Goal: Task Accomplishment & Management: Use online tool/utility

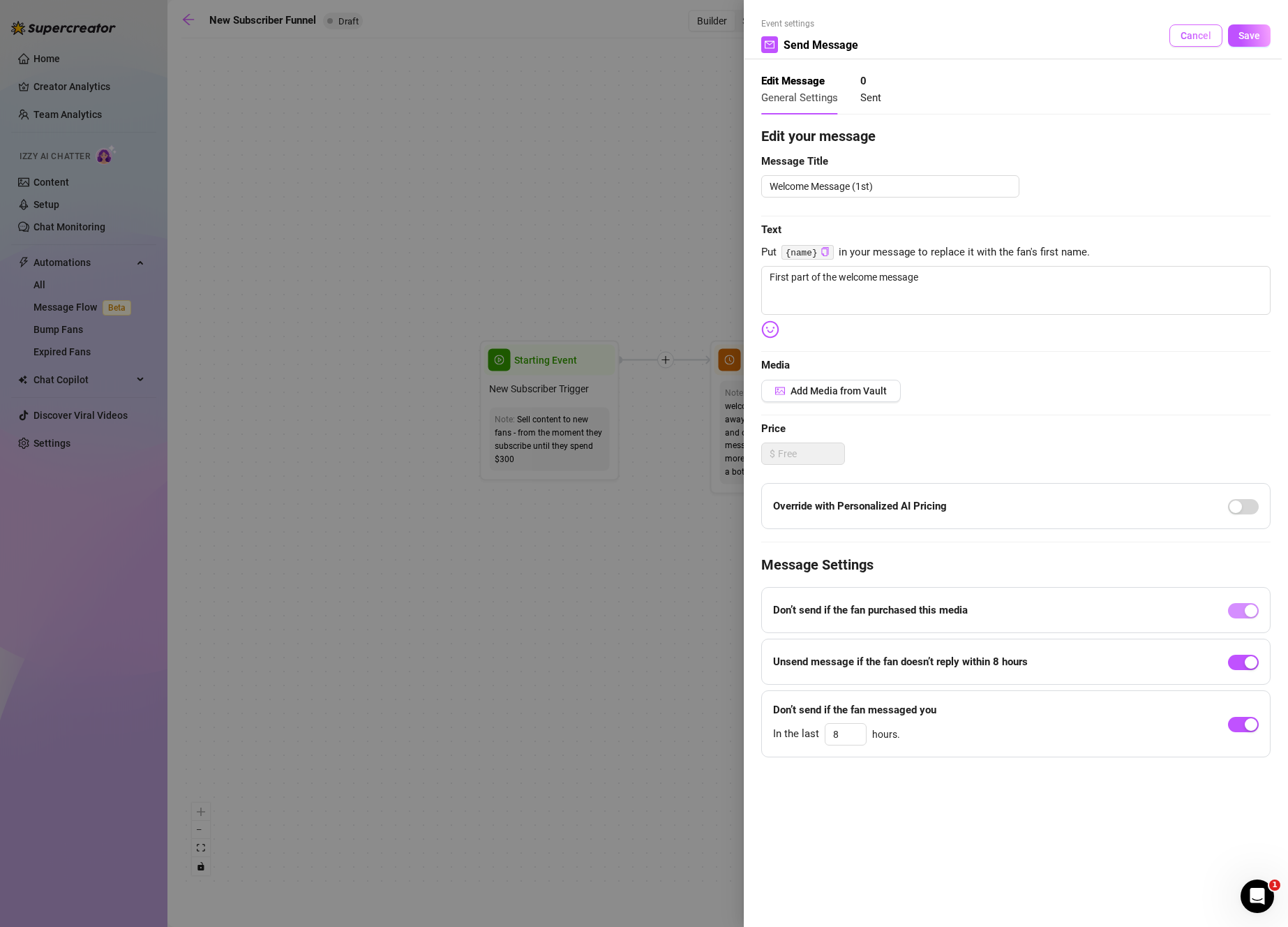
click at [1194, 46] on button "Cancel" at bounding box center [1195, 36] width 53 height 22
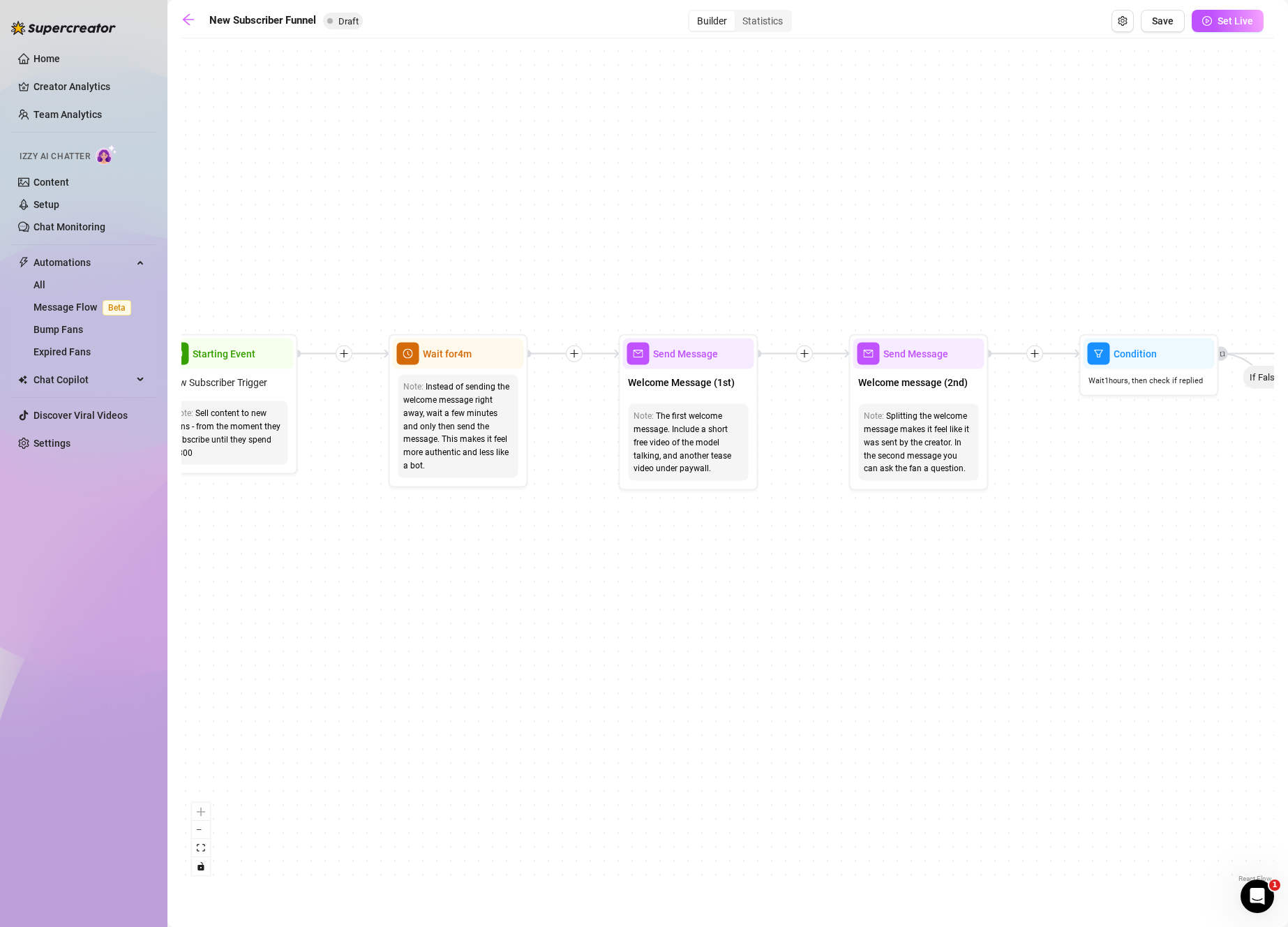
drag, startPoint x: 928, startPoint y: 612, endPoint x: 606, endPoint y: 606, distance: 322.1
click at [606, 606] on div "If True If True If True If False If False If False If True If False Merge Merge…" at bounding box center [728, 465] width 1093 height 840
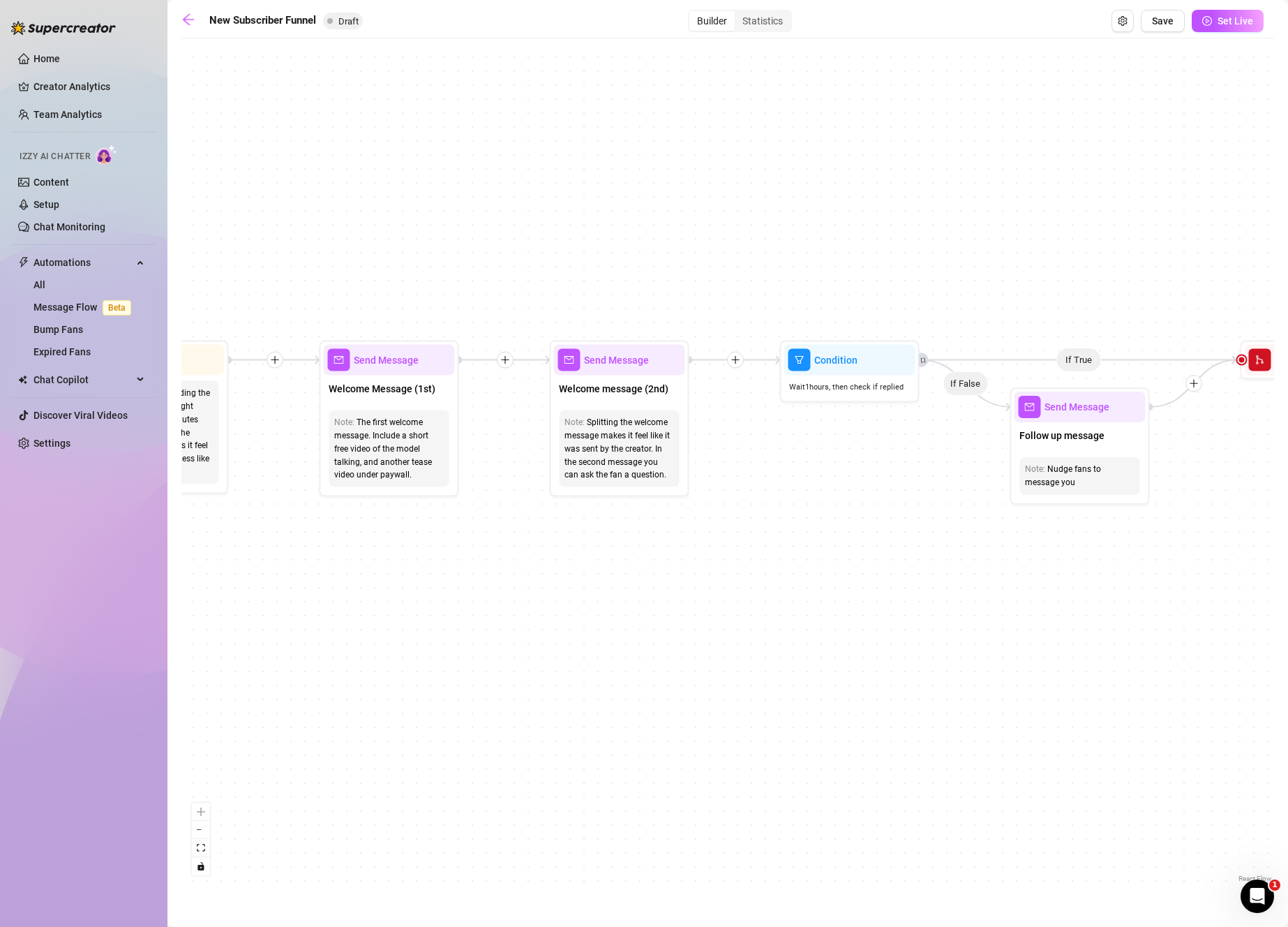
drag, startPoint x: 975, startPoint y: 490, endPoint x: 761, endPoint y: 491, distance: 214.0
click at [734, 483] on div "If True If True If True If False If False If False If True If False Merge Merge…" at bounding box center [728, 465] width 1093 height 840
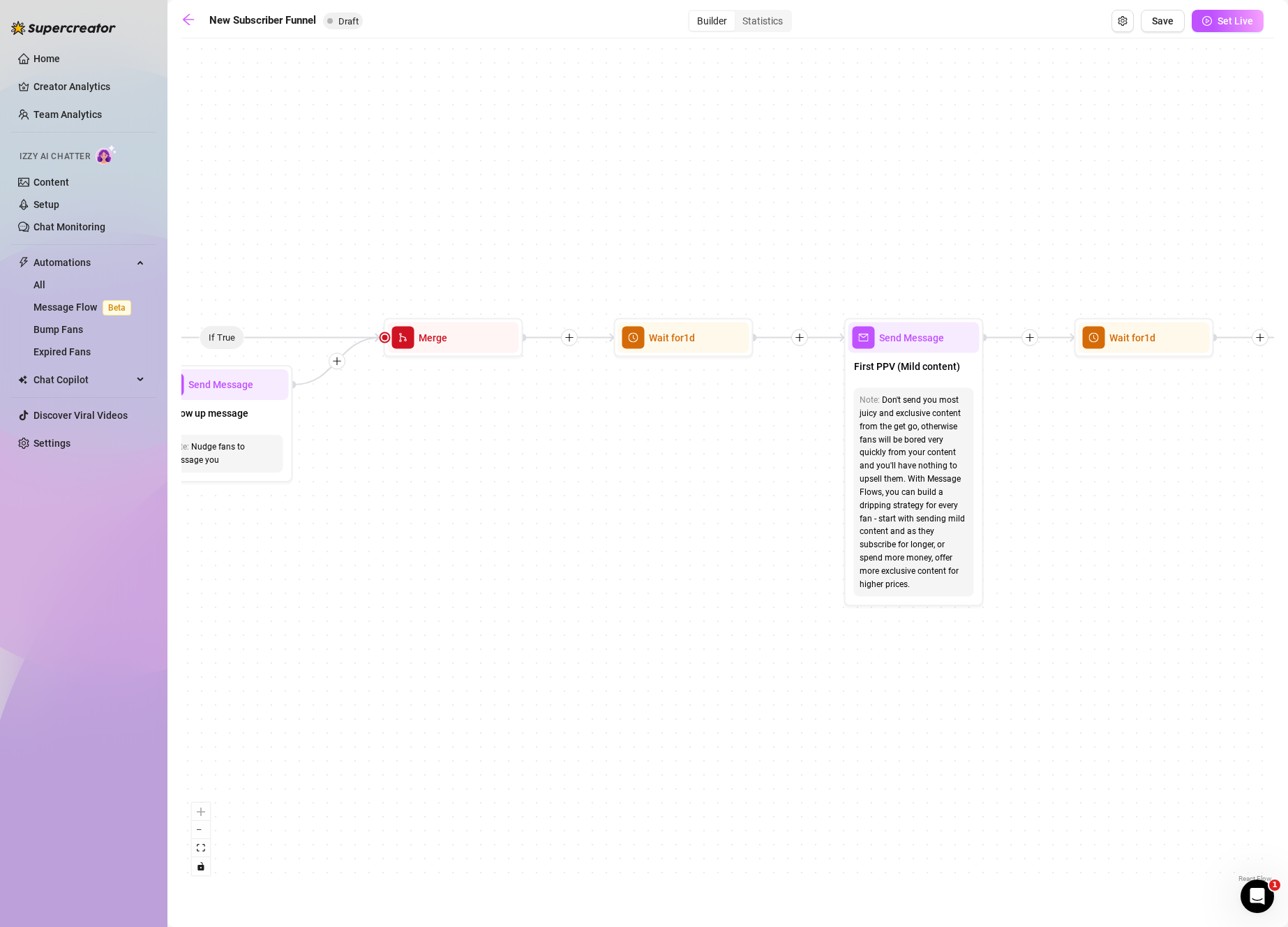
drag, startPoint x: 1164, startPoint y: 510, endPoint x: 337, endPoint y: 488, distance: 827.3
click at [323, 488] on div "If True If True If True If False If False If False If True If False Merge Merge…" at bounding box center [728, 465] width 1093 height 840
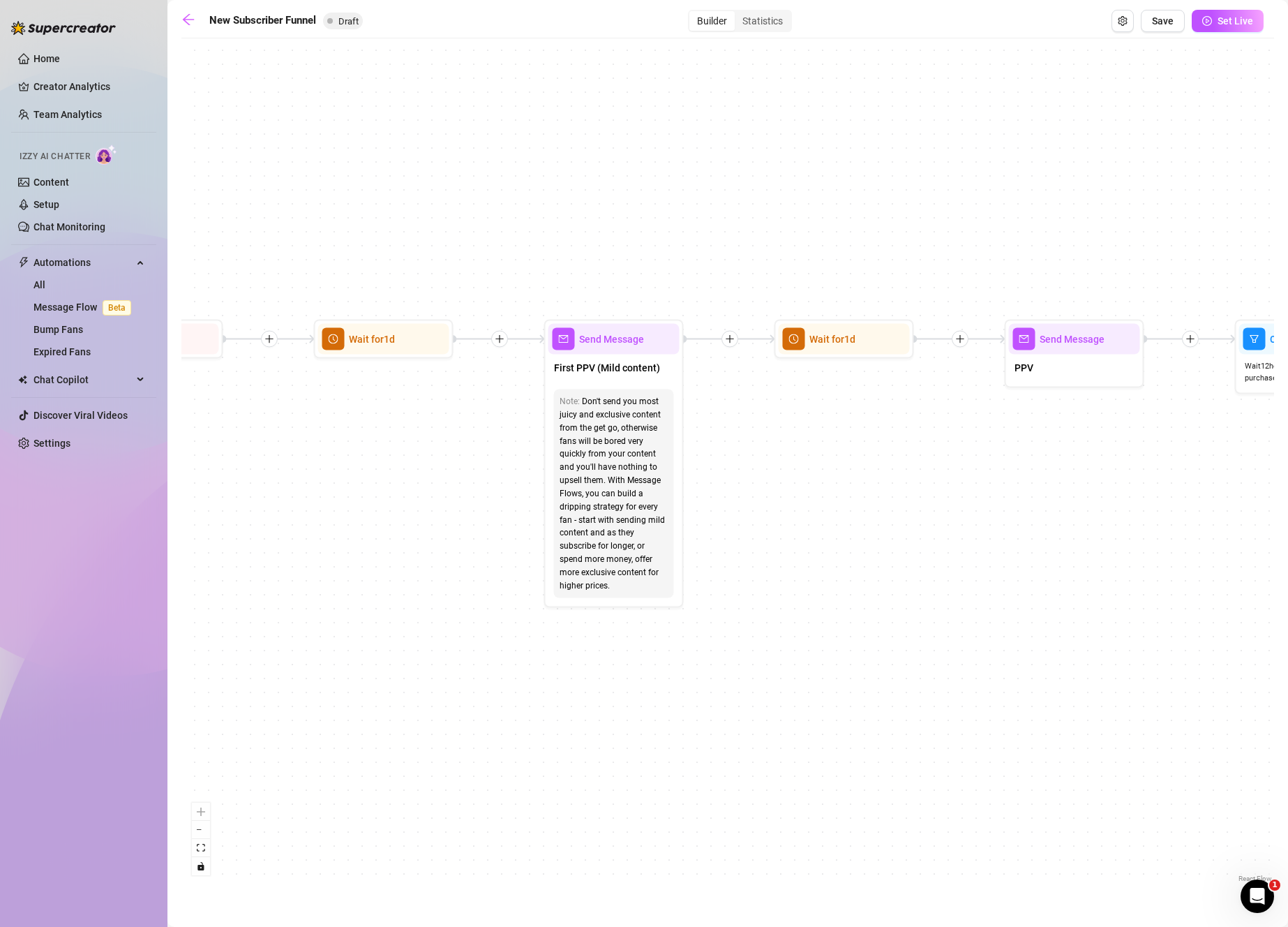
drag, startPoint x: 1024, startPoint y: 519, endPoint x: 506, endPoint y: 484, distance: 519.2
click at [471, 481] on div "If True If True If True If False If False If False If True If False Merge Merge…" at bounding box center [728, 465] width 1093 height 840
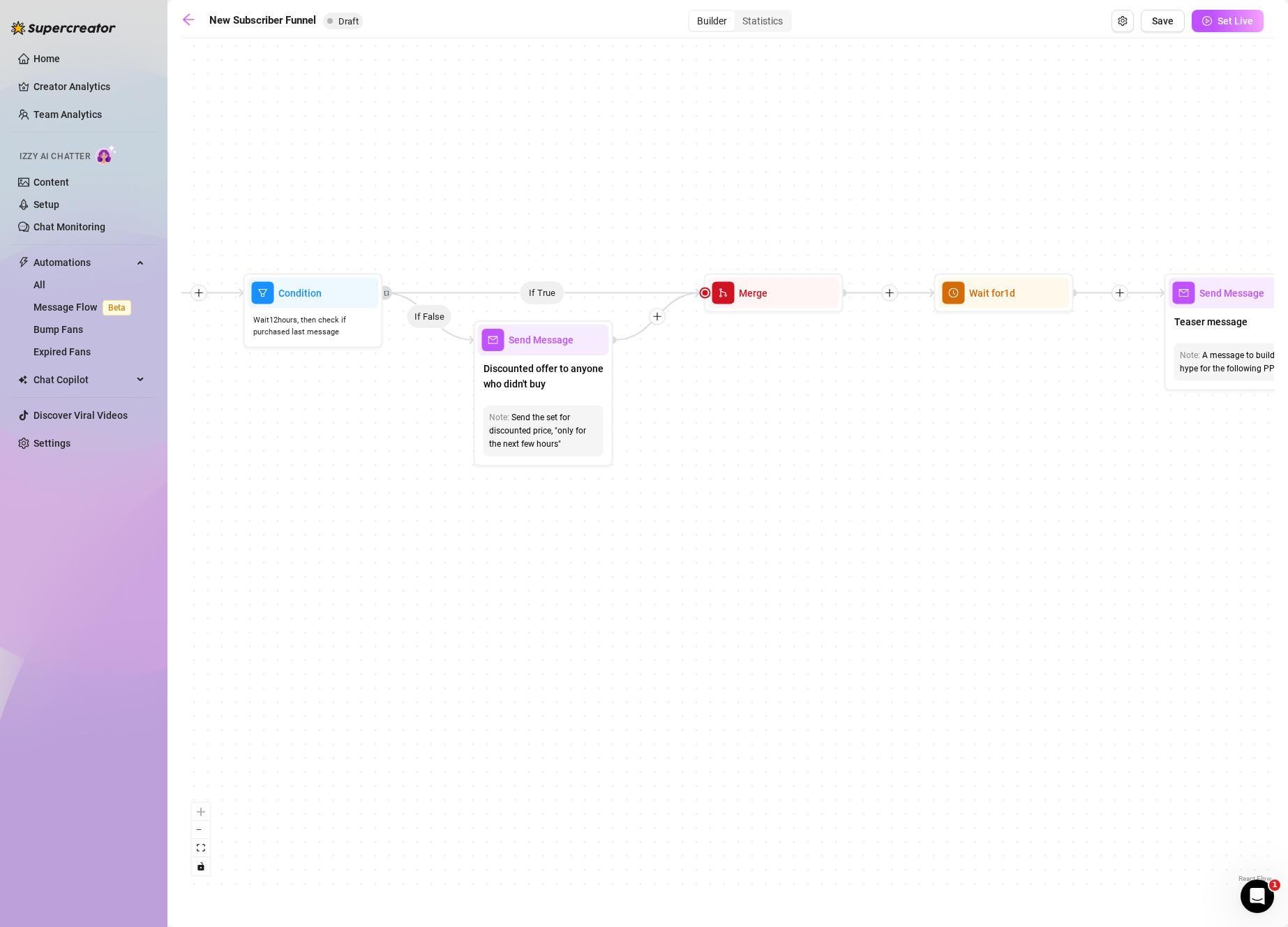
drag, startPoint x: 967, startPoint y: 483, endPoint x: 360, endPoint y: 471, distance: 607.1
click at [360, 471] on div "If True If True If True If False If False If False If True If False Merge Merge…" at bounding box center [728, 465] width 1093 height 840
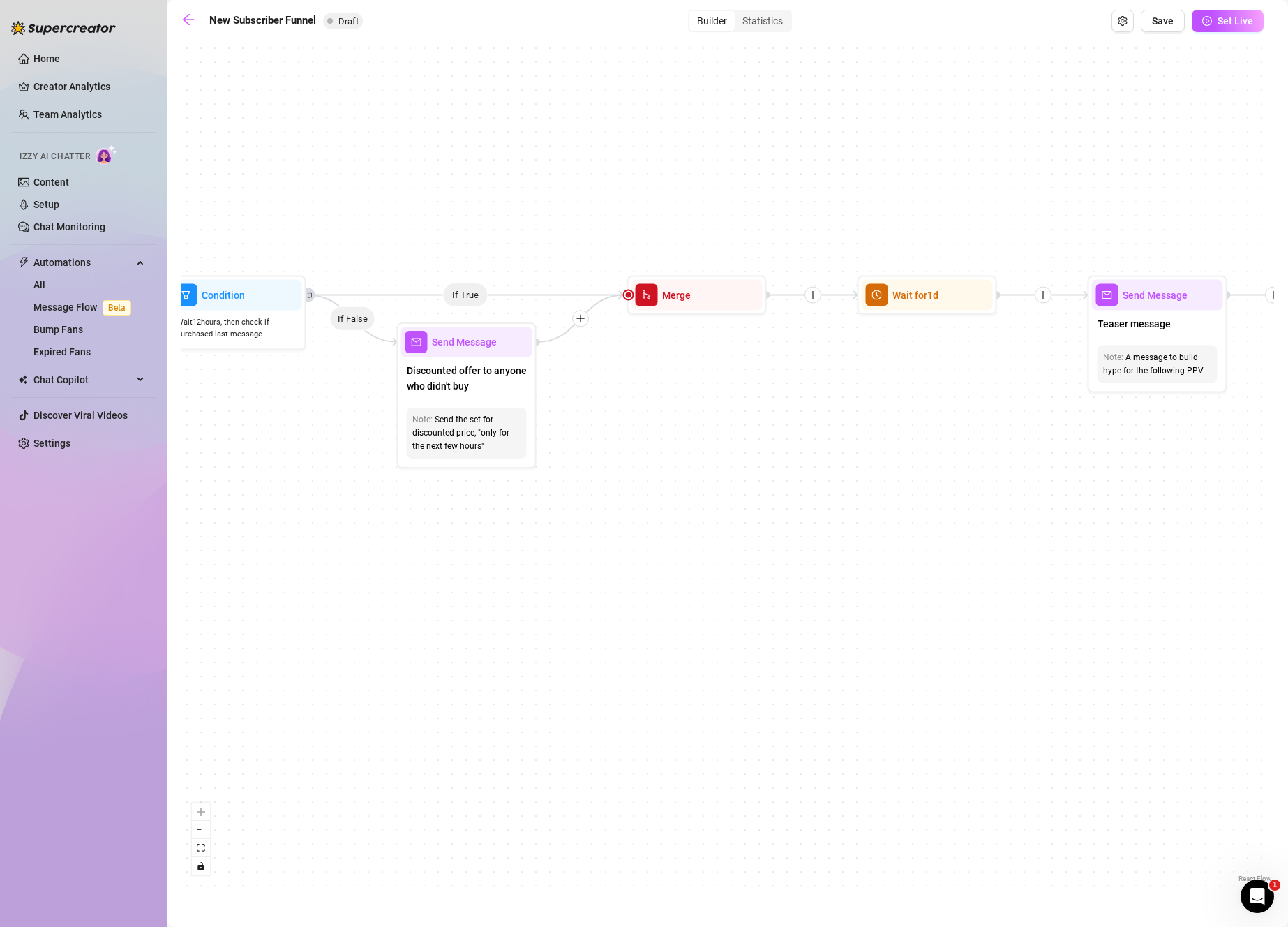
drag, startPoint x: 973, startPoint y: 447, endPoint x: 378, endPoint y: 421, distance: 595.6
click at [378, 421] on div "If True If True If True If False If False If False If True If False Merge Merge…" at bounding box center [728, 465] width 1093 height 840
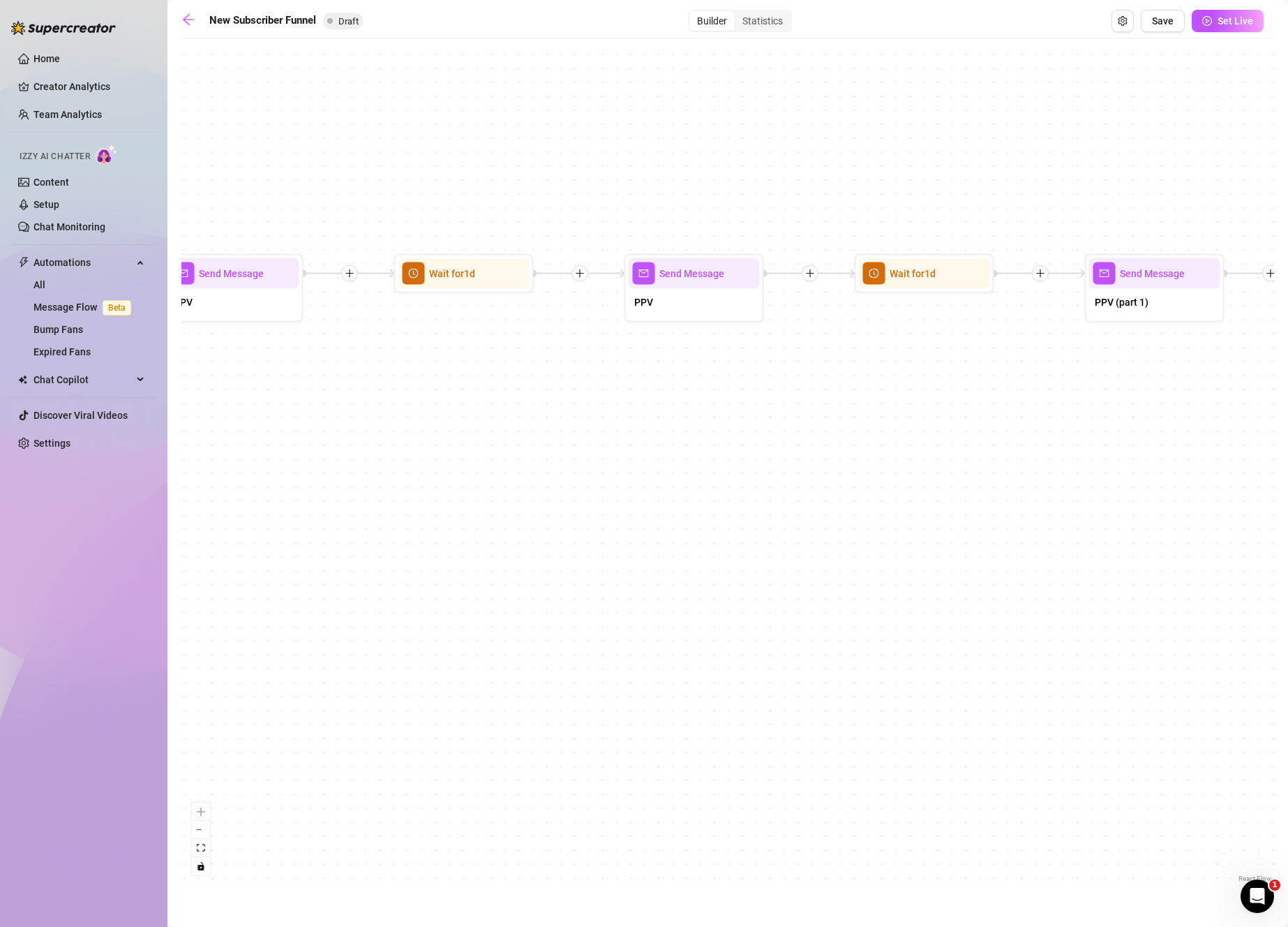
drag, startPoint x: 1126, startPoint y: 470, endPoint x: 340, endPoint y: 479, distance: 786.1
click at [336, 478] on div "If True If True If True If False If False If False If True If False Merge Merge…" at bounding box center [728, 465] width 1093 height 840
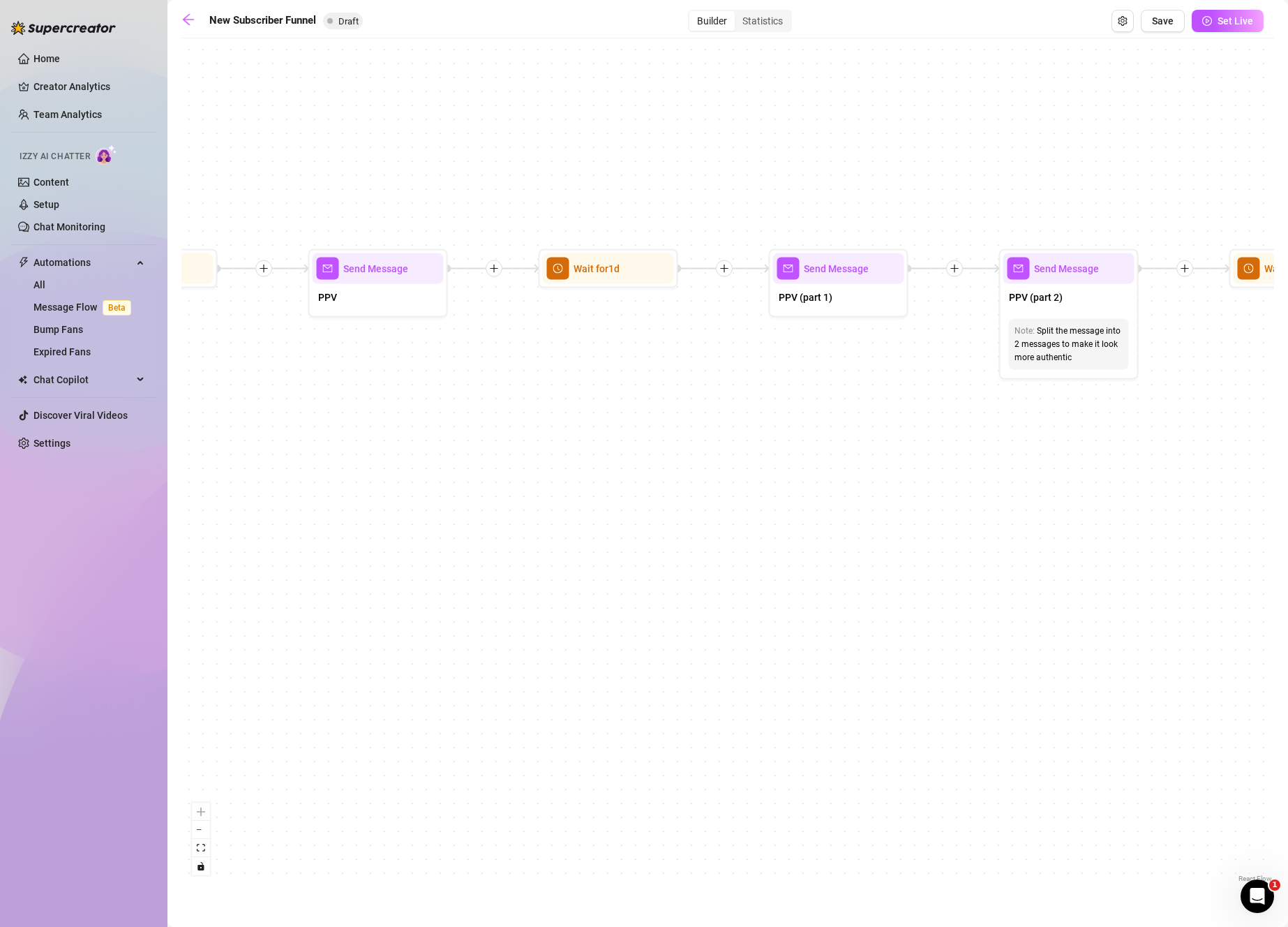
drag, startPoint x: 1121, startPoint y: 468, endPoint x: 332, endPoint y: 451, distance: 789.2
click at [328, 451] on div "If True If True If True If False If False If False If True If False Merge Merge…" at bounding box center [728, 465] width 1093 height 840
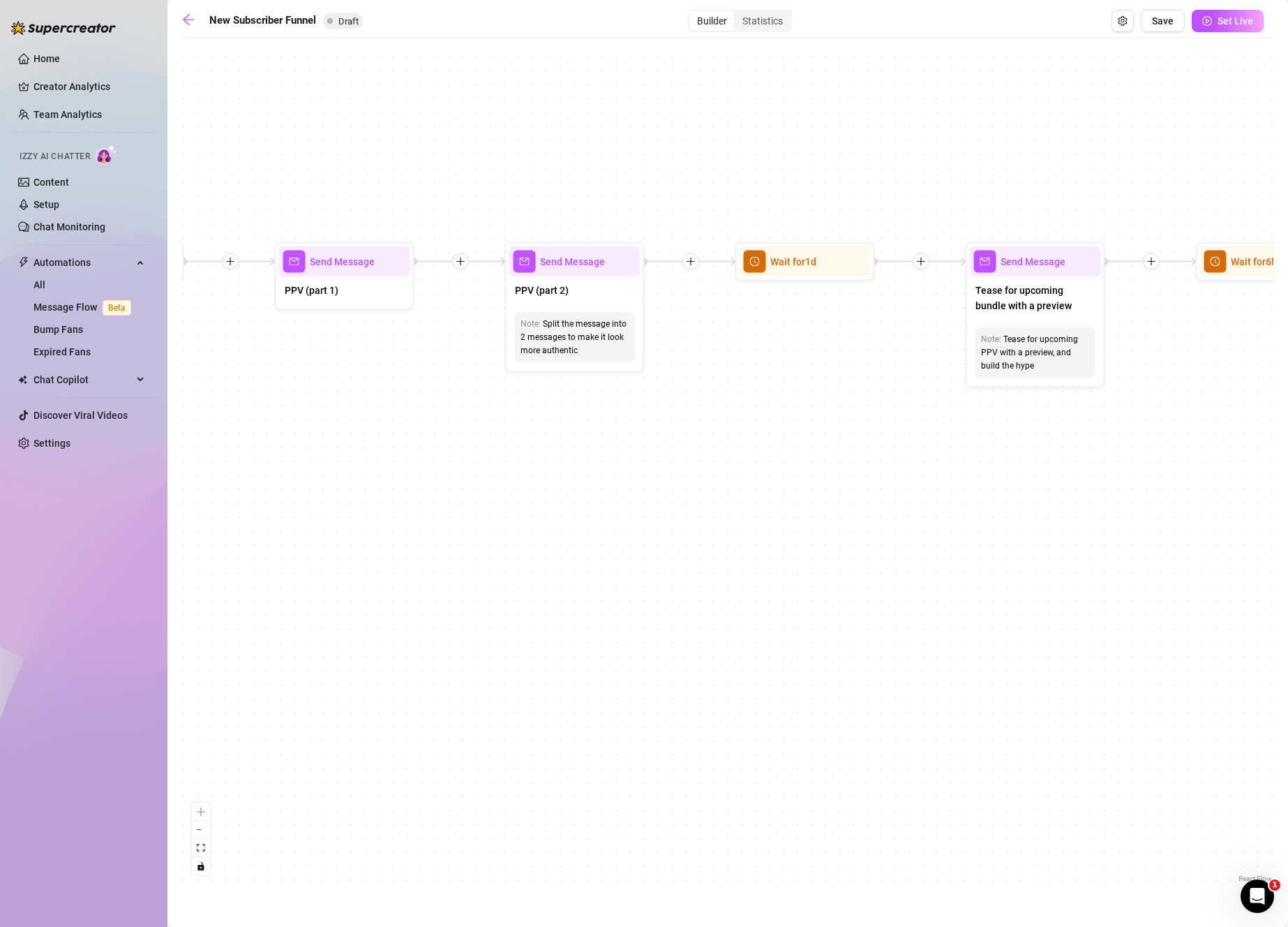
drag, startPoint x: 1124, startPoint y: 460, endPoint x: 366, endPoint y: 467, distance: 758.0
click at [362, 467] on div "If True If True If True If False If False If False If True If False Merge Merge…" at bounding box center [728, 465] width 1093 height 840
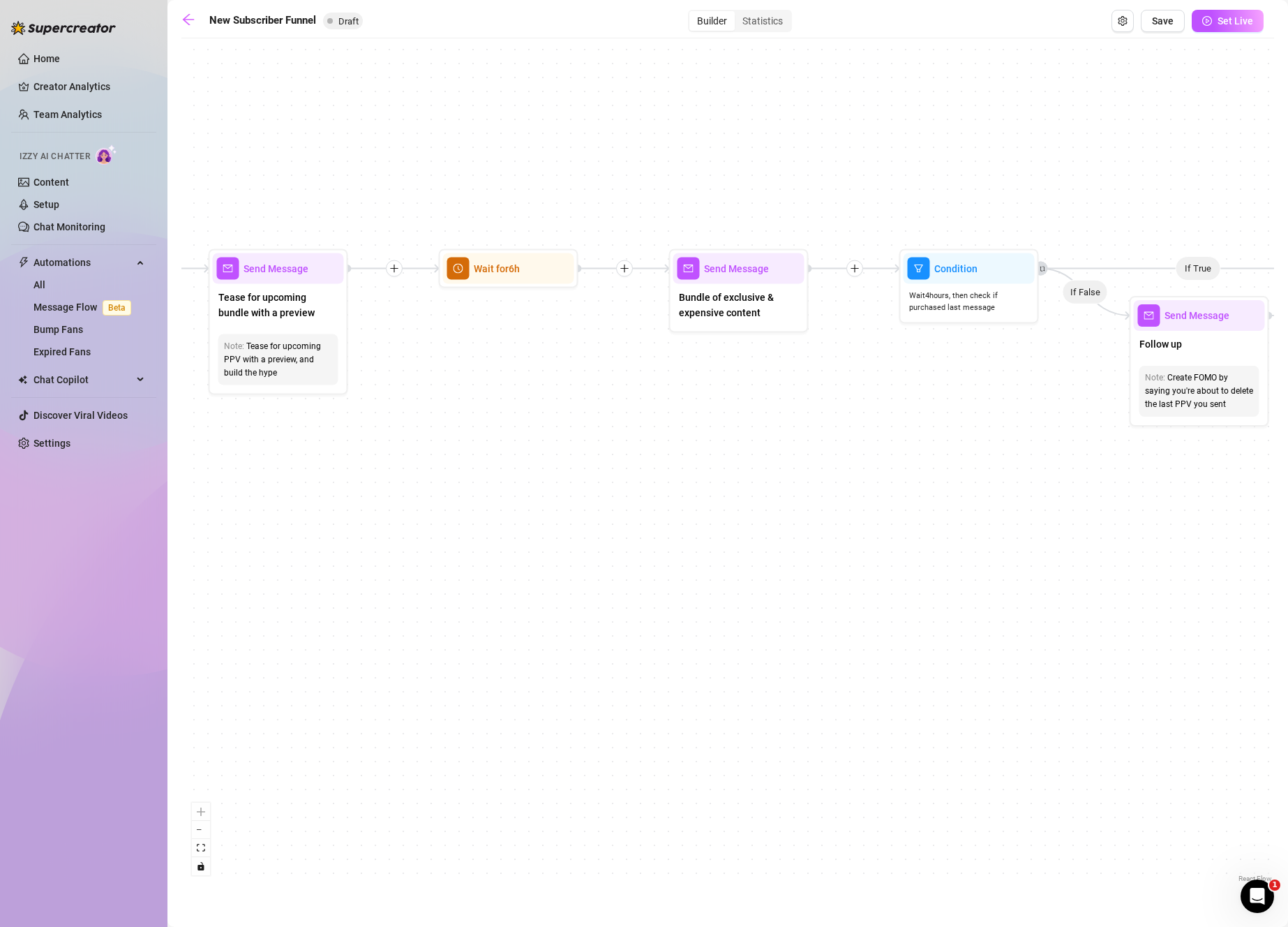
drag, startPoint x: 994, startPoint y: 448, endPoint x: 589, endPoint y: 437, distance: 405.1
click at [588, 438] on div "If True If True If True If False If False If False If True If False Merge Merge…" at bounding box center [728, 465] width 1093 height 840
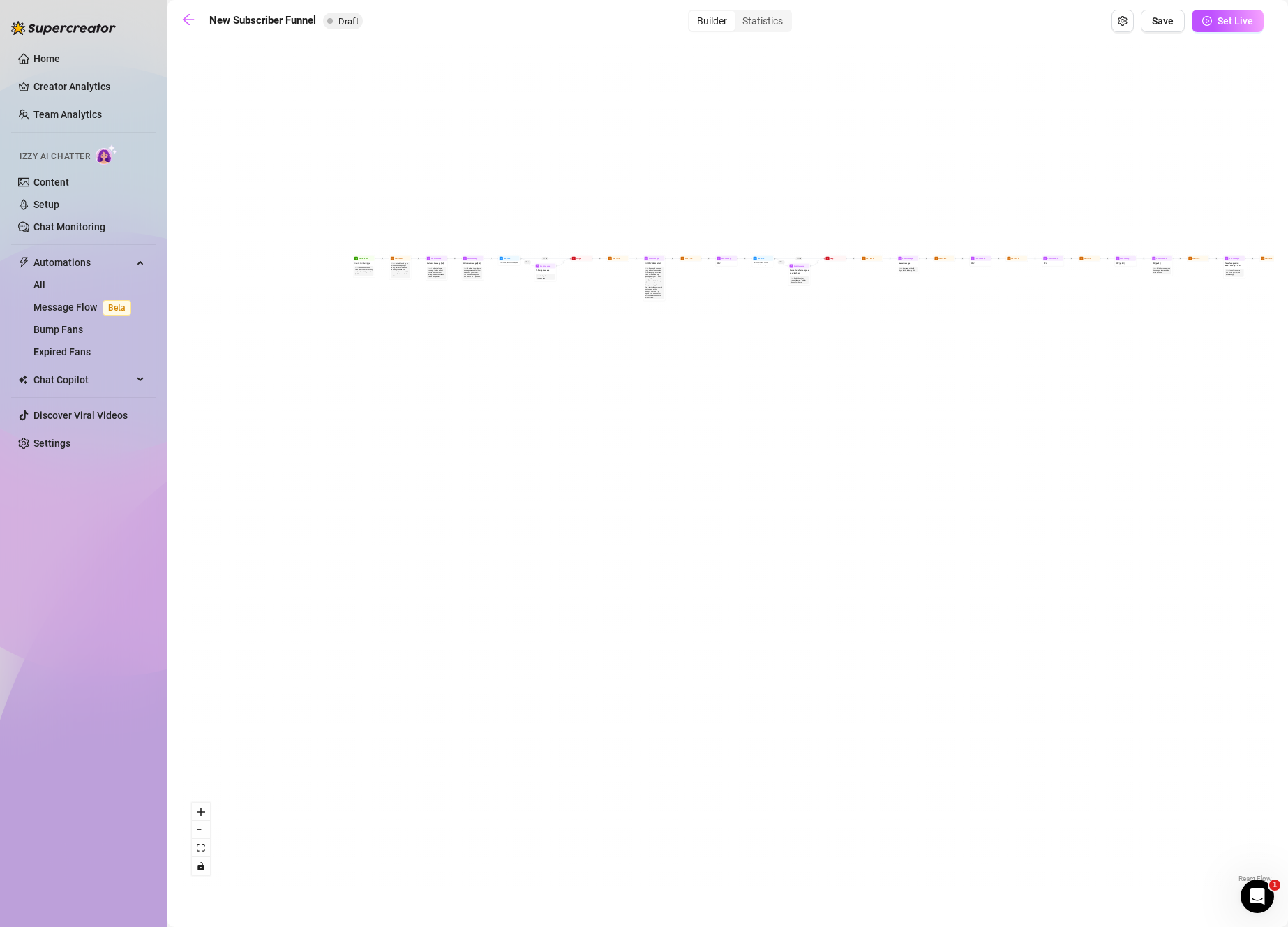
drag, startPoint x: 545, startPoint y: 481, endPoint x: 1316, endPoint y: 399, distance: 775.3
click at [1287, 399] on html "Home Creator Analytics Team Analytics Izzy AI Chatter Content Setup Chat Monito…" at bounding box center [644, 463] width 1288 height 927
drag, startPoint x: 666, startPoint y: 408, endPoint x: 1062, endPoint y: 454, distance: 398.7
click at [1067, 452] on div "If True If True If True If False If False If False If True If False Merge Merge…" at bounding box center [728, 465] width 1093 height 840
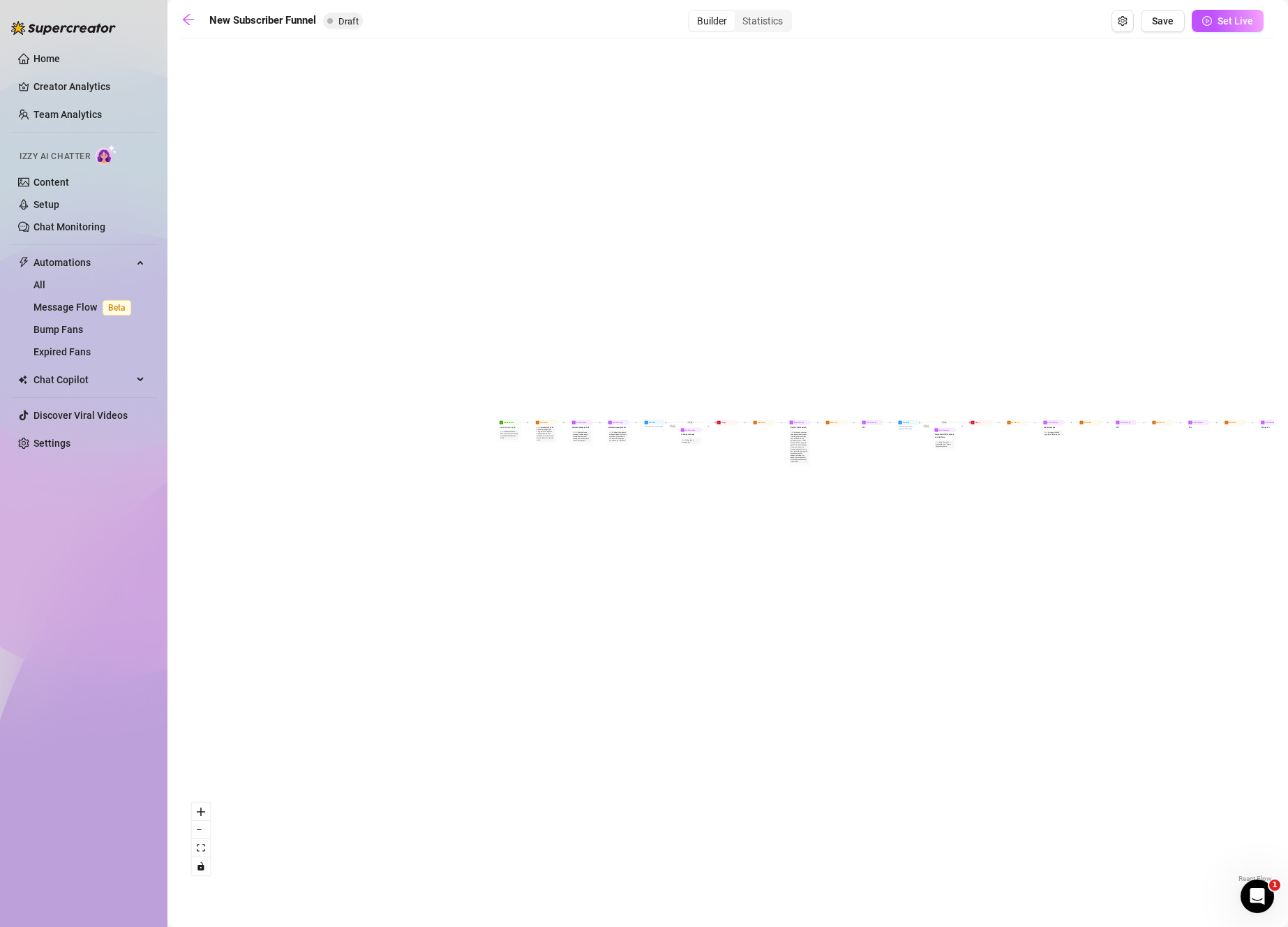
drag, startPoint x: 983, startPoint y: 393, endPoint x: 729, endPoint y: 511, distance: 280.1
click at [729, 511] on div "If True If True If True If False If False If False If True If False Merge Merge…" at bounding box center [728, 465] width 1093 height 840
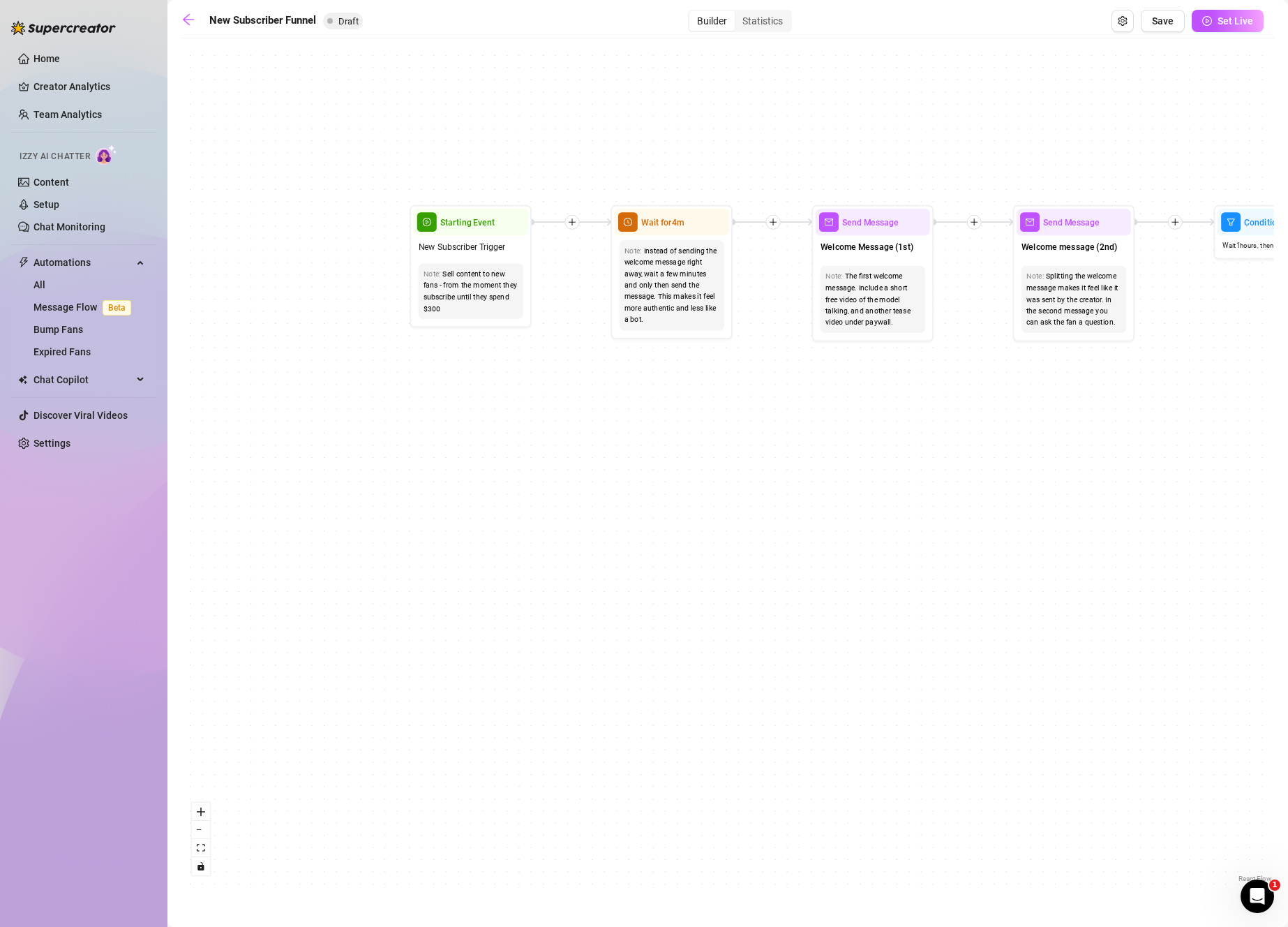
drag, startPoint x: 757, startPoint y: 453, endPoint x: 1179, endPoint y: 478, distance: 422.7
click at [1179, 477] on div "If True If True If True If False If False If False If True If False Merge Merge…" at bounding box center [728, 465] width 1093 height 840
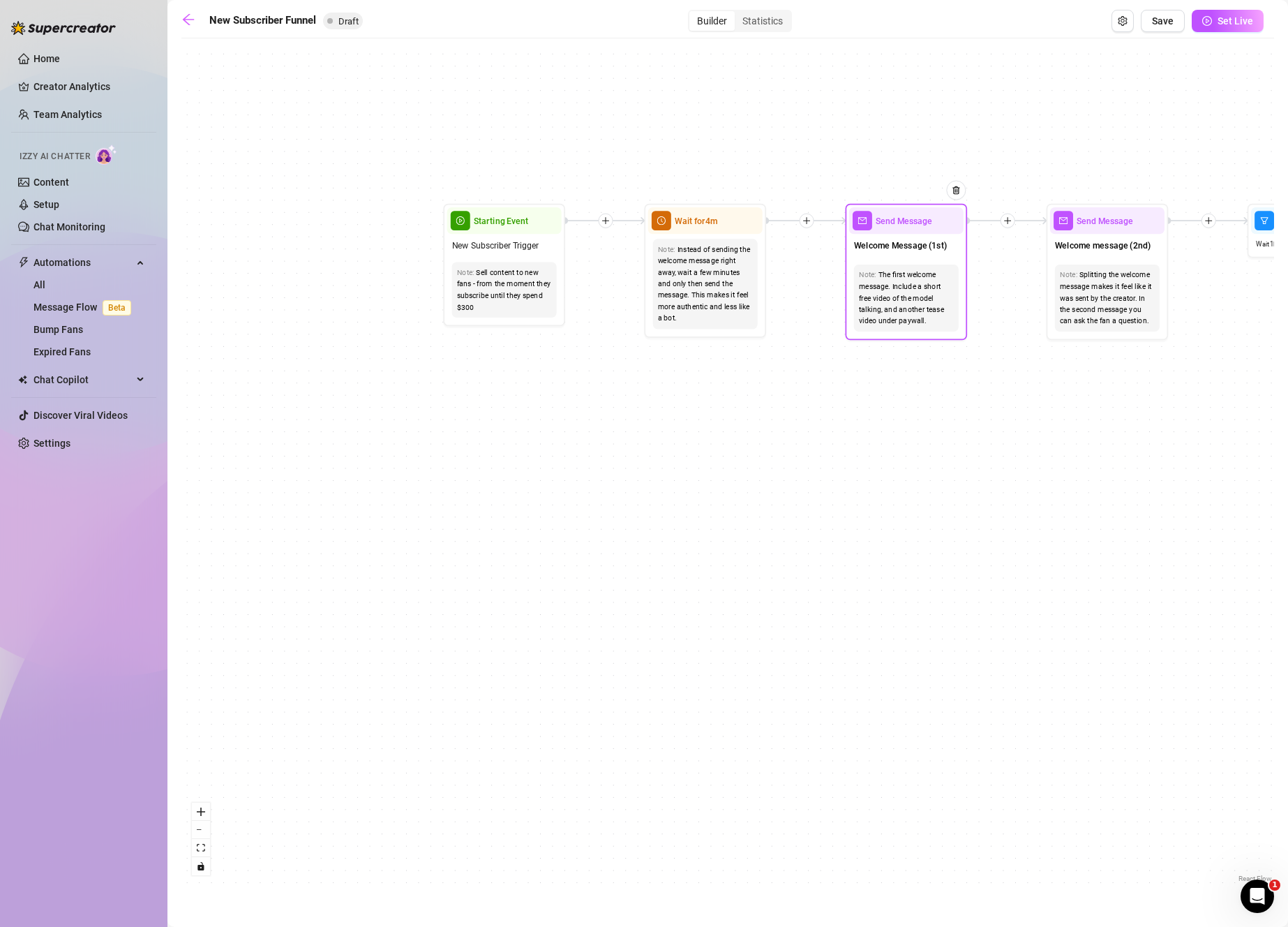
click at [916, 286] on div "The first welcome message. Include a short free video of the model talking, and…" at bounding box center [907, 297] width 95 height 57
click at [910, 236] on div "Welcome Message (1st)" at bounding box center [906, 246] width 114 height 26
type textarea "First part of the welcome message"
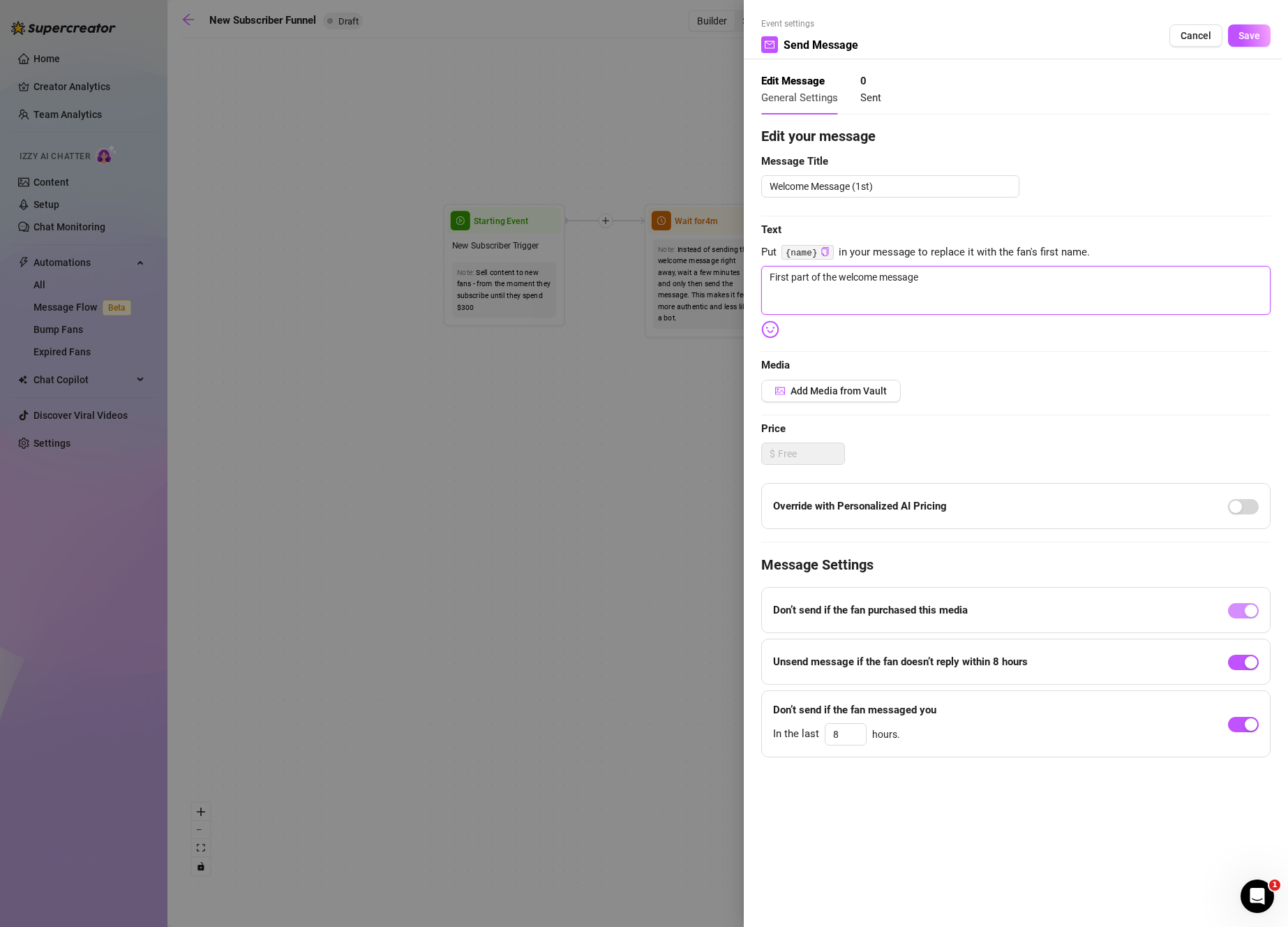
drag, startPoint x: 1000, startPoint y: 278, endPoint x: 668, endPoint y: 216, distance: 337.7
click at [668, 216] on div "Event settings Send Message Cancel Save Edit Message General Settings 0 Sent Ed…" at bounding box center [644, 463] width 1288 height 927
click at [950, 193] on textarea "Welcome Message (1st)" at bounding box center [890, 187] width 258 height 22
click at [983, 288] on textarea "First part of the welcome message" at bounding box center [1015, 291] width 509 height 49
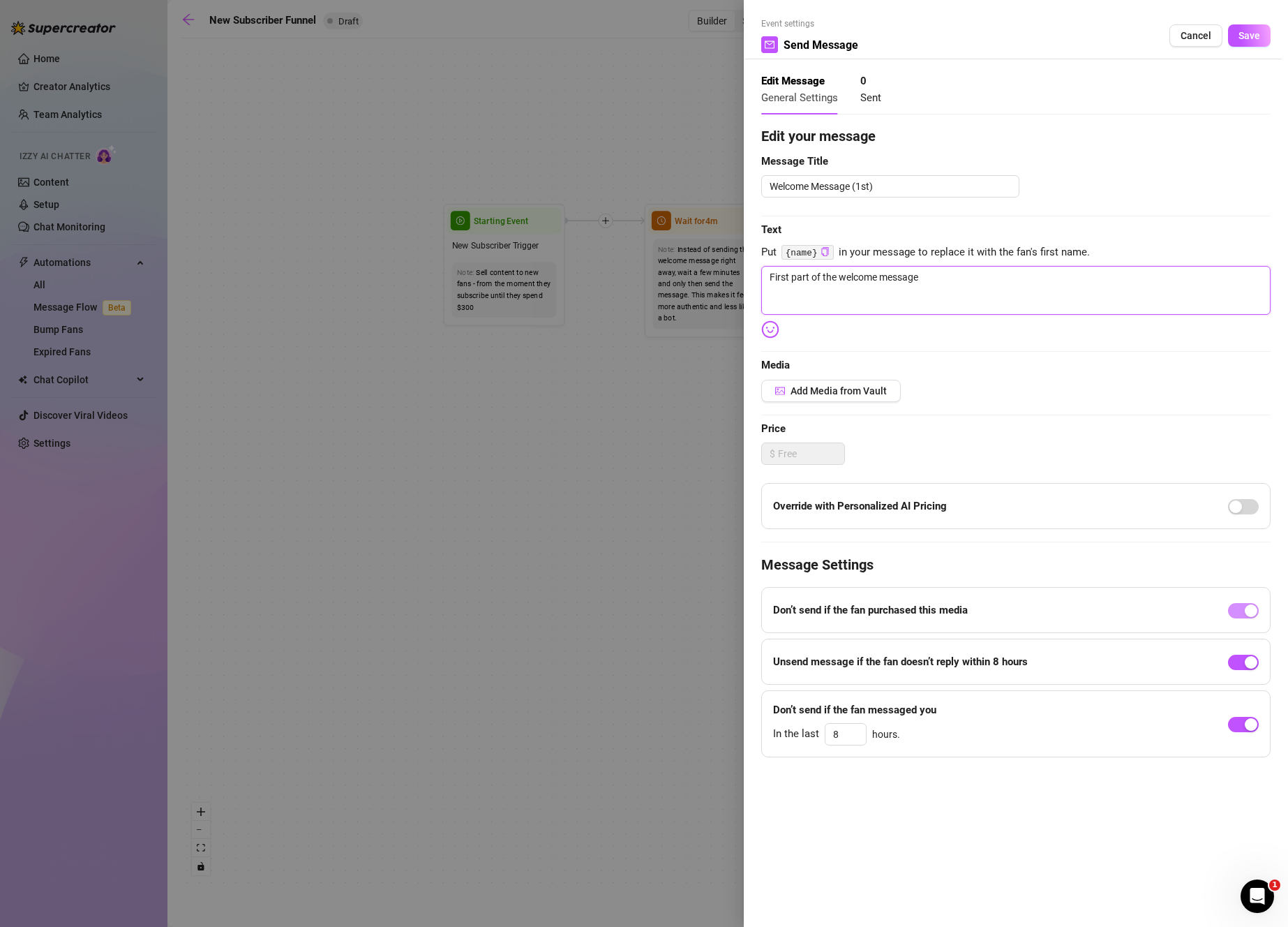
click at [983, 288] on textarea "First part of the welcome message" at bounding box center [1015, 291] width 509 height 49
type textarea "w"
type textarea "we"
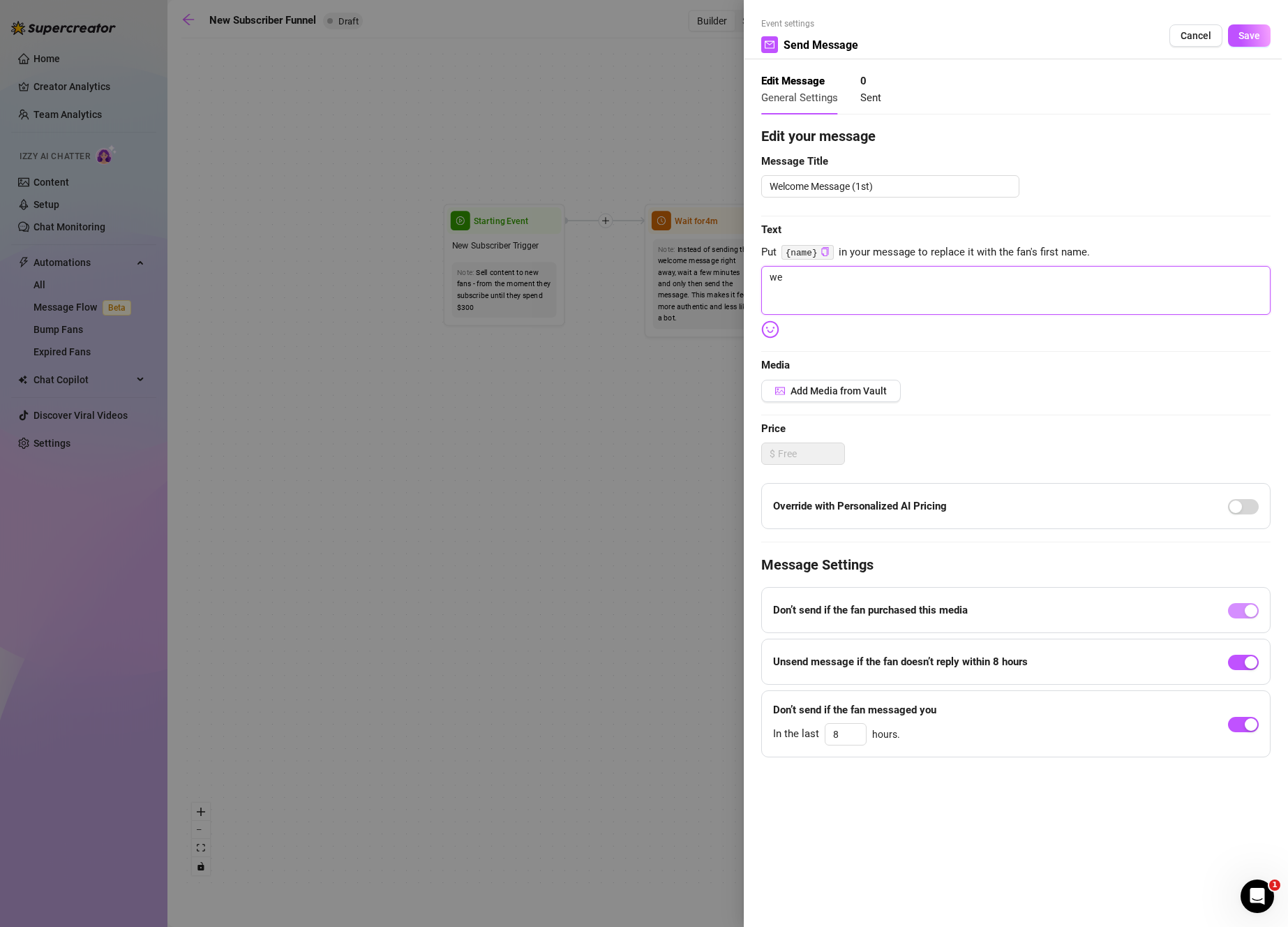
type textarea "wel"
type textarea "welc"
type textarea "welco"
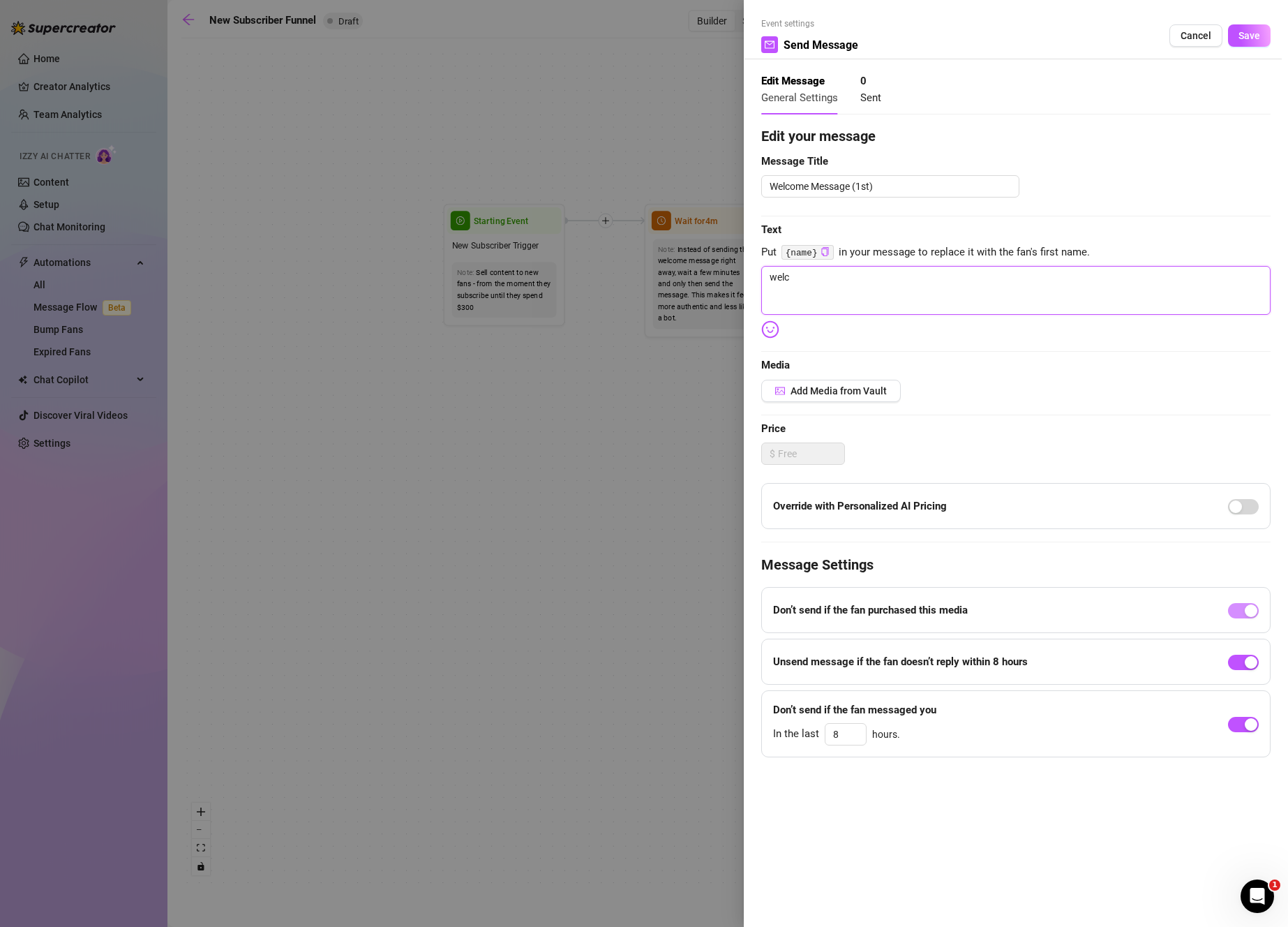
type textarea "welco"
type textarea "welcom"
type textarea "welcome"
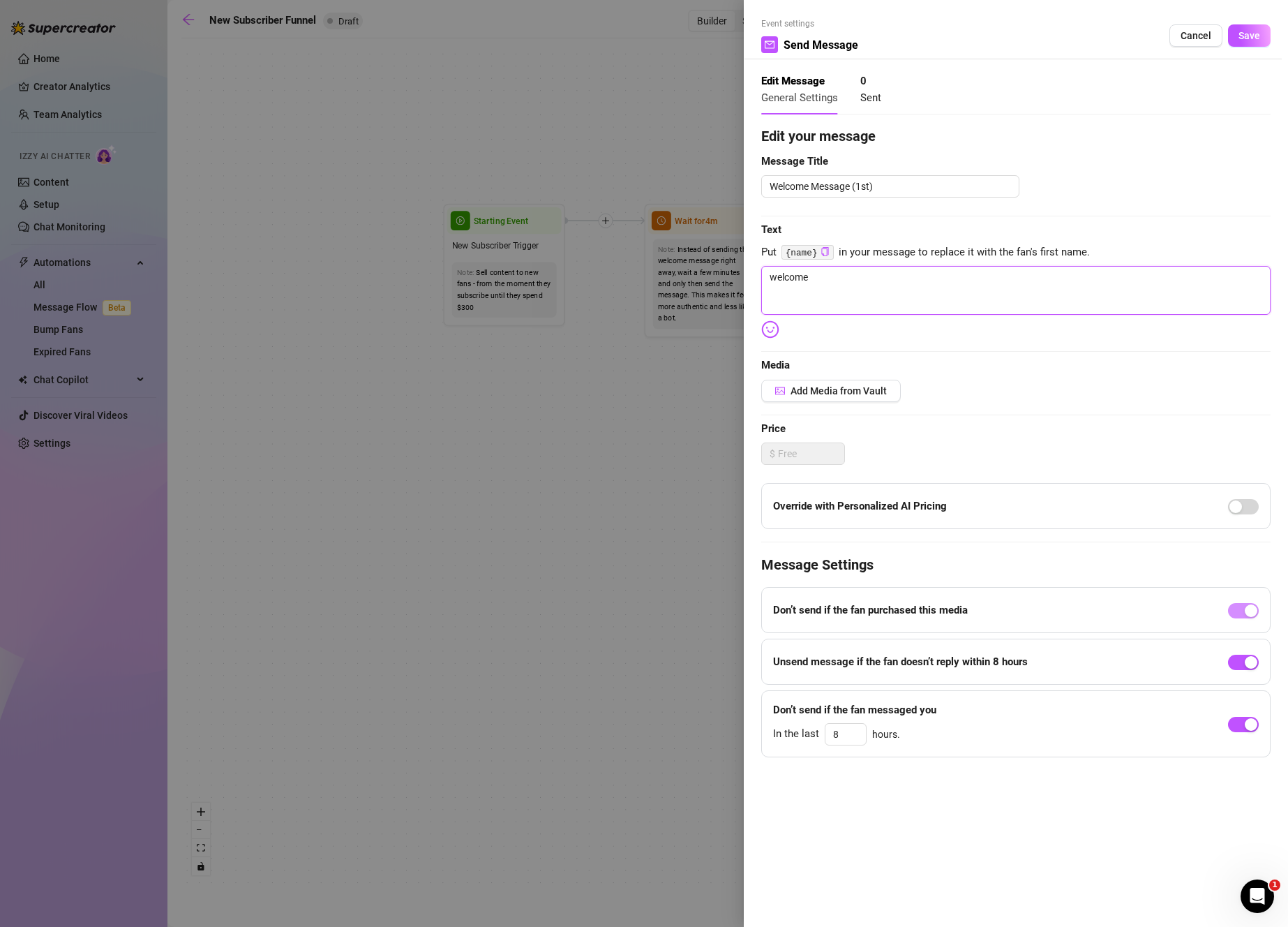
type textarea "welcome"
type textarea "welcome t"
type textarea "welcome to"
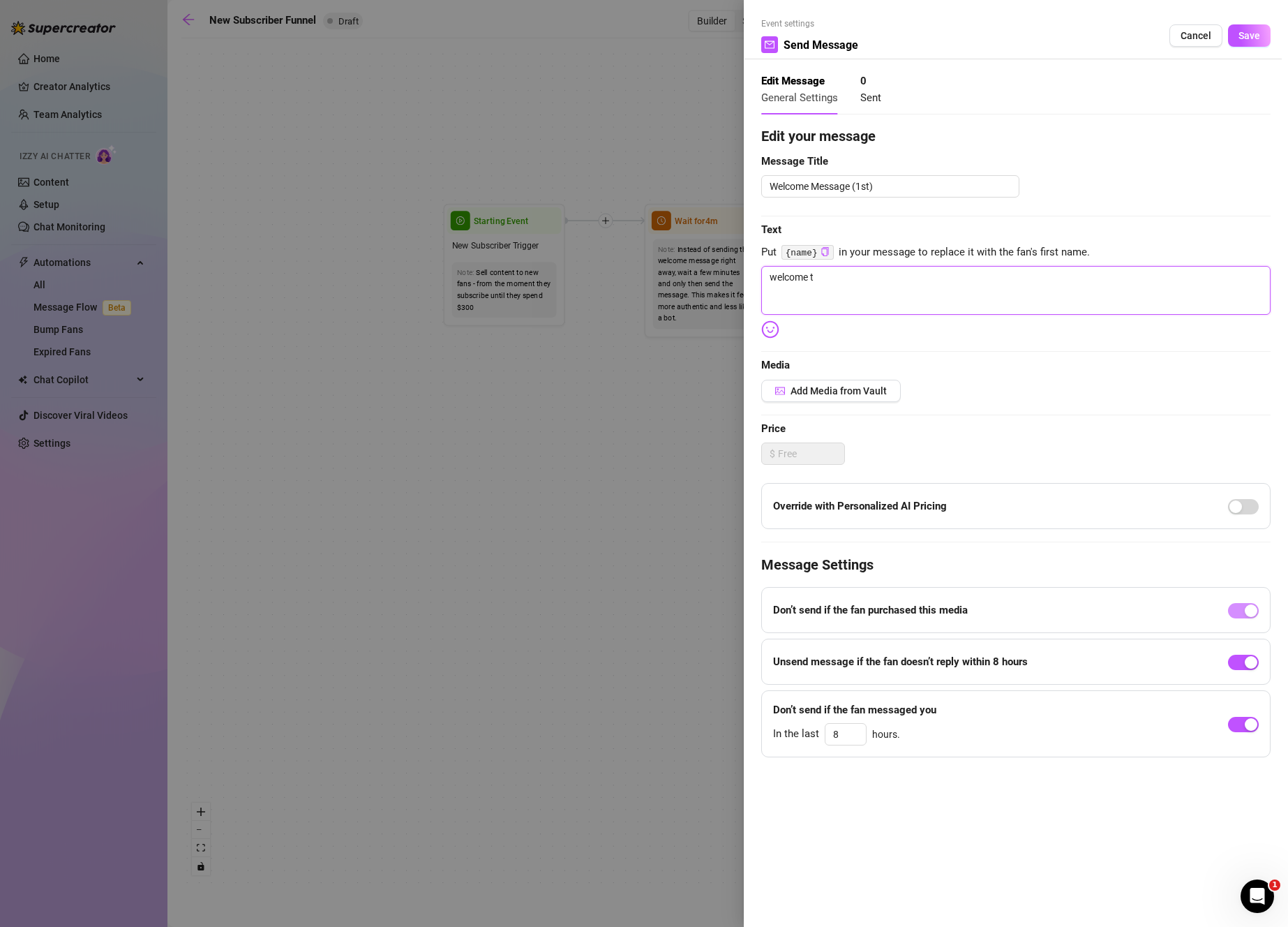
type textarea "welcome to"
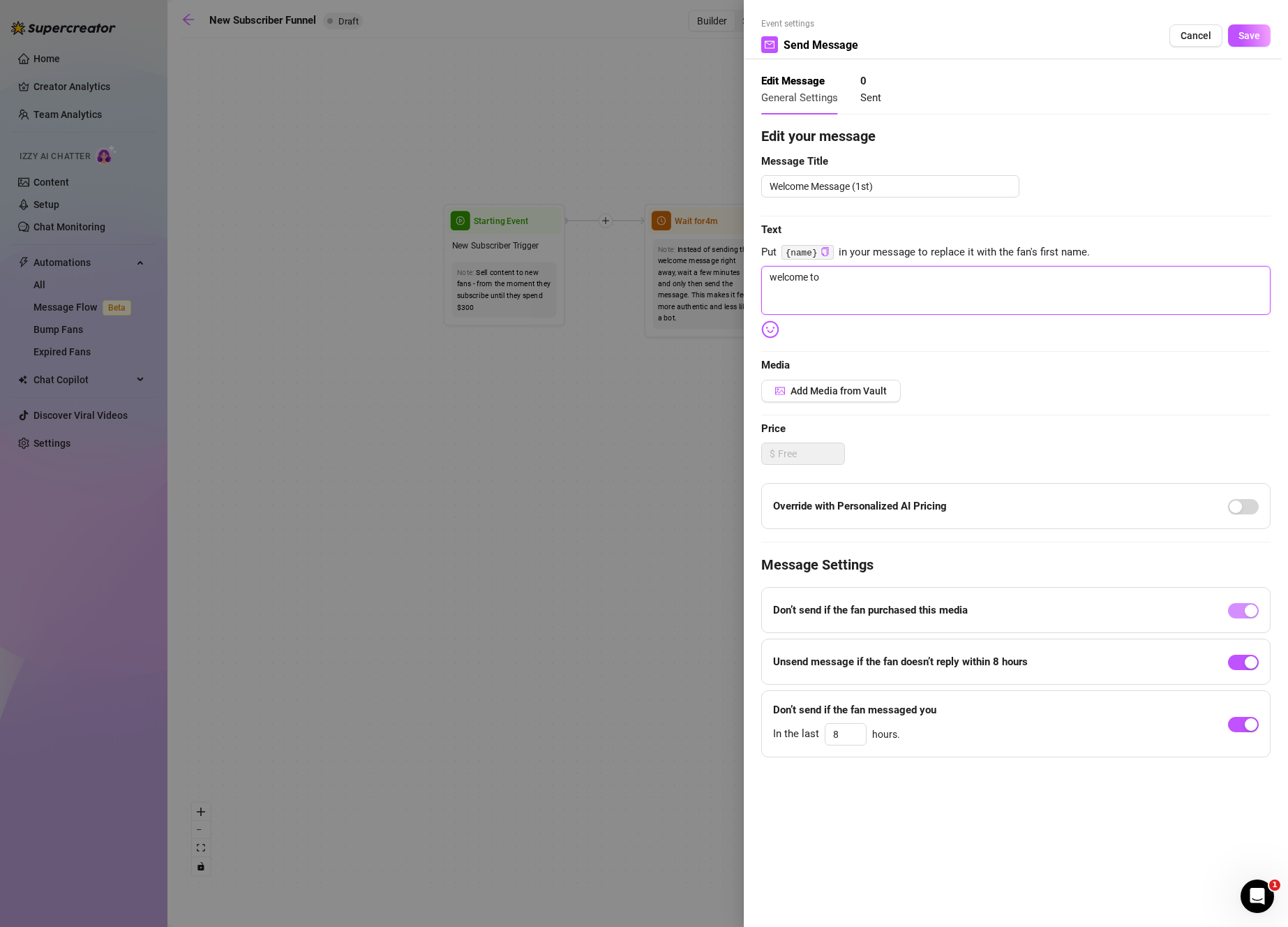
type textarea "welcome t"
type textarea "welcome"
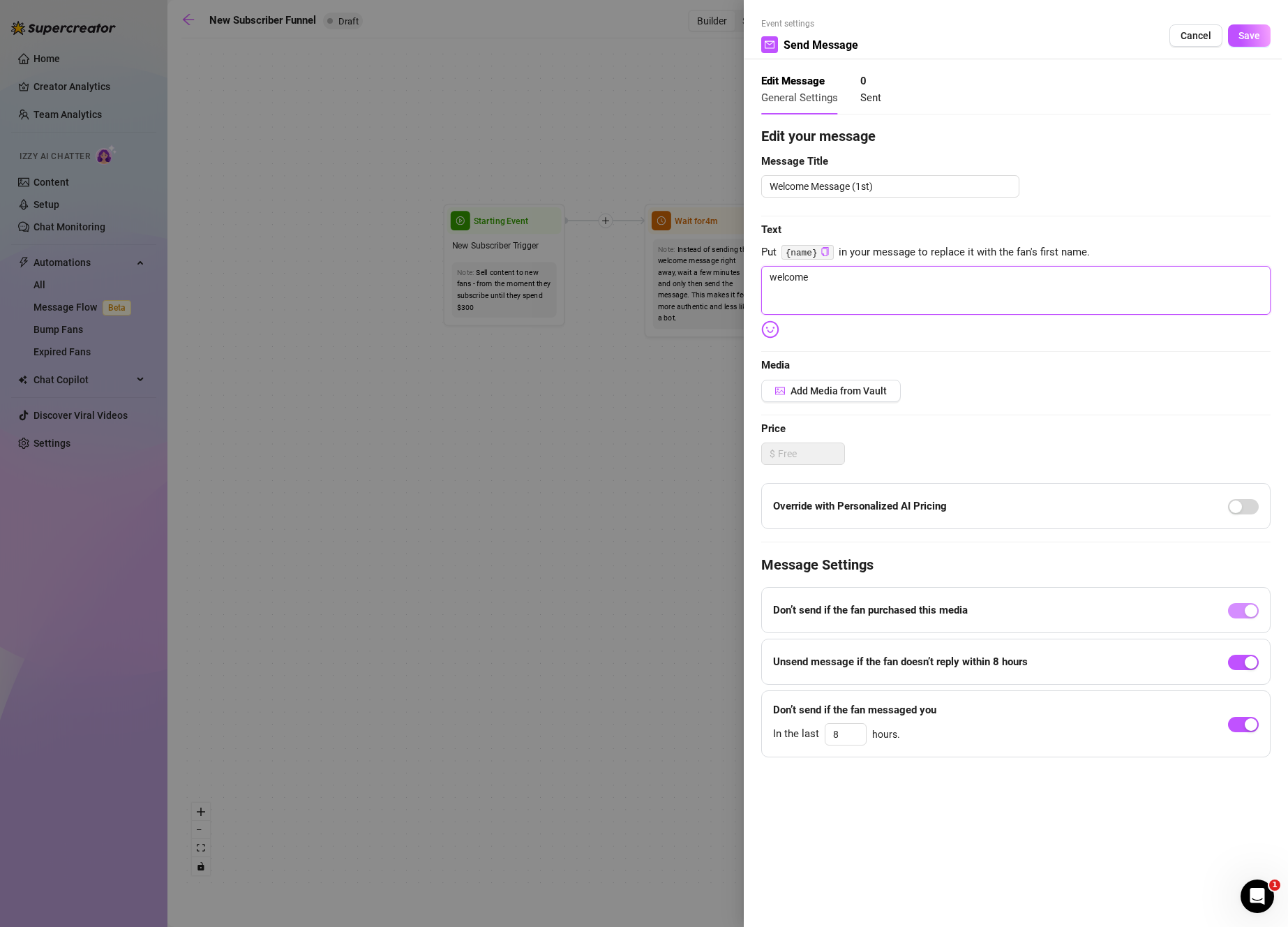
type textarea "welcome"
type textarea "welcome!"
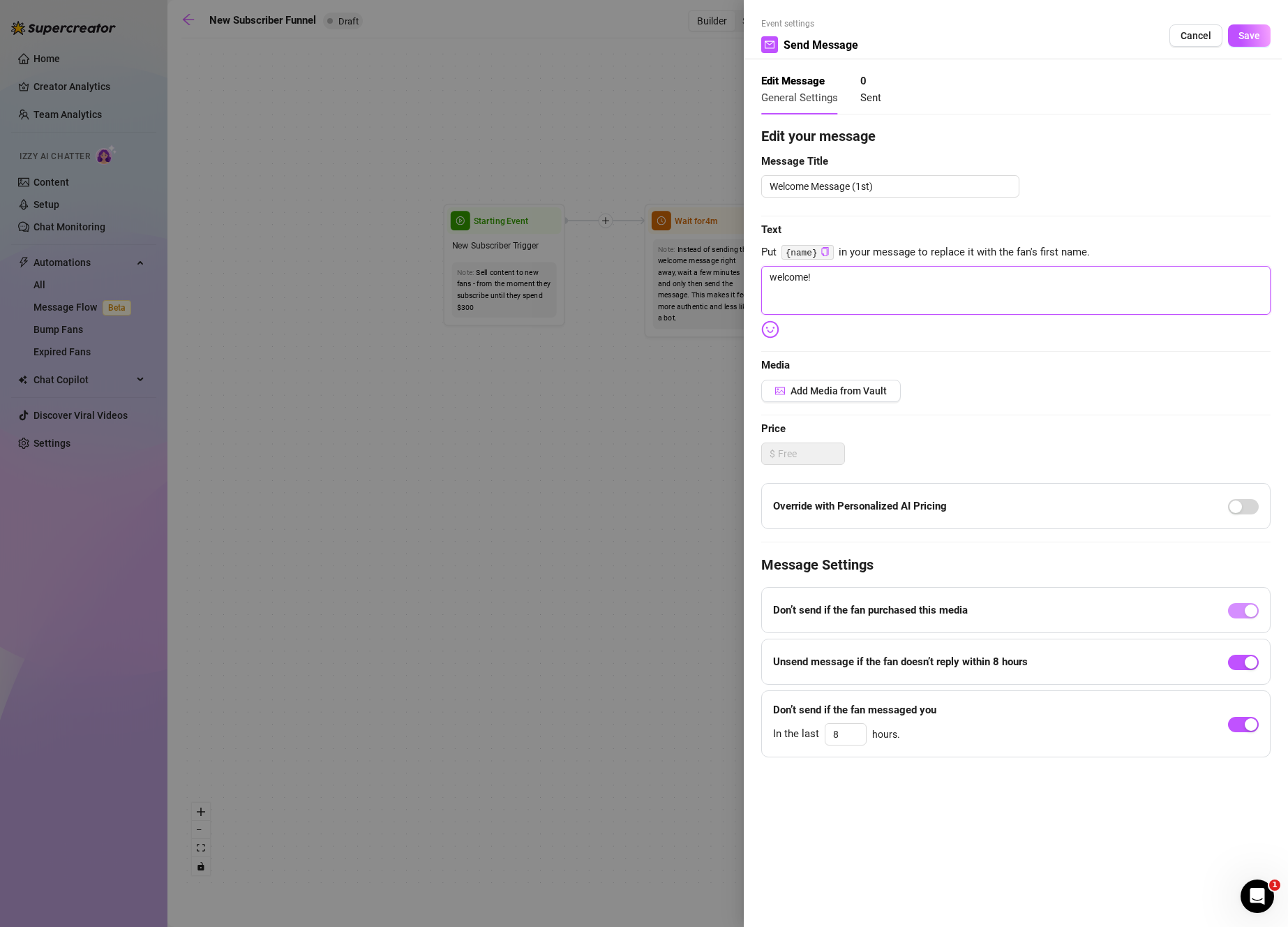
type textarea "welcome! t"
type textarea "welcome! th"
type textarea "welcome! tha"
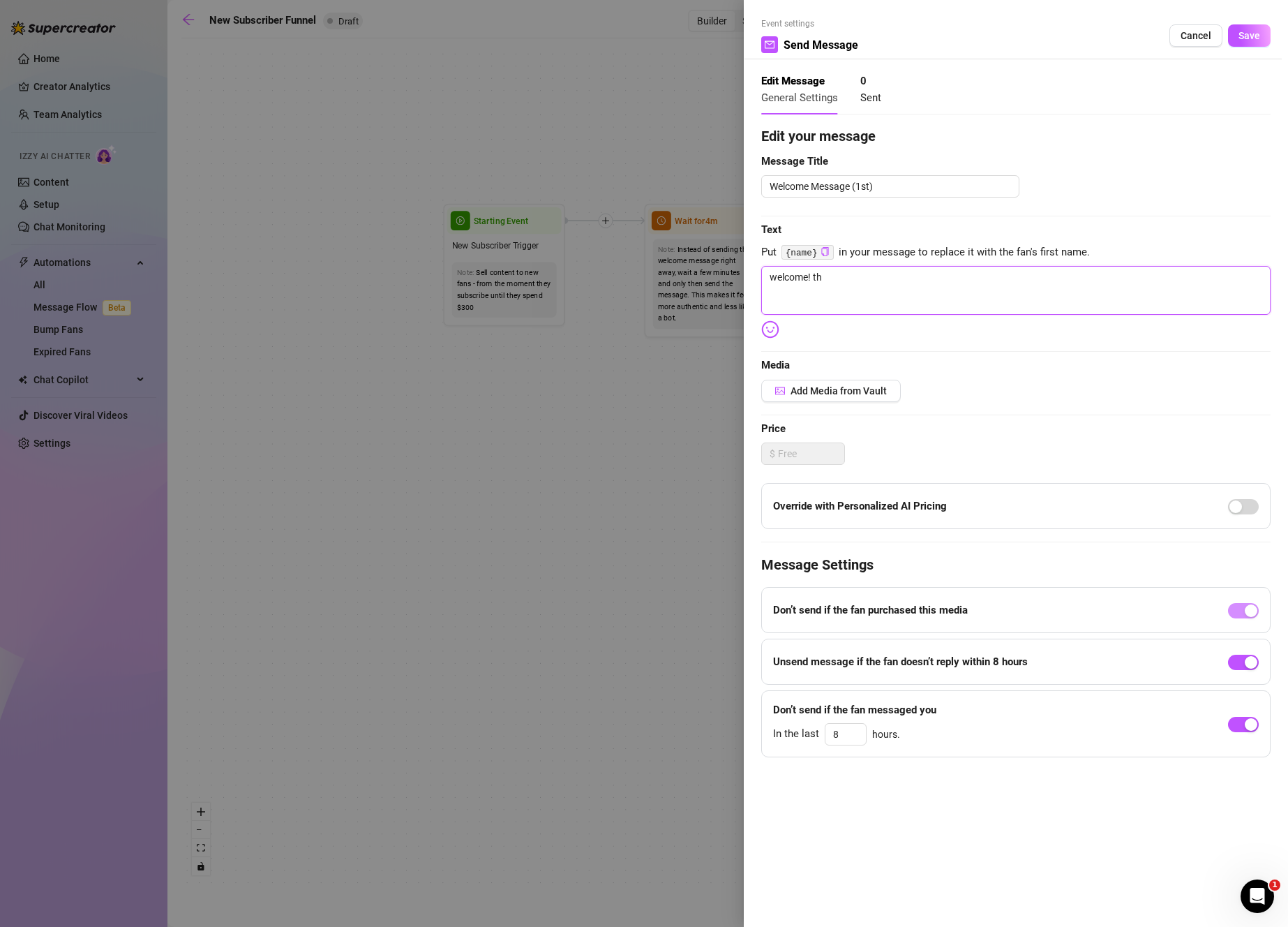
type textarea "welcome! tha"
type textarea "welcome! than"
type textarea "welcome! thank"
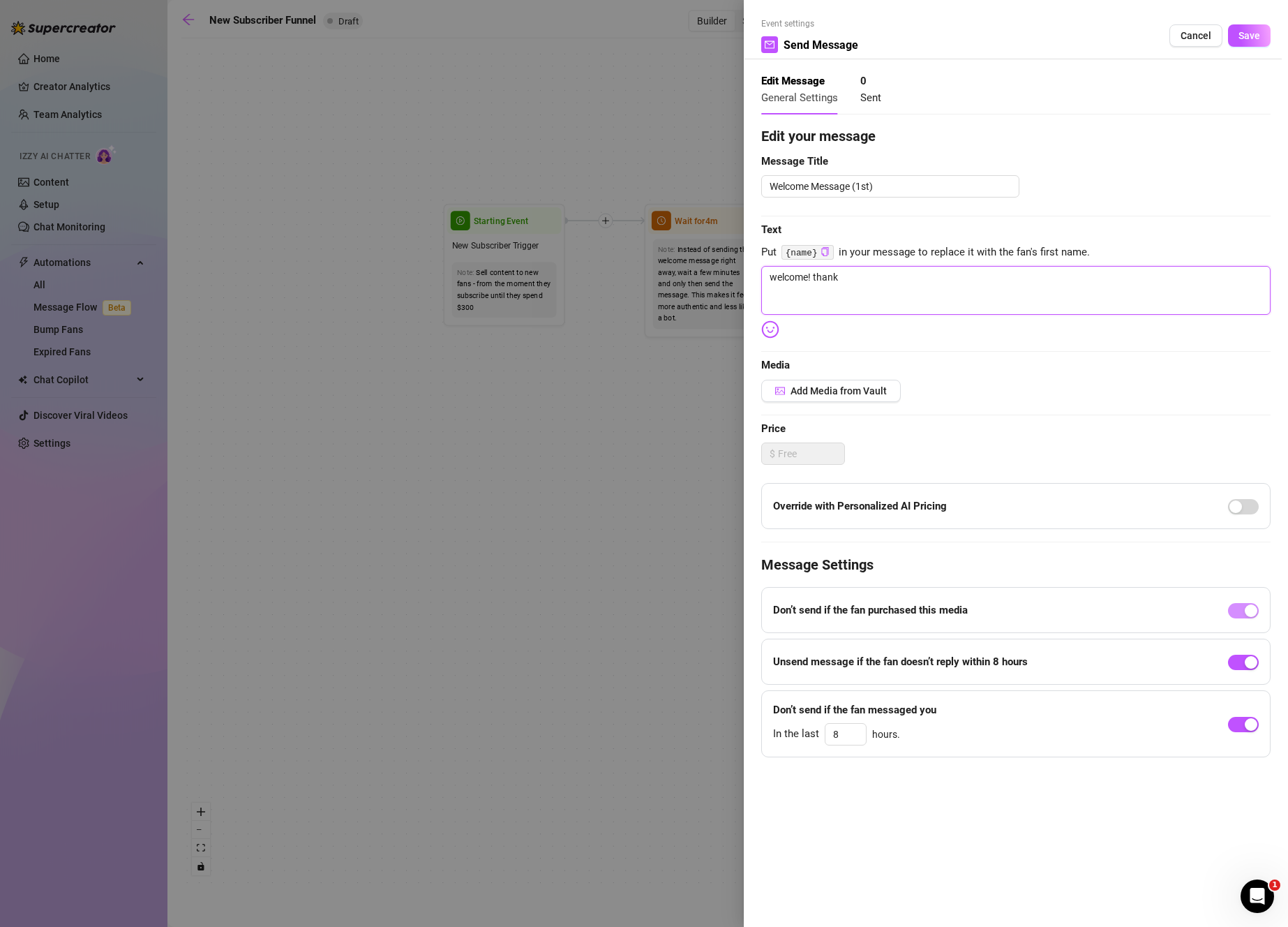
type textarea "welcome! thank y"
type textarea "welcome! thank yo"
type textarea "welcome! thank you"
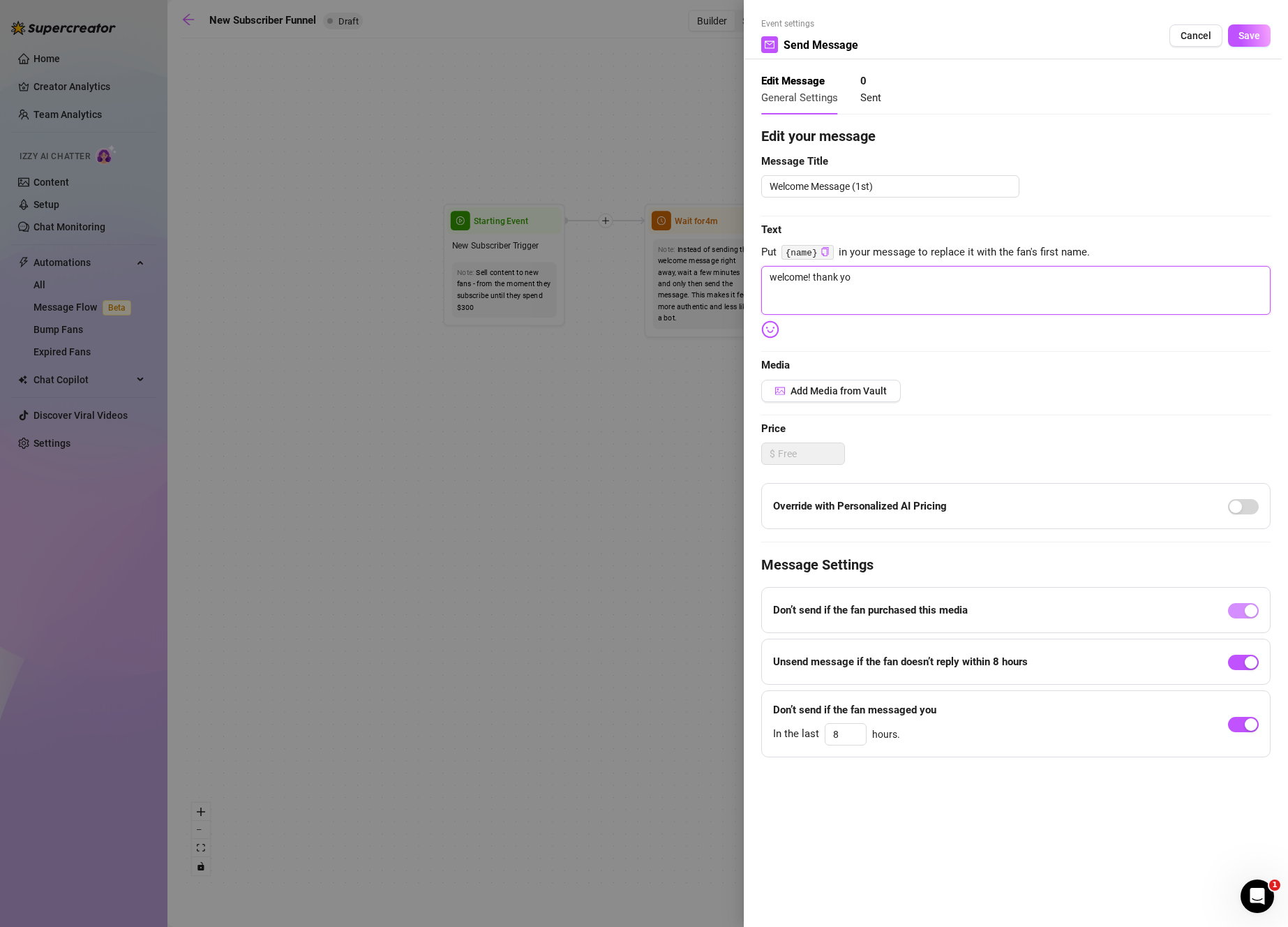
type textarea "welcome! thank you"
click at [884, 290] on textarea "welcome! thank you" at bounding box center [1015, 291] width 509 height 49
type textarea "welcome! thank you f"
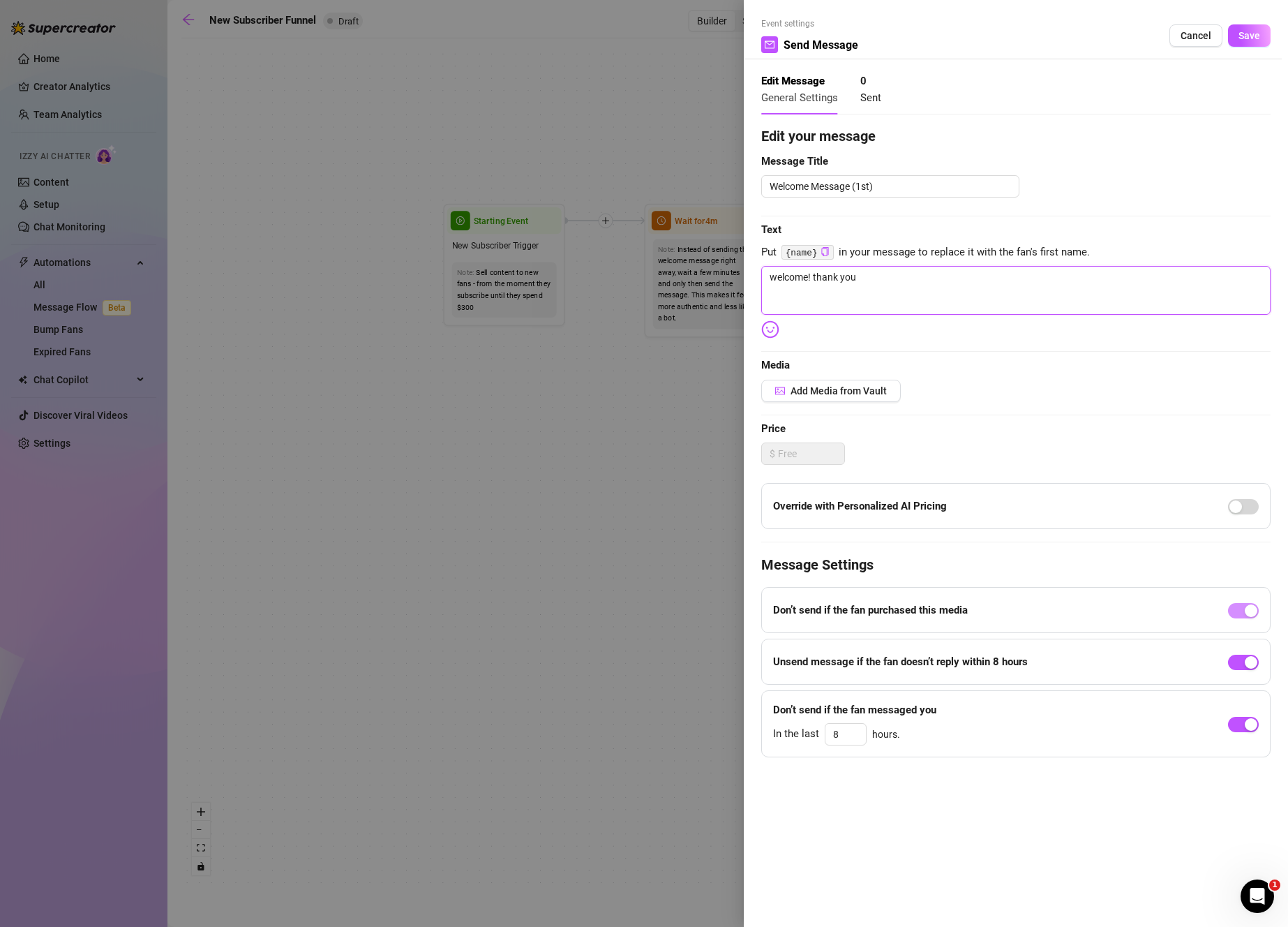
type textarea "welcome! thank you f"
type textarea "welcome! thank you fo"
type textarea "welcome! thank you for"
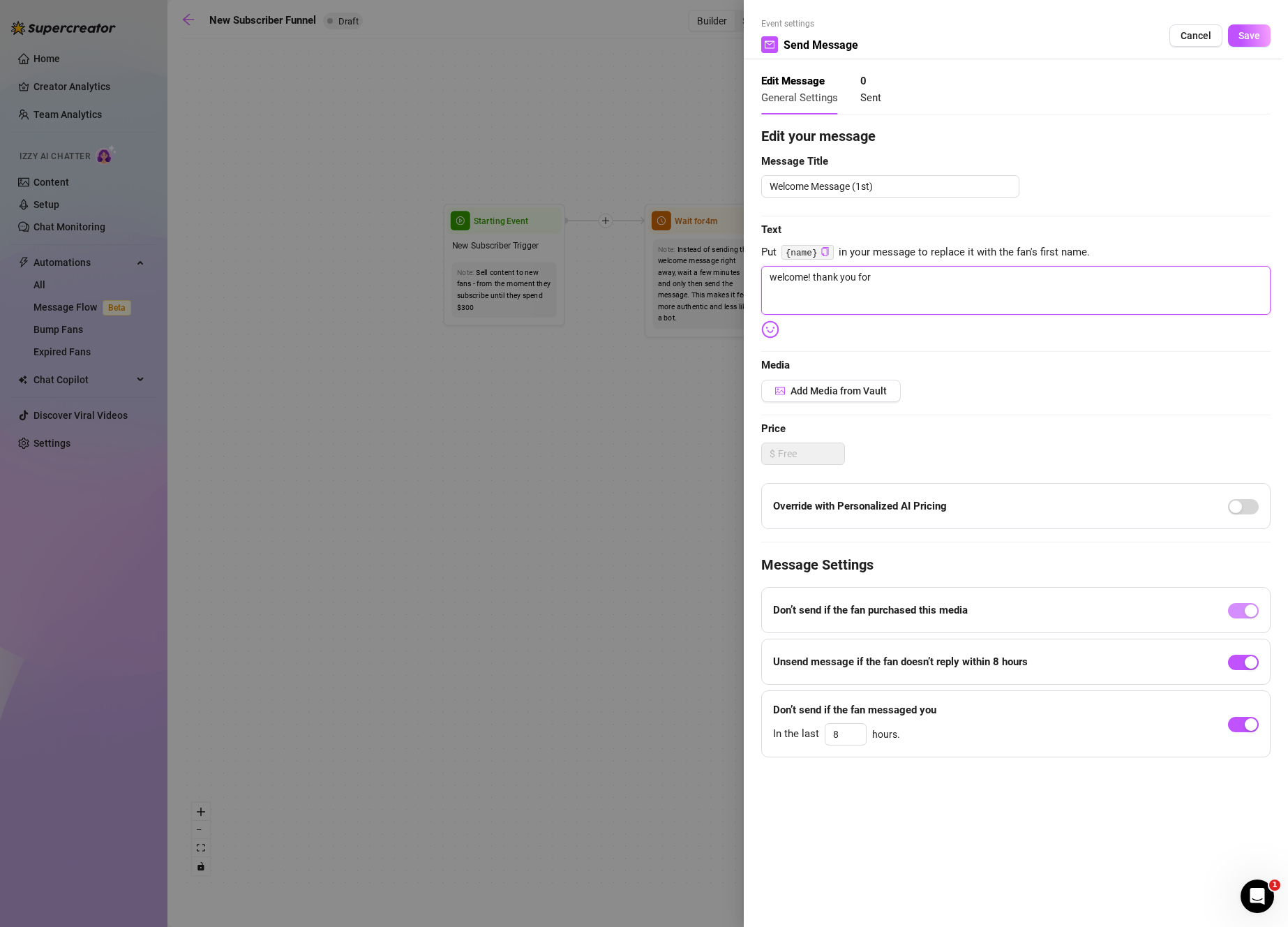
type textarea "welcome! thank you for"
type textarea "welcome! thank you for j"
type textarea "welcome! thank you for [PERSON_NAME]"
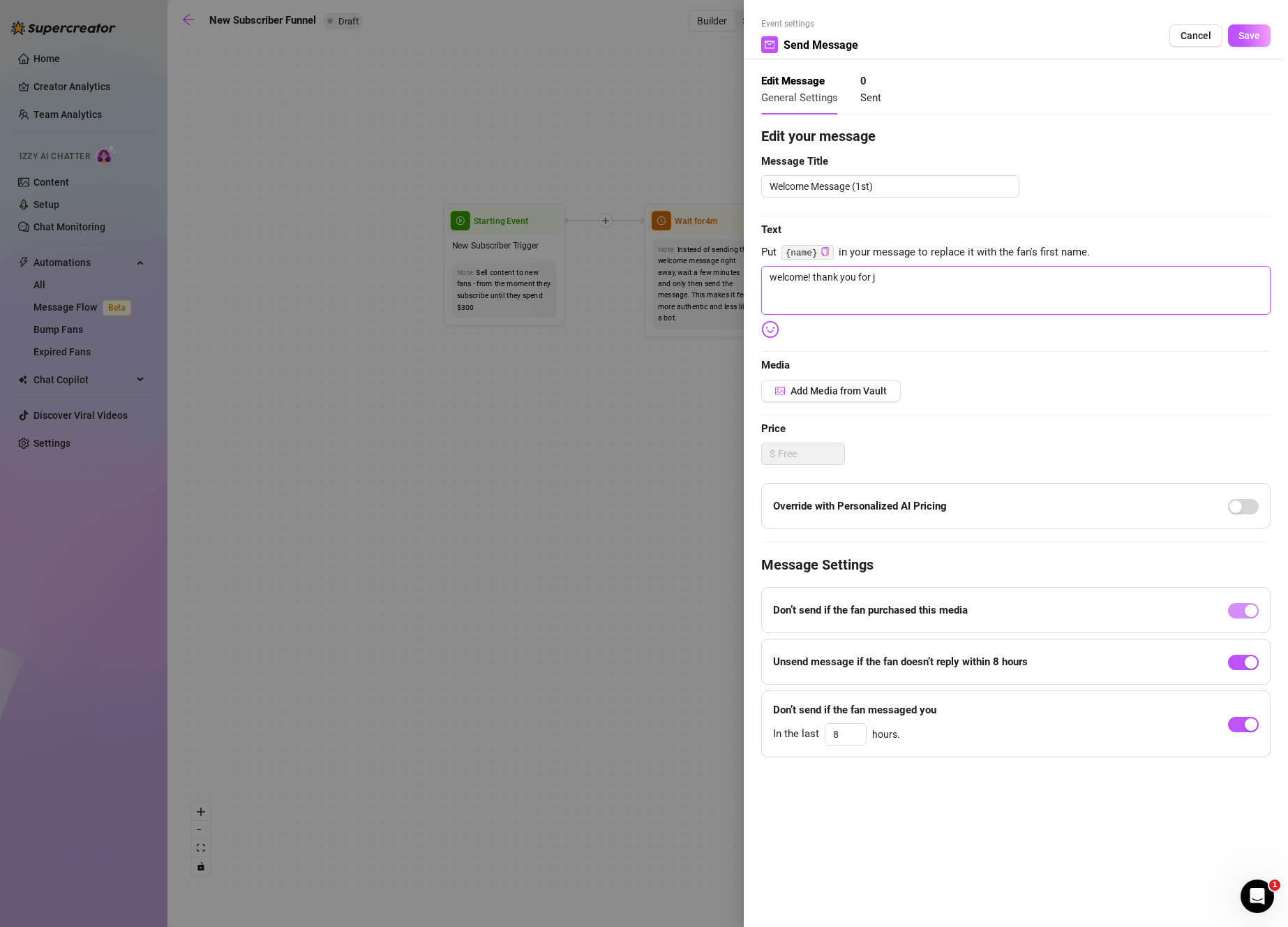
type textarea "welcome! thank you for [PERSON_NAME]"
type textarea "welcome! thank you for join"
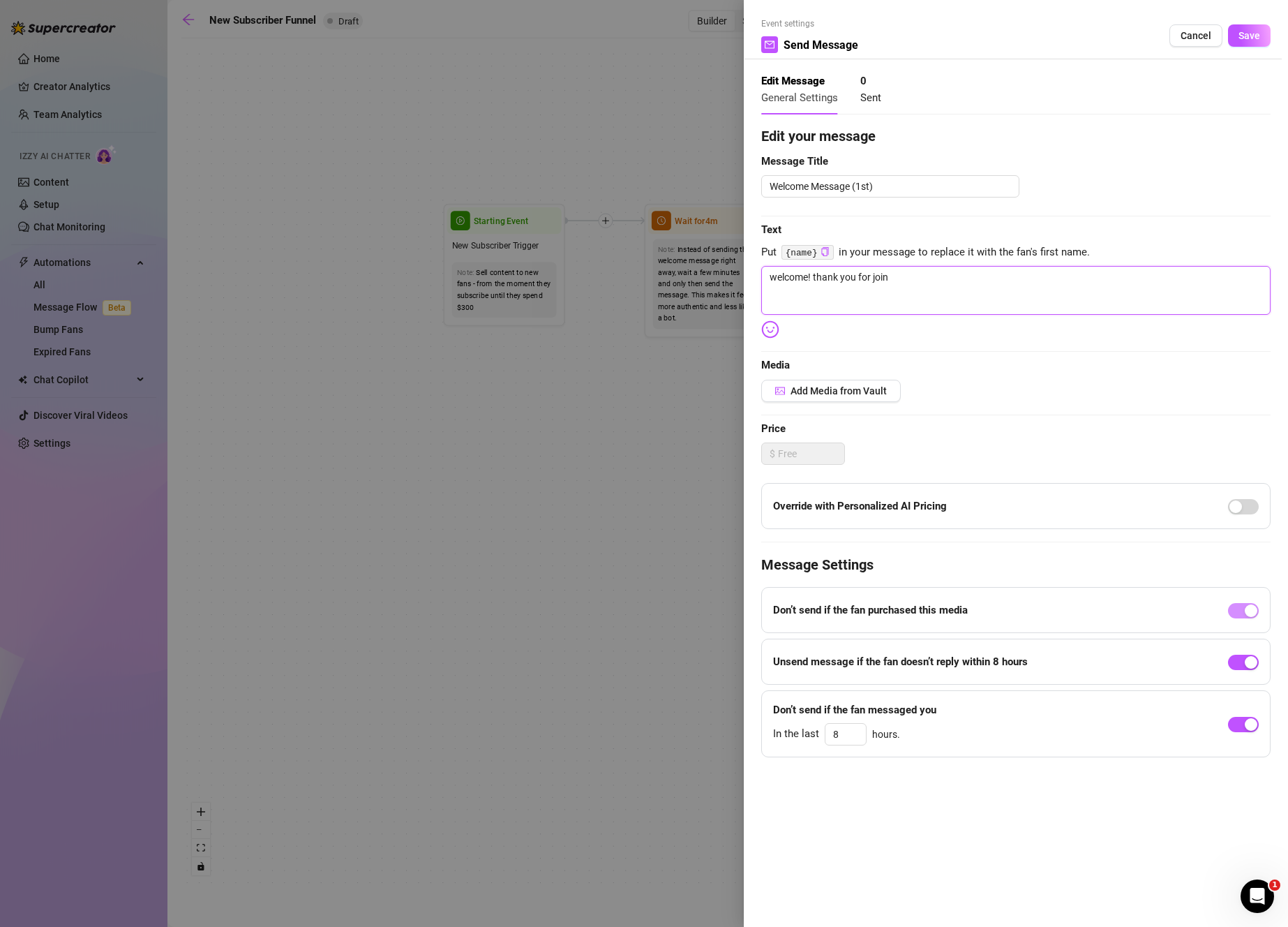
type textarea "welcome! thank you for joini"
type textarea "welcome! thank you for joinin"
type textarea "welcome! thank you for joining"
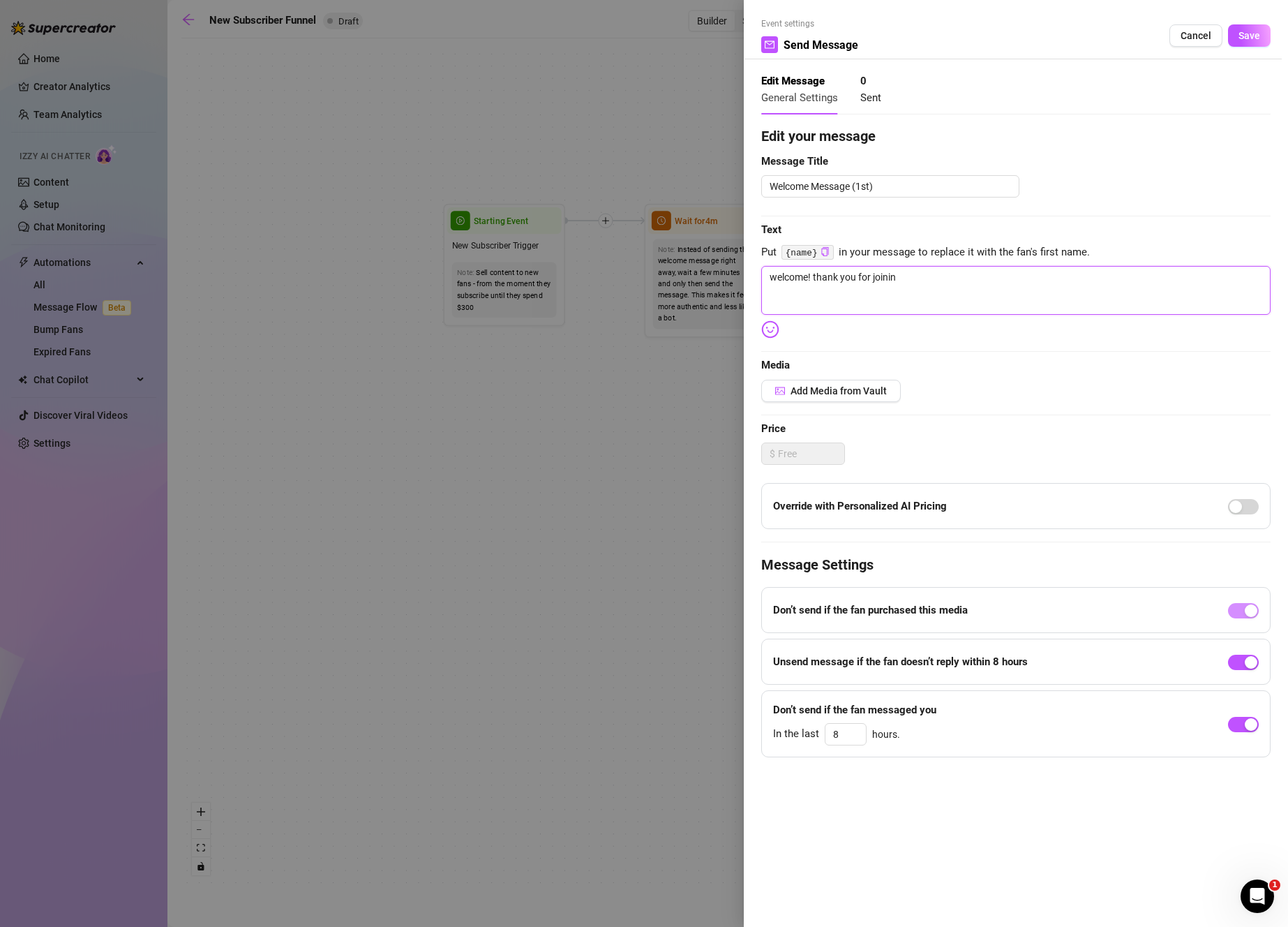
type textarea "welcome! thank you for joining"
type textarea "welcome! thank you for joining."
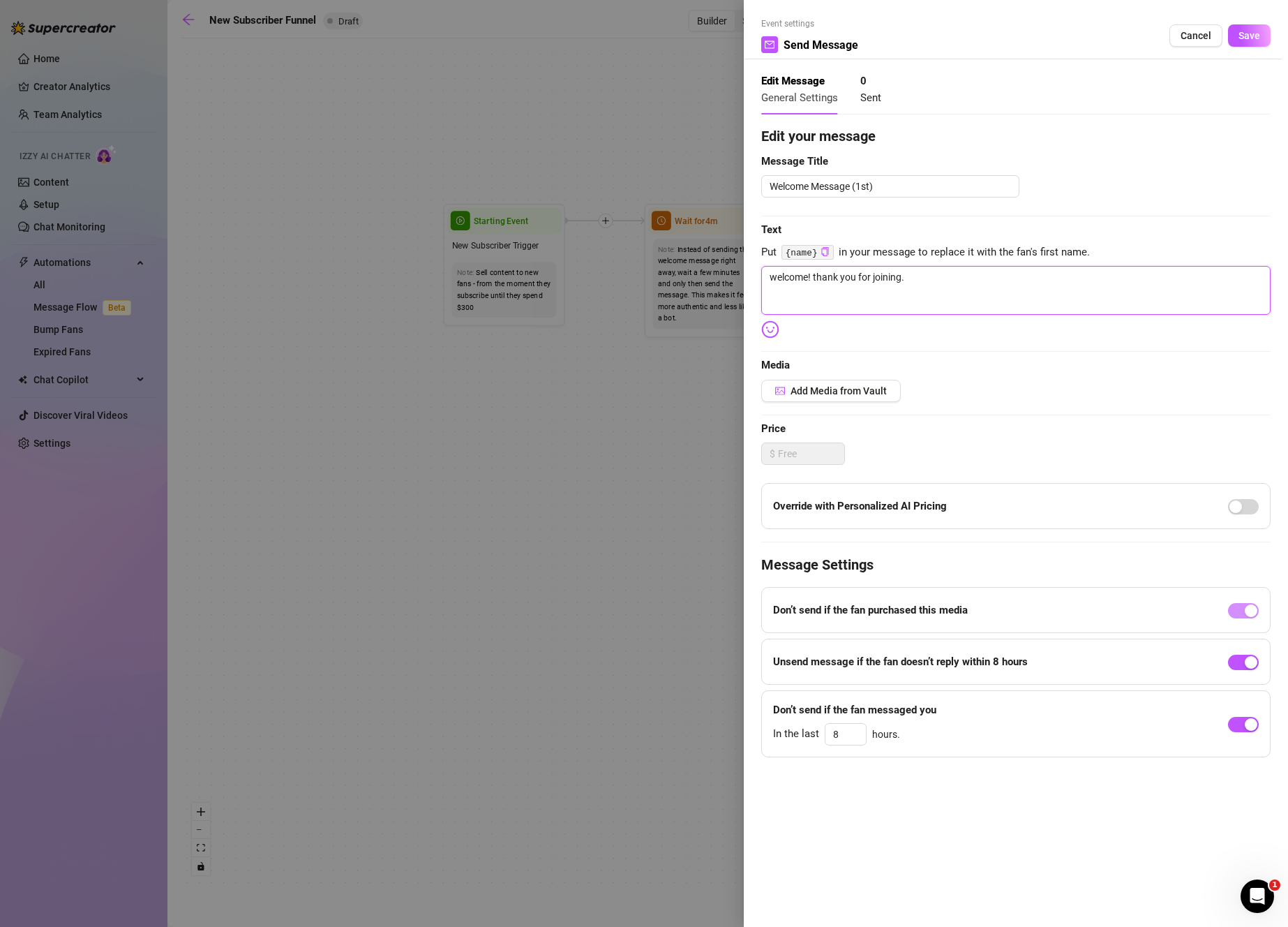
type textarea "welcome! thank you for joining. h"
type textarea "welcome! thank you for joining. ho"
type textarea "welcome! thank you for joining. how"
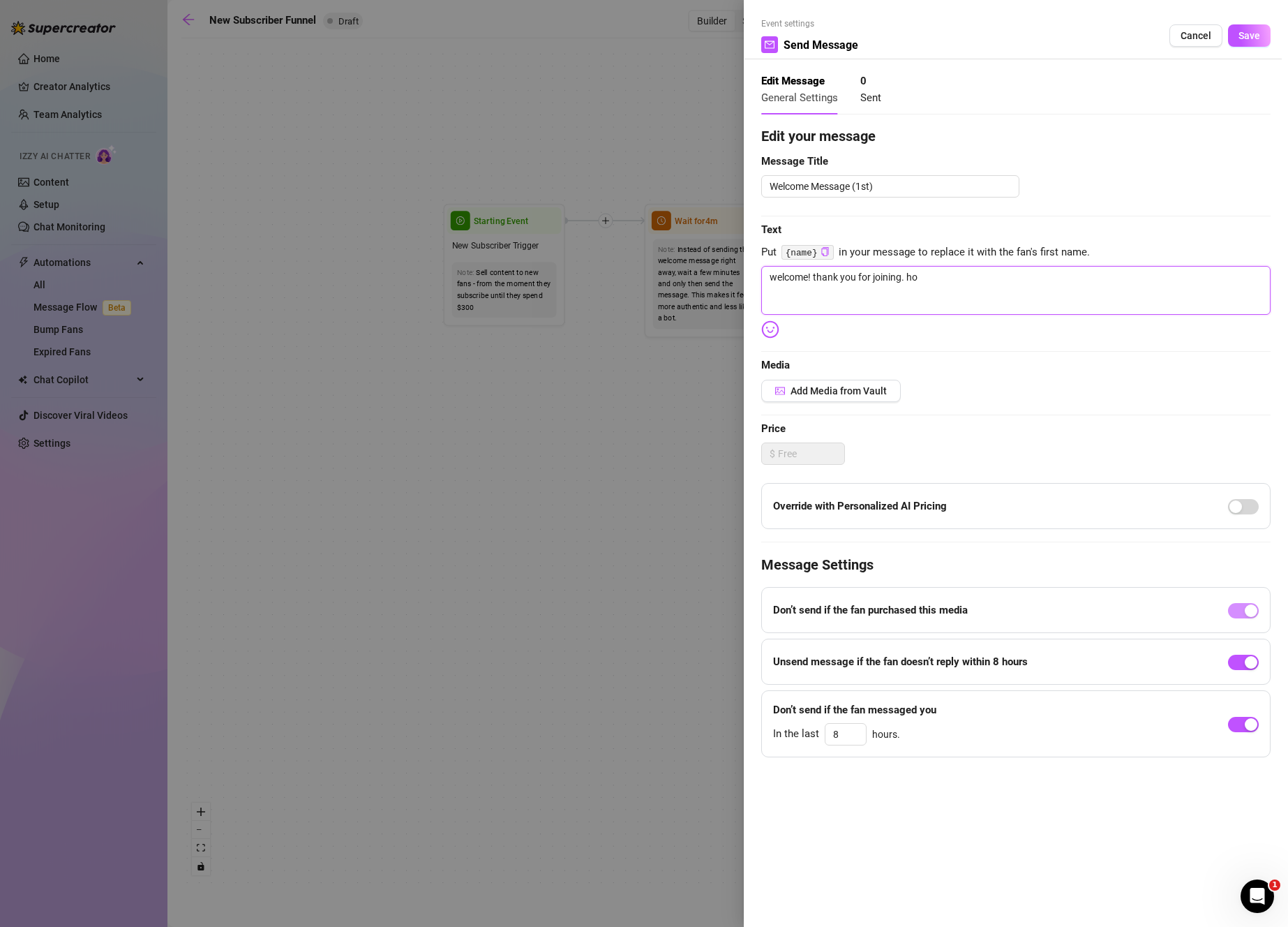
type textarea "welcome! thank you for joining. how"
type textarea "welcome! thank you for joining. how a"
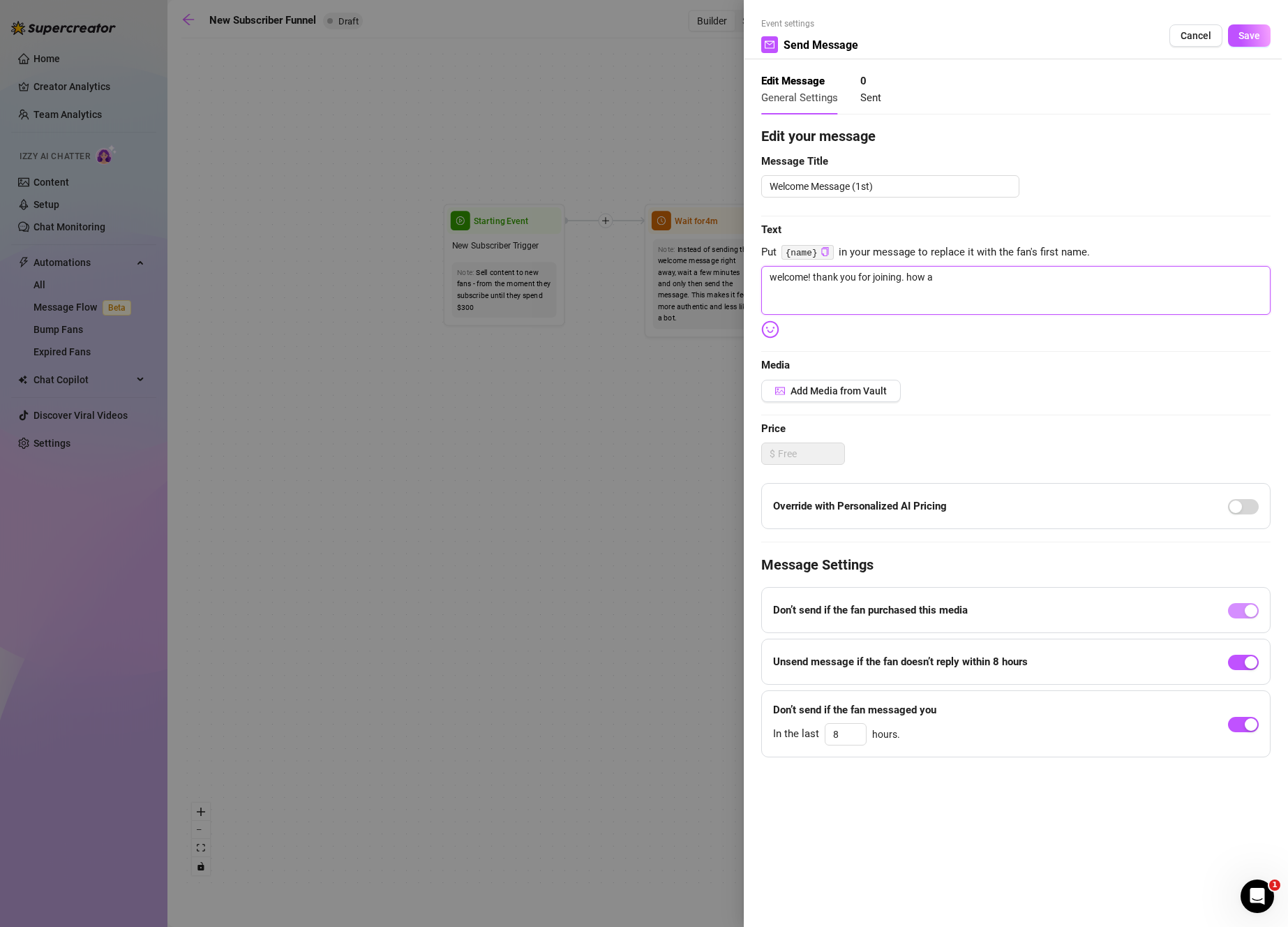
type textarea "welcome! thank you for joining. how ar"
type textarea "welcome! thank you for joining. how are"
type textarea "welcome! thank you for joining. how are y"
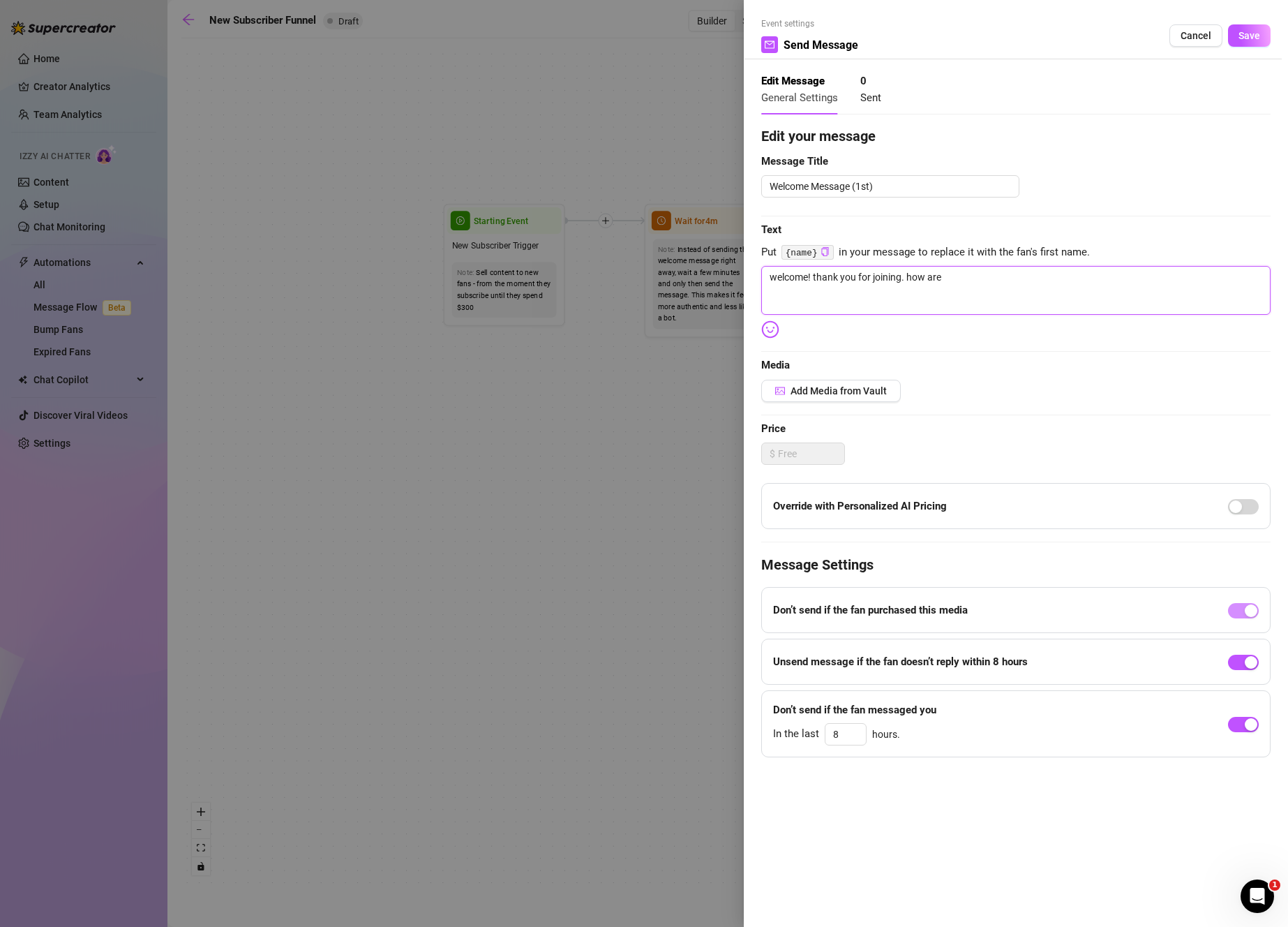
type textarea "welcome! thank you for joining. how are y"
type textarea "welcome! thank you for joining. how are yo"
type textarea "welcome! thank you for joining. how are you"
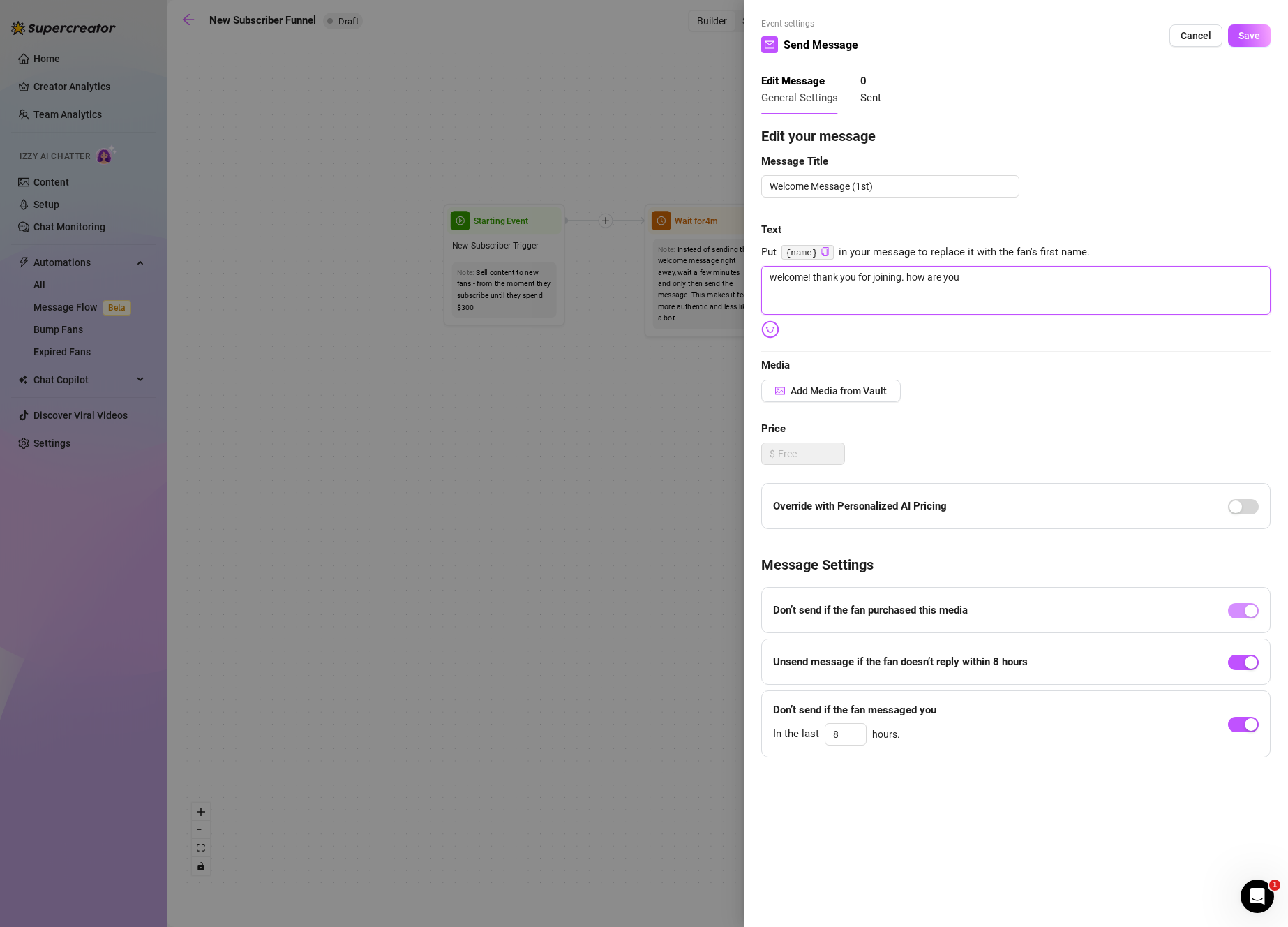
type textarea "welcome! thank you for joining. how are you d"
type textarea "welcome! thank you for joining. how are you do"
type textarea "welcome! thank you for joining. how are you doi"
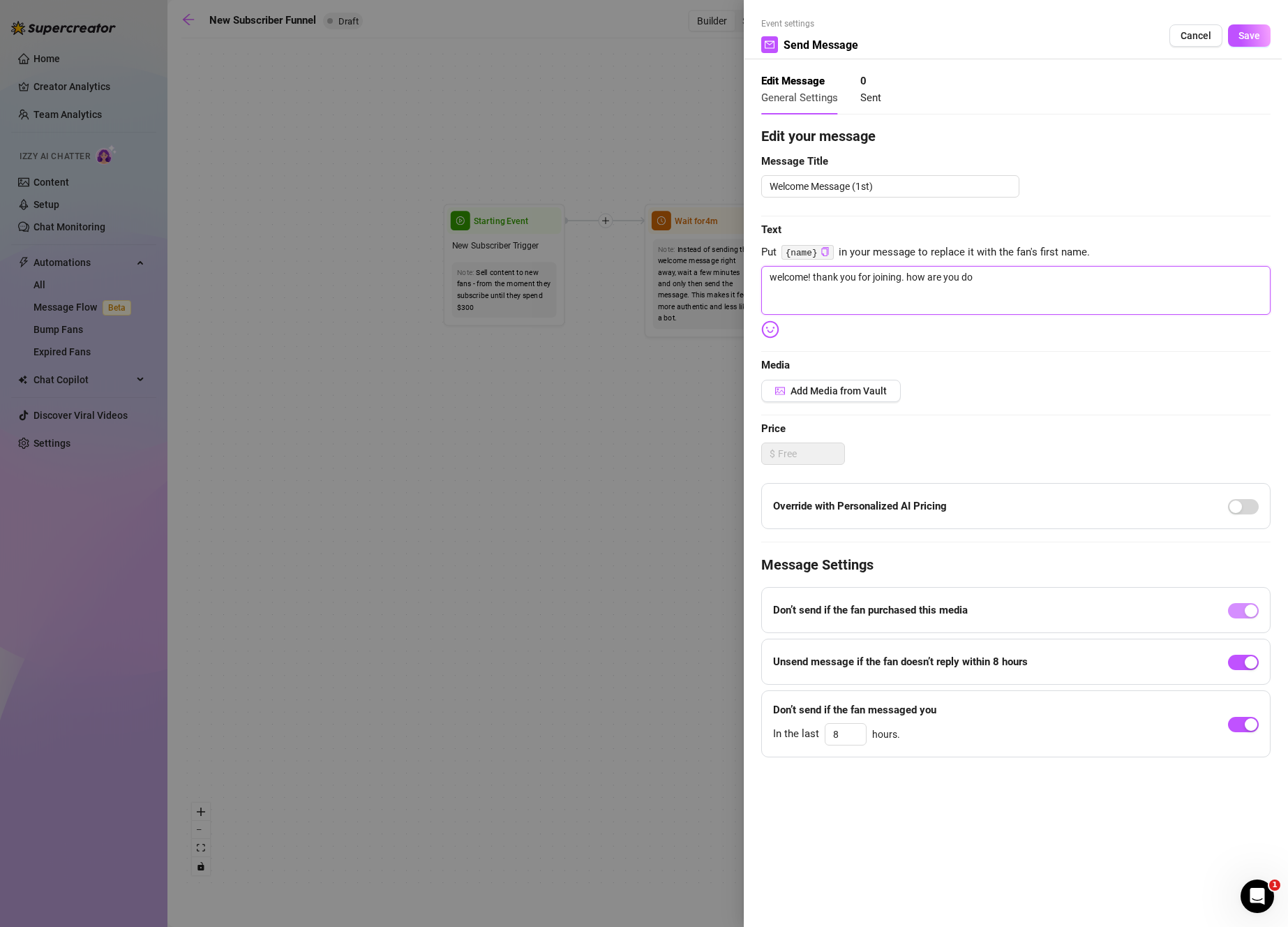
type textarea "welcome! thank you for joining. how are you doi"
type textarea "welcome! thank you for joining. how are you doin"
type textarea "welcome! thank you for joining. how are you doing"
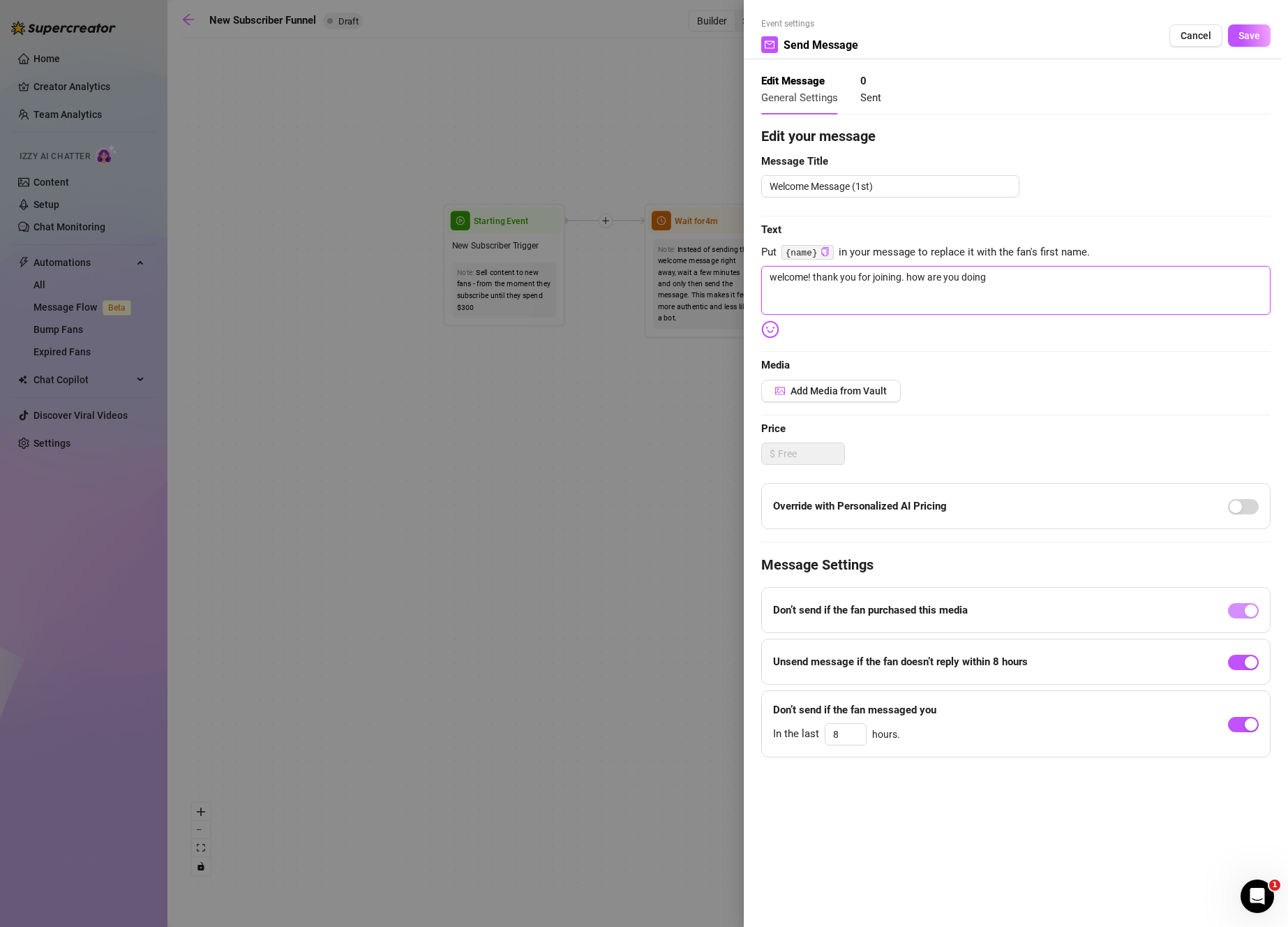
type textarea "welcome! thank you for joining. how are you doing"
type textarea "welcome! thank you for joining. how are you doing t"
type textarea "welcome! thank you for joining. how are you doing to"
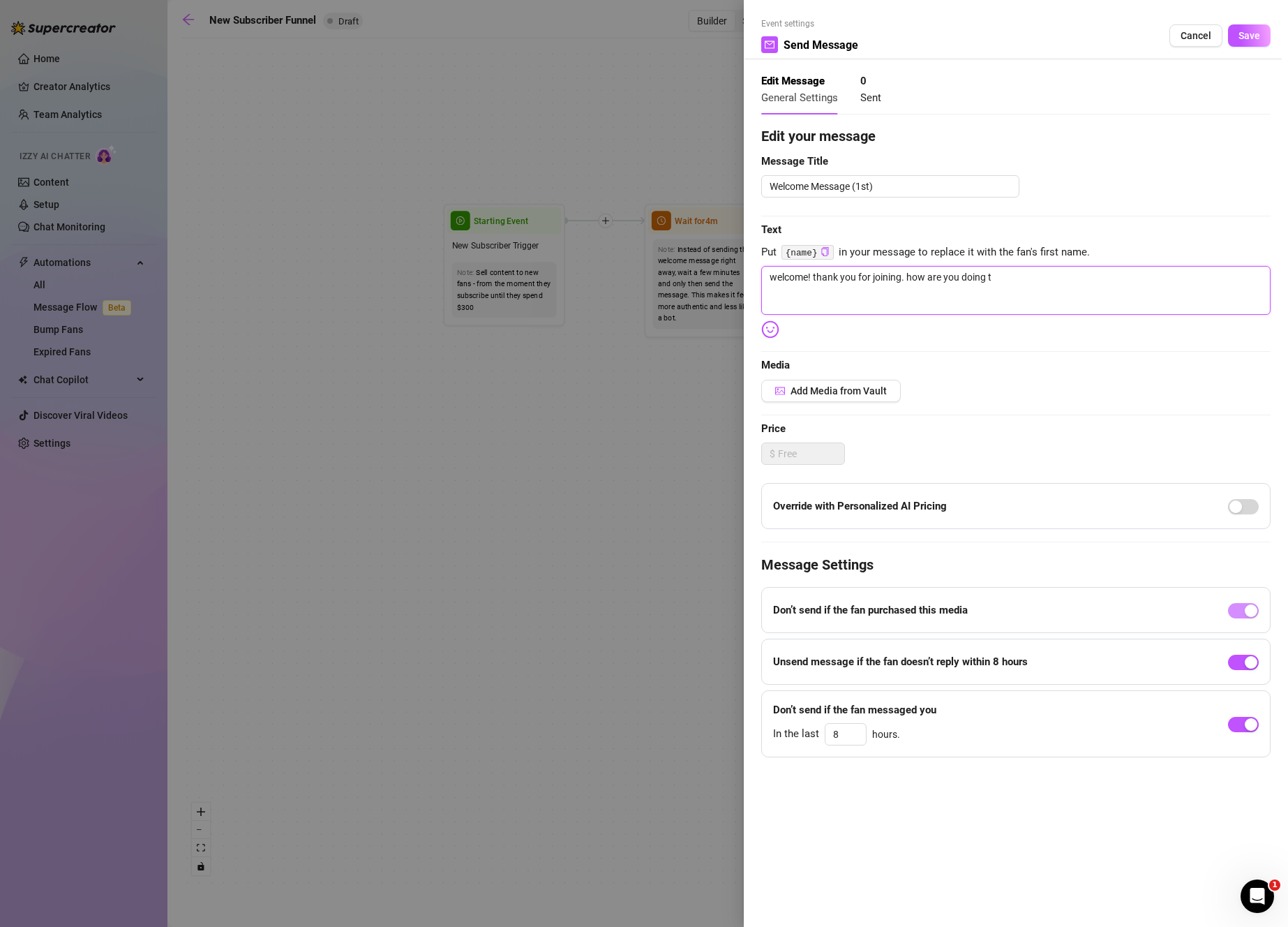
type textarea "welcome! thank you for joining. how are you doing to"
type textarea "welcome! thank you for joining. how are you doing [PERSON_NAME]"
type textarea "welcome! thank you for joining. how are you doing toda"
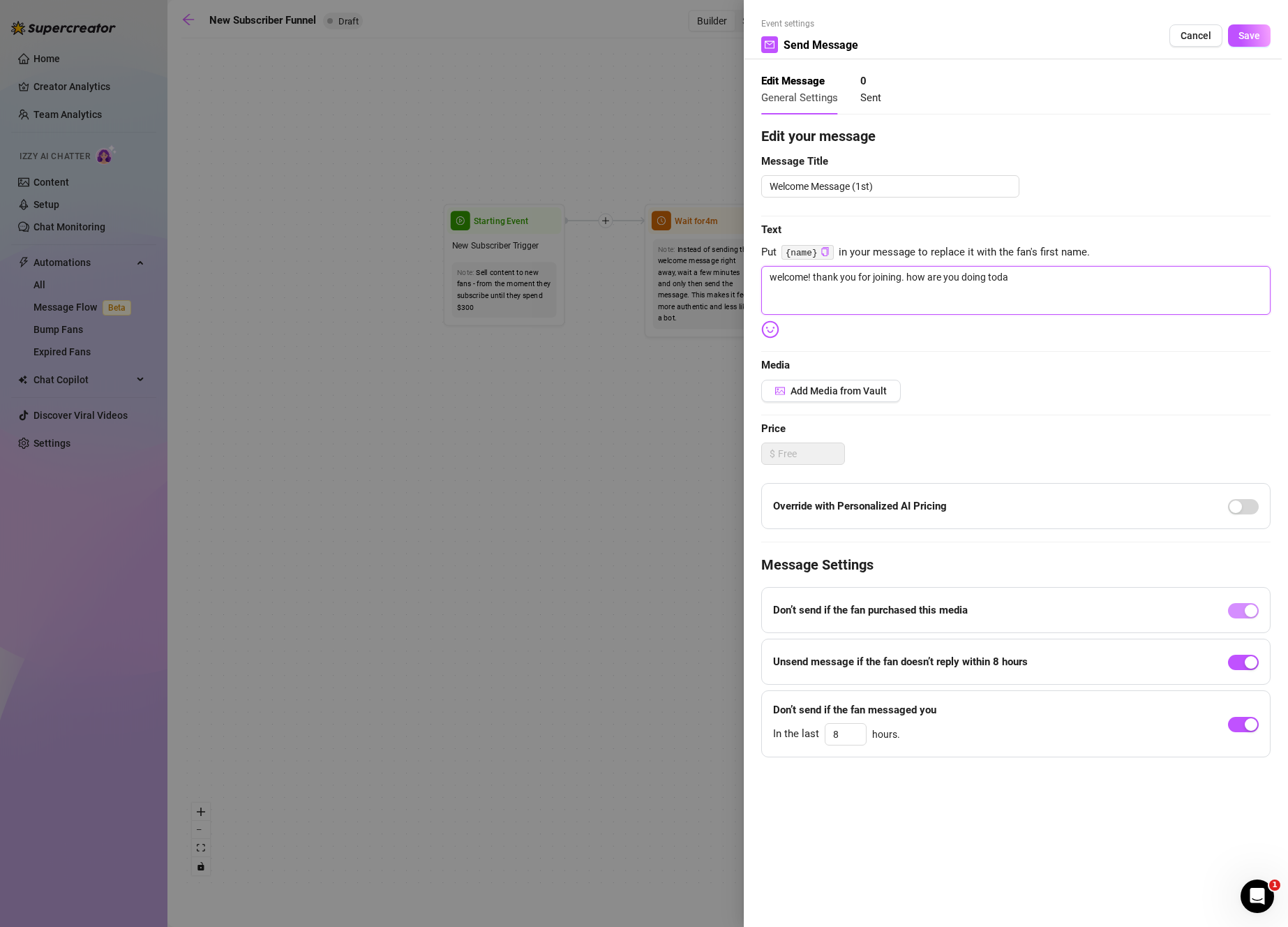
type textarea "welcome! thank you for joining. how are you doing [DATE]"
type textarea "welcome! thank you for joining. how are you doing [DATE]?"
click at [1254, 666] on div "button" at bounding box center [1251, 662] width 13 height 13
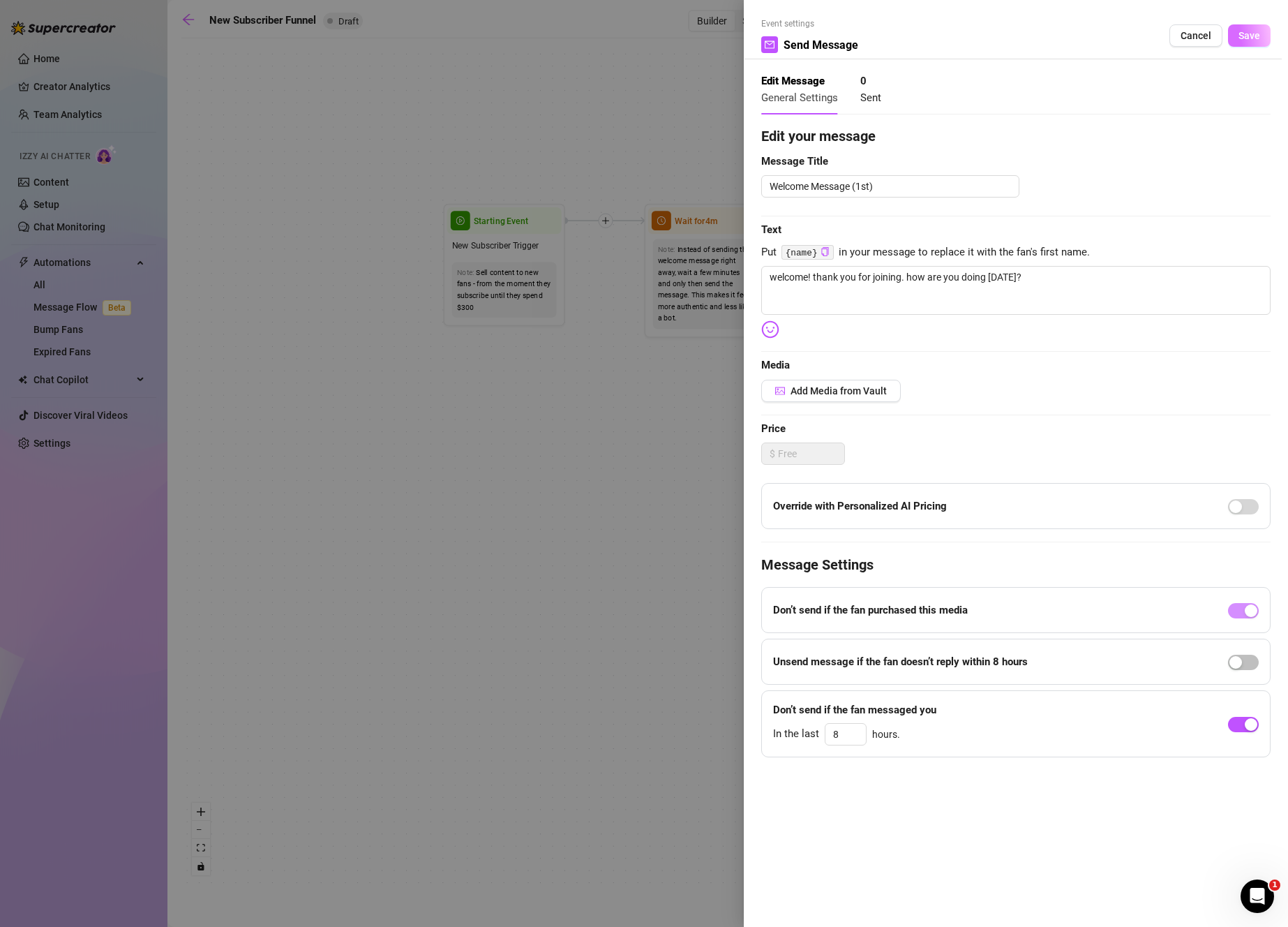
click at [1256, 36] on span "Save" at bounding box center [1249, 35] width 22 height 11
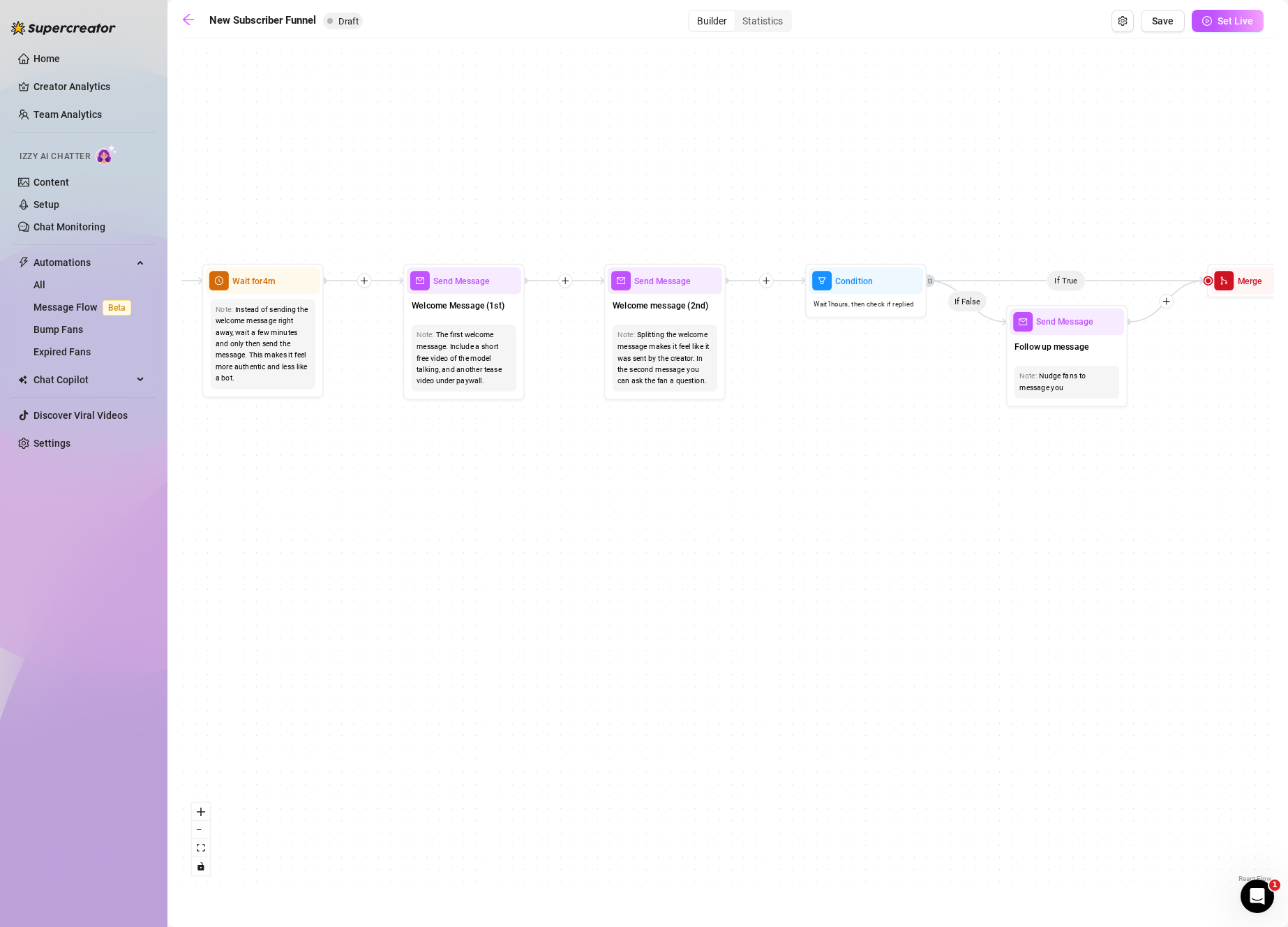
drag, startPoint x: 1071, startPoint y: 431, endPoint x: 684, endPoint y: 482, distance: 390.3
click at [684, 482] on div "If True If True If True If False If False If False If True If False Merge Merge…" at bounding box center [728, 465] width 1093 height 840
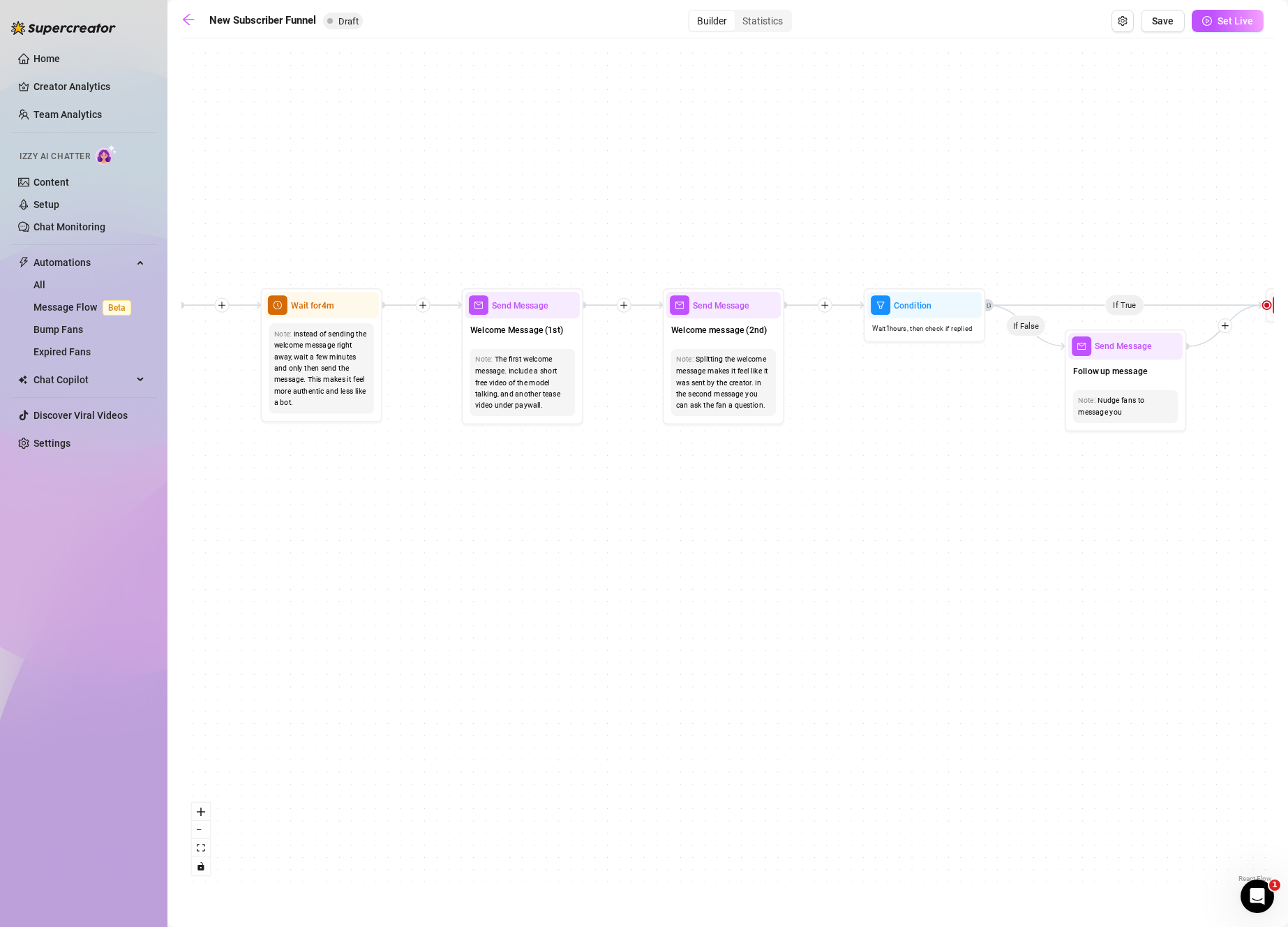
drag, startPoint x: 769, startPoint y: 450, endPoint x: 881, endPoint y: 450, distance: 112.0
click at [789, 456] on div "If True If True If True If False If False If False If True If False Merge Merge…" at bounding box center [728, 465] width 1093 height 840
click at [765, 387] on div "Splitting the welcome message makes it feel like it was sent by the creator. In…" at bounding box center [725, 383] width 95 height 57
click at [740, 314] on div "Send Message" at bounding box center [725, 306] width 114 height 27
click at [739, 339] on div "Welcome message (2nd)" at bounding box center [725, 332] width 114 height 26
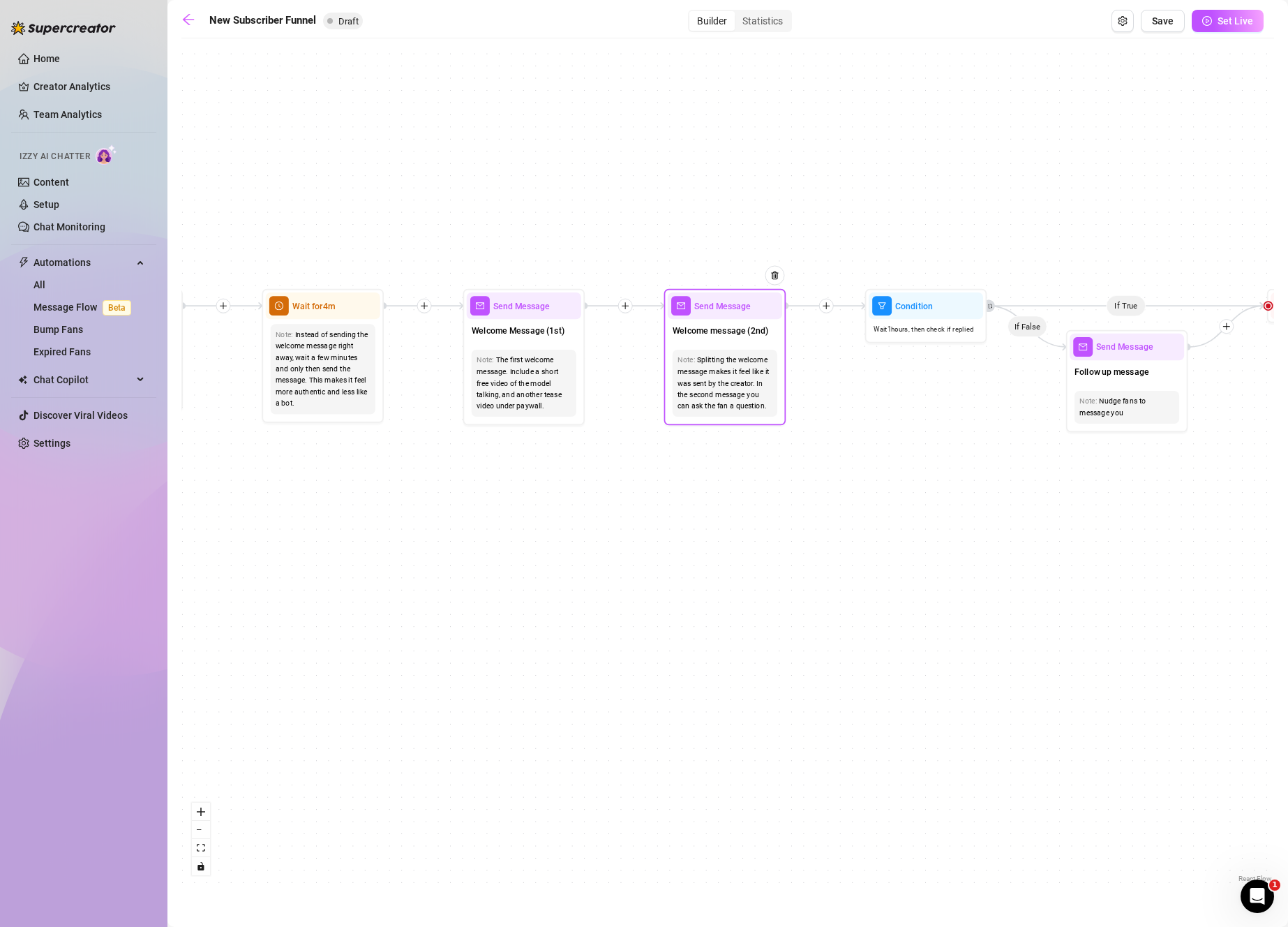
type textarea "Second part of the welcome message"
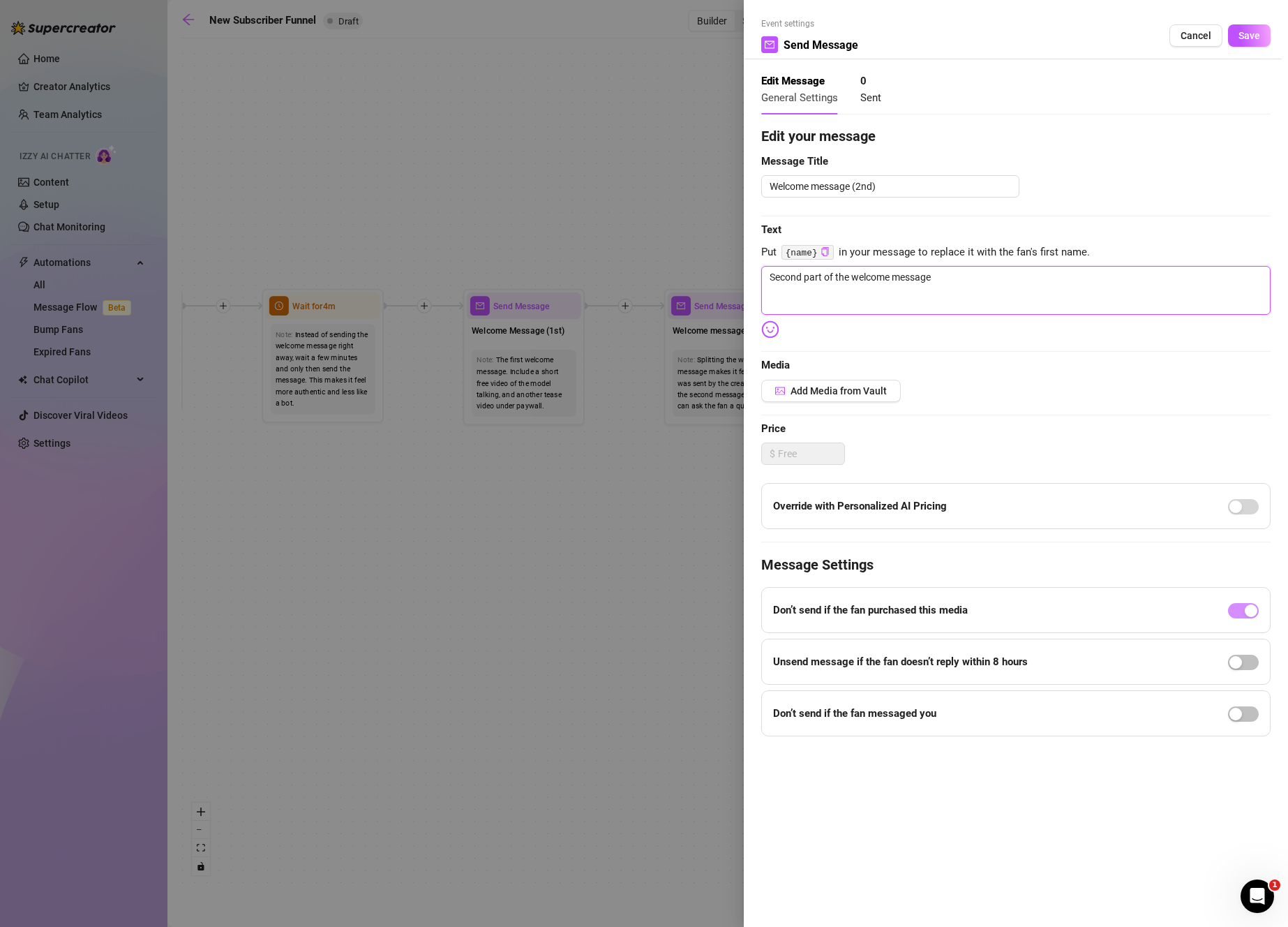
drag, startPoint x: 970, startPoint y: 285, endPoint x: 639, endPoint y: 280, distance: 331.0
click at [639, 280] on div "Event settings Send Message Cancel Save Edit Message General Settings 0 Sent Ed…" at bounding box center [644, 463] width 1288 height 927
type textarea "I"
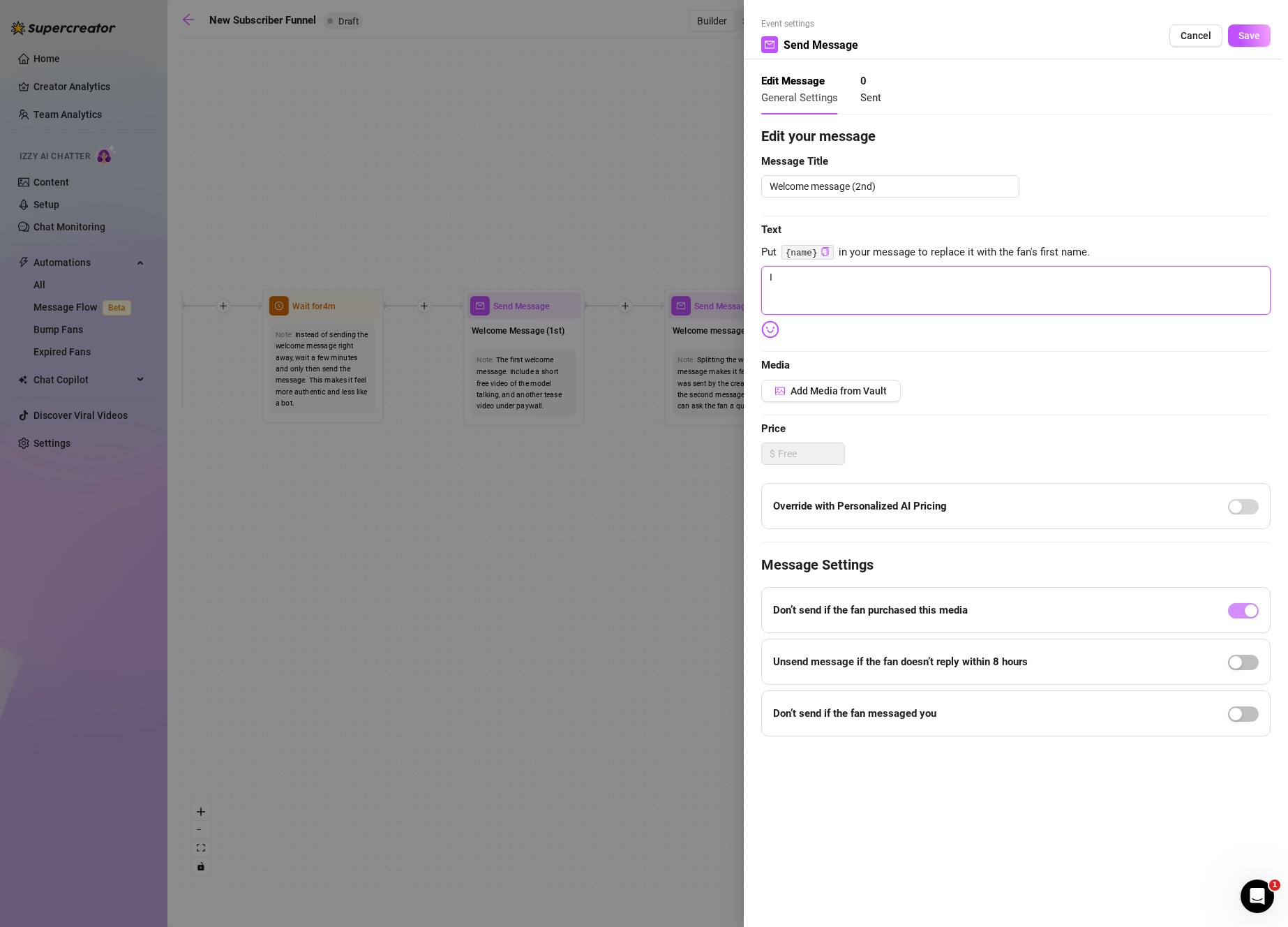
type textarea "I j"
type textarea "I ju"
type textarea "I jus"
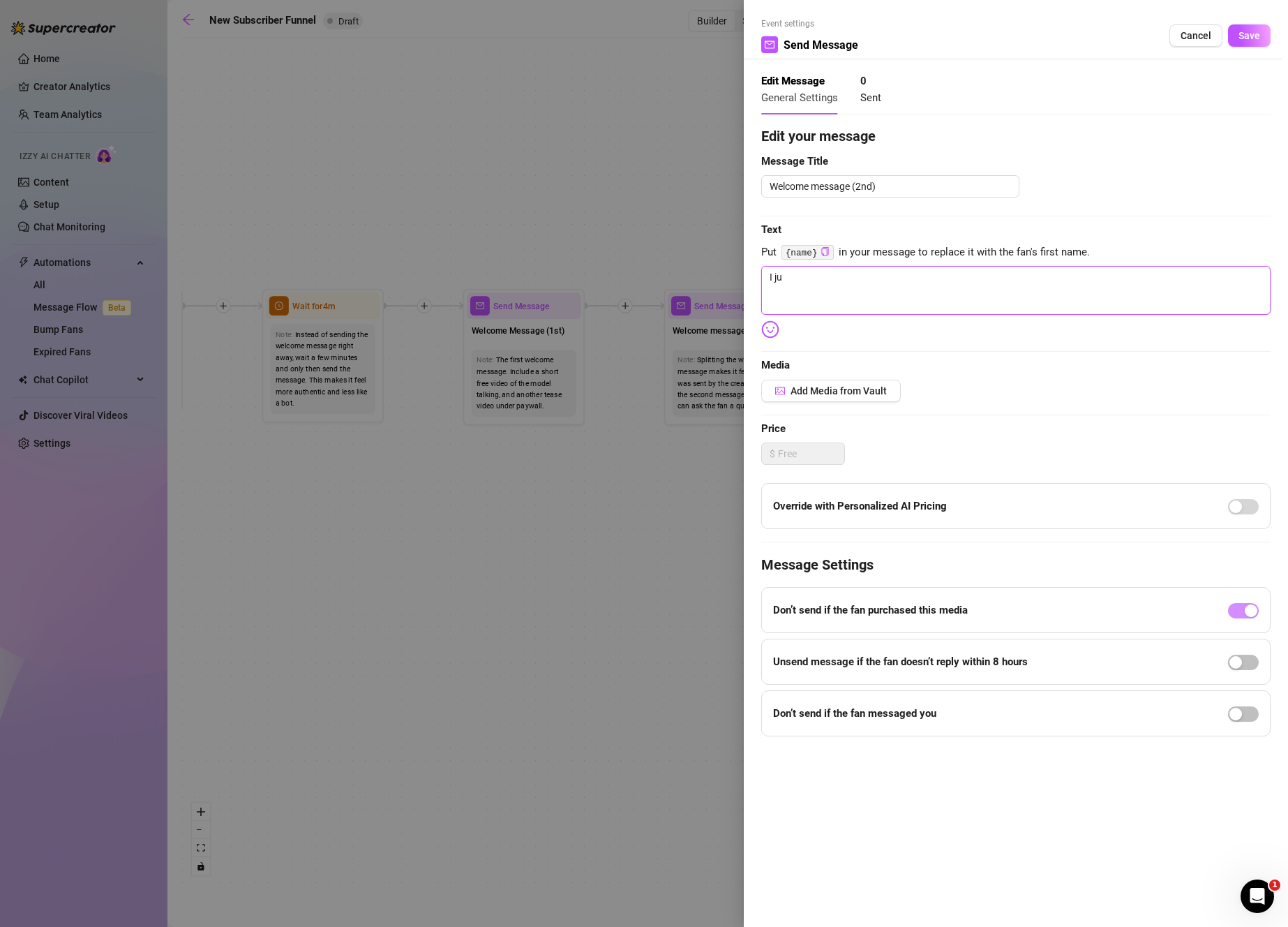
type textarea "I jus"
type textarea "I just"
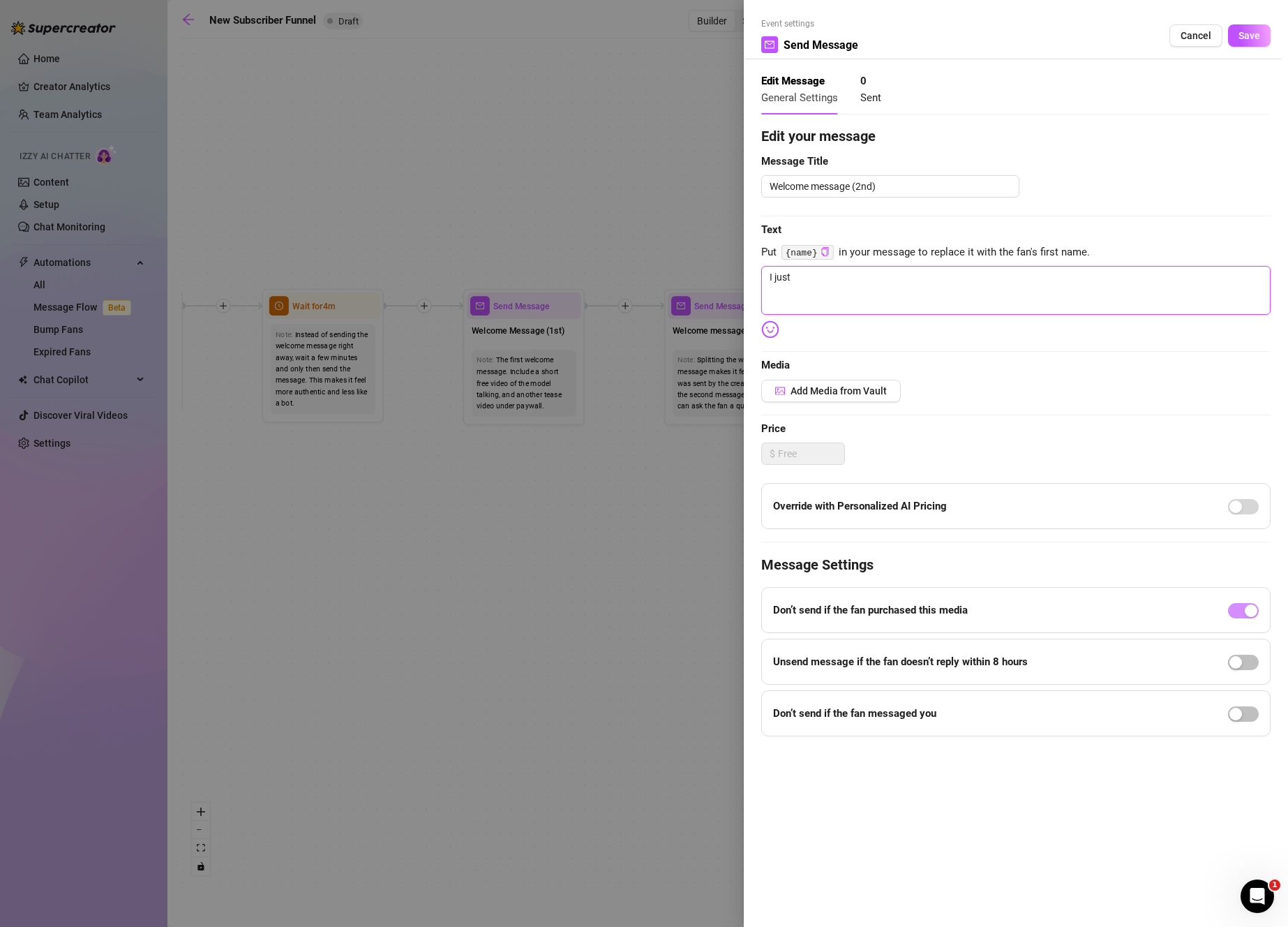
type textarea "I jus"
type textarea "I ju"
type textarea "I j"
type textarea "I"
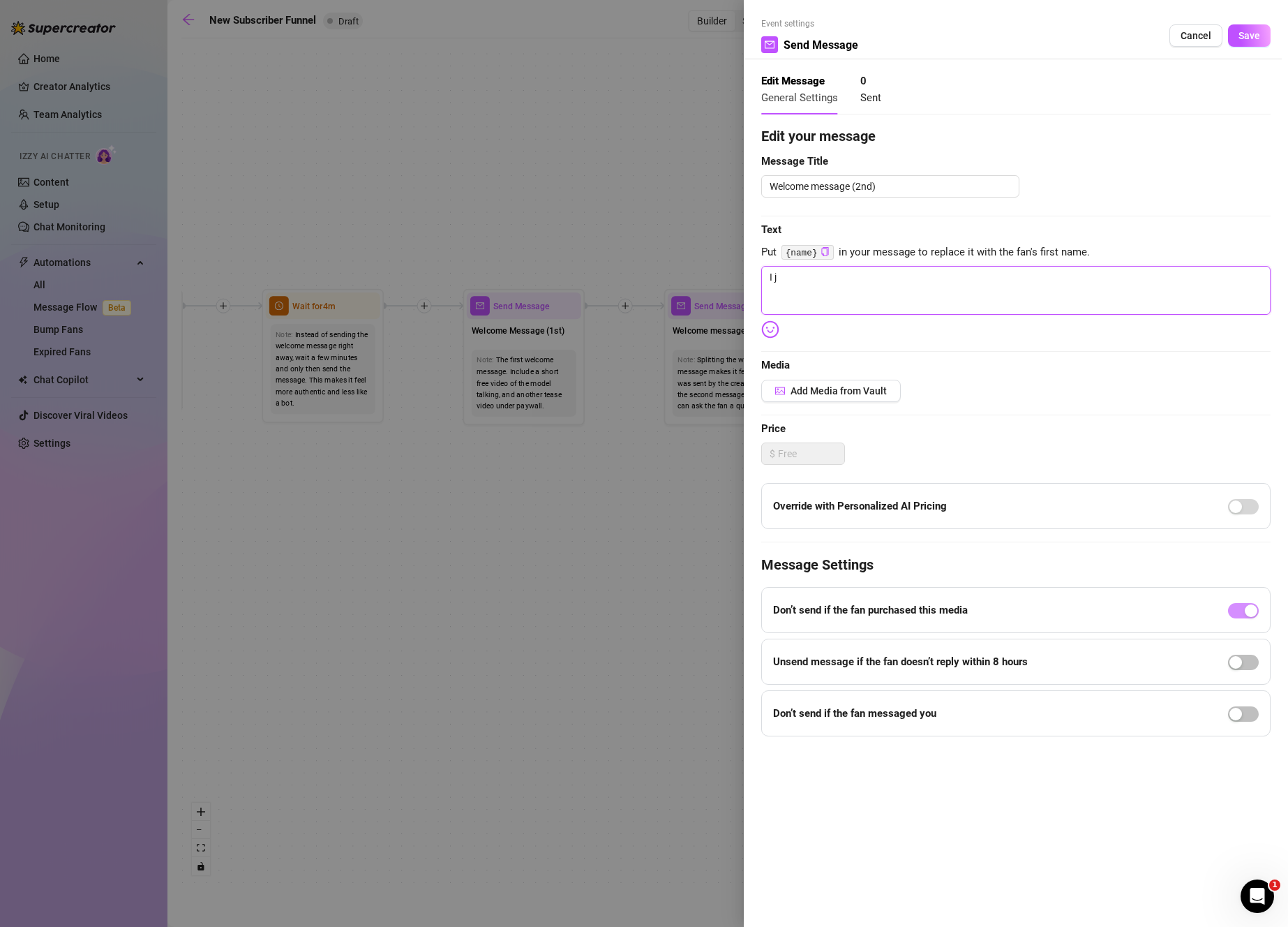
type textarea "I"
type textarea "Write your message here"
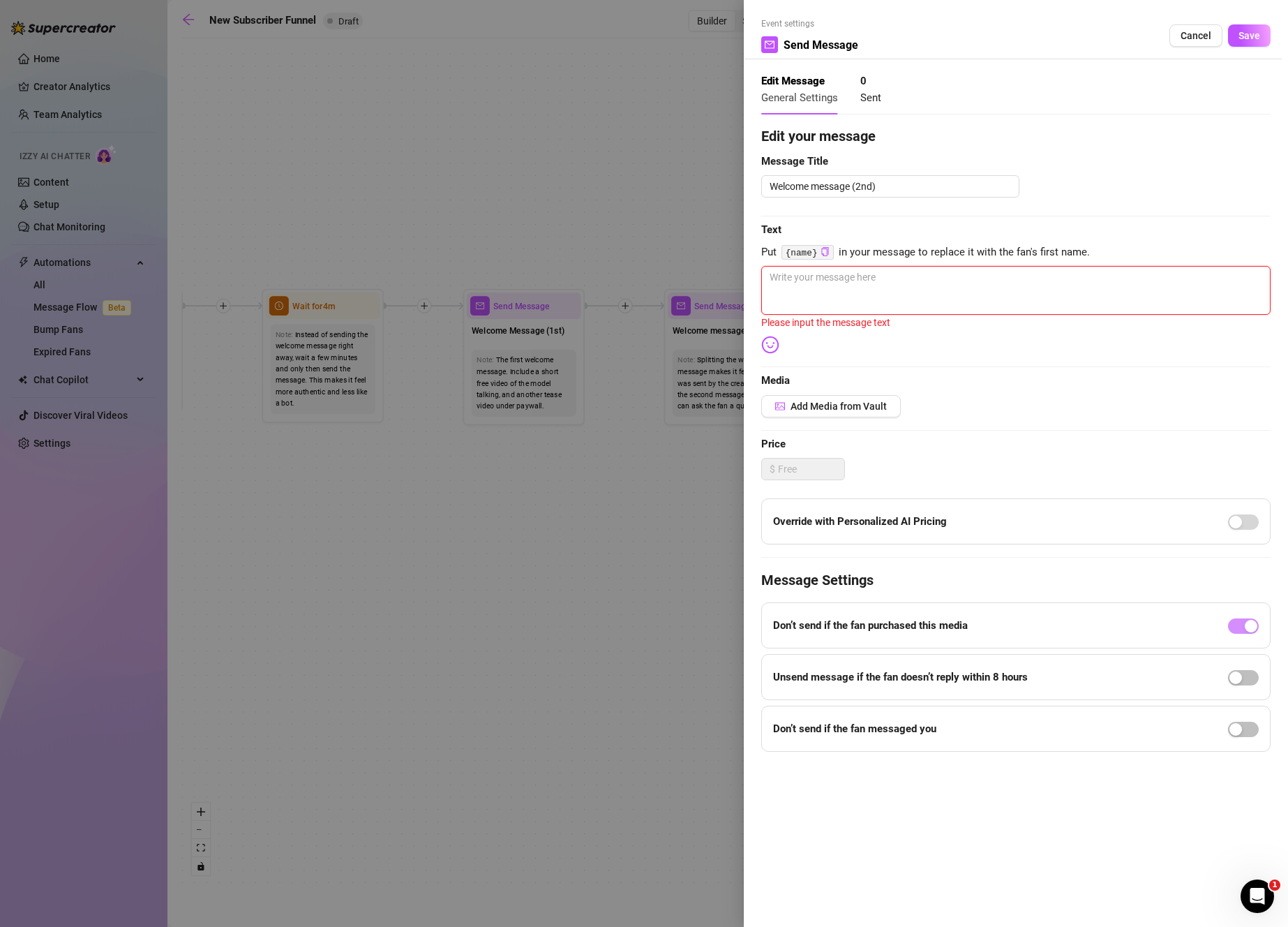
type textarea "I"
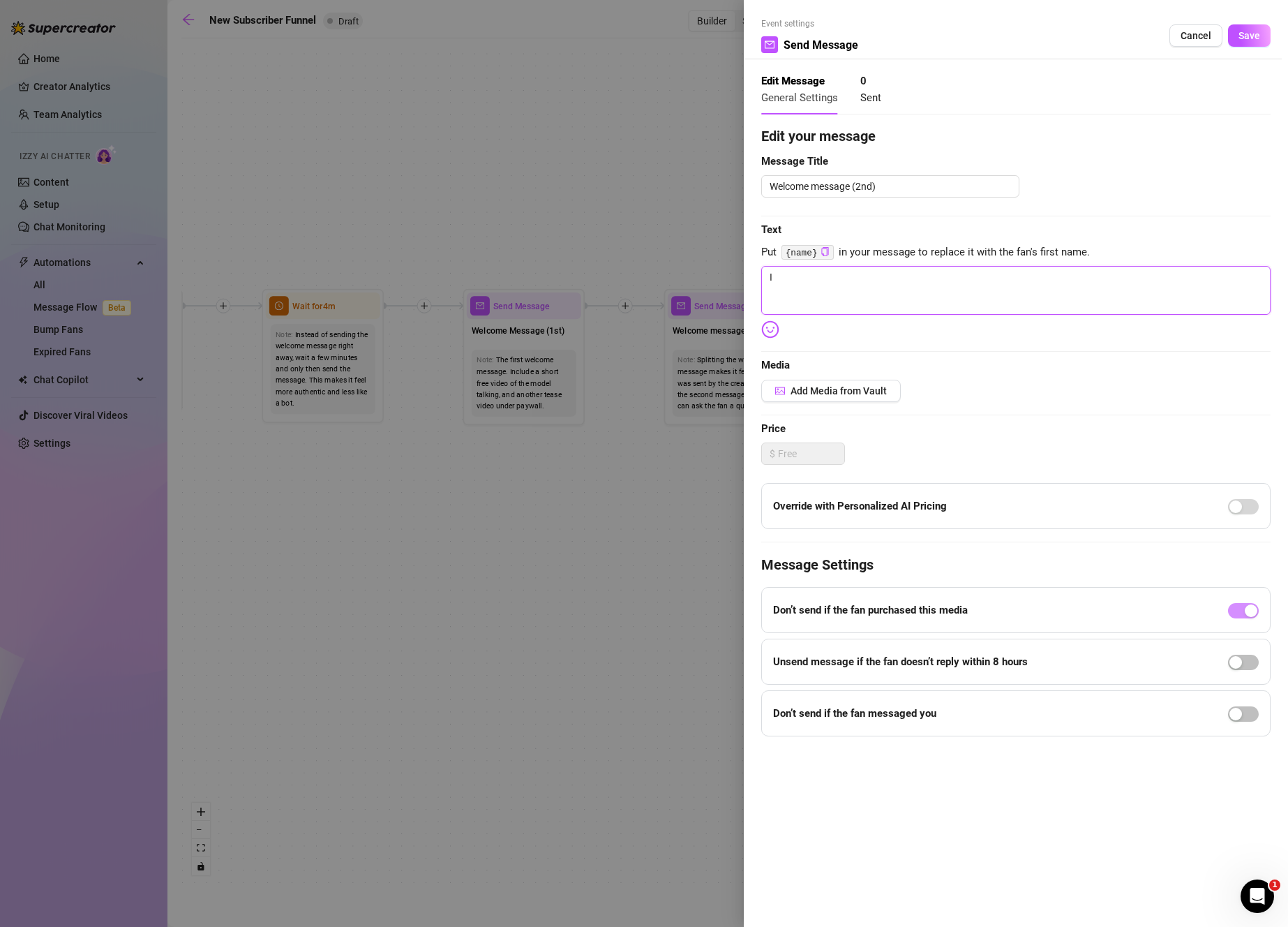
type textarea "I"
type textarea "I j"
type textarea "I ju"
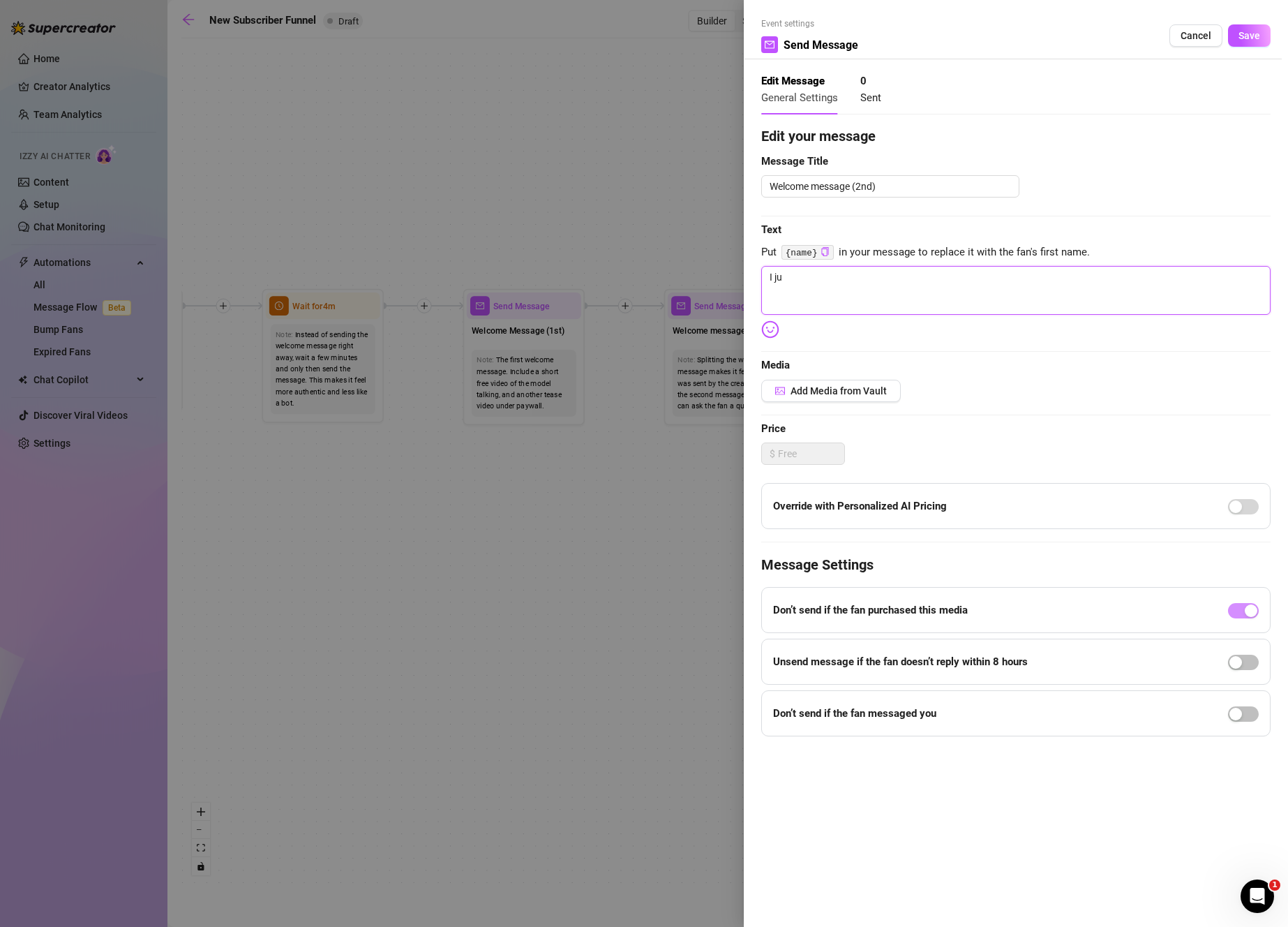
type textarea "I jus"
type textarea "I just"
type textarea "I just f"
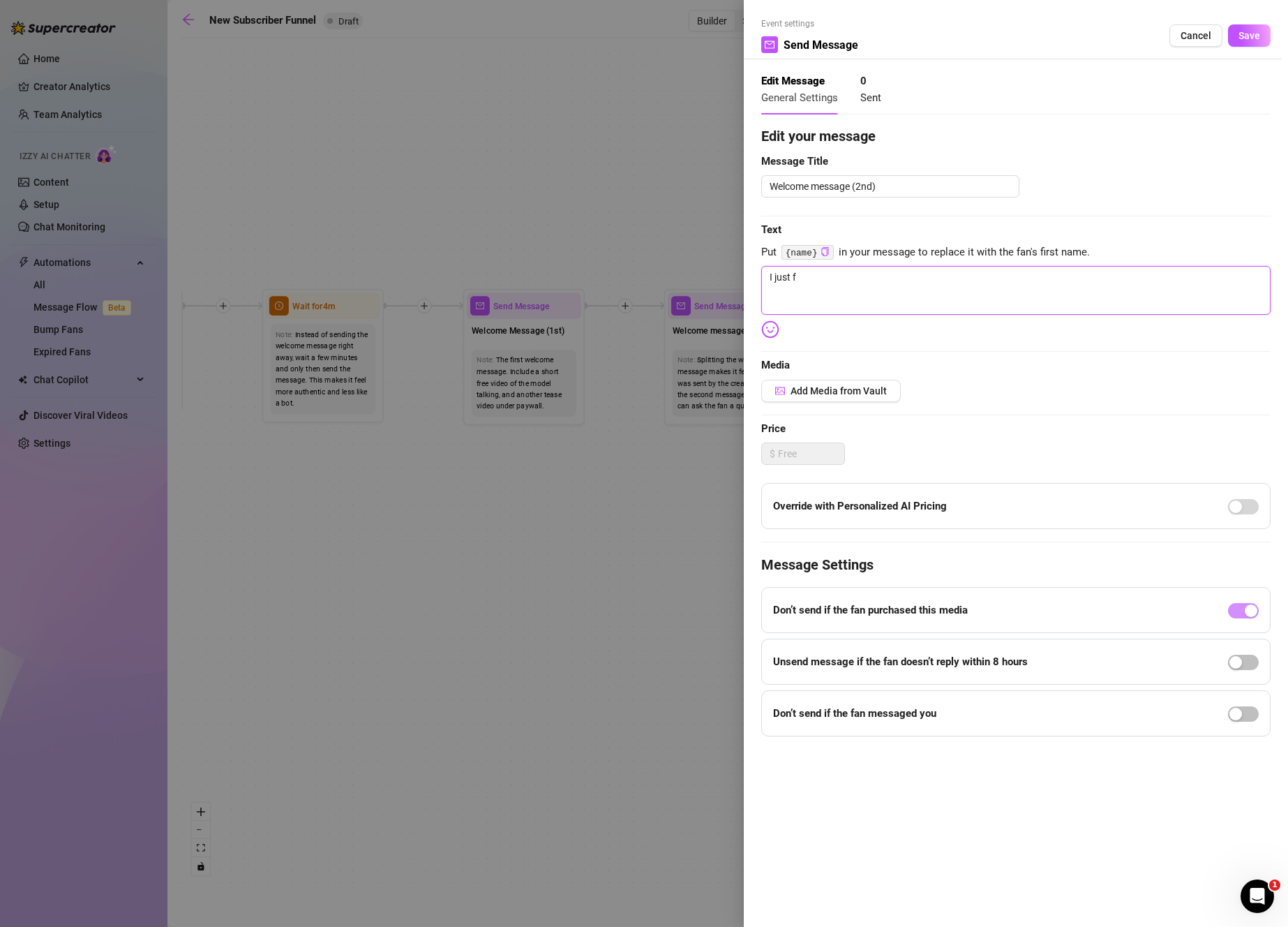
type textarea "I just fi"
type textarea "I just fil"
type textarea "I just film"
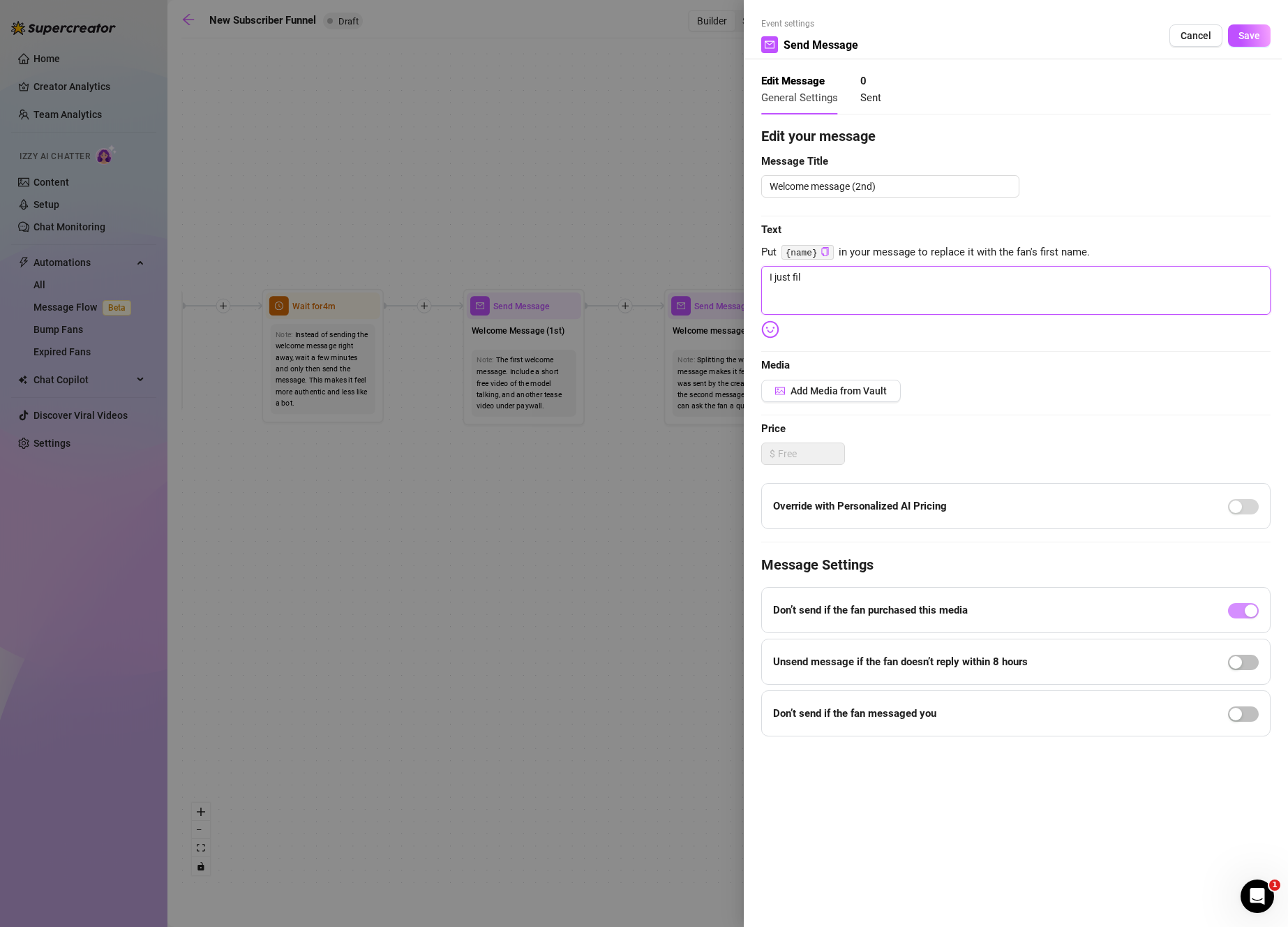
type textarea "I just film"
type textarea "I just filme"
type textarea "I just filmed"
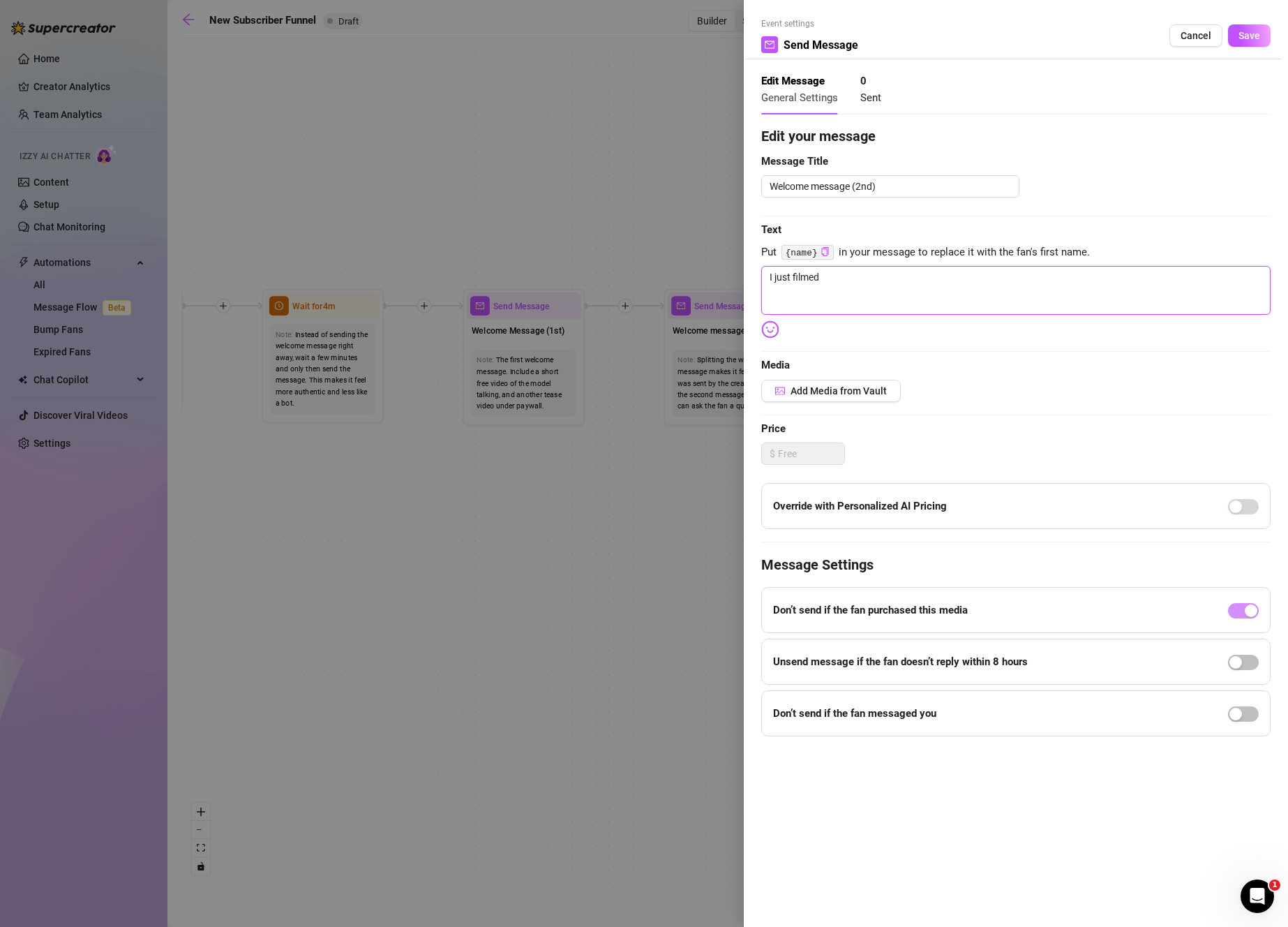
type textarea "I just filmed"
type textarea "I just filmed t"
type textarea "I just filmed th"
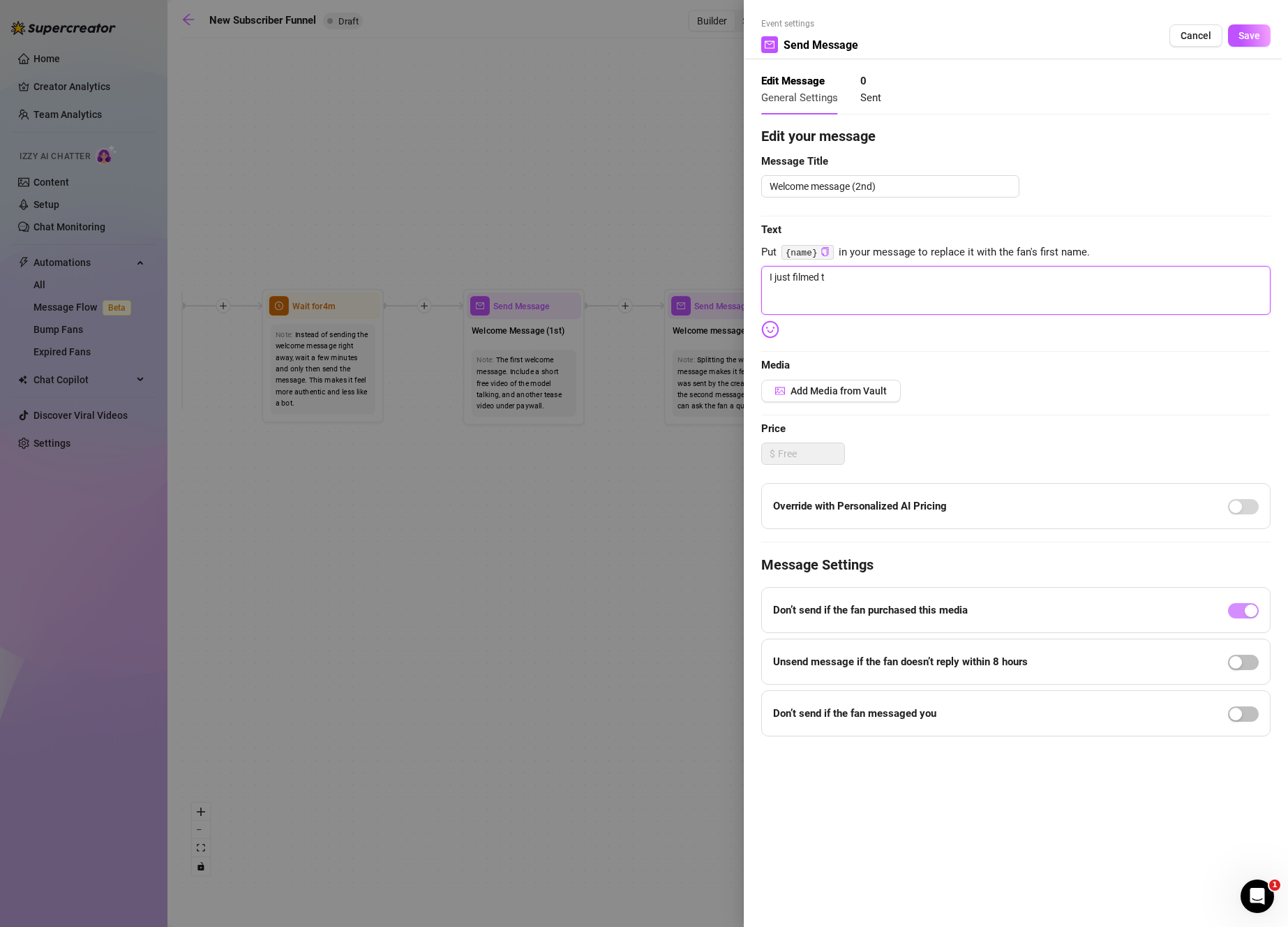
type textarea "I just filmed th"
type textarea "I just filmed thi"
type textarea "I just filmed th"
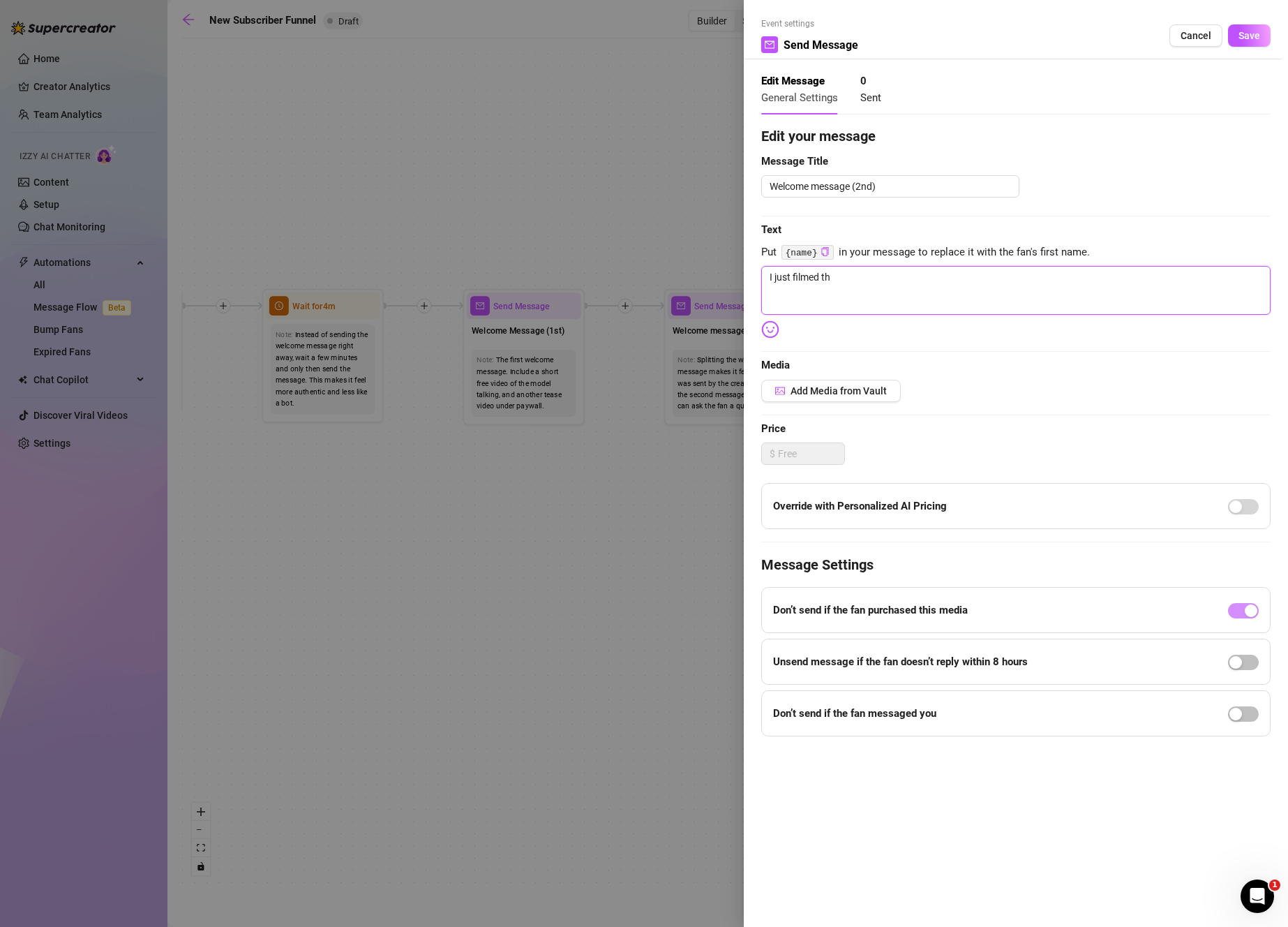
type textarea "I just filmed t"
type textarea "I just filmed"
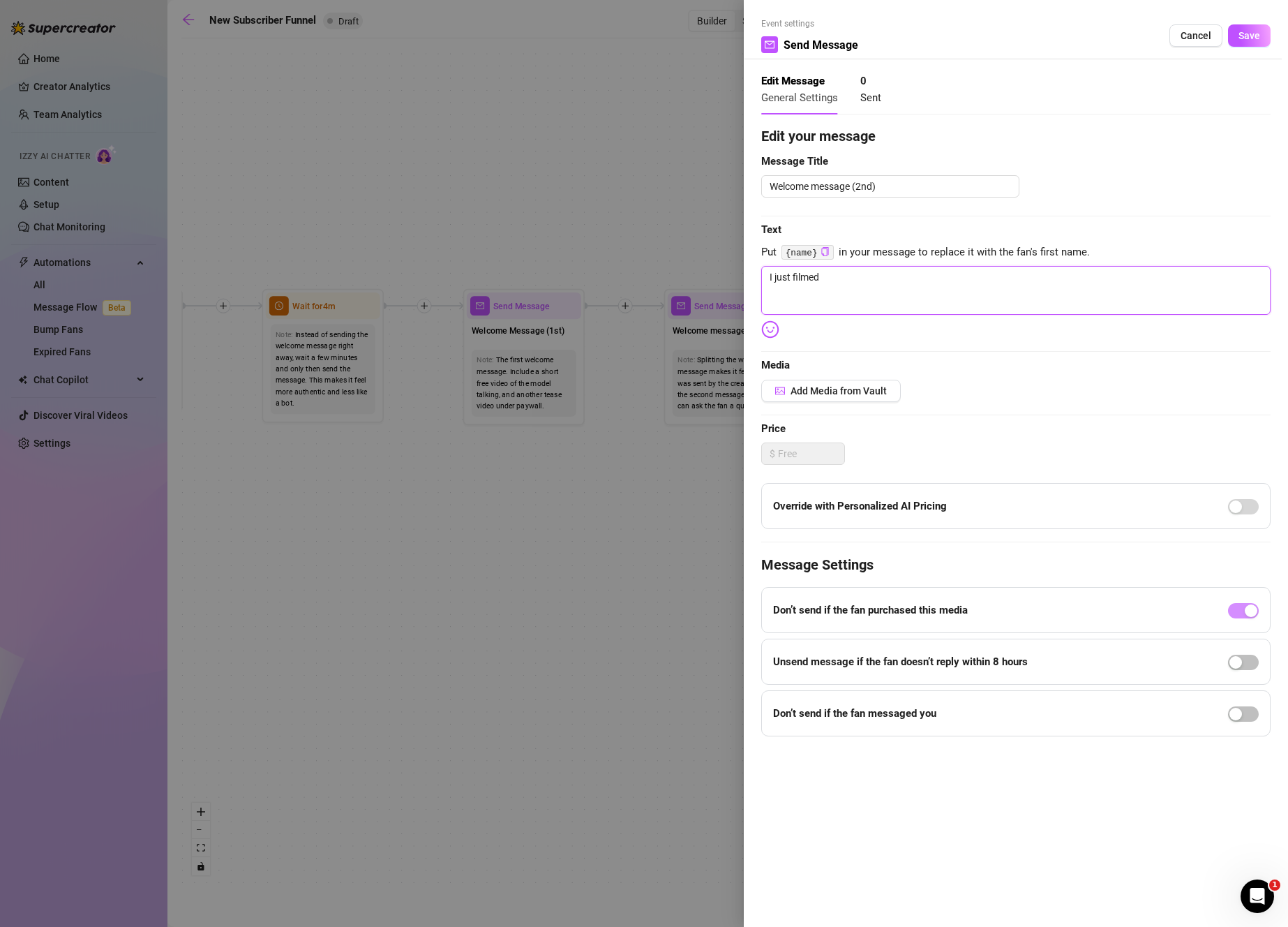
type textarea "I just filmed"
type textarea "I just filme"
type textarea "I just film"
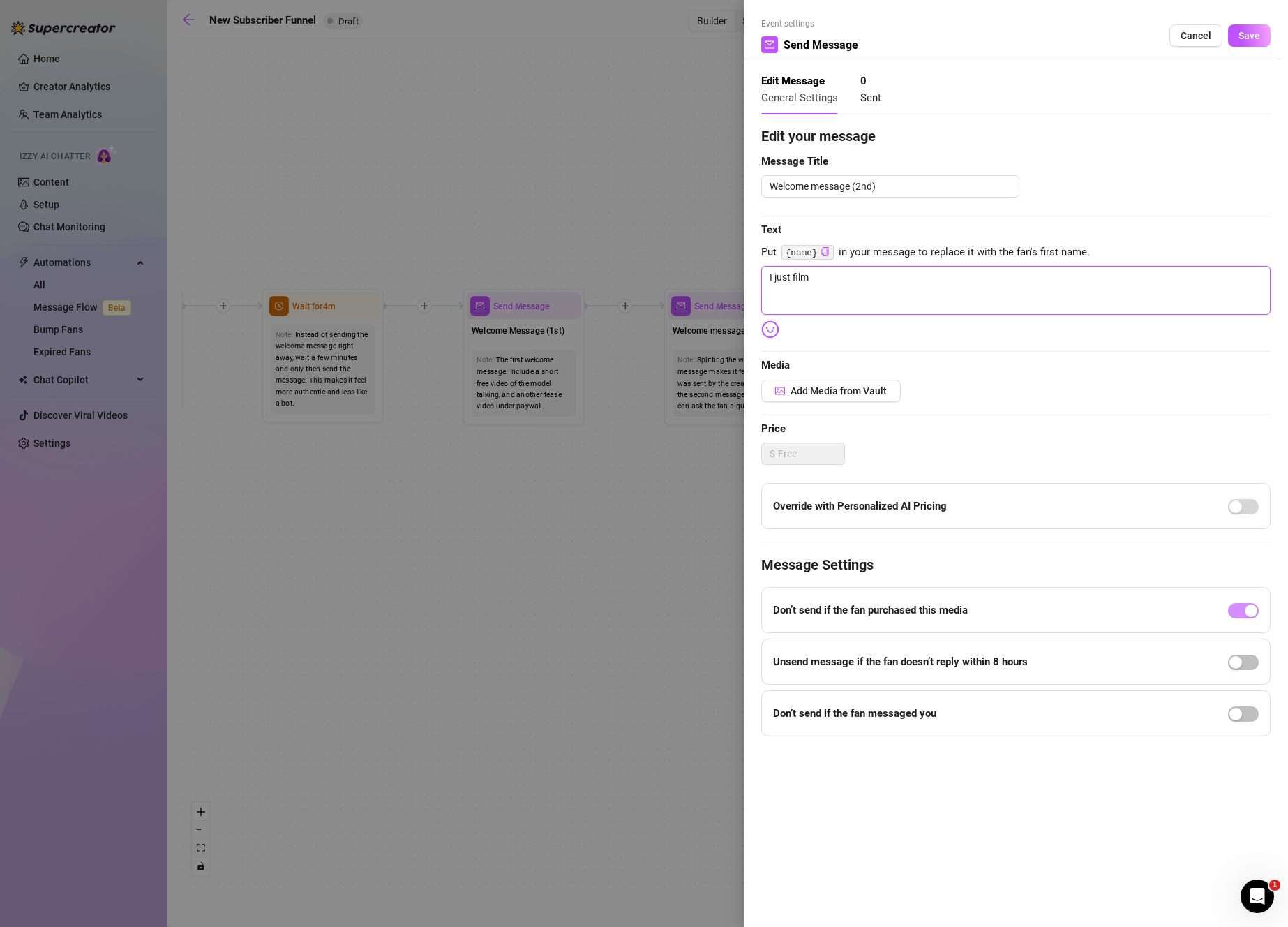
type textarea "I just fil"
type textarea "I just fi"
type textarea "I just f"
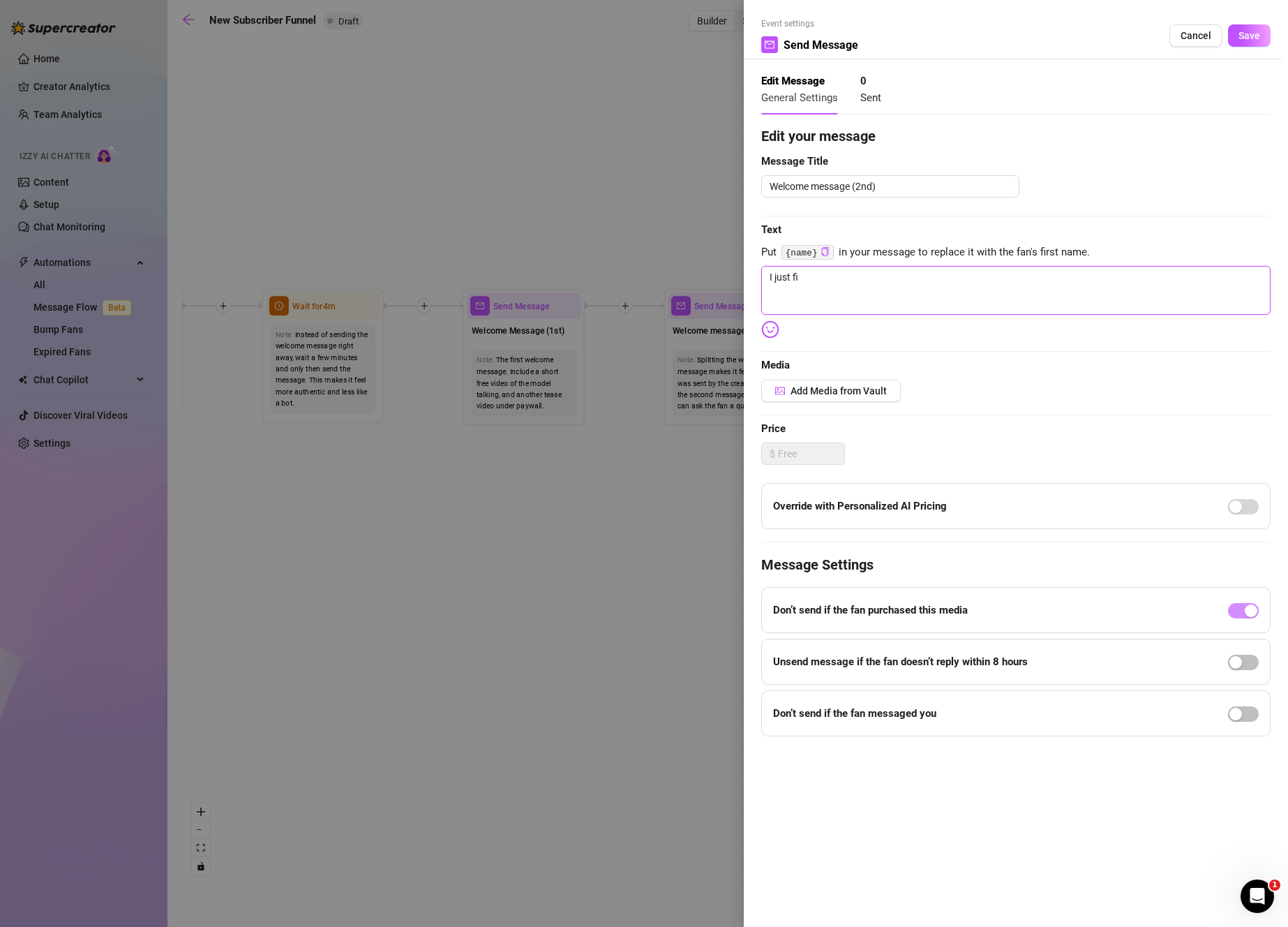
type textarea "I just f"
type textarea "I just"
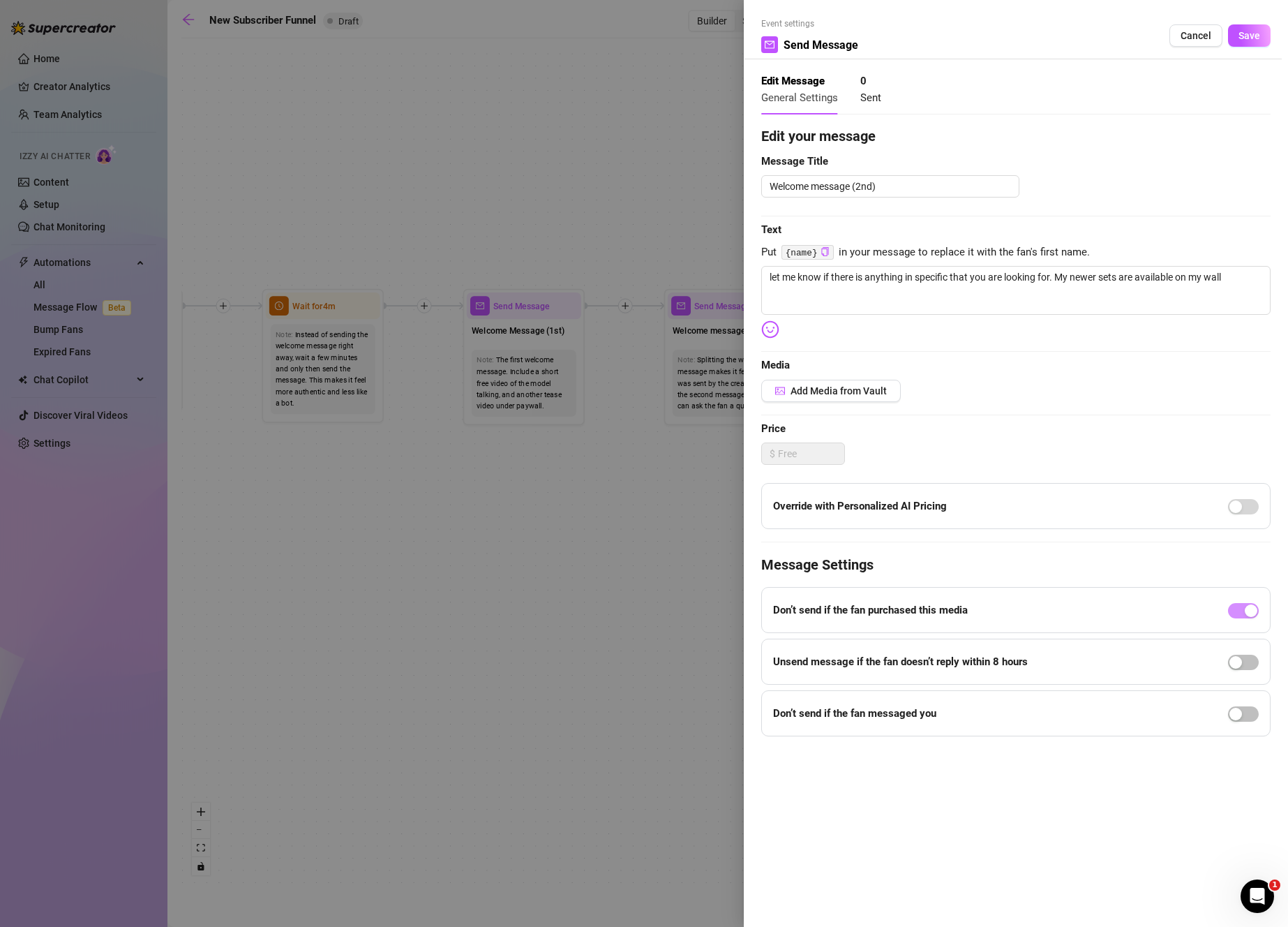
click at [771, 331] on img at bounding box center [770, 329] width 18 height 18
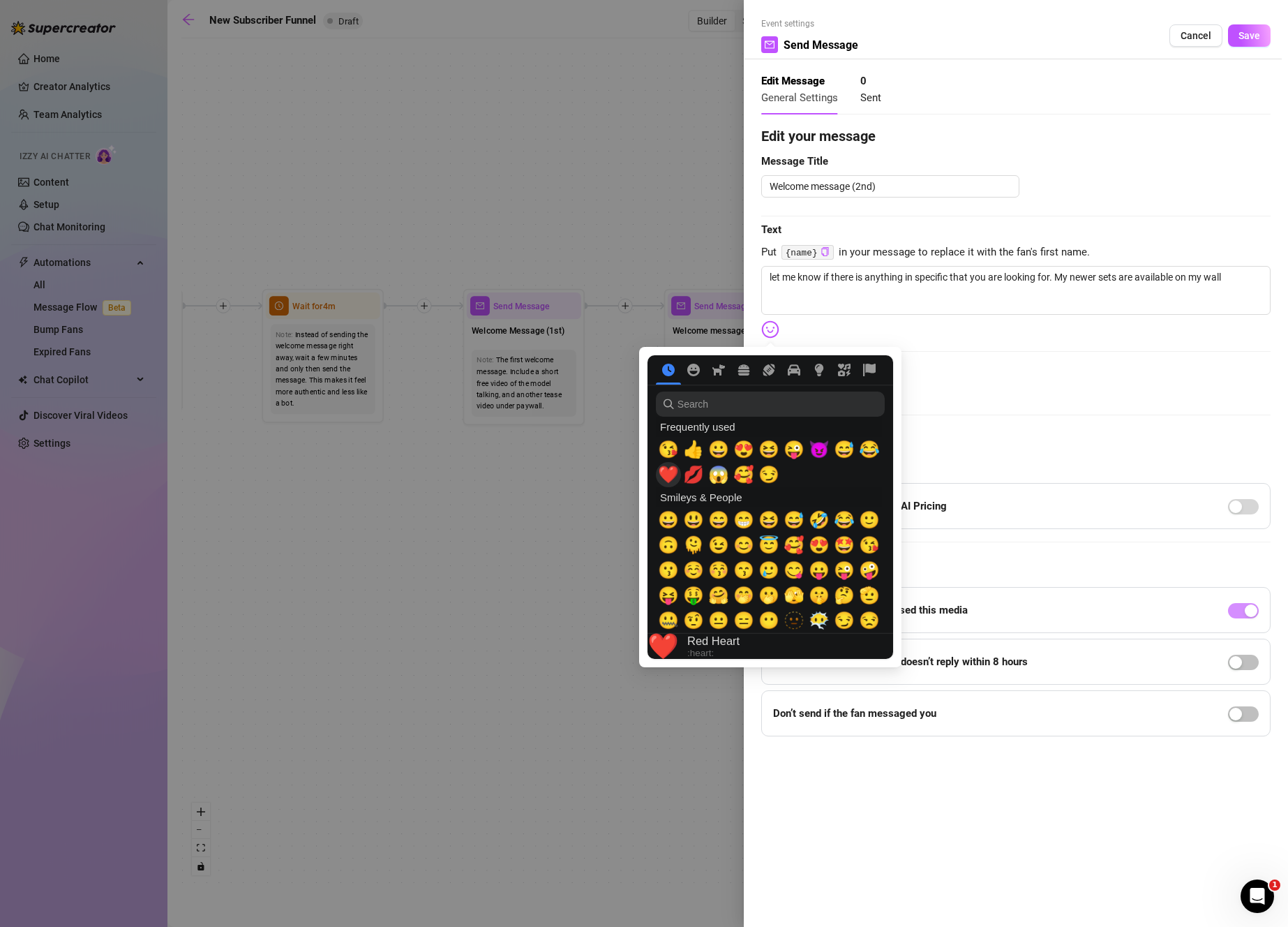
click at [672, 477] on span "❤️" at bounding box center [668, 474] width 21 height 19
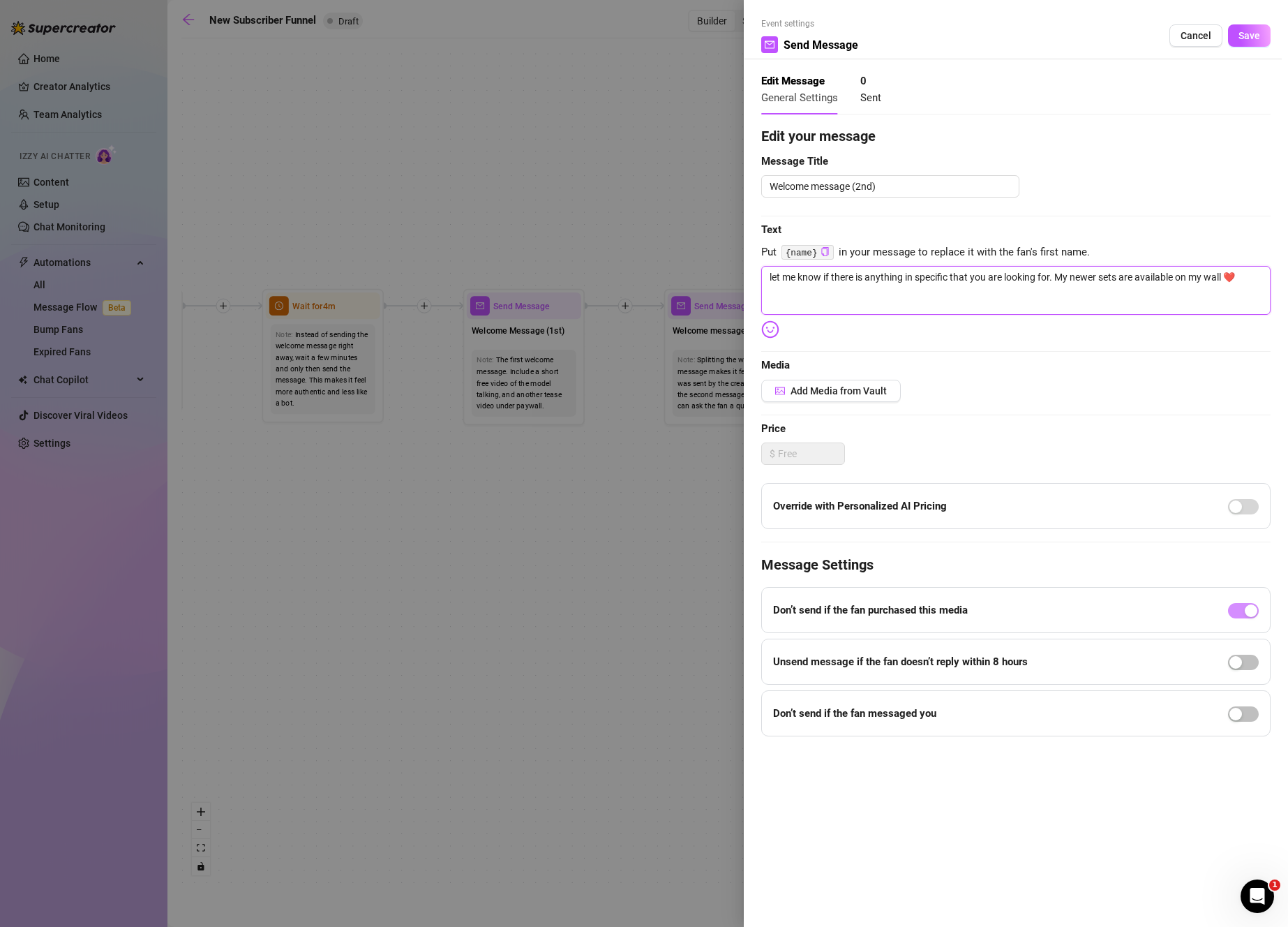
click at [1226, 273] on textarea "let me know if there is anything in specific that you are looking for. My newer…" at bounding box center [1015, 291] width 509 height 49
click at [1234, 717] on div "button" at bounding box center [1235, 714] width 13 height 13
click at [1243, 35] on span "Save" at bounding box center [1249, 35] width 22 height 11
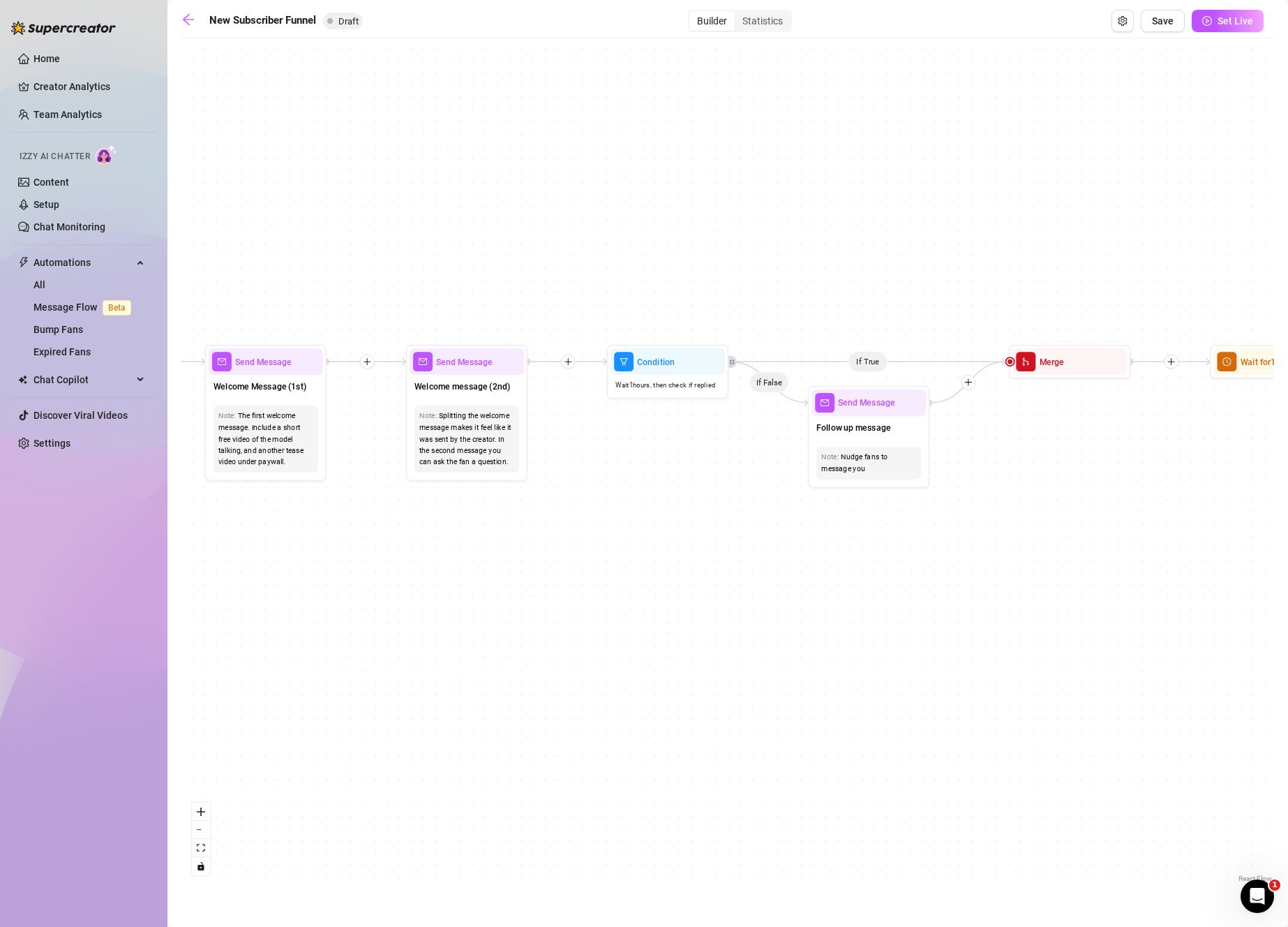
drag, startPoint x: 958, startPoint y: 469, endPoint x: 700, endPoint y: 525, distance: 264.0
click at [700, 525] on div "If True If True If True If False If False If False If True If False Merge Merge…" at bounding box center [728, 465] width 1093 height 840
click at [870, 421] on span "Follow up message" at bounding box center [853, 427] width 74 height 13
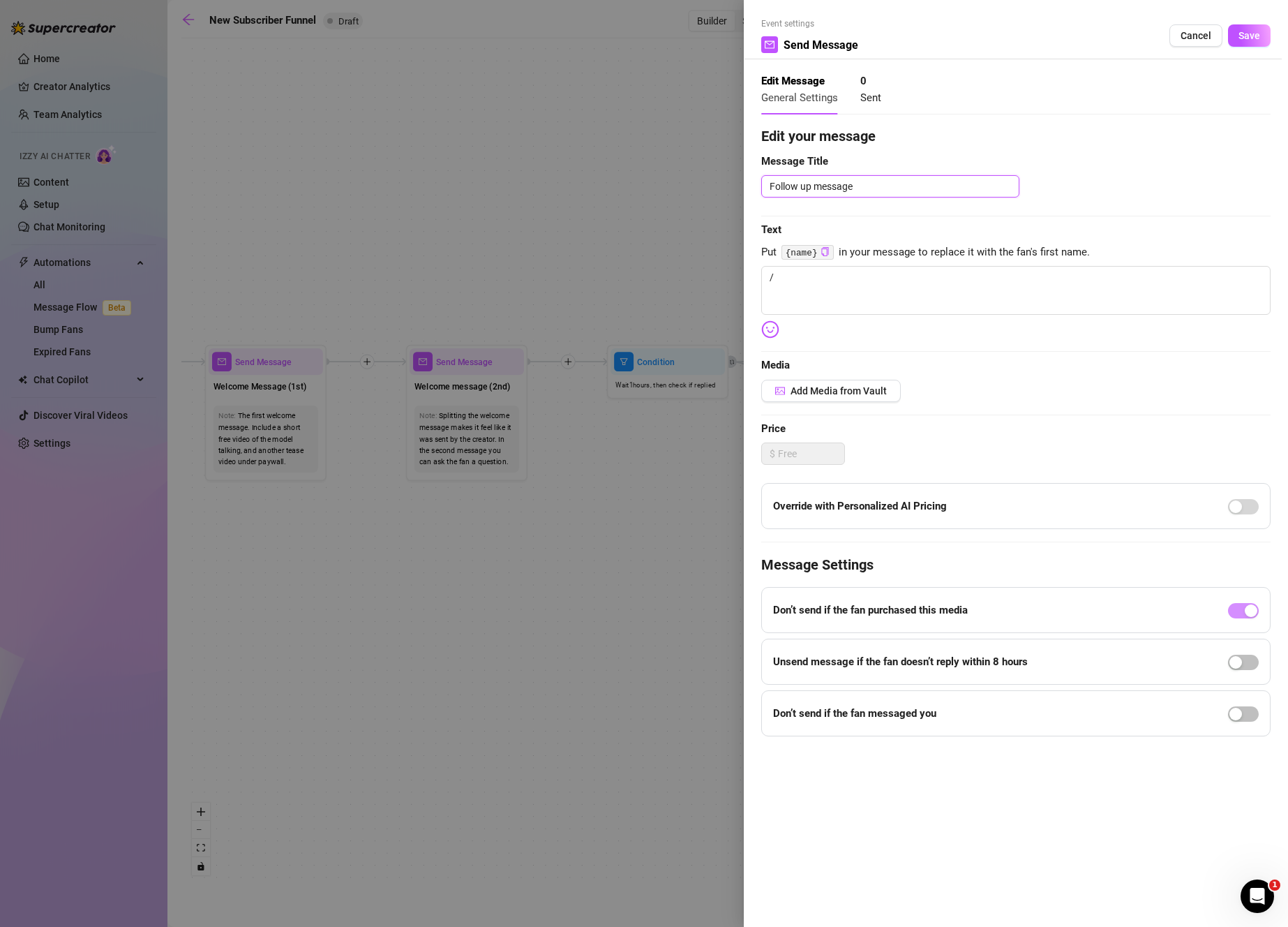
click at [833, 193] on textarea "Follow up message" at bounding box center [890, 187] width 258 height 22
click at [860, 396] on button "Add Media from Vault" at bounding box center [831, 391] width 140 height 22
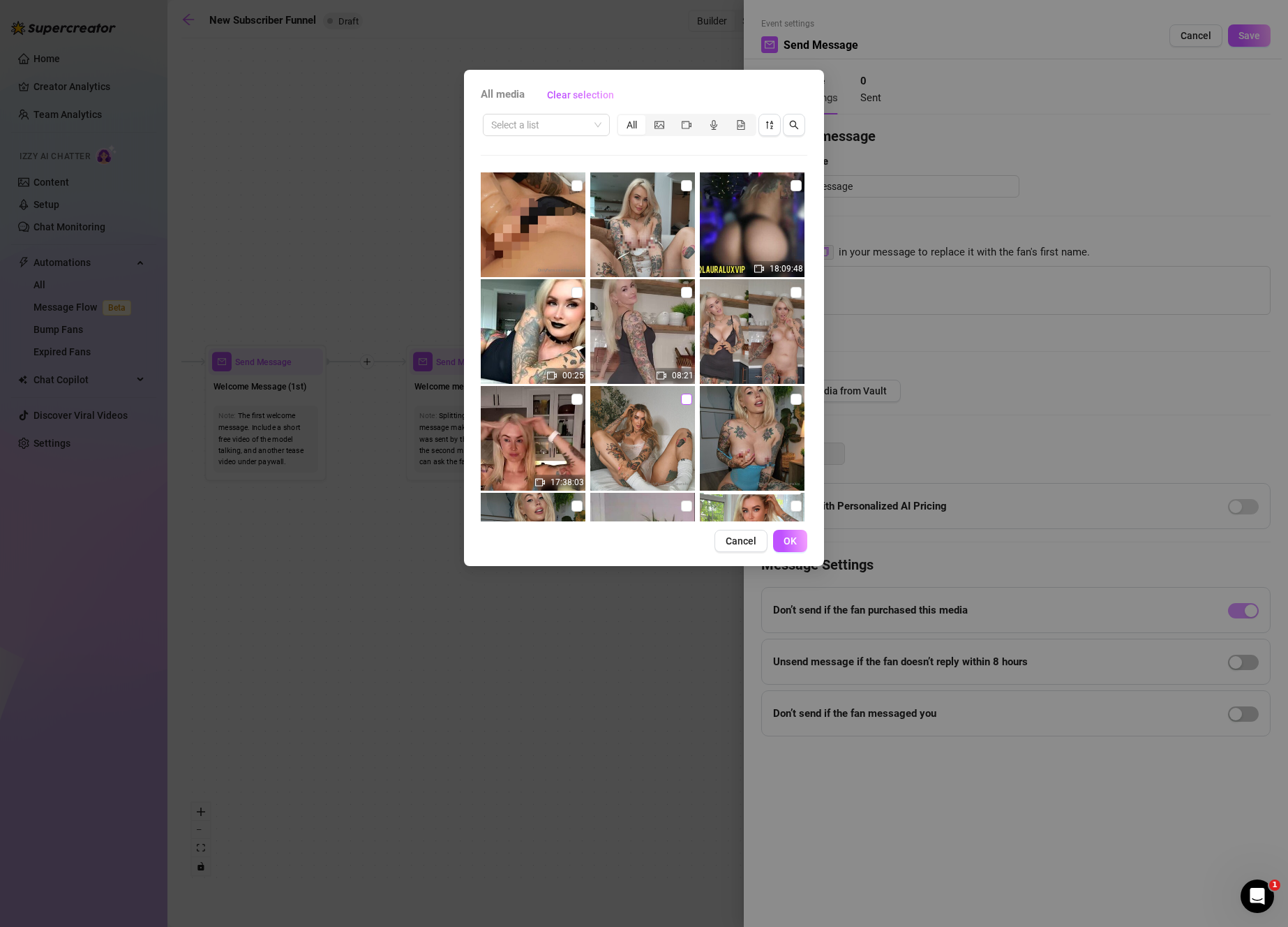
click at [681, 403] on input "checkbox" at bounding box center [686, 398] width 11 height 11
click at [781, 540] on button "OK" at bounding box center [790, 540] width 34 height 22
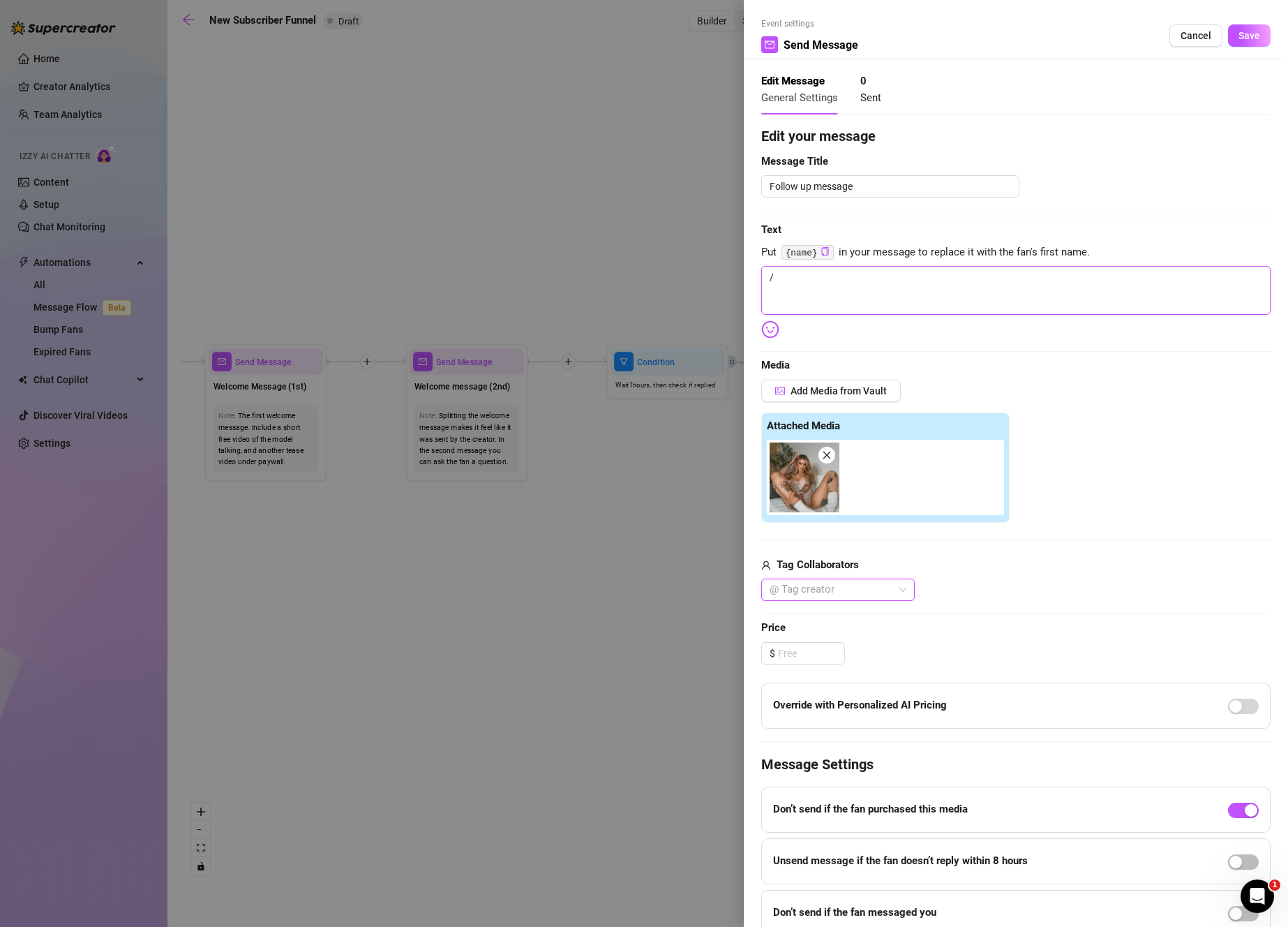
click at [913, 277] on textarea "/" at bounding box center [1015, 291] width 509 height 49
click at [823, 595] on div at bounding box center [830, 590] width 133 height 19
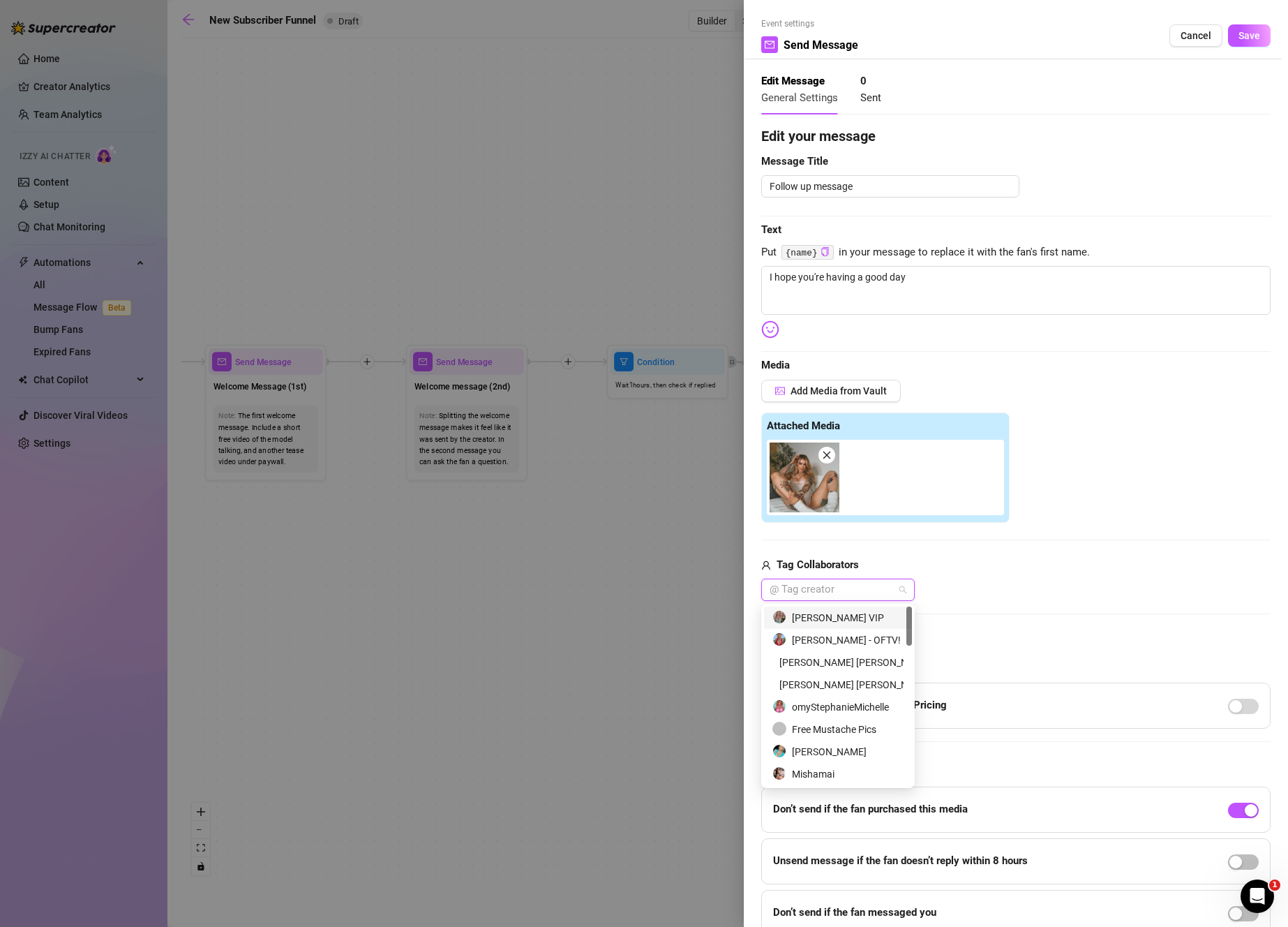
click at [850, 618] on div "[PERSON_NAME] VIP" at bounding box center [838, 617] width 131 height 16
click at [985, 581] on div "[PERSON_NAME] VIP [PERSON_NAME] VIP" at bounding box center [1015, 590] width 509 height 22
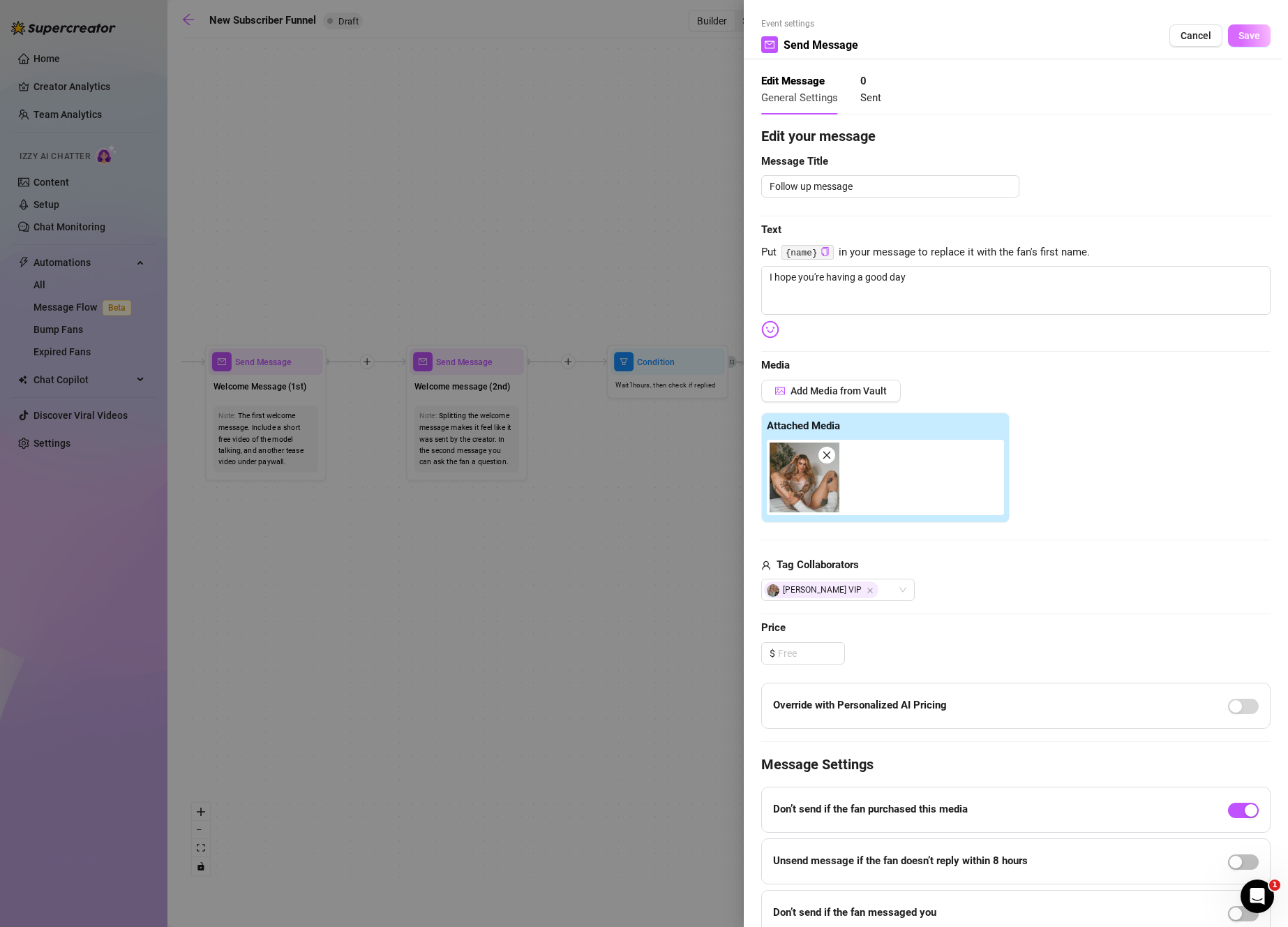
click at [1239, 42] on button "Save" at bounding box center [1249, 36] width 42 height 22
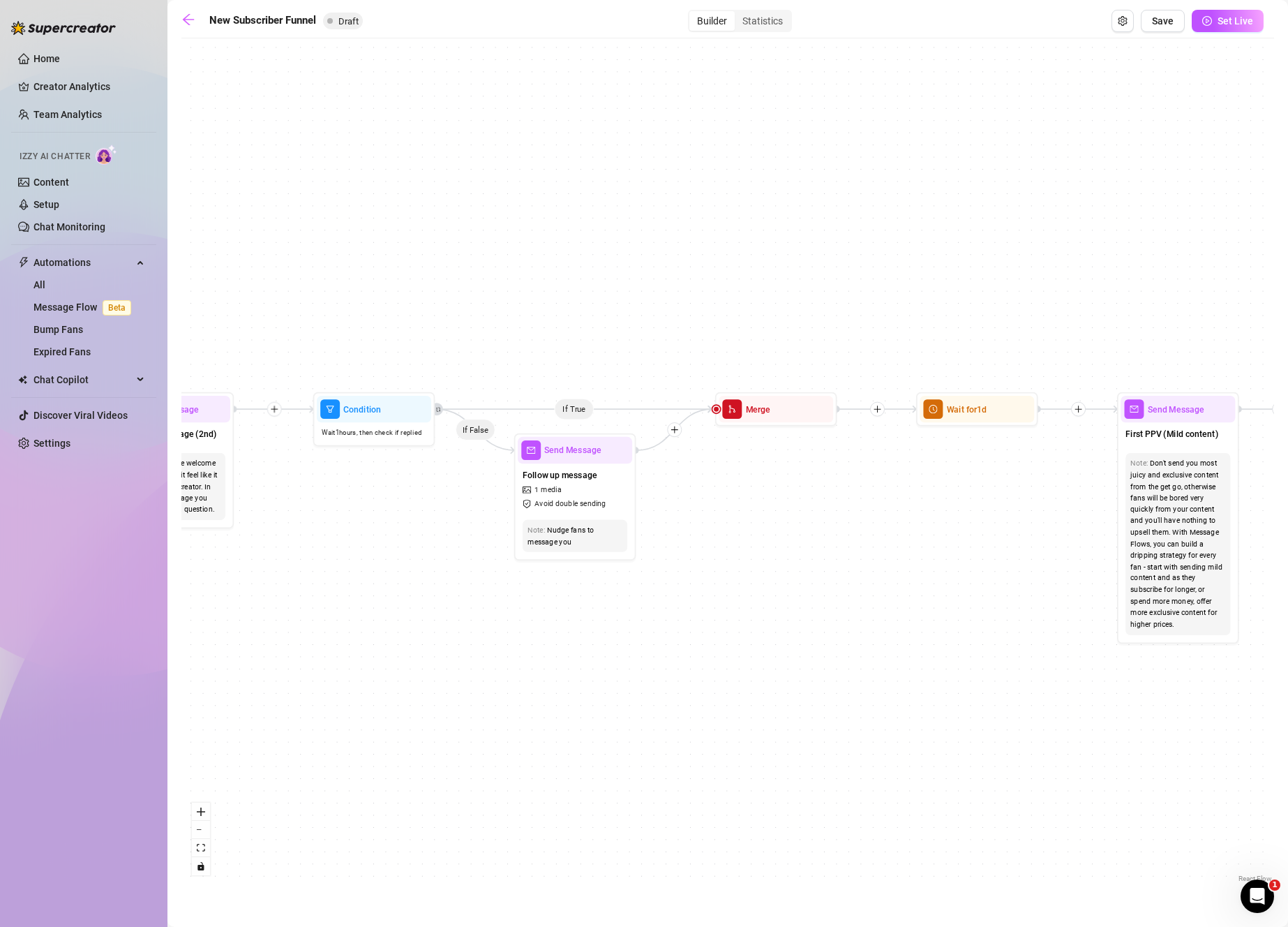
drag, startPoint x: 1162, startPoint y: 574, endPoint x: 861, endPoint y: 619, distance: 304.3
click at [865, 620] on div "If True If True If True If False If False If False If True If False Merge Merge…" at bounding box center [728, 465] width 1093 height 840
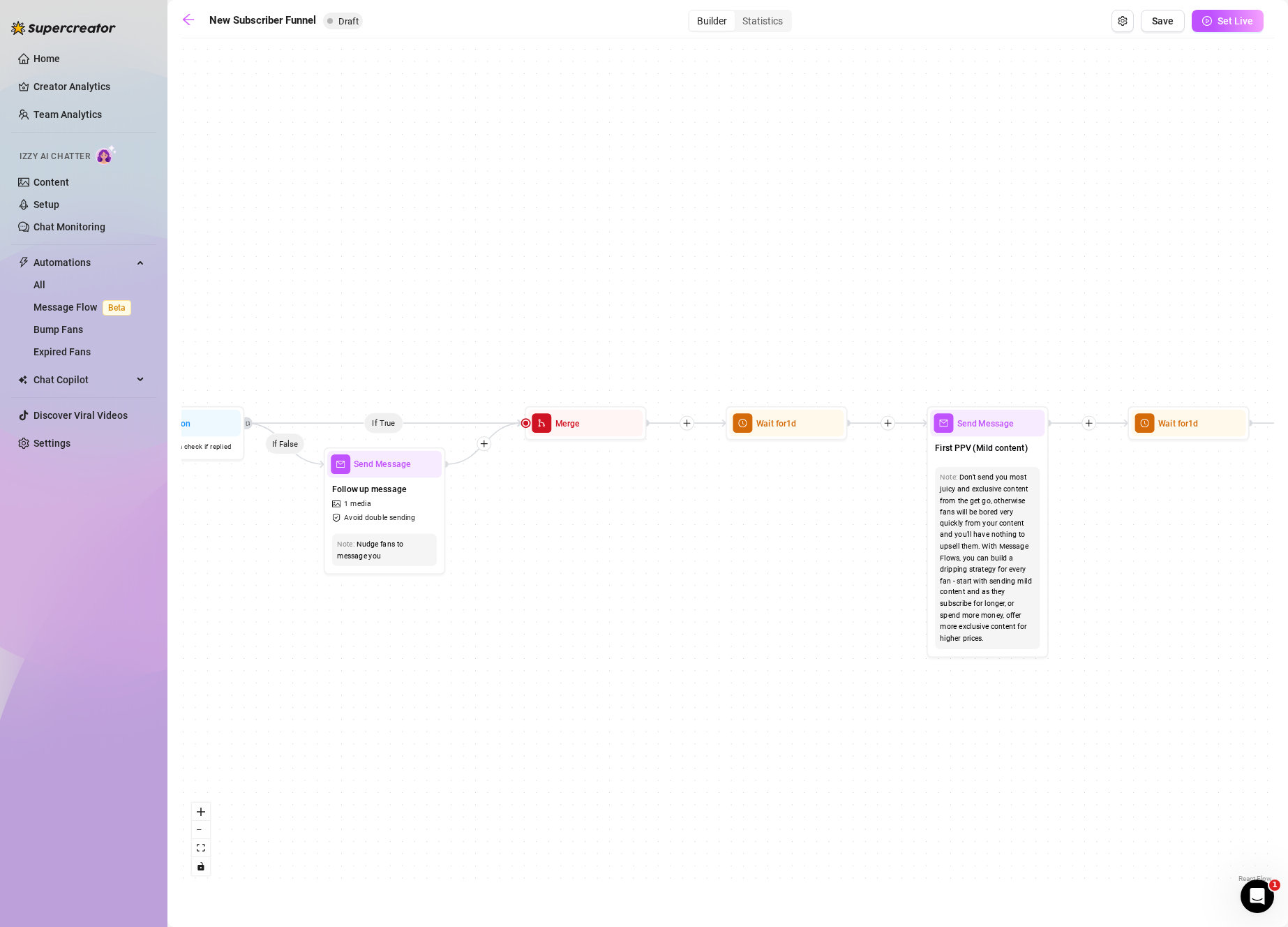
drag, startPoint x: 963, startPoint y: 603, endPoint x: 776, endPoint y: 618, distance: 187.6
click at [776, 618] on div "If True If True If True If False If False If False If True If False Merge Merge…" at bounding box center [728, 465] width 1093 height 840
click at [585, 428] on div "Merge" at bounding box center [586, 423] width 114 height 27
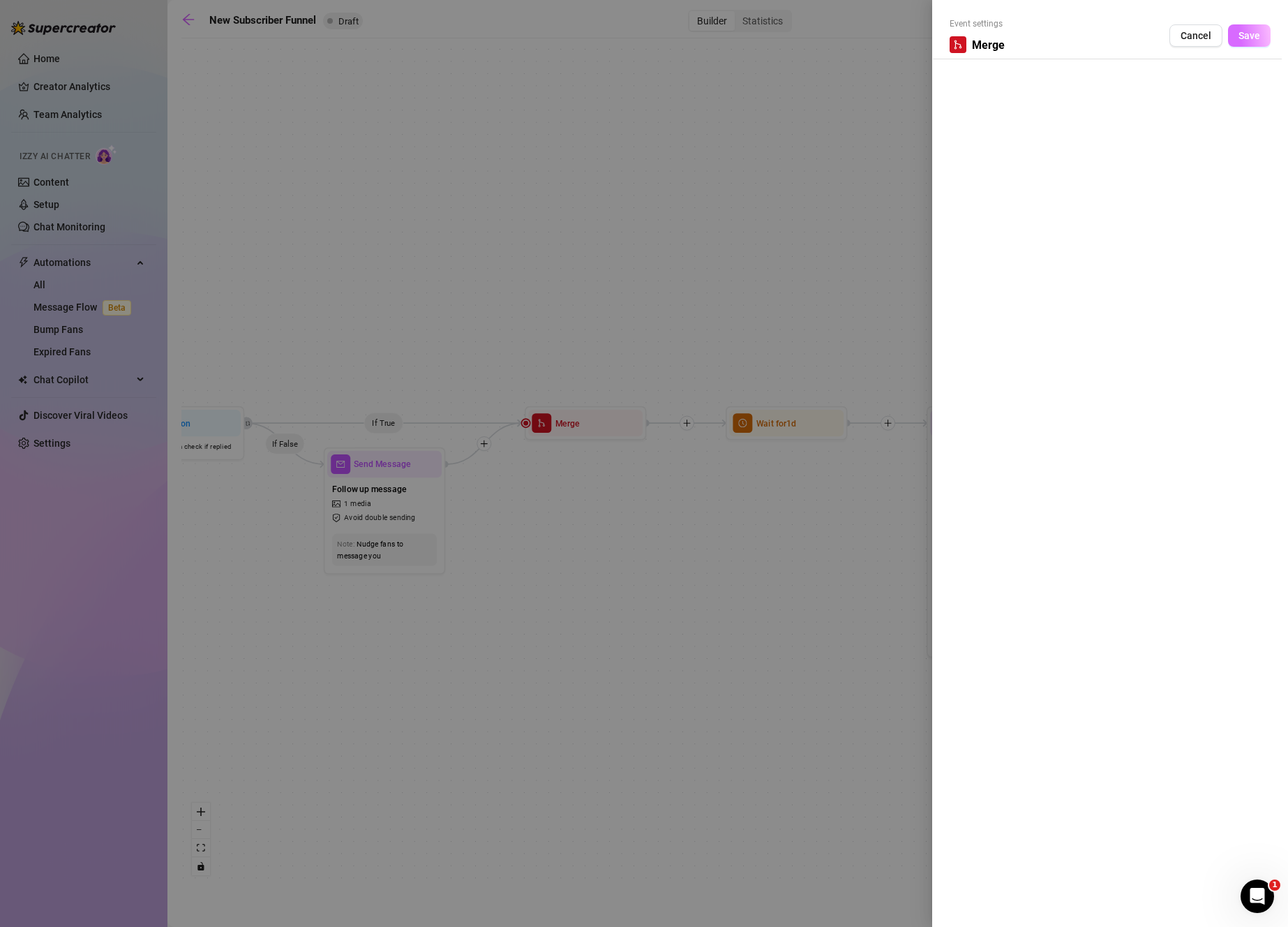
click at [1252, 39] on span "Save" at bounding box center [1249, 35] width 22 height 11
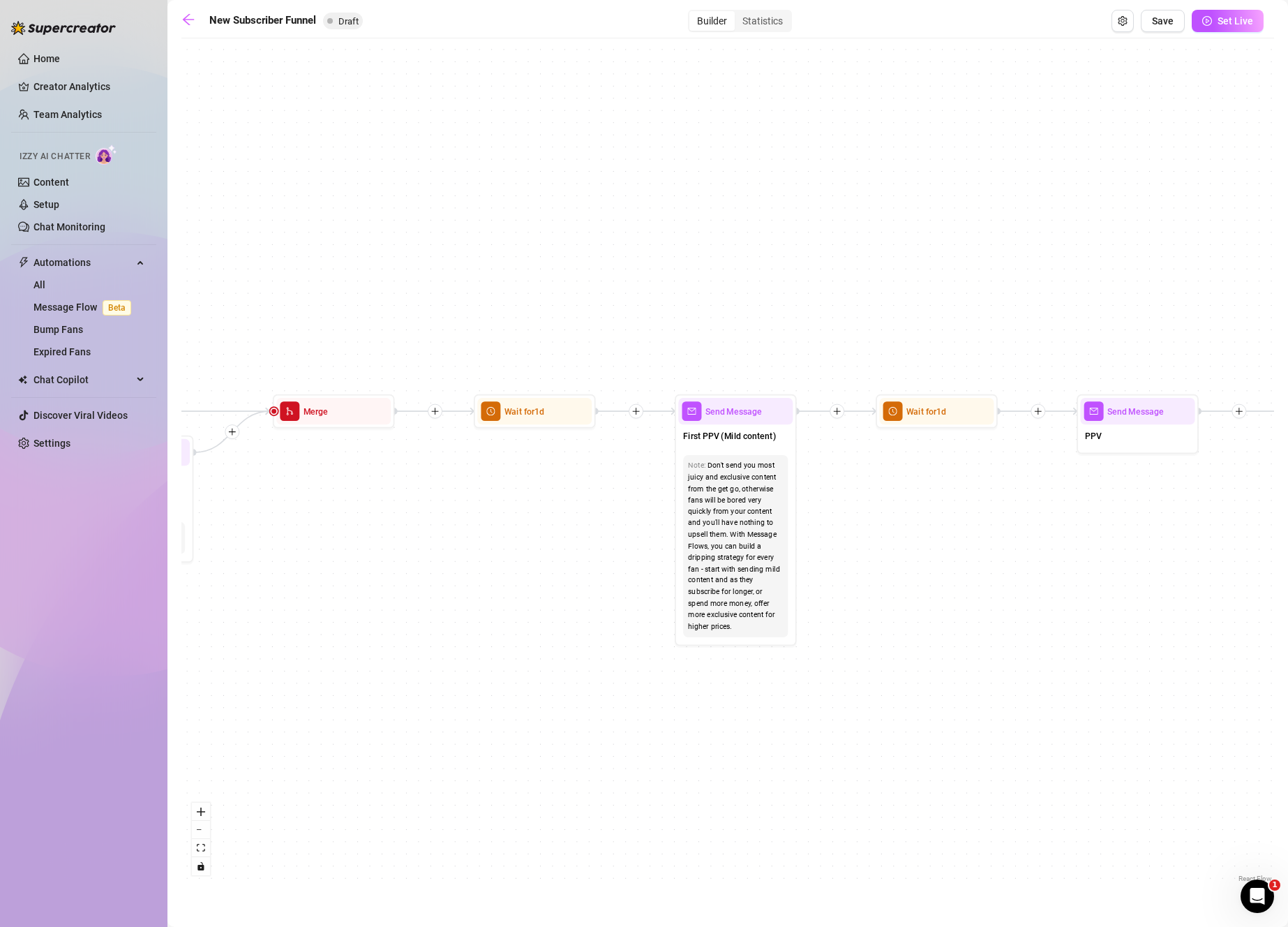
drag, startPoint x: 1064, startPoint y: 587, endPoint x: 942, endPoint y: 571, distance: 123.0
click at [942, 571] on div "If True If True If True If False If False If False If True If False Merge Merge…" at bounding box center [728, 465] width 1093 height 840
click at [764, 552] on div "Don't send you most juicy and exclusive content from the get go, otherwise fans…" at bounding box center [737, 546] width 95 height 172
click at [763, 438] on span "First PPV (Mild content)" at bounding box center [731, 435] width 93 height 13
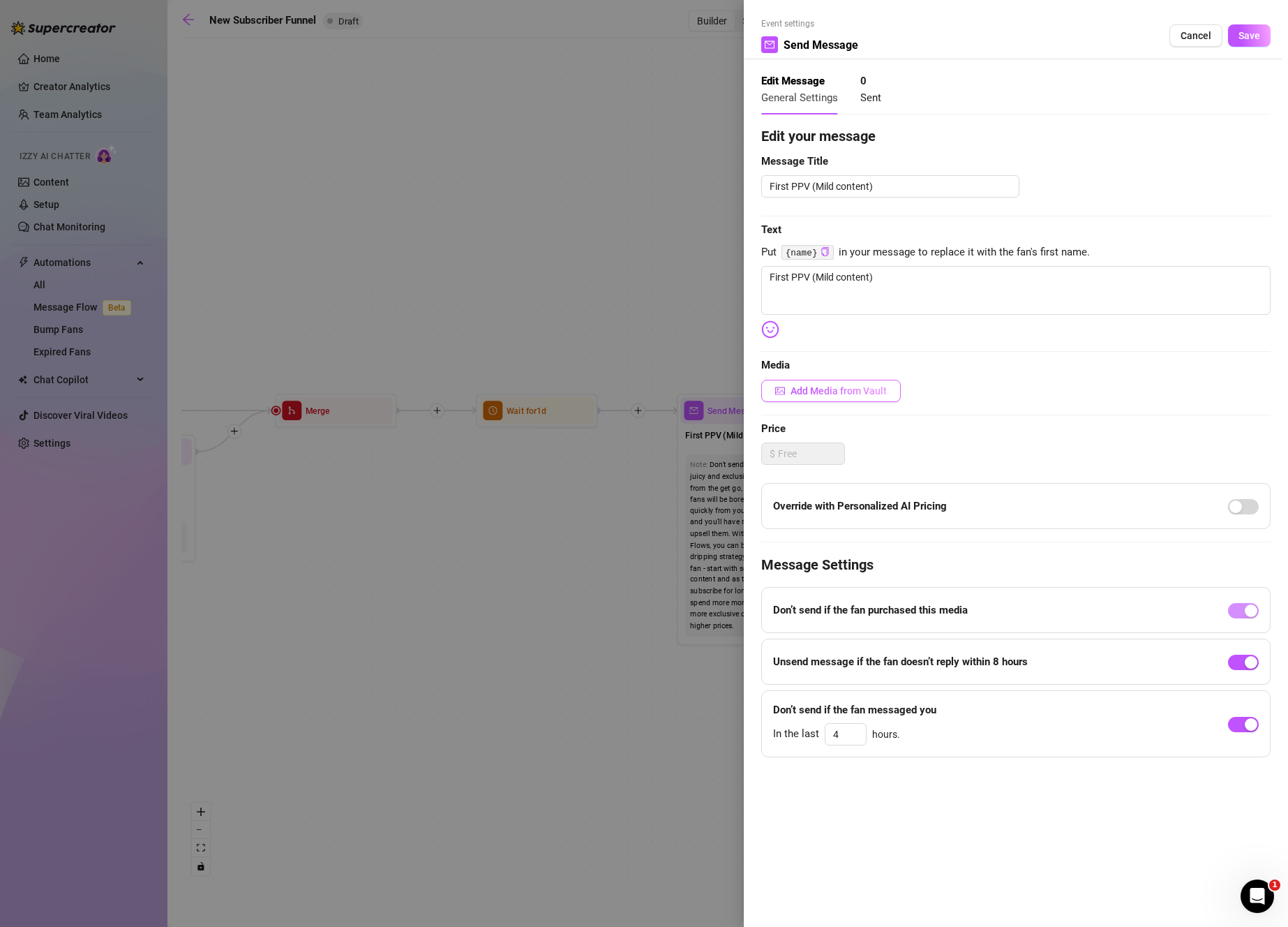
click at [855, 384] on button "Add Media from Vault" at bounding box center [831, 391] width 140 height 22
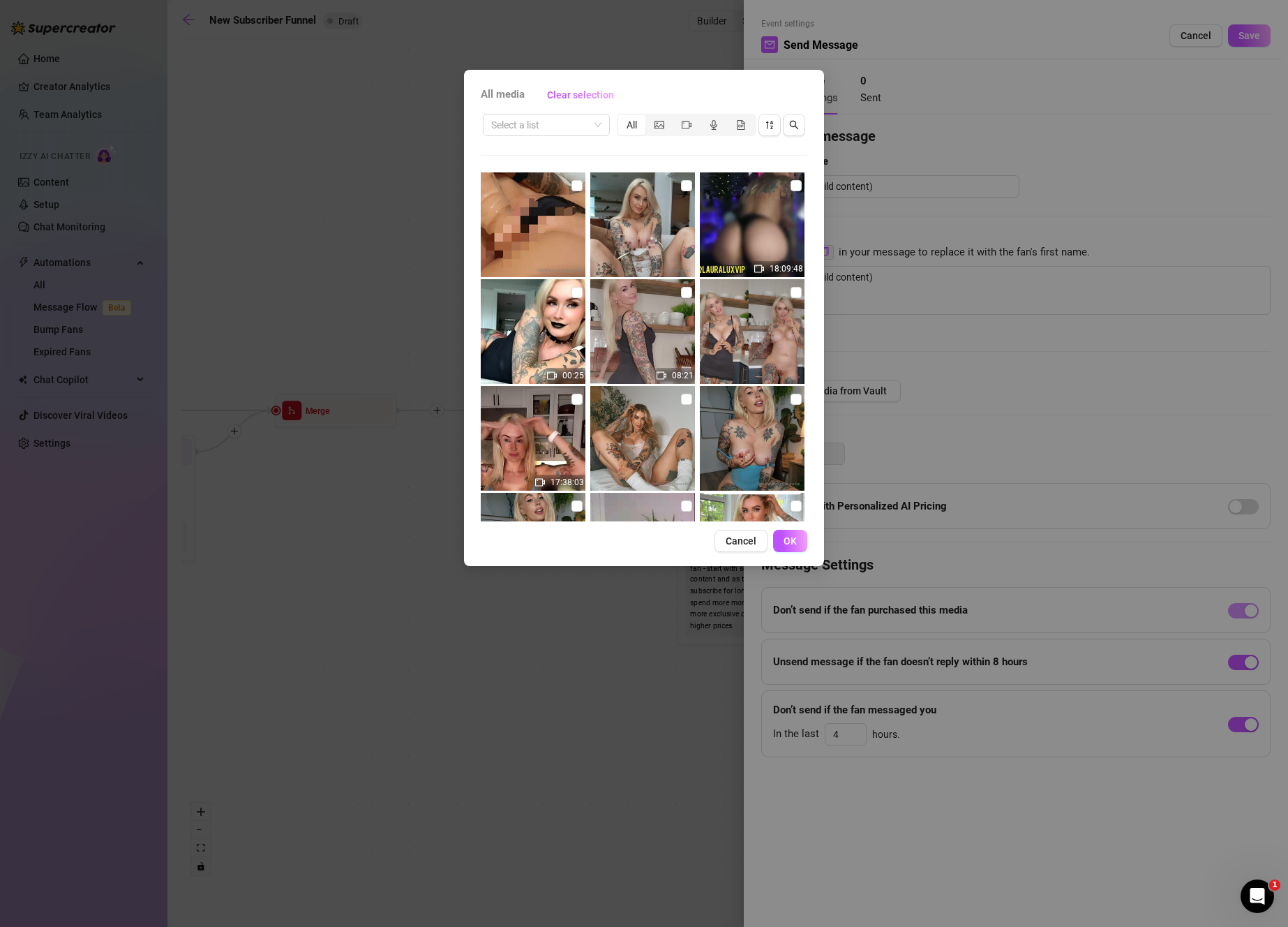
click at [791, 295] on input "checkbox" at bounding box center [796, 292] width 11 height 11
click at [686, 291] on input "checkbox" at bounding box center [686, 292] width 11 height 11
click at [789, 536] on span "OK" at bounding box center [790, 540] width 13 height 11
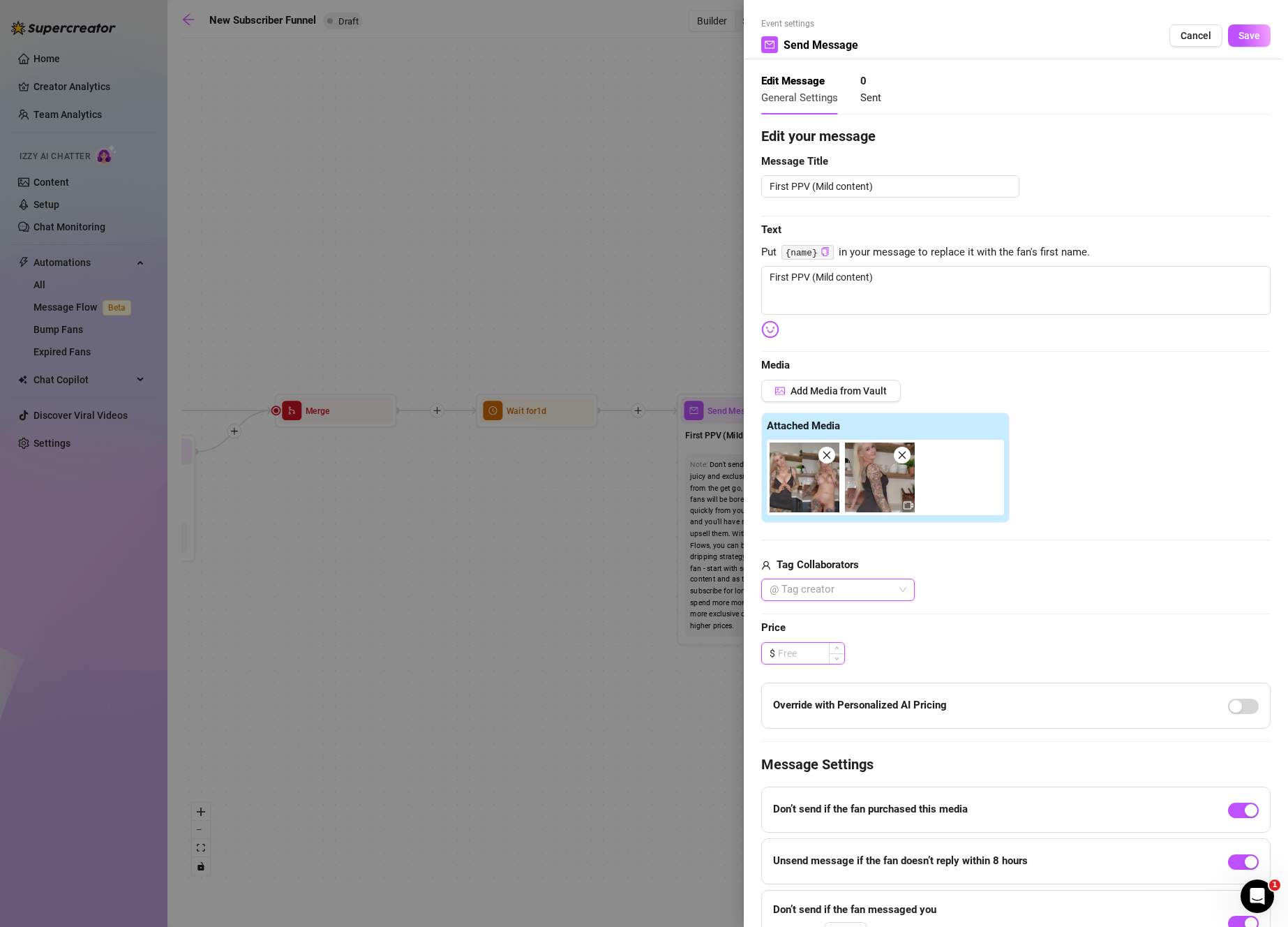
click at [825, 653] on input at bounding box center [811, 653] width 66 height 21
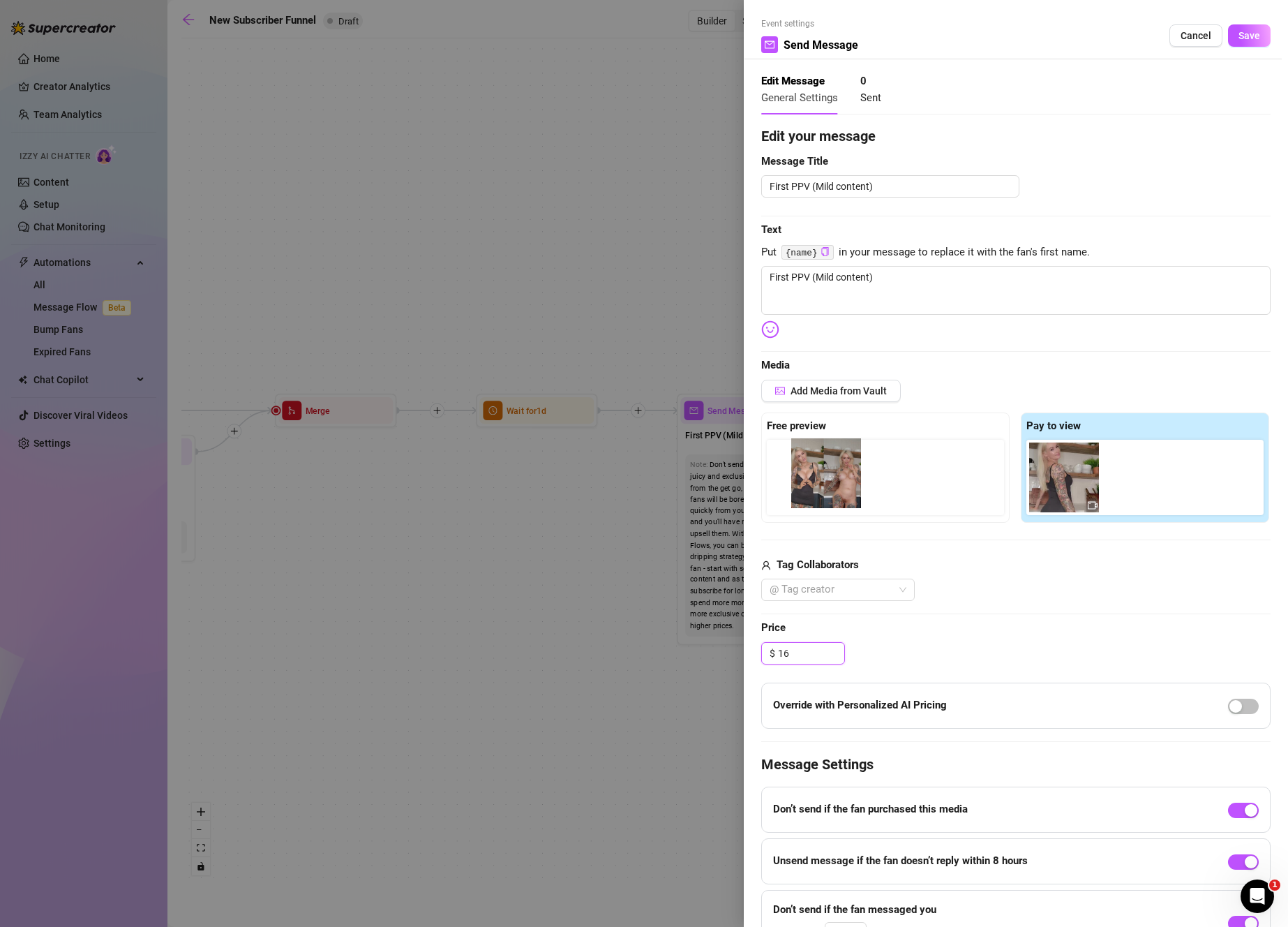
drag, startPoint x: 1053, startPoint y: 479, endPoint x: 815, endPoint y: 477, distance: 238.0
click at [815, 477] on div "Free preview Pay to view" at bounding box center [1015, 468] width 509 height 110
drag, startPoint x: 983, startPoint y: 280, endPoint x: 632, endPoint y: 254, distance: 352.0
click at [632, 254] on div "Event settings Send Message Cancel Save Edit Message General Settings 0 Sent Ed…" at bounding box center [644, 463] width 1288 height 927
click at [914, 290] on textarea "First PPV (Mild content)" at bounding box center [1015, 291] width 509 height 49
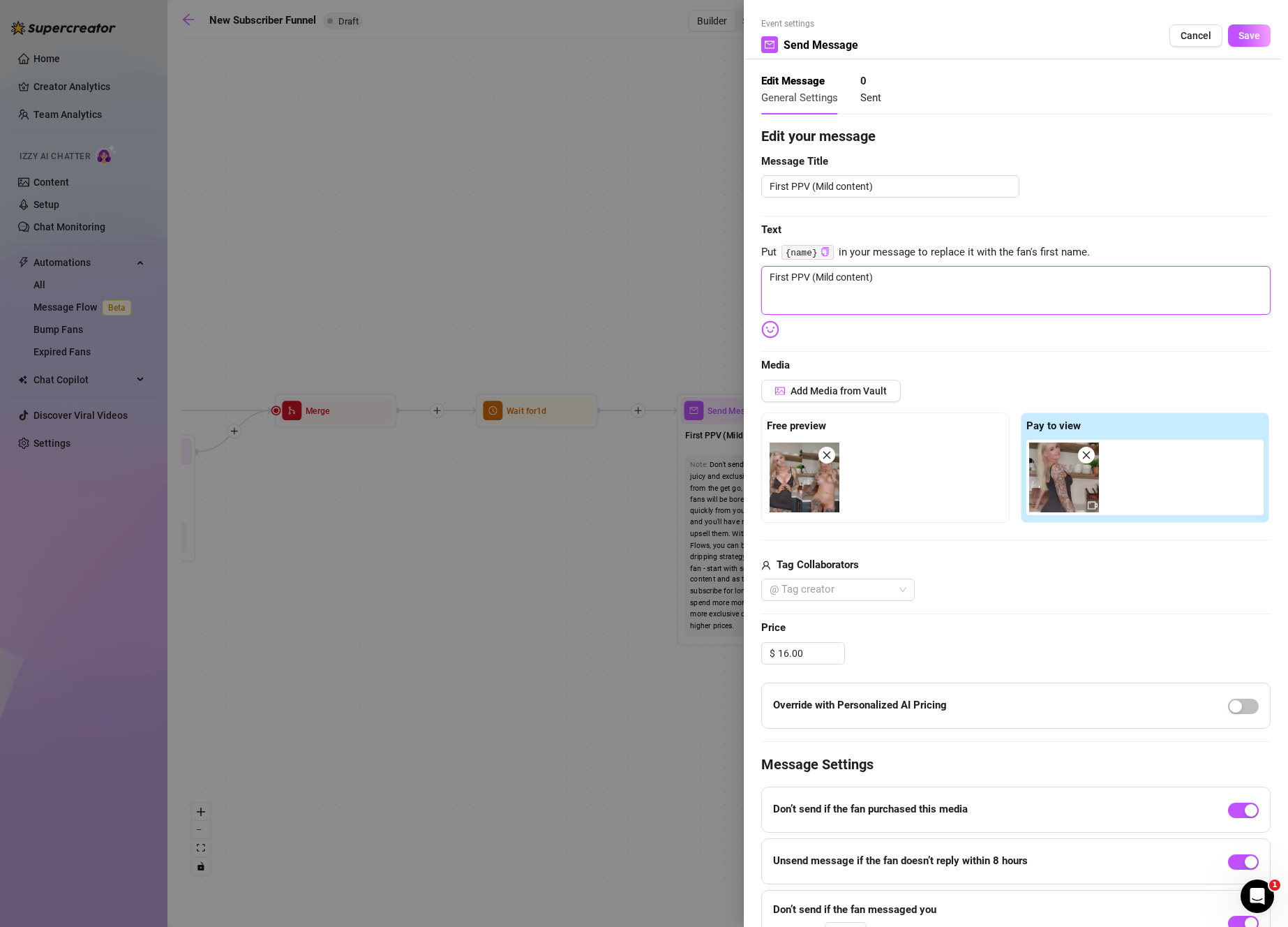
drag, startPoint x: 914, startPoint y: 290, endPoint x: 695, endPoint y: 277, distance: 219.4
click at [695, 277] on div "Event settings Send Message Cancel Save Edit Message General Settings 0 Sent Ed…" at bounding box center [644, 463] width 1288 height 927
paste textarea "8+ little black dress strip show + masturbation 🖤 I only planned to put on a sh…"
drag, startPoint x: 984, startPoint y: 279, endPoint x: 684, endPoint y: 268, distance: 300.2
click at [684, 268] on div "Event settings Send Message Cancel Save Edit Message General Settings 0 Sent Ed…" at bounding box center [644, 463] width 1288 height 927
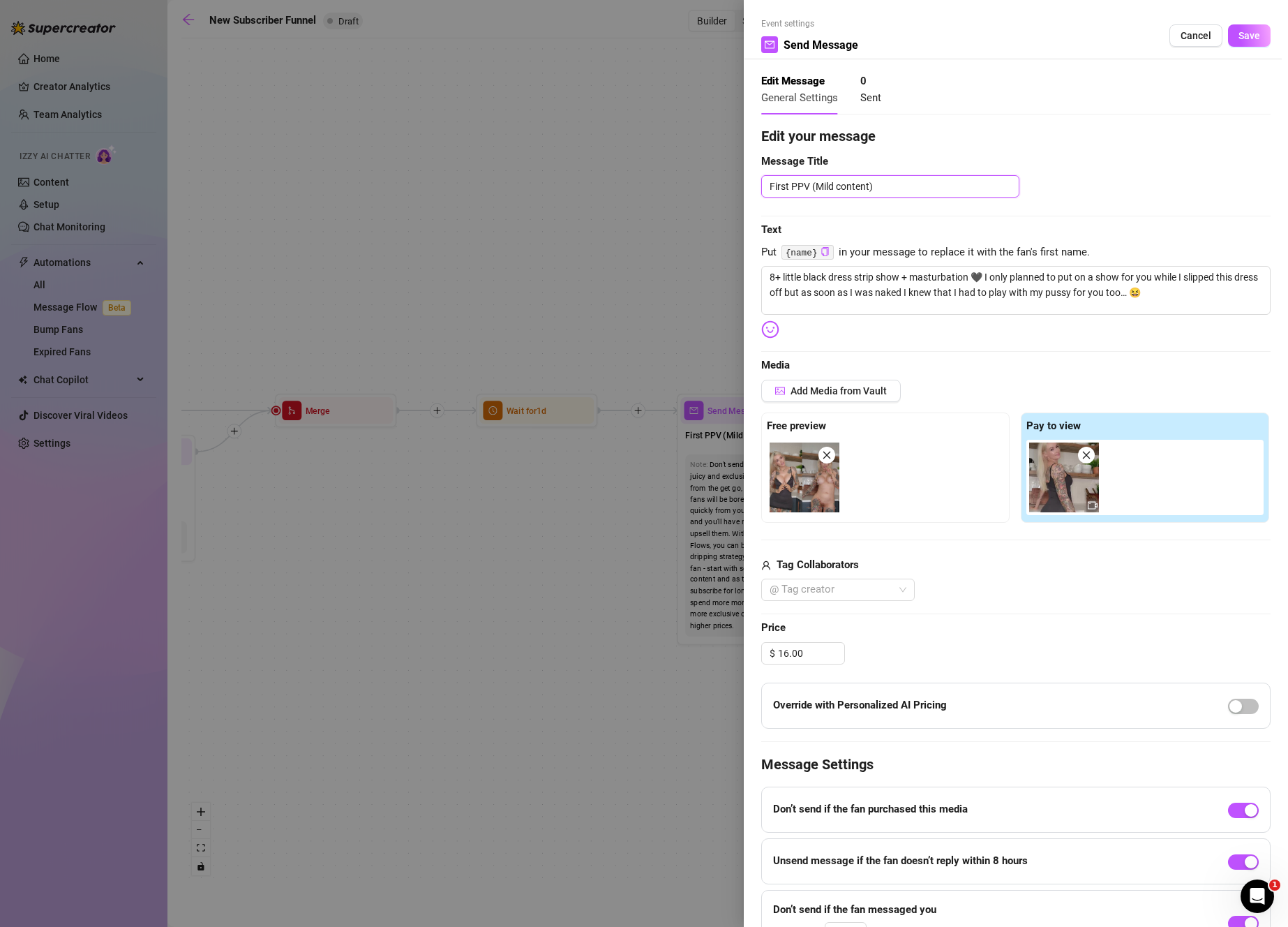
paste textarea "8+ little black dress strip show + masturbation 🖤"
drag, startPoint x: 896, startPoint y: 187, endPoint x: 768, endPoint y: 177, distance: 128.4
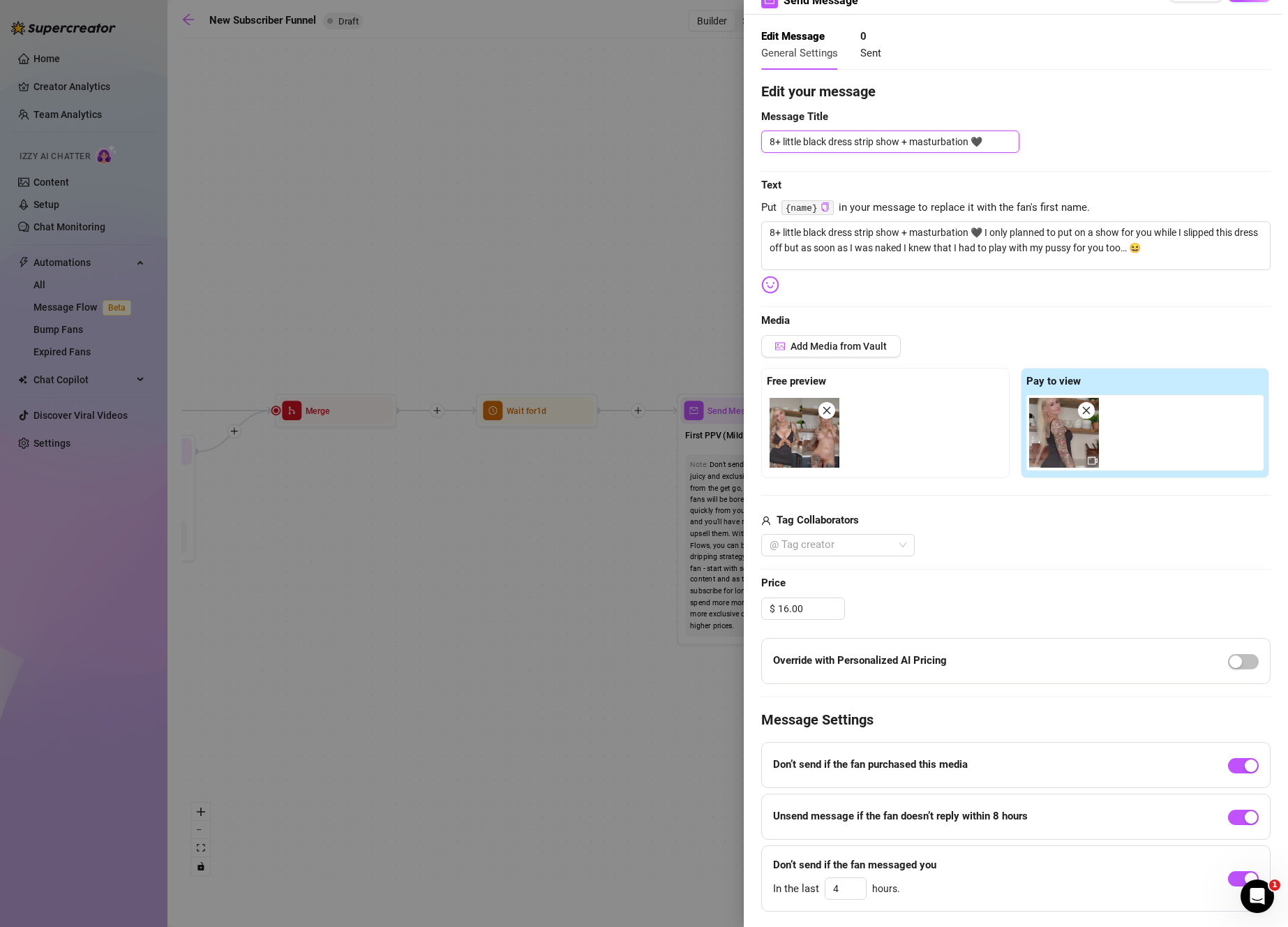
scroll to position [82, 0]
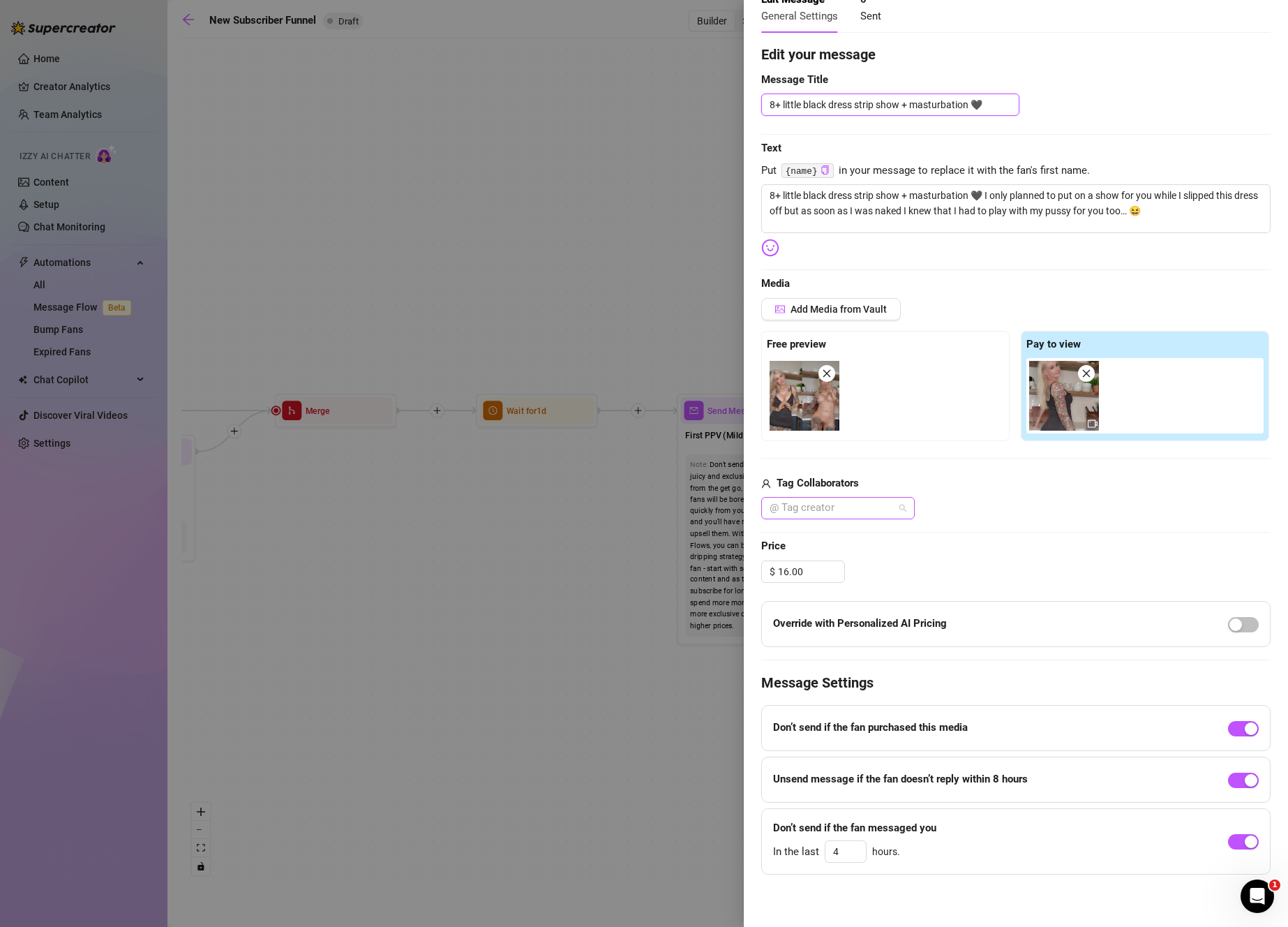
click at [884, 513] on div at bounding box center [830, 508] width 133 height 19
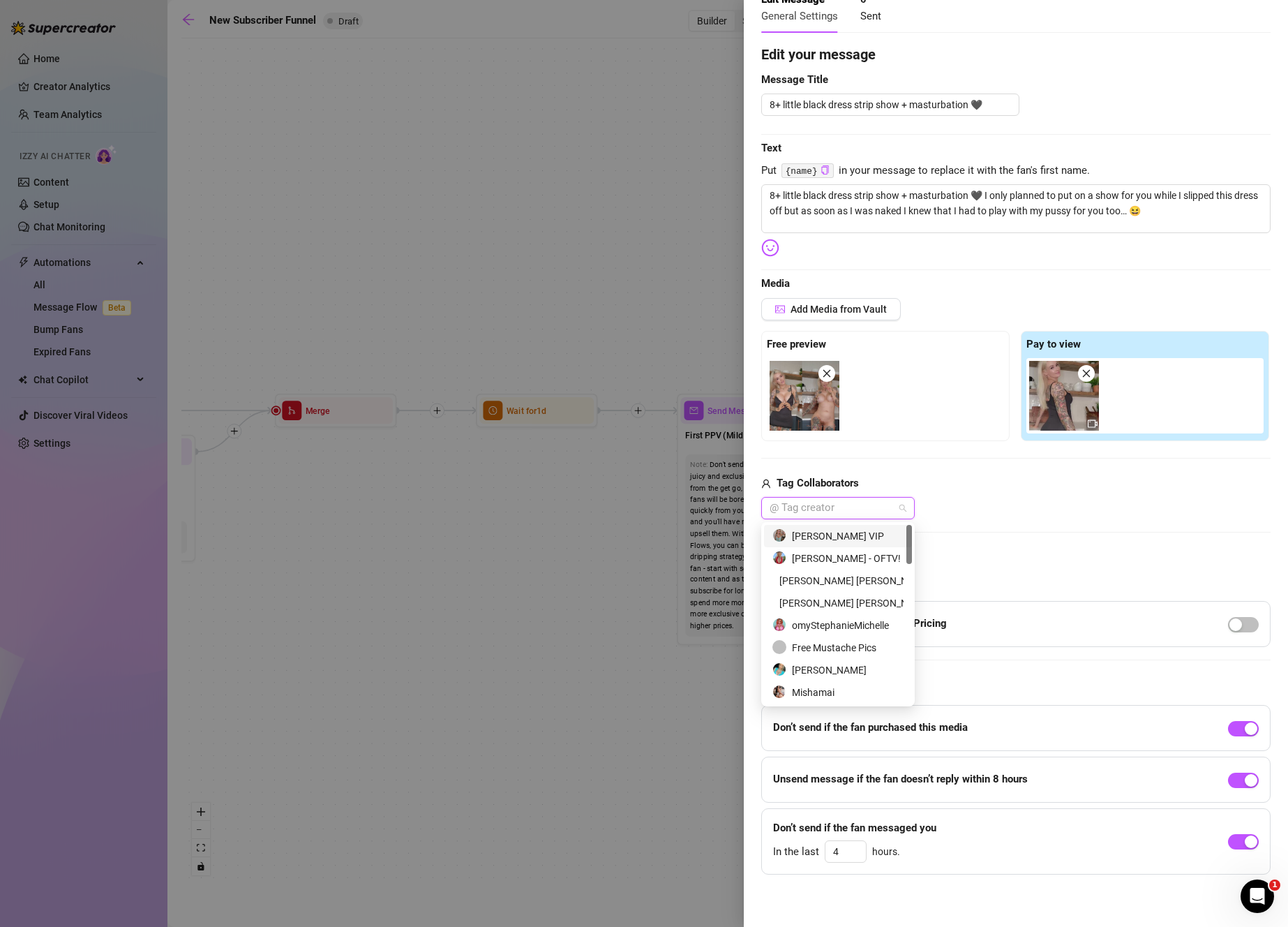
click at [879, 536] on div "[PERSON_NAME] VIP" at bounding box center [838, 536] width 131 height 16
click at [984, 518] on div "[PERSON_NAME] VIP" at bounding box center [1015, 508] width 509 height 22
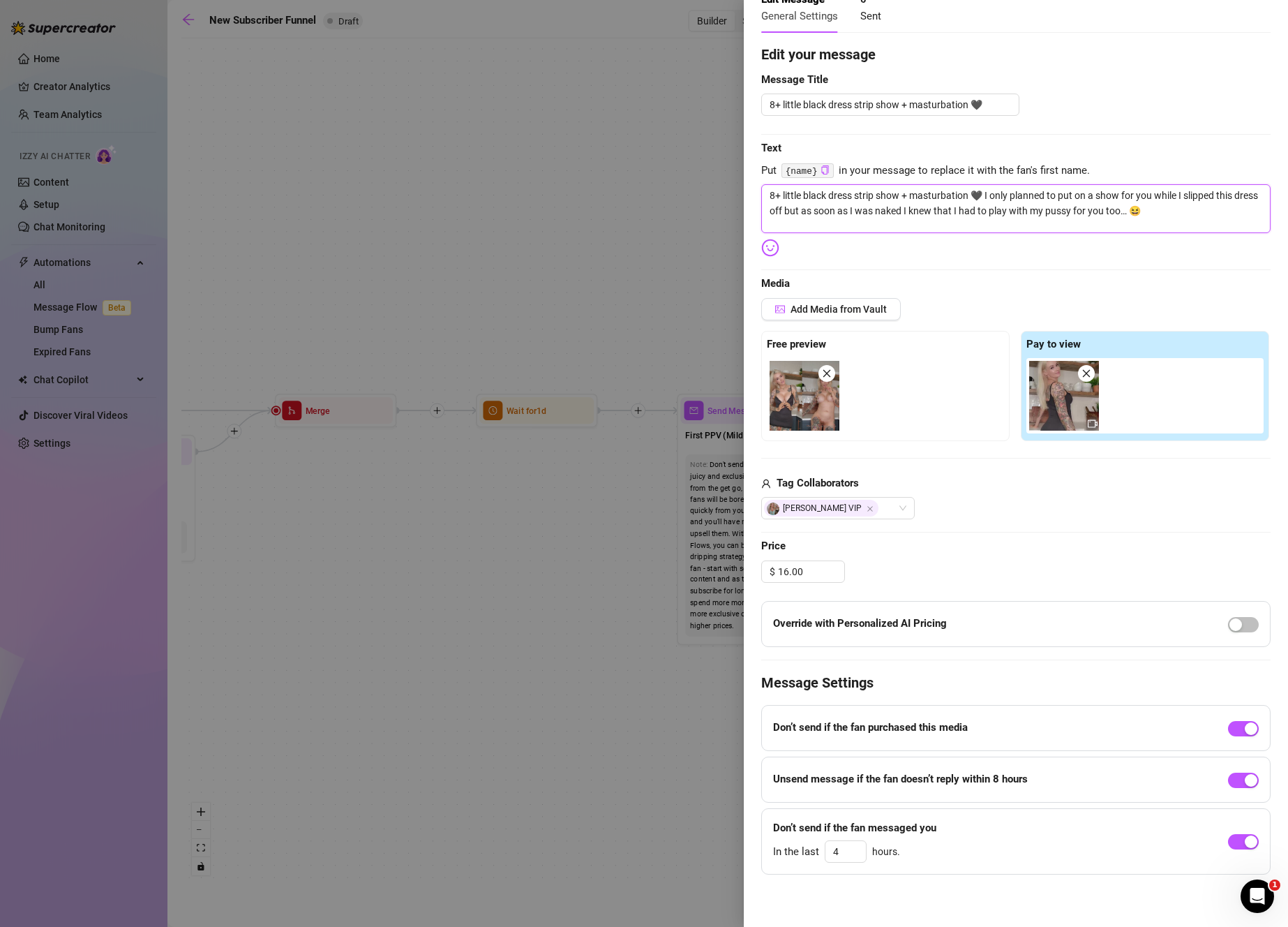
click at [1188, 213] on textarea "8+ little black dress strip show + masturbation 🖤 I only planned to put on a sh…" at bounding box center [1015, 209] width 509 height 49
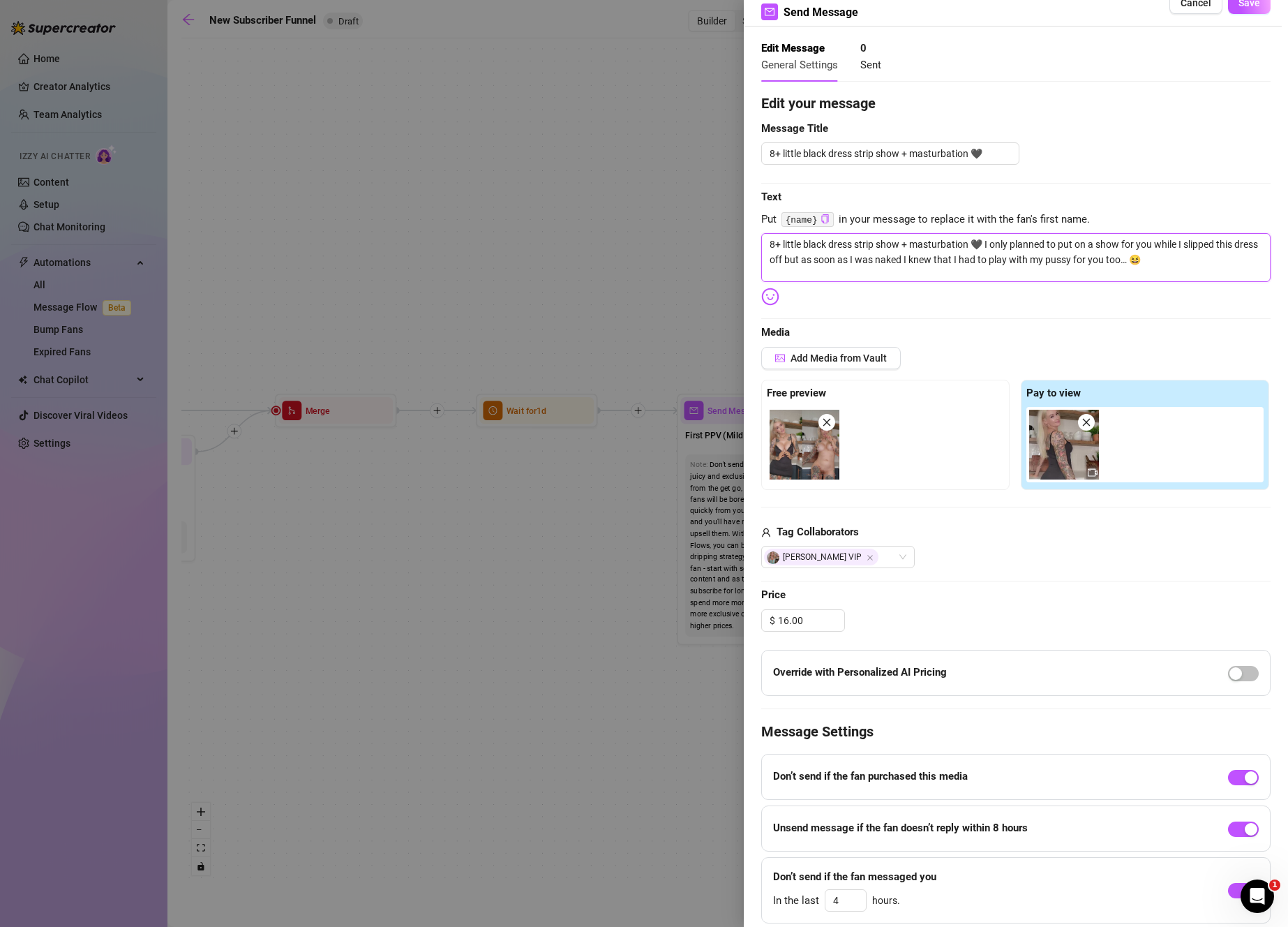
scroll to position [0, 0]
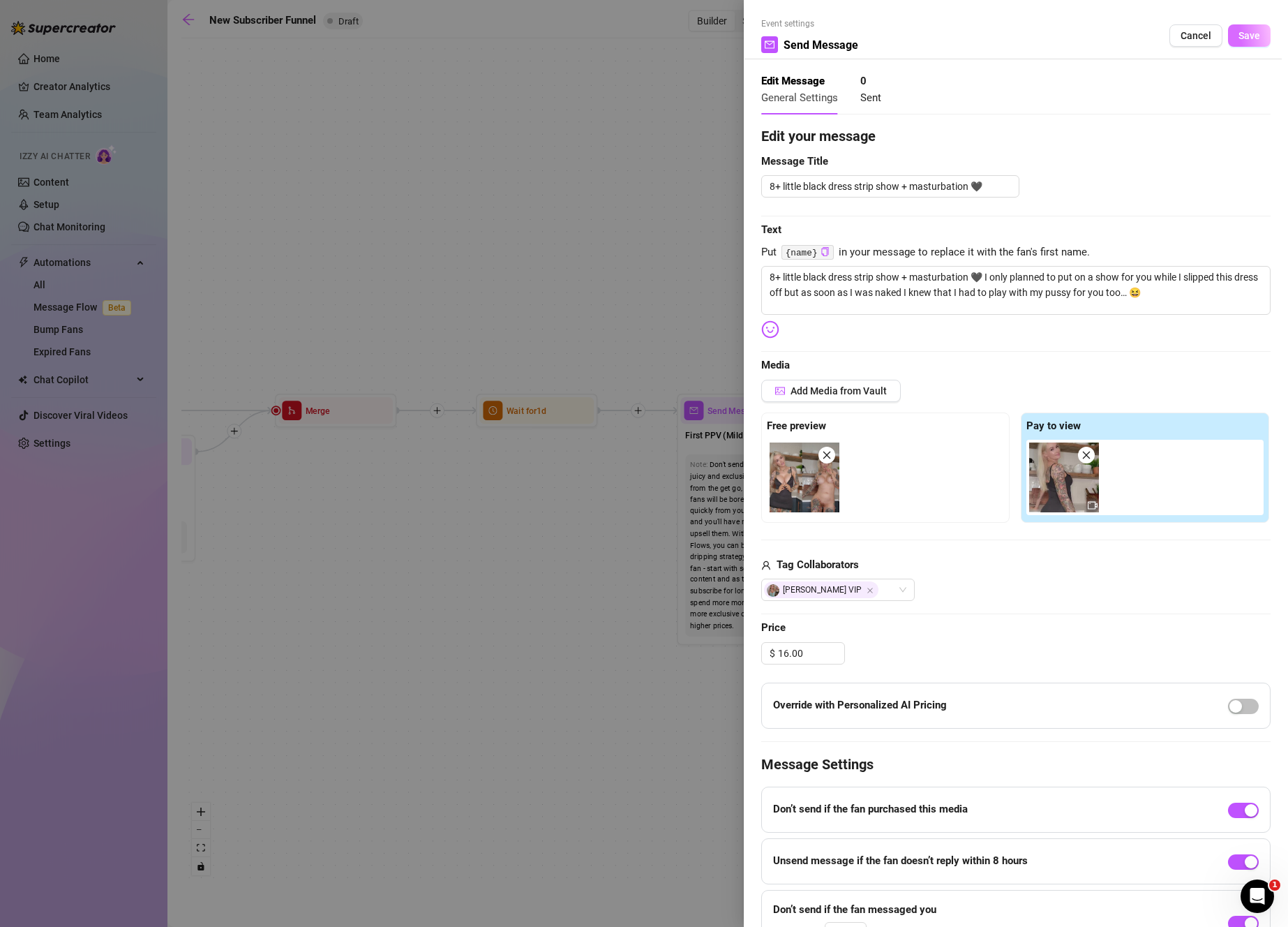
click at [1242, 33] on span "Save" at bounding box center [1249, 35] width 22 height 11
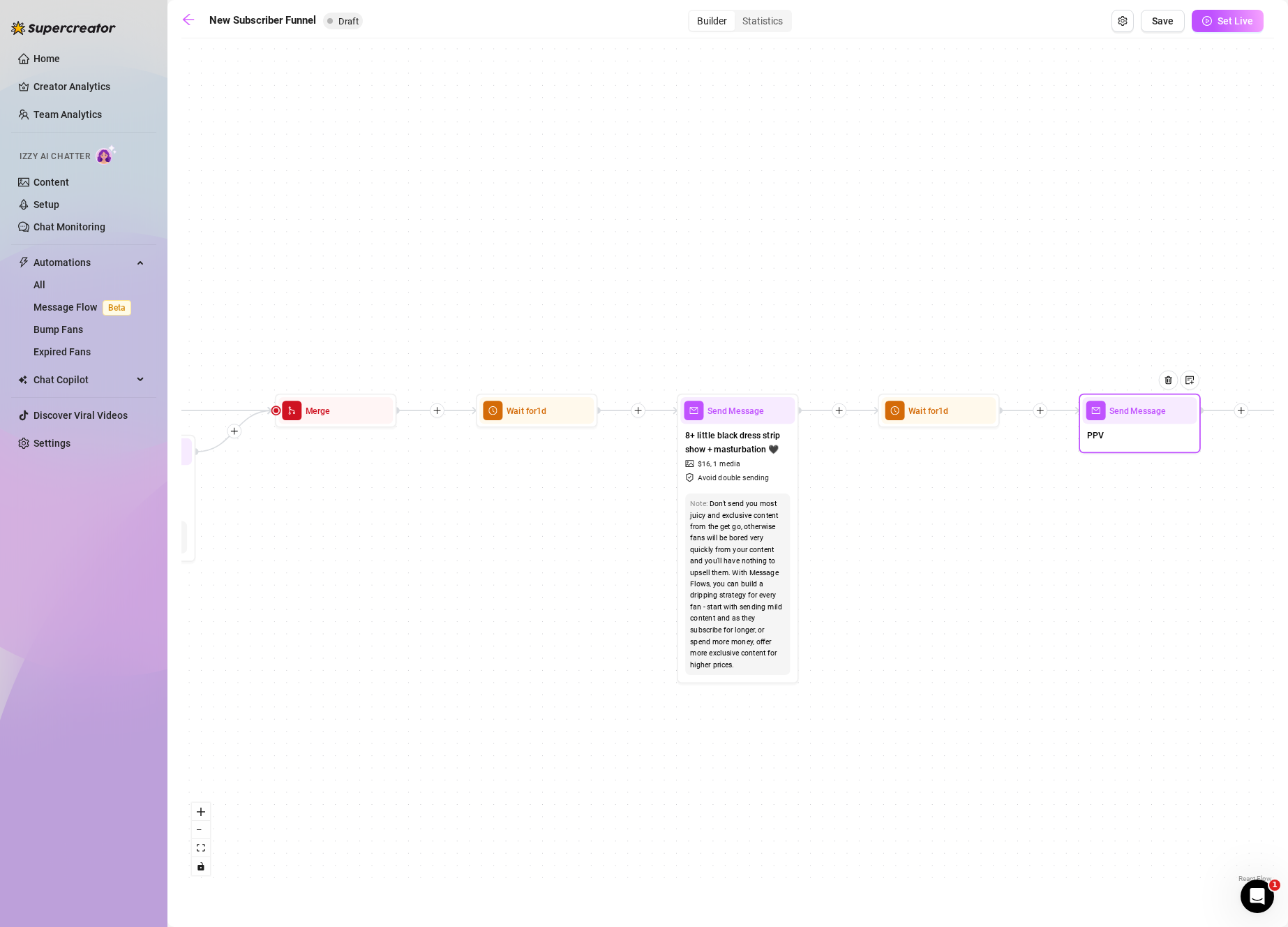
click at [1132, 431] on div "PPV" at bounding box center [1139, 436] width 114 height 26
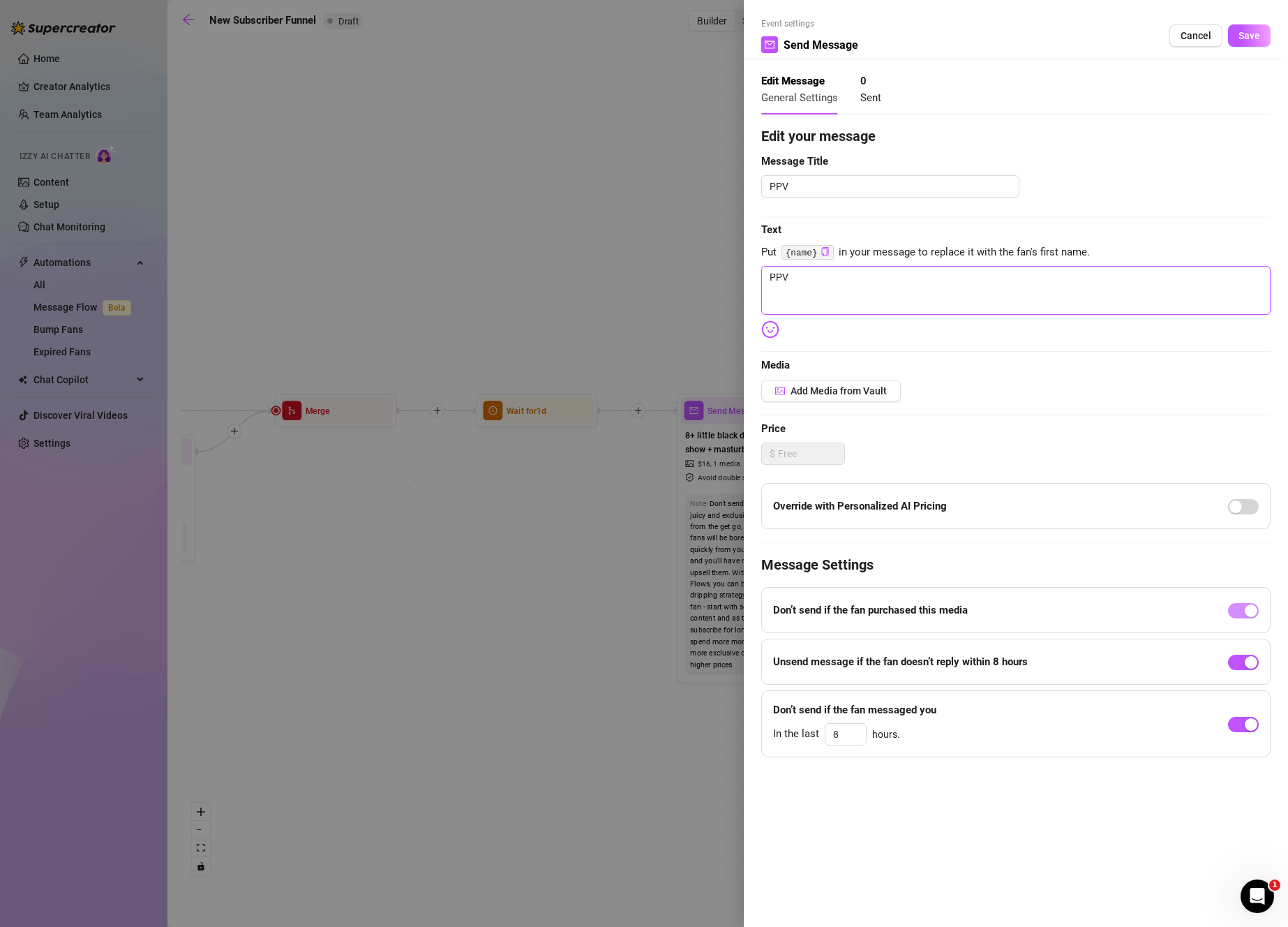
drag, startPoint x: 928, startPoint y: 291, endPoint x: 690, endPoint y: 271, distance: 238.8
click at [690, 271] on div "Event settings Send Message Cancel Save Edit Message General Settings 0 Sent Ed…" at bounding box center [644, 463] width 1288 height 927
paste textarea "***Naughty Nurse JOI!!*** feeling under the weather? surely it's nothing a good…"
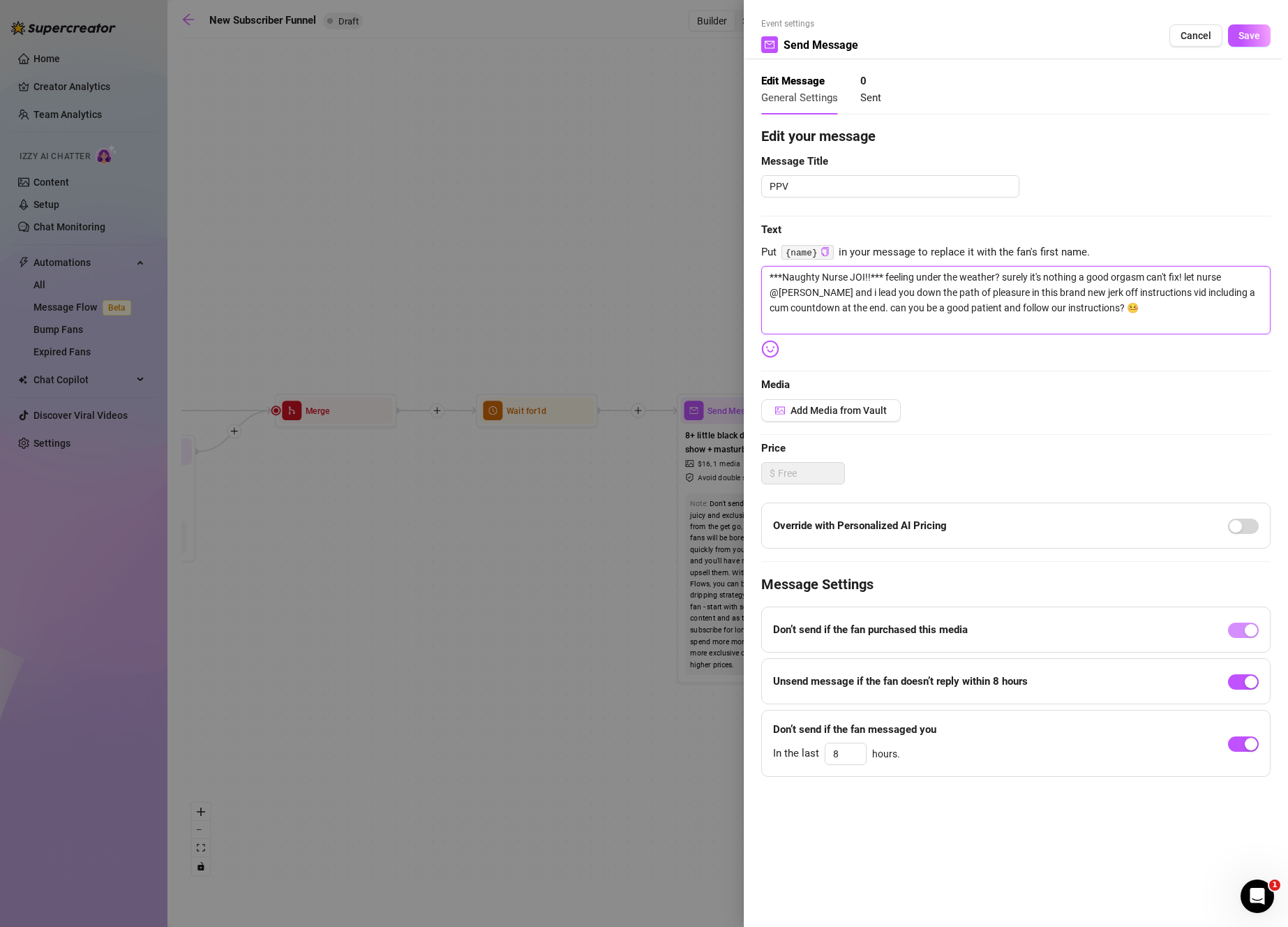
click at [771, 291] on textarea "***Naughty Nurse JOI!!*** feeling under the weather? surely it's nothing a good…" at bounding box center [1015, 300] width 509 height 68
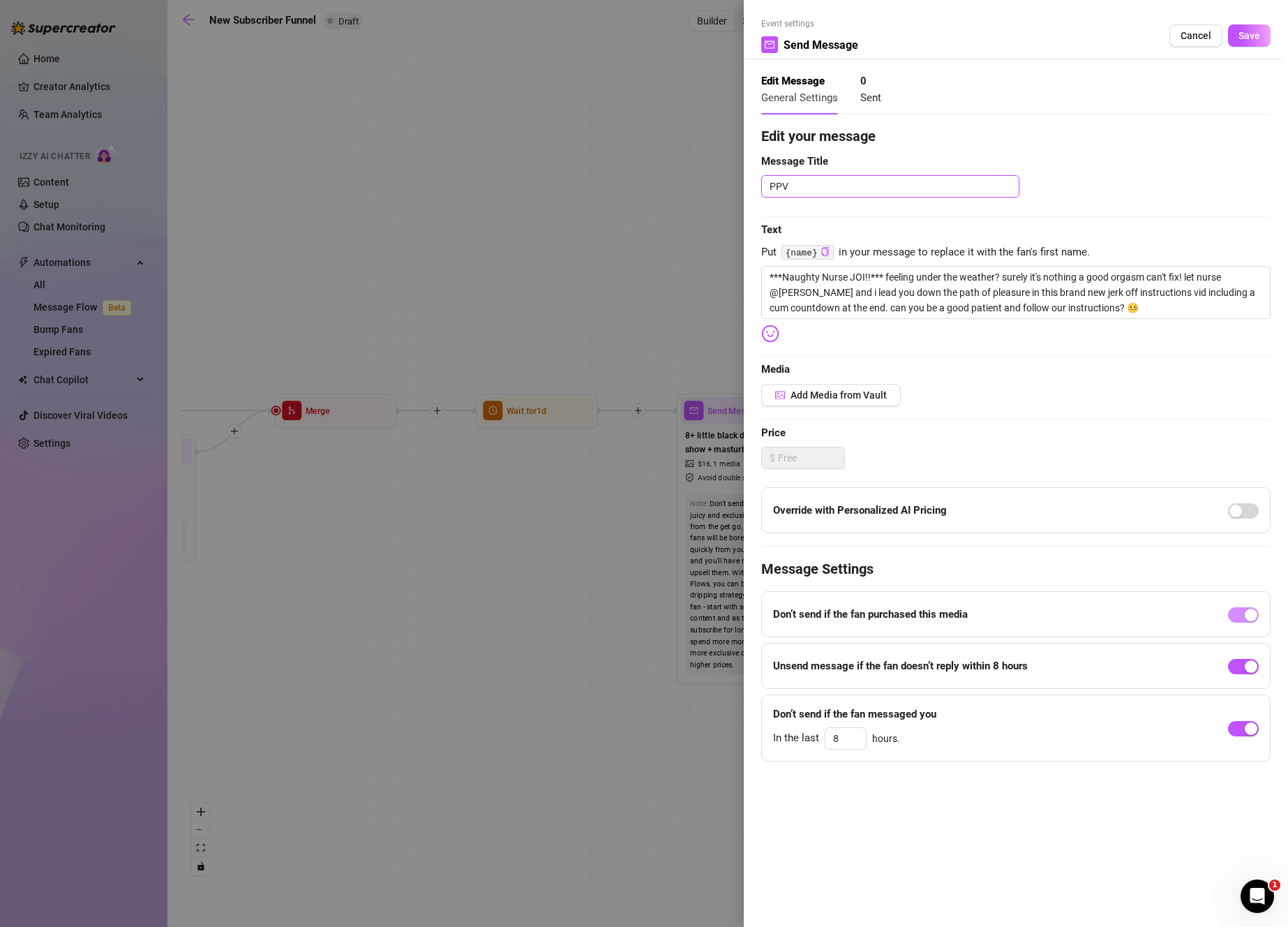
click at [864, 181] on textarea "PPV" at bounding box center [890, 187] width 258 height 22
drag, startPoint x: 884, startPoint y: 277, endPoint x: 756, endPoint y: 275, distance: 128.0
click at [756, 275] on div "Event settings Send Message Cancel Save Edit Message General Settings 0 Sent Ed…" at bounding box center [1016, 463] width 544 height 927
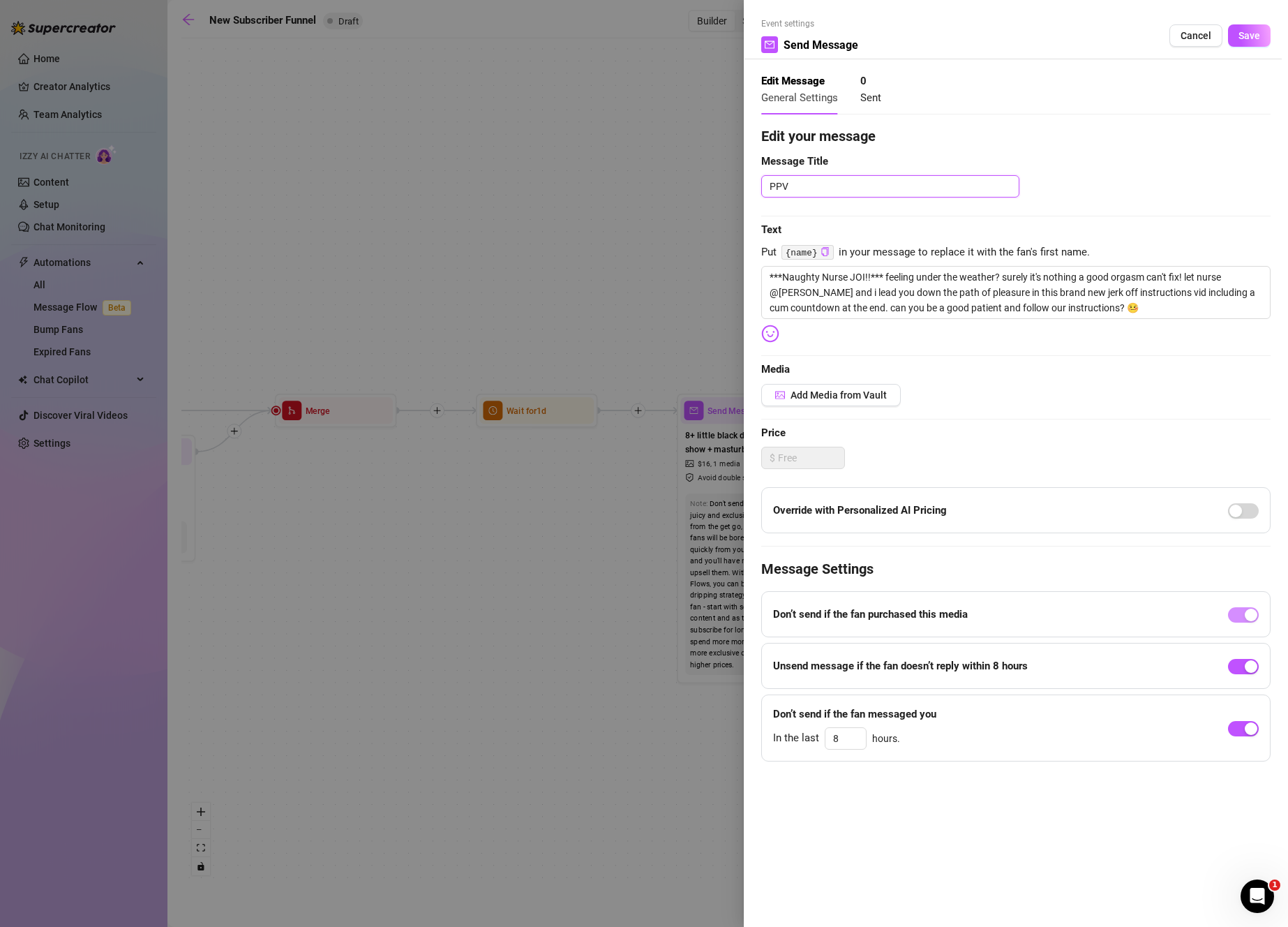
drag, startPoint x: 827, startPoint y: 179, endPoint x: 643, endPoint y: 181, distance: 184.0
click at [643, 181] on div "Event settings Send Message Cancel Save Edit Message General Settings 0 Sent Ed…" at bounding box center [644, 463] width 1288 height 927
paste textarea "***Naughty Nurse JOI!!***"
click at [807, 400] on span "Add Media from Vault" at bounding box center [839, 395] width 97 height 11
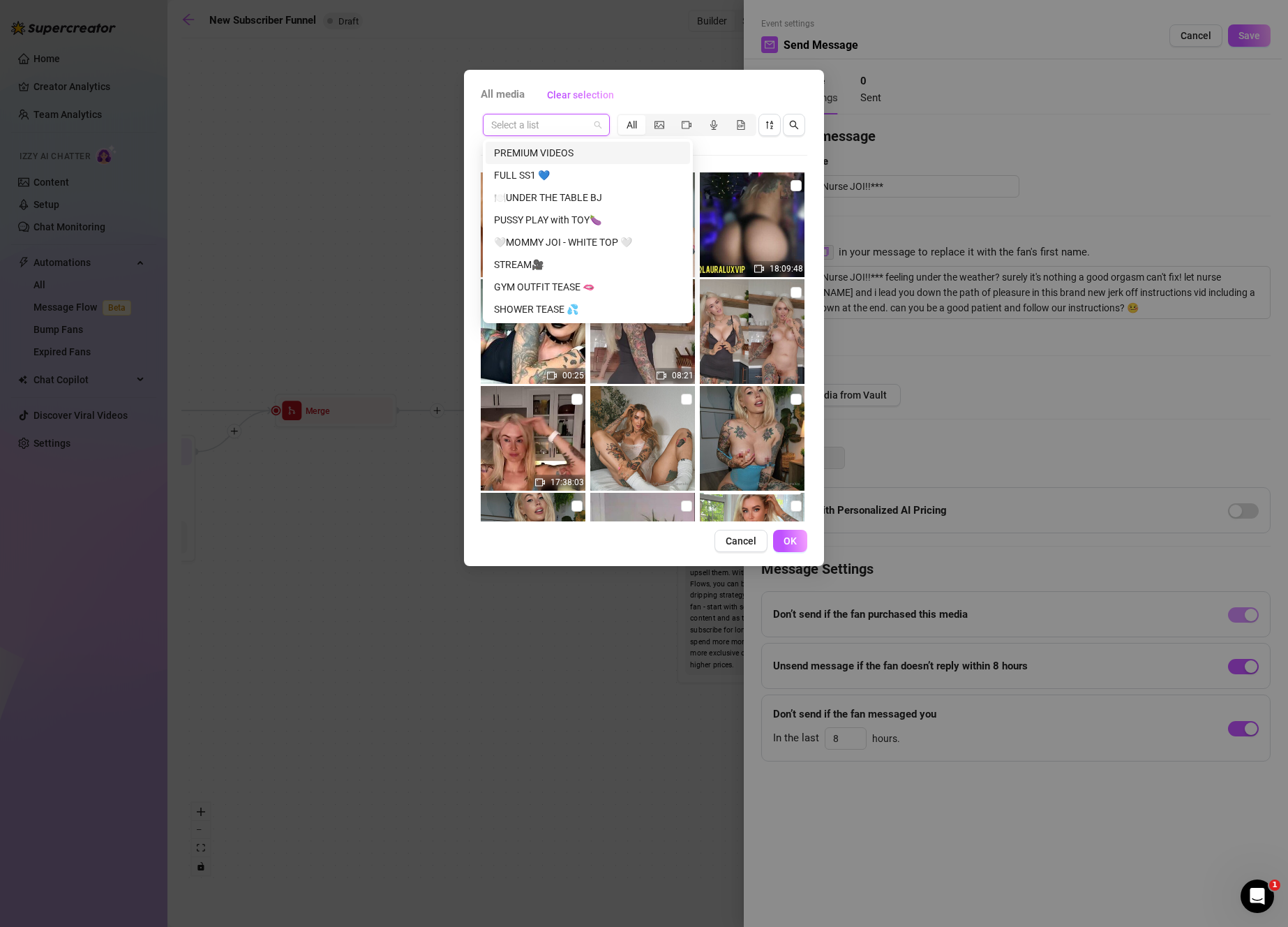
click at [575, 126] on input "search" at bounding box center [540, 125] width 97 height 21
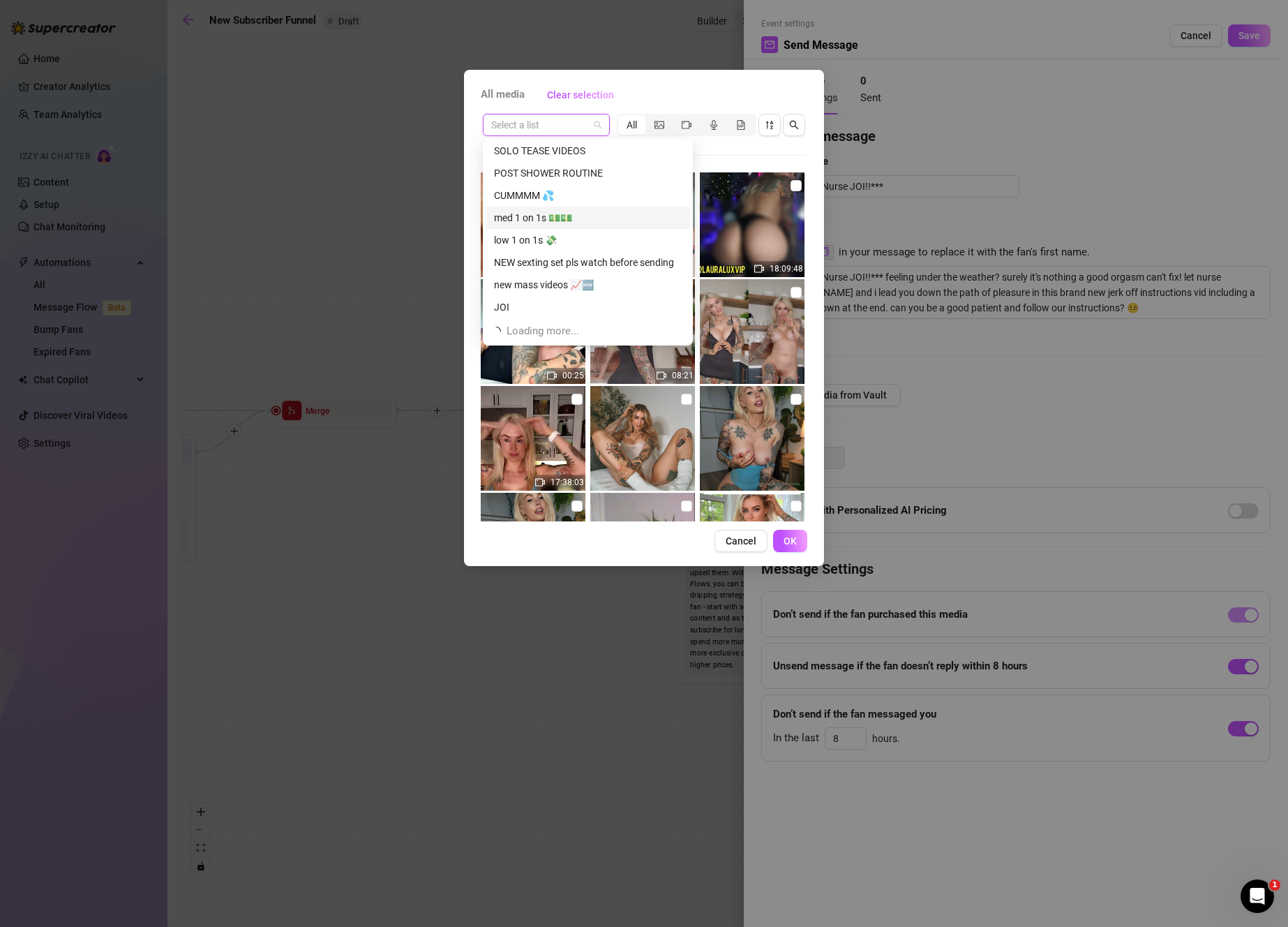
scroll to position [263, 0]
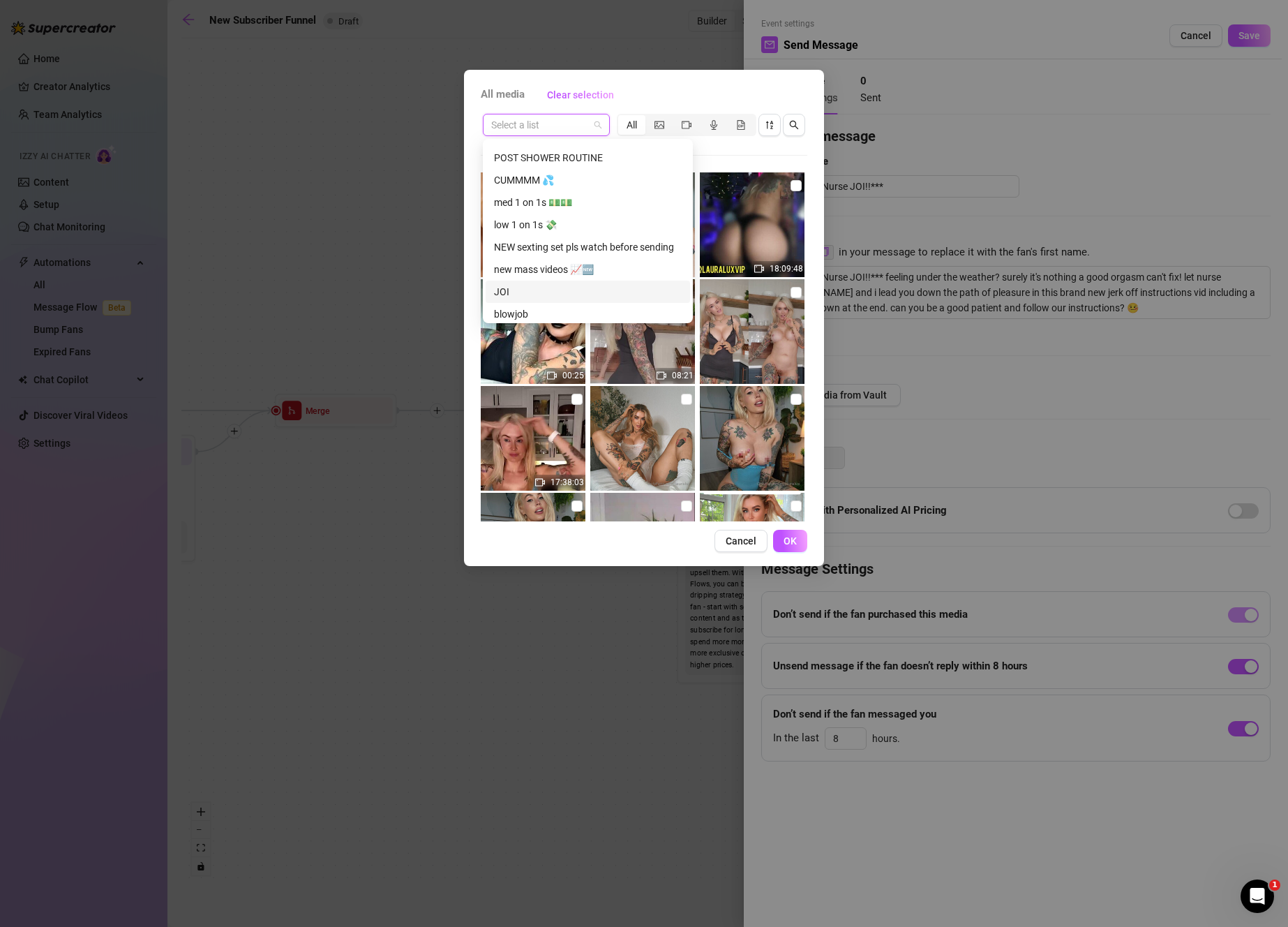
click at [590, 291] on div "JOI" at bounding box center [588, 291] width 188 height 16
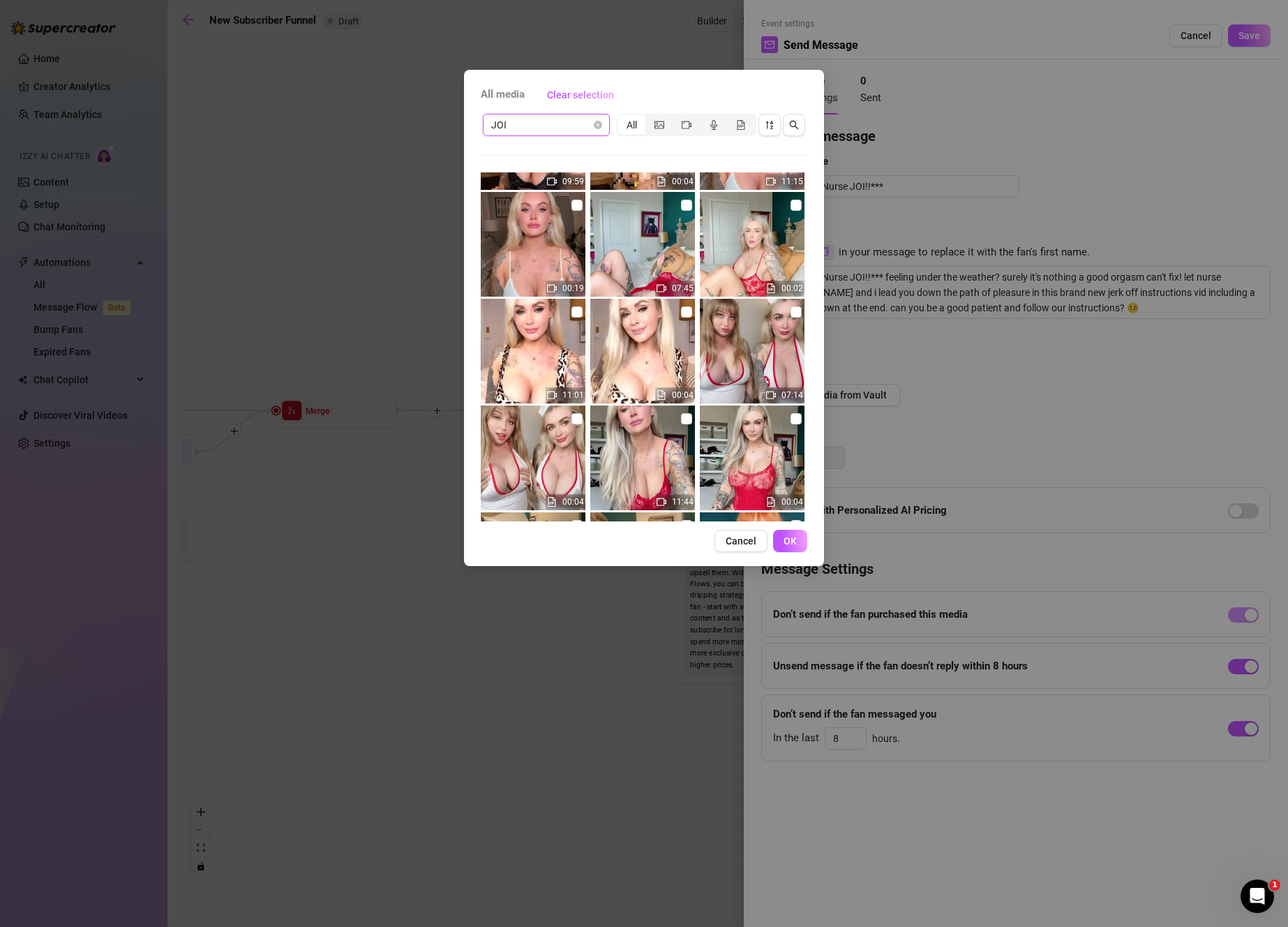
scroll to position [87, 0]
click at [573, 416] on input "checkbox" at bounding box center [577, 419] width 11 height 11
click at [791, 309] on input "checkbox" at bounding box center [796, 311] width 11 height 11
click at [796, 540] on span "OK" at bounding box center [790, 540] width 13 height 11
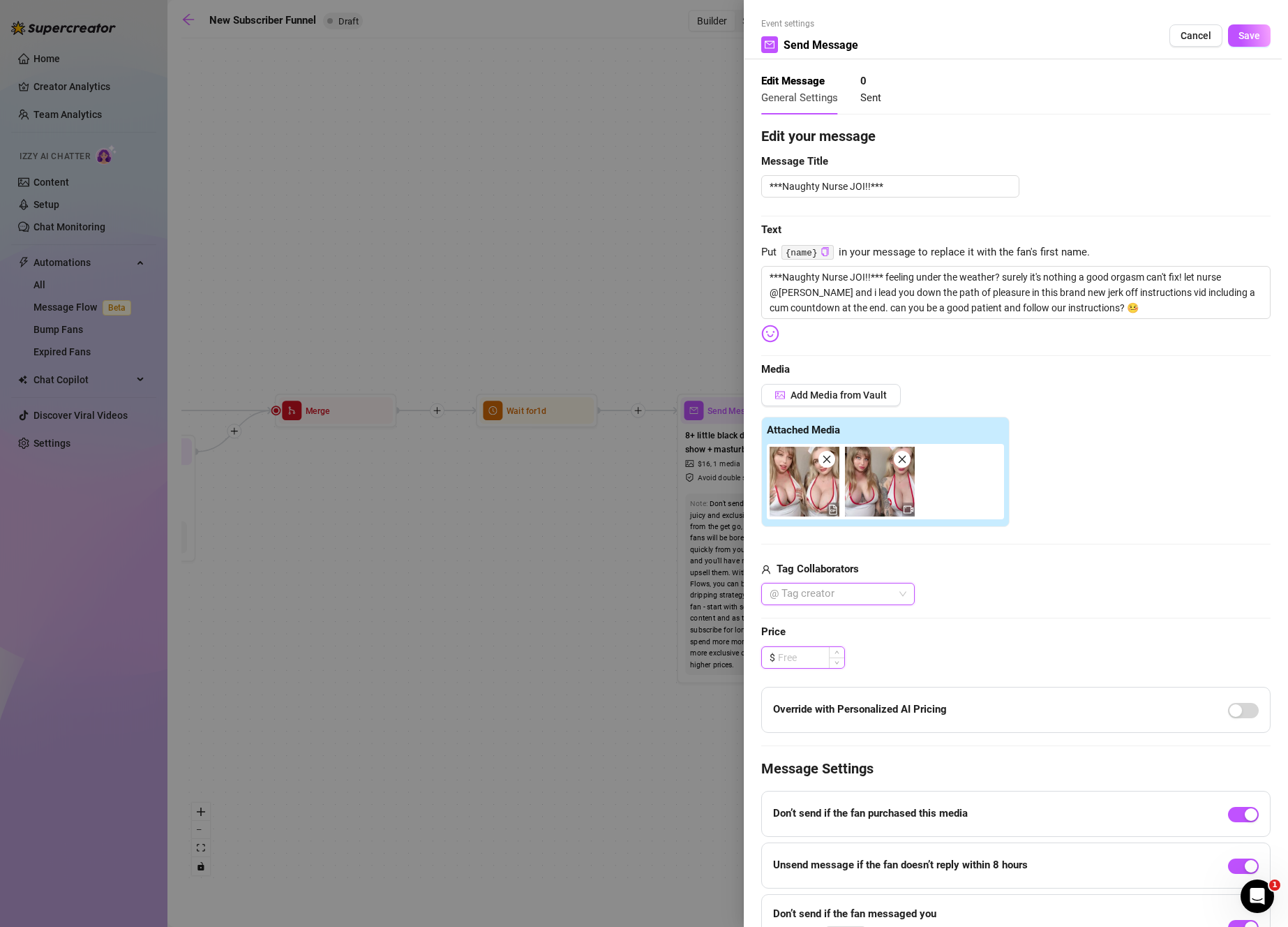
click at [808, 658] on input at bounding box center [811, 657] width 66 height 21
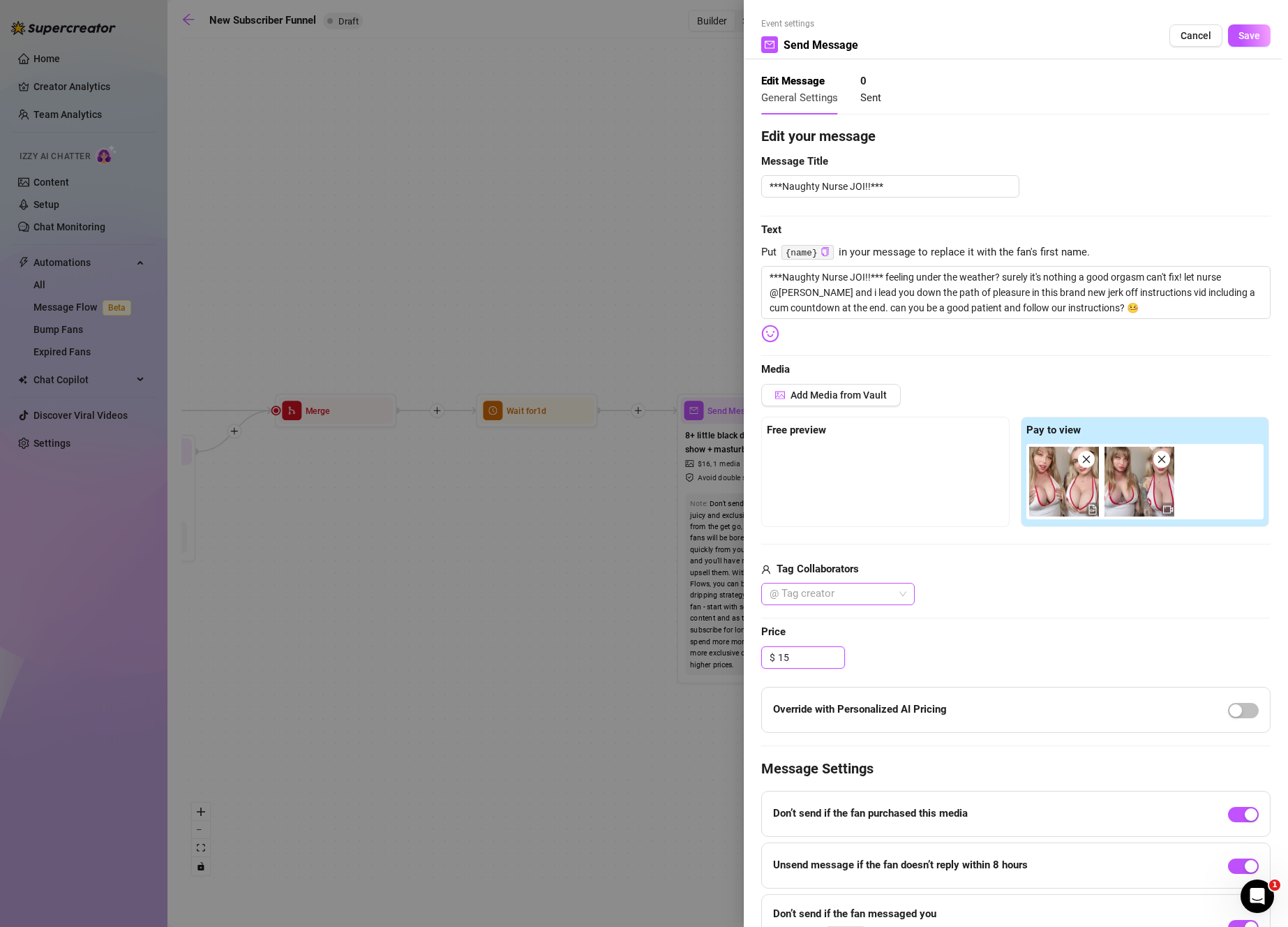
click at [821, 600] on div at bounding box center [830, 594] width 133 height 19
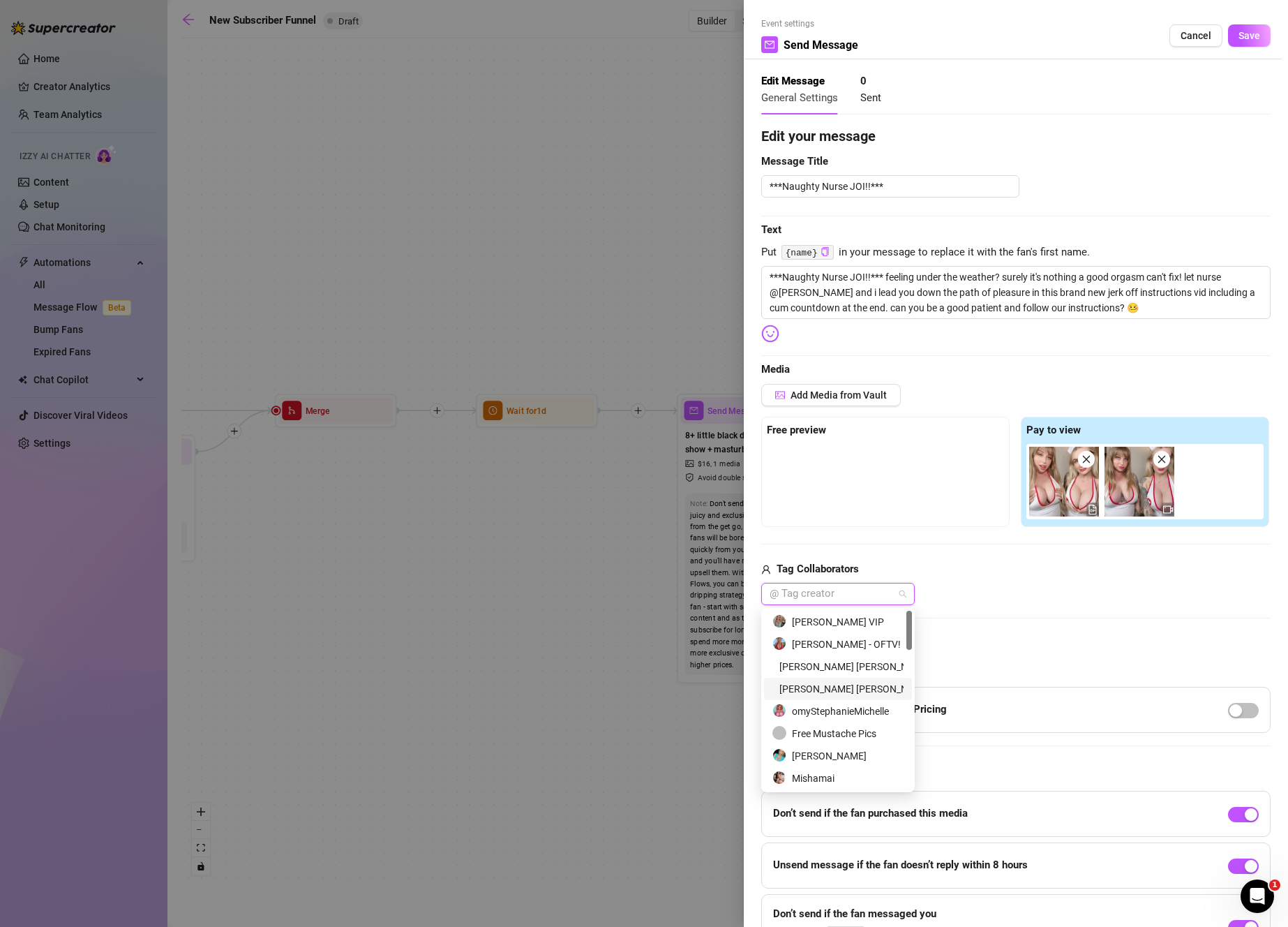
click at [854, 685] on div "[PERSON_NAME] [PERSON_NAME] (#1 AUSSIE M!LF💦)" at bounding box center [838, 688] width 131 height 16
click at [844, 623] on div "[PERSON_NAME] VIP" at bounding box center [852, 621] width 161 height 16
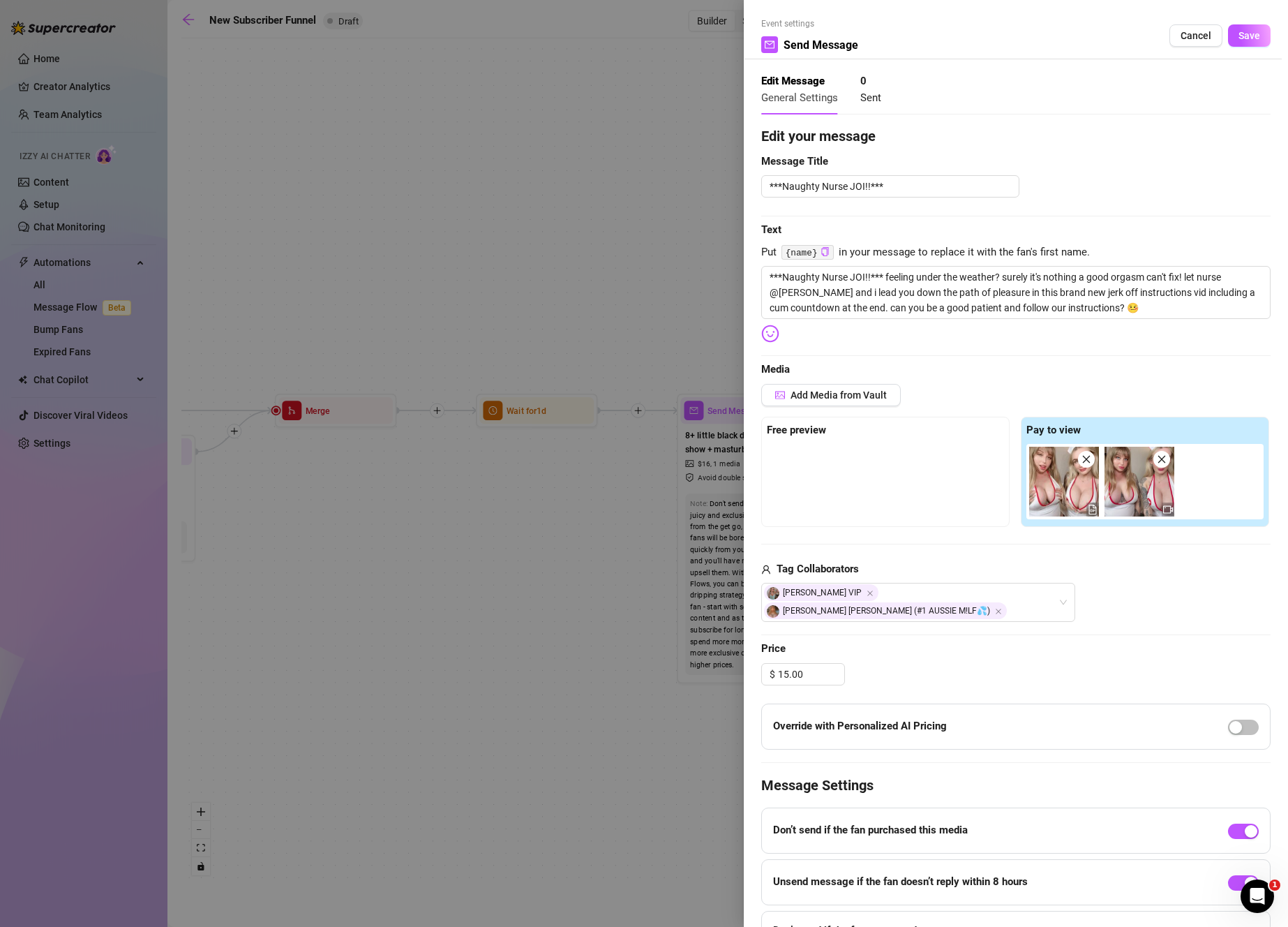
click at [1131, 561] on div "Tag Collaborators" at bounding box center [1015, 569] width 509 height 17
drag, startPoint x: 1072, startPoint y: 491, endPoint x: 904, endPoint y: 499, distance: 168.2
click at [906, 499] on div "Free preview Pay to view" at bounding box center [1015, 471] width 509 height 110
drag, startPoint x: 1016, startPoint y: 490, endPoint x: 782, endPoint y: 470, distance: 234.9
click at [782, 470] on div "Free preview Pay to view" at bounding box center [1015, 471] width 509 height 110
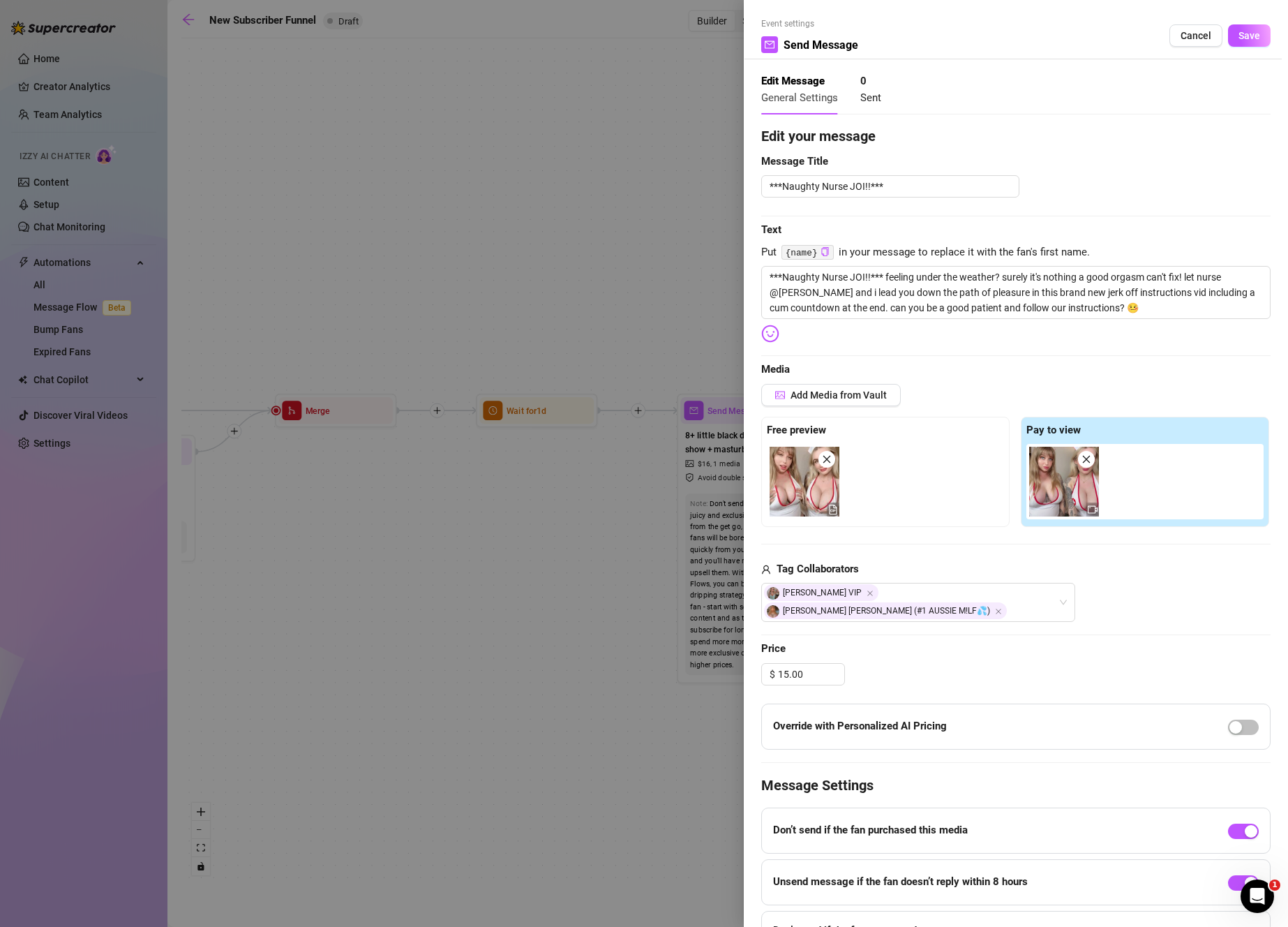
click at [799, 475] on img at bounding box center [804, 482] width 70 height 70
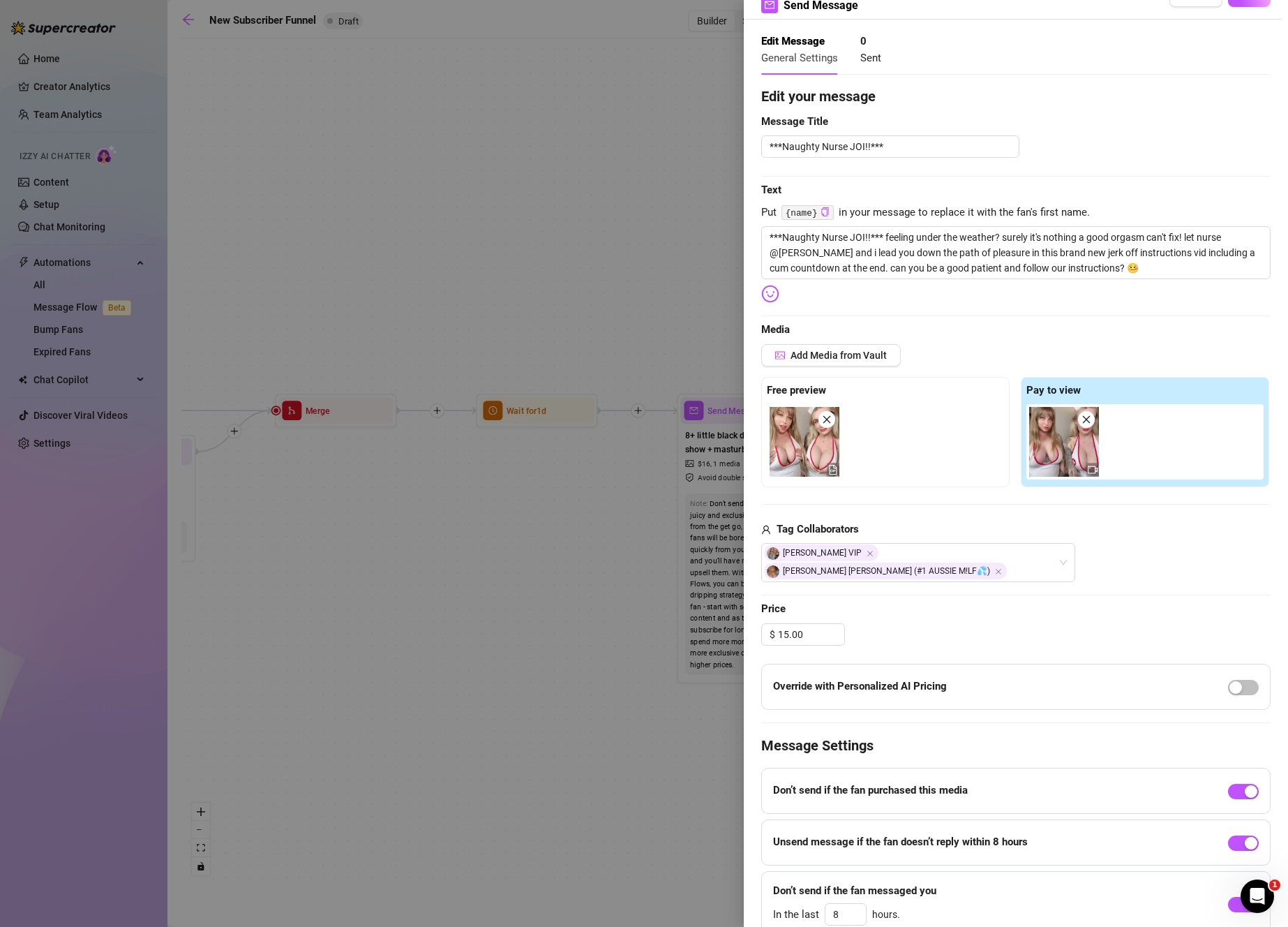
scroll to position [0, 0]
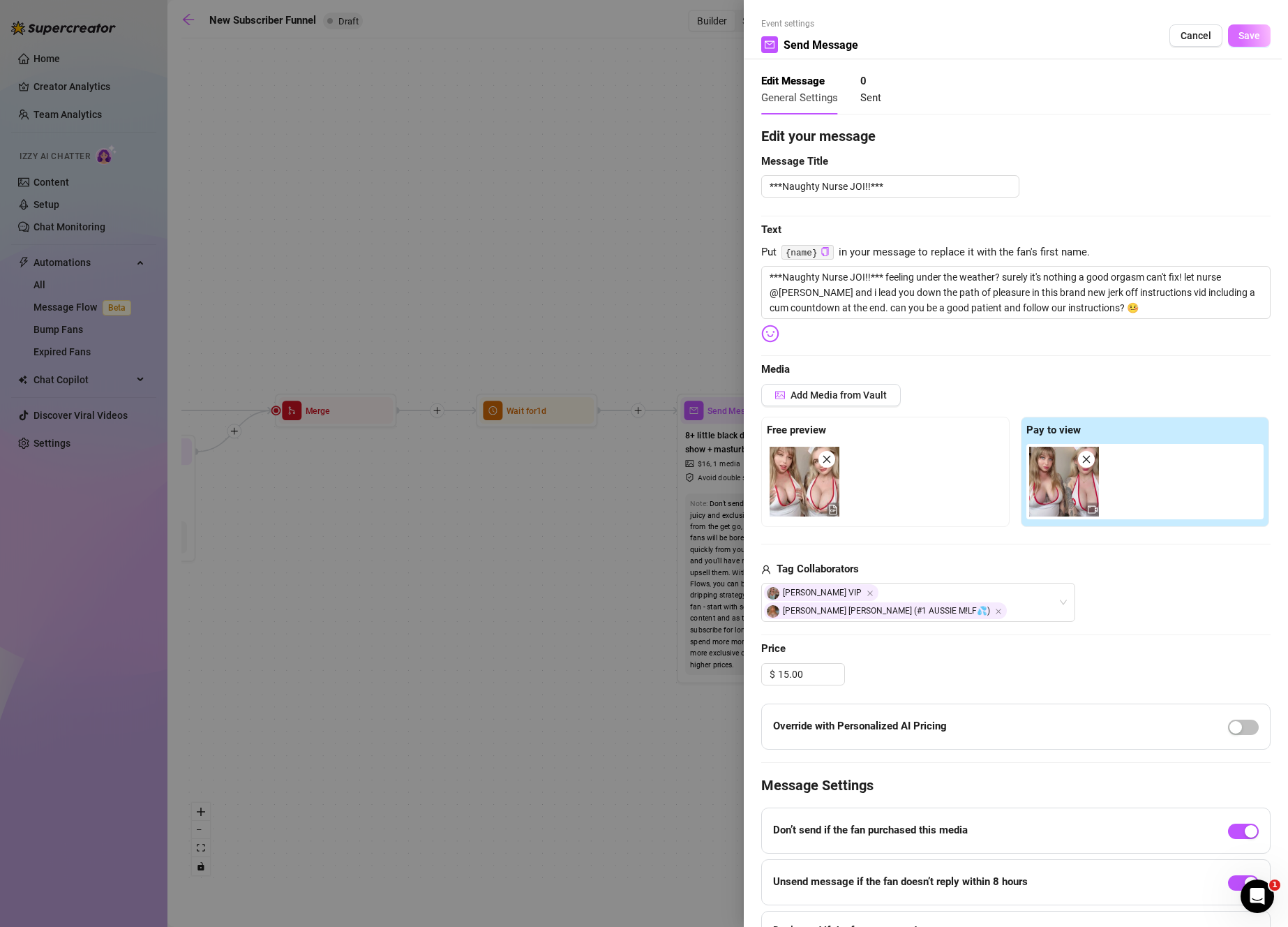
click at [1240, 26] on button "Save" at bounding box center [1249, 36] width 42 height 22
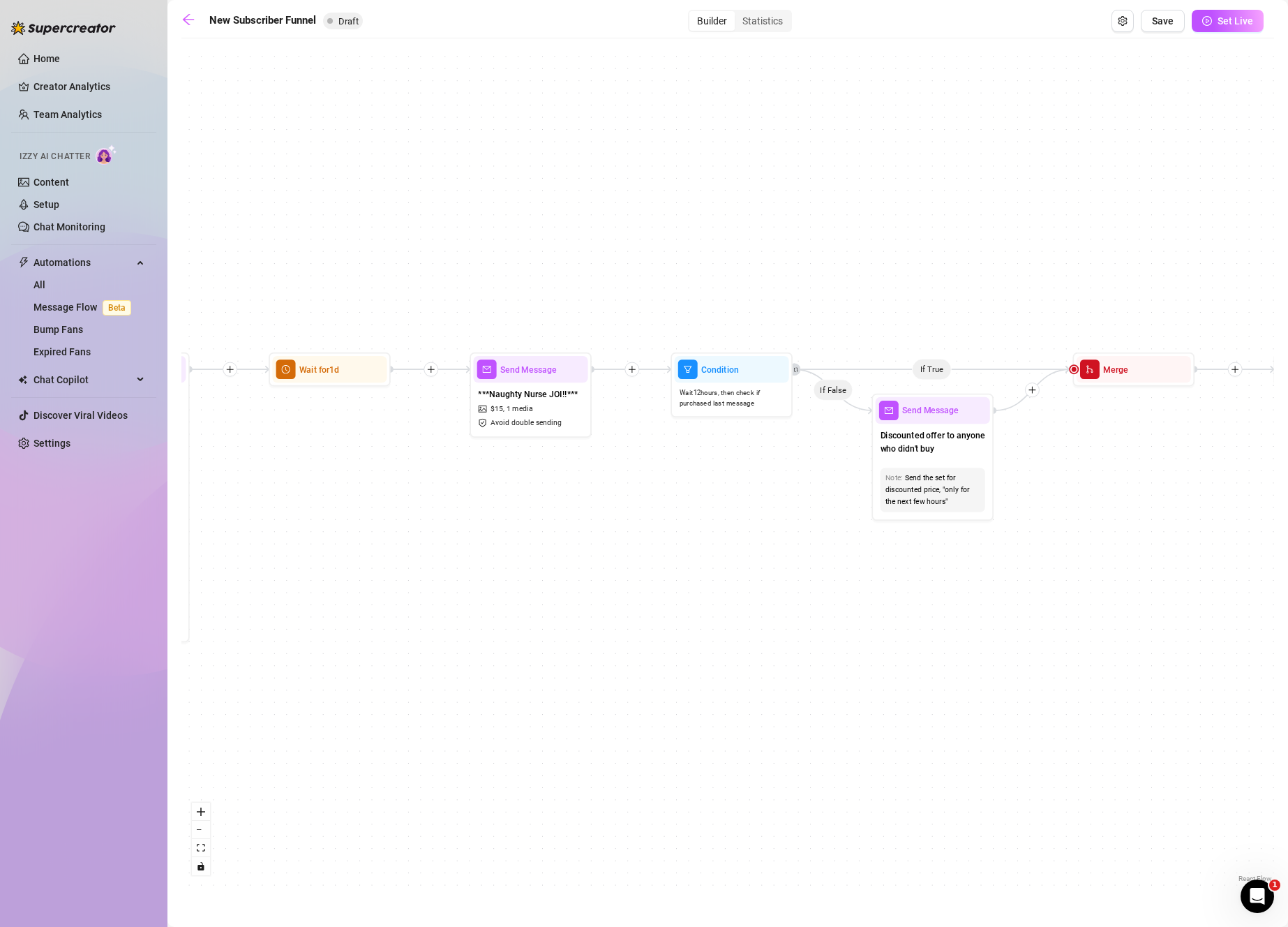
drag, startPoint x: 940, startPoint y: 776, endPoint x: 331, endPoint y: 734, distance: 610.4
click at [331, 734] on div "If True If True If True If False If False If False If True If False Merge Merge…" at bounding box center [728, 465] width 1093 height 840
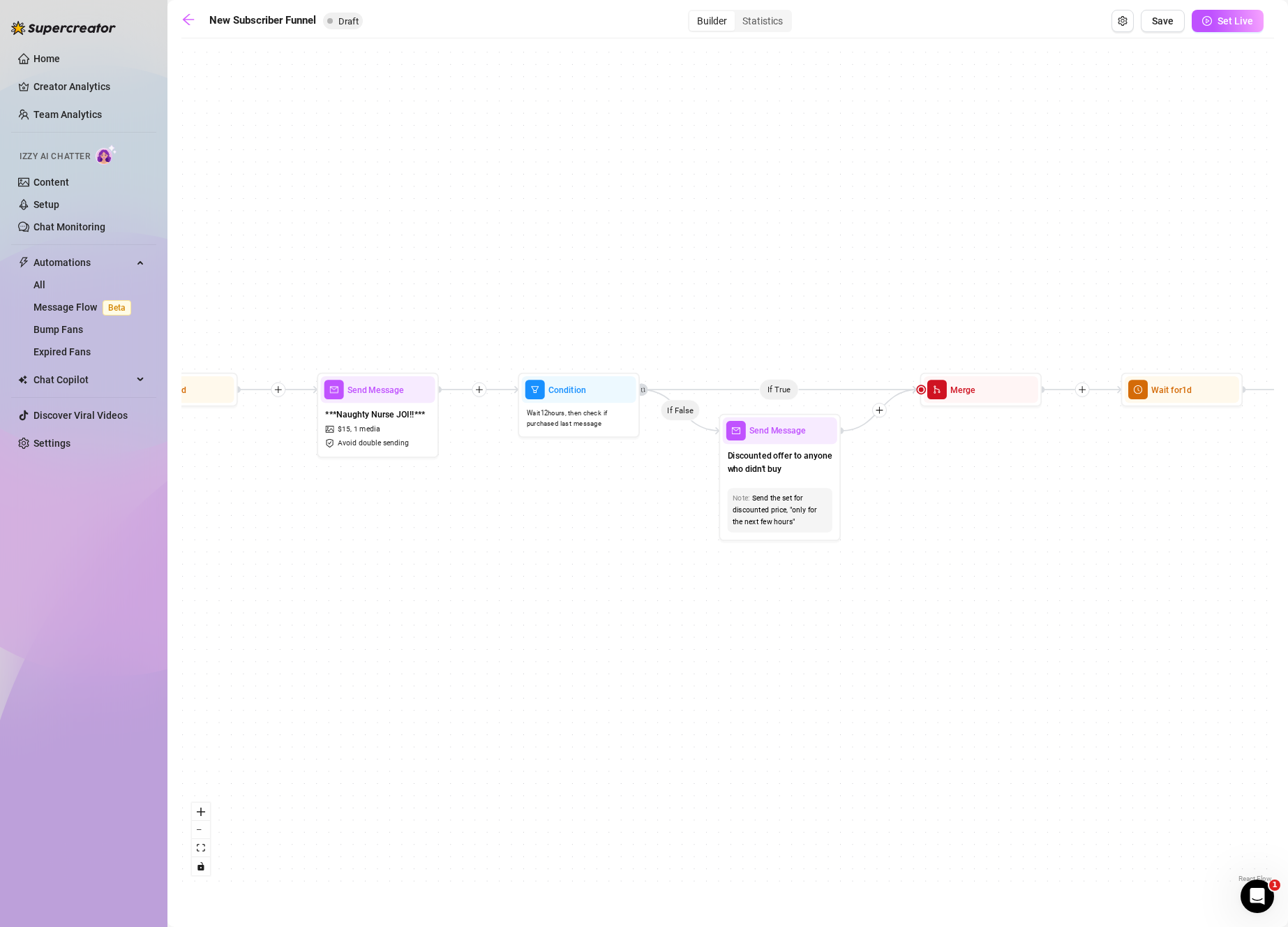
drag, startPoint x: 791, startPoint y: 715, endPoint x: 699, endPoint y: 711, distance: 92.1
click at [700, 711] on div "If True If True If True If False If False If False If True If False Merge Merge…" at bounding box center [728, 465] width 1093 height 840
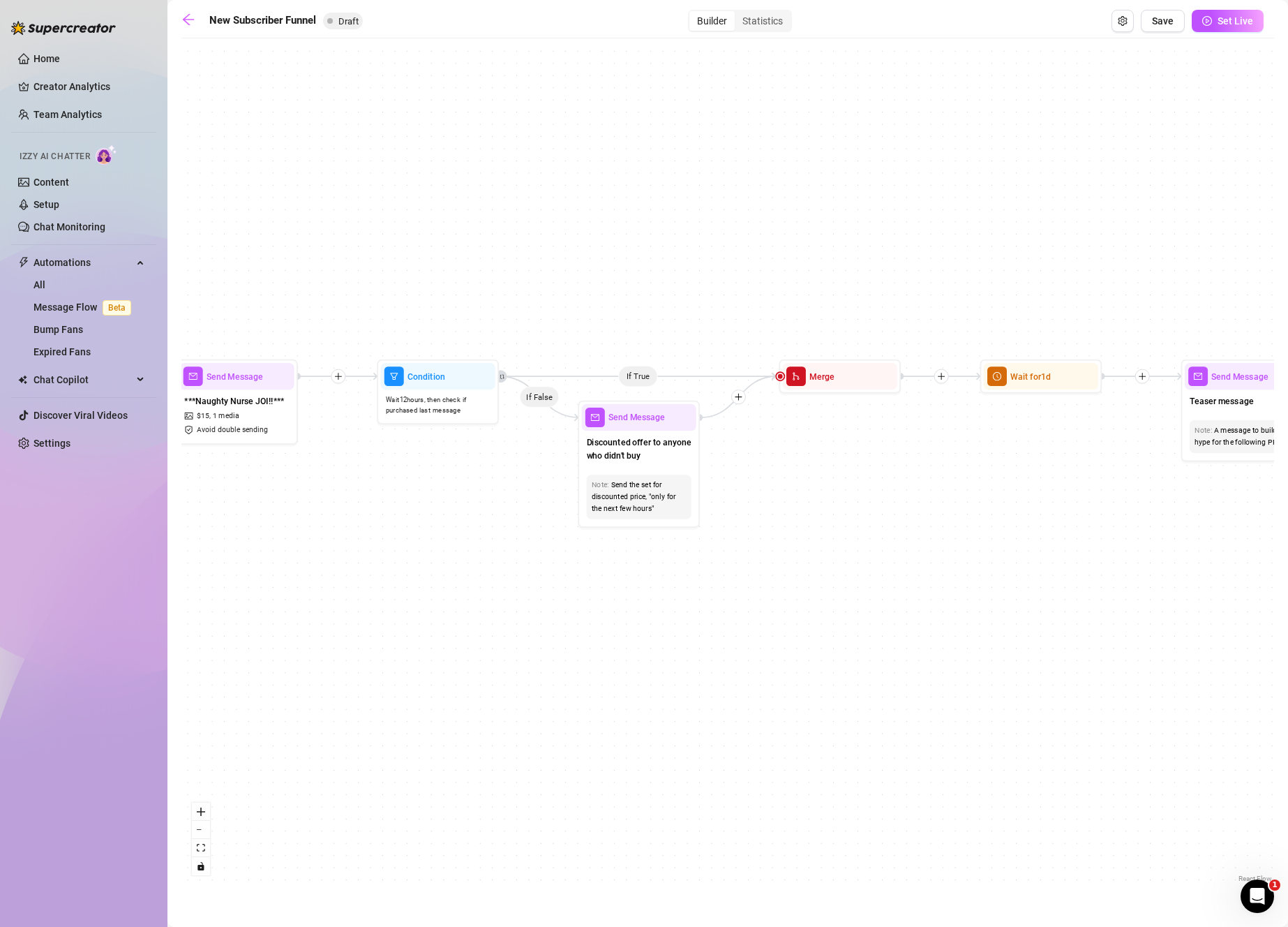
drag, startPoint x: 966, startPoint y: 643, endPoint x: 834, endPoint y: 630, distance: 132.6
click at [834, 630] on div "If True If True If True If False If False If False If True If False Merge Merge…" at bounding box center [728, 465] width 1093 height 840
click at [691, 510] on div "Note: Send the set for discounted price, "only for the next few hours"" at bounding box center [639, 497] width 114 height 54
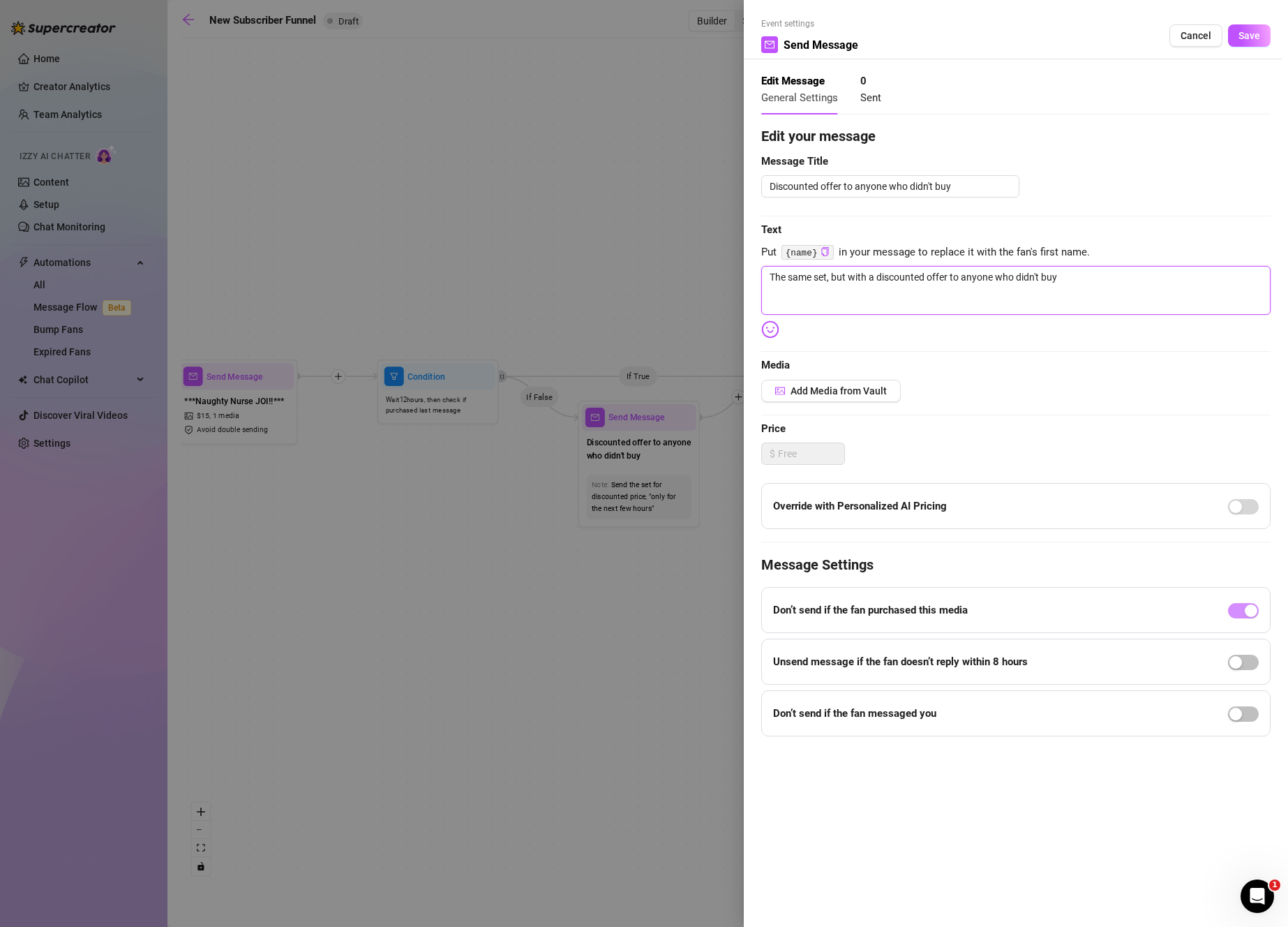
drag, startPoint x: 1116, startPoint y: 282, endPoint x: 733, endPoint y: 251, distance: 384.3
click at [733, 251] on div "Event settings Send Message Cancel Save Edit Message General Settings 0 Sent Ed…" at bounding box center [644, 463] width 1288 height 927
paste textarea "FLASH SALE! ❤️ Let me put on a seductive show for you tonight as I slowly slip …"
click at [838, 187] on textarea "Discounted offer to anyone who didn't buy" at bounding box center [890, 187] width 258 height 22
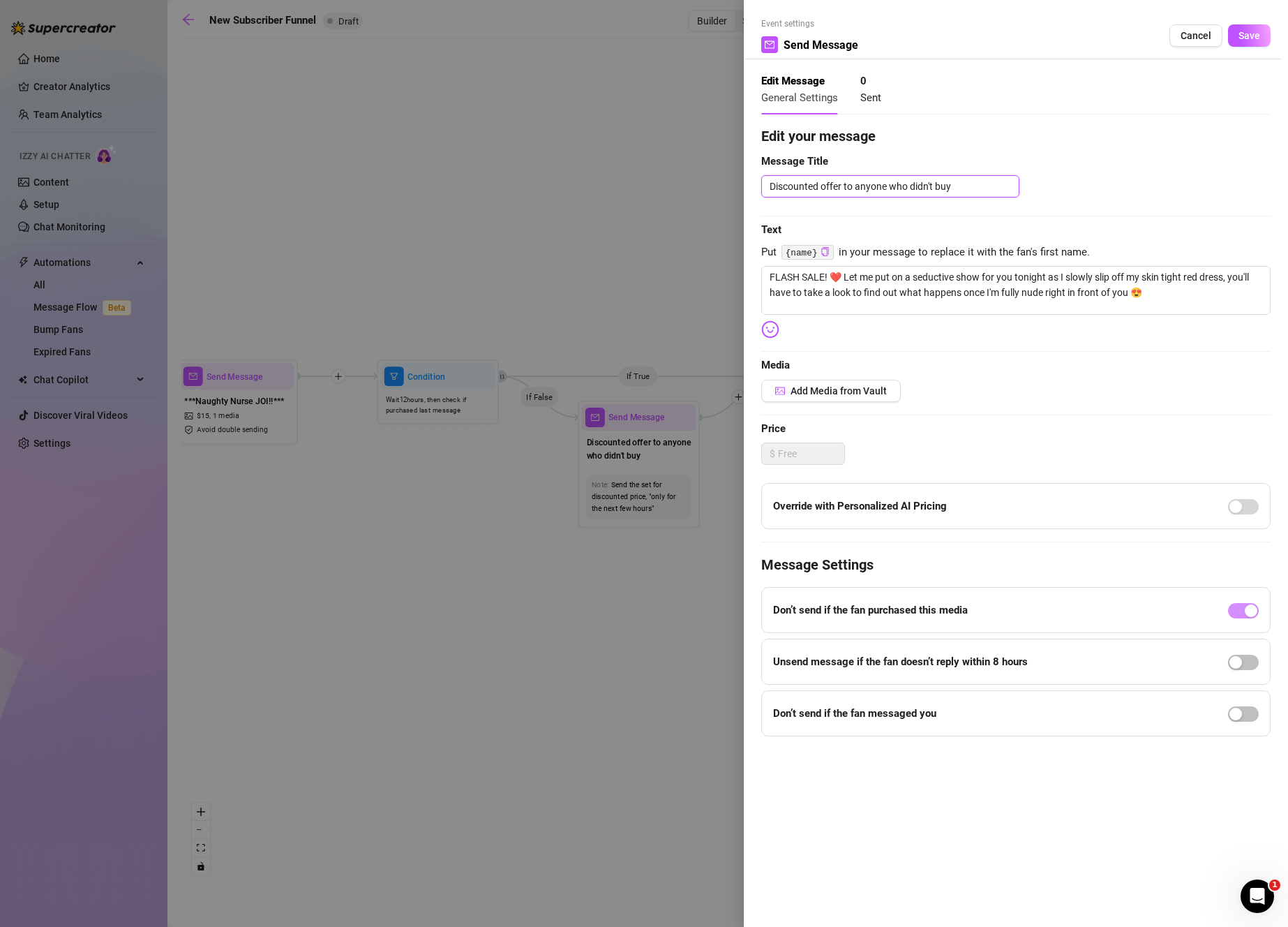
click at [838, 187] on textarea "Discounted offer to anyone who didn't buy" at bounding box center [890, 187] width 258 height 22
click at [865, 276] on textarea "FLASH SALE! ❤️ Let me put on a seductive show for you tonight as I slowly slip …" at bounding box center [1015, 291] width 509 height 49
drag, startPoint x: 841, startPoint y: 276, endPoint x: 722, endPoint y: 265, distance: 119.5
click at [722, 265] on div "Event settings Send Message Cancel Save Edit Message General Settings 0 Sent Ed…" at bounding box center [644, 463] width 1288 height 927
click at [861, 182] on textarea "Discounted offer to anyone who didn't buy" at bounding box center [890, 187] width 258 height 22
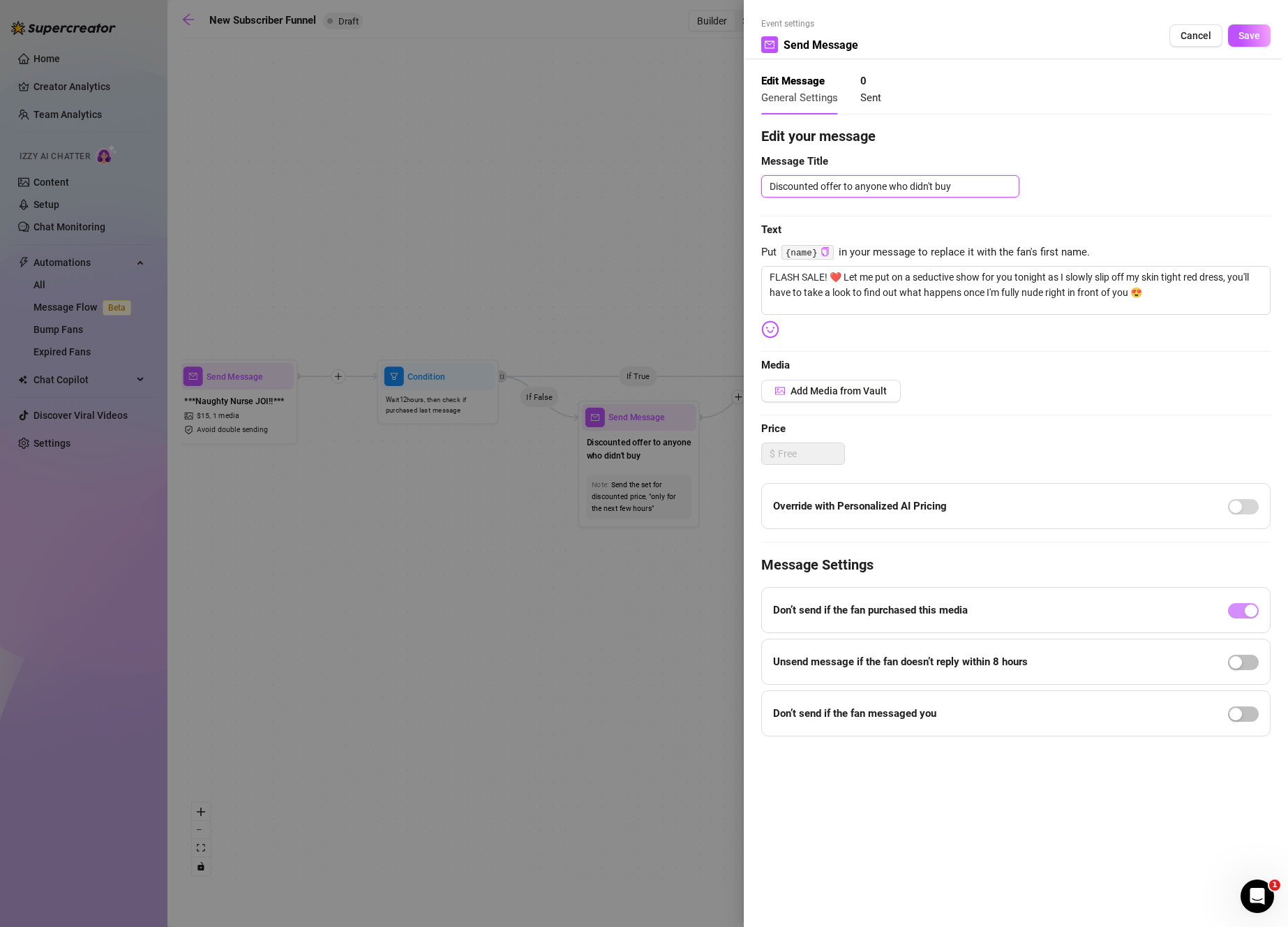
click at [861, 182] on textarea "Discounted offer to anyone who didn't buy" at bounding box center [890, 187] width 258 height 22
paste textarea "FLASH SALE! ❤️"
click at [826, 390] on span "Add Media from Vault" at bounding box center [839, 390] width 97 height 11
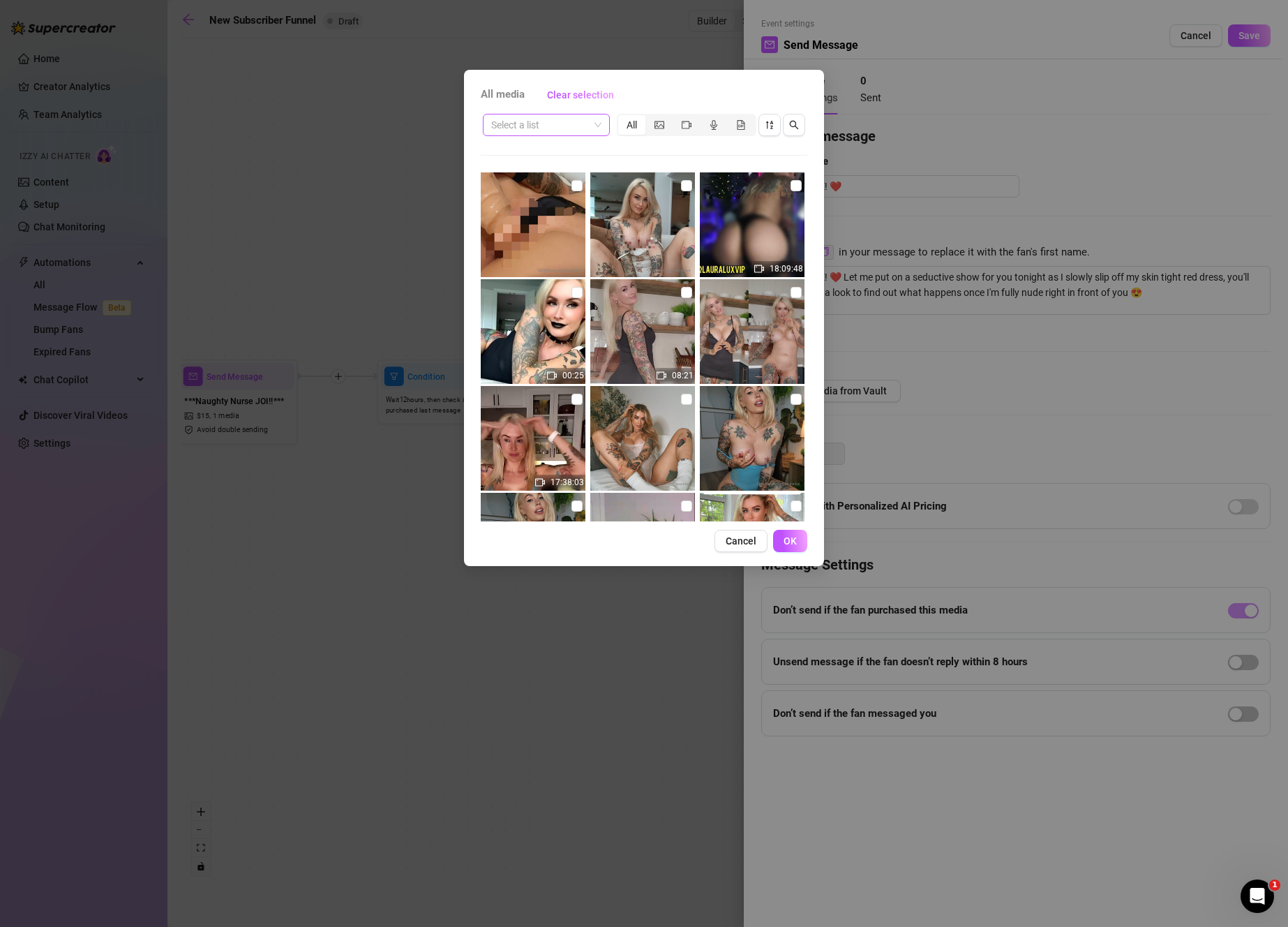
click at [589, 126] on span at bounding box center [546, 125] width 110 height 21
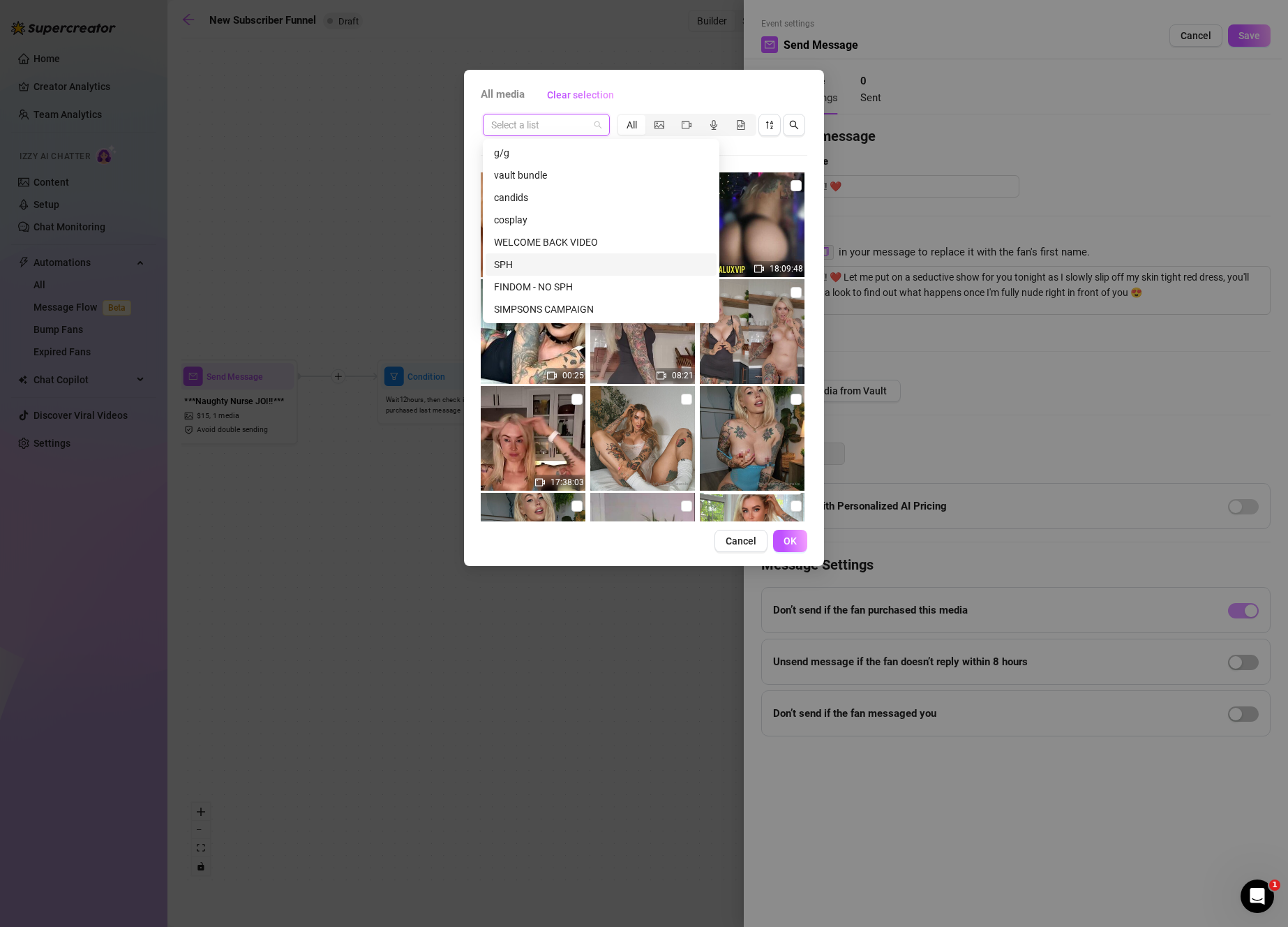
scroll to position [600, 0]
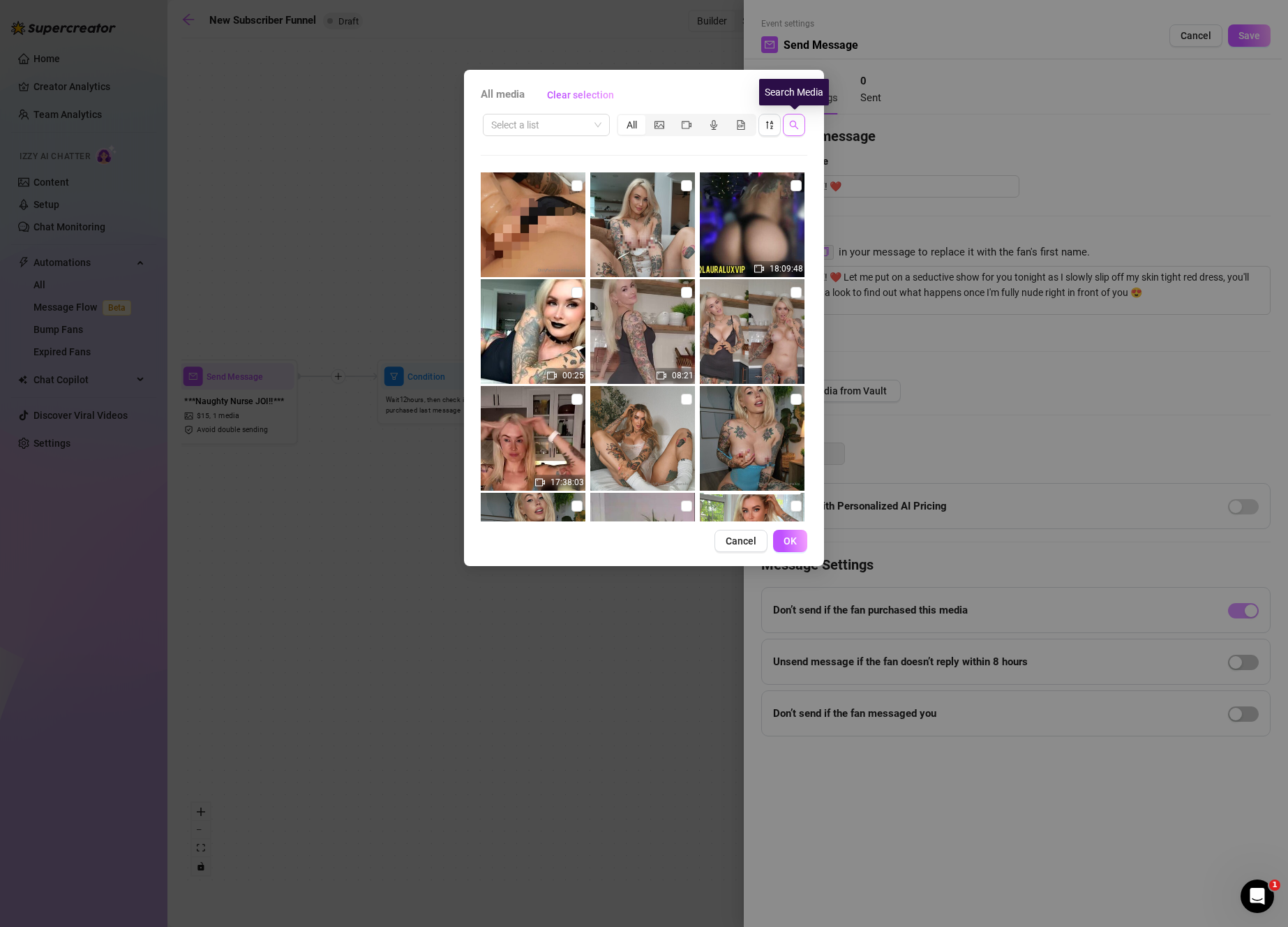
click at [795, 121] on icon "search" at bounding box center [794, 124] width 10 height 10
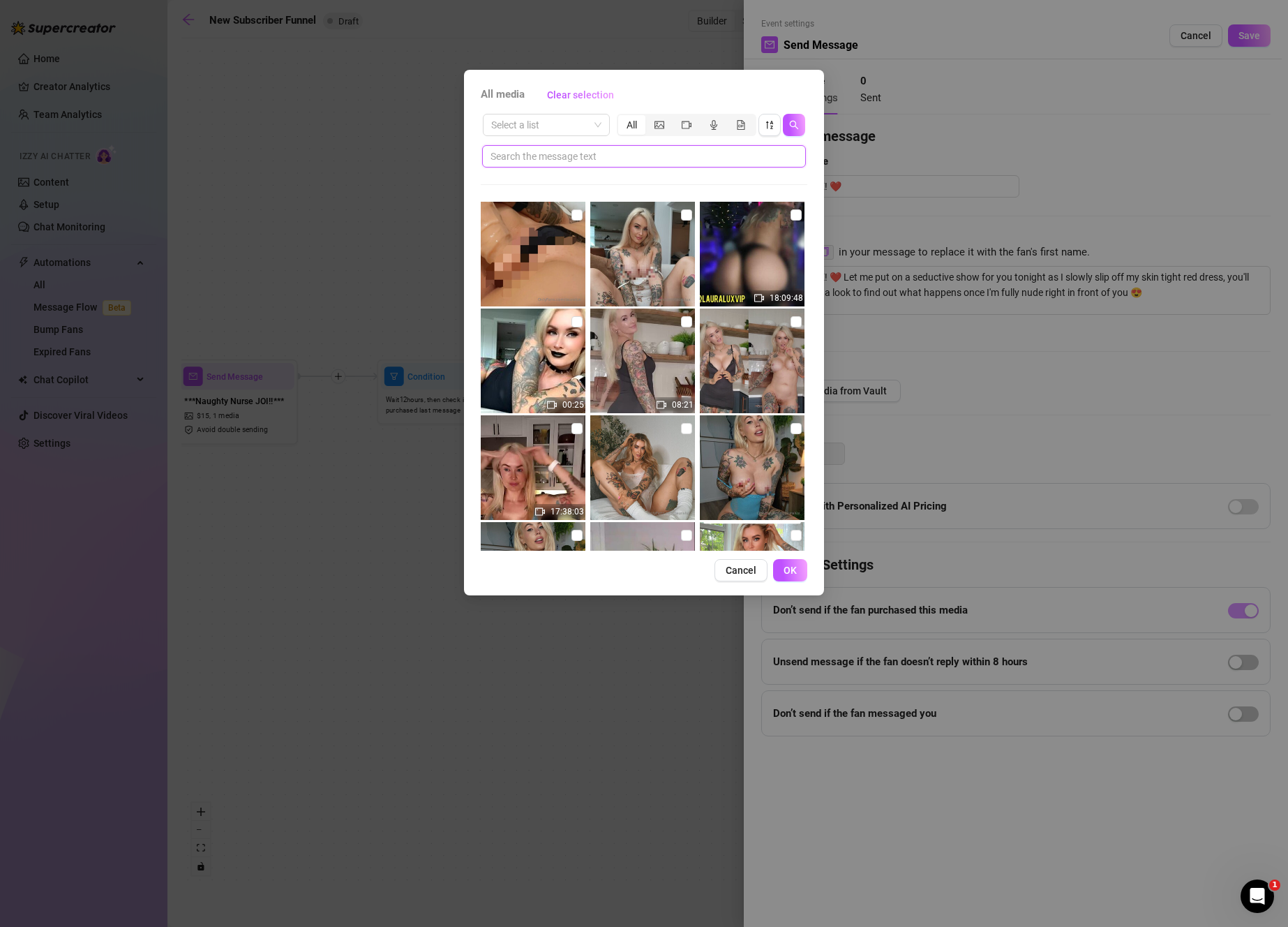
click at [756, 162] on input "text" at bounding box center [638, 156] width 296 height 16
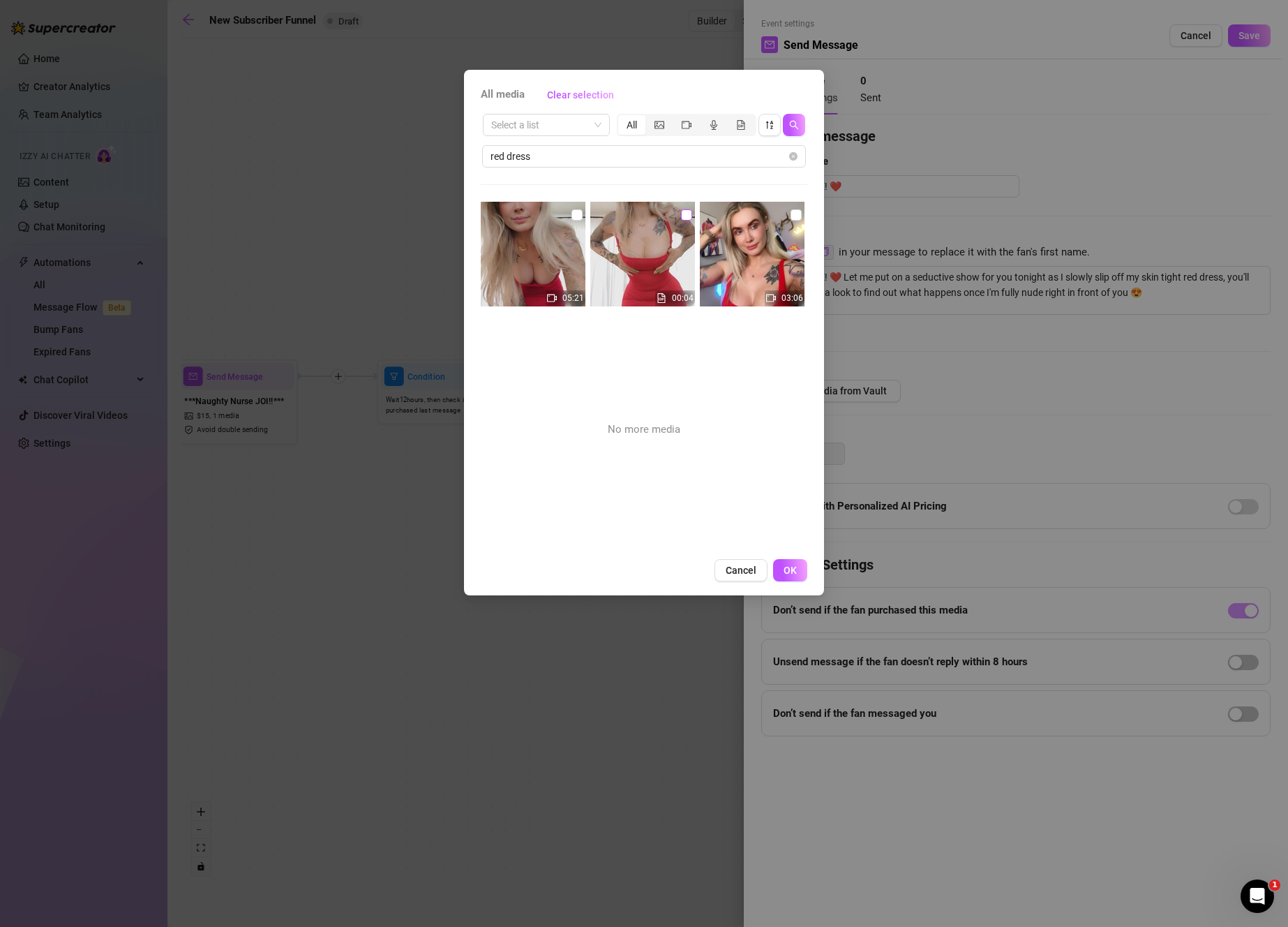
click at [682, 214] on input "checkbox" at bounding box center [686, 215] width 11 height 11
click at [576, 217] on input "checkbox" at bounding box center [577, 215] width 11 height 11
click at [784, 563] on button "OK" at bounding box center [790, 570] width 34 height 22
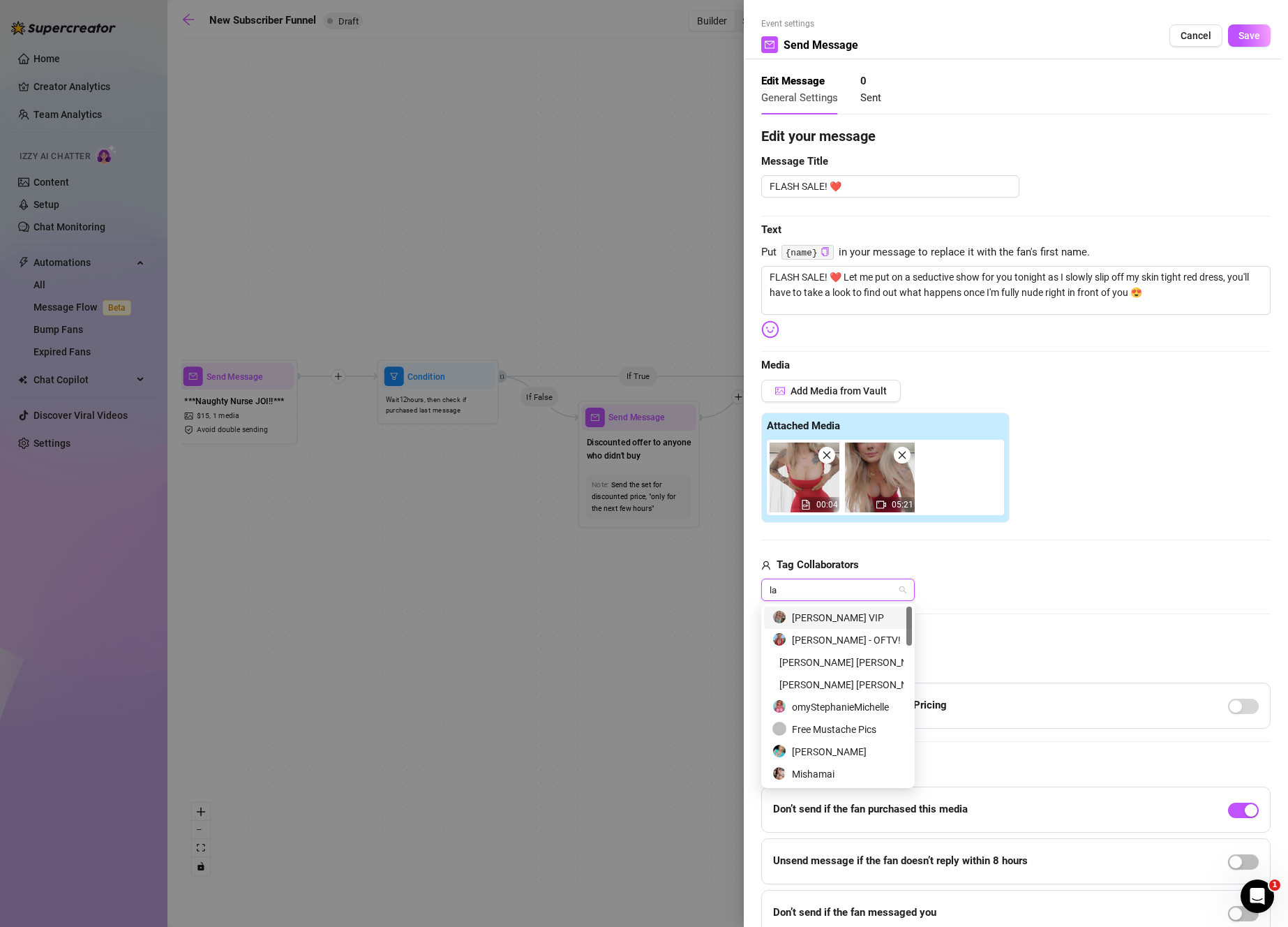
click at [826, 618] on div "[PERSON_NAME] VIP" at bounding box center [838, 617] width 131 height 16
click at [963, 551] on div "Add Media from Vault Attached Media 00:04 05:21 Tag Collaborators [PERSON_NAME]…" at bounding box center [1015, 491] width 509 height 222
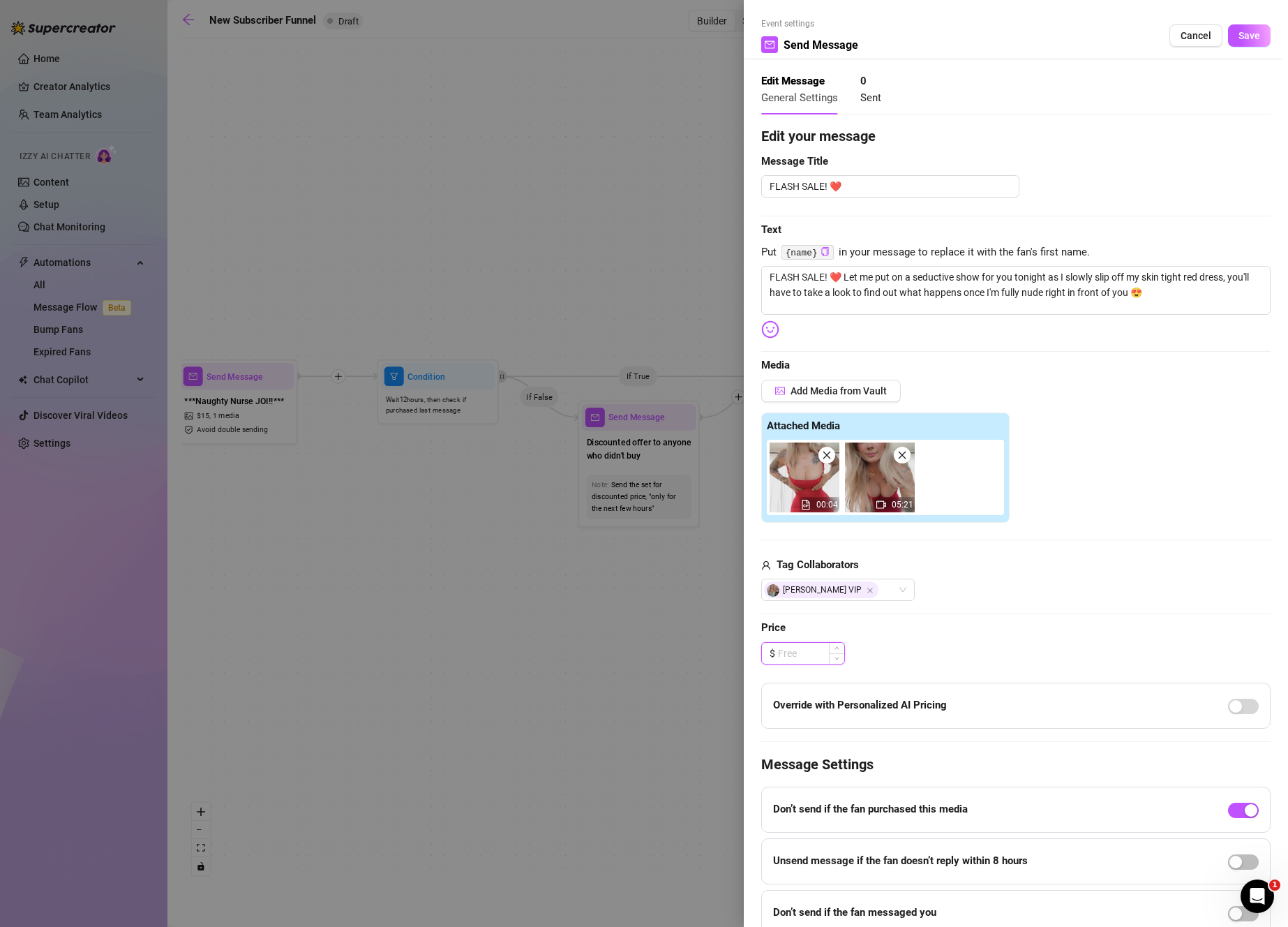
click at [802, 653] on input at bounding box center [811, 653] width 66 height 21
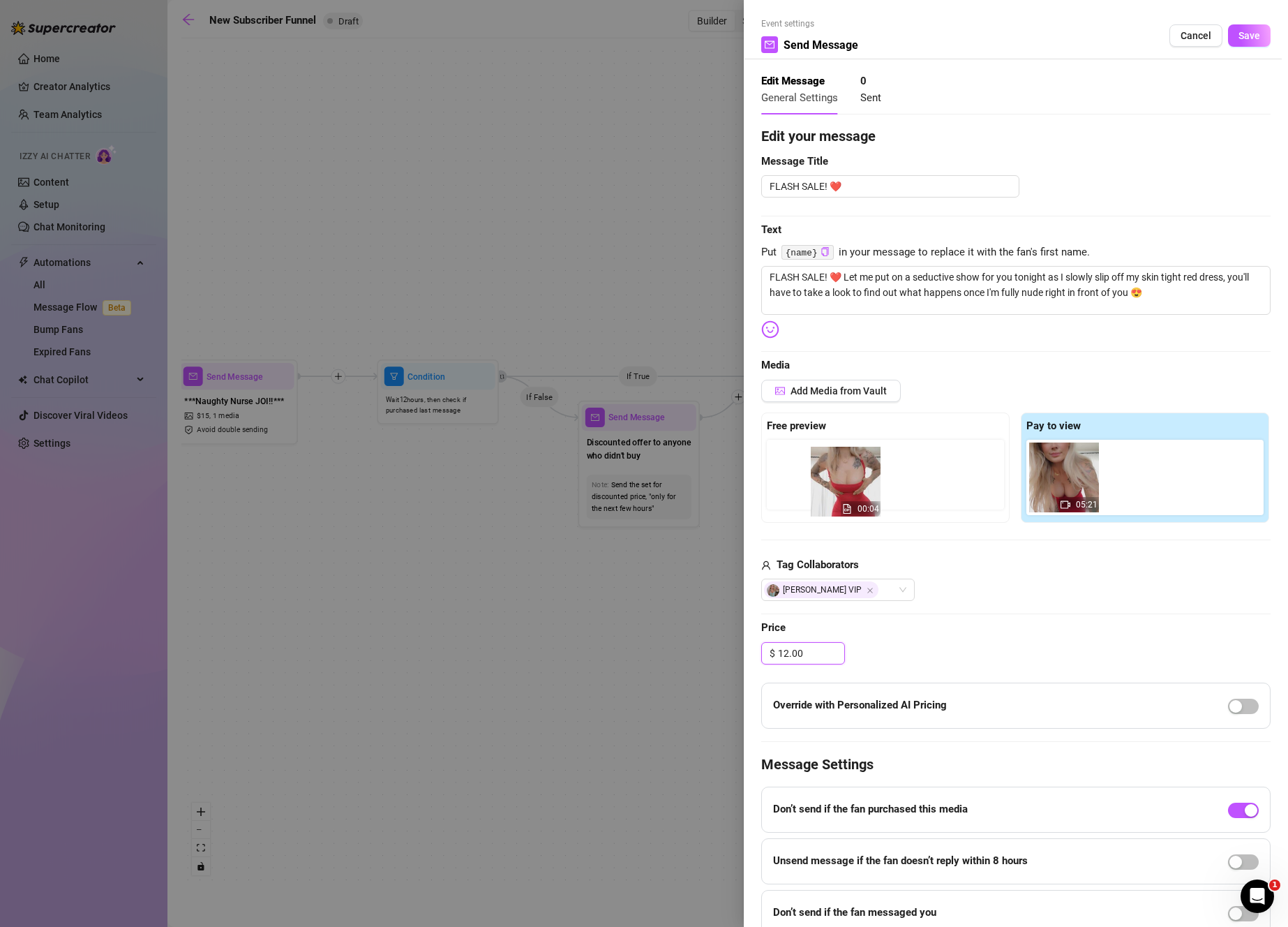
drag, startPoint x: 1053, startPoint y: 481, endPoint x: 835, endPoint y: 489, distance: 218.1
click at [835, 489] on div "Free preview Pay to view 00:04 05:21" at bounding box center [1015, 468] width 509 height 110
drag, startPoint x: 1058, startPoint y: 498, endPoint x: 797, endPoint y: 486, distance: 261.3
click at [797, 486] on div "Free preview Pay to view 00:04 05:21" at bounding box center [1015, 468] width 509 height 110
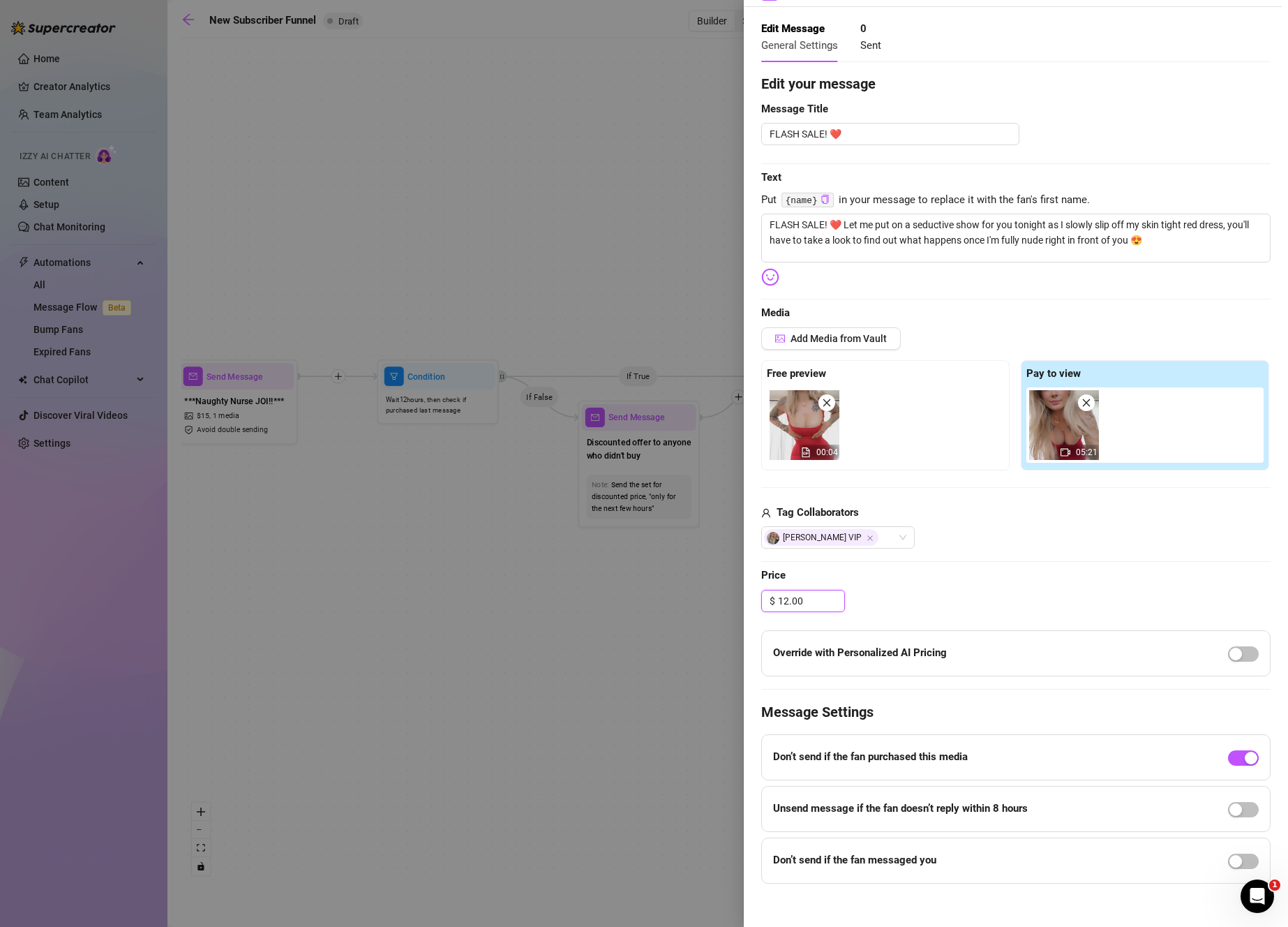
scroll to position [62, 0]
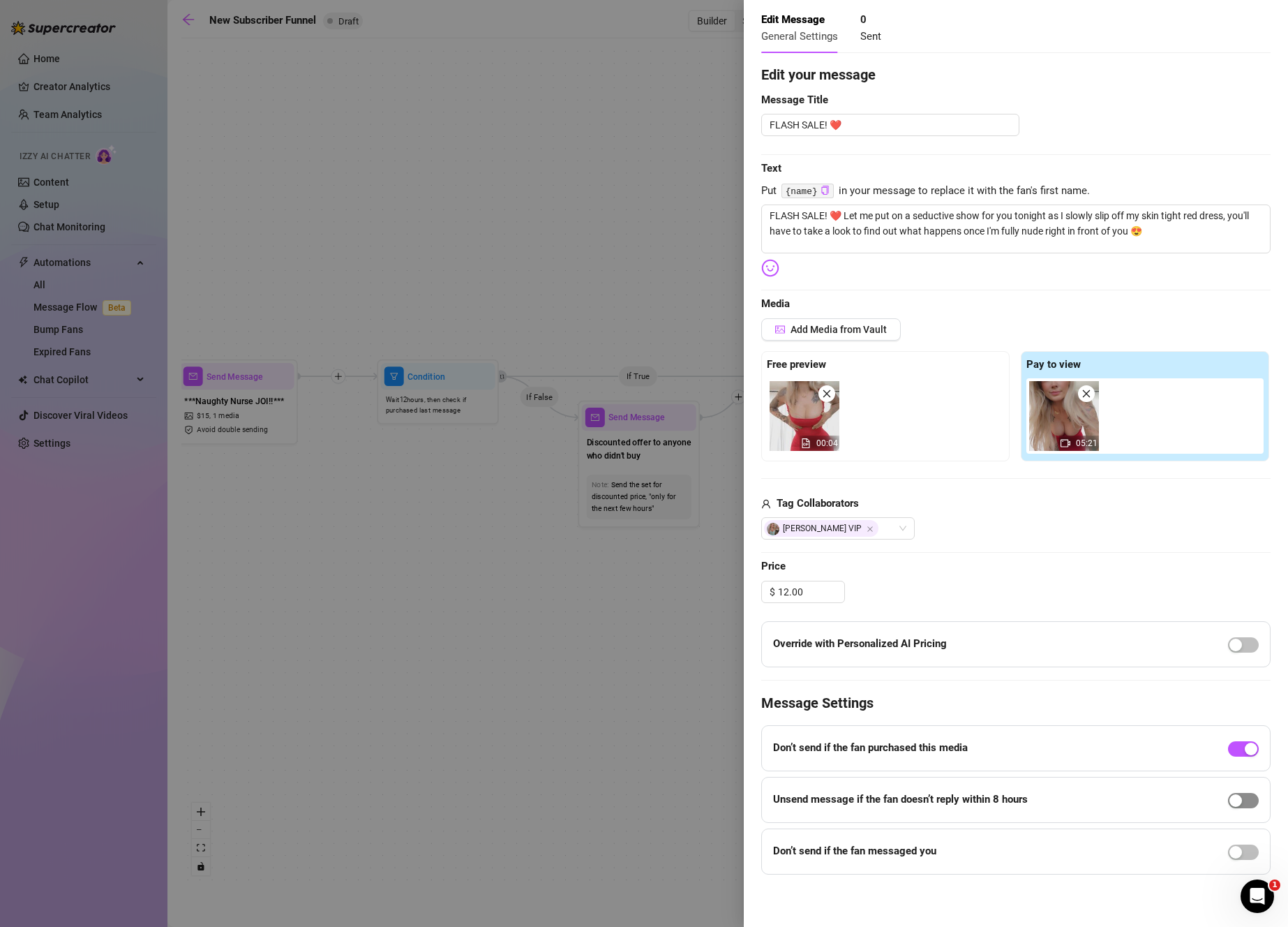
click at [1236, 800] on span "button" at bounding box center [1243, 800] width 30 height 16
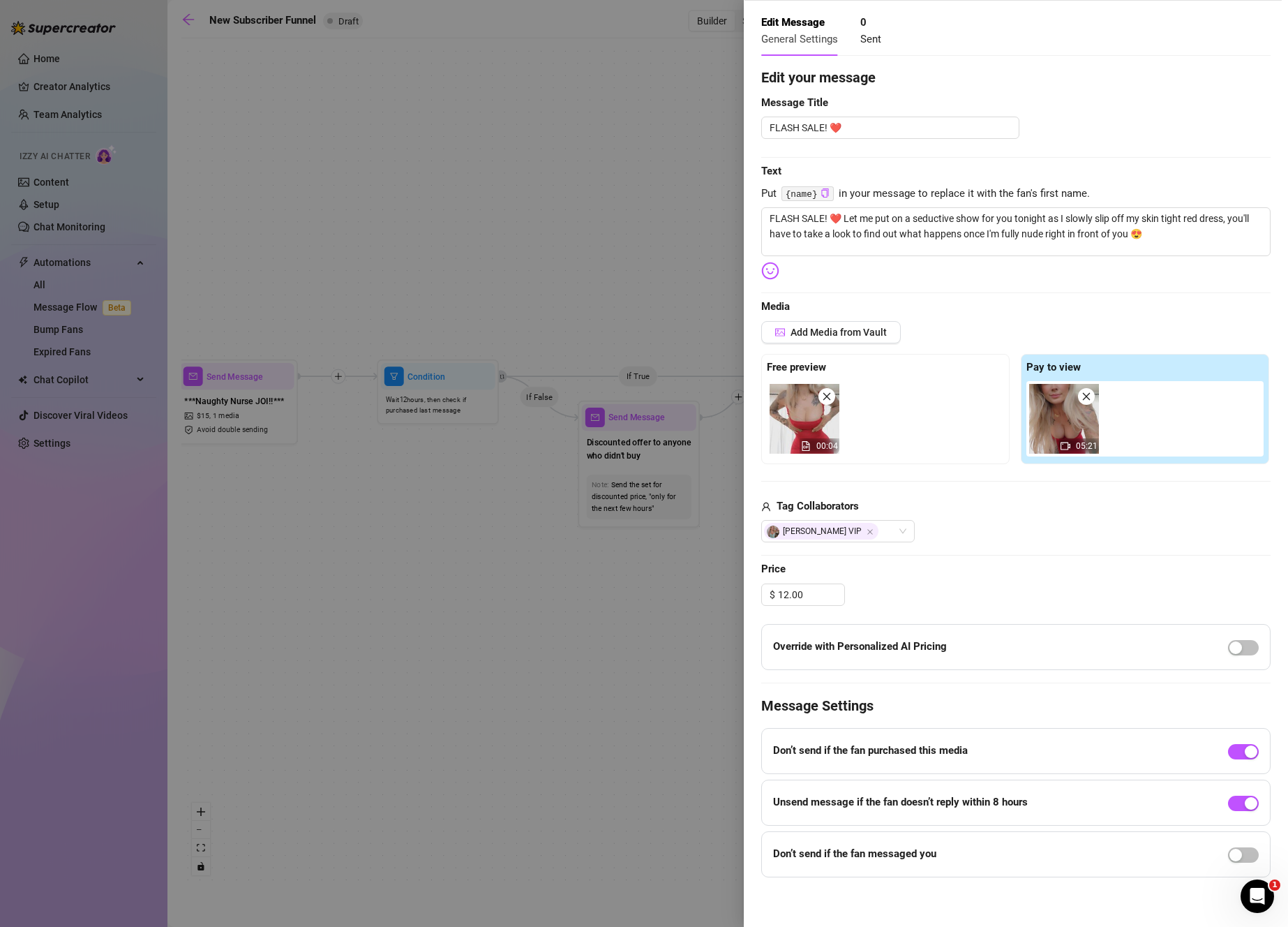
scroll to position [59, 0]
click at [1232, 855] on button "button" at bounding box center [1243, 854] width 30 height 16
click at [1232, 867] on span "button" at bounding box center [1243, 864] width 30 height 16
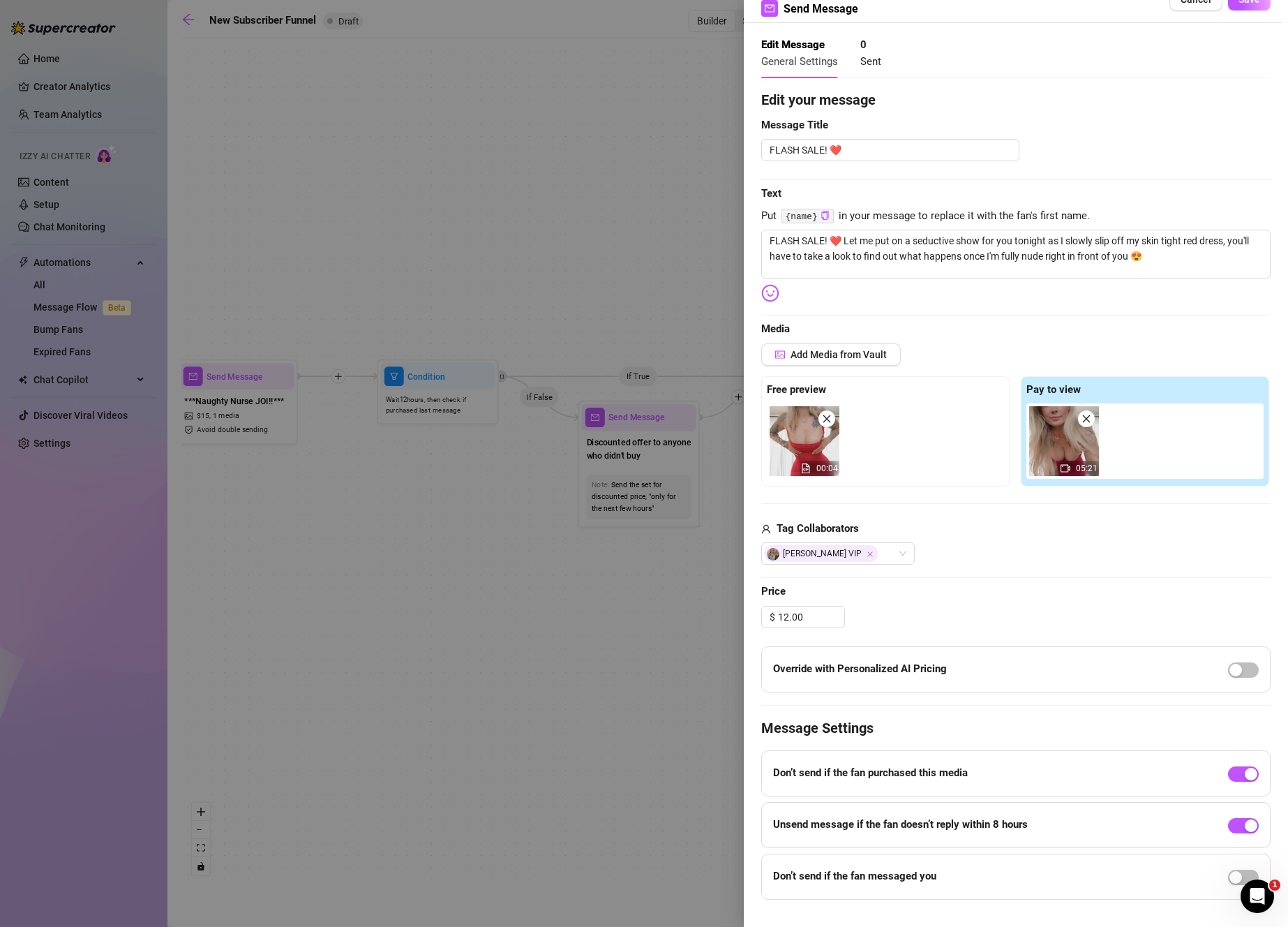
scroll to position [0, 0]
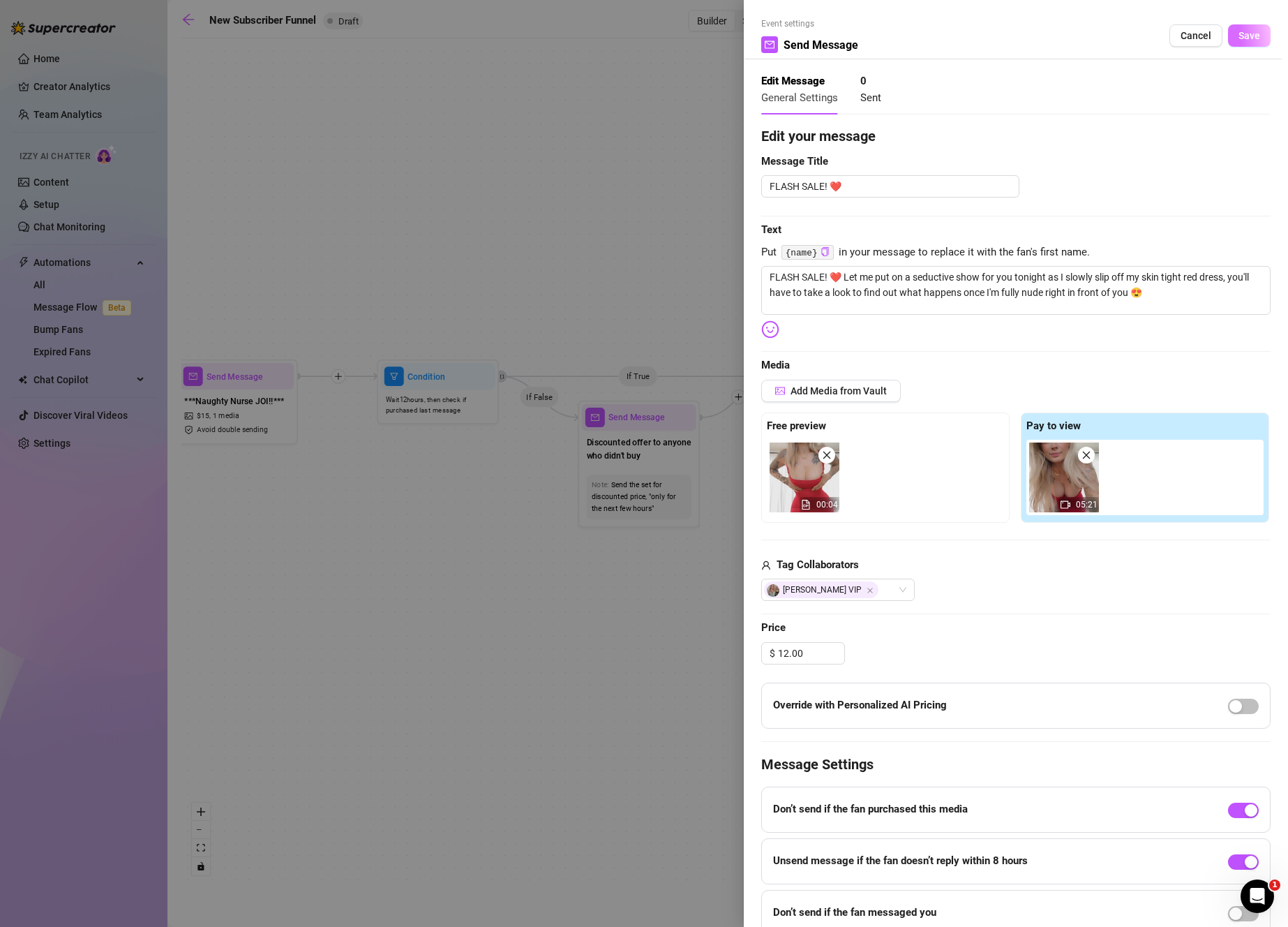
click at [1238, 39] on span "Save" at bounding box center [1249, 35] width 22 height 11
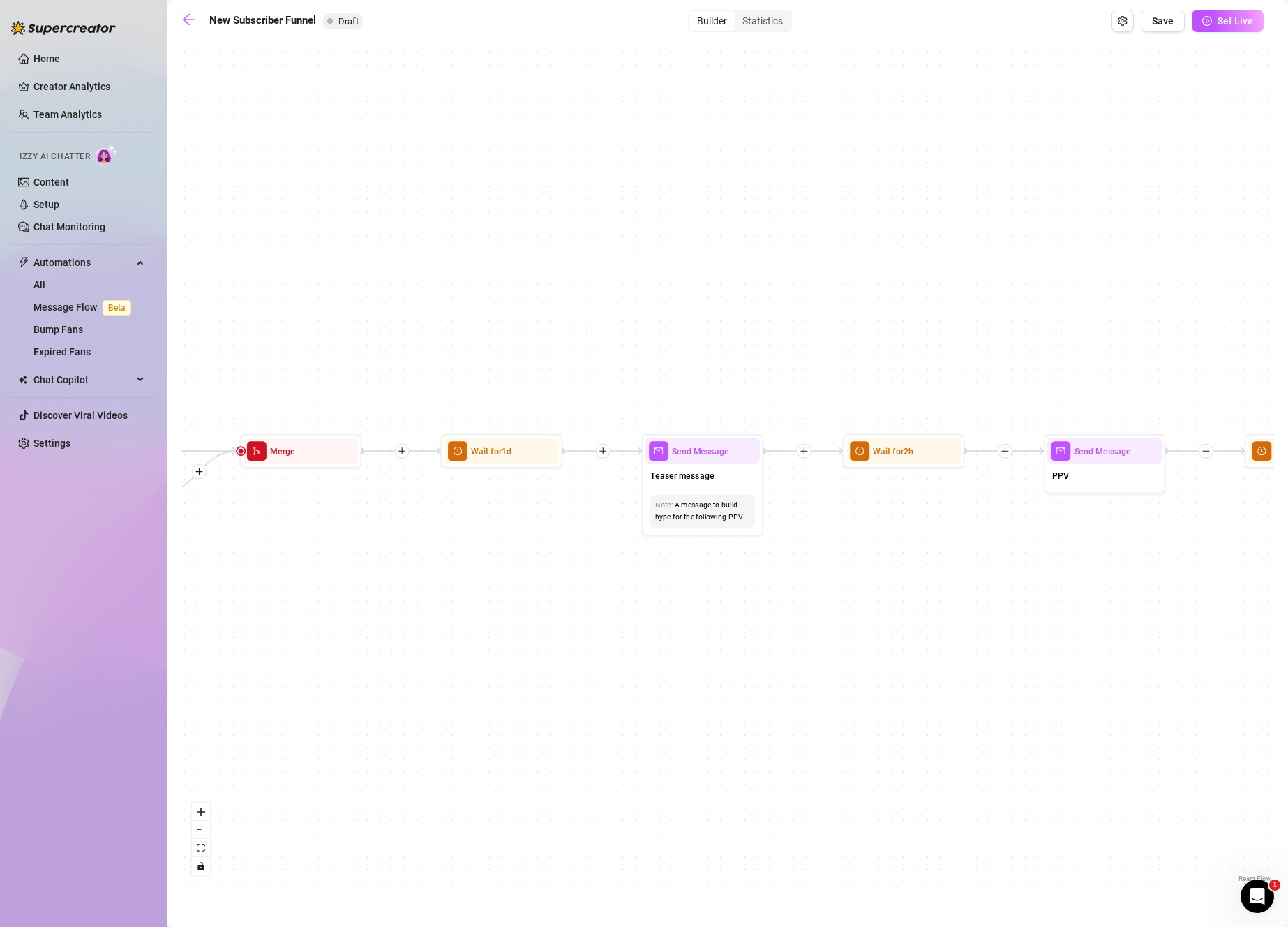
drag, startPoint x: 1069, startPoint y: 662, endPoint x: 530, endPoint y: 736, distance: 544.1
click at [530, 736] on div "If True If True If True If False If False If False If True If False Merge Merge…" at bounding box center [728, 465] width 1093 height 840
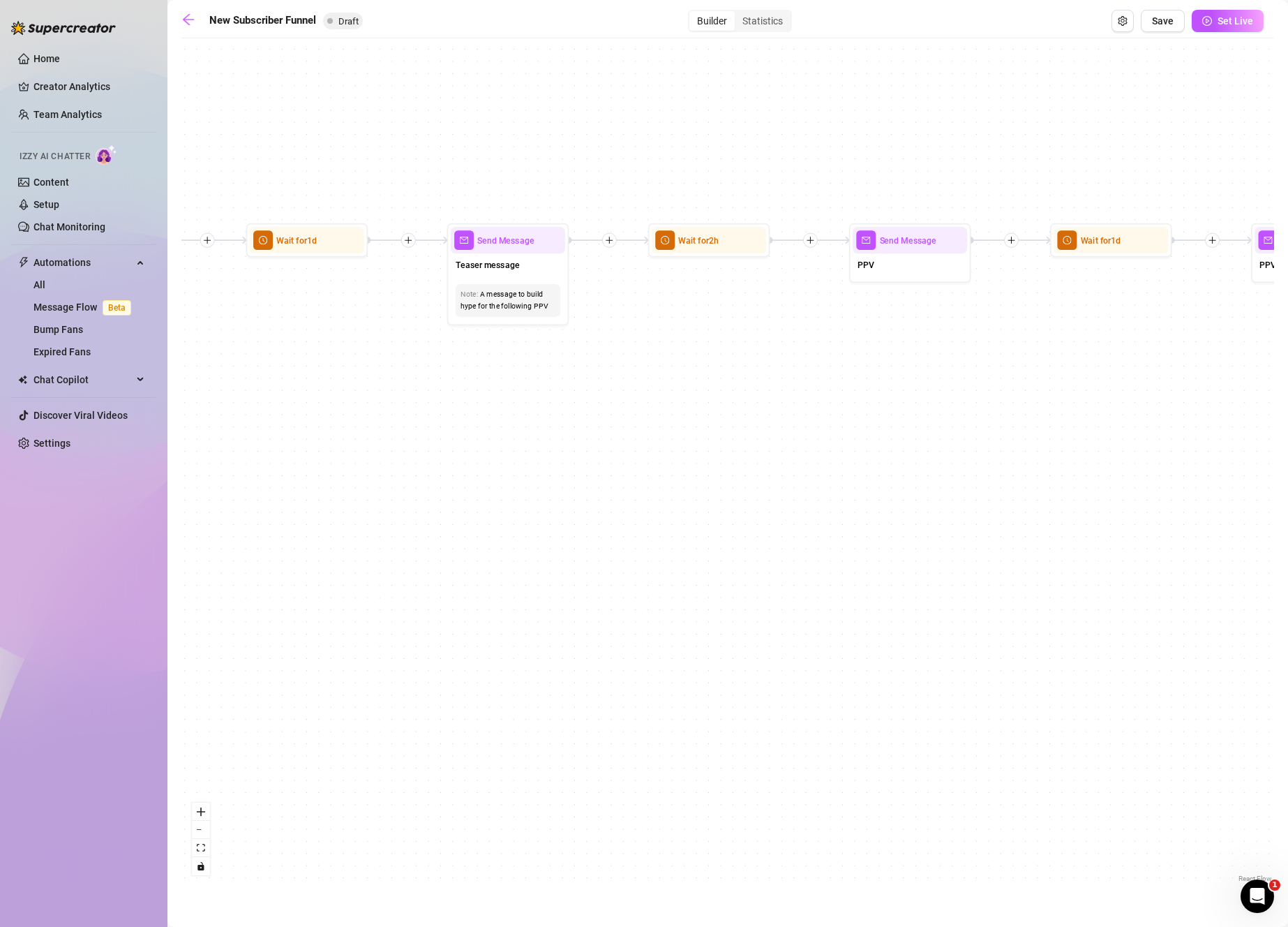
drag, startPoint x: 745, startPoint y: 619, endPoint x: 438, endPoint y: 534, distance: 318.5
click at [451, 535] on div "If True If True If True If False If False If False If True If False Merge Merge…" at bounding box center [728, 465] width 1093 height 840
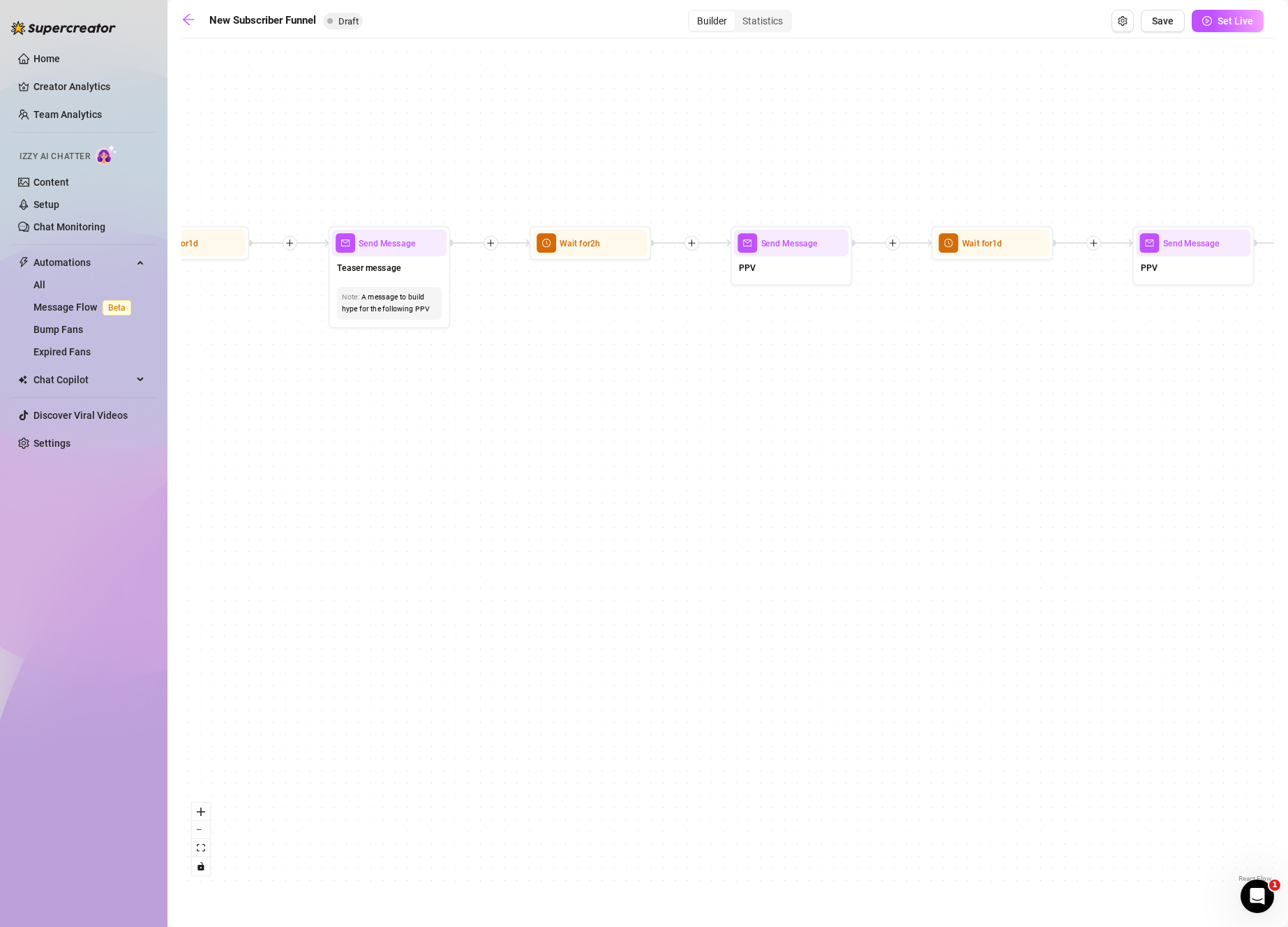
drag, startPoint x: 1037, startPoint y: 609, endPoint x: 505, endPoint y: 662, distance: 534.6
click at [504, 662] on div "If True If True If True If False If False If False If True If False Merge Merge…" at bounding box center [728, 465] width 1093 height 840
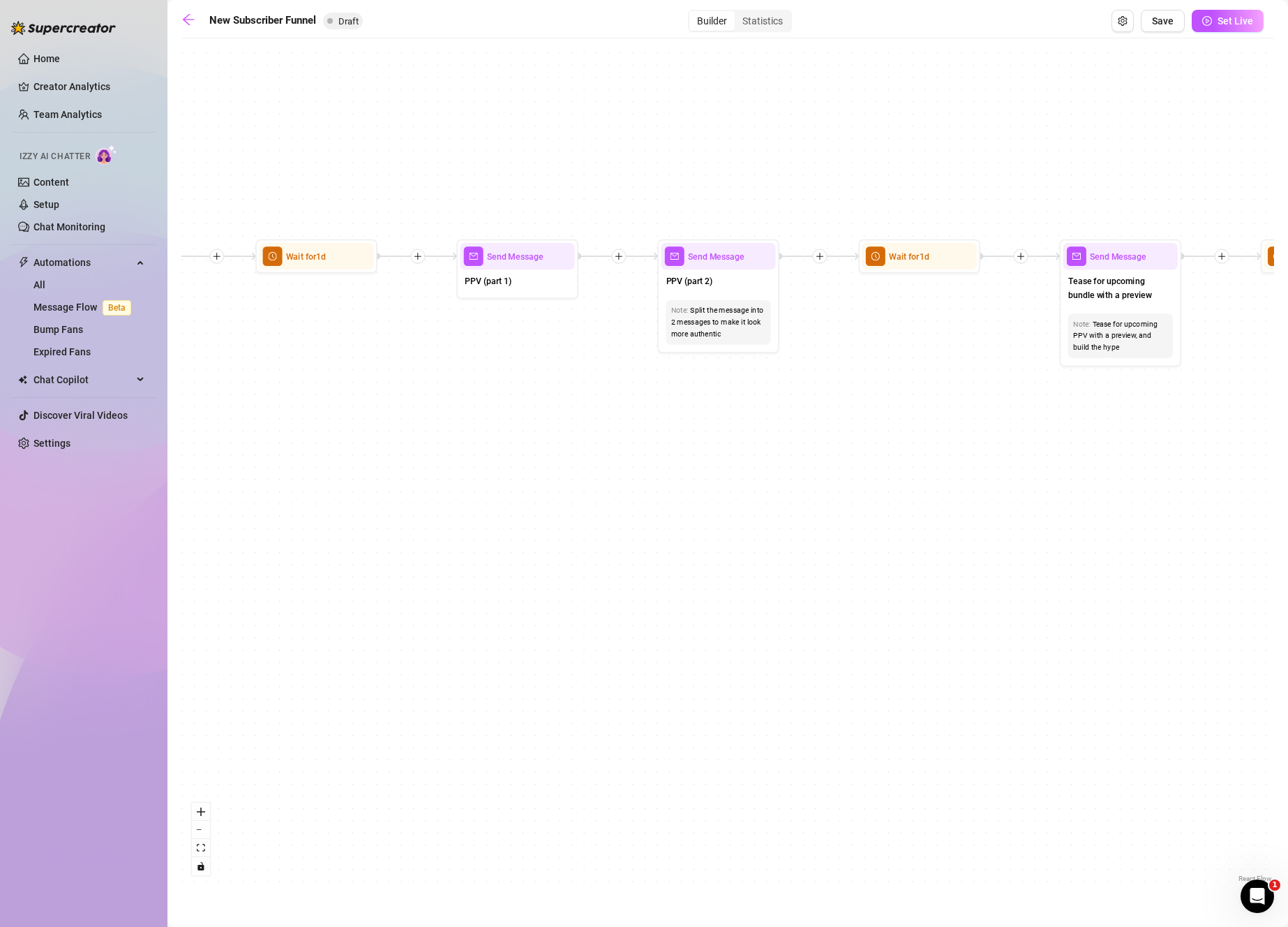
drag, startPoint x: 1107, startPoint y: 687, endPoint x: 499, endPoint y: 650, distance: 609.1
click at [495, 650] on div "If True If True If True If False If False If False If True If False Merge Merge…" at bounding box center [728, 465] width 1093 height 840
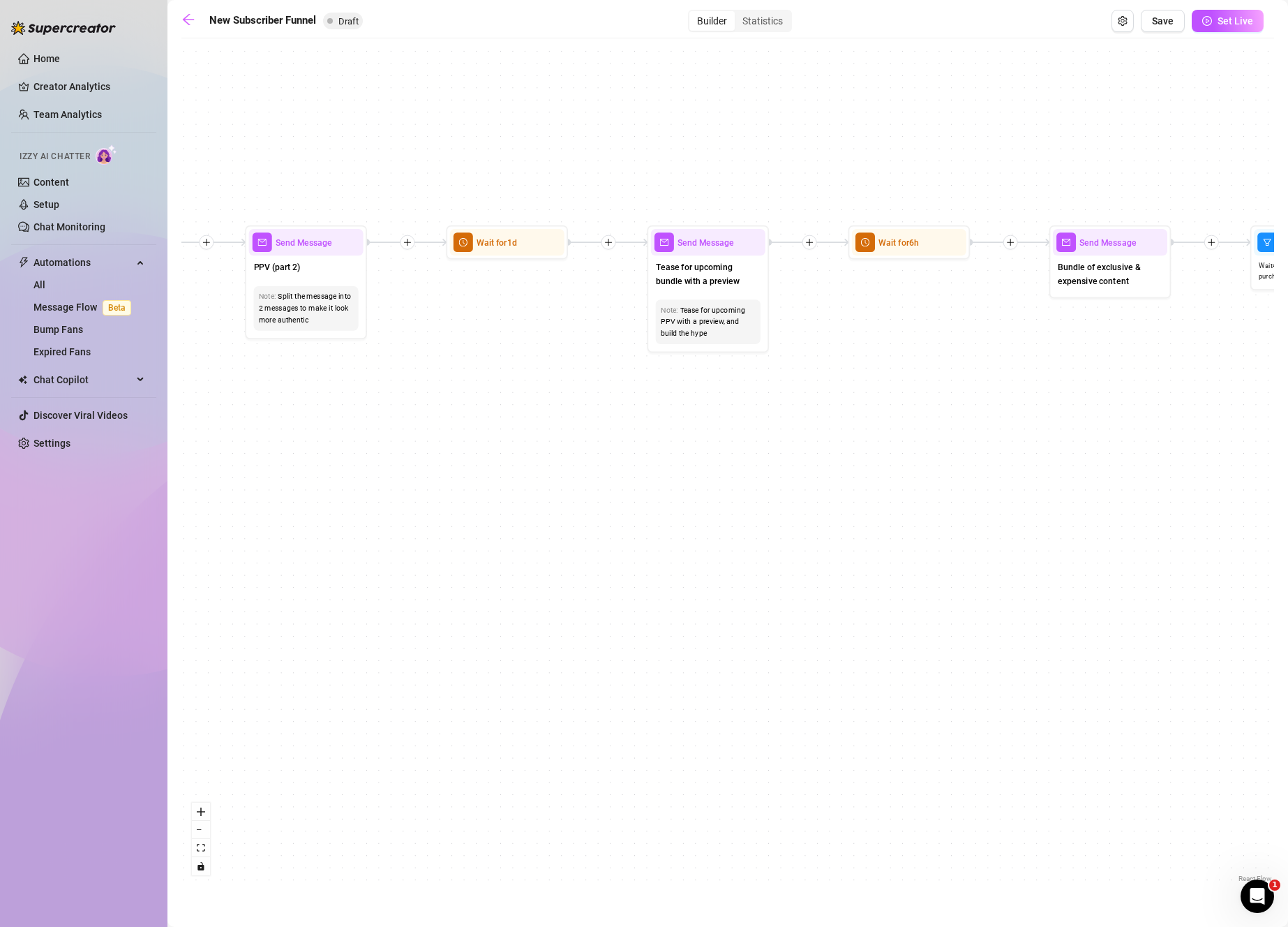
drag, startPoint x: 1222, startPoint y: 680, endPoint x: 673, endPoint y: 663, distance: 549.3
click at [673, 663] on div "If True If True If True If False If False If False If True If False Merge Merge…" at bounding box center [728, 465] width 1093 height 840
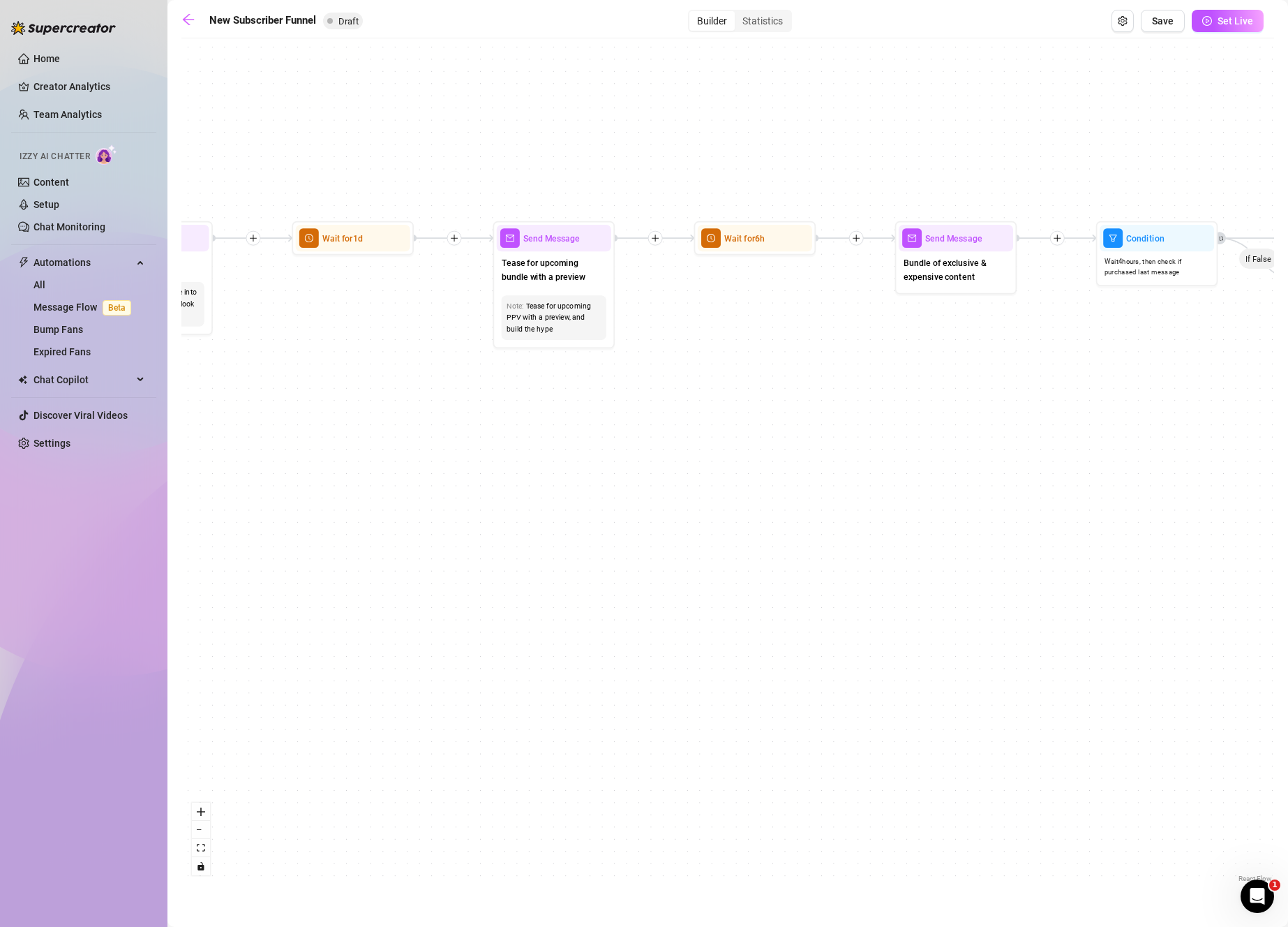
drag, startPoint x: 1052, startPoint y: 660, endPoint x: 483, endPoint y: 669, distance: 569.1
click at [483, 669] on div "If True If True If True If False If False If False If True If False Merge Merge…" at bounding box center [728, 465] width 1093 height 840
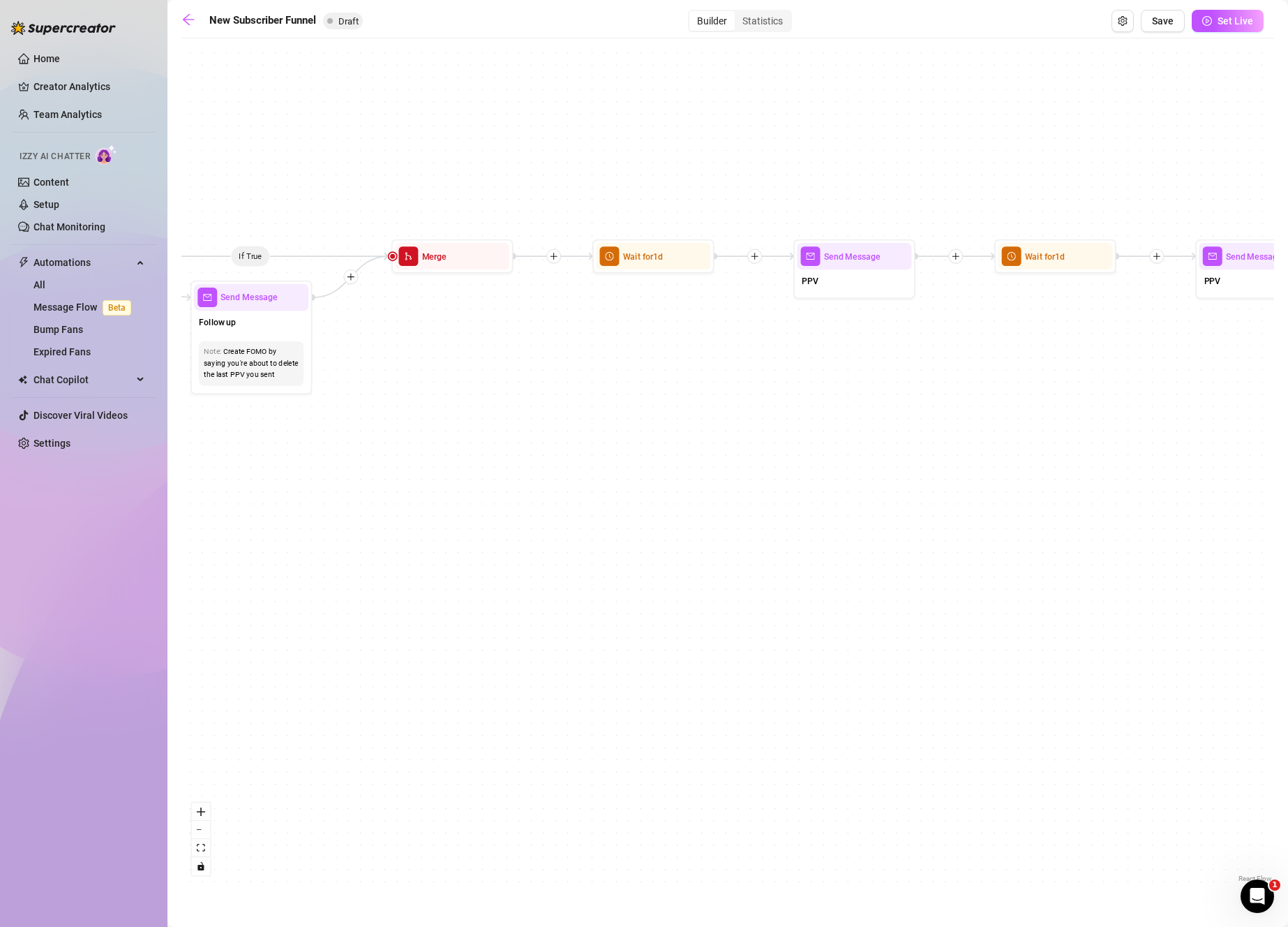
drag, startPoint x: 1023, startPoint y: 674, endPoint x: 382, endPoint y: 677, distance: 641.0
click at [381, 677] on div "If True If True If True If False If False If False If True If False Merge Merge…" at bounding box center [728, 465] width 1093 height 840
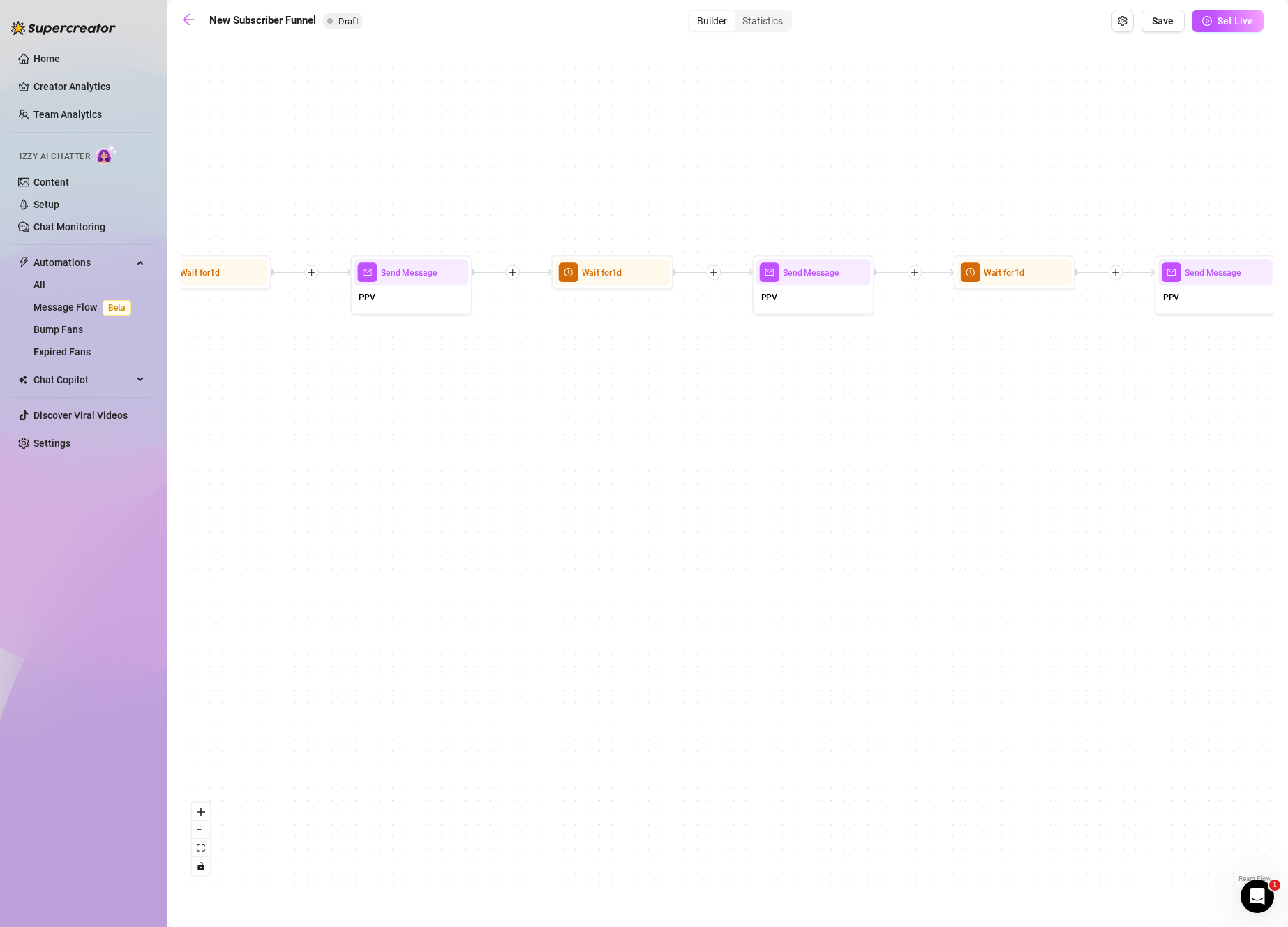
drag, startPoint x: 983, startPoint y: 677, endPoint x: 303, endPoint y: 680, distance: 680.0
click at [303, 680] on div "If True If True If True If False If False If False If True If False Merge Merge…" at bounding box center [728, 465] width 1093 height 840
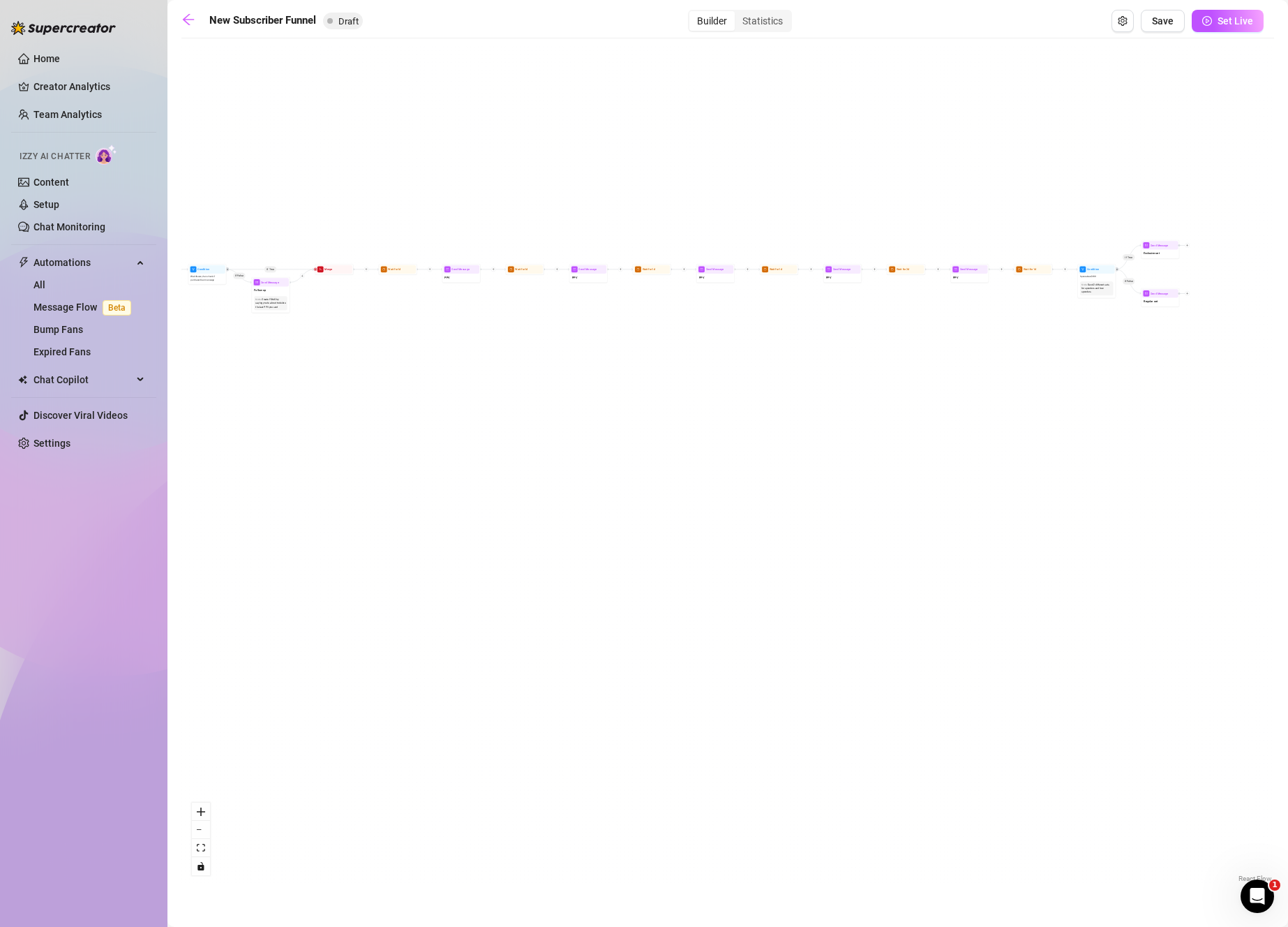
drag, startPoint x: 1003, startPoint y: 748, endPoint x: 850, endPoint y: 427, distance: 355.6
click at [841, 424] on div "If True If True If True If False If False If False If True If False Merge Merge…" at bounding box center [728, 465] width 1093 height 840
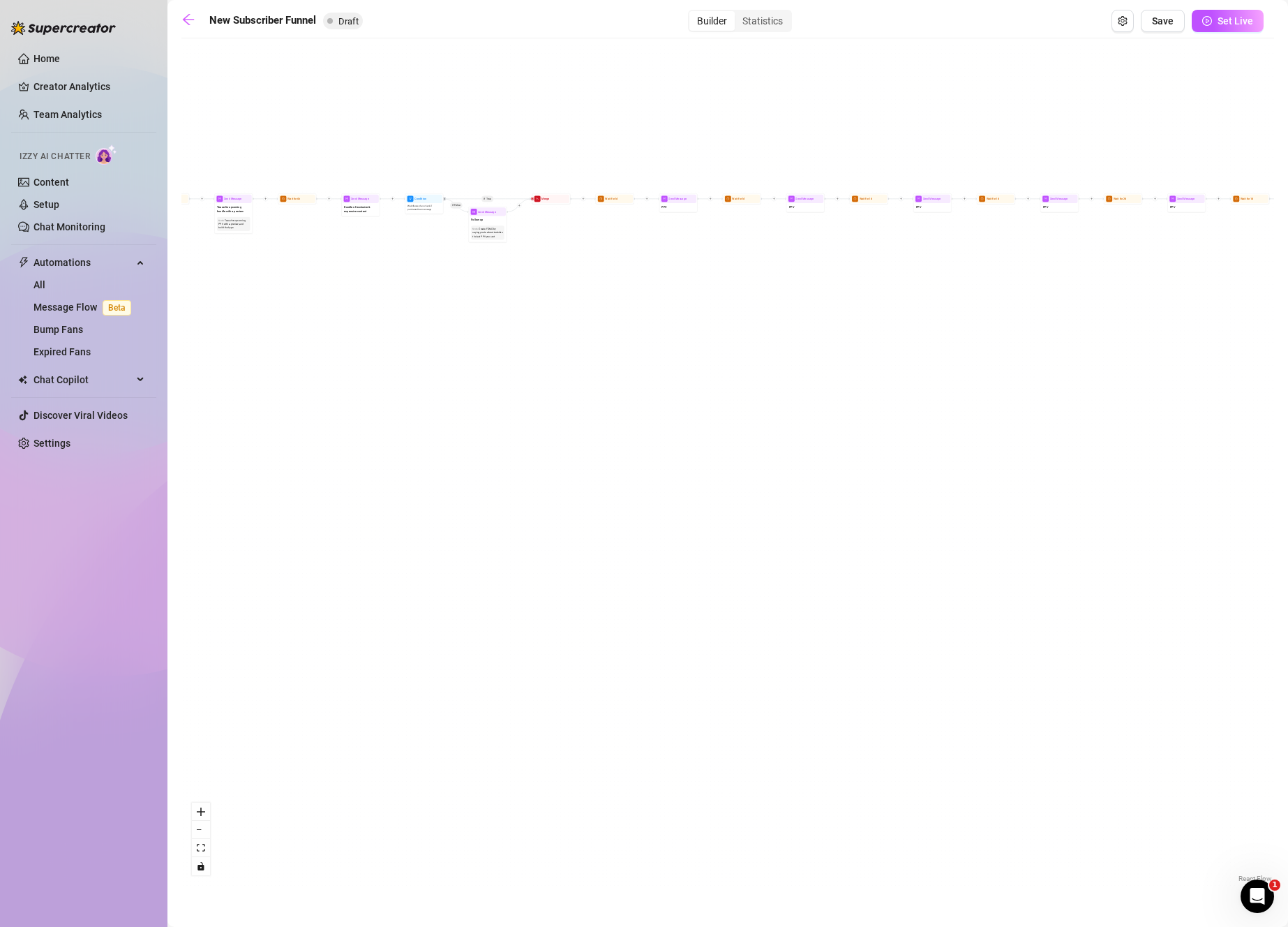
drag, startPoint x: 847, startPoint y: 500, endPoint x: 1466, endPoint y: 454, distance: 620.7
click at [1287, 454] on html "Home Creator Analytics Team Analytics Izzy AI Chatter Content Setup Chat Monito…" at bounding box center [644, 463] width 1288 height 927
drag, startPoint x: 838, startPoint y: 342, endPoint x: 784, endPoint y: 609, distance: 272.4
click at [765, 708] on div "If True If True If True If False If False If False If True If False Merge Merge…" at bounding box center [728, 465] width 1093 height 840
drag, startPoint x: 775, startPoint y: 495, endPoint x: 988, endPoint y: 665, distance: 272.5
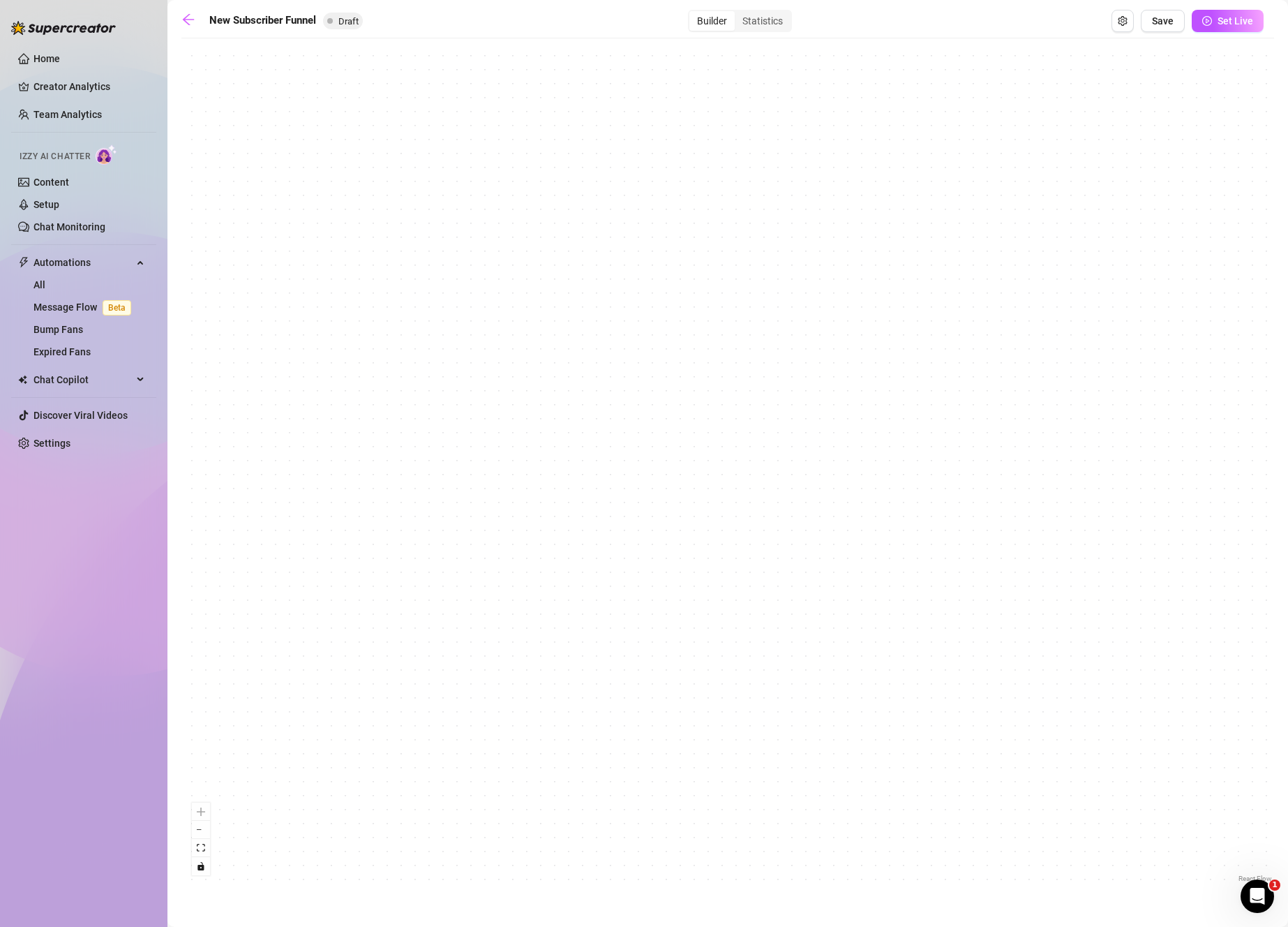
click at [974, 661] on div "If True If True If True If False If False If False If True If False Merge Merge…" at bounding box center [728, 465] width 1093 height 840
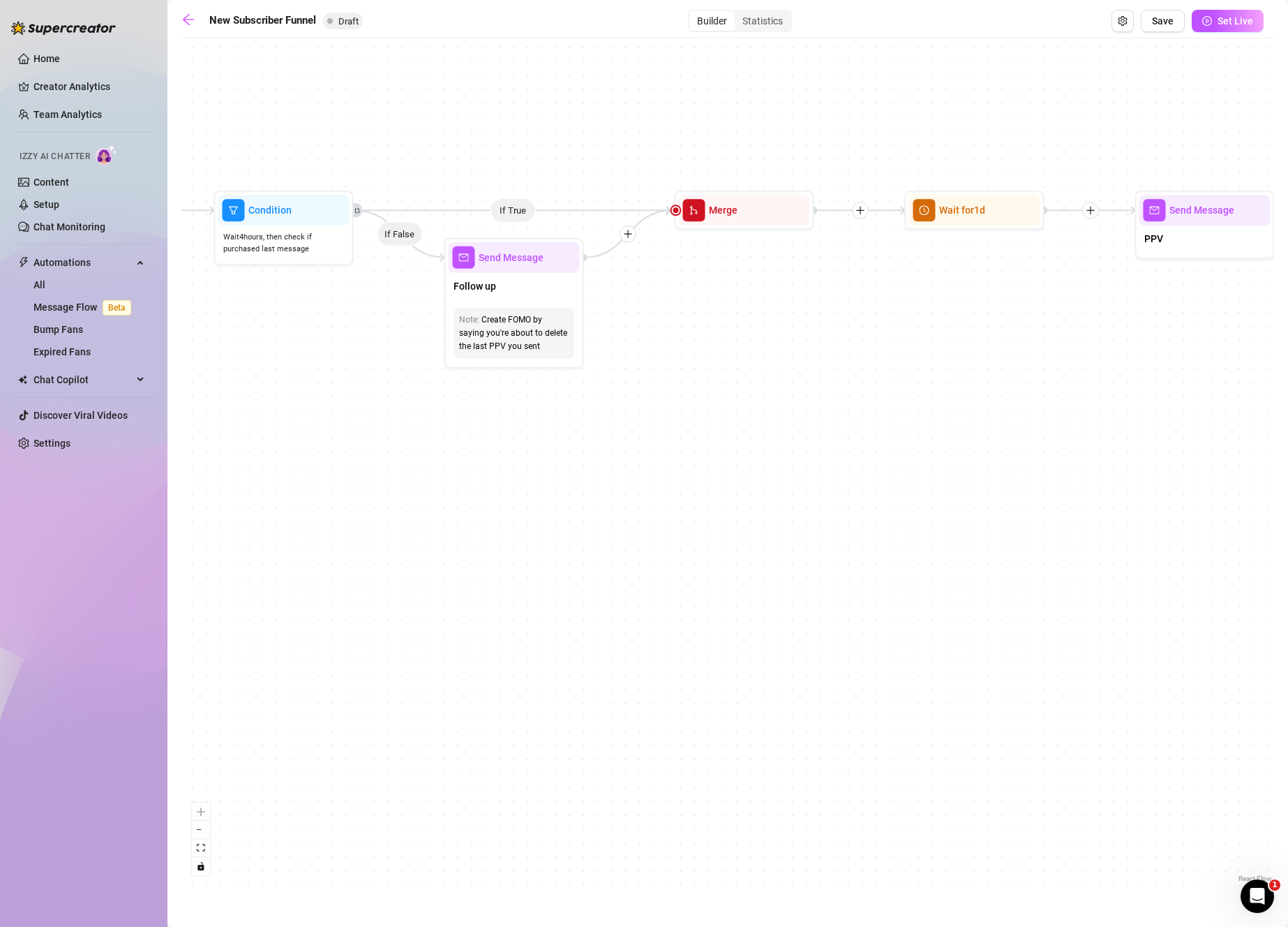
drag, startPoint x: 798, startPoint y: 543, endPoint x: 829, endPoint y: 610, distance: 73.8
click at [829, 610] on div "If True If True If True If False If False If False If True If False Merge Merge…" at bounding box center [728, 465] width 1093 height 840
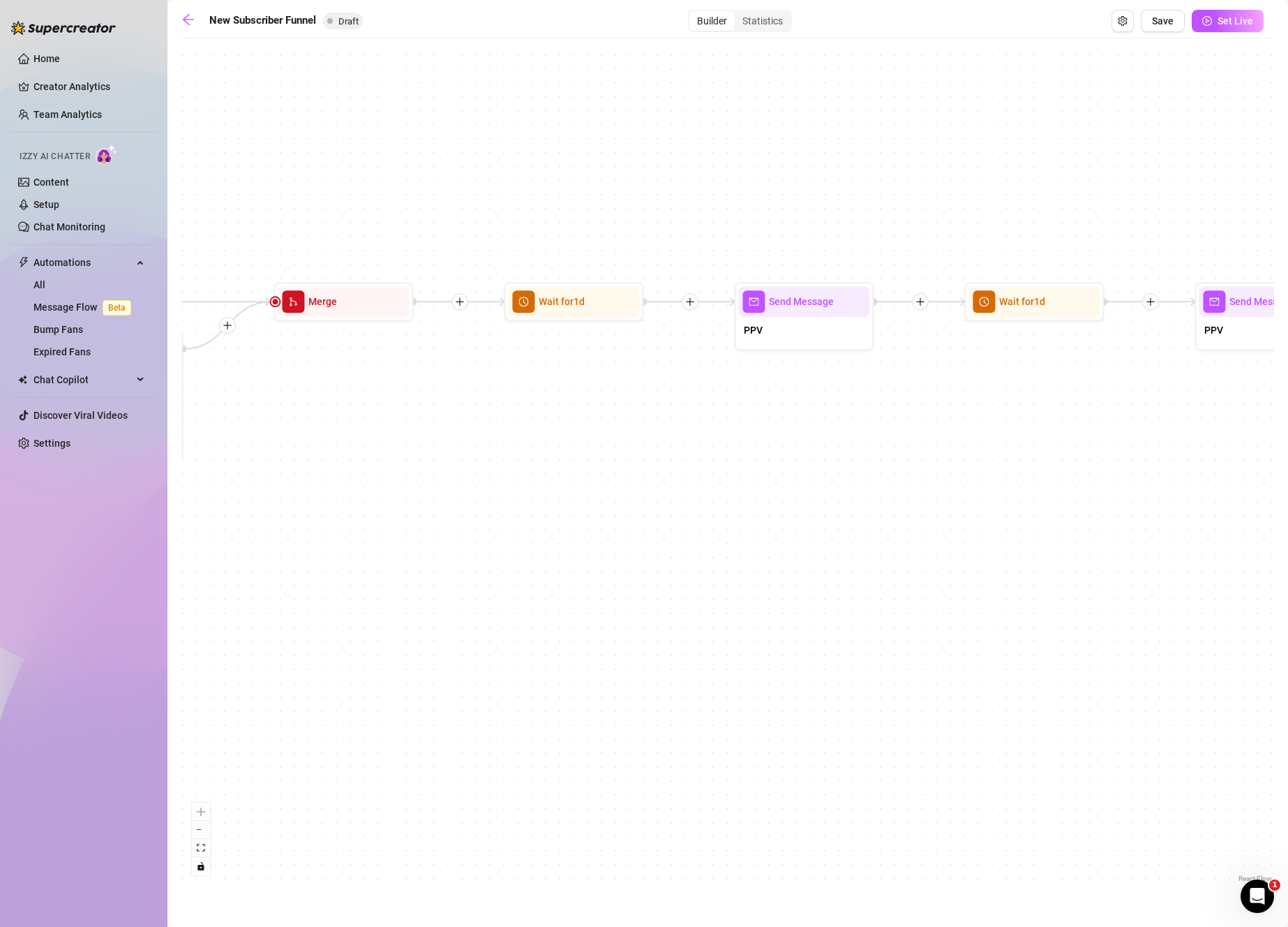
drag, startPoint x: 953, startPoint y: 511, endPoint x: 545, endPoint y: 568, distance: 412.0
click at [545, 568] on div "If True If True If True If False If False If False If True If False Merge Merge…" at bounding box center [728, 465] width 1093 height 840
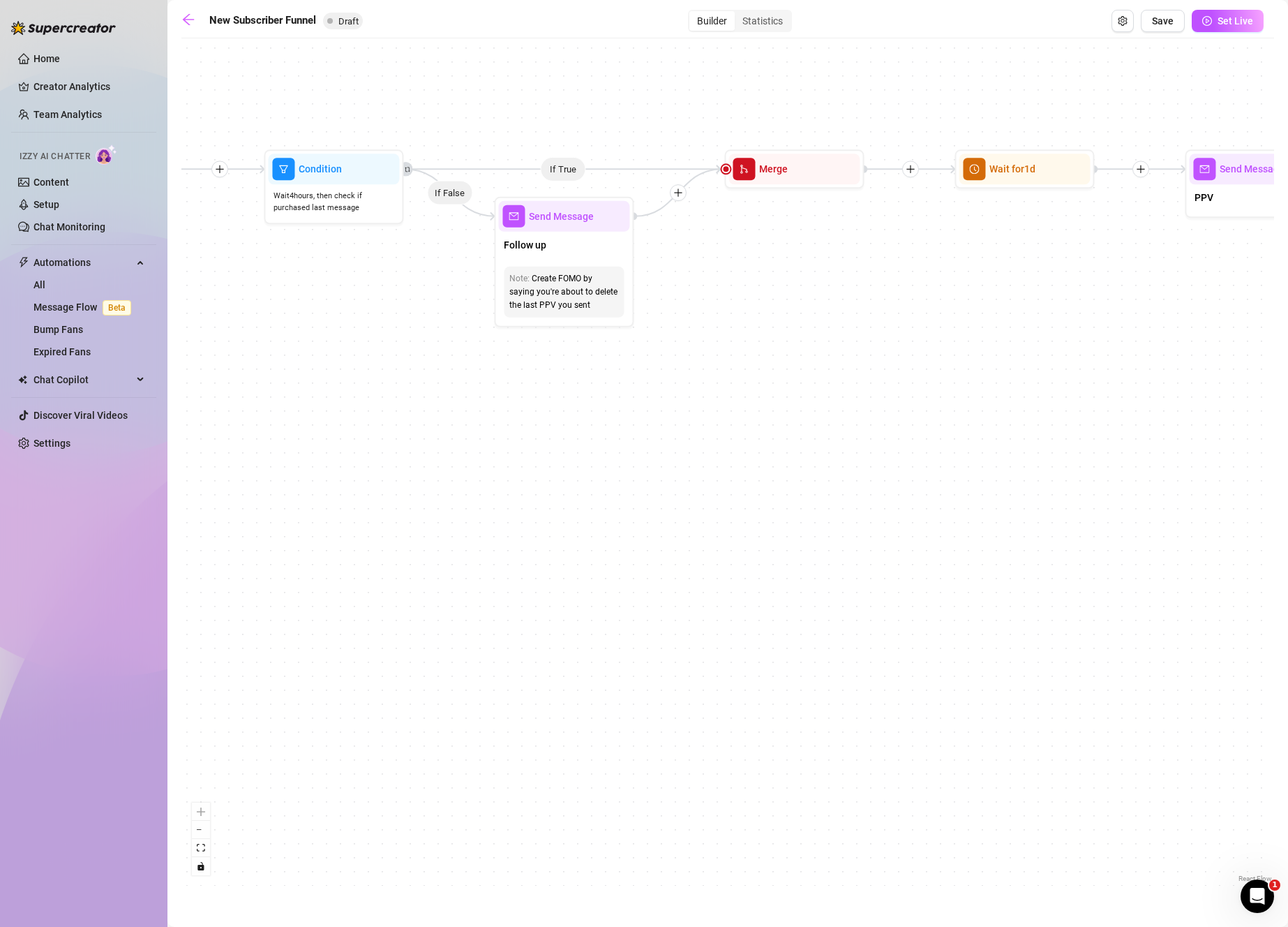
drag, startPoint x: 1093, startPoint y: 539, endPoint x: 1544, endPoint y: 407, distance: 469.9
click at [1287, 407] on html "Home Creator Analytics Team Analytics Izzy AI Chatter Content Setup Chat Monito…" at bounding box center [644, 463] width 1288 height 927
drag, startPoint x: 637, startPoint y: 474, endPoint x: 1324, endPoint y: 491, distance: 687.2
click at [1287, 491] on html "Home Creator Analytics Team Analytics Izzy AI Chatter Content Setup Chat Monito…" at bounding box center [644, 463] width 1288 height 927
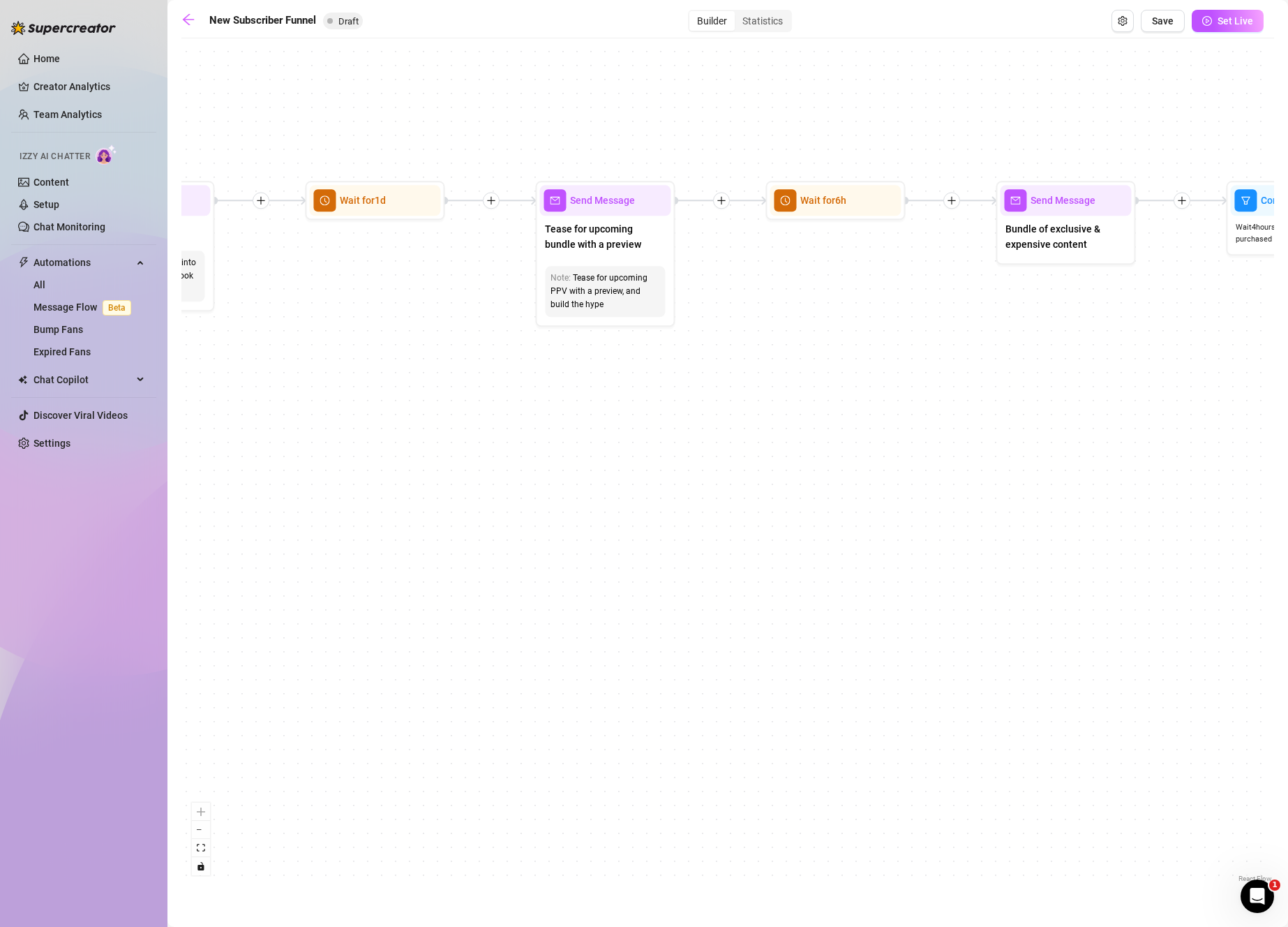
drag, startPoint x: 863, startPoint y: 471, endPoint x: 1116, endPoint y: 488, distance: 253.6
click at [1116, 488] on div "If True If True If True If False If False If False If True If False Merge Merge…" at bounding box center [728, 465] width 1093 height 840
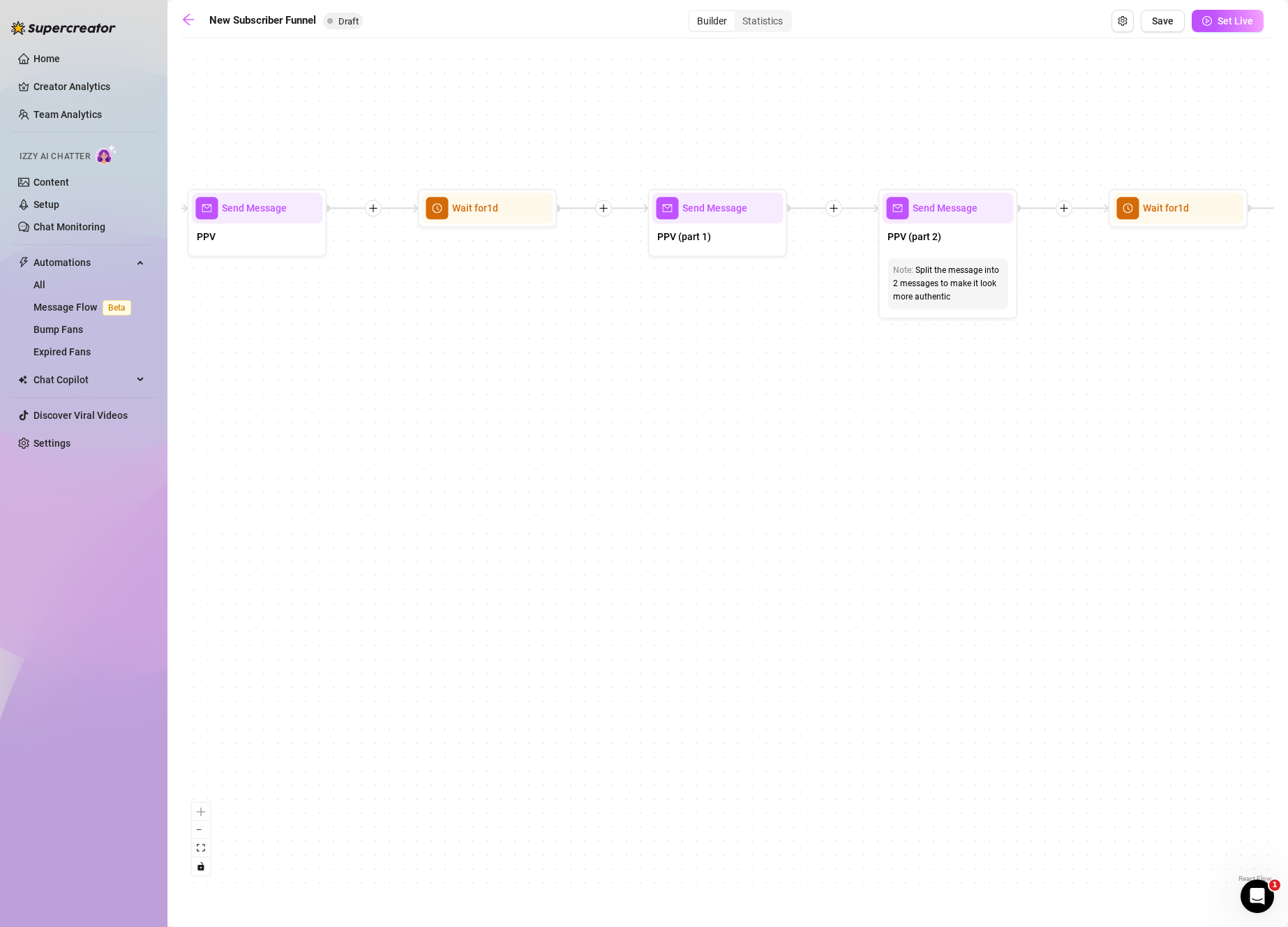
drag, startPoint x: 610, startPoint y: 457, endPoint x: 1411, endPoint y: 466, distance: 801.1
click at [1287, 466] on html "Home Creator Analytics Team Analytics Izzy AI Chatter Content Setup Chat Monito…" at bounding box center [644, 463] width 1288 height 927
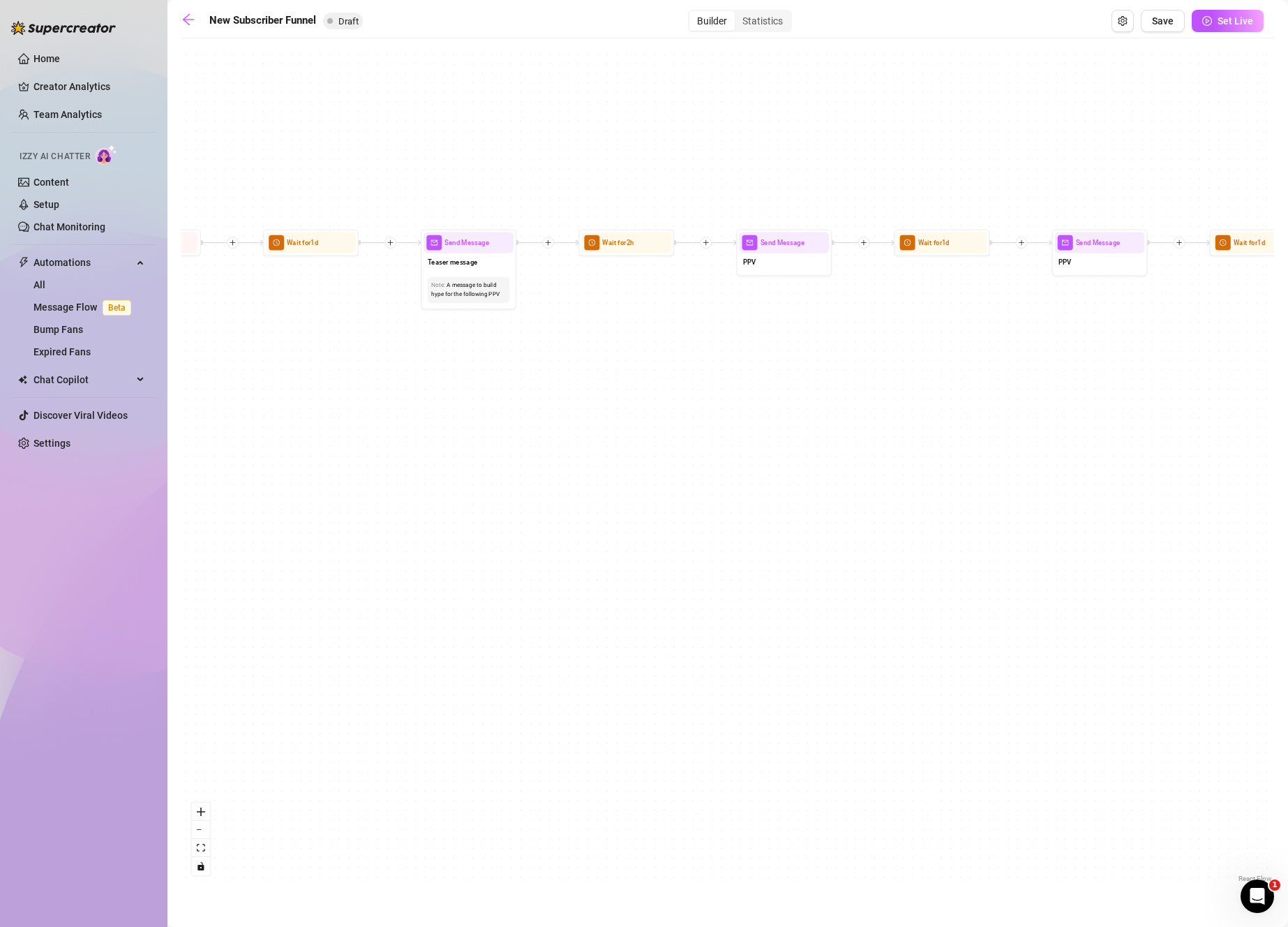
drag, startPoint x: 536, startPoint y: 485, endPoint x: 1174, endPoint y: 430, distance: 640.4
click at [1174, 430] on div "If True If True If True If False If False If False If True If False Merge Merge…" at bounding box center [728, 465] width 1093 height 840
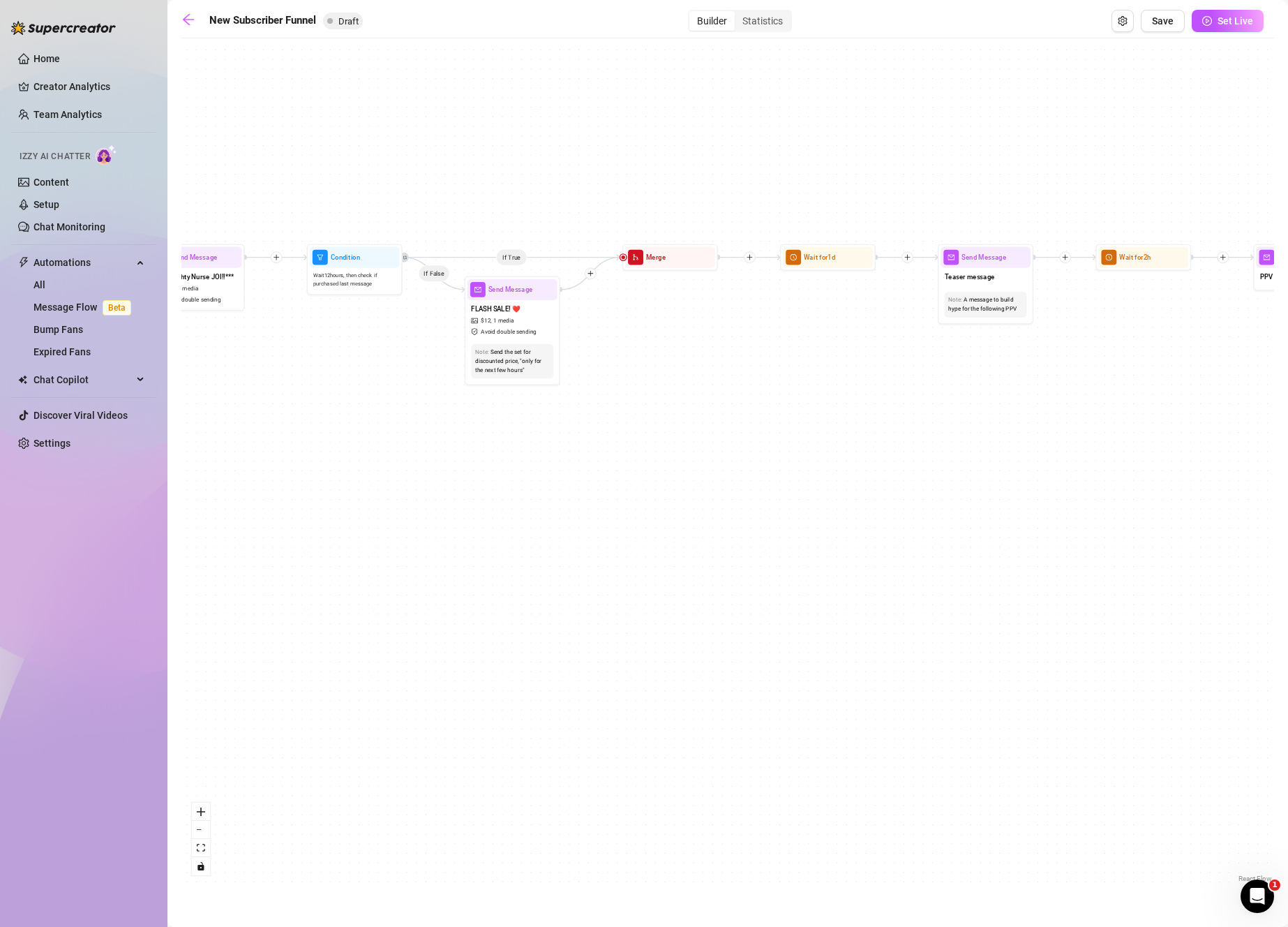
drag, startPoint x: 773, startPoint y: 425, endPoint x: 1290, endPoint y: 439, distance: 517.2
click at [1287, 439] on html "Home Creator Analytics Team Analytics Izzy AI Chatter Content Setup Chat Monito…" at bounding box center [644, 463] width 1288 height 927
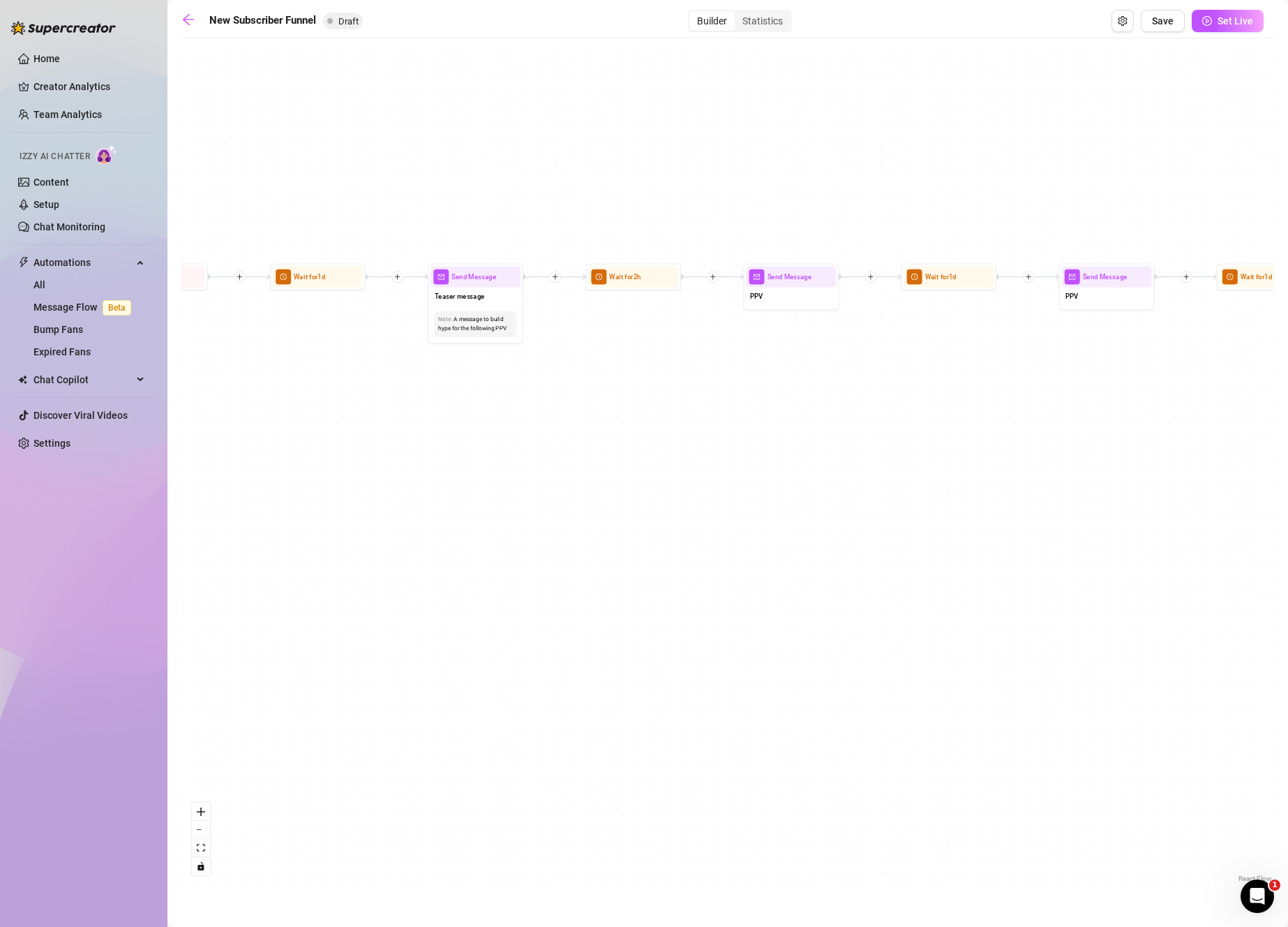
drag, startPoint x: 1151, startPoint y: 482, endPoint x: 700, endPoint y: 485, distance: 451.0
click at [700, 485] on div "If True If True If True If False If False If False If True If False Merge Merge…" at bounding box center [728, 465] width 1093 height 840
click at [503, 305] on div "Teaser message" at bounding box center [475, 297] width 90 height 20
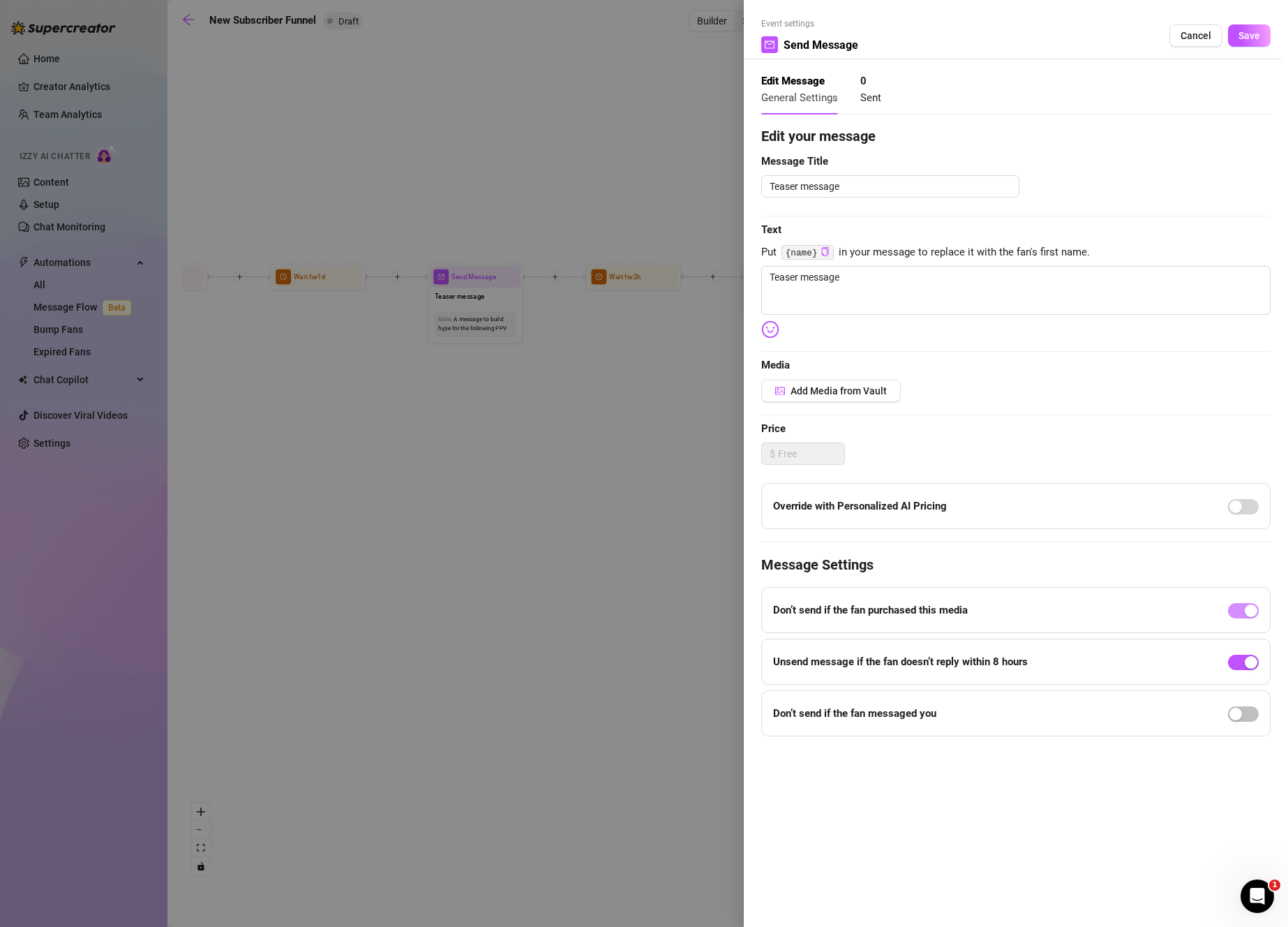
drag, startPoint x: 882, startPoint y: 381, endPoint x: 877, endPoint y: 367, distance: 14.9
click at [877, 367] on div "Edit your message Message Title Teaser message Text Put {name} in your message …" at bounding box center [1015, 430] width 509 height 610
click at [867, 381] on button "Add Media from Vault" at bounding box center [831, 391] width 140 height 22
click at [866, 398] on button "Add Media from Vault" at bounding box center [831, 391] width 140 height 22
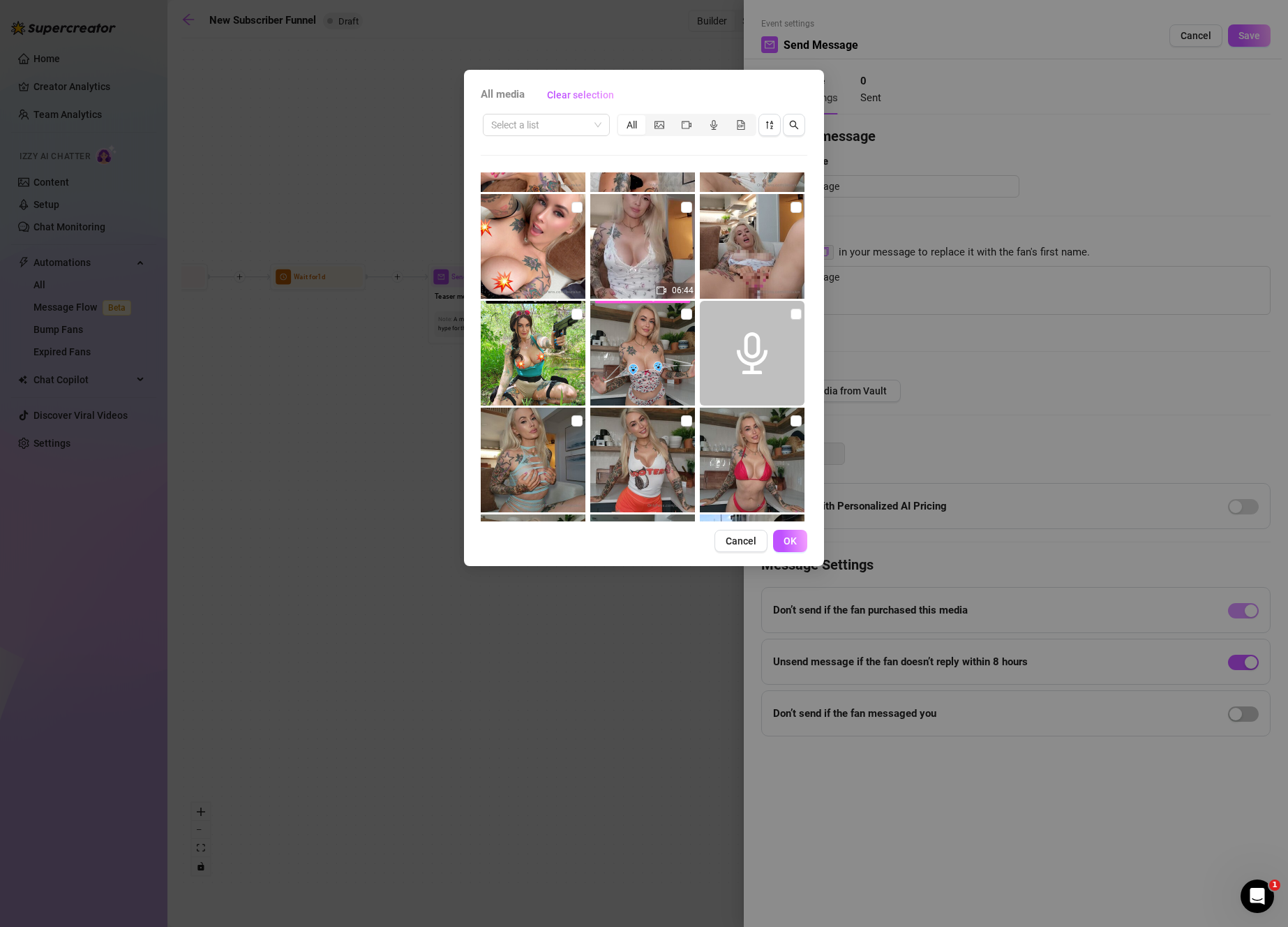
scroll to position [2352, 0]
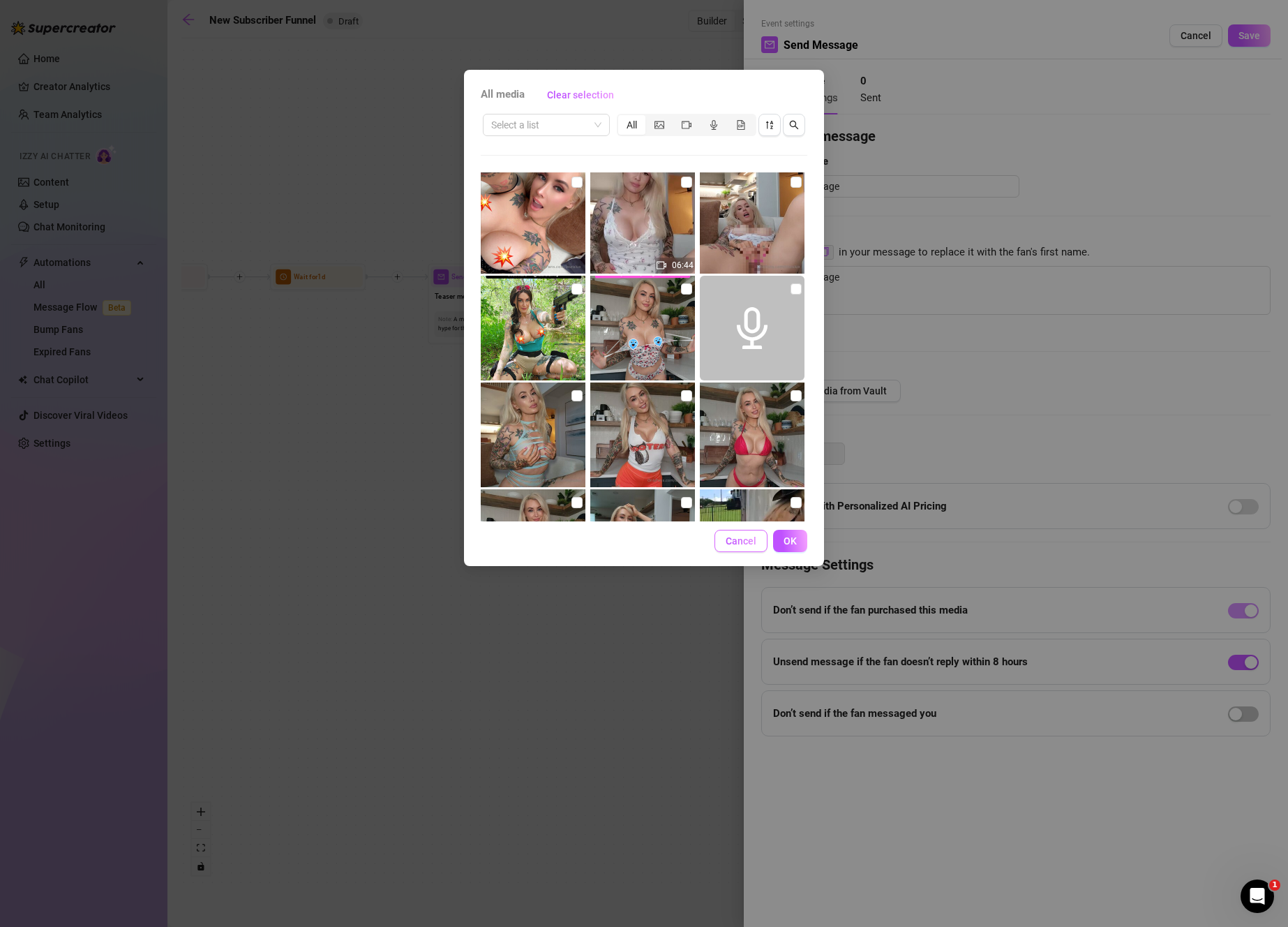
click at [747, 532] on button "Cancel" at bounding box center [740, 540] width 53 height 22
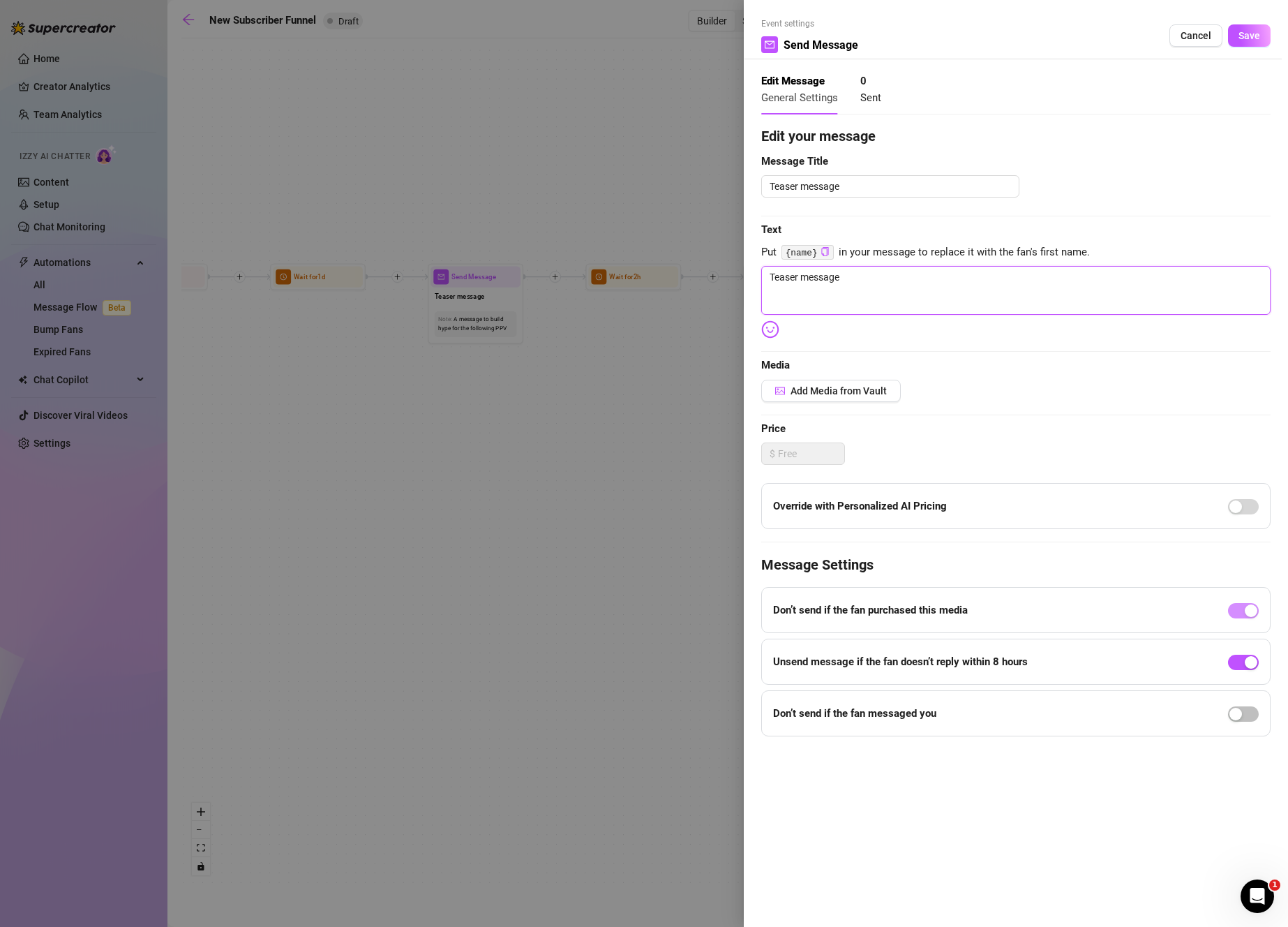
click at [963, 306] on textarea "Teaser message" at bounding box center [1015, 291] width 509 height 49
click at [1192, 38] on span "Cancel" at bounding box center [1195, 35] width 30 height 11
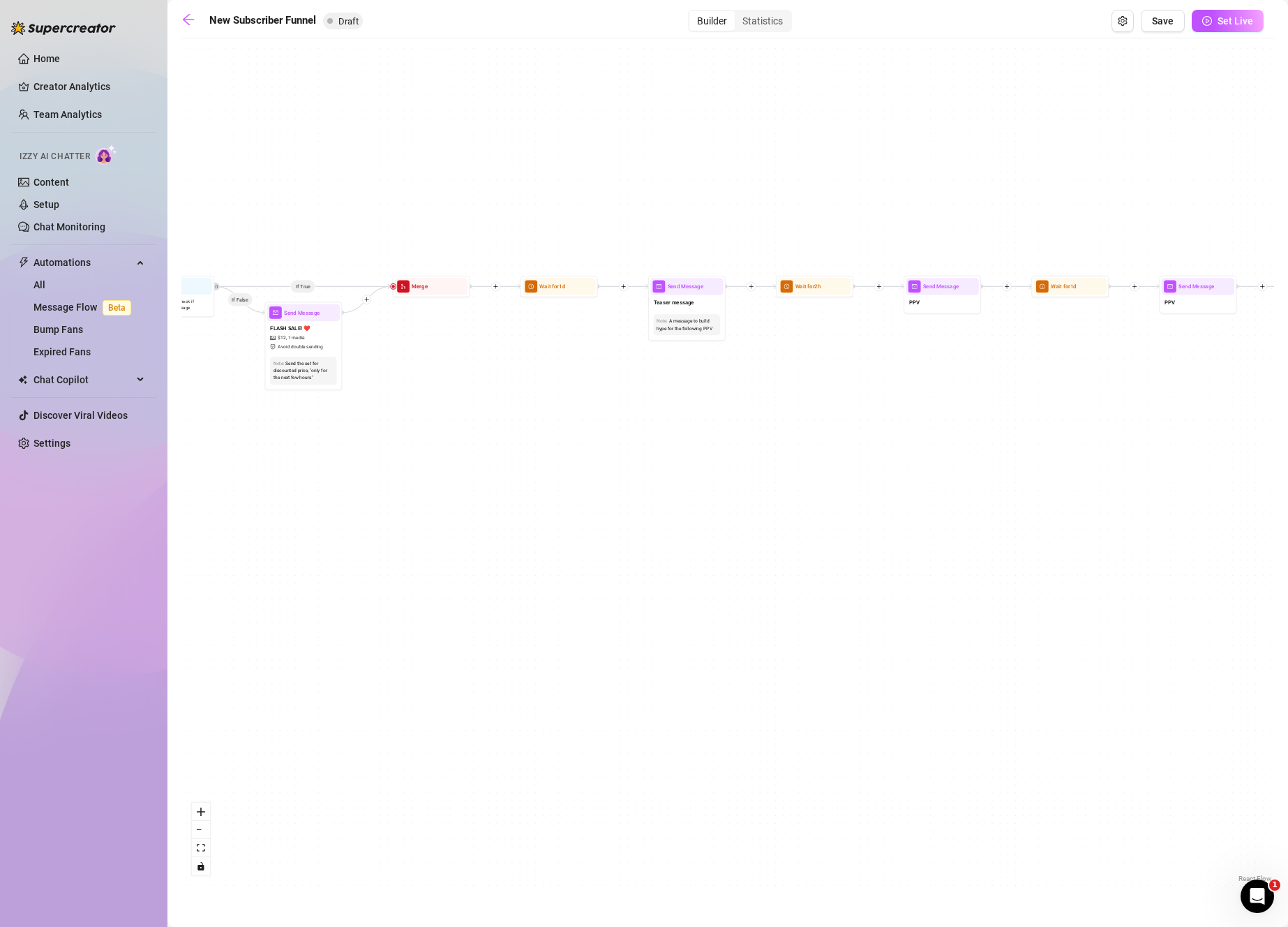
drag, startPoint x: 571, startPoint y: 408, endPoint x: 696, endPoint y: 388, distance: 126.6
click at [696, 388] on div "If True If True If True If False If False If False If True If False Merge Merge…" at bounding box center [728, 465] width 1093 height 840
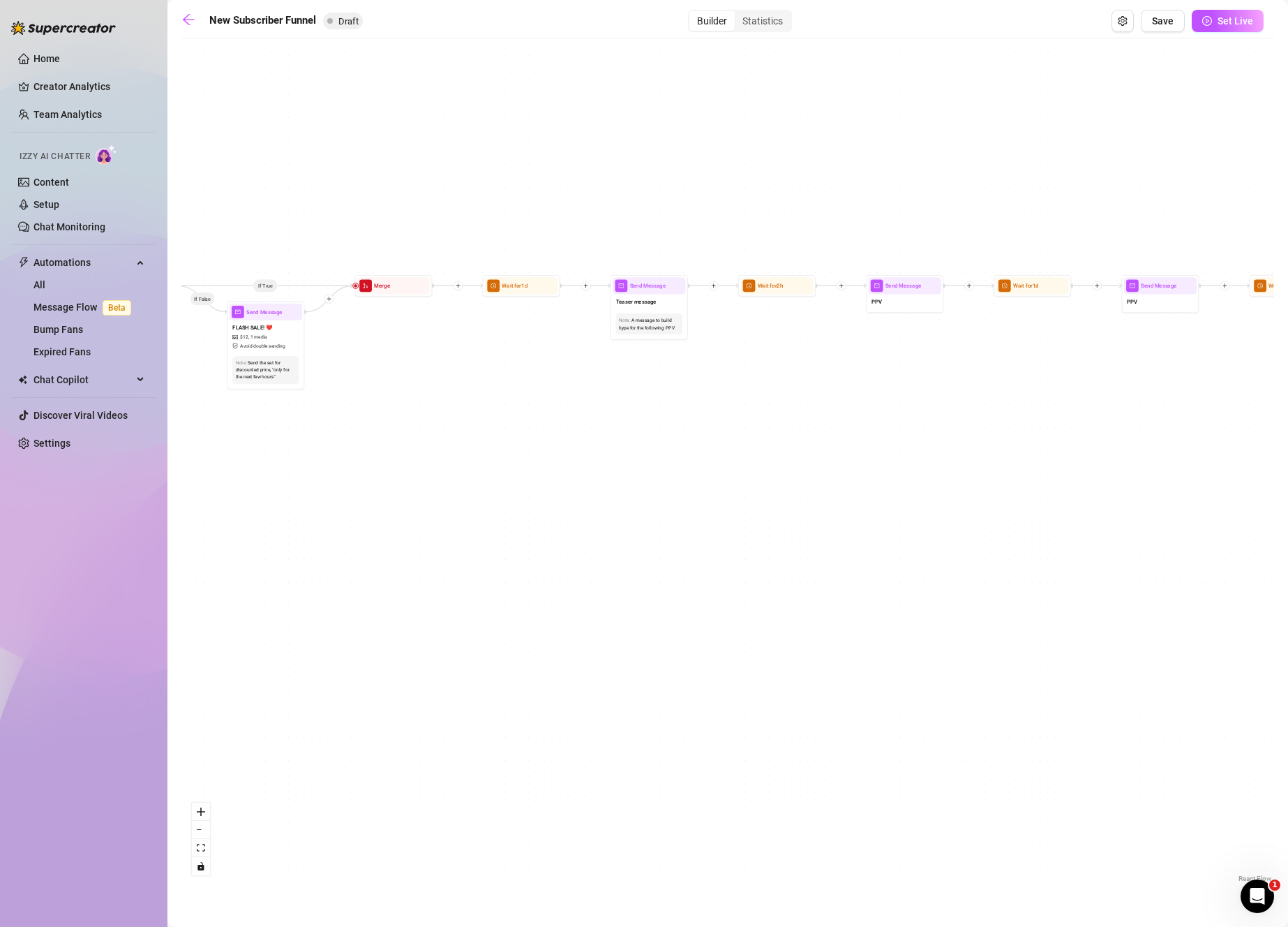
drag, startPoint x: 962, startPoint y: 425, endPoint x: 643, endPoint y: 381, distance: 322.0
click at [643, 381] on div "If True If True If True If False If False If False If True If False Merge Merge…" at bounding box center [728, 465] width 1093 height 840
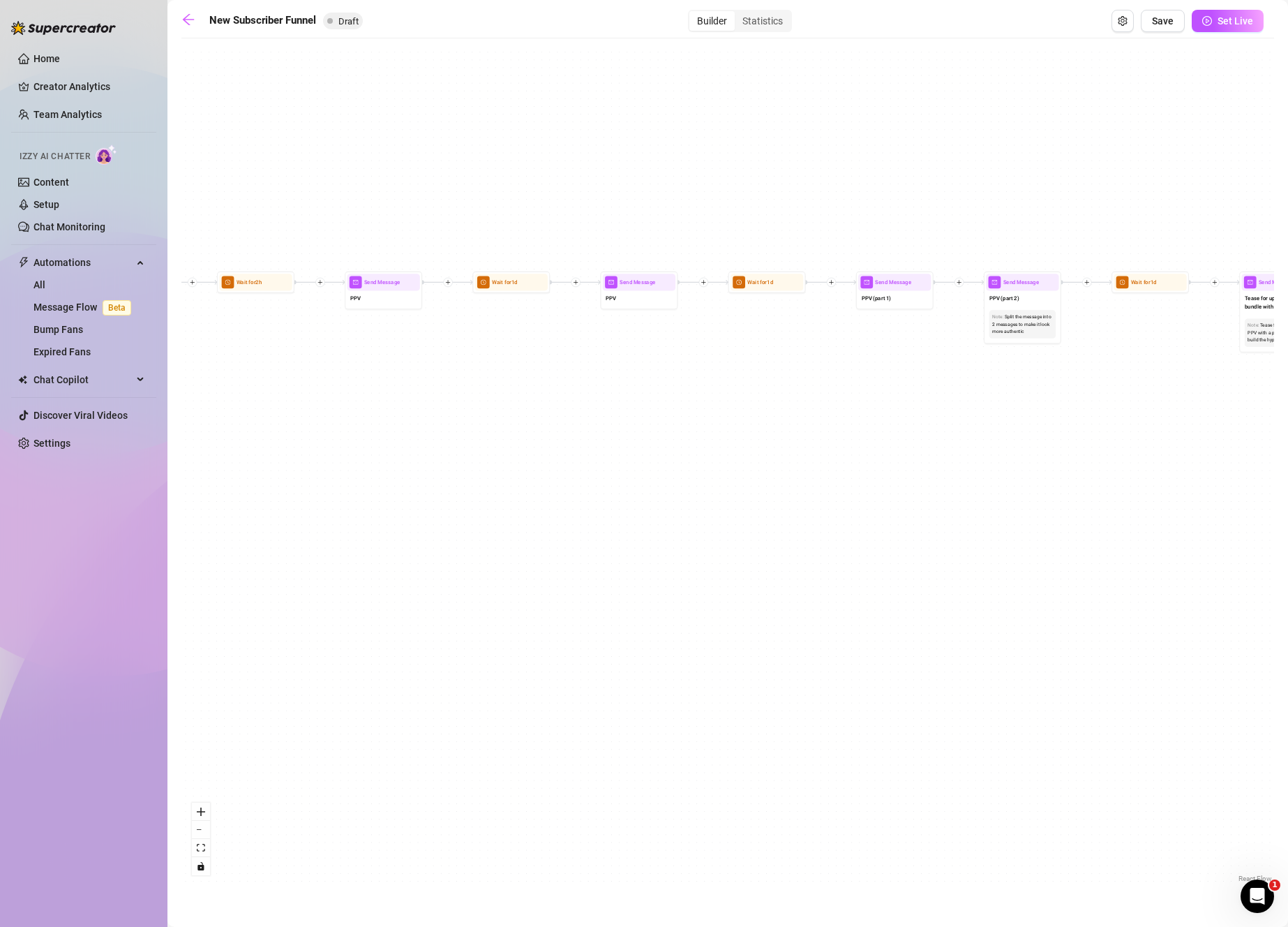
drag, startPoint x: 756, startPoint y: 456, endPoint x: 650, endPoint y: 468, distance: 106.7
click at [653, 469] on div "If True If True If True If False If False If False If True If False Merge Merge…" at bounding box center [728, 465] width 1093 height 840
drag, startPoint x: 693, startPoint y: 443, endPoint x: 634, endPoint y: 440, distance: 59.1
click at [648, 439] on div "If True If True If True If False If False If False If True If False Merge Merge…" at bounding box center [728, 465] width 1093 height 840
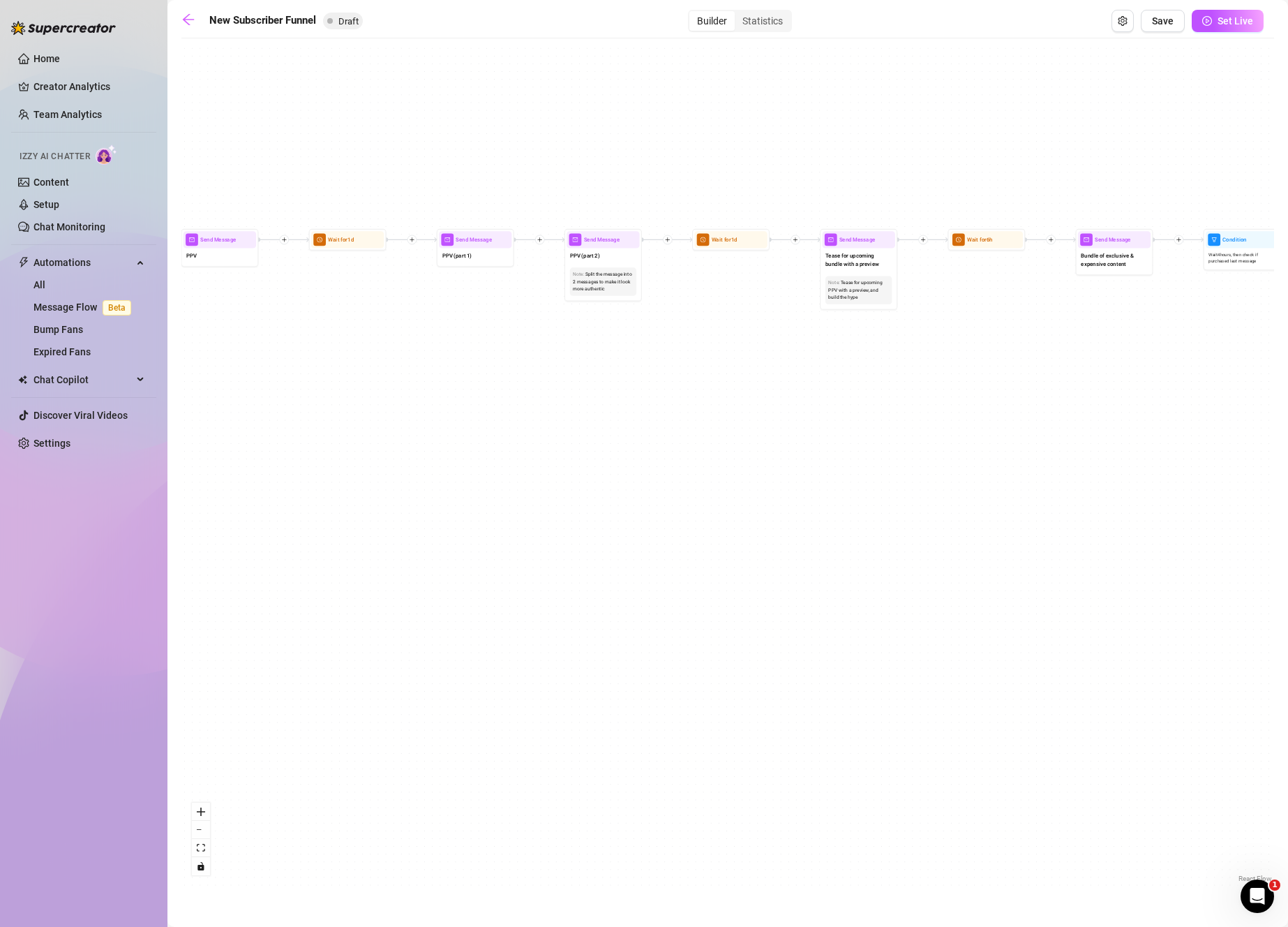
drag, startPoint x: 1074, startPoint y: 465, endPoint x: 643, endPoint y: 450, distance: 431.3
click at [643, 450] on div "If True If True If True If False If False If False If True If False Merge Merge…" at bounding box center [728, 465] width 1093 height 840
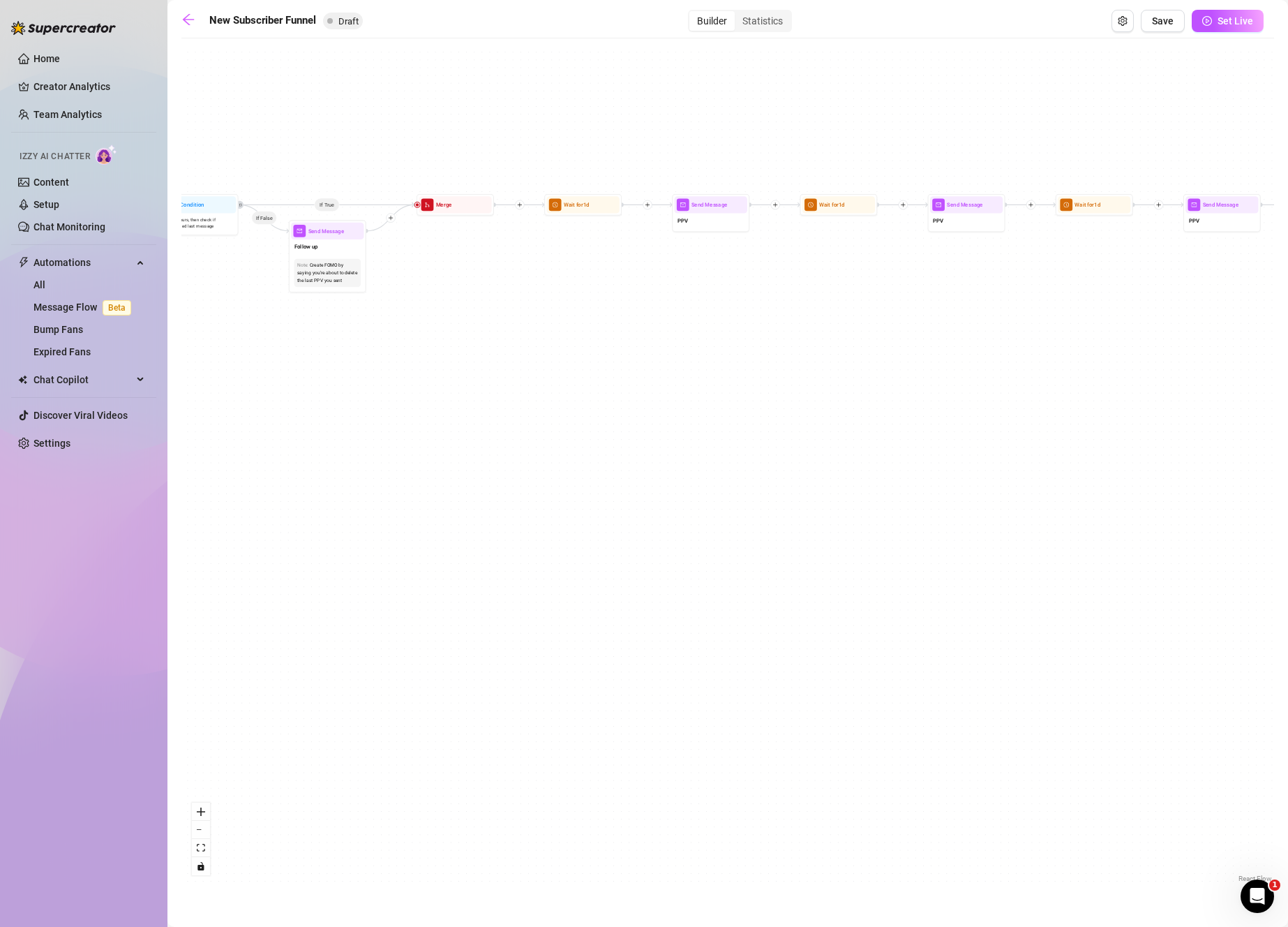
drag, startPoint x: 1122, startPoint y: 459, endPoint x: 526, endPoint y: 439, distance: 596.3
click at [513, 437] on div "If True If True If True If False If False If False If True If False Merge Merge…" at bounding box center [728, 465] width 1093 height 840
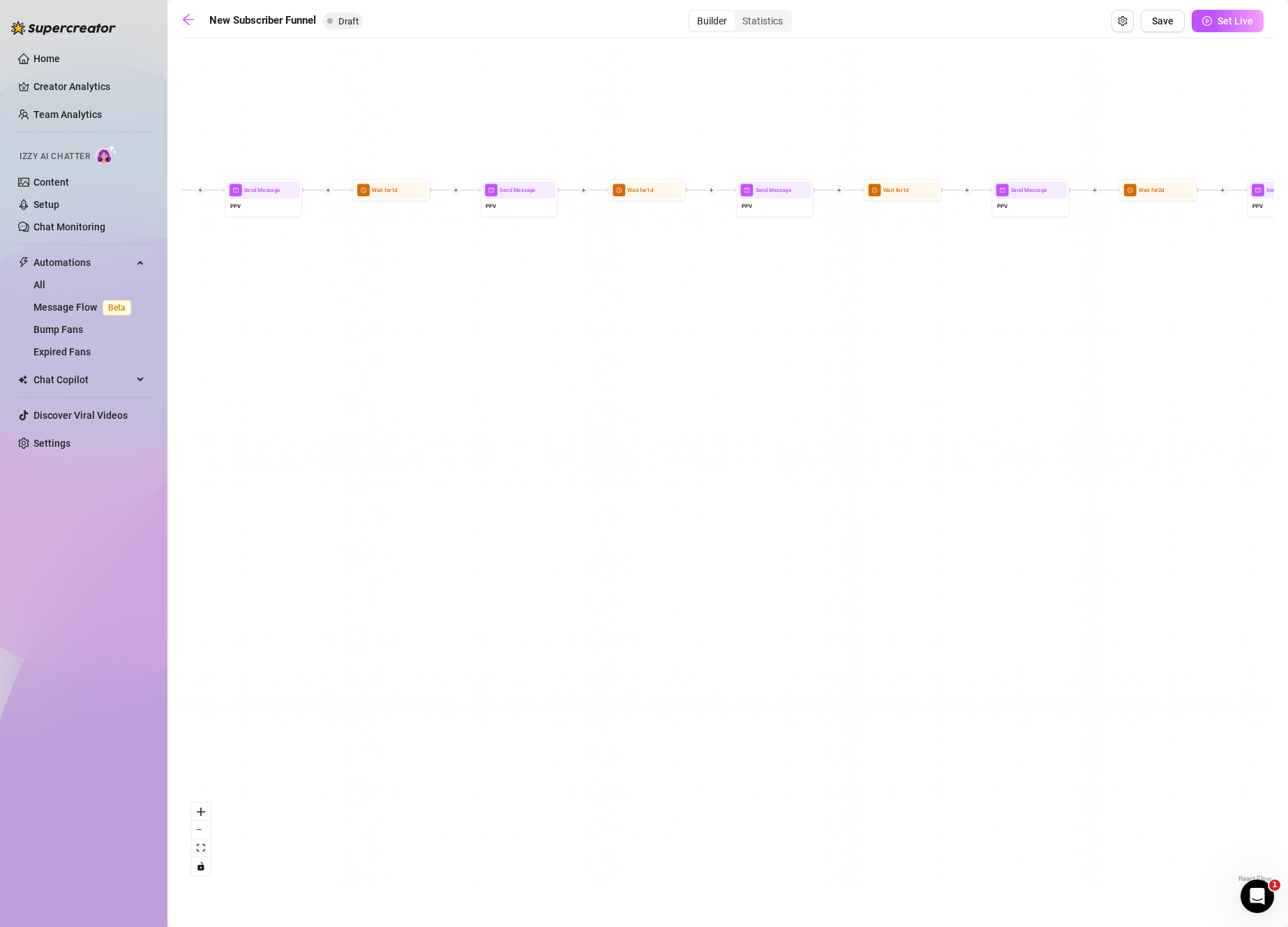
drag, startPoint x: 1090, startPoint y: 444, endPoint x: 571, endPoint y: 422, distance: 519.5
click at [488, 419] on div "If True If True If True If False If False If False If True If False Merge Merge…" at bounding box center [728, 465] width 1093 height 840
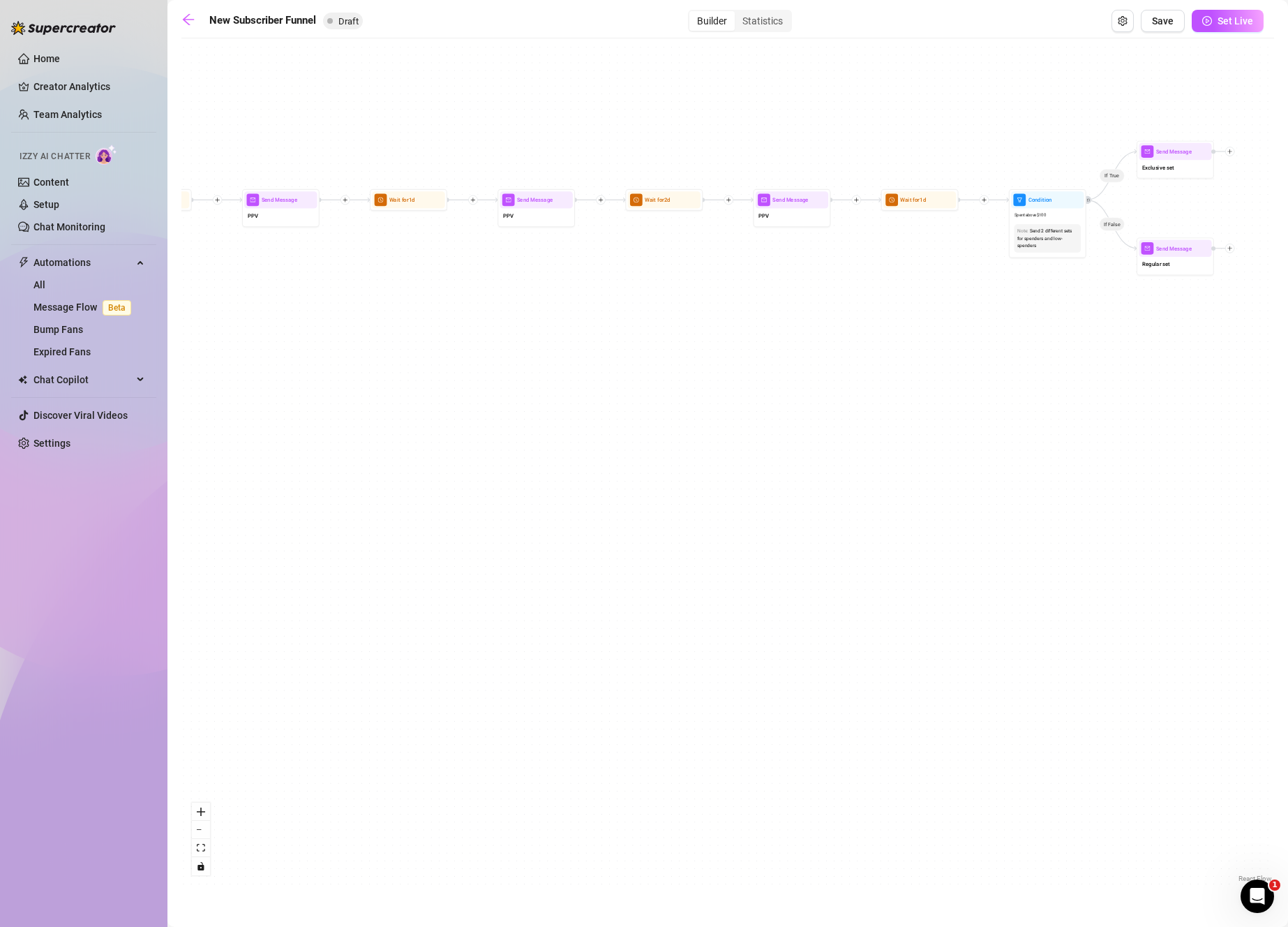
drag, startPoint x: 848, startPoint y: 408, endPoint x: 485, endPoint y: 420, distance: 363.2
click at [483, 417] on div "If True If True If True If False If False If False If True If False Merge Merge…" at bounding box center [728, 465] width 1093 height 840
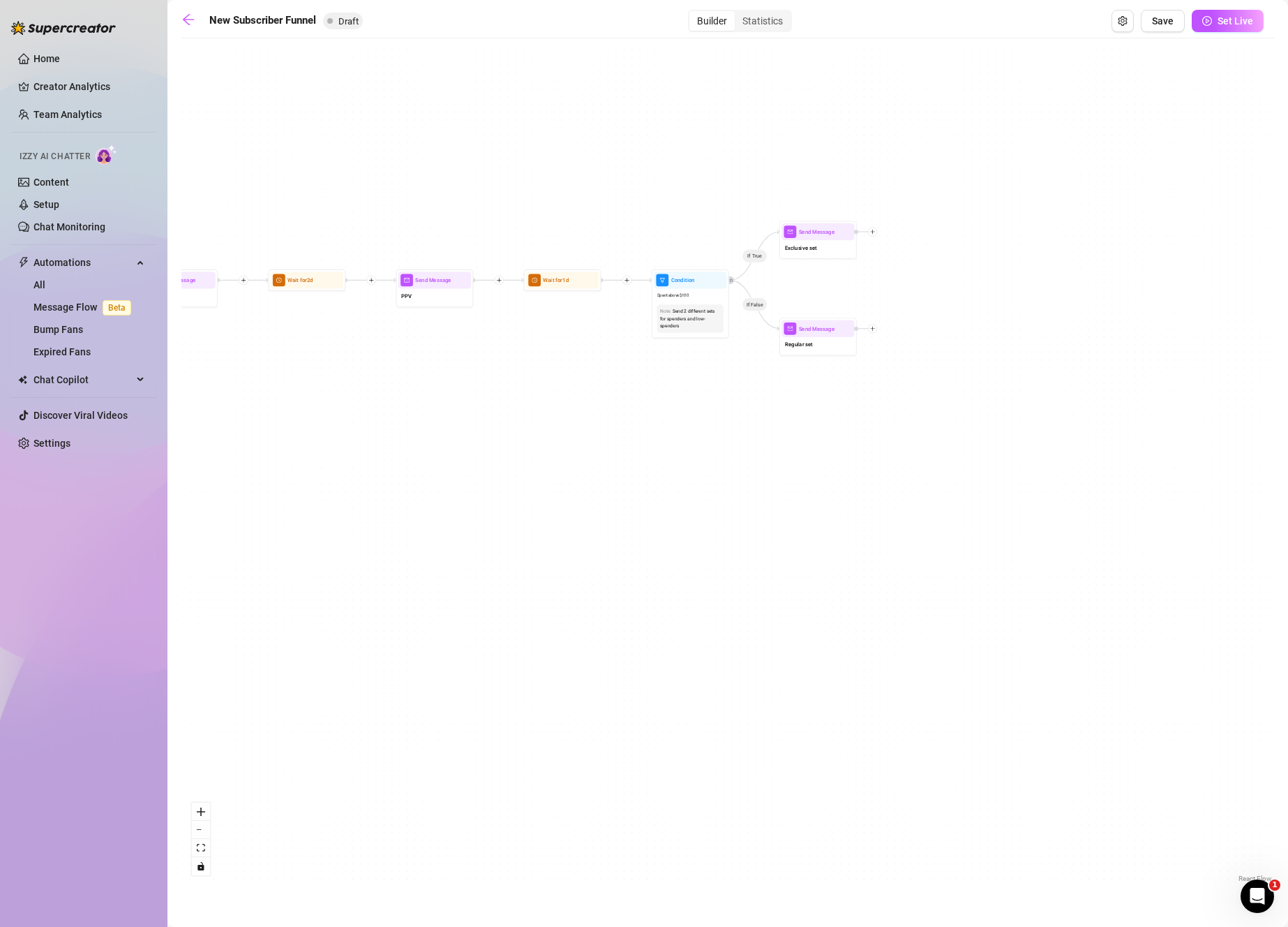
drag, startPoint x: 853, startPoint y: 376, endPoint x: 1472, endPoint y: 505, distance: 632.3
click at [1287, 505] on html "Home Creator Analytics Team Analytics Izzy AI Chatter Content Setup Chat Monito…" at bounding box center [644, 463] width 1288 height 927
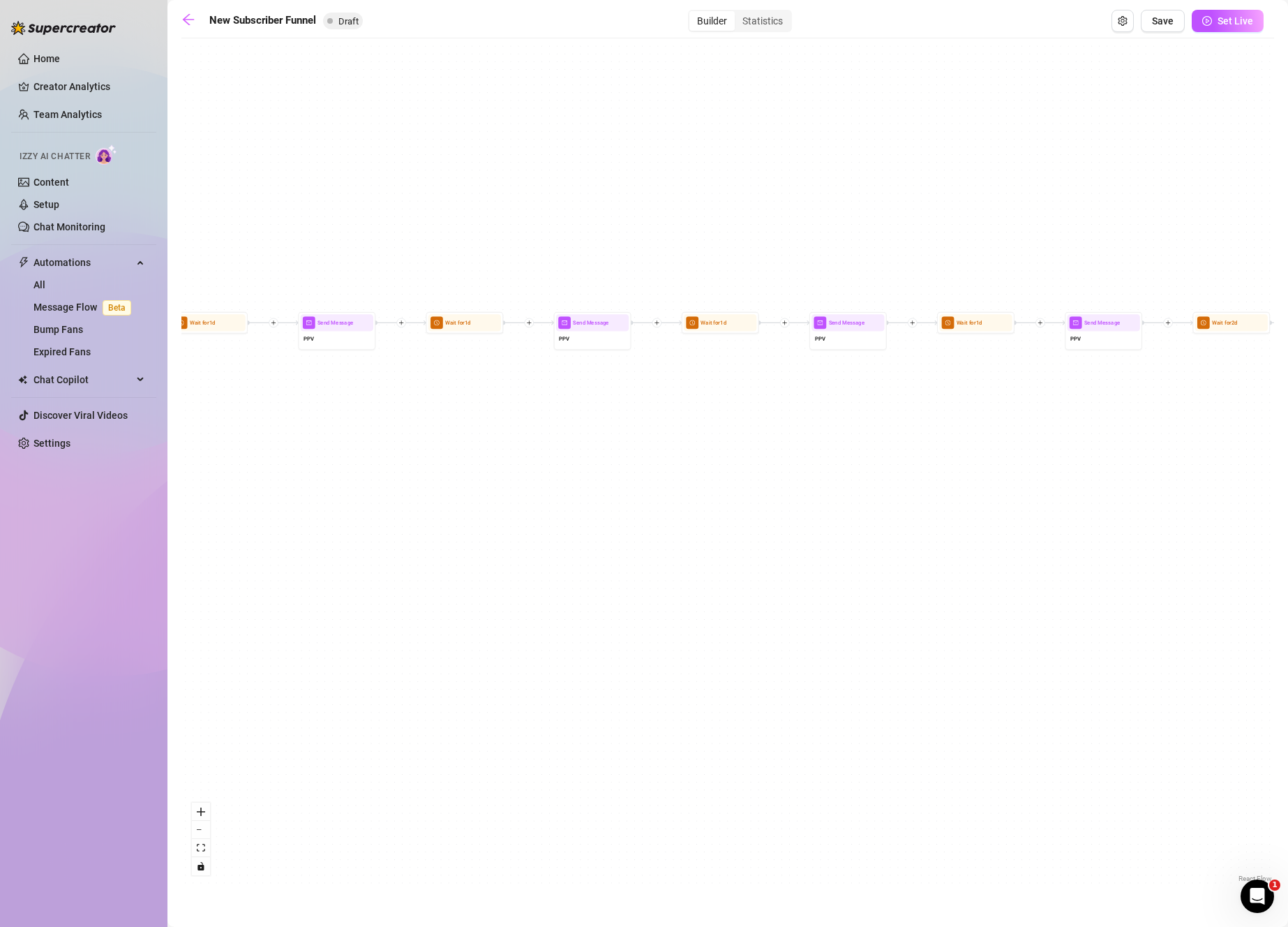
drag, startPoint x: 773, startPoint y: 440, endPoint x: 1252, endPoint y: 422, distance: 479.3
click at [1287, 401] on html "Home Creator Analytics Team Analytics Izzy AI Chatter Content Setup Chat Monito…" at bounding box center [644, 463] width 1288 height 927
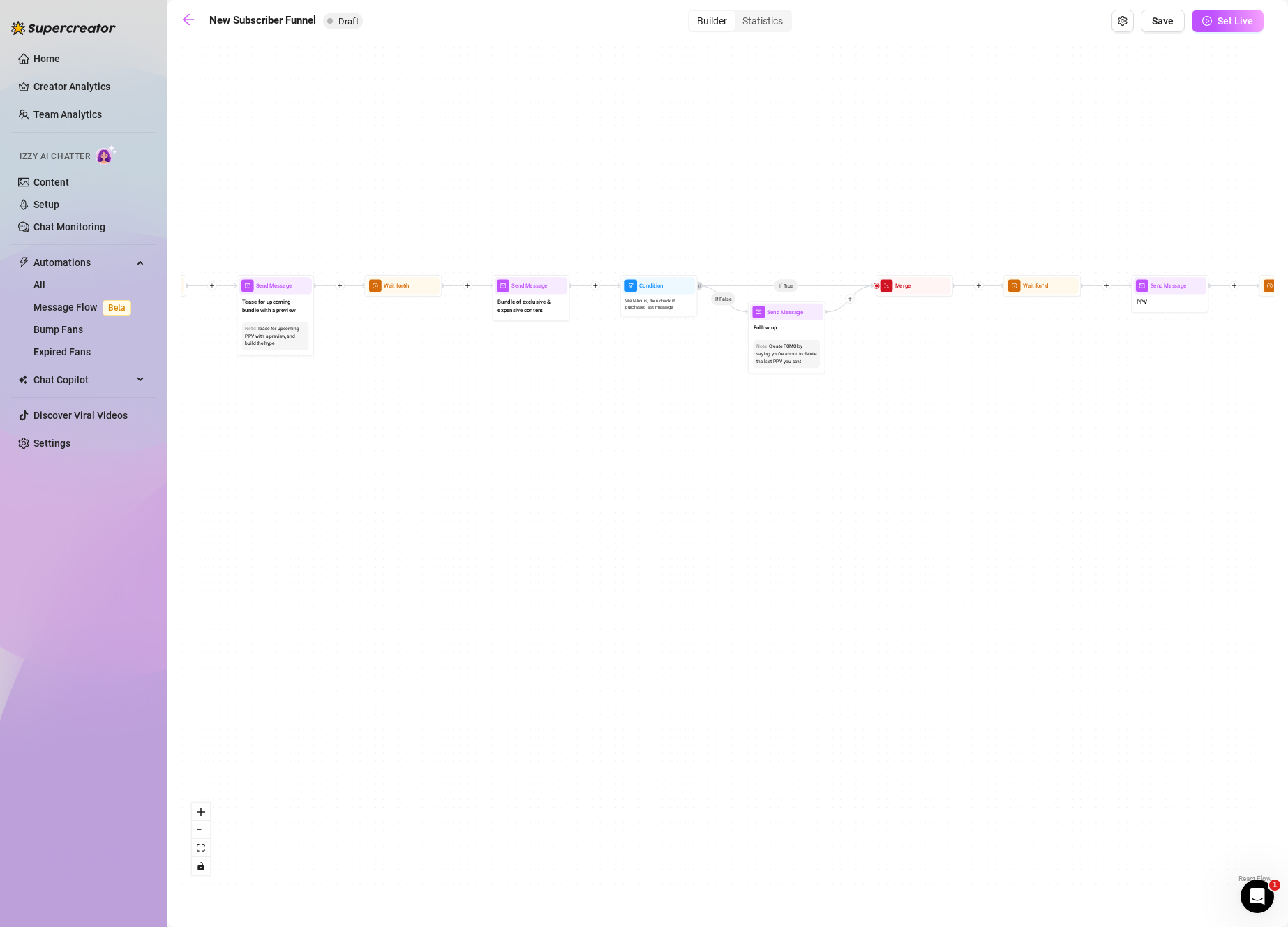
drag, startPoint x: 724, startPoint y: 383, endPoint x: 1265, endPoint y: 373, distance: 541.1
click at [1266, 373] on div "If True If True If True If False If False If False If True If False Merge Merge…" at bounding box center [728, 465] width 1093 height 840
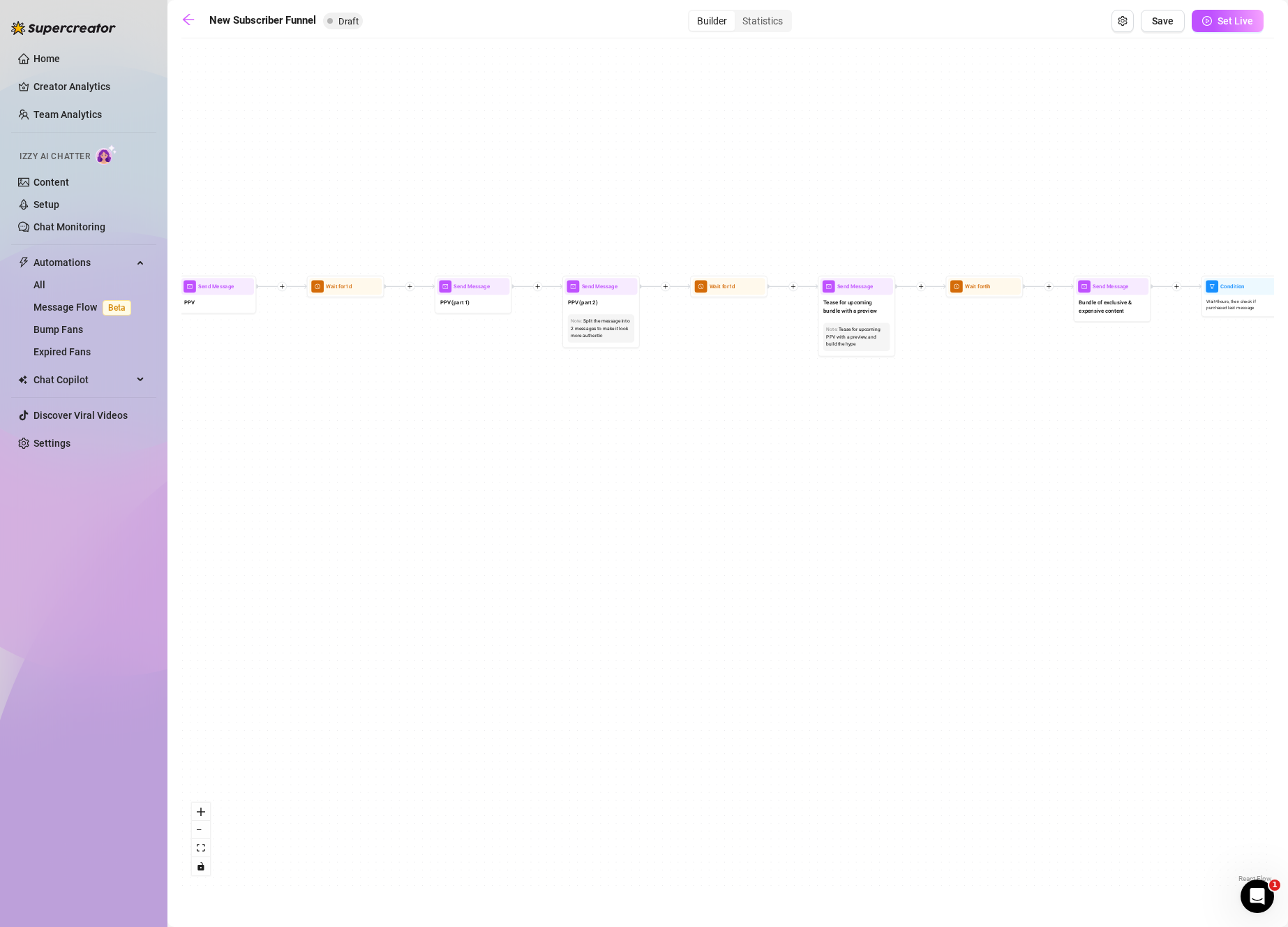
drag, startPoint x: 850, startPoint y: 374, endPoint x: 1359, endPoint y: 385, distance: 509.1
click at [1287, 385] on html "Home Creator Analytics Team Analytics Izzy AI Chatter Content Setup Chat Monito…" at bounding box center [644, 463] width 1288 height 927
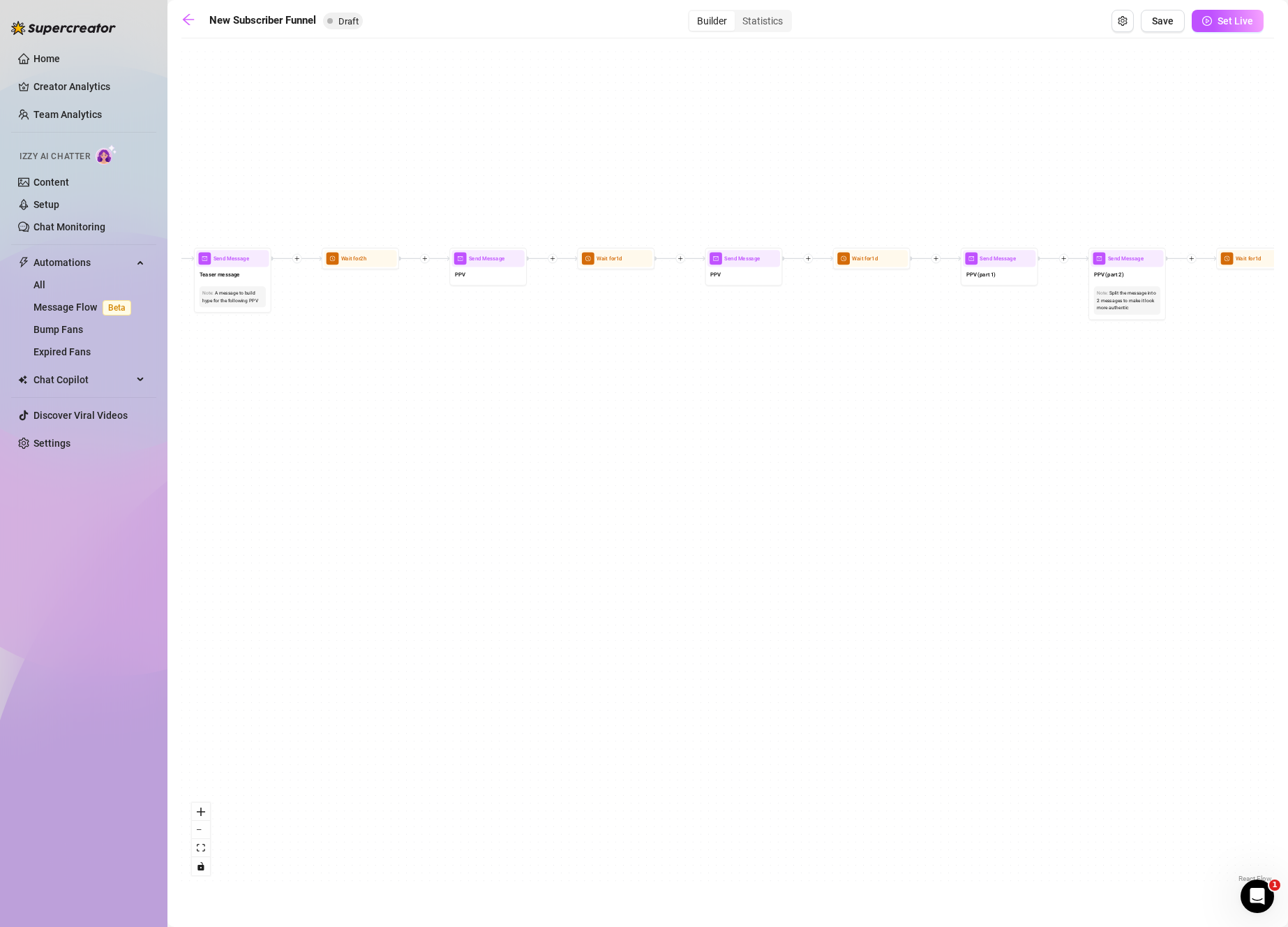
drag, startPoint x: 788, startPoint y: 400, endPoint x: 1312, endPoint y: 373, distance: 524.7
click at [1287, 373] on html "Home Creator Analytics Team Analytics Izzy AI Chatter Content Setup Chat Monito…" at bounding box center [644, 463] width 1288 height 927
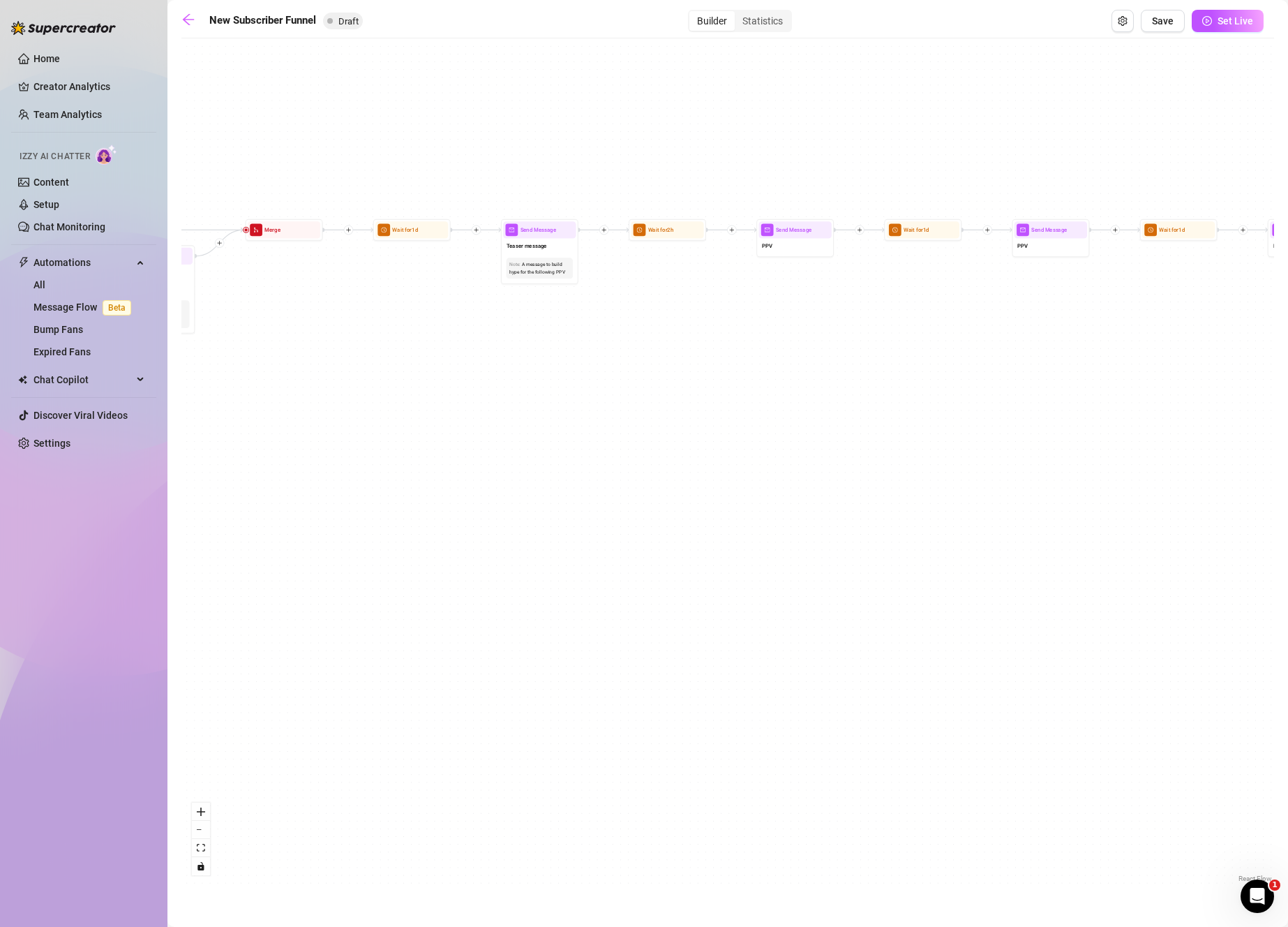
drag, startPoint x: 762, startPoint y: 380, endPoint x: 1065, endPoint y: 353, distance: 304.2
click at [1065, 353] on div "If True If True If True If False If False If False If True If False Merge Merge…" at bounding box center [728, 465] width 1093 height 840
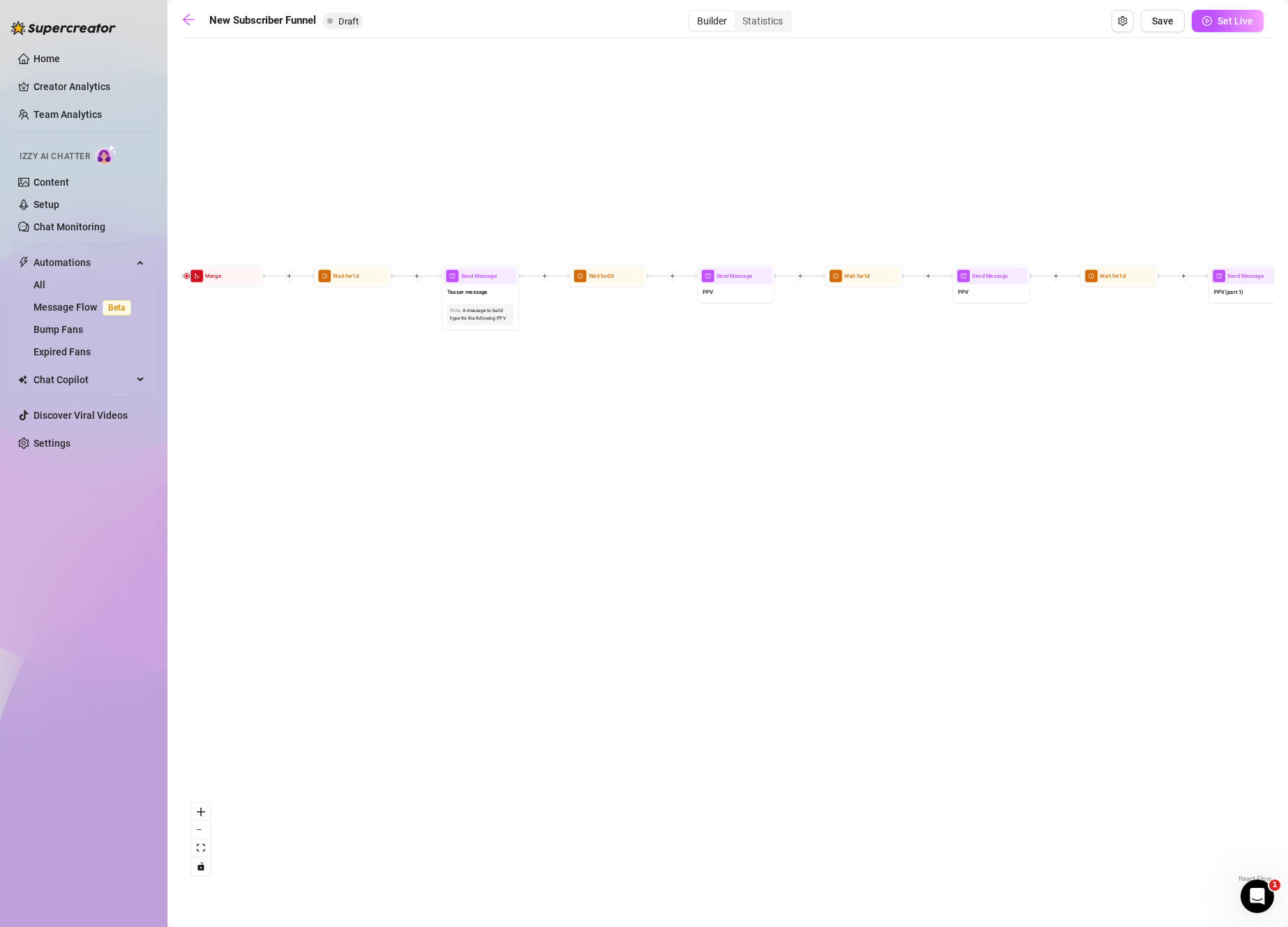
drag, startPoint x: 687, startPoint y: 352, endPoint x: 619, endPoint y: 401, distance: 83.8
click at [619, 401] on div "If True If True If True If False If False If False If True If False Merge Merge…" at bounding box center [728, 465] width 1093 height 840
click at [496, 317] on div "A message to build hype for the following PPV" at bounding box center [480, 315] width 61 height 15
click at [493, 298] on div "Teaser message" at bounding box center [480, 294] width 73 height 16
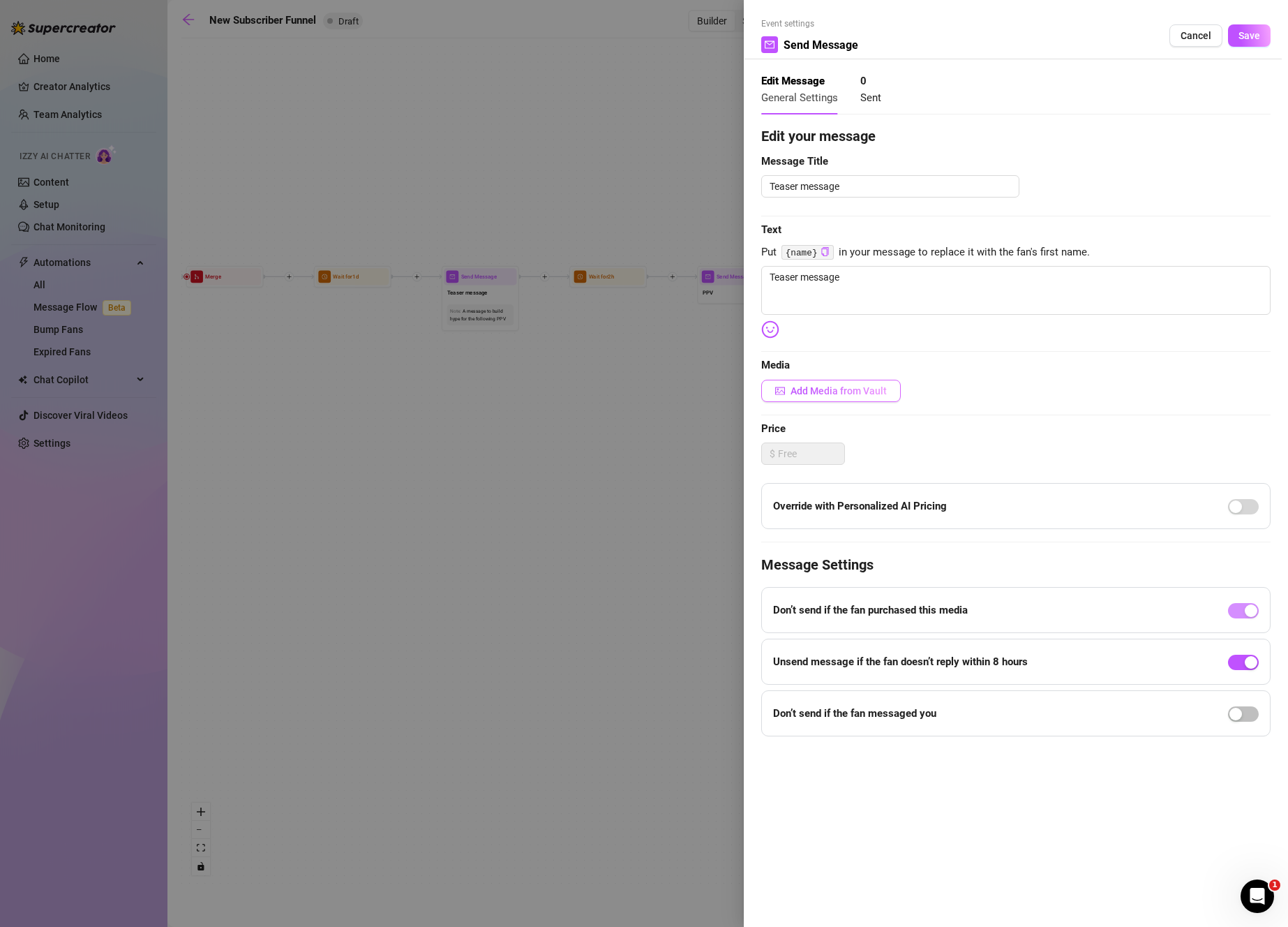
click at [836, 387] on span "Add Media from Vault" at bounding box center [839, 390] width 97 height 11
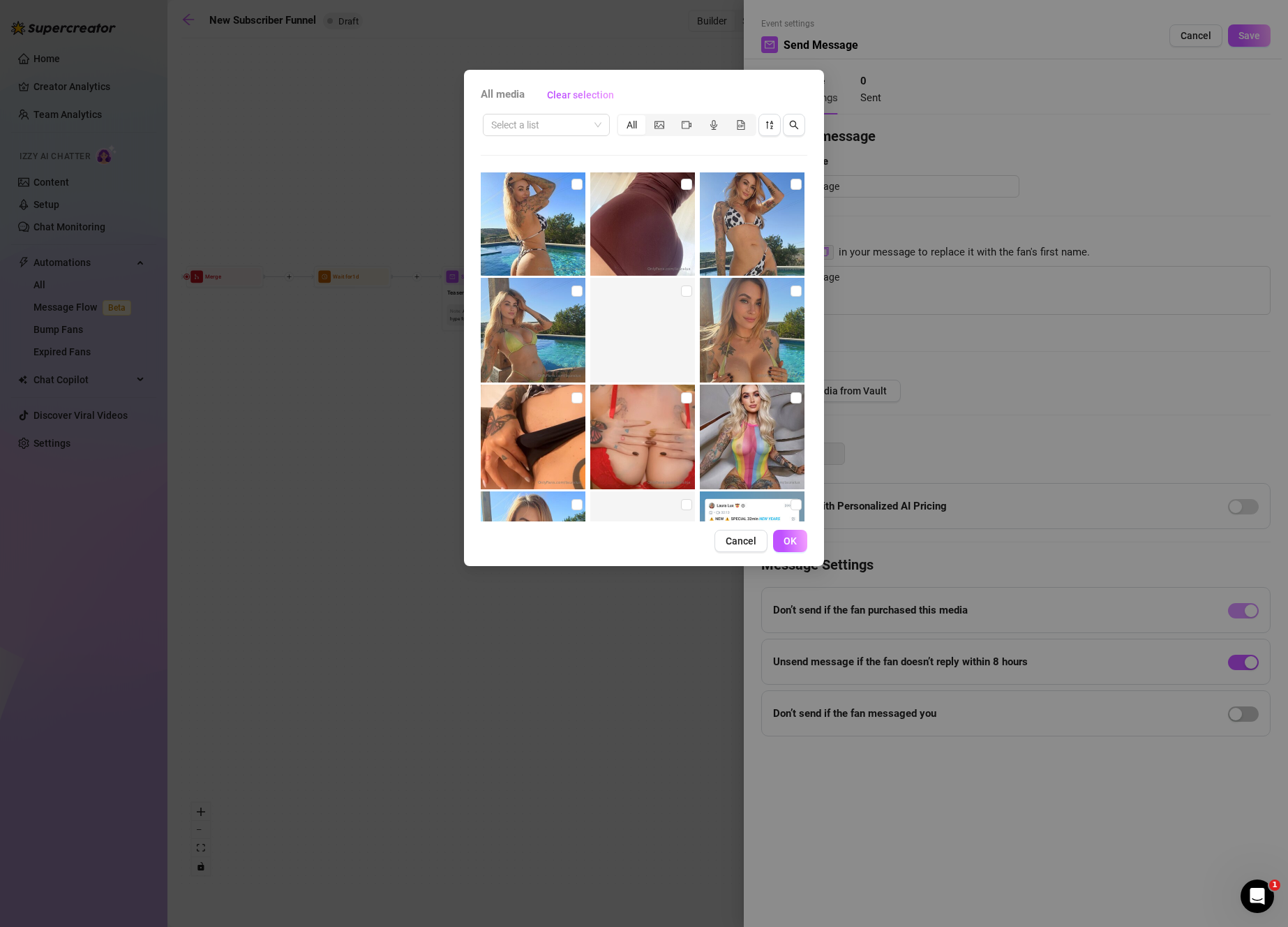
scroll to position [17894, 0]
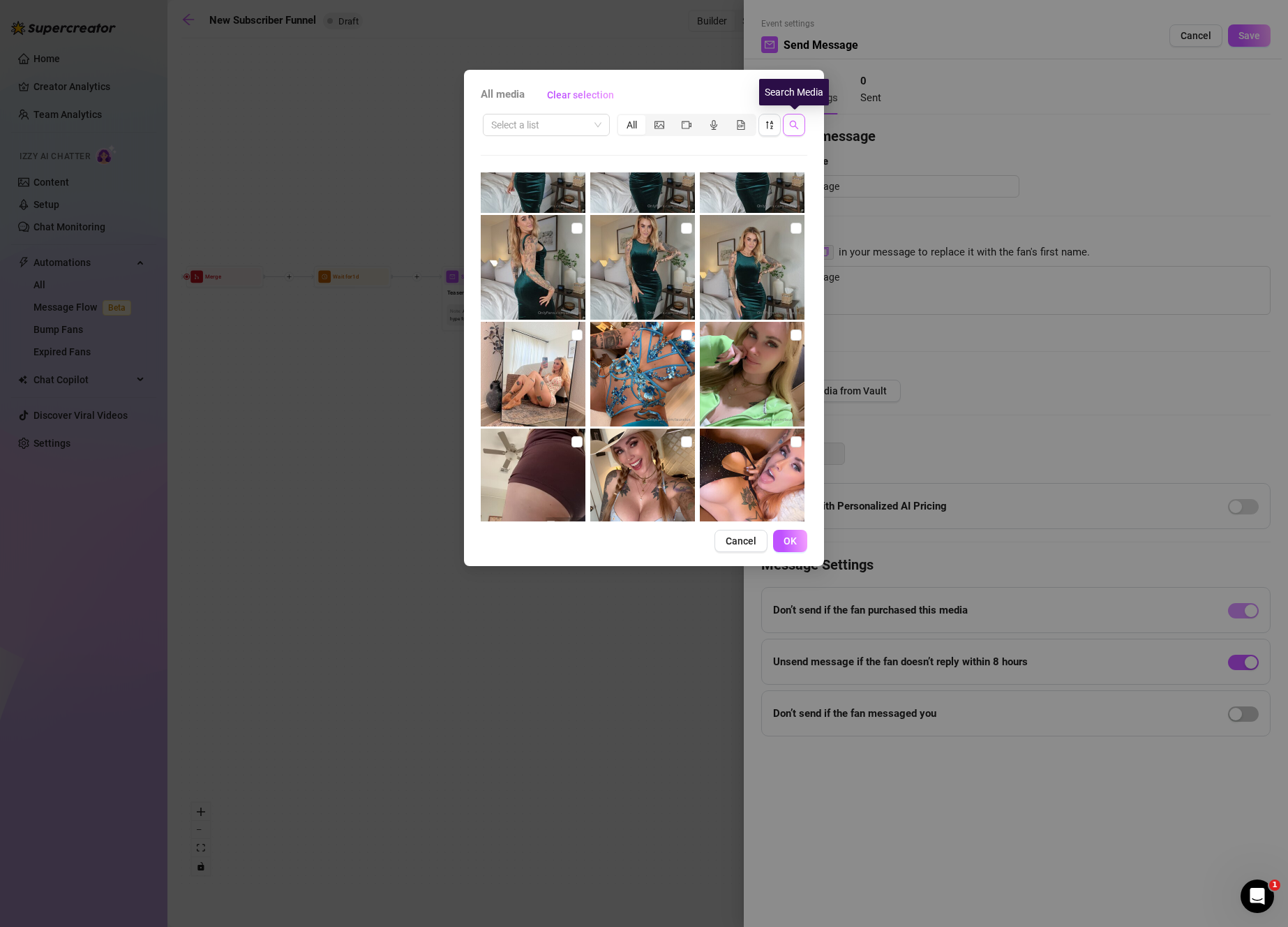
click at [798, 126] on icon "search" at bounding box center [794, 124] width 10 height 10
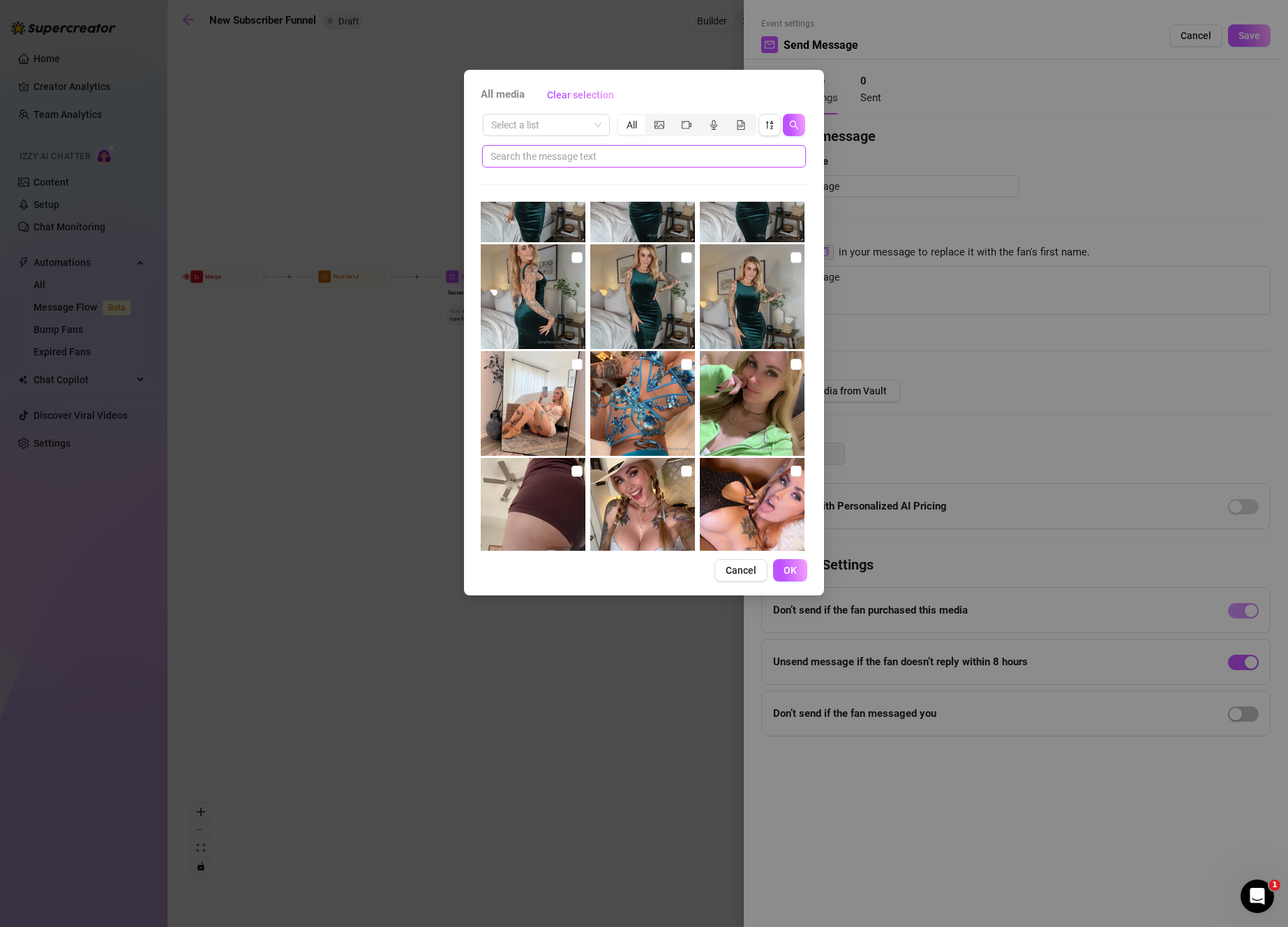
click at [744, 156] on input "text" at bounding box center [638, 156] width 296 height 16
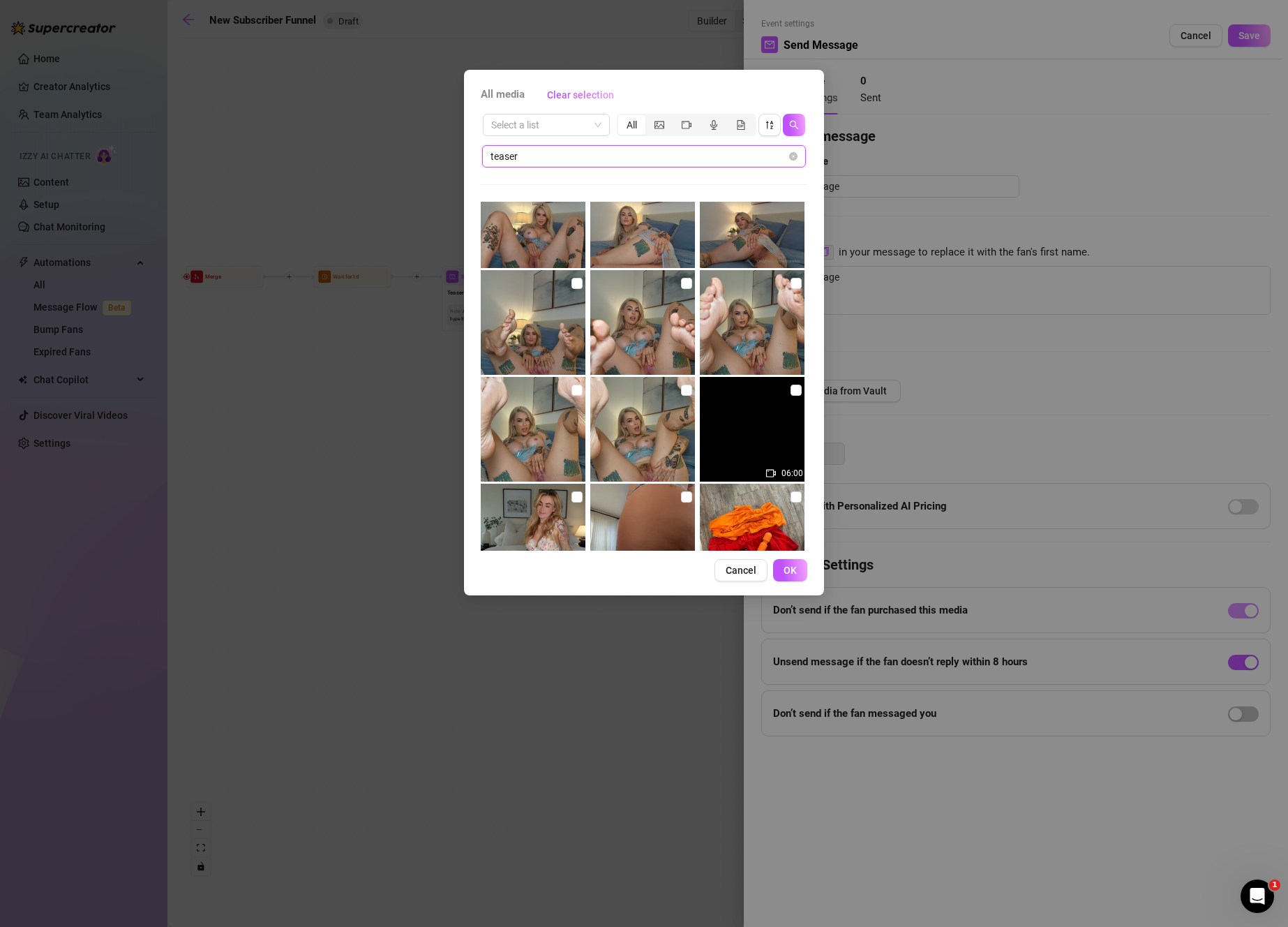
scroll to position [0, 0]
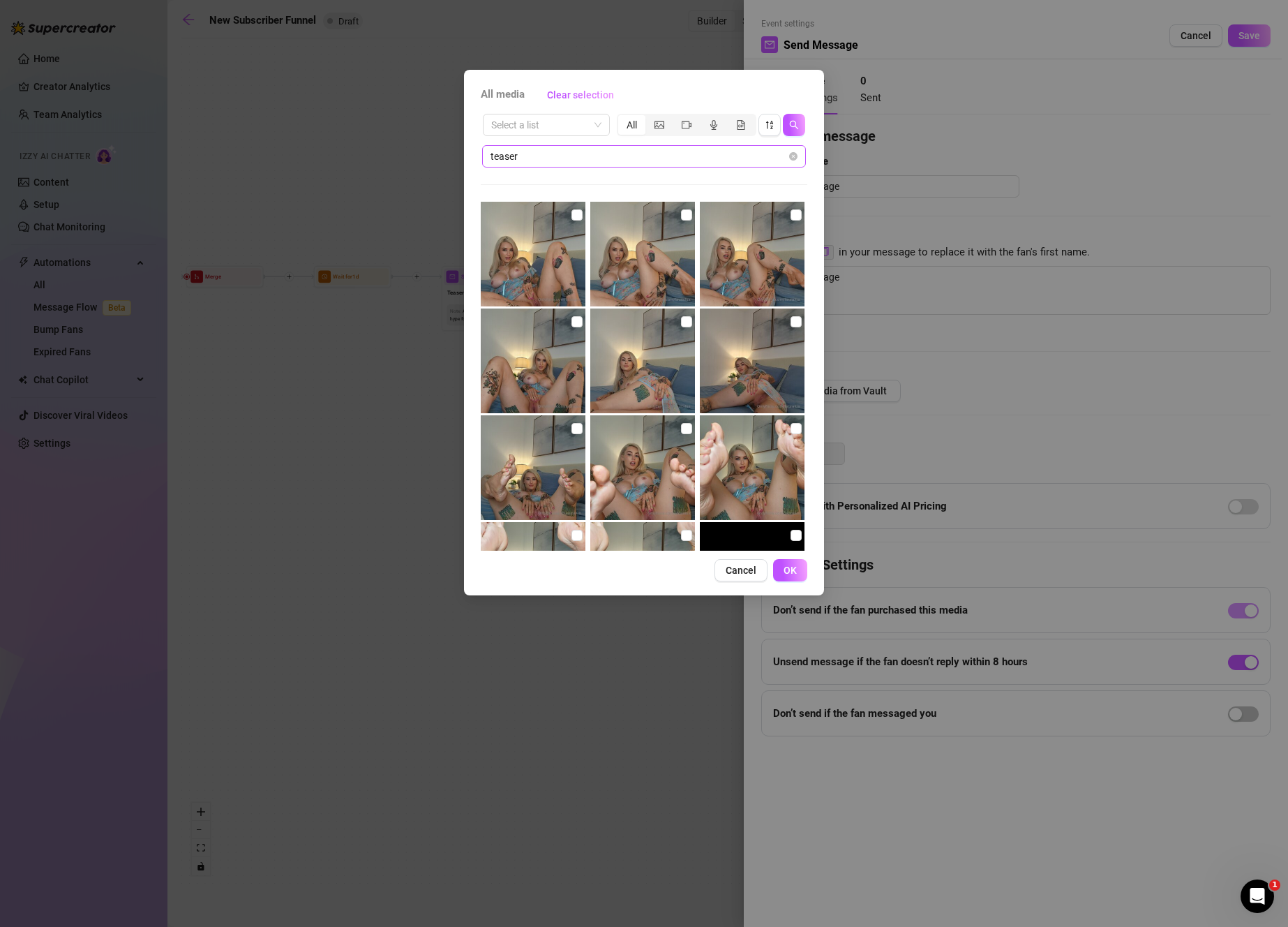
click at [797, 160] on span "teaser" at bounding box center [644, 156] width 324 height 22
click at [795, 155] on icon "close-circle" at bounding box center [793, 156] width 8 height 8
click at [745, 563] on button "Cancel" at bounding box center [740, 570] width 53 height 22
click at [749, 577] on div "Event settings Send Message Cancel Save Edit Message General Settings 0 Sent Ed…" at bounding box center [1016, 463] width 544 height 927
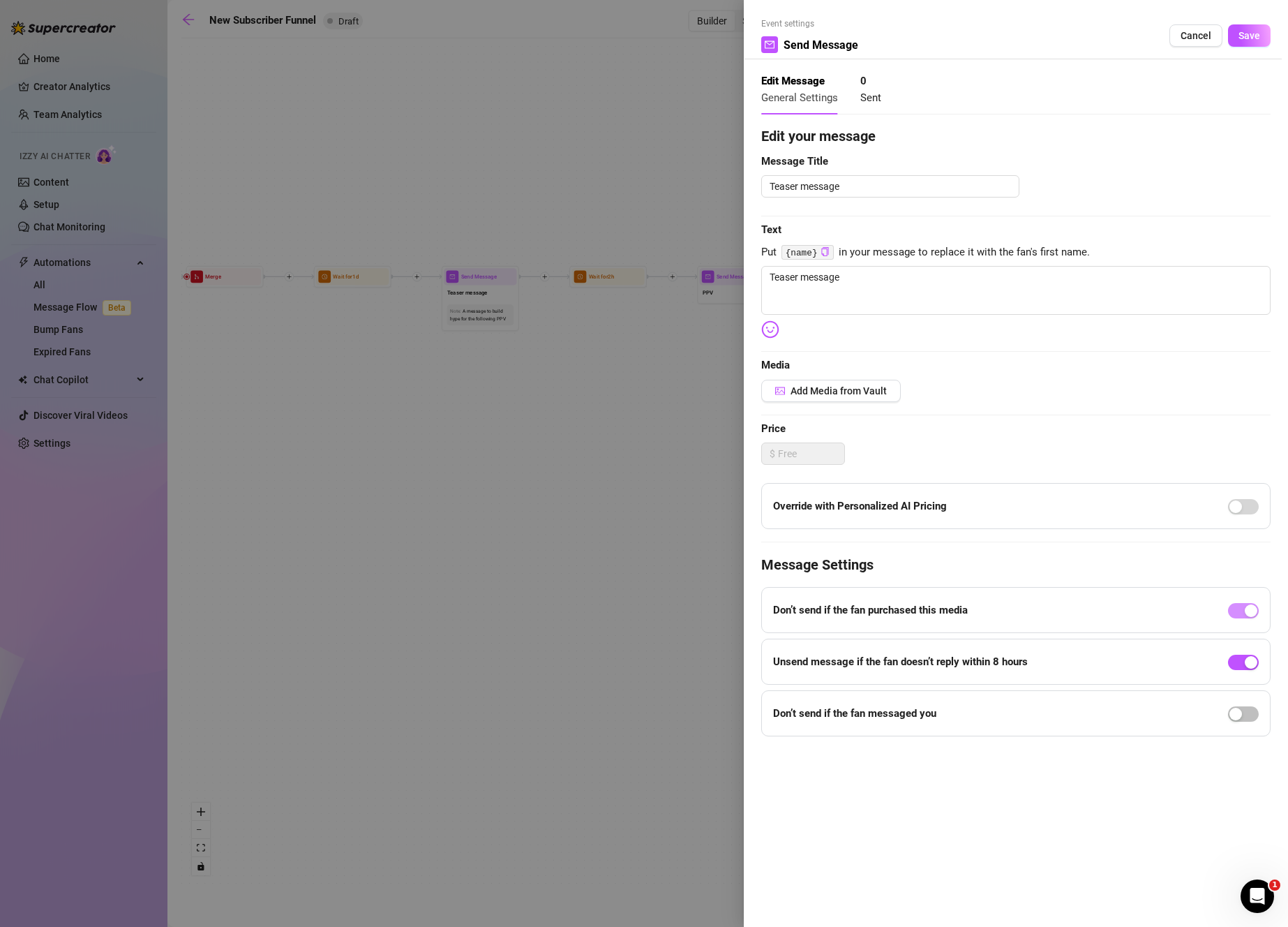
click at [748, 574] on div "Event settings Send Message Cancel Save Edit Message General Settings 0 Sent Ed…" at bounding box center [1016, 463] width 544 height 927
click at [1195, 33] on span "Cancel" at bounding box center [1195, 35] width 30 height 11
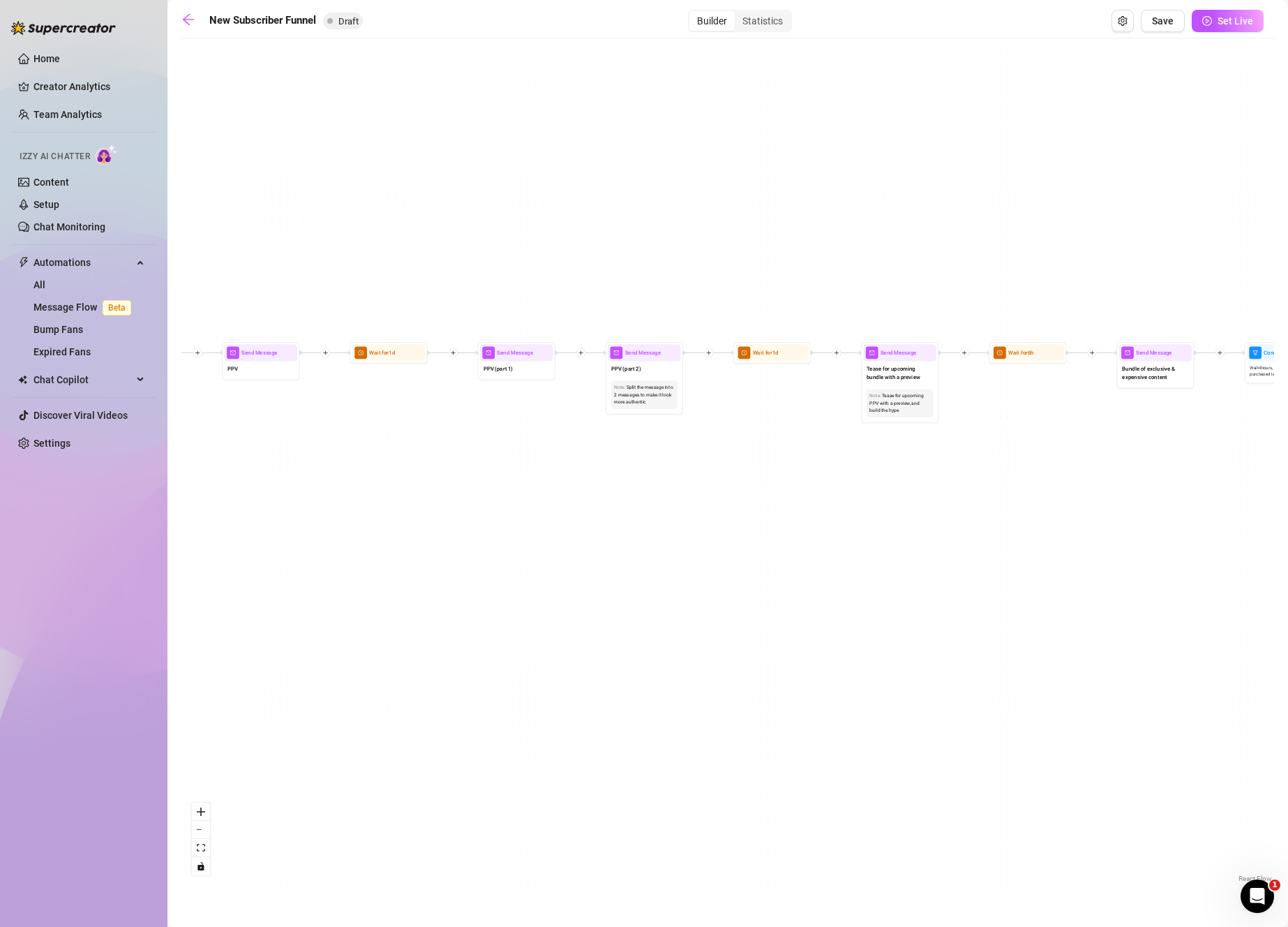
drag, startPoint x: 1018, startPoint y: 423, endPoint x: 288, endPoint y: 499, distance: 733.9
click at [288, 499] on div "If True If True If True If False If False If False If True If False Merge Merge…" at bounding box center [728, 465] width 1093 height 840
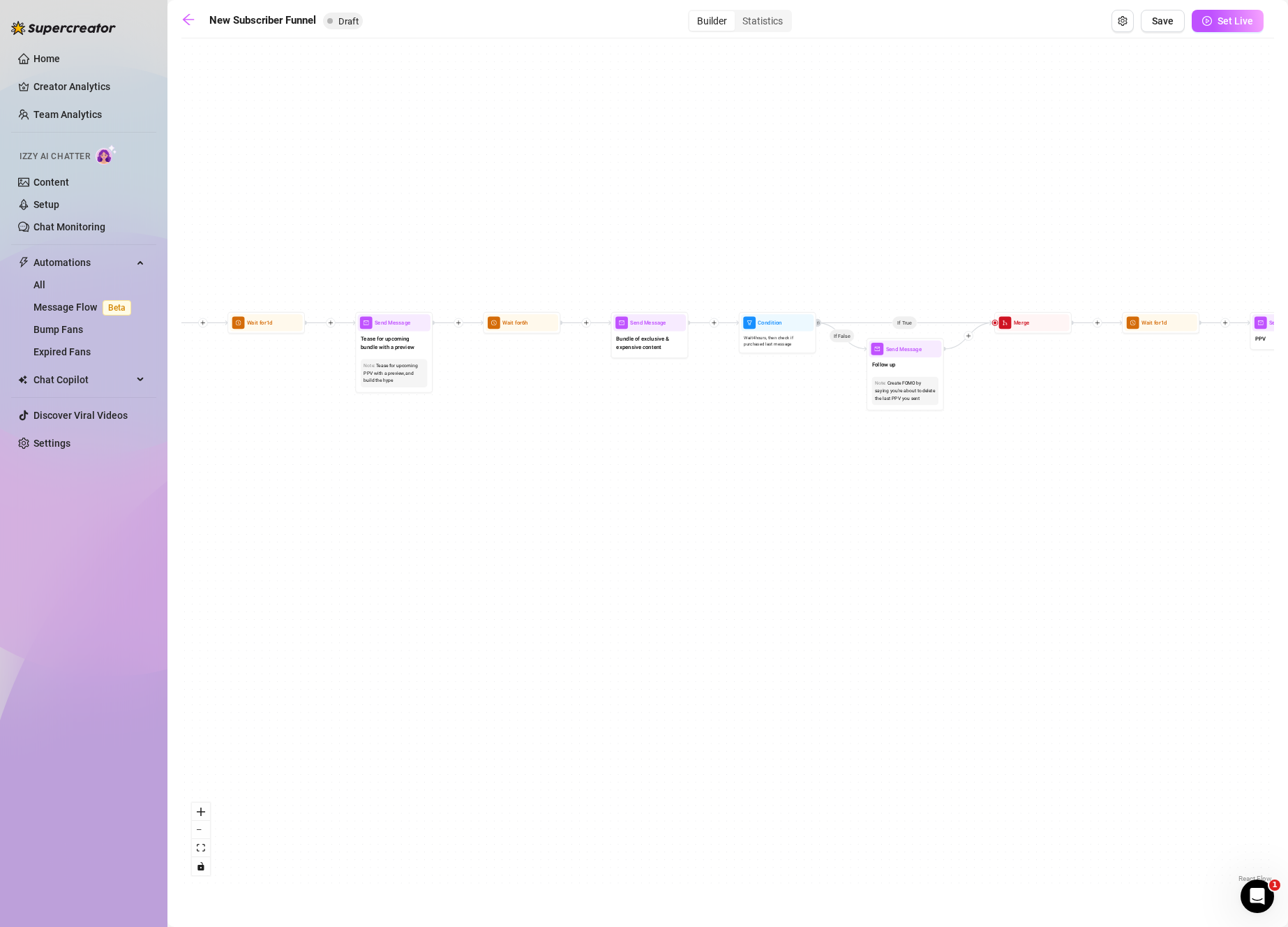
drag, startPoint x: 1189, startPoint y: 579, endPoint x: 682, endPoint y: 548, distance: 507.9
click at [682, 549] on div "If True If True If True If False If False If False If True If False Merge Merge…" at bounding box center [728, 465] width 1093 height 840
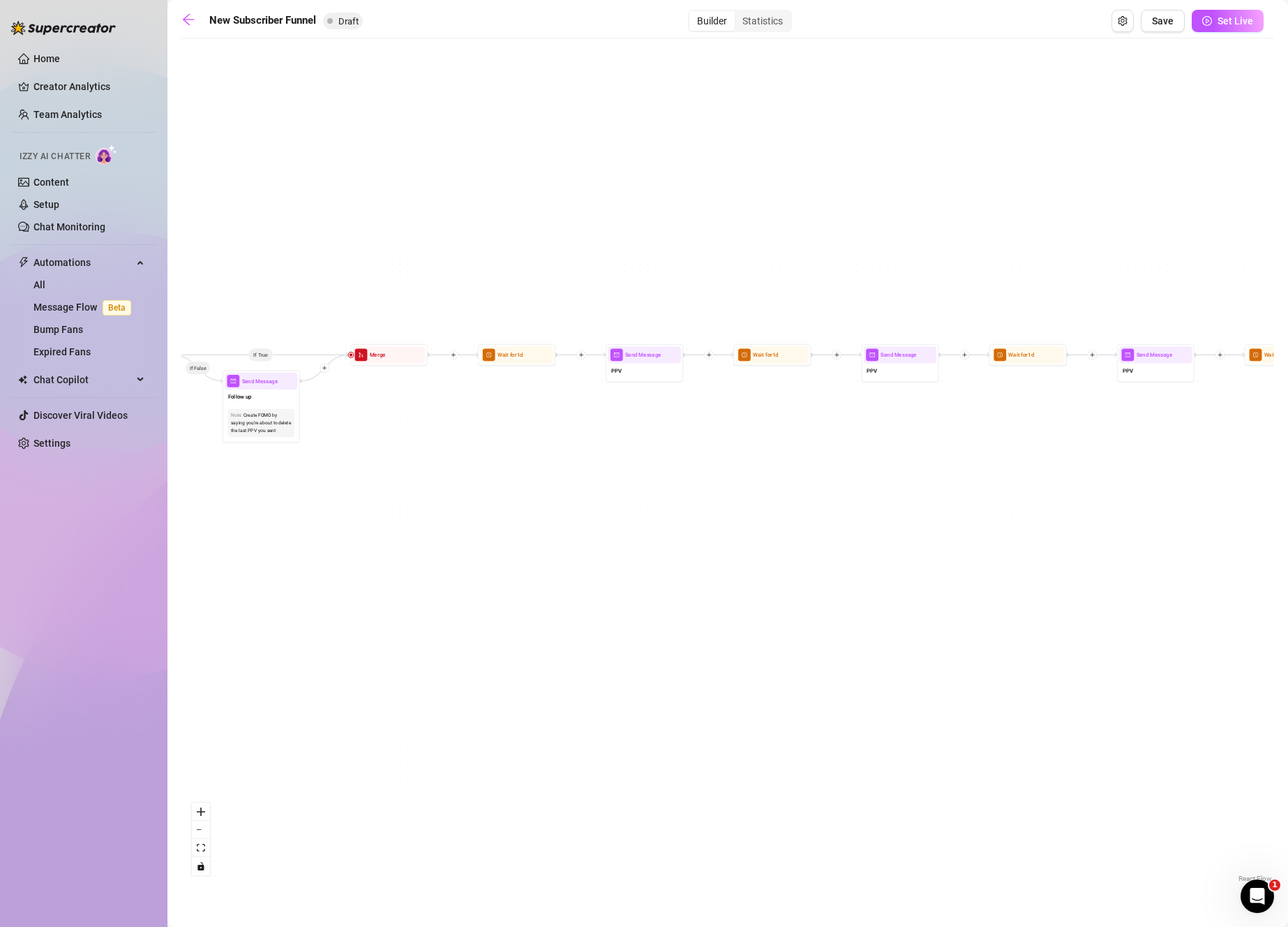
drag, startPoint x: 1166, startPoint y: 542, endPoint x: 514, endPoint y: 573, distance: 652.7
click at [514, 573] on div "If True If True If True If False If False If False If True If False Merge Merge…" at bounding box center [728, 465] width 1093 height 840
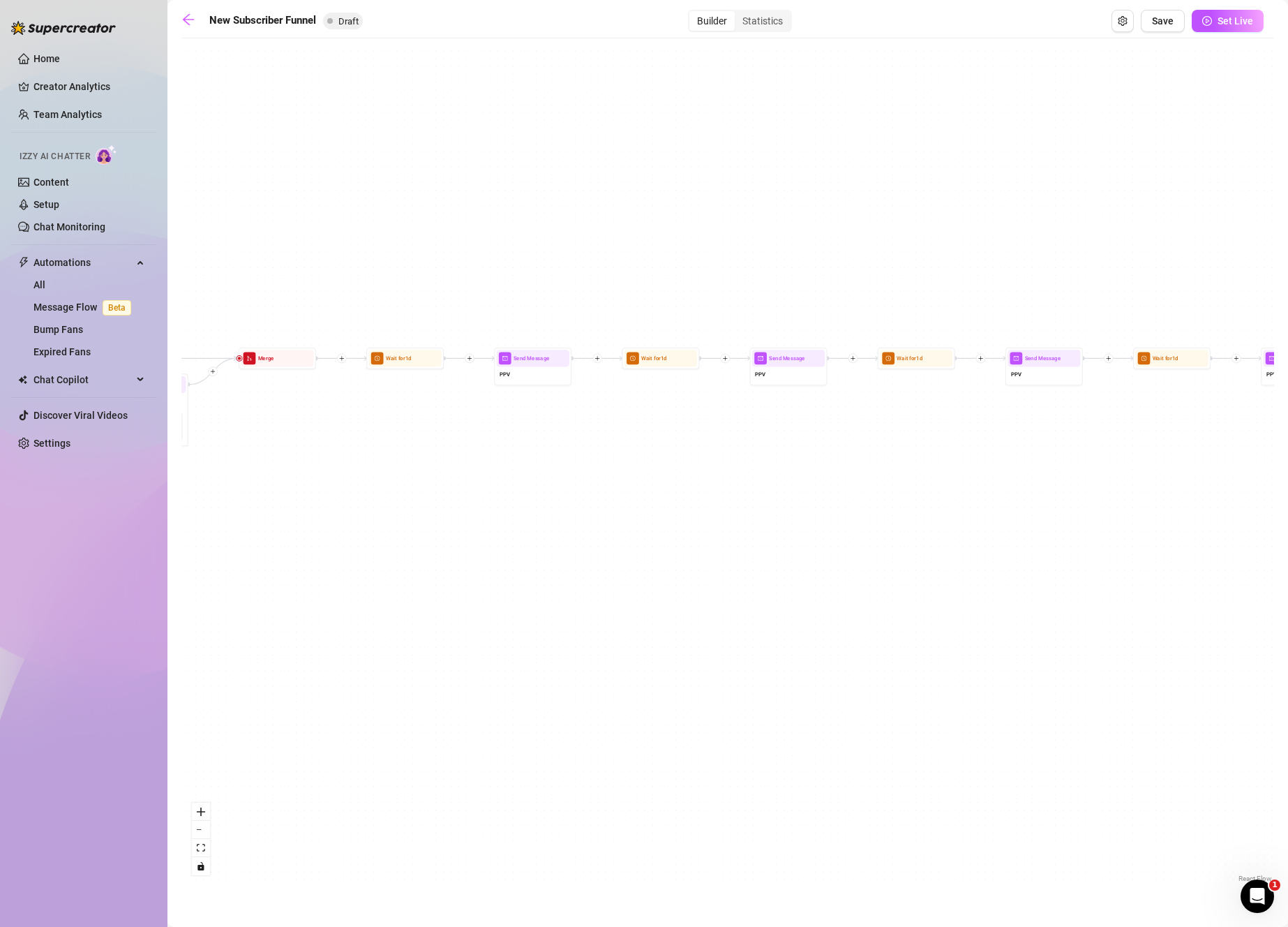
drag, startPoint x: 1171, startPoint y: 567, endPoint x: 553, endPoint y: 531, distance: 619.0
click at [518, 537] on div "If True If True If True If False If False If False If True If False Merge Merge…" at bounding box center [728, 465] width 1093 height 840
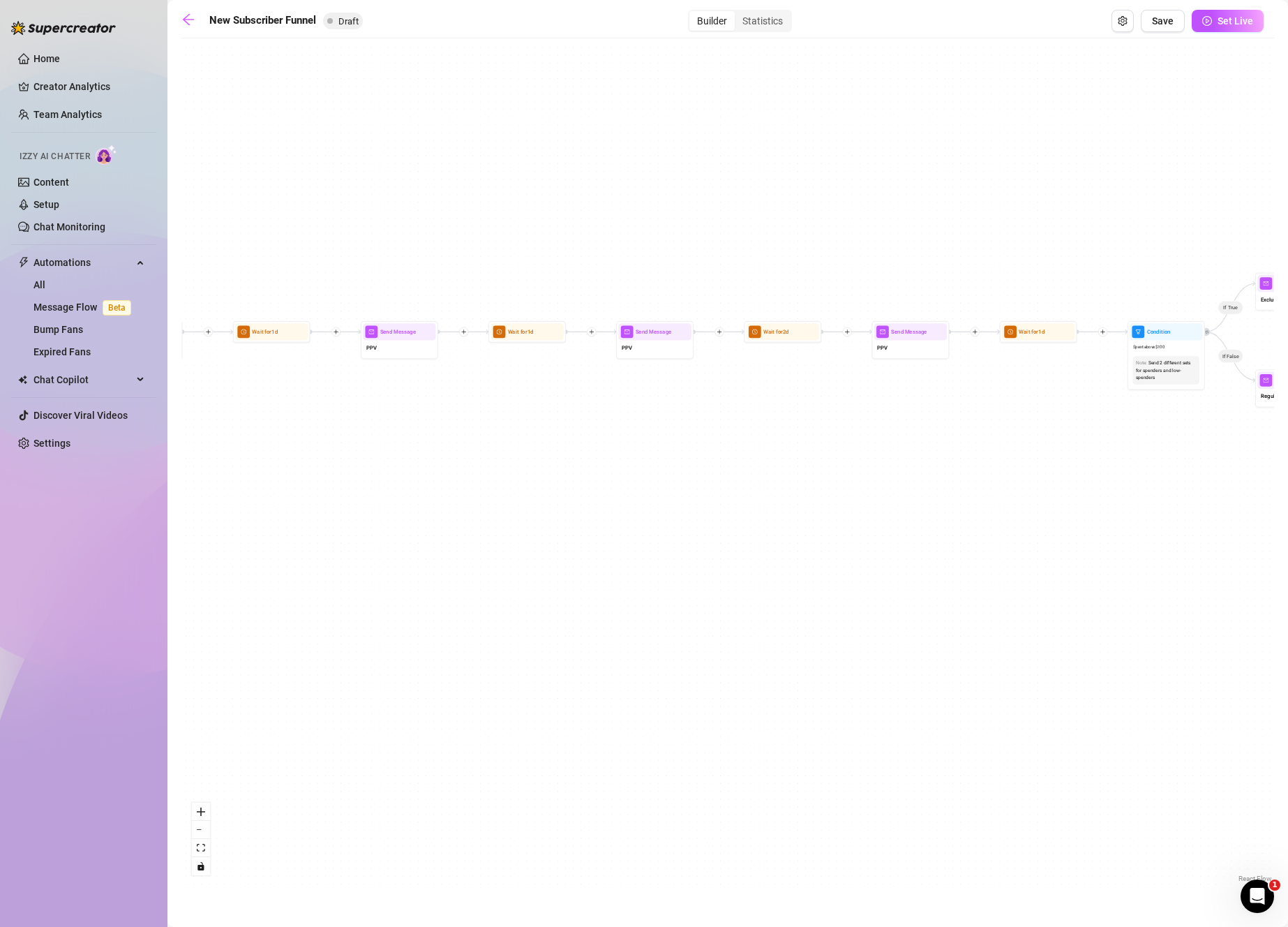
drag, startPoint x: 1105, startPoint y: 554, endPoint x: 534, endPoint y: 525, distance: 571.7
click at [534, 525] on div "If True If True If True If False If False If False If True If False Merge Merge…" at bounding box center [728, 465] width 1093 height 840
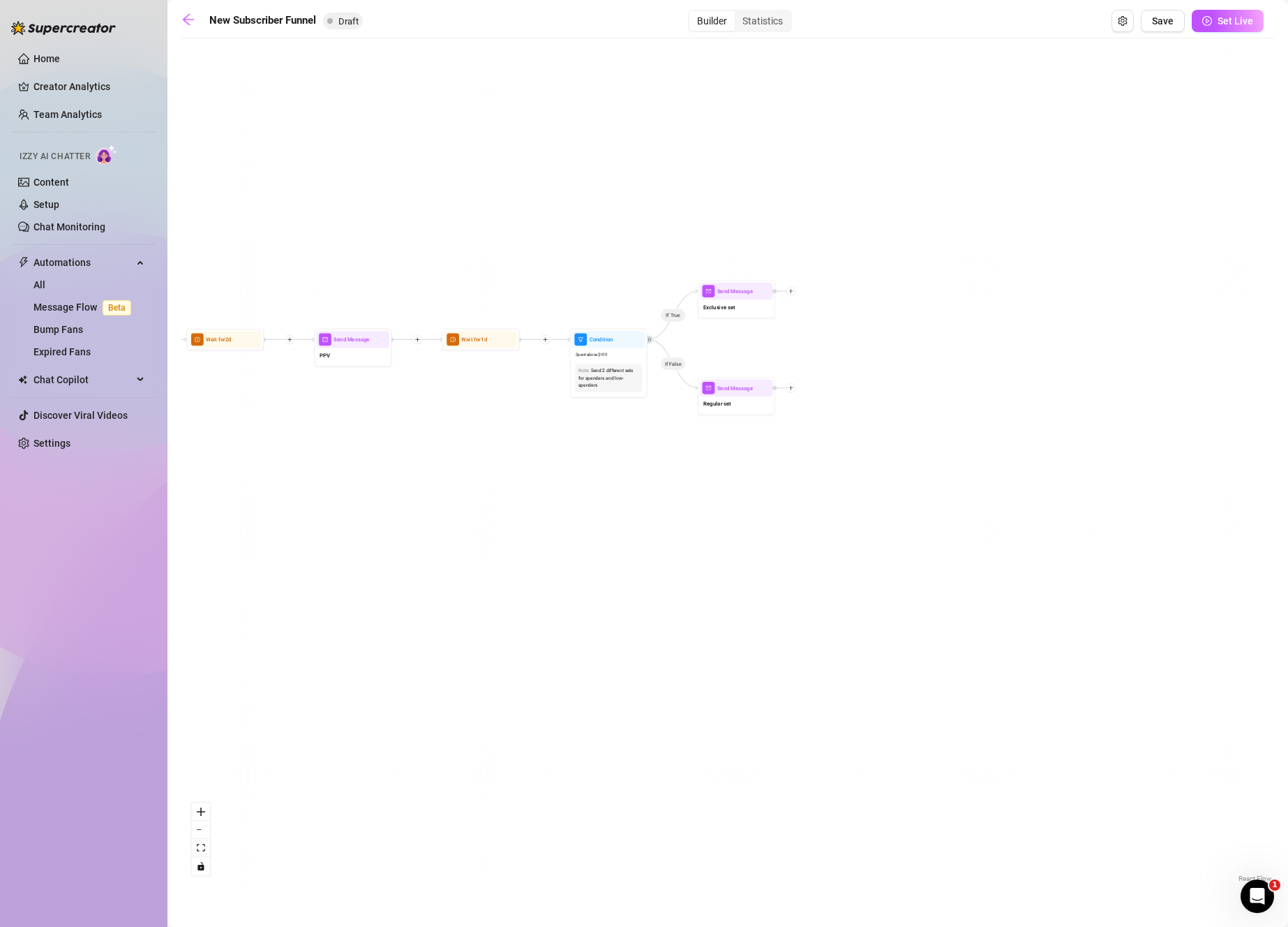
drag, startPoint x: 889, startPoint y: 517, endPoint x: 1023, endPoint y: 567, distance: 143.0
click at [1030, 572] on div "If True If True If True If False If False If False If True If False Merge Merge…" at bounding box center [728, 465] width 1093 height 840
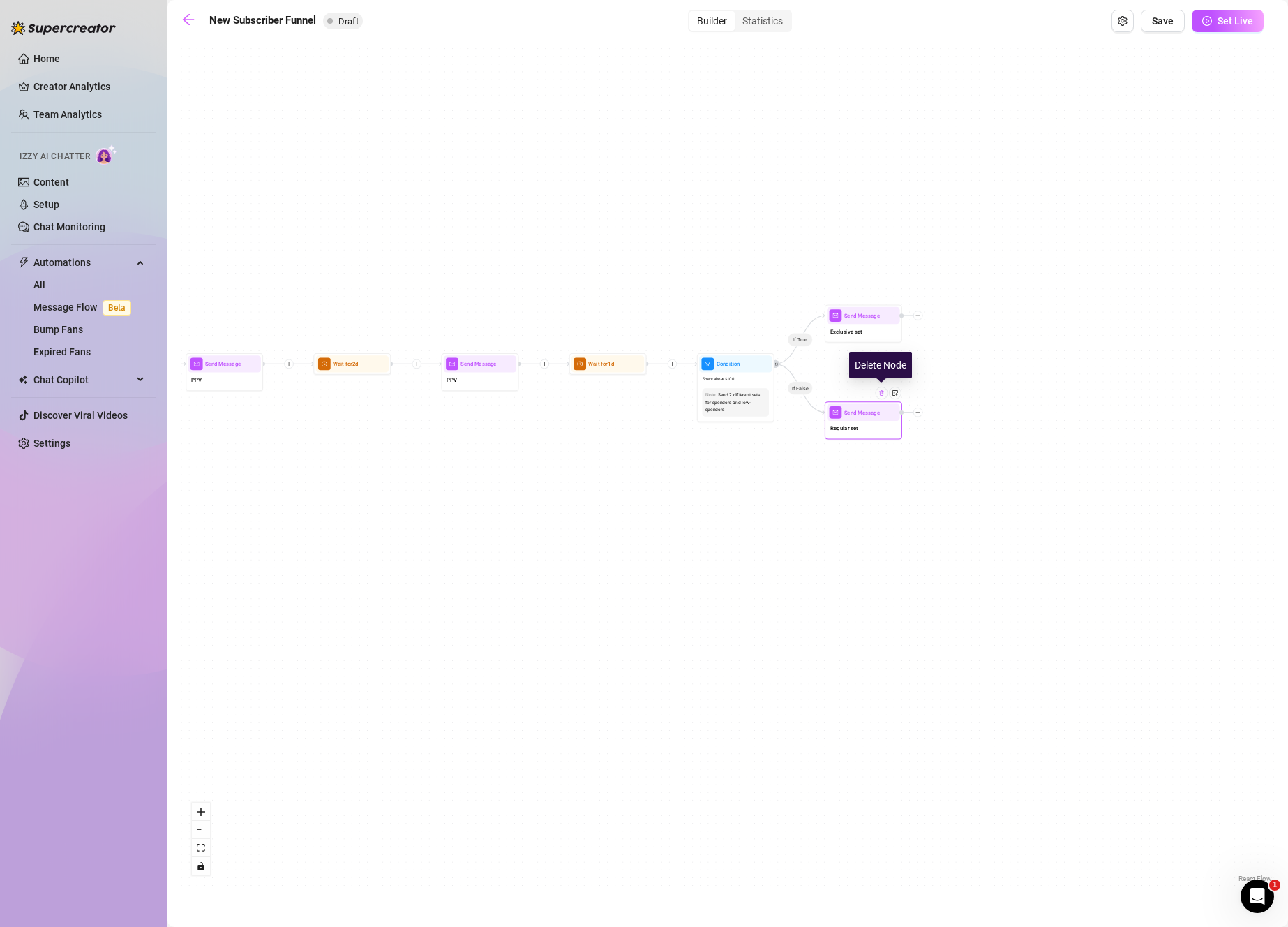
click at [881, 394] on img at bounding box center [881, 393] width 6 height 6
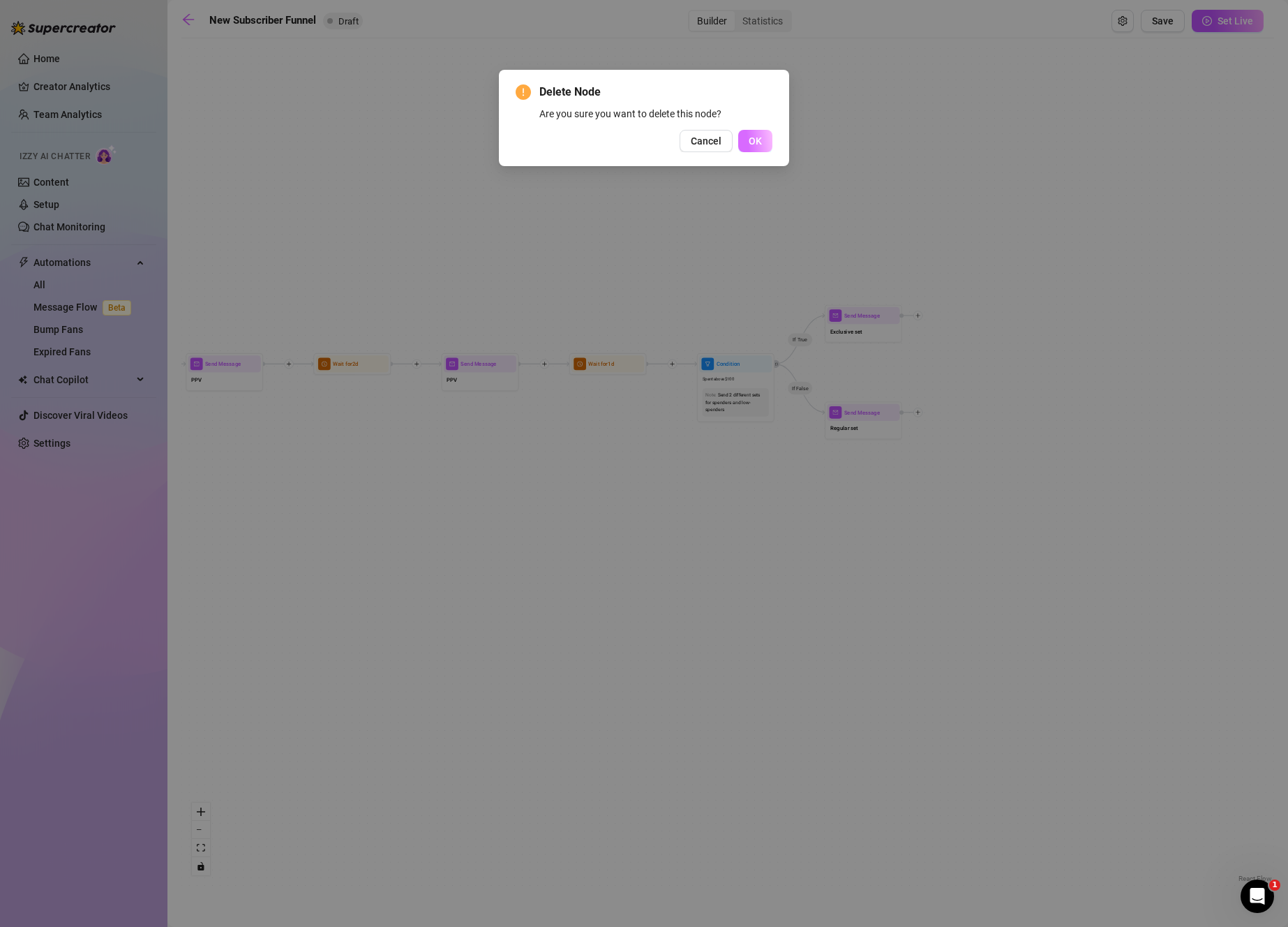
click at [752, 132] on button "OK" at bounding box center [755, 141] width 34 height 22
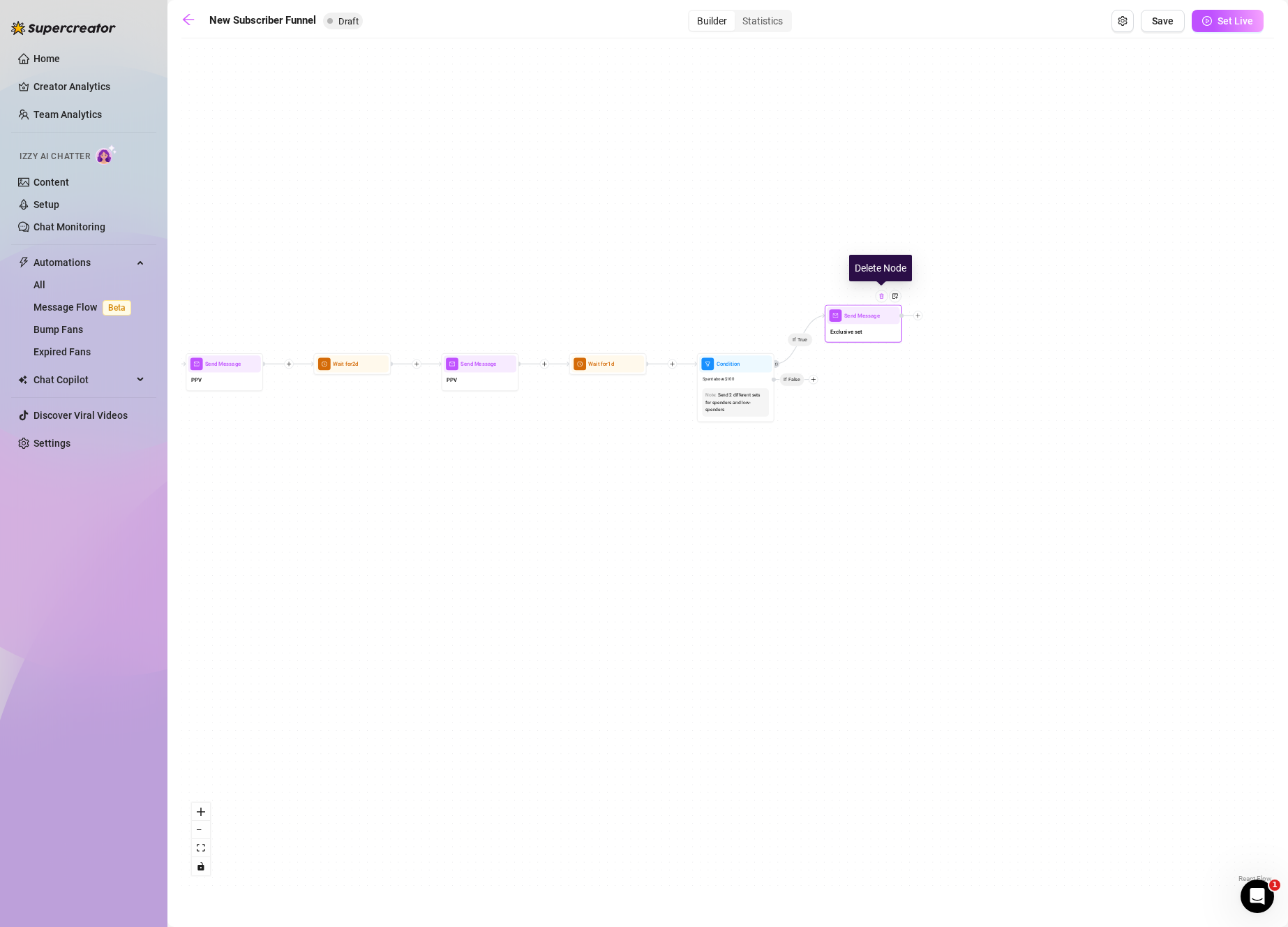
click at [884, 300] on div at bounding box center [881, 296] width 13 height 13
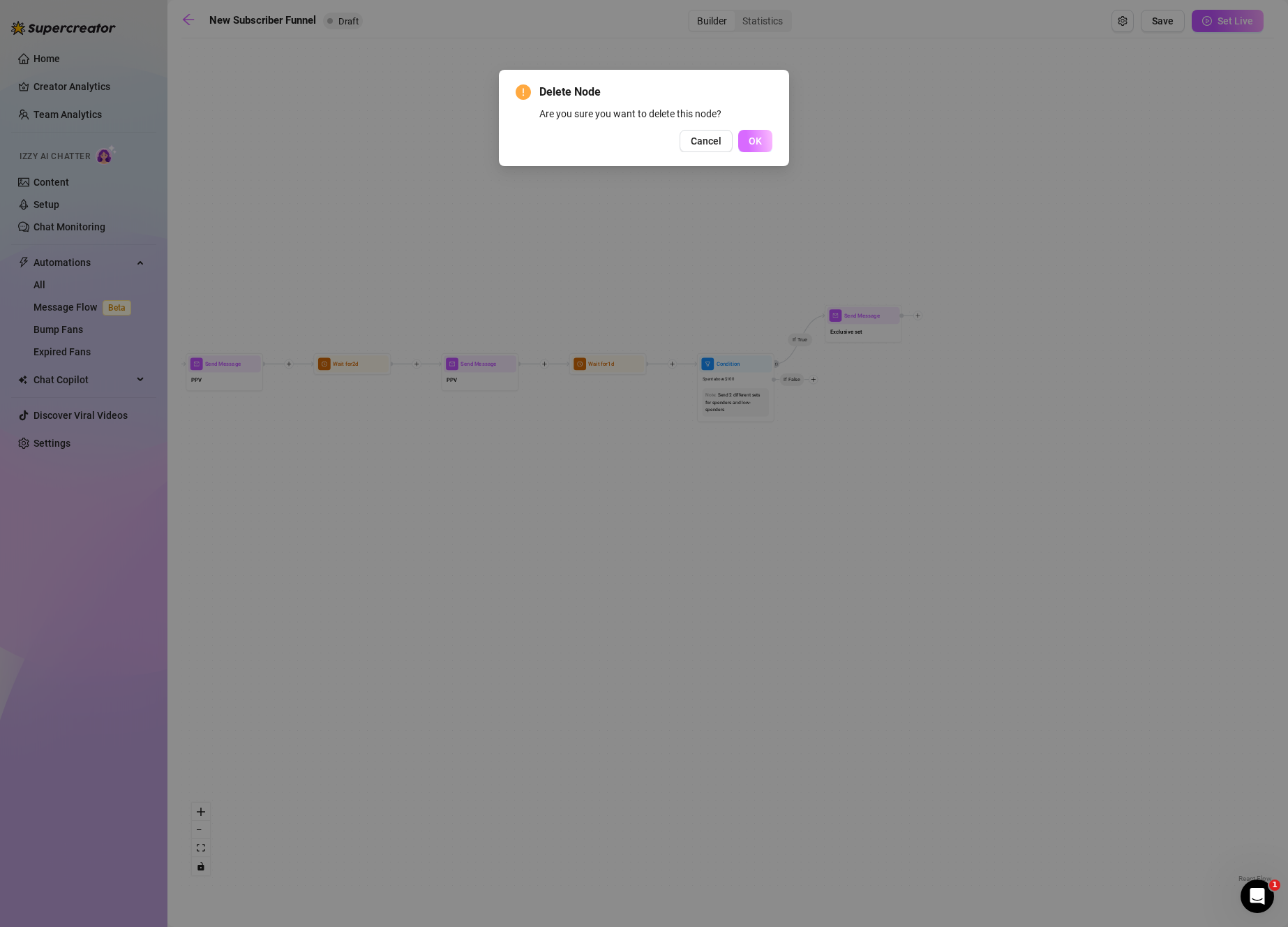
click at [759, 146] on span "OK" at bounding box center [755, 140] width 13 height 11
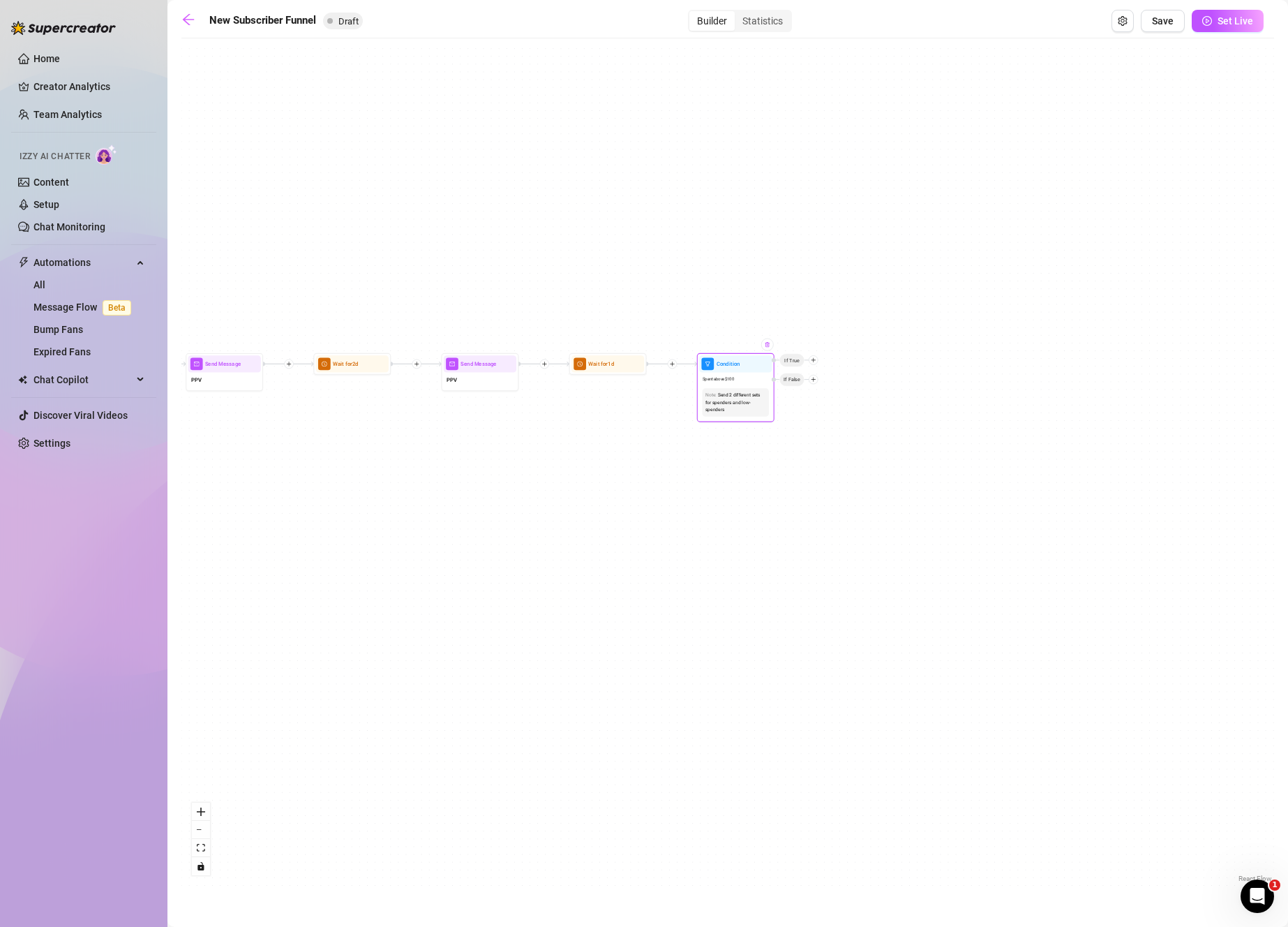
click at [768, 347] on img at bounding box center [767, 344] width 6 height 6
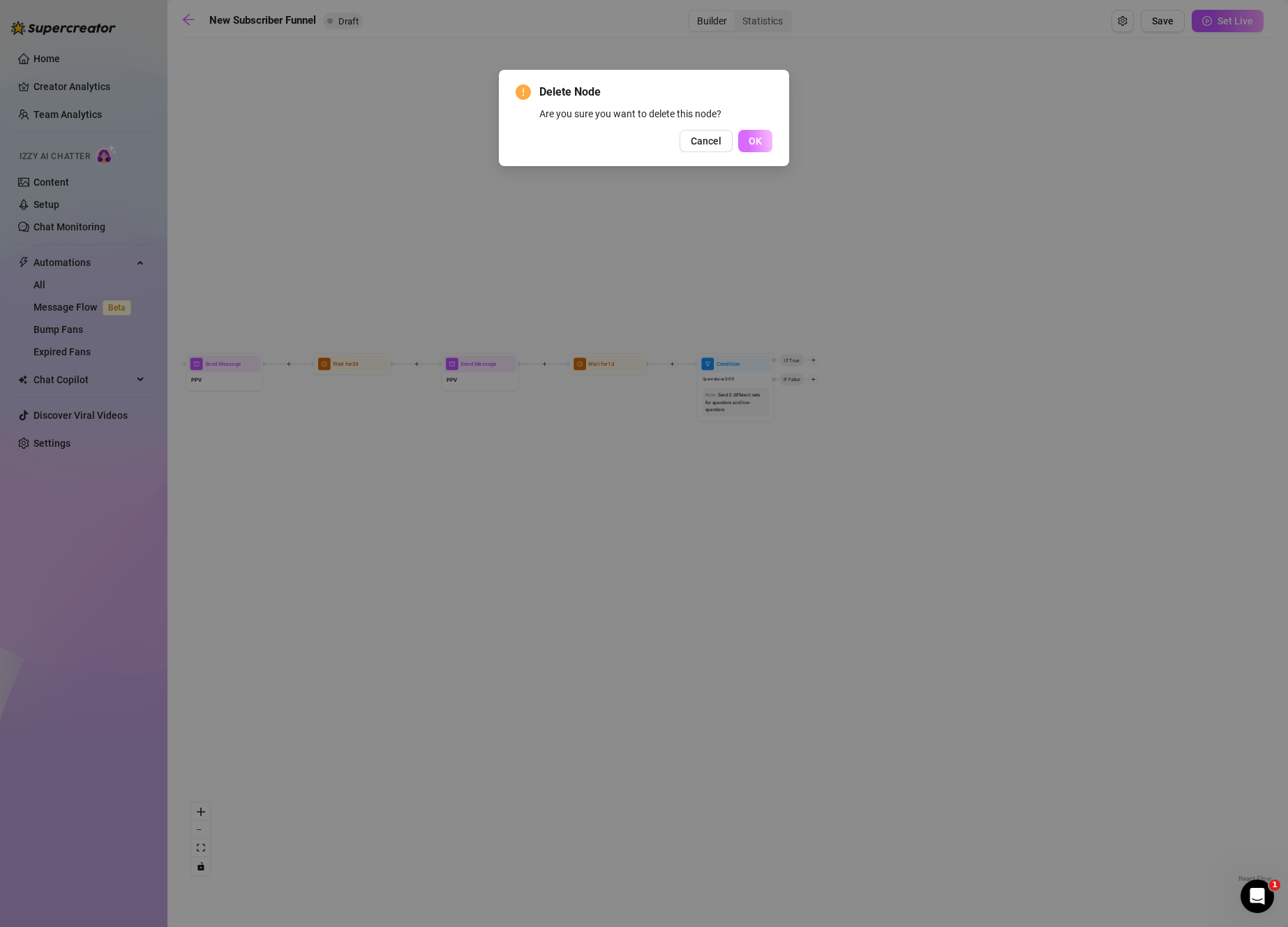
click at [758, 136] on span "OK" at bounding box center [755, 140] width 13 height 11
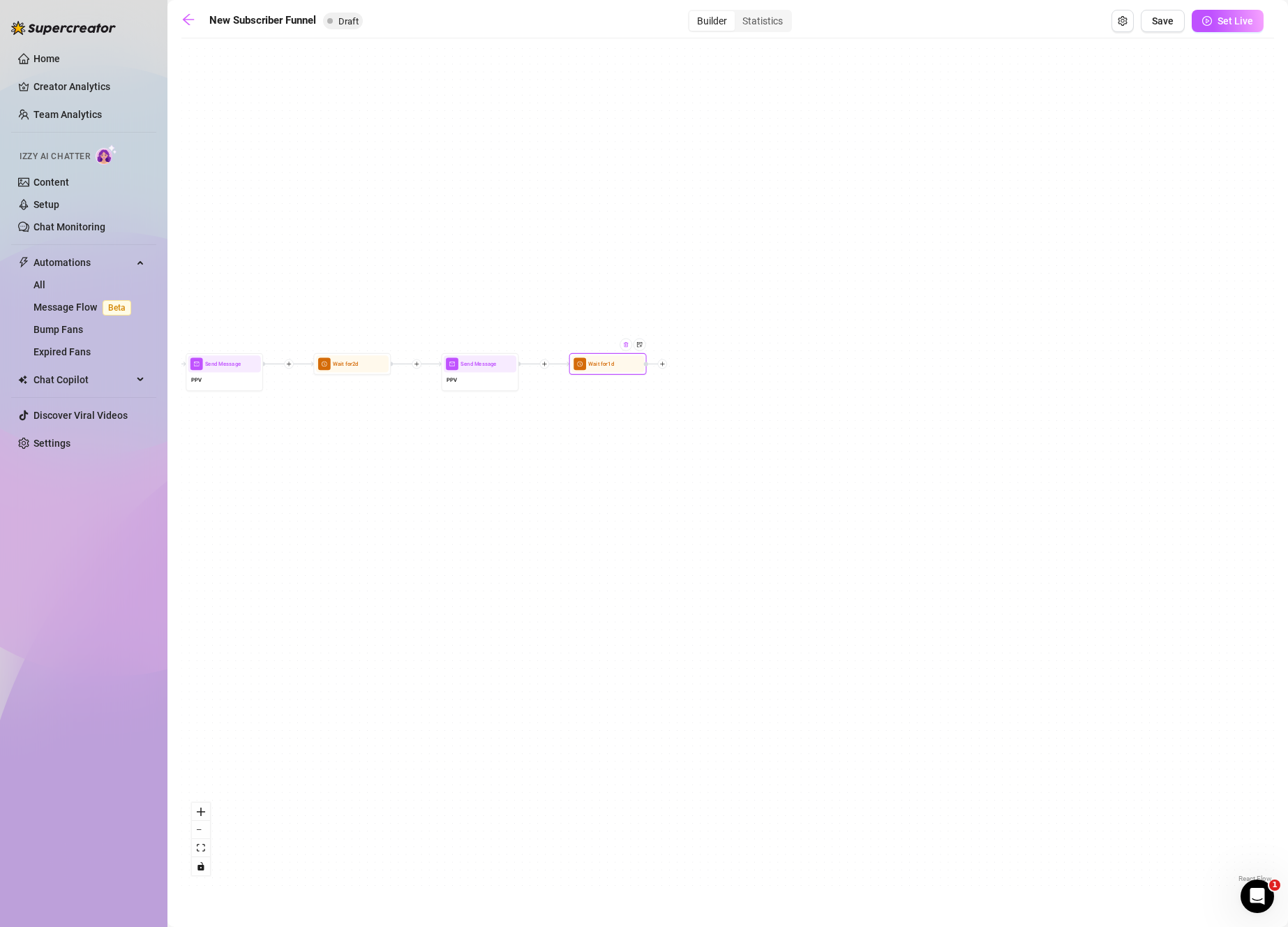
click at [627, 349] on div at bounding box center [626, 344] width 13 height 13
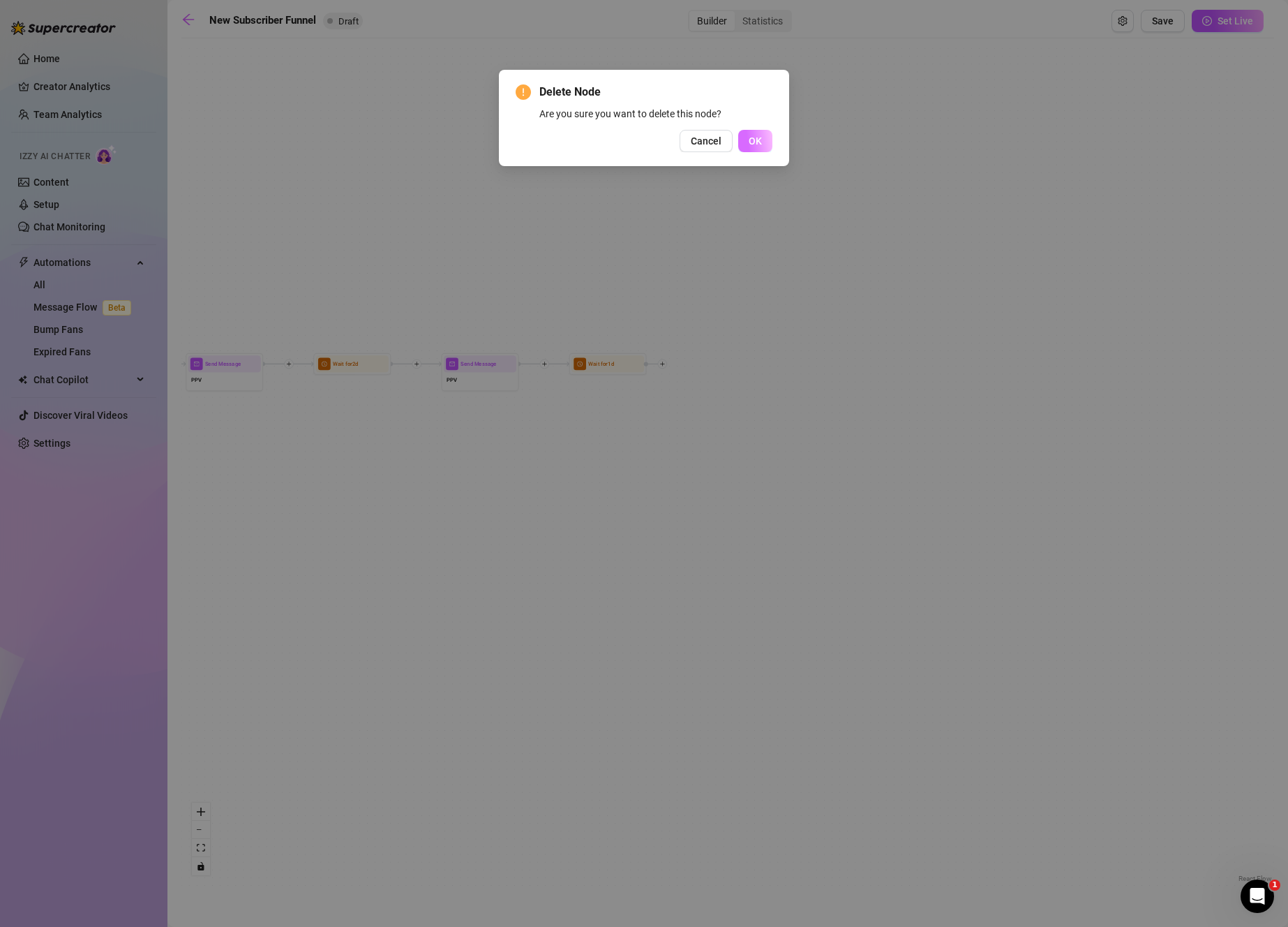
click at [764, 143] on button "OK" at bounding box center [755, 141] width 34 height 22
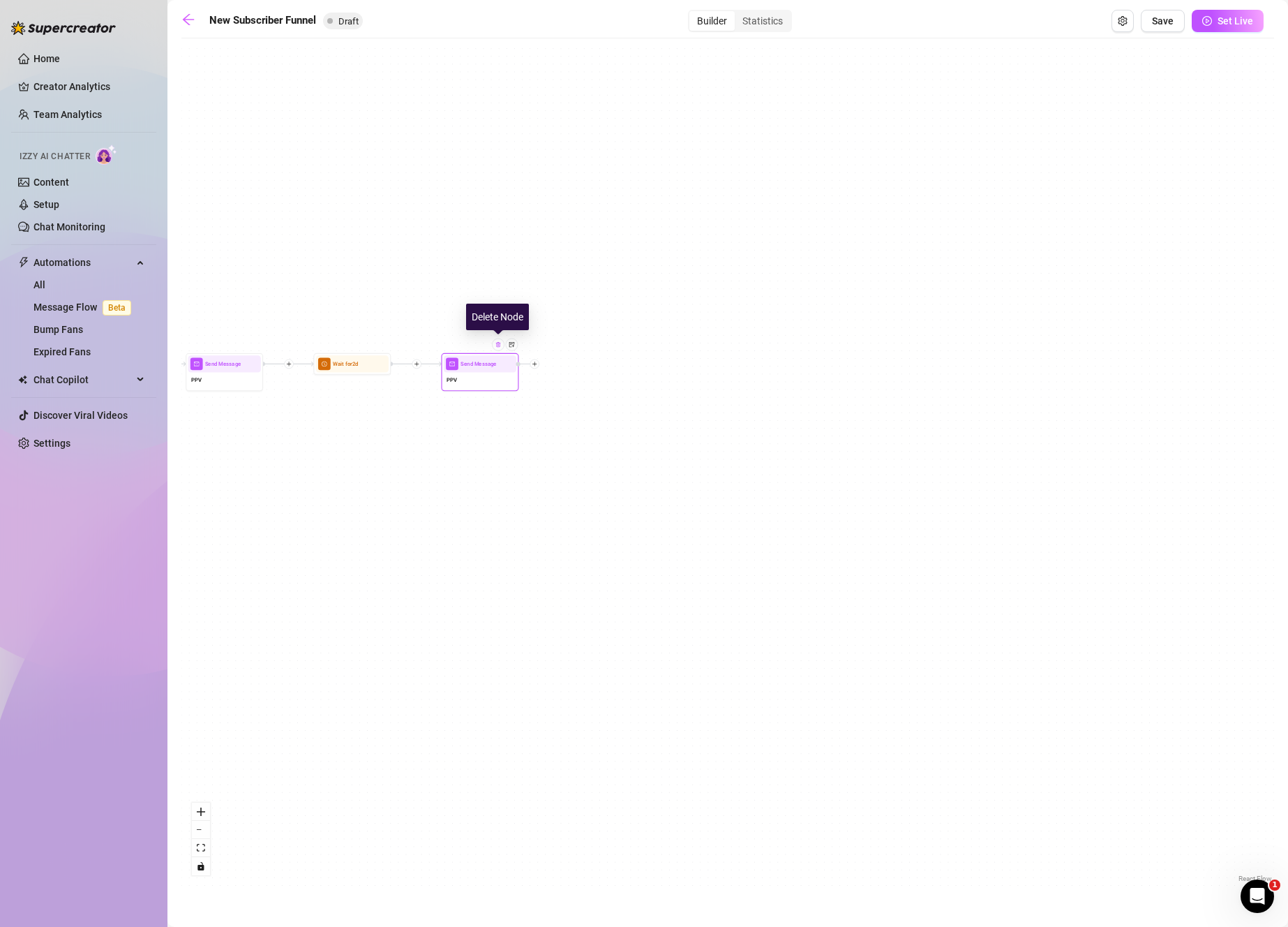
click at [496, 348] on div at bounding box center [498, 344] width 13 height 13
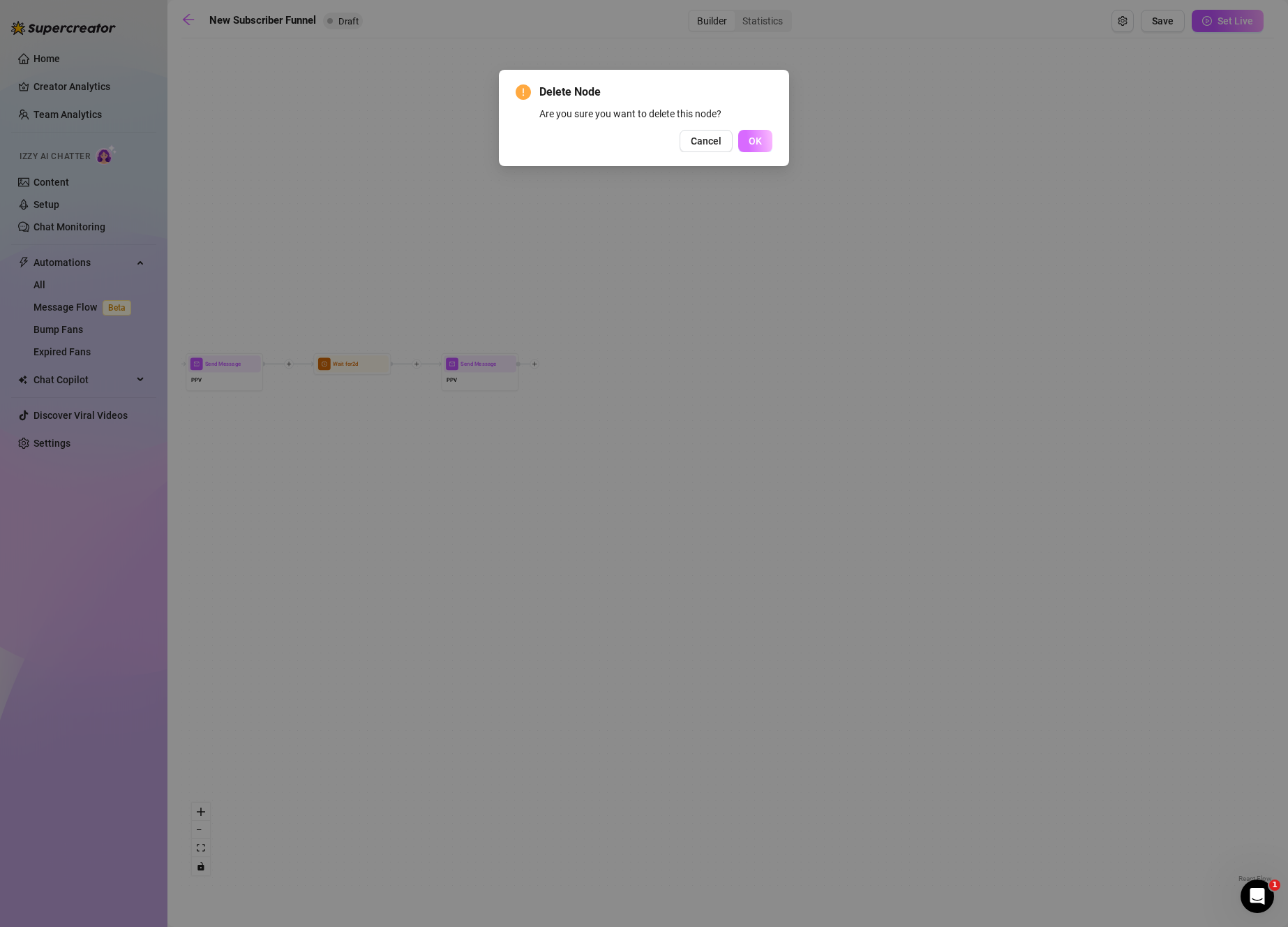
click at [760, 131] on button "OK" at bounding box center [755, 141] width 34 height 22
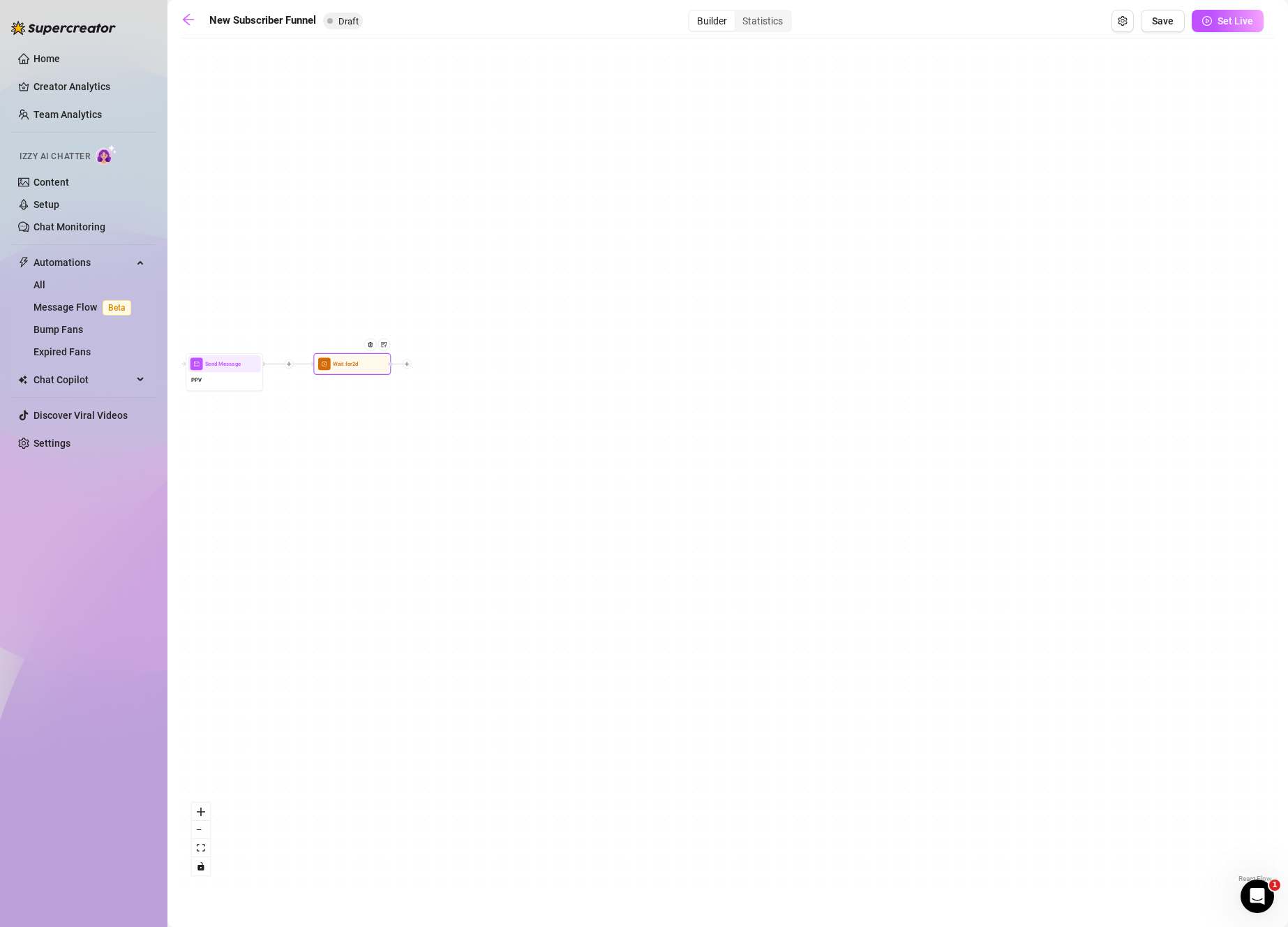
click at [371, 352] on div at bounding box center [373, 351] width 33 height 40
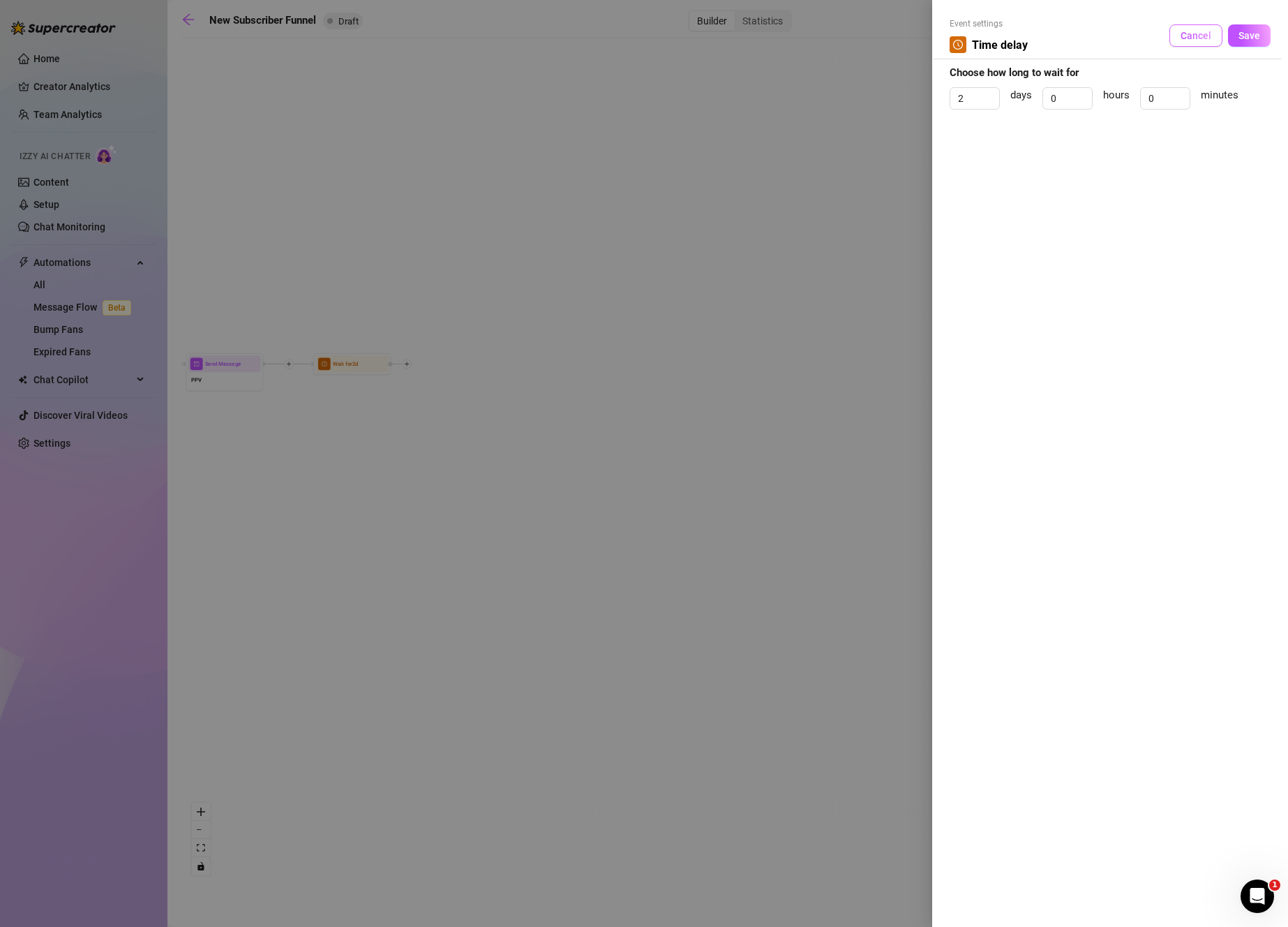
click at [1200, 33] on span "Cancel" at bounding box center [1195, 35] width 30 height 11
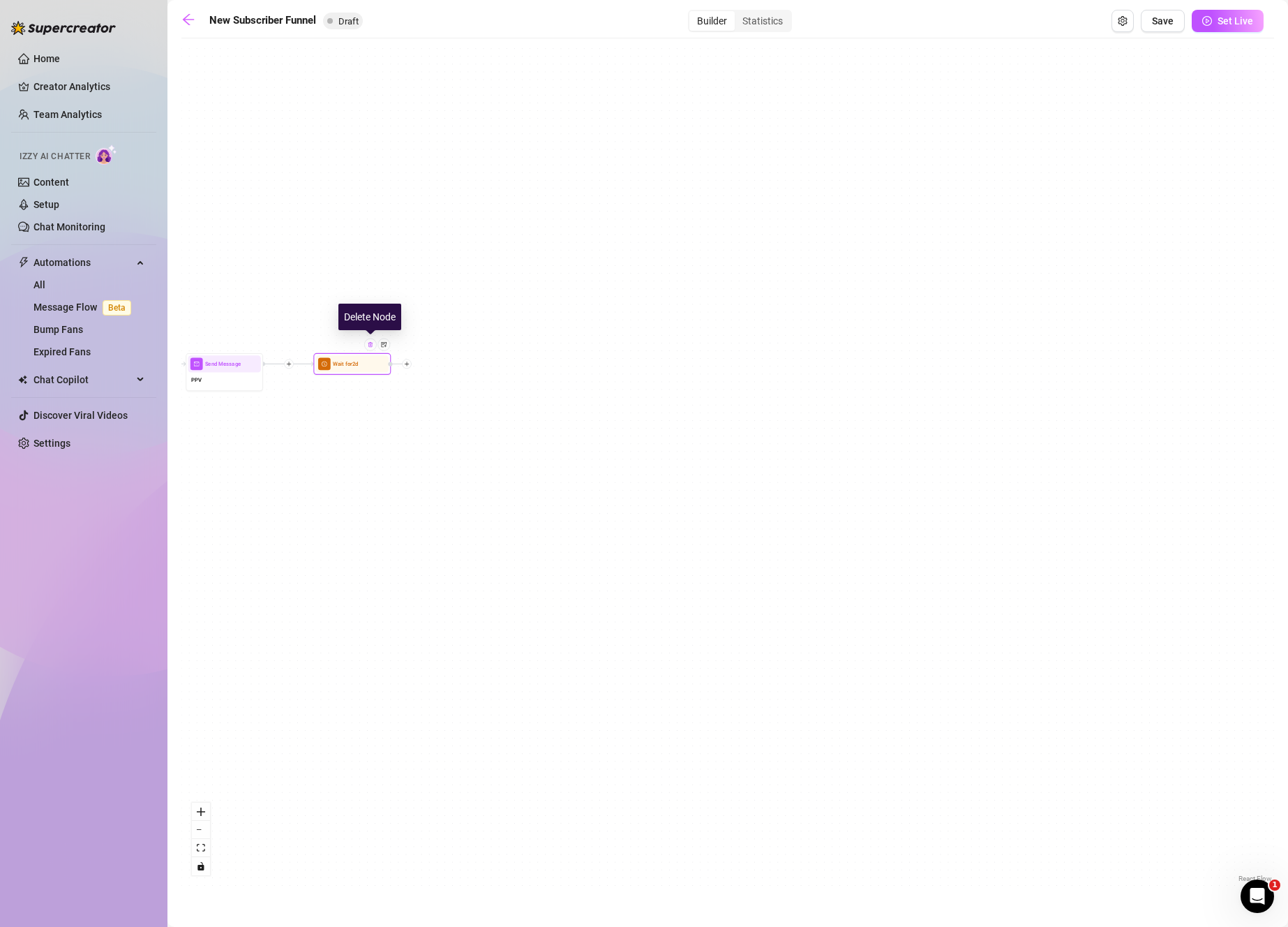
click at [365, 346] on div at bounding box center [370, 344] width 13 height 13
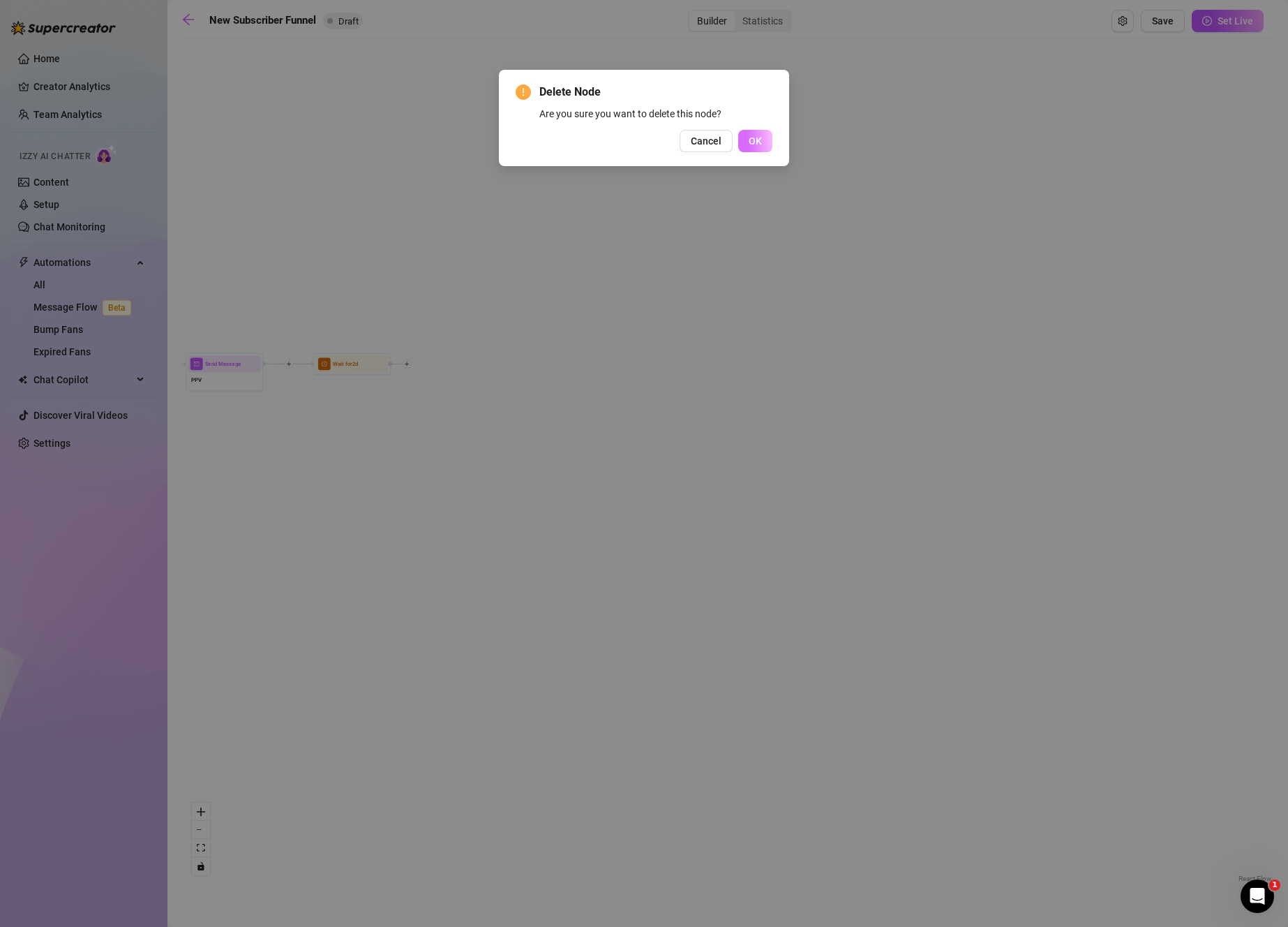
click at [757, 148] on button "OK" at bounding box center [755, 141] width 34 height 22
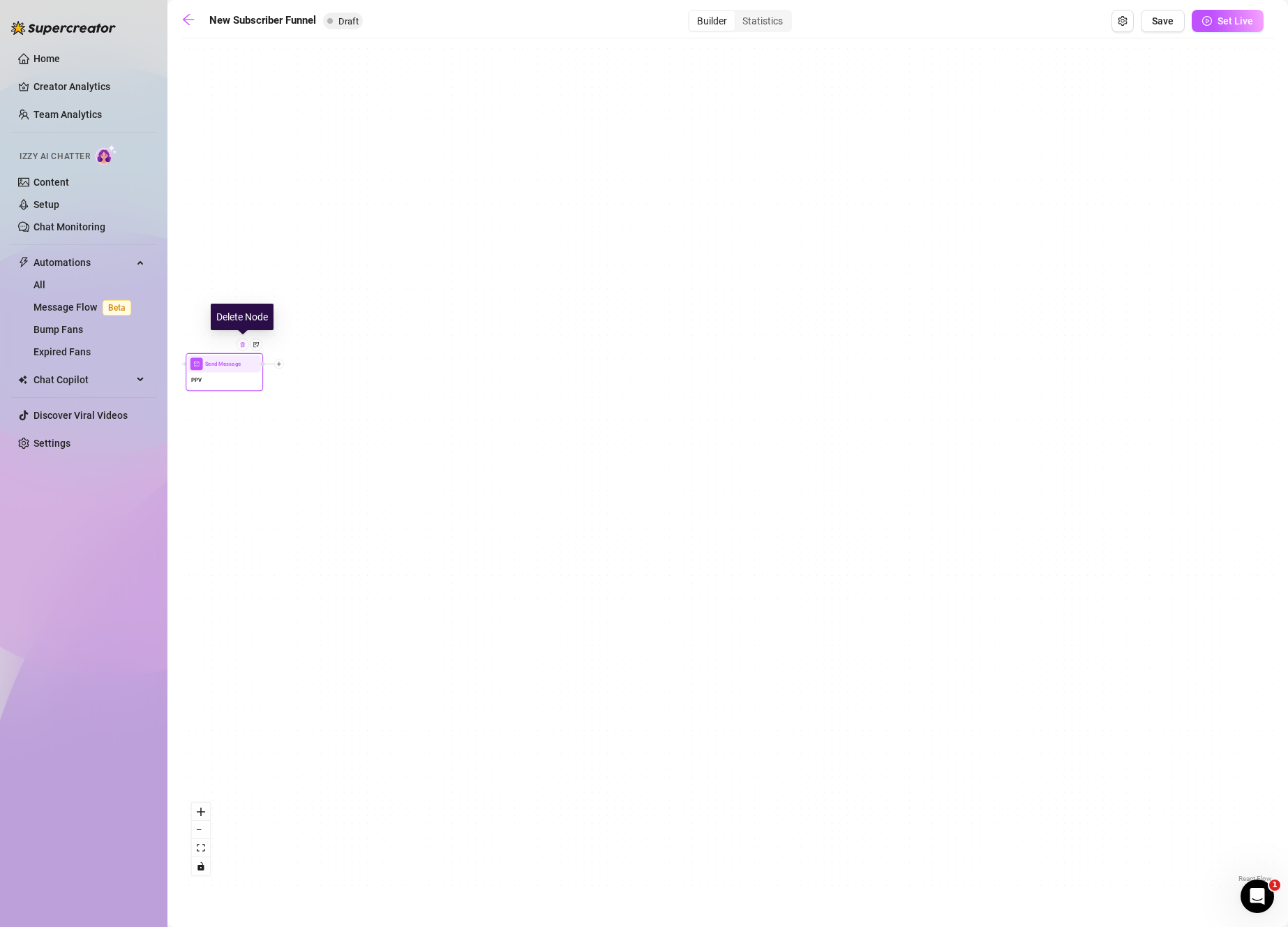
click at [245, 347] on div at bounding box center [242, 344] width 13 height 13
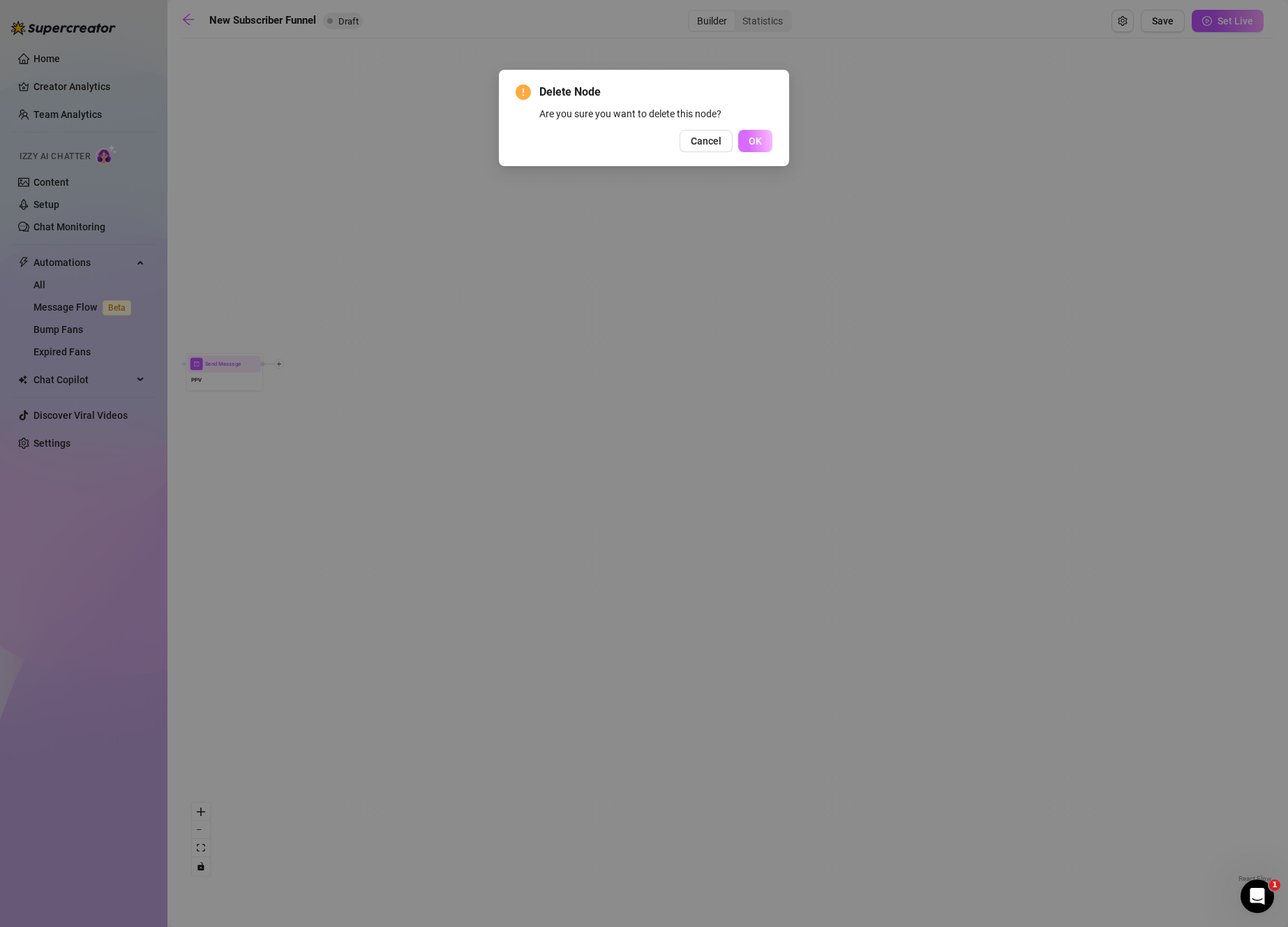
click at [763, 145] on button "OK" at bounding box center [755, 141] width 34 height 22
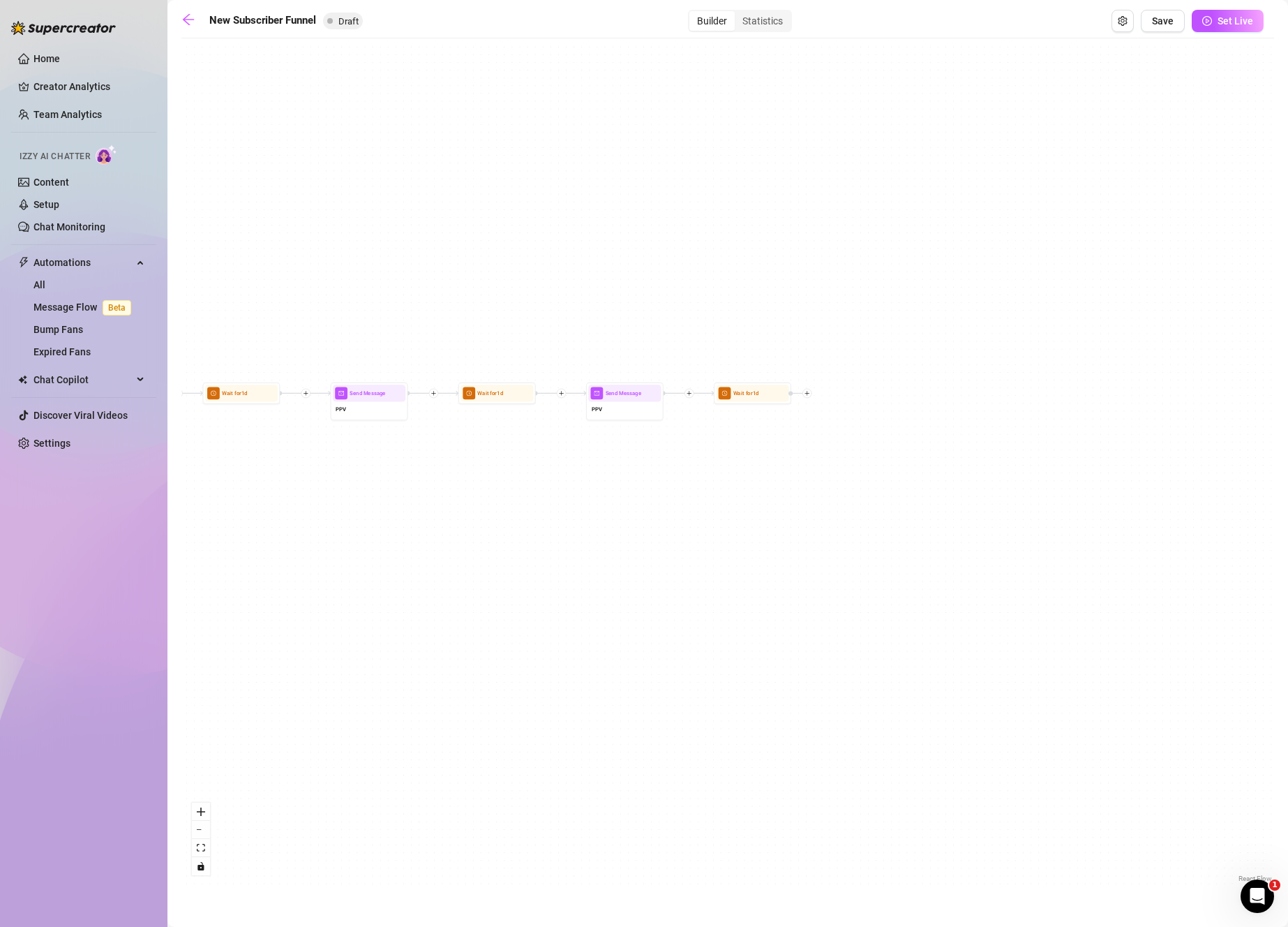
drag, startPoint x: 751, startPoint y: 675, endPoint x: 1121, endPoint y: 683, distance: 370.1
click at [1194, 681] on div "If True If True If True If False If False If False Merge Merge Merge Wait for 1…" at bounding box center [728, 465] width 1093 height 840
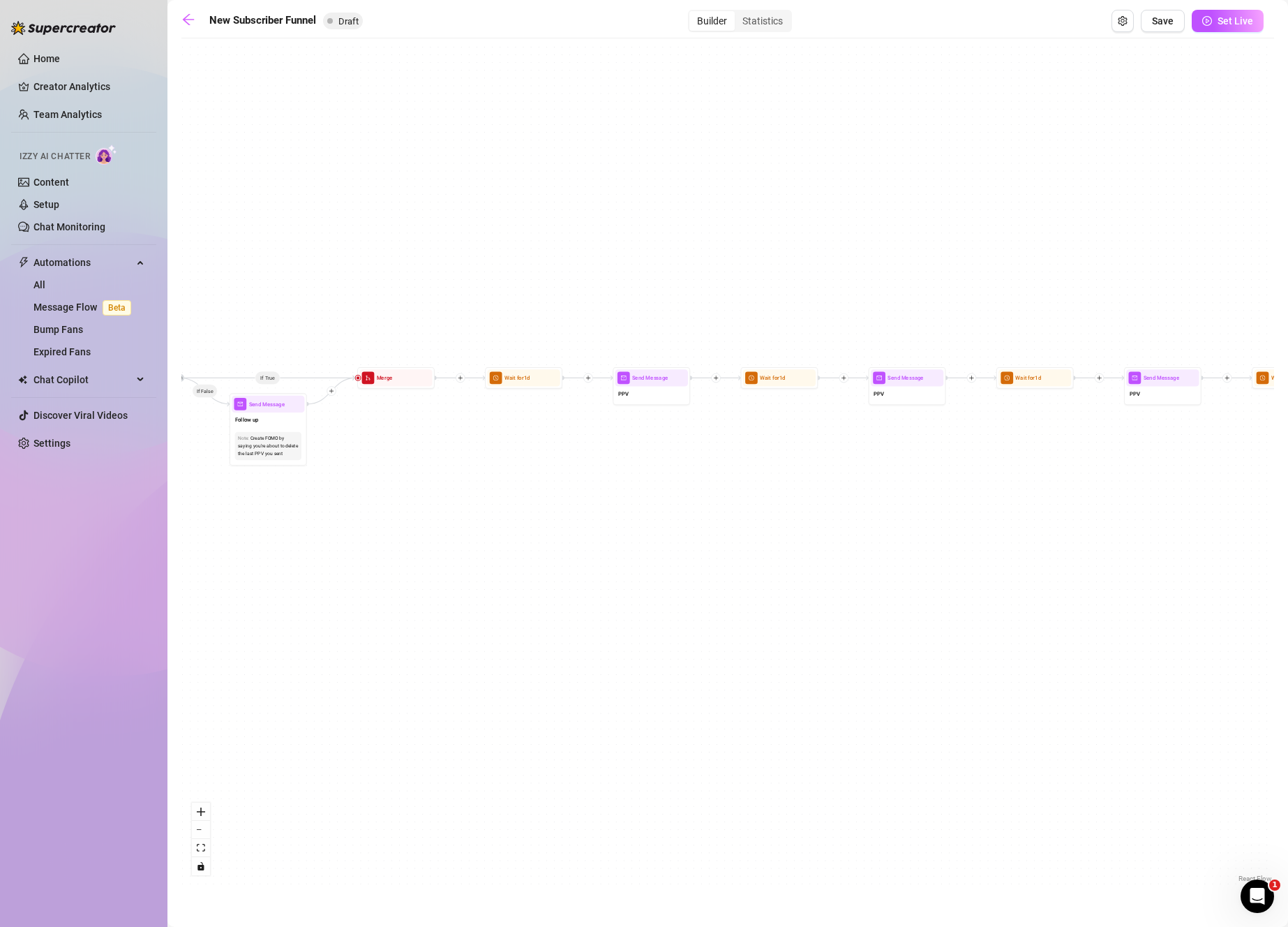
drag, startPoint x: 915, startPoint y: 627, endPoint x: 971, endPoint y: 604, distance: 60.5
click at [1125, 598] on div "If True If True If True If False If False If False Merge Merge Merge Wait for 1…" at bounding box center [728, 465] width 1093 height 840
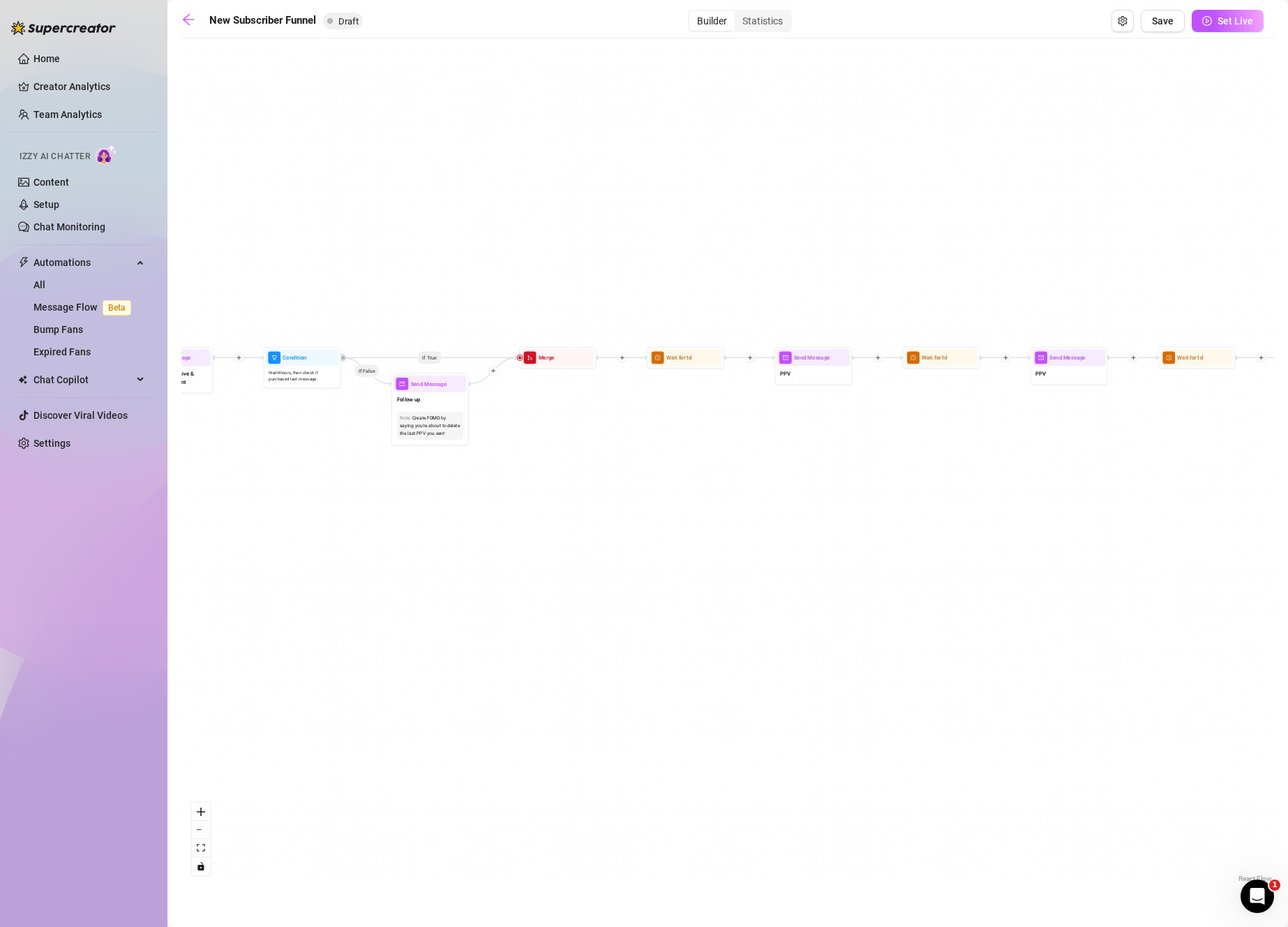
drag, startPoint x: 667, startPoint y: 569, endPoint x: 1091, endPoint y: 540, distance: 425.0
click at [1091, 540] on div "If True If True If True If False If False If False Merge Merge Merge Wait for 1…" at bounding box center [728, 465] width 1093 height 840
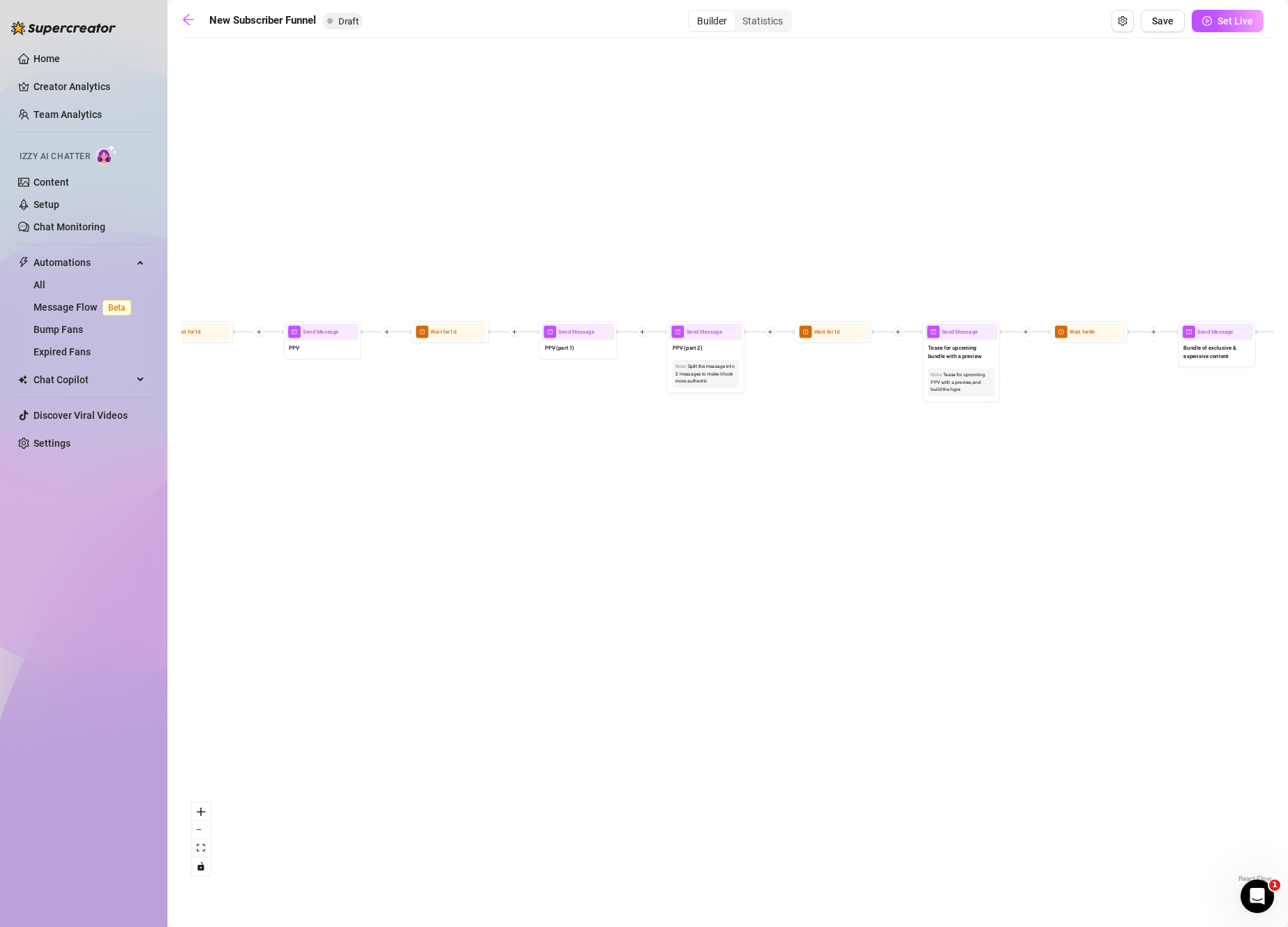
drag, startPoint x: 534, startPoint y: 538, endPoint x: 1148, endPoint y: 540, distance: 614.0
click at [1148, 540] on div "If True If True If True If False If False If False Merge Merge Merge Wait for 1…" at bounding box center [728, 465] width 1093 height 840
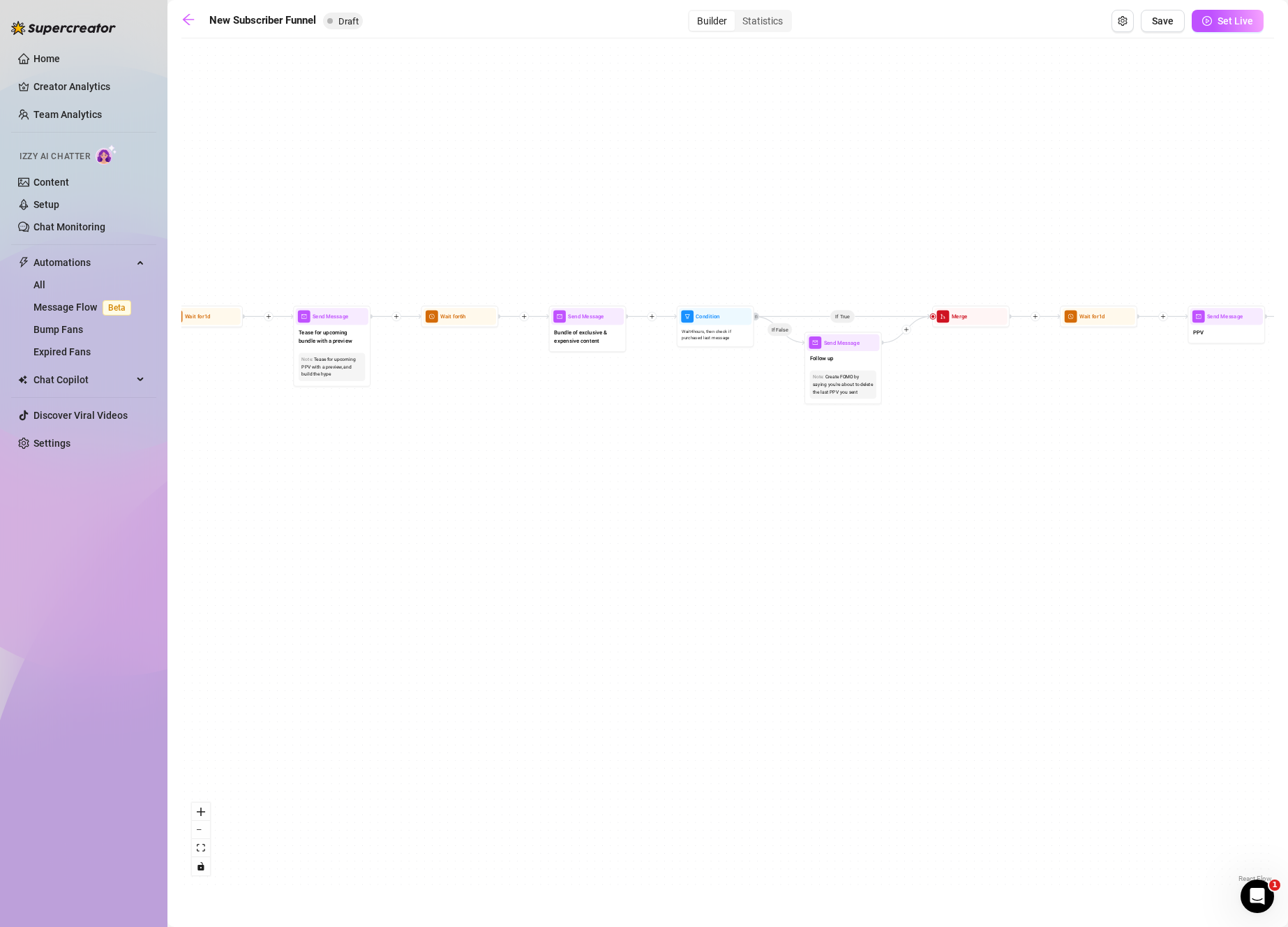
drag, startPoint x: 605, startPoint y: 563, endPoint x: -82, endPoint y: 554, distance: 687.1
click at [0, 554] on html "Home Creator Analytics Team Analytics Izzy AI Chatter Content Setup Chat Monito…" at bounding box center [644, 463] width 1288 height 927
drag, startPoint x: 748, startPoint y: 608, endPoint x: 322, endPoint y: 592, distance: 426.3
click at [322, 592] on div "If True If True If True If False If False If False Merge Merge Merge Wait for 1…" at bounding box center [728, 465] width 1093 height 840
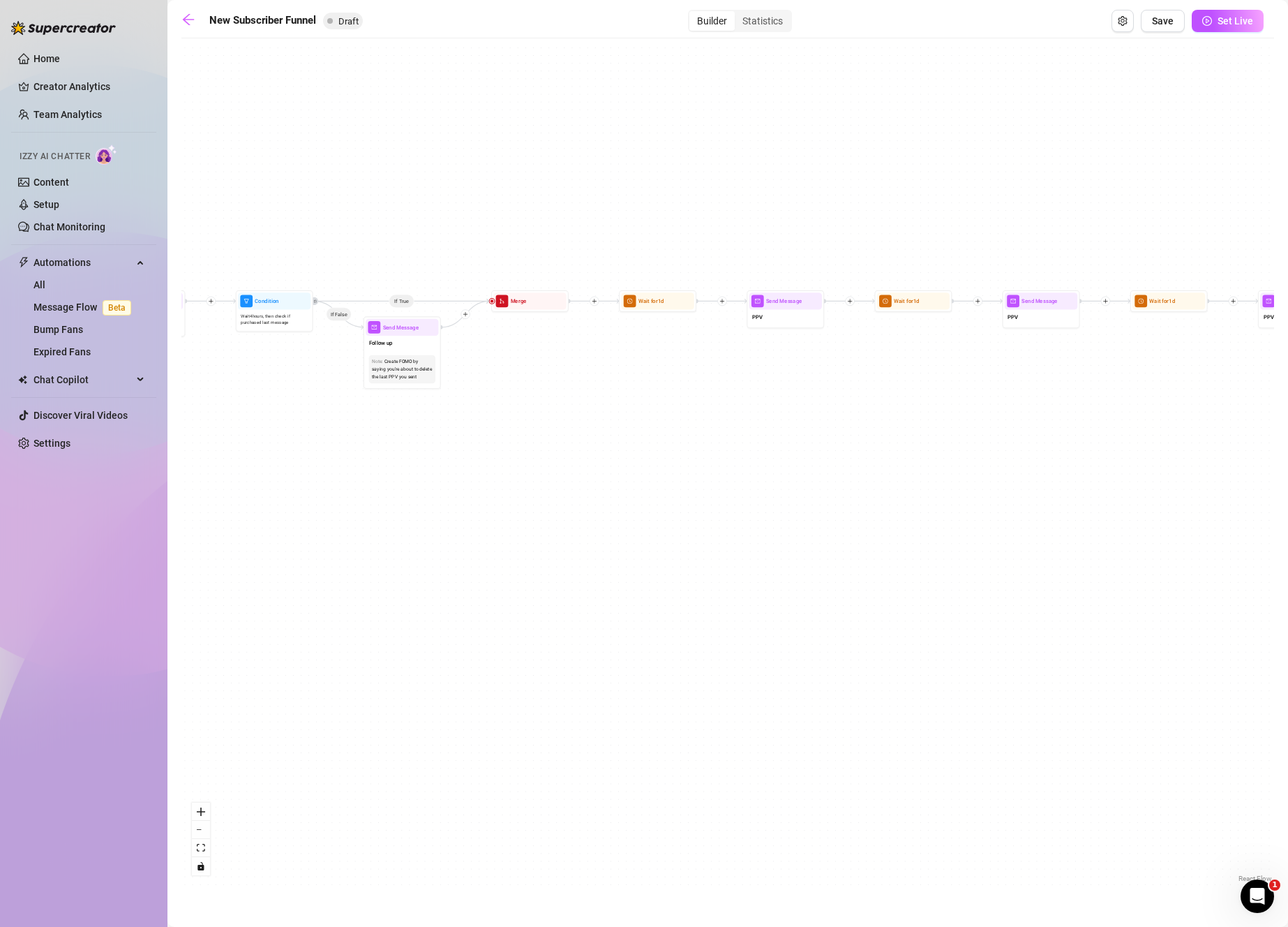
drag, startPoint x: 792, startPoint y: 605, endPoint x: 392, endPoint y: 623, distance: 400.4
click at [392, 623] on div "If True If True If True If False If False If False Merge Merge Merge Wait for 1…" at bounding box center [728, 465] width 1093 height 840
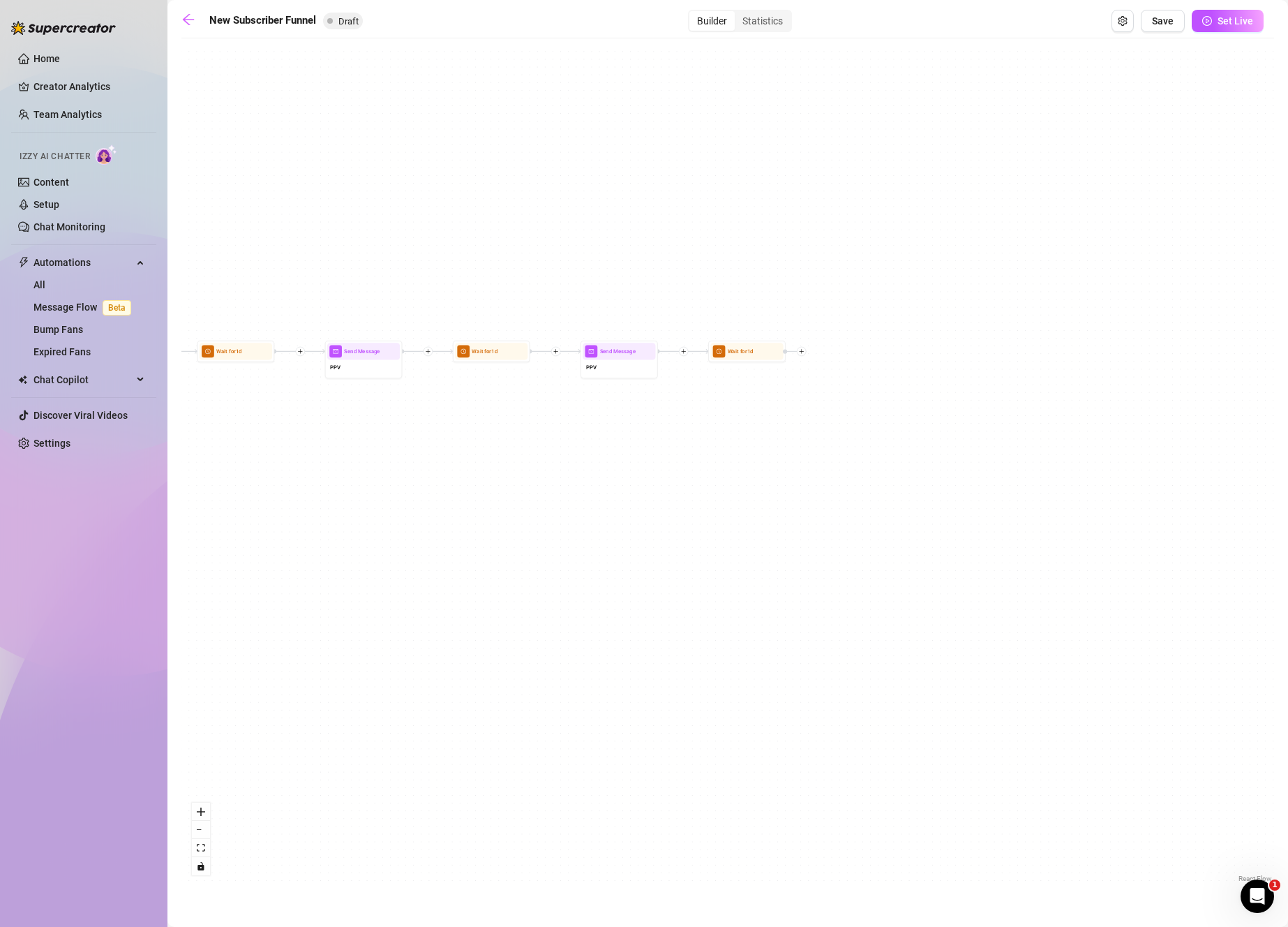
drag, startPoint x: 966, startPoint y: 540, endPoint x: 897, endPoint y: 562, distance: 72.4
click at [897, 562] on div "If True If True If True If False If False If False Merge Merge Merge Wait for 1…" at bounding box center [728, 465] width 1093 height 840
click at [768, 332] on img at bounding box center [765, 332] width 6 height 6
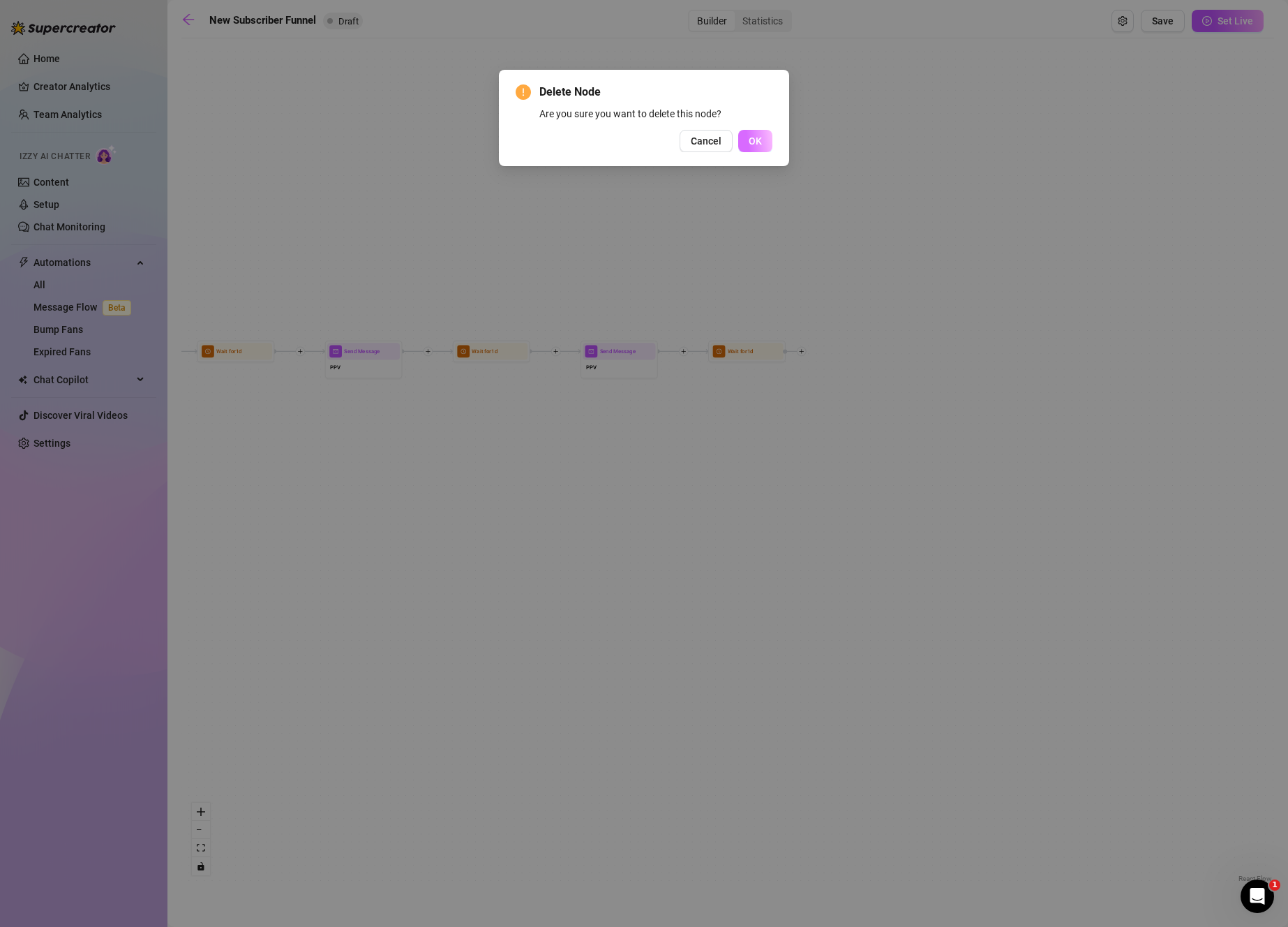
click at [757, 137] on span "OK" at bounding box center [755, 140] width 13 height 11
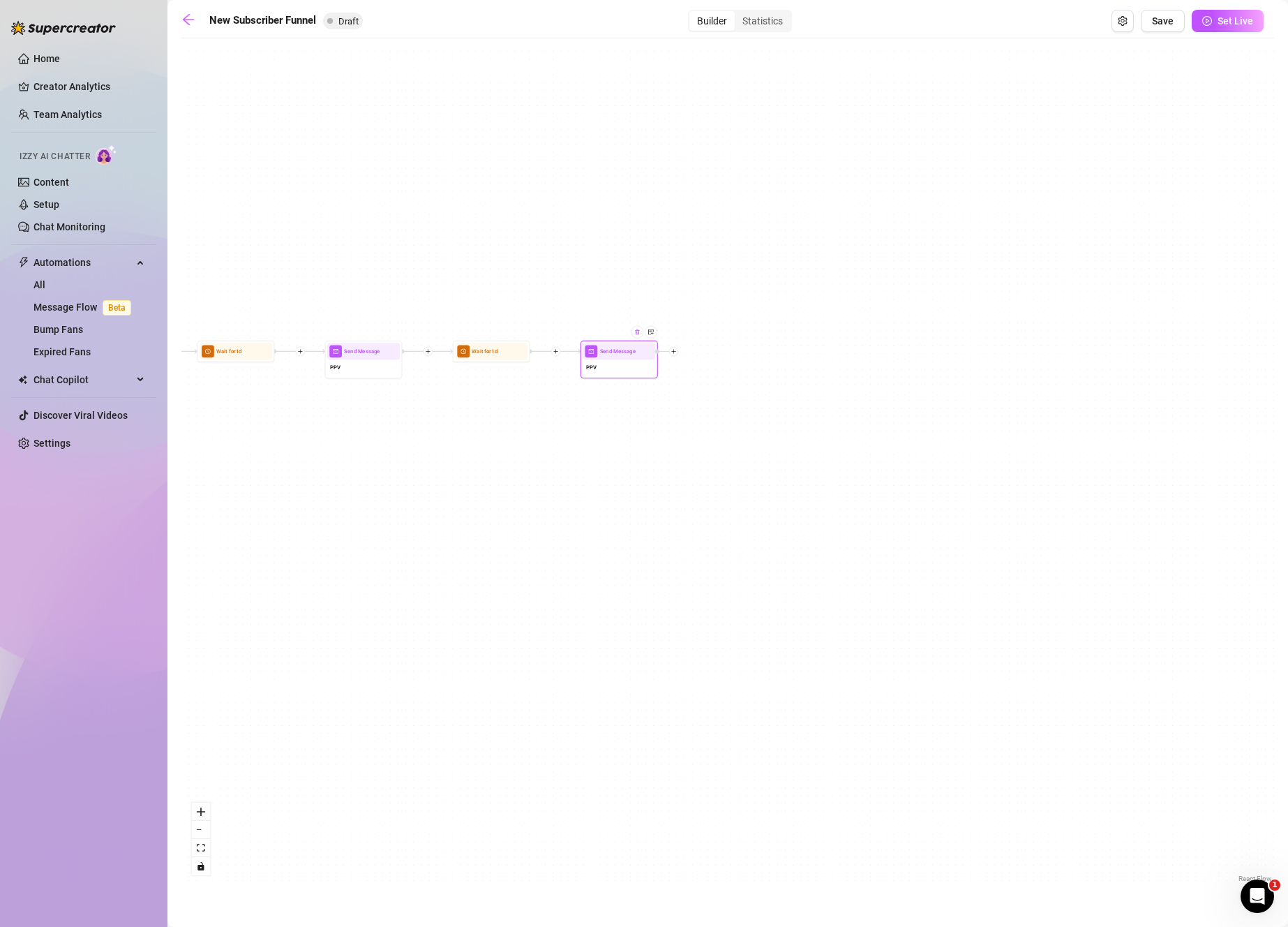
click at [640, 333] on img at bounding box center [637, 332] width 6 height 6
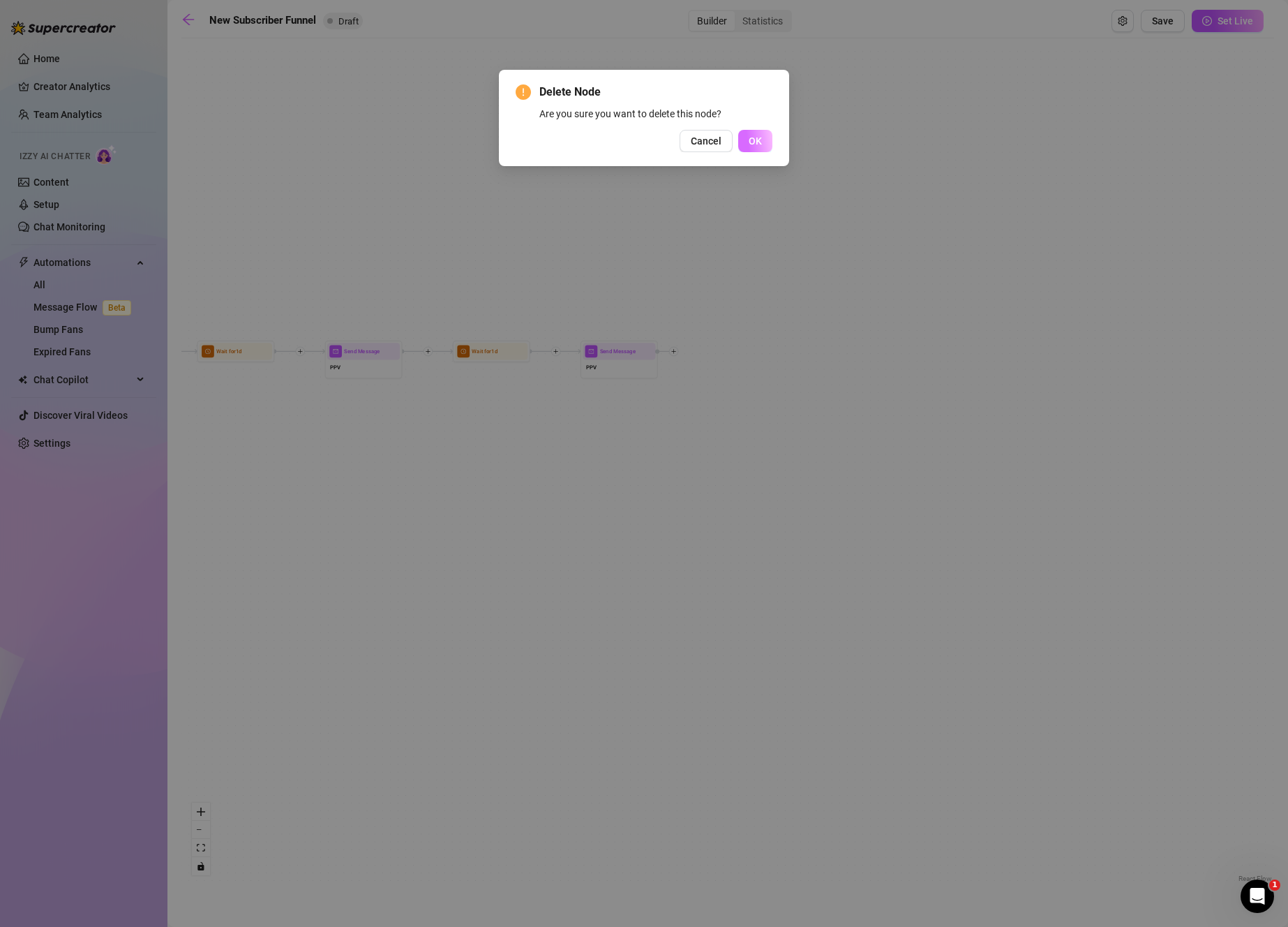
click at [757, 143] on span "OK" at bounding box center [755, 140] width 13 height 11
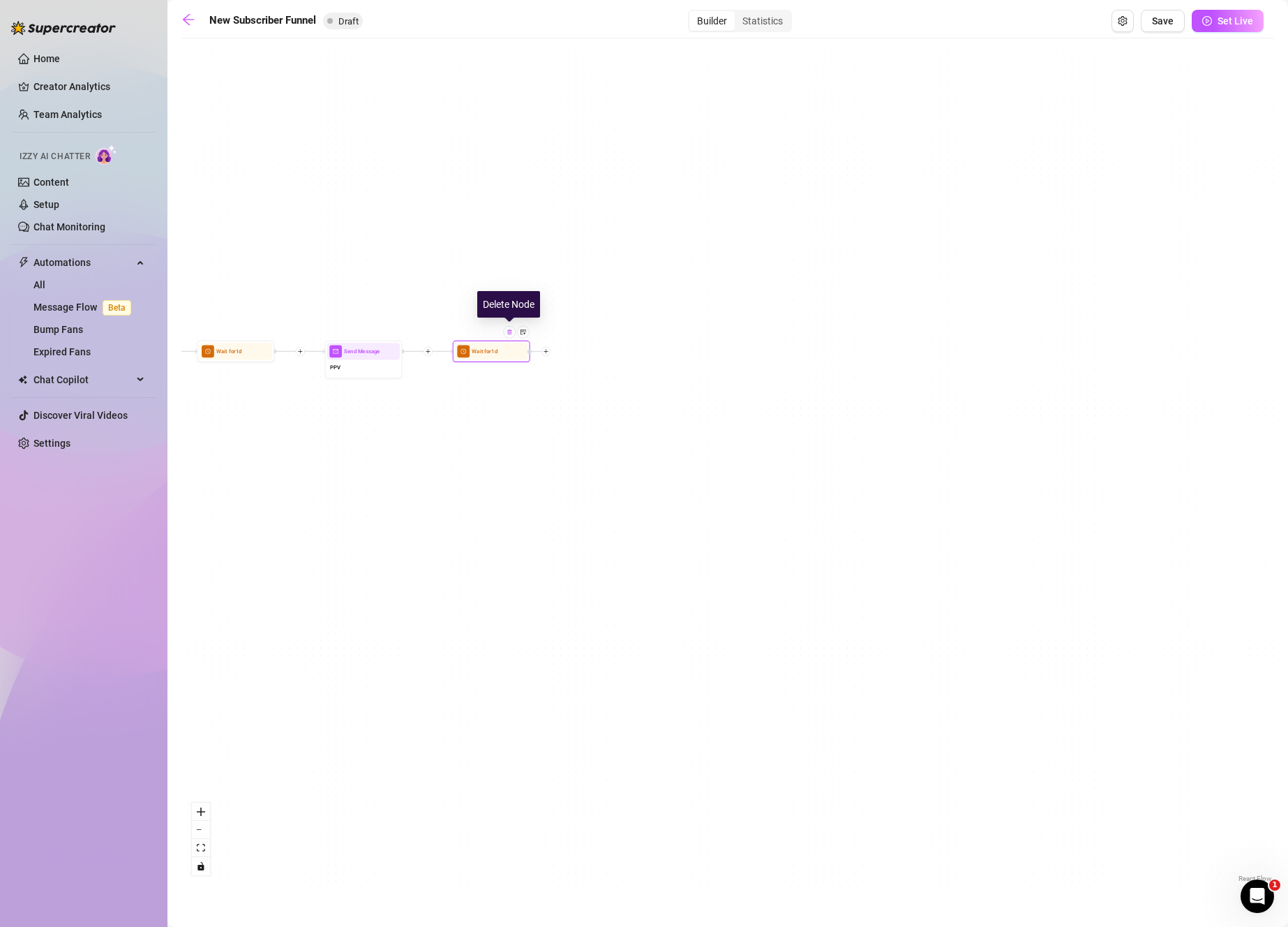
click at [511, 335] on img at bounding box center [509, 332] width 6 height 6
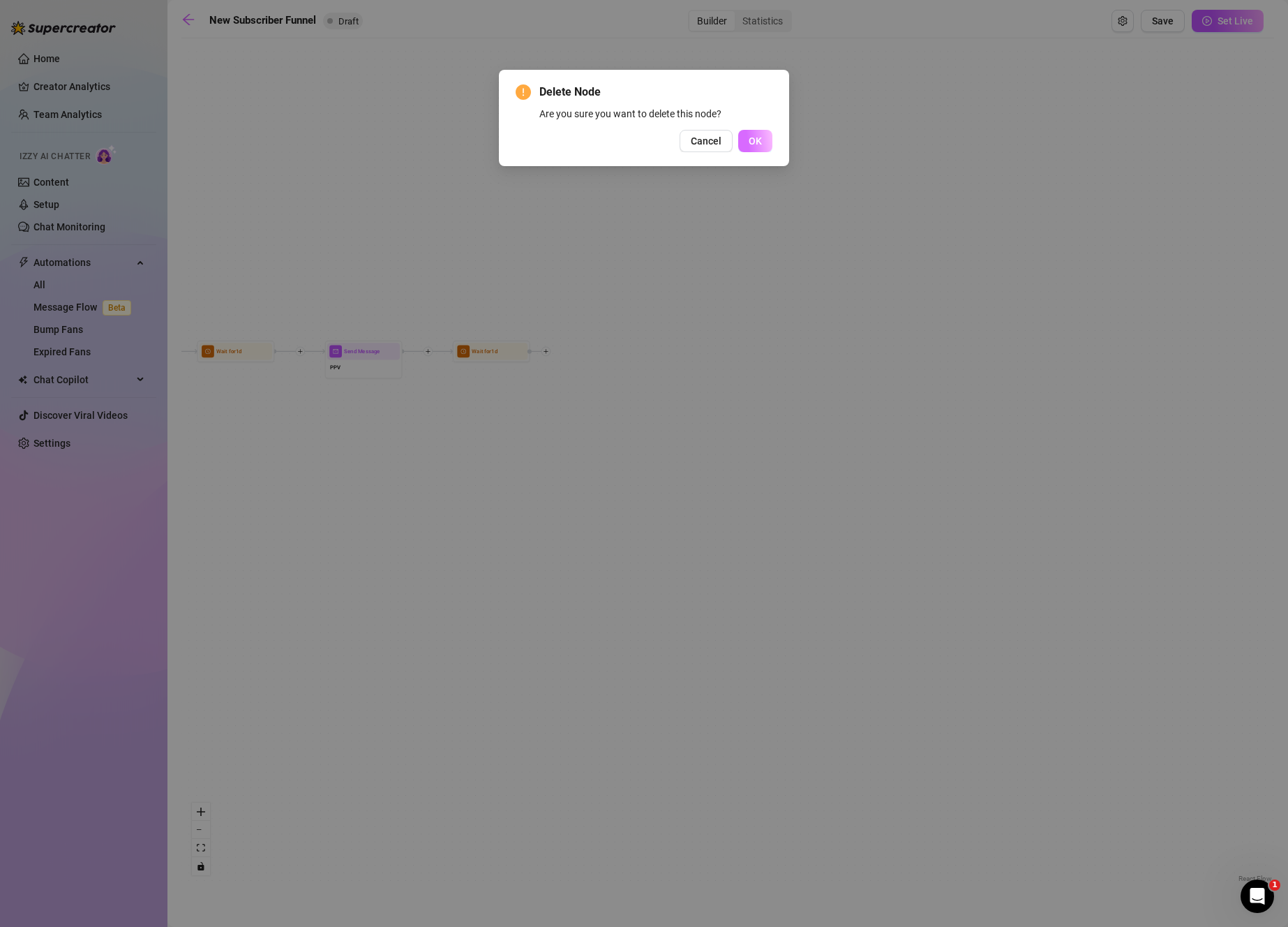
click at [762, 142] on button "OK" at bounding box center [755, 141] width 34 height 22
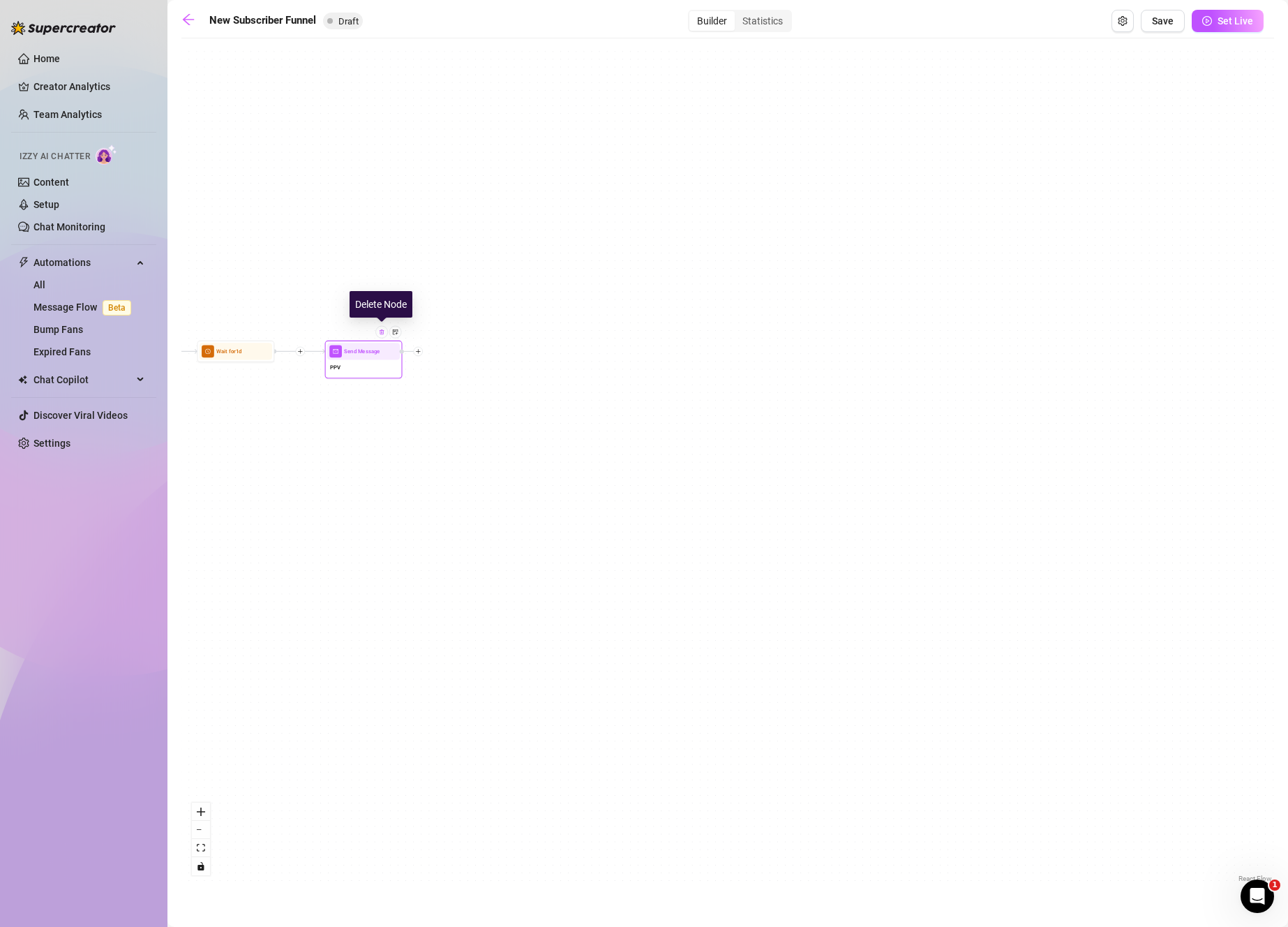
click at [381, 336] on div at bounding box center [381, 332] width 13 height 13
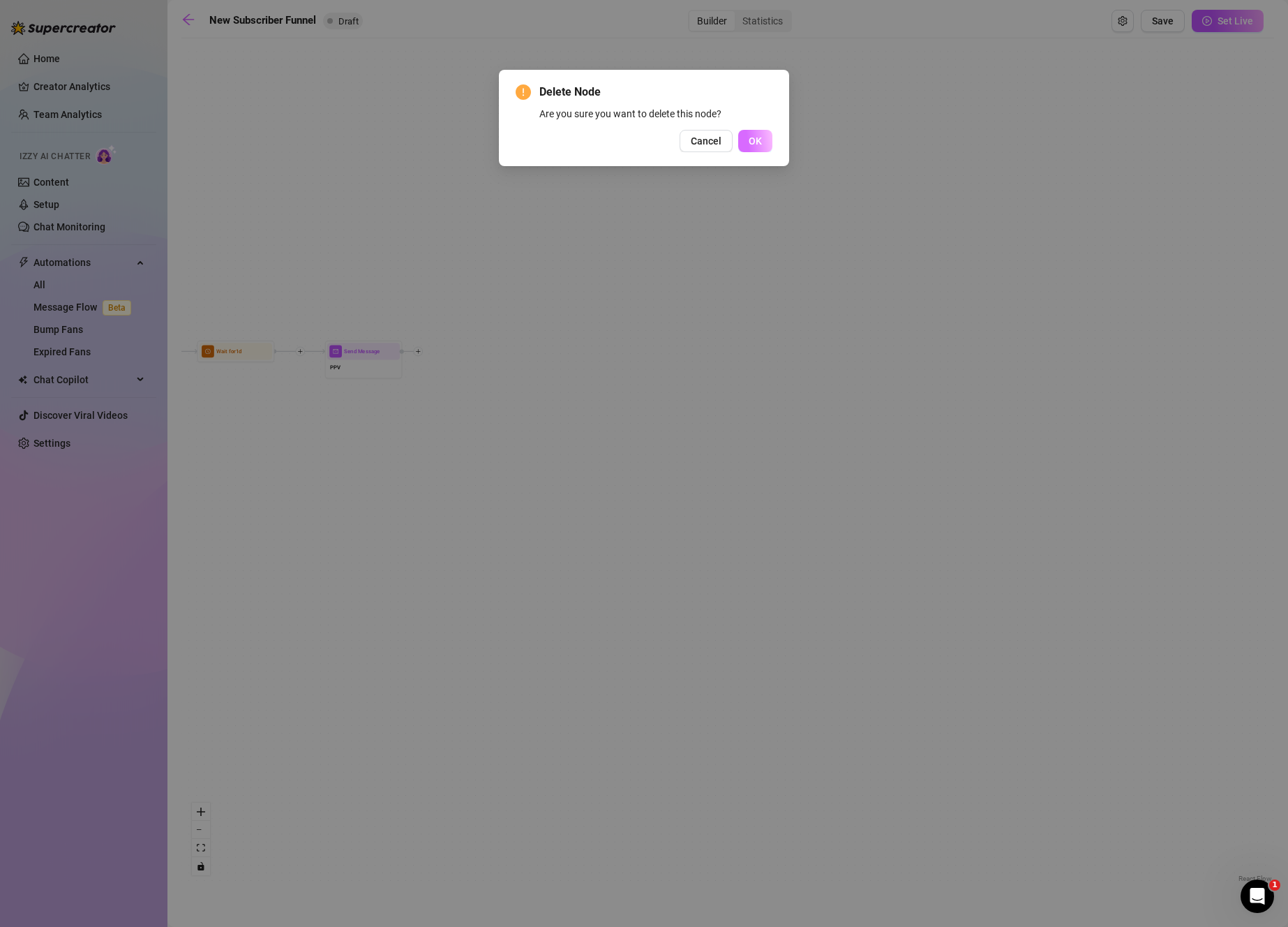
click at [745, 139] on button "OK" at bounding box center [755, 141] width 34 height 22
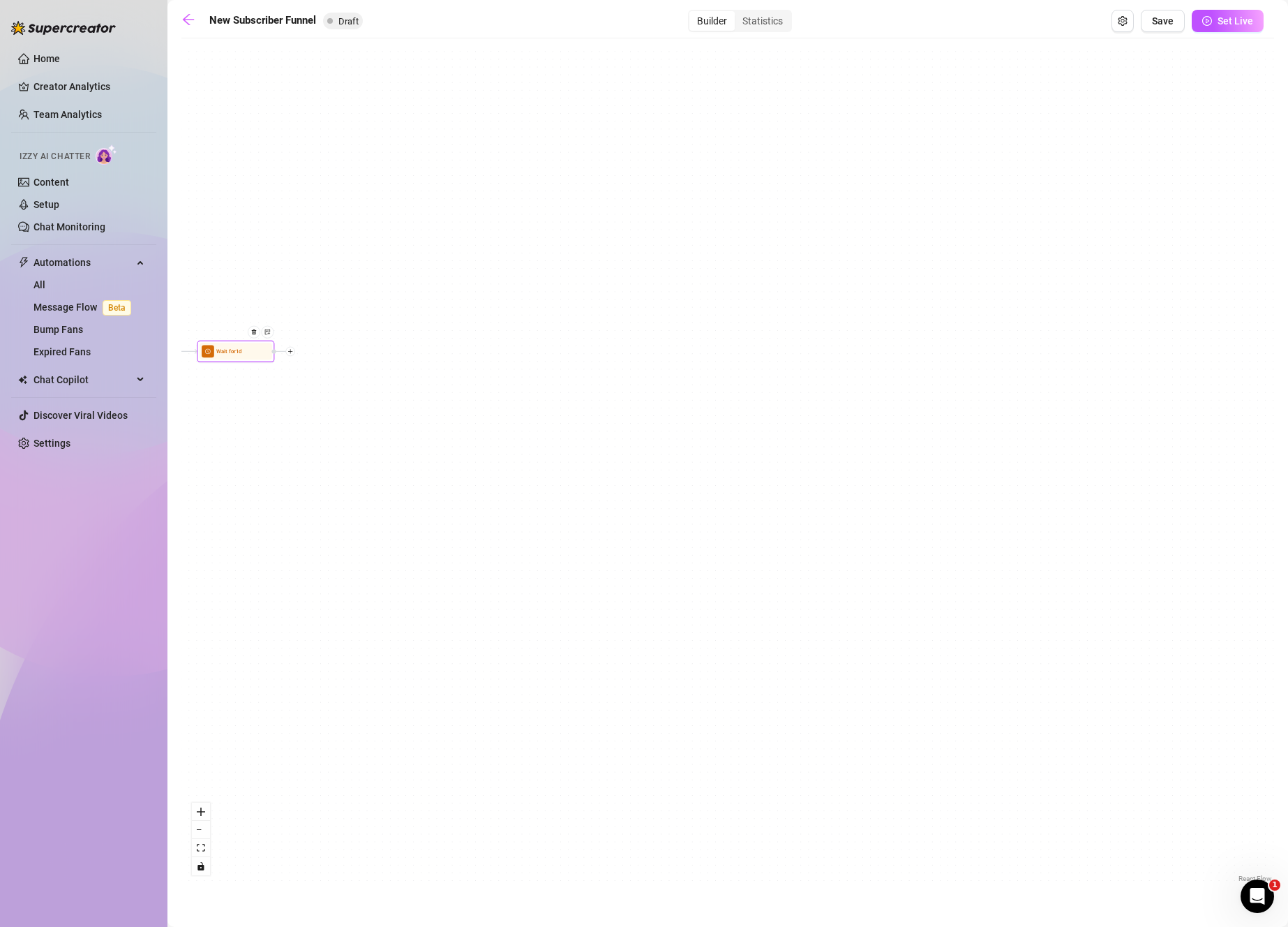
click at [254, 339] on div at bounding box center [256, 338] width 33 height 40
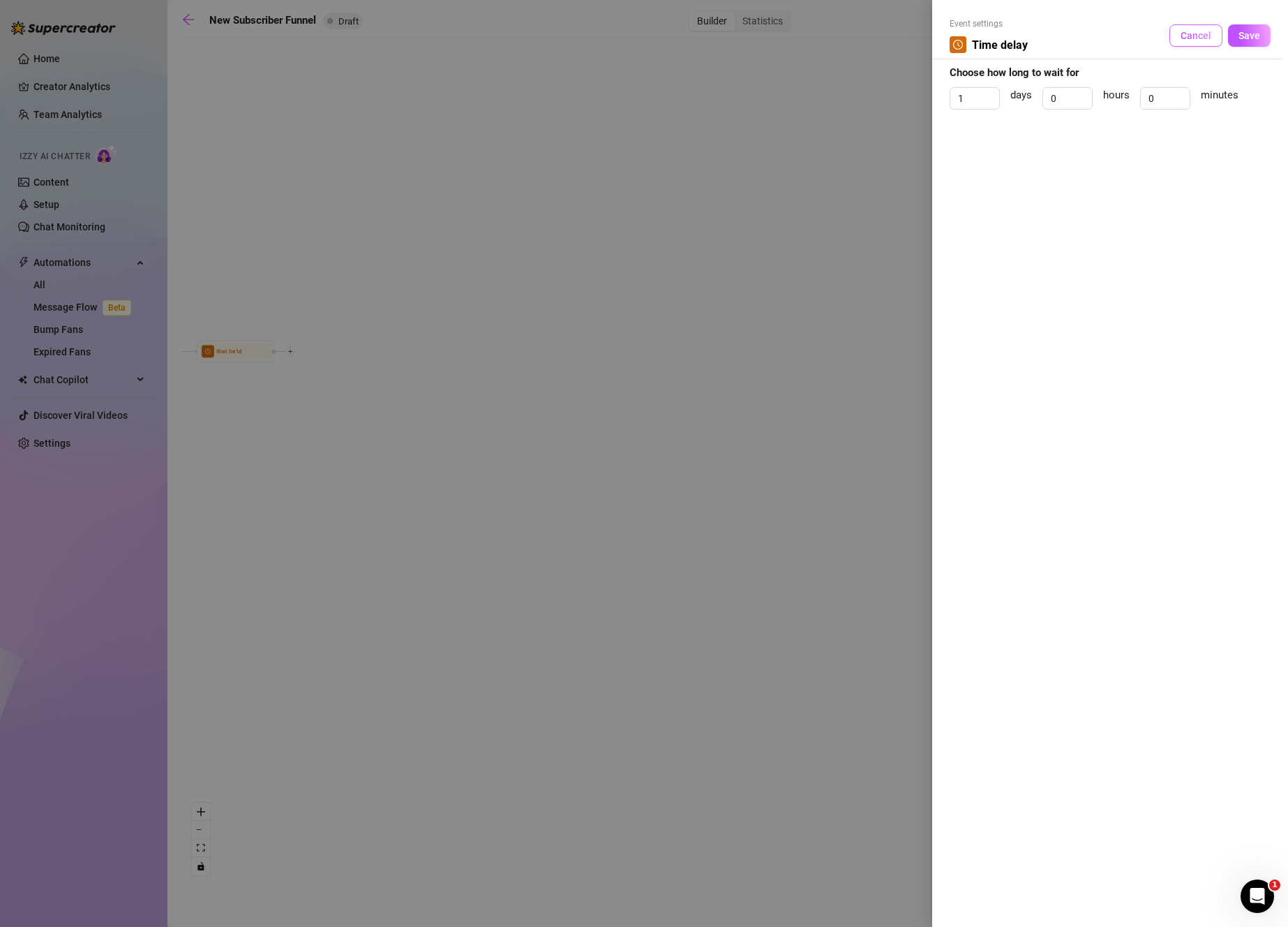
click at [1189, 34] on span "Cancel" at bounding box center [1195, 35] width 30 height 11
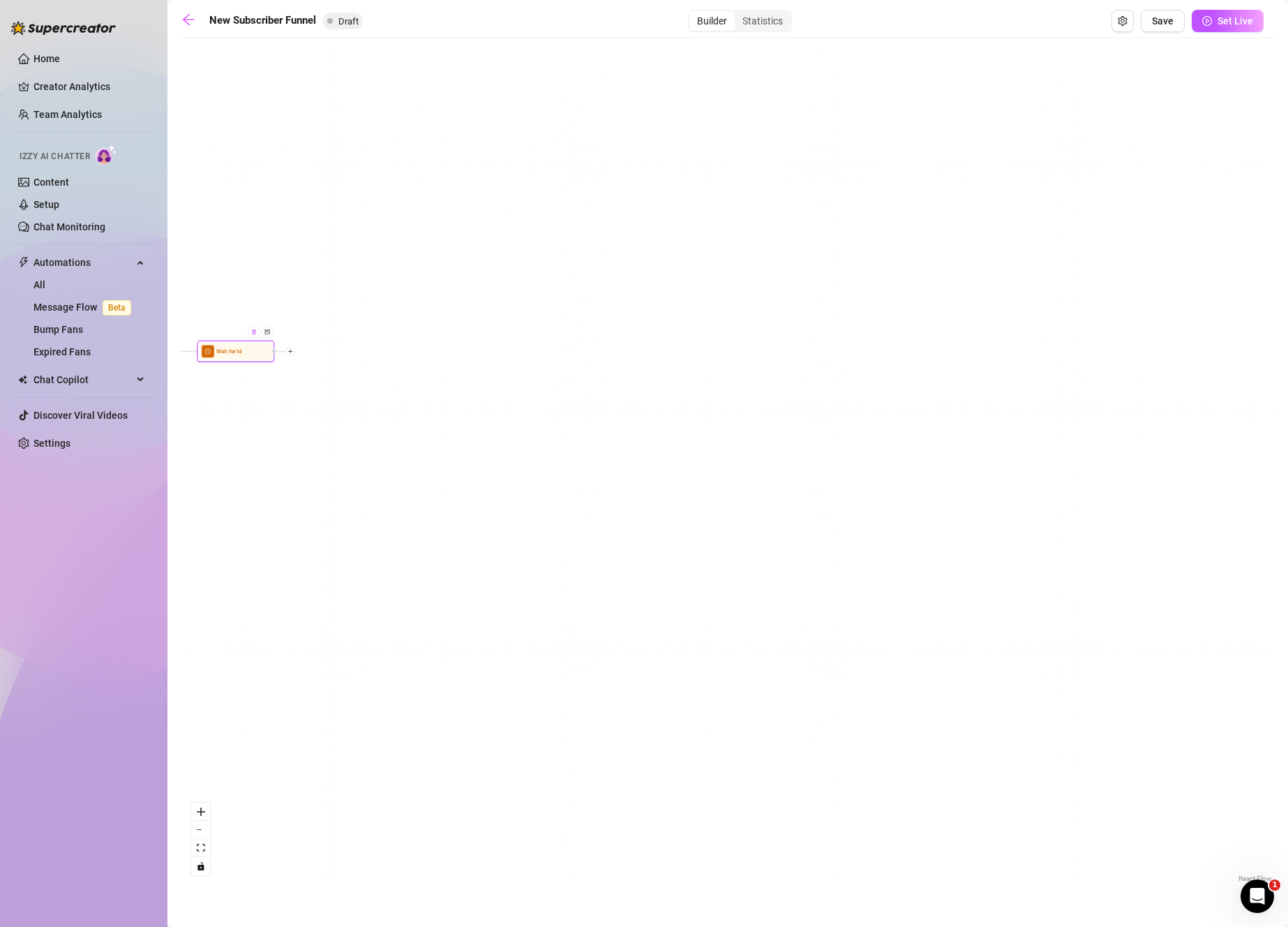
click at [253, 335] on div at bounding box center [253, 332] width 13 height 13
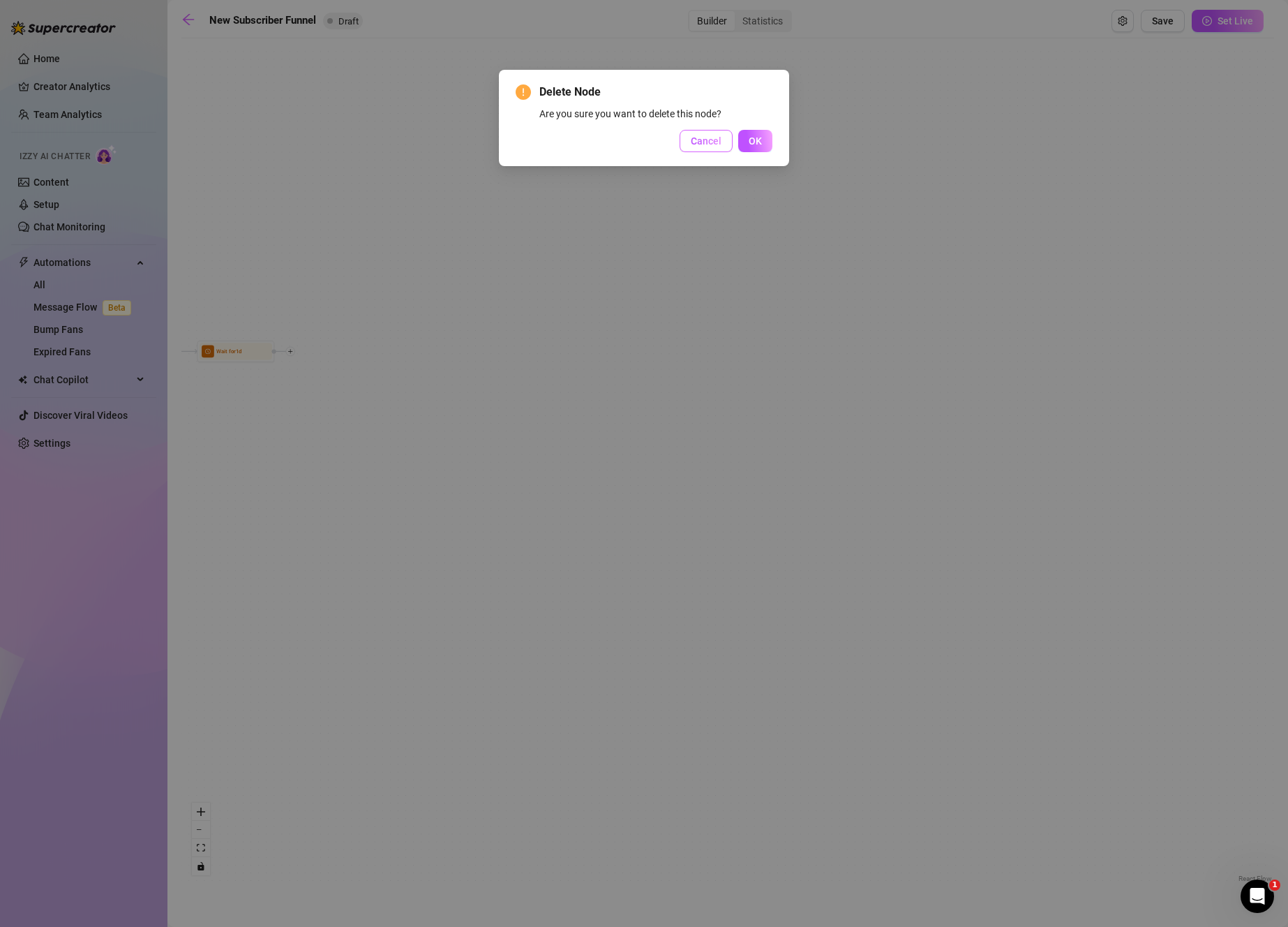
click at [731, 146] on button "Cancel" at bounding box center [705, 141] width 53 height 22
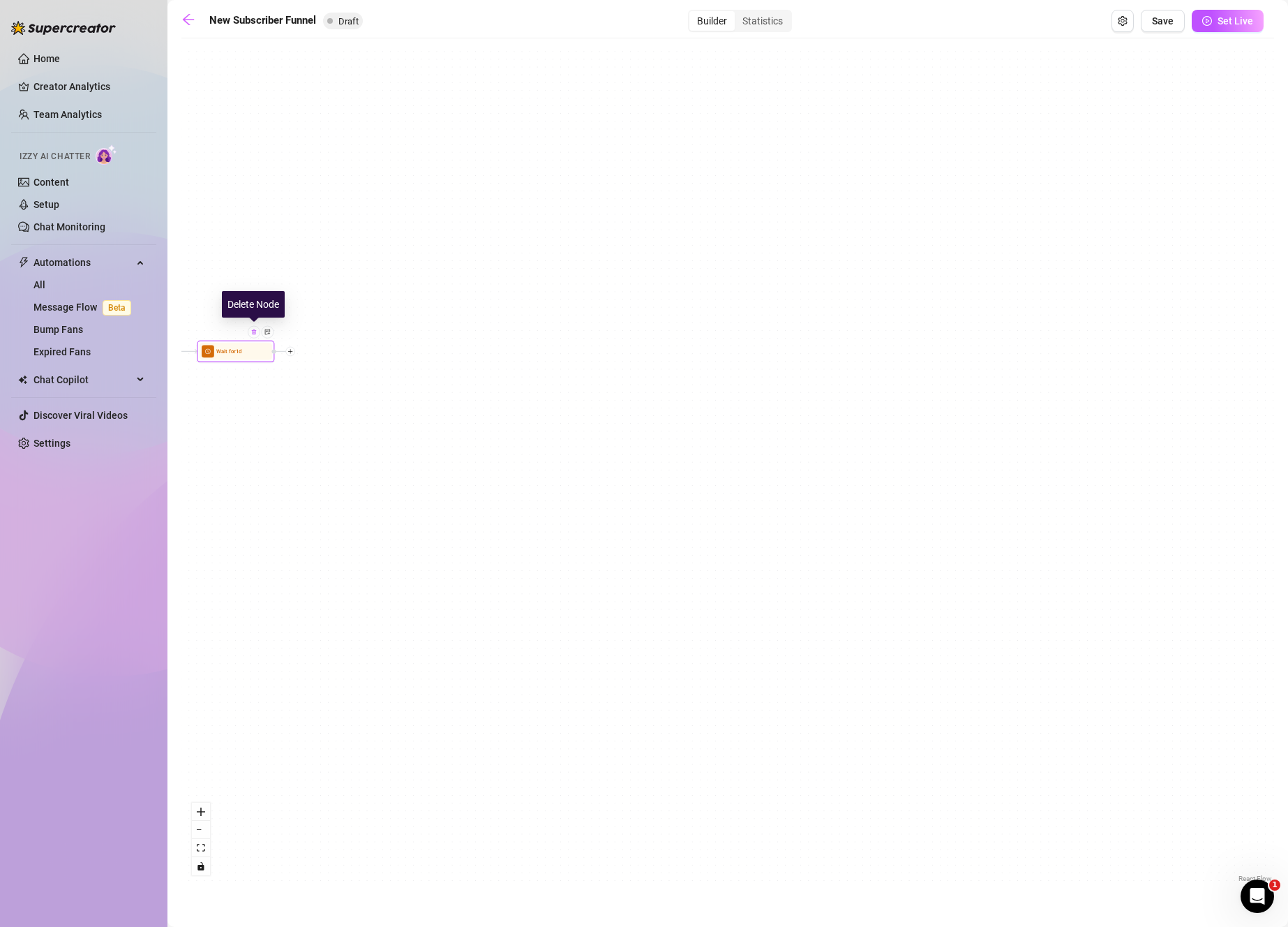
click at [256, 333] on img at bounding box center [254, 332] width 6 height 6
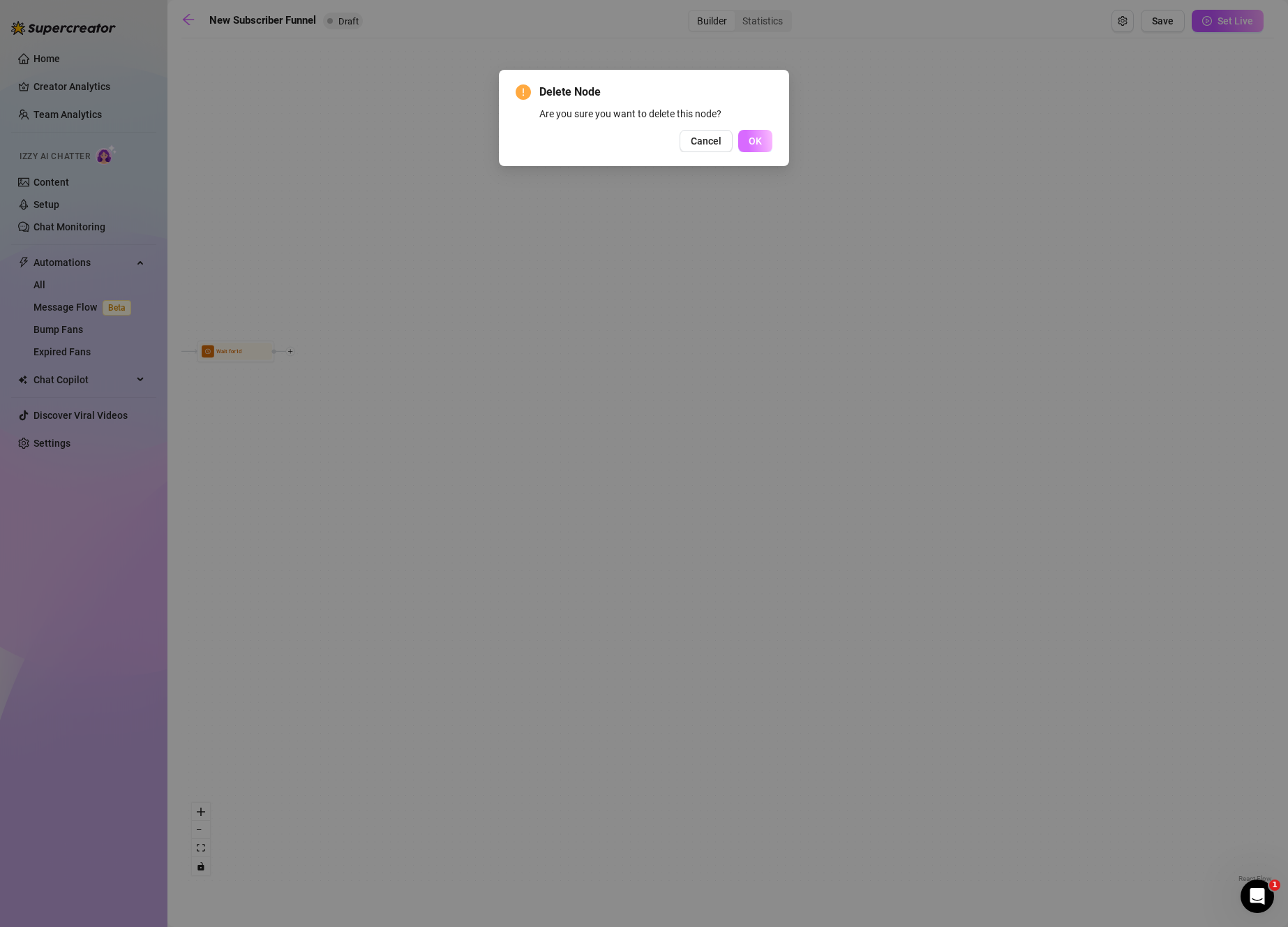
click at [760, 142] on span "OK" at bounding box center [755, 140] width 13 height 11
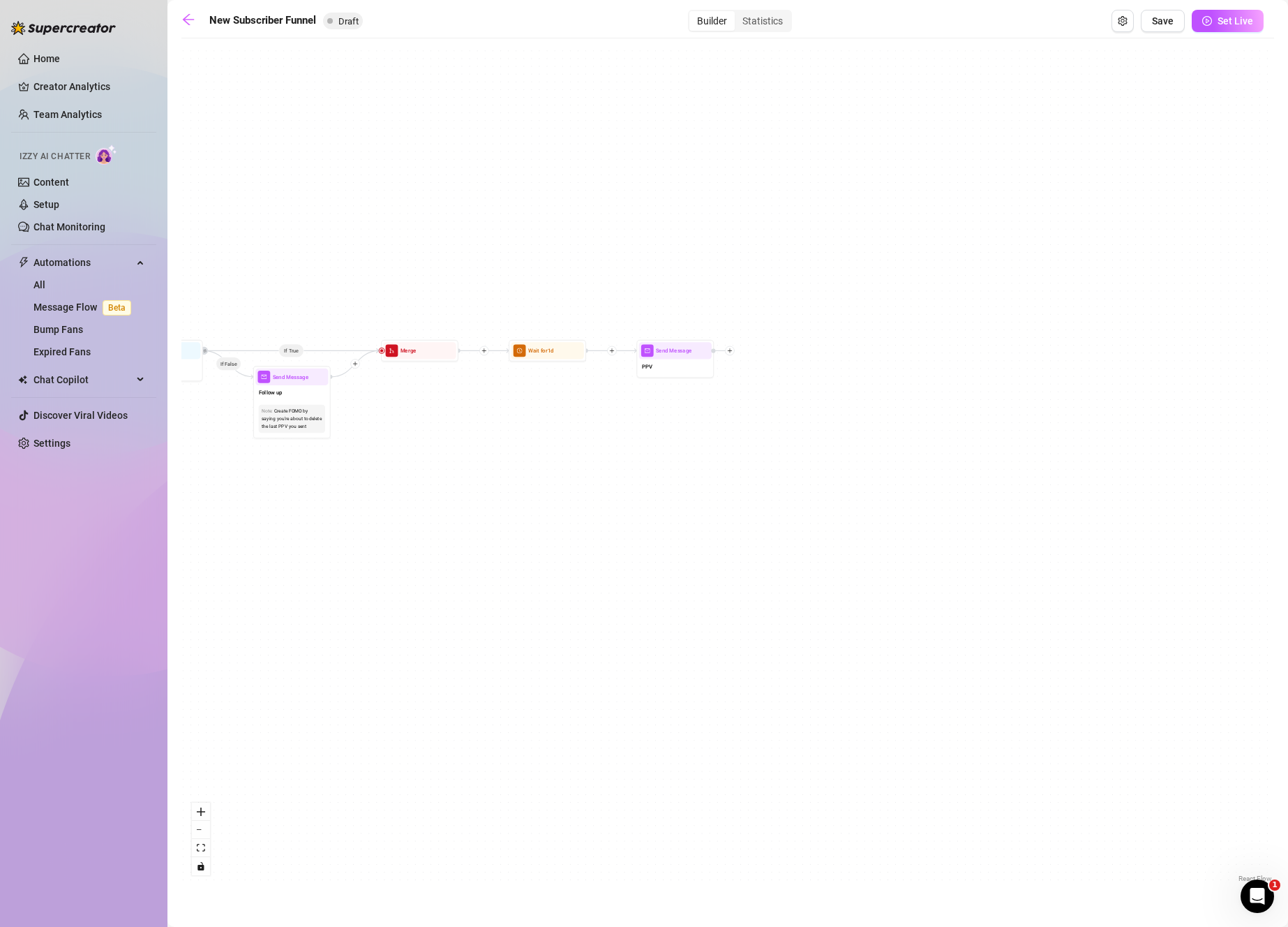
drag, startPoint x: 612, startPoint y: 392, endPoint x: 1048, endPoint y: 384, distance: 436.1
click at [1054, 378] on div "If True If True If True If False If False If False Merge Merge Merge Send Messa…" at bounding box center [728, 465] width 1093 height 840
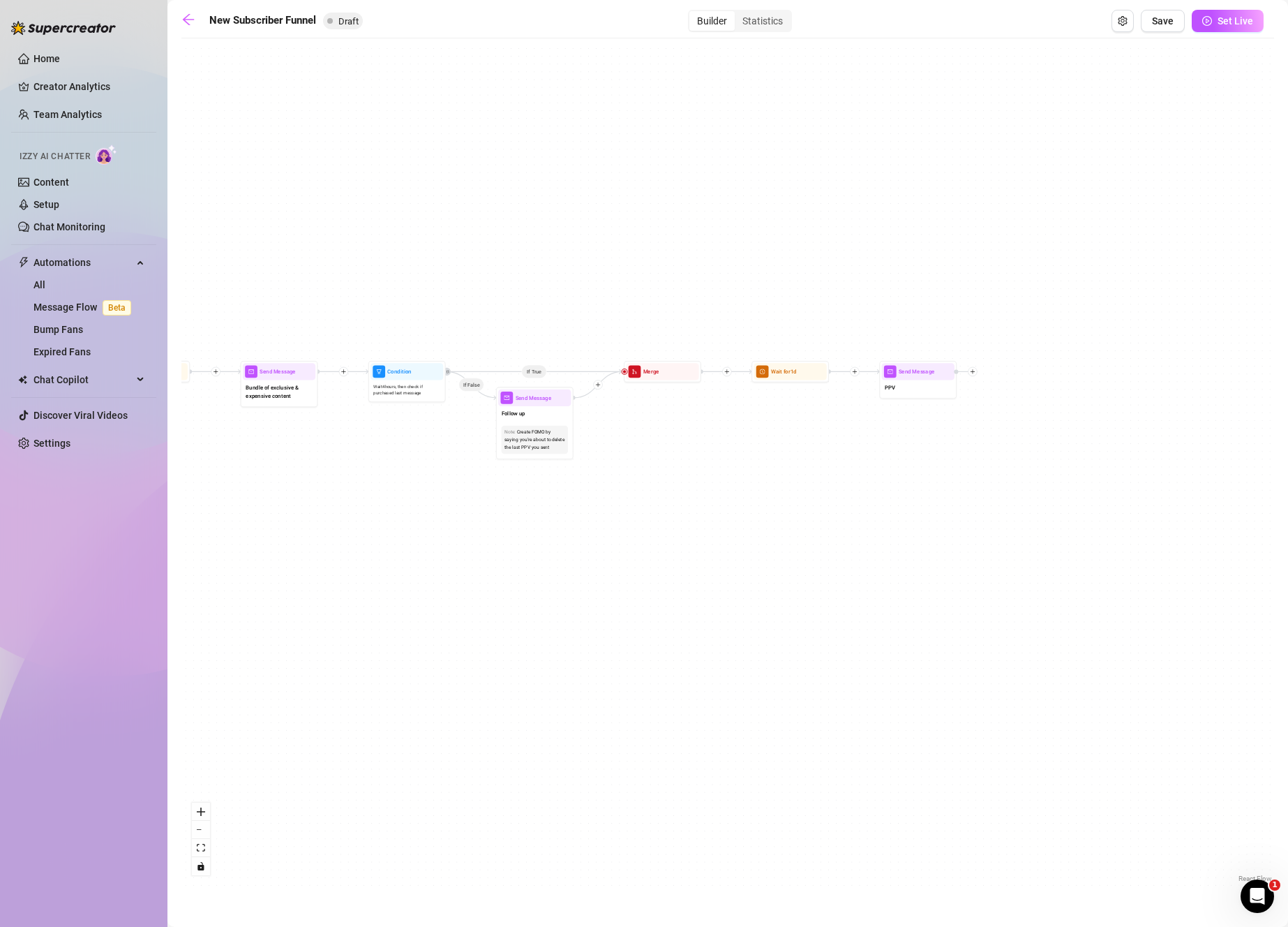
drag, startPoint x: 953, startPoint y: 451, endPoint x: 708, endPoint y: 418, distance: 247.2
click at [708, 418] on div "If True If True If True If False If False If False Merge Merge Merge Send Messa…" at bounding box center [728, 465] width 1093 height 840
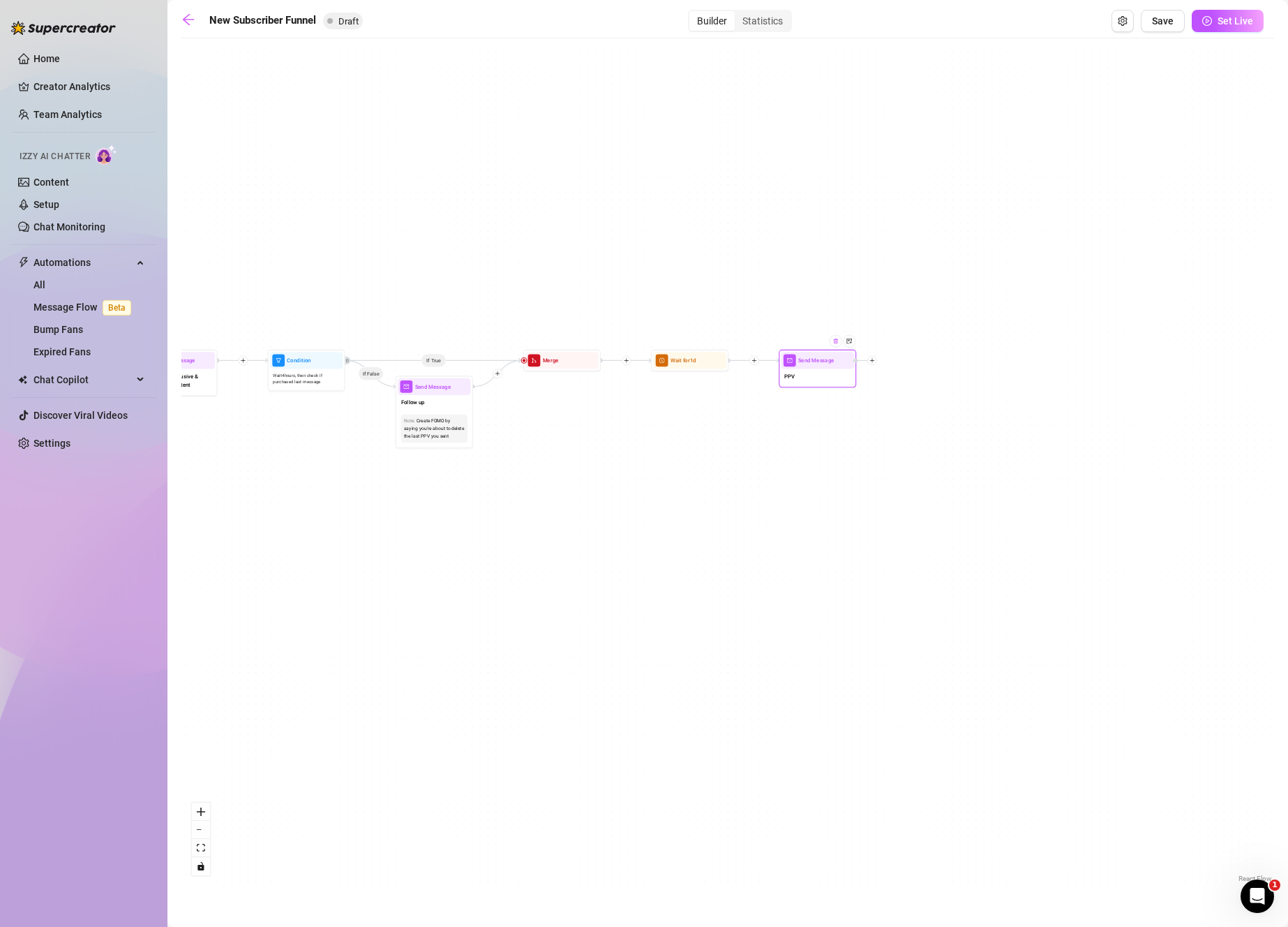
click at [840, 343] on div at bounding box center [835, 341] width 13 height 13
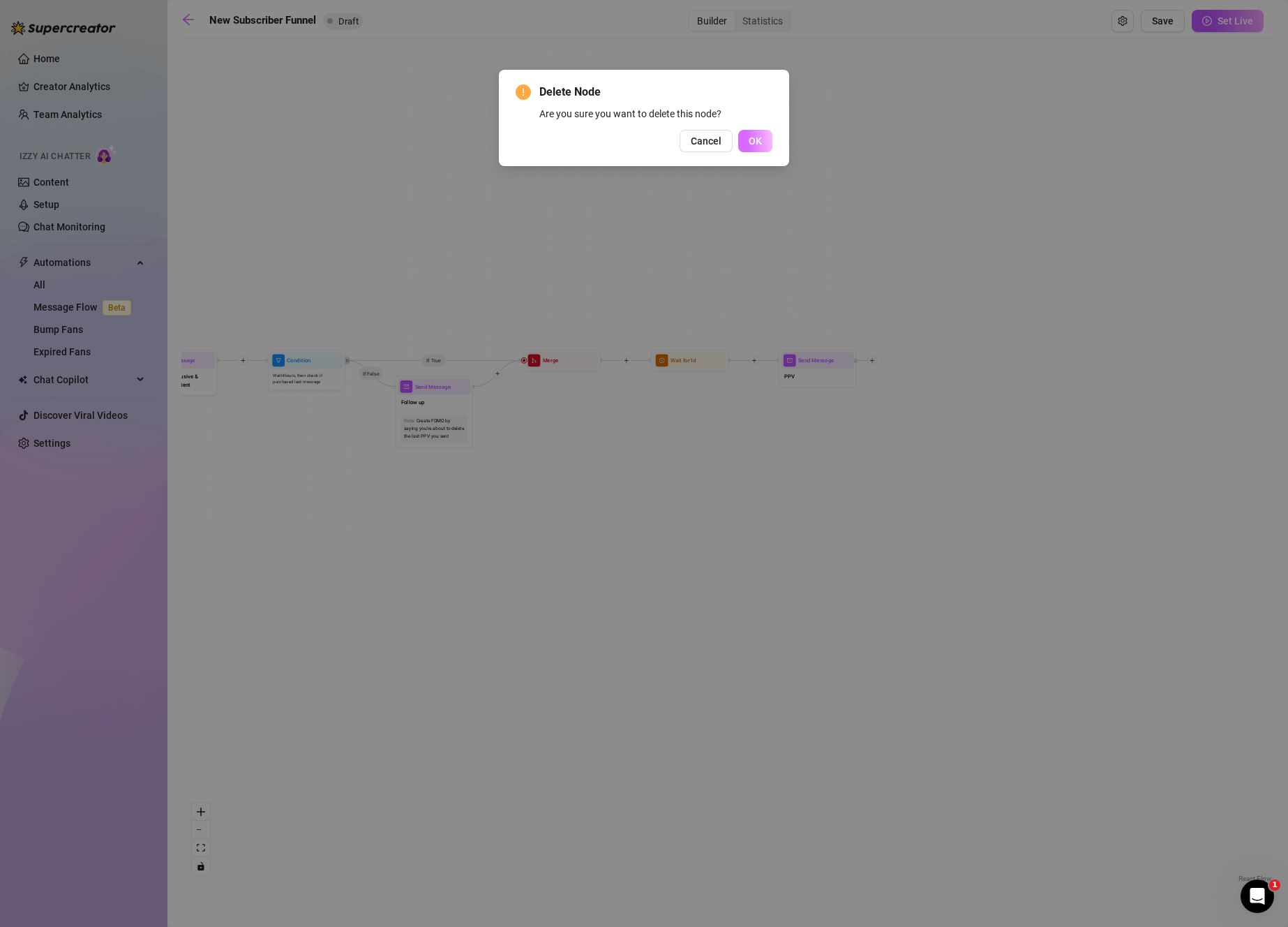
click at [755, 133] on button "OK" at bounding box center [755, 141] width 34 height 22
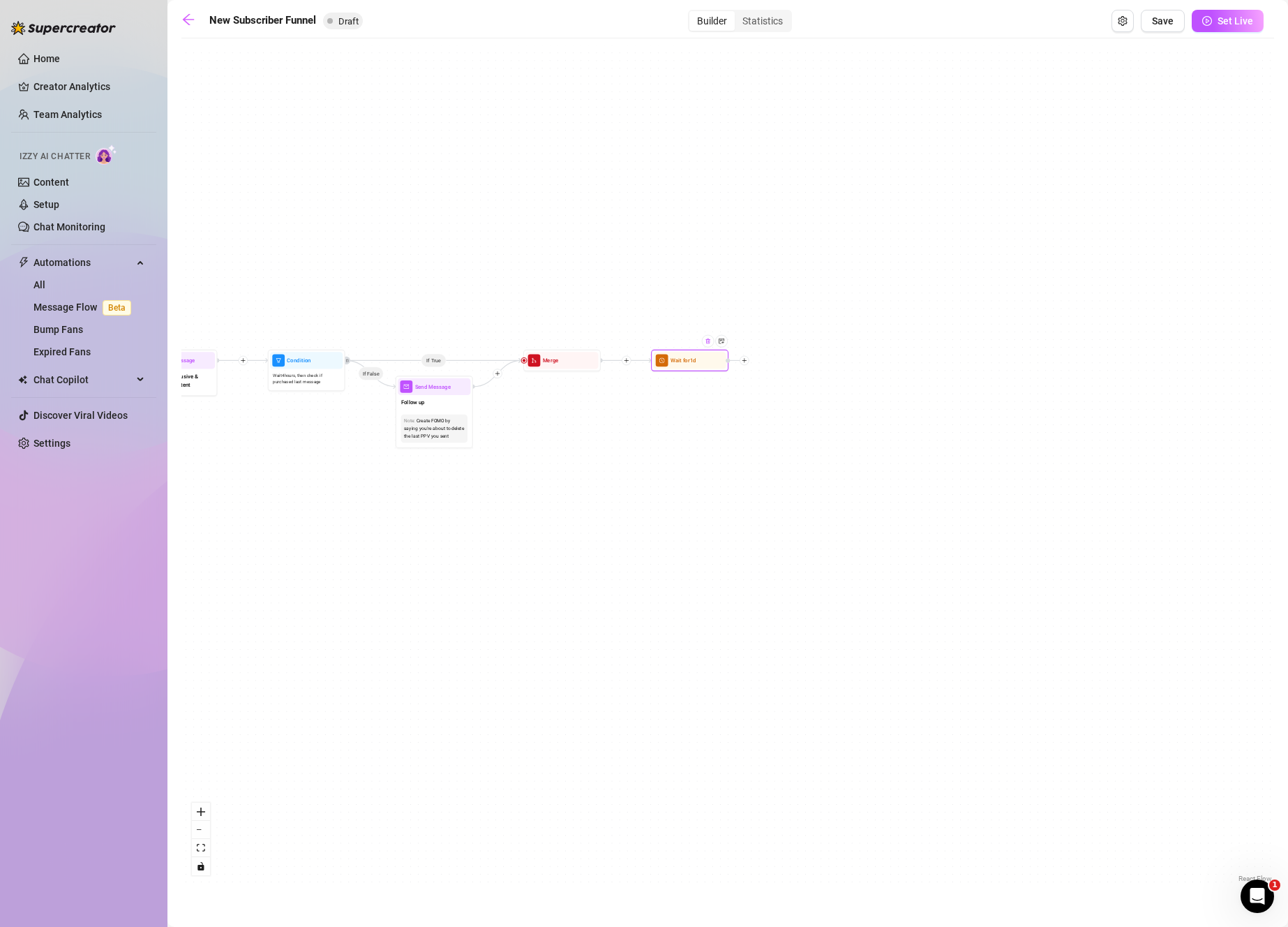
click at [708, 346] on div at bounding box center [708, 341] width 13 height 13
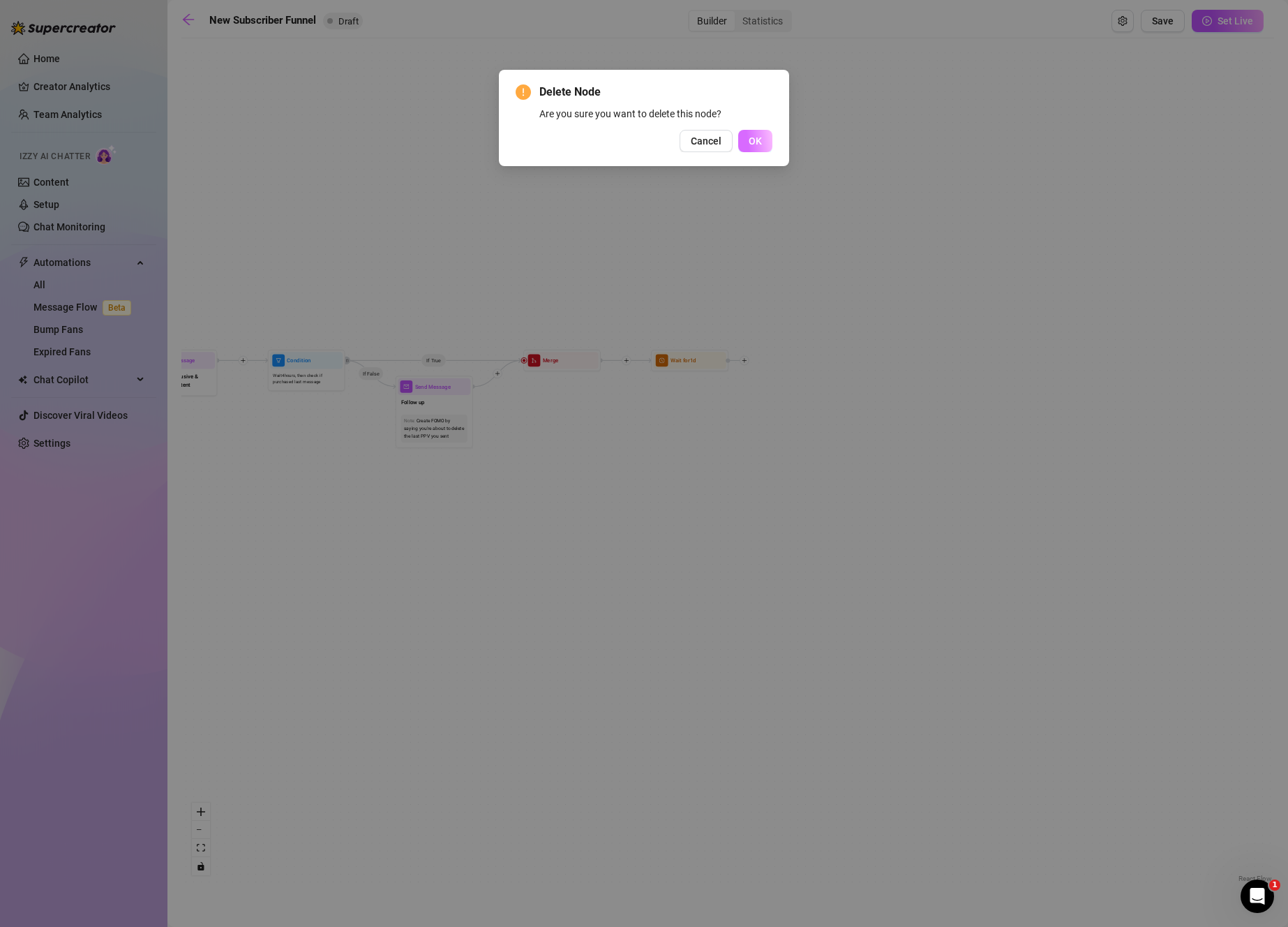
click at [757, 138] on span "OK" at bounding box center [755, 140] width 13 height 11
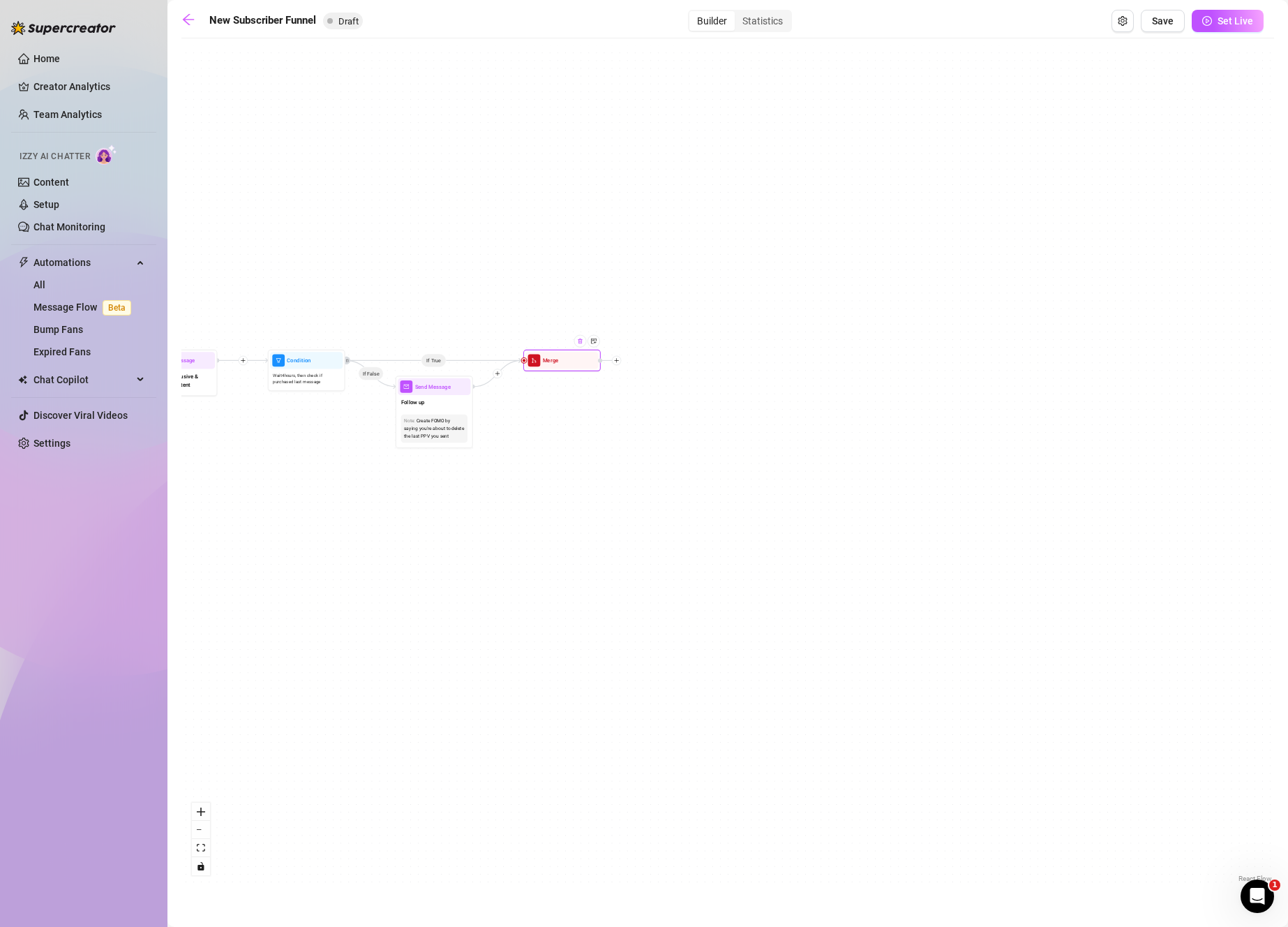
click at [582, 346] on div at bounding box center [580, 341] width 13 height 13
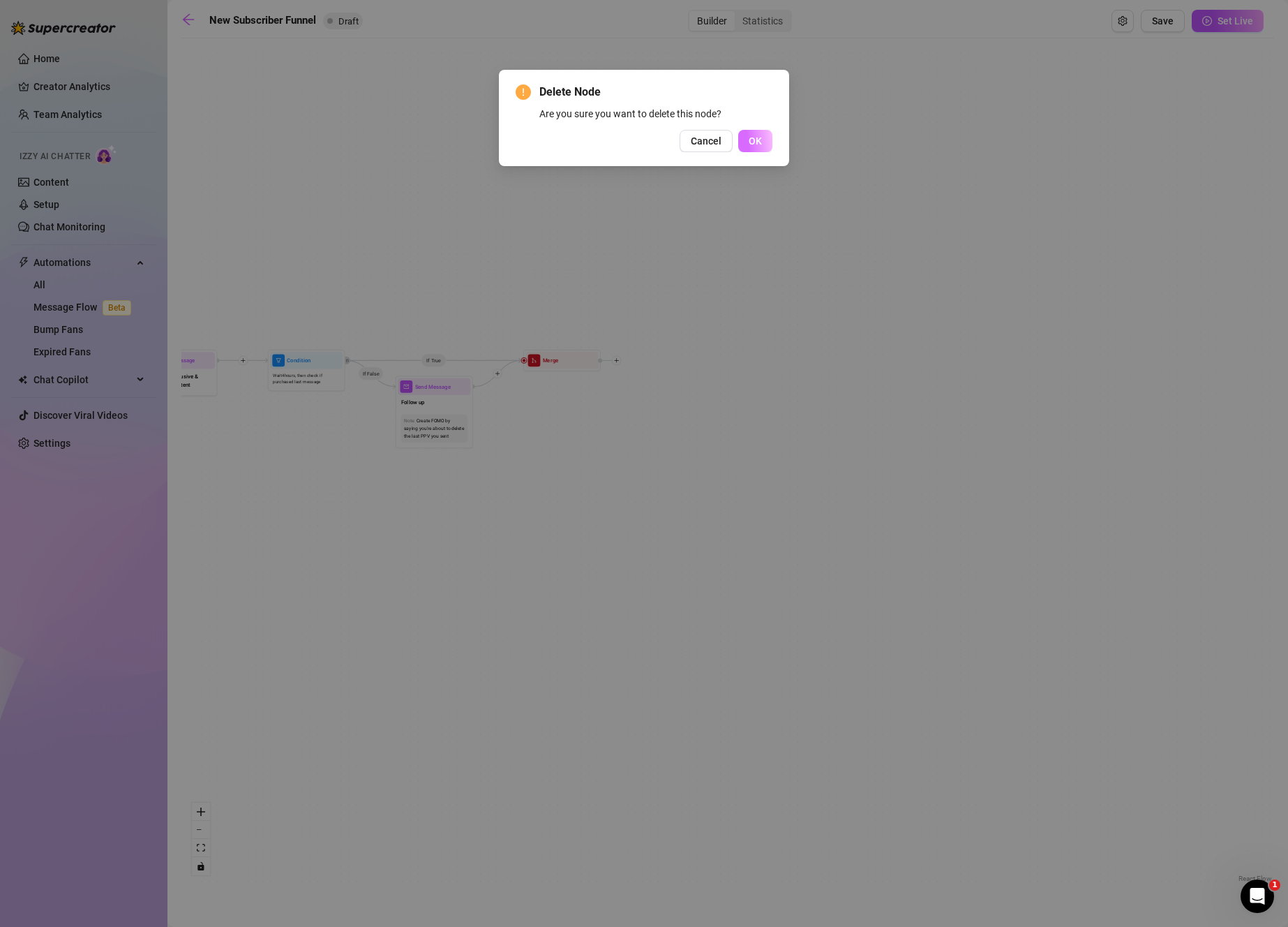
click at [760, 140] on span "OK" at bounding box center [755, 140] width 13 height 11
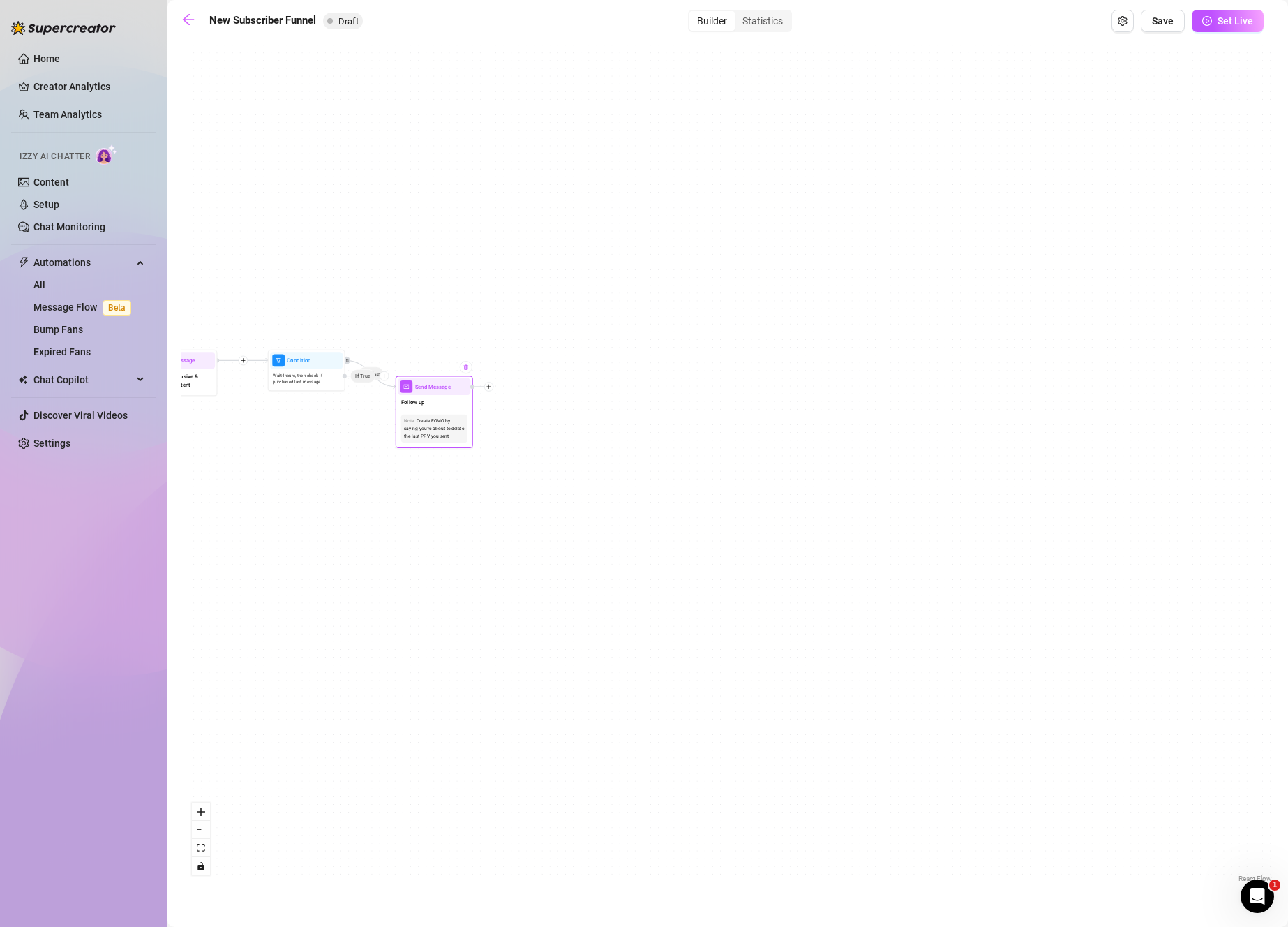
click at [467, 370] on div at bounding box center [466, 366] width 13 height 13
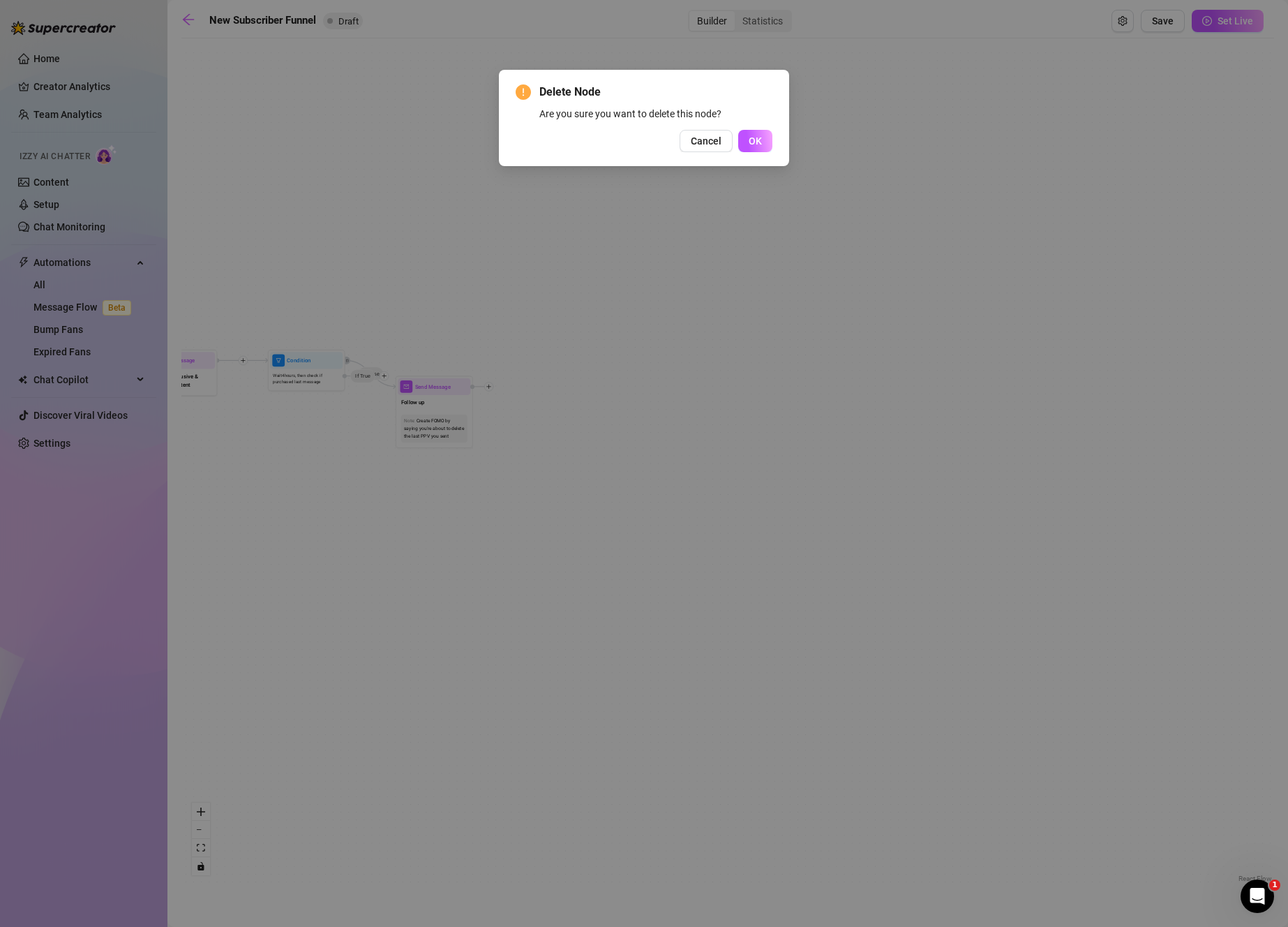
drag, startPoint x: 757, startPoint y: 144, endPoint x: 748, endPoint y: 149, distance: 10.3
click at [751, 147] on button "OK" at bounding box center [755, 141] width 34 height 22
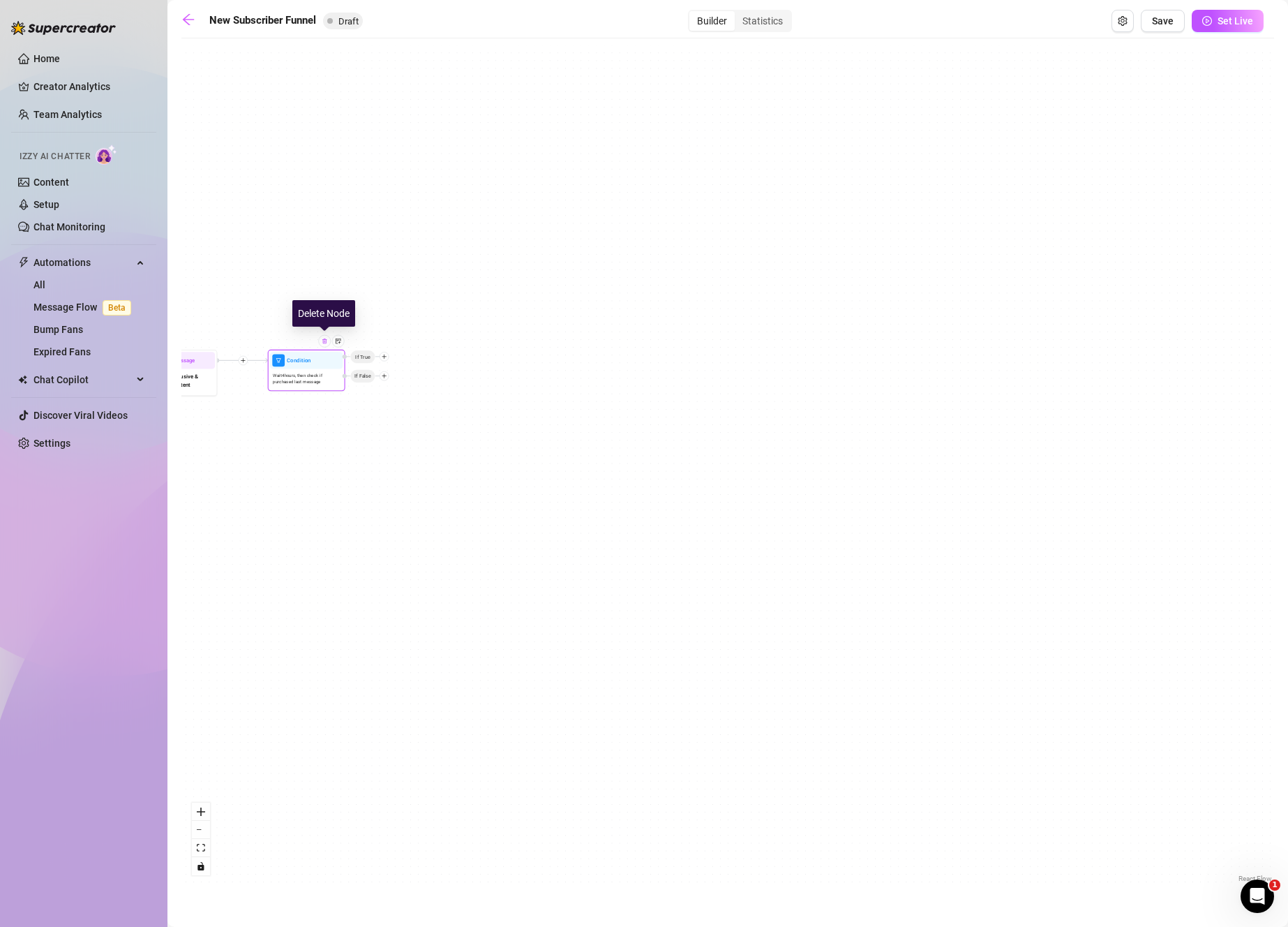
click at [329, 342] on div at bounding box center [324, 341] width 13 height 13
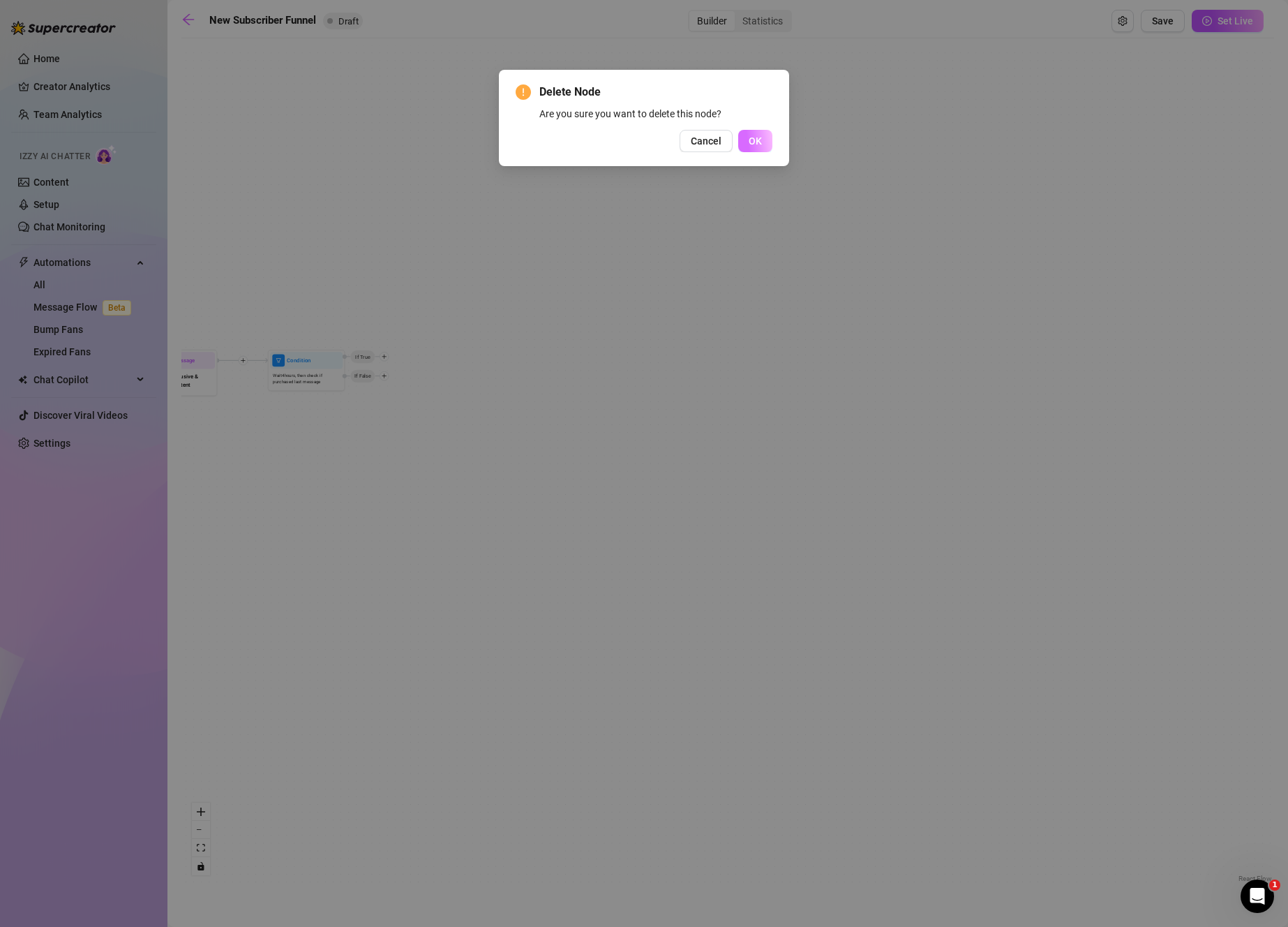
click at [757, 140] on span "OK" at bounding box center [755, 140] width 13 height 11
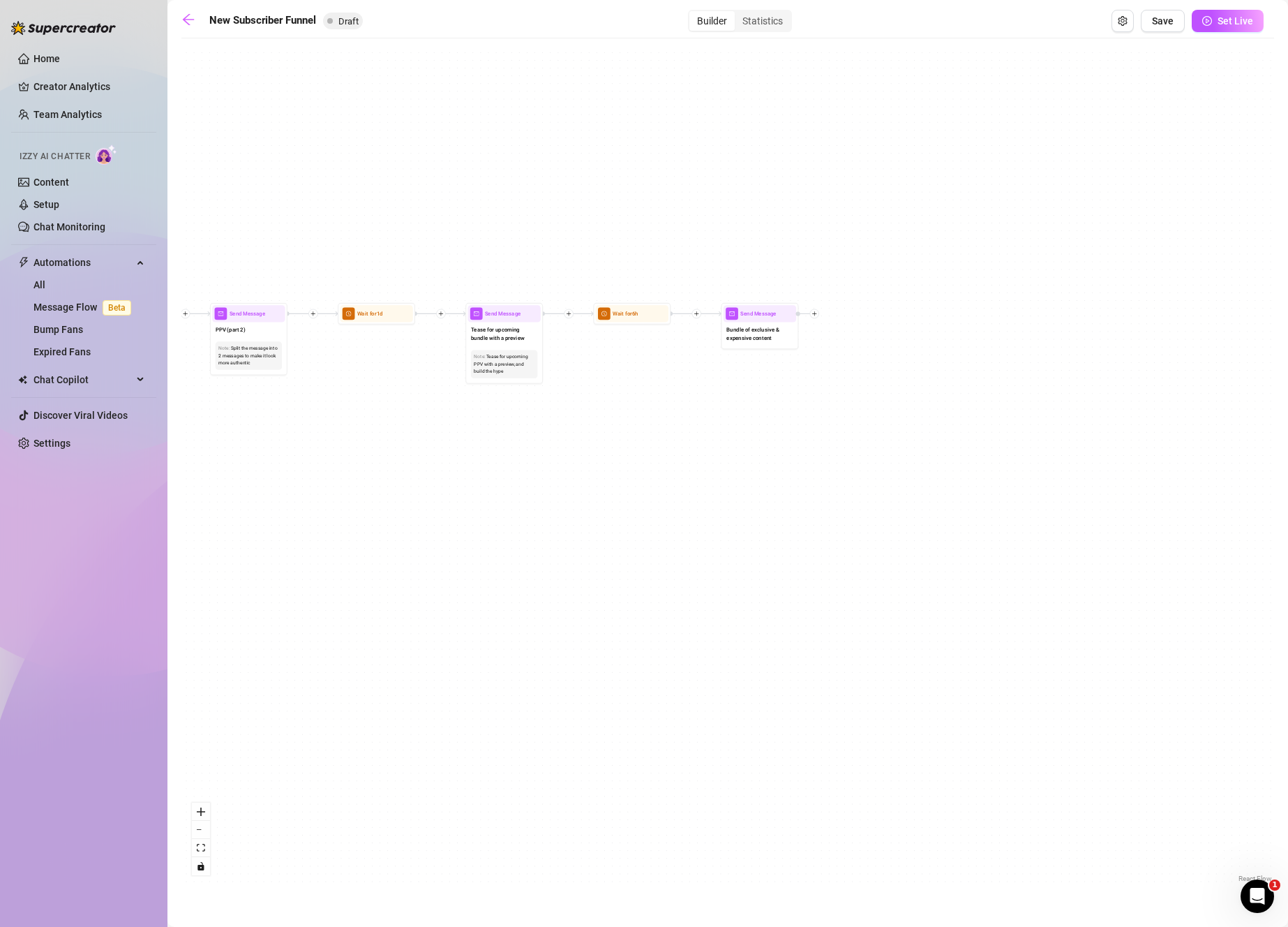
drag, startPoint x: 616, startPoint y: 392, endPoint x: 1012, endPoint y: 358, distance: 397.5
click at [1012, 358] on div "If True If True If False If False Merge Merge Send Message PPV (part 2) Note: S…" at bounding box center [728, 465] width 1093 height 840
click at [780, 293] on div at bounding box center [777, 294] width 13 height 13
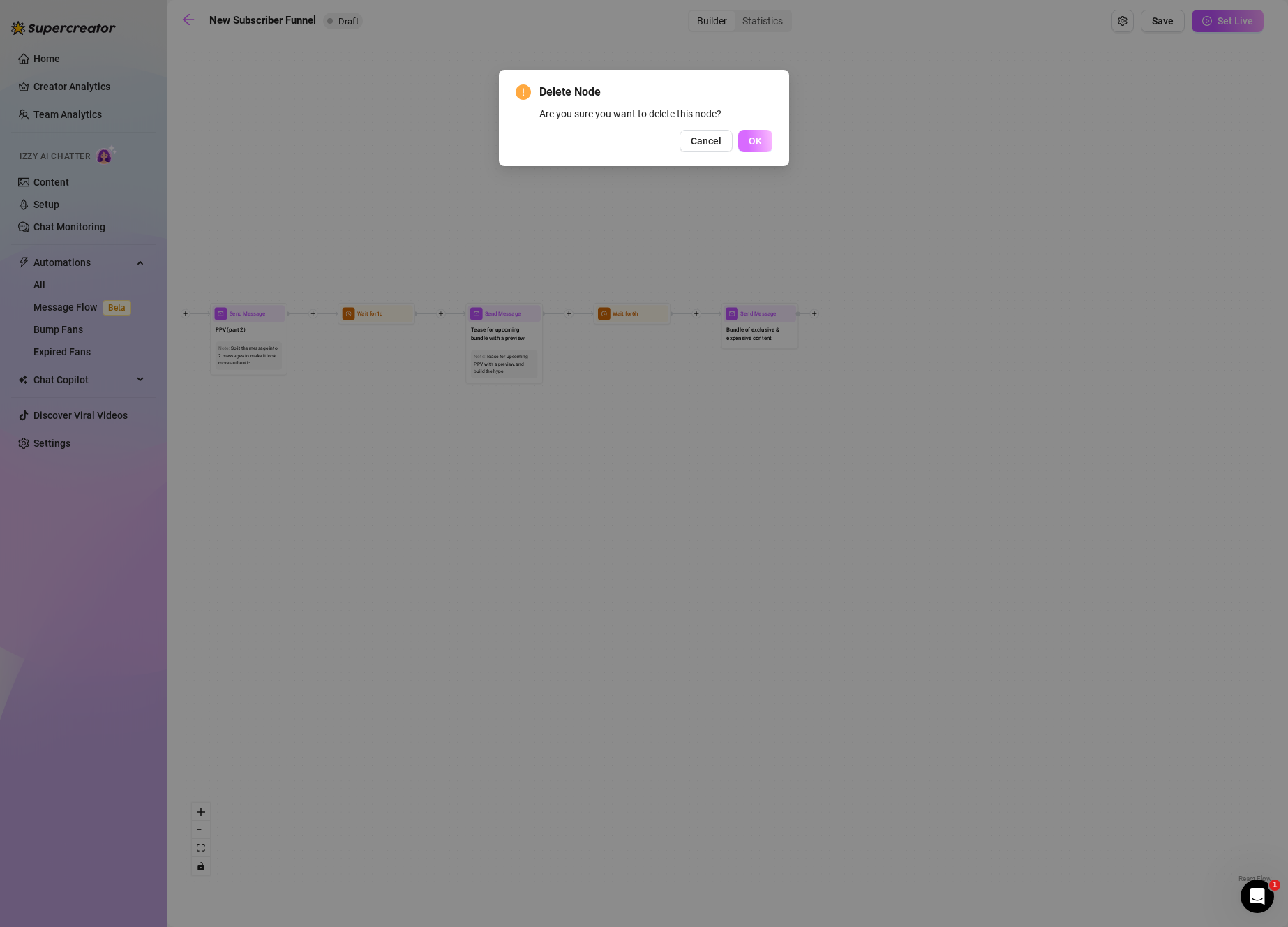
click at [763, 142] on button "OK" at bounding box center [755, 141] width 34 height 22
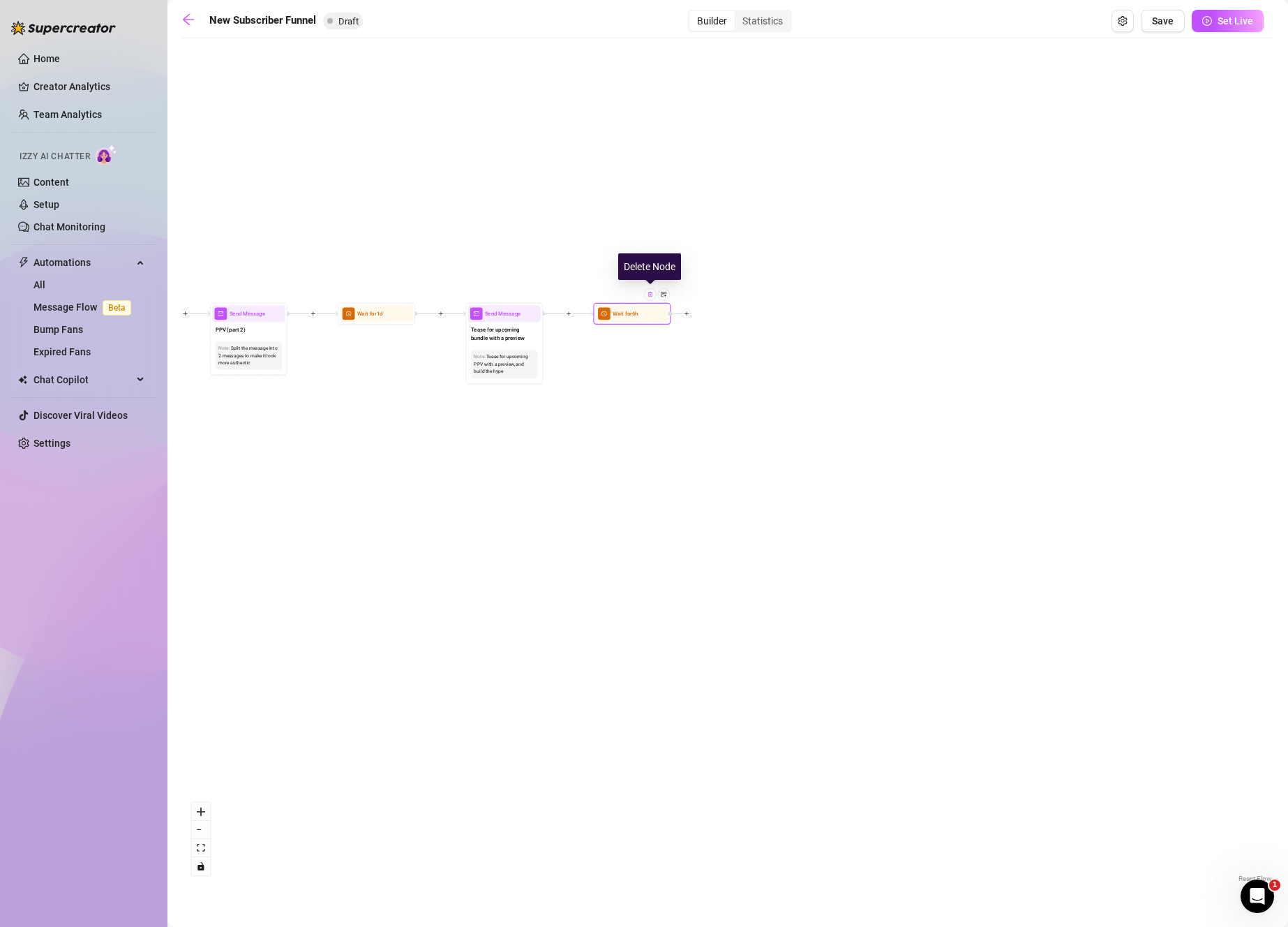
click at [652, 298] on div at bounding box center [650, 294] width 13 height 13
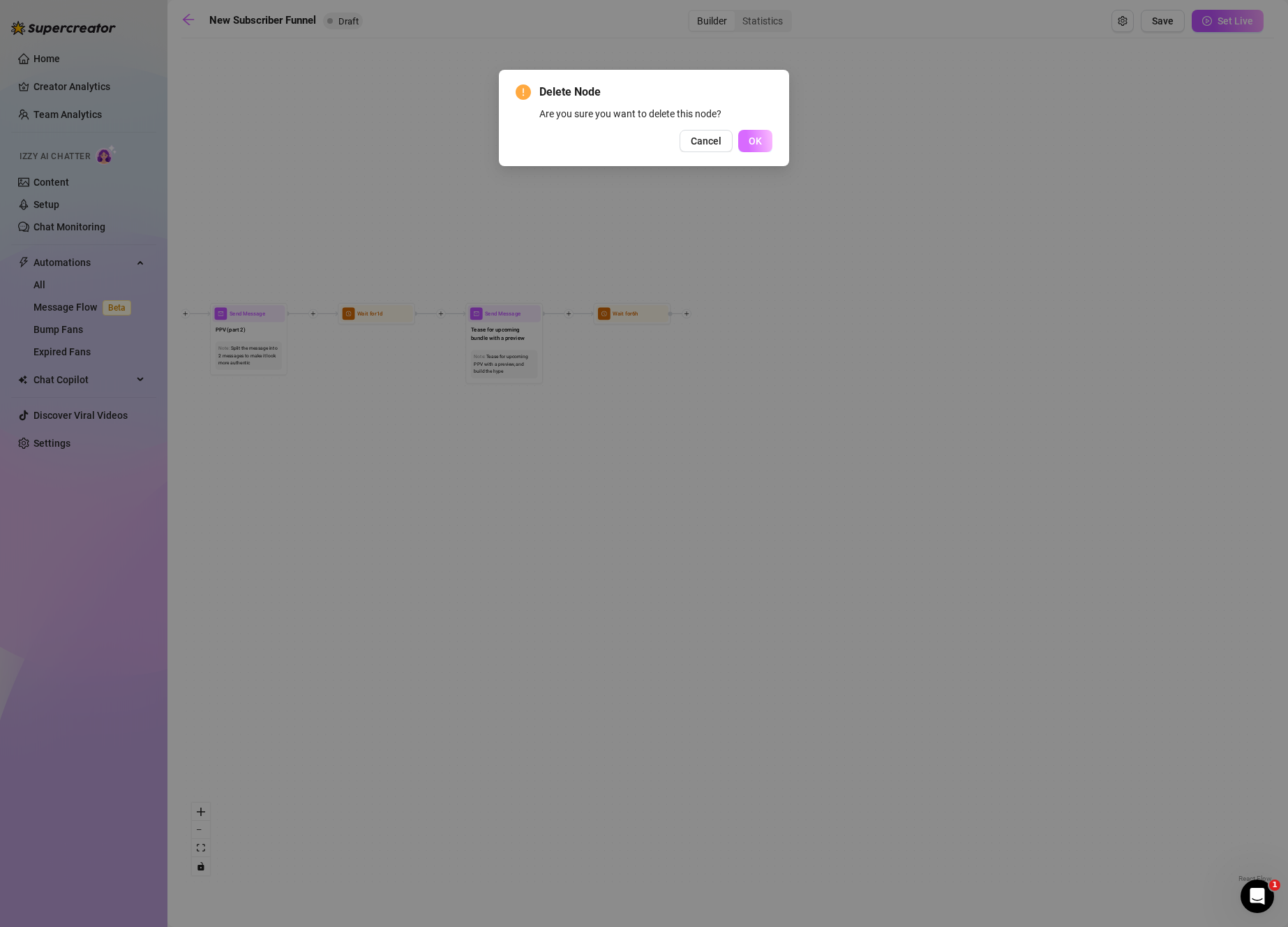
click at [761, 133] on button "OK" at bounding box center [755, 141] width 34 height 22
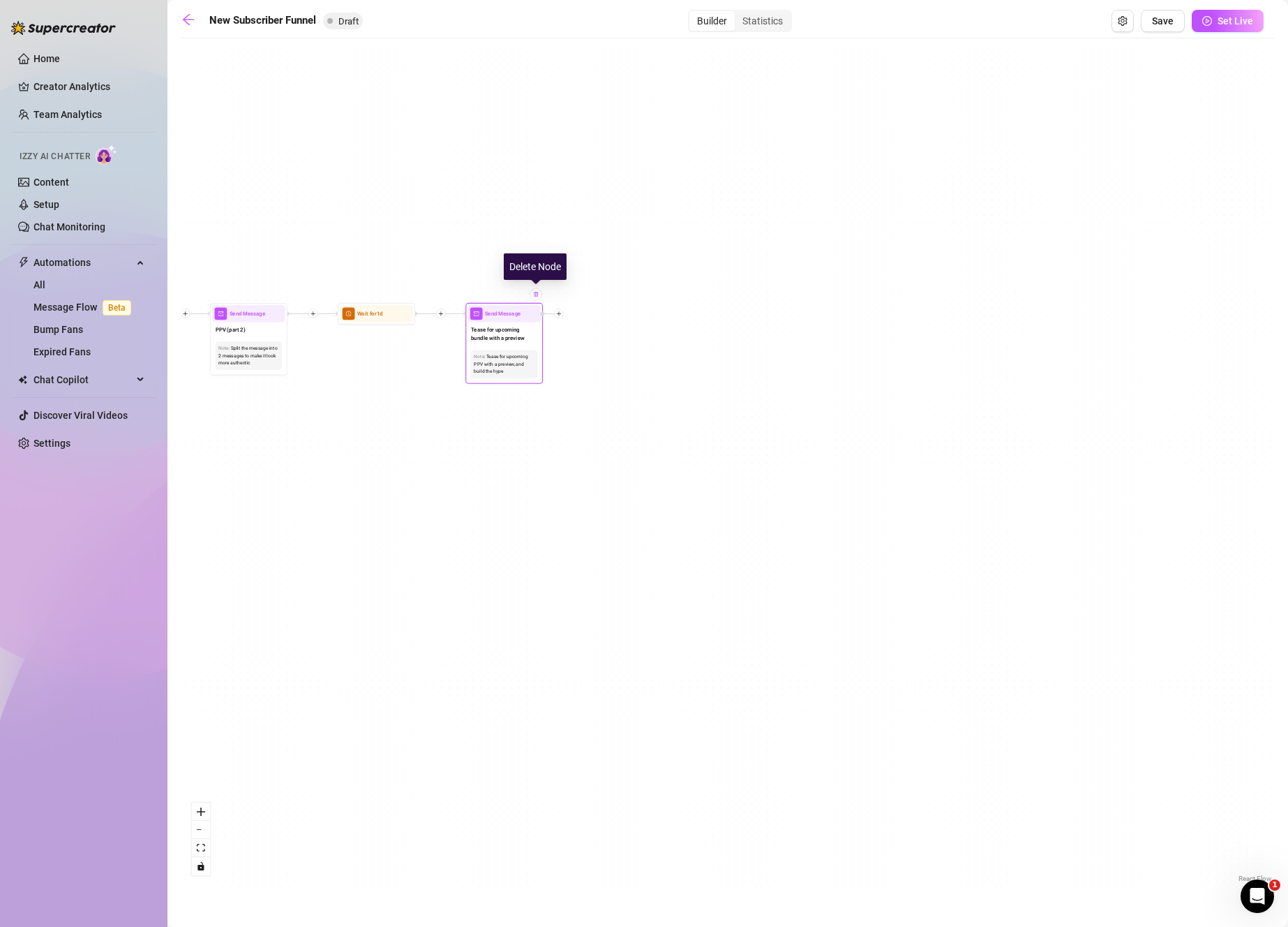
click at [539, 297] on div at bounding box center [535, 294] width 13 height 13
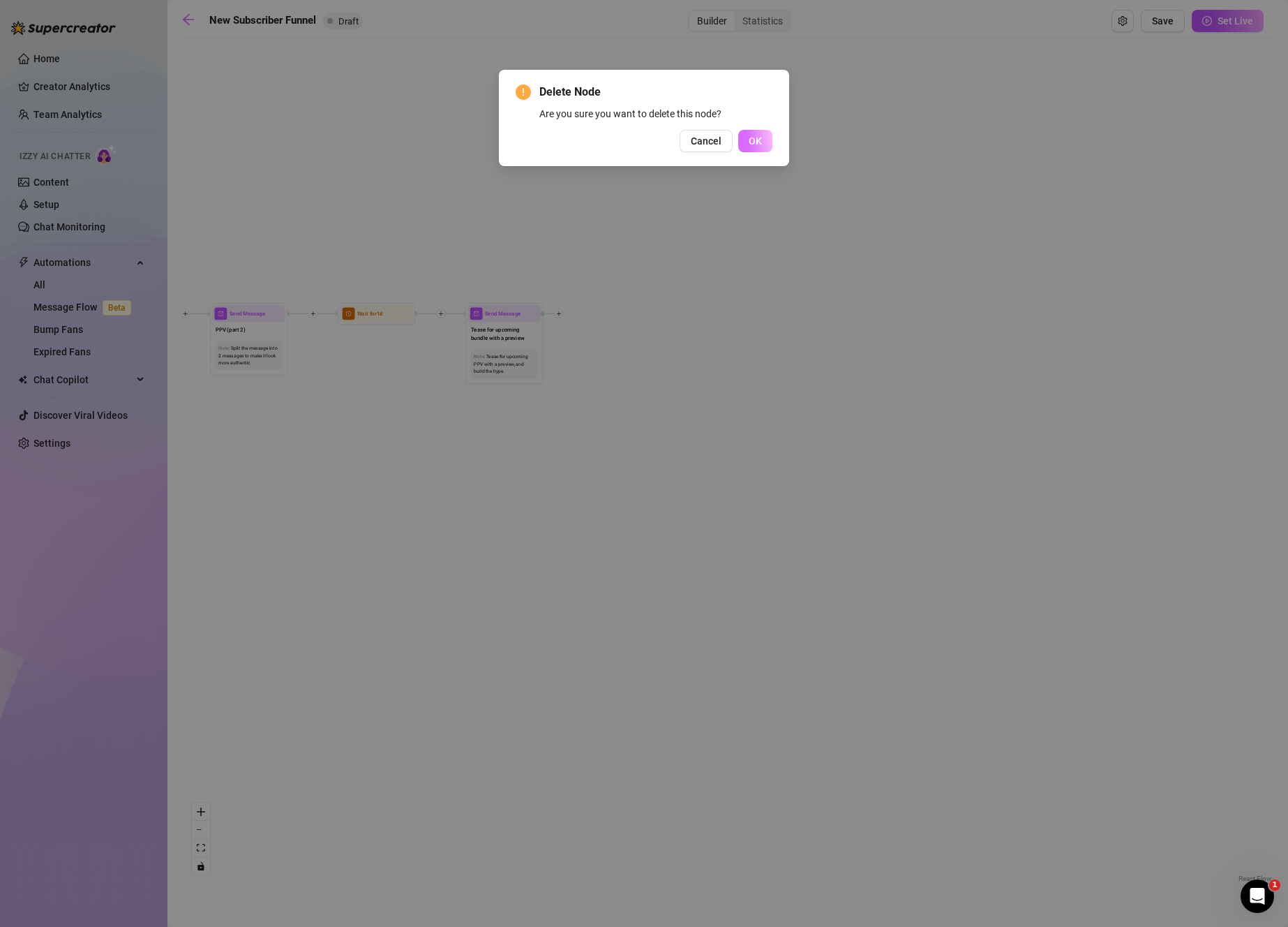
click at [764, 148] on button "OK" at bounding box center [755, 141] width 34 height 22
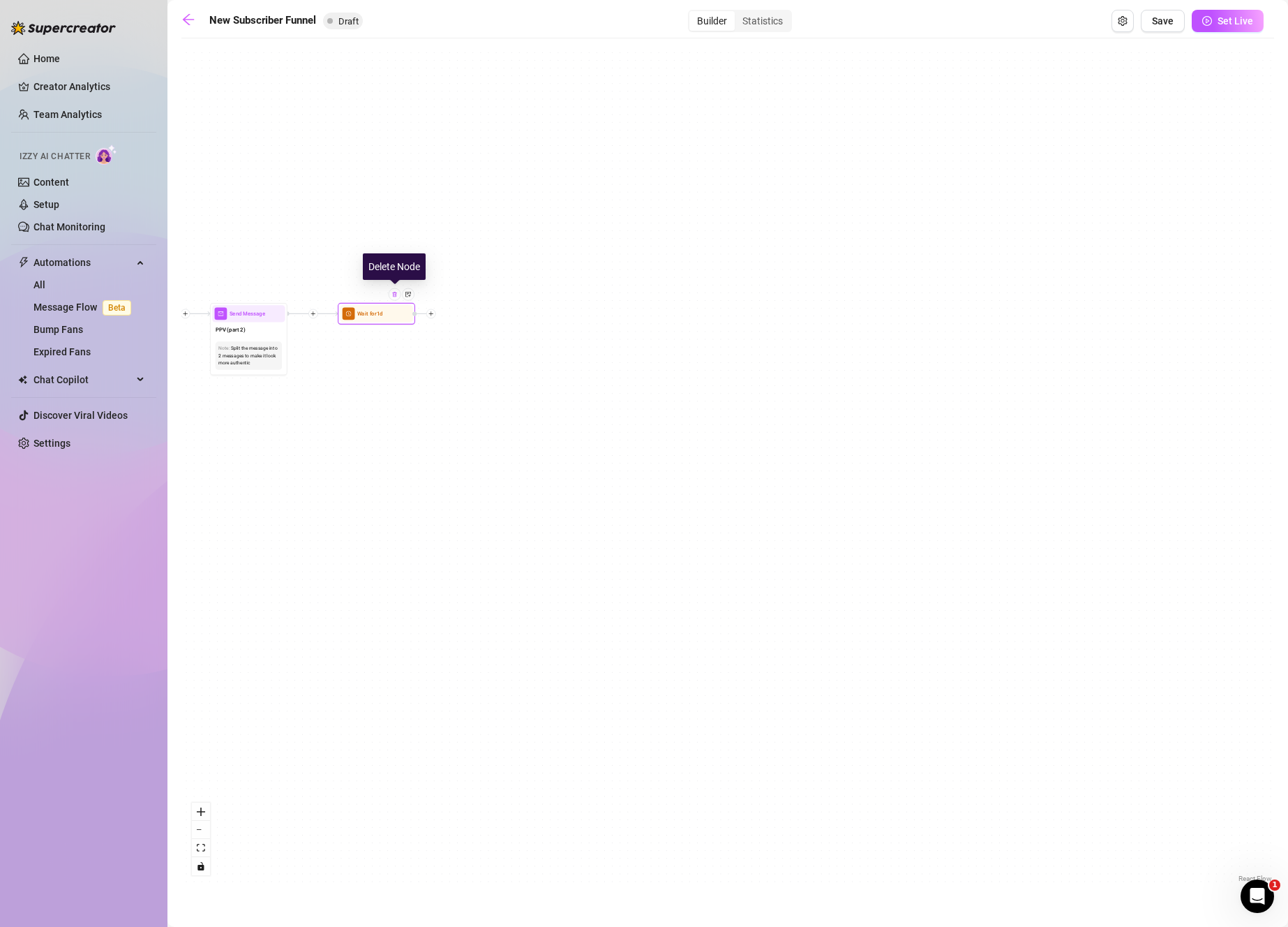
click at [395, 297] on div at bounding box center [395, 294] width 13 height 13
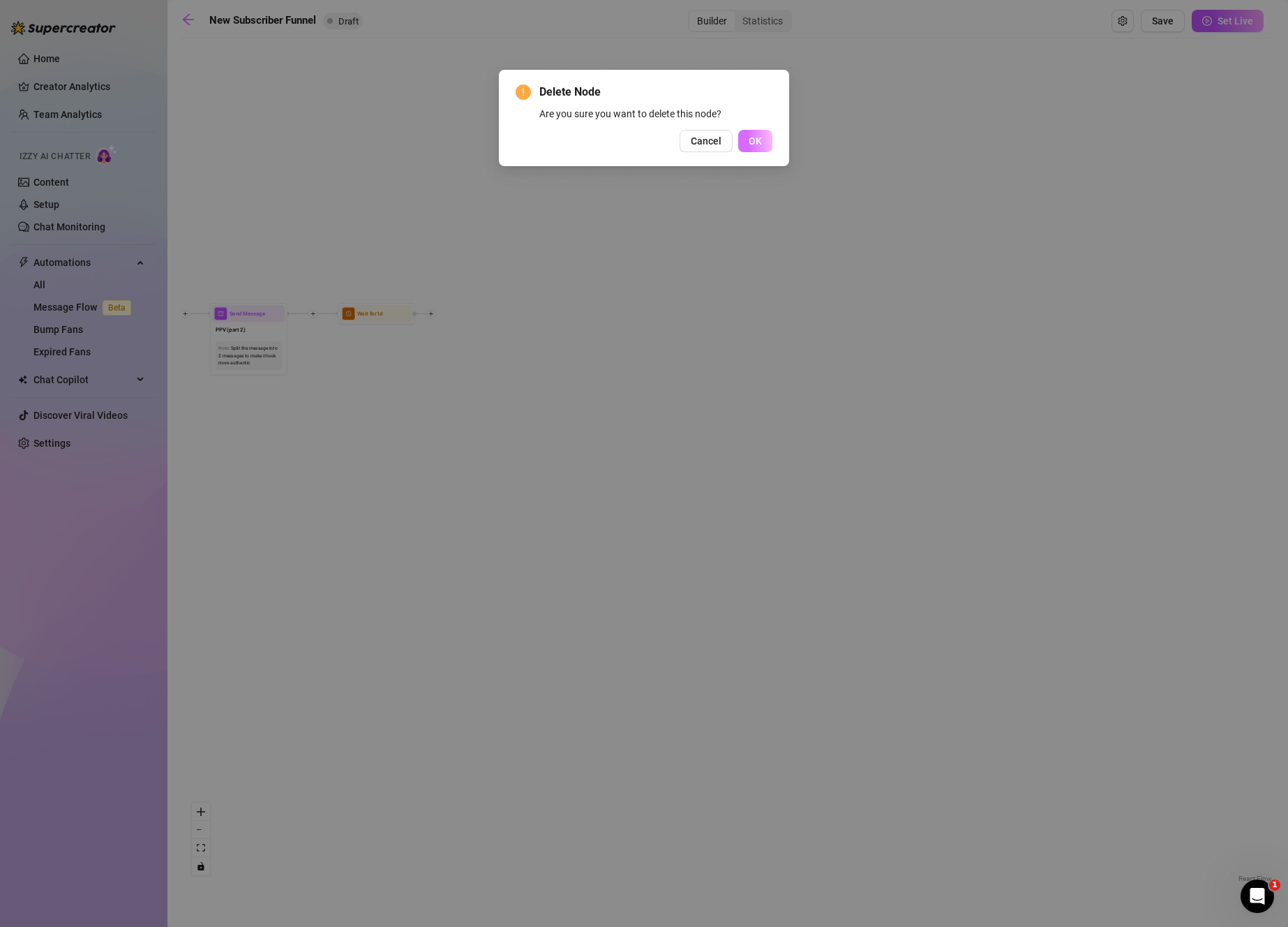
click at [753, 148] on button "OK" at bounding box center [755, 141] width 34 height 22
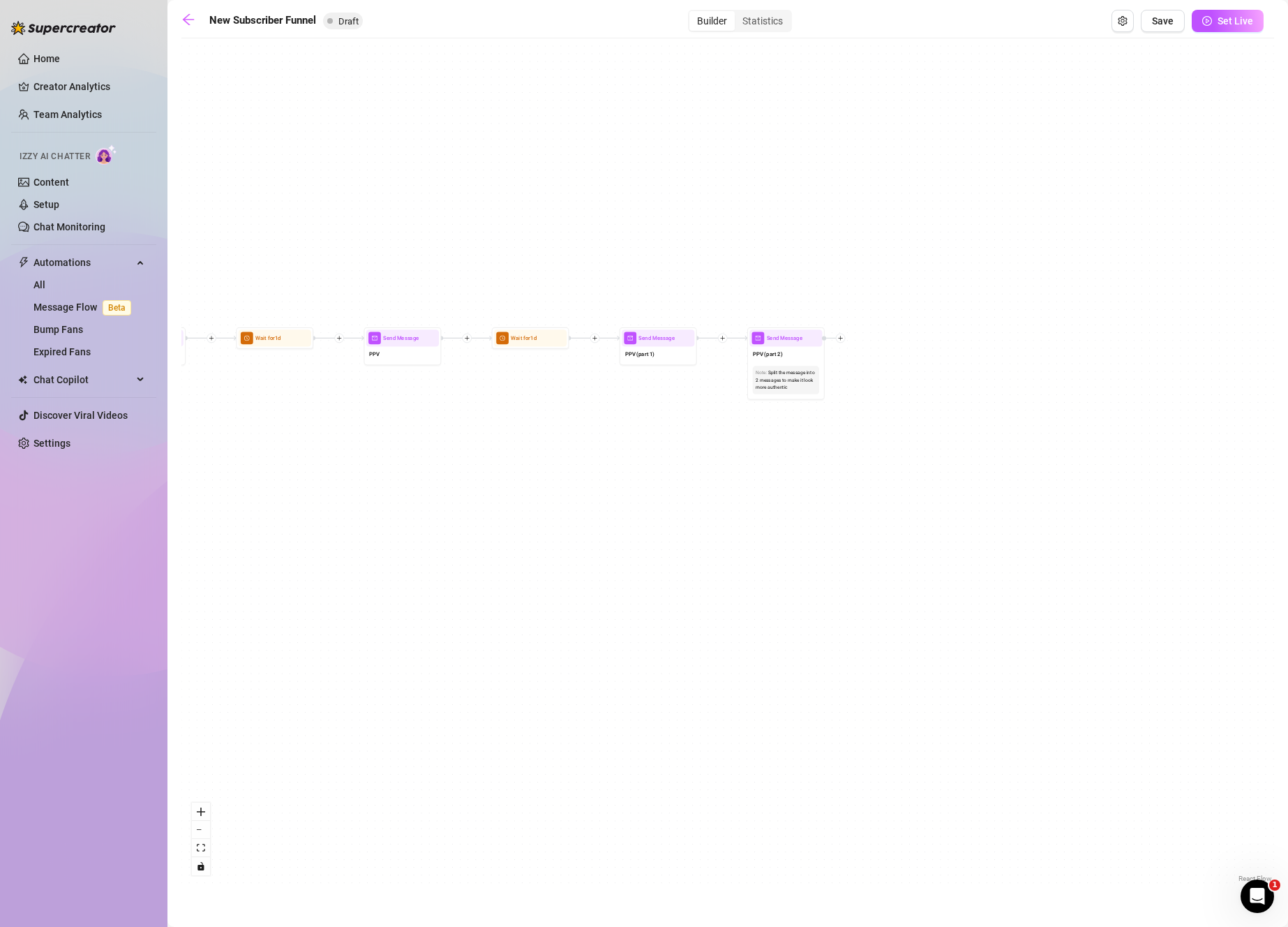
drag, startPoint x: 315, startPoint y: 477, endPoint x: 826, endPoint y: 500, distance: 511.5
click at [826, 500] on div "If True If True If False If False Merge Merge Send Message PPV (part 2) Note: S…" at bounding box center [728, 465] width 1093 height 840
click at [815, 323] on div at bounding box center [812, 319] width 13 height 13
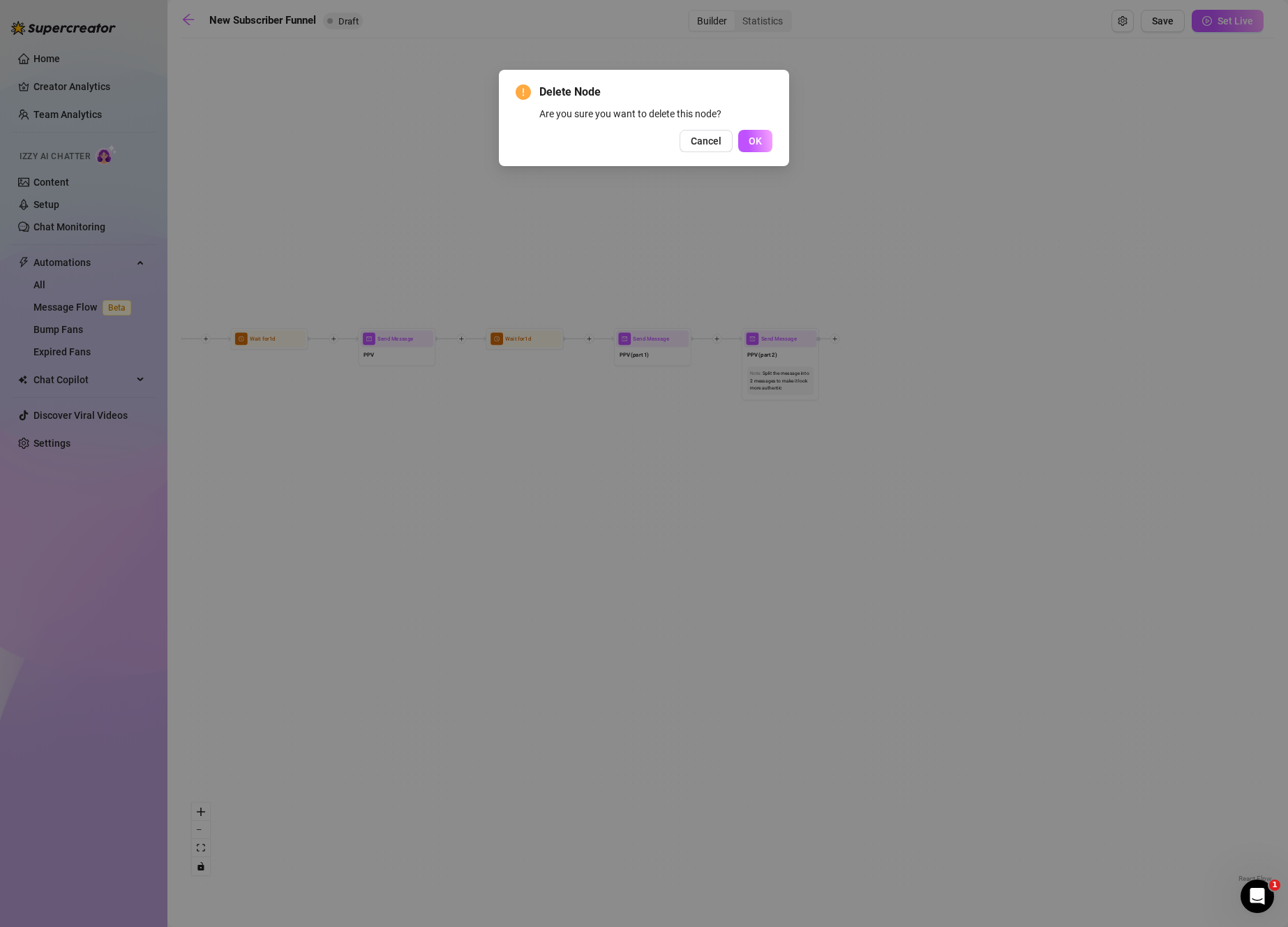
click at [770, 152] on div "Cancel OK" at bounding box center [644, 141] width 256 height 22
click at [761, 140] on span "OK" at bounding box center [755, 140] width 13 height 11
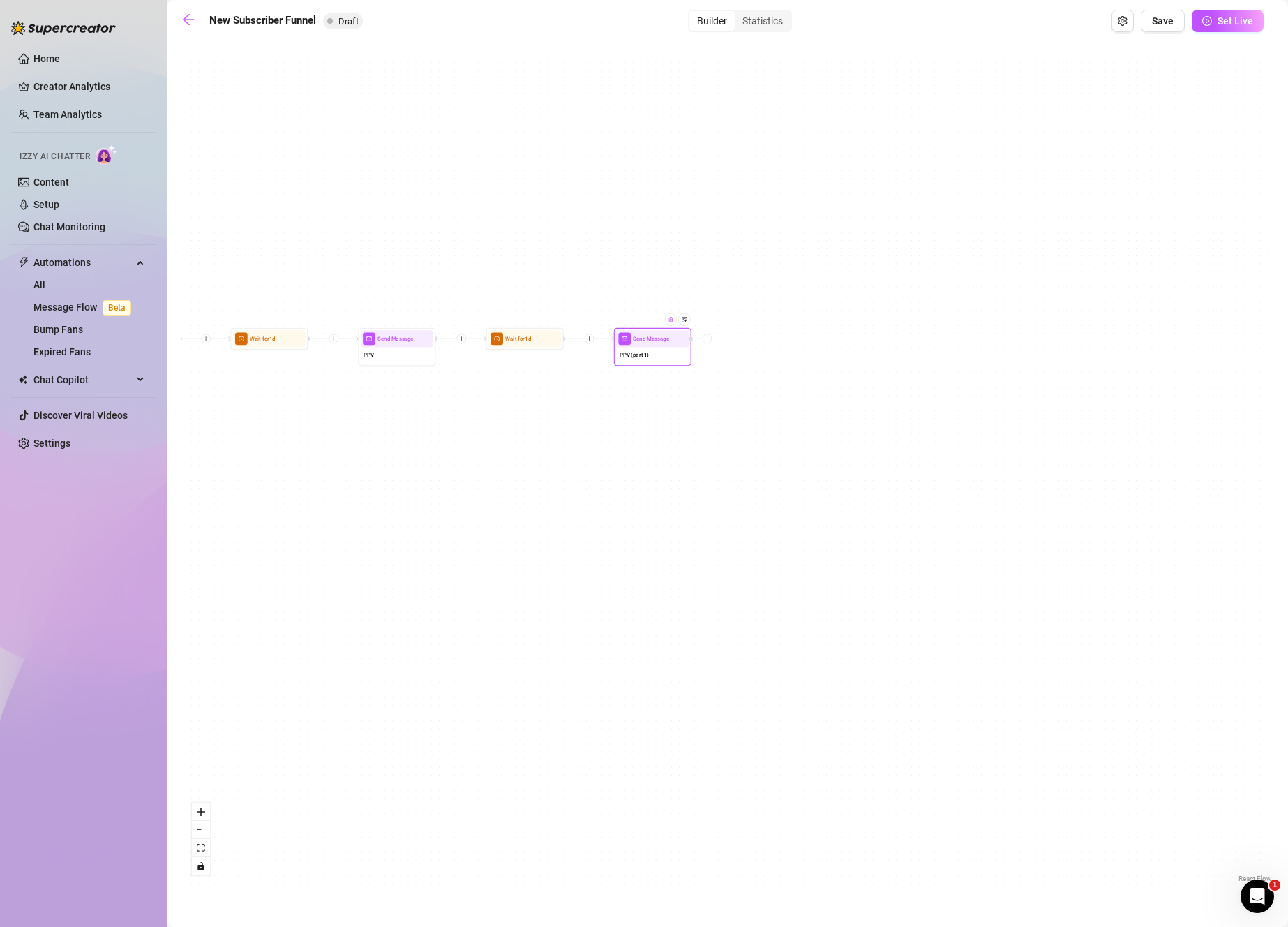
click at [674, 323] on div at bounding box center [670, 319] width 13 height 13
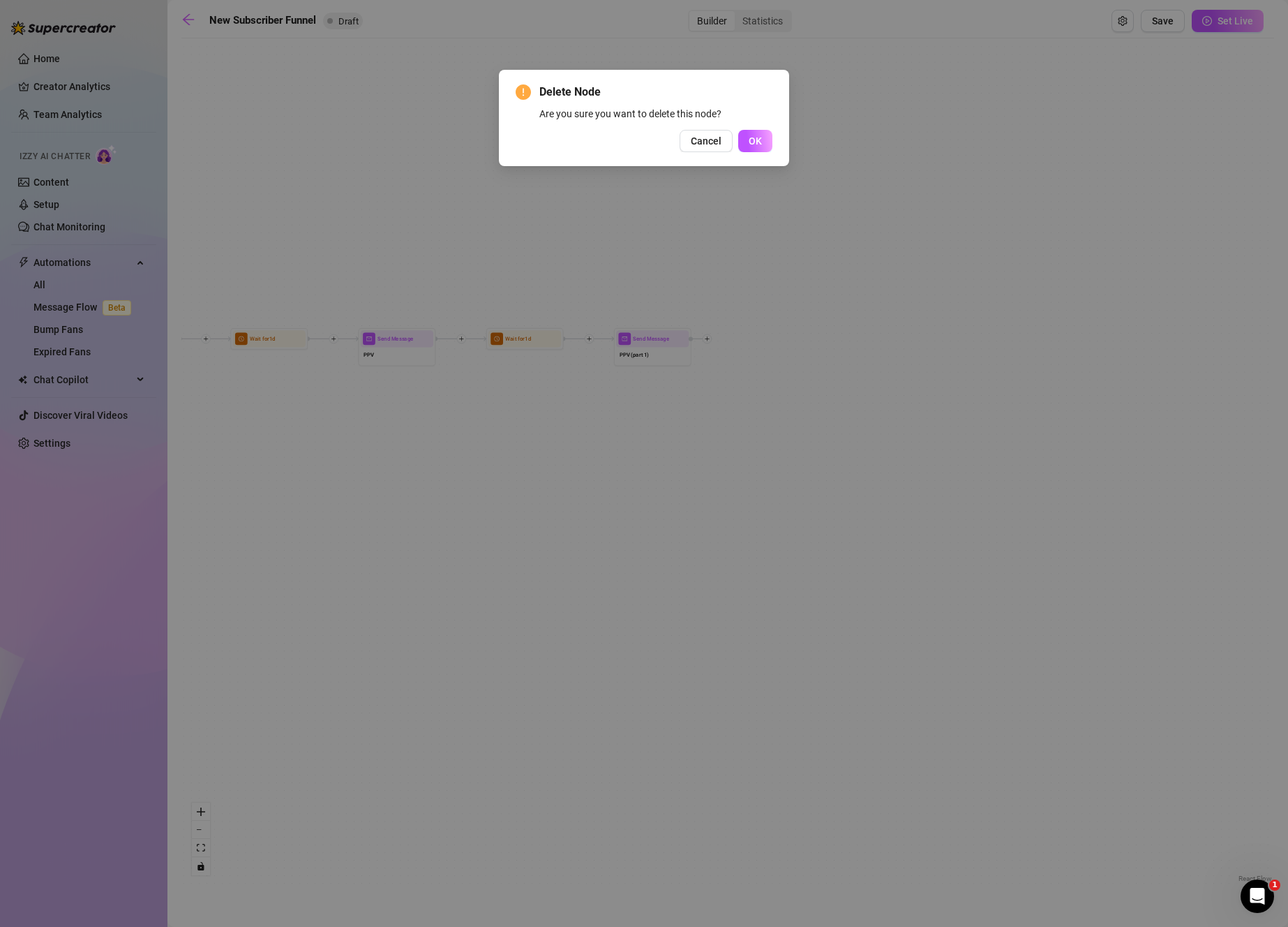
click at [763, 160] on div "Delete Node Are you sure you want to delete this node? Cancel OK" at bounding box center [644, 118] width 290 height 97
click at [768, 143] on button "OK" at bounding box center [755, 141] width 34 height 22
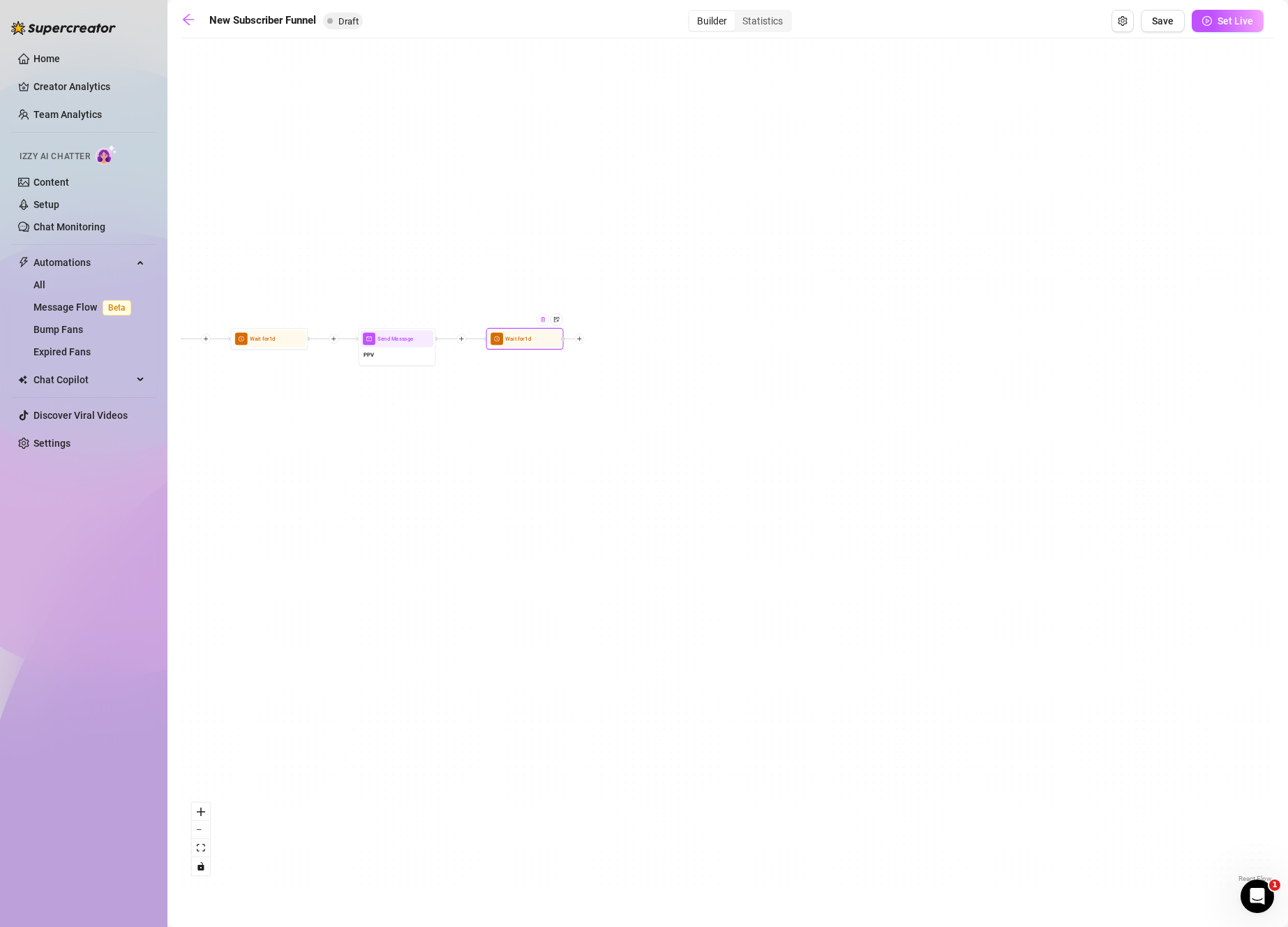
click at [546, 324] on div at bounding box center [543, 319] width 13 height 13
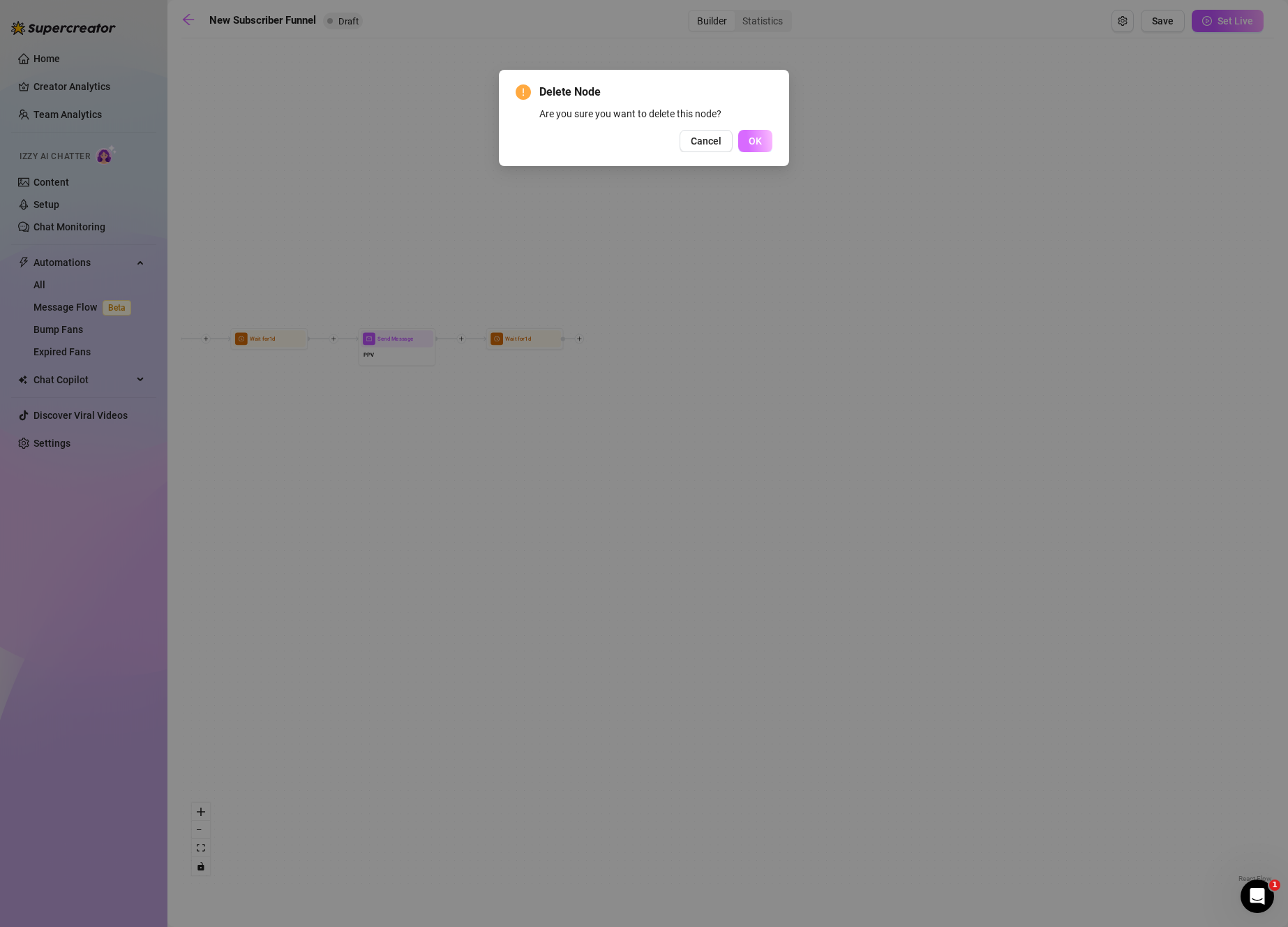
click at [755, 144] on span "OK" at bounding box center [755, 140] width 13 height 11
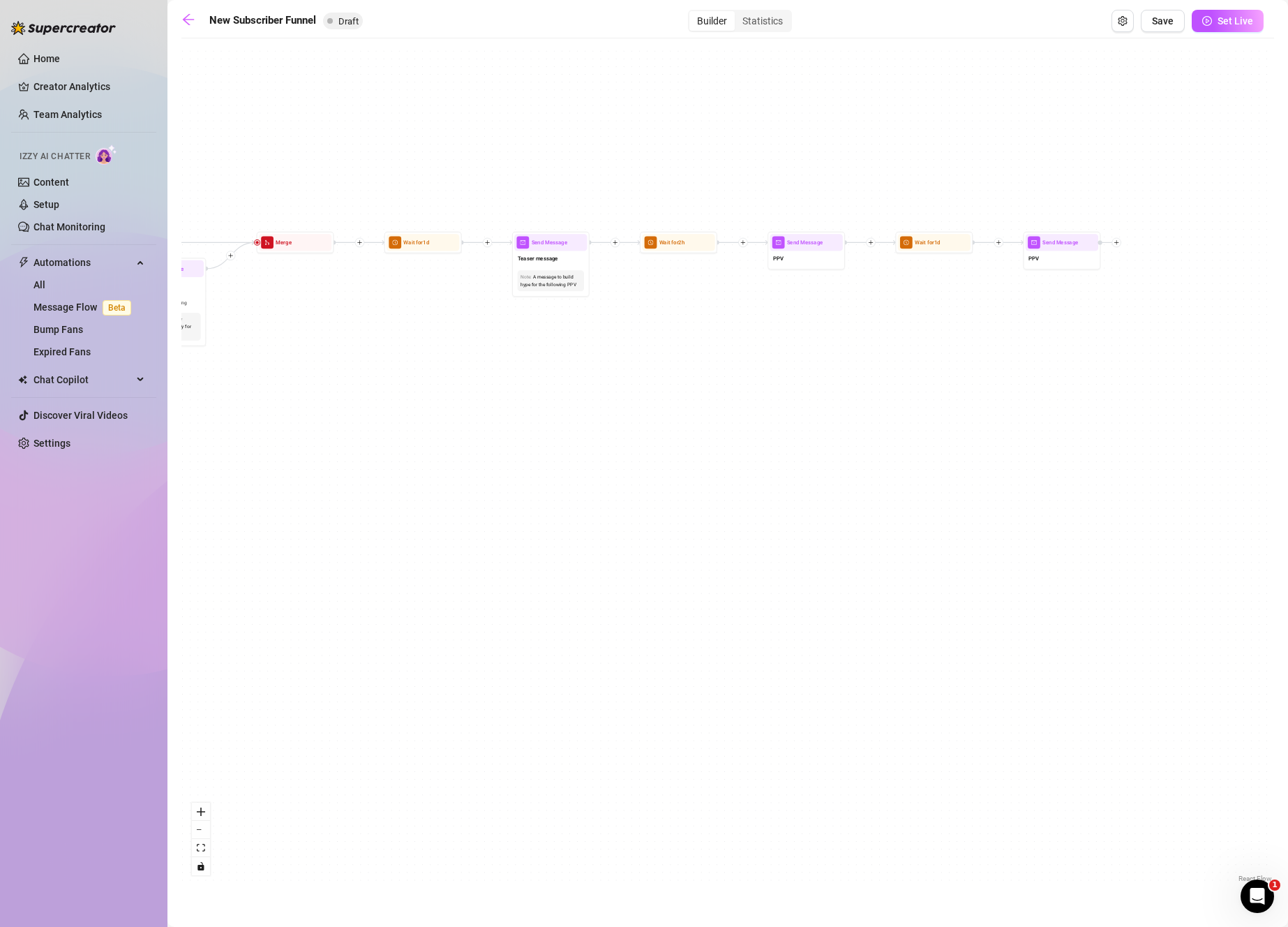
drag, startPoint x: 612, startPoint y: 404, endPoint x: 1151, endPoint y: 302, distance: 548.6
click at [1153, 297] on div "If True If True If False If False Merge Merge Send Message Follow up message 1 …" at bounding box center [728, 465] width 1093 height 840
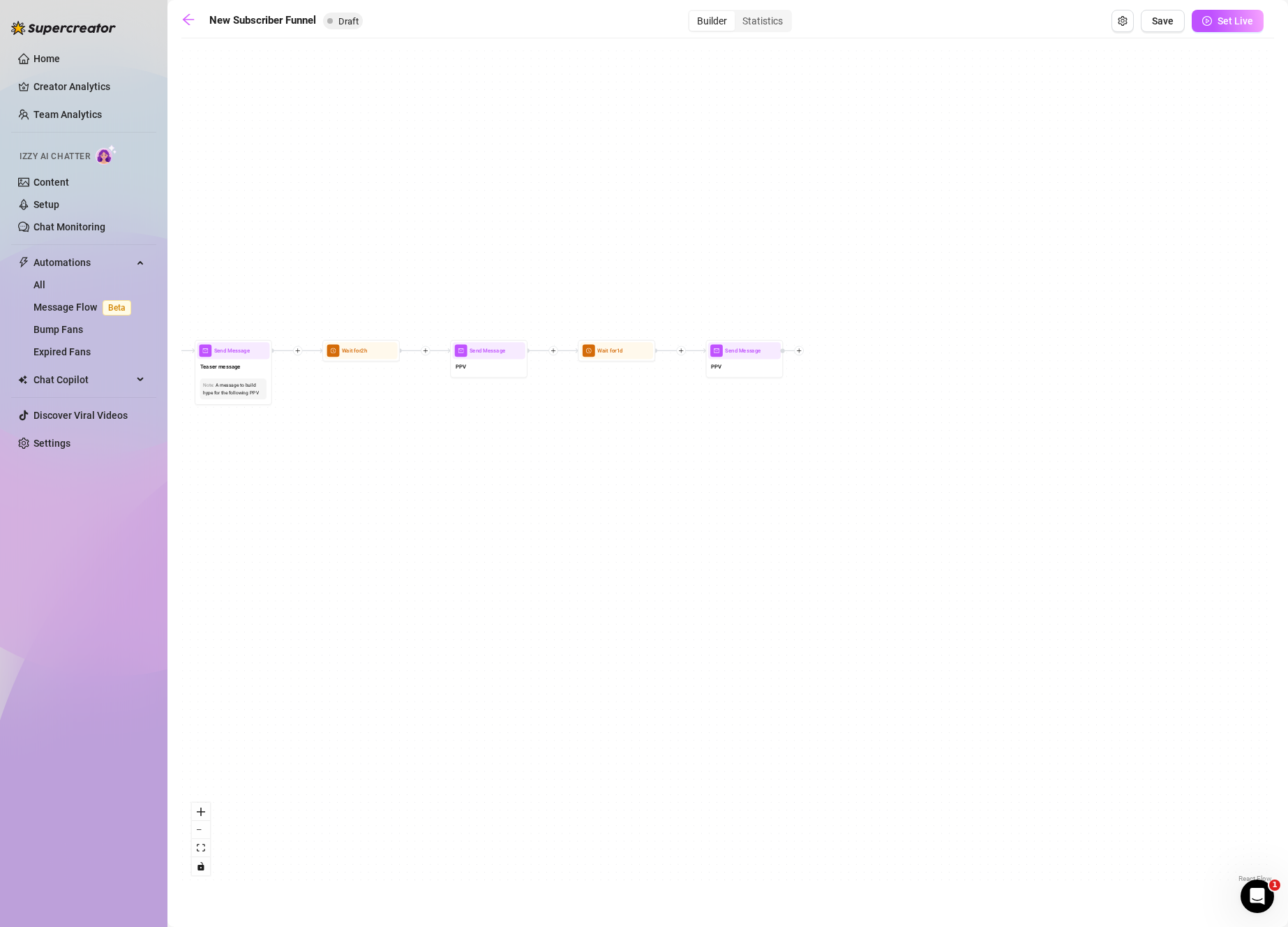
drag, startPoint x: 816, startPoint y: 393, endPoint x: 326, endPoint y: 514, distance: 504.7
click at [279, 523] on div "If True If True If False If False Merge Merge Send Message Follow up message 1 …" at bounding box center [728, 465] width 1093 height 840
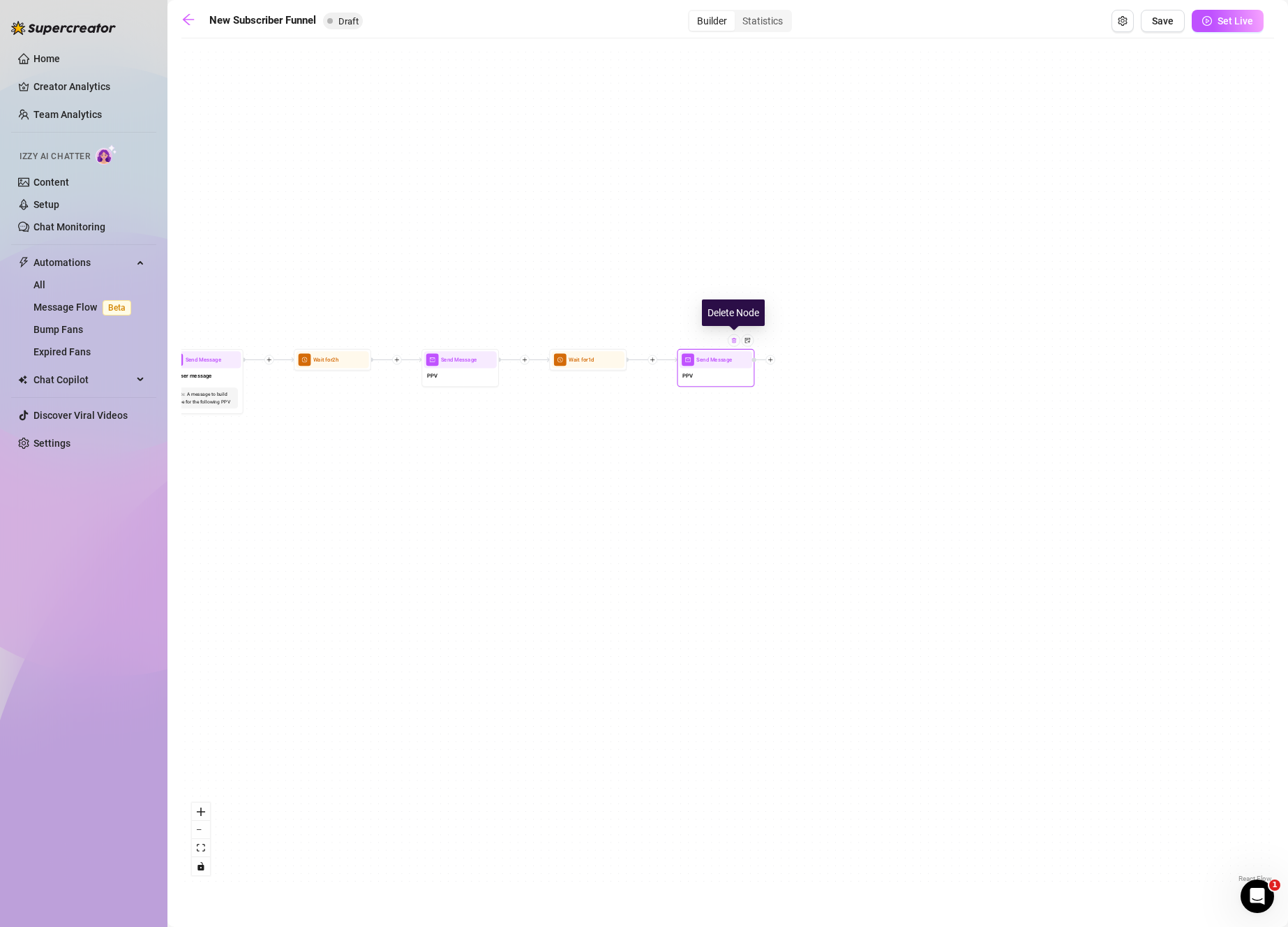
click at [734, 339] on img at bounding box center [734, 340] width 6 height 6
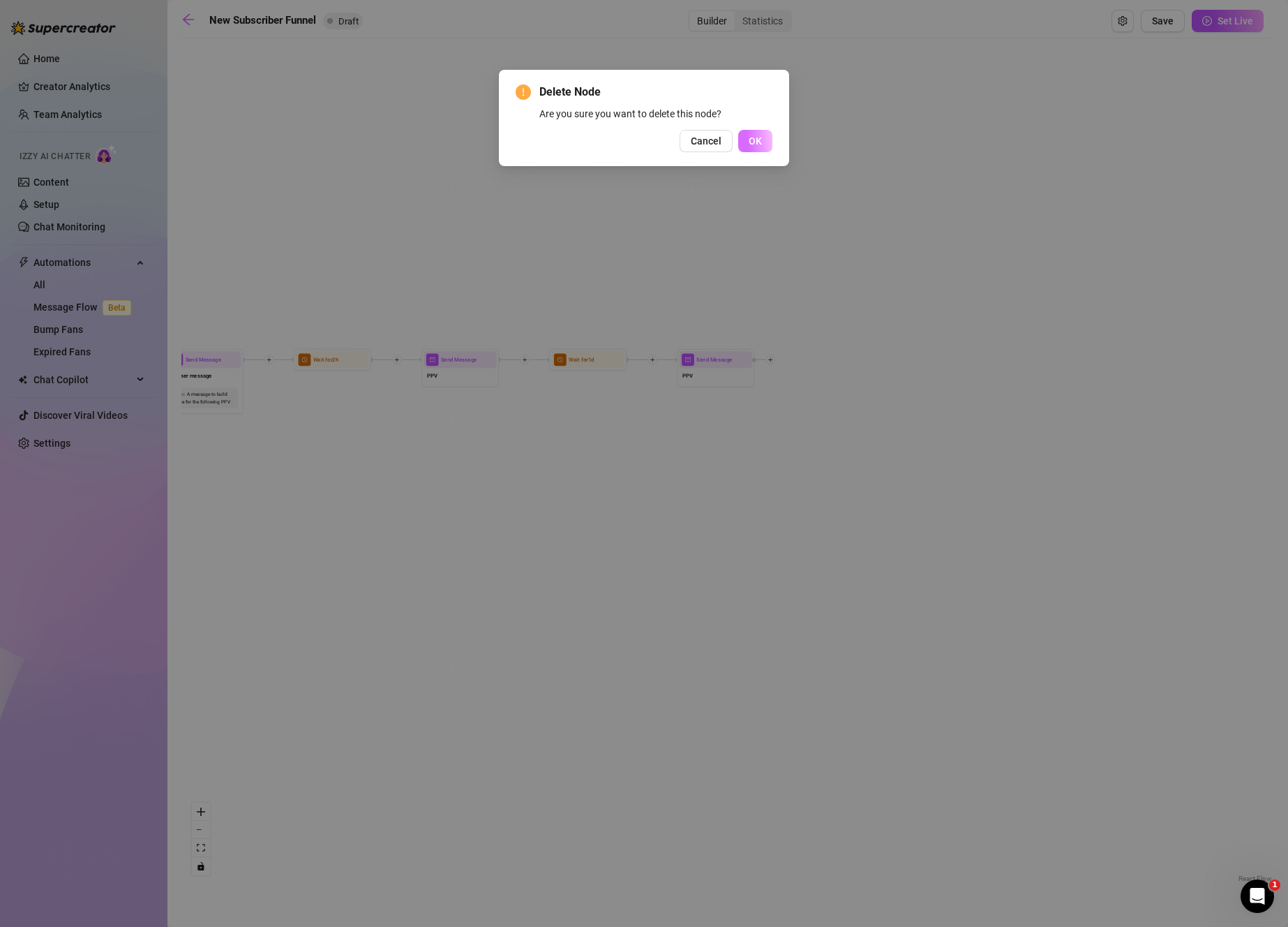
click at [762, 142] on button "OK" at bounding box center [755, 141] width 34 height 22
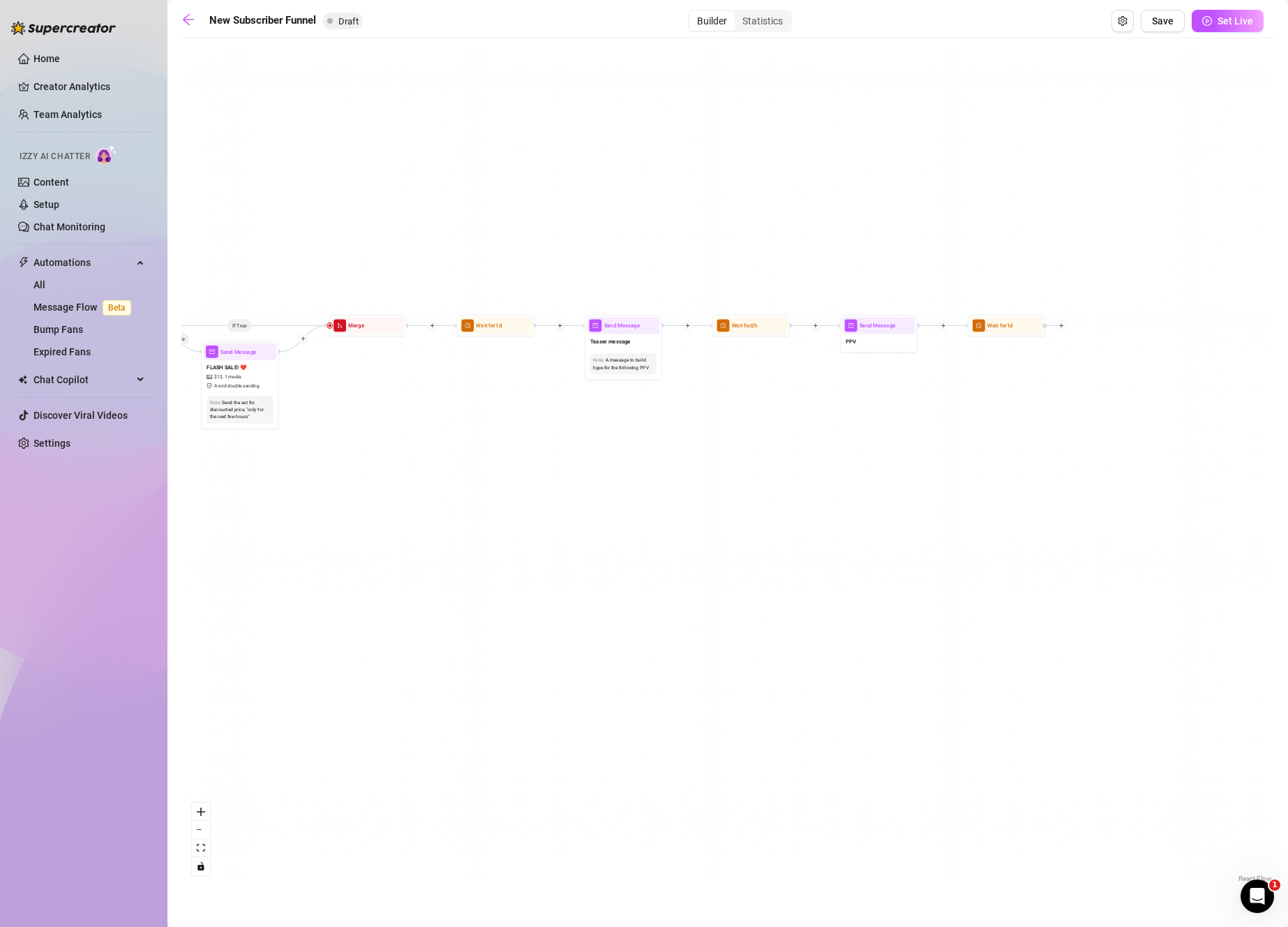
drag, startPoint x: 836, startPoint y: 467, endPoint x: 859, endPoint y: 465, distance: 23.1
click at [859, 465] on div "If True If True If False If False Merge Merge Send Message Follow up message 1 …" at bounding box center [728, 465] width 1093 height 840
click at [630, 370] on div "A message to build hype for the following PPV" at bounding box center [624, 364] width 61 height 15
click at [629, 347] on div "Teaser message" at bounding box center [623, 343] width 73 height 16
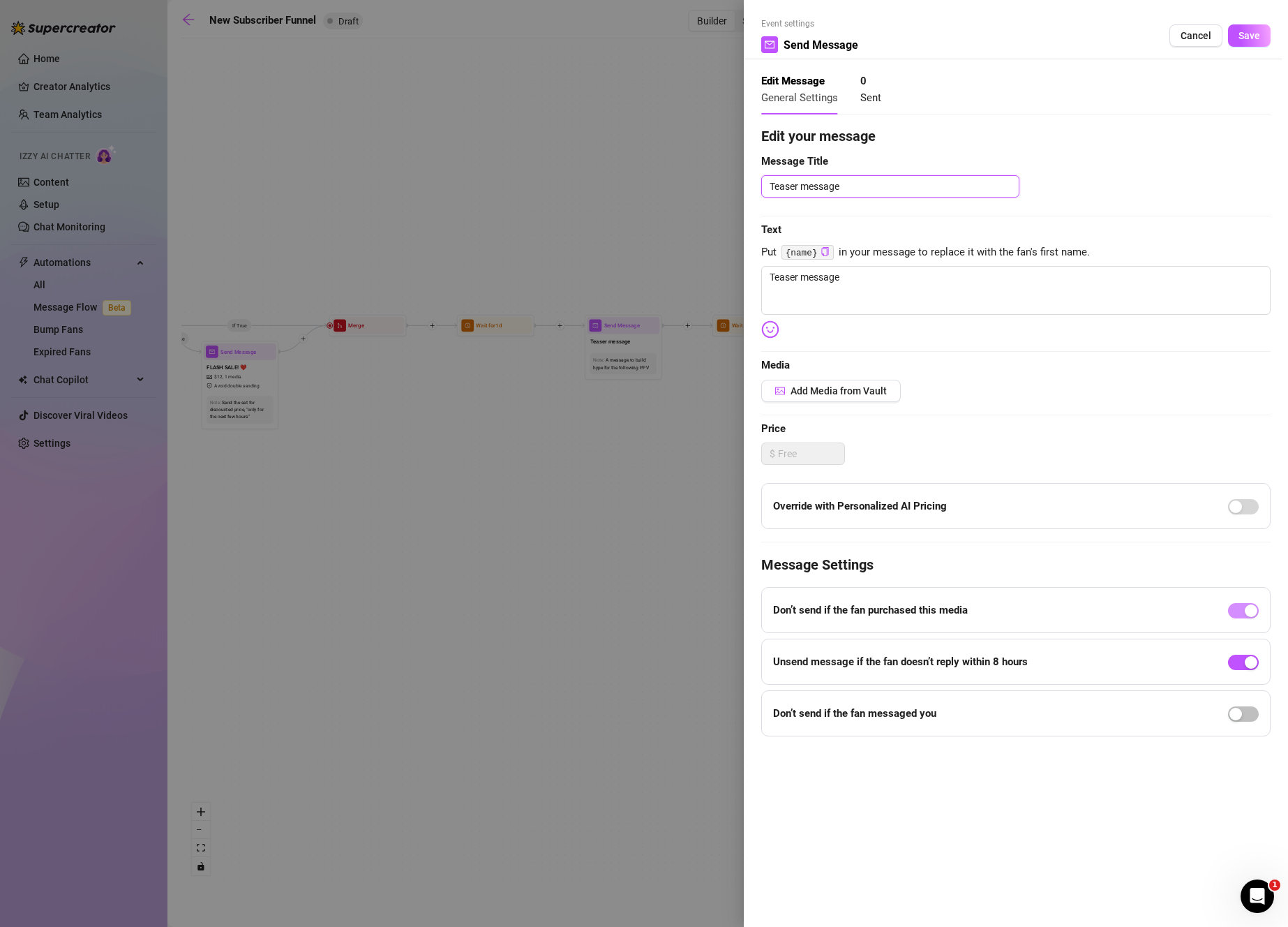
click at [894, 187] on textarea "Teaser message" at bounding box center [890, 187] width 258 height 22
click at [962, 270] on textarea "Teaser message" at bounding box center [1015, 291] width 509 height 49
click at [962, 269] on textarea "Teaser message" at bounding box center [1015, 291] width 509 height 49
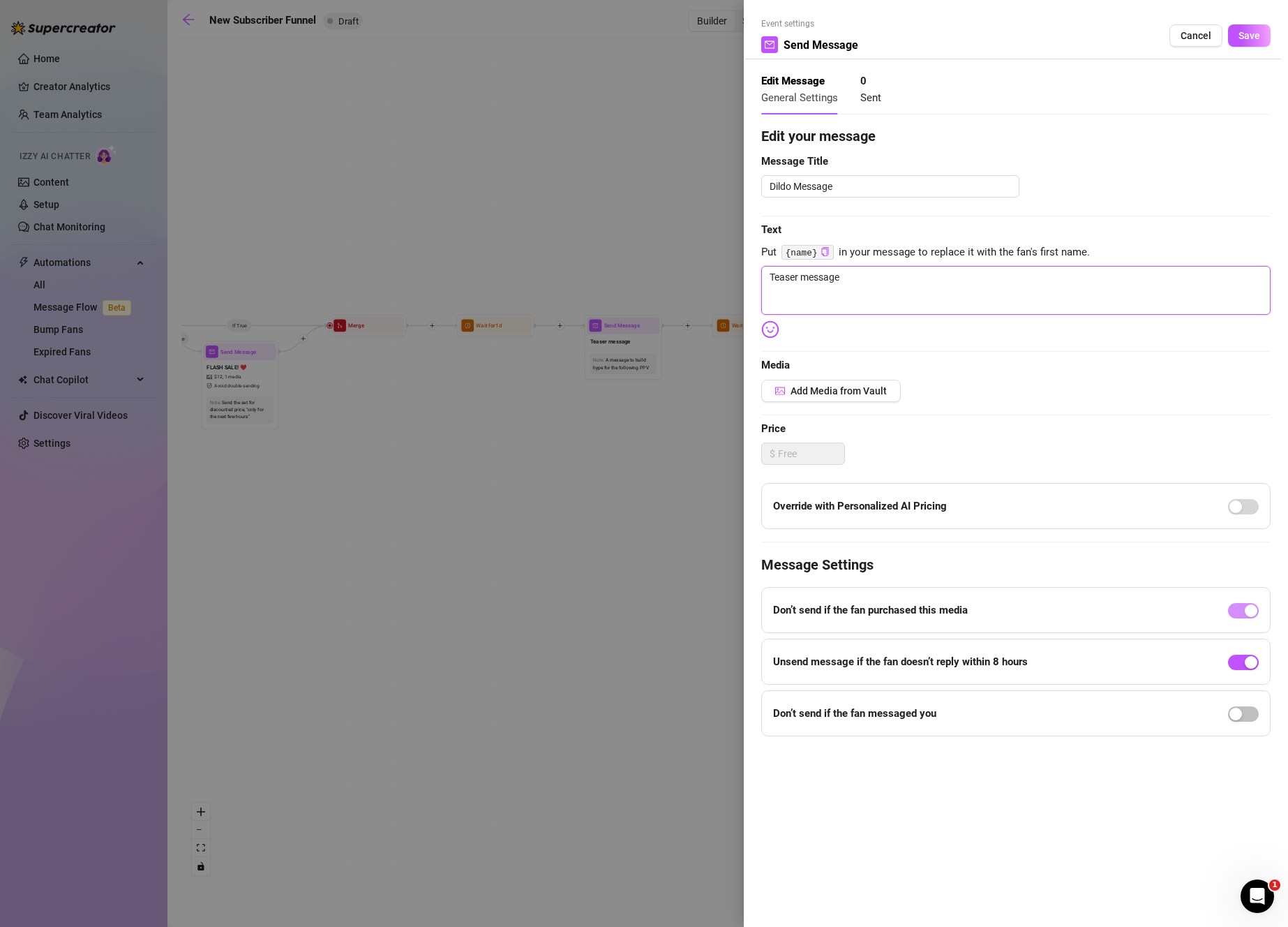
click at [962, 269] on textarea "Teaser message" at bounding box center [1015, 291] width 509 height 49
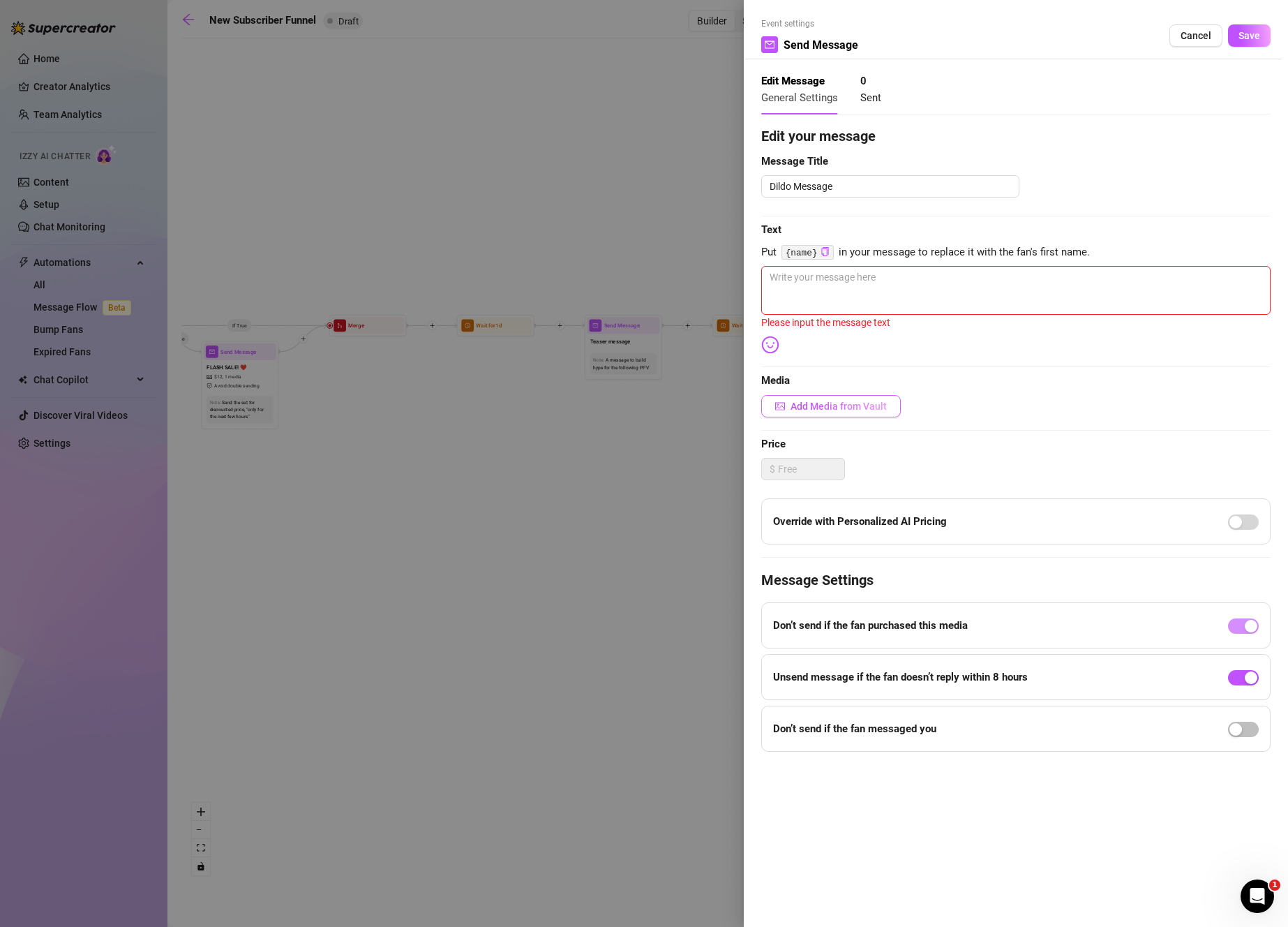
click at [812, 399] on button "Add Media from Vault" at bounding box center [831, 406] width 140 height 22
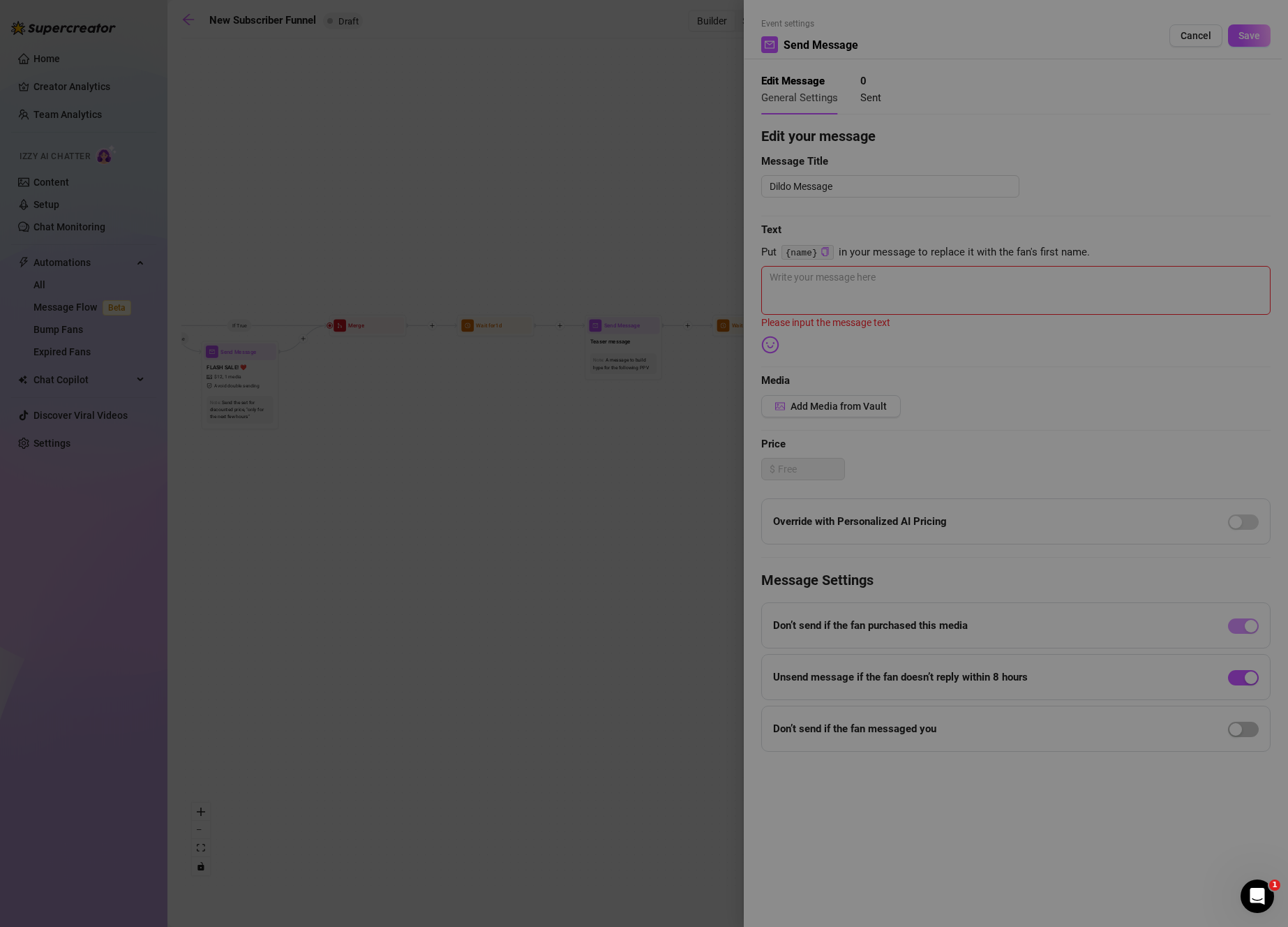
click at [836, 413] on div "All media Clear selection Select a list All 18:09:48 00:25 08:21 17:38:03 14:07…" at bounding box center [644, 463] width 1288 height 927
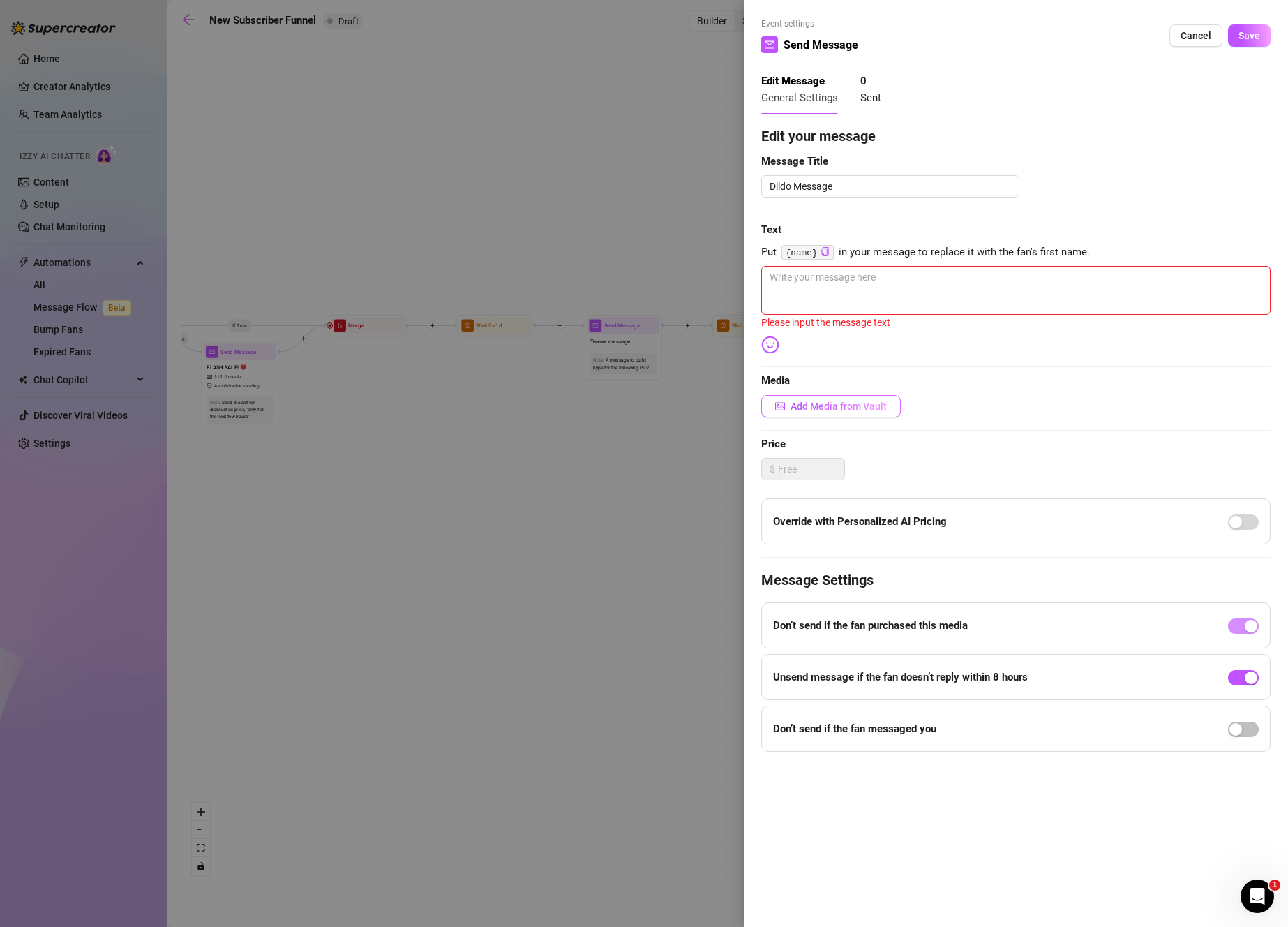
click at [836, 412] on button "Add Media from Vault" at bounding box center [831, 406] width 140 height 22
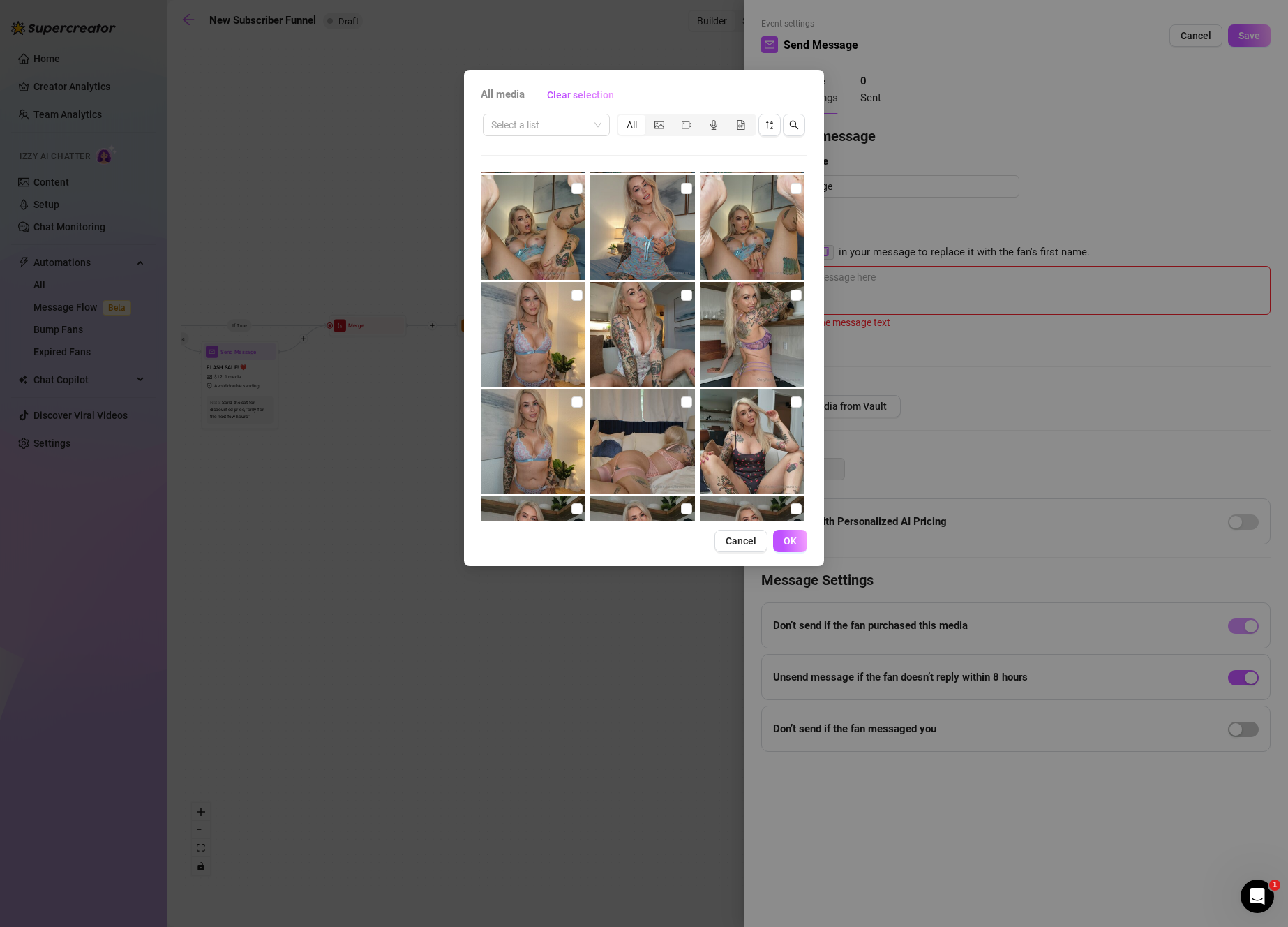
scroll to position [1693, 0]
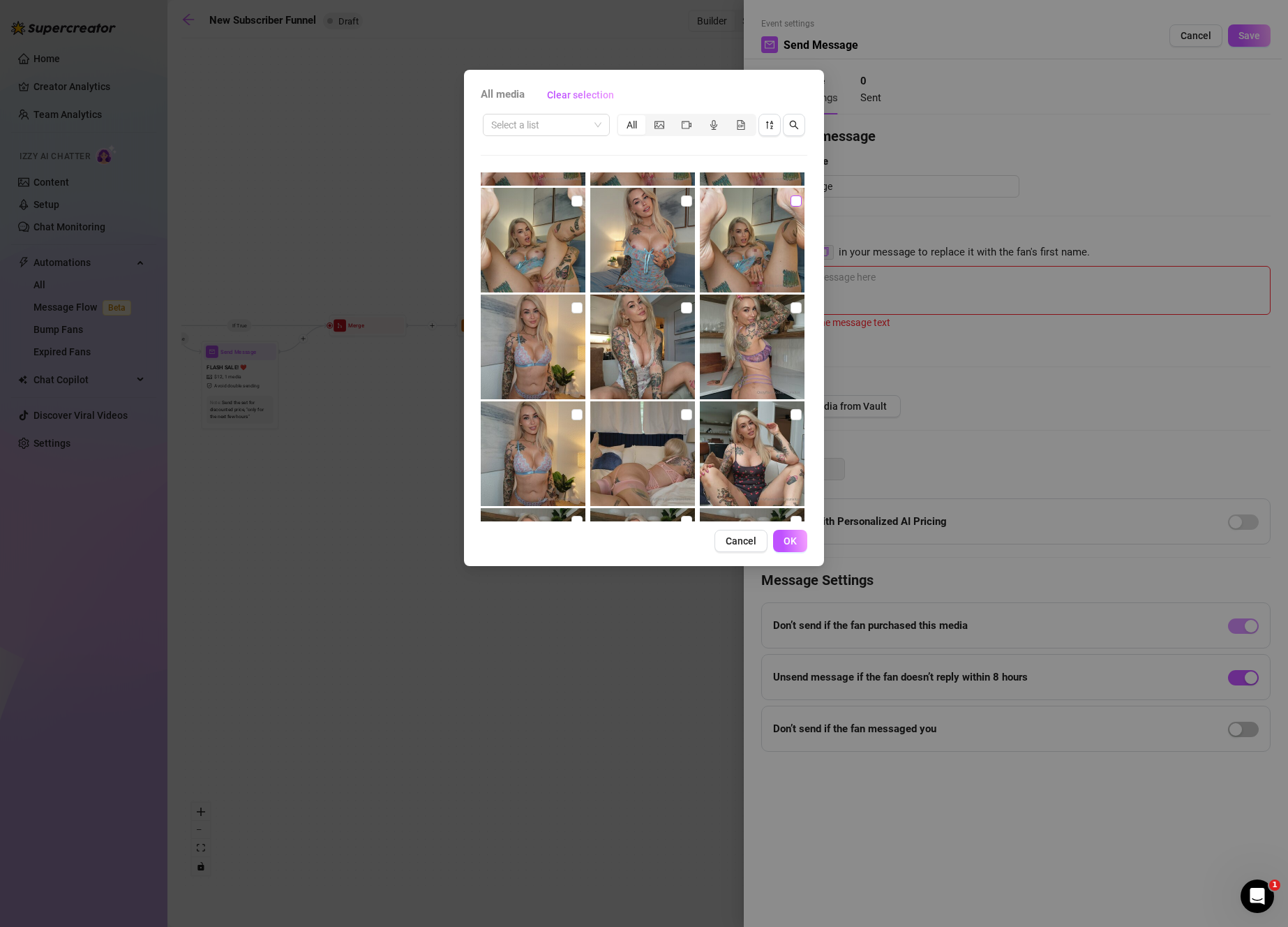
click at [791, 203] on input "checkbox" at bounding box center [796, 201] width 11 height 11
click at [790, 538] on span "OK" at bounding box center [790, 540] width 13 height 11
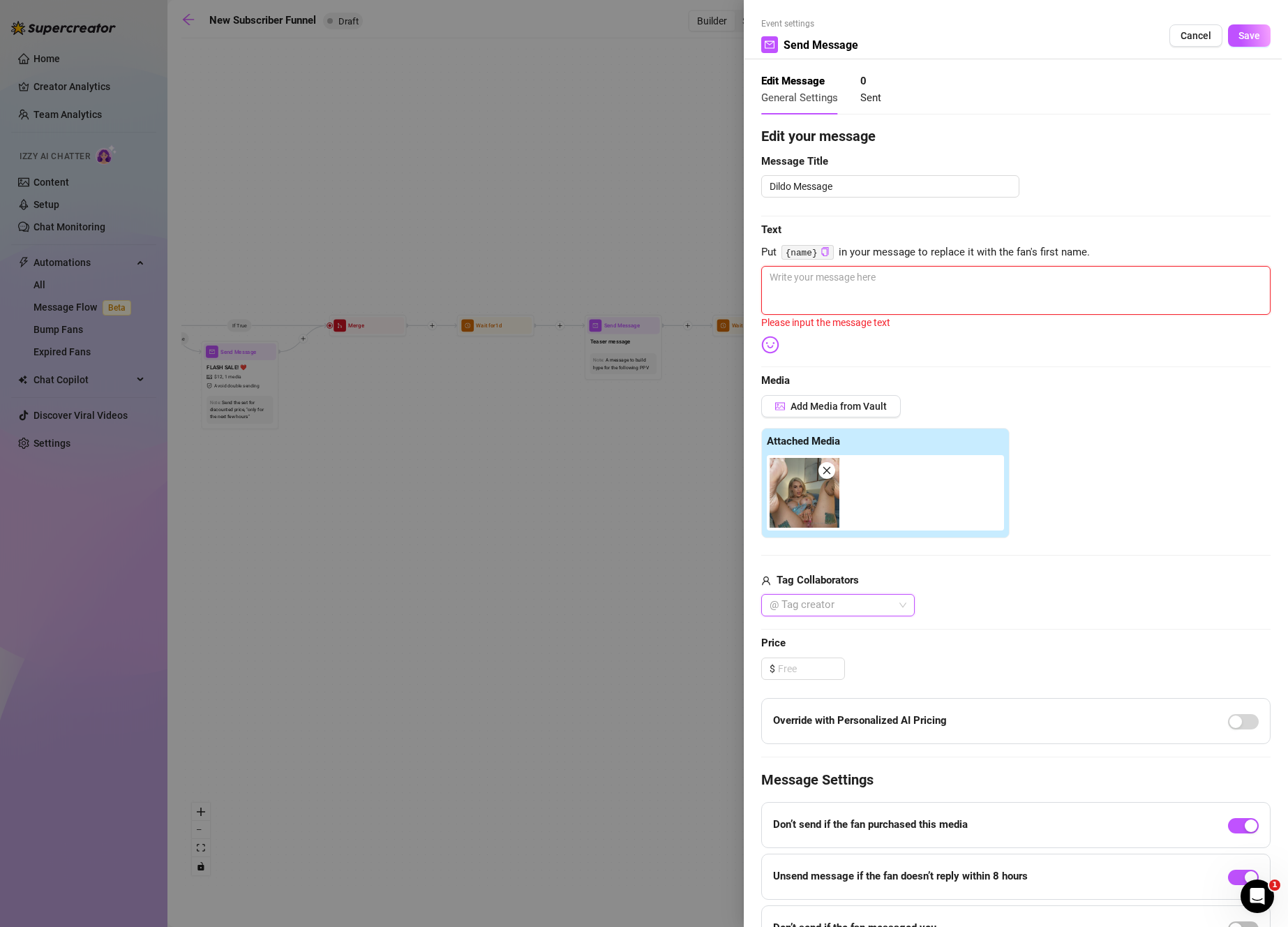
click at [908, 292] on textarea at bounding box center [1015, 291] width 509 height 49
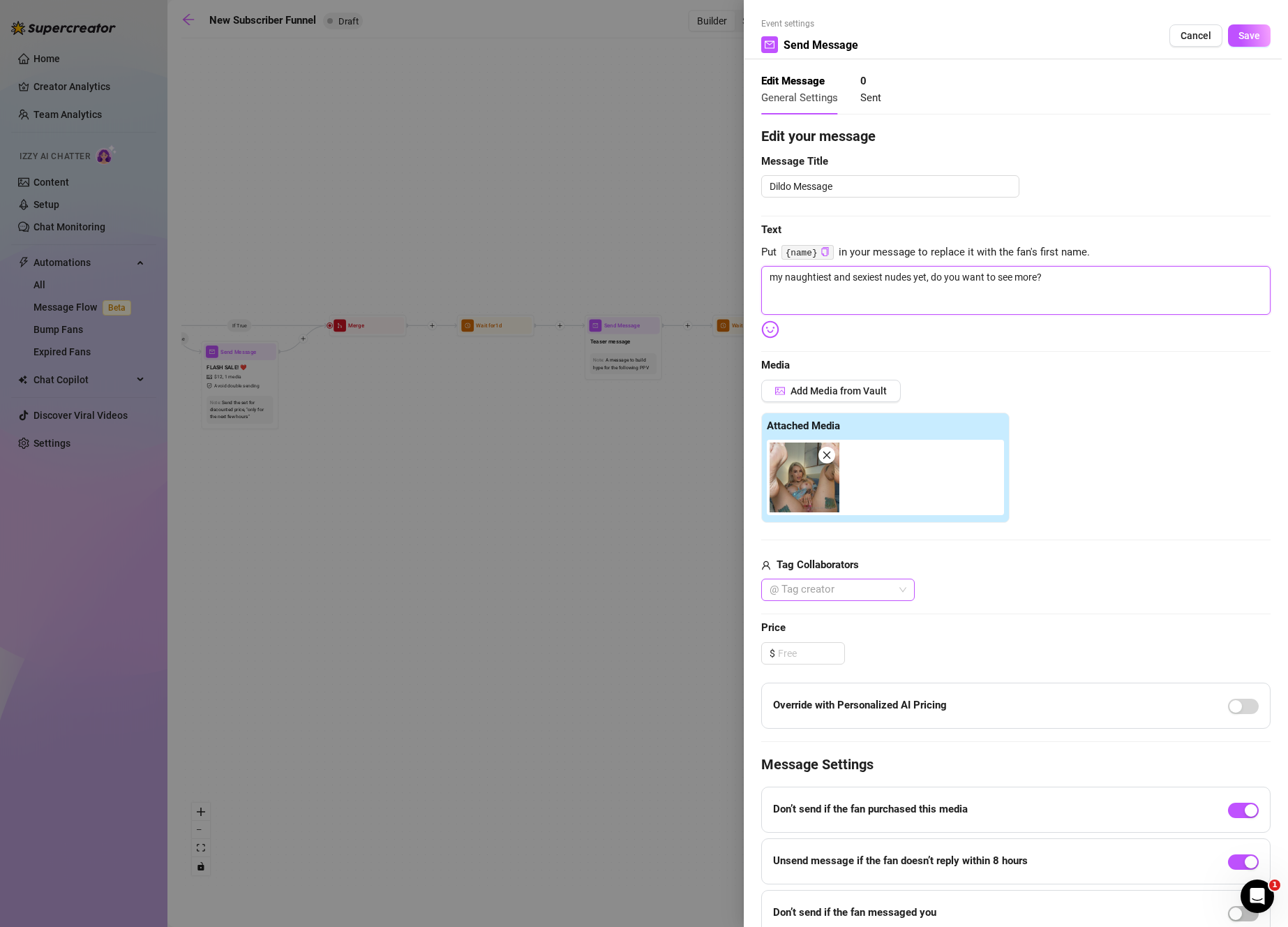
click at [812, 591] on div at bounding box center [830, 590] width 133 height 19
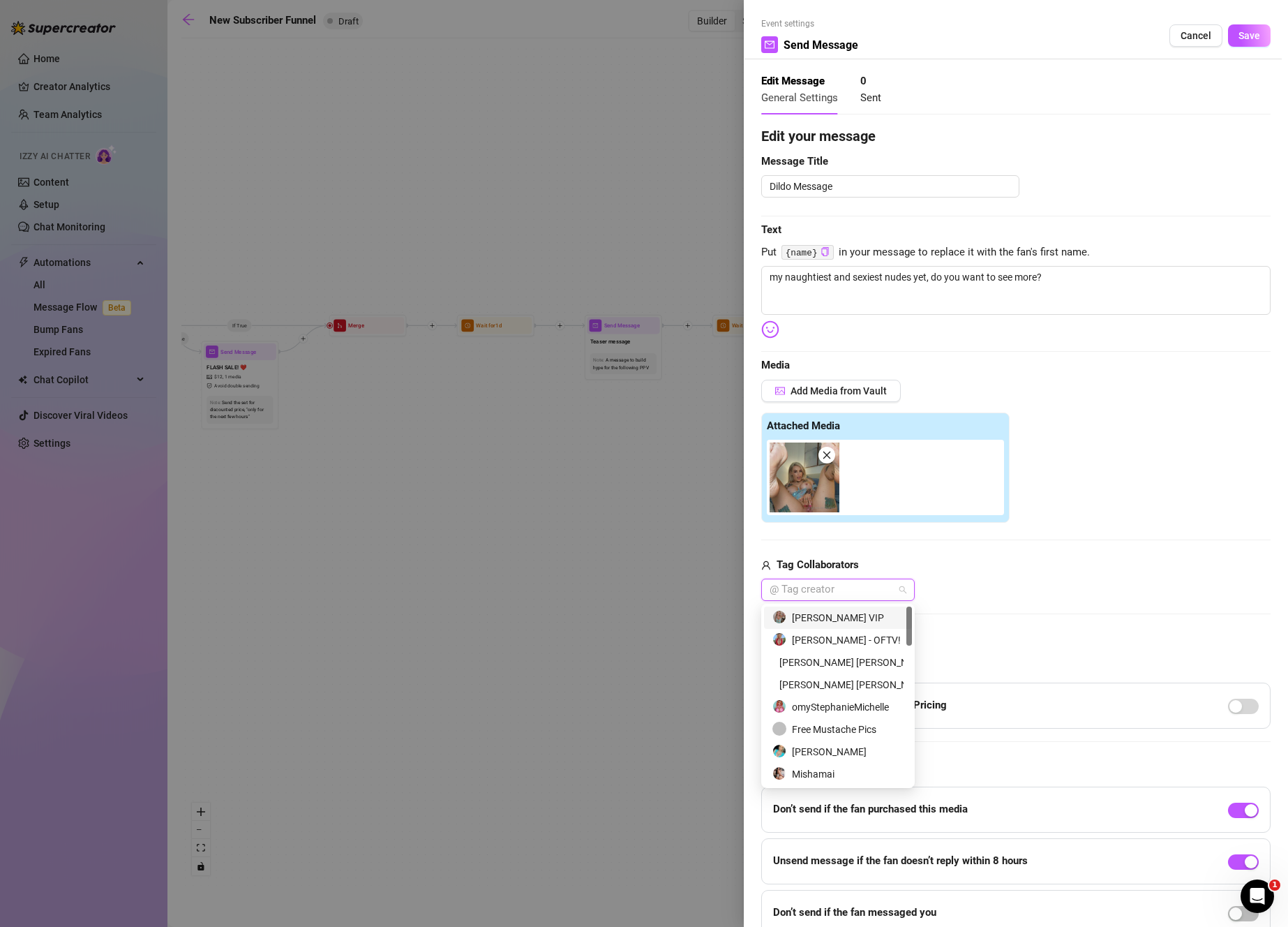
click at [836, 618] on div "[PERSON_NAME] VIP" at bounding box center [838, 617] width 131 height 16
click at [977, 607] on div "Edit your message Message Title Dildo Message Text Put {name} in your message t…" at bounding box center [1015, 531] width 509 height 810
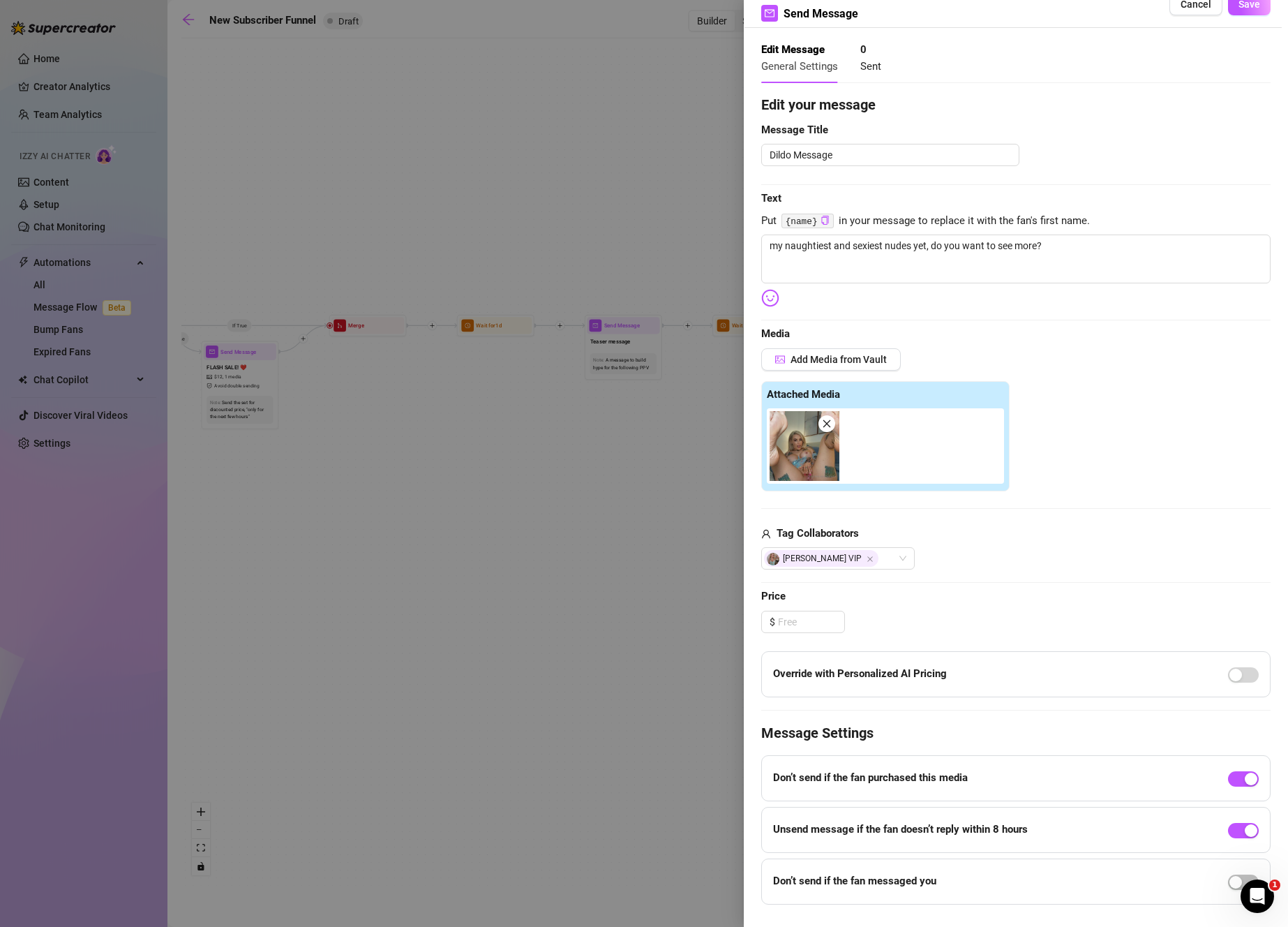
scroll to position [0, 0]
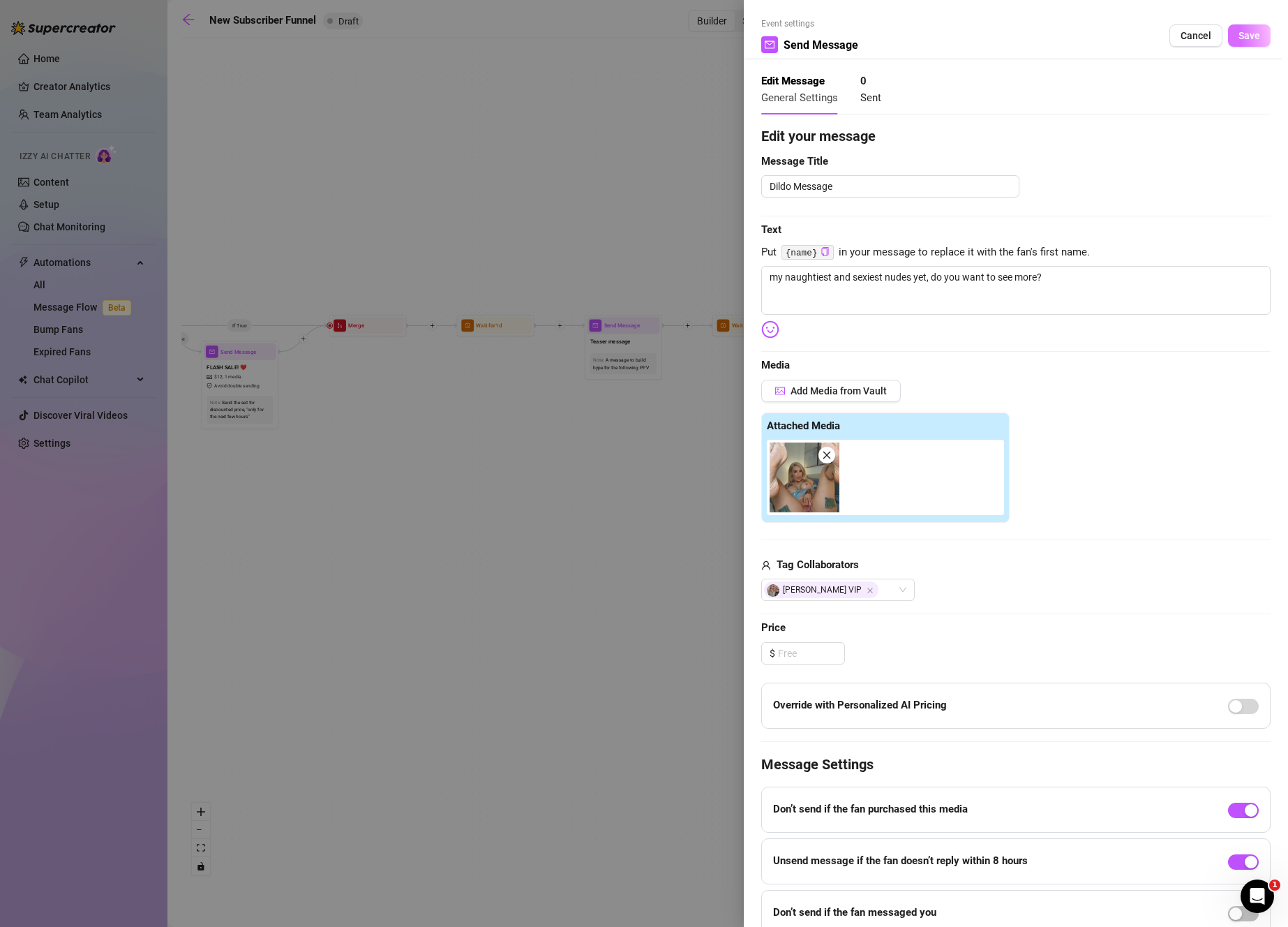
click at [1243, 42] on button "Save" at bounding box center [1249, 36] width 42 height 22
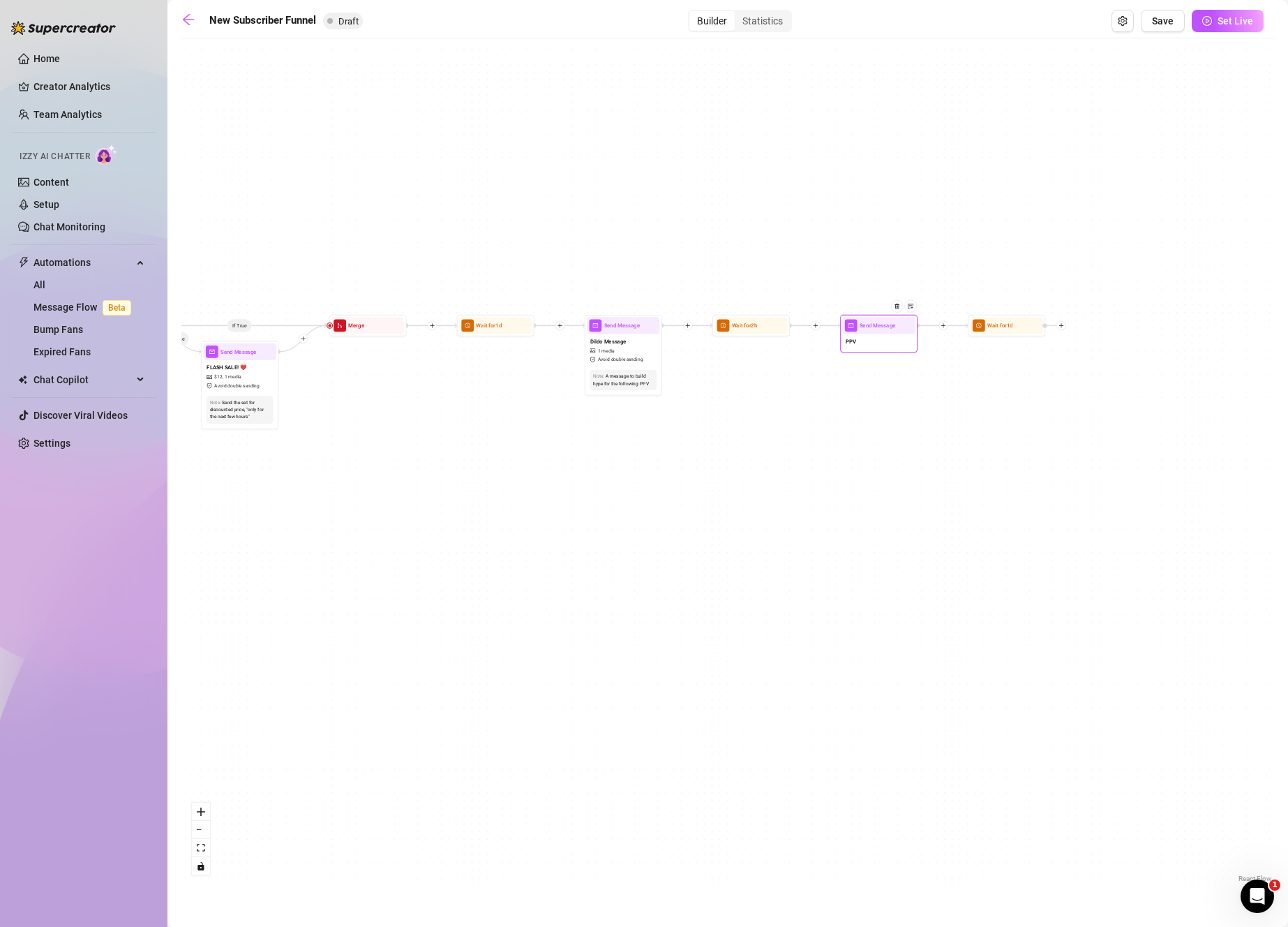
click at [884, 340] on div "PPV" at bounding box center [878, 343] width 73 height 16
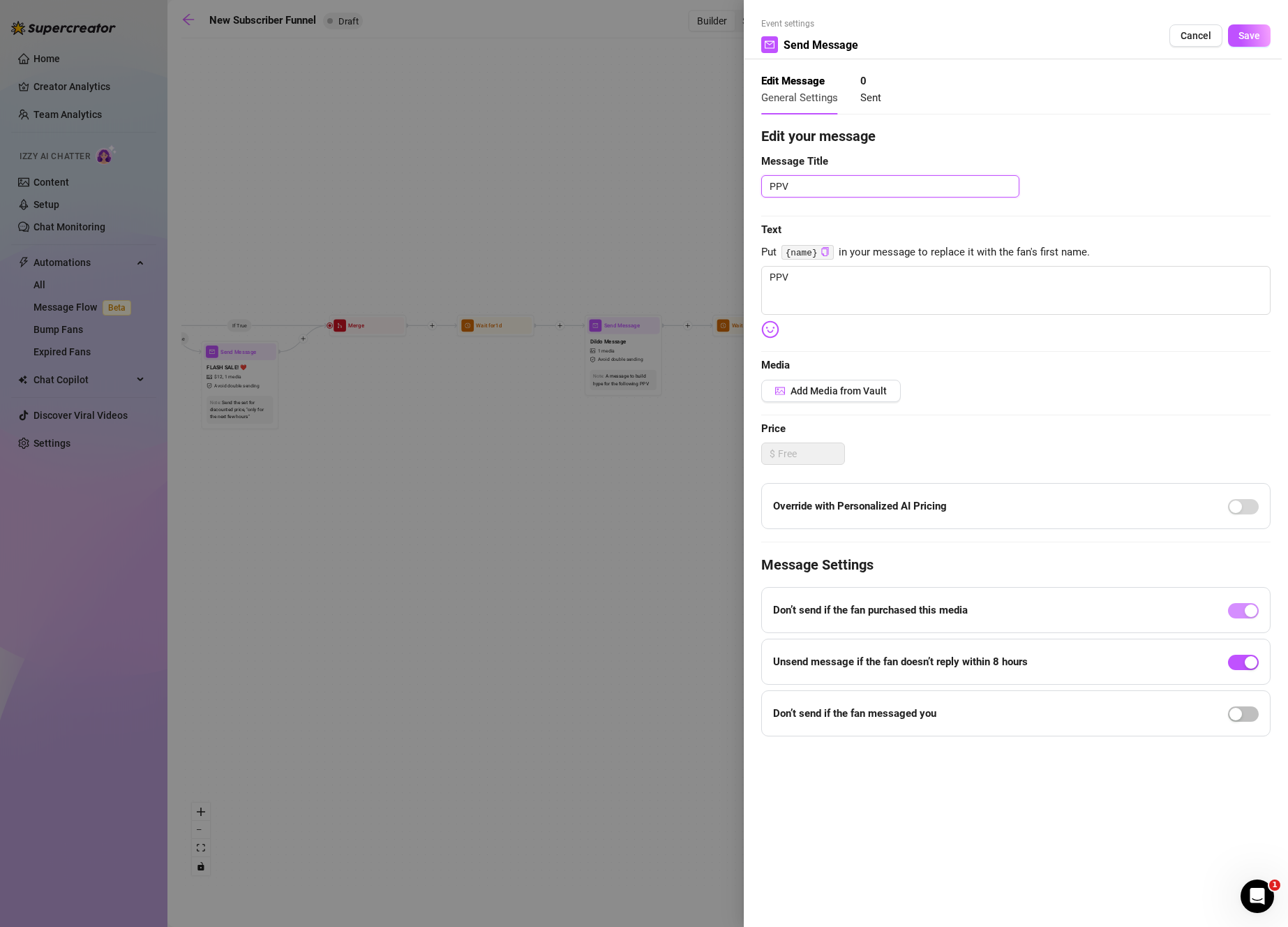
click at [883, 194] on textarea "PPV" at bounding box center [890, 187] width 258 height 22
click at [817, 384] on button "Add Media from Vault" at bounding box center [831, 391] width 140 height 22
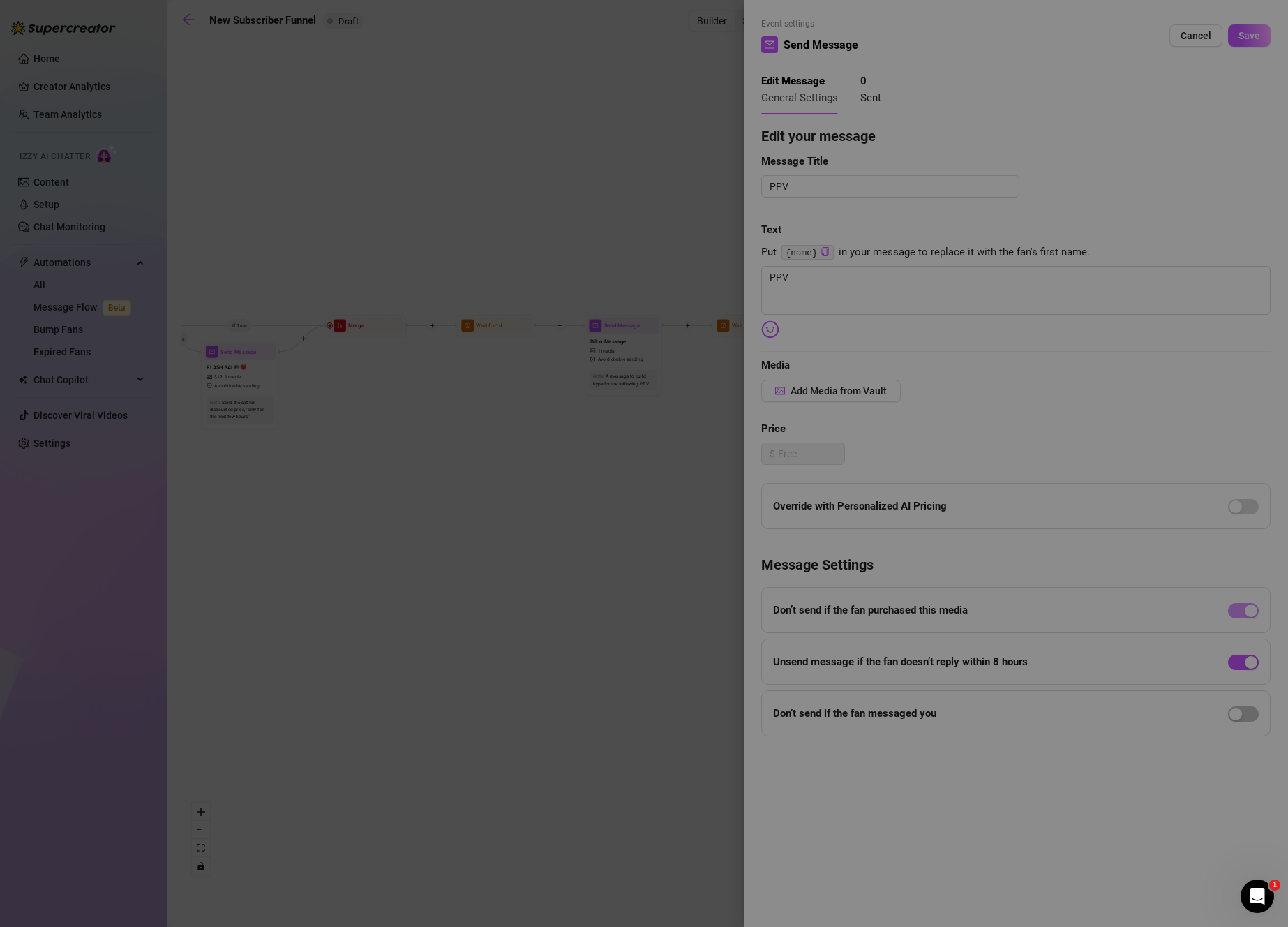
click at [854, 395] on div "All media Clear selection Select a list All 18:09:48 00:25 08:21 17:38:03 14:07…" at bounding box center [644, 463] width 1288 height 927
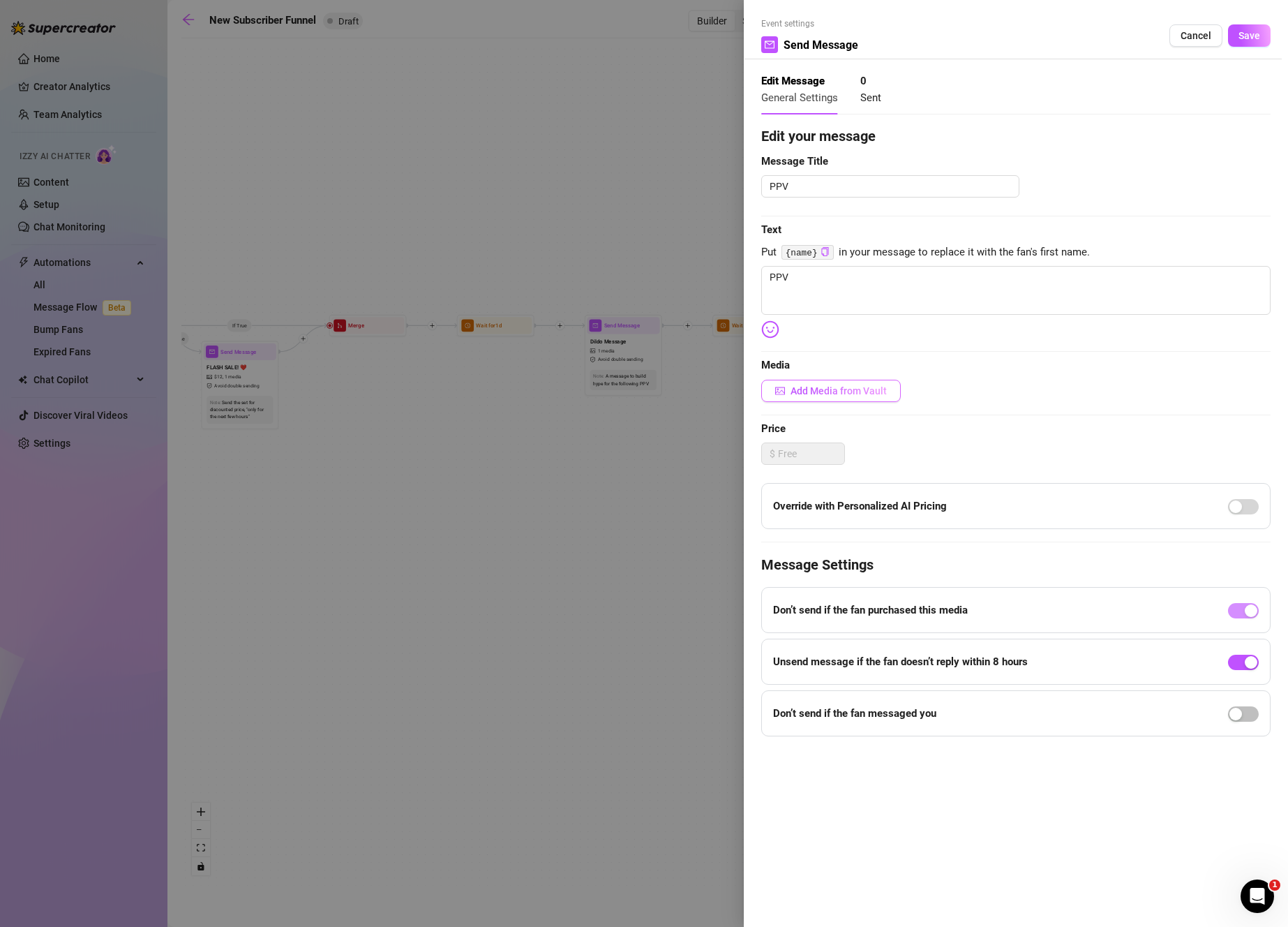
click at [835, 385] on span "Add Media from Vault" at bounding box center [839, 390] width 97 height 11
click at [855, 390] on div "All media Clear selection Select a list All 18:09:48 00:25 08:21 17:38:03 14:07…" at bounding box center [644, 463] width 1288 height 927
click at [848, 401] on button "Add Media from Vault" at bounding box center [831, 391] width 140 height 22
click at [1199, 6] on div "All media Clear selection Select a list All 18:09:48 00:25 08:21 17:38:03 14:07…" at bounding box center [644, 463] width 1288 height 927
click at [1192, 23] on div "Event settings Send Message Cancel Save" at bounding box center [1015, 38] width 509 height 42
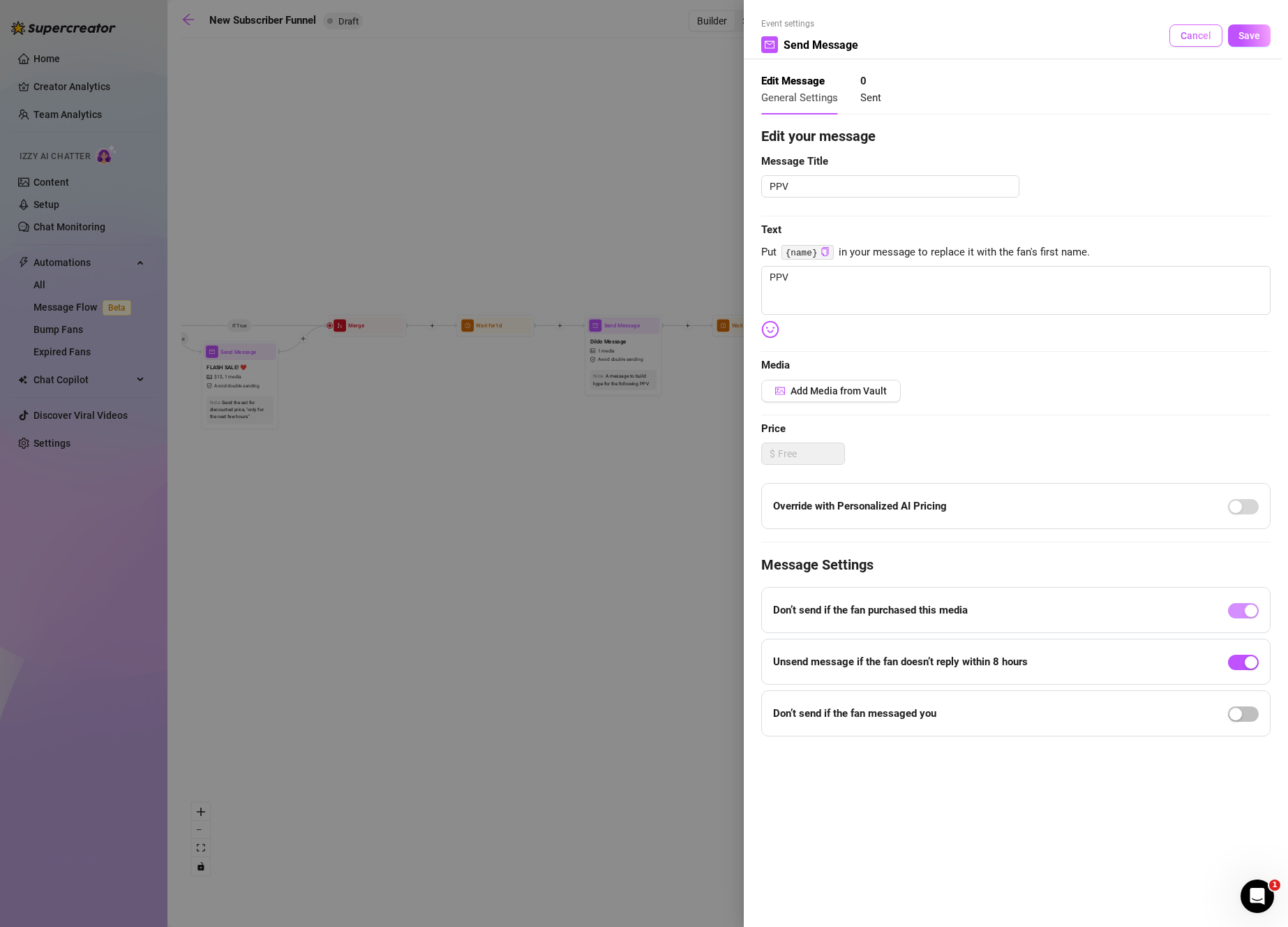
click at [1189, 30] on span "Cancel" at bounding box center [1195, 35] width 30 height 11
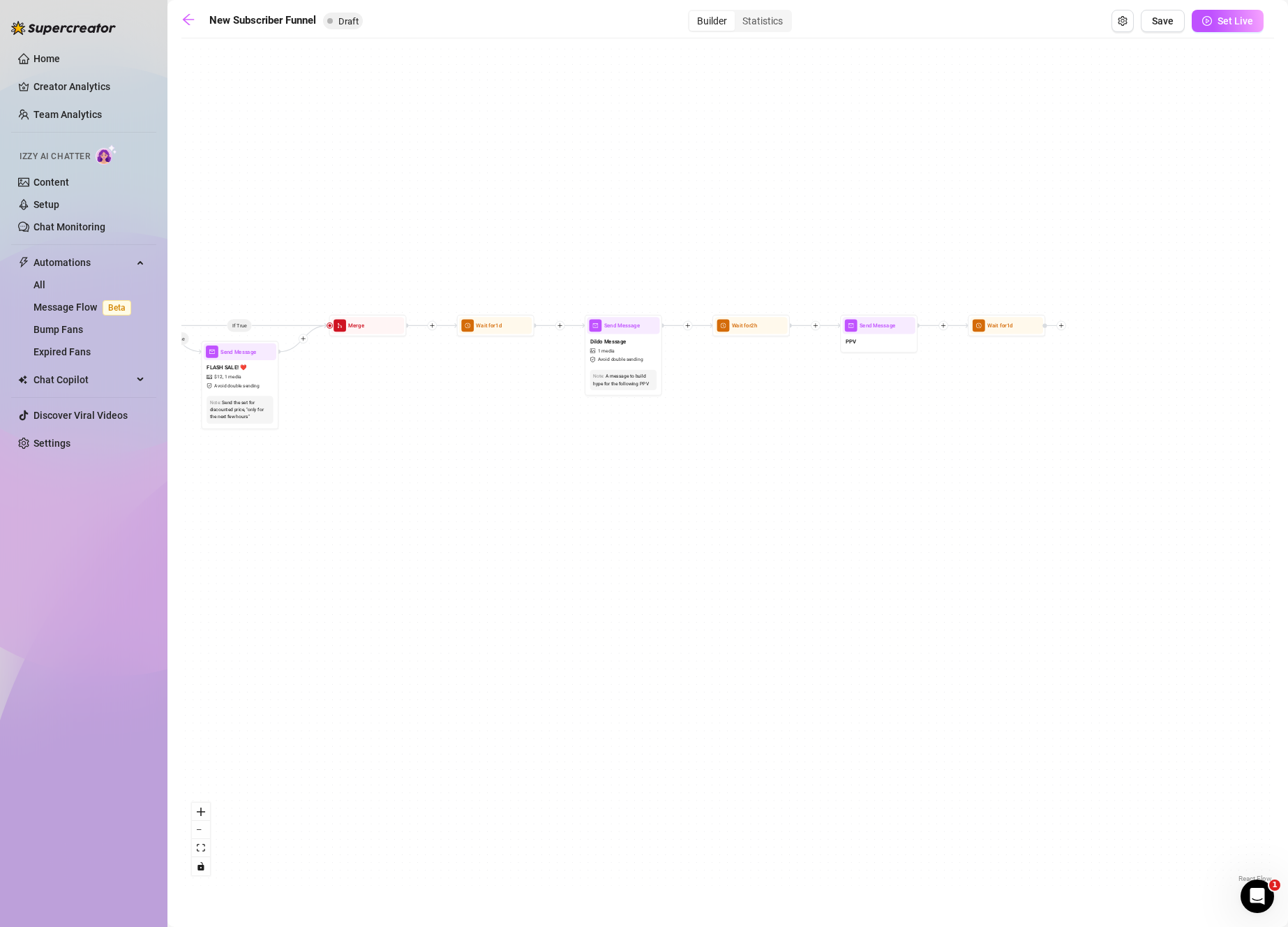
click at [851, 352] on div "If True If True If False If False Merge Merge Send Message Follow up message 1 …" at bounding box center [728, 465] width 1093 height 840
click at [859, 347] on div "PPV" at bounding box center [879, 343] width 73 height 16
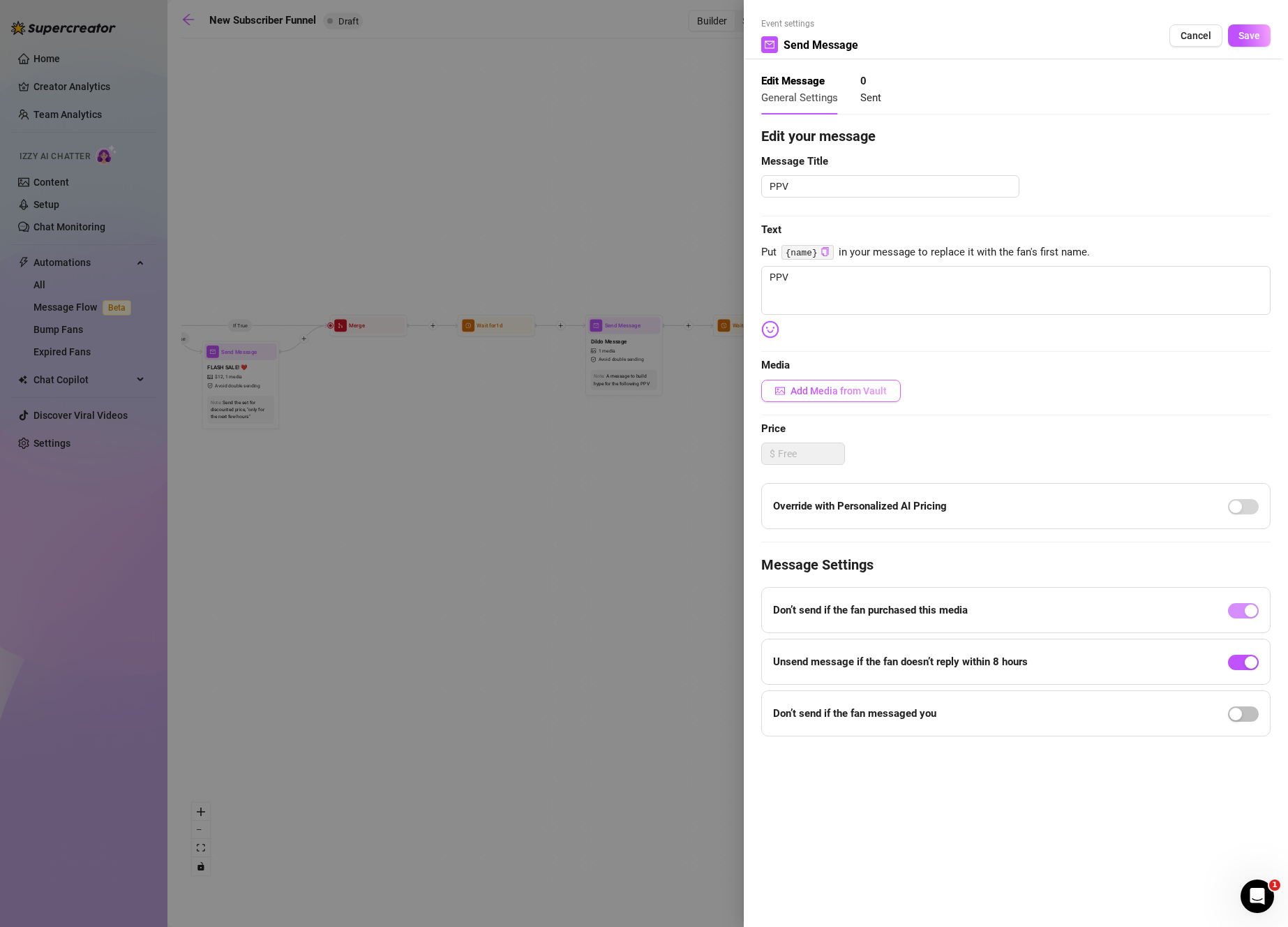
click at [858, 393] on span "Add Media from Vault" at bounding box center [839, 390] width 97 height 11
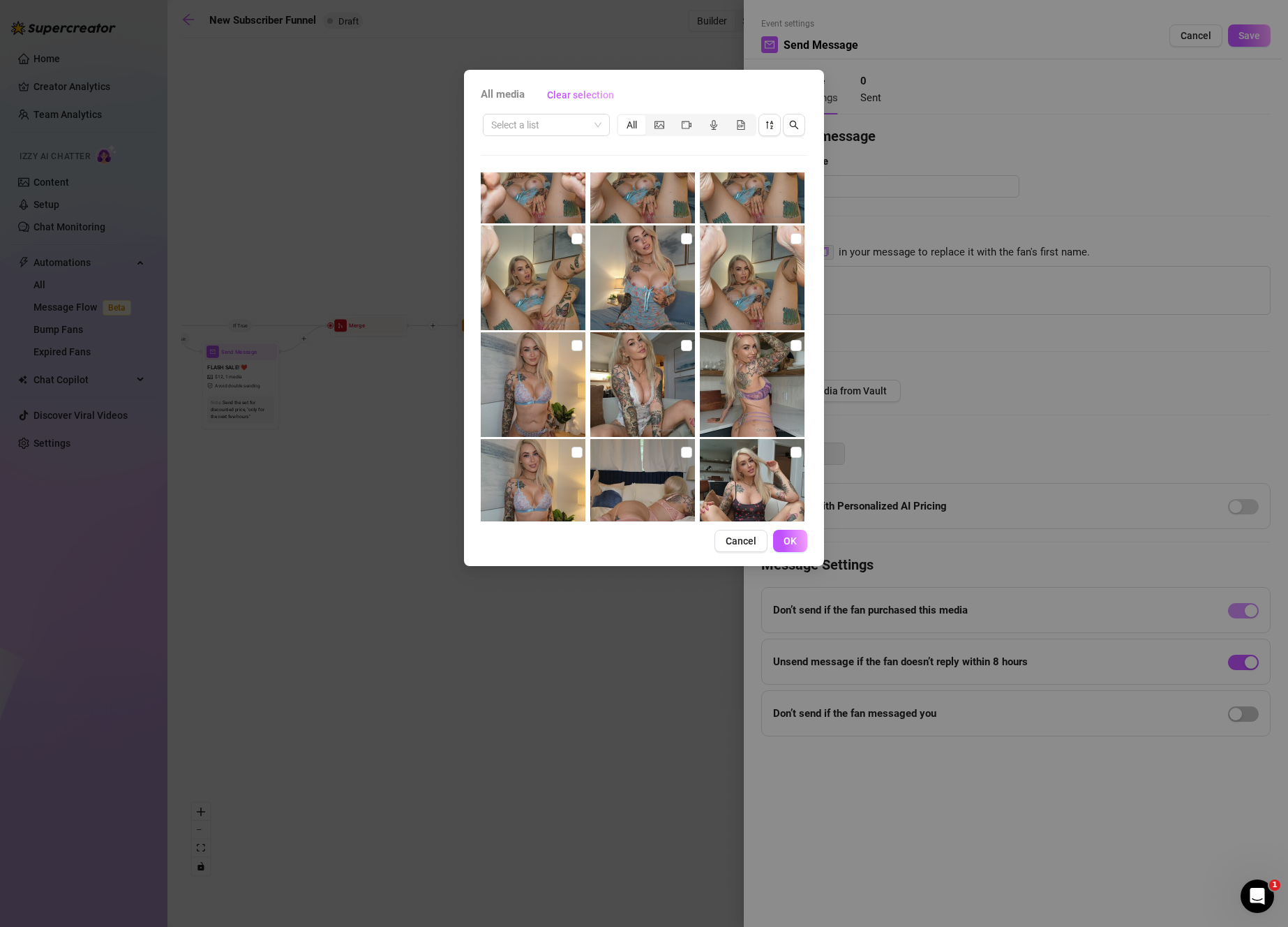
scroll to position [1618, 0]
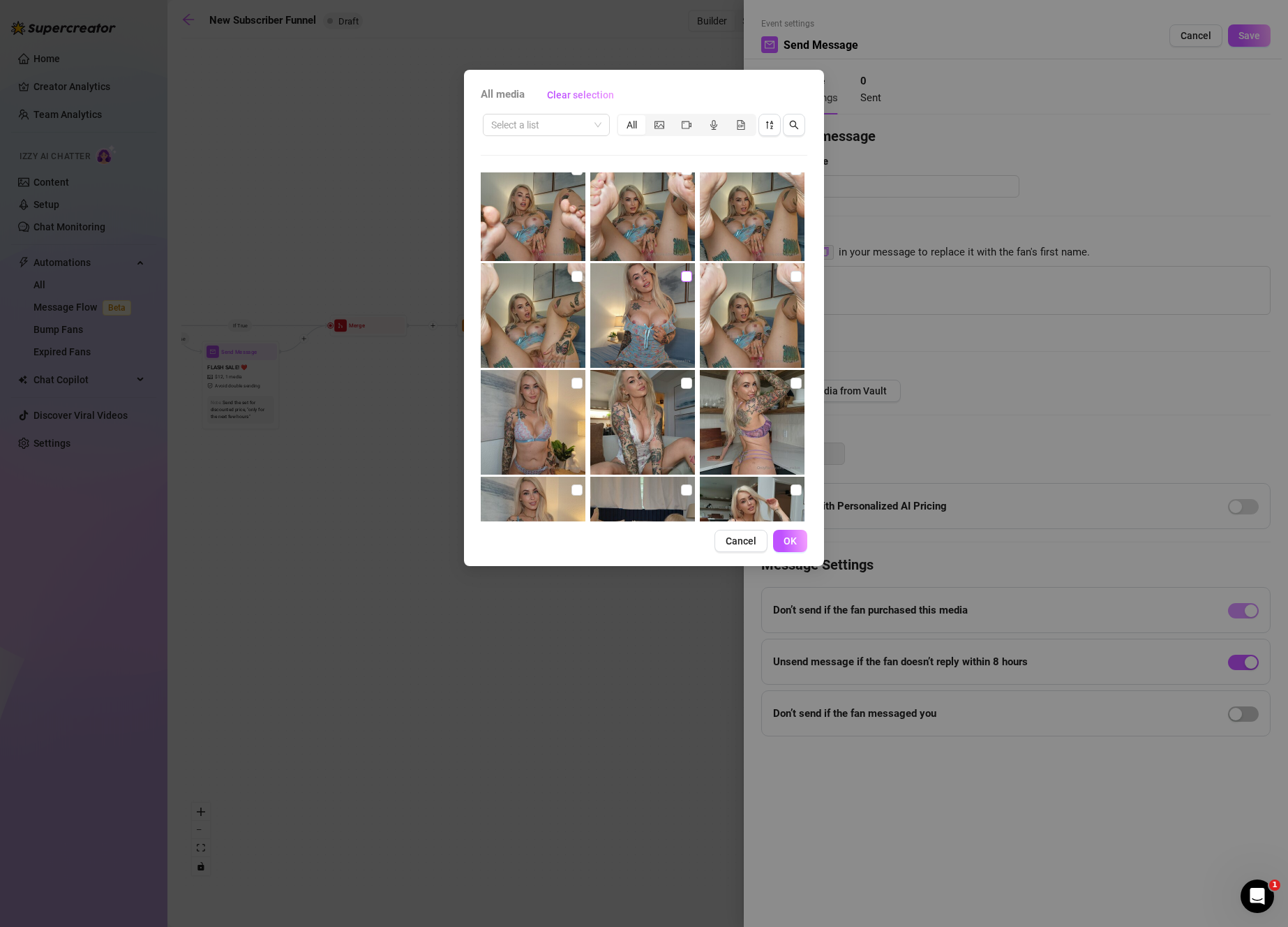
click at [681, 274] on input "checkbox" at bounding box center [686, 276] width 11 height 11
drag, startPoint x: 682, startPoint y: 276, endPoint x: 734, endPoint y: 273, distance: 52.1
click at [682, 276] on input "checkbox" at bounding box center [686, 276] width 11 height 11
click at [791, 274] on input "checkbox" at bounding box center [796, 276] width 11 height 11
click at [683, 271] on input "checkbox" at bounding box center [686, 276] width 11 height 11
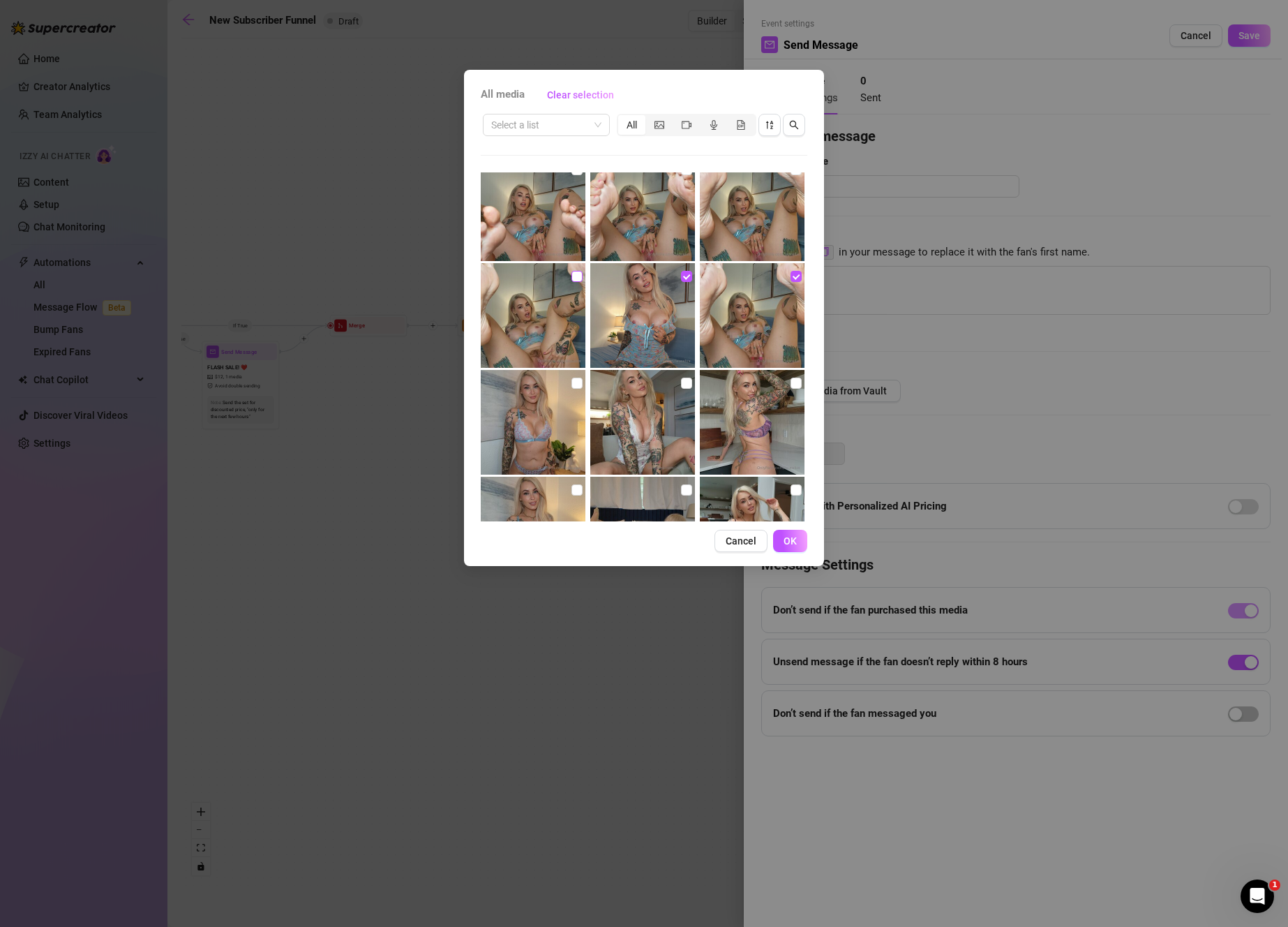
click at [582, 278] on img at bounding box center [533, 315] width 105 height 105
click at [575, 280] on input "checkbox" at bounding box center [577, 276] width 11 height 11
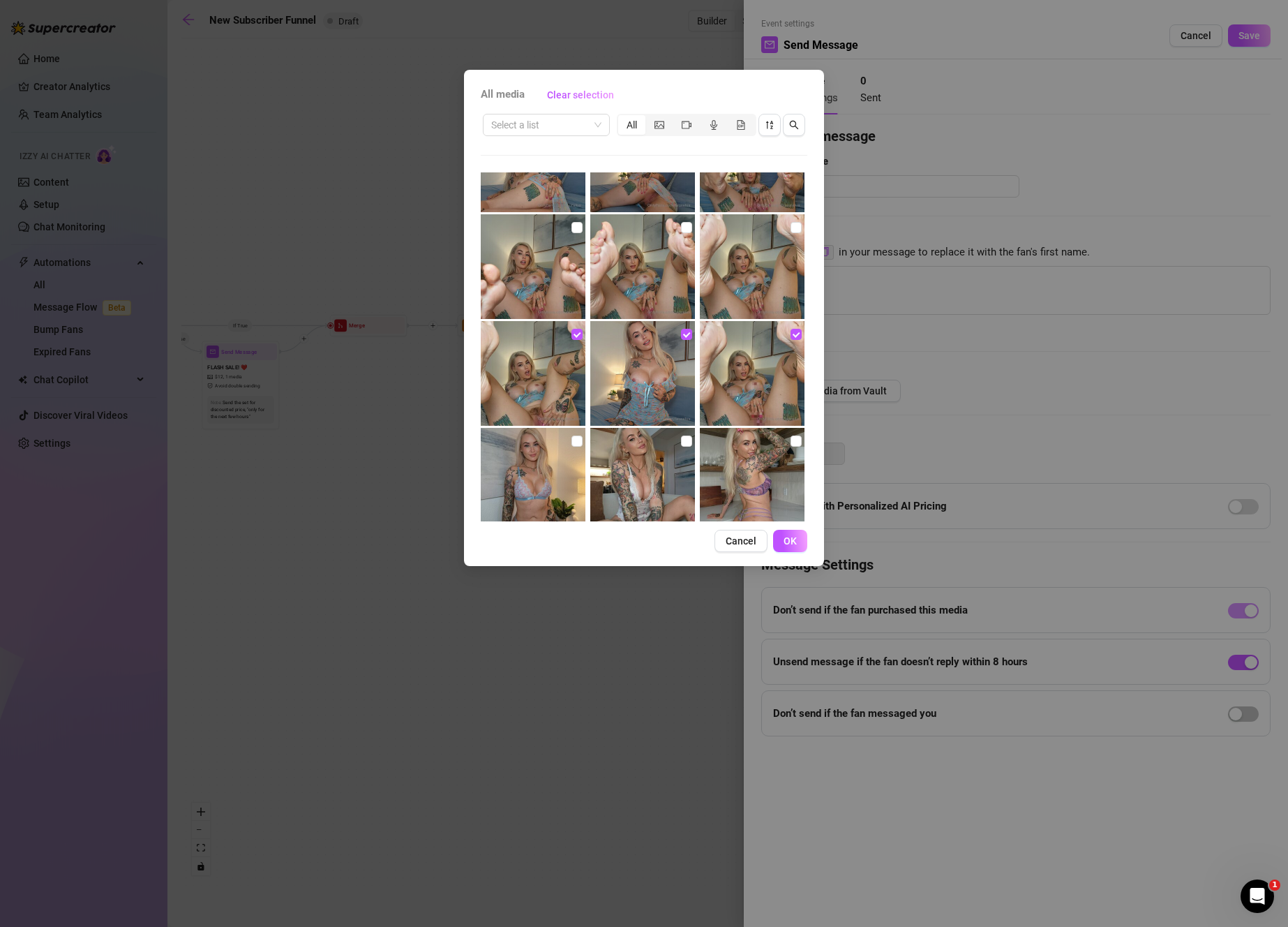
scroll to position [1498, 0]
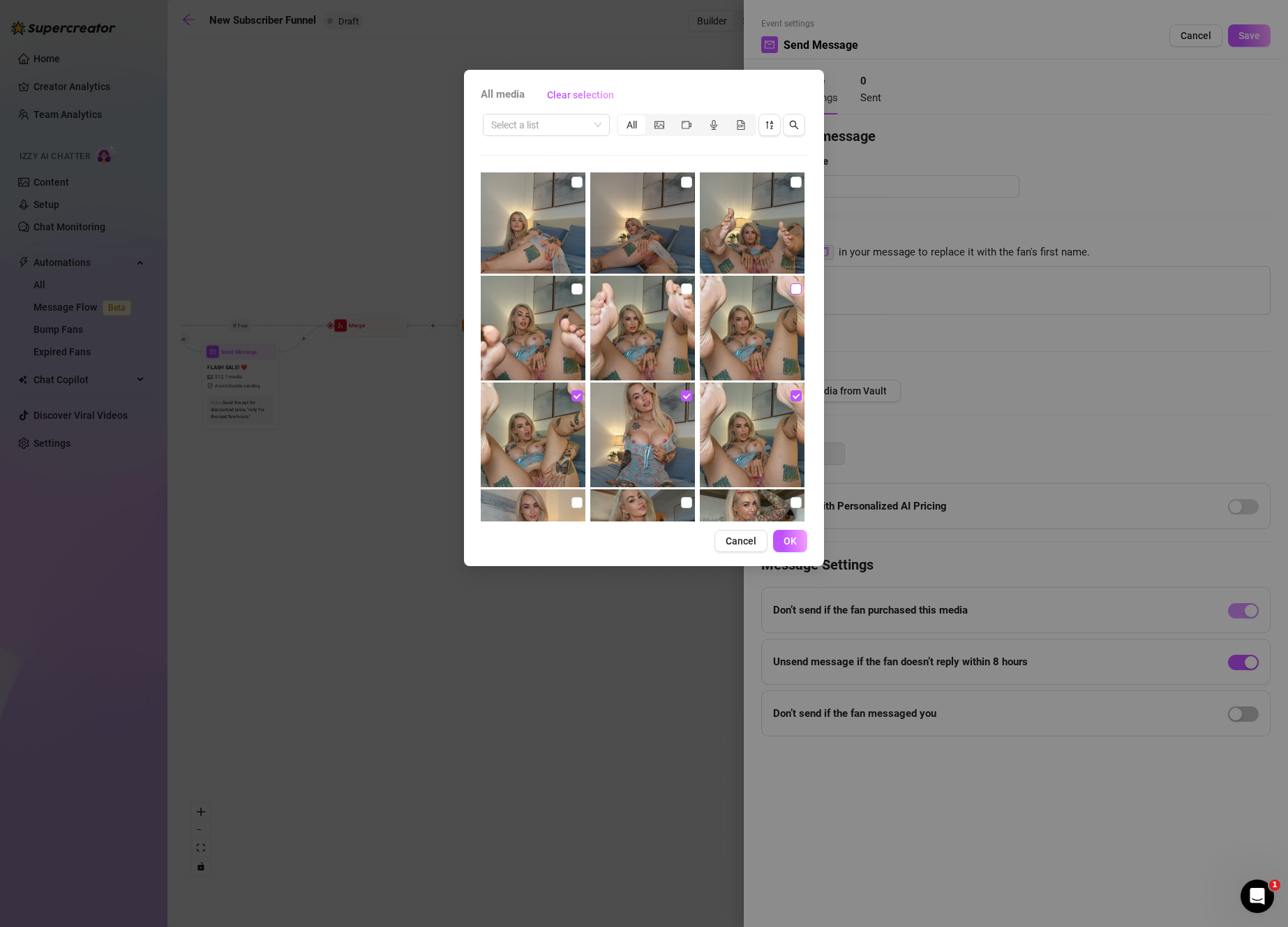
click at [791, 286] on input "checkbox" at bounding box center [796, 288] width 11 height 11
click at [685, 288] on input "checkbox" at bounding box center [686, 288] width 11 height 11
click at [577, 284] on input "checkbox" at bounding box center [577, 288] width 11 height 11
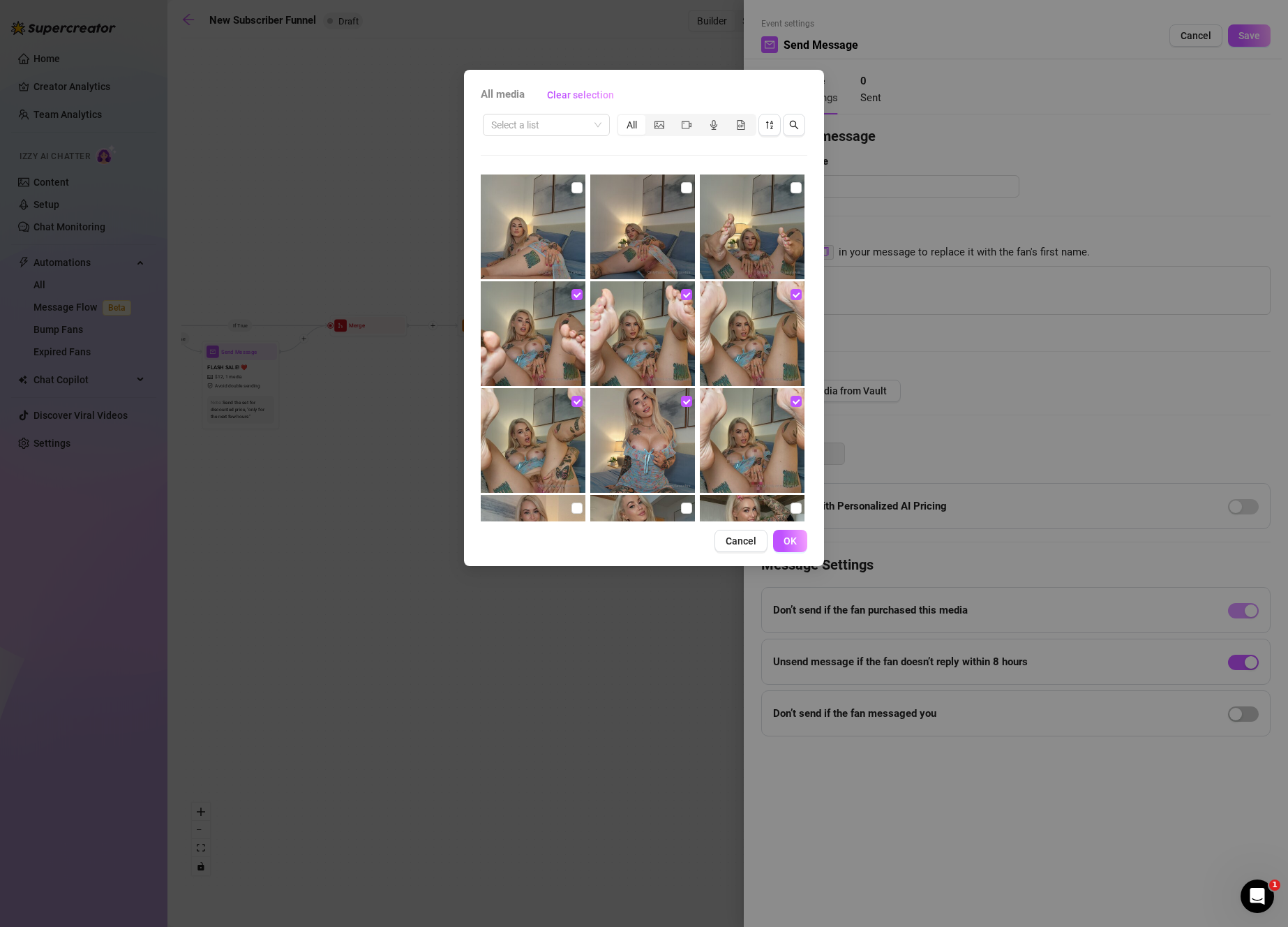
scroll to position [1247, 0]
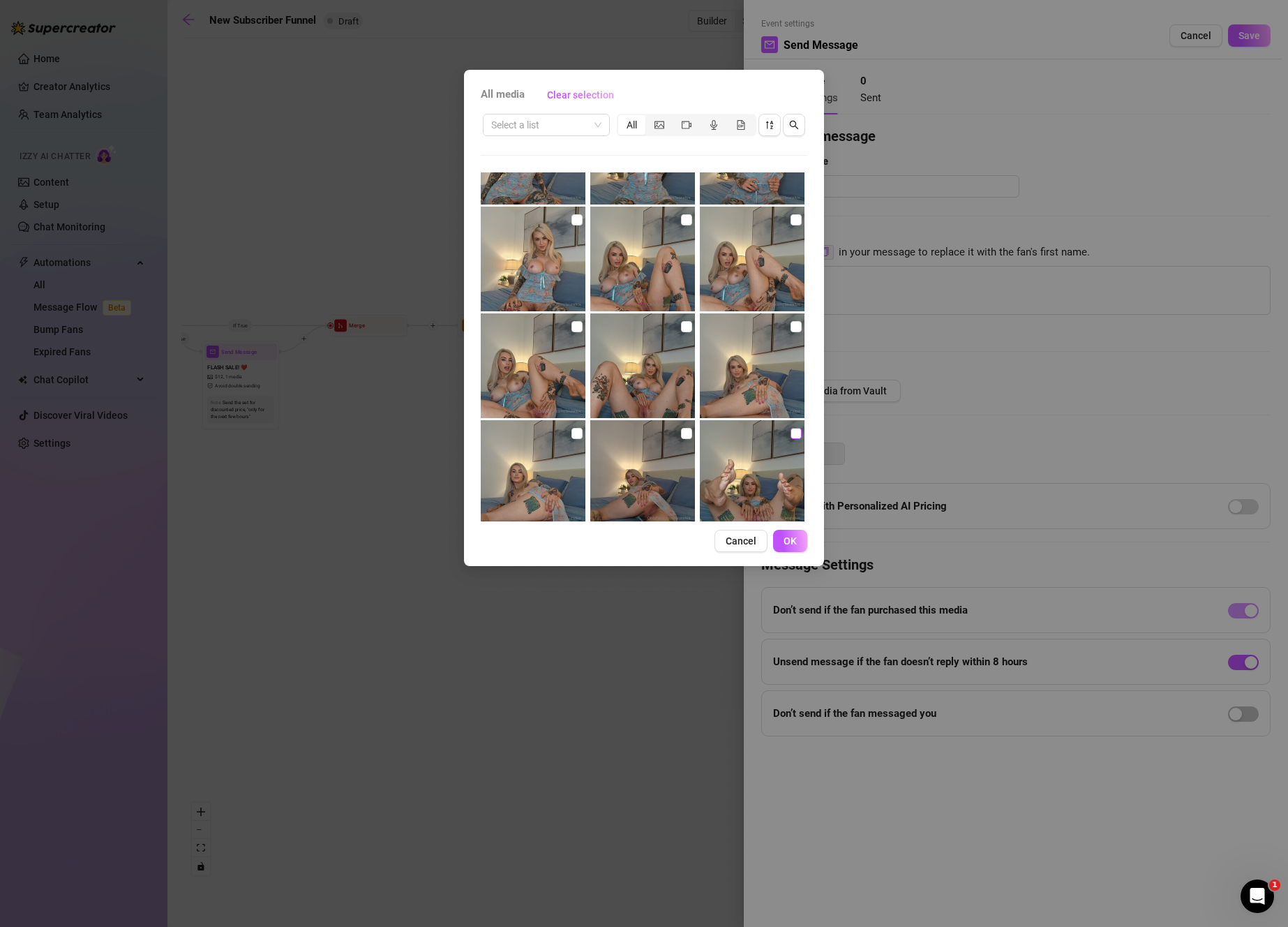
click at [791, 430] on input "checkbox" at bounding box center [796, 433] width 11 height 11
click at [685, 435] on input "checkbox" at bounding box center [686, 433] width 11 height 11
click at [572, 430] on input "checkbox" at bounding box center [577, 433] width 11 height 11
click at [791, 324] on input "checkbox" at bounding box center [796, 326] width 11 height 11
click at [681, 320] on label at bounding box center [686, 326] width 11 height 16
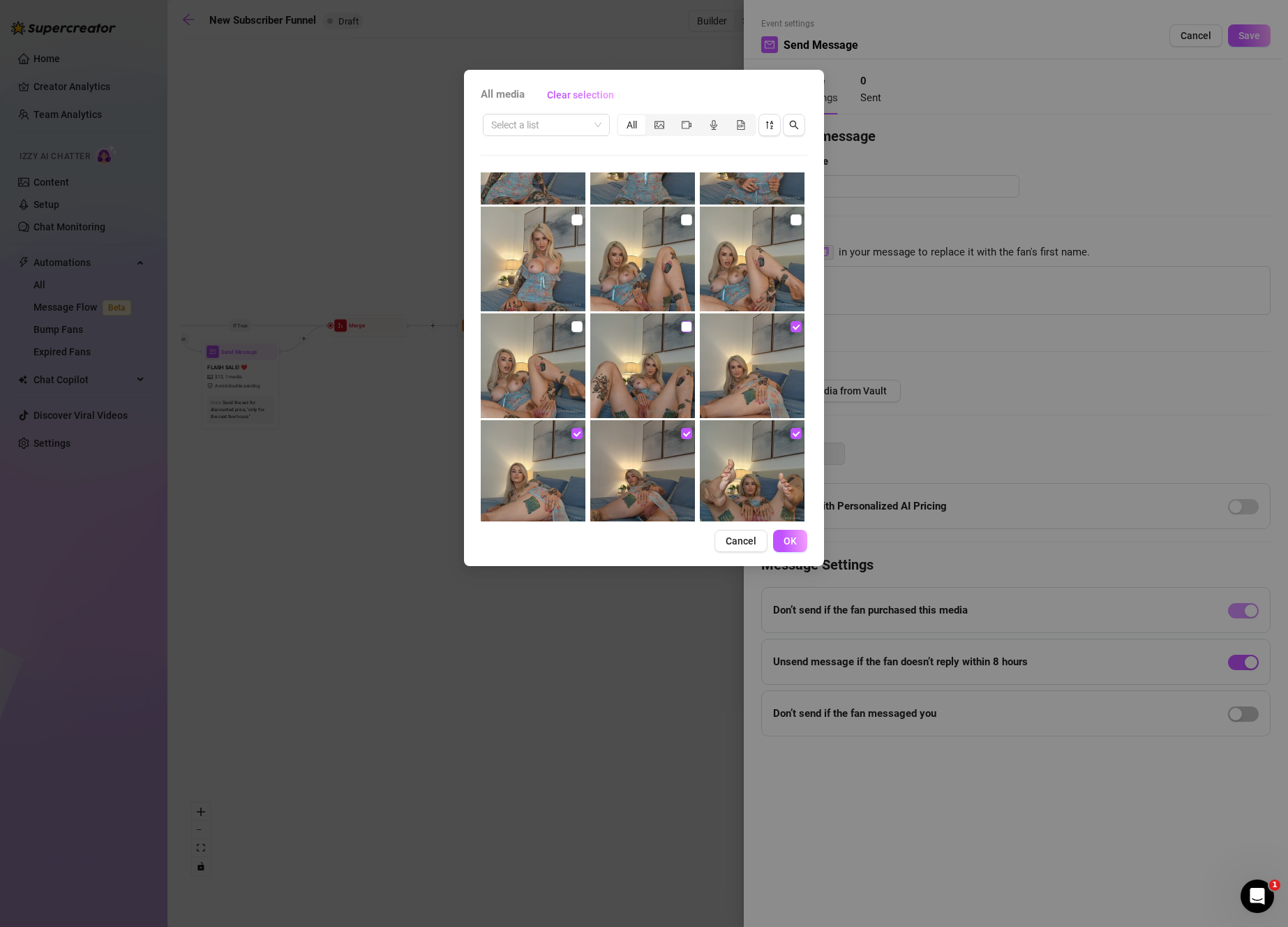
click at [681, 321] on input "checkbox" at bounding box center [686, 326] width 11 height 11
drag, startPoint x: 575, startPoint y: 329, endPoint x: 600, endPoint y: 311, distance: 30.8
click at [575, 328] on input "checkbox" at bounding box center [577, 326] width 11 height 11
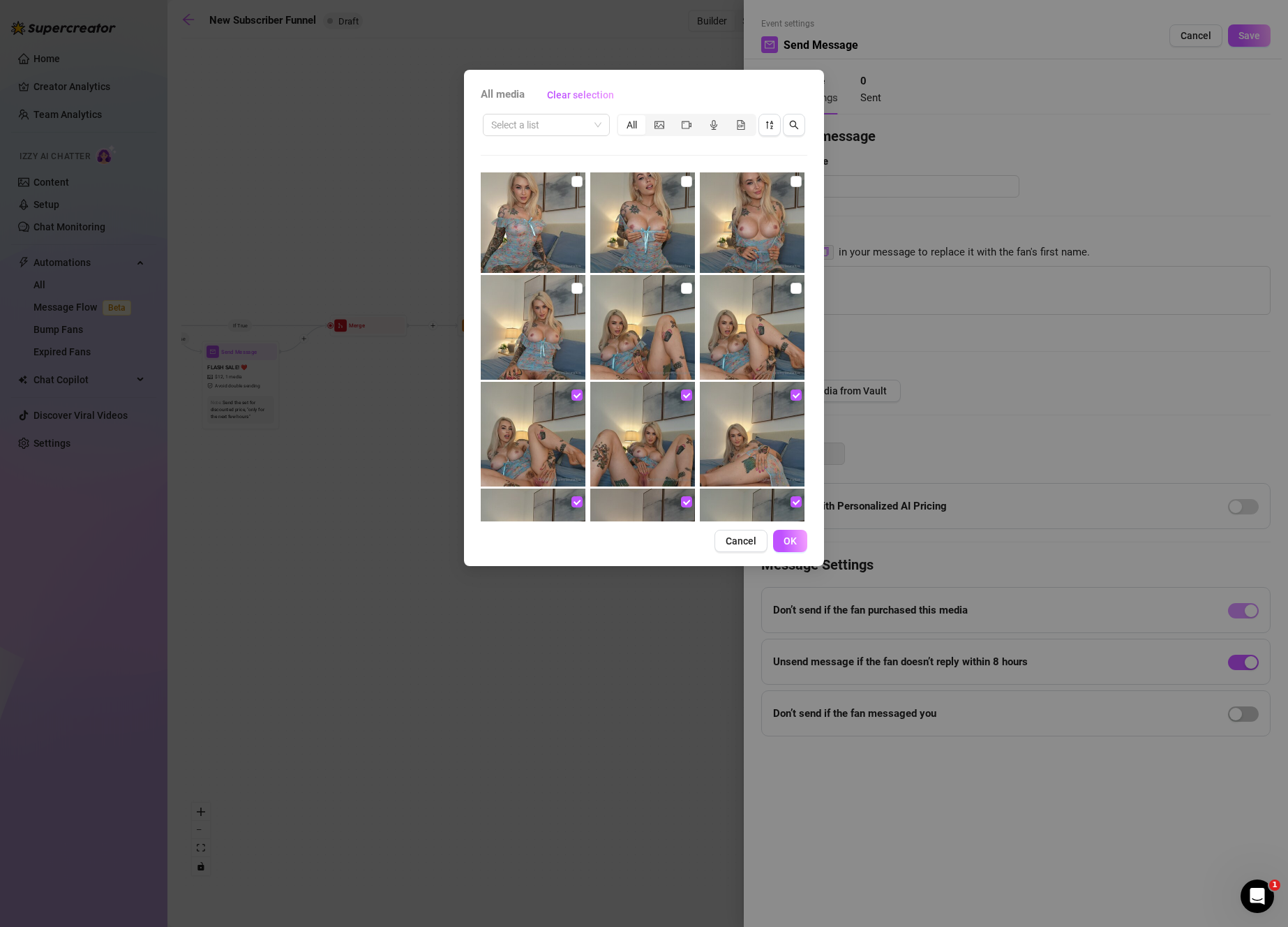
scroll to position [1168, 0]
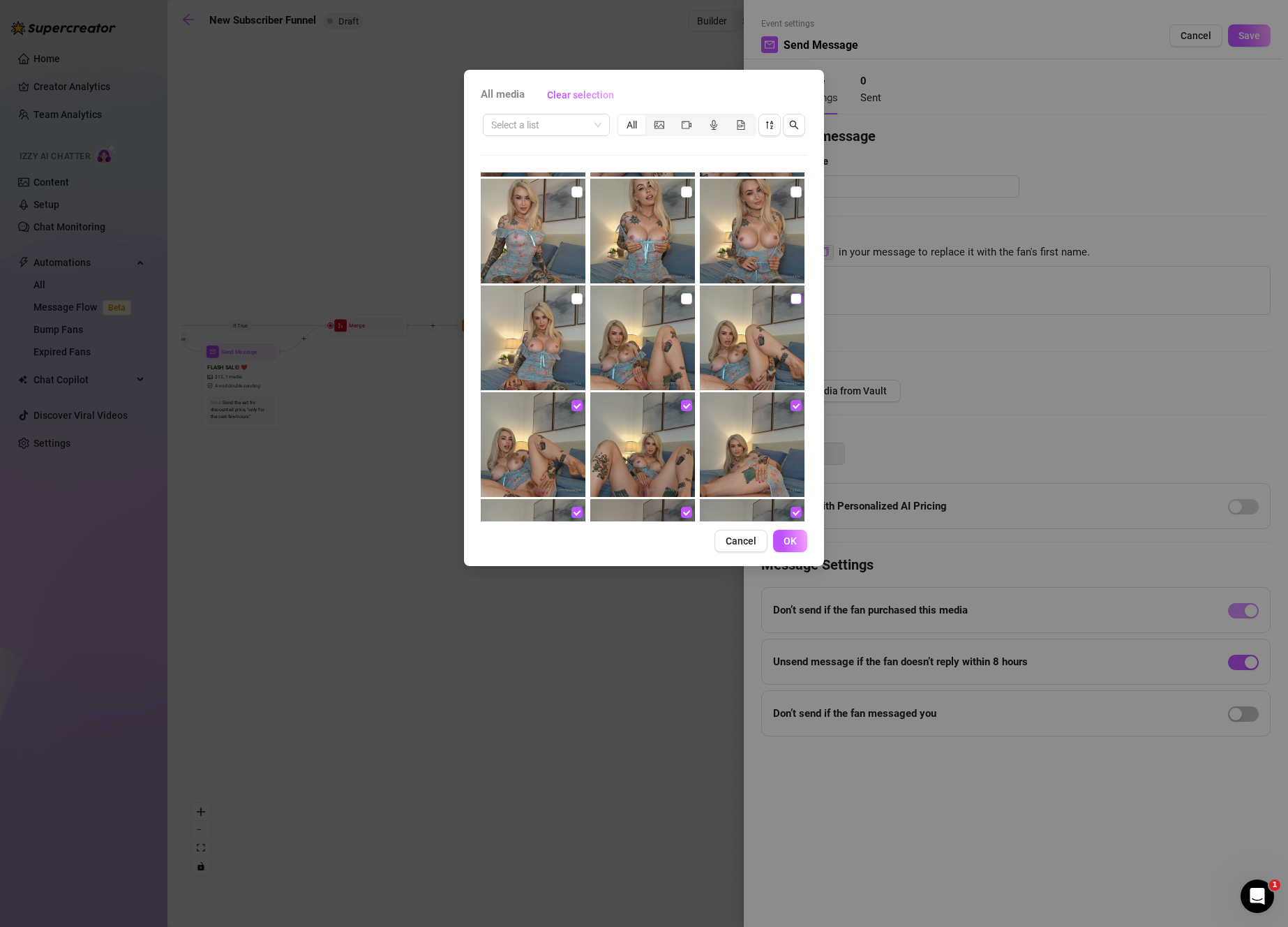
click at [791, 299] on input "checkbox" at bounding box center [796, 298] width 11 height 11
click at [681, 294] on input "checkbox" at bounding box center [686, 298] width 11 height 11
click at [577, 295] on input "checkbox" at bounding box center [577, 298] width 11 height 11
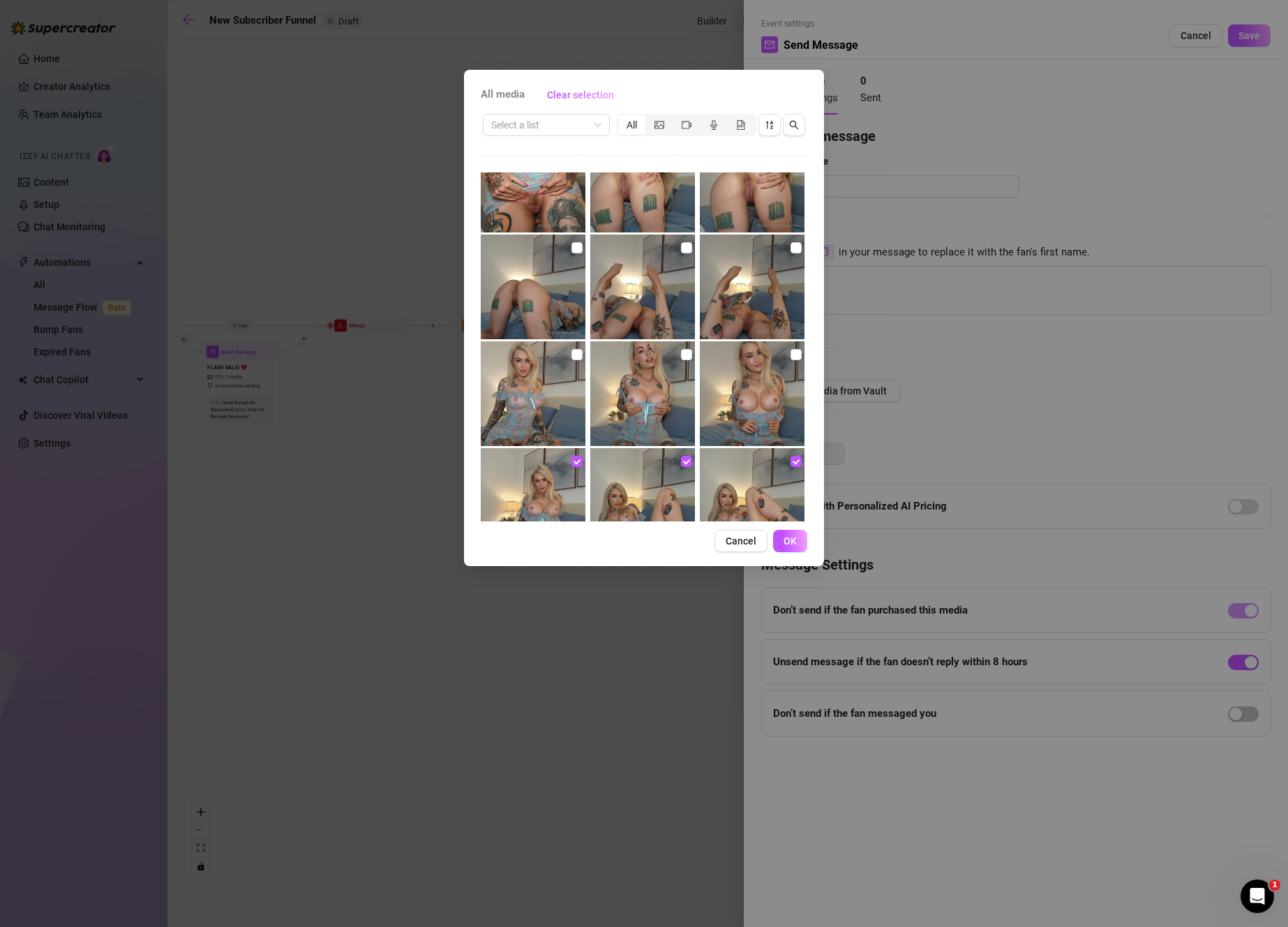
scroll to position [1005, 0]
click at [795, 351] on img at bounding box center [752, 394] width 105 height 105
click at [791, 355] on input "checkbox" at bounding box center [796, 355] width 11 height 11
click at [681, 356] on input "checkbox" at bounding box center [686, 355] width 11 height 11
drag, startPoint x: 572, startPoint y: 351, endPoint x: 644, endPoint y: 320, distance: 78.4
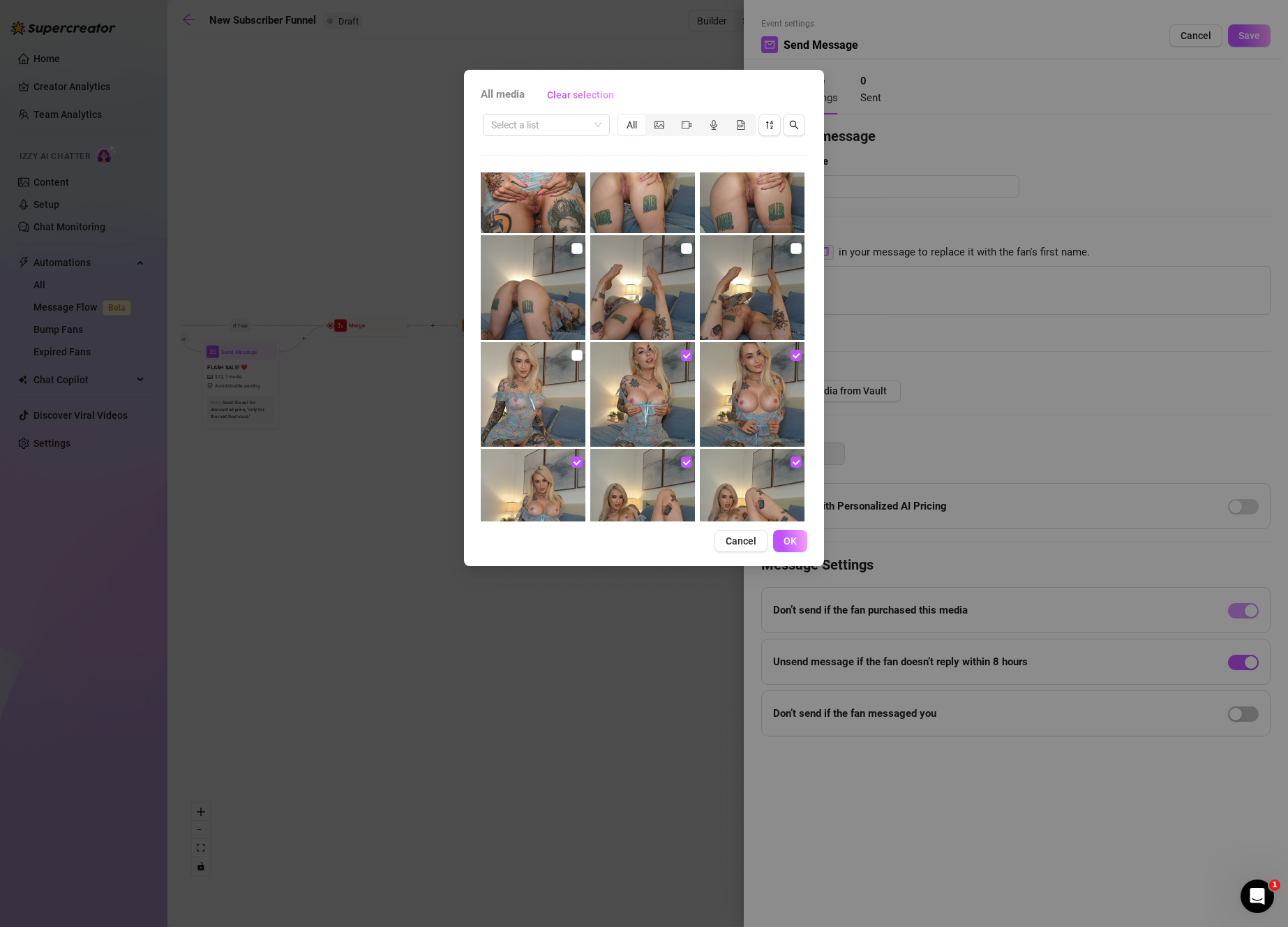
click at [572, 351] on input "checkbox" at bounding box center [577, 355] width 11 height 11
drag, startPoint x: 785, startPoint y: 249, endPoint x: 699, endPoint y: 256, distance: 86.3
click at [791, 248] on input "checkbox" at bounding box center [796, 248] width 11 height 11
click at [684, 251] on input "checkbox" at bounding box center [686, 248] width 11 height 11
click at [576, 241] on label at bounding box center [577, 248] width 11 height 16
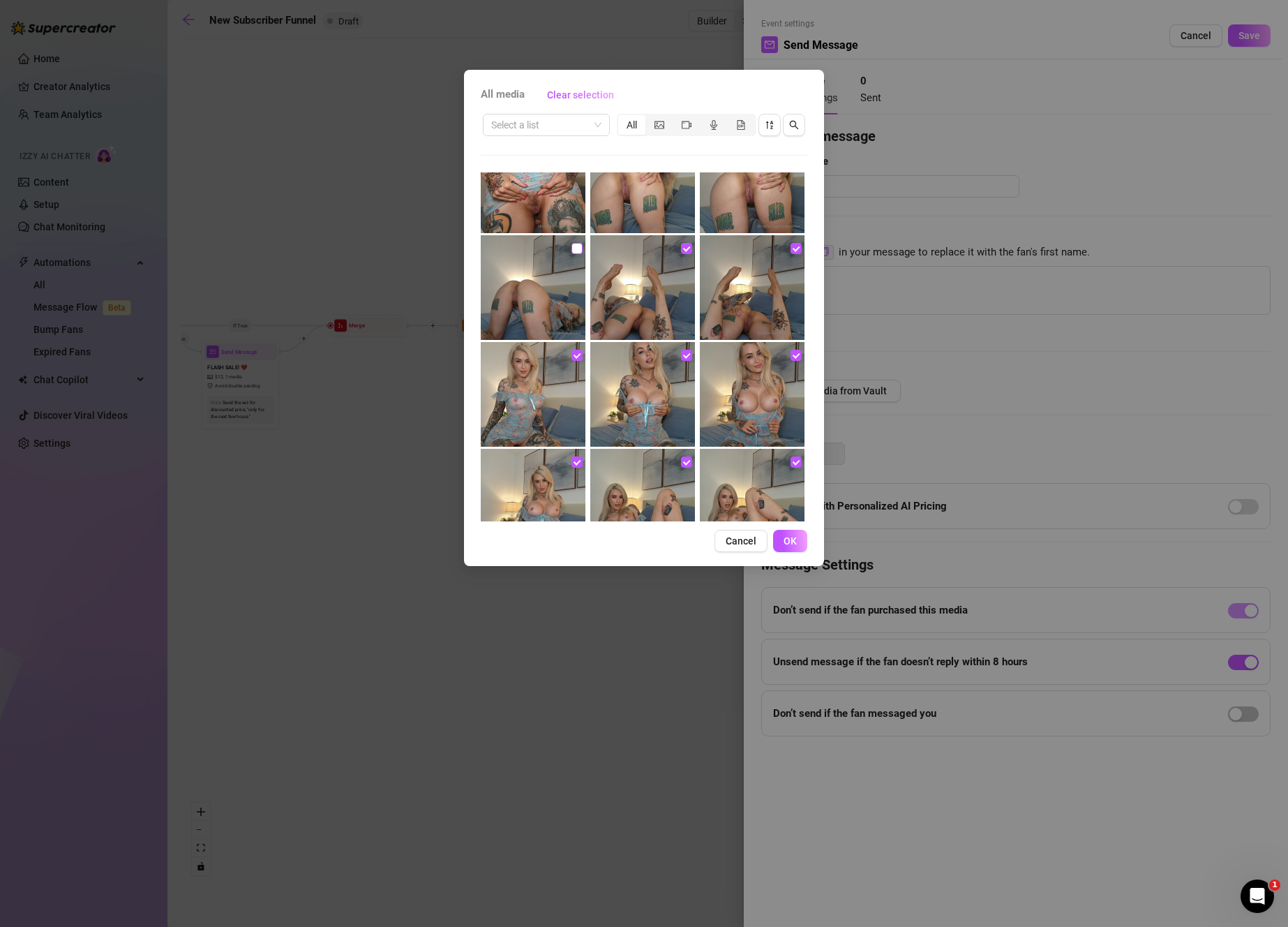
click at [576, 243] on input "checkbox" at bounding box center [577, 248] width 11 height 11
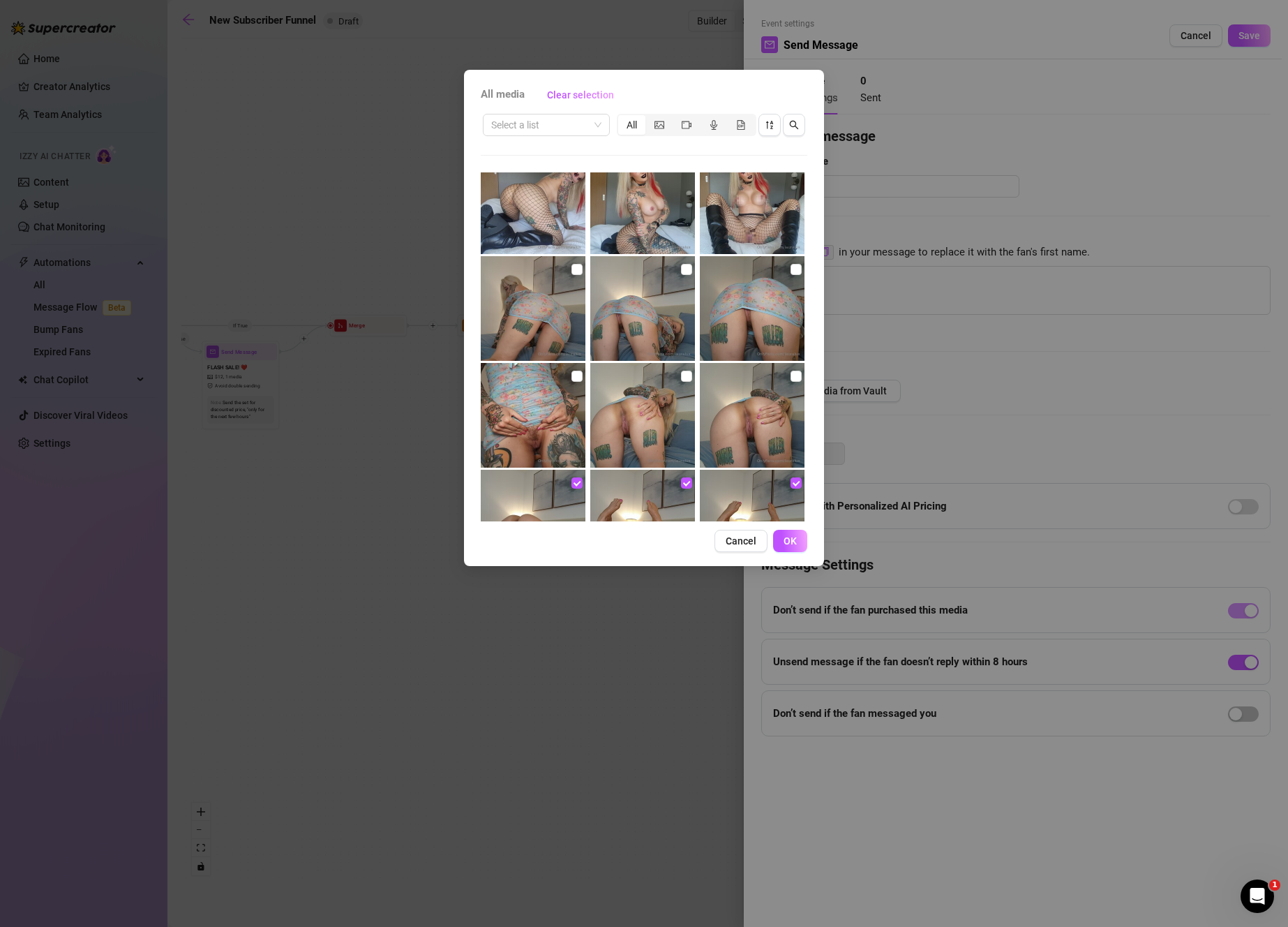
scroll to position [788, 0]
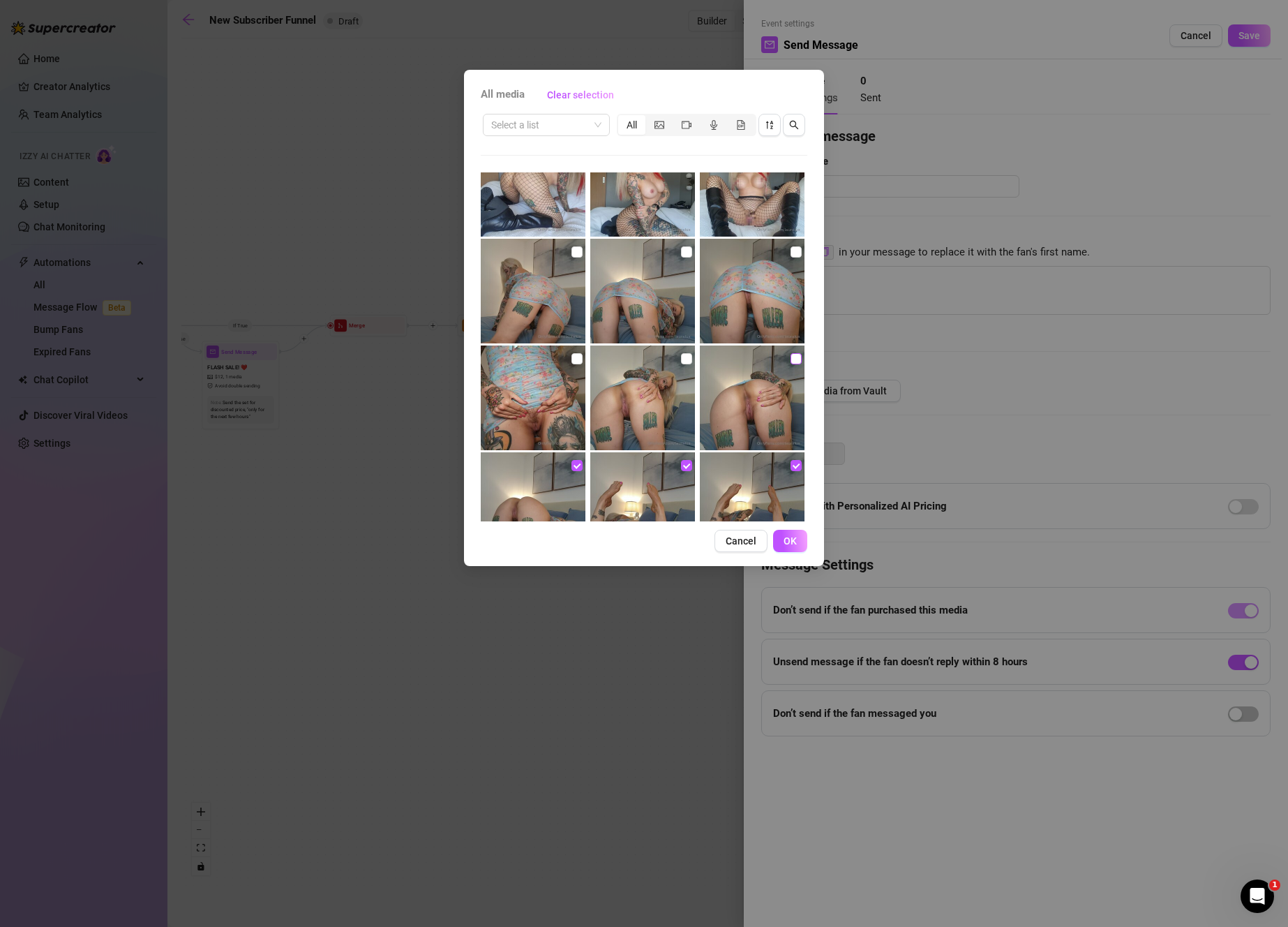
click at [792, 360] on input "checkbox" at bounding box center [796, 358] width 11 height 11
click at [681, 356] on input "checkbox" at bounding box center [686, 358] width 11 height 11
click at [577, 358] on input "checkbox" at bounding box center [577, 358] width 11 height 11
click at [791, 256] on input "checkbox" at bounding box center [796, 251] width 11 height 11
click at [681, 256] on input "checkbox" at bounding box center [686, 251] width 11 height 11
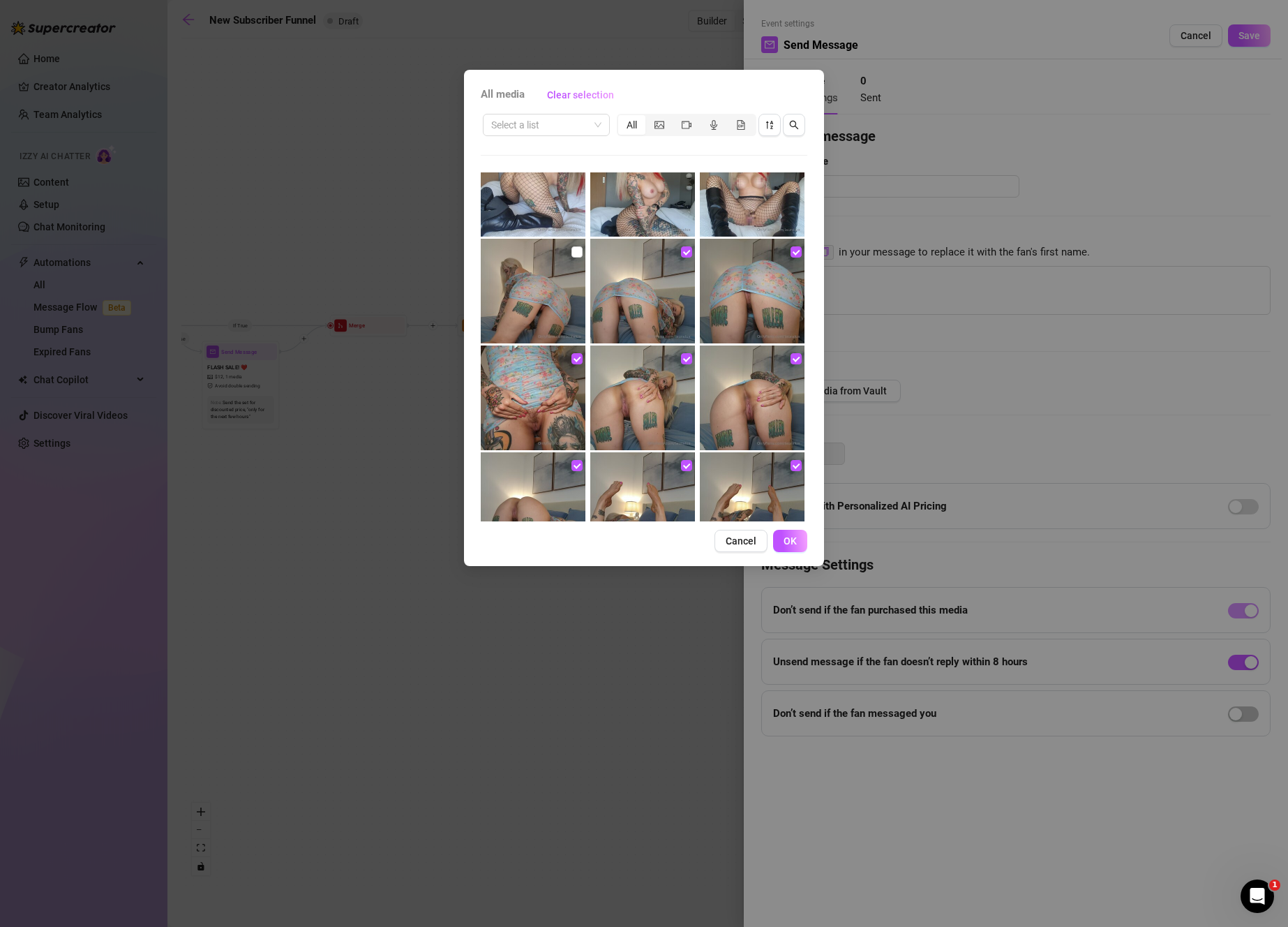
click at [580, 253] on img at bounding box center [533, 291] width 105 height 105
click at [572, 253] on input "checkbox" at bounding box center [577, 251] width 11 height 11
click at [795, 546] on span "OK" at bounding box center [790, 540] width 13 height 11
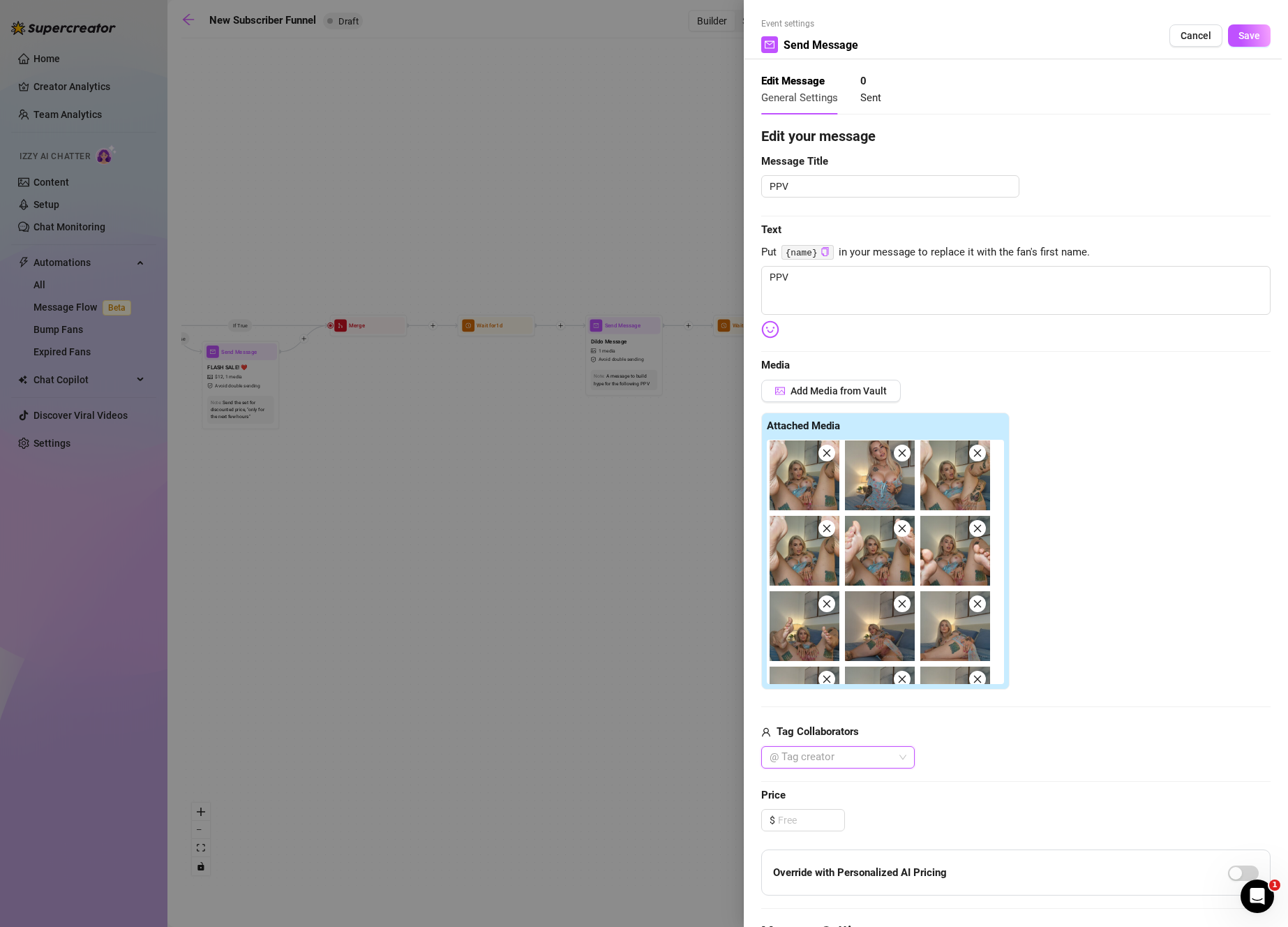
scroll to position [0, 0]
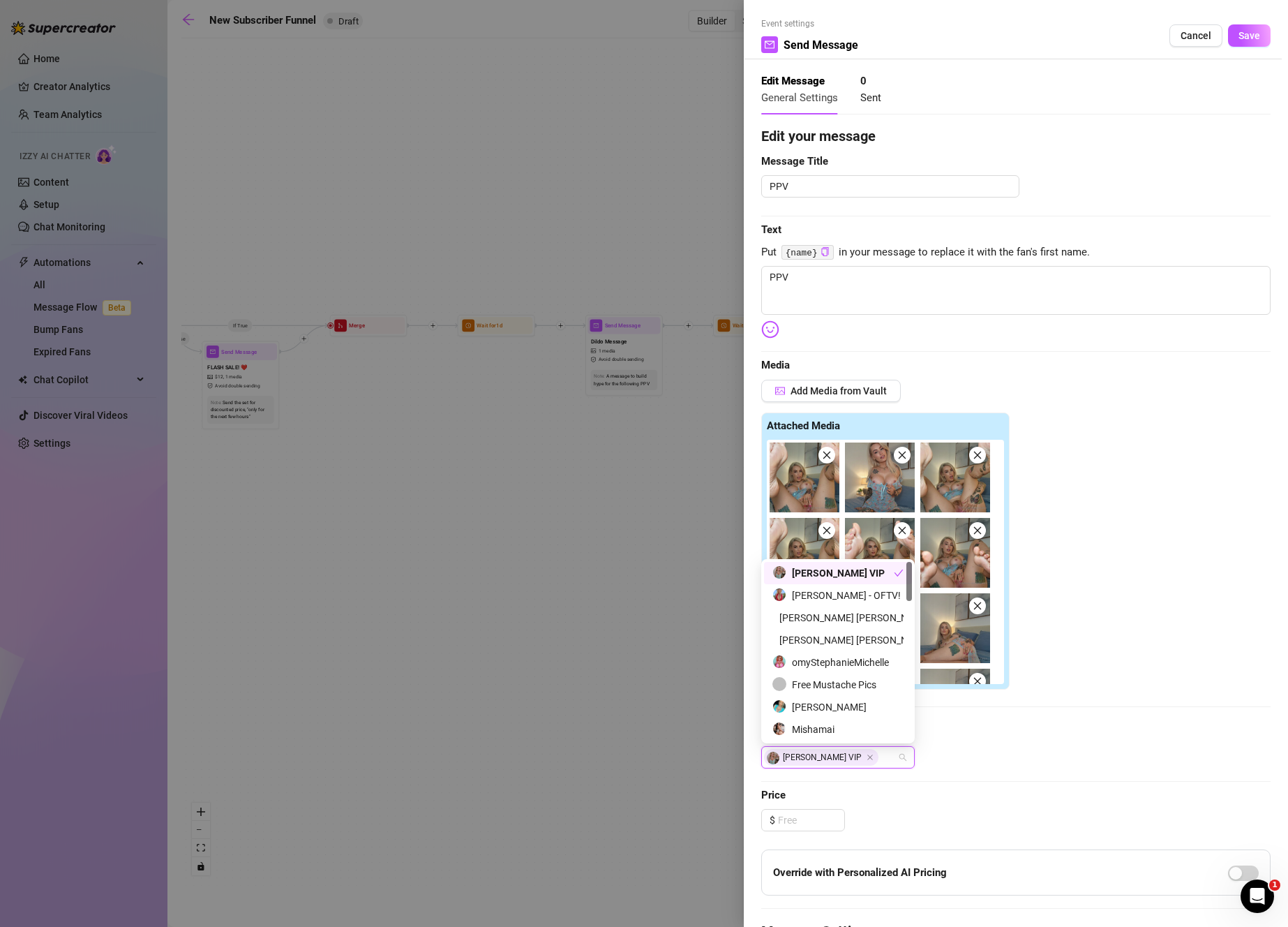
click at [1149, 680] on div "Attached Media" at bounding box center [1015, 552] width 509 height 278
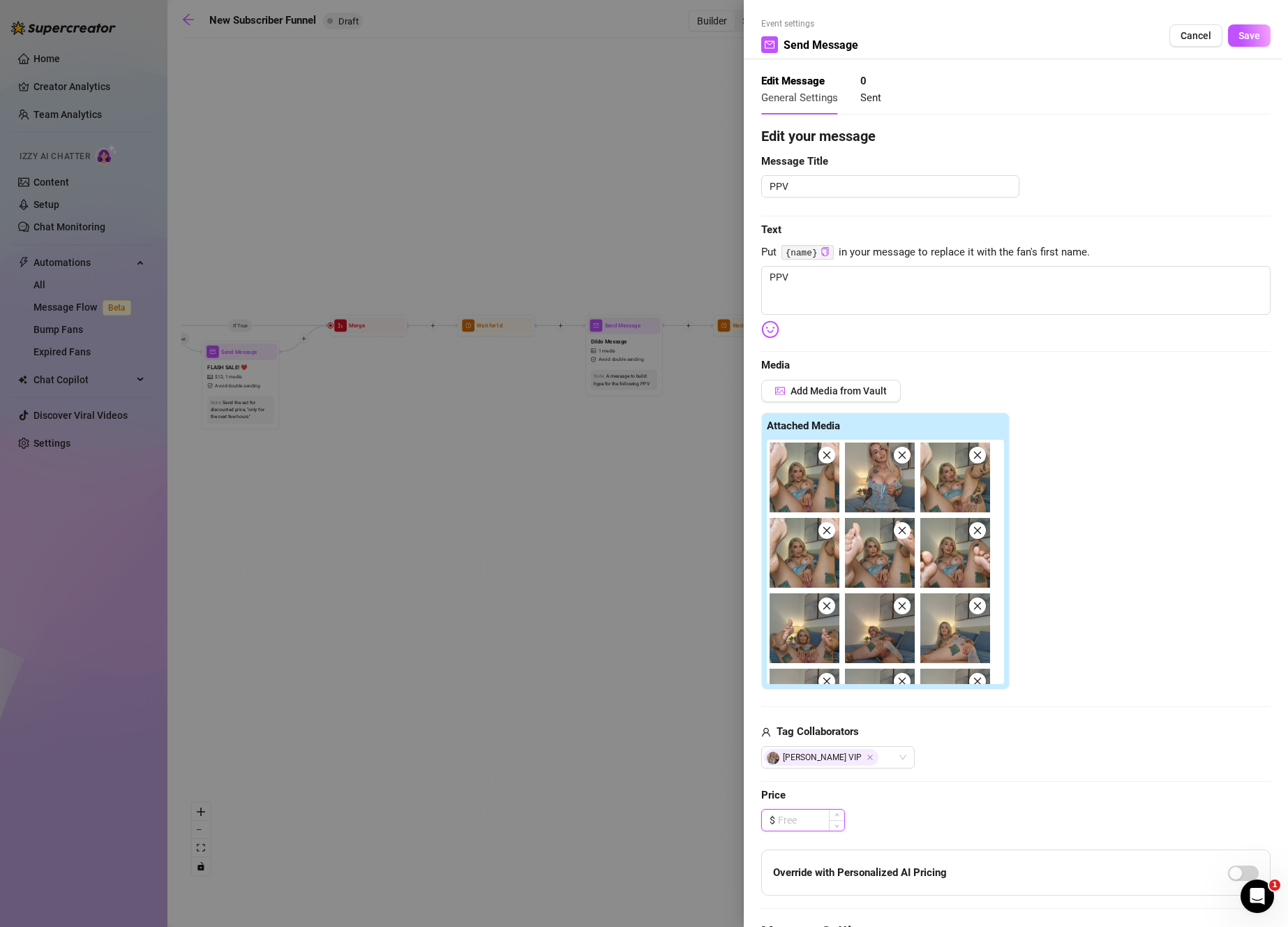
click at [815, 818] on input at bounding box center [811, 820] width 66 height 21
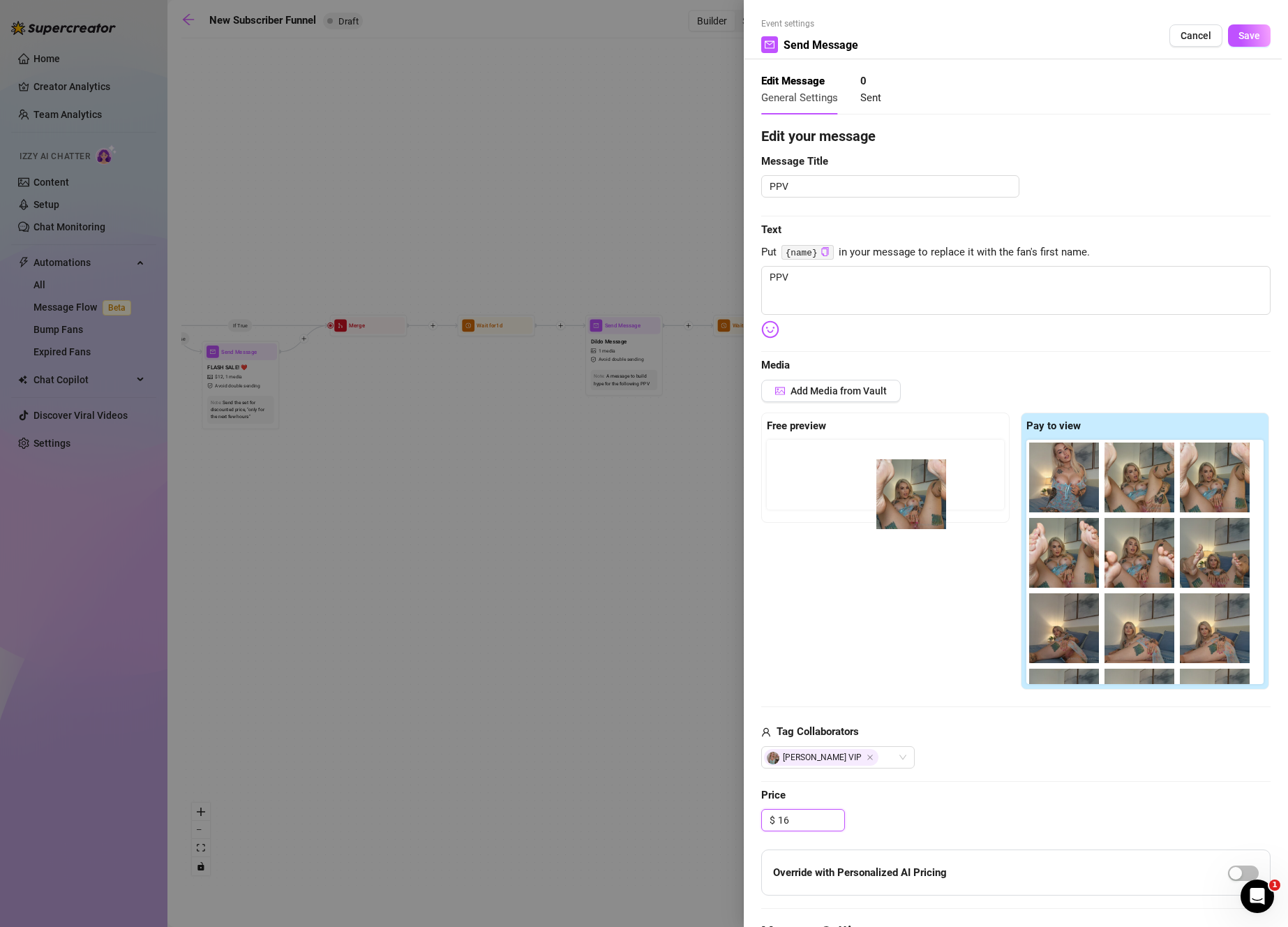
drag, startPoint x: 1030, startPoint y: 495, endPoint x: 867, endPoint y: 490, distance: 163.1
click at [867, 490] on div "Free preview Pay to view" at bounding box center [1015, 552] width 509 height 278
drag, startPoint x: 1036, startPoint y: 478, endPoint x: 769, endPoint y: 476, distance: 267.0
click at [769, 476] on div "Free preview Pay to view" at bounding box center [1015, 552] width 509 height 278
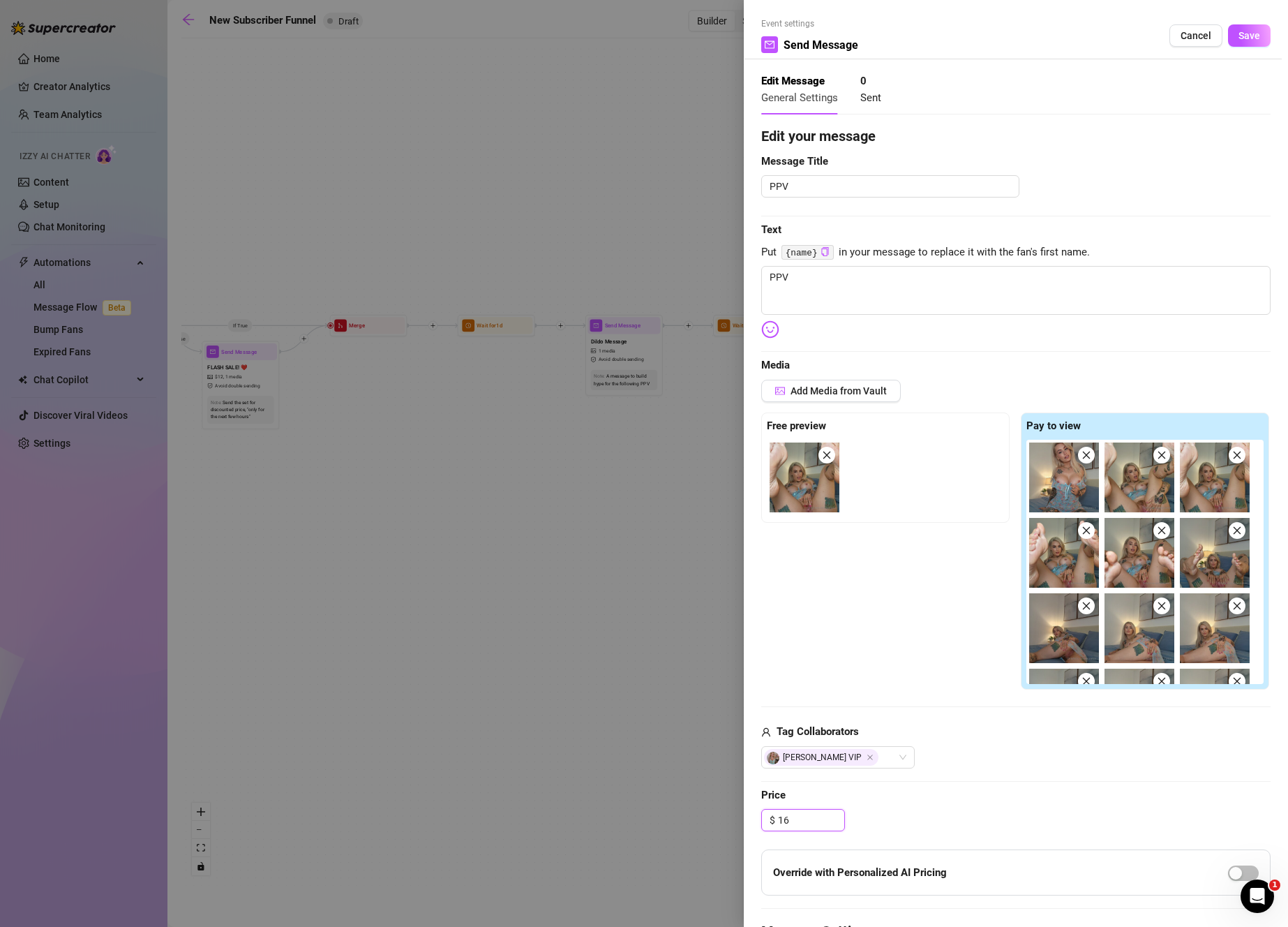
click at [791, 487] on img at bounding box center [804, 477] width 70 height 70
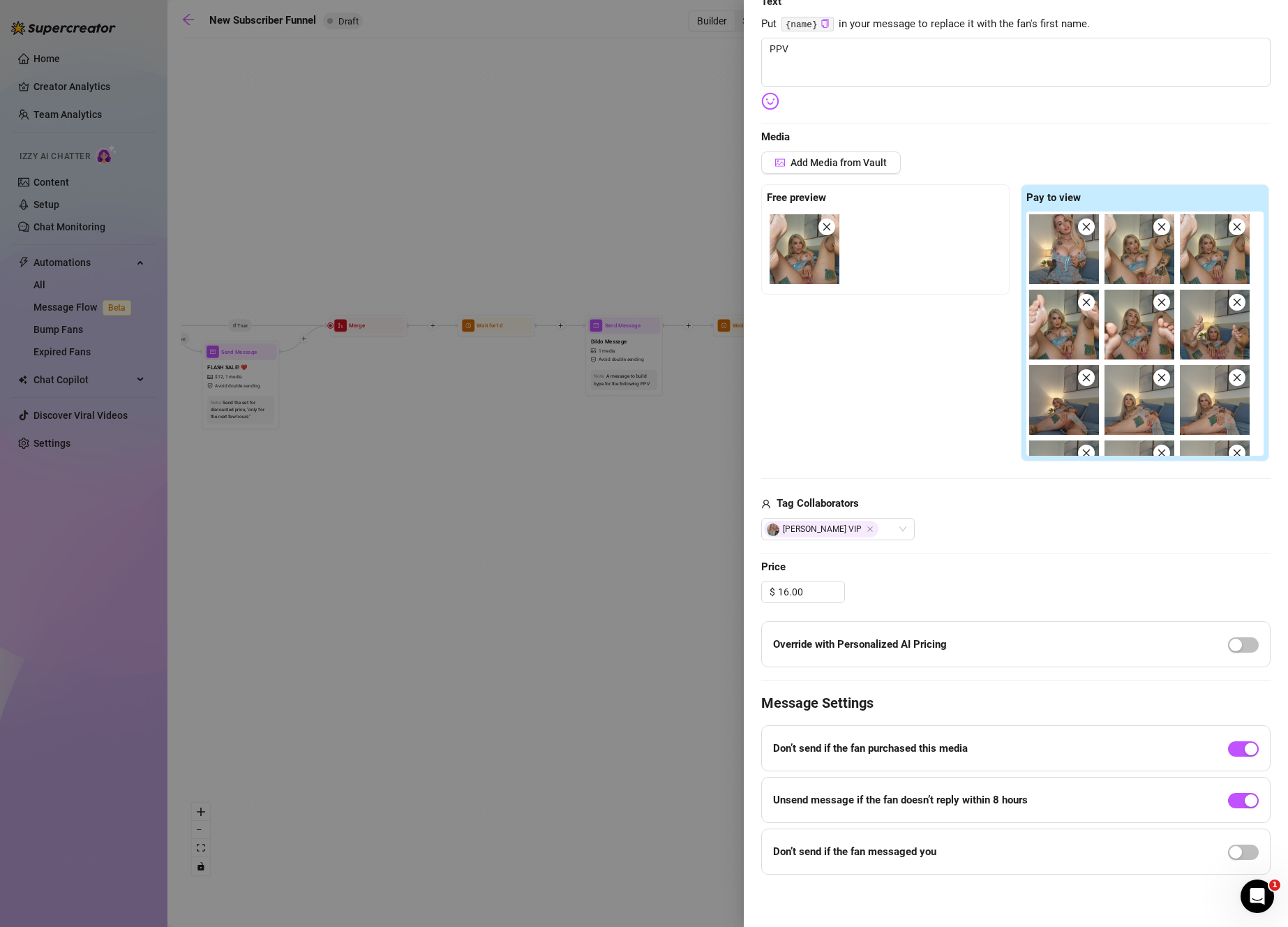
scroll to position [102, 0]
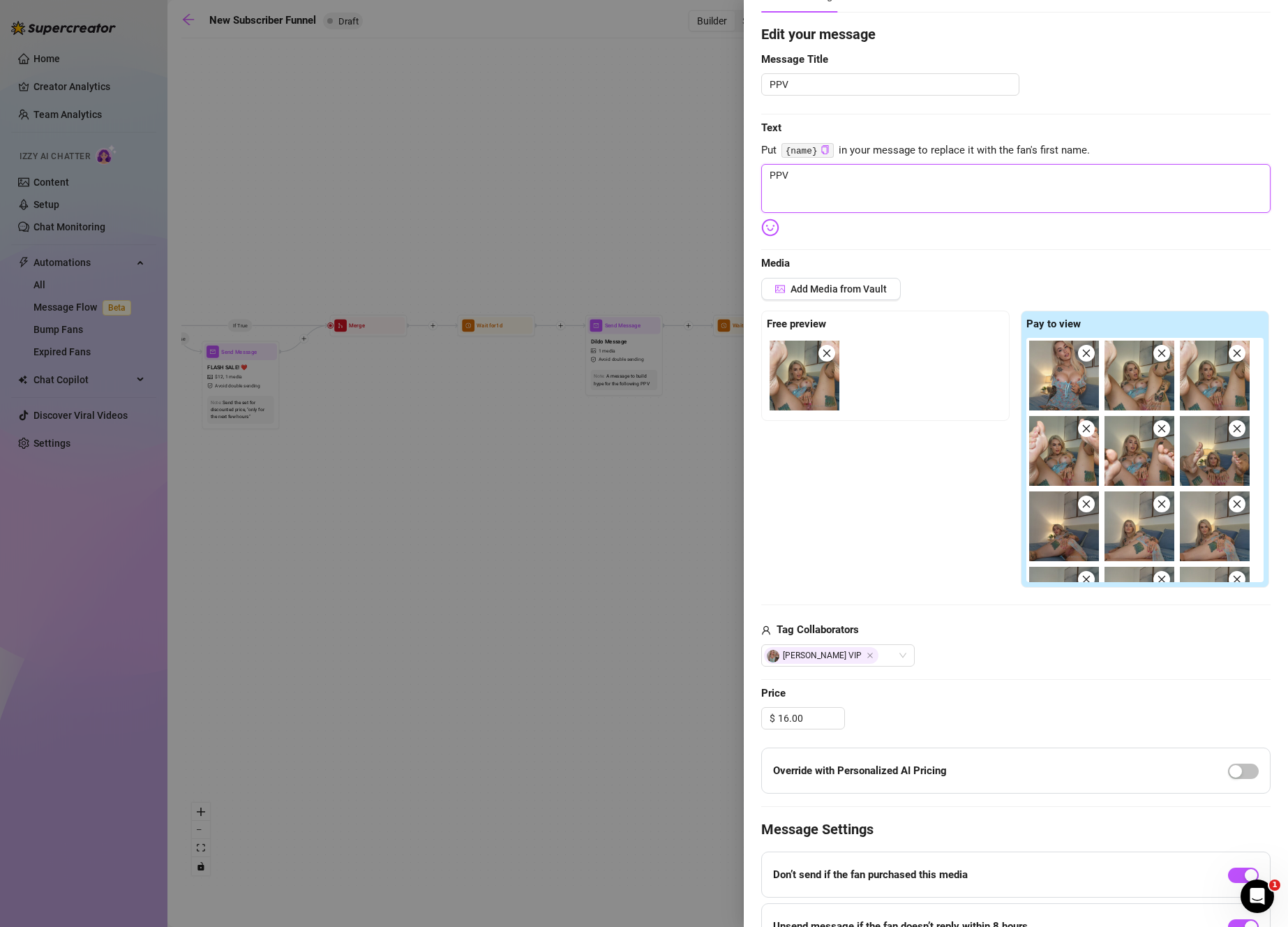
drag, startPoint x: 845, startPoint y: 192, endPoint x: 699, endPoint y: 181, distance: 146.4
click at [699, 181] on div "Event settings Send Message Cancel Save Edit Message General Settings 0 Sent Ed…" at bounding box center [644, 463] width 1288 height 927
paste textarea "These are officially the hottest nudes I’ve ever taken 🤩 this little dress is w…"
click at [774, 195] on textarea "These are officially the hottest nudes I’ve ever taken 🤩 this little dress is w…" at bounding box center [1015, 189] width 509 height 49
click at [855, 80] on textarea "PPV" at bounding box center [890, 85] width 258 height 22
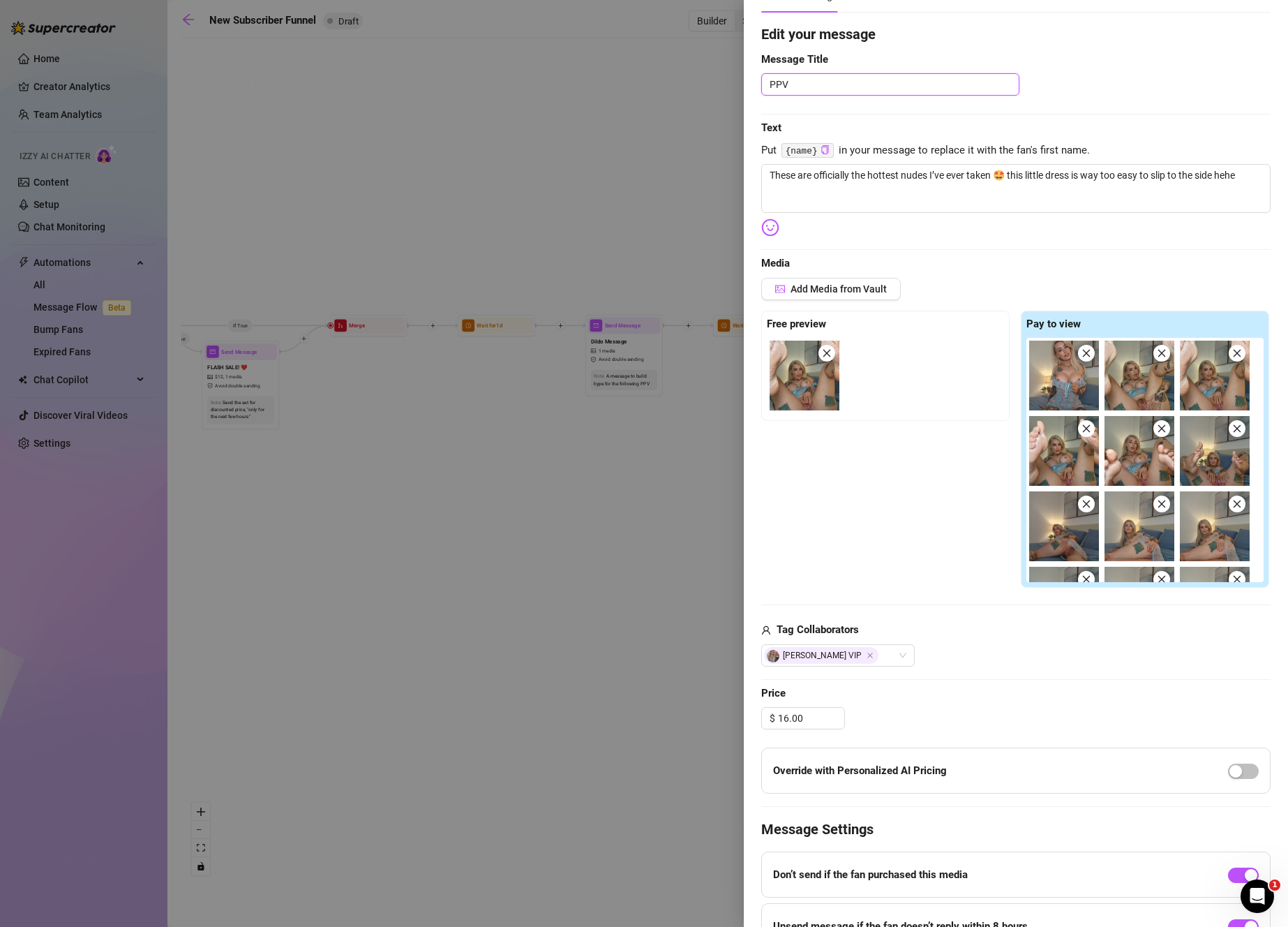
click at [855, 80] on textarea "PPV" at bounding box center [890, 85] width 258 height 22
click at [907, 184] on textarea "These are officially the hottest nudes I’ve ever taken 🤩 this little dress is w…" at bounding box center [1015, 189] width 509 height 49
drag, startPoint x: 929, startPoint y: 174, endPoint x: 871, endPoint y: 176, distance: 58.0
click at [871, 176] on textarea "These are officially the hottest nudes I’ve ever taken 🤩 this little dress is w…" at bounding box center [1015, 189] width 509 height 49
drag, startPoint x: 826, startPoint y: 85, endPoint x: 742, endPoint y: 82, distance: 84.1
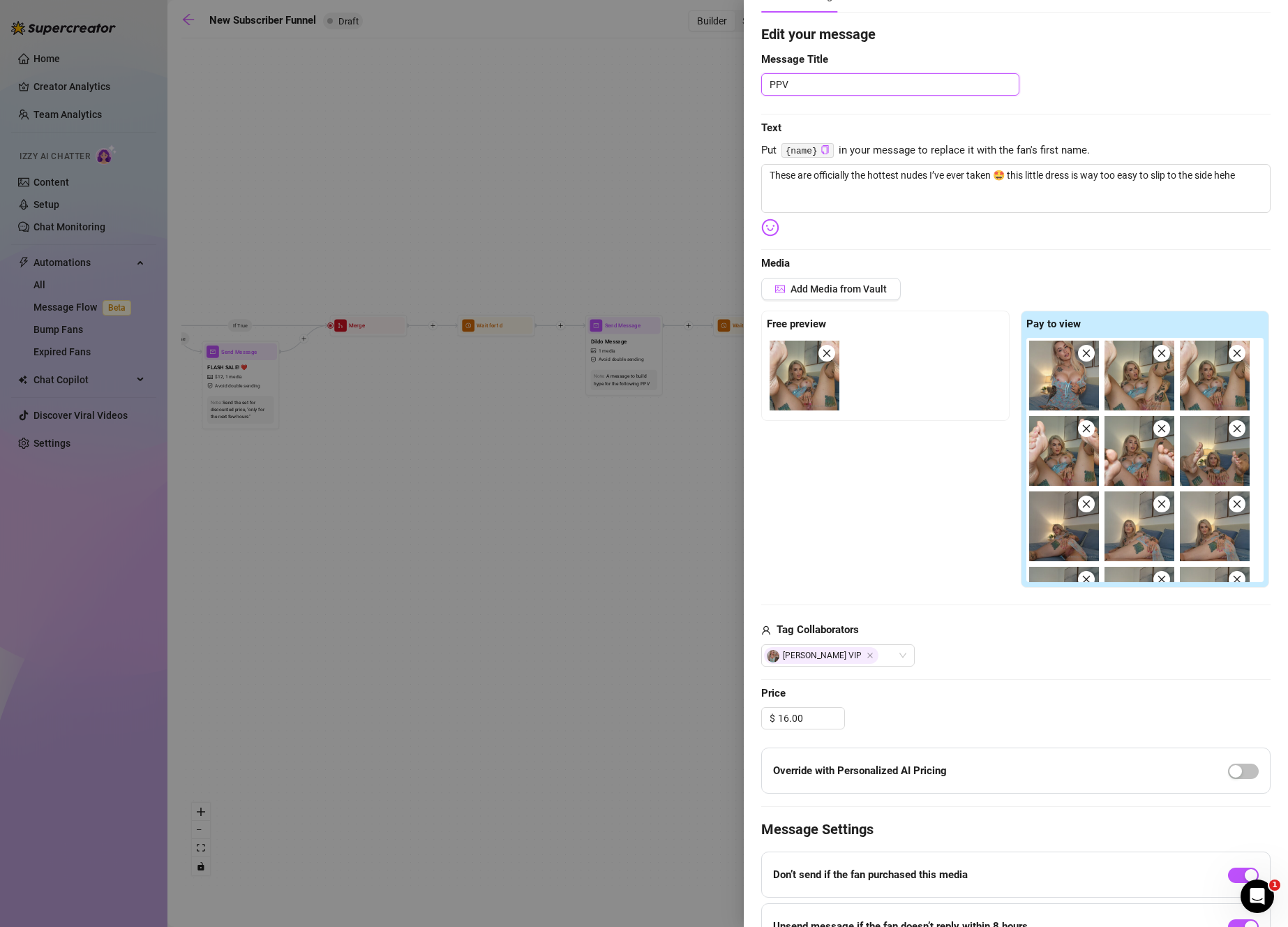
click at [742, 82] on div "Event settings Send Message Cancel Save Edit Message General Settings 0 Sent Ed…" at bounding box center [644, 463] width 1288 height 927
paste textarea "hottest nudes"
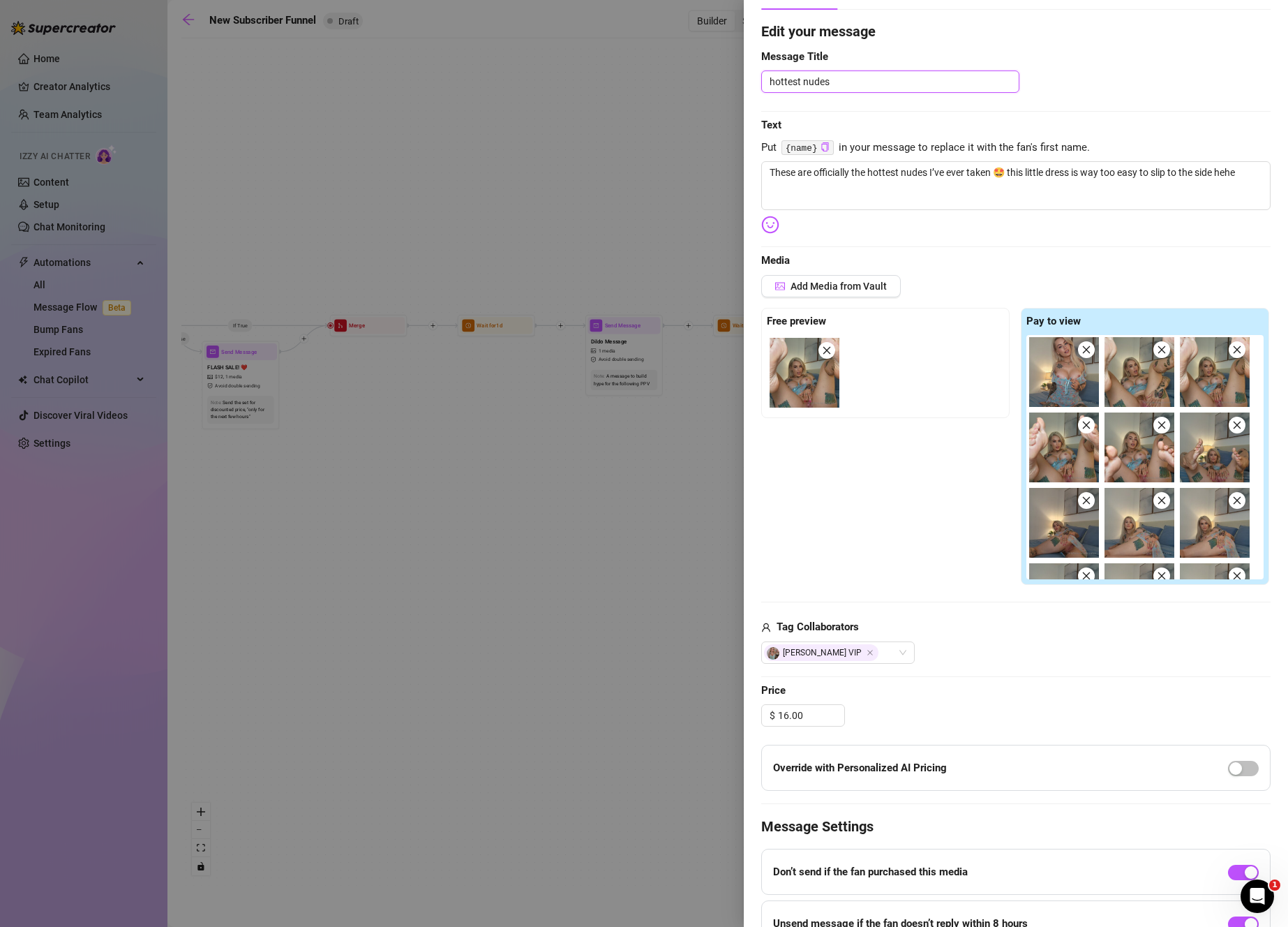
scroll to position [0, 0]
click at [1074, 75] on div "hottest nudes" at bounding box center [1015, 82] width 509 height 22
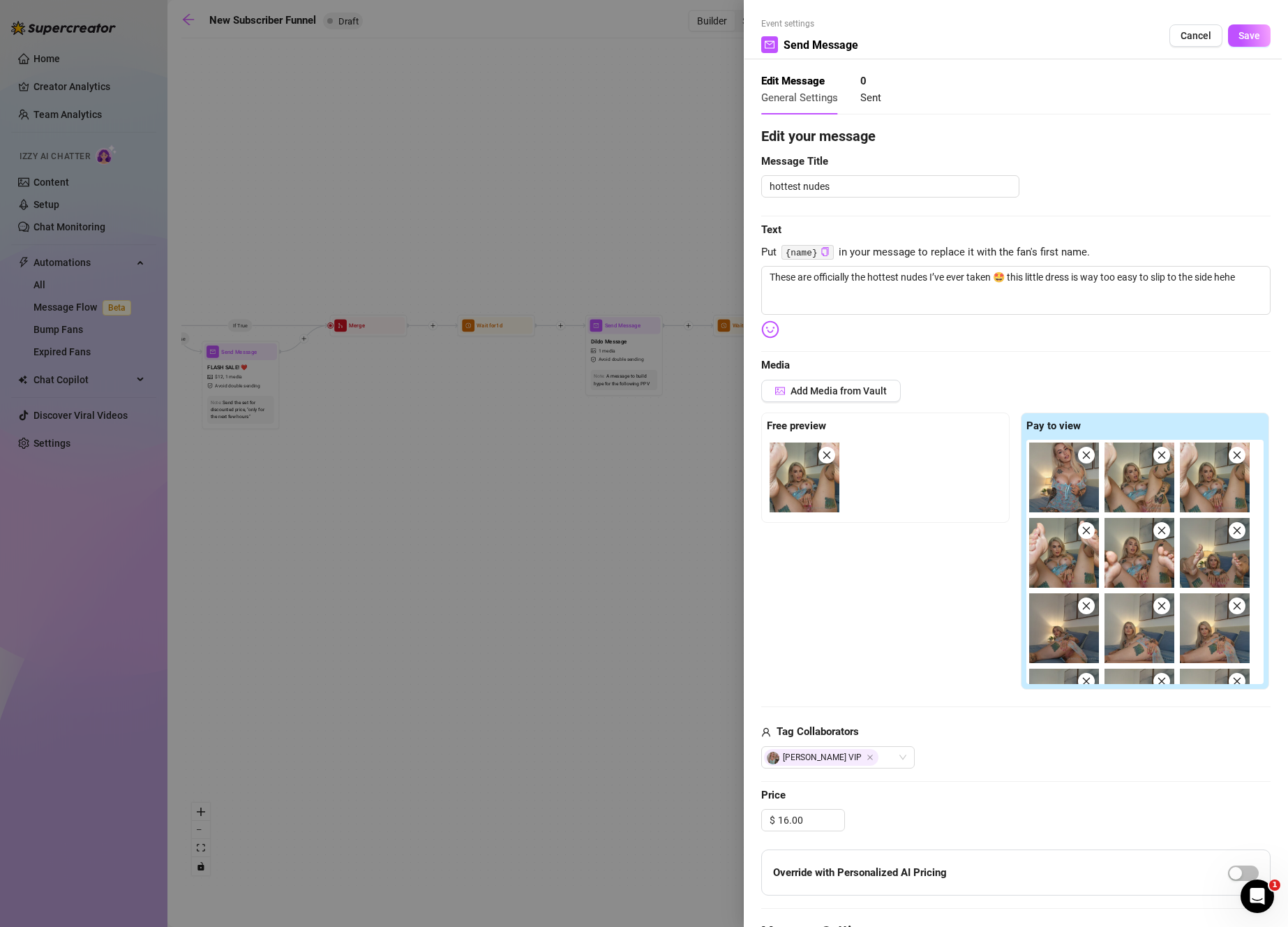
click at [1240, 38] on span "Save" at bounding box center [1249, 35] width 22 height 11
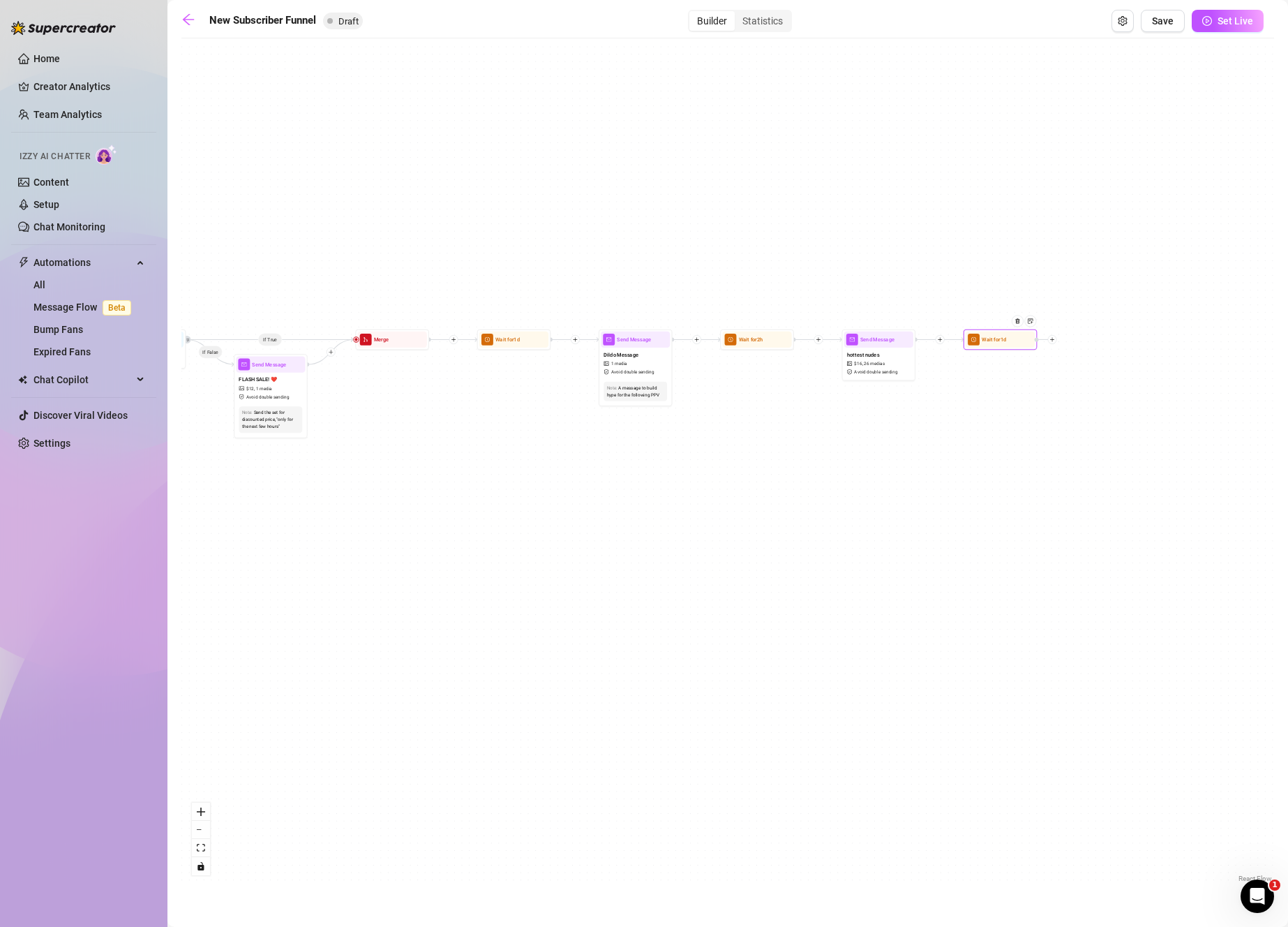
click at [1020, 340] on div at bounding box center [1020, 326] width 32 height 38
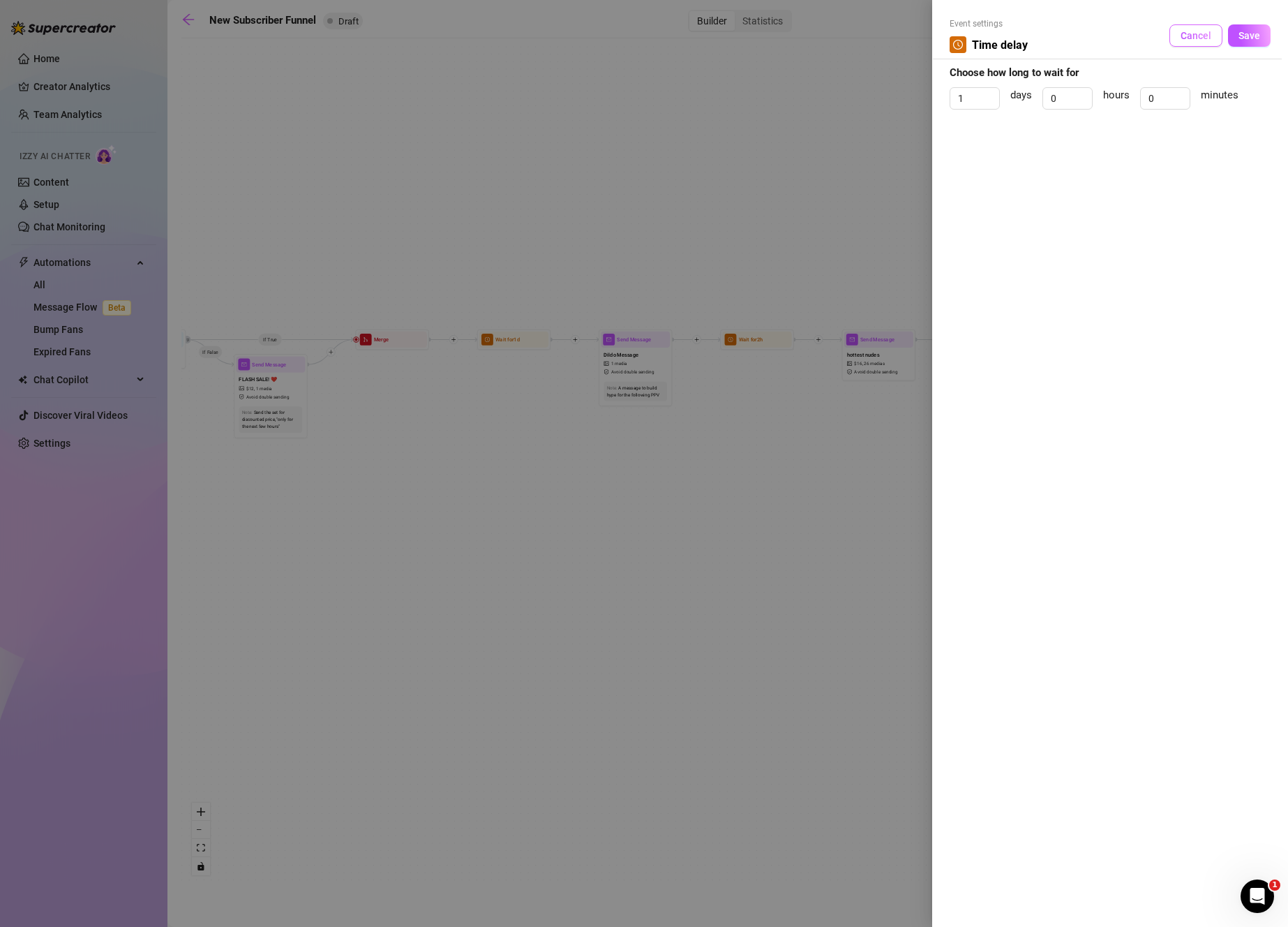
click at [1213, 29] on button "Cancel" at bounding box center [1195, 36] width 53 height 22
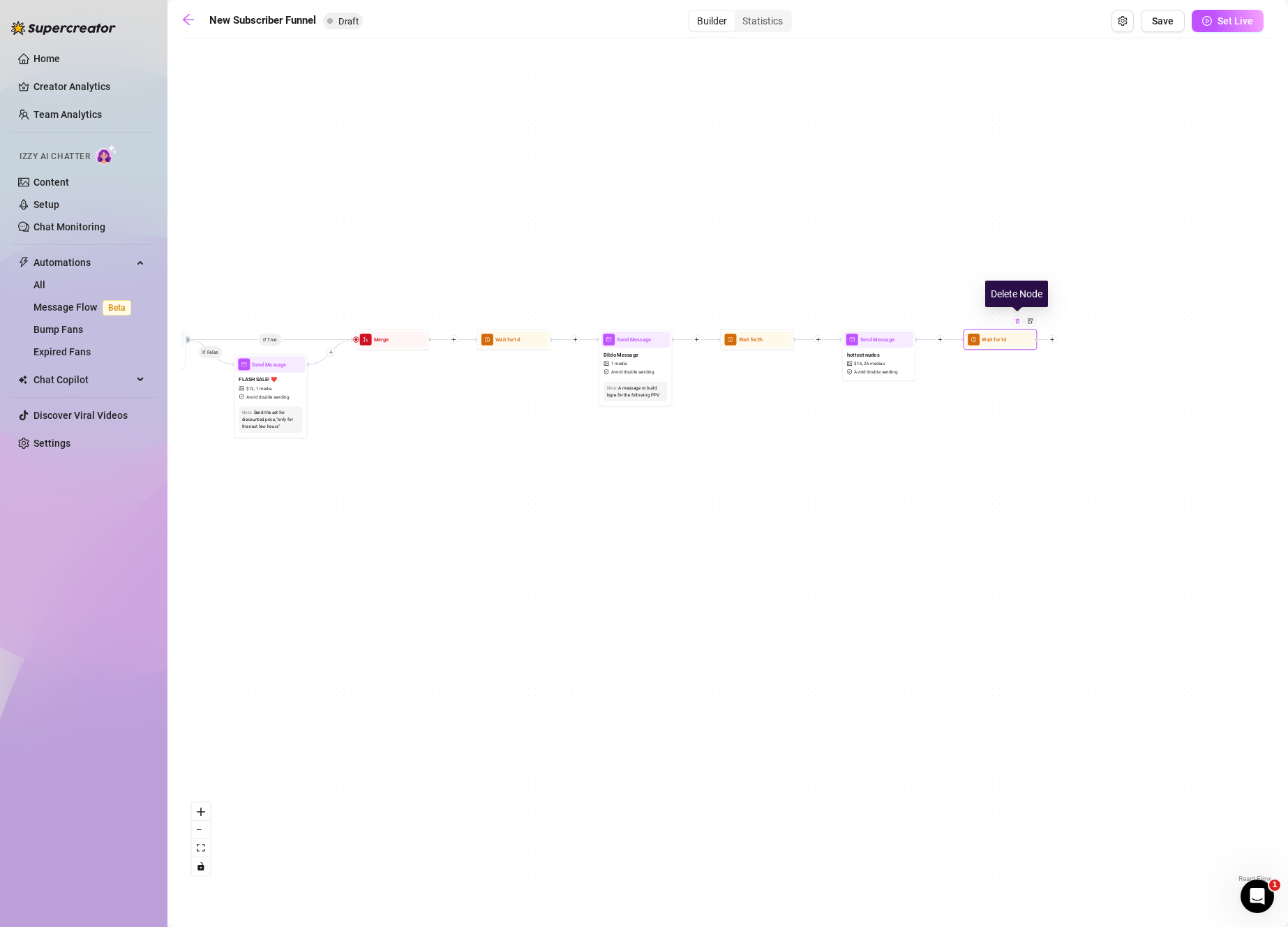
click at [1016, 323] on img at bounding box center [1017, 321] width 6 height 6
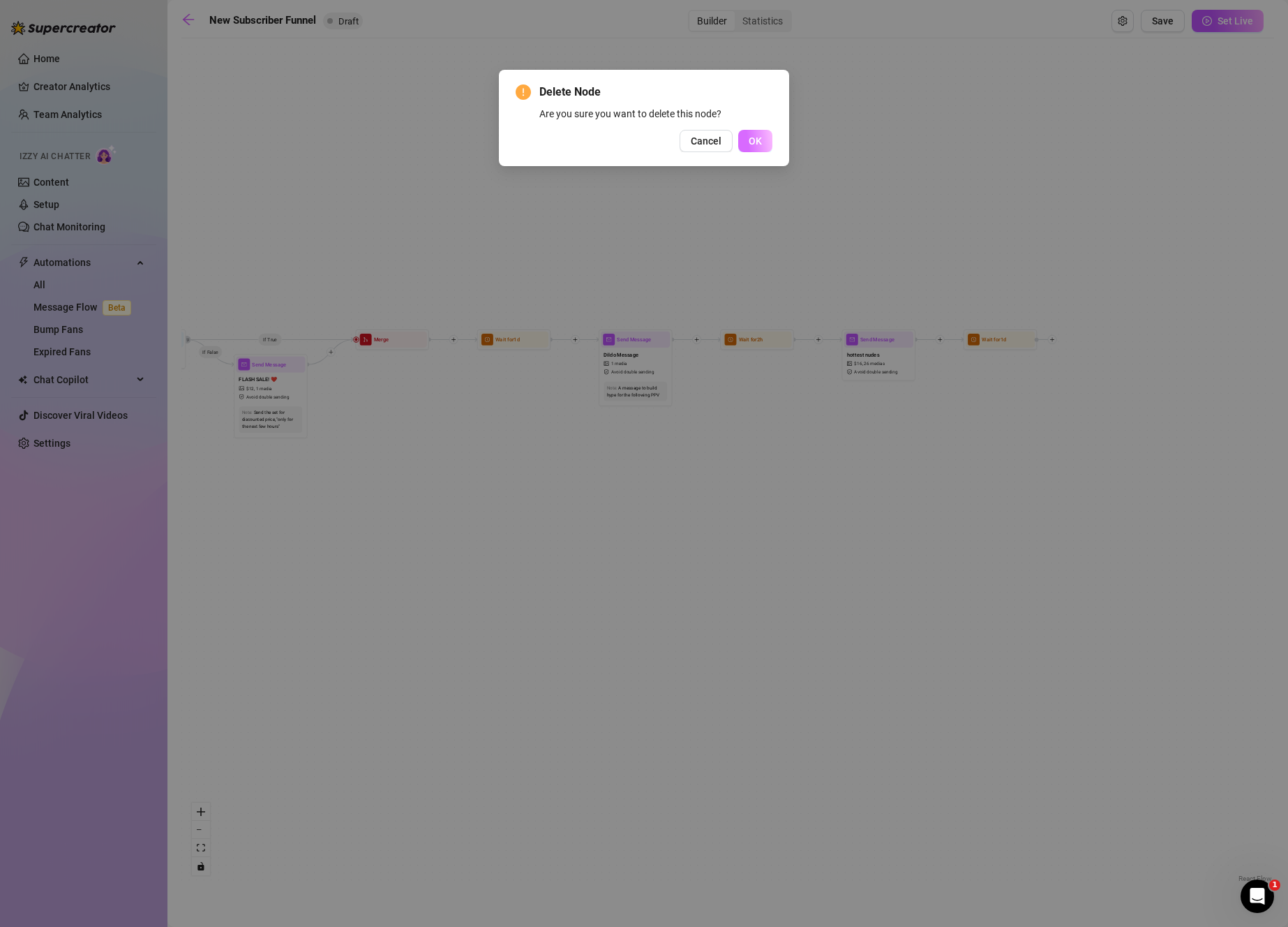
click at [766, 142] on button "OK" at bounding box center [755, 141] width 34 height 22
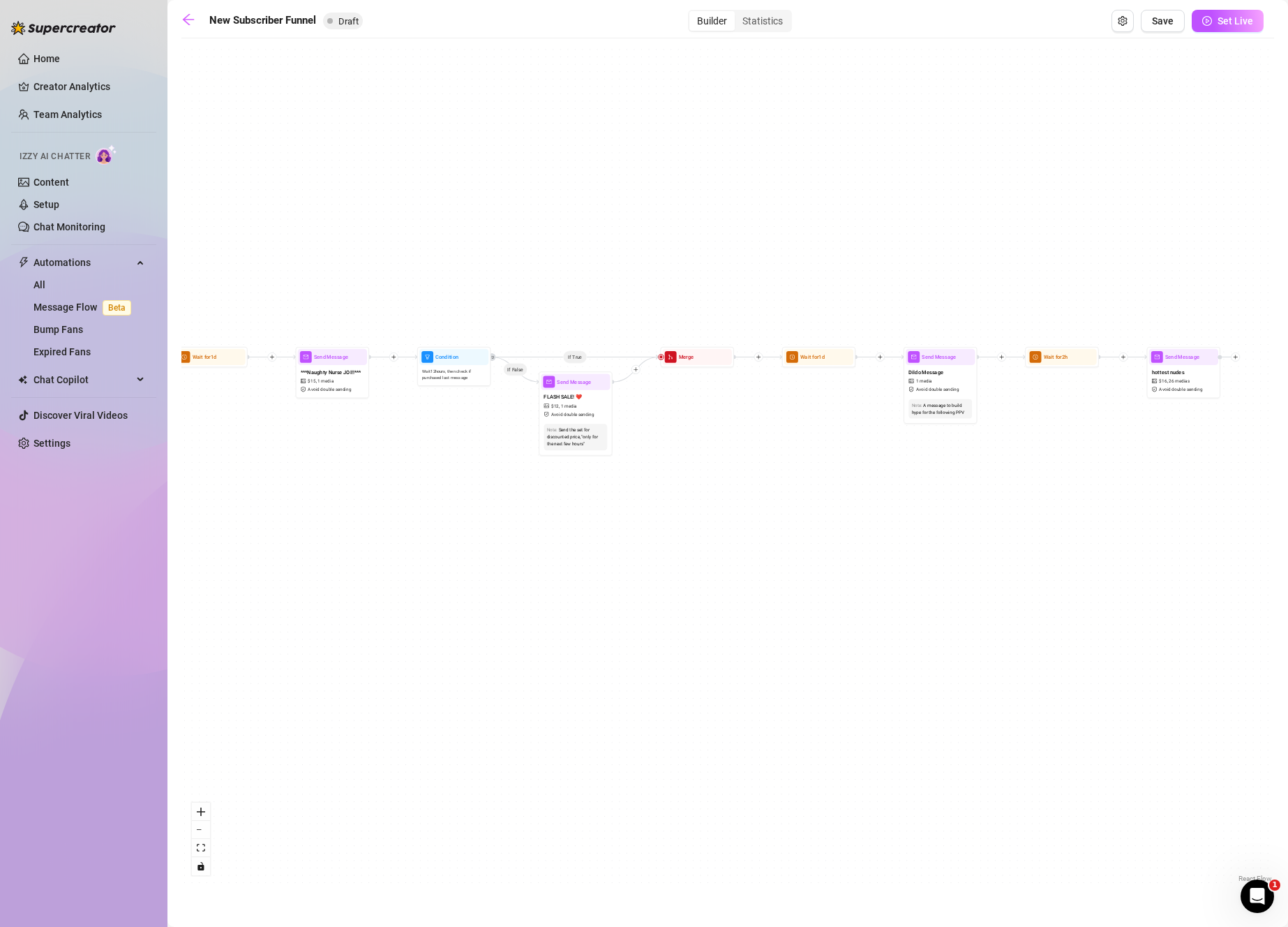
drag, startPoint x: 727, startPoint y: 623, endPoint x: 1423, endPoint y: 616, distance: 696.0
click at [1287, 616] on html "Home Creator Analytics Team Analytics Izzy AI Chatter Content Setup Chat Monito…" at bounding box center [644, 463] width 1288 height 927
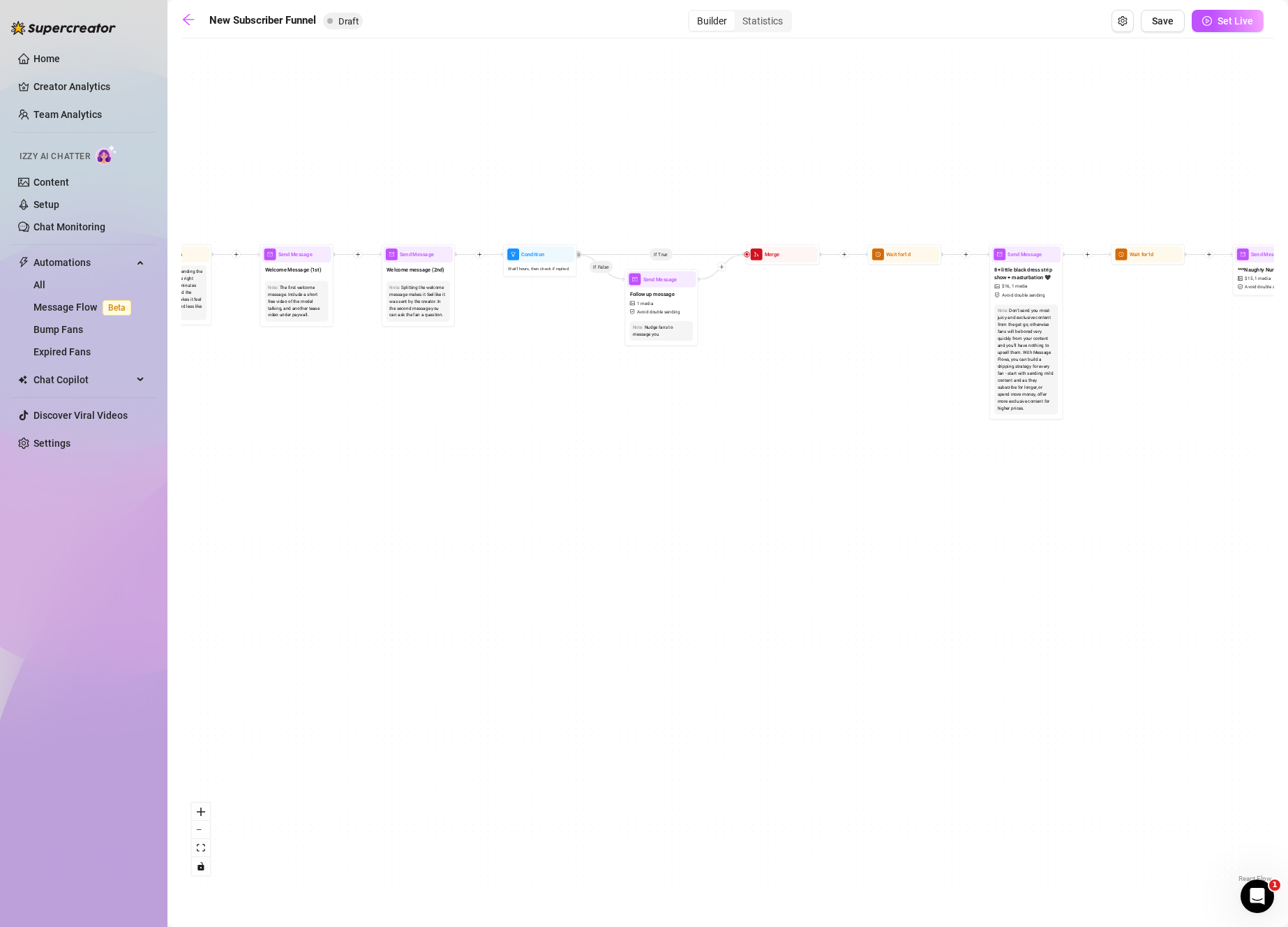
drag, startPoint x: 942, startPoint y: 607, endPoint x: 1267, endPoint y: 530, distance: 334.0
click at [1267, 530] on div "If True If True If False If False Merge Merge Send Message Follow up message 1 …" at bounding box center [728, 465] width 1093 height 840
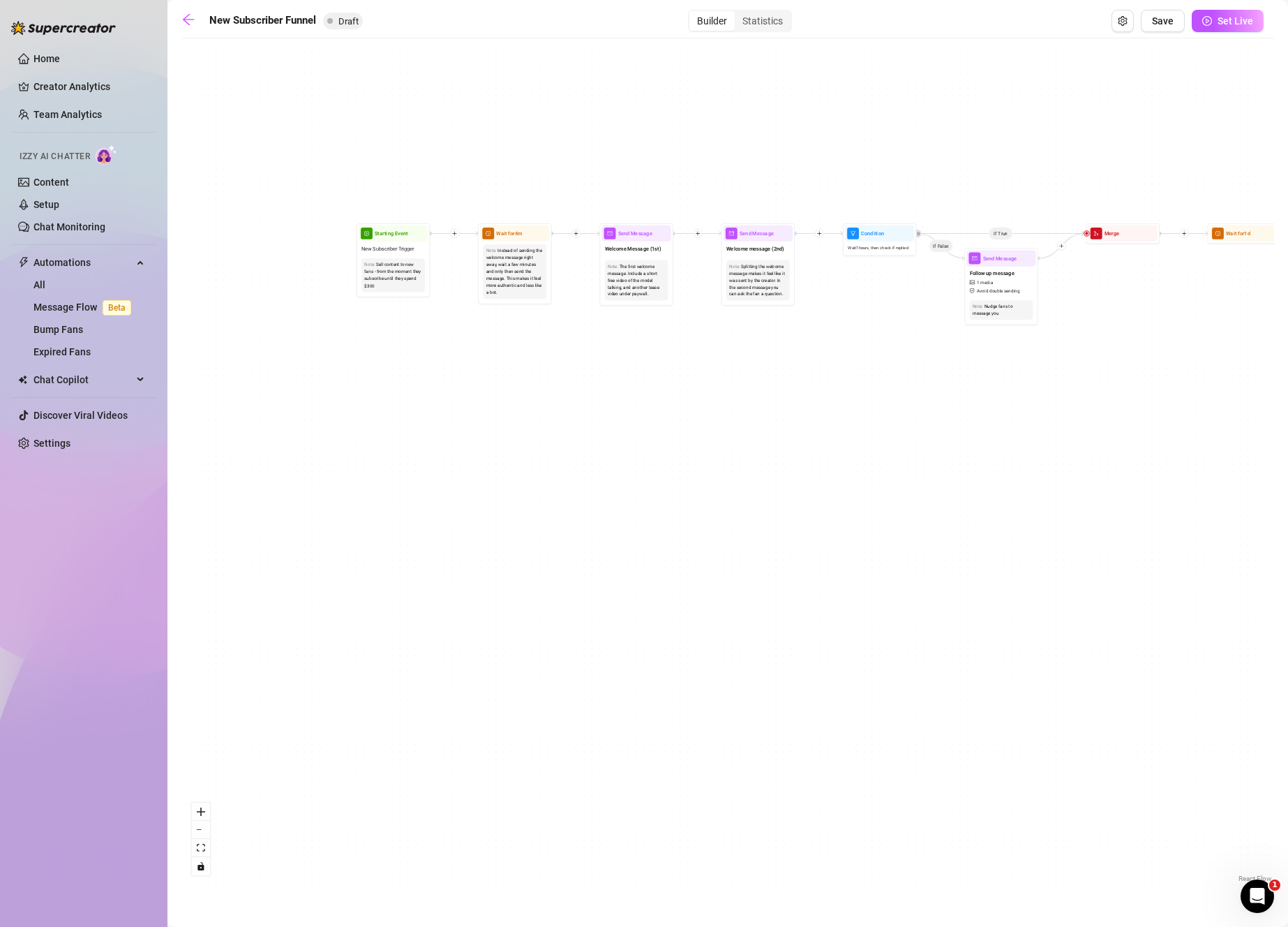
drag, startPoint x: 896, startPoint y: 503, endPoint x: 1349, endPoint y: 460, distance: 455.0
click at [1287, 460] on html "Home Creator Analytics Team Analytics Izzy AI Chatter Content Setup Chat Monito…" at bounding box center [644, 463] width 1288 height 927
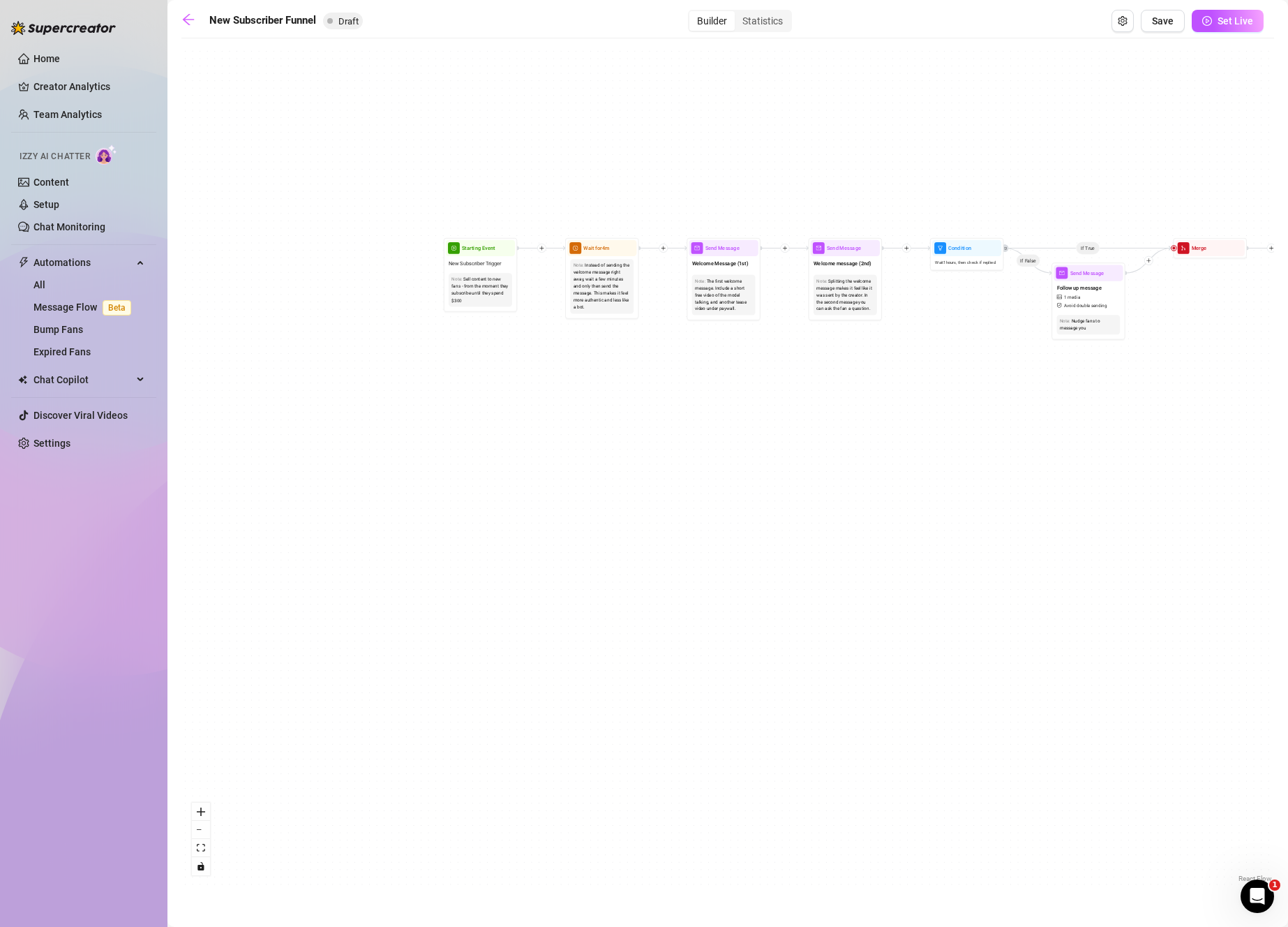
drag, startPoint x: 898, startPoint y: 454, endPoint x: 587, endPoint y: 576, distance: 334.1
click at [587, 577] on div "If True If True If False If False Merge Merge Send Message Follow up message 1 …" at bounding box center [728, 465] width 1093 height 840
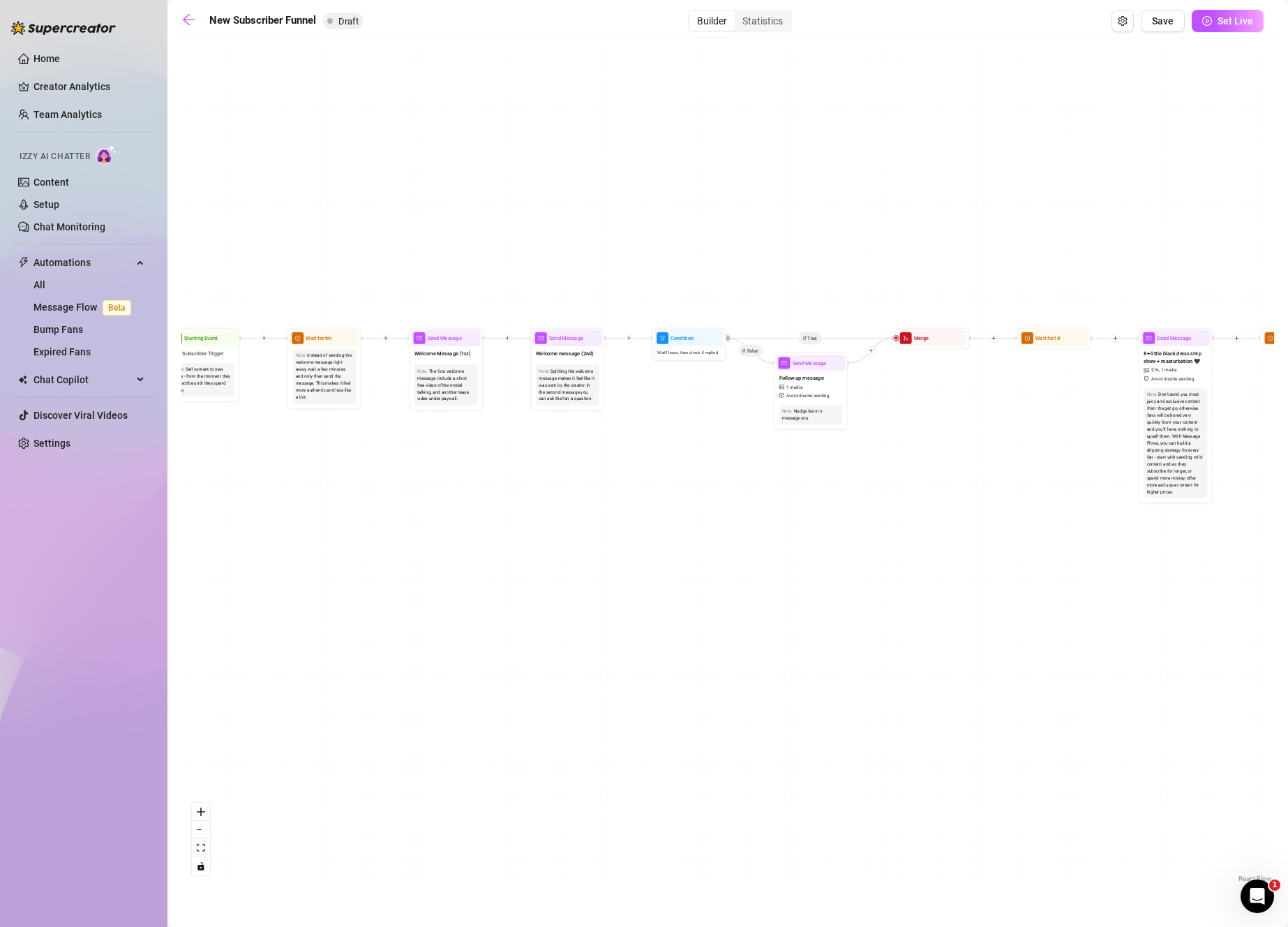
drag, startPoint x: 974, startPoint y: 529, endPoint x: 1028, endPoint y: 519, distance: 54.9
click at [1028, 519] on div "If True If True If False If False Merge Merge Send Message Follow up message 1 …" at bounding box center [728, 465] width 1093 height 840
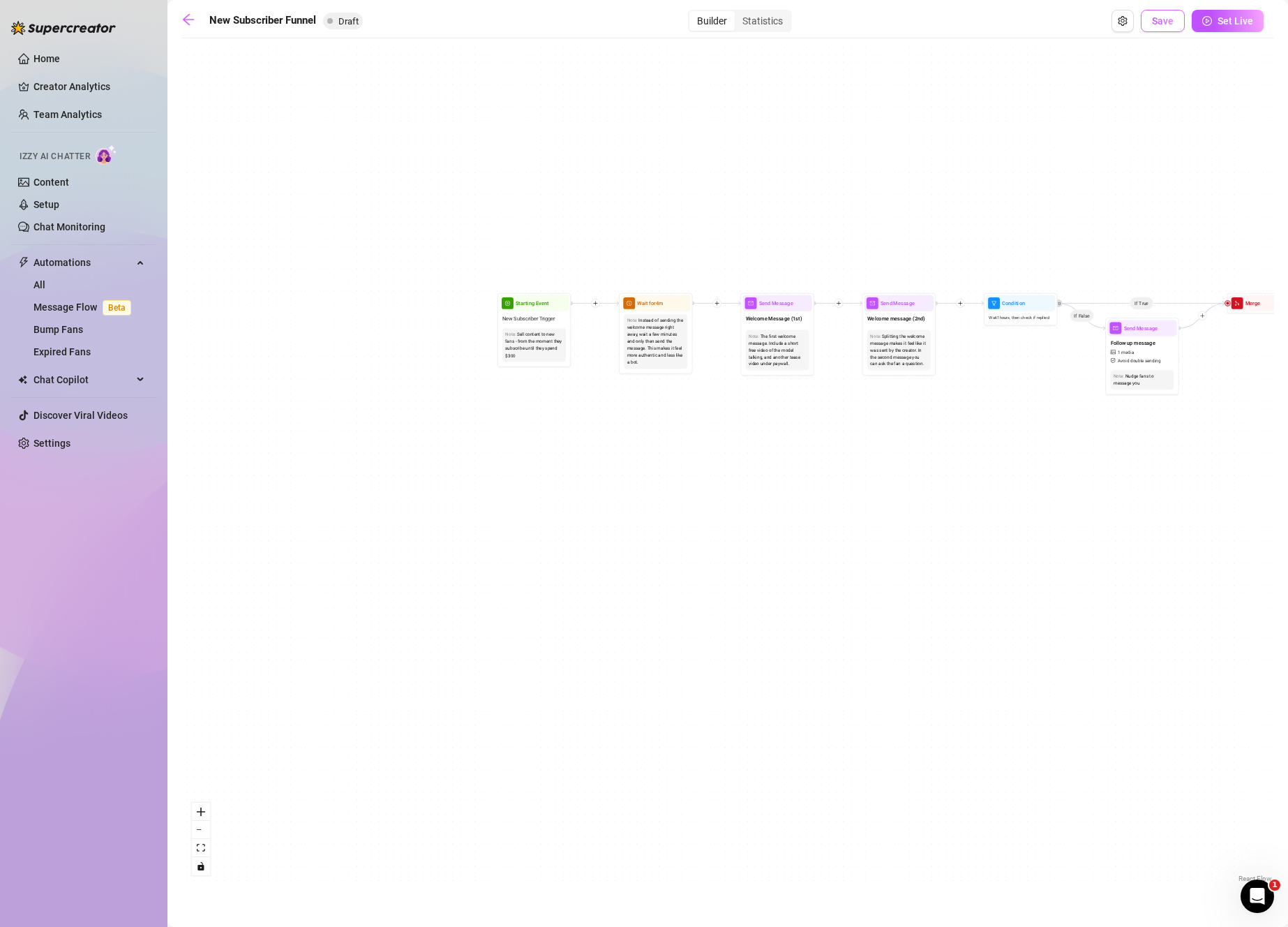
click at [1162, 26] on span "Save" at bounding box center [1162, 21] width 22 height 11
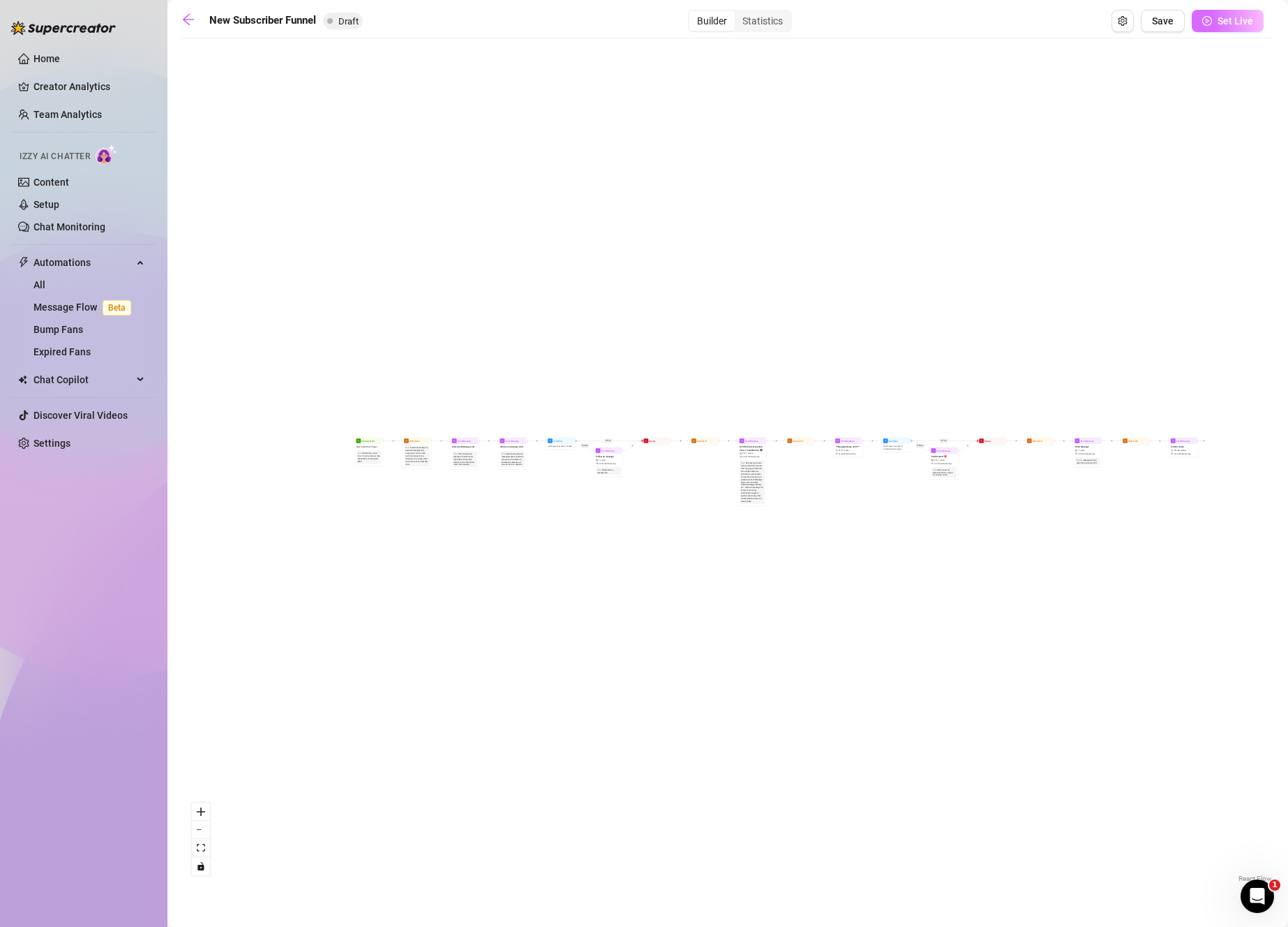
click at [1230, 28] on button "Set Live" at bounding box center [1227, 21] width 72 height 22
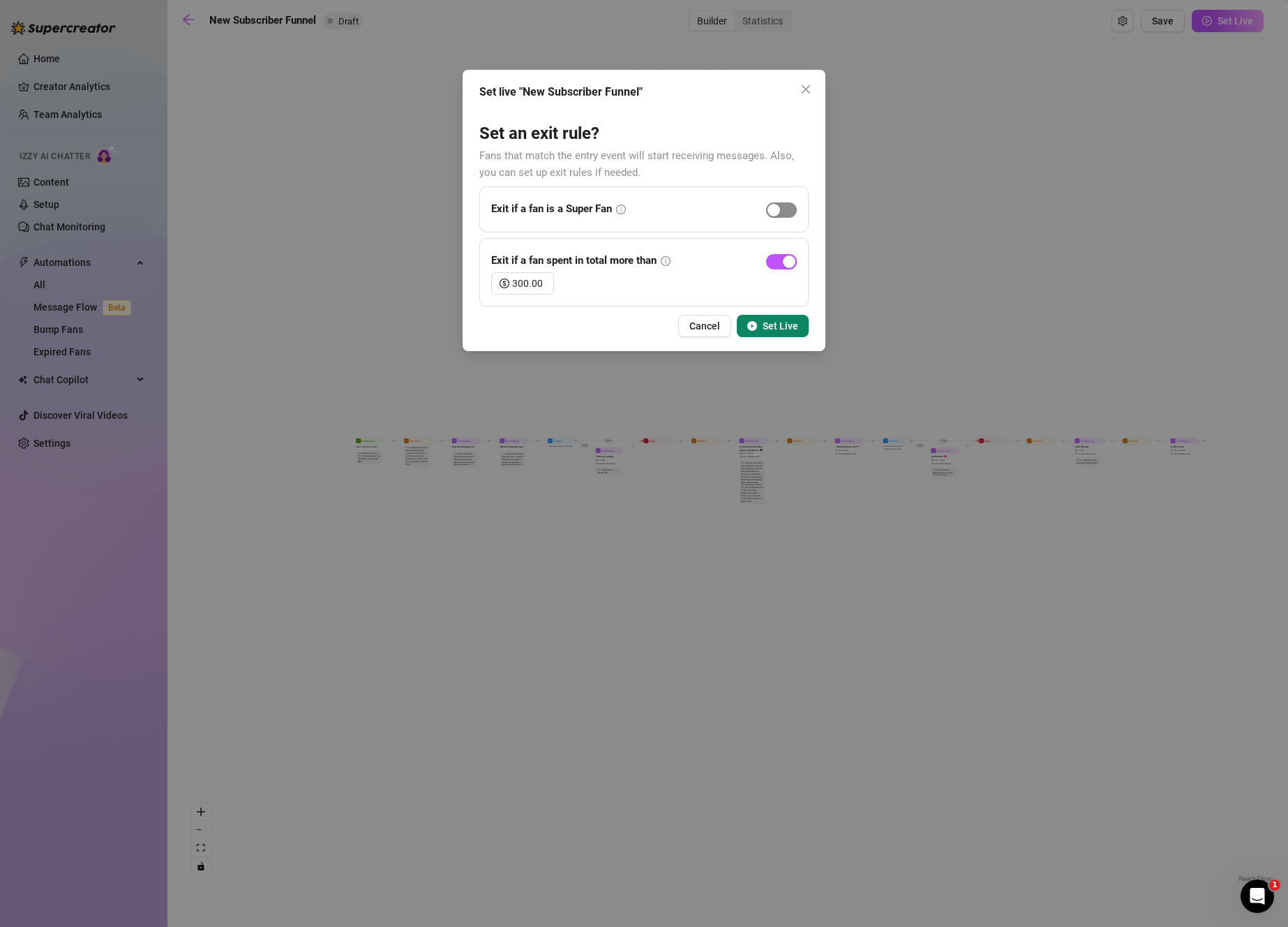
click at [778, 209] on div "button" at bounding box center [774, 210] width 13 height 13
click at [532, 288] on input "300.00" at bounding box center [532, 283] width 41 height 21
click at [785, 327] on span "Set Live" at bounding box center [780, 326] width 36 height 11
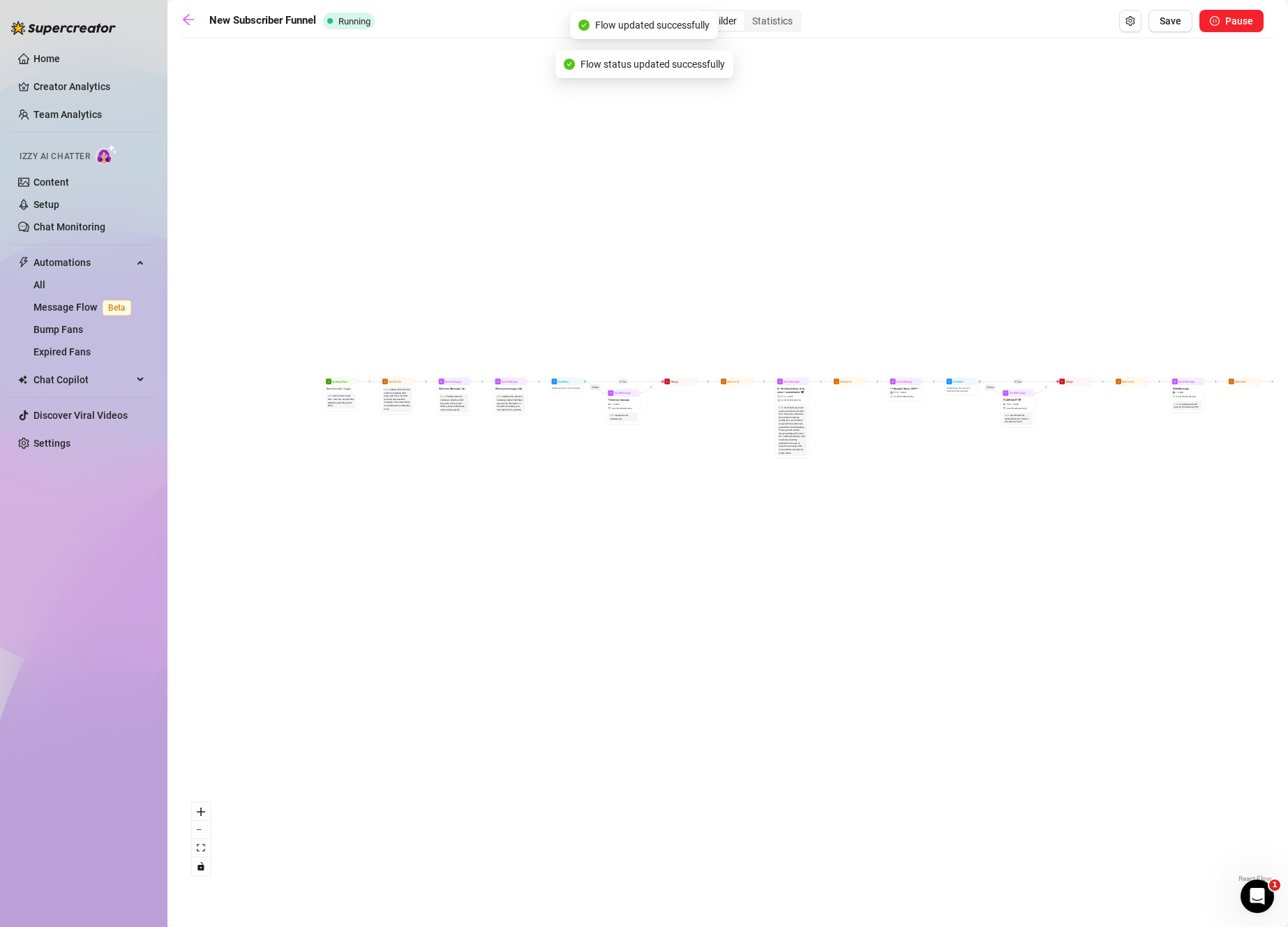
drag, startPoint x: 438, startPoint y: 614, endPoint x: 496, endPoint y: 553, distance: 84.2
click at [496, 553] on div "If True If False If True If False Merge Merge Send Message Follow up message 1 …" at bounding box center [728, 465] width 1093 height 840
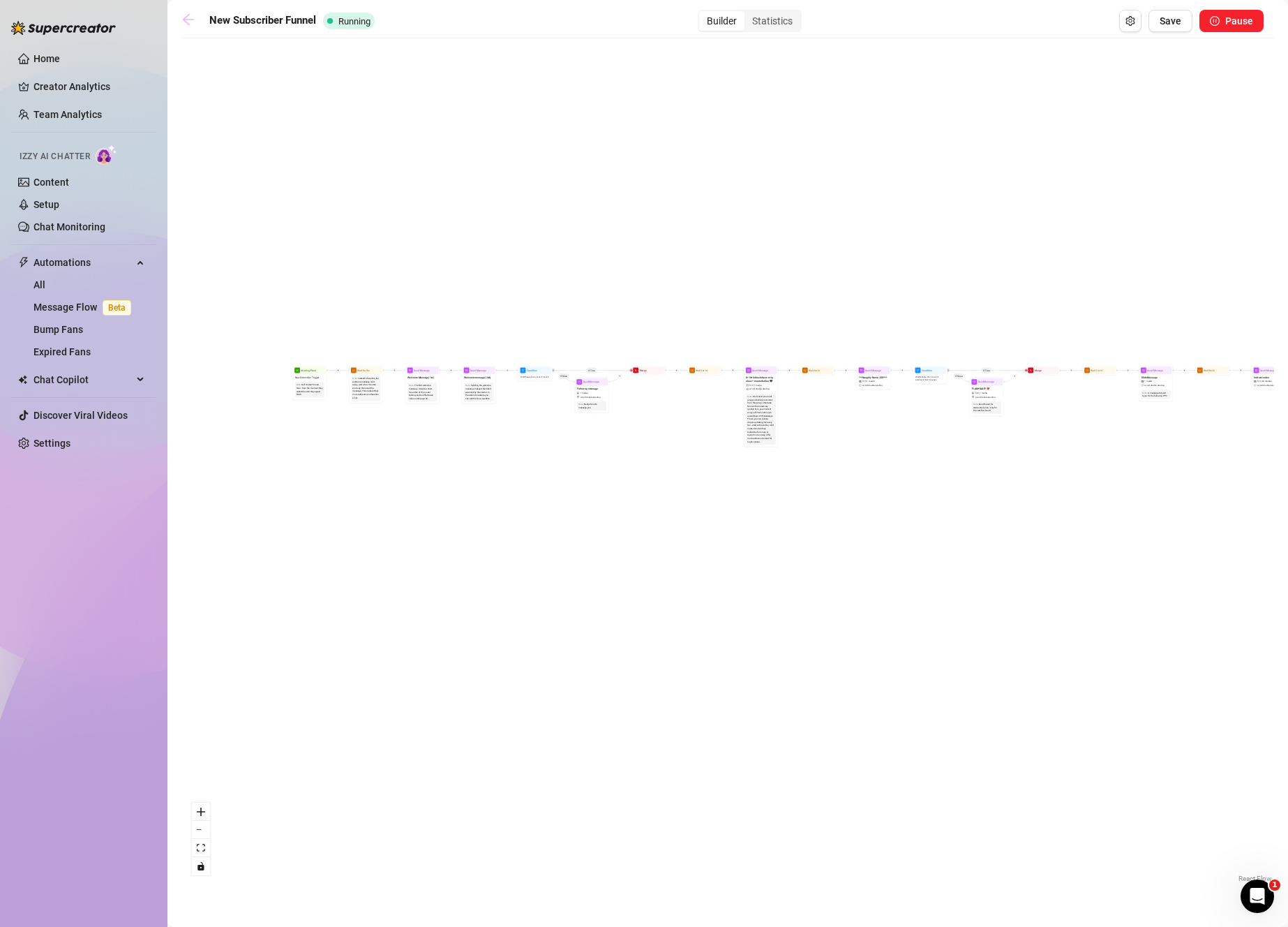
click at [188, 17] on icon "arrow-left" at bounding box center [188, 19] width 14 height 14
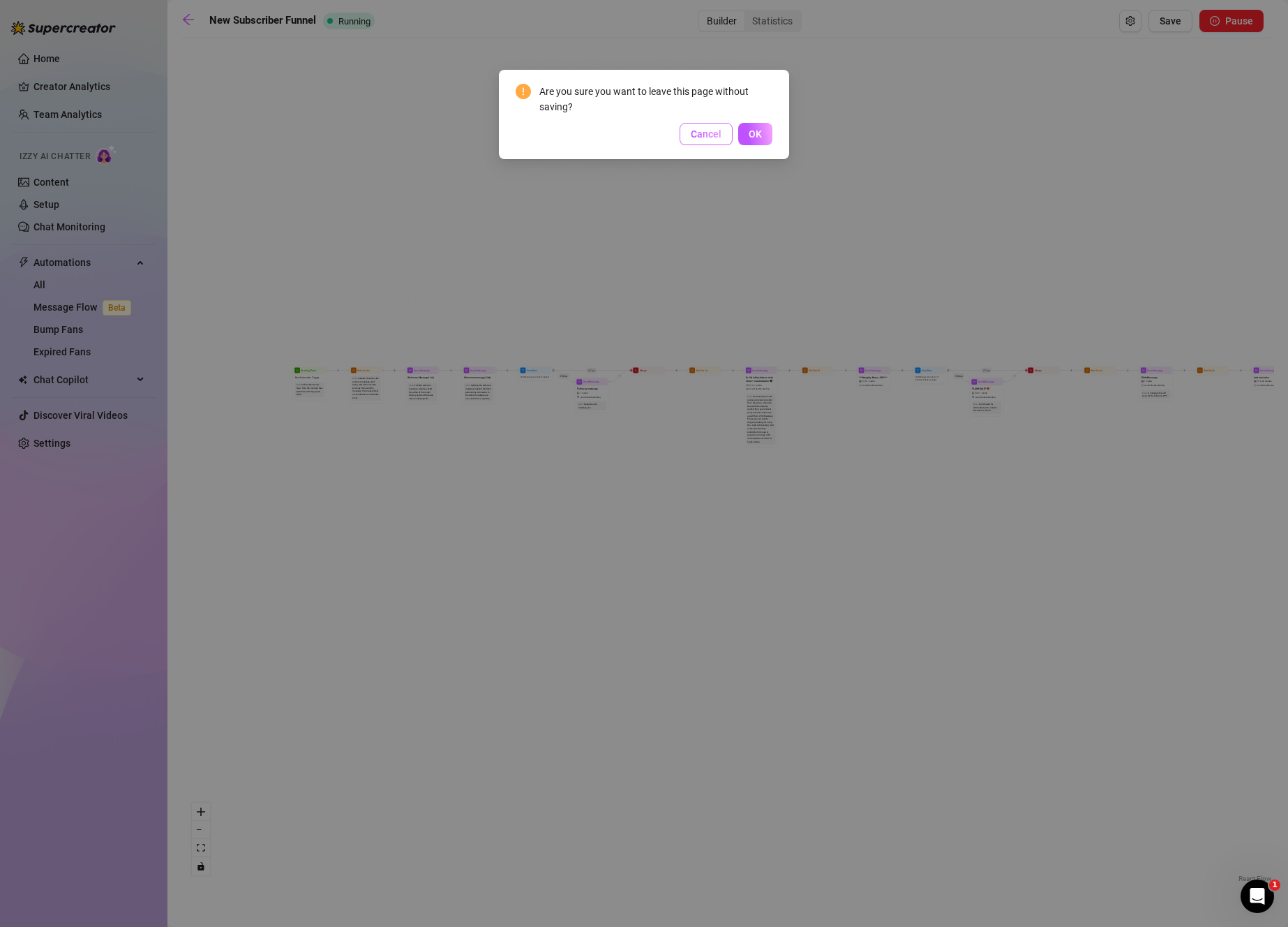
click at [701, 133] on span "Cancel" at bounding box center [705, 134] width 30 height 11
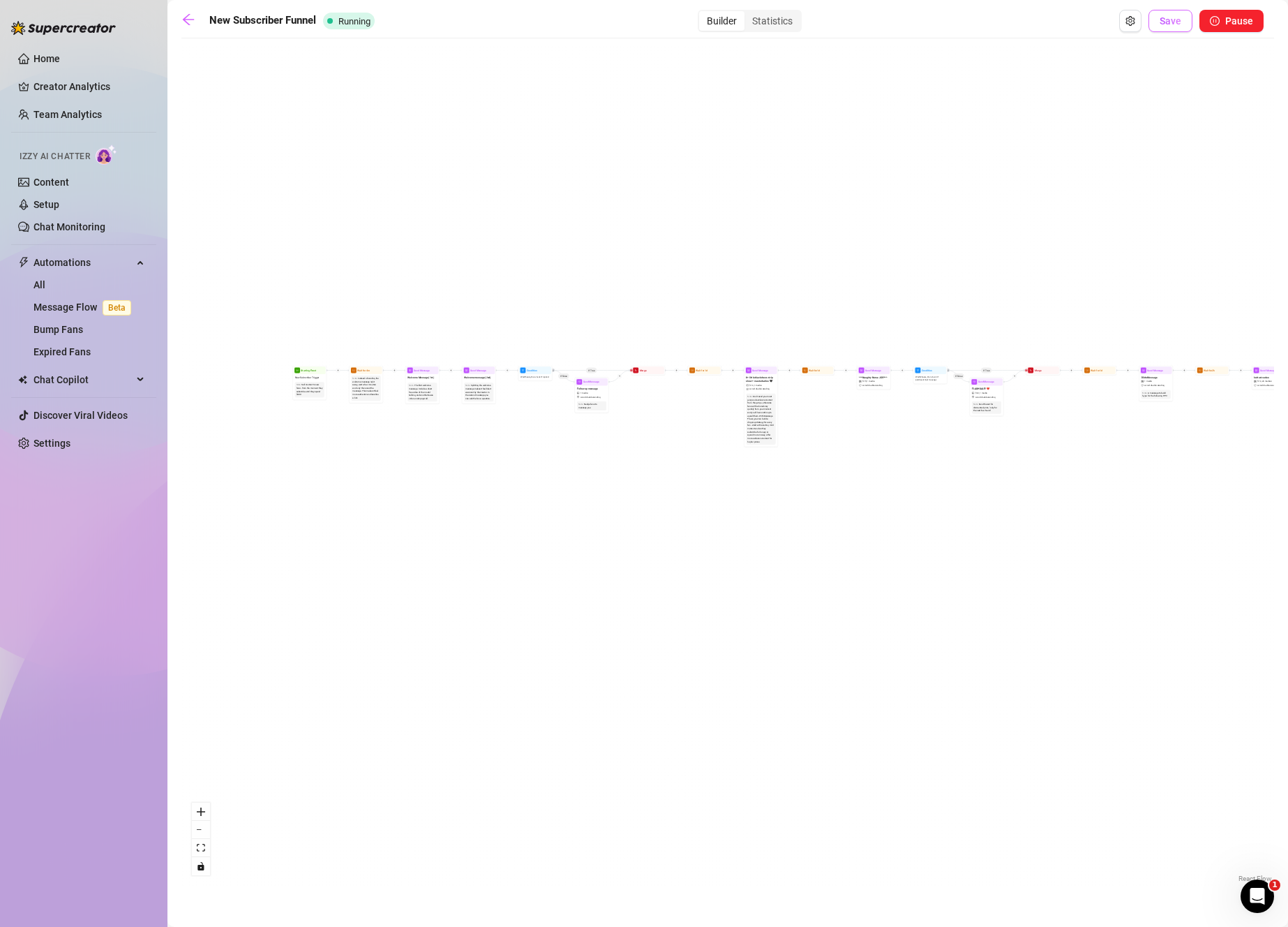
click at [1166, 22] on span "Save" at bounding box center [1170, 21] width 22 height 11
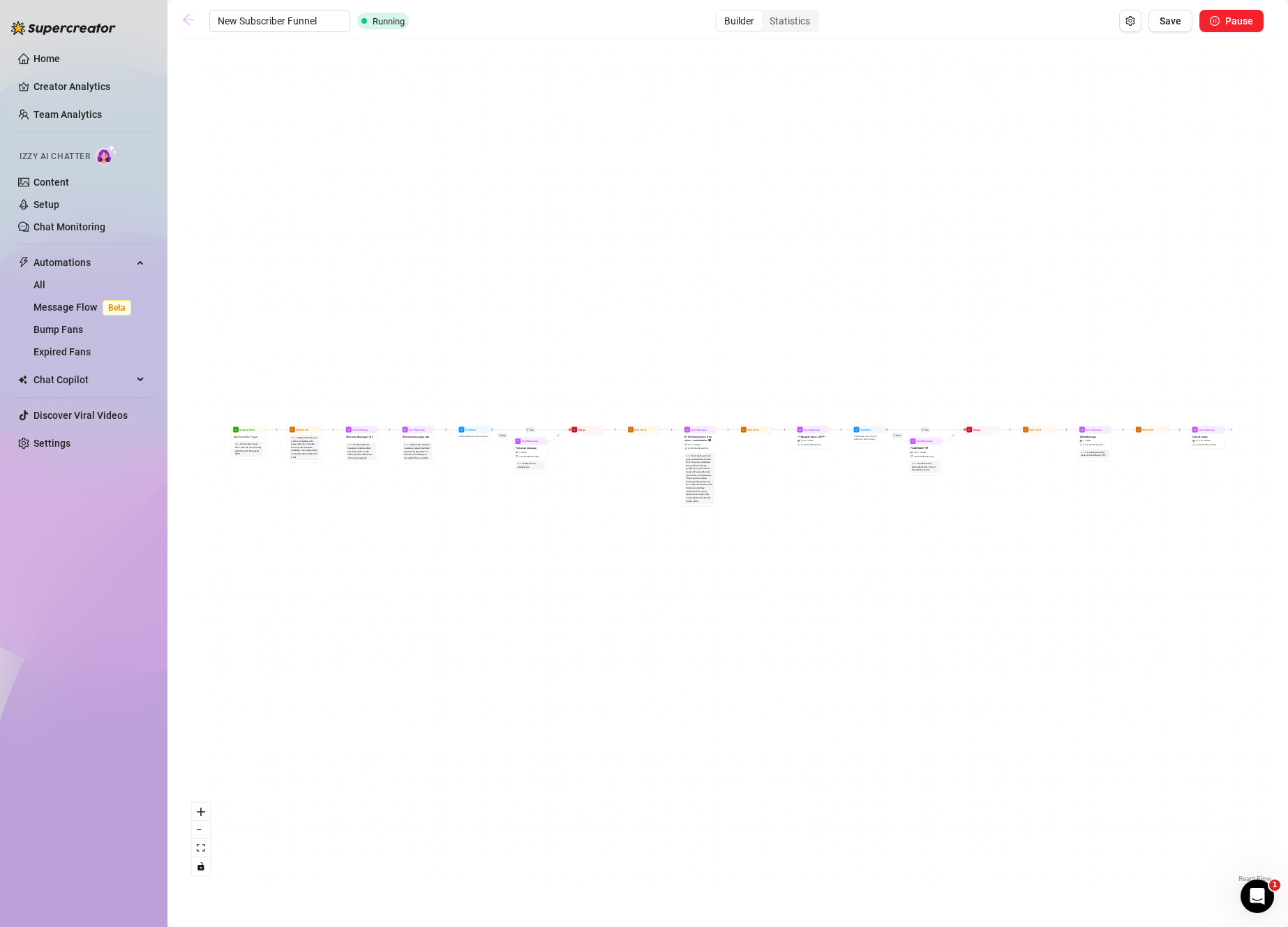
click at [188, 13] on icon "arrow-left" at bounding box center [188, 19] width 14 height 14
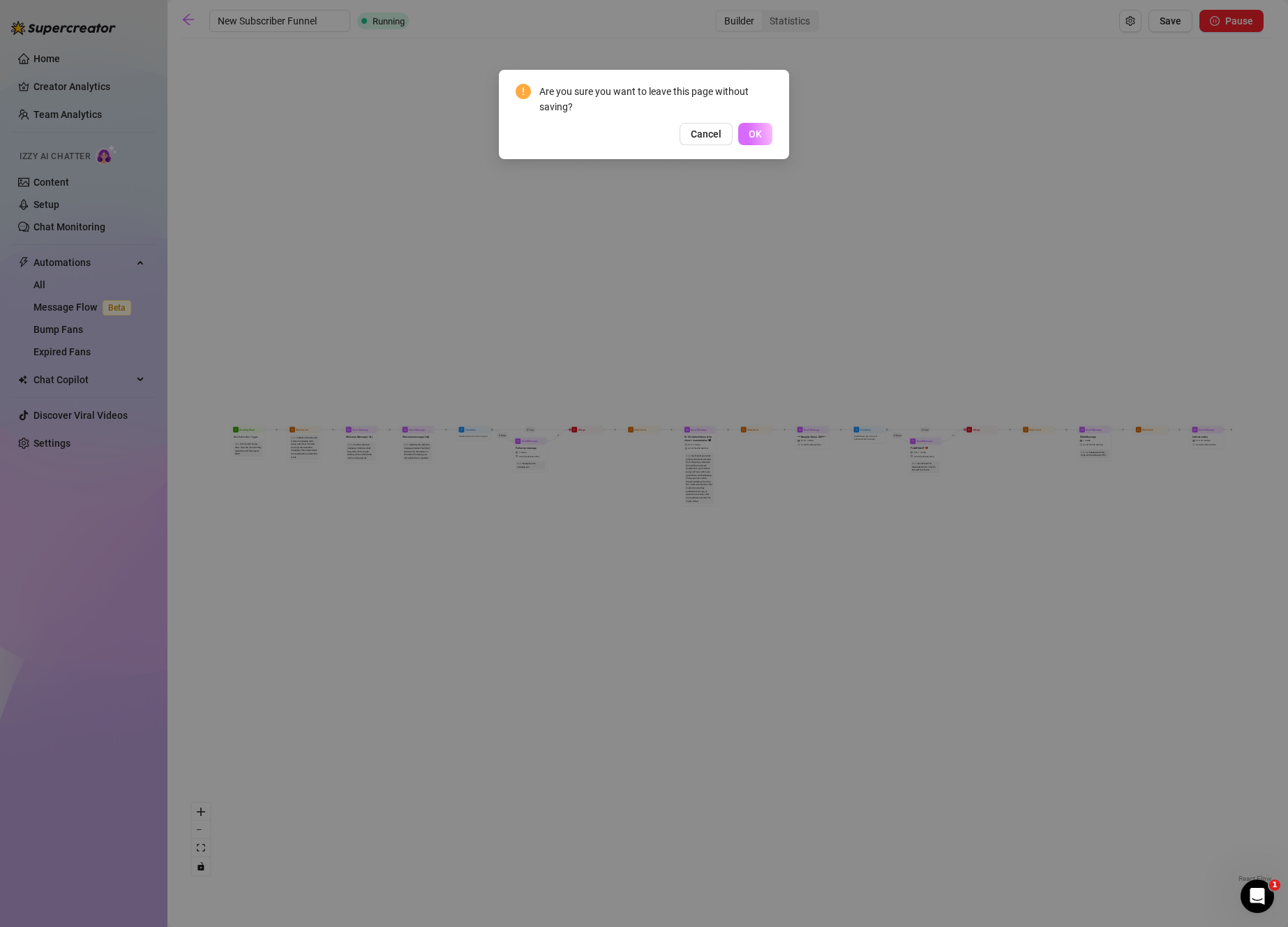
click at [763, 125] on button "OK" at bounding box center [755, 134] width 34 height 22
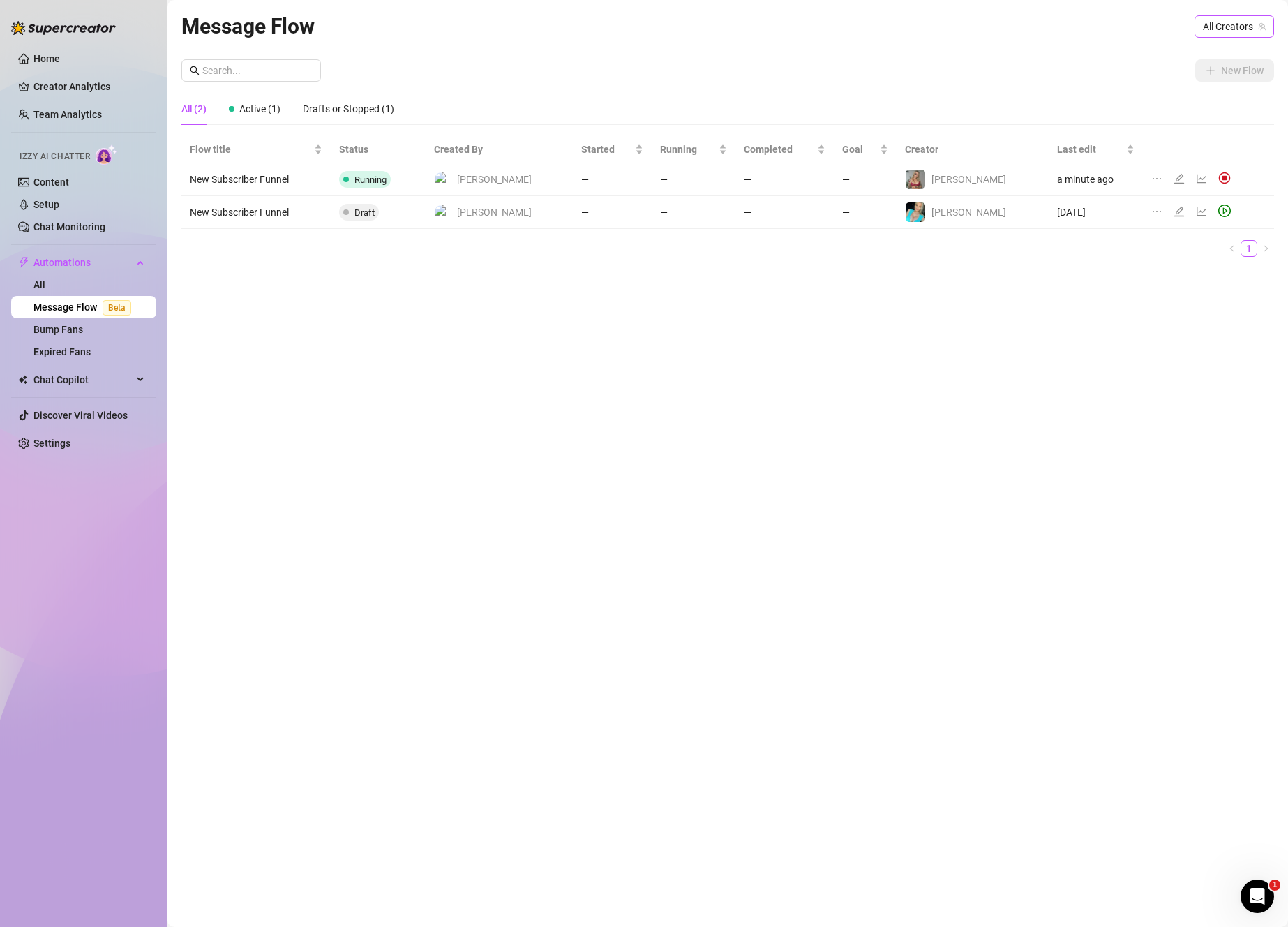
click at [1230, 19] on span "All Creators" at bounding box center [1234, 27] width 62 height 21
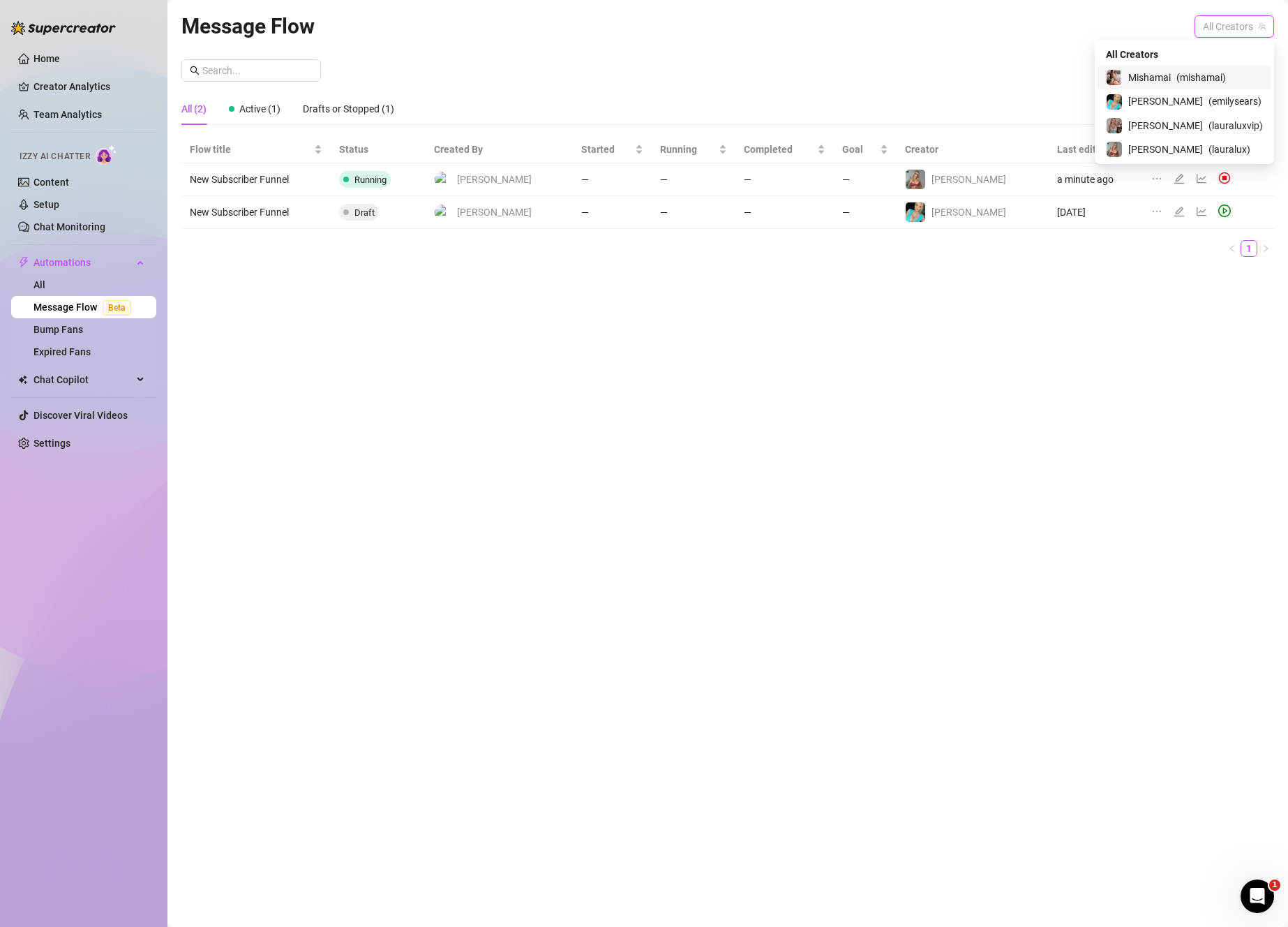
click at [1226, 70] on span "( mishamai )" at bounding box center [1201, 77] width 50 height 16
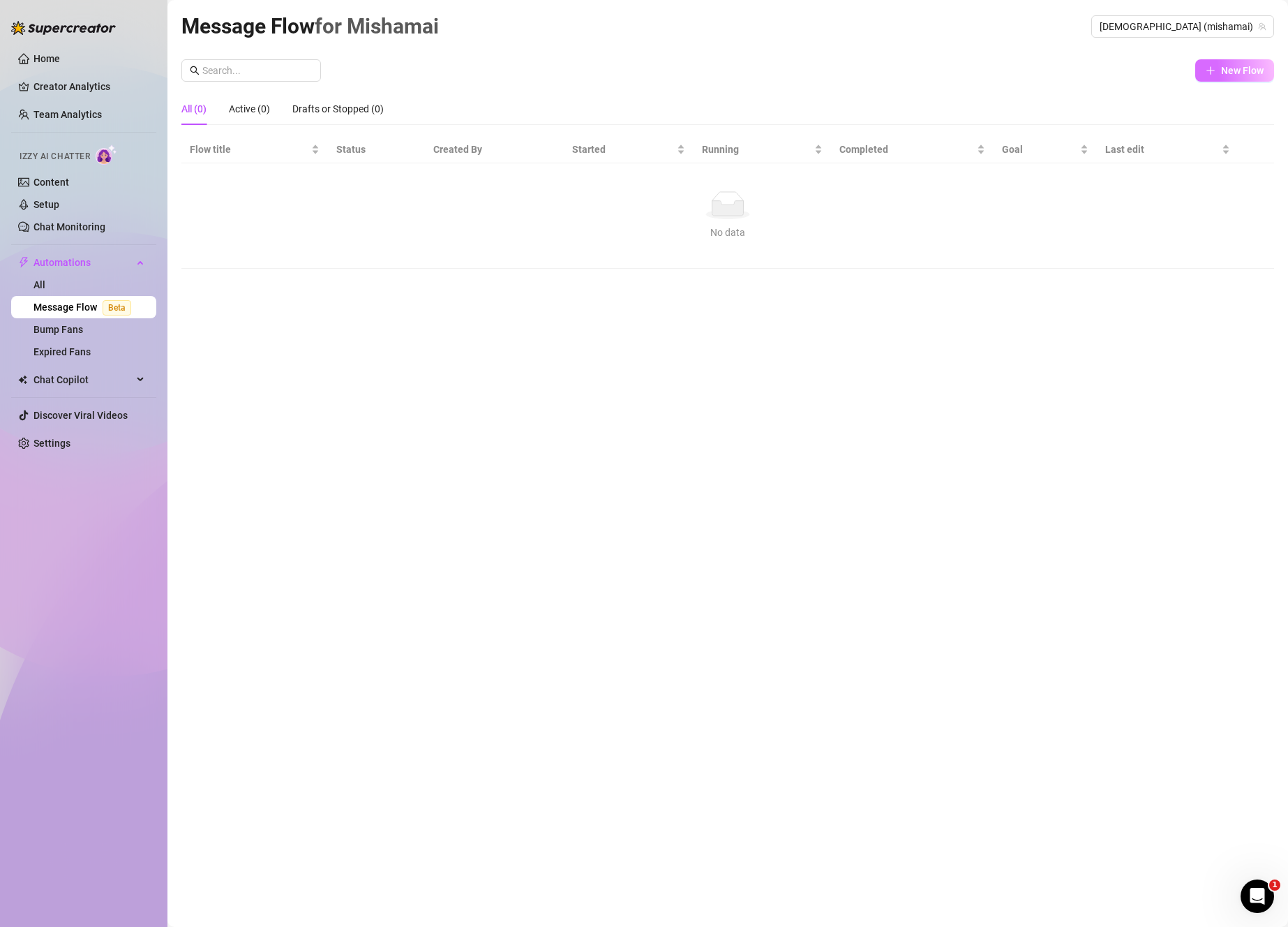
click at [1246, 62] on button "New Flow" at bounding box center [1234, 71] width 79 height 22
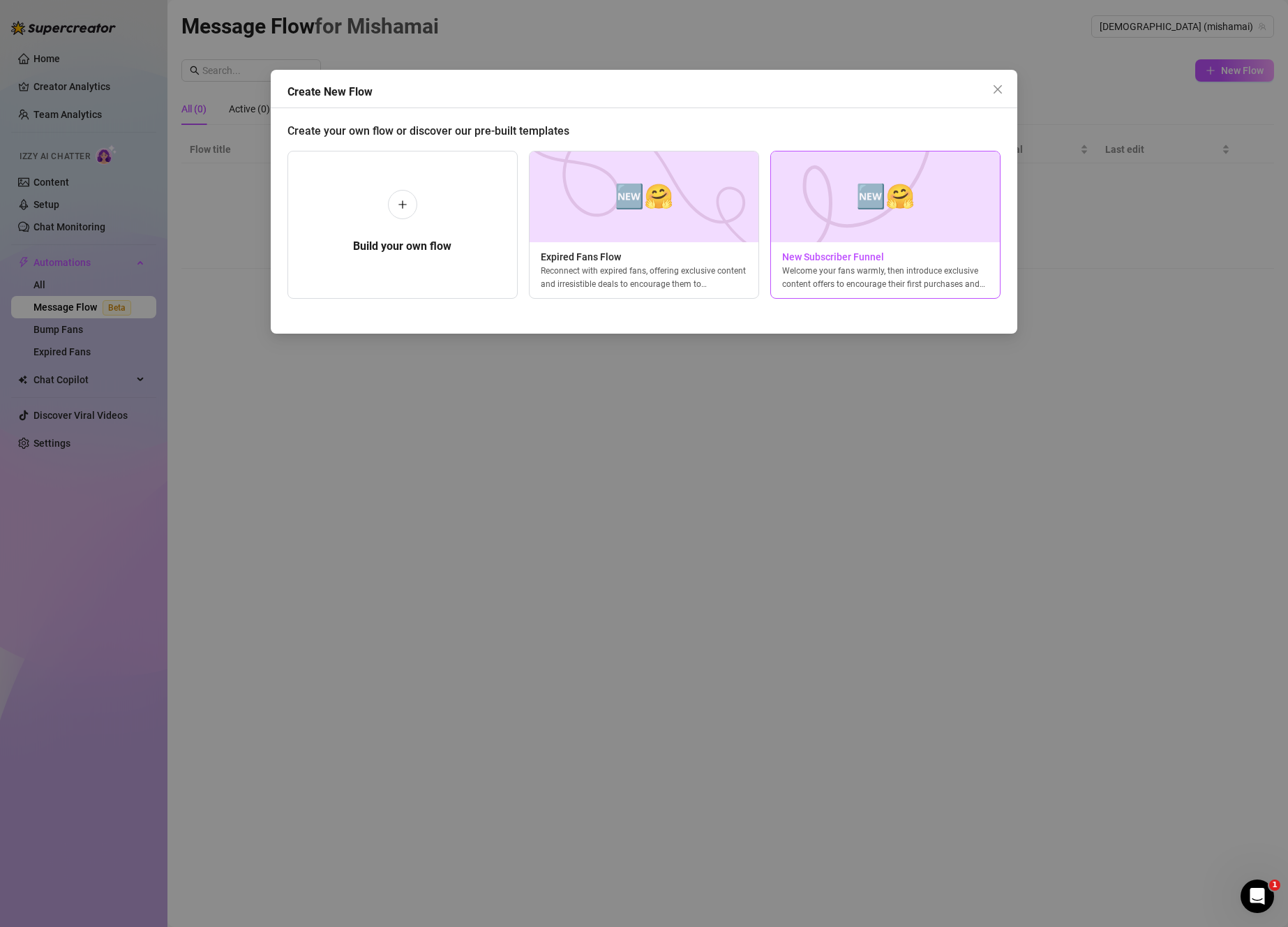
click at [878, 279] on div "Welcome your fans warmly, then introduce exclusive content offers to encourage …" at bounding box center [885, 277] width 229 height 25
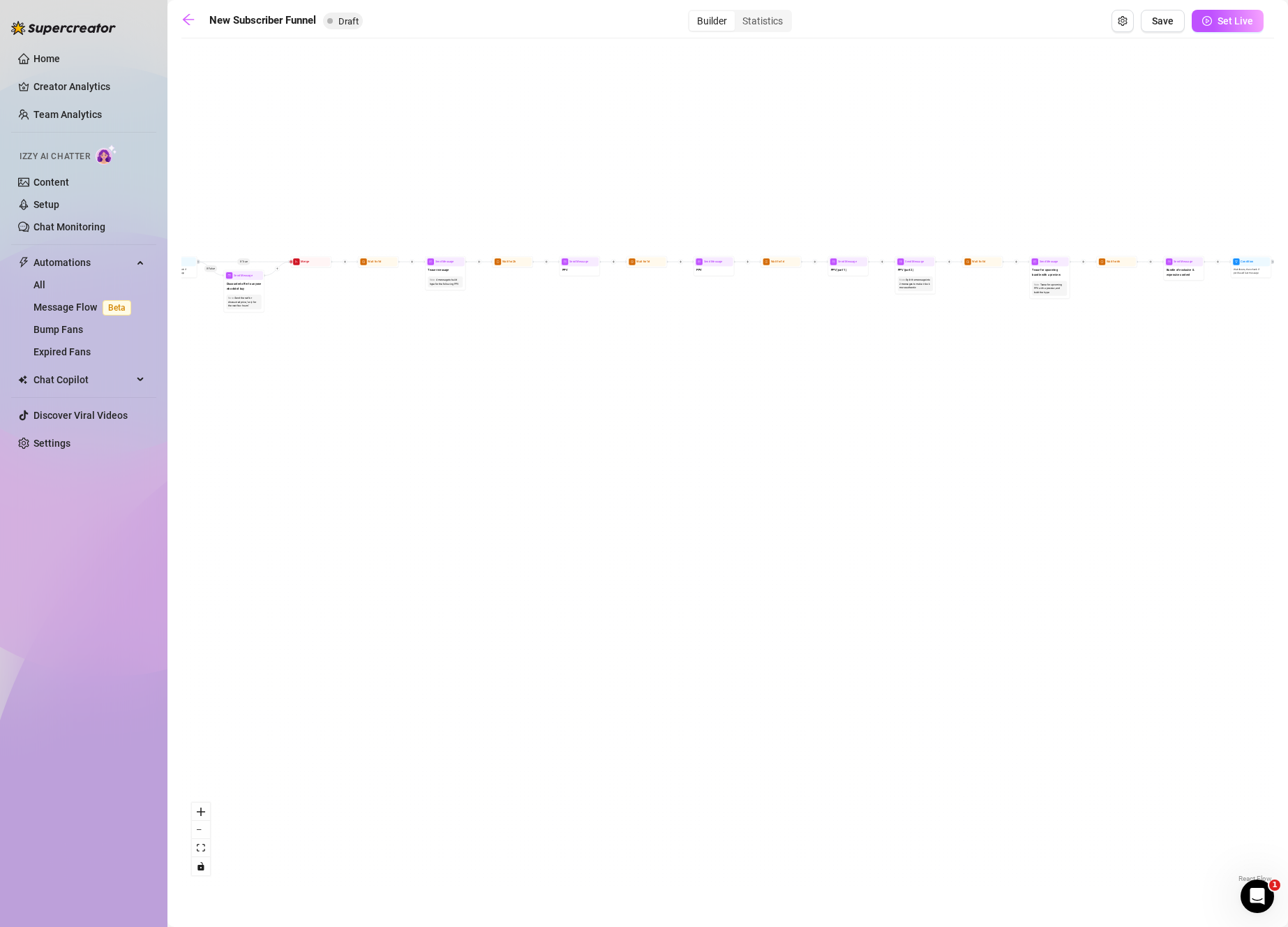
drag, startPoint x: 1145, startPoint y: 358, endPoint x: 632, endPoint y: 491, distance: 530.0
click at [632, 491] on div "If True If True If True If False If False If False If True If False Merge Merge…" at bounding box center [728, 465] width 1093 height 840
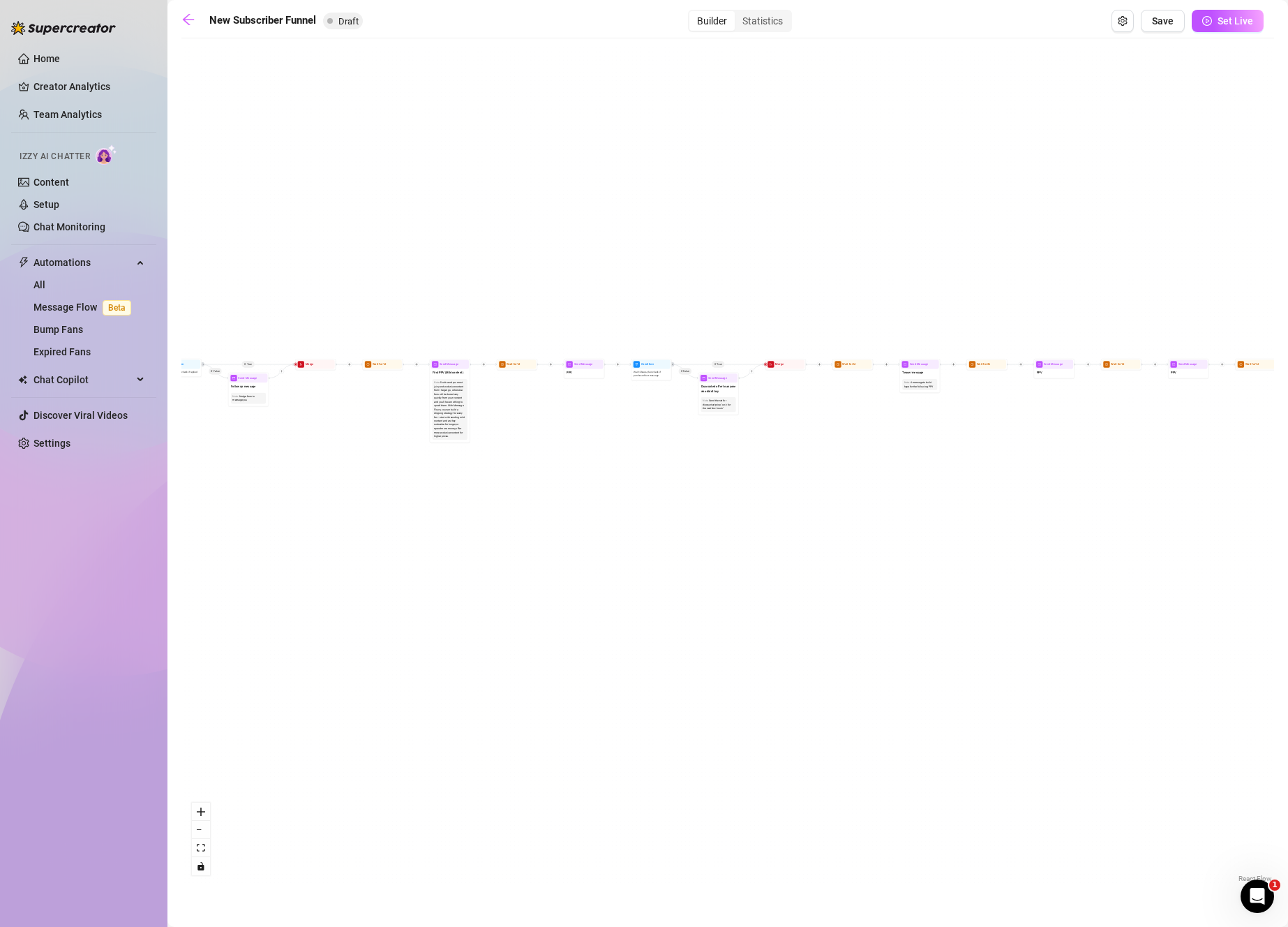
drag, startPoint x: 1353, startPoint y: 517, endPoint x: 1541, endPoint y: 497, distance: 189.1
click at [1287, 497] on html "Home Creator Analytics Team Analytics Izzy AI Chatter Content Setup Chat Monito…" at bounding box center [644, 463] width 1288 height 927
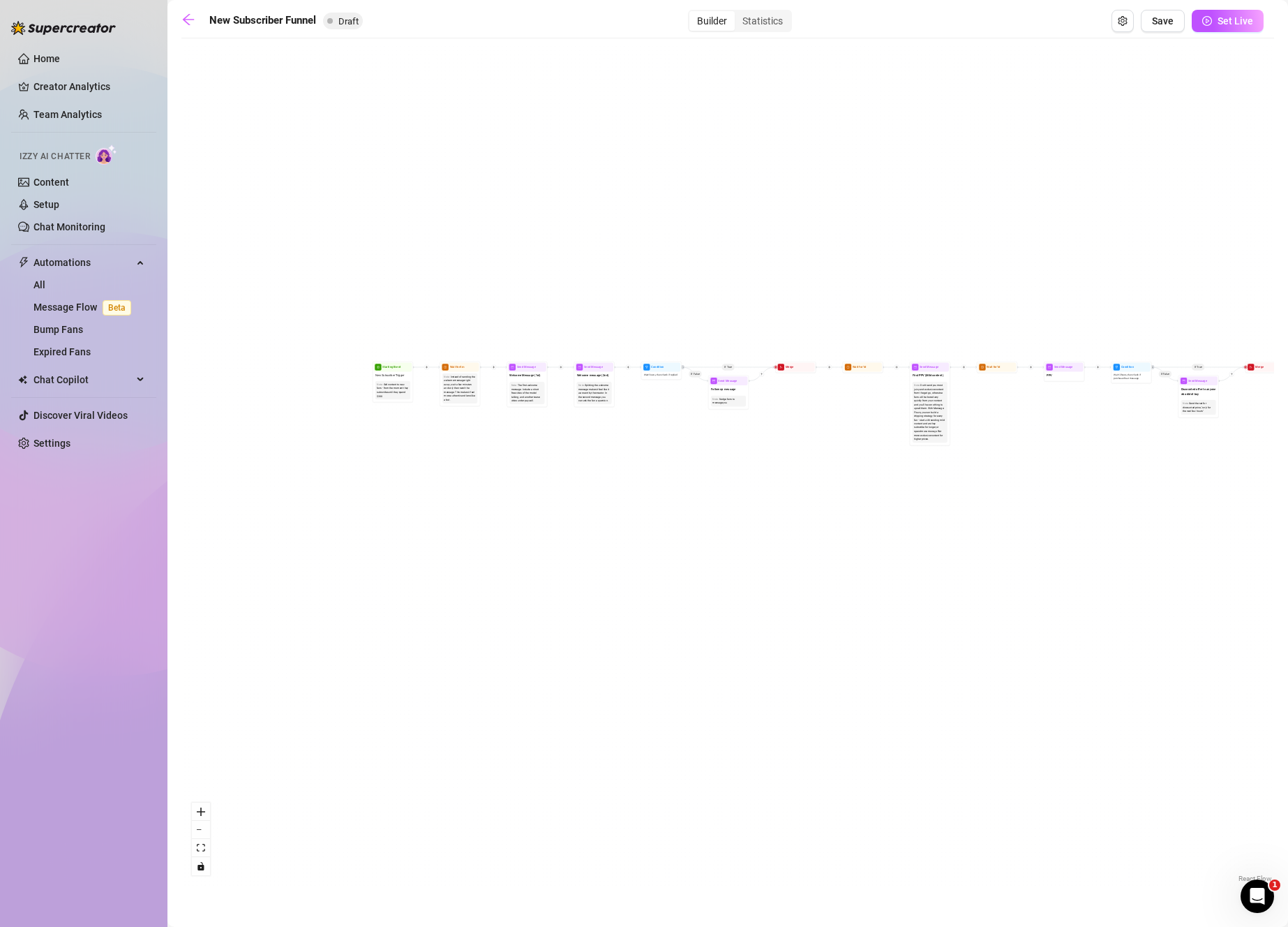
drag, startPoint x: 1061, startPoint y: 462, endPoint x: 1426, endPoint y: 445, distance: 365.4
click at [1287, 445] on html "Home Creator Analytics Team Analytics Izzy AI Chatter Content Setup Chat Monito…" at bounding box center [644, 463] width 1288 height 927
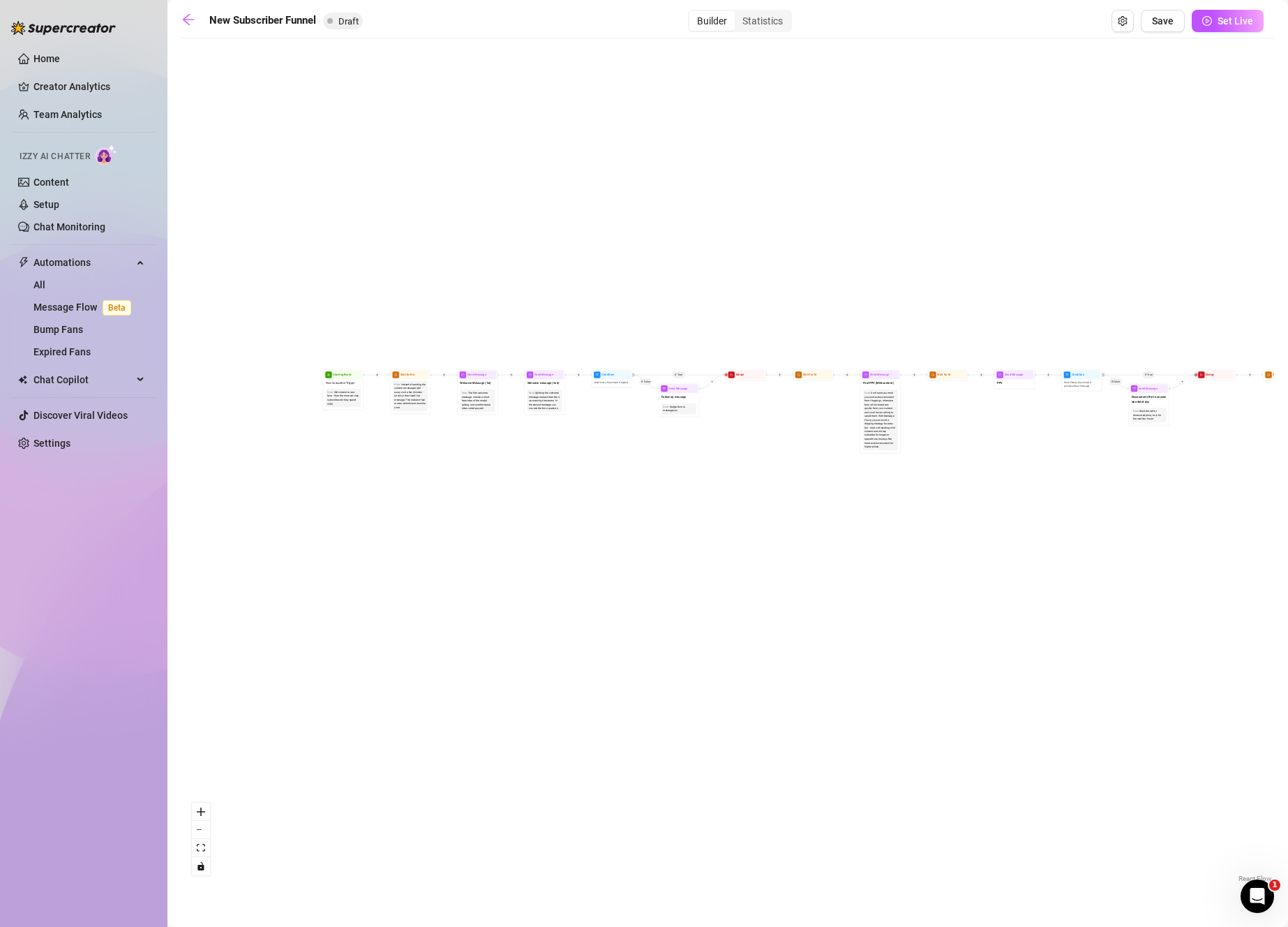
drag, startPoint x: 1012, startPoint y: 448, endPoint x: 599, endPoint y: 471, distance: 413.6
click at [598, 472] on div "If True If True If True If False If False If False If True If False Merge Merge…" at bounding box center [728, 465] width 1093 height 840
click at [184, 16] on icon "arrow-left" at bounding box center [188, 19] width 14 height 14
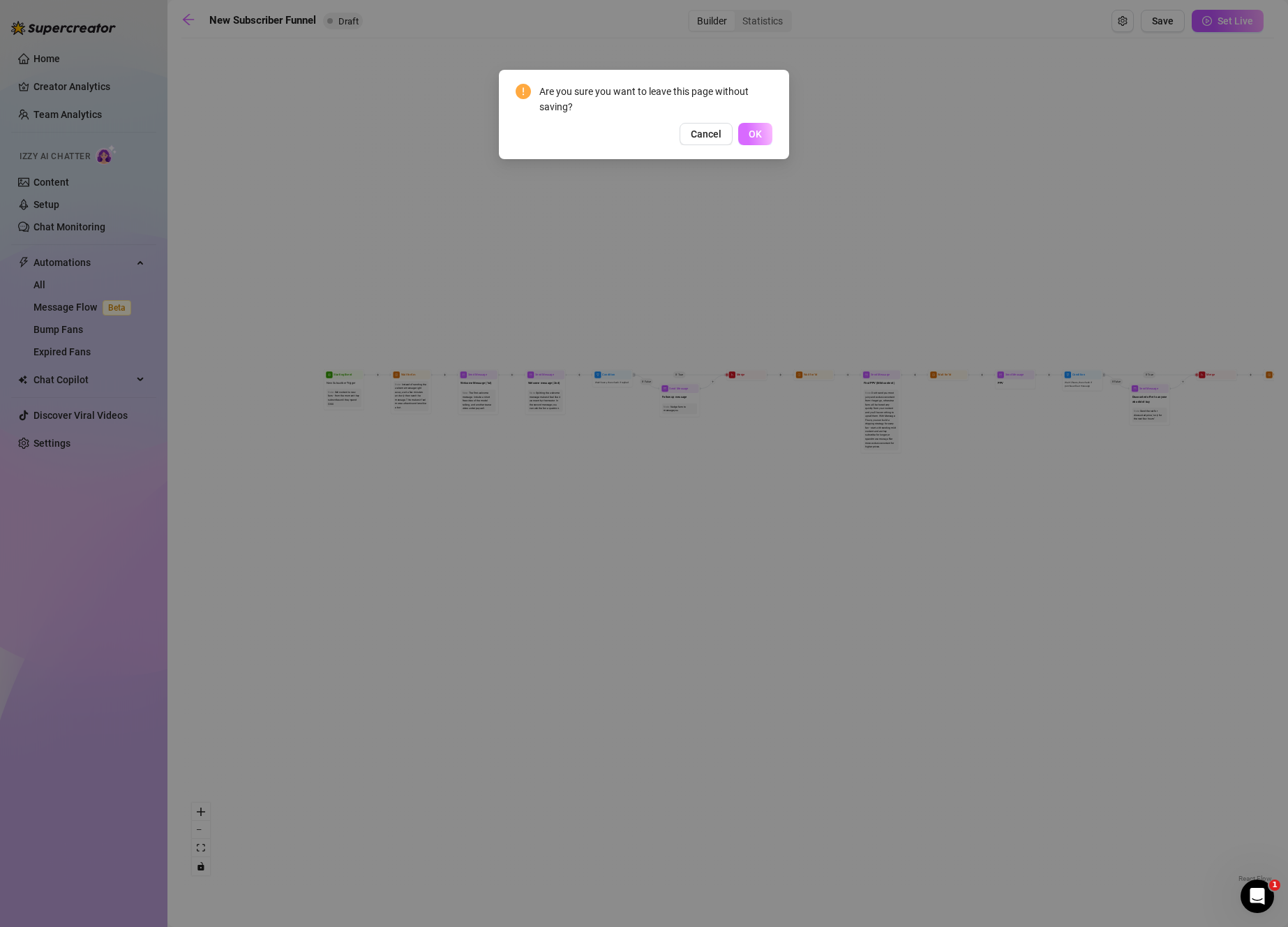
click at [745, 131] on button "OK" at bounding box center [755, 134] width 34 height 22
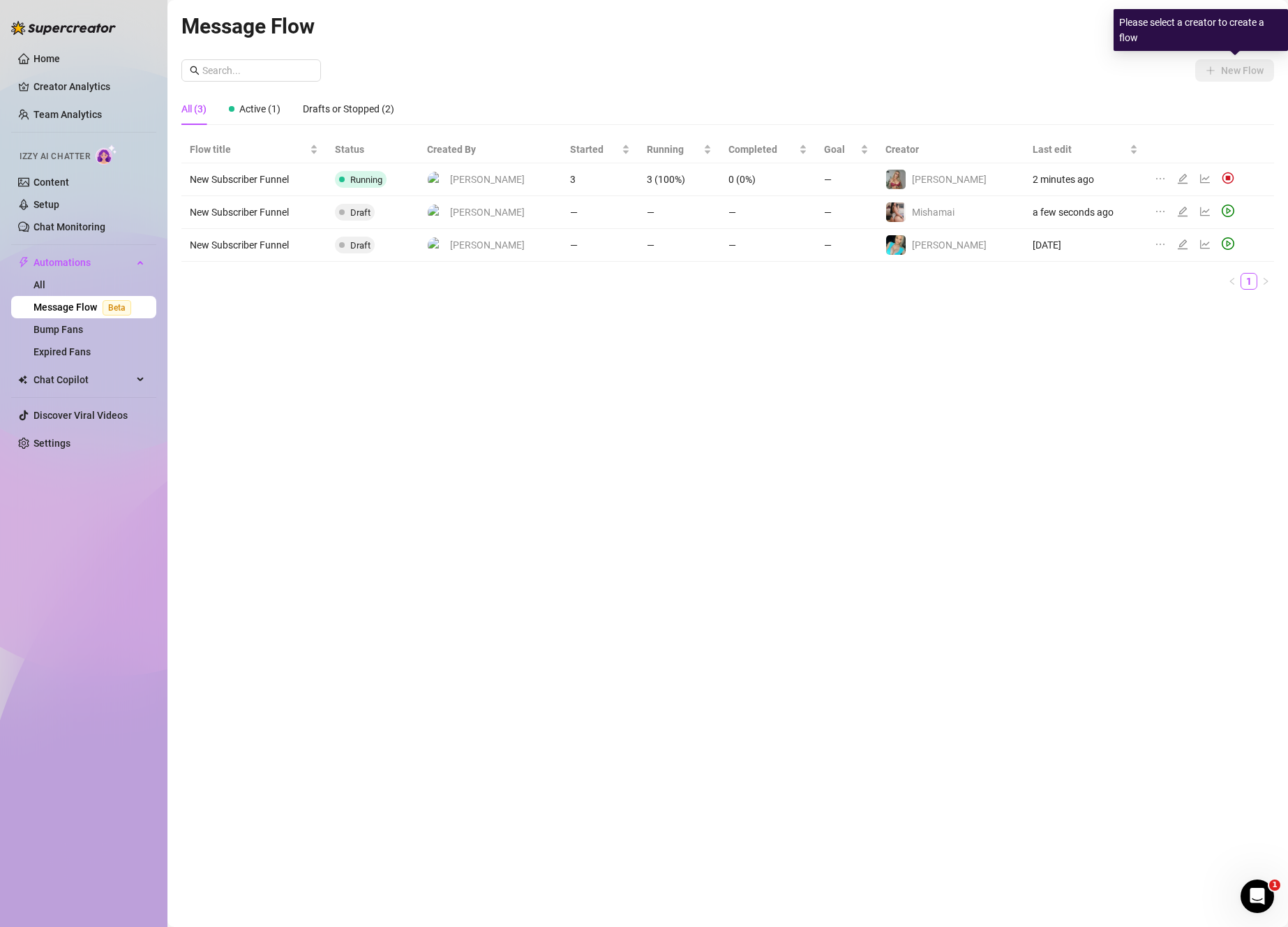
click at [1218, 28] on div "Please select a creator to create a flow" at bounding box center [1200, 30] width 175 height 42
click at [1068, 56] on div "Message Flow All Creators New Flow All (3) Active (1) Drafts or Stopped (2) Flo…" at bounding box center [728, 447] width 1093 height 875
click at [1223, 17] on span "All Creators" at bounding box center [1234, 27] width 62 height 21
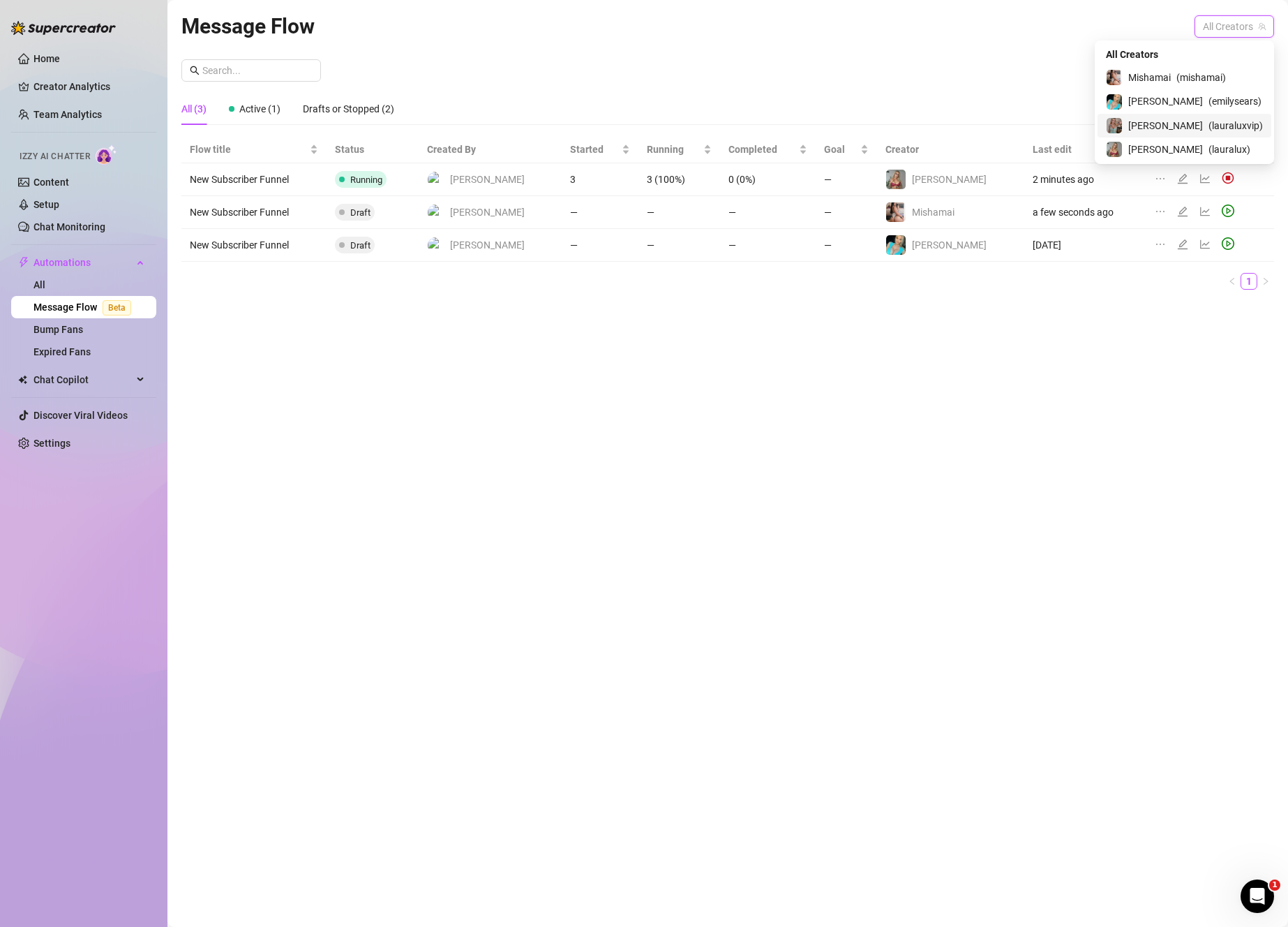
click at [1211, 125] on span "( lauraluxvip )" at bounding box center [1235, 126] width 54 height 16
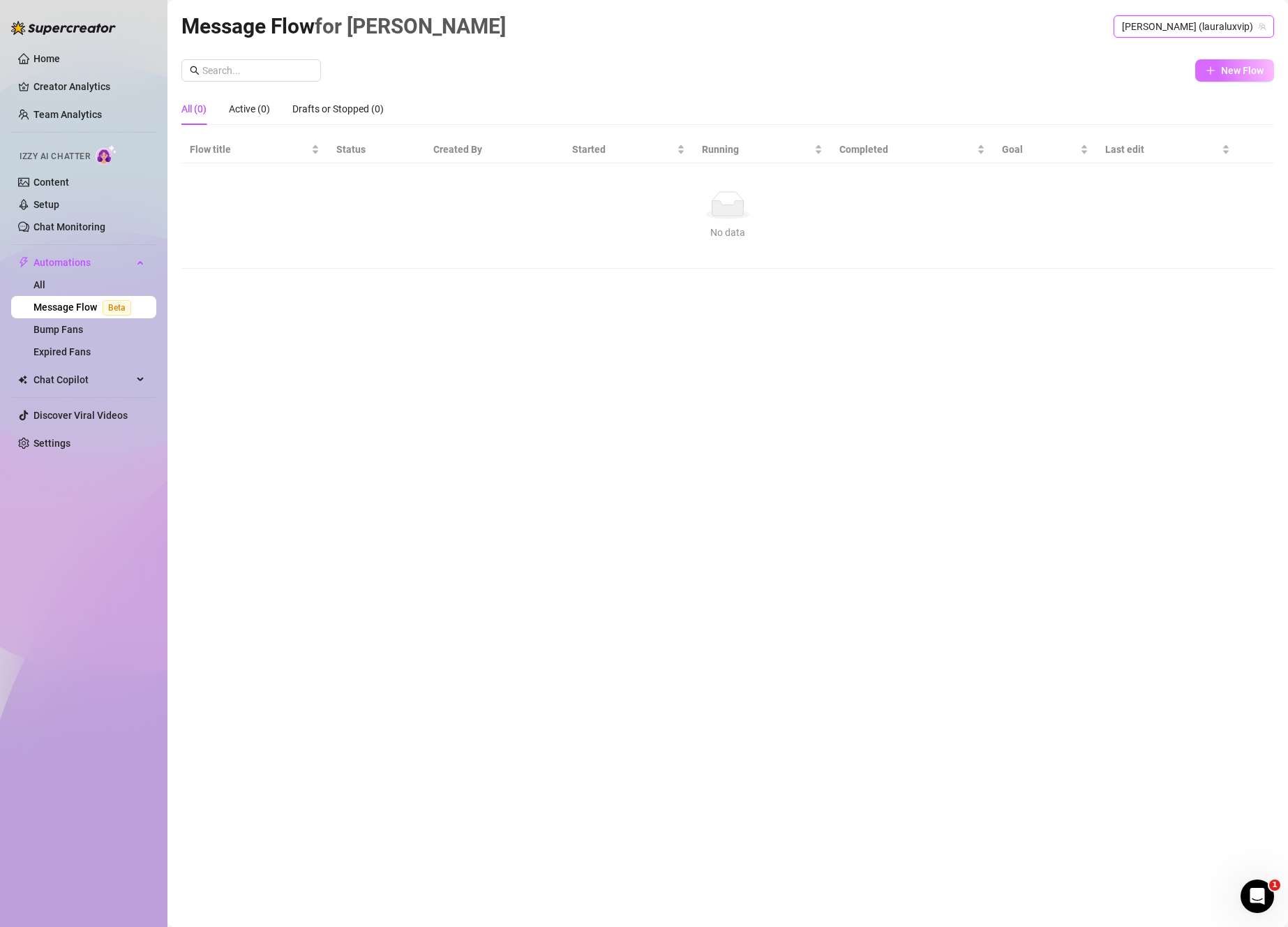
click at [1223, 73] on span "New Flow" at bounding box center [1242, 70] width 42 height 11
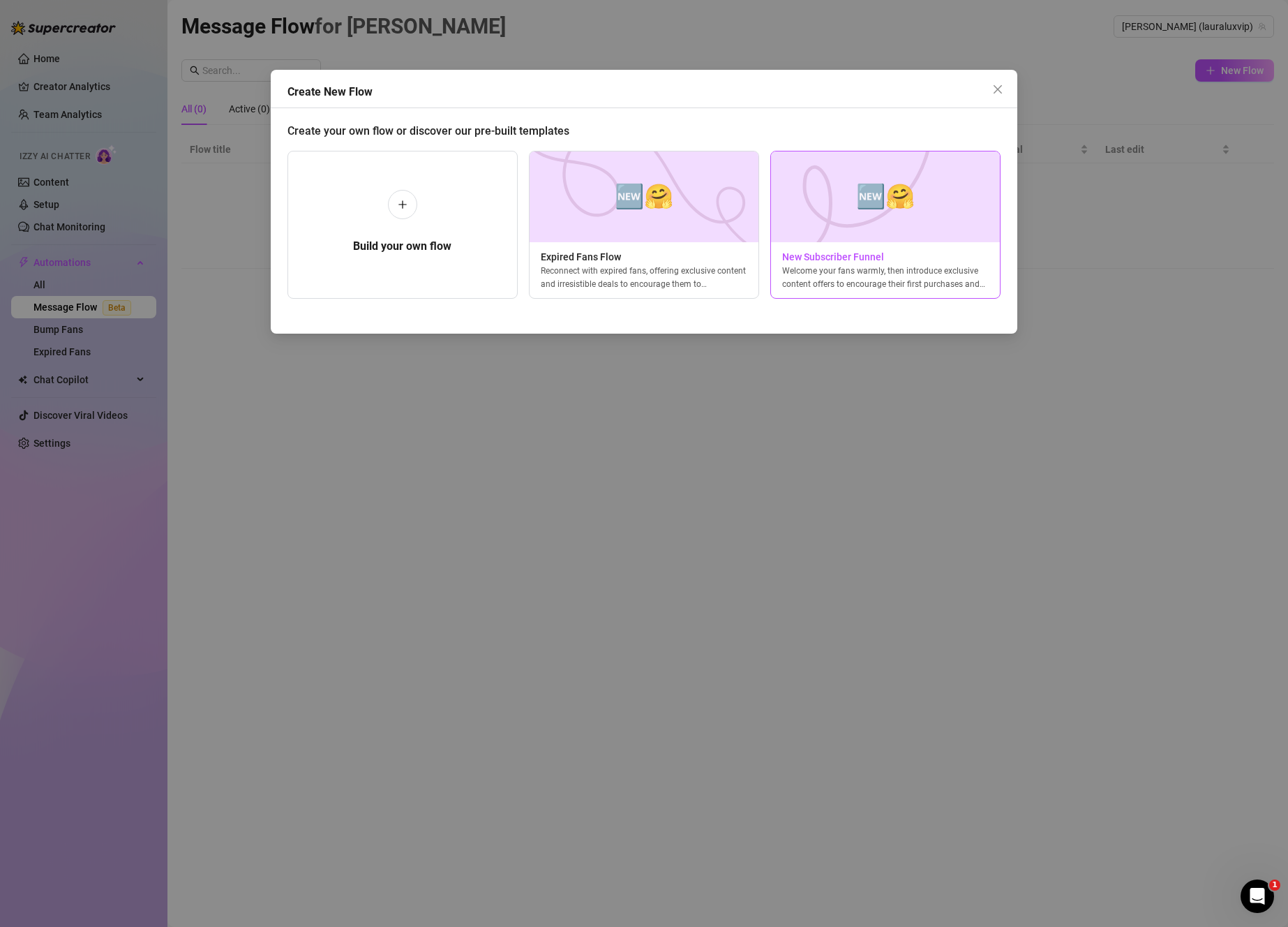
click at [954, 260] on span "New Subscriber Funnel" at bounding box center [885, 256] width 229 height 16
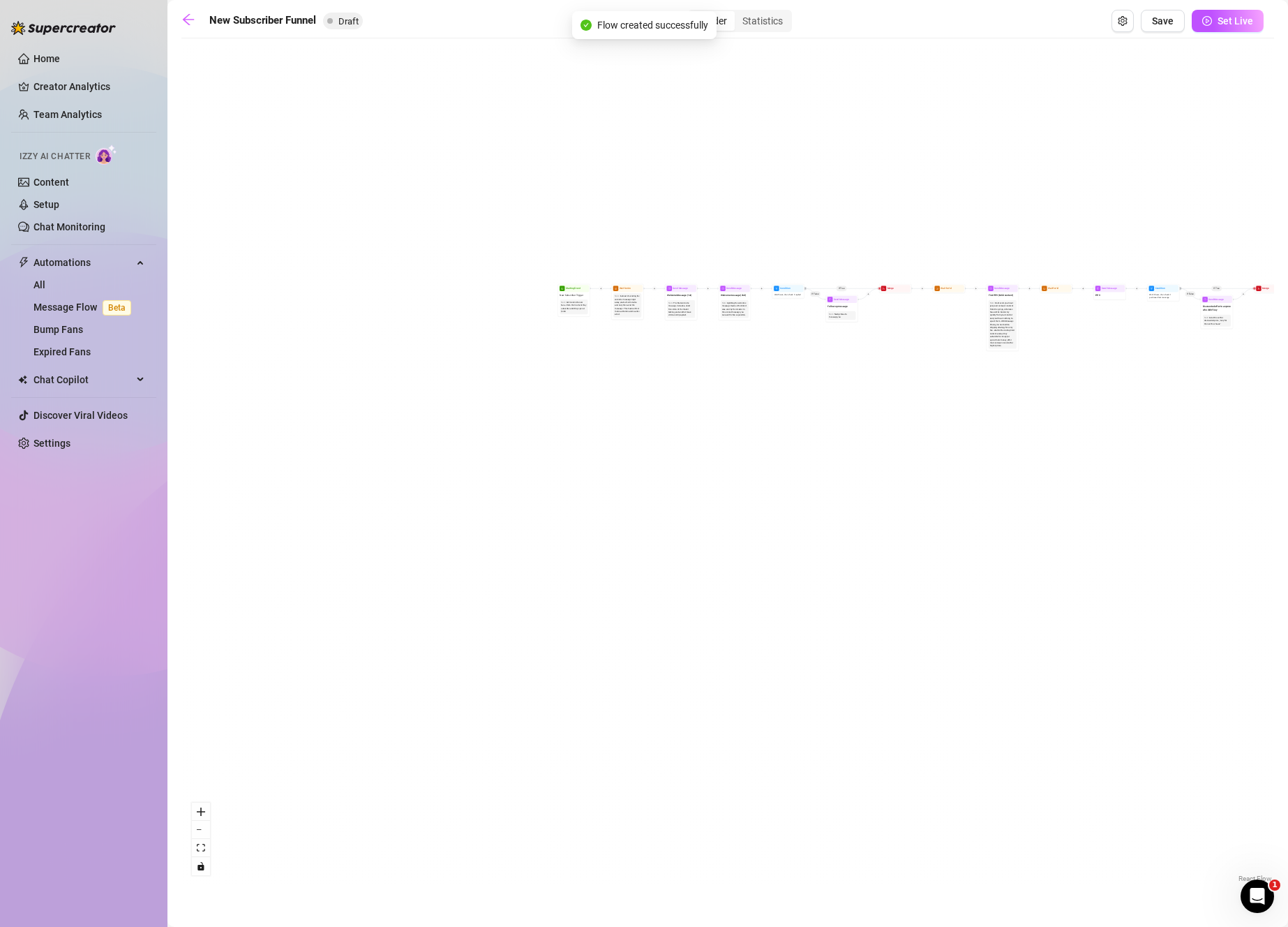
drag, startPoint x: 389, startPoint y: 601, endPoint x: 852, endPoint y: 694, distance: 472.2
click at [882, 708] on div "If True If True If True If False If False If False If True If False Merge Merge…" at bounding box center [728, 465] width 1093 height 840
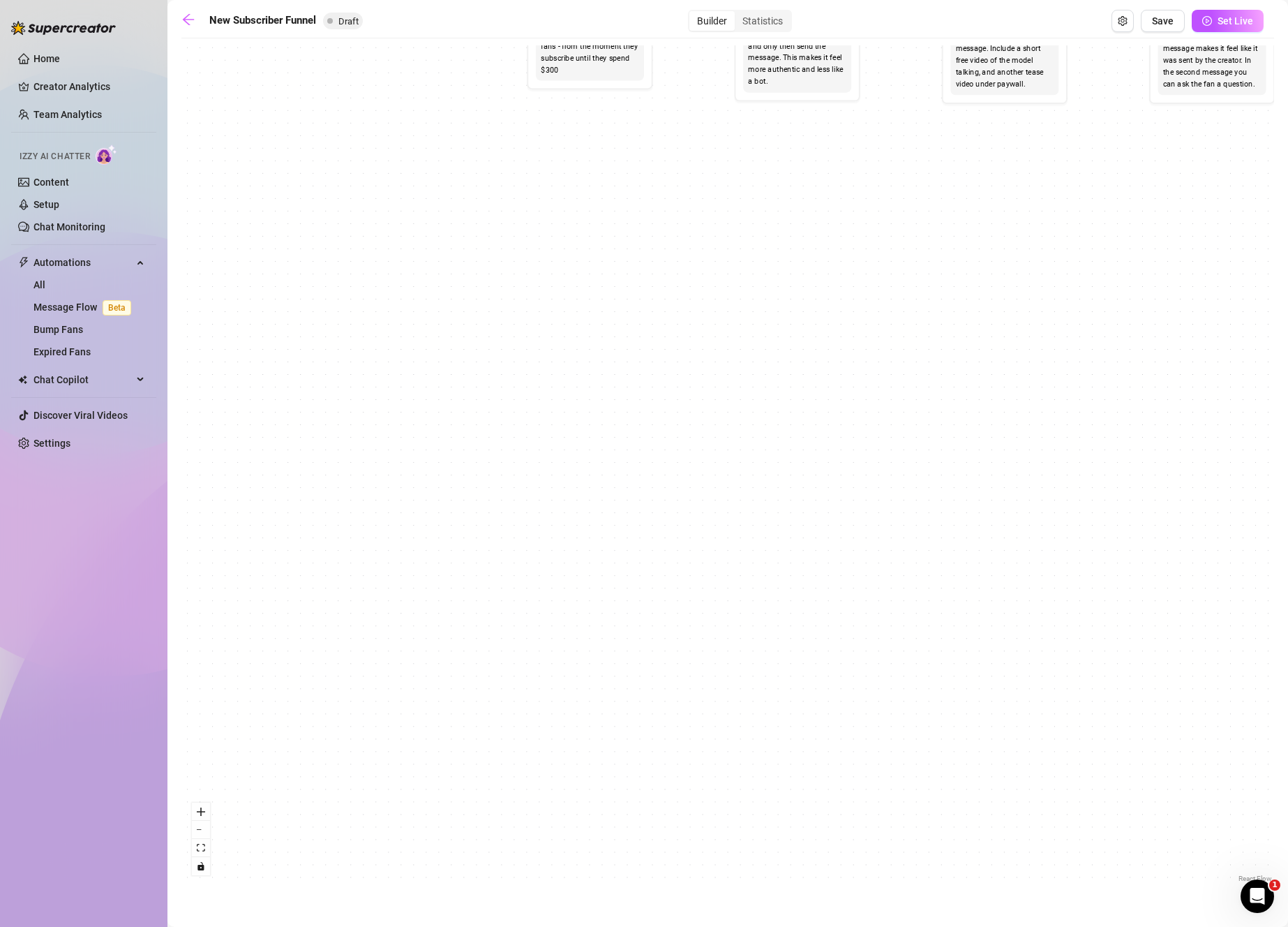
drag, startPoint x: 989, startPoint y: 370, endPoint x: 557, endPoint y: 742, distance: 570.1
click at [562, 763] on div "If True If True If True If False If False If False If True If False Merge Merge…" at bounding box center [728, 465] width 1093 height 840
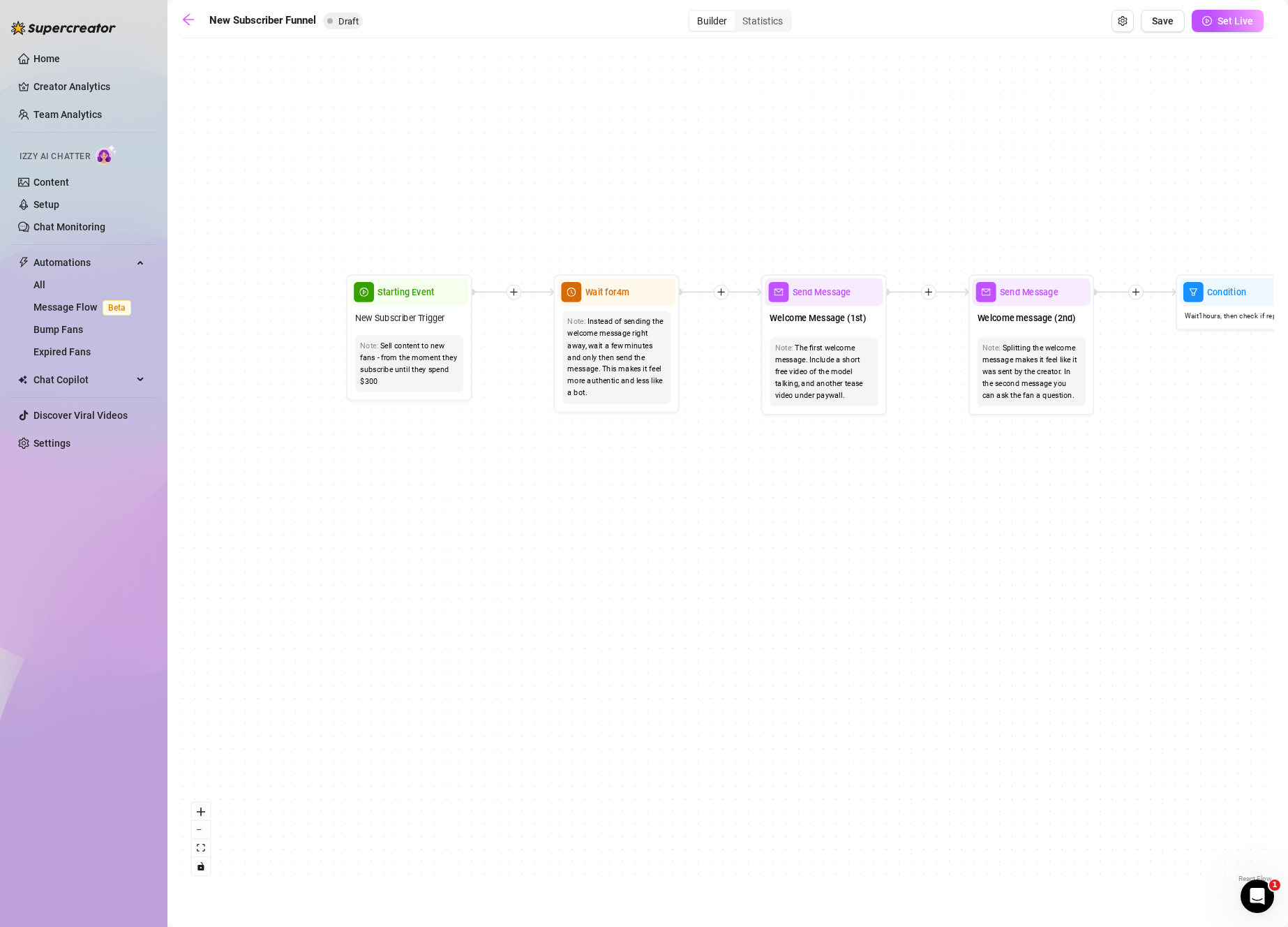
drag, startPoint x: 779, startPoint y: 562, endPoint x: 716, endPoint y: 682, distance: 135.5
click at [716, 682] on div "If True If True If True If False If False If False If True If False Merge Merge…" at bounding box center [728, 465] width 1093 height 840
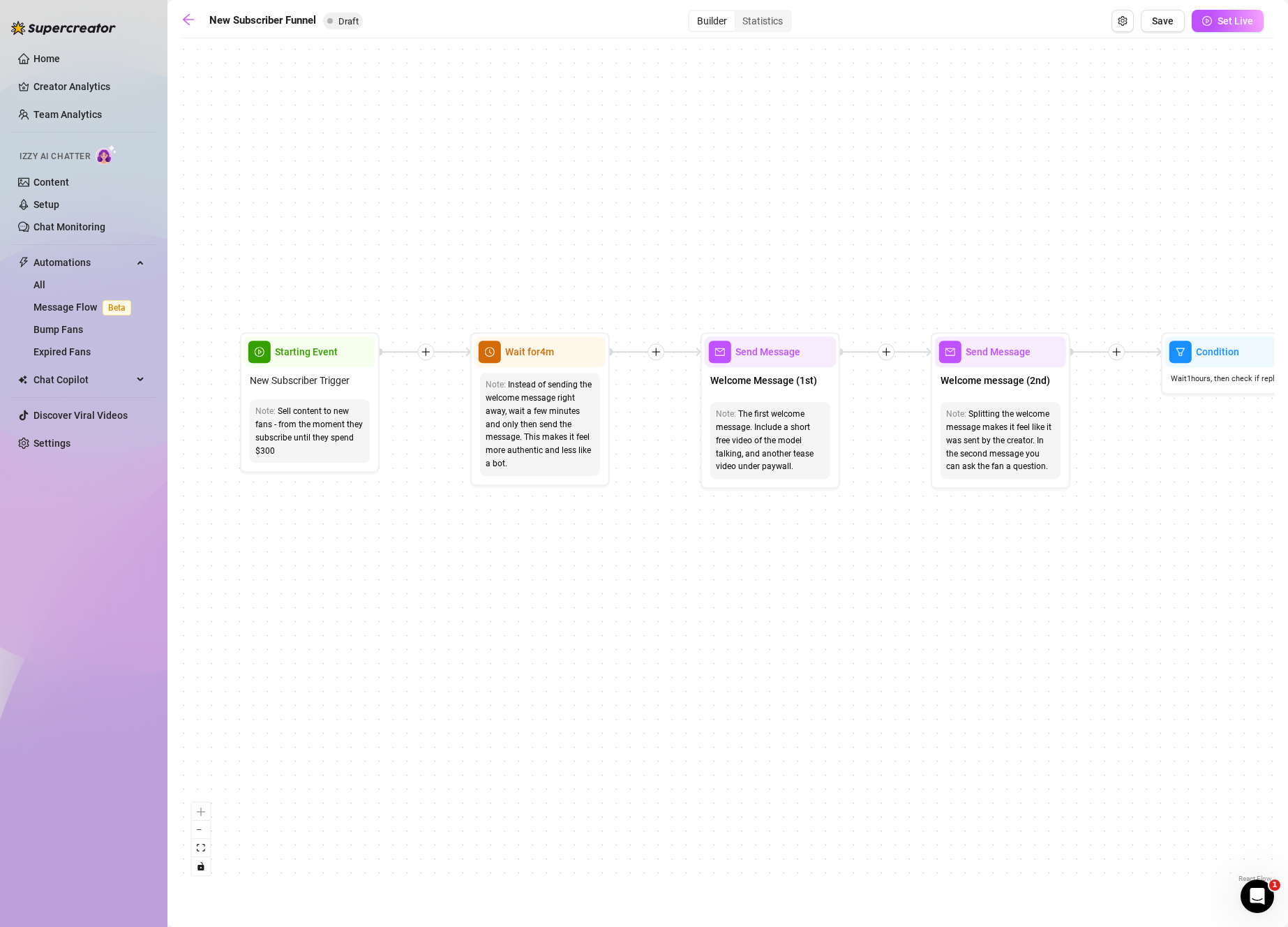
drag, startPoint x: 774, startPoint y: 519, endPoint x: 728, endPoint y: 547, distance: 53.9
click at [728, 547] on div "If True If True If True If False If False If False If True If False Merge Merge…" at bounding box center [728, 465] width 1093 height 840
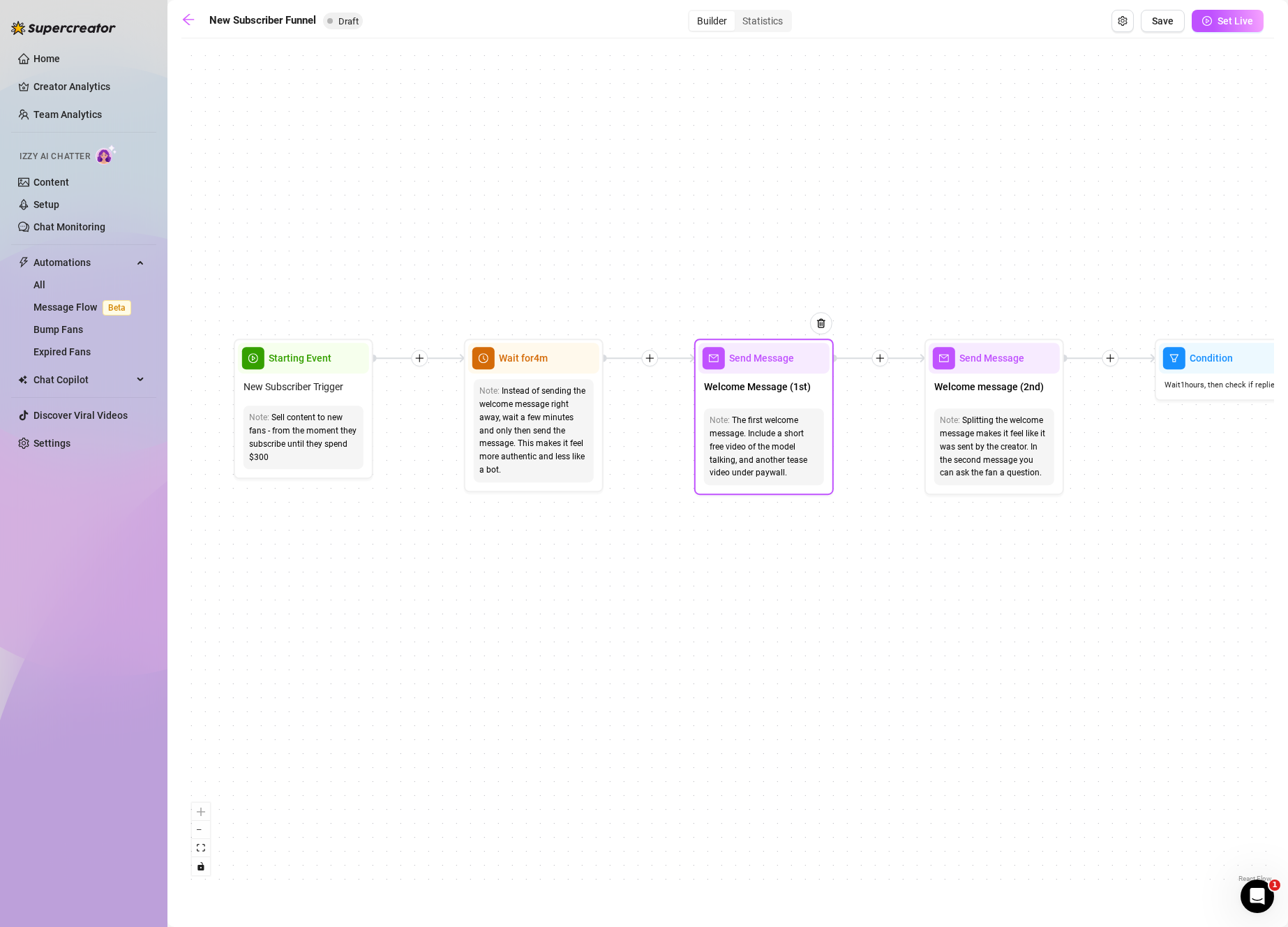
click at [755, 414] on div "The first welcome message. Include a short free video of the model talking, and…" at bounding box center [764, 447] width 109 height 65
click at [763, 372] on div "Send Message" at bounding box center [764, 358] width 131 height 30
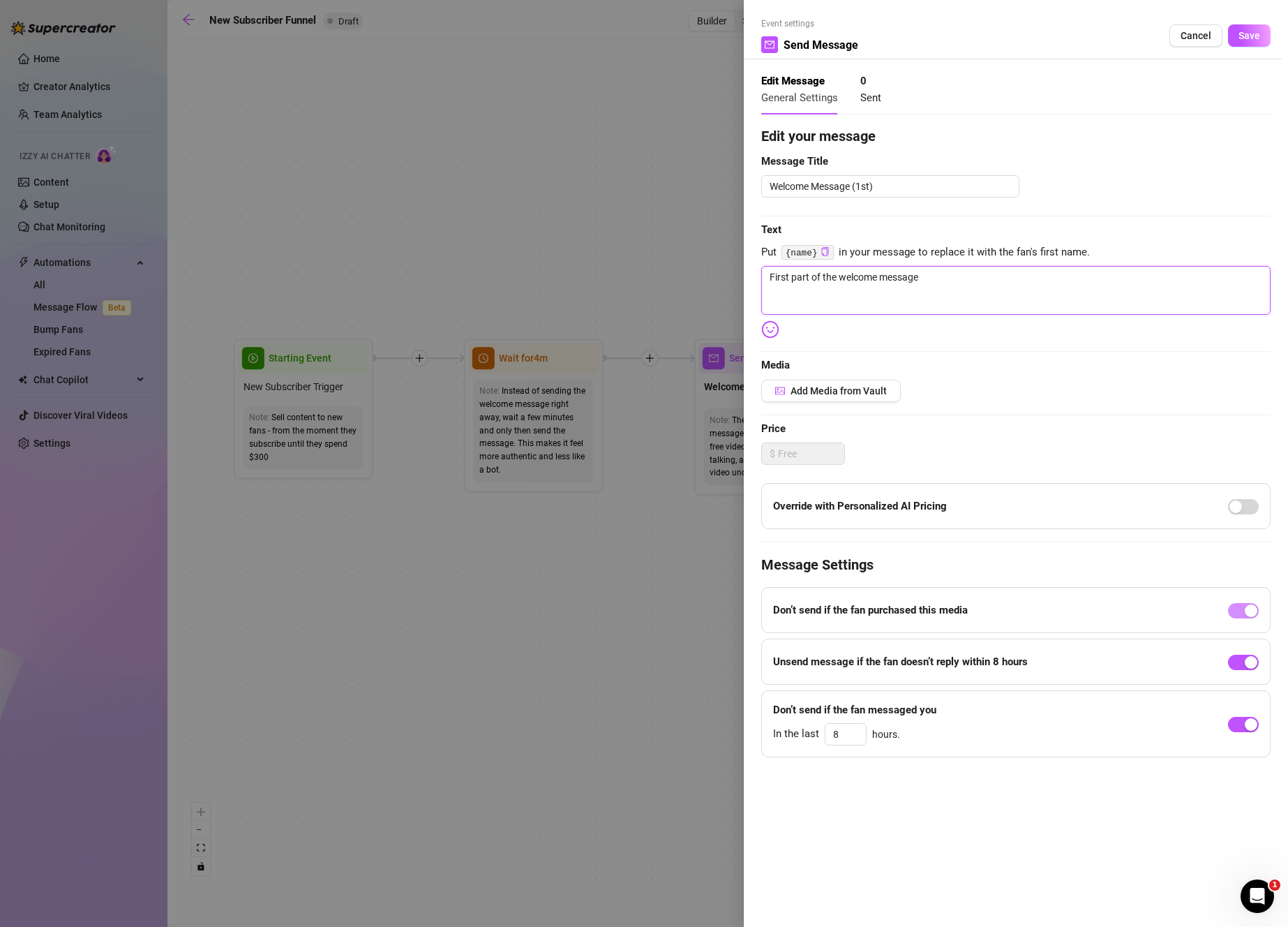
click at [978, 283] on textarea "First part of the welcome message" at bounding box center [1015, 291] width 509 height 49
click at [1246, 664] on div "button" at bounding box center [1251, 662] width 13 height 13
click at [1246, 38] on span "Save" at bounding box center [1249, 35] width 22 height 11
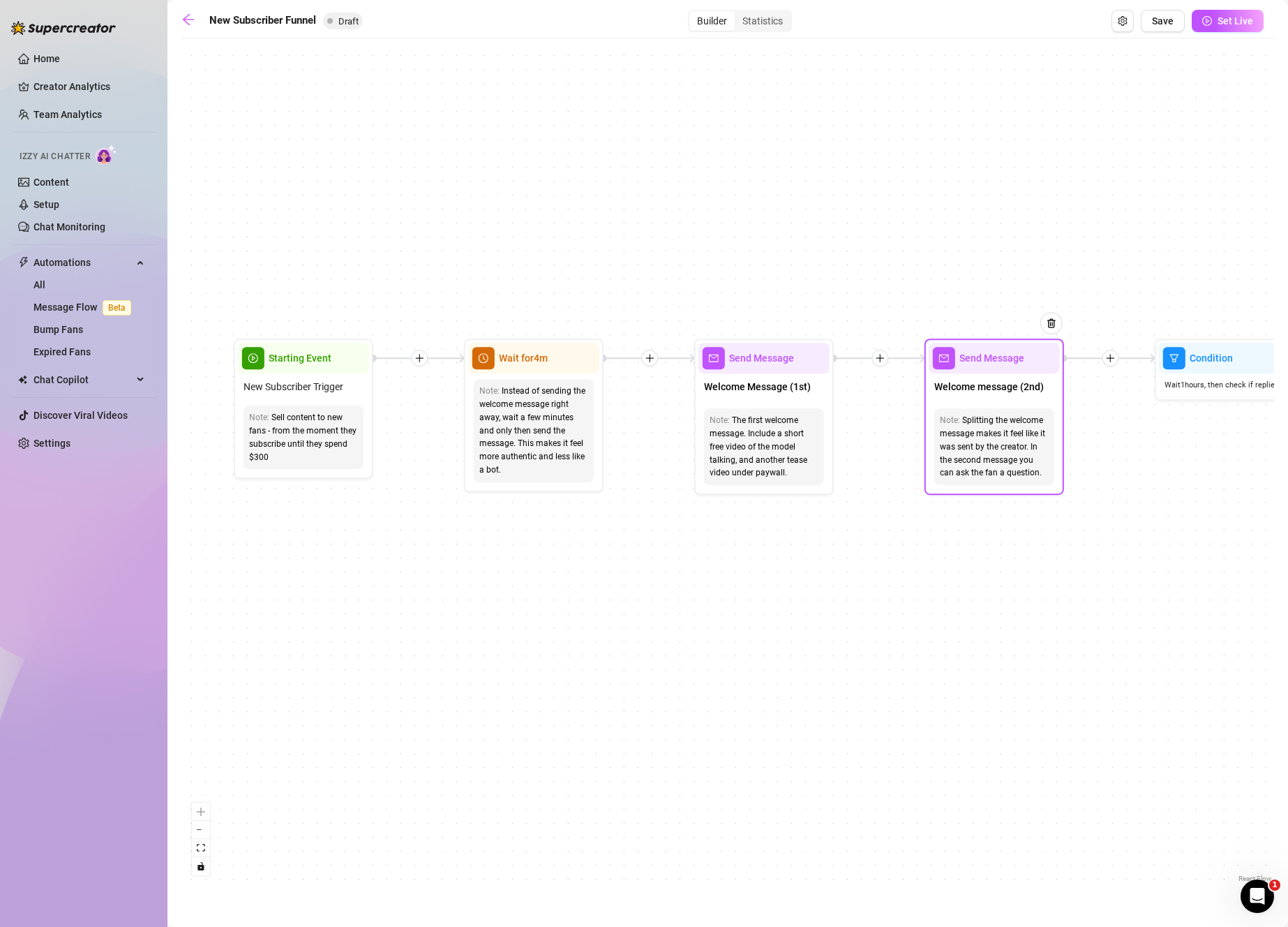
click at [1032, 465] on div "Splitting the welcome message makes it feel like it was sent by the creator. In…" at bounding box center [994, 447] width 109 height 65
click at [1006, 381] on span "Welcome message (2nd)" at bounding box center [988, 387] width 109 height 16
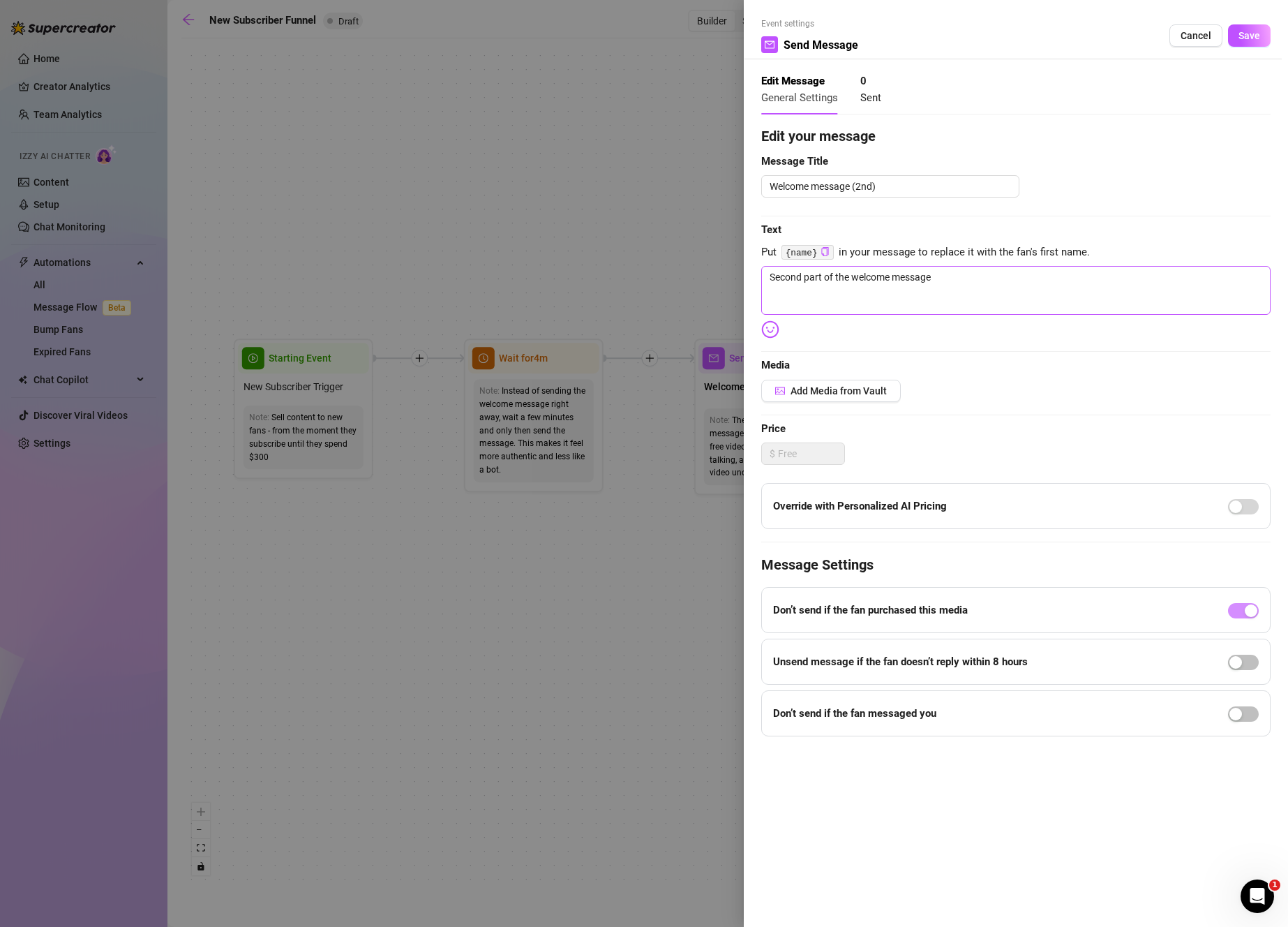
drag, startPoint x: 1036, startPoint y: 265, endPoint x: 1026, endPoint y: 282, distance: 19.7
click at [1032, 271] on div "Edit your message Message Title Welcome message (2nd) Text Put {name} in your m…" at bounding box center [1015, 430] width 509 height 610
drag, startPoint x: 1024, startPoint y: 286, endPoint x: 693, endPoint y: 226, distance: 336.4
click at [693, 226] on div "Event settings Send Message Cancel Save Edit Message General Settings 0 Sent Ed…" at bounding box center [644, 463] width 1288 height 927
click at [768, 334] on img at bounding box center [770, 329] width 18 height 18
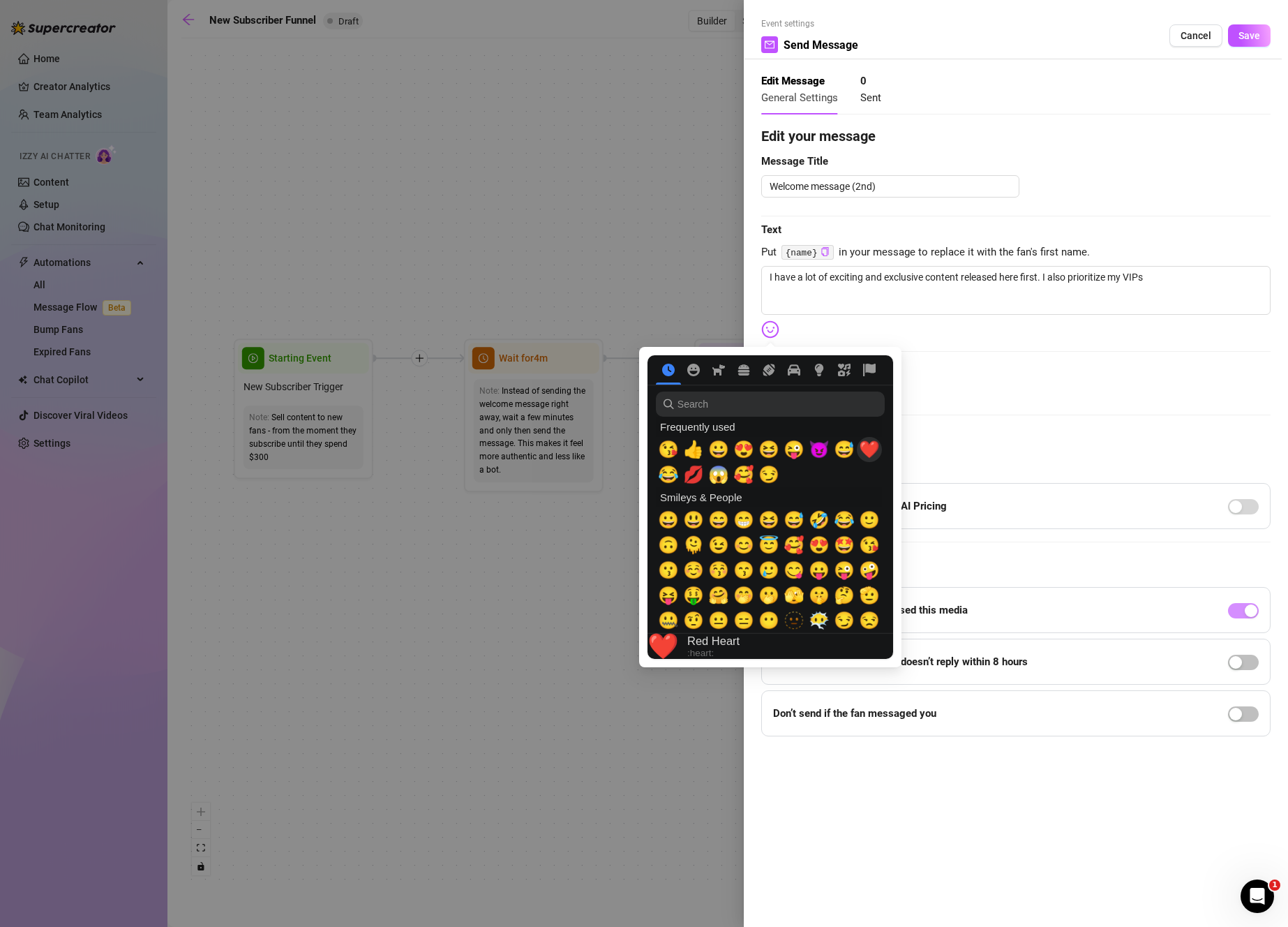
click at [876, 455] on span "❤️" at bounding box center [870, 449] width 21 height 19
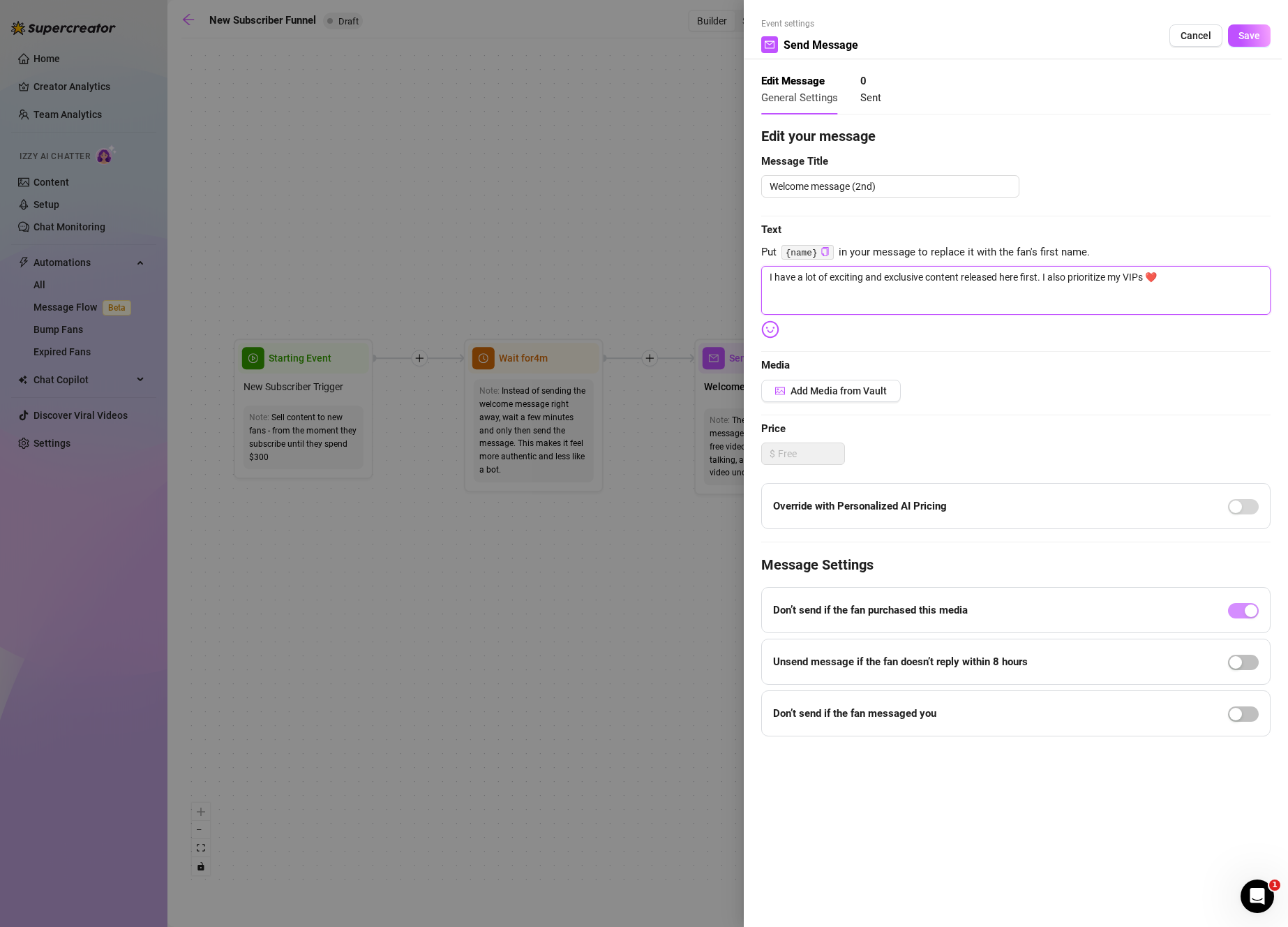
click at [1204, 301] on textarea "I have a lot of exciting and exclusive content released here first. I also prio…" at bounding box center [1015, 291] width 509 height 49
click at [774, 334] on img at bounding box center [770, 329] width 18 height 18
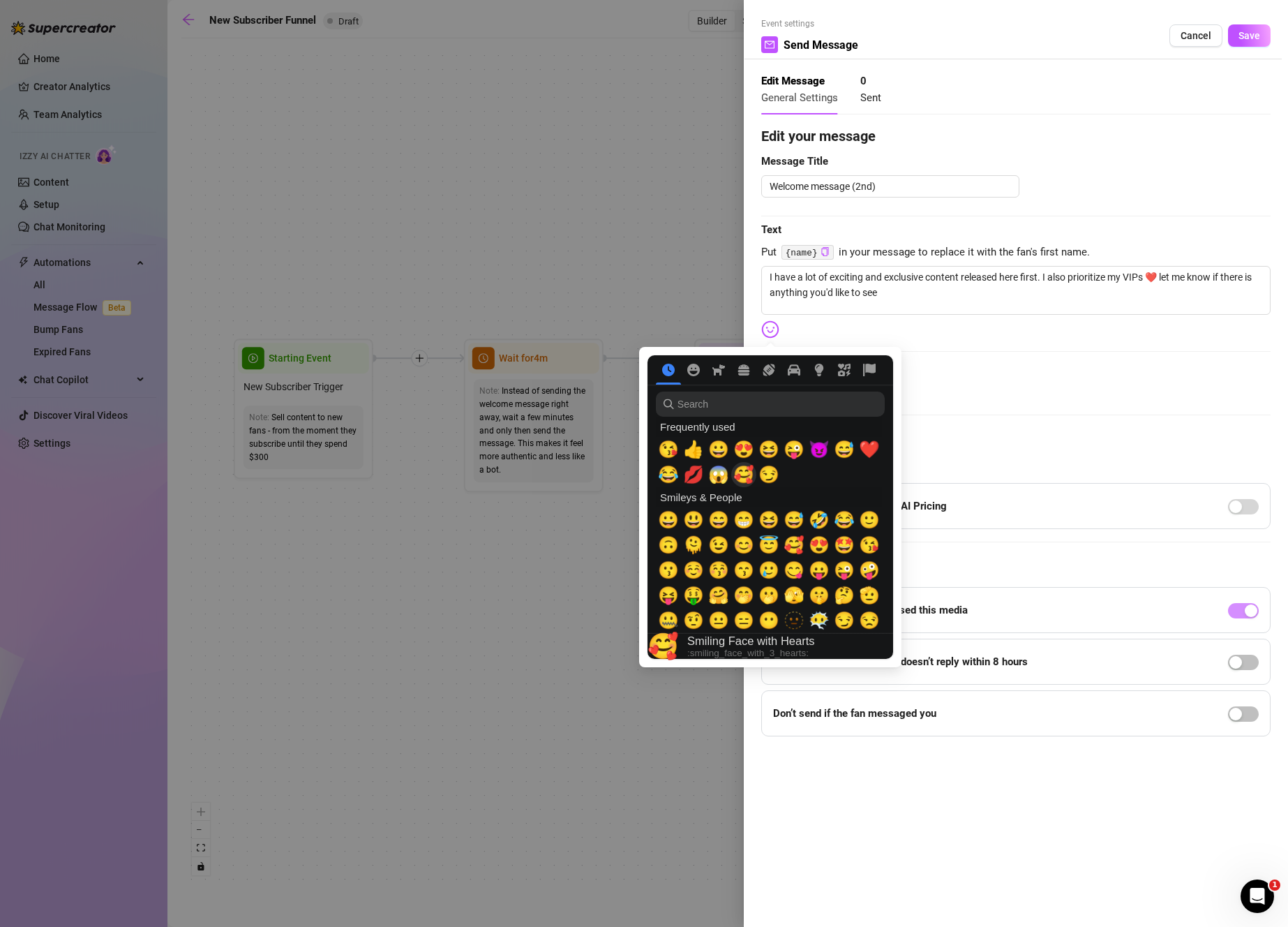
click at [745, 474] on span "🥰" at bounding box center [744, 474] width 21 height 19
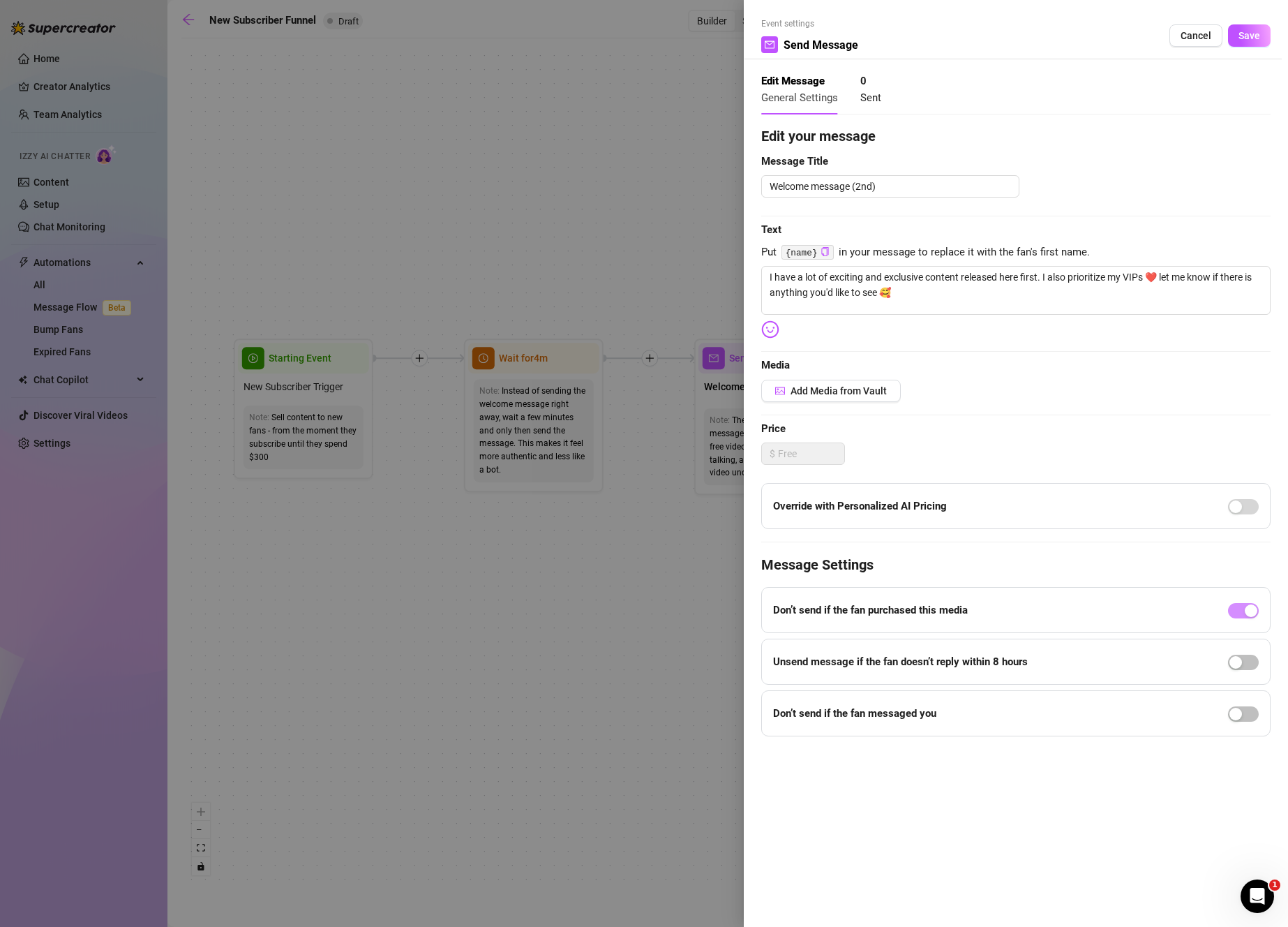
click at [998, 340] on div "Edit your message Message Title Welcome message (2nd) Text Put {name} in your m…" at bounding box center [1015, 430] width 509 height 610
click at [1255, 30] on span "Save" at bounding box center [1249, 35] width 22 height 11
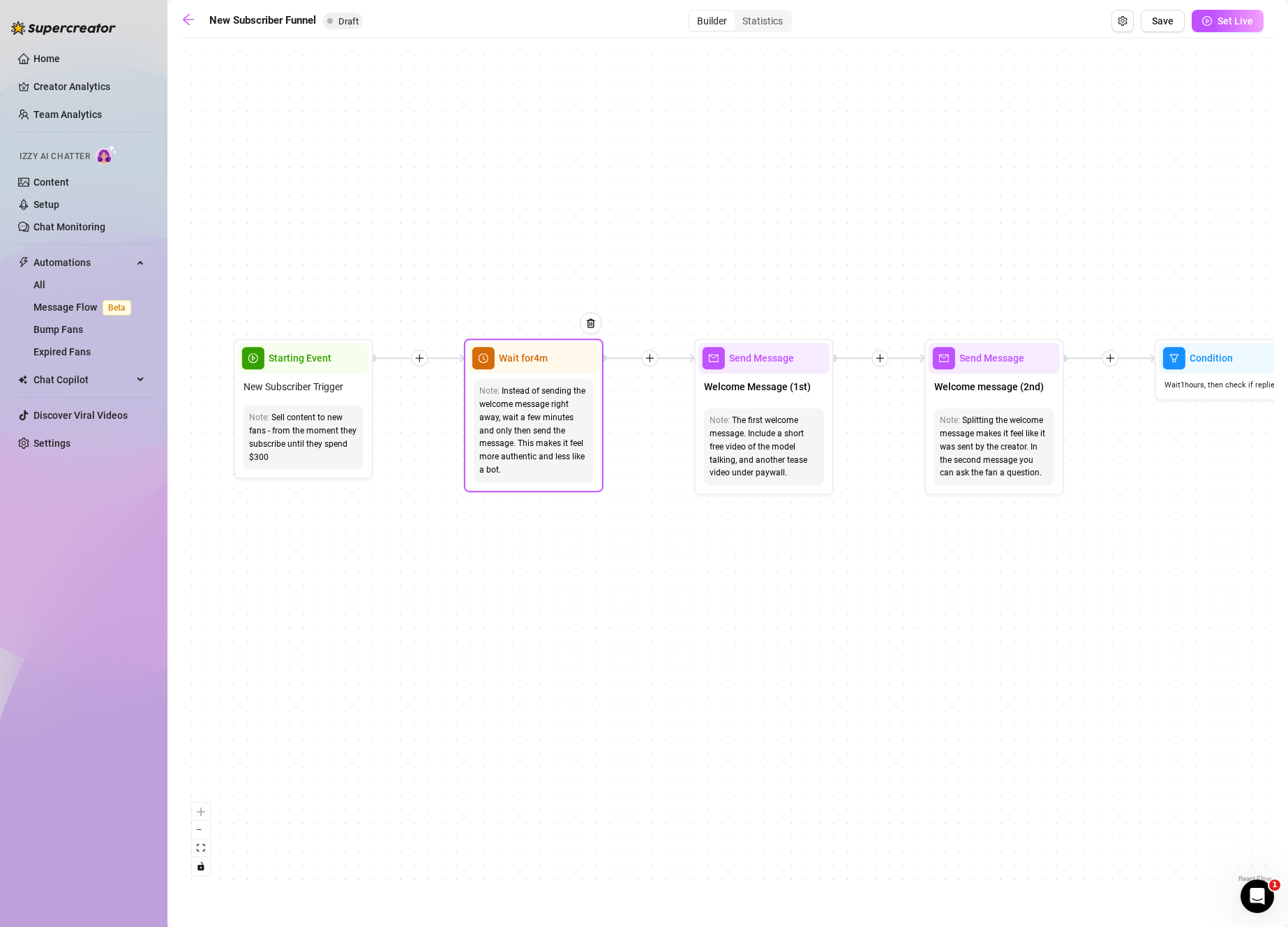
click at [573, 391] on div "Instead of sending the welcome message right away, wait a few minutes and only …" at bounding box center [534, 430] width 109 height 92
click at [560, 357] on div "Wait for 4m" at bounding box center [534, 358] width 131 height 30
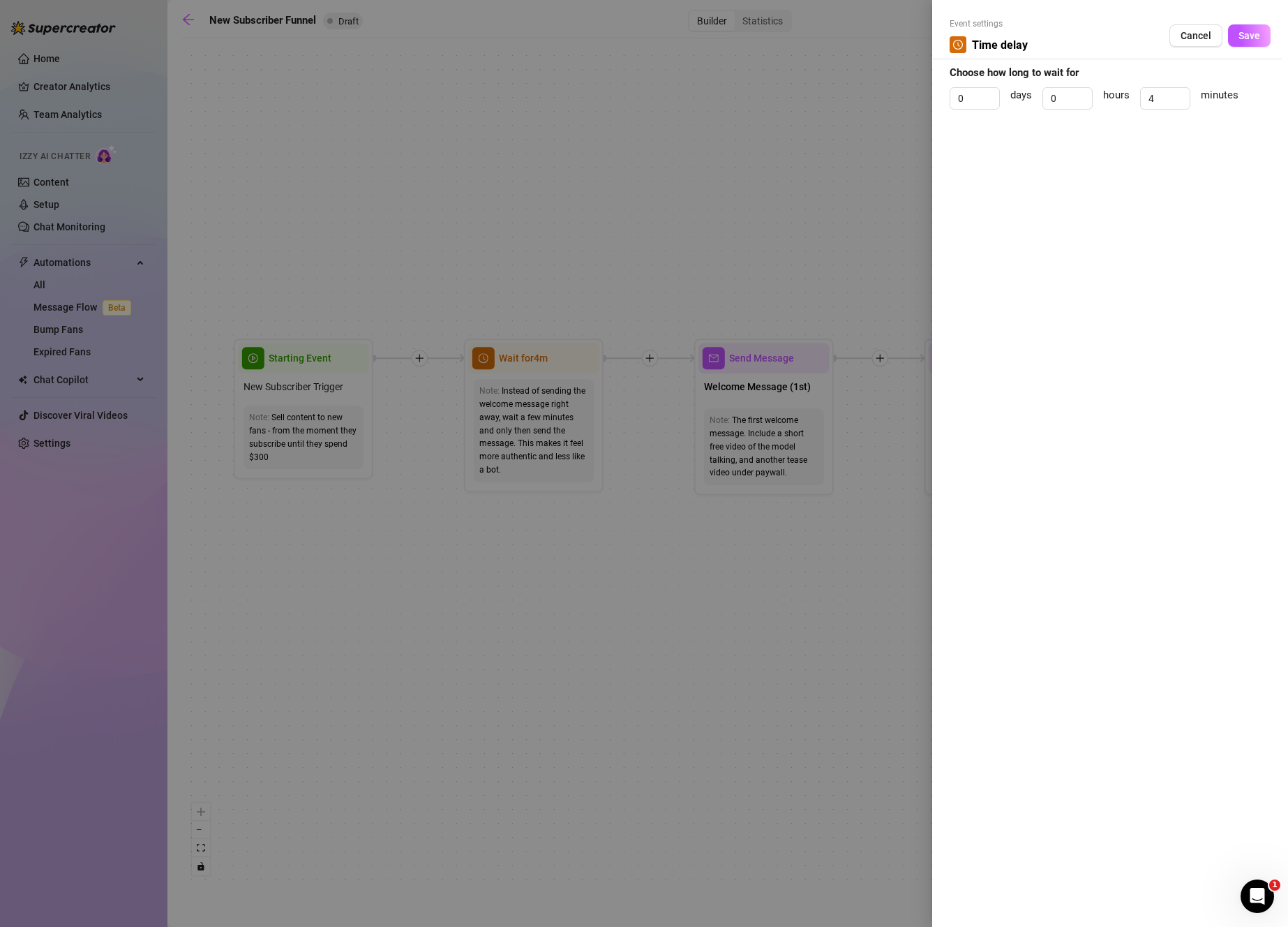
click at [896, 395] on div at bounding box center [644, 463] width 1288 height 927
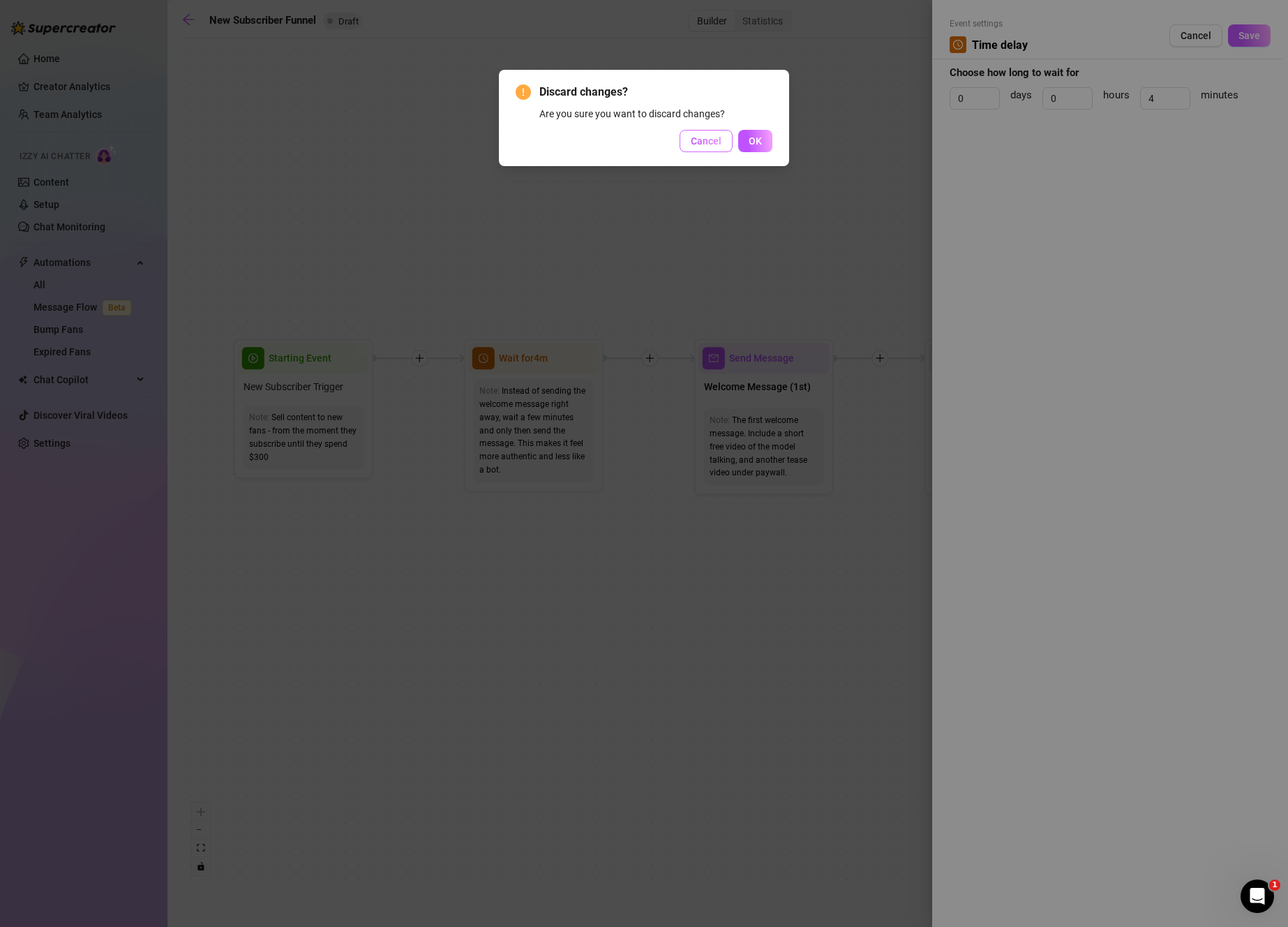
click at [706, 145] on span "Cancel" at bounding box center [705, 140] width 30 height 11
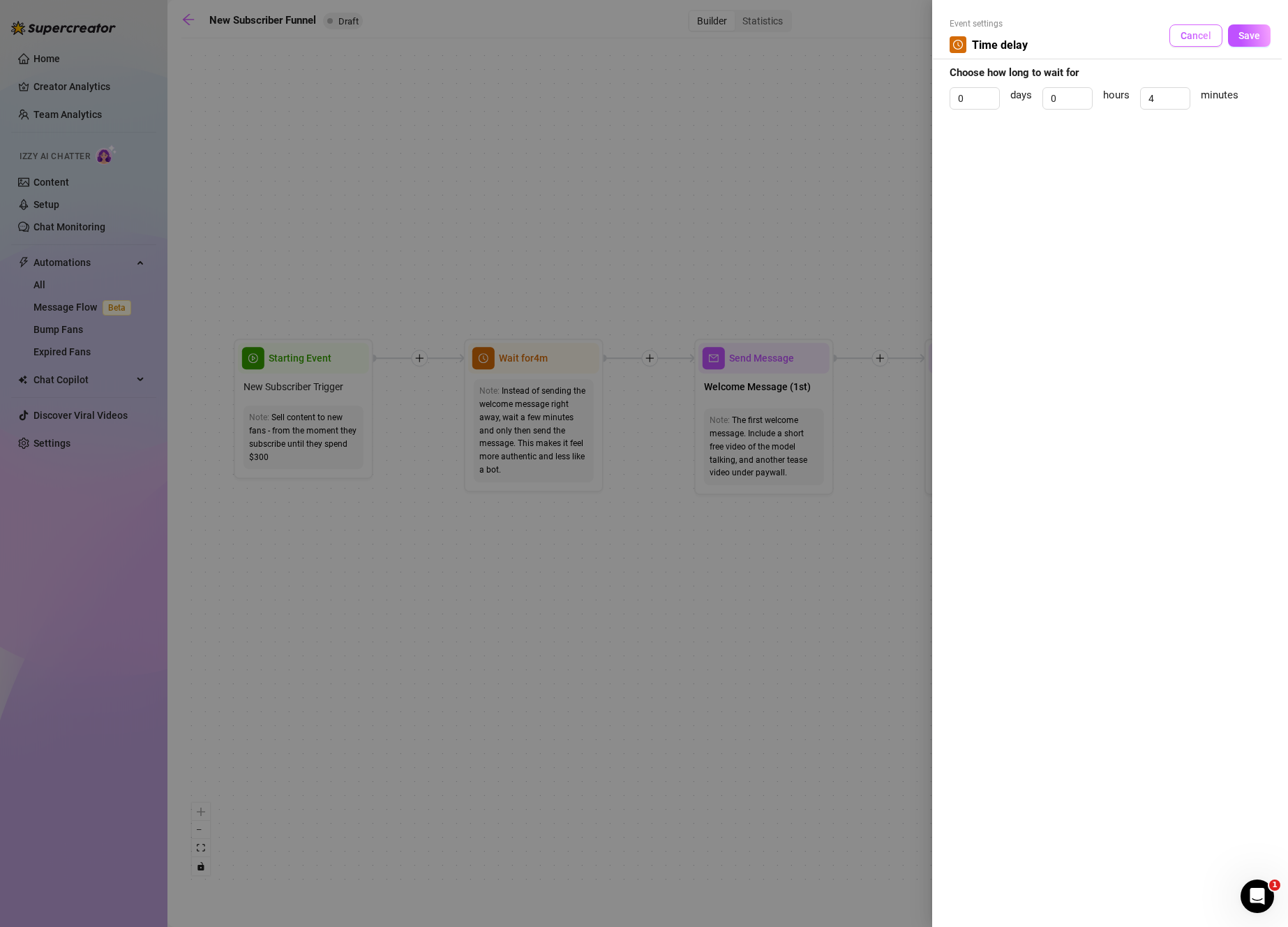
click at [1189, 28] on button "Cancel" at bounding box center [1195, 36] width 53 height 22
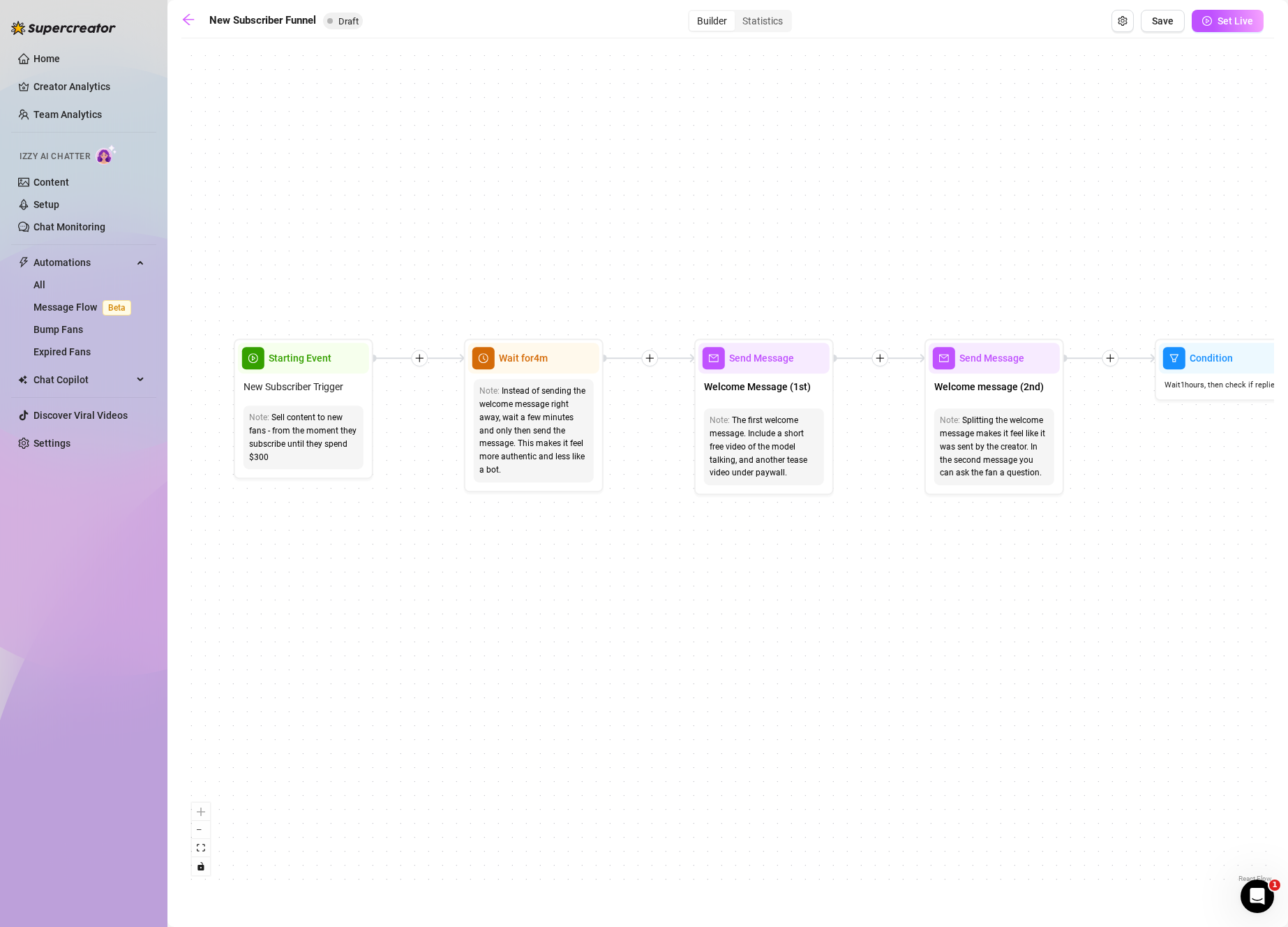
click at [881, 359] on icon "plus" at bounding box center [879, 358] width 10 height 10
click at [880, 356] on icon "plus" at bounding box center [880, 358] width 1 height 7
click at [963, 378] on div "Condition" at bounding box center [947, 382] width 102 height 24
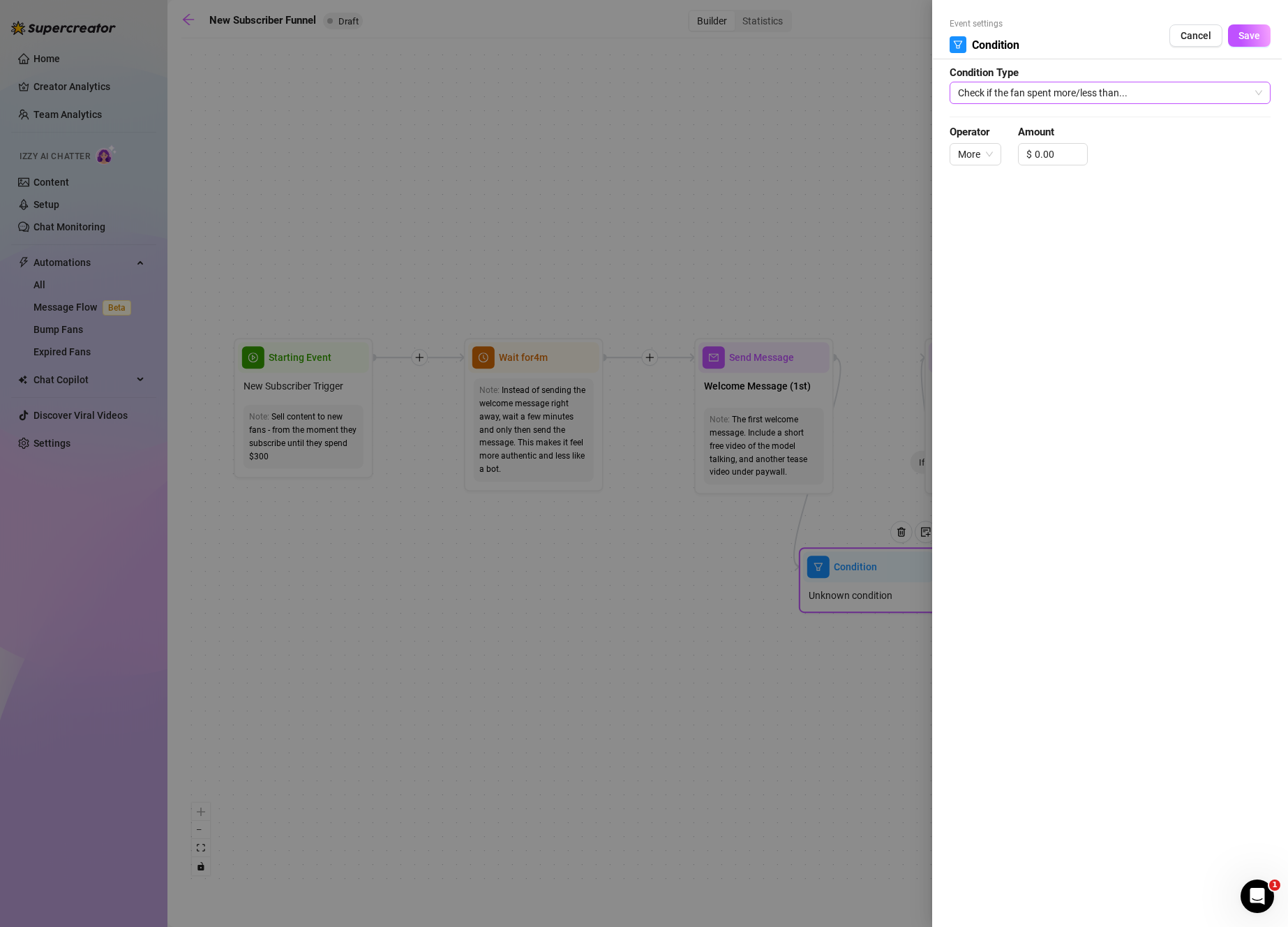
click at [1055, 102] on span "Check if the fan spent more/less than..." at bounding box center [1110, 93] width 304 height 21
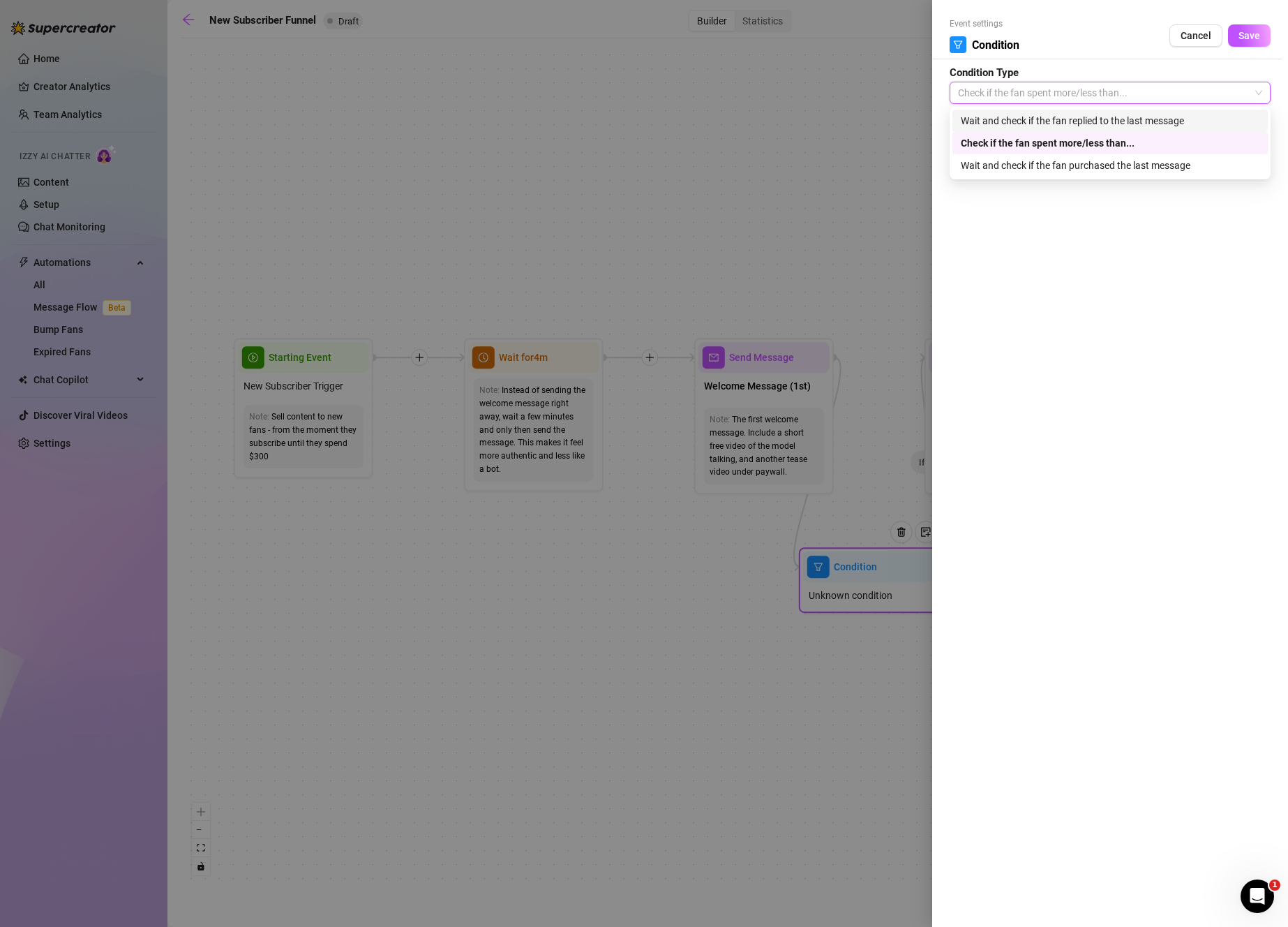
click at [1083, 130] on div "Wait and check if the fan replied to the last message" at bounding box center [1110, 120] width 315 height 22
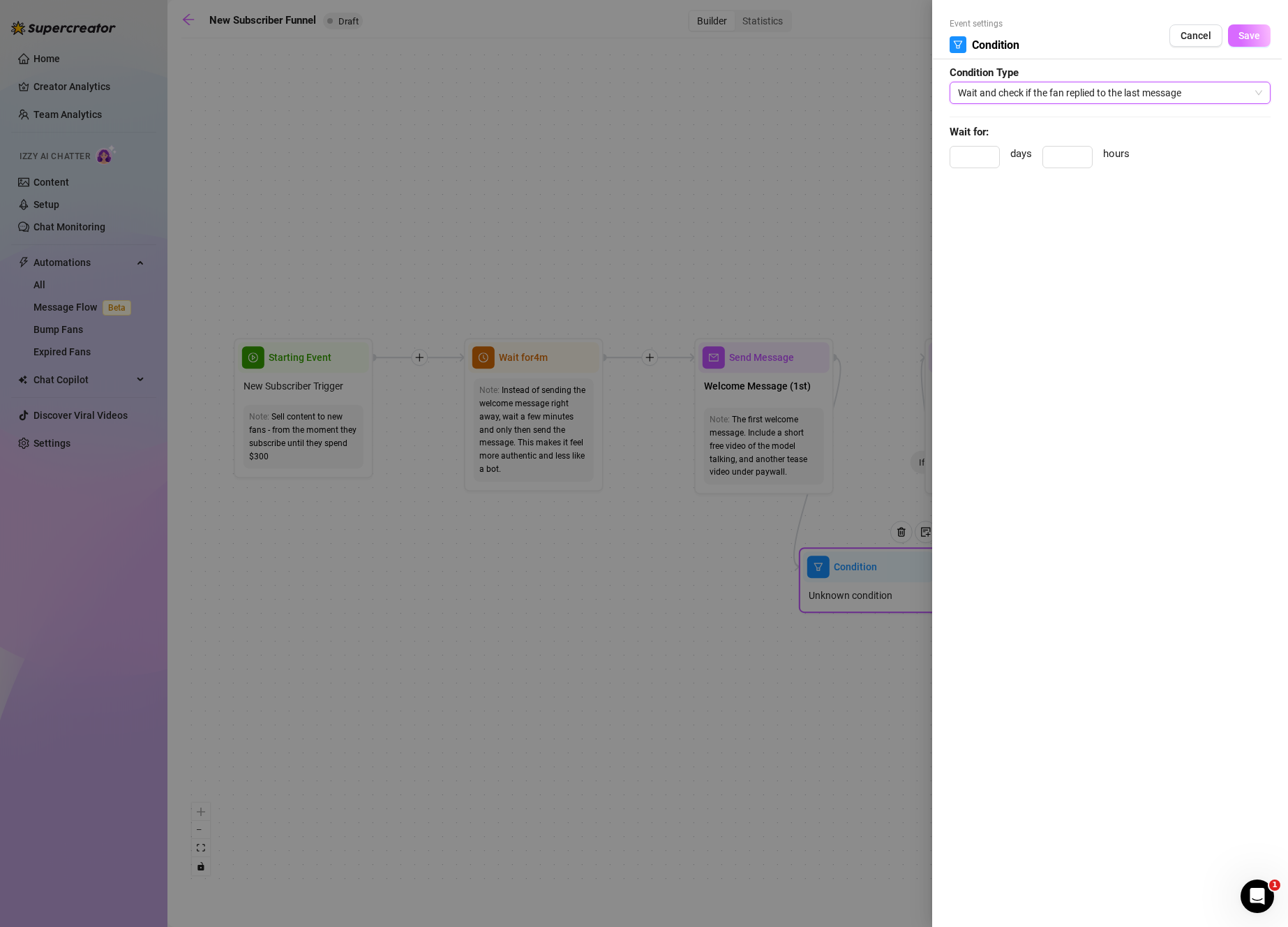
click at [1258, 42] on button "Save" at bounding box center [1249, 36] width 42 height 22
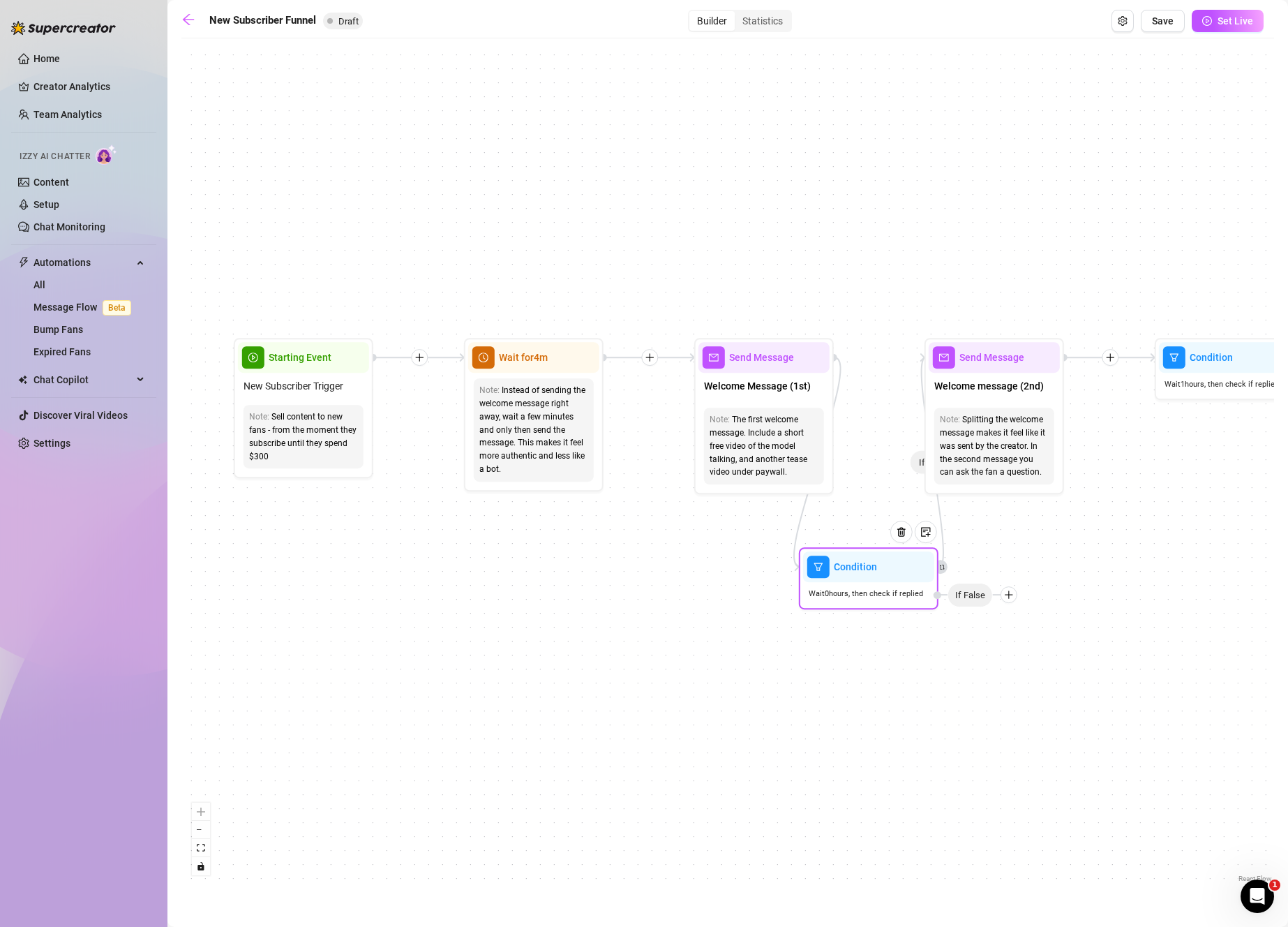
click at [864, 583] on div "Wait 0 hours, then check if replied" at bounding box center [868, 593] width 131 height 23
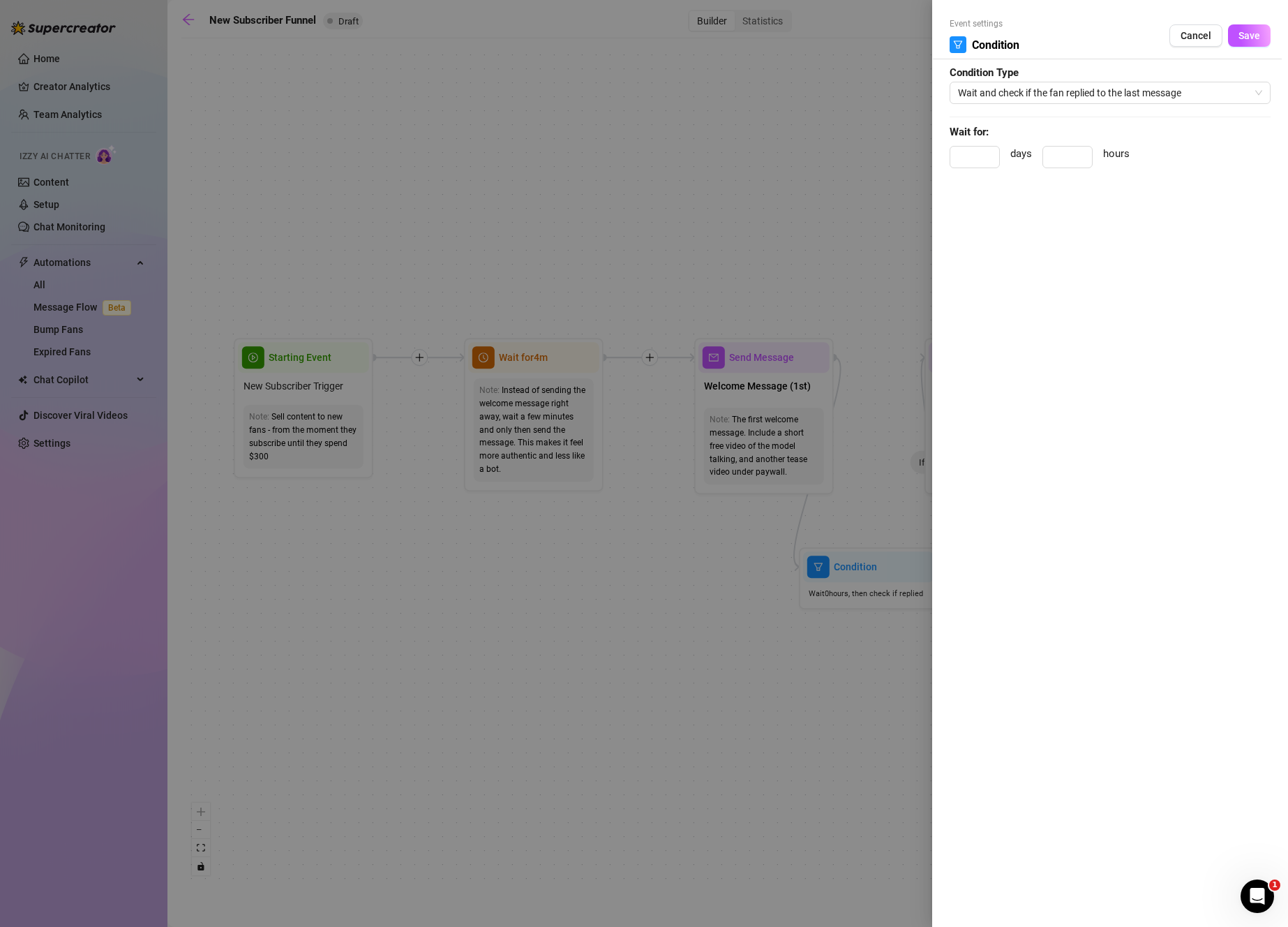
click at [1191, 44] on button "Cancel" at bounding box center [1195, 36] width 53 height 22
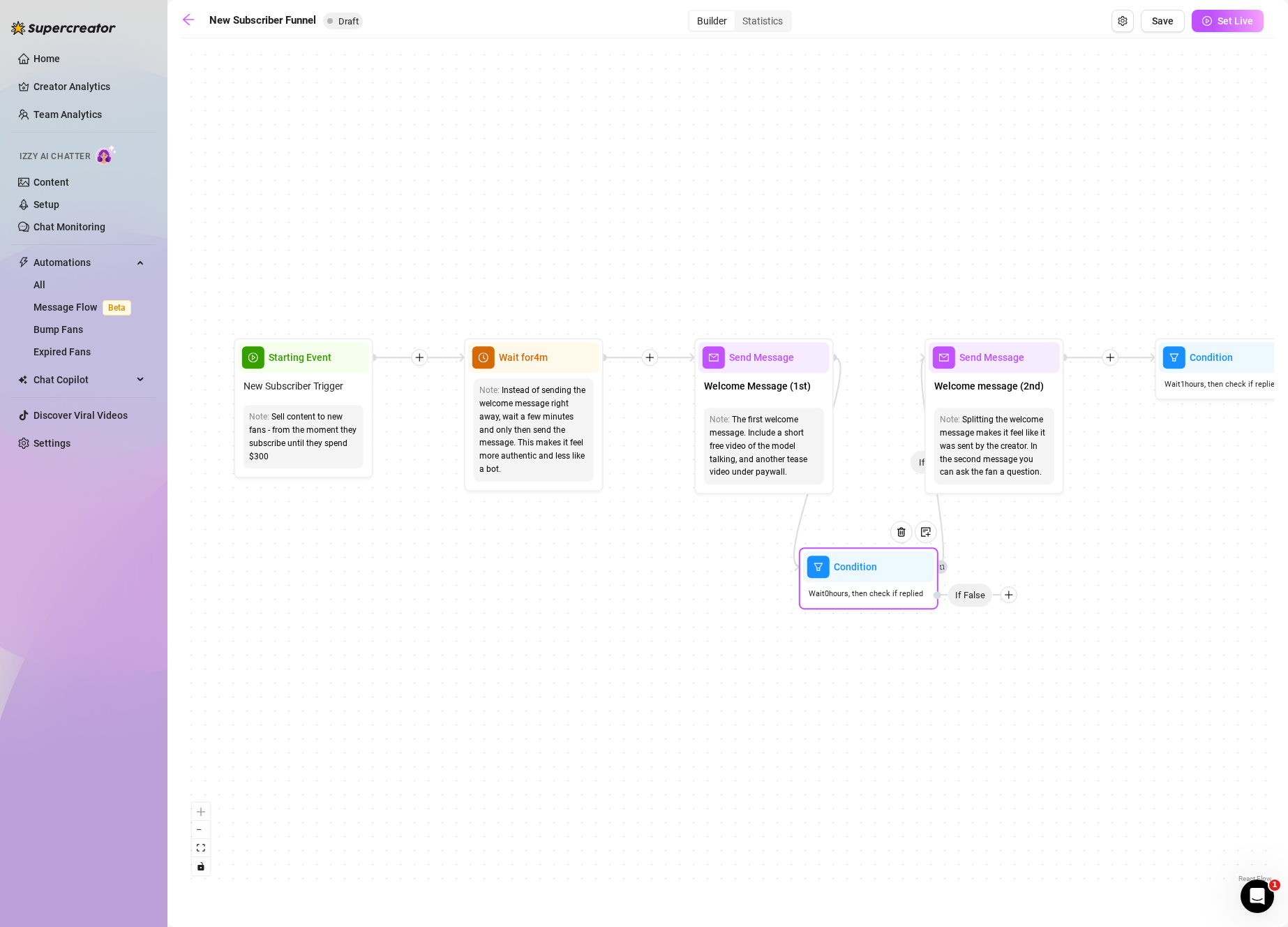
click at [882, 597] on span "Wait 0 hours, then check if replied" at bounding box center [866, 593] width 114 height 12
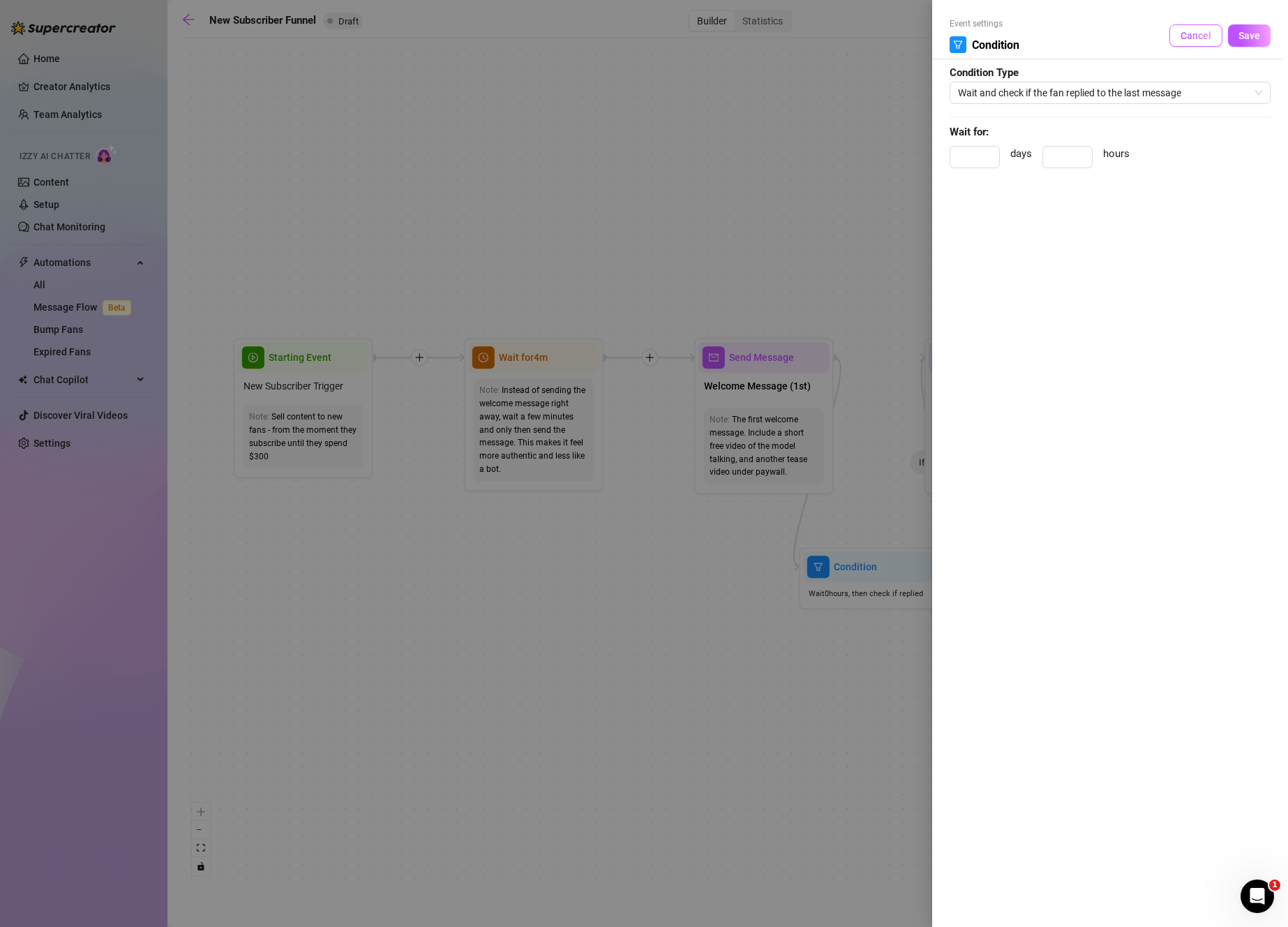
click at [1179, 33] on button "Cancel" at bounding box center [1195, 36] width 53 height 22
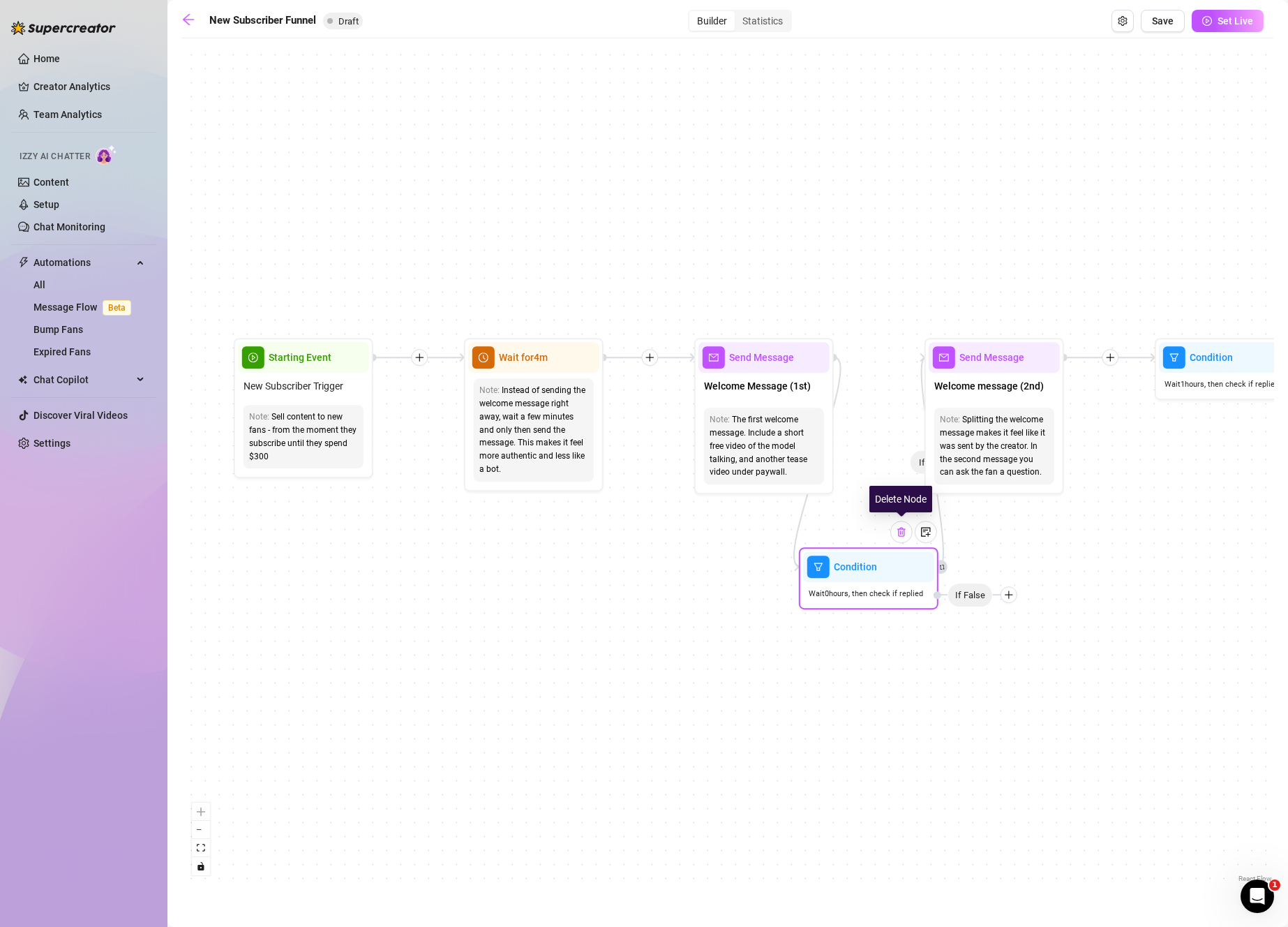
click at [901, 539] on div at bounding box center [902, 532] width 22 height 22
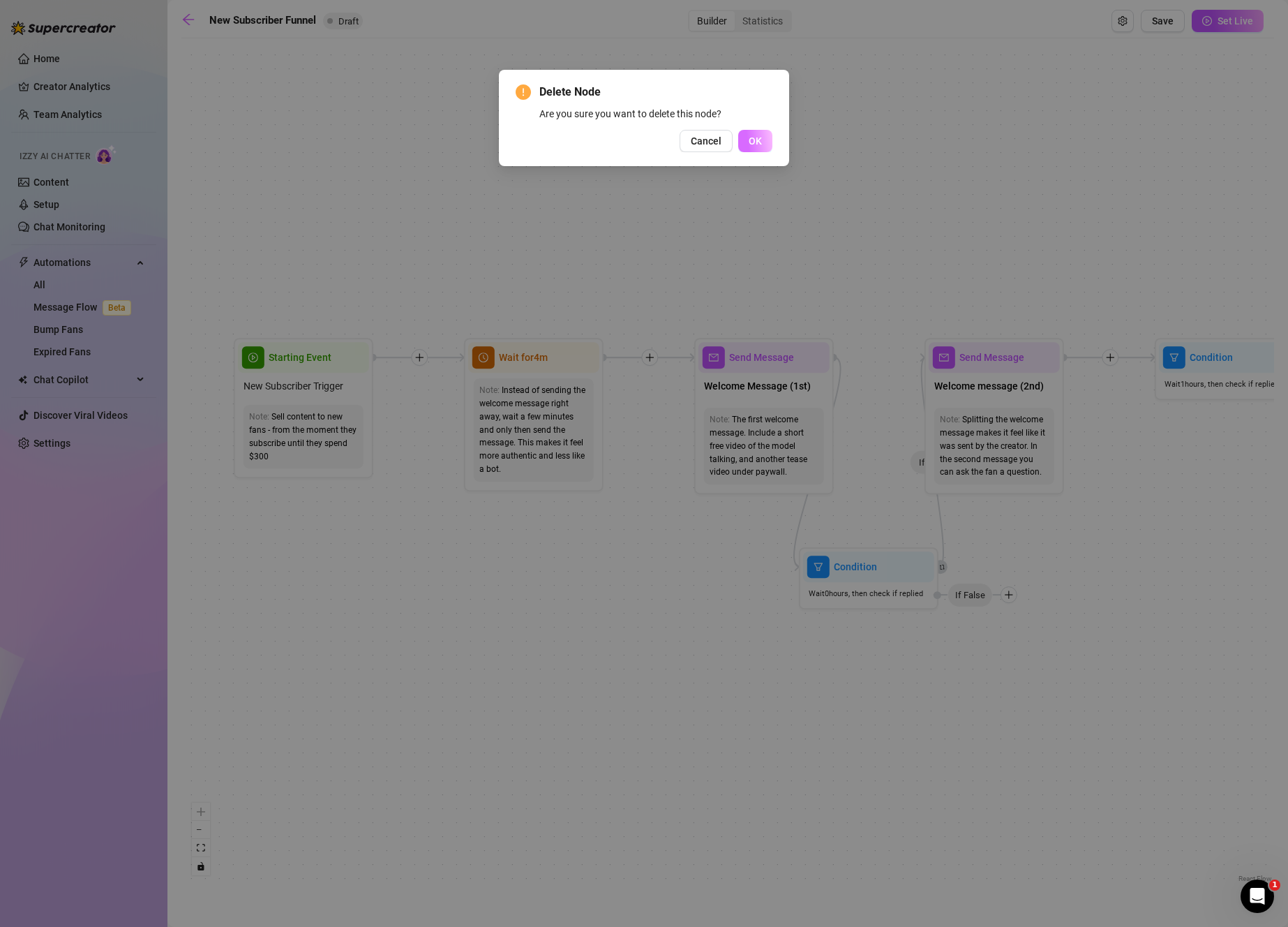
click at [762, 139] on button "OK" at bounding box center [755, 141] width 34 height 22
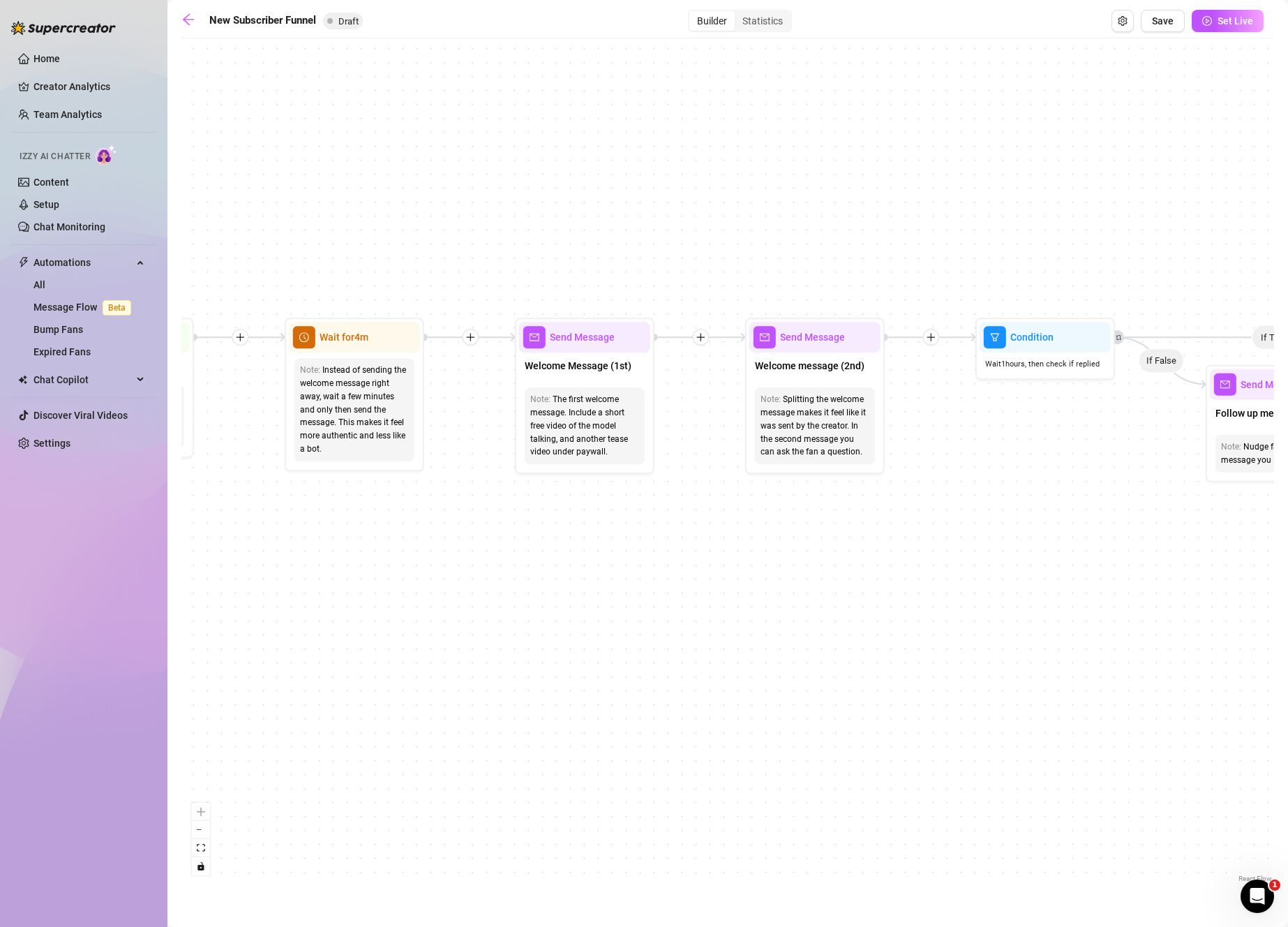
drag, startPoint x: 1110, startPoint y: 575, endPoint x: 917, endPoint y: 552, distance: 194.4
click at [917, 552] on div "If True If True If True If False If False If False If True If False Merge Merge…" at bounding box center [728, 465] width 1093 height 840
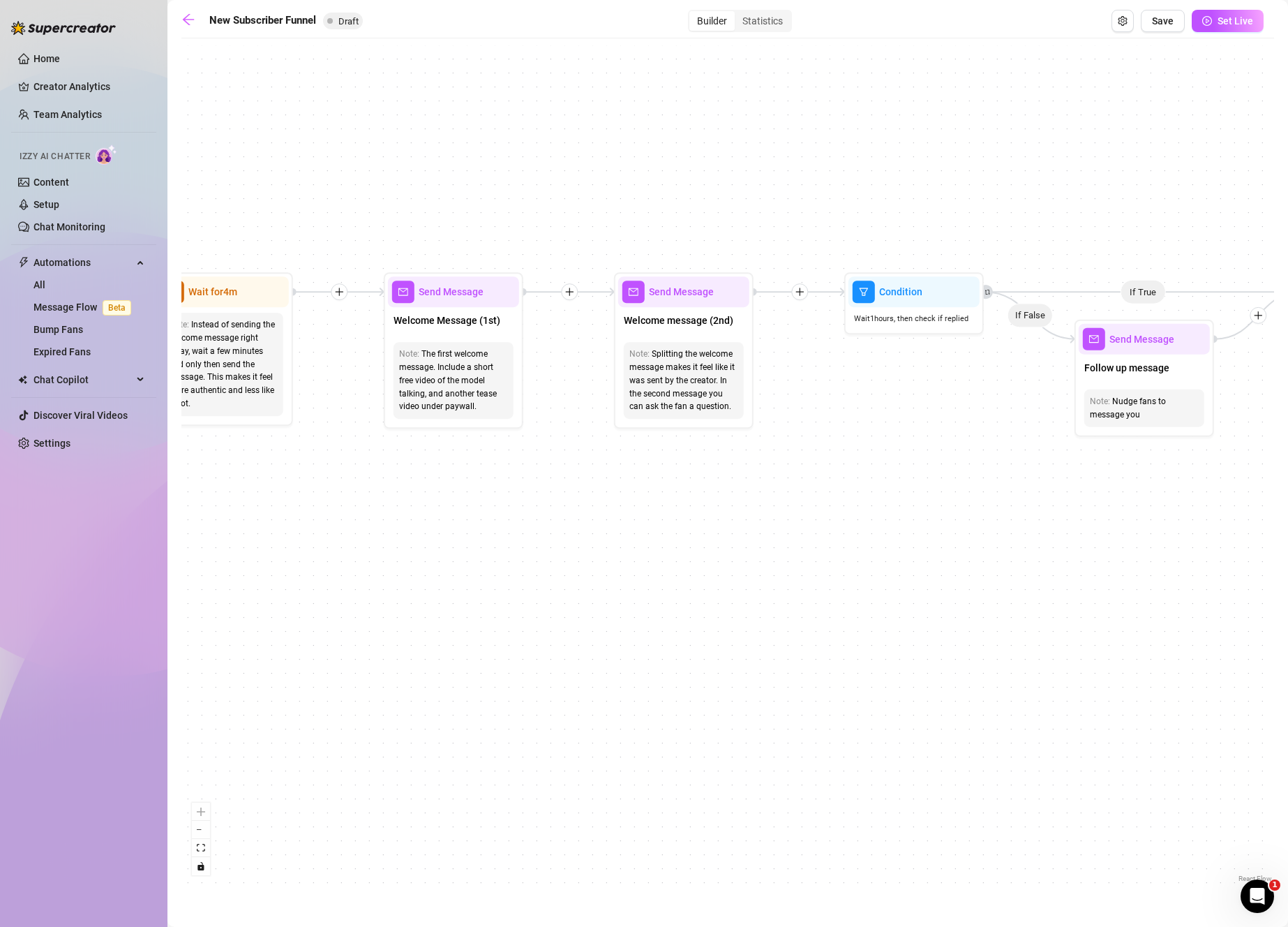
drag, startPoint x: 1049, startPoint y: 575, endPoint x: 936, endPoint y: 538, distance: 118.9
click at [936, 538] on div "If True If True If True If False If False If False If True If False Merge Merge…" at bounding box center [728, 465] width 1093 height 840
click at [711, 324] on span "Welcome message (2nd)" at bounding box center [678, 320] width 109 height 16
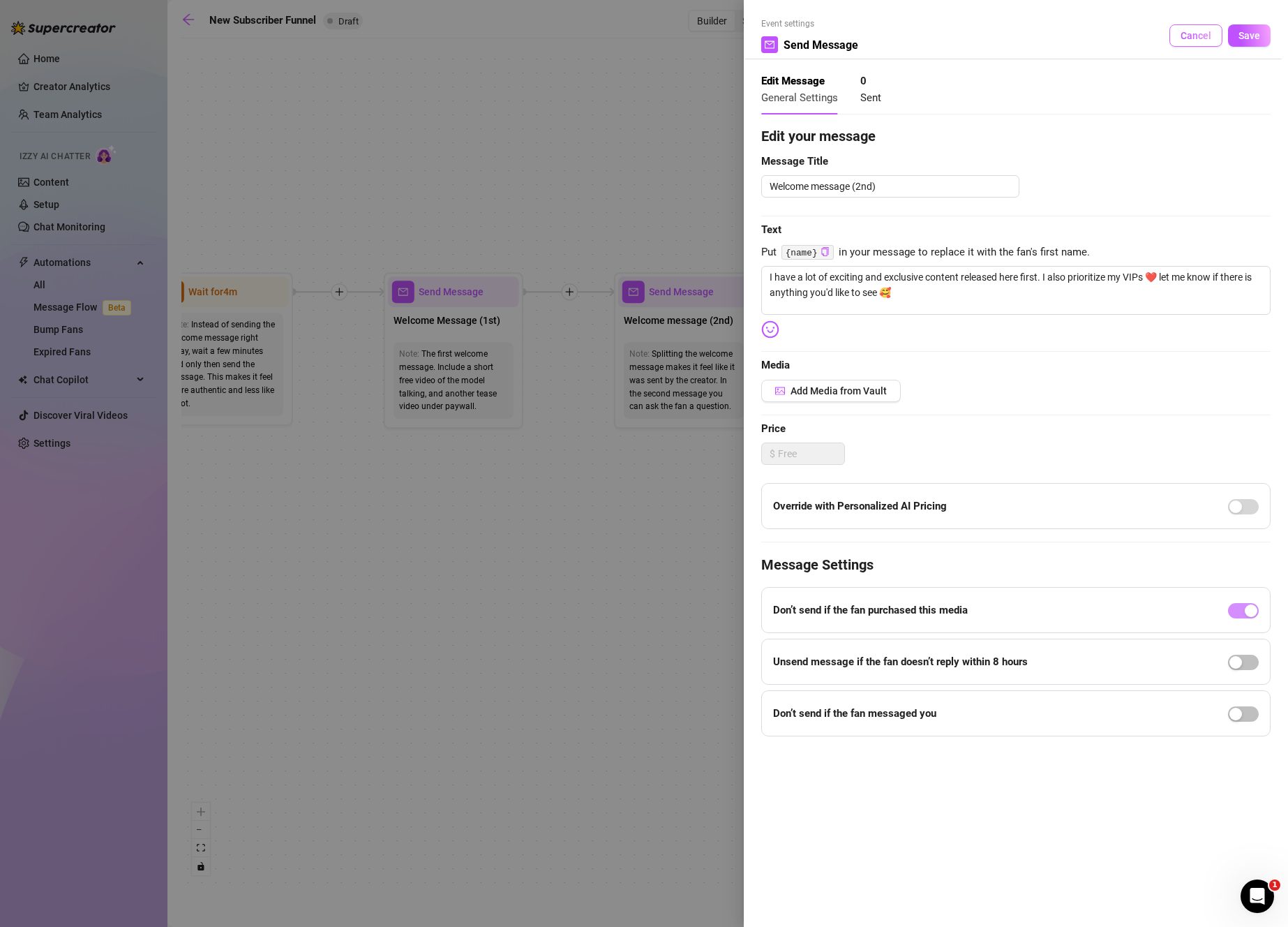
click at [1178, 36] on button "Cancel" at bounding box center [1195, 36] width 53 height 22
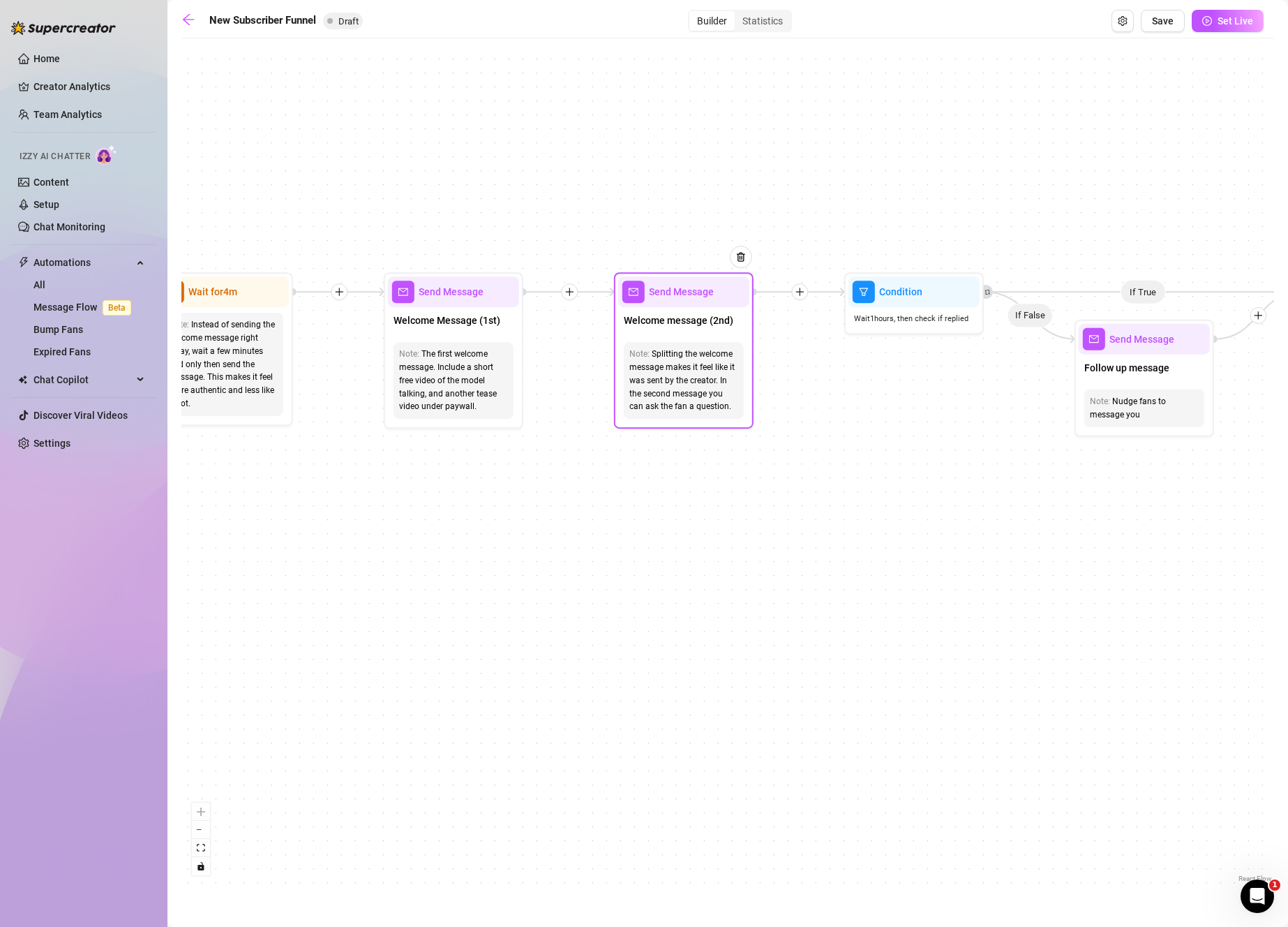
click at [736, 346] on div "Note: Splitting the welcome message makes it feel like it was sent by the creat…" at bounding box center [683, 380] width 120 height 77
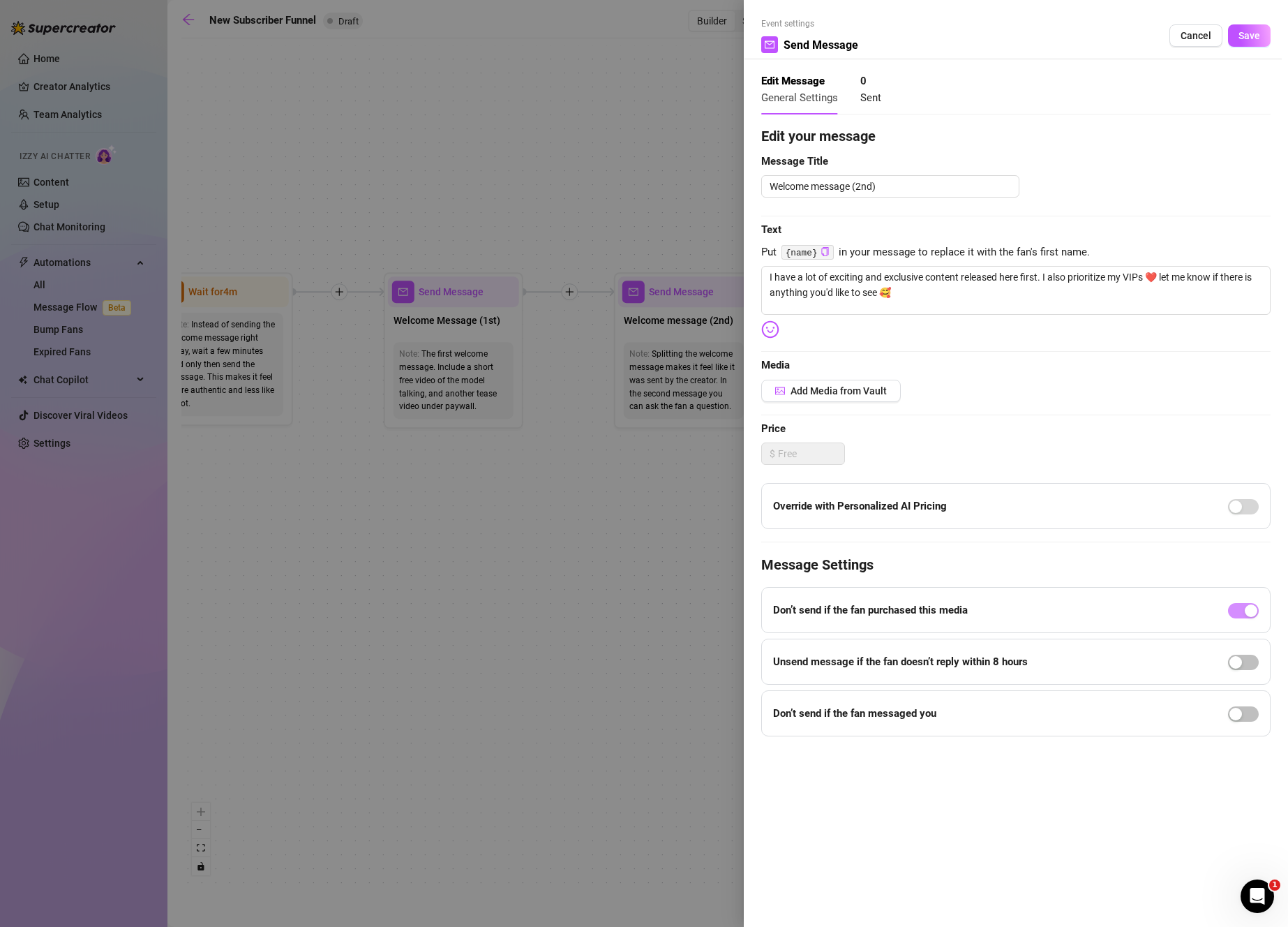
click at [671, 453] on div at bounding box center [644, 463] width 1288 height 927
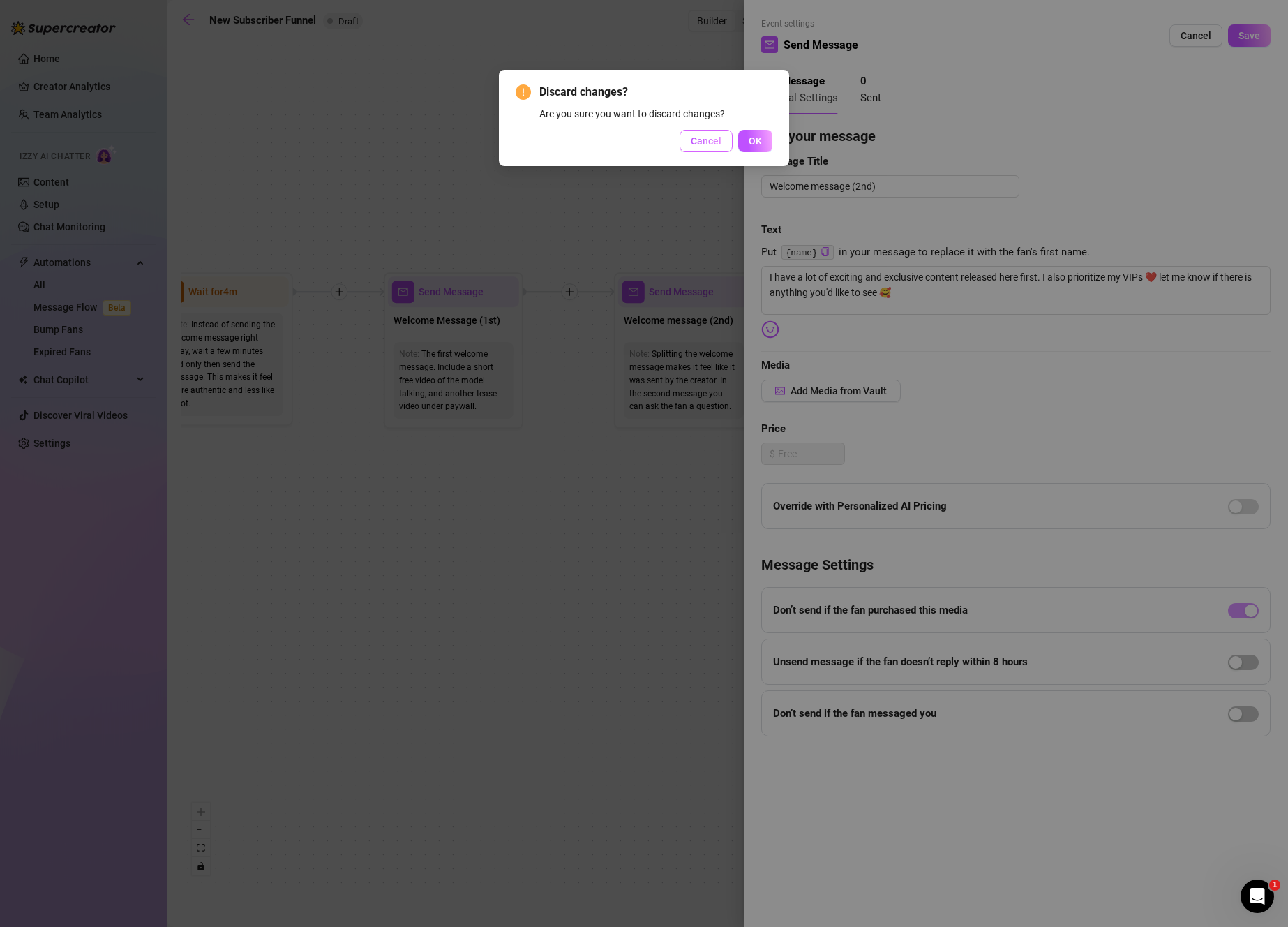
click at [708, 135] on span "Cancel" at bounding box center [705, 140] width 30 height 11
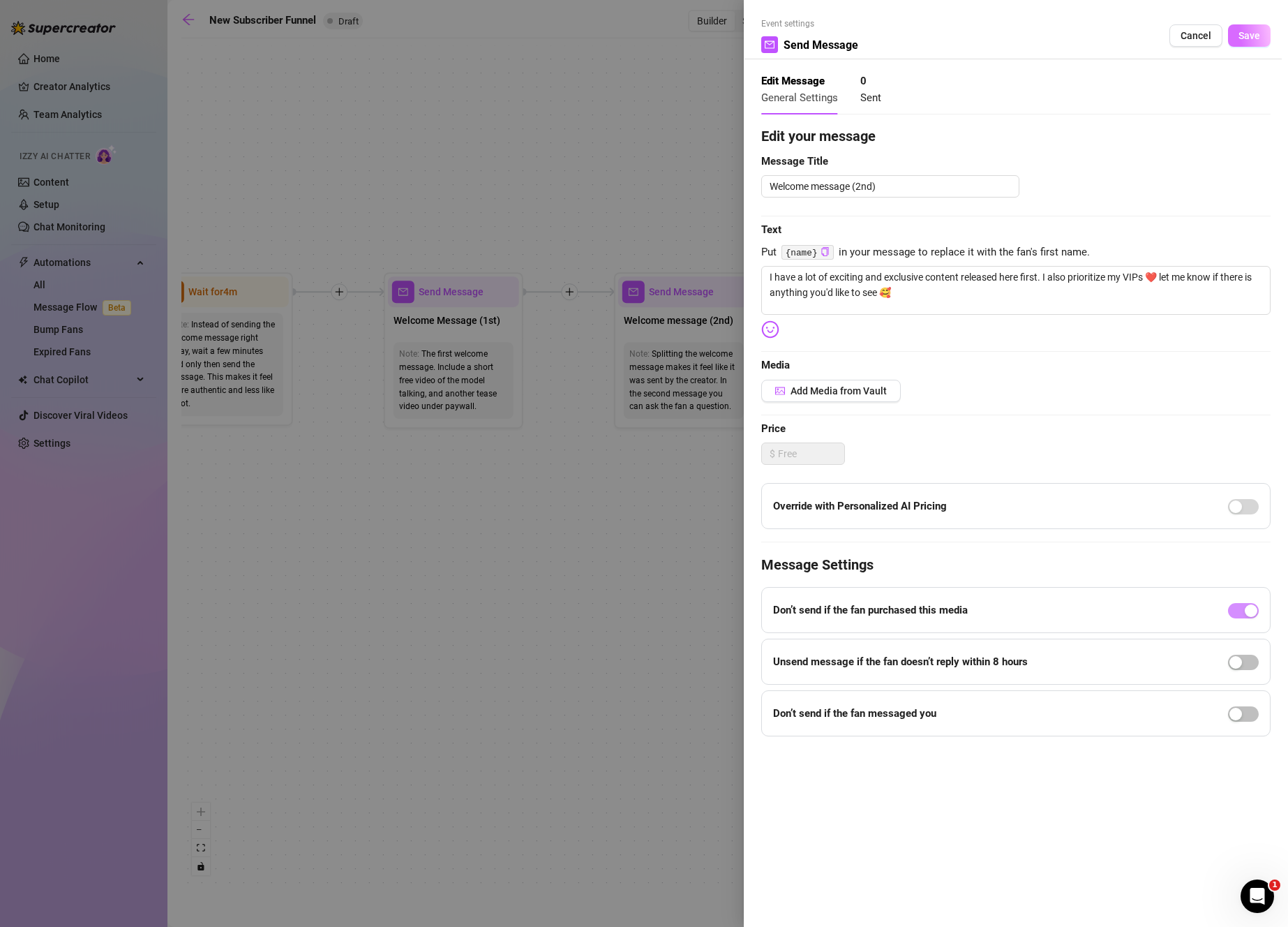
click at [1237, 39] on button "Save" at bounding box center [1249, 36] width 42 height 22
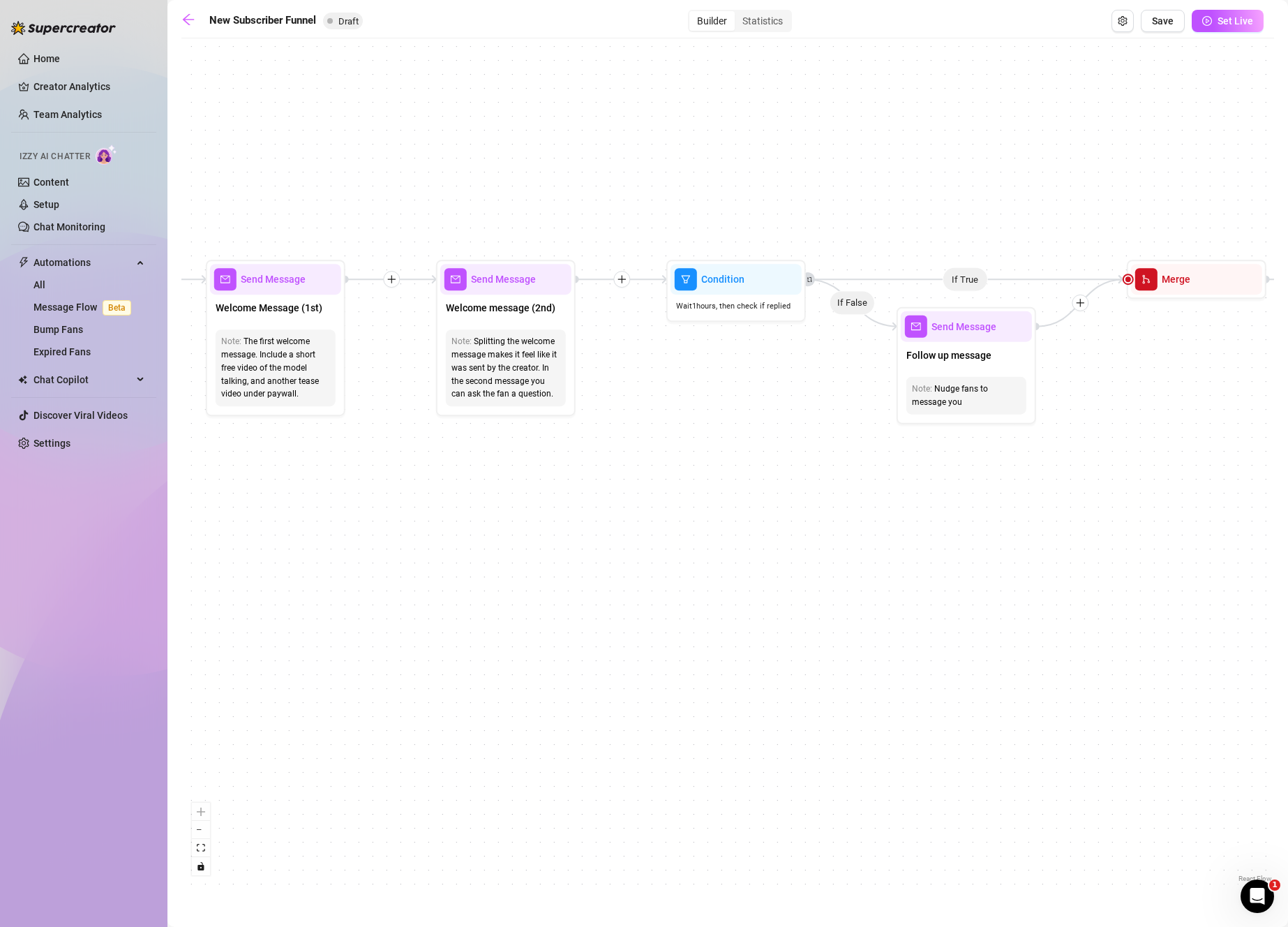
drag, startPoint x: 777, startPoint y: 410, endPoint x: 606, endPoint y: 397, distance: 171.5
click at [606, 397] on div "If True If True If True If False If False If False If True If False Merge Merge…" at bounding box center [728, 465] width 1093 height 840
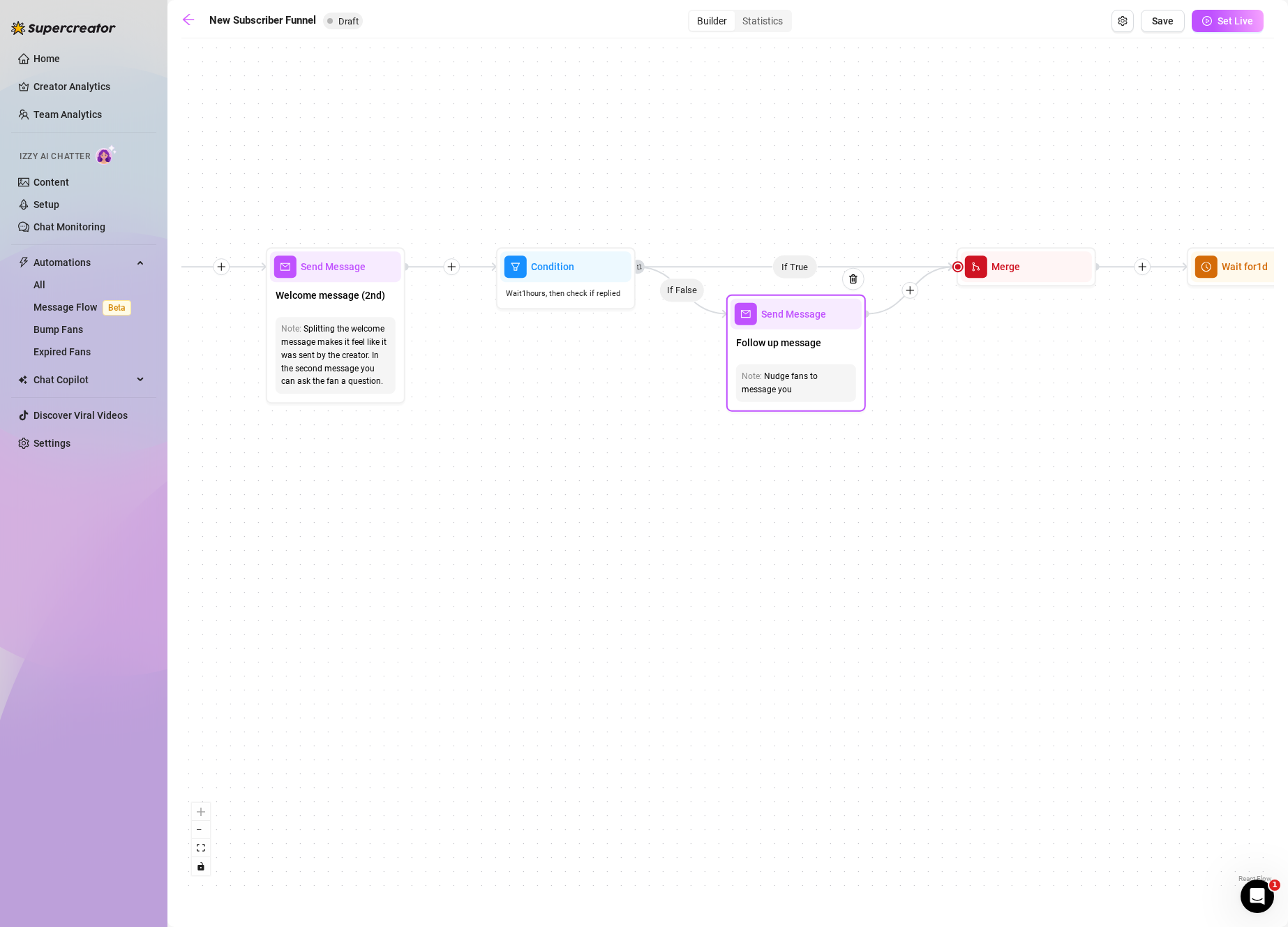
click at [777, 343] on span "Follow up message" at bounding box center [778, 343] width 85 height 16
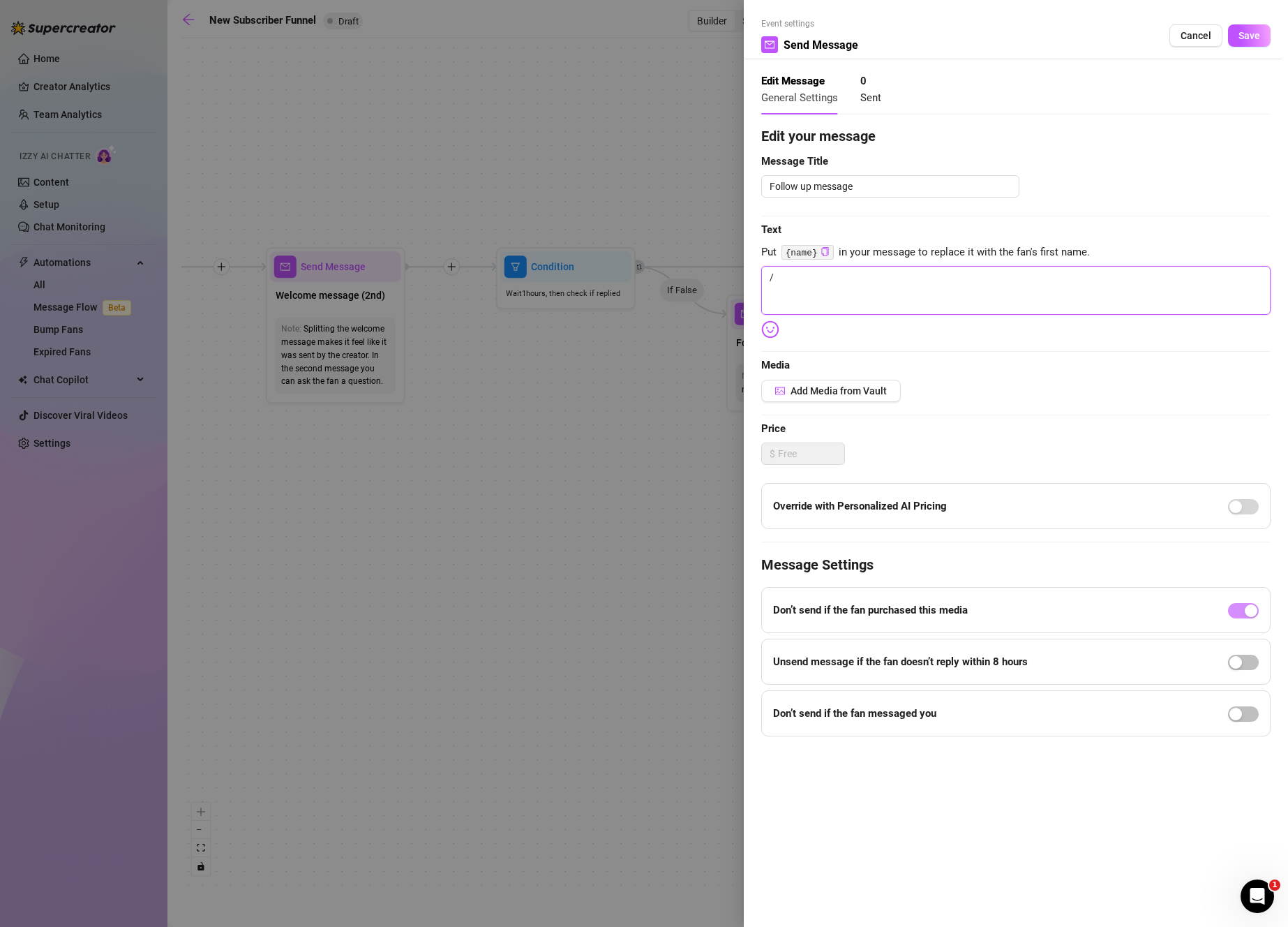
drag, startPoint x: 824, startPoint y: 291, endPoint x: 737, endPoint y: 260, distance: 92.4
click at [737, 260] on div "Event settings Send Message Cancel Save Edit Message General Settings 0 Sent Ed…" at bounding box center [644, 463] width 1288 height 927
click at [501, 366] on div at bounding box center [644, 463] width 1288 height 927
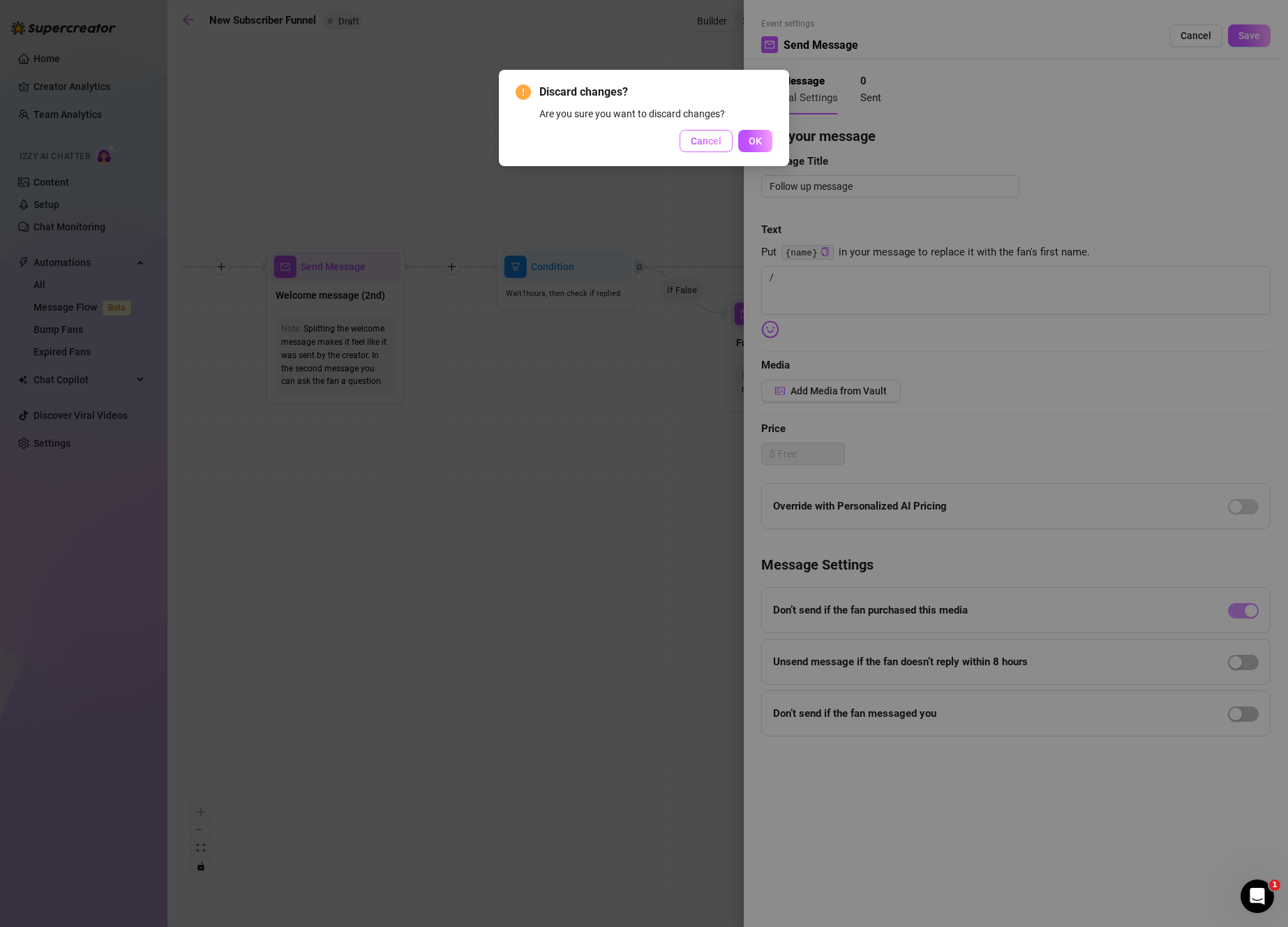
click at [717, 134] on button "Cancel" at bounding box center [705, 141] width 53 height 22
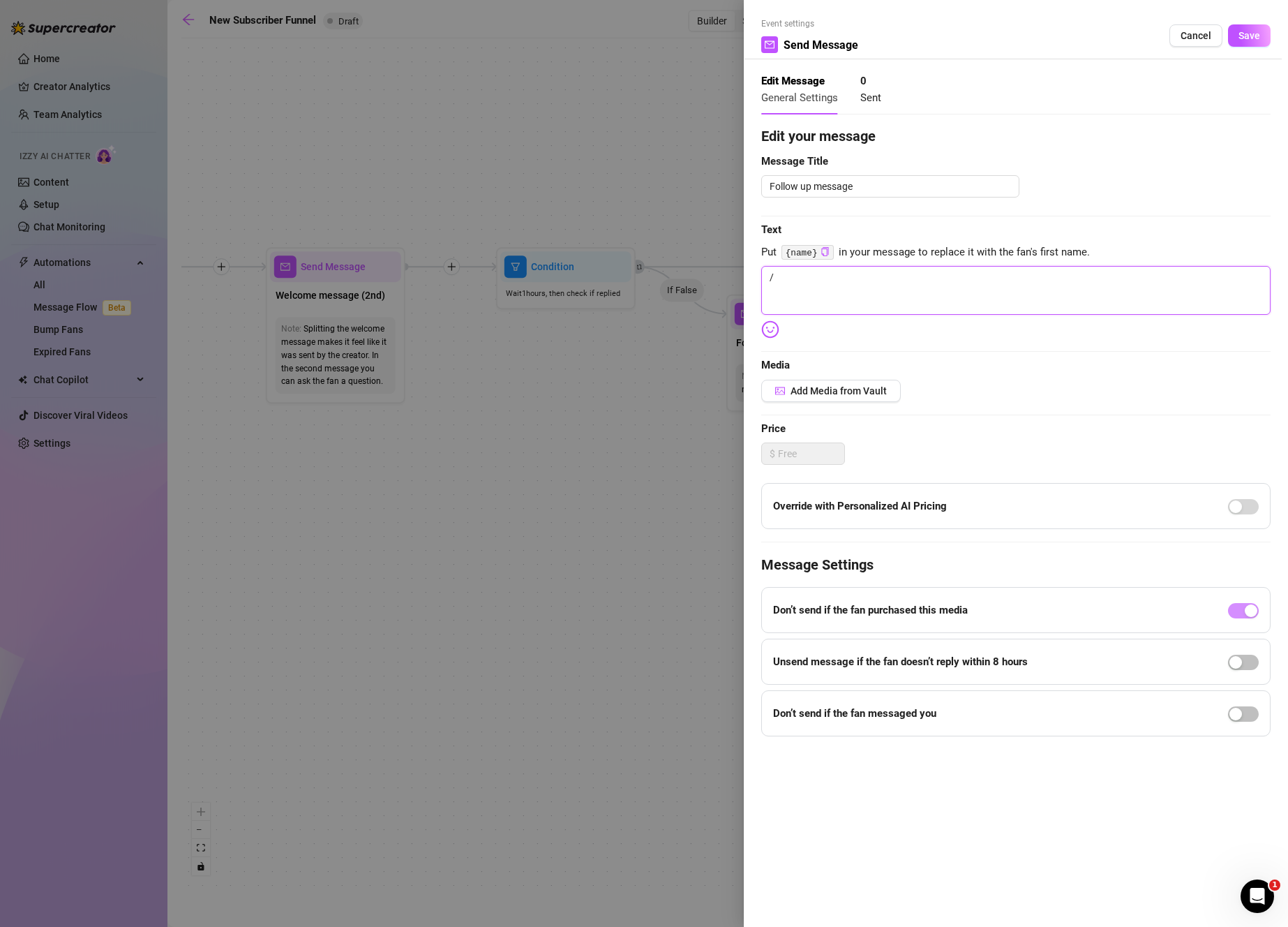
click at [974, 286] on textarea "/" at bounding box center [1015, 291] width 509 height 49
click at [973, 286] on textarea "/" at bounding box center [1015, 291] width 509 height 49
click at [862, 396] on button "Add Media from Vault" at bounding box center [831, 391] width 140 height 22
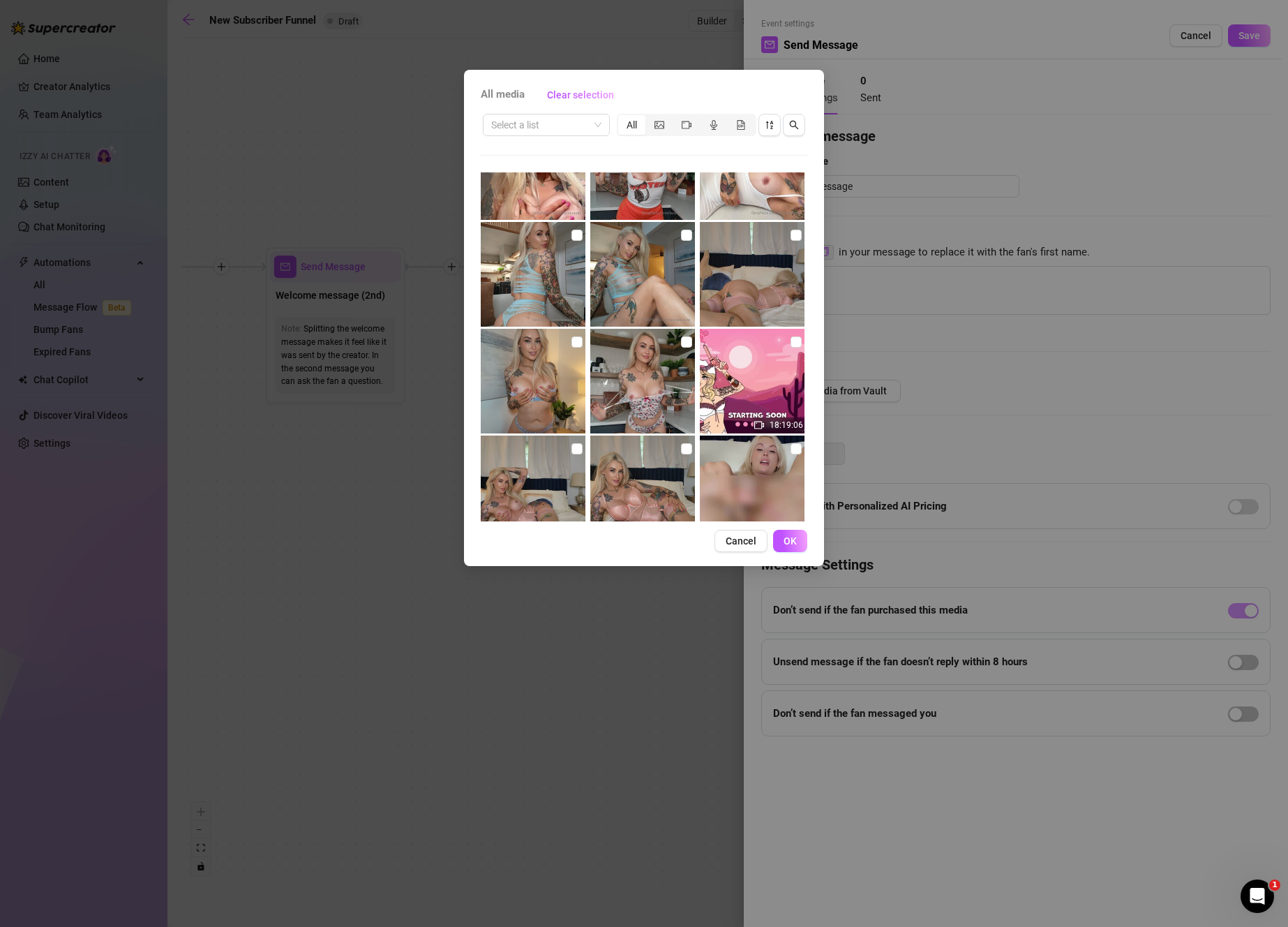
scroll to position [2945, 0]
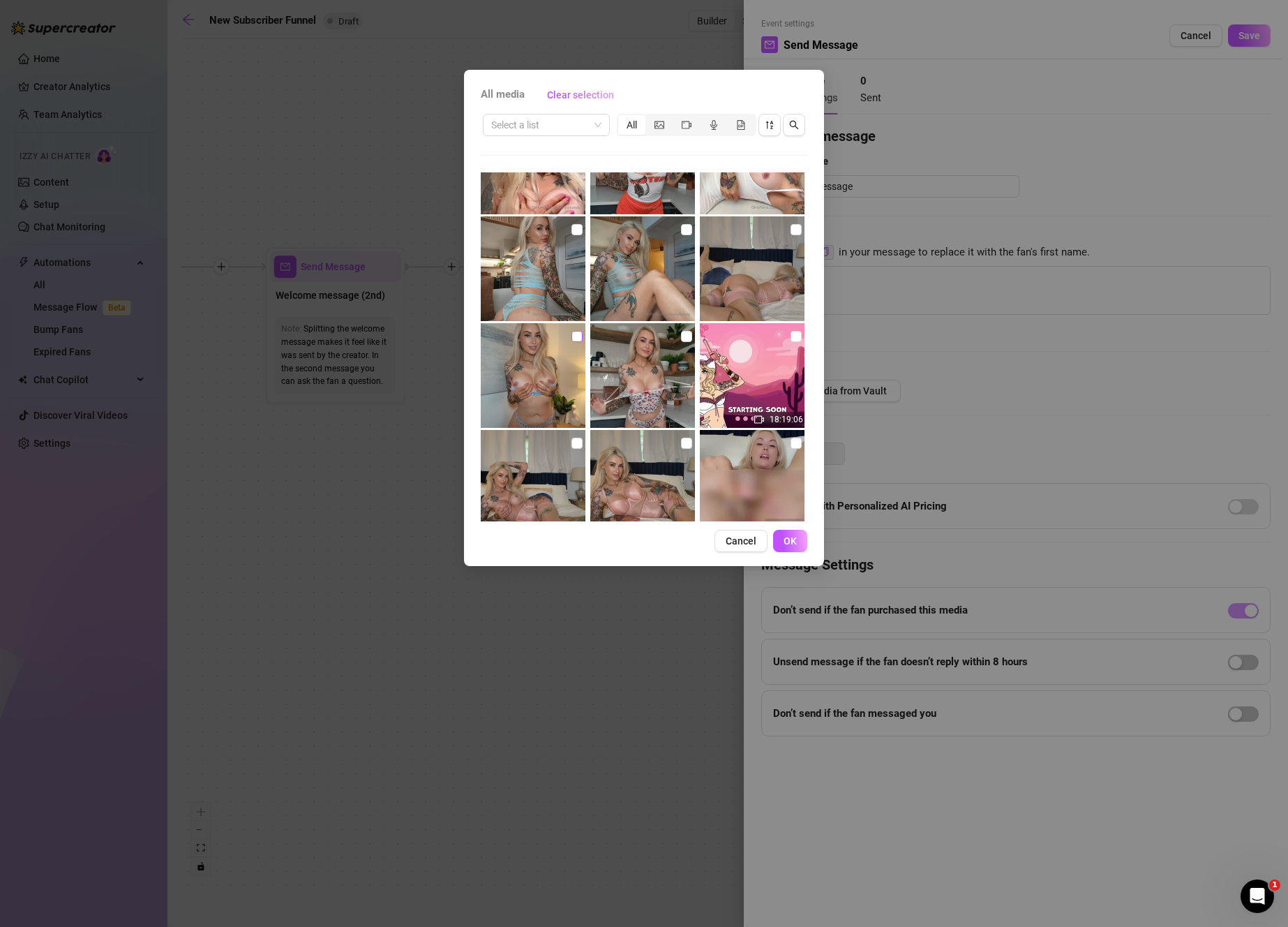
click at [575, 337] on input "checkbox" at bounding box center [577, 336] width 11 height 11
click at [791, 548] on button "OK" at bounding box center [790, 540] width 34 height 22
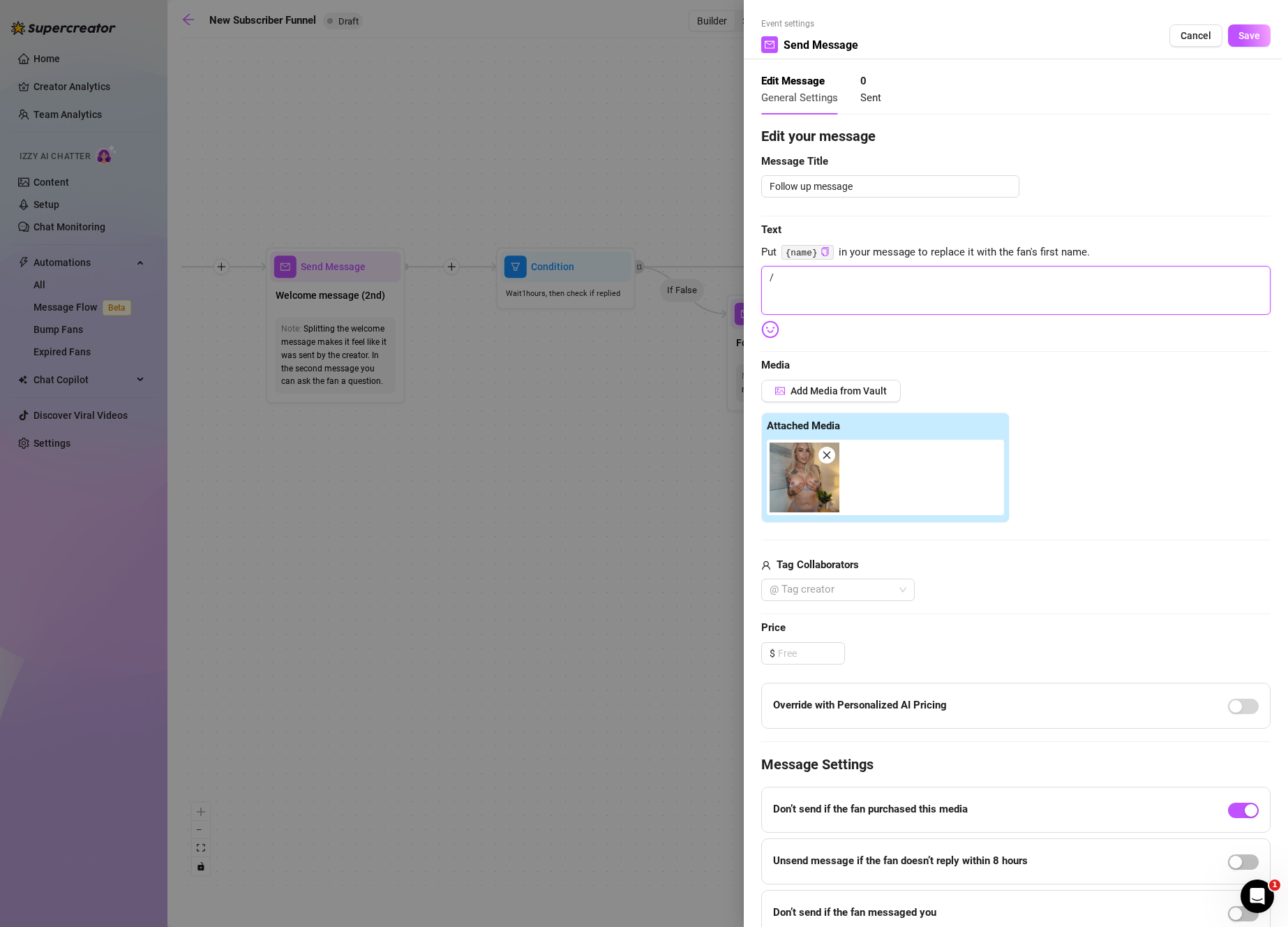
click at [911, 283] on textarea "/" at bounding box center [1015, 291] width 509 height 49
drag, startPoint x: 908, startPoint y: 277, endPoint x: 722, endPoint y: 288, distance: 186.3
click at [711, 296] on div "Event settings Send Message Cancel Save Edit Message General Settings 0 Sent Ed…" at bounding box center [644, 463] width 1288 height 927
click at [762, 336] on img at bounding box center [770, 329] width 18 height 18
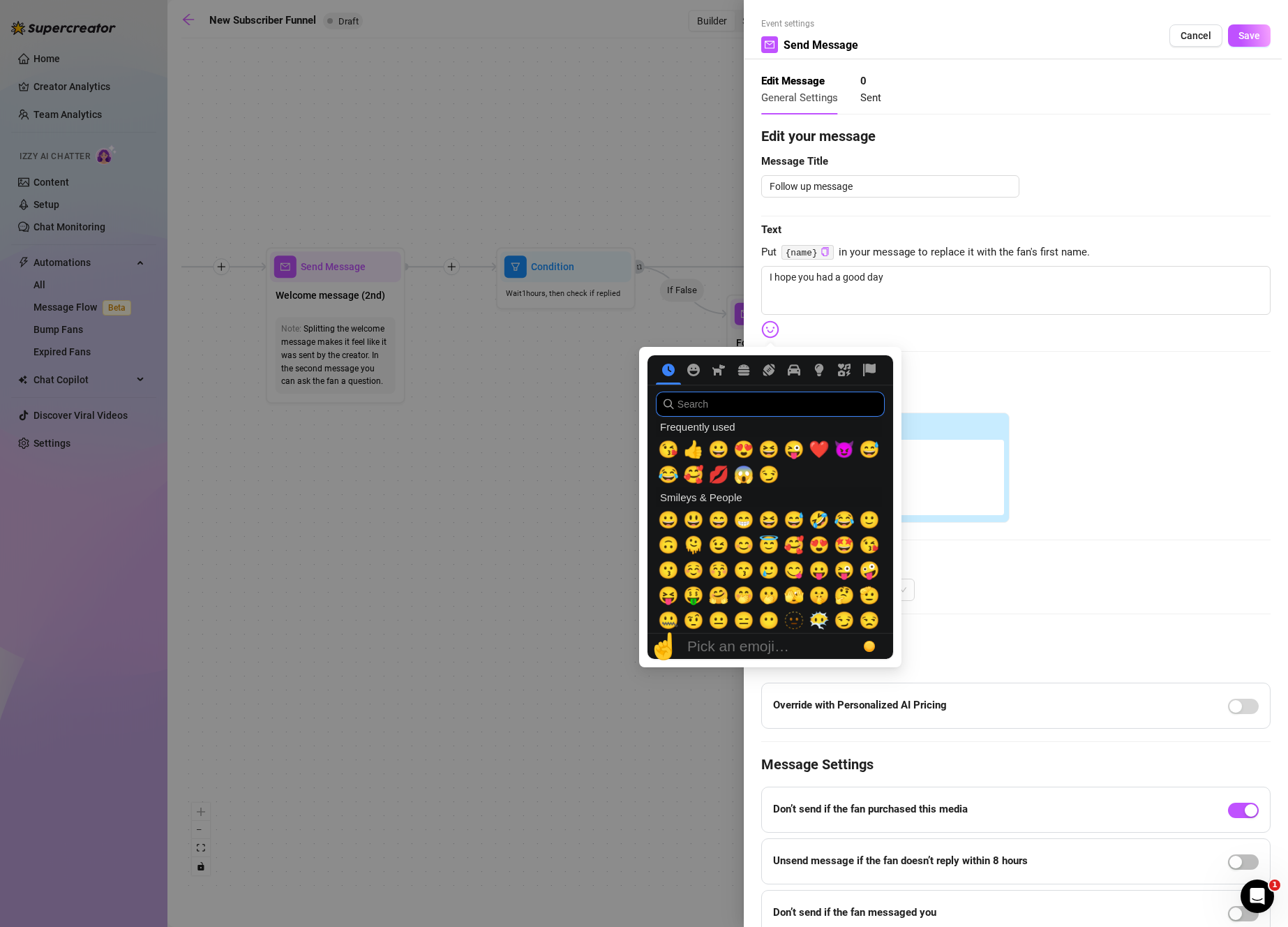
click at [827, 401] on input "search" at bounding box center [770, 404] width 229 height 25
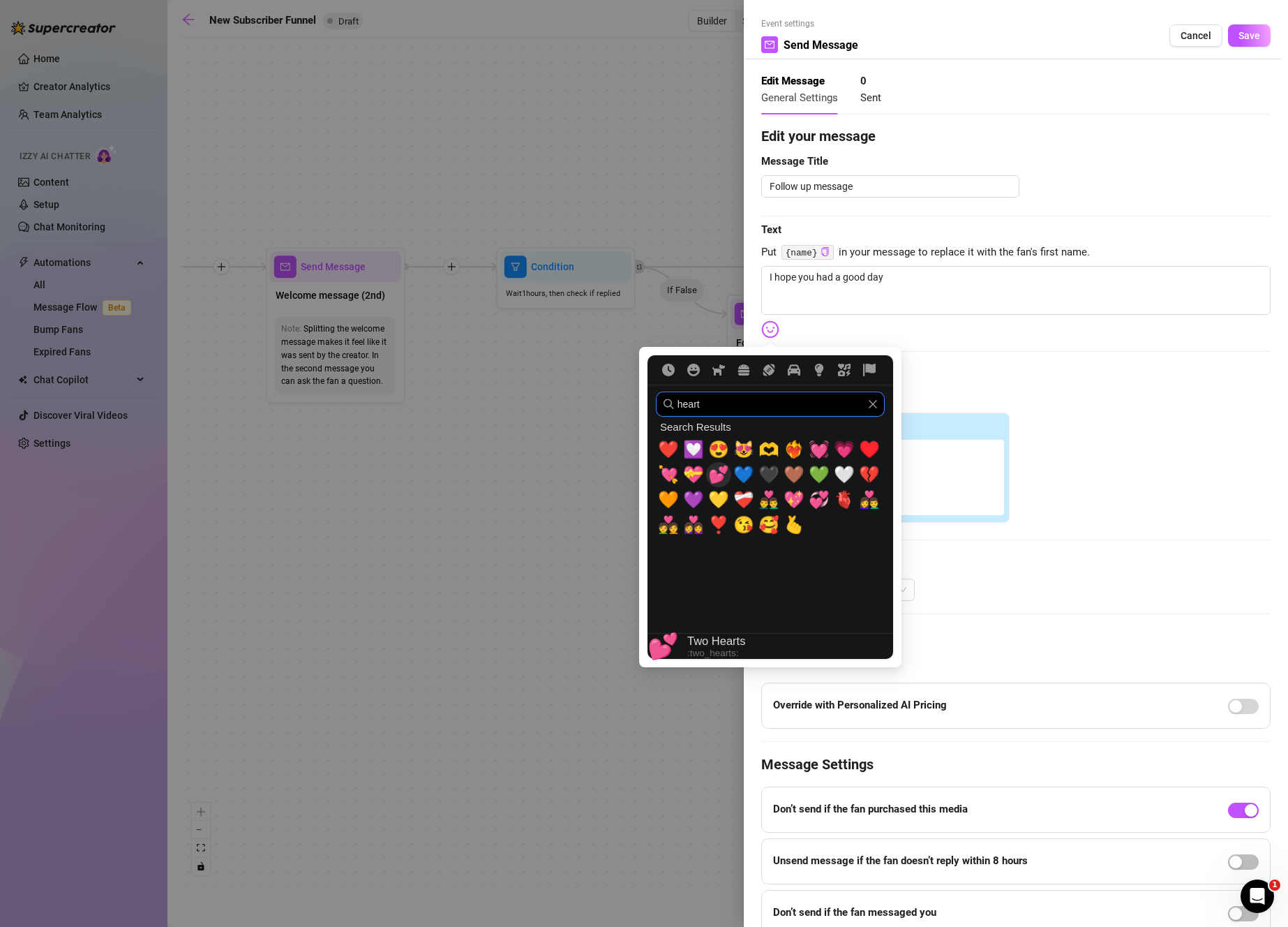
click at [722, 475] on span "💕" at bounding box center [719, 474] width 21 height 19
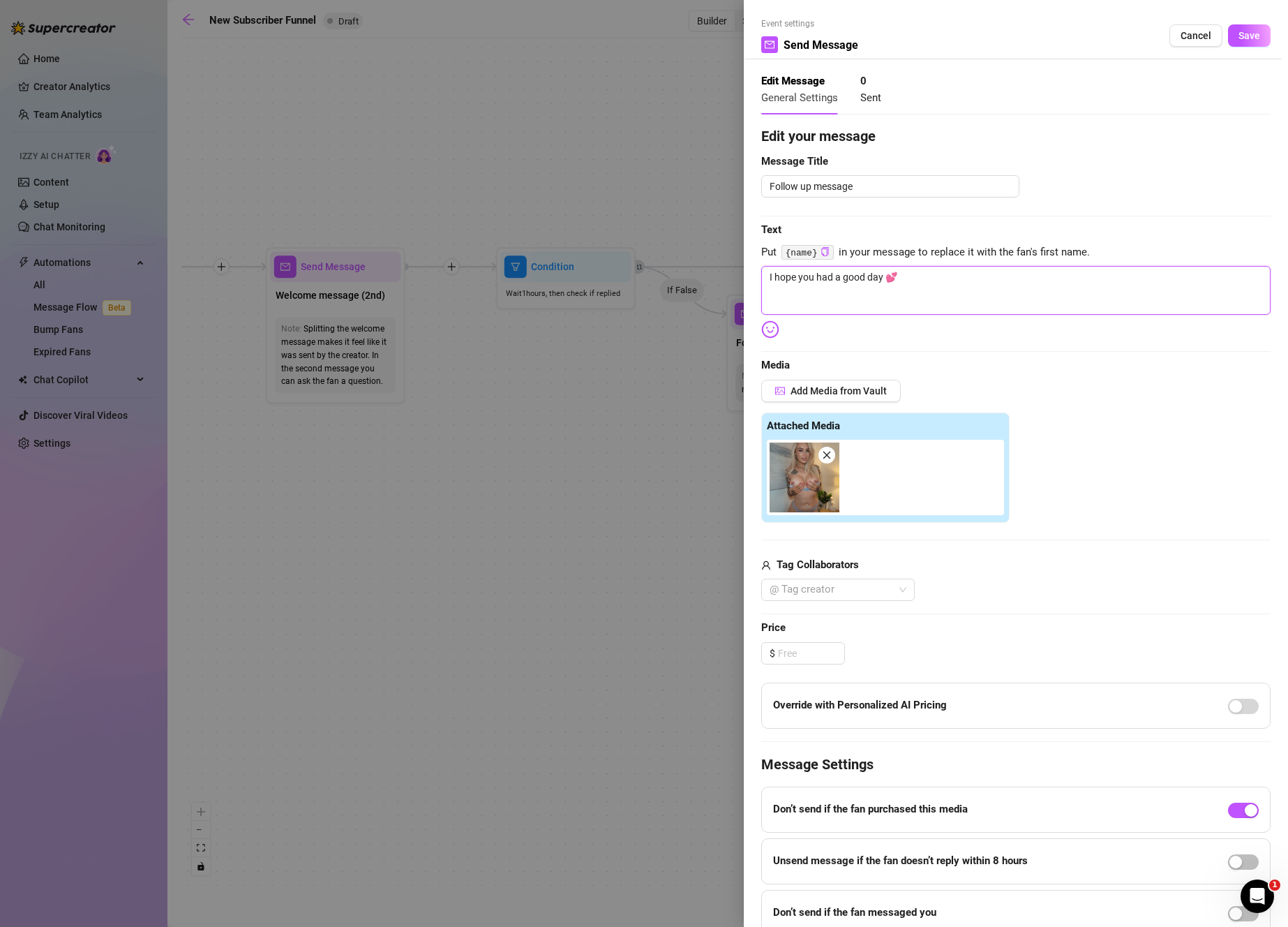
click at [1064, 296] on textarea "I hope you had a good day 💕" at bounding box center [1015, 291] width 509 height 49
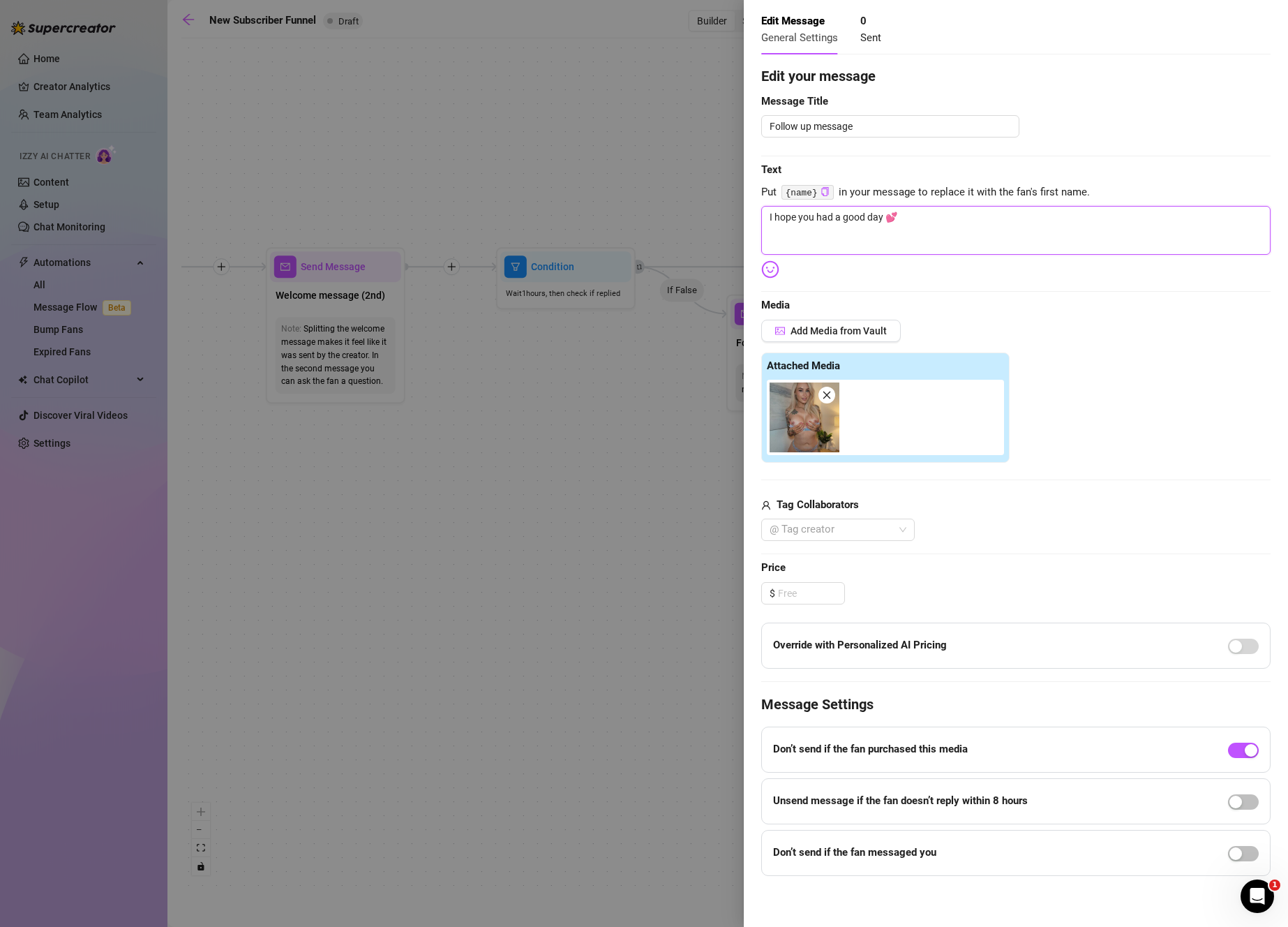
scroll to position [62, 0]
click at [1230, 846] on div "button" at bounding box center [1235, 852] width 13 height 13
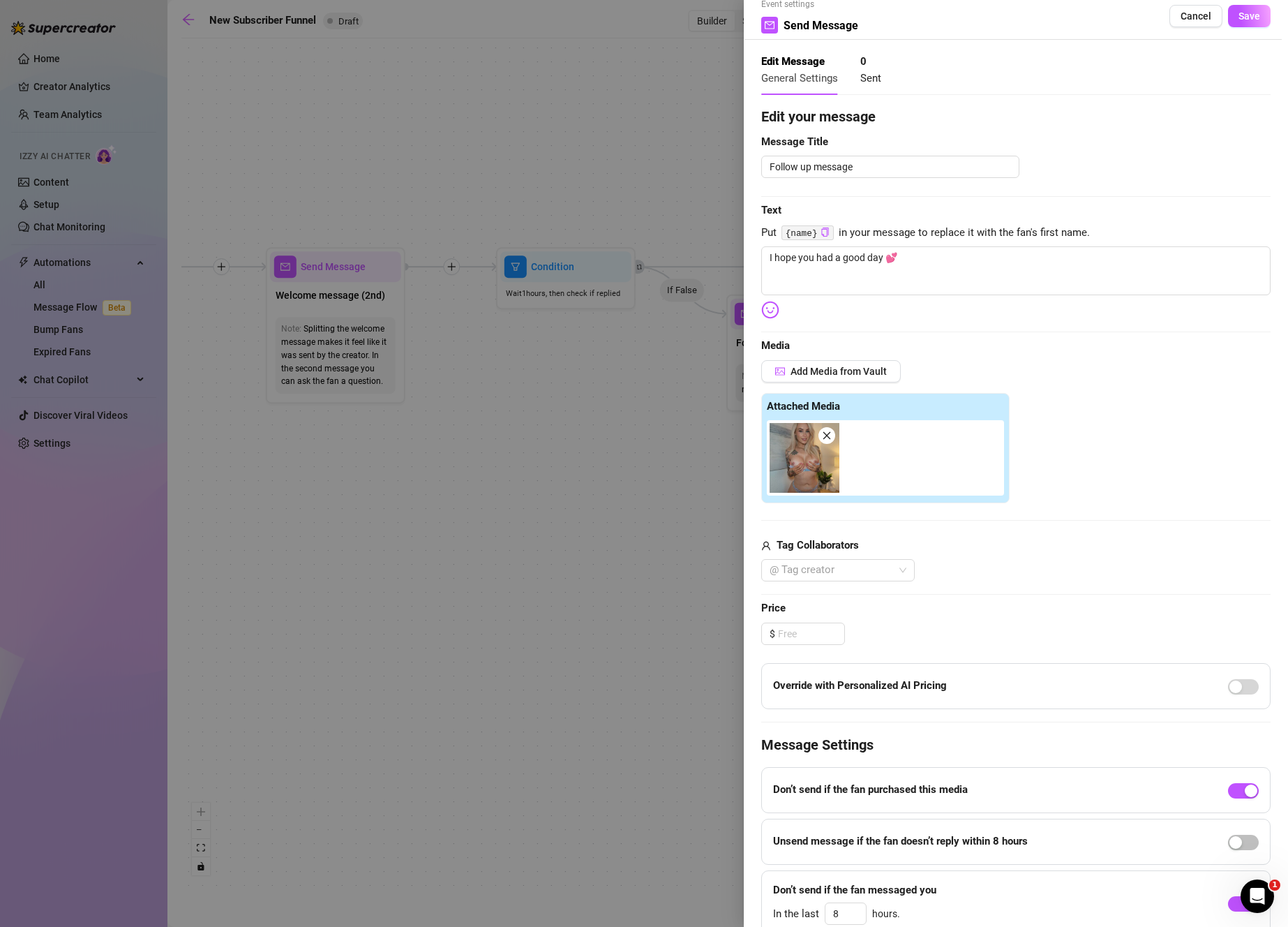
scroll to position [25, 0]
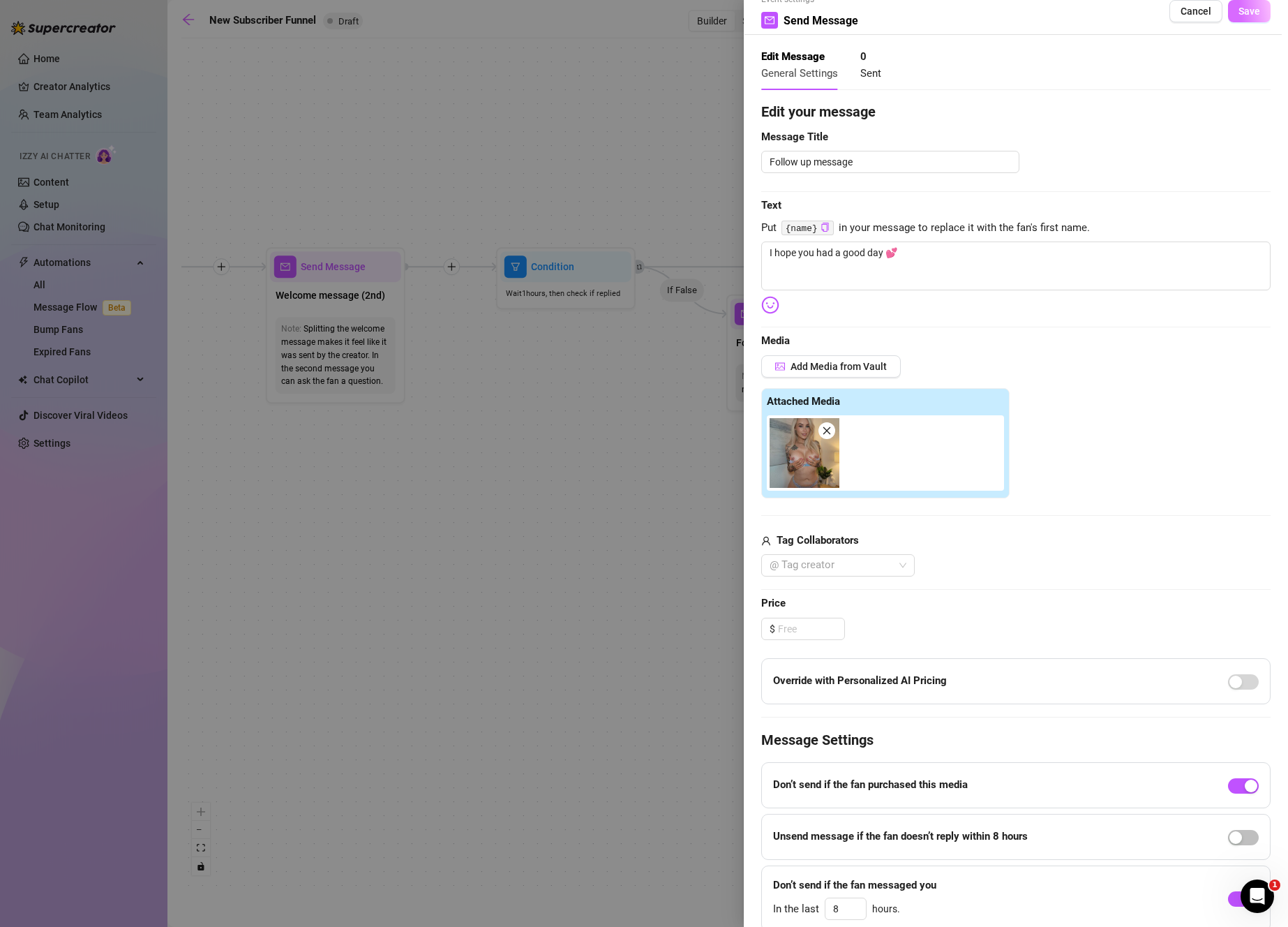
click at [1238, 16] on span "Save" at bounding box center [1249, 11] width 22 height 11
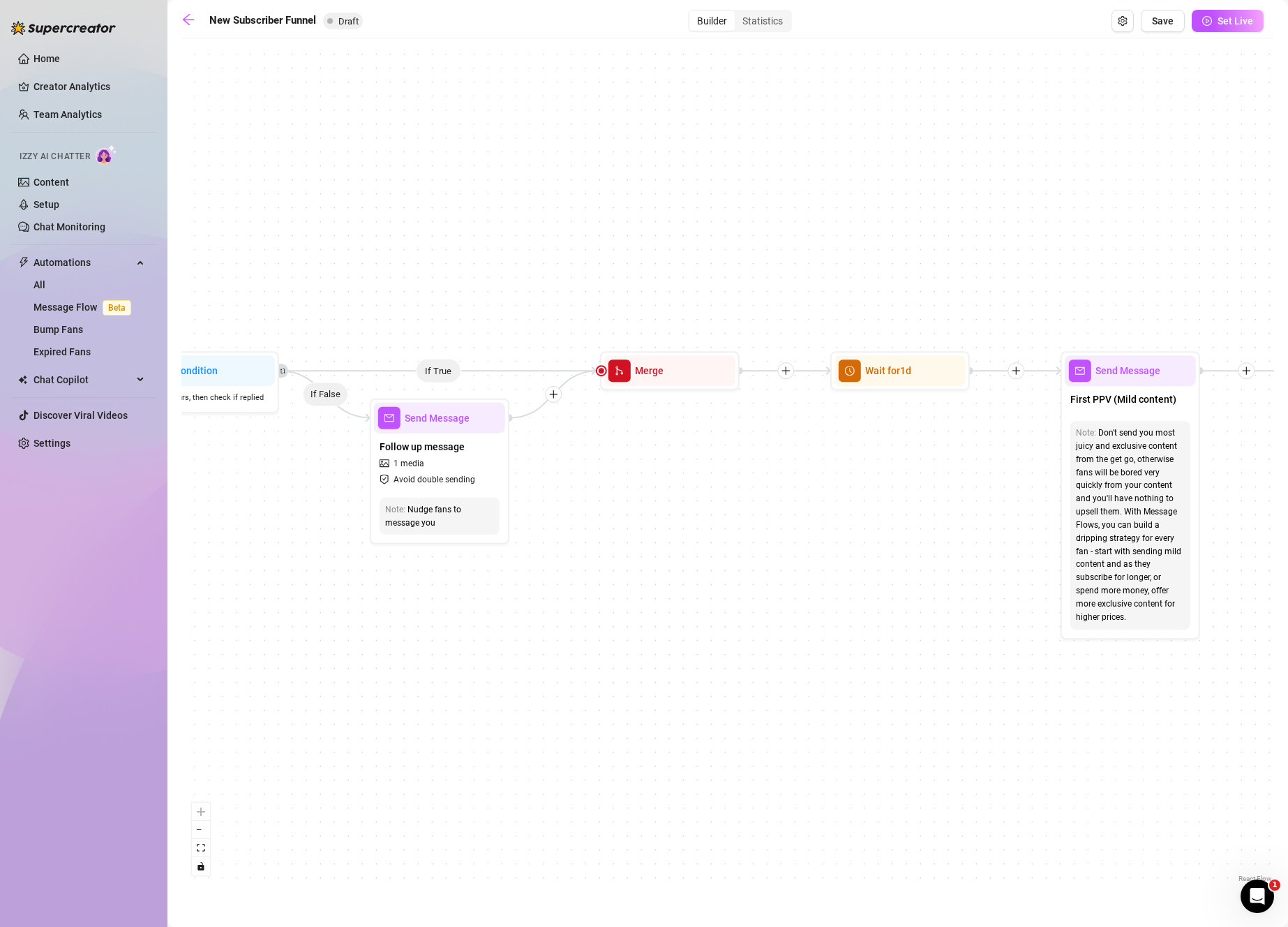
drag, startPoint x: 880, startPoint y: 552, endPoint x: 740, endPoint y: 568, distance: 140.9
click at [740, 572] on div "If True If True If True If False If False If False If True If False Merge Merge…" at bounding box center [728, 465] width 1093 height 840
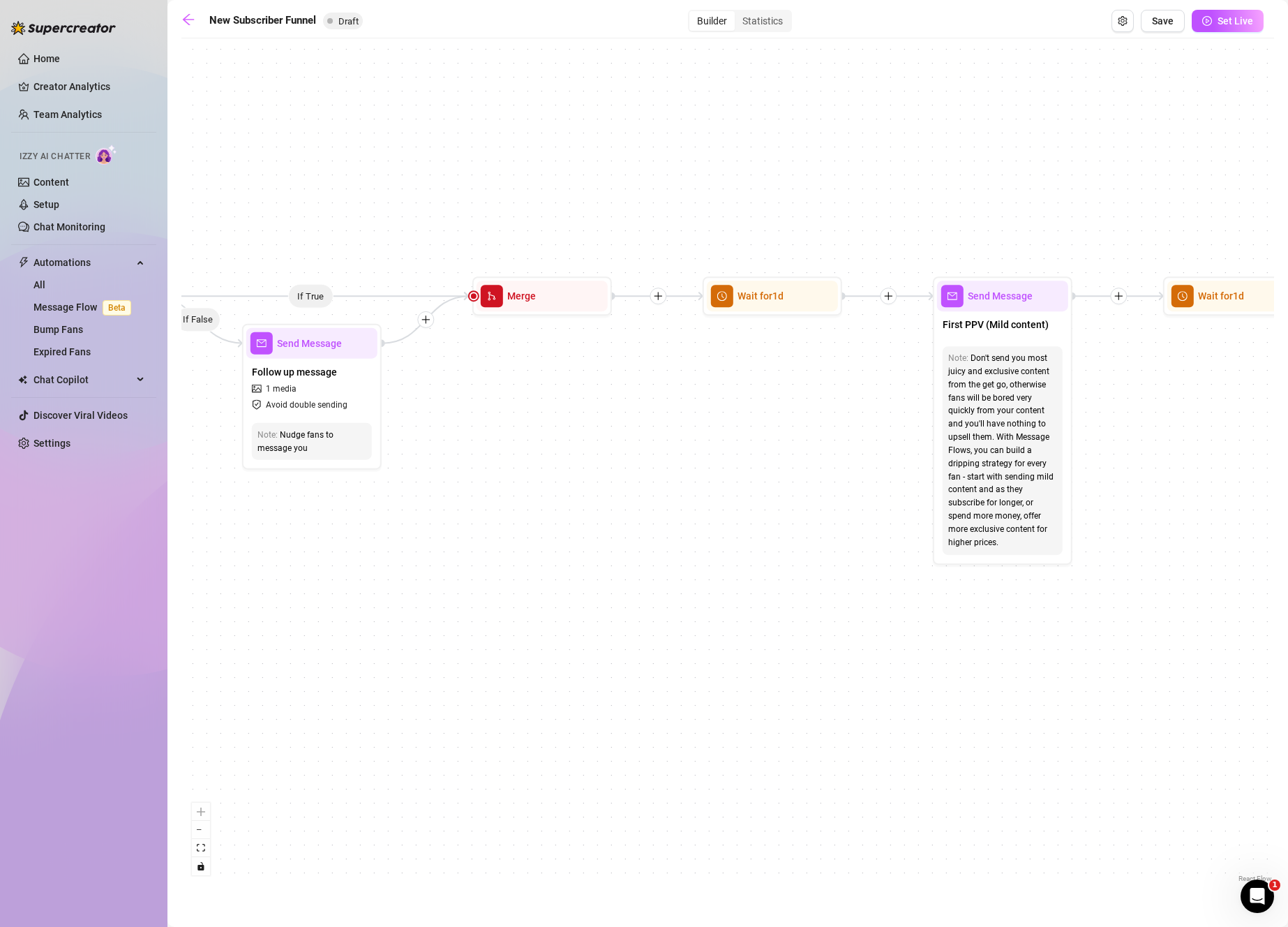
drag, startPoint x: 904, startPoint y: 552, endPoint x: 745, endPoint y: 390, distance: 227.0
click at [745, 390] on div "If True If True If True If False If False If False If True If False Merge Merge…" at bounding box center [728, 465] width 1093 height 840
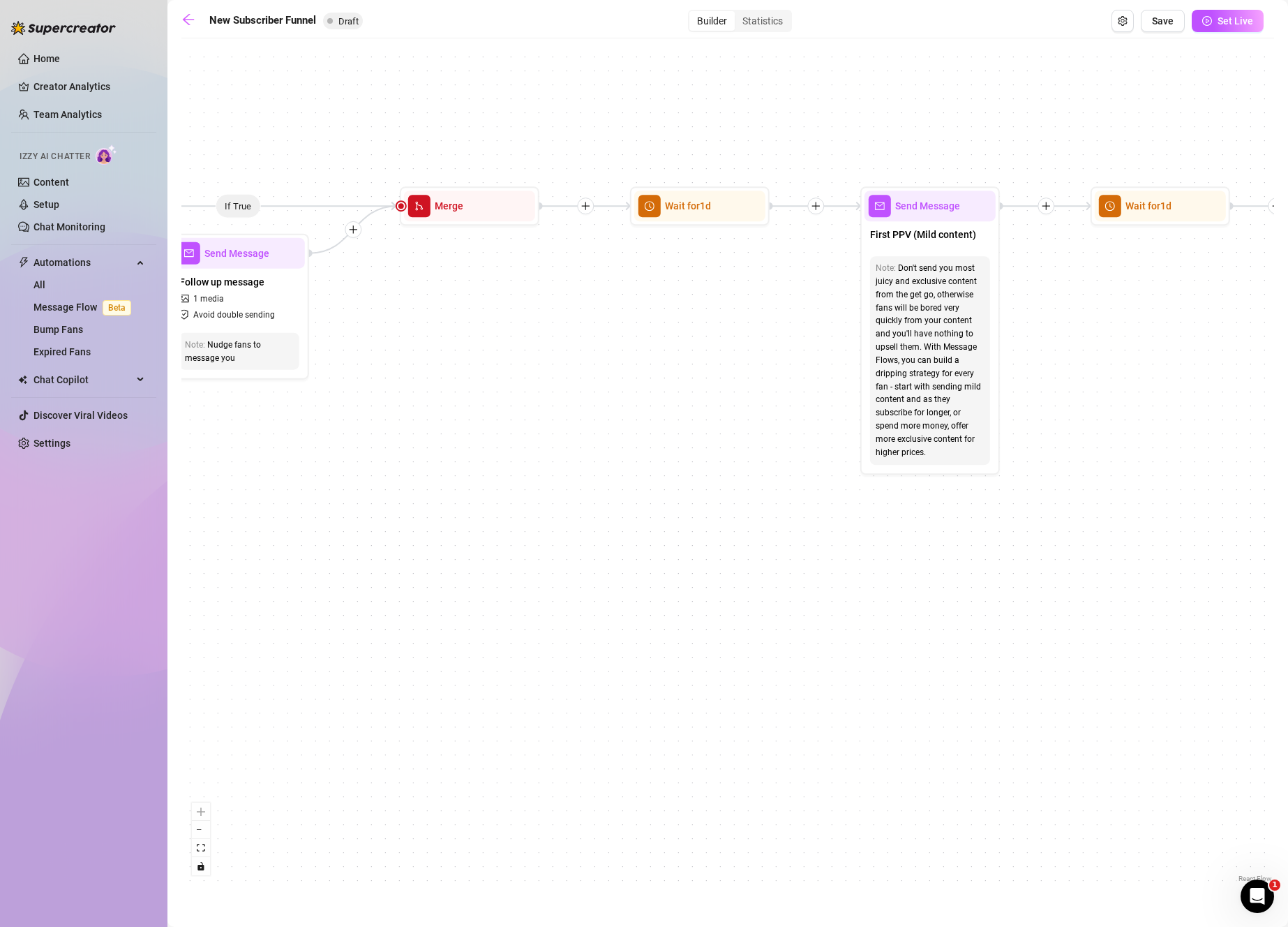
drag, startPoint x: 1087, startPoint y: 450, endPoint x: 1017, endPoint y: 450, distance: 70.0
click at [1017, 450] on div "If True If True If True If False If False If False If True If False Merge Merge…" at bounding box center [728, 465] width 1093 height 840
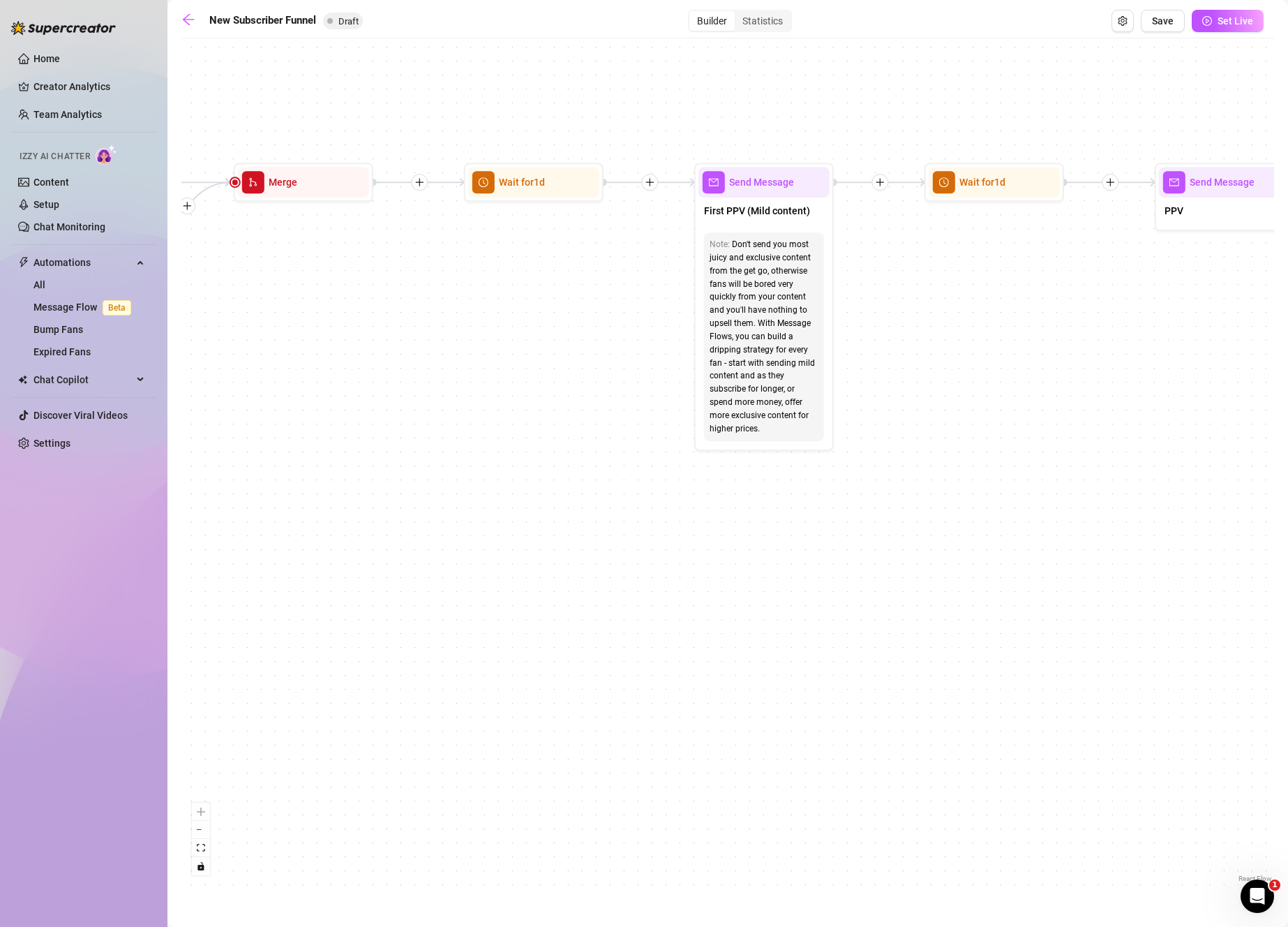
drag, startPoint x: 627, startPoint y: 377, endPoint x: 521, endPoint y: 358, distance: 107.7
click at [521, 358] on div "If True If True If True If False If False If False If True If False Merge Merge…" at bounding box center [728, 465] width 1093 height 840
drag, startPoint x: 980, startPoint y: 415, endPoint x: 929, endPoint y: 430, distance: 53.2
click at [929, 430] on div "If True If True If True If False If False If False If True If False Merge Merge…" at bounding box center [728, 465] width 1093 height 840
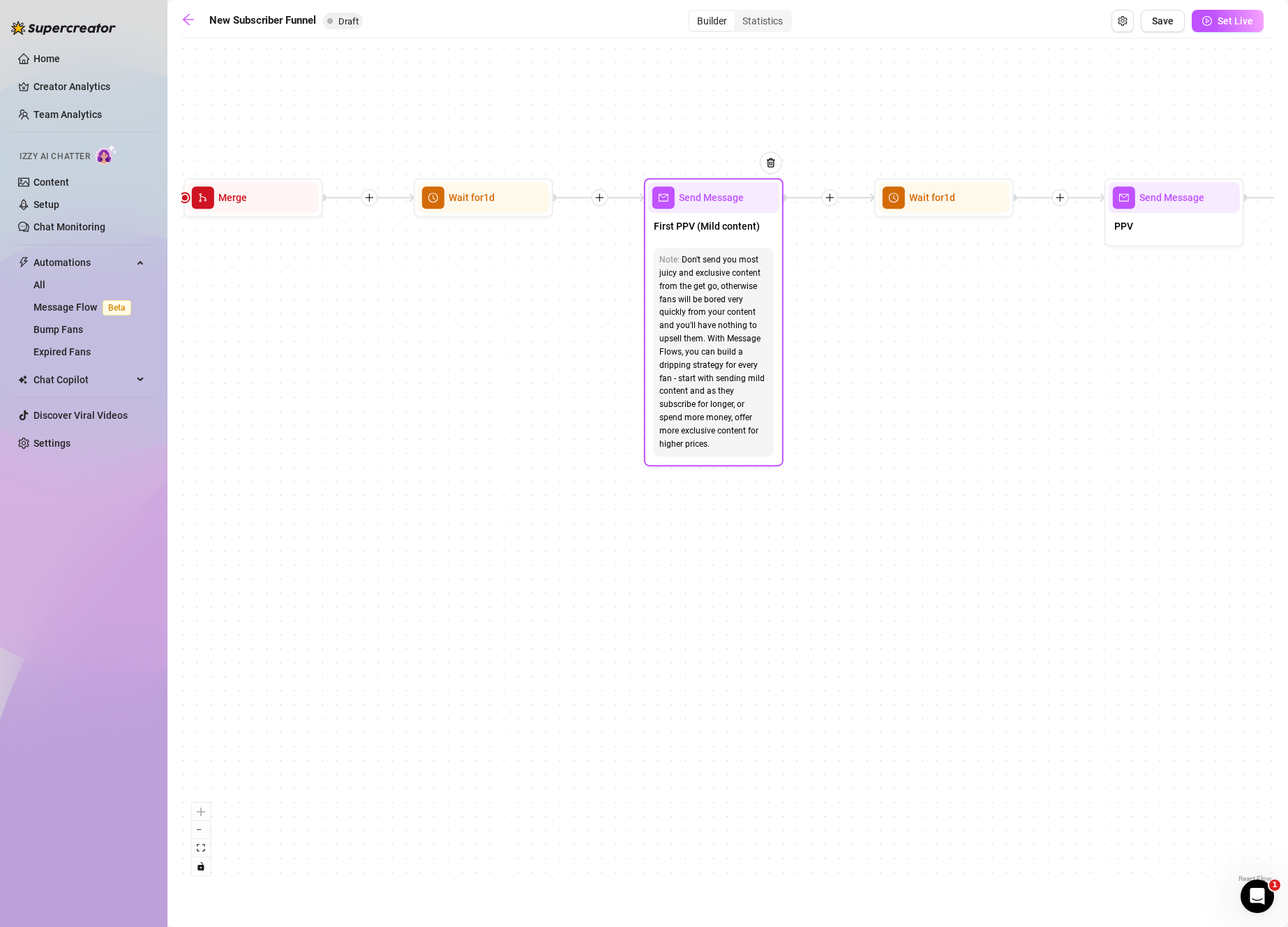
click at [692, 380] on div "Don't send you most juicy and exclusive content from the get go, otherwise fans…" at bounding box center [713, 352] width 109 height 198
click at [708, 259] on div "Don't send you most juicy and exclusive content from the get go, otherwise fans…" at bounding box center [713, 352] width 109 height 198
click at [722, 216] on div "First PPV (Mild content)" at bounding box center [713, 227] width 131 height 29
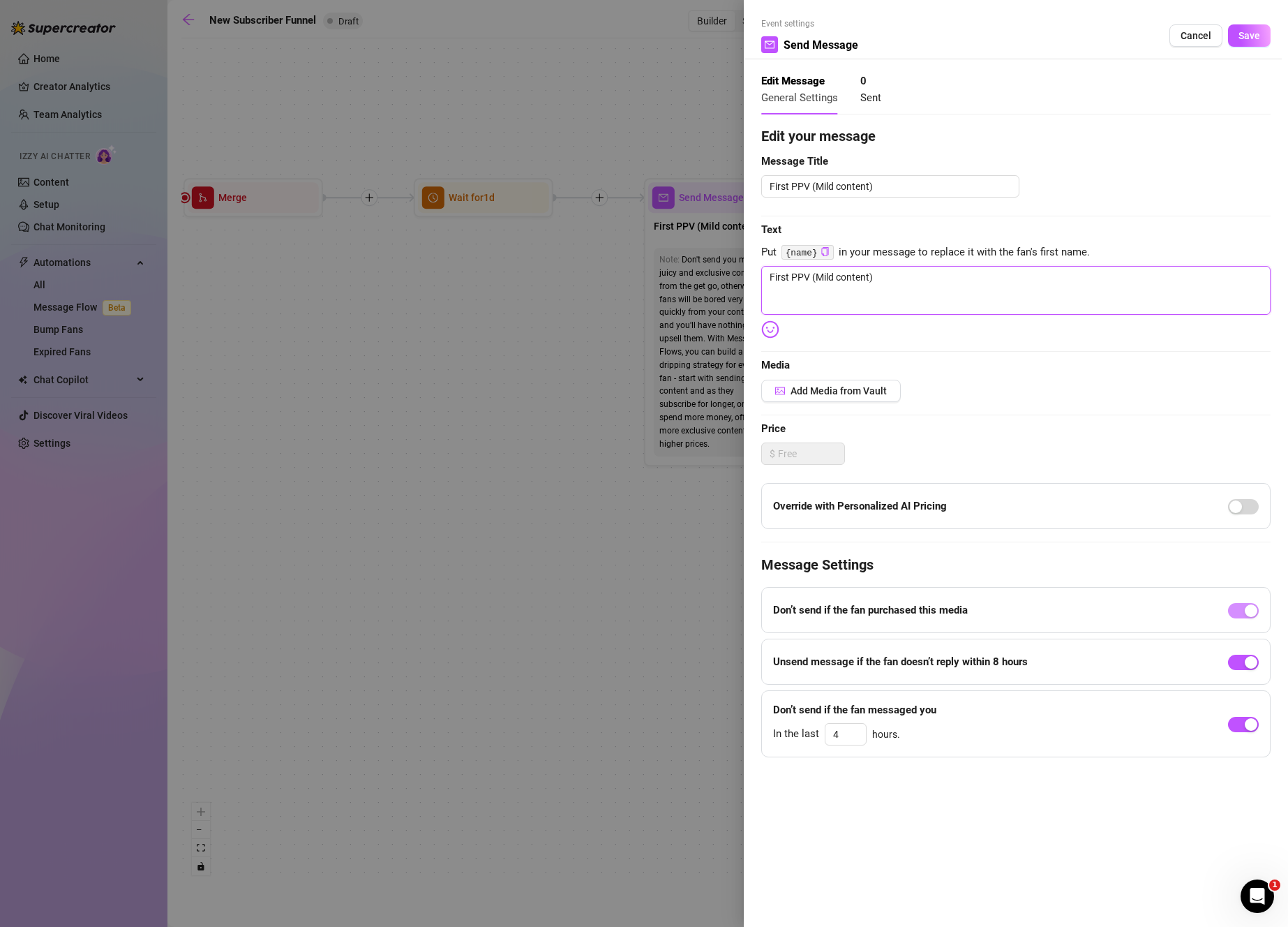
drag, startPoint x: 955, startPoint y: 285, endPoint x: 711, endPoint y: 246, distance: 247.1
click at [711, 246] on div "Event settings Send Message Cancel Save Edit Message General Settings 0 Sent Ed…" at bounding box center [644, 463] width 1288 height 927
click at [829, 393] on span "Add Media from Vault" at bounding box center [839, 390] width 97 height 11
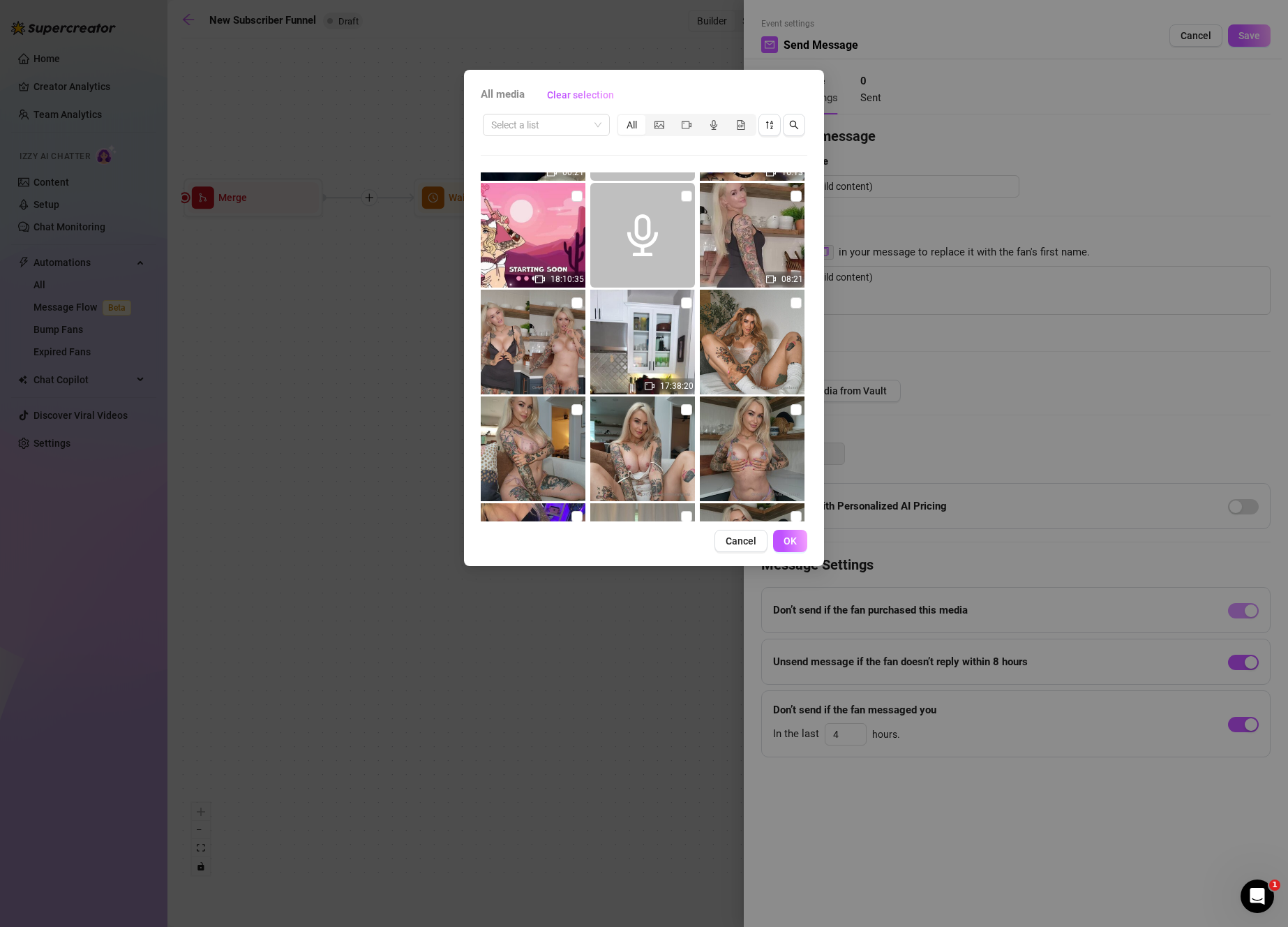
scroll to position [393, 0]
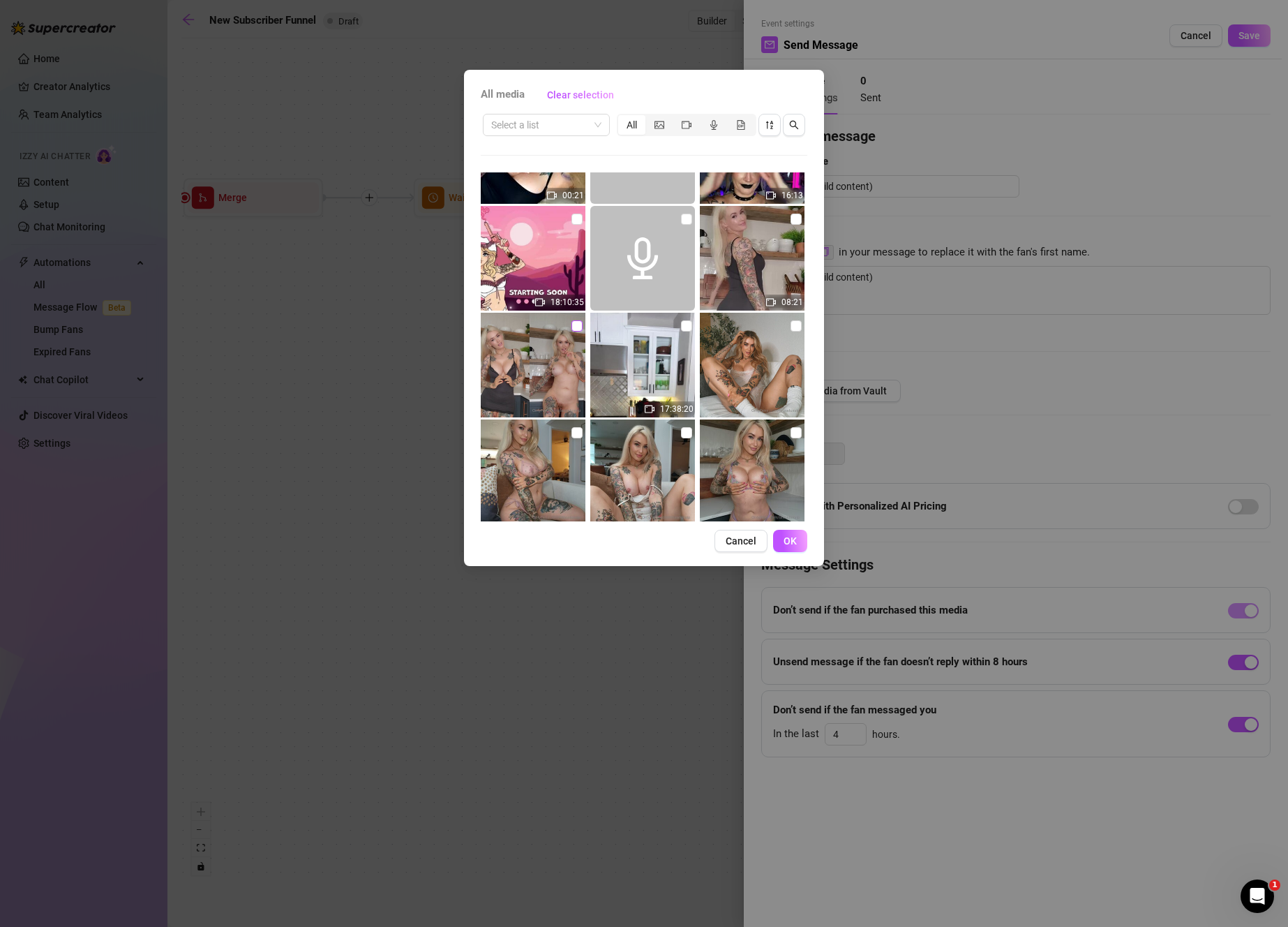
click at [575, 323] on input "checkbox" at bounding box center [577, 326] width 11 height 11
click at [791, 222] on input "checkbox" at bounding box center [796, 219] width 11 height 11
click at [803, 532] on button "OK" at bounding box center [790, 540] width 34 height 22
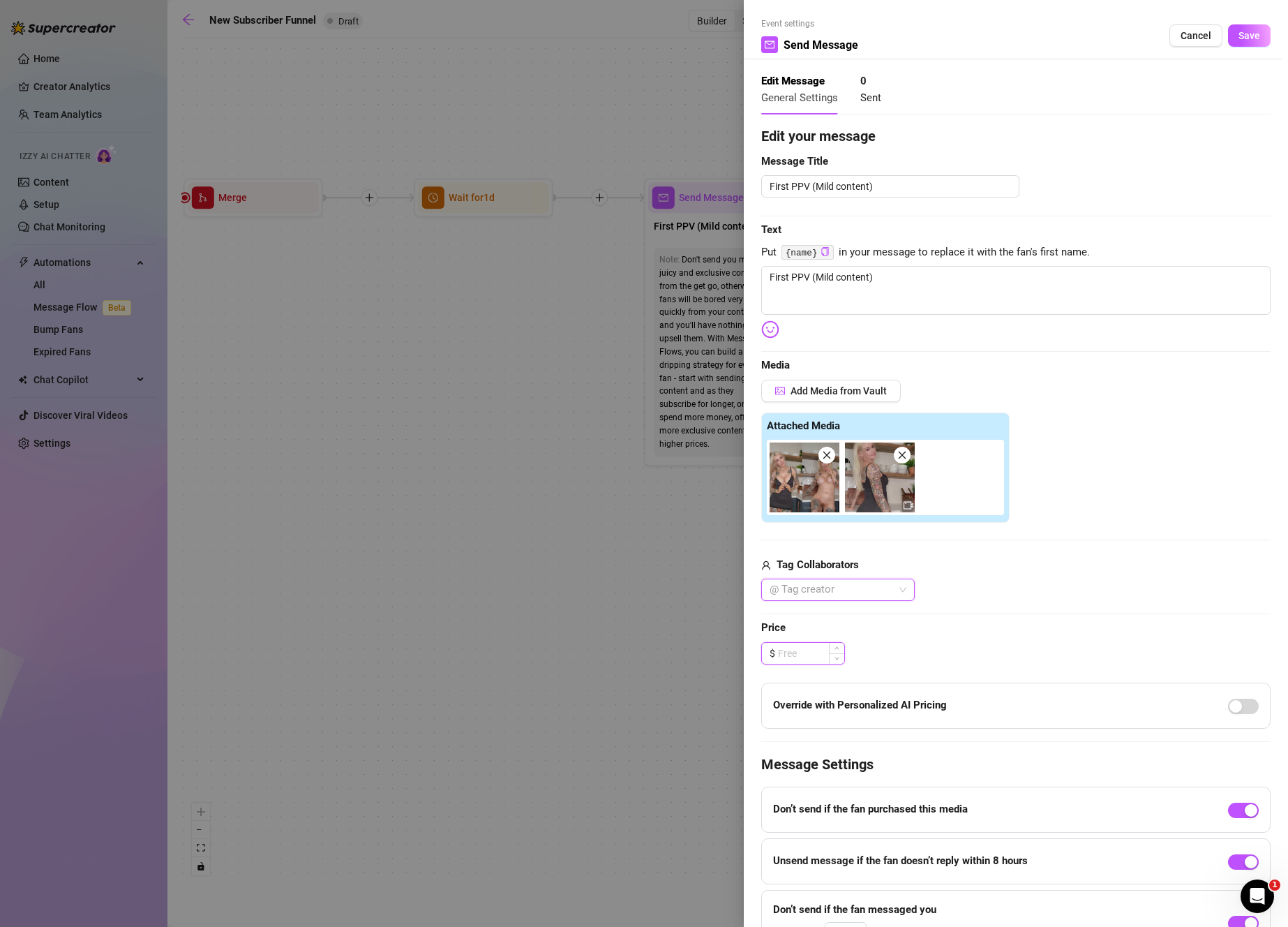
click at [803, 650] on input at bounding box center [811, 653] width 66 height 21
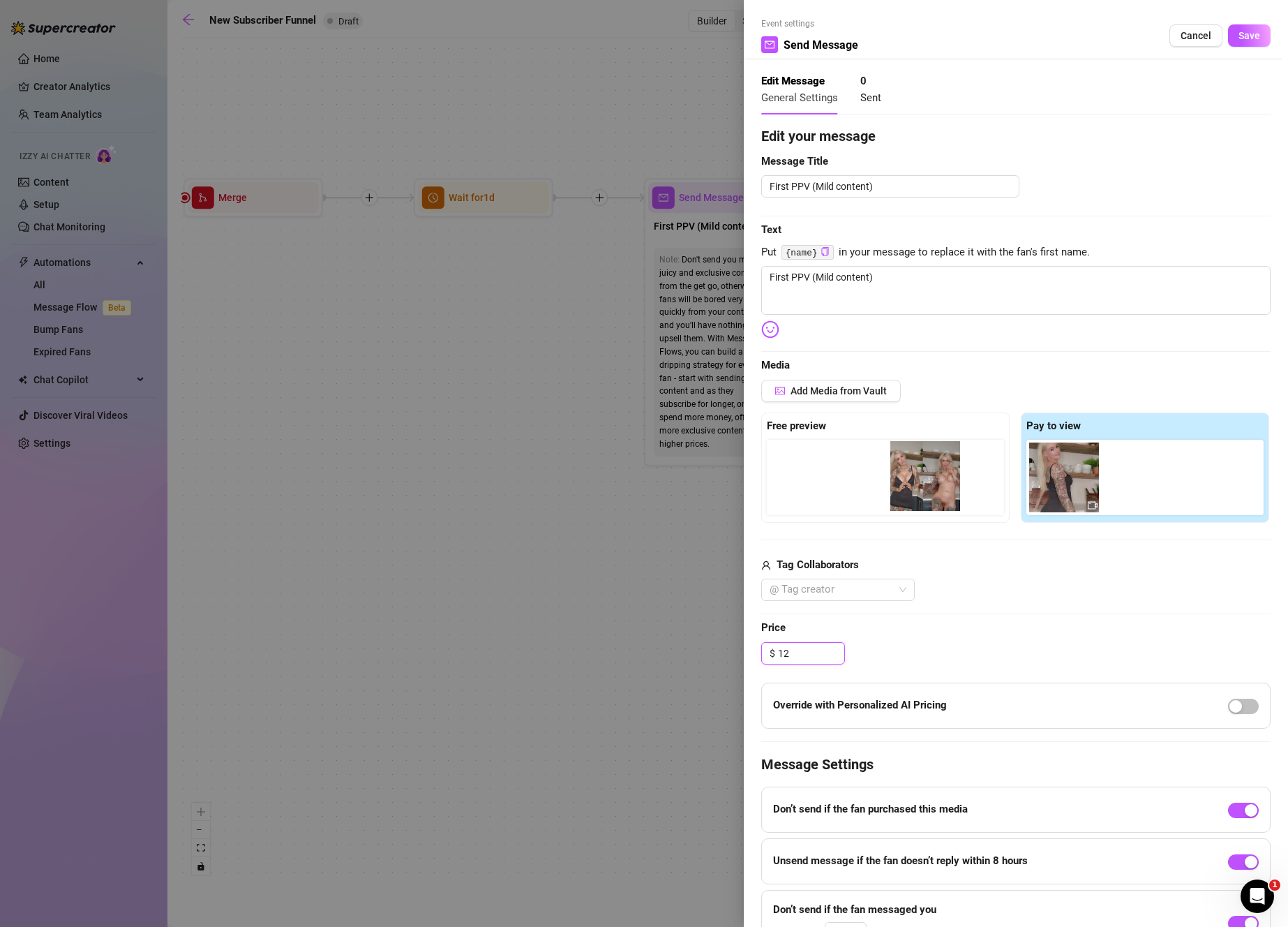
drag, startPoint x: 1056, startPoint y: 476, endPoint x: 917, endPoint y: 474, distance: 139.0
click at [918, 474] on div "Free preview Pay to view" at bounding box center [1015, 468] width 509 height 110
click at [859, 285] on textarea "First PPV (Mild content)" at bounding box center [1015, 291] width 509 height 49
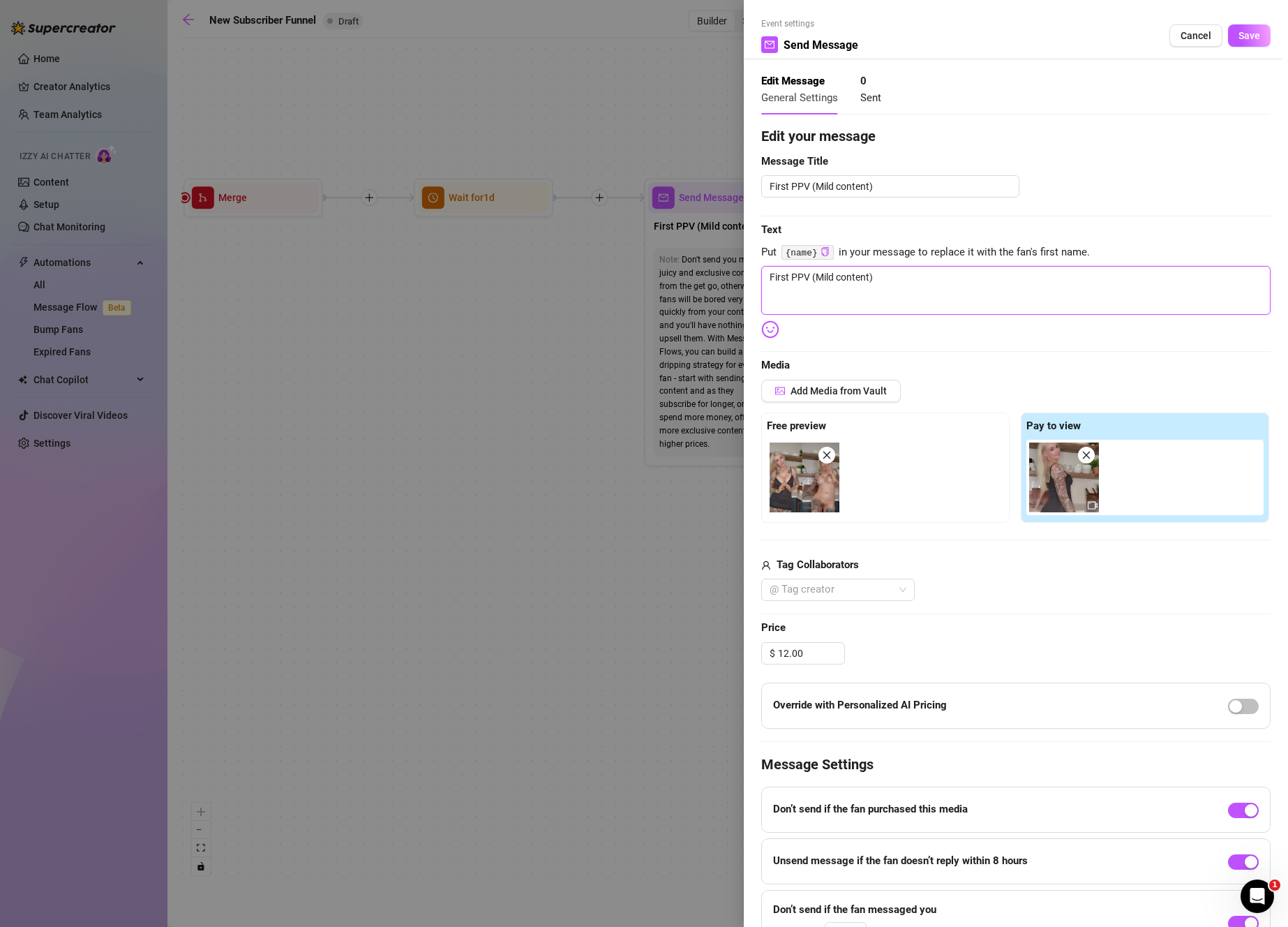
click at [893, 286] on textarea "First PPV (Mild content)" at bounding box center [1015, 291] width 509 height 49
drag, startPoint x: 893, startPoint y: 286, endPoint x: 628, endPoint y: 242, distance: 268.6
click at [628, 242] on div "Event settings Send Message Cancel Save Edit Message General Settings 0 Sent Ed…" at bounding box center [644, 463] width 1288 height 927
paste textarea "8+ little black dress strip show + masturbation 🖤 I only planned to put on a sh…"
drag, startPoint x: 982, startPoint y: 275, endPoint x: 722, endPoint y: 267, distance: 260.1
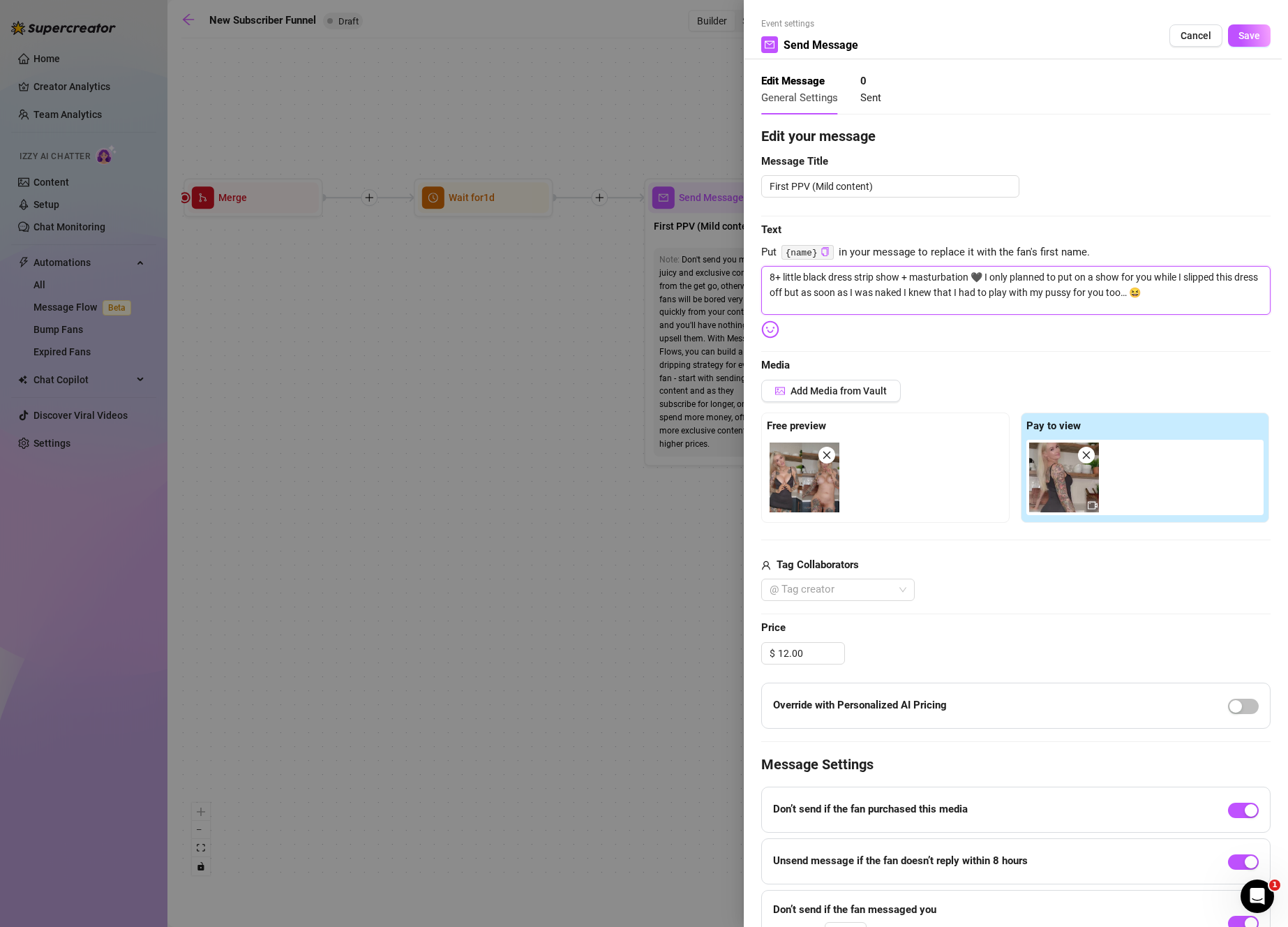
click at [722, 267] on div "Event settings Send Message Cancel Save Edit Message General Settings 0 Sent Ed…" at bounding box center [644, 463] width 1288 height 927
click at [848, 189] on textarea "First PPV (Mild content)" at bounding box center [890, 187] width 258 height 22
click at [847, 189] on textarea "First PPV (Mild content)" at bounding box center [890, 187] width 258 height 22
paste textarea "8+ little black dress strip show + masturbation 🖤"
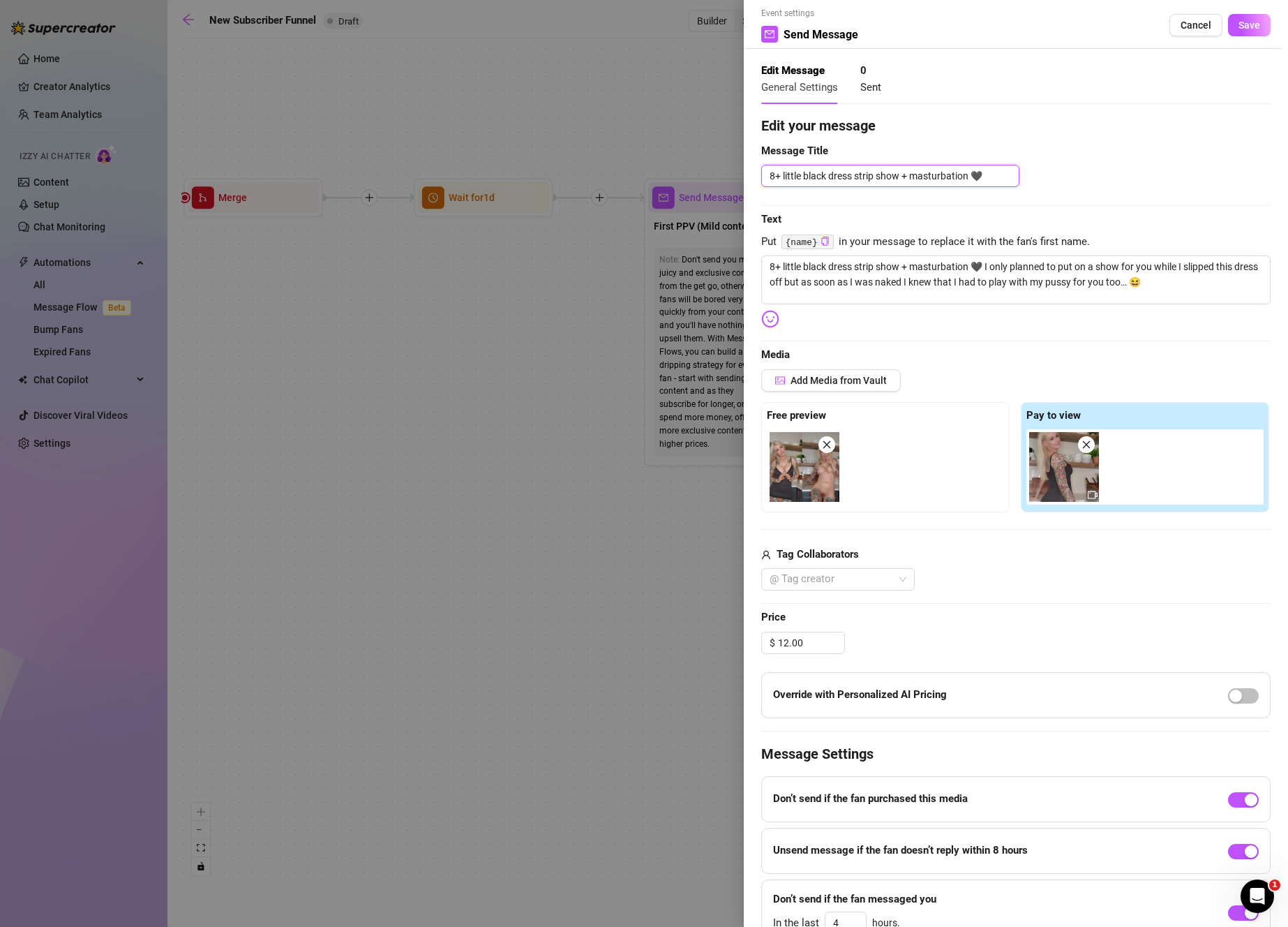
scroll to position [0, 0]
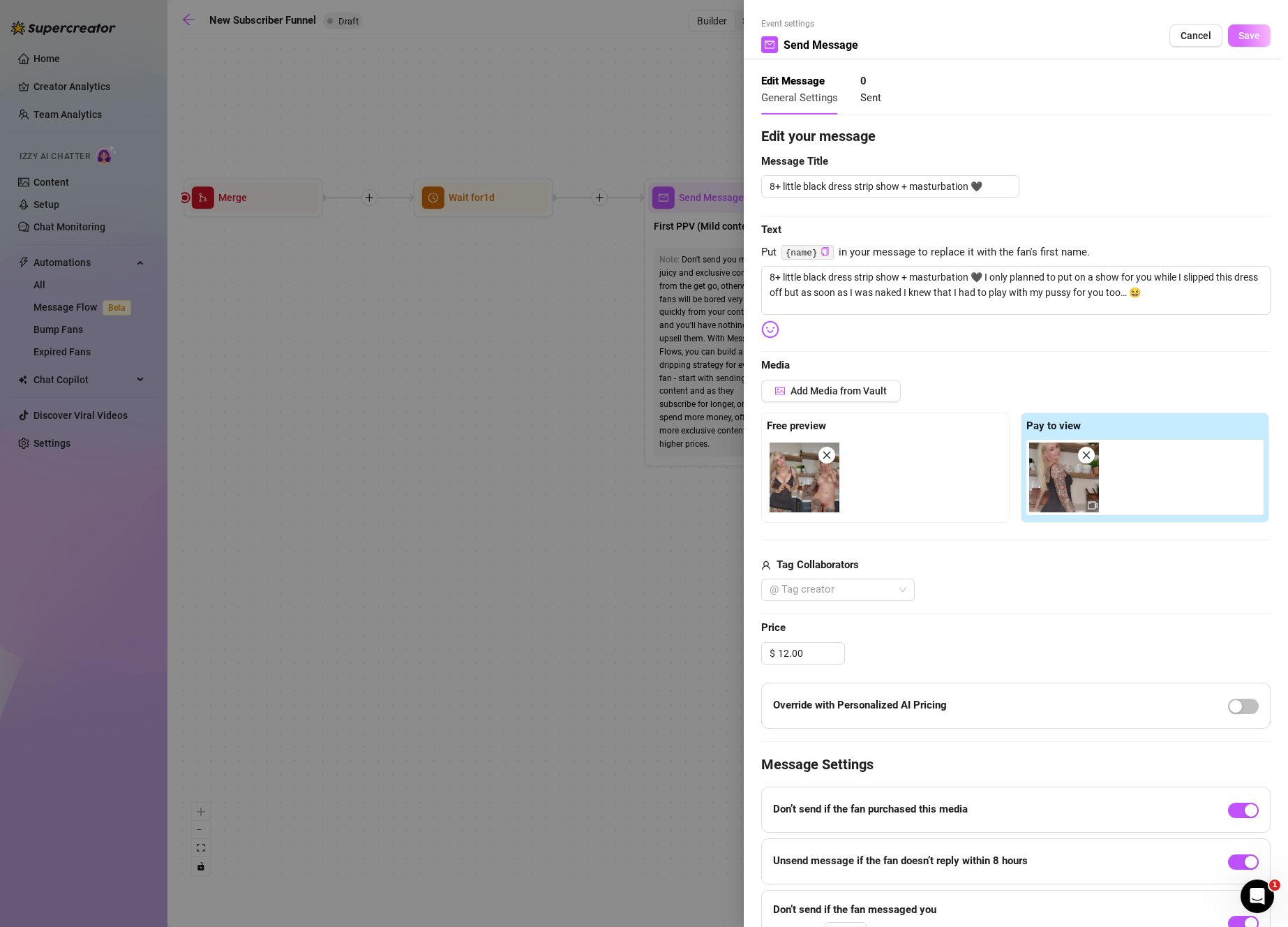
click at [1238, 40] on span "Save" at bounding box center [1249, 35] width 22 height 11
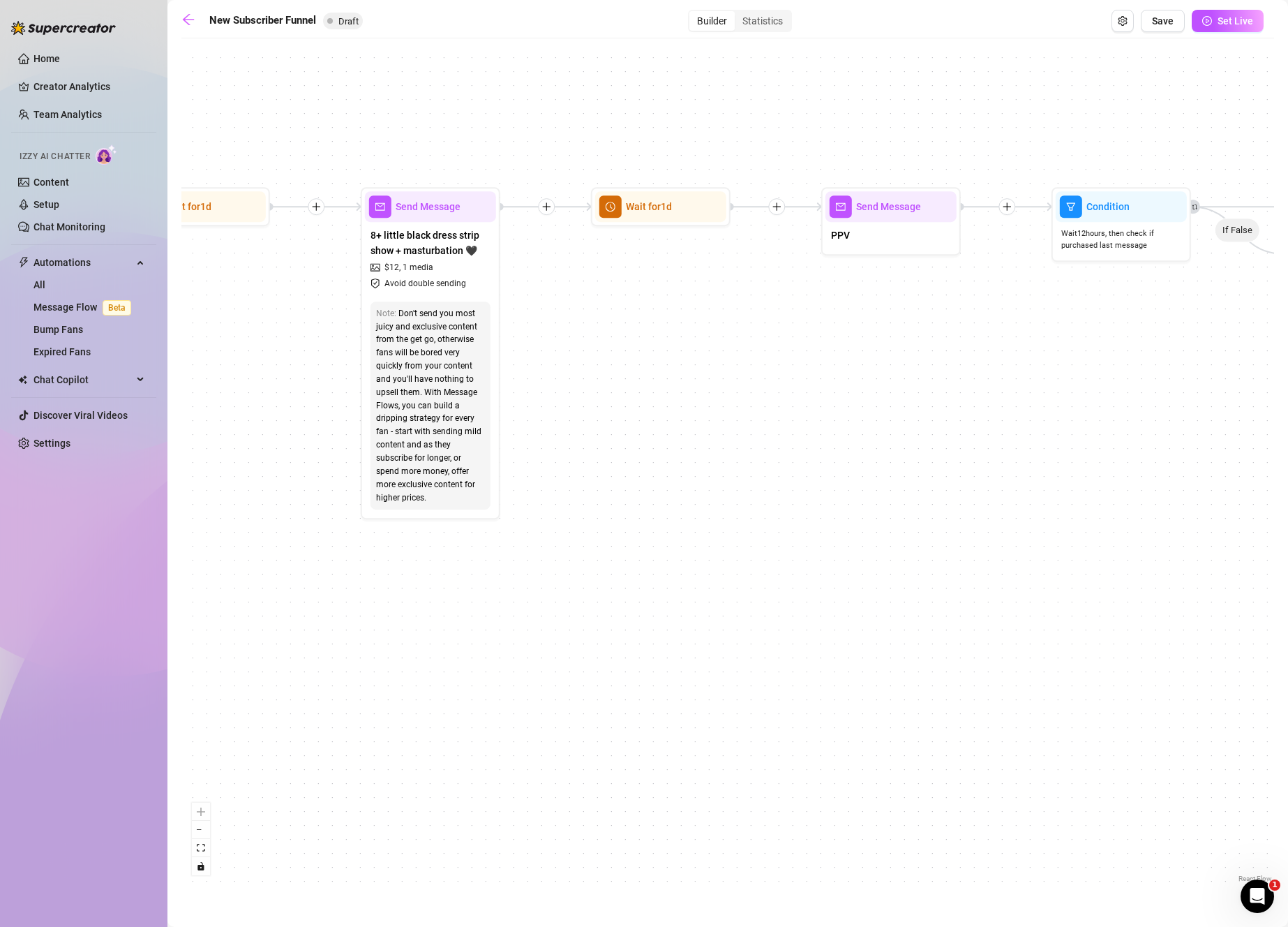
drag, startPoint x: 825, startPoint y: 397, endPoint x: 800, endPoint y: 401, distance: 25.3
click at [800, 401] on div "If True If True If True If False If False If False If True If False Merge Merge…" at bounding box center [728, 465] width 1093 height 840
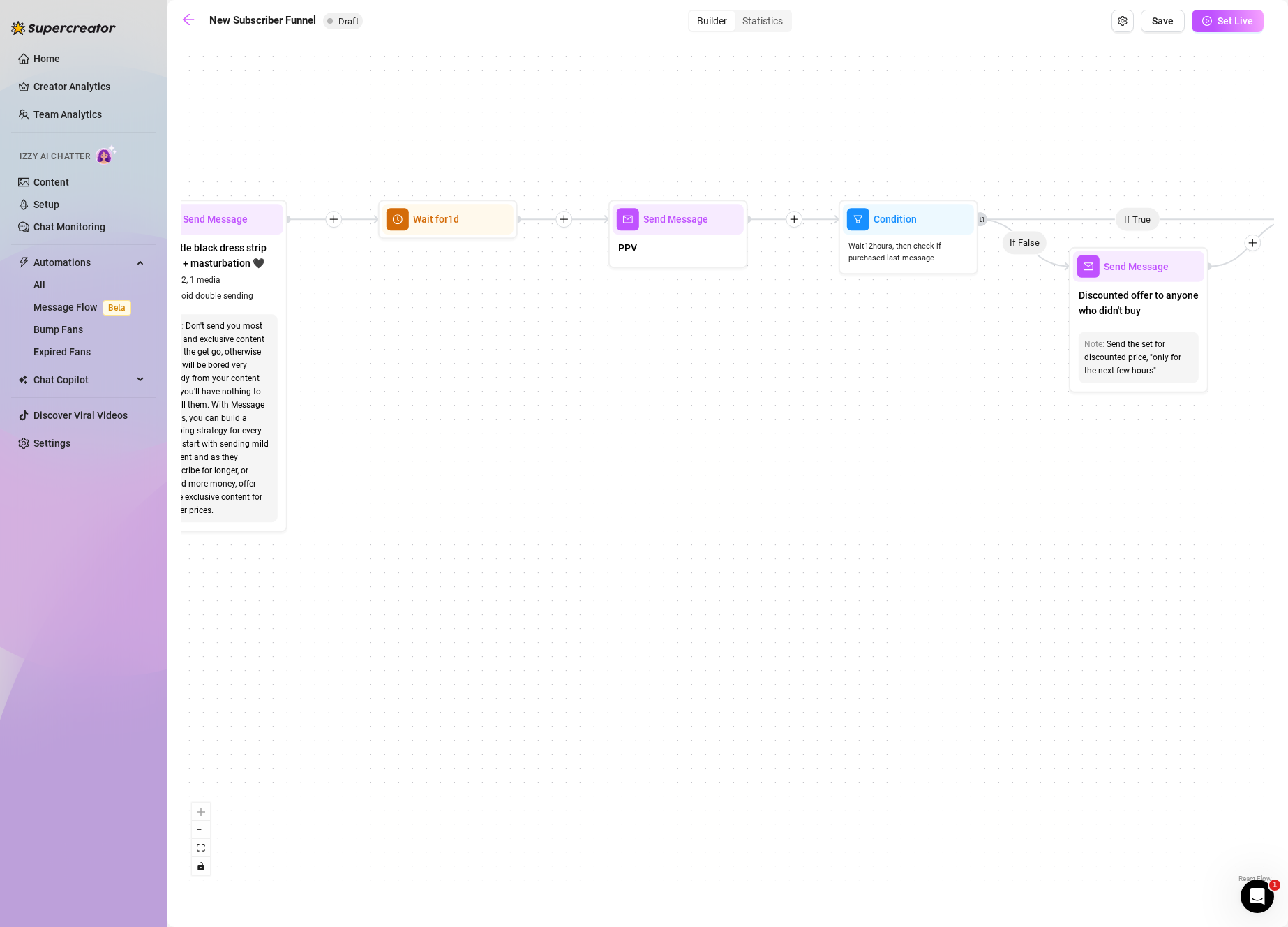
drag, startPoint x: 949, startPoint y: 420, endPoint x: 886, endPoint y: 432, distance: 64.1
click at [886, 432] on div "If True If True If True If False If False If False If True If False Merge Merge…" at bounding box center [728, 465] width 1093 height 840
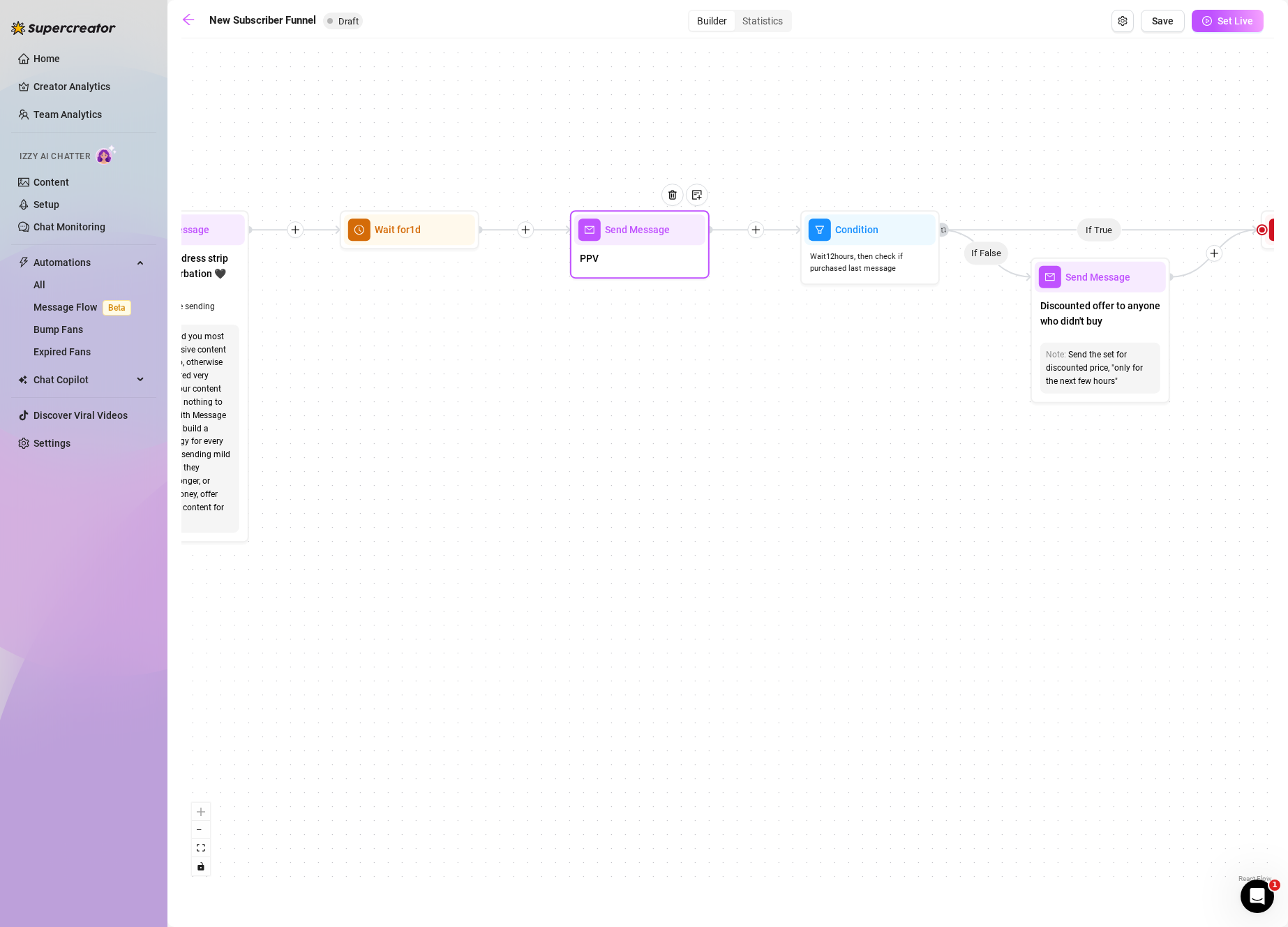
click at [661, 255] on div "PPV" at bounding box center [640, 259] width 131 height 29
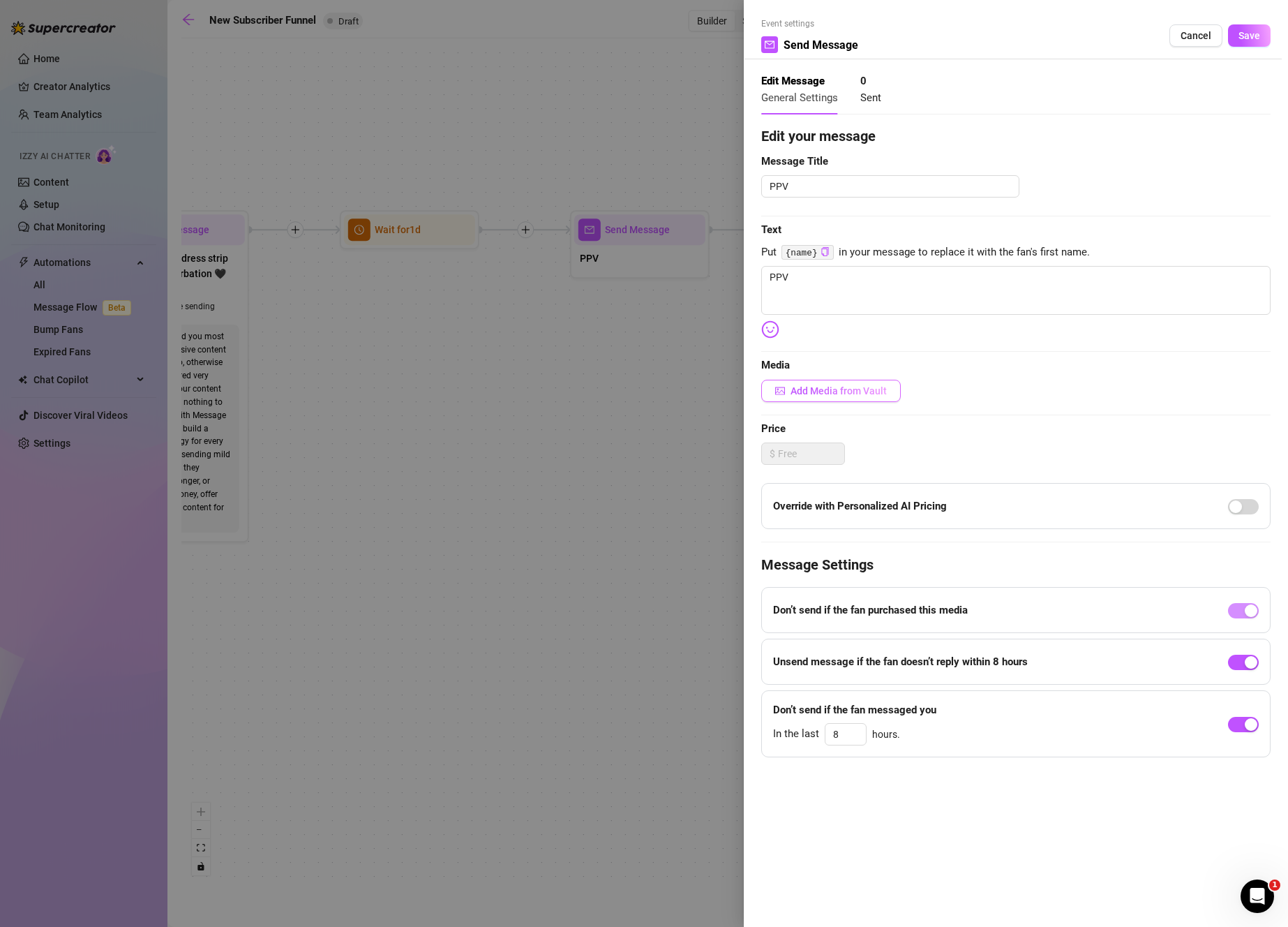
click at [830, 391] on span "Add Media from Vault" at bounding box center [839, 390] width 97 height 11
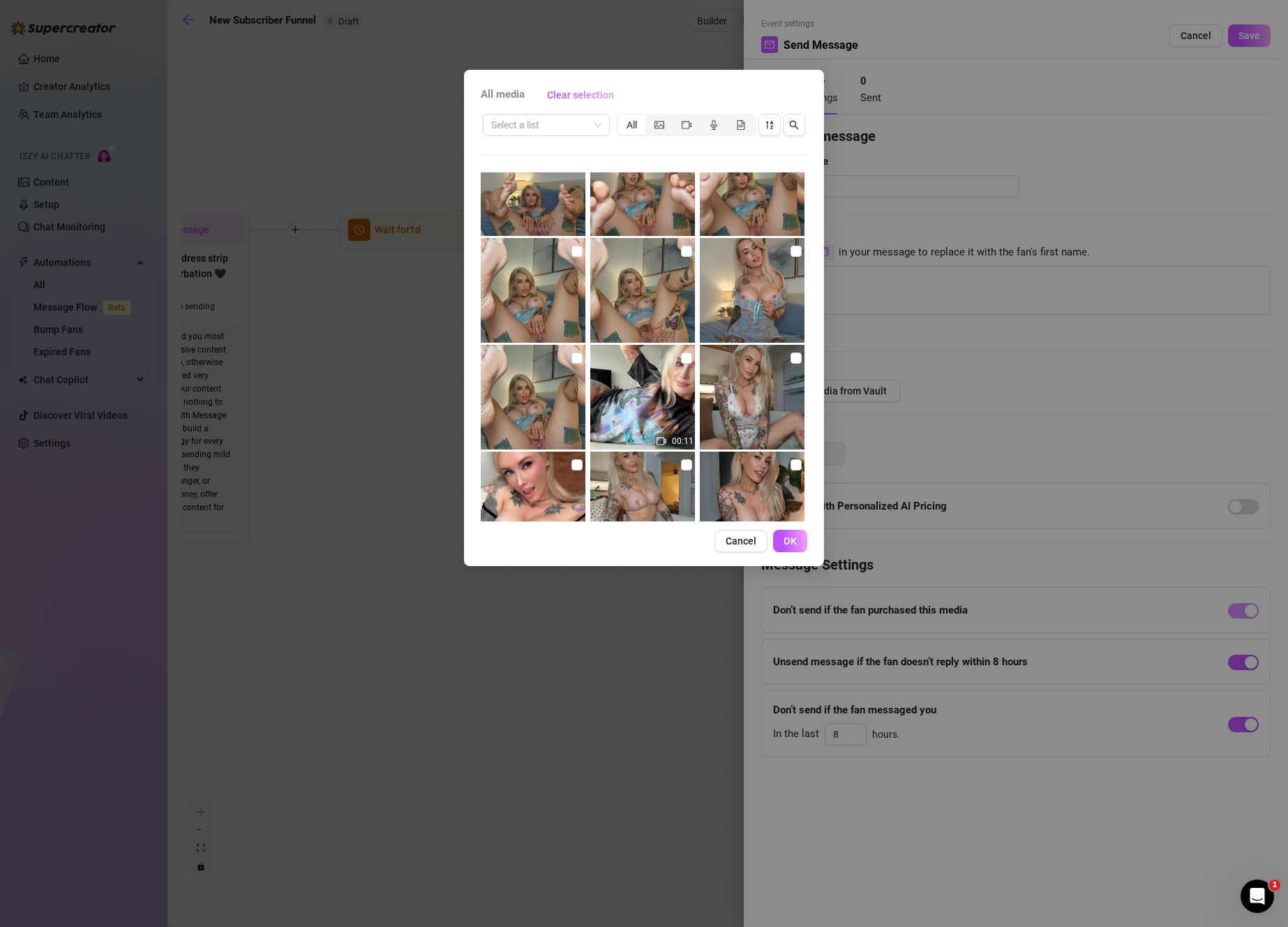
scroll to position [2415, 0]
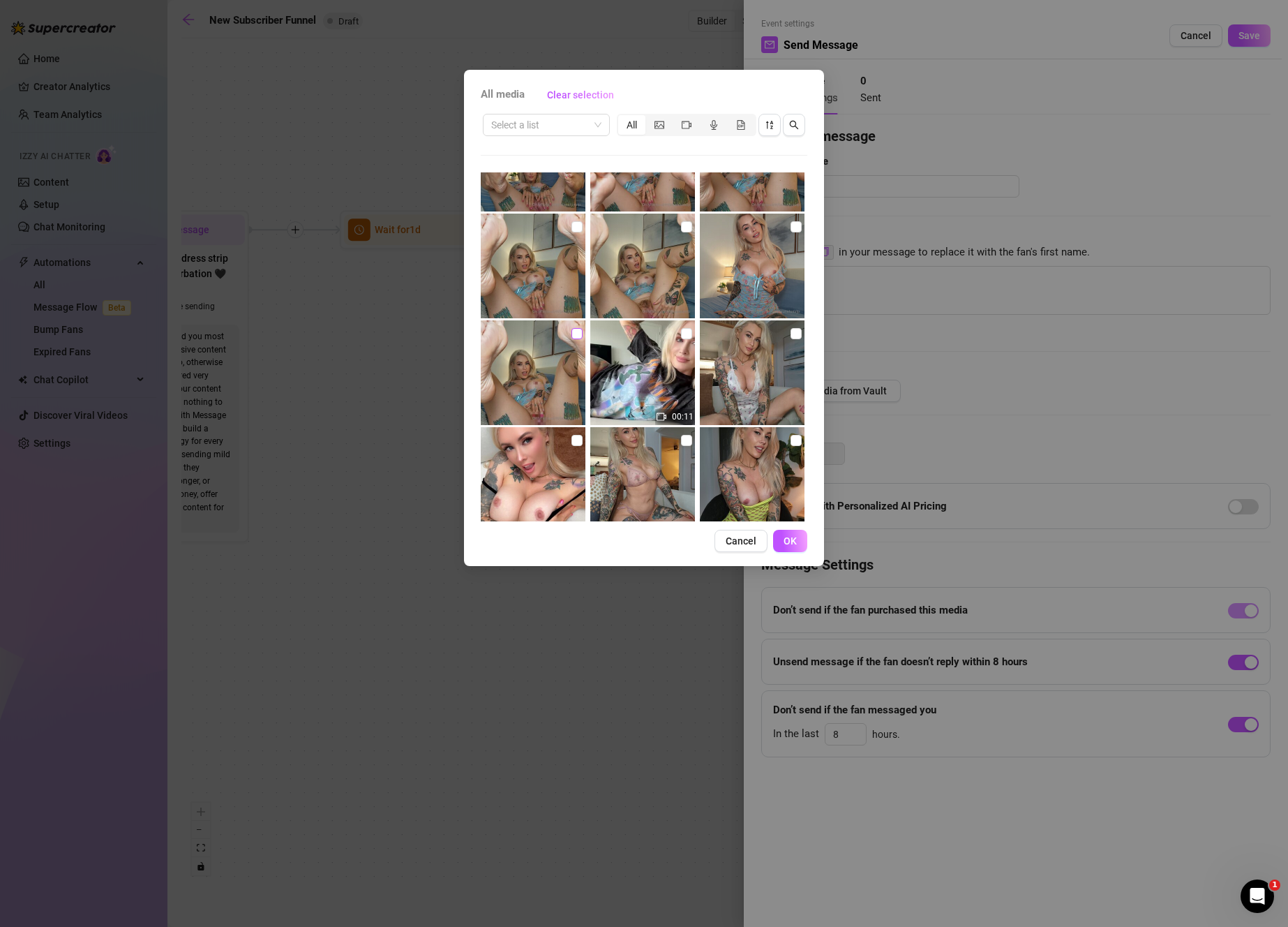
click at [578, 329] on input "checkbox" at bounding box center [577, 333] width 11 height 11
click at [791, 230] on input "checkbox" at bounding box center [796, 227] width 11 height 11
click at [681, 227] on input "checkbox" at bounding box center [686, 227] width 11 height 11
click at [575, 225] on input "checkbox" at bounding box center [577, 227] width 11 height 11
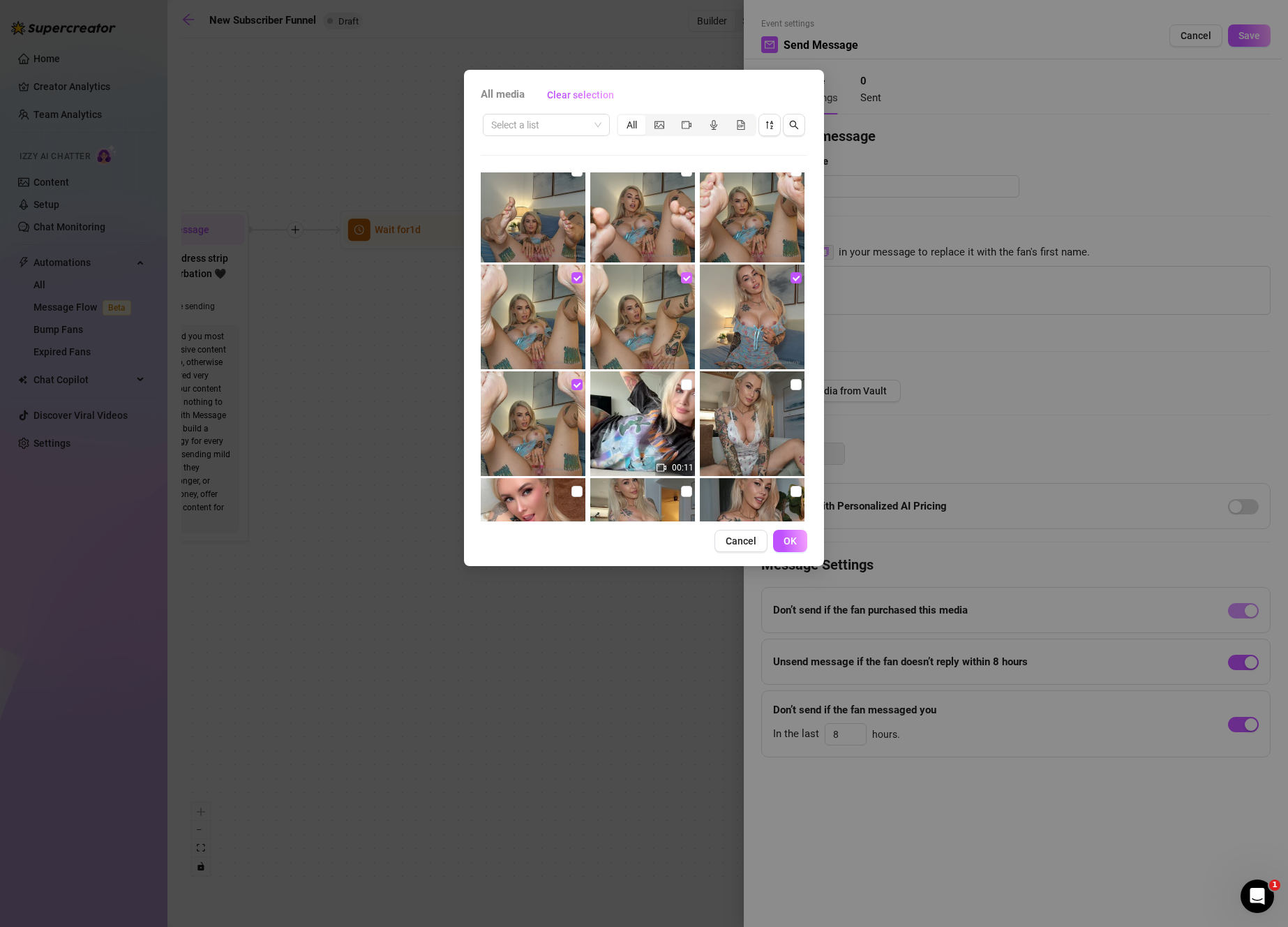
scroll to position [2287, 0]
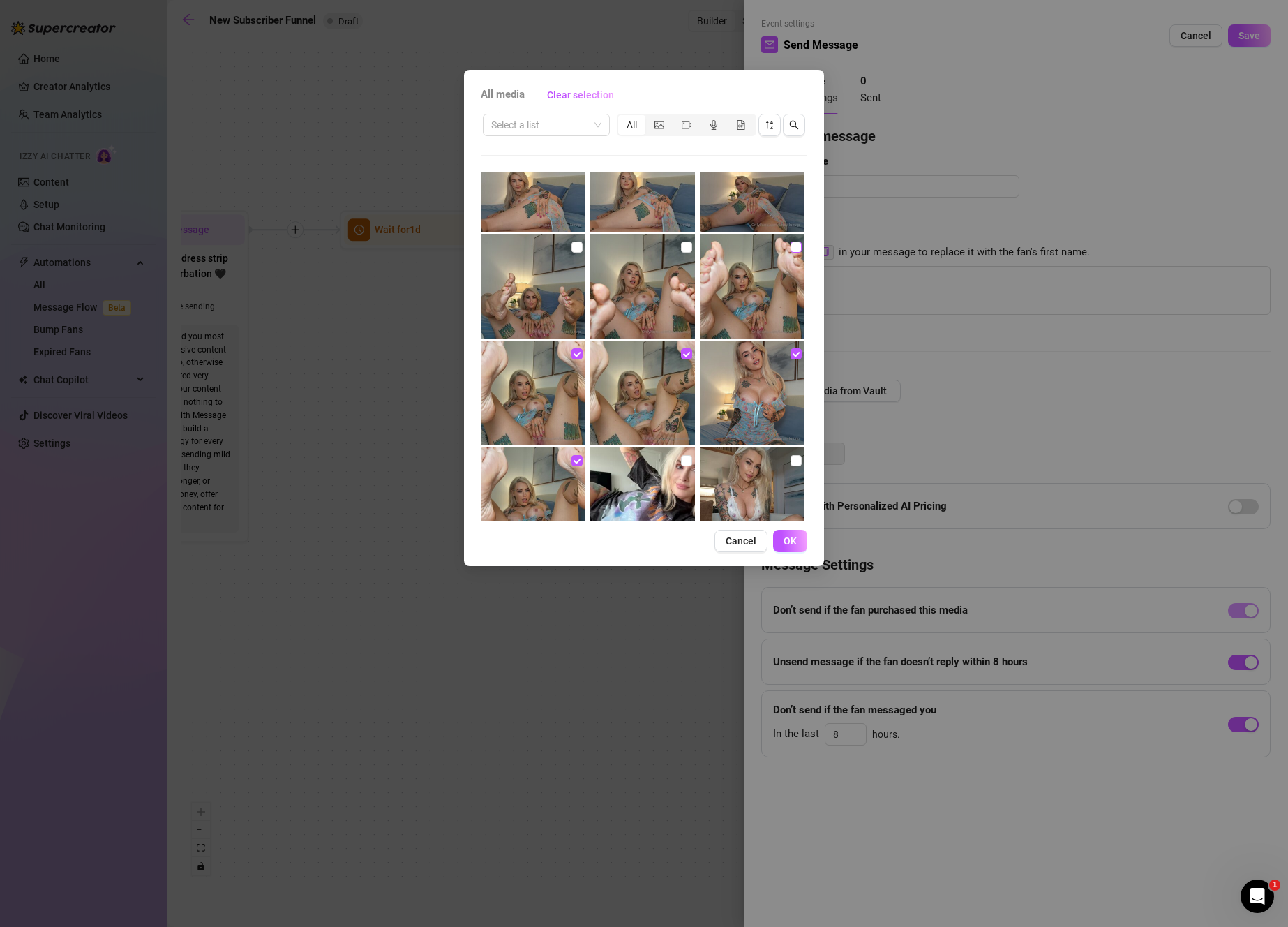
click at [791, 247] on input "checkbox" at bounding box center [796, 247] width 11 height 11
click at [684, 243] on input "checkbox" at bounding box center [686, 247] width 11 height 11
click at [572, 242] on input "checkbox" at bounding box center [577, 247] width 11 height 11
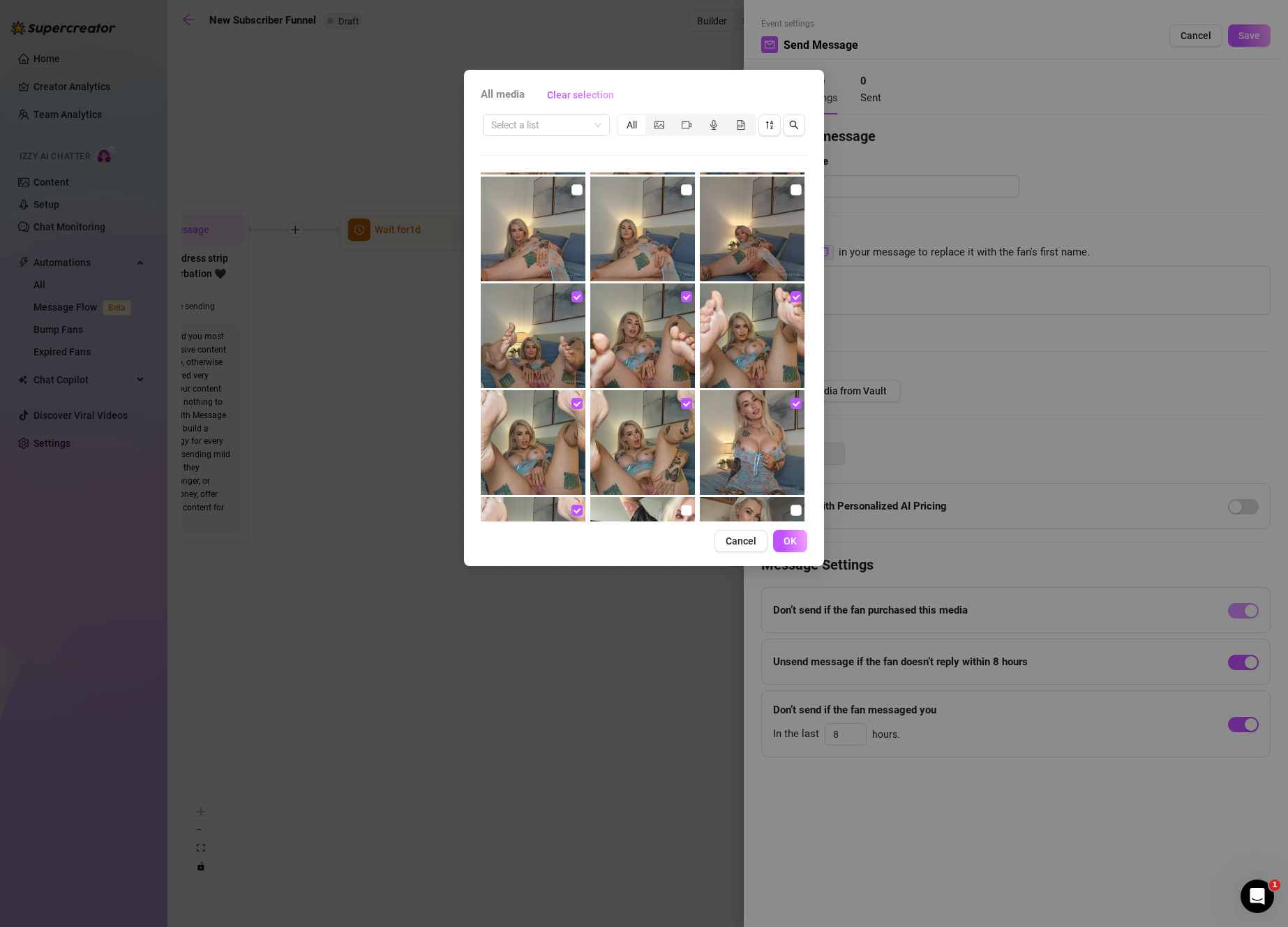
scroll to position [2149, 0]
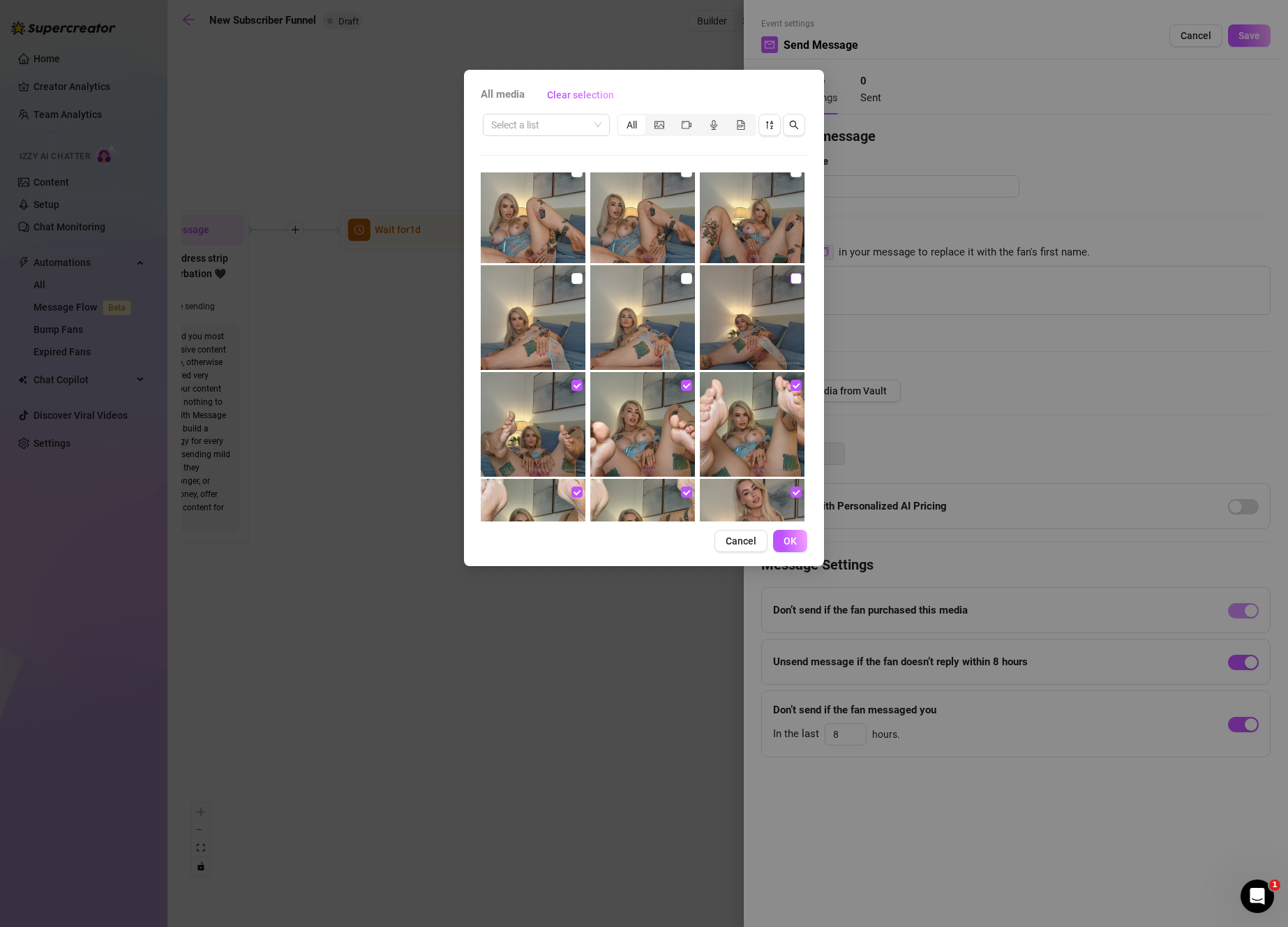
click at [791, 274] on input "checkbox" at bounding box center [796, 278] width 11 height 11
click at [681, 282] on input "checkbox" at bounding box center [686, 278] width 11 height 11
click at [576, 274] on input "checkbox" at bounding box center [577, 278] width 11 height 11
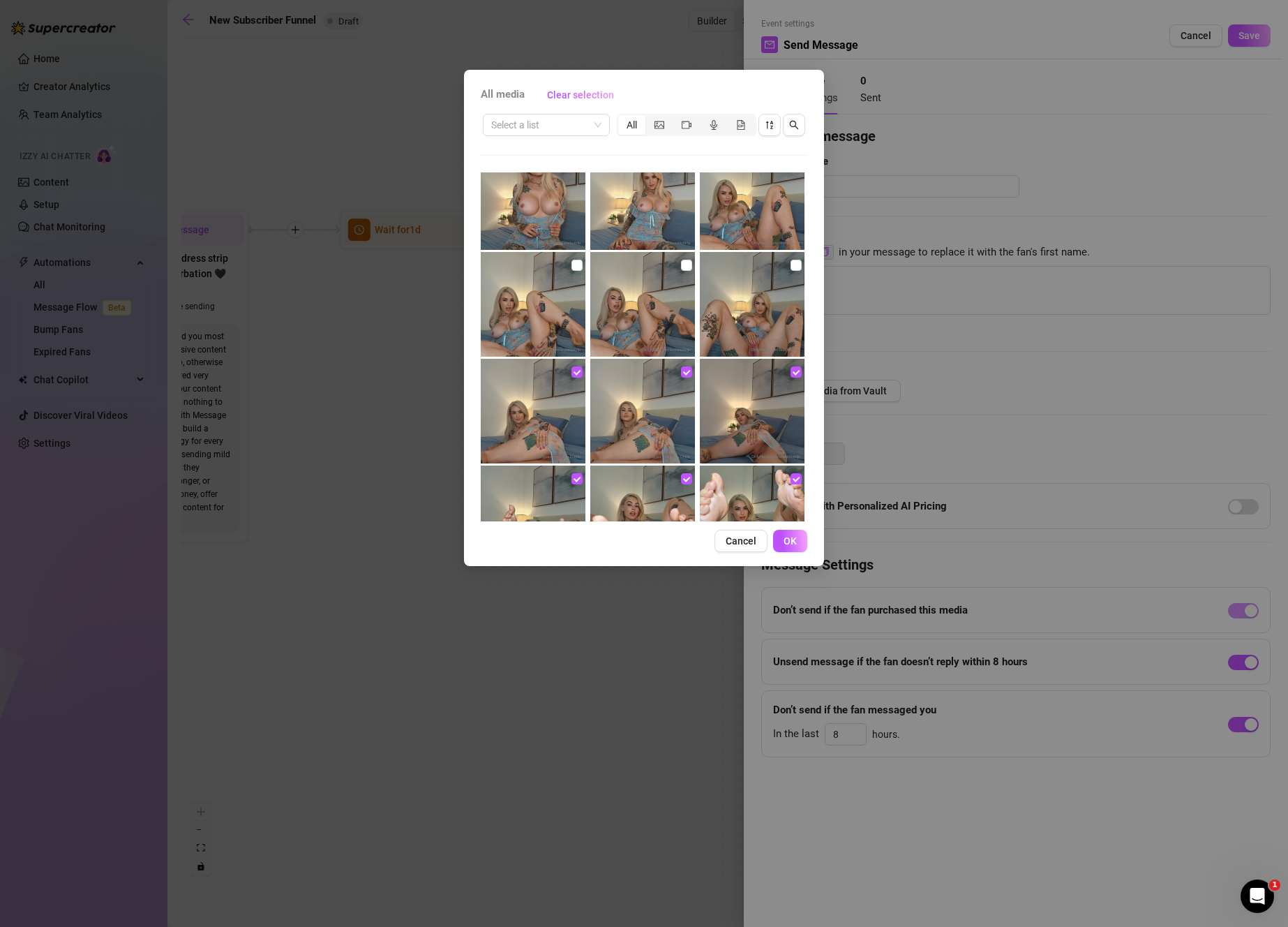
scroll to position [2022, 0]
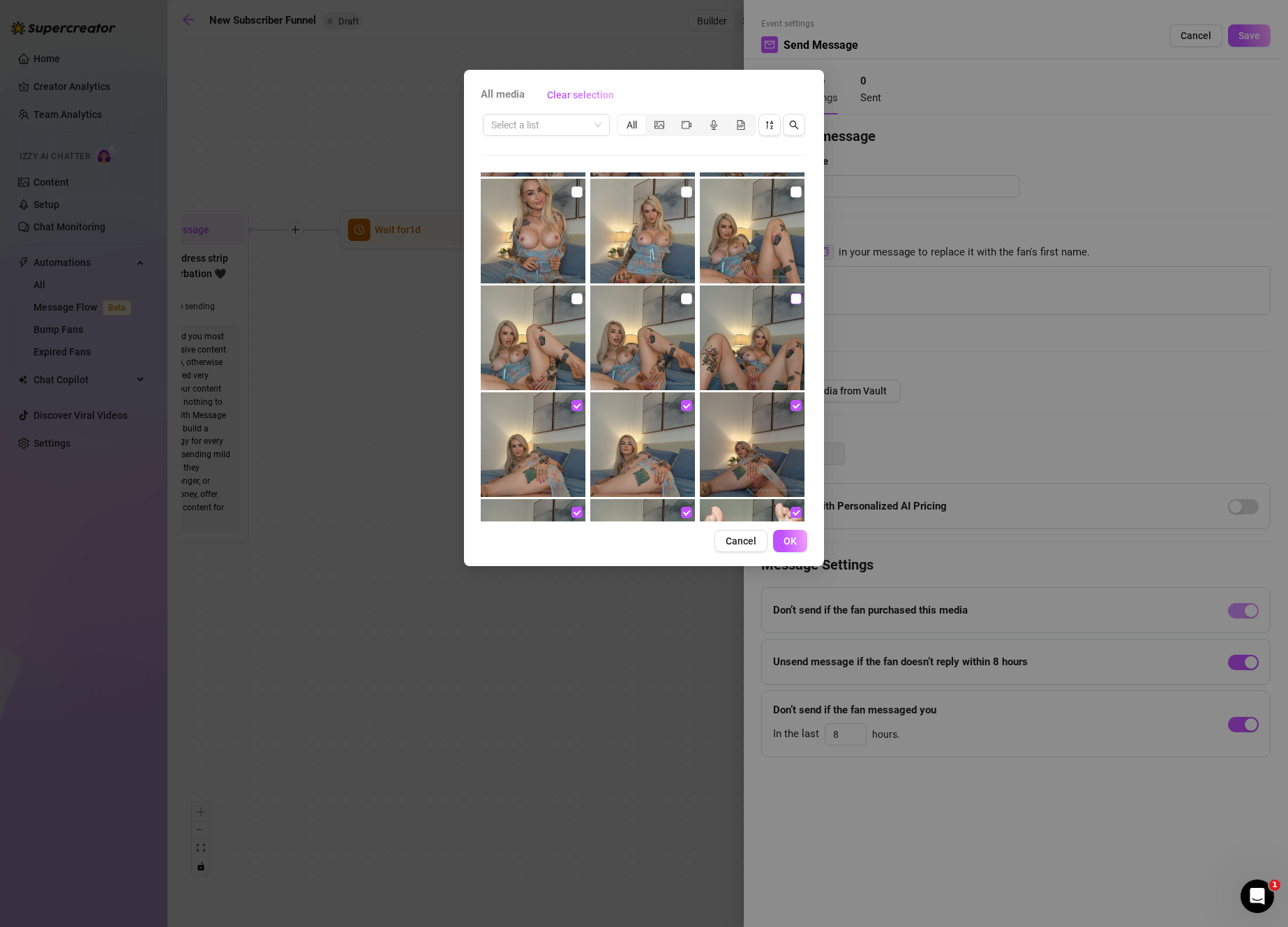
drag, startPoint x: 790, startPoint y: 296, endPoint x: 684, endPoint y: 292, distance: 106.1
click at [791, 296] on input "checkbox" at bounding box center [796, 298] width 11 height 11
click at [683, 293] on input "checkbox" at bounding box center [686, 298] width 11 height 11
click at [575, 294] on input "checkbox" at bounding box center [577, 298] width 11 height 11
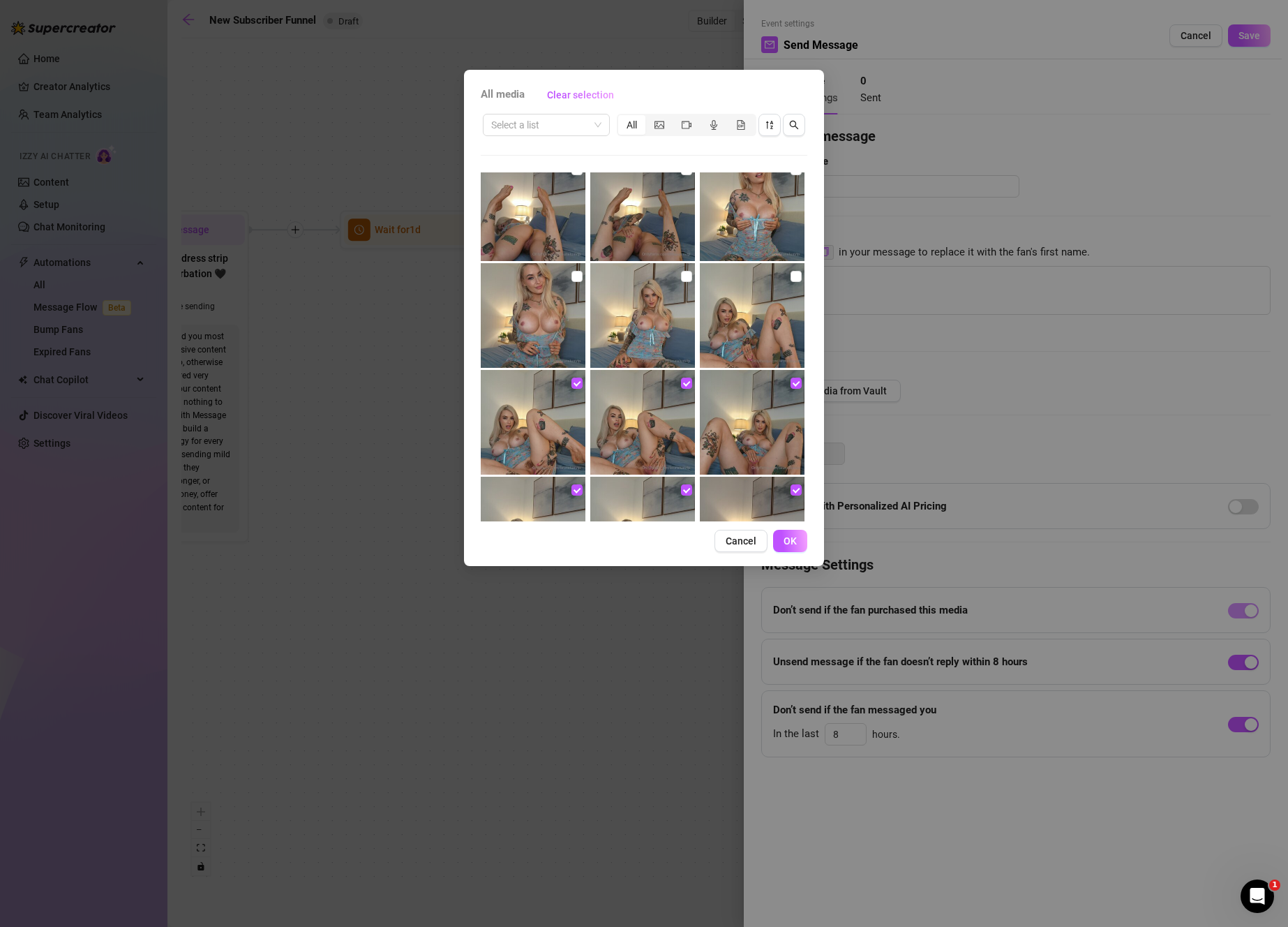
scroll to position [1881, 0]
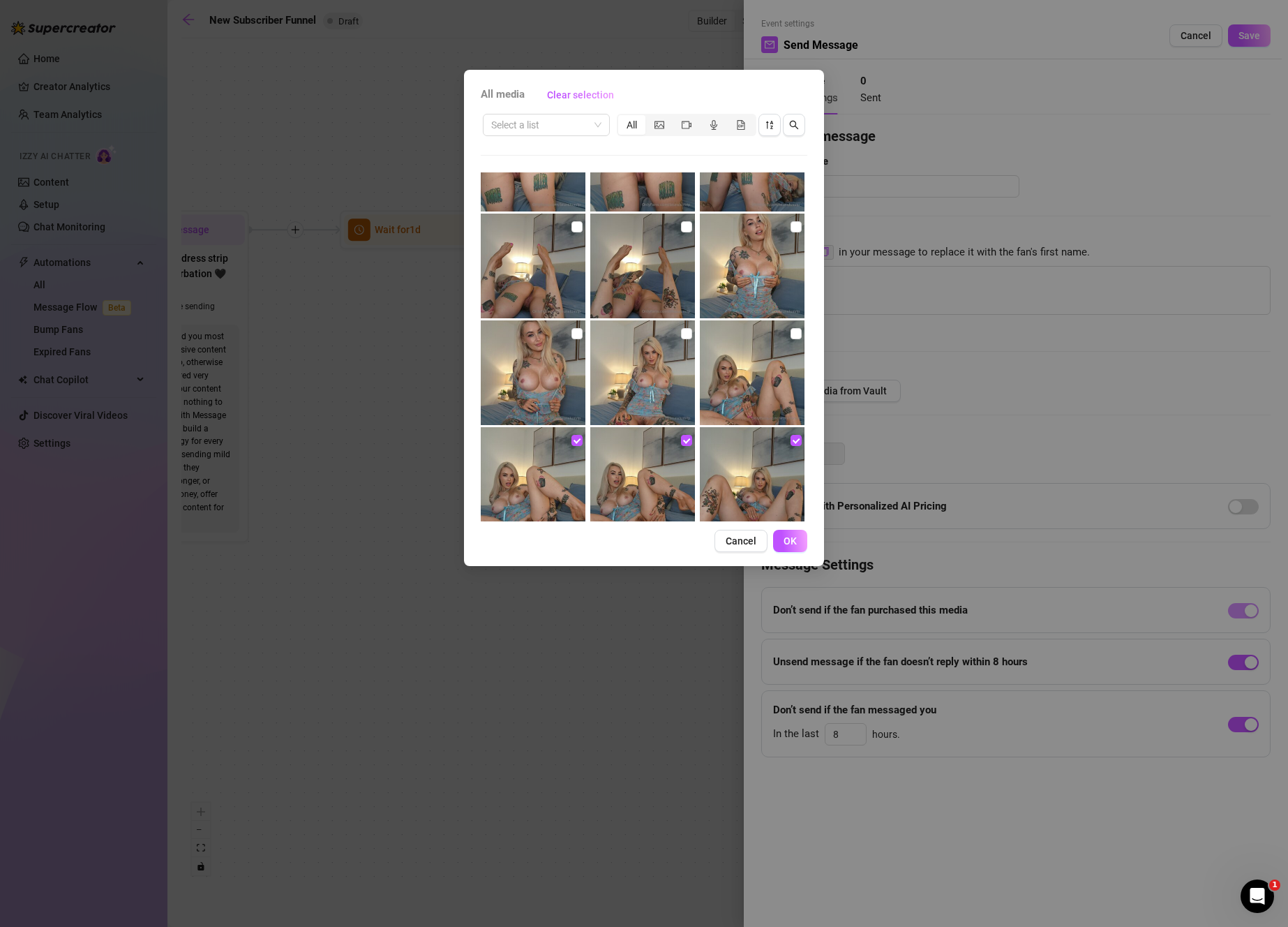
click at [791, 336] on input "checkbox" at bounding box center [796, 333] width 11 height 11
click at [682, 332] on input "checkbox" at bounding box center [686, 333] width 11 height 11
drag, startPoint x: 569, startPoint y: 334, endPoint x: 644, endPoint y: 284, distance: 90.1
click at [572, 334] on input "checkbox" at bounding box center [577, 333] width 11 height 11
click at [791, 224] on input "checkbox" at bounding box center [796, 227] width 11 height 11
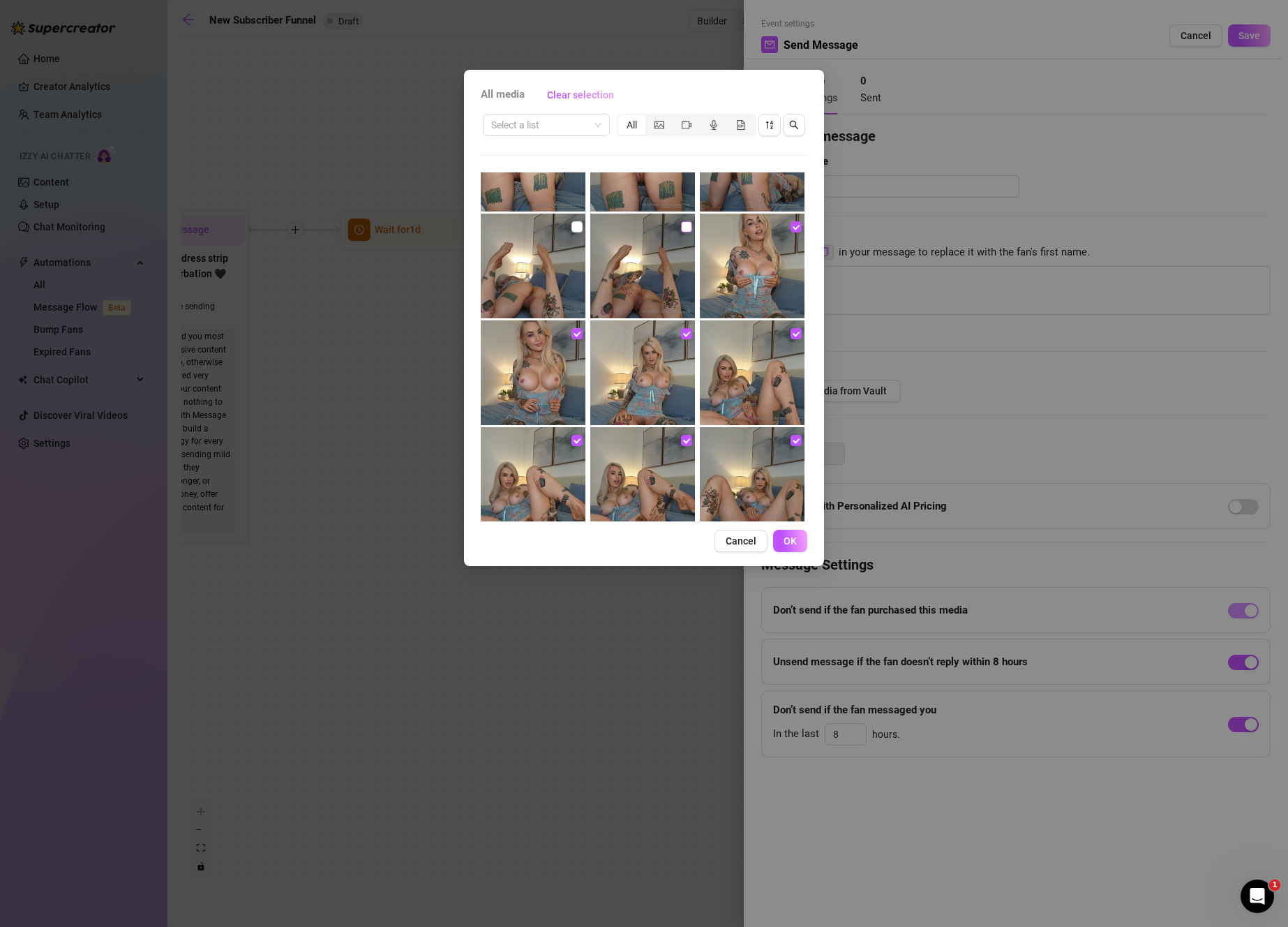
click at [681, 223] on input "checkbox" at bounding box center [686, 227] width 11 height 11
click at [567, 232] on img at bounding box center [533, 265] width 105 height 105
click at [577, 230] on input "checkbox" at bounding box center [577, 227] width 11 height 11
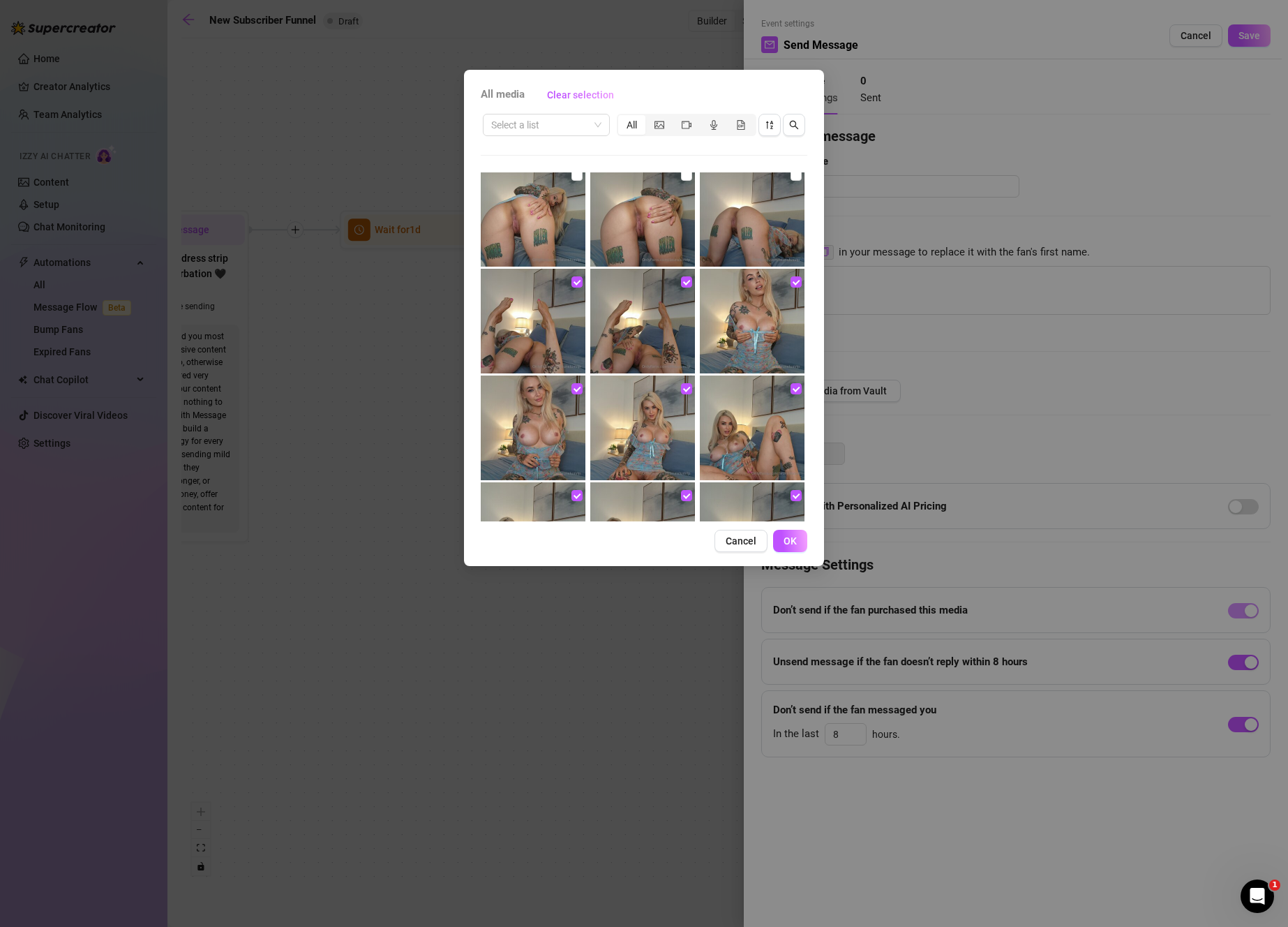
scroll to position [1658, 0]
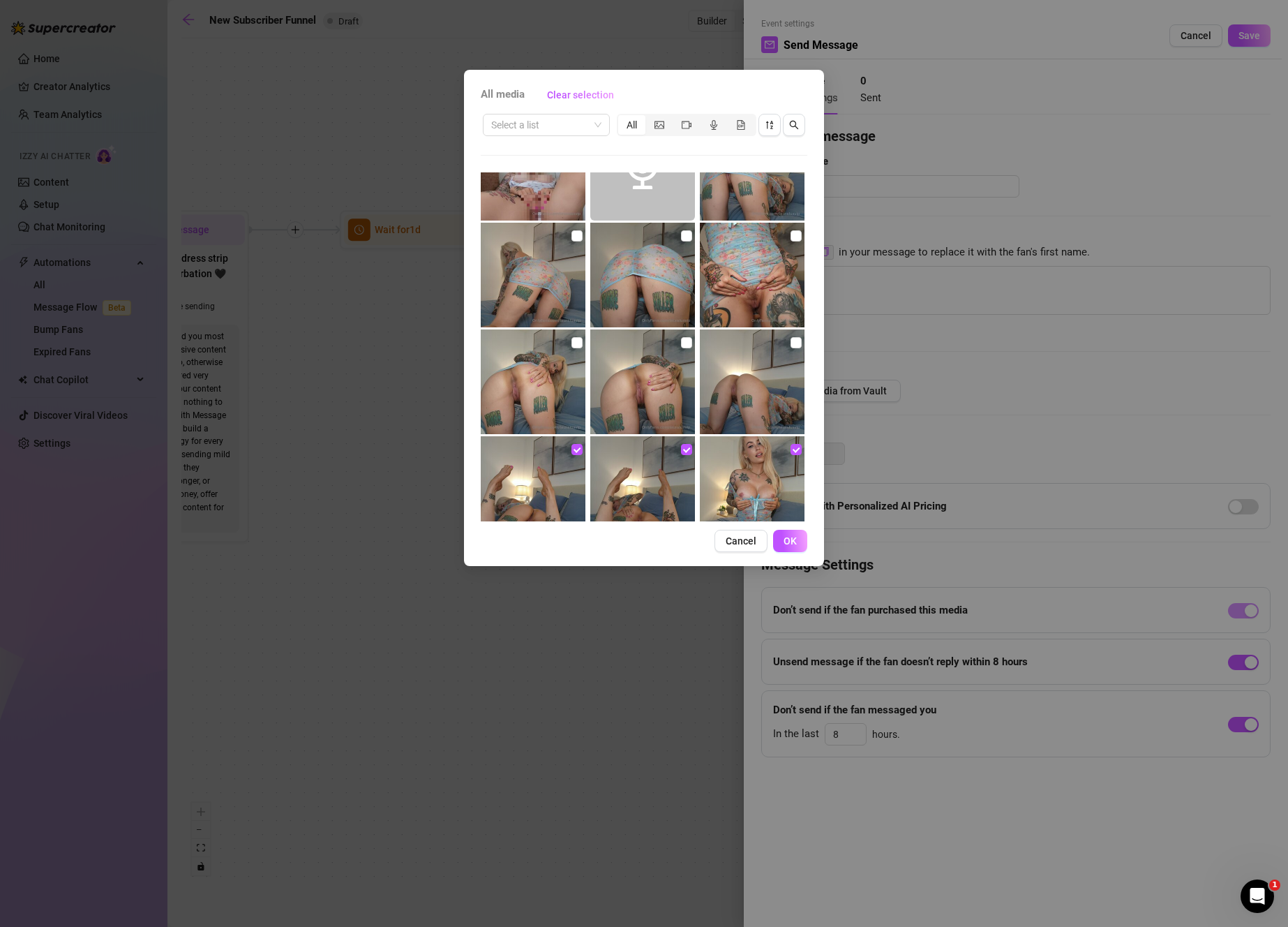
drag, startPoint x: 791, startPoint y: 338, endPoint x: 780, endPoint y: 337, distance: 11.0
click at [791, 338] on input "checkbox" at bounding box center [796, 342] width 11 height 11
click at [685, 343] on input "checkbox" at bounding box center [686, 342] width 11 height 11
click at [573, 341] on input "checkbox" at bounding box center [577, 342] width 11 height 11
click at [791, 233] on input "checkbox" at bounding box center [796, 236] width 11 height 11
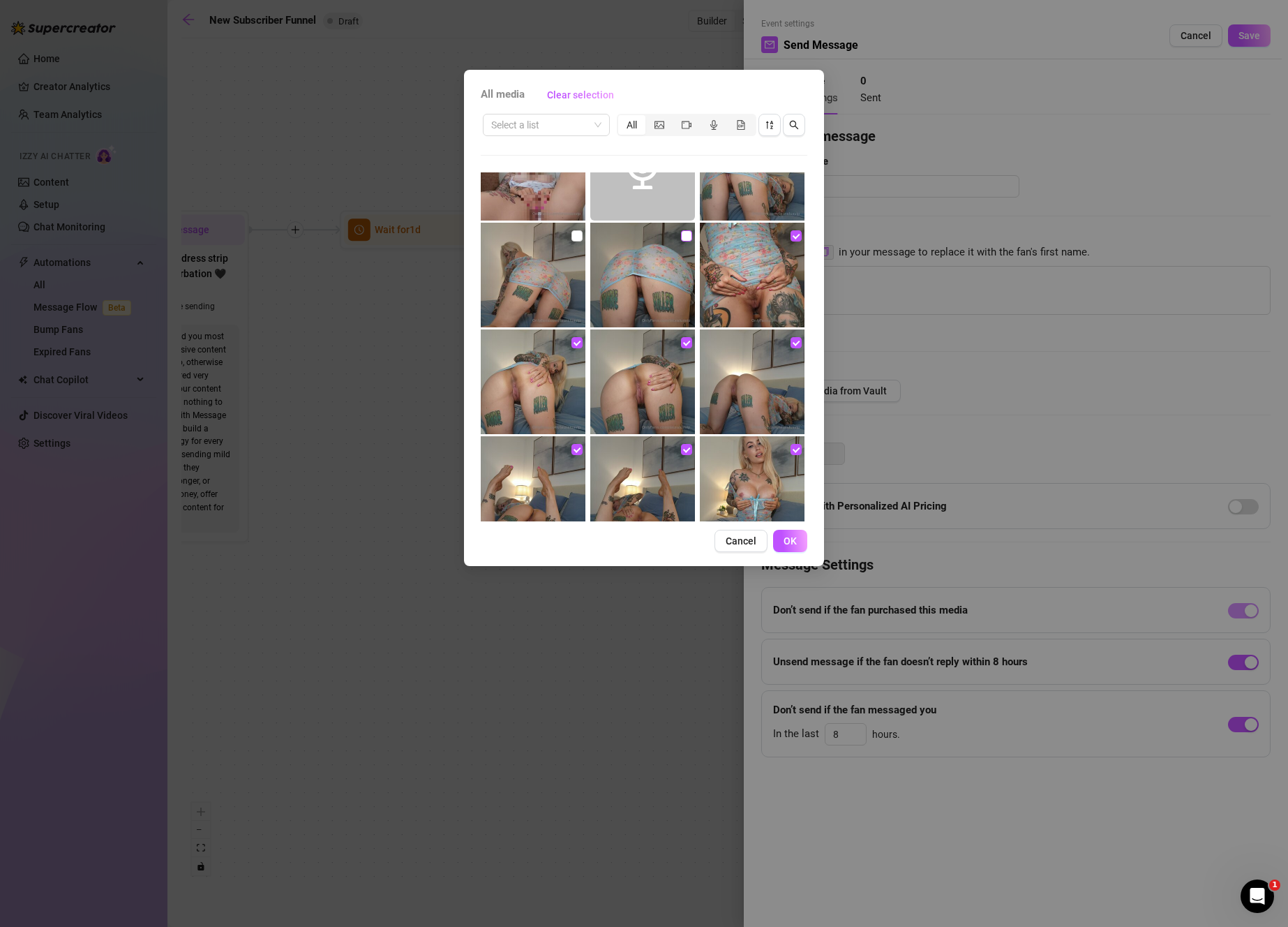
click at [681, 234] on input "checkbox" at bounding box center [686, 236] width 11 height 11
click at [576, 236] on input "checkbox" at bounding box center [577, 236] width 11 height 11
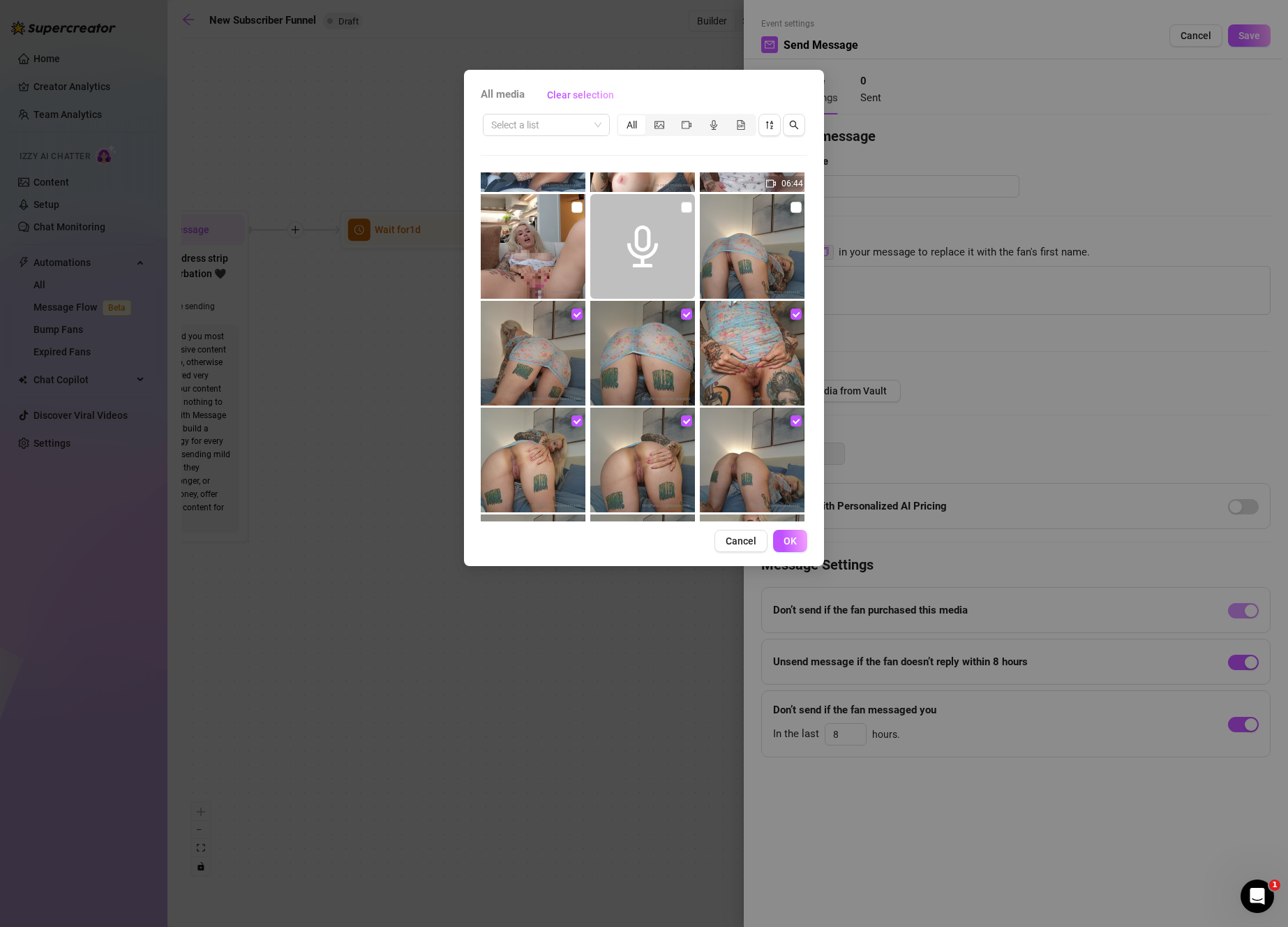
scroll to position [1395, 0]
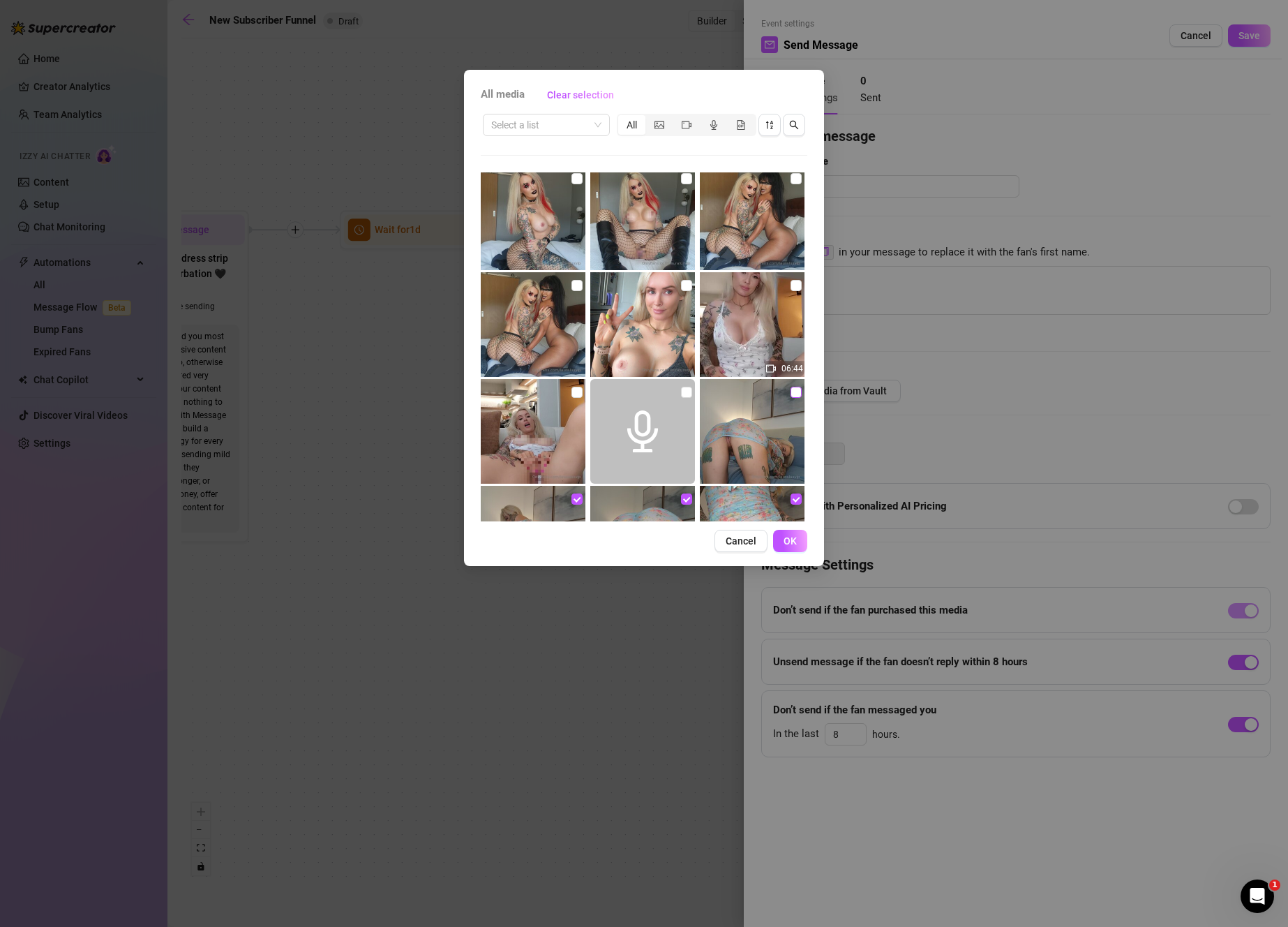
click at [791, 393] on input "checkbox" at bounding box center [796, 392] width 11 height 11
click at [790, 542] on span "OK" at bounding box center [790, 540] width 13 height 11
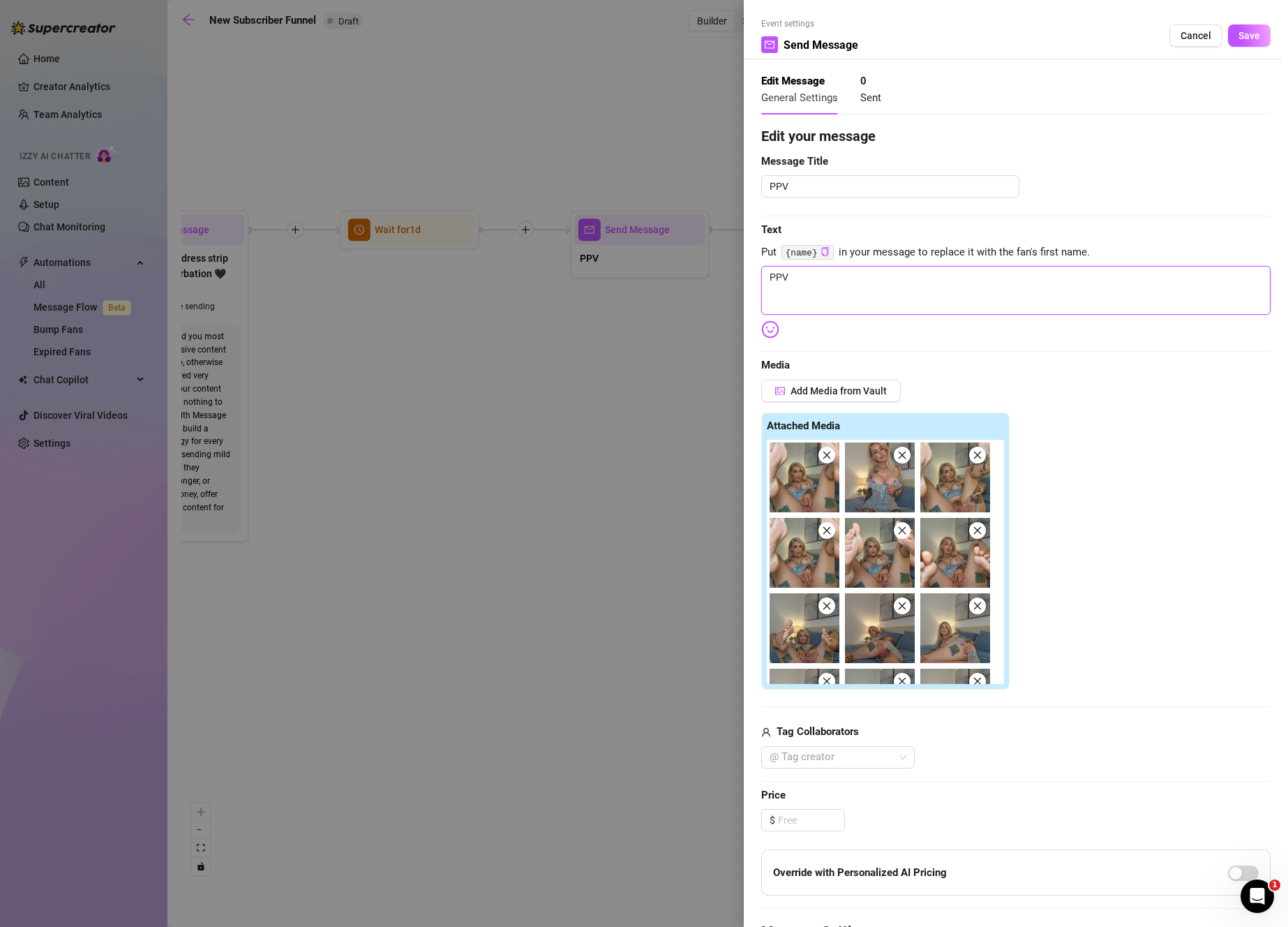
click at [840, 300] on textarea "PPV" at bounding box center [1015, 291] width 509 height 49
paste textarea "These are officially the hottest nudes I’ve ever taken 🤩 this little dress is w…"
click at [822, 815] on input at bounding box center [811, 820] width 66 height 21
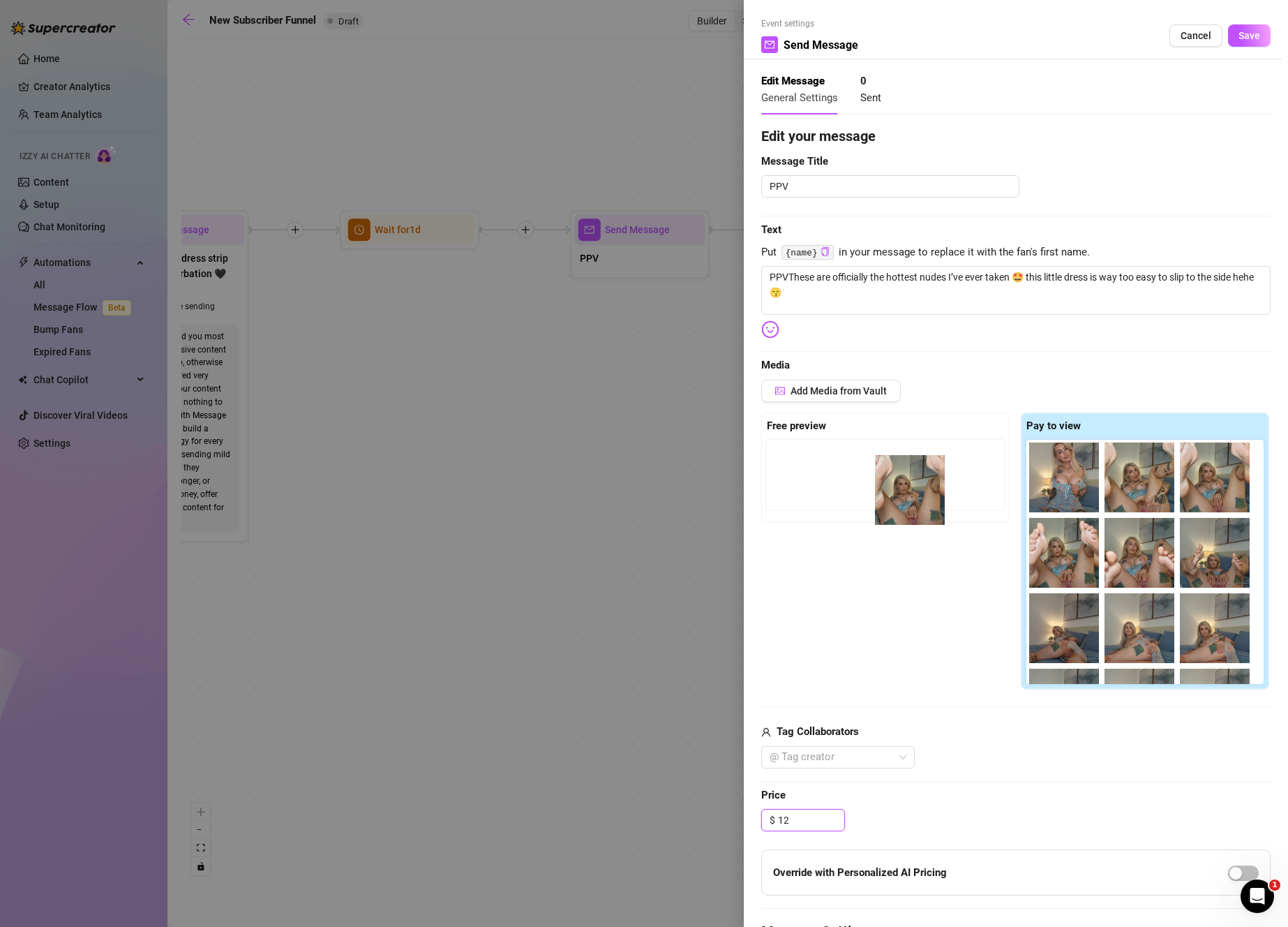
drag, startPoint x: 1056, startPoint y: 493, endPoint x: 871, endPoint y: 494, distance: 185.0
click at [871, 494] on div "Free preview Pay to view" at bounding box center [1015, 552] width 509 height 278
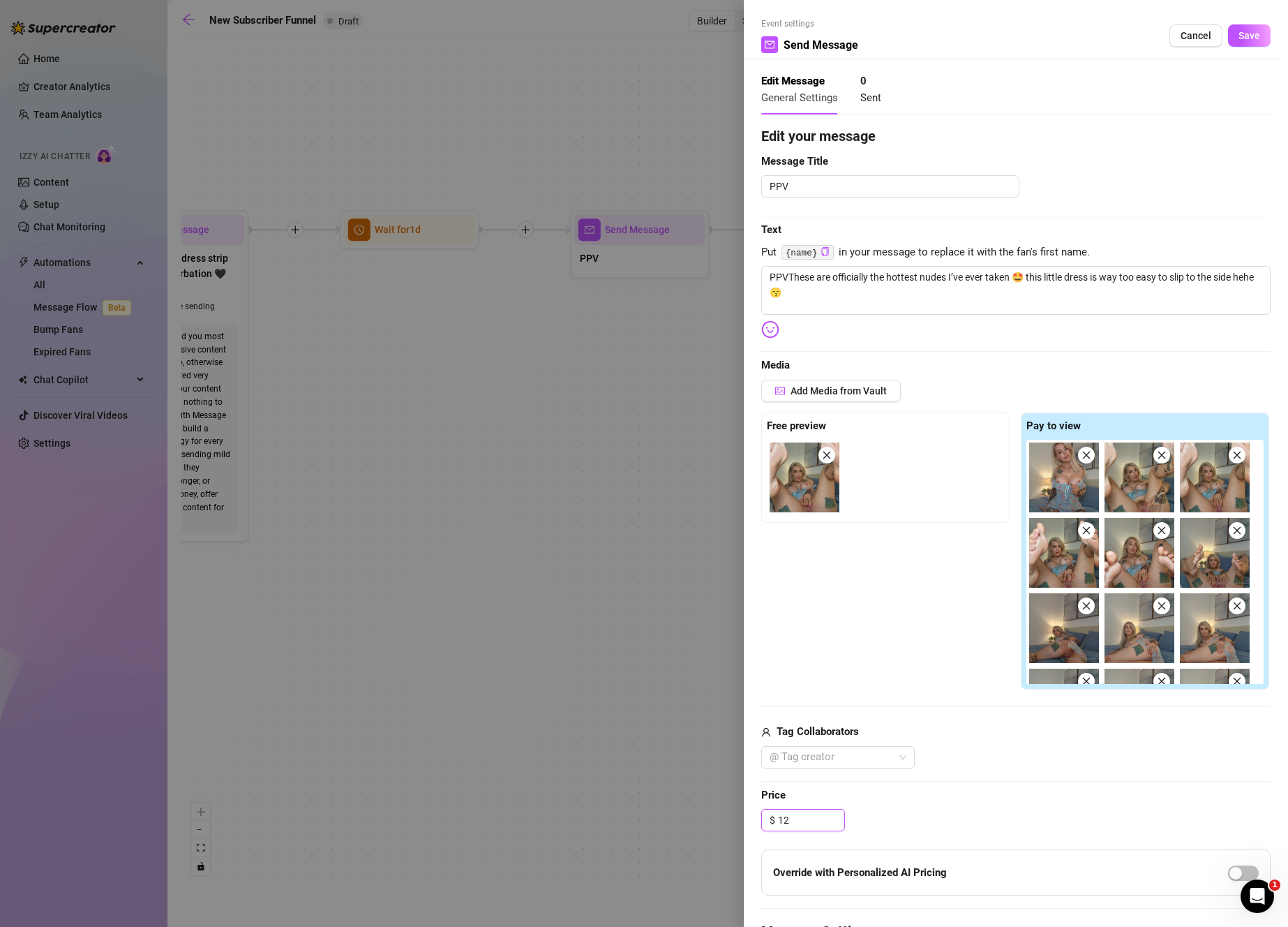
click at [812, 490] on img at bounding box center [804, 477] width 70 height 70
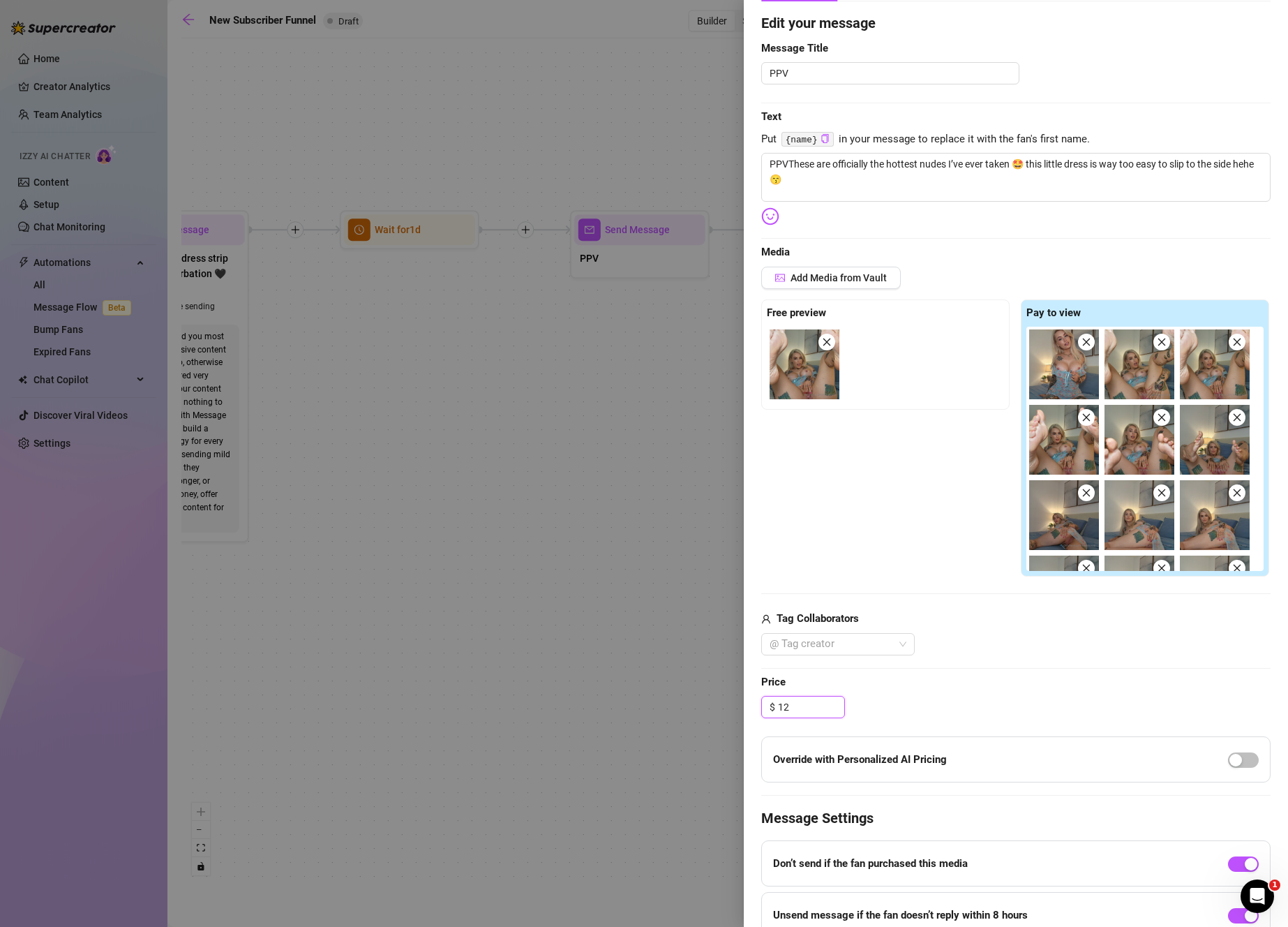
scroll to position [51, 0]
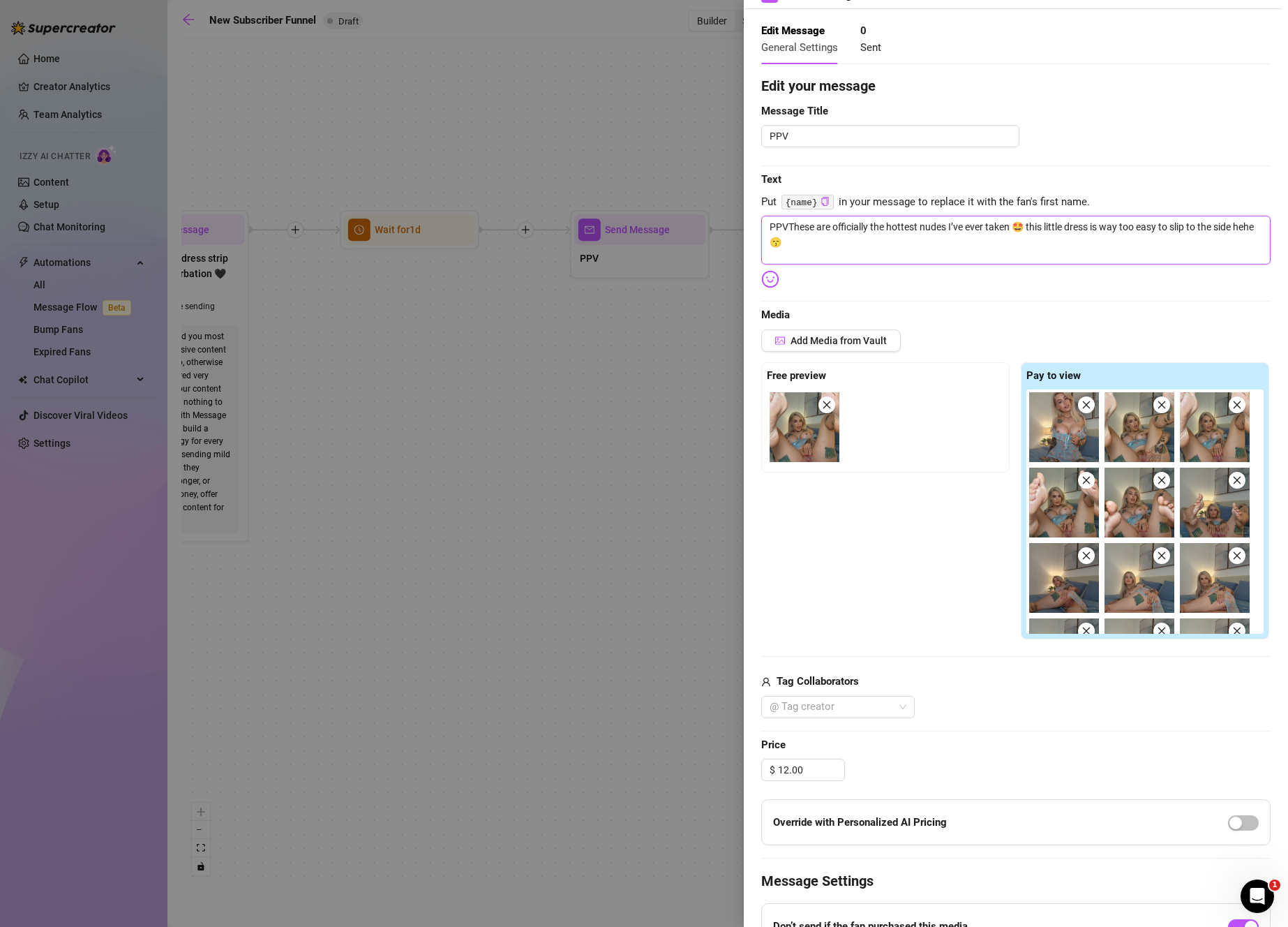
drag, startPoint x: 789, startPoint y: 227, endPoint x: 667, endPoint y: 217, distance: 122.4
click at [667, 217] on div "Event settings Send Message Cancel Save Edit Message General Settings 0 Sent Ed…" at bounding box center [644, 463] width 1288 height 927
drag, startPoint x: 930, startPoint y: 225, endPoint x: 869, endPoint y: 227, distance: 61.0
click at [869, 227] on textarea "These are officially the hottest nudes I’ve ever taken 🤩 this little dress is w…" at bounding box center [1015, 240] width 509 height 49
click at [836, 135] on textarea "PPV" at bounding box center [890, 136] width 258 height 22
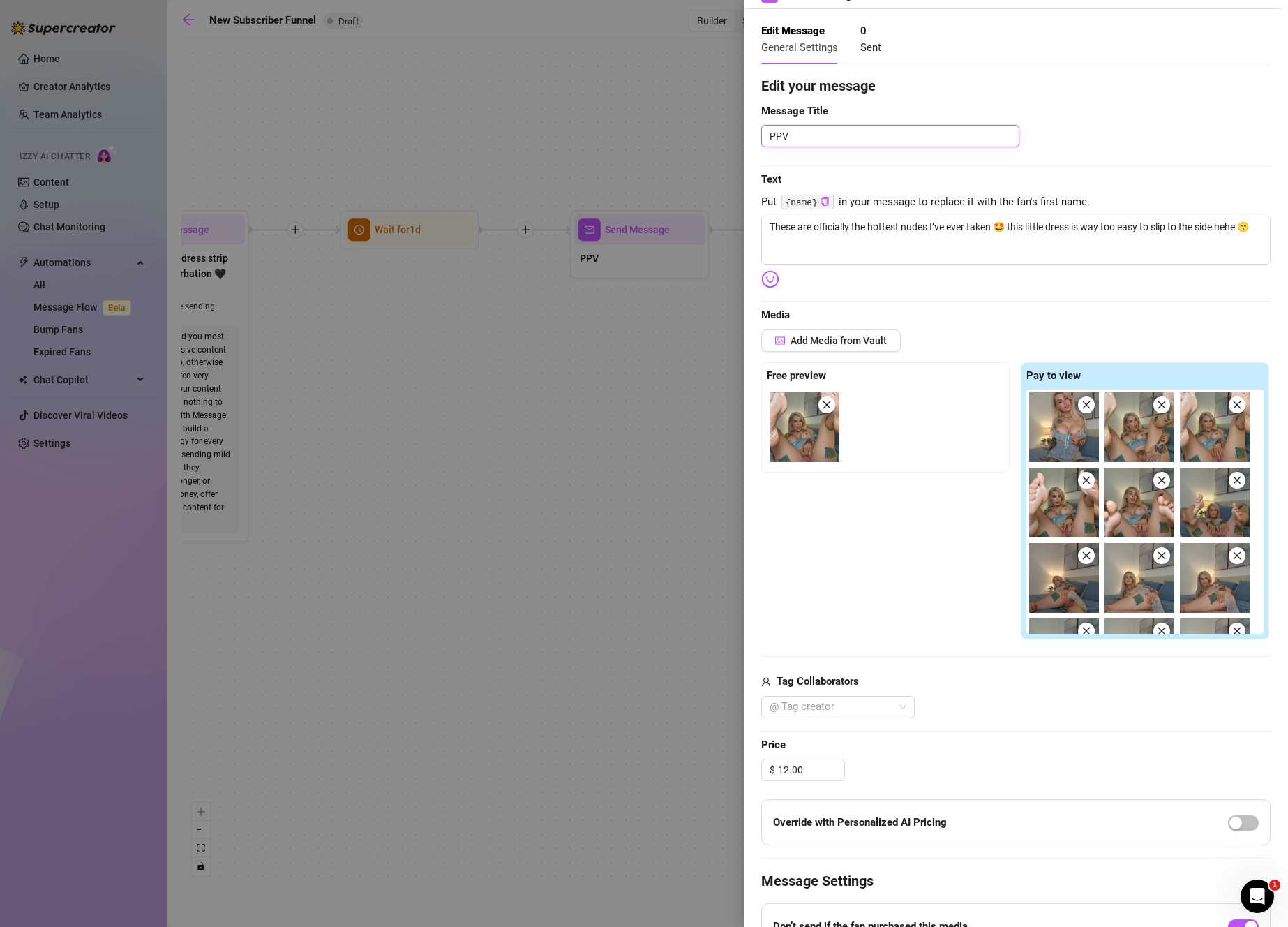
paste textarea "hottest nudes"
drag, startPoint x: 882, startPoint y: 136, endPoint x: 551, endPoint y: 115, distance: 331.7
click at [551, 115] on div "Event settings Send Message Cancel Save Edit Message General Settings 0 Sent Ed…" at bounding box center [644, 463] width 1288 height 927
paste textarea
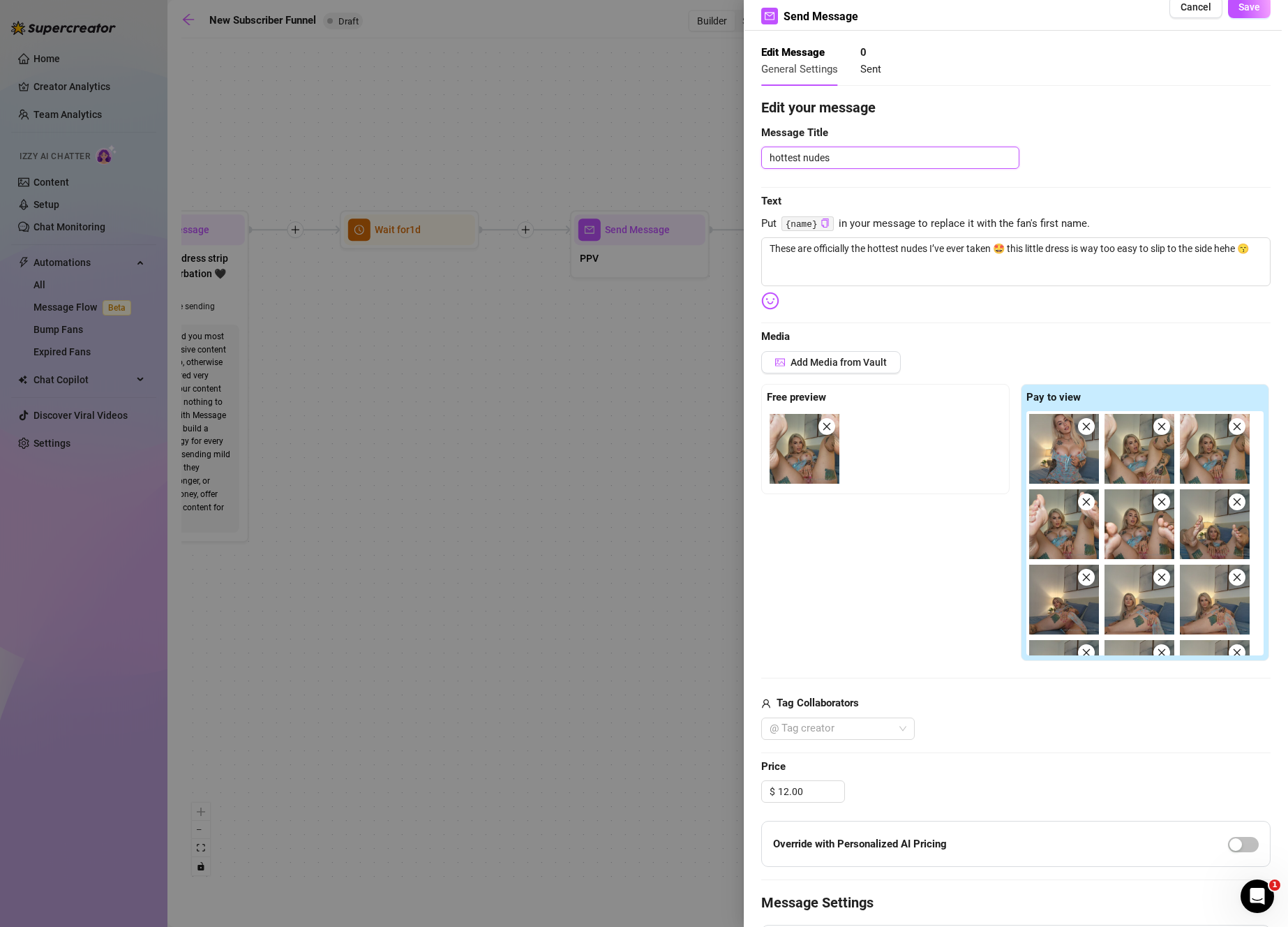
scroll to position [0, 0]
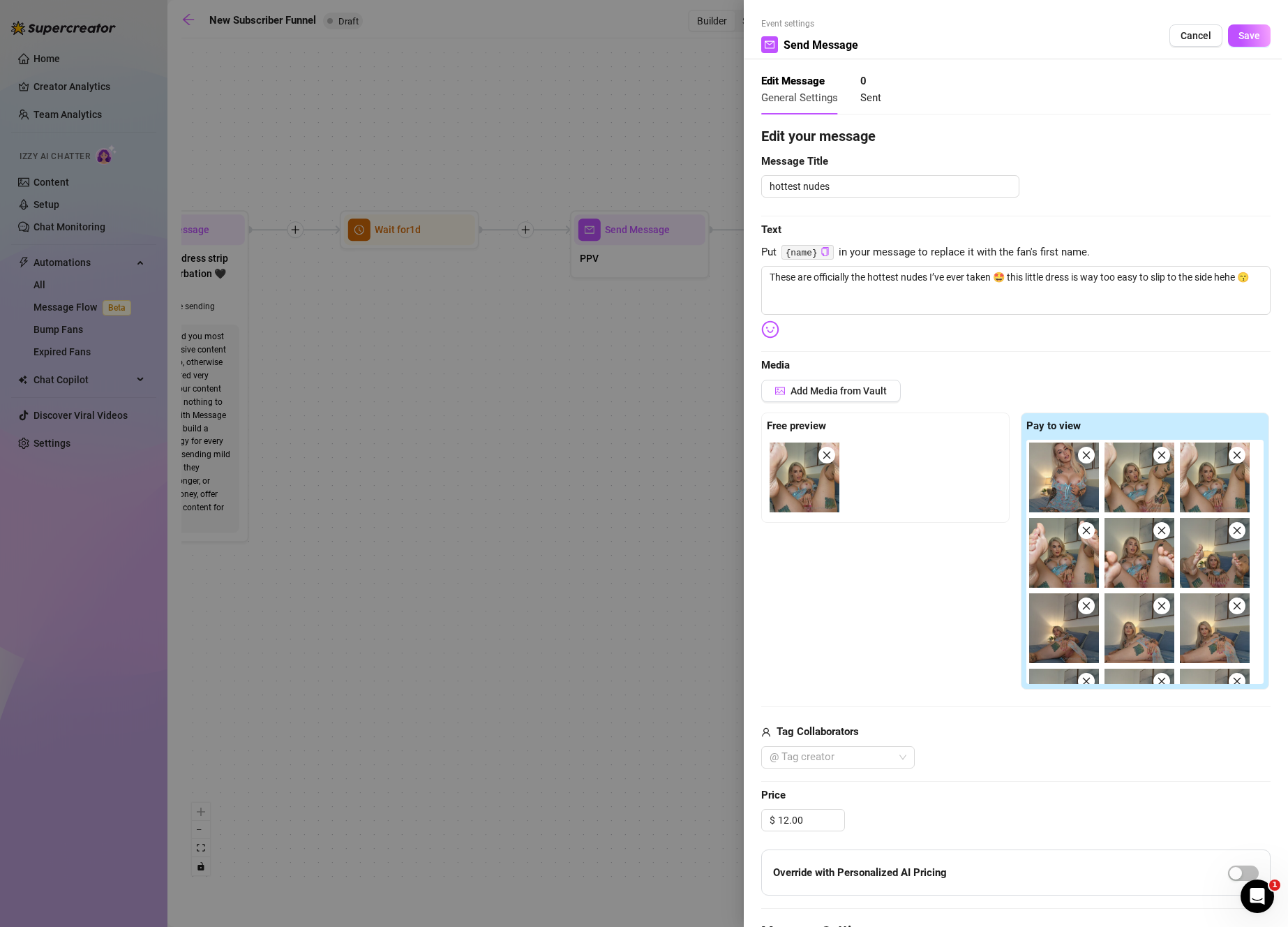
drag, startPoint x: 1234, startPoint y: 41, endPoint x: 1217, endPoint y: 48, distance: 18.4
click at [1234, 41] on button "Save" at bounding box center [1249, 36] width 42 height 22
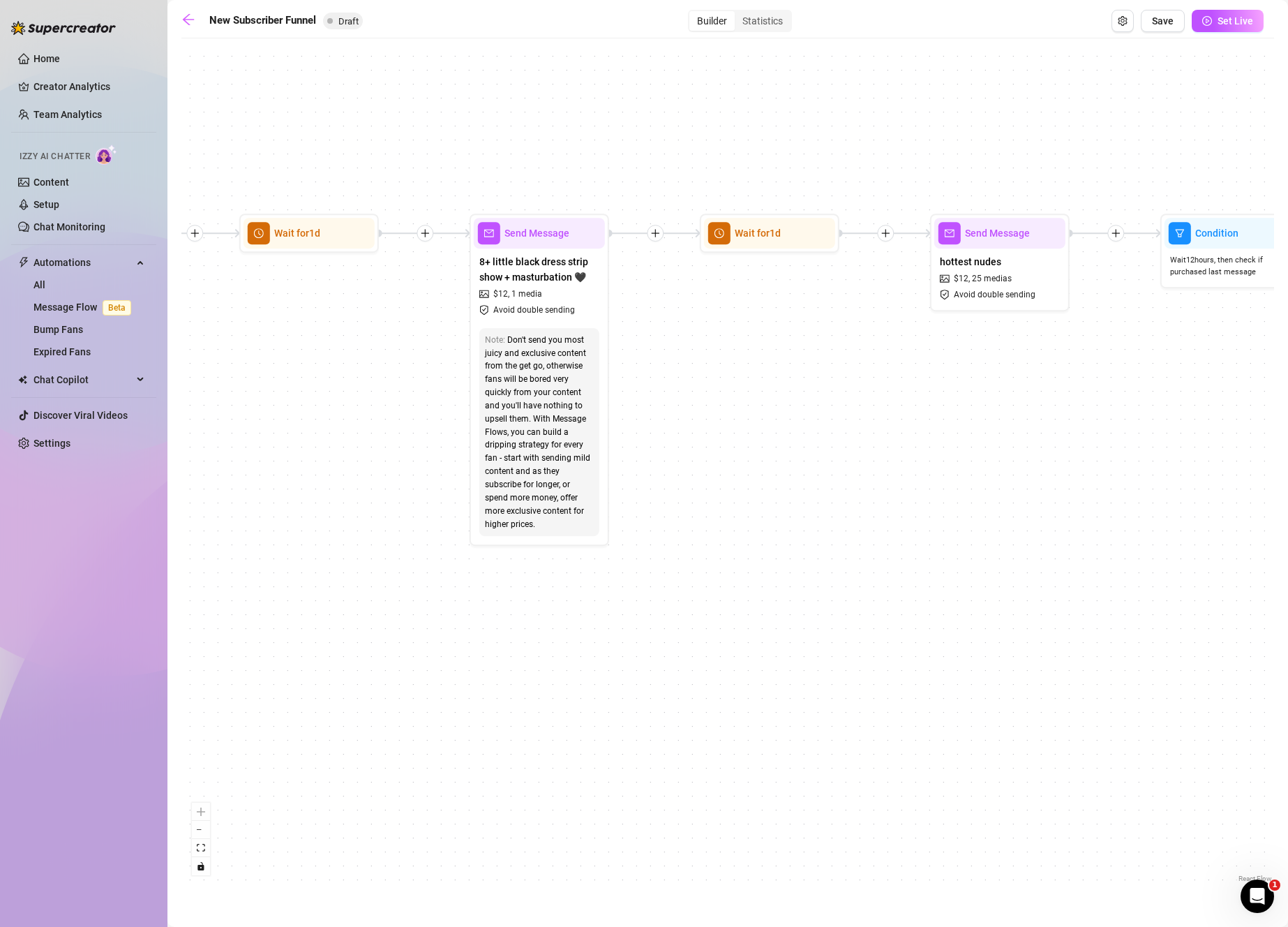
drag, startPoint x: 763, startPoint y: 395, endPoint x: 1119, endPoint y: 398, distance: 356.0
click at [1119, 398] on div "If True If True If True If False If False If False If True If False Merge Merge…" at bounding box center [728, 465] width 1093 height 840
click at [559, 384] on div "Don't send you most juicy and exclusive content from the get go, otherwise fans…" at bounding box center [539, 433] width 109 height 198
click at [552, 313] on span "Avoid double sending" at bounding box center [534, 310] width 82 height 13
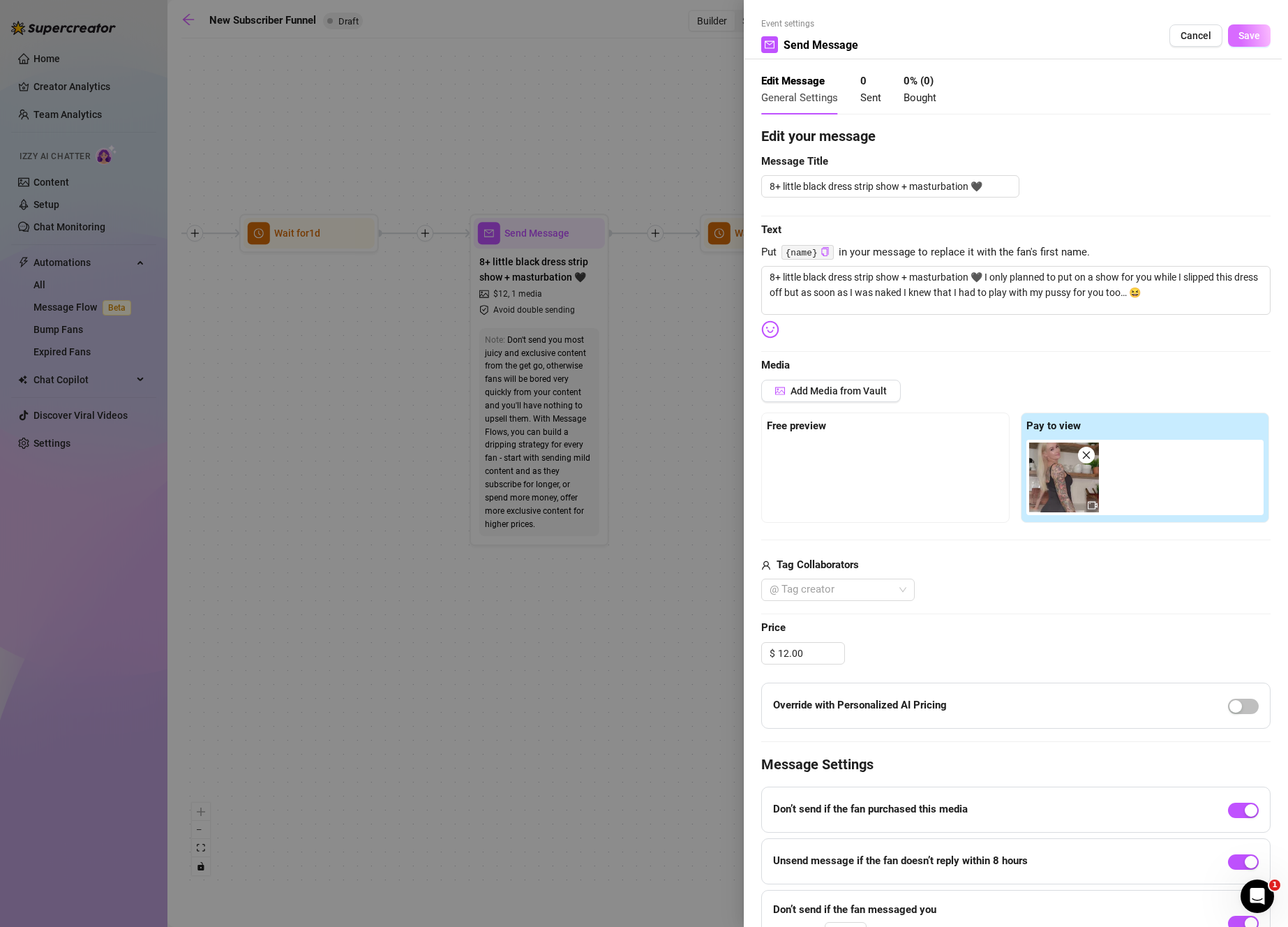
click at [1238, 30] on span "Save" at bounding box center [1249, 35] width 22 height 11
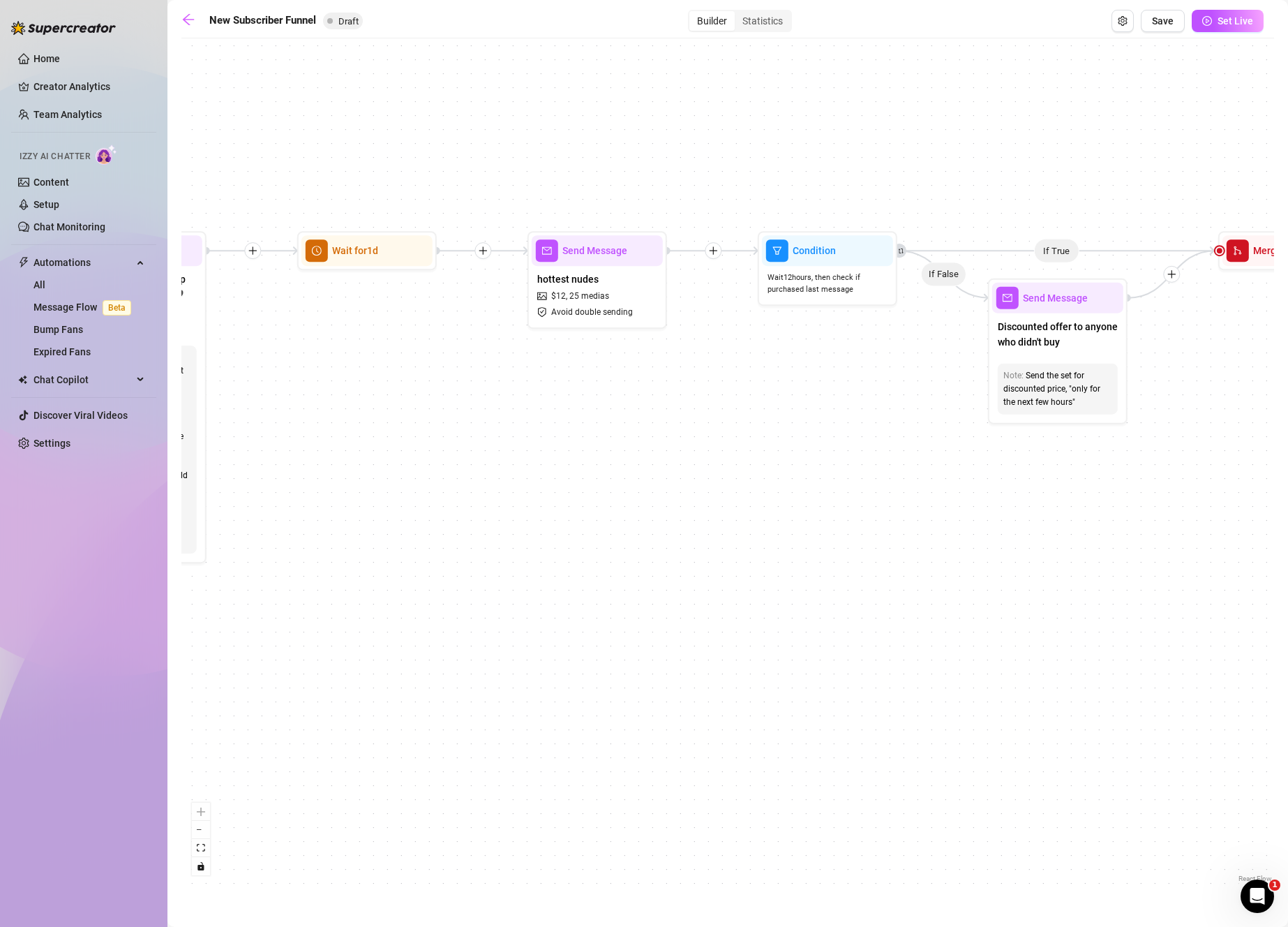
drag, startPoint x: 1172, startPoint y: 317, endPoint x: 693, endPoint y: 309, distance: 479.1
click at [693, 309] on div "If True If True If True If False If False If False If True If False Merge Merge…" at bounding box center [728, 465] width 1093 height 840
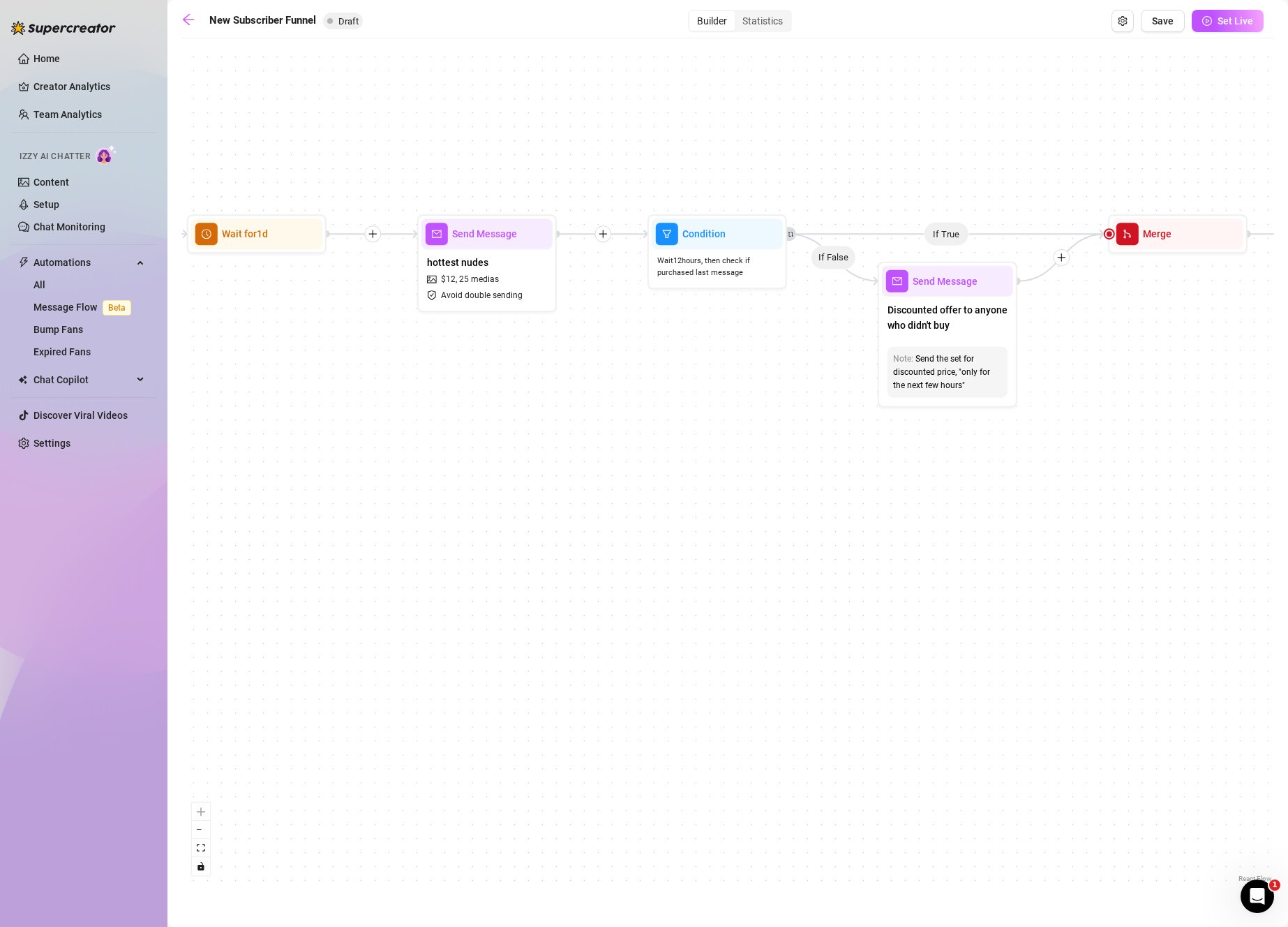
drag, startPoint x: 1107, startPoint y: 401, endPoint x: 979, endPoint y: 393, distance: 128.2
click at [979, 393] on div "If True If True If True If False If False If False If True If False Merge Merge…" at bounding box center [728, 465] width 1093 height 840
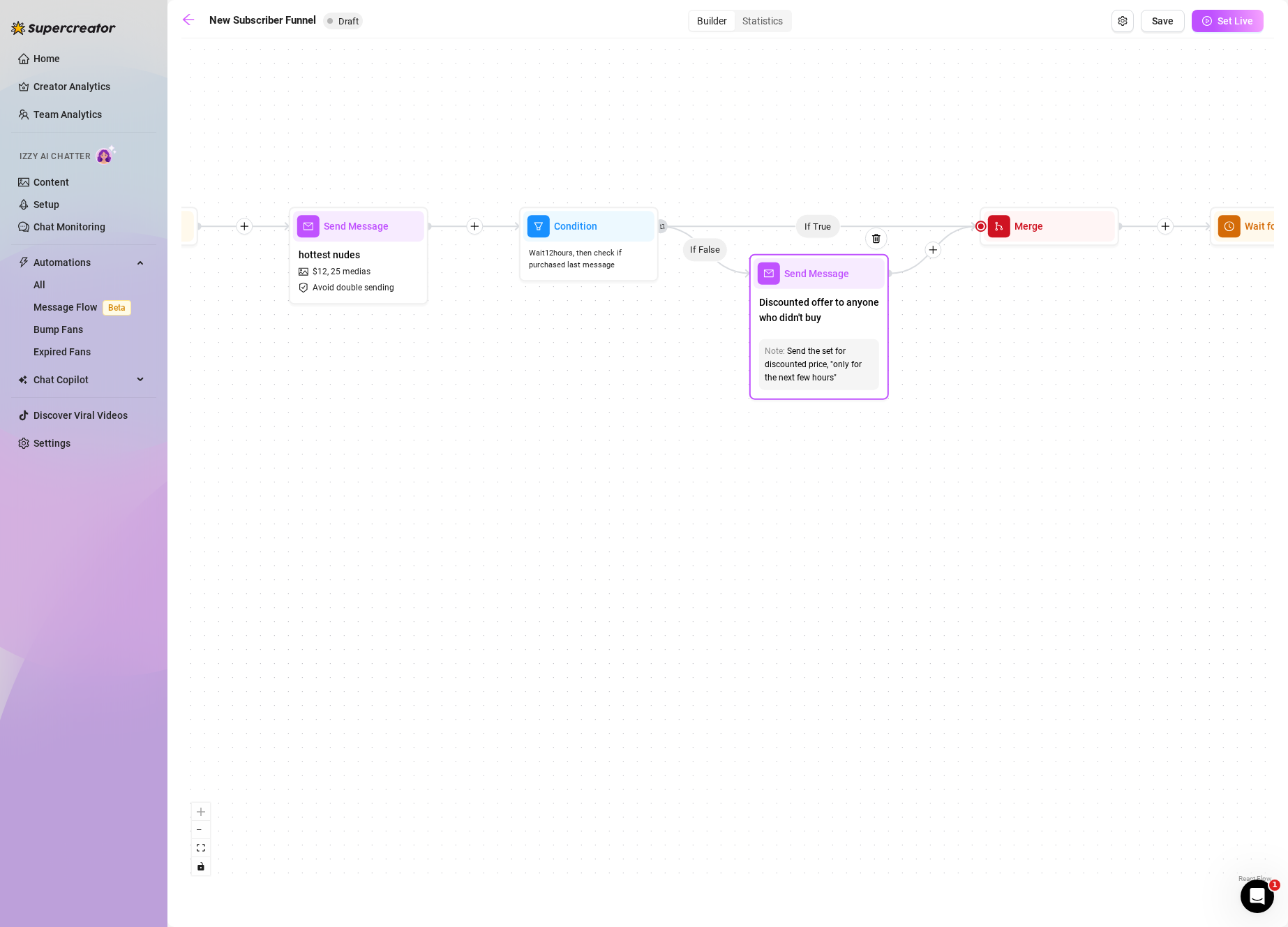
click at [849, 312] on span "Discounted offer to anyone who didn't buy" at bounding box center [818, 309] width 120 height 30
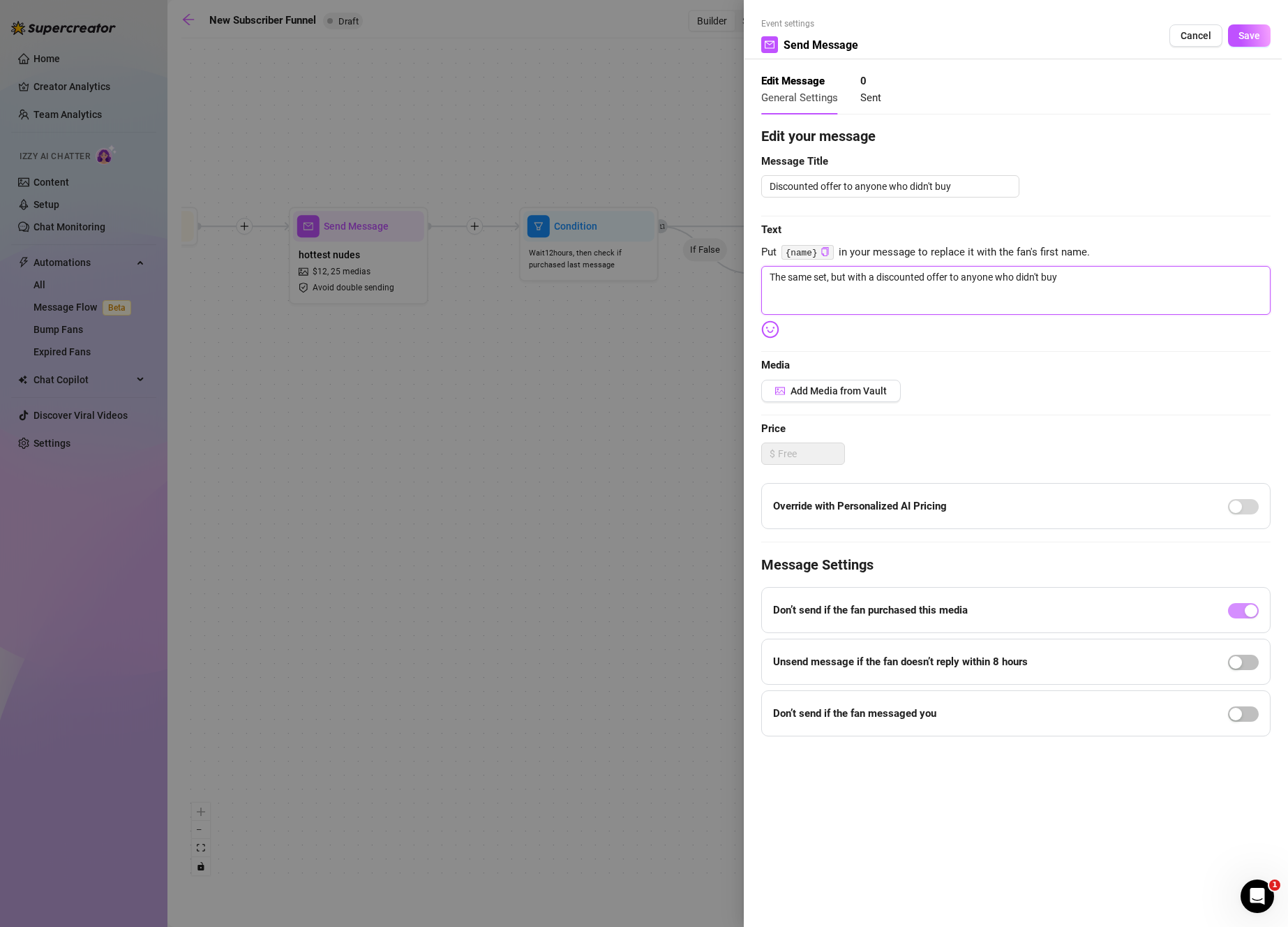
click at [1007, 288] on textarea "The same set, but with a discounted offer to anyone who didn't buy" at bounding box center [1015, 291] width 509 height 49
click at [640, 347] on div at bounding box center [644, 463] width 1288 height 927
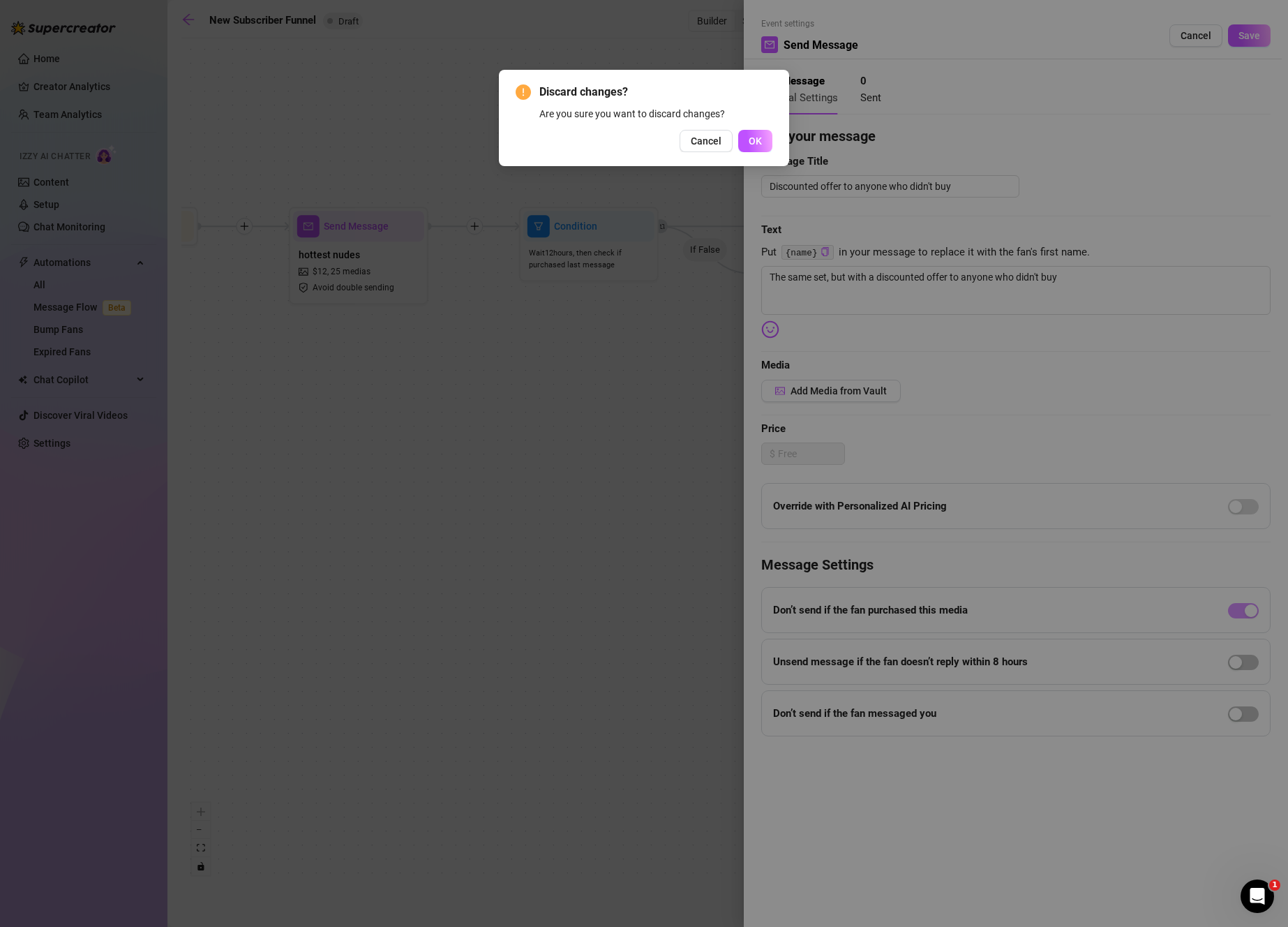
click at [705, 149] on button "Cancel" at bounding box center [705, 141] width 53 height 22
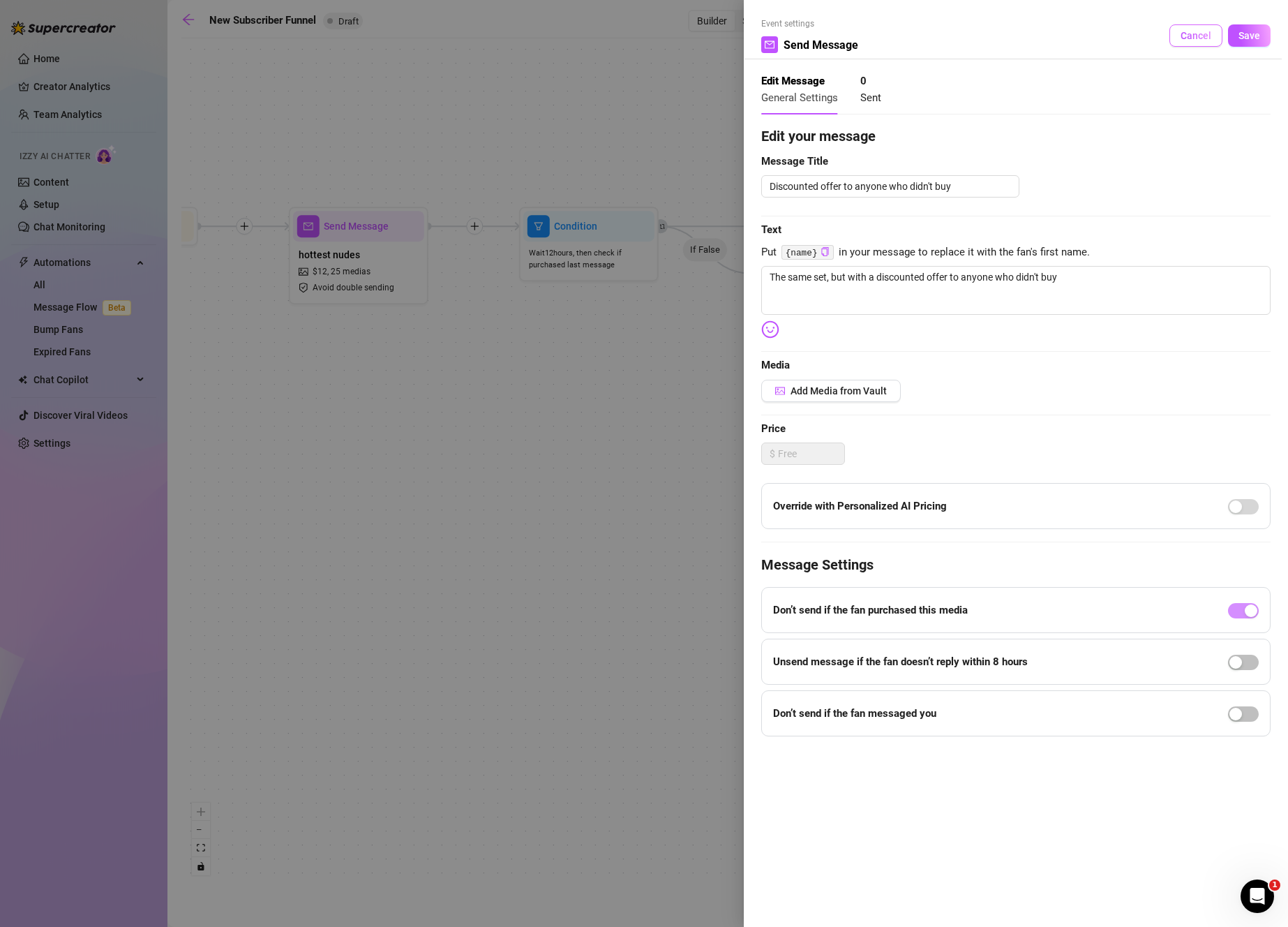
click at [1201, 39] on span "Cancel" at bounding box center [1195, 35] width 30 height 11
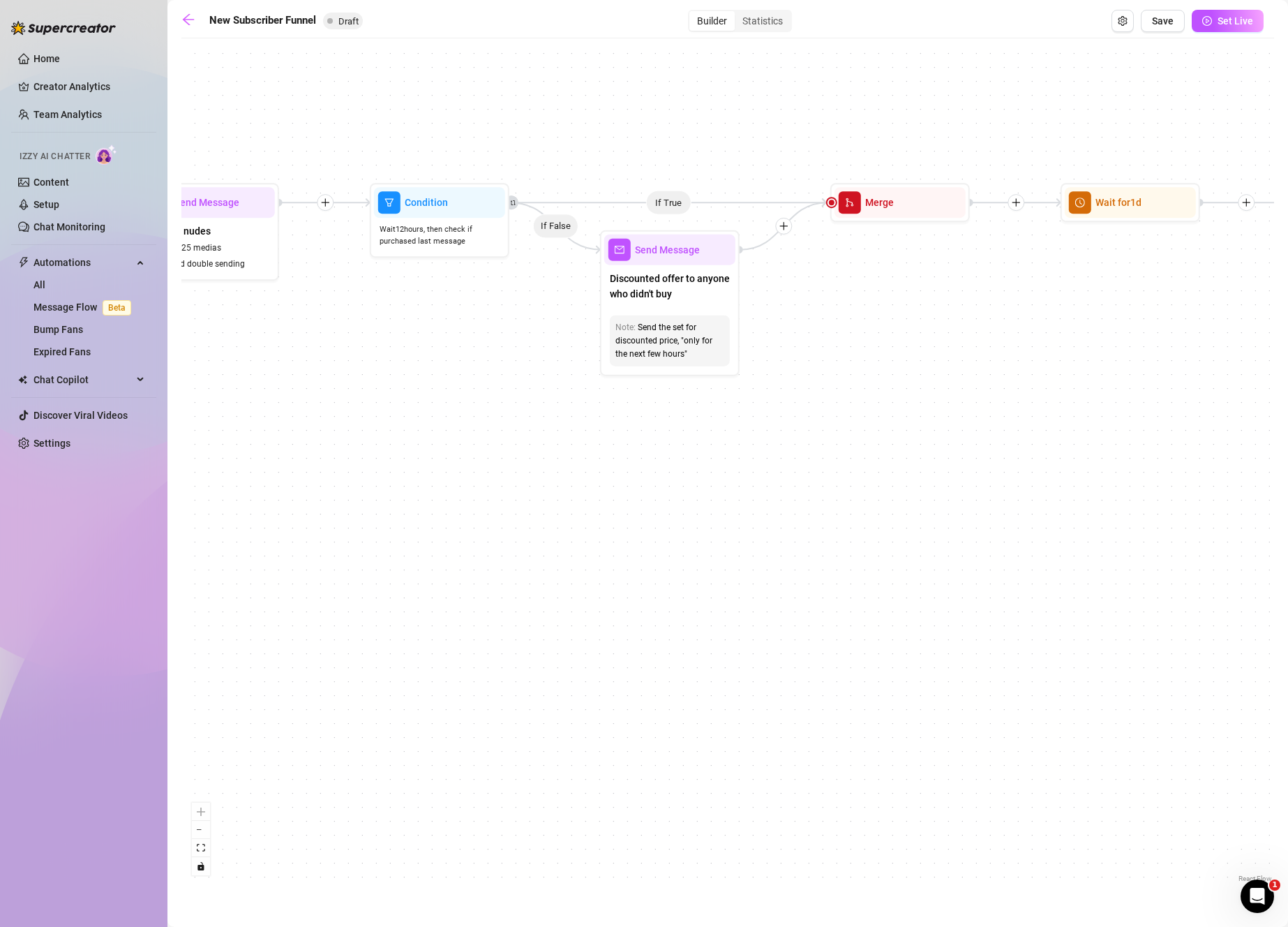
drag, startPoint x: 1144, startPoint y: 321, endPoint x: 1018, endPoint y: 302, distance: 127.4
click at [1018, 302] on div "If True If True If True If False If False If False If True If False Merge Merge…" at bounding box center [728, 465] width 1093 height 840
click at [676, 299] on span "Discounted offer to anyone who didn't buy" at bounding box center [669, 285] width 120 height 30
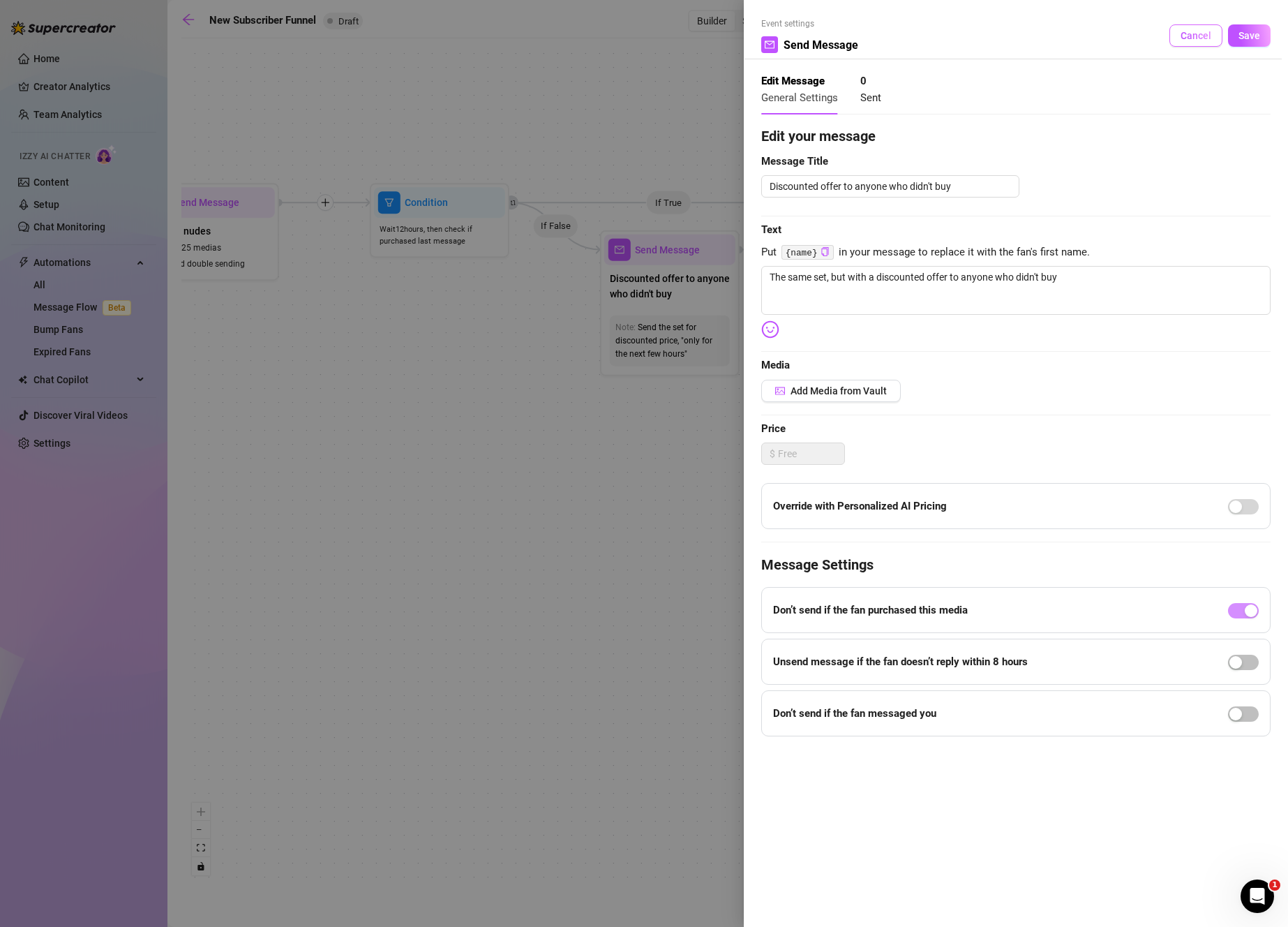
click at [1179, 38] on button "Cancel" at bounding box center [1195, 36] width 53 height 22
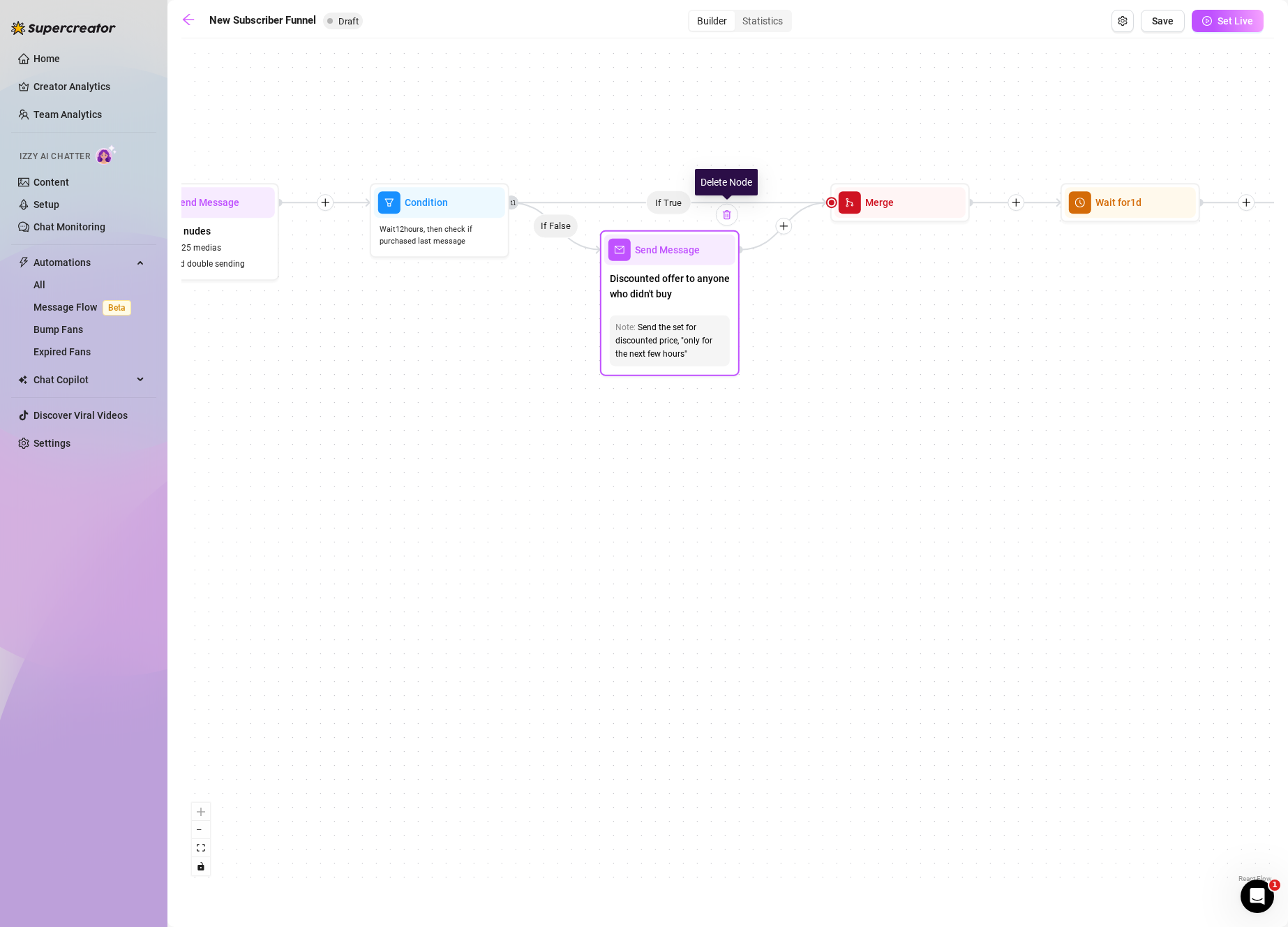
click at [731, 220] on div at bounding box center [727, 215] width 22 height 22
click at [723, 216] on img at bounding box center [727, 215] width 11 height 11
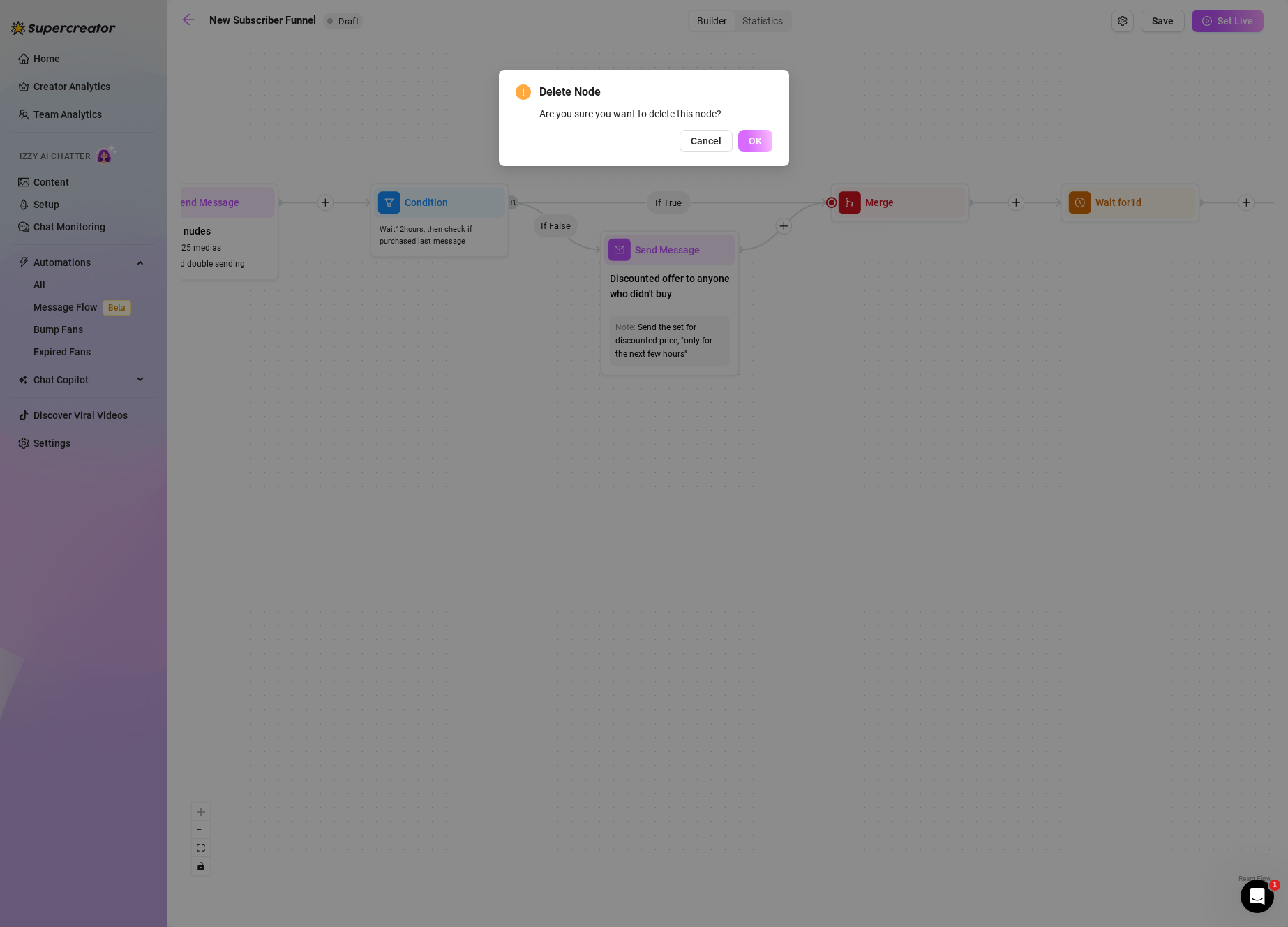
click at [760, 148] on button "OK" at bounding box center [755, 141] width 34 height 22
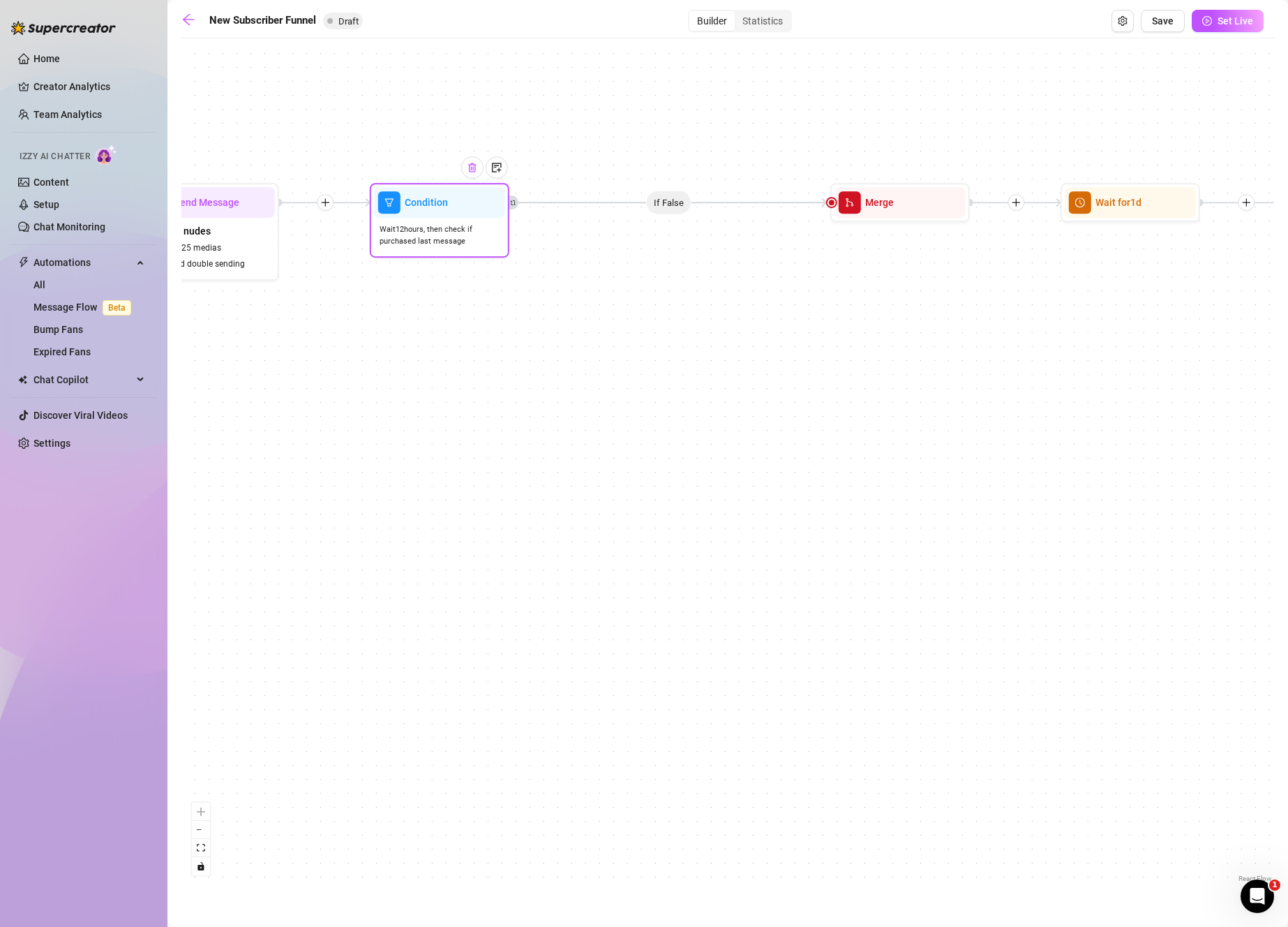
click at [472, 169] on img at bounding box center [472, 167] width 11 height 11
click at [470, 169] on img at bounding box center [472, 167] width 11 height 11
click at [913, 214] on div "Merge" at bounding box center [900, 202] width 131 height 30
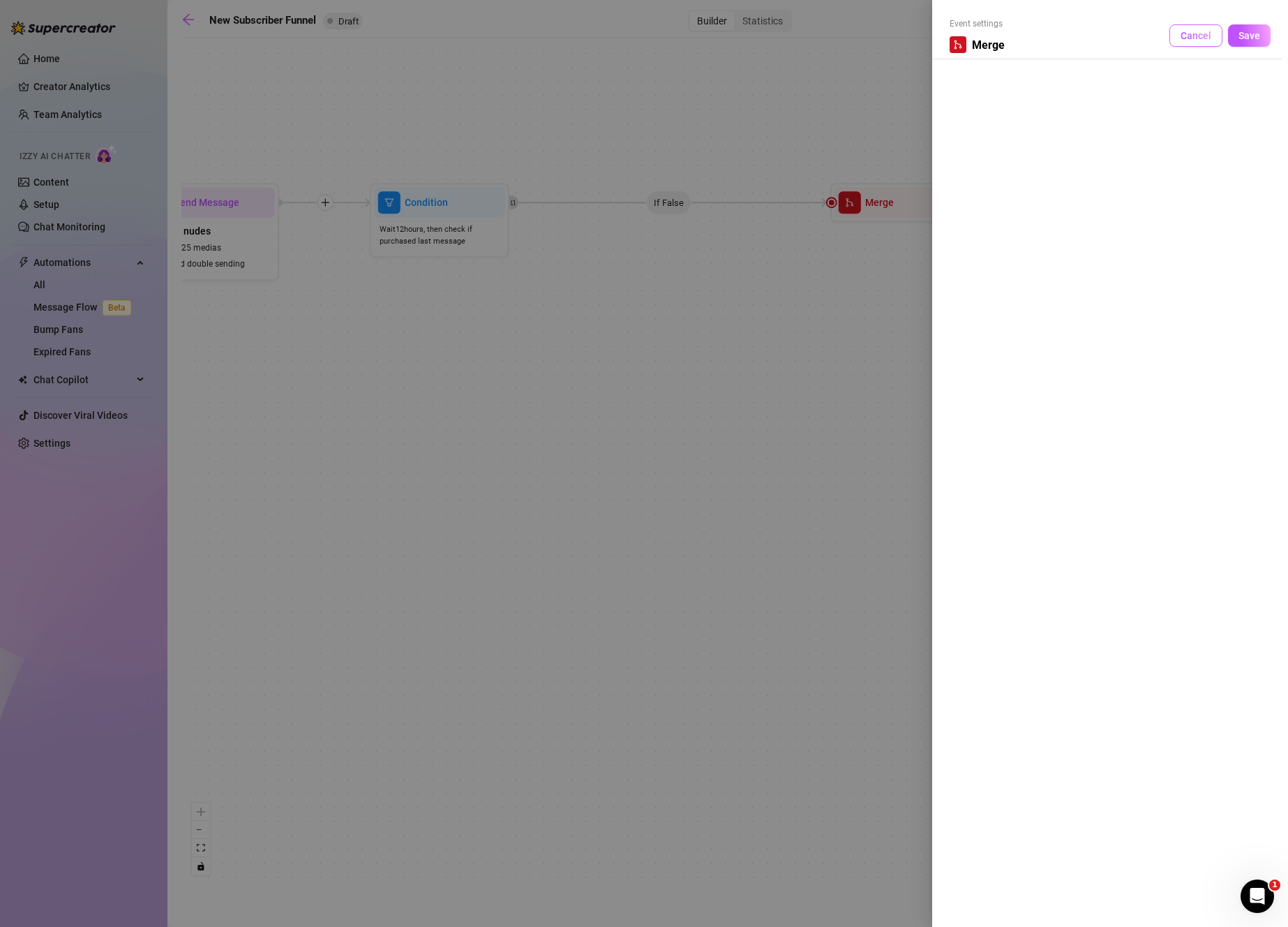
click at [1204, 39] on span "Cancel" at bounding box center [1195, 35] width 30 height 11
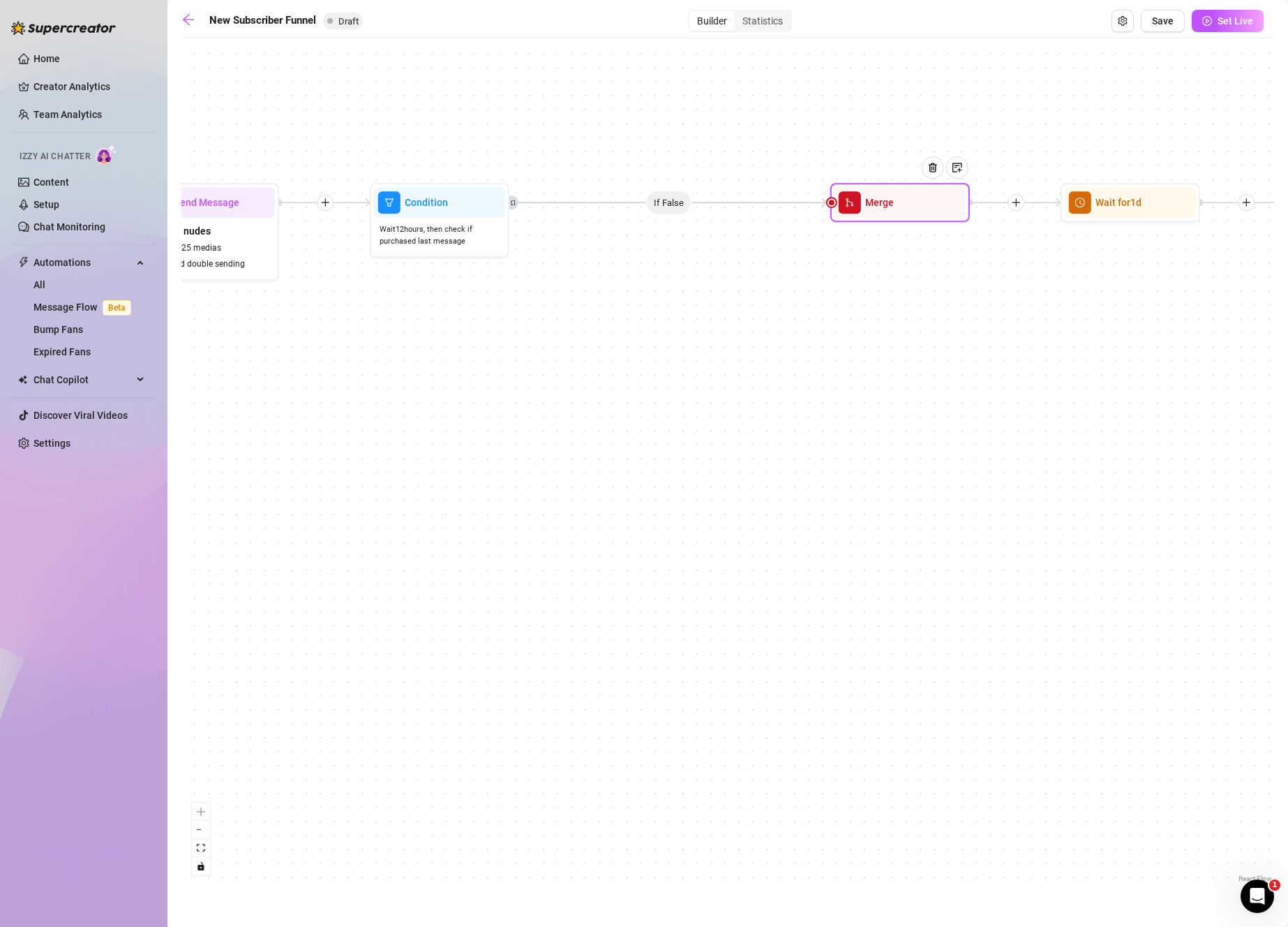
click at [926, 203] on div at bounding box center [938, 178] width 61 height 71
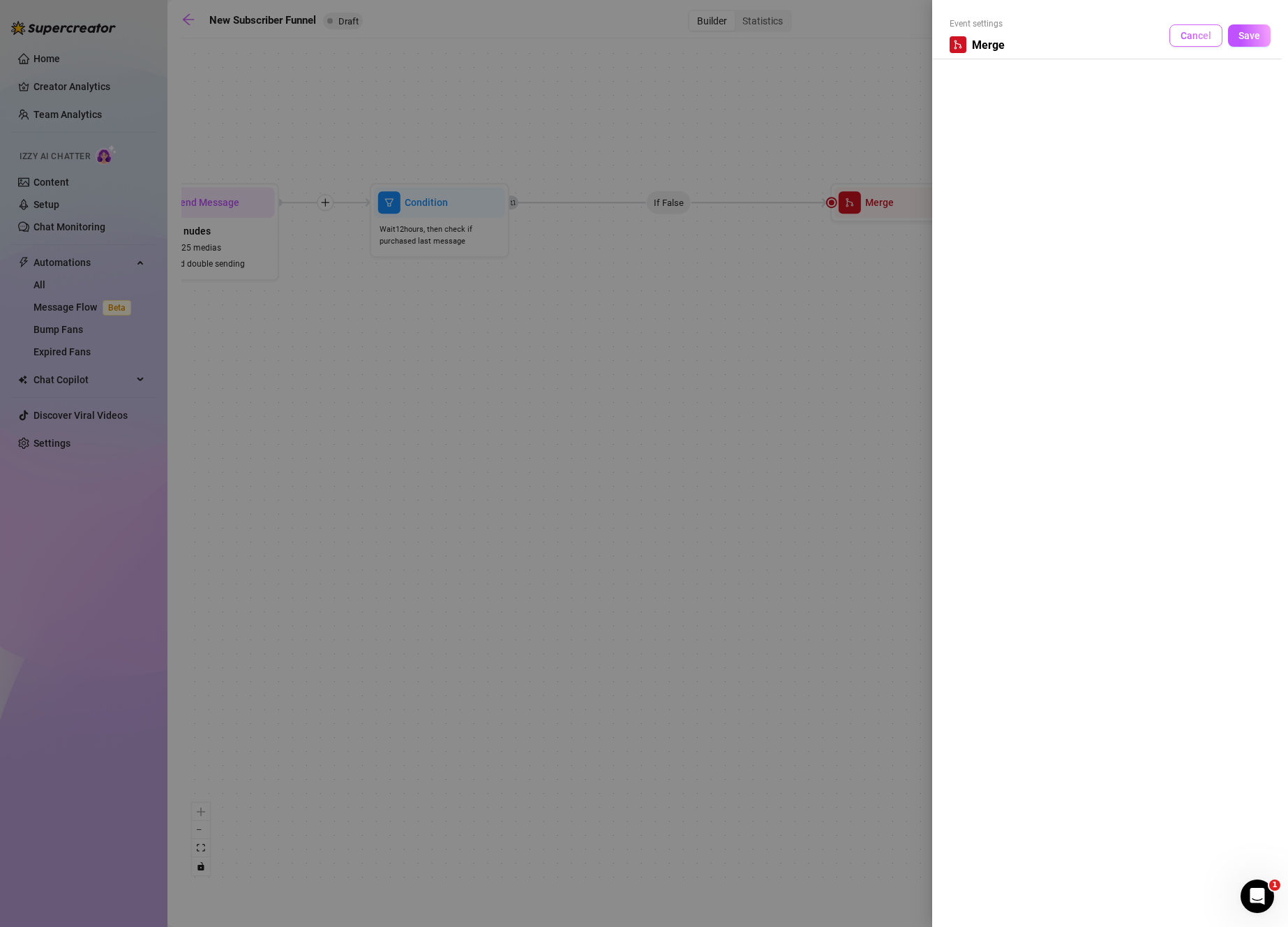
click at [1202, 37] on span "Cancel" at bounding box center [1195, 35] width 30 height 11
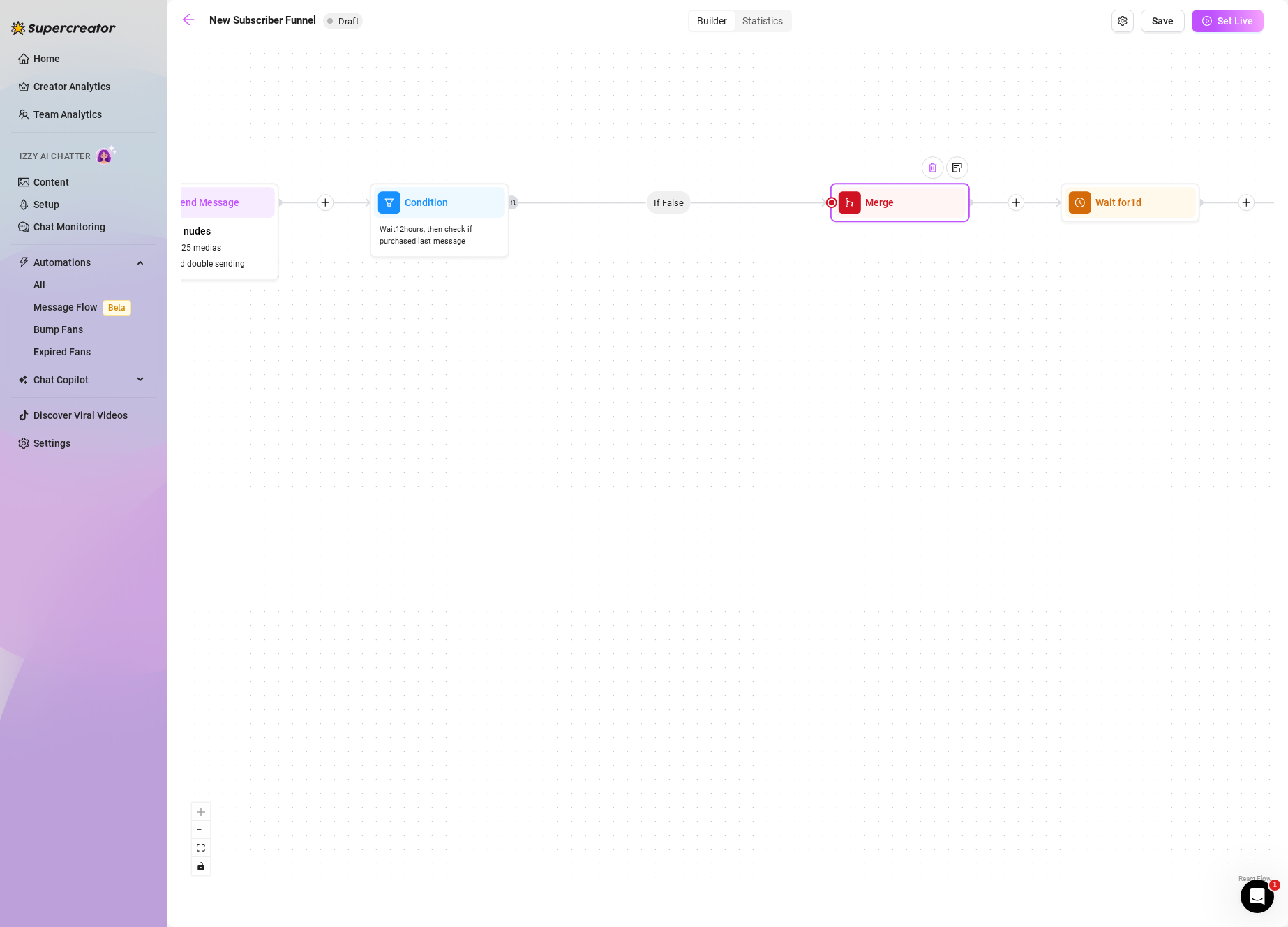
click at [931, 169] on img at bounding box center [933, 167] width 11 height 11
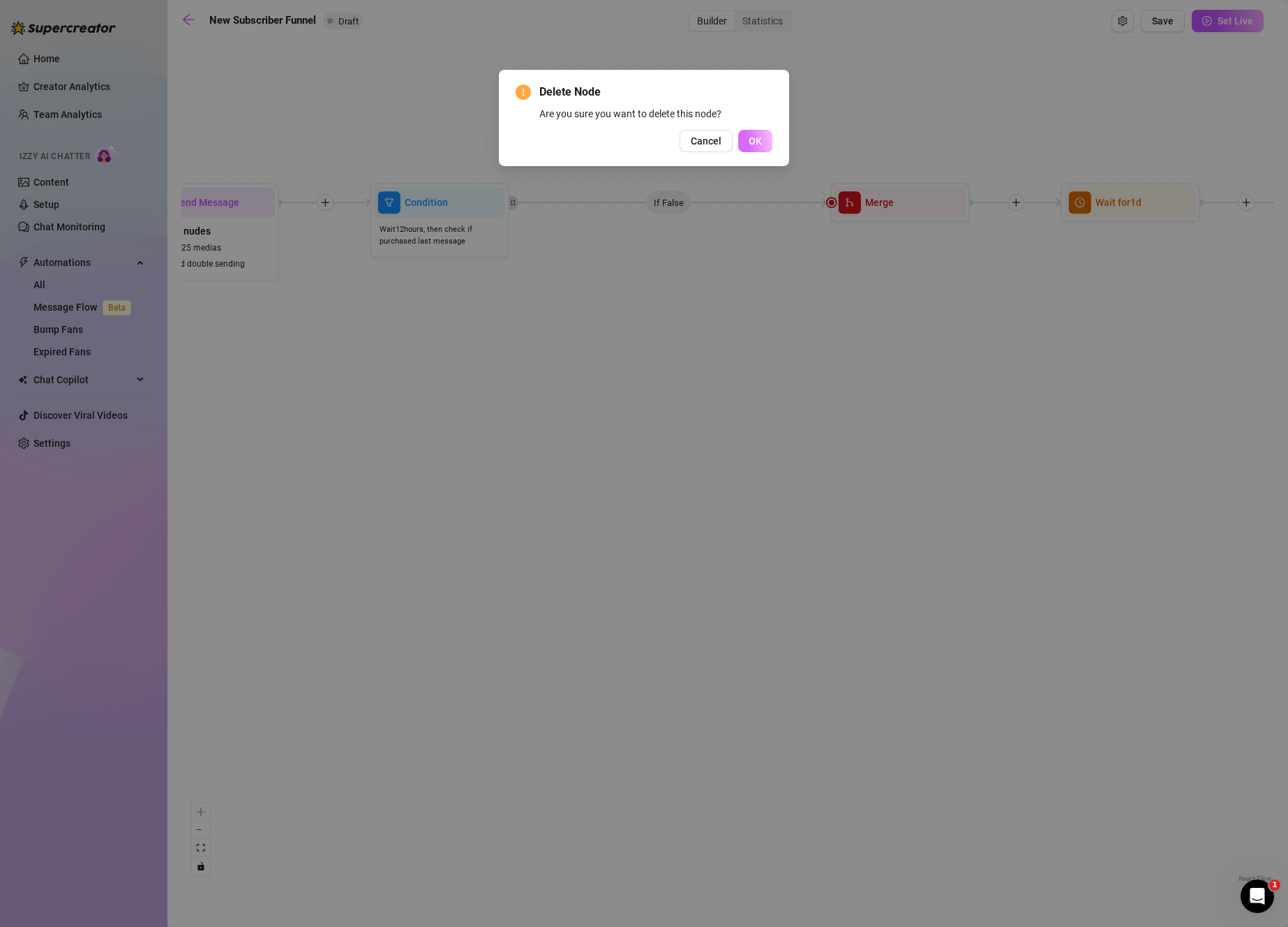
click at [764, 138] on button "OK" at bounding box center [755, 141] width 34 height 22
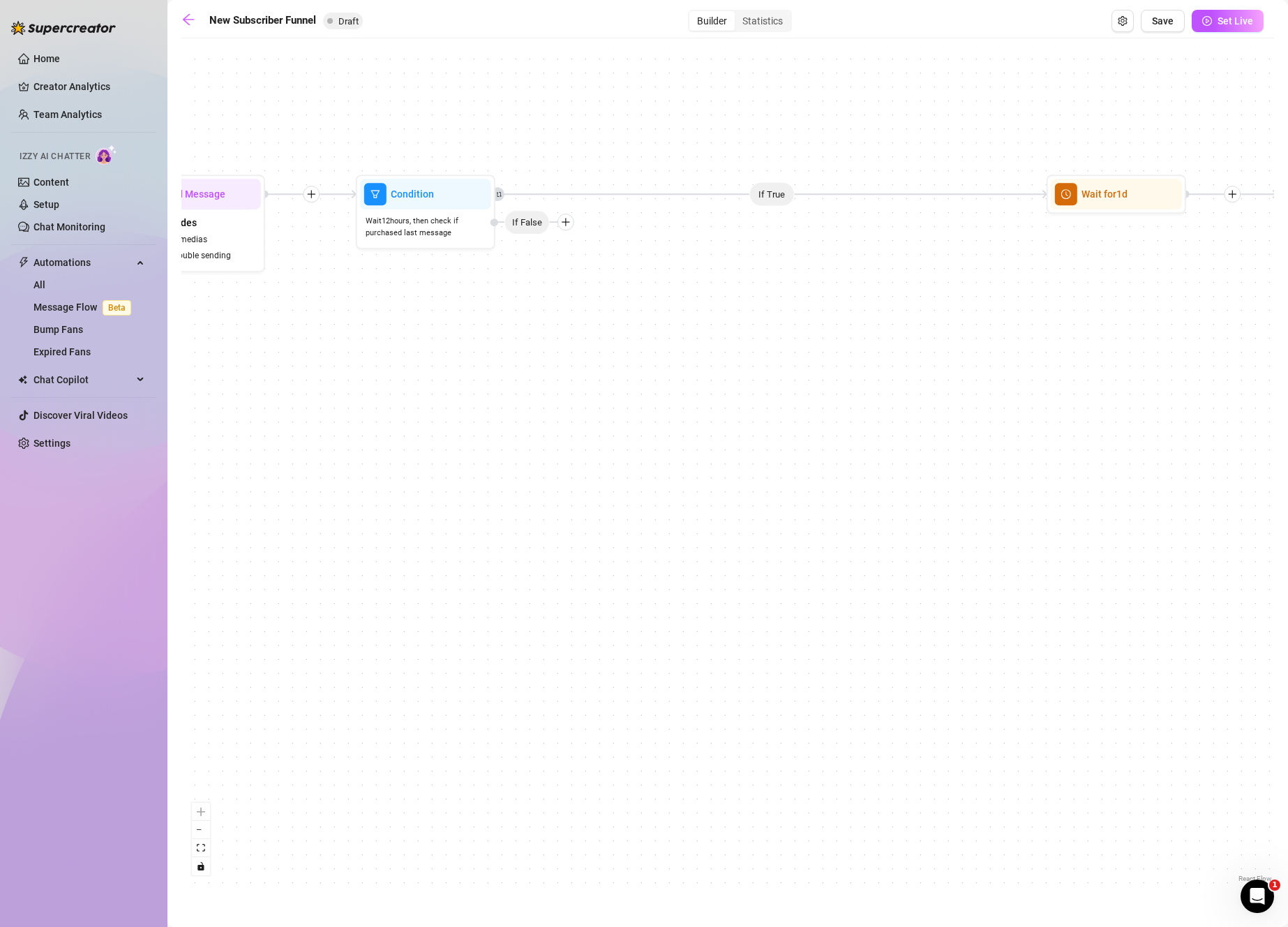
drag, startPoint x: 1018, startPoint y: 286, endPoint x: 1021, endPoint y: 280, distance: 6.7
click at [1021, 280] on div "If True If True If True If False If False If True If False Merge Merge Send Mes…" at bounding box center [728, 465] width 1093 height 840
click at [530, 223] on span "If False" at bounding box center [527, 219] width 45 height 25
drag, startPoint x: 578, startPoint y: 221, endPoint x: 586, endPoint y: 228, distance: 10.6
click at [589, 228] on icon "plus" at bounding box center [594, 226] width 10 height 10
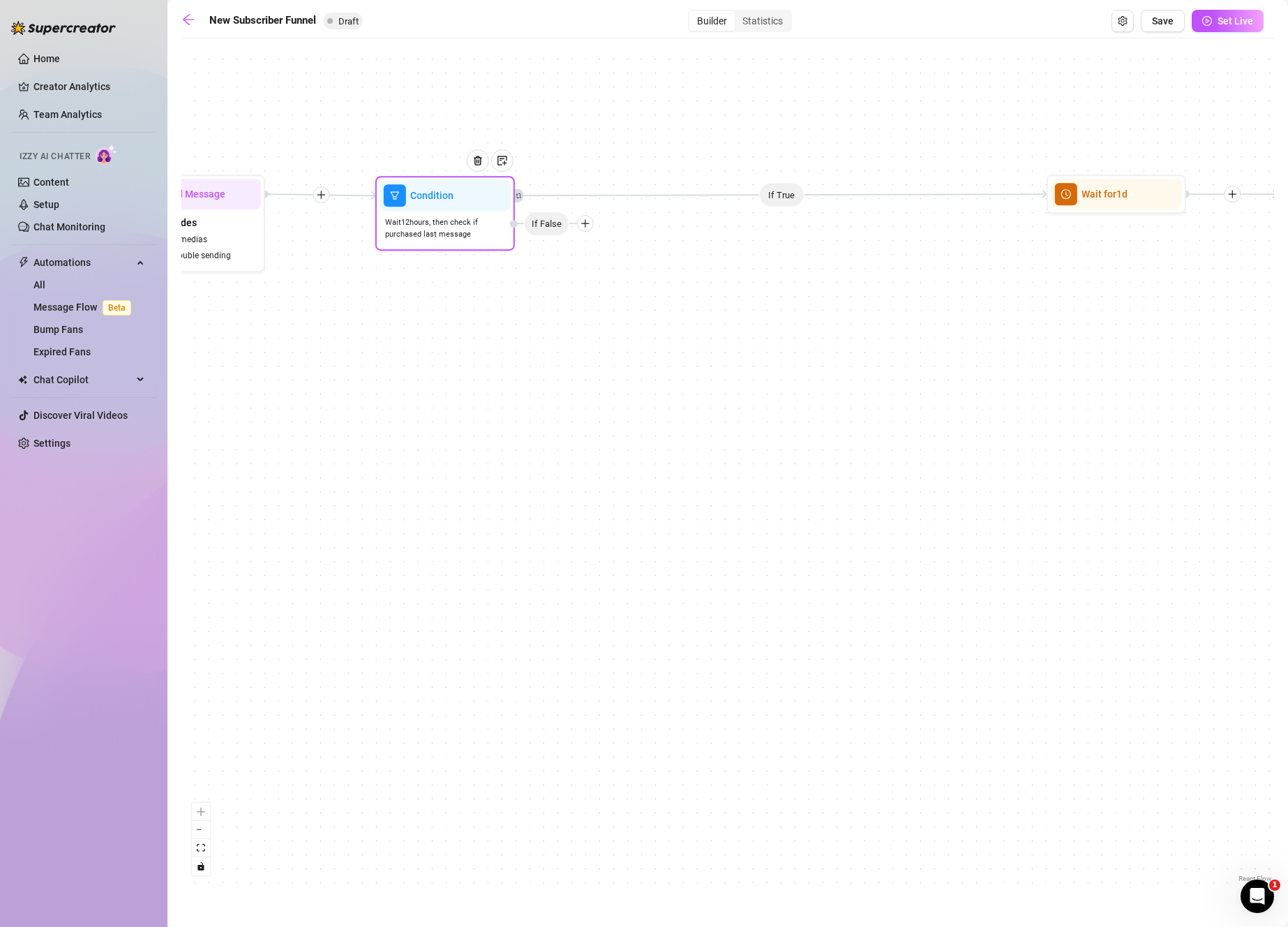
click at [485, 208] on div "Condition" at bounding box center [445, 195] width 131 height 30
click at [782, 199] on div "If True If True If True If False If False If True If False Merge Merge Send Mes…" at bounding box center [728, 465] width 1093 height 840
click at [544, 223] on span "If False" at bounding box center [546, 223] width 45 height 25
click at [1122, 27] on span "Open Exit Rules" at bounding box center [1122, 21] width 10 height 11
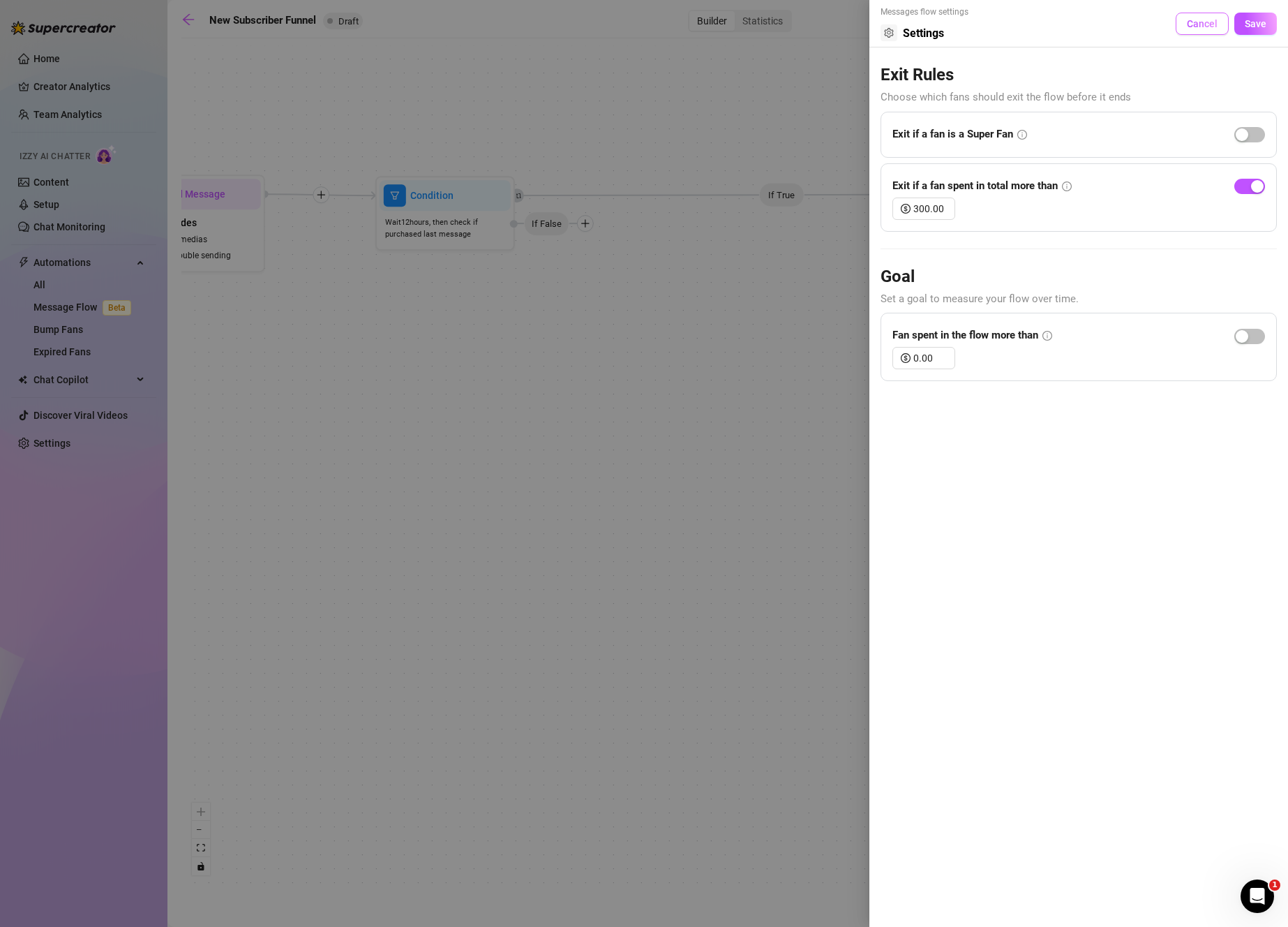
click at [1193, 26] on span "Cancel" at bounding box center [1202, 23] width 30 height 11
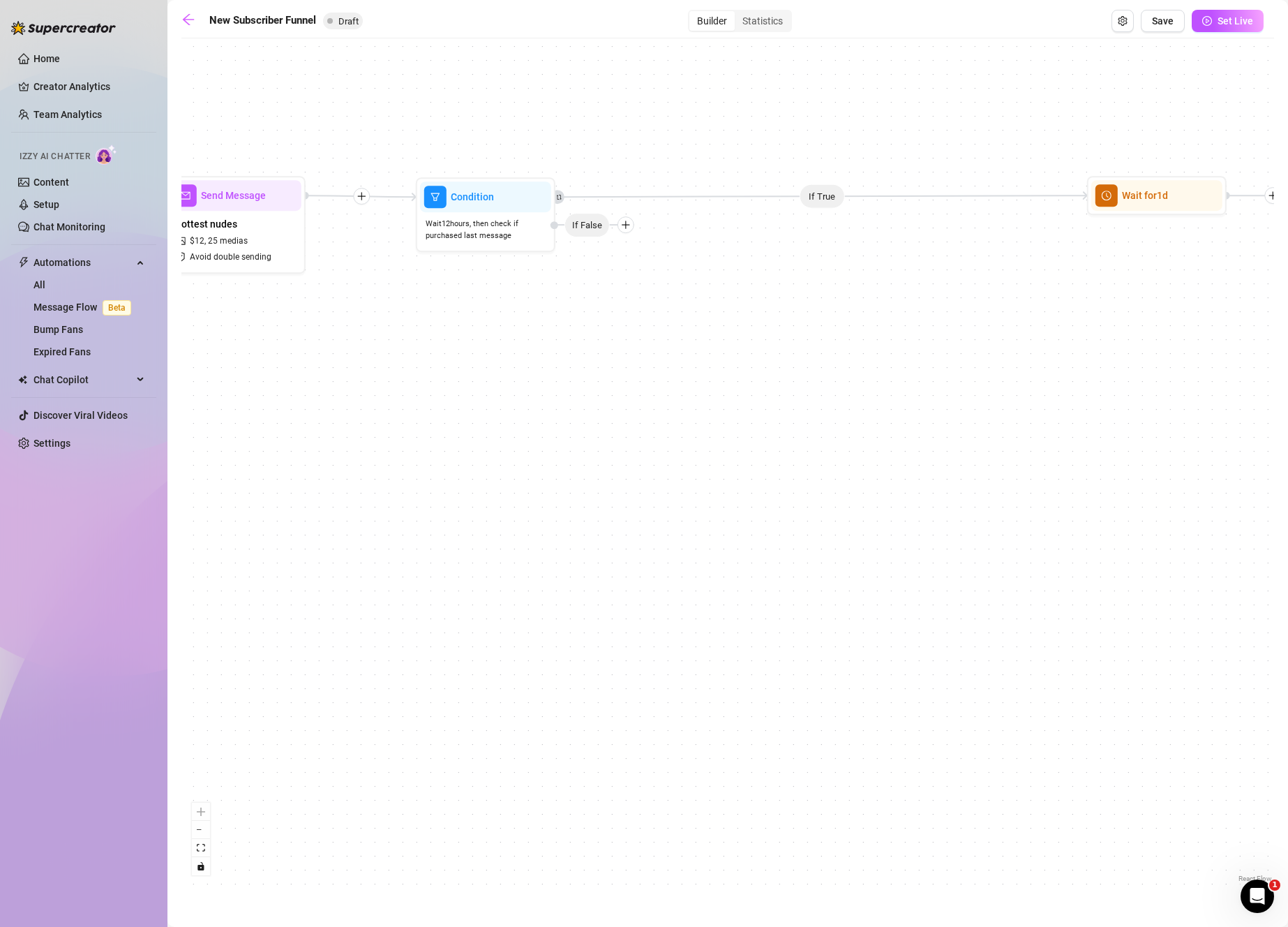
drag, startPoint x: 710, startPoint y: 387, endPoint x: 745, endPoint y: 390, distance: 35.1
click at [745, 390] on div "If True If True If True If False If False If True If False Merge Merge Send Mes…" at bounding box center [728, 465] width 1093 height 840
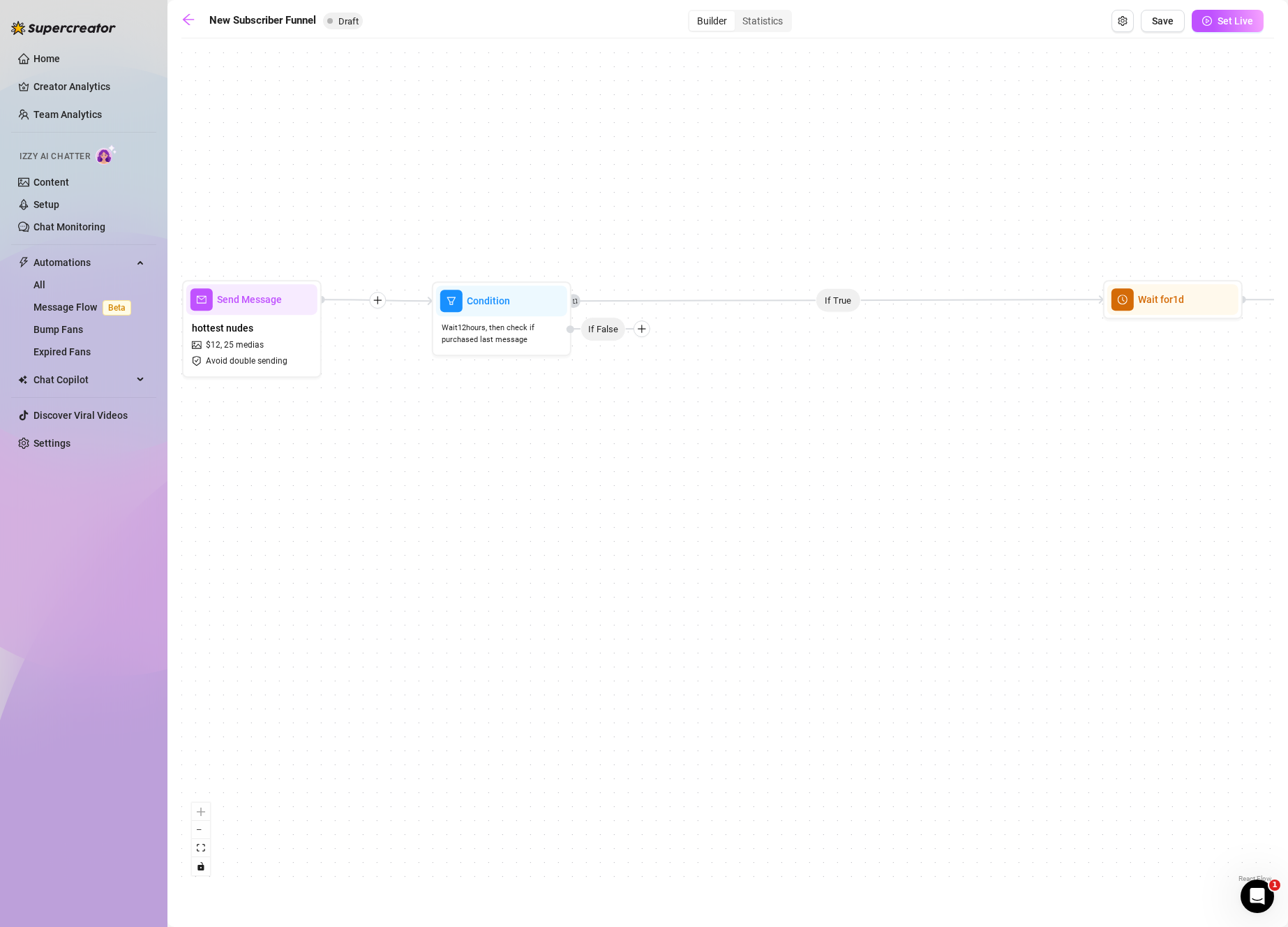
drag, startPoint x: 773, startPoint y: 387, endPoint x: 773, endPoint y: 480, distance: 93.0
click at [777, 482] on div "If True If True If True If False If False If True If False Merge Merge Send Mes…" at bounding box center [728, 465] width 1093 height 840
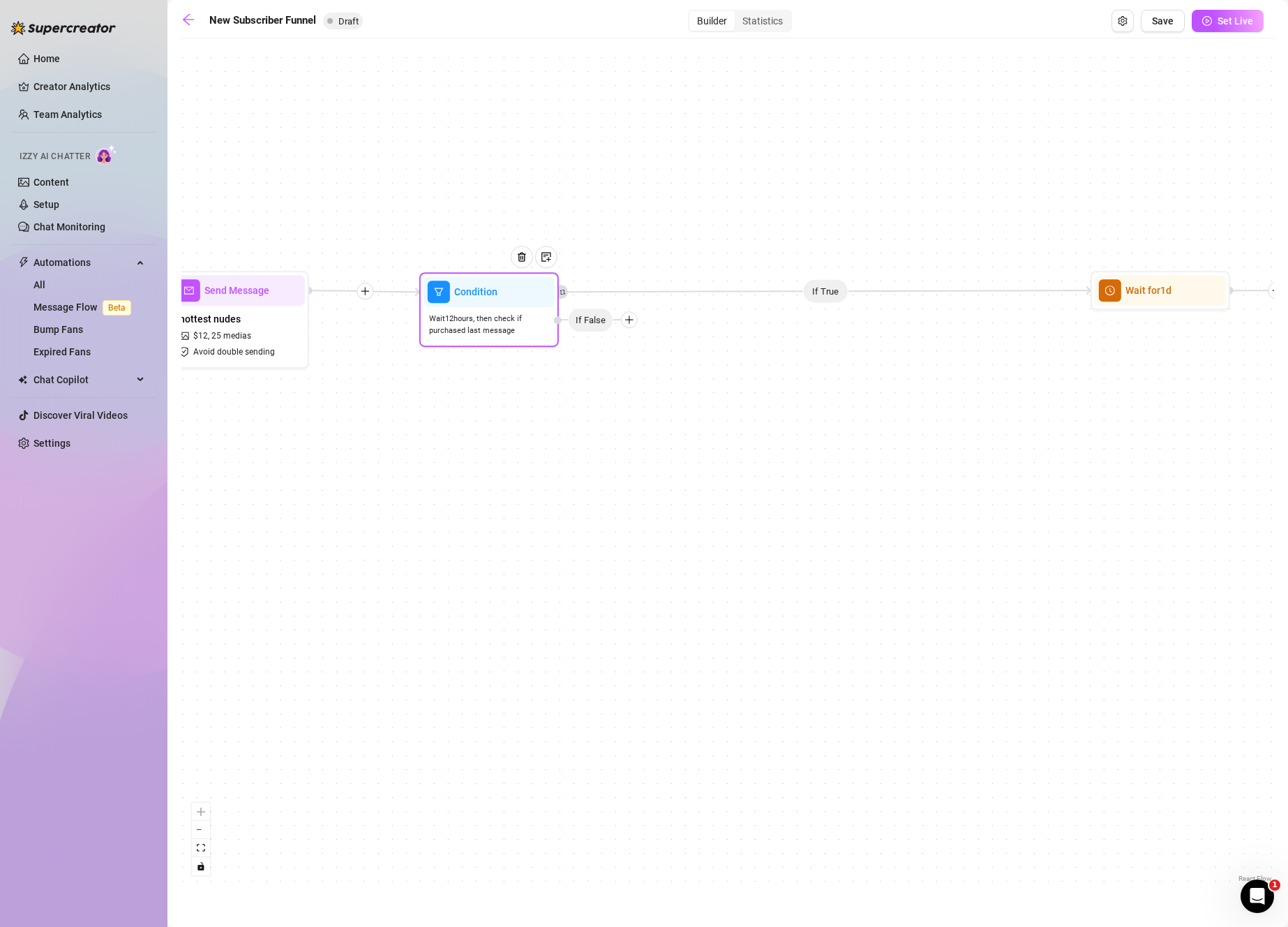
click at [529, 317] on span "Wait 12 hours, then check if purchased last message" at bounding box center [488, 325] width 120 height 25
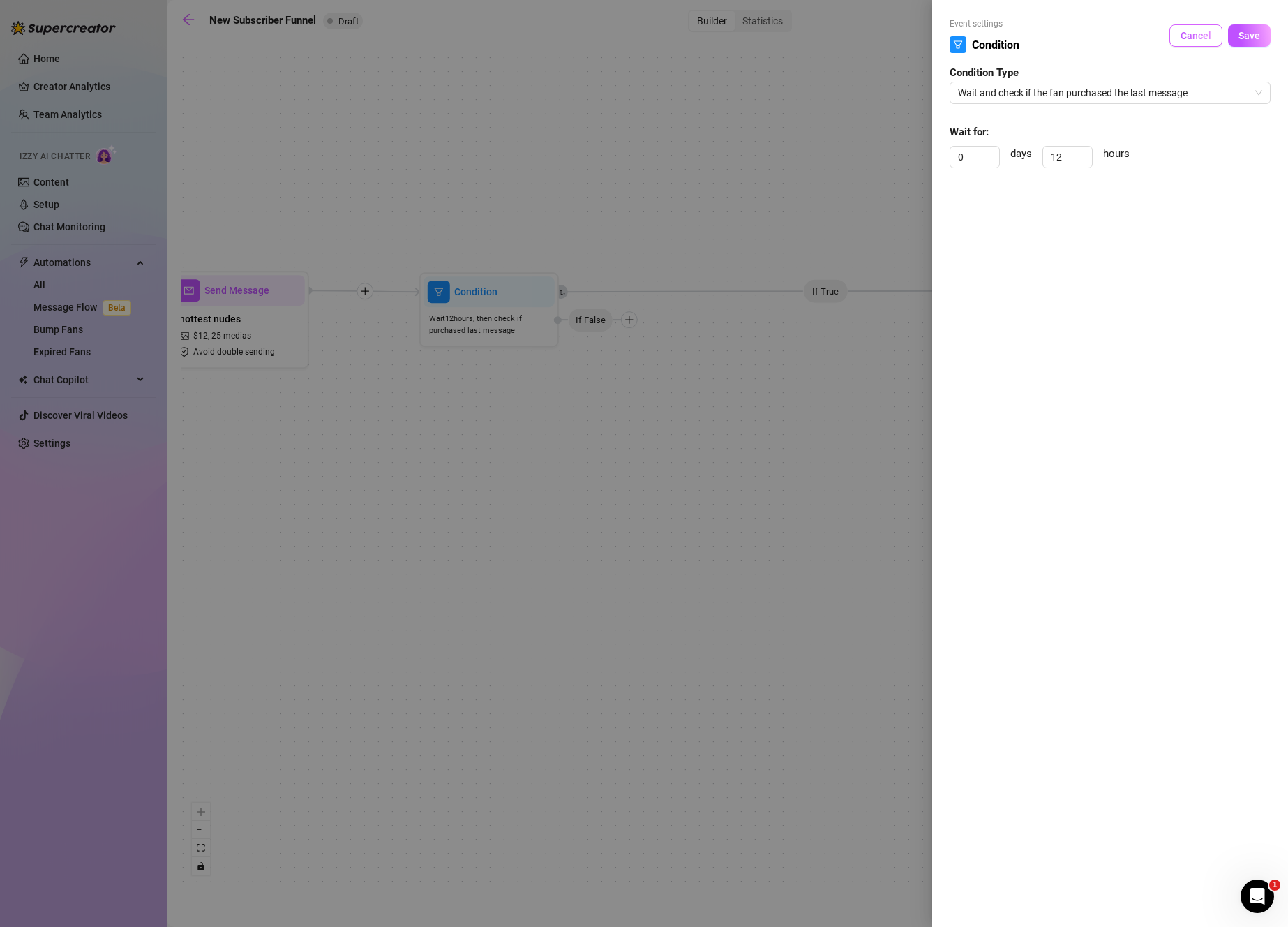
click at [1203, 40] on span "Cancel" at bounding box center [1195, 35] width 30 height 11
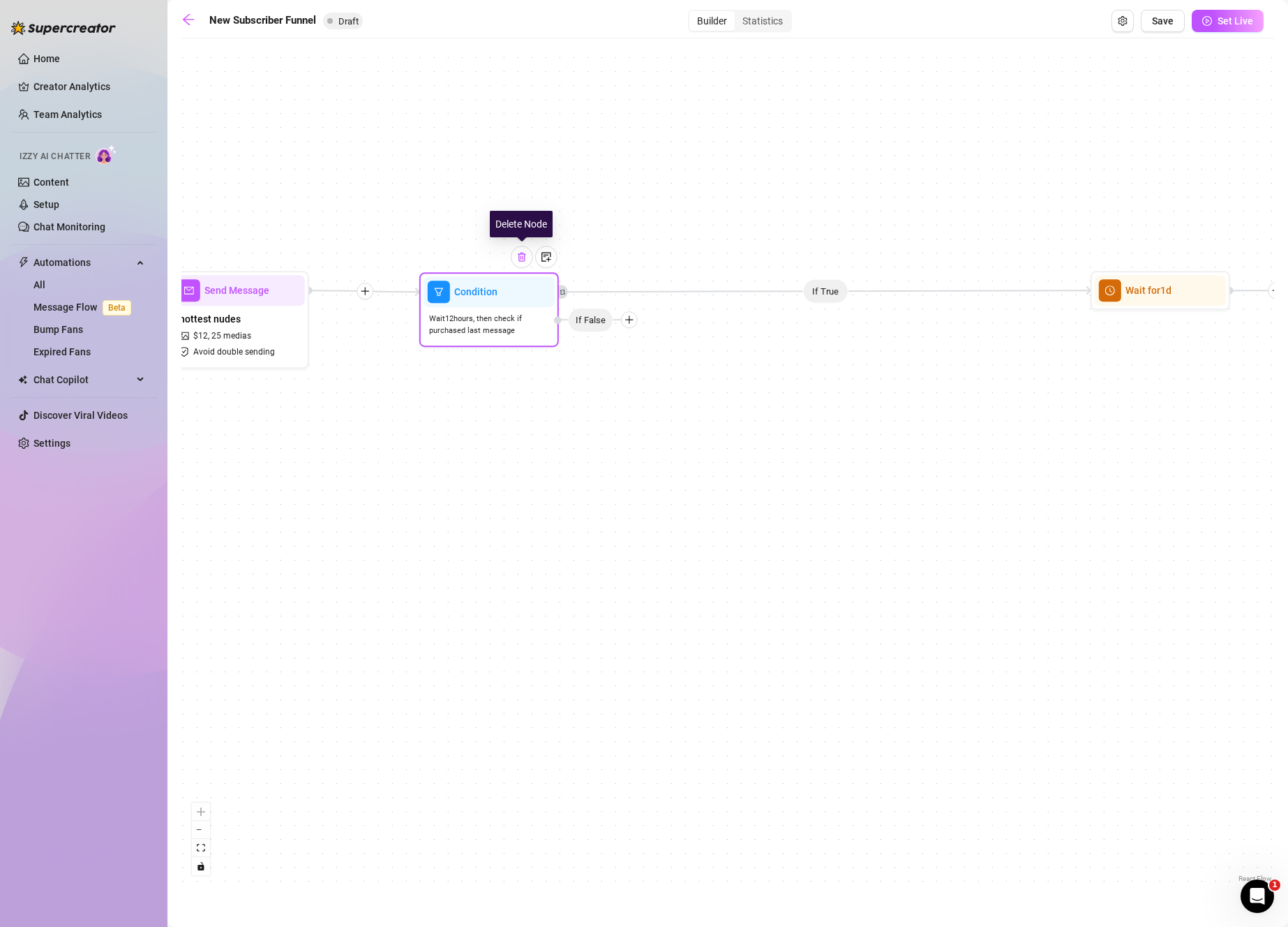
click at [525, 268] on div at bounding box center [522, 256] width 22 height 22
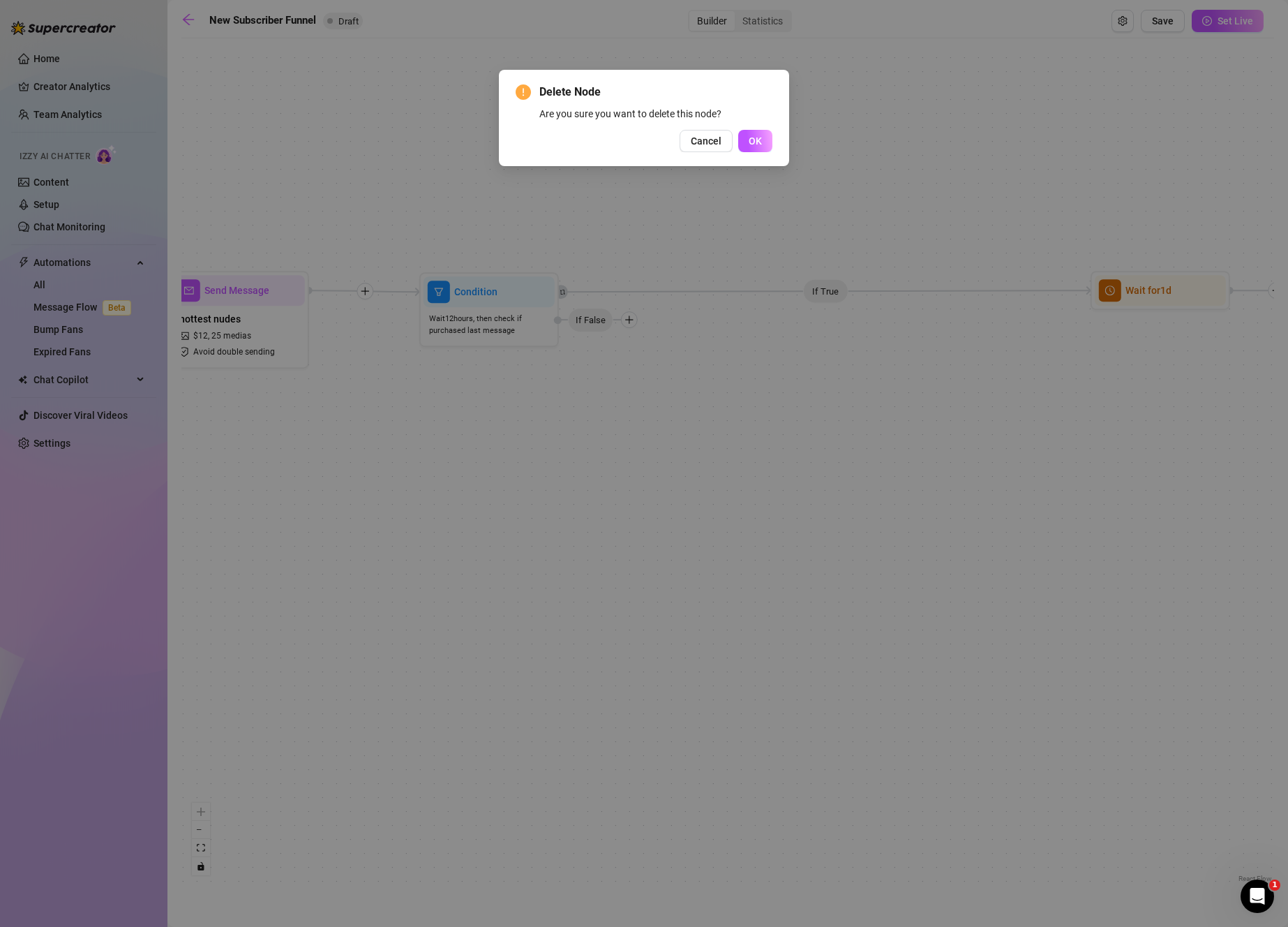
click at [716, 142] on span "Cancel" at bounding box center [705, 140] width 30 height 11
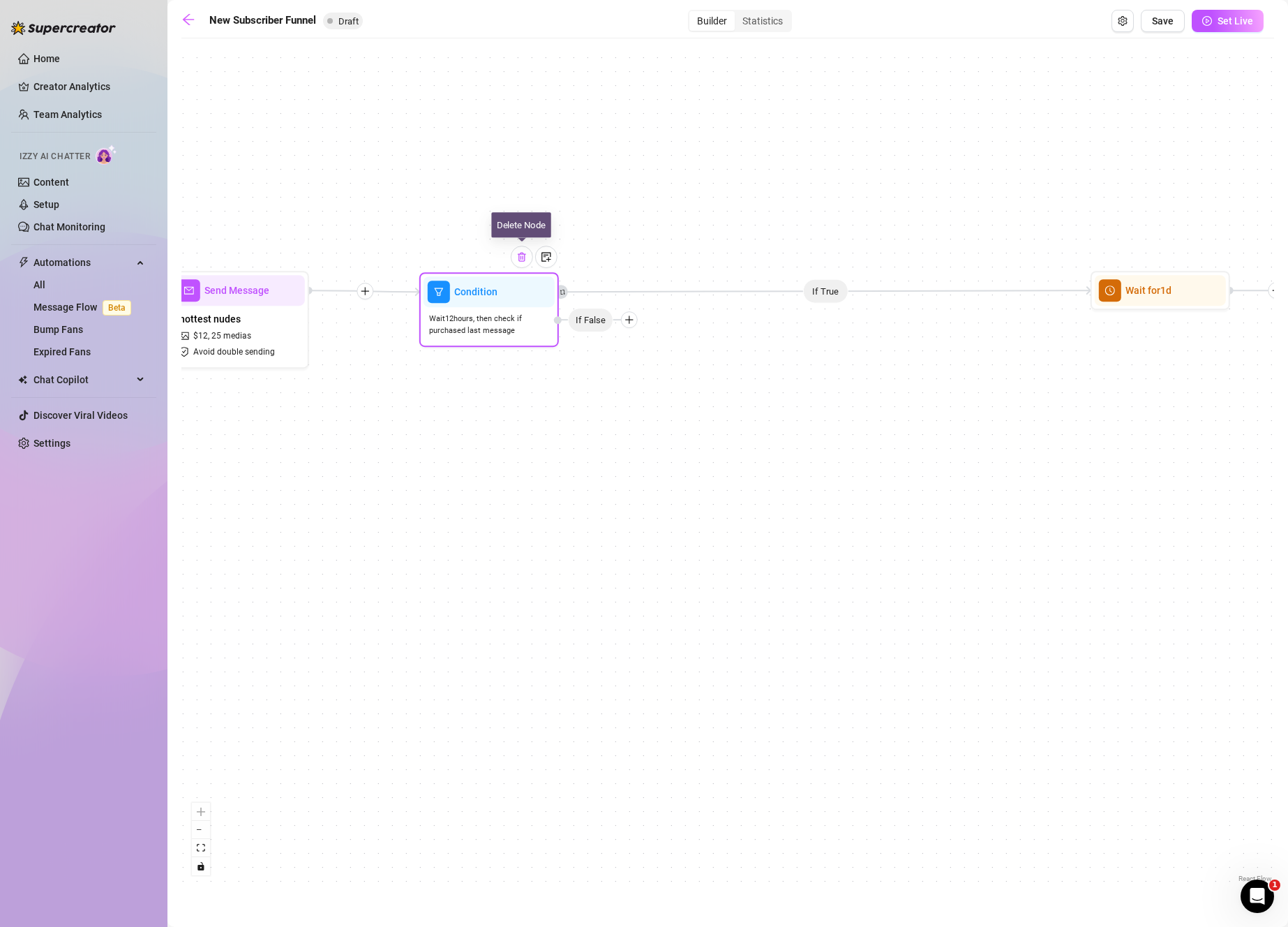
click at [517, 258] on img at bounding box center [522, 256] width 11 height 11
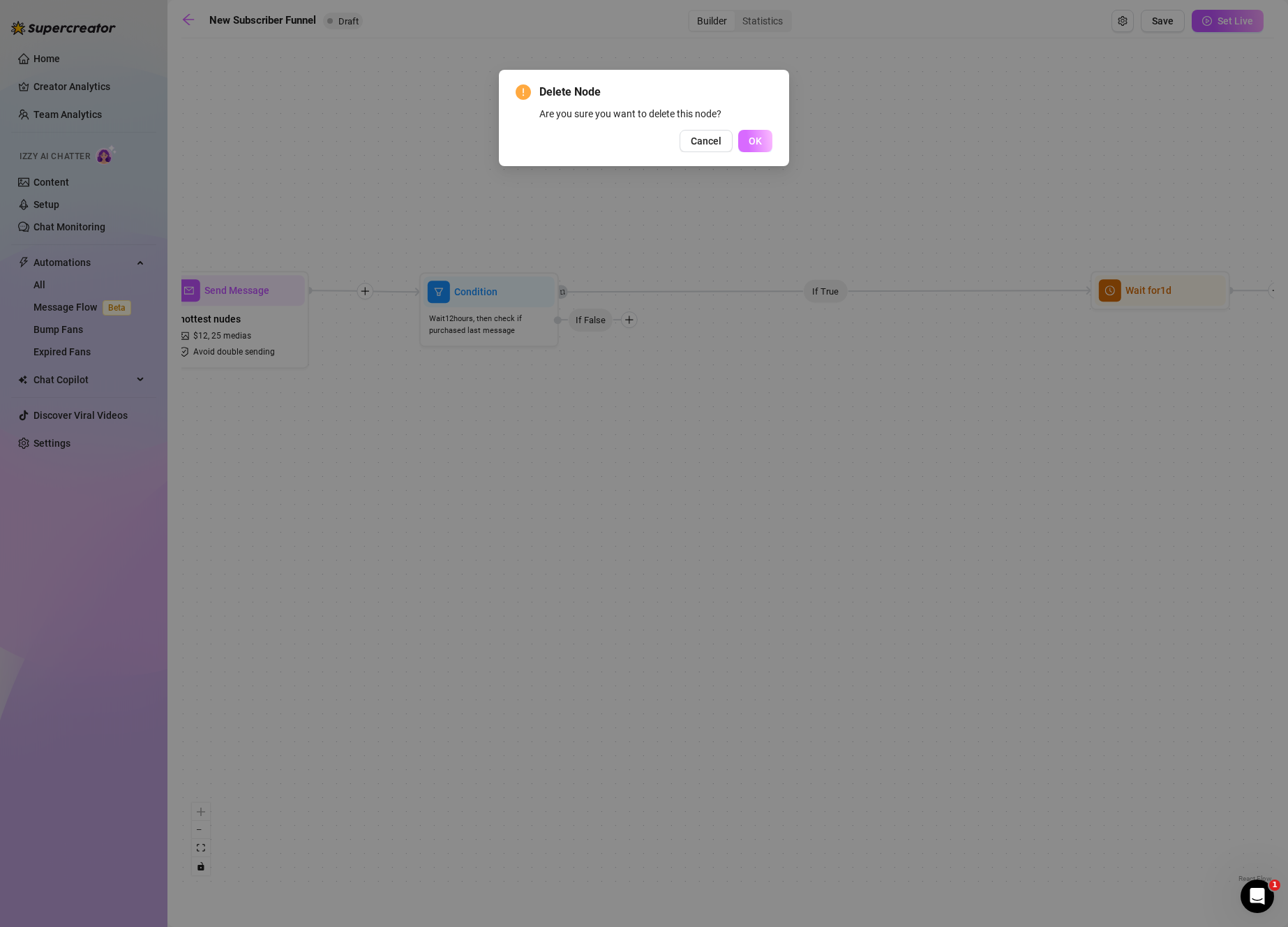
click at [751, 142] on span "OK" at bounding box center [755, 140] width 13 height 11
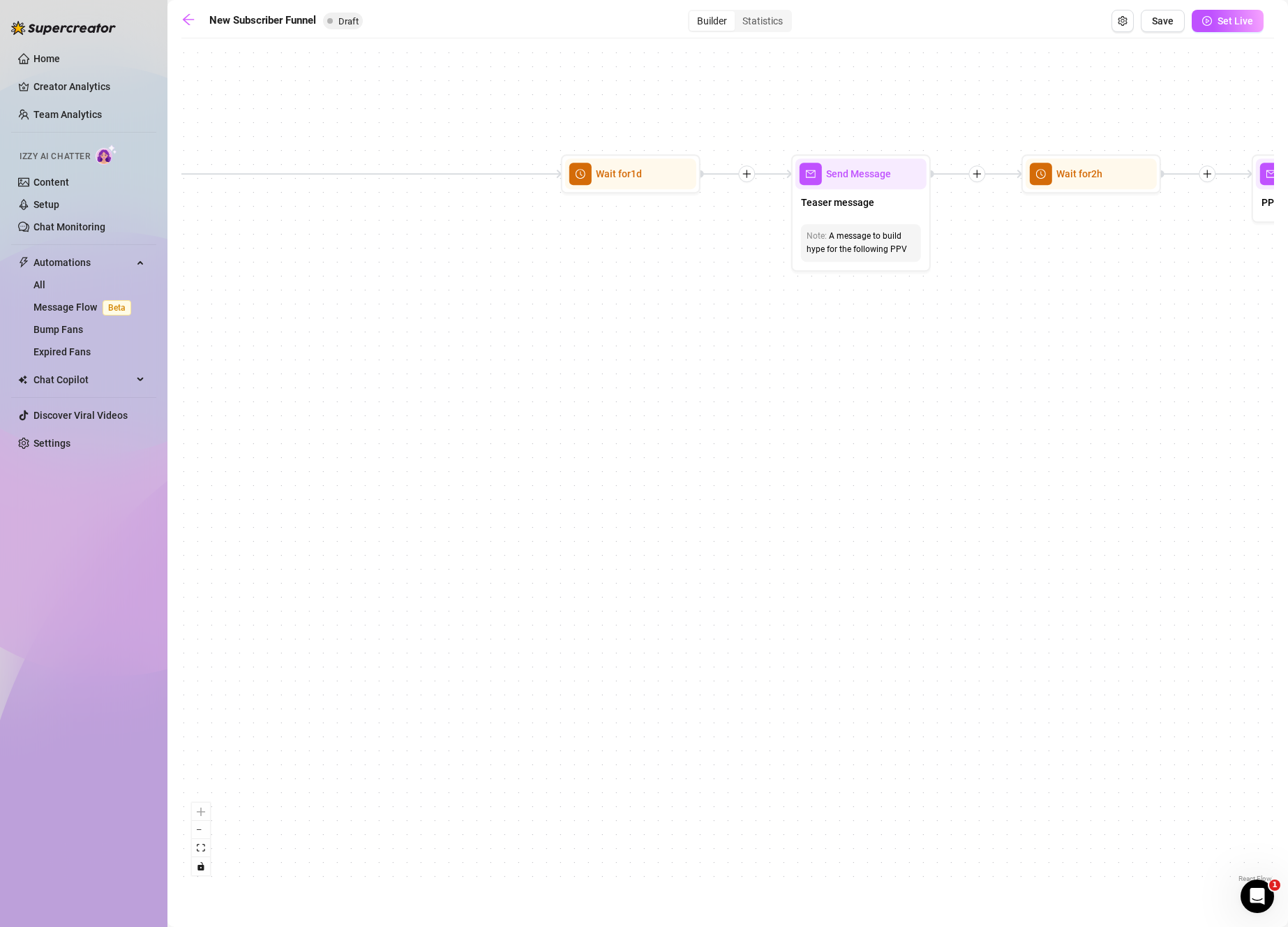
drag, startPoint x: 1101, startPoint y: 337, endPoint x: 578, endPoint y: 220, distance: 535.9
click at [578, 220] on div "If True If True If False If False If True If False Merge Merge Send Message Reg…" at bounding box center [728, 465] width 1093 height 840
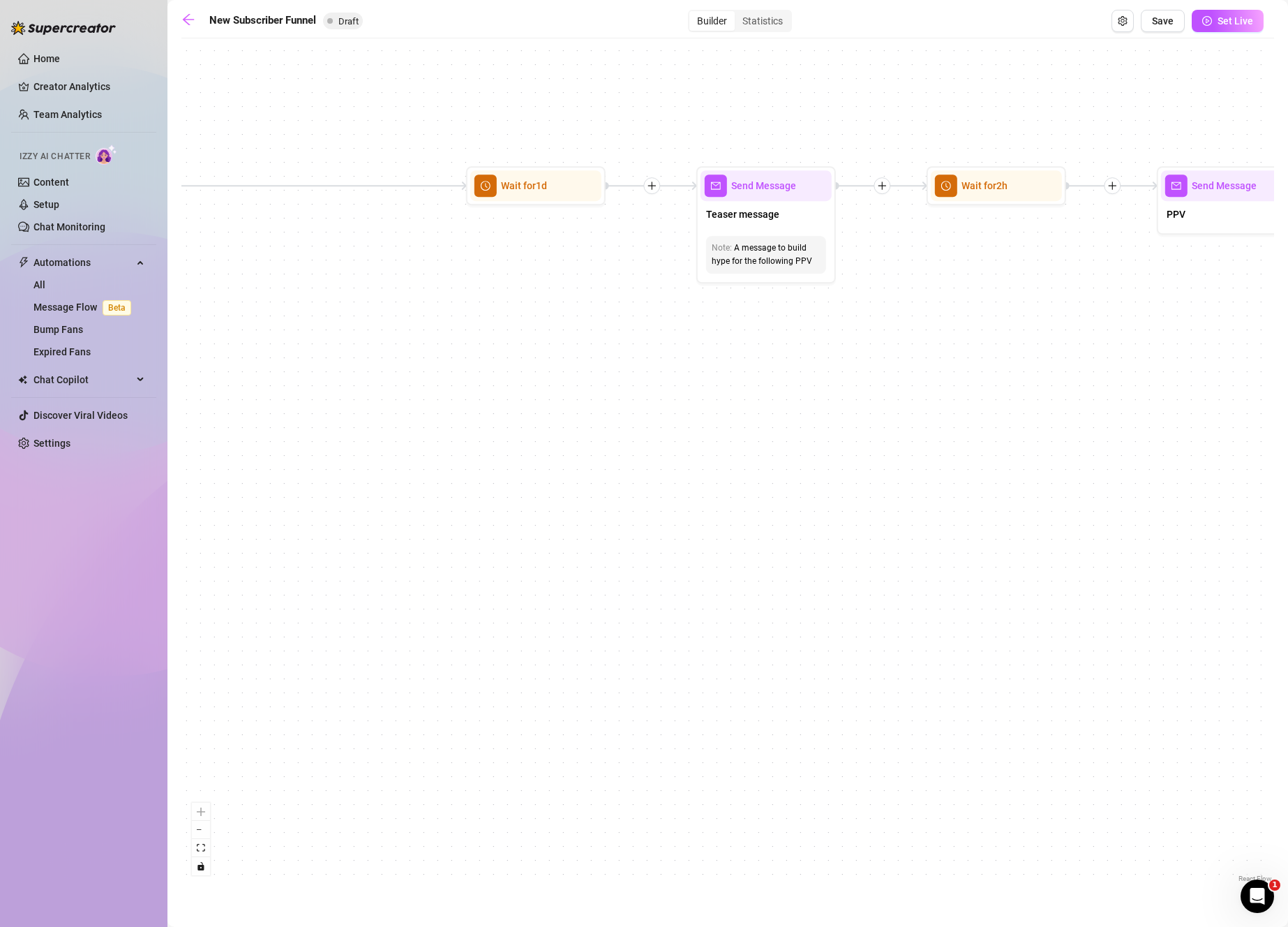
drag, startPoint x: 1012, startPoint y: 319, endPoint x: 902, endPoint y: 345, distance: 113.0
click at [907, 337] on div "If True If True If False If False If True If False Merge Merge Send Message Reg…" at bounding box center [728, 465] width 1093 height 840
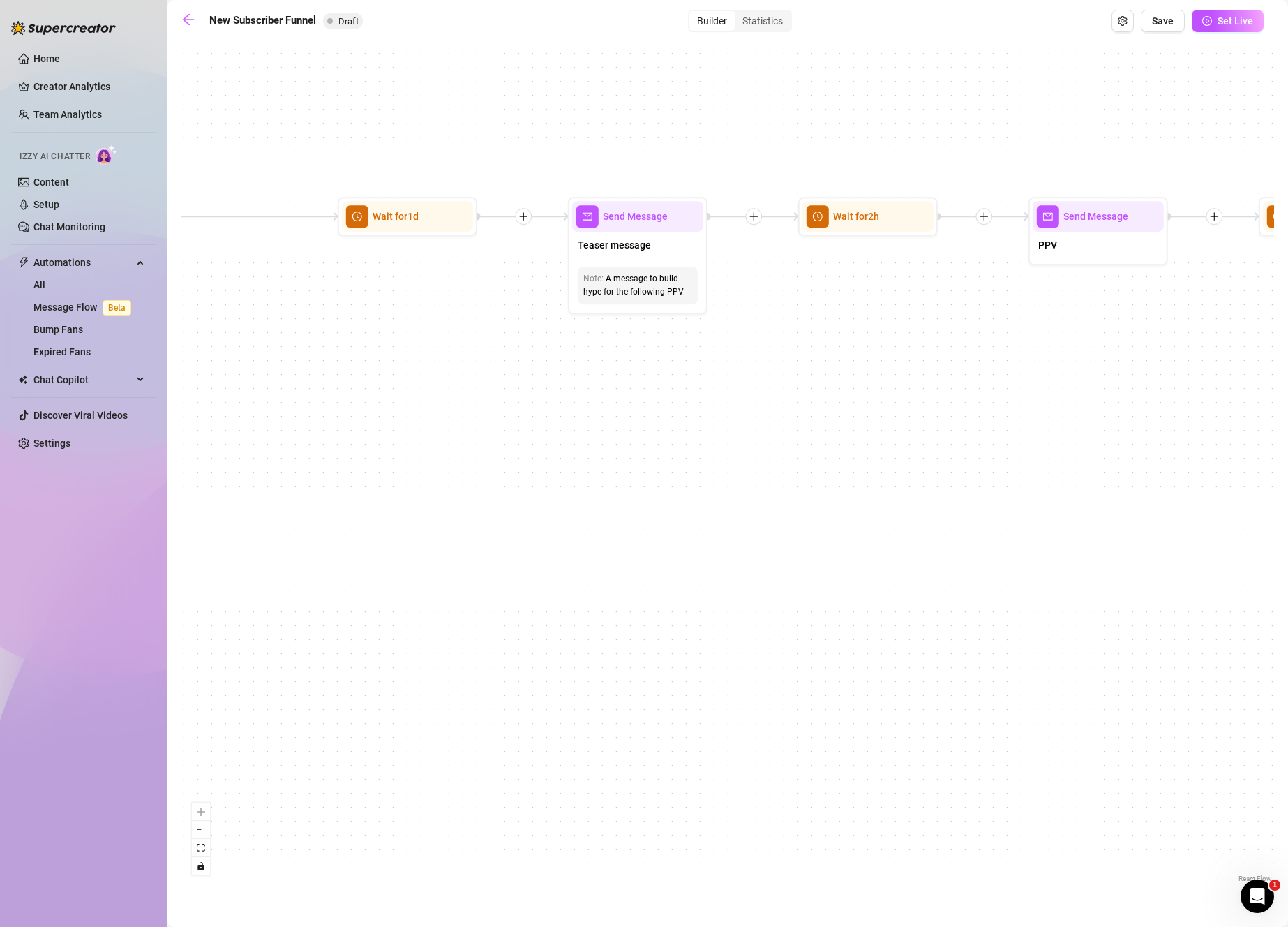
drag, startPoint x: 930, startPoint y: 337, endPoint x: 809, endPoint y: 361, distance: 123.4
click at [809, 361] on div "If True If True If False If False If True If False Merge Merge Send Message Reg…" at bounding box center [728, 465] width 1093 height 840
click at [677, 272] on div "Note: A message to build hype for the following PPV" at bounding box center [632, 286] width 120 height 38
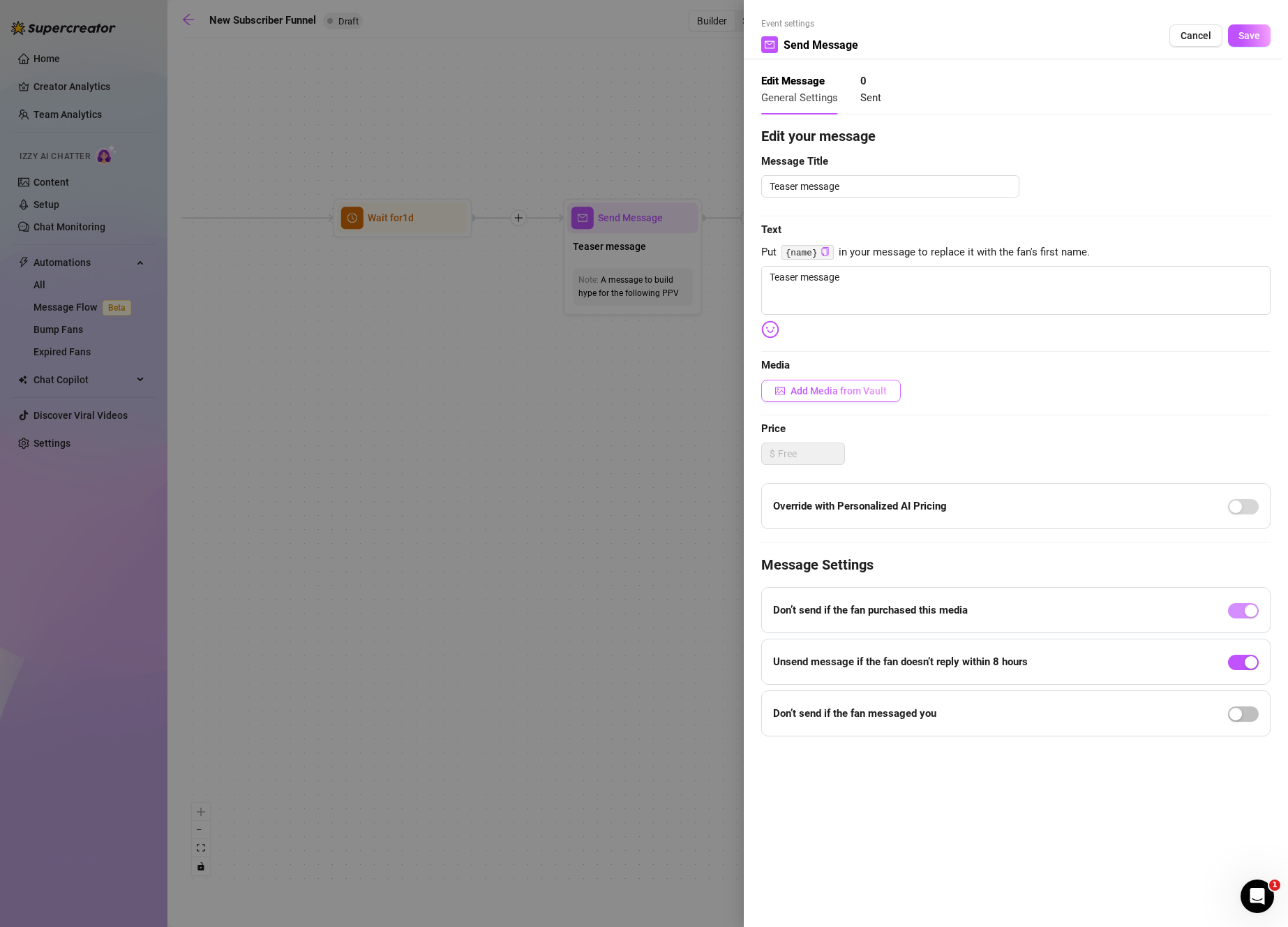
click at [874, 383] on button "Add Media from Vault" at bounding box center [831, 391] width 140 height 22
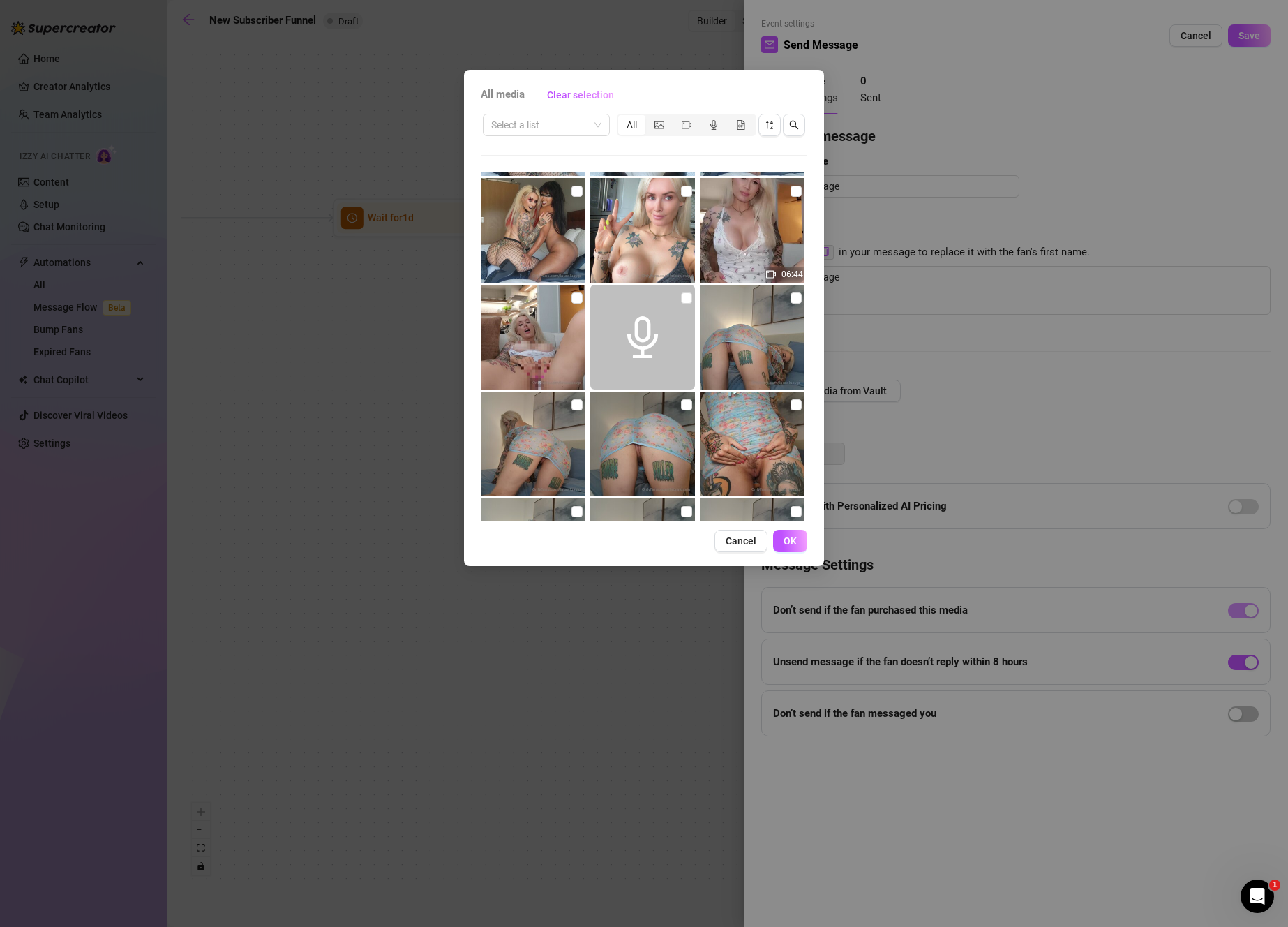
scroll to position [1598, 0]
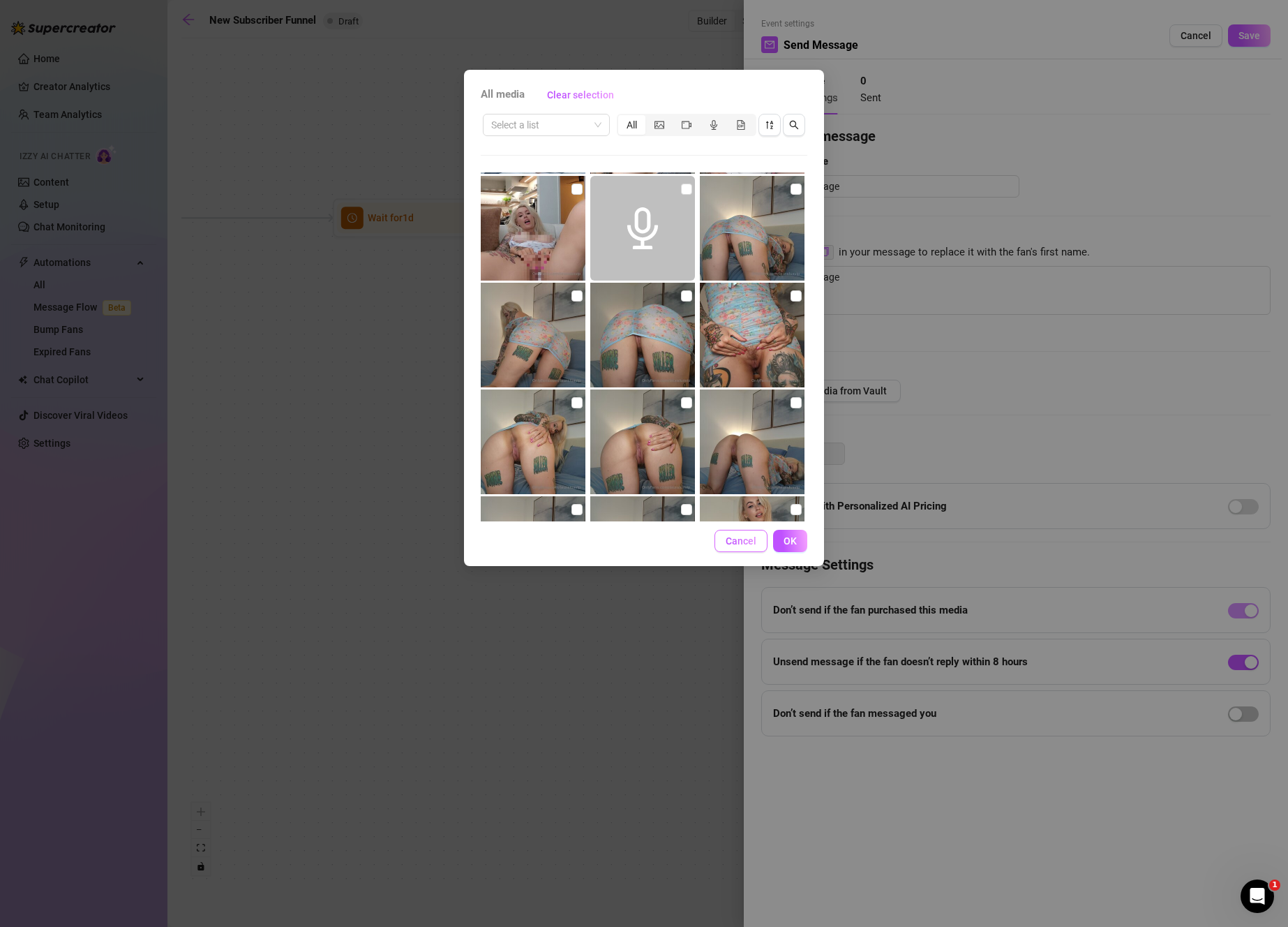
click at [763, 535] on button "Cancel" at bounding box center [740, 540] width 53 height 22
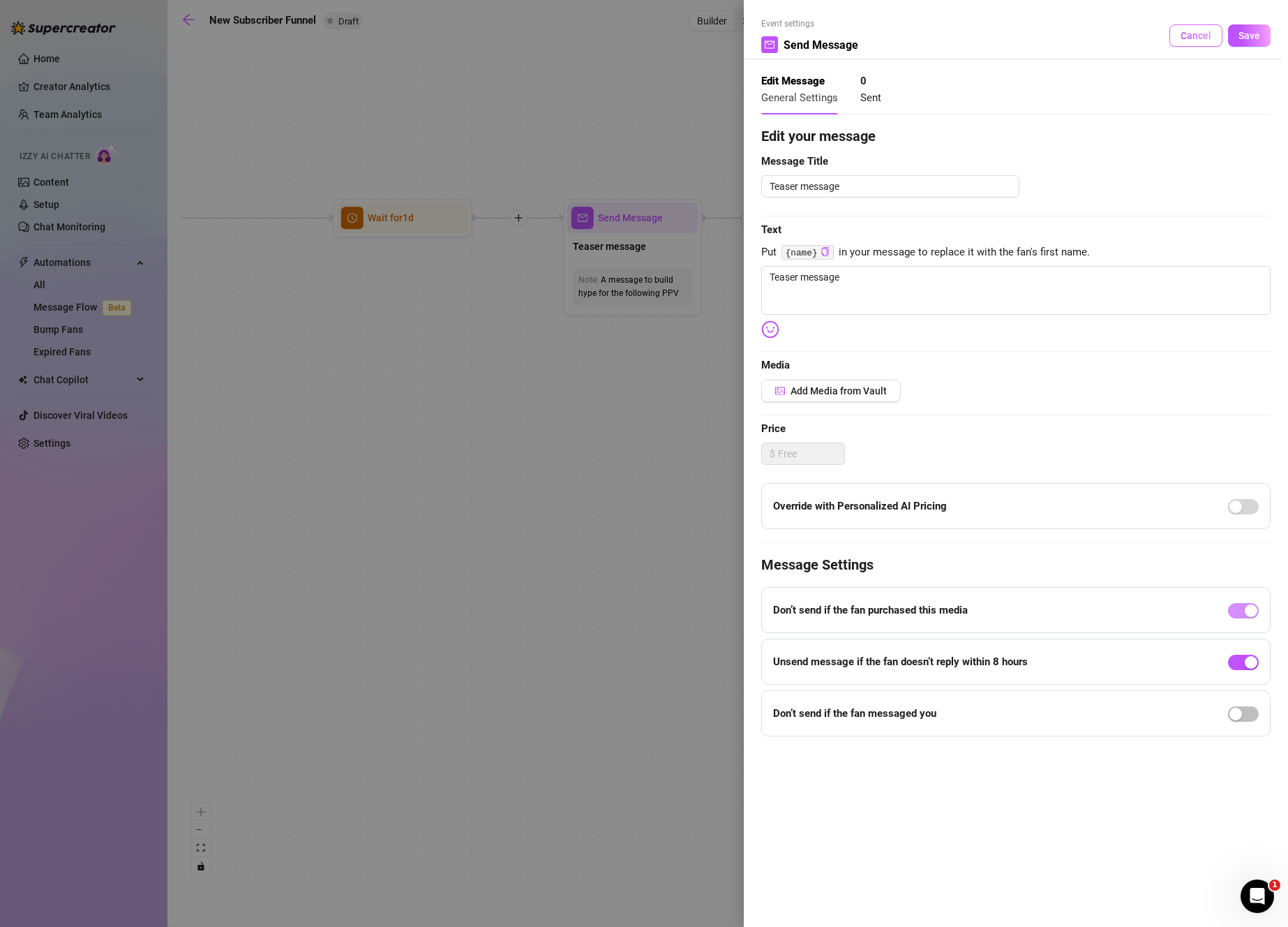
click at [1189, 33] on span "Cancel" at bounding box center [1195, 35] width 30 height 11
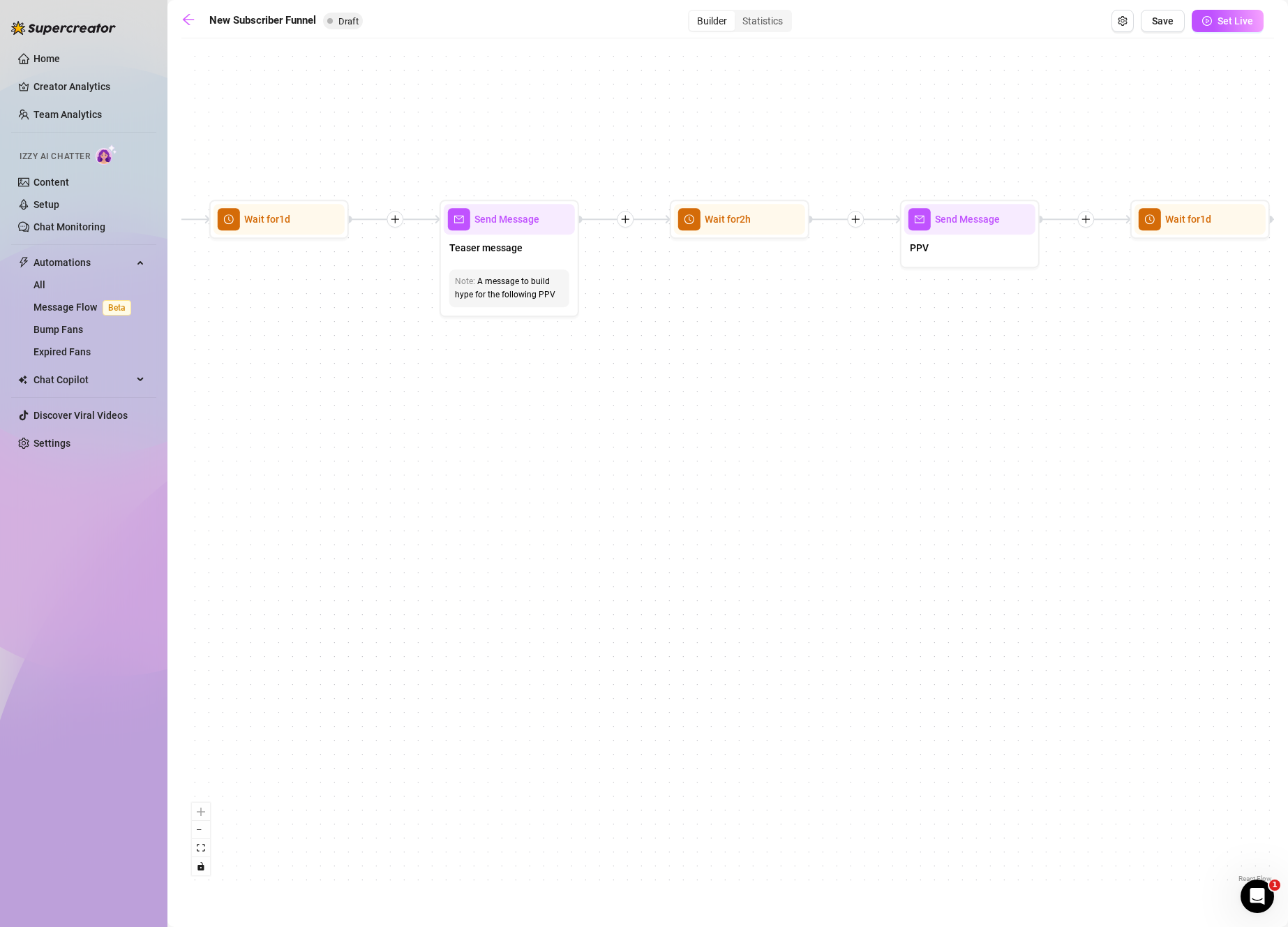
drag, startPoint x: 1085, startPoint y: 339, endPoint x: 513, endPoint y: 310, distance: 572.7
click at [476, 306] on div "If True If True If False If False If True If False Merge Merge Send Message Reg…" at bounding box center [728, 465] width 1093 height 840
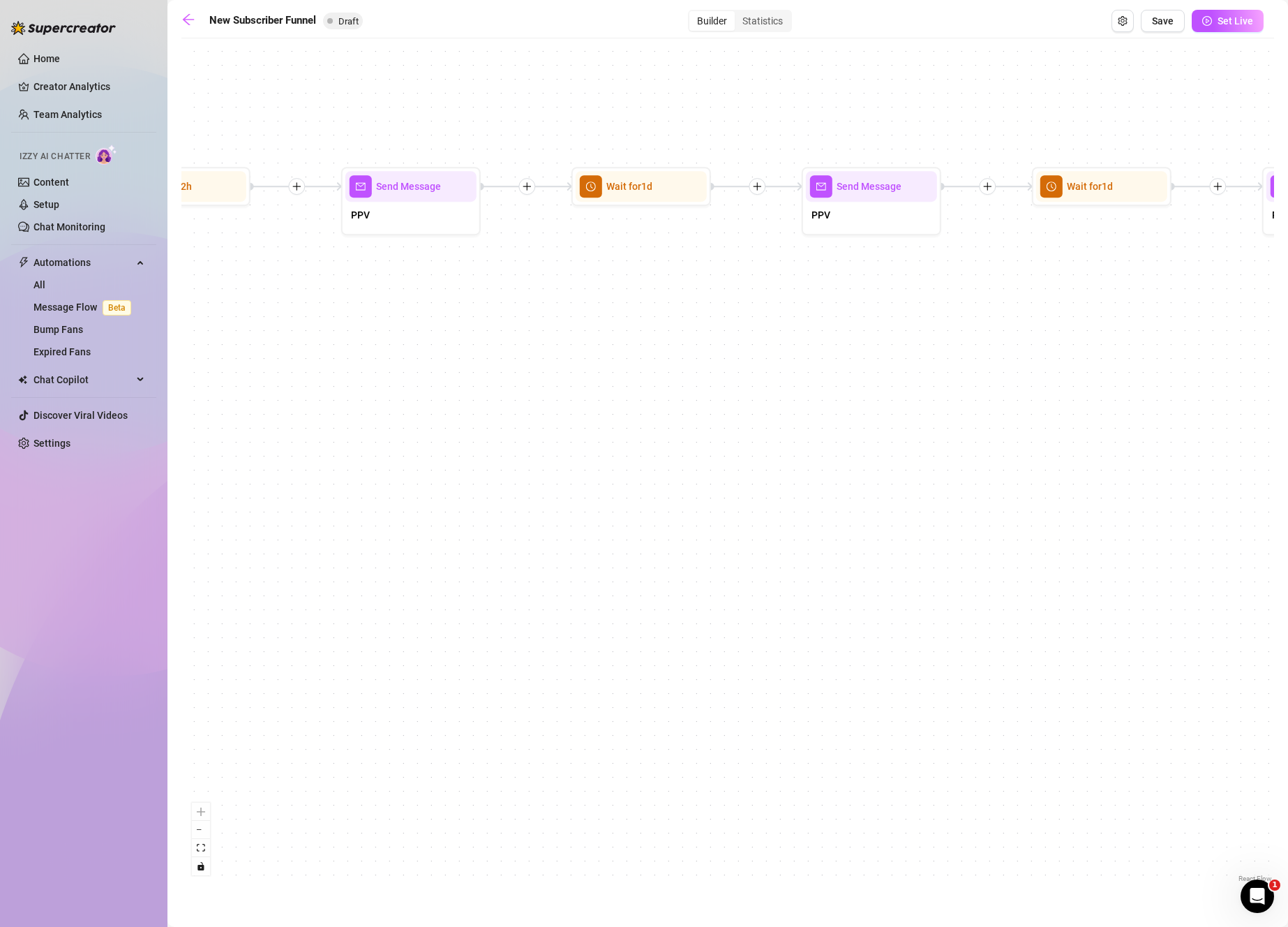
drag, startPoint x: 973, startPoint y: 328, endPoint x: 419, endPoint y: 295, distance: 555.0
click at [329, 292] on div "If True If True If False If False If True If False Merge Merge Send Message Reg…" at bounding box center [728, 465] width 1093 height 840
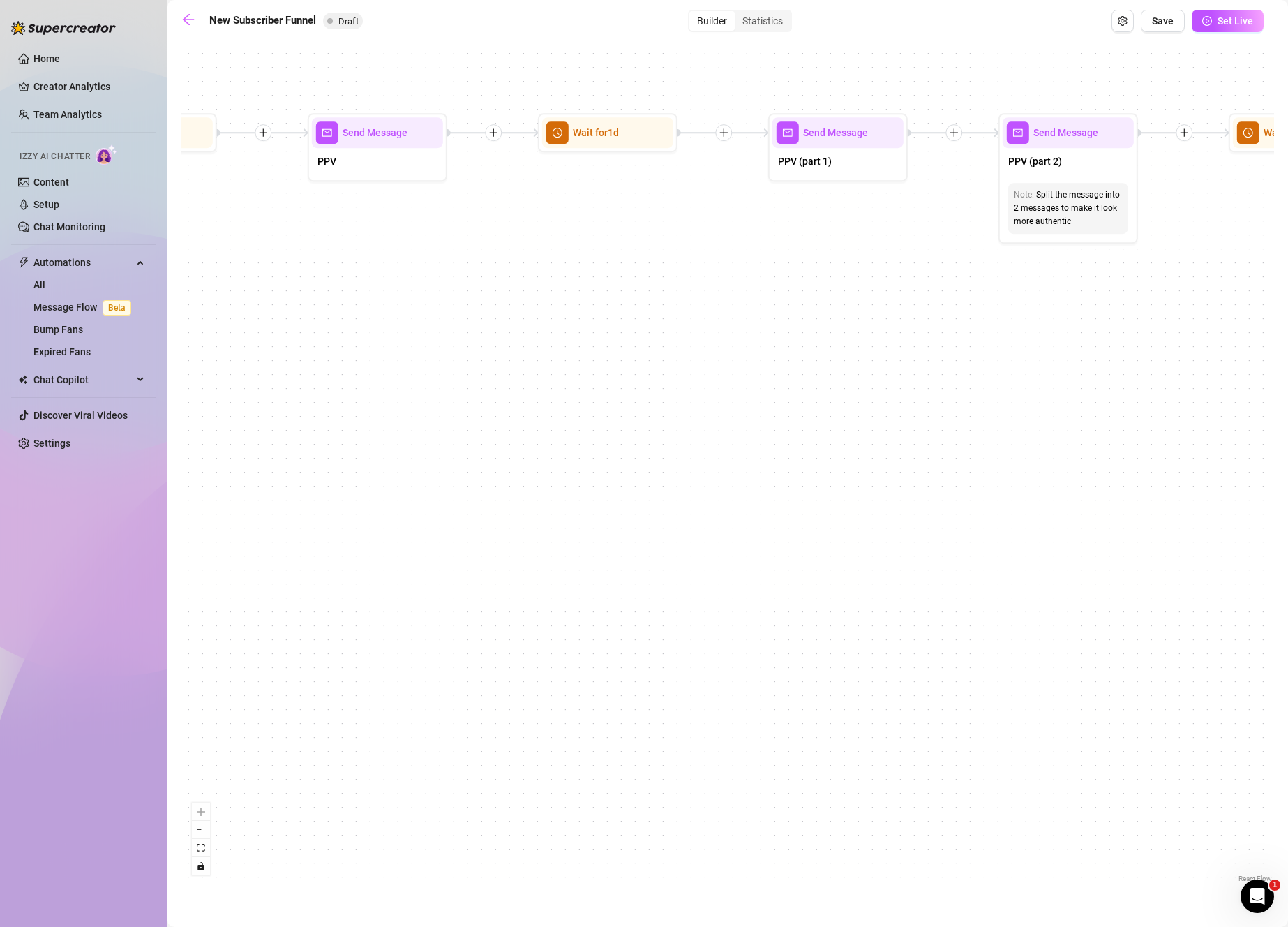
drag, startPoint x: 1120, startPoint y: 306, endPoint x: 998, endPoint y: 281, distance: 124.5
click at [1287, 254] on html "Home Creator Analytics Team Analytics Izzy AI Chatter Content Setup Chat Monito…" at bounding box center [644, 463] width 1288 height 927
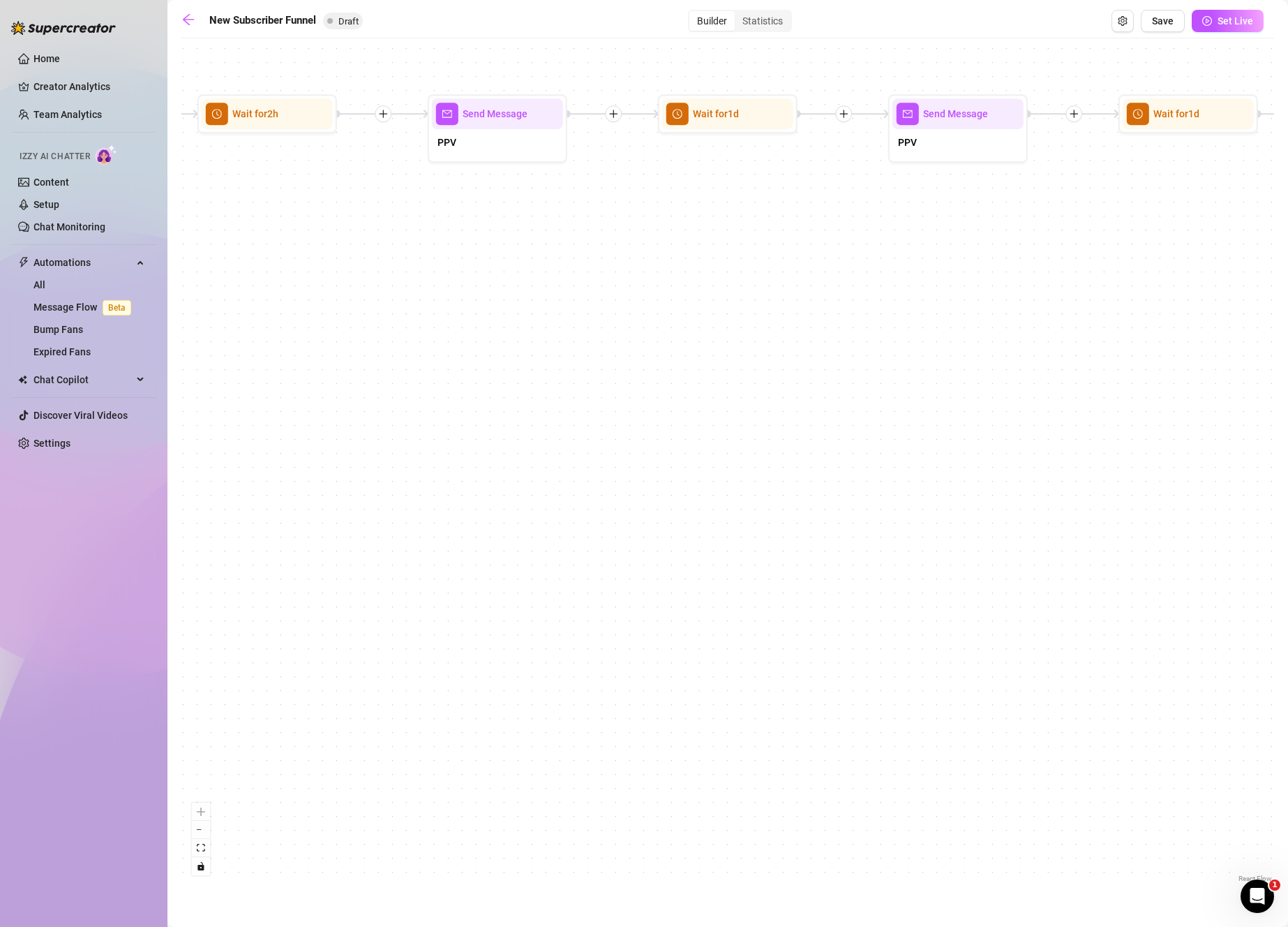
drag, startPoint x: 569, startPoint y: 260, endPoint x: 1234, endPoint y: 352, distance: 671.3
click at [1249, 345] on div "If True If True If False If False If True If False Merge Merge Send Message Reg…" at bounding box center [728, 465] width 1093 height 840
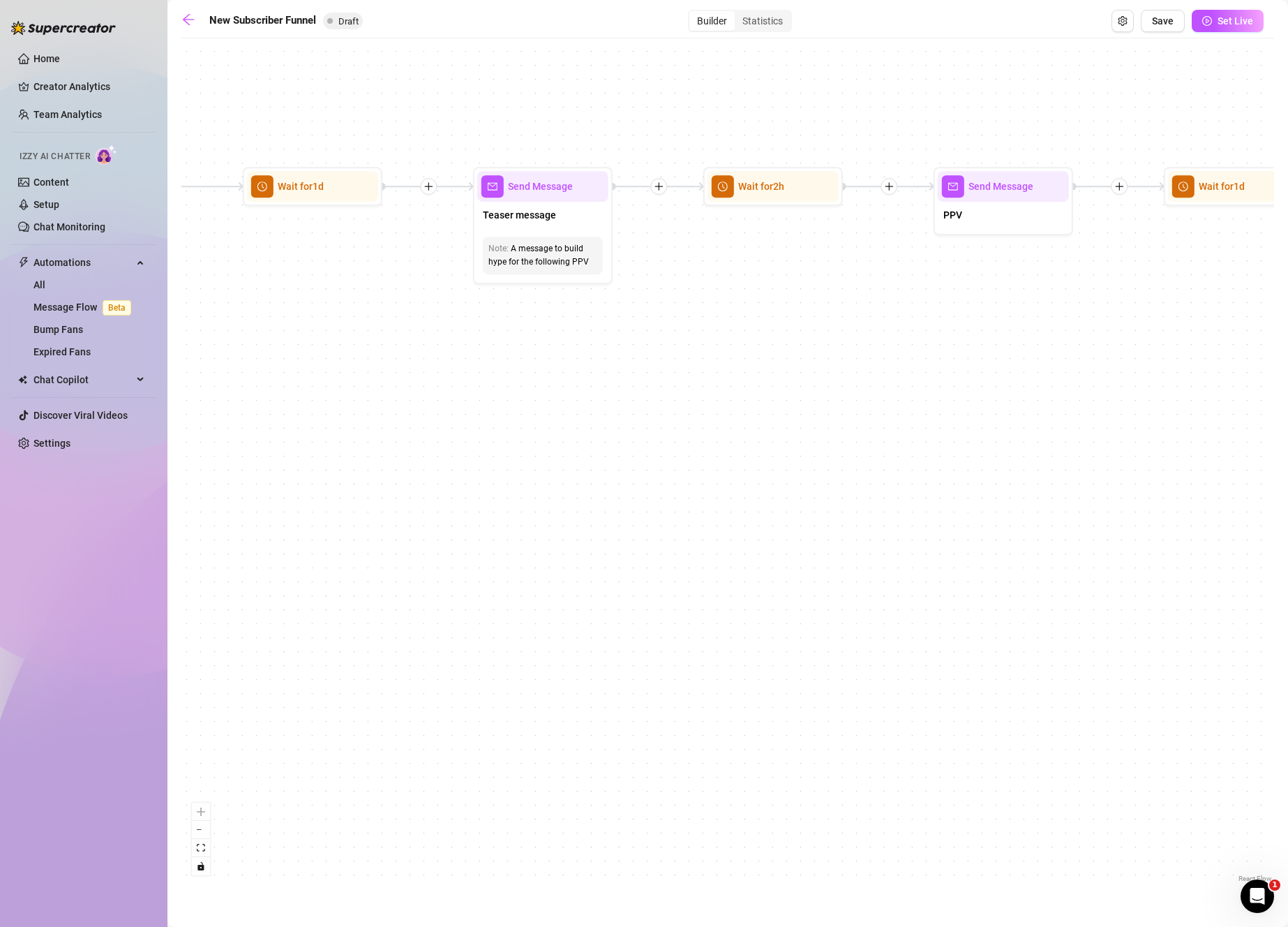
drag, startPoint x: 916, startPoint y: 328, endPoint x: 1278, endPoint y: 342, distance: 362.3
click at [1281, 341] on main "New Subscriber Funnel Draft Builder Statistics Save Set Live If True If True If…" at bounding box center [728, 463] width 1121 height 927
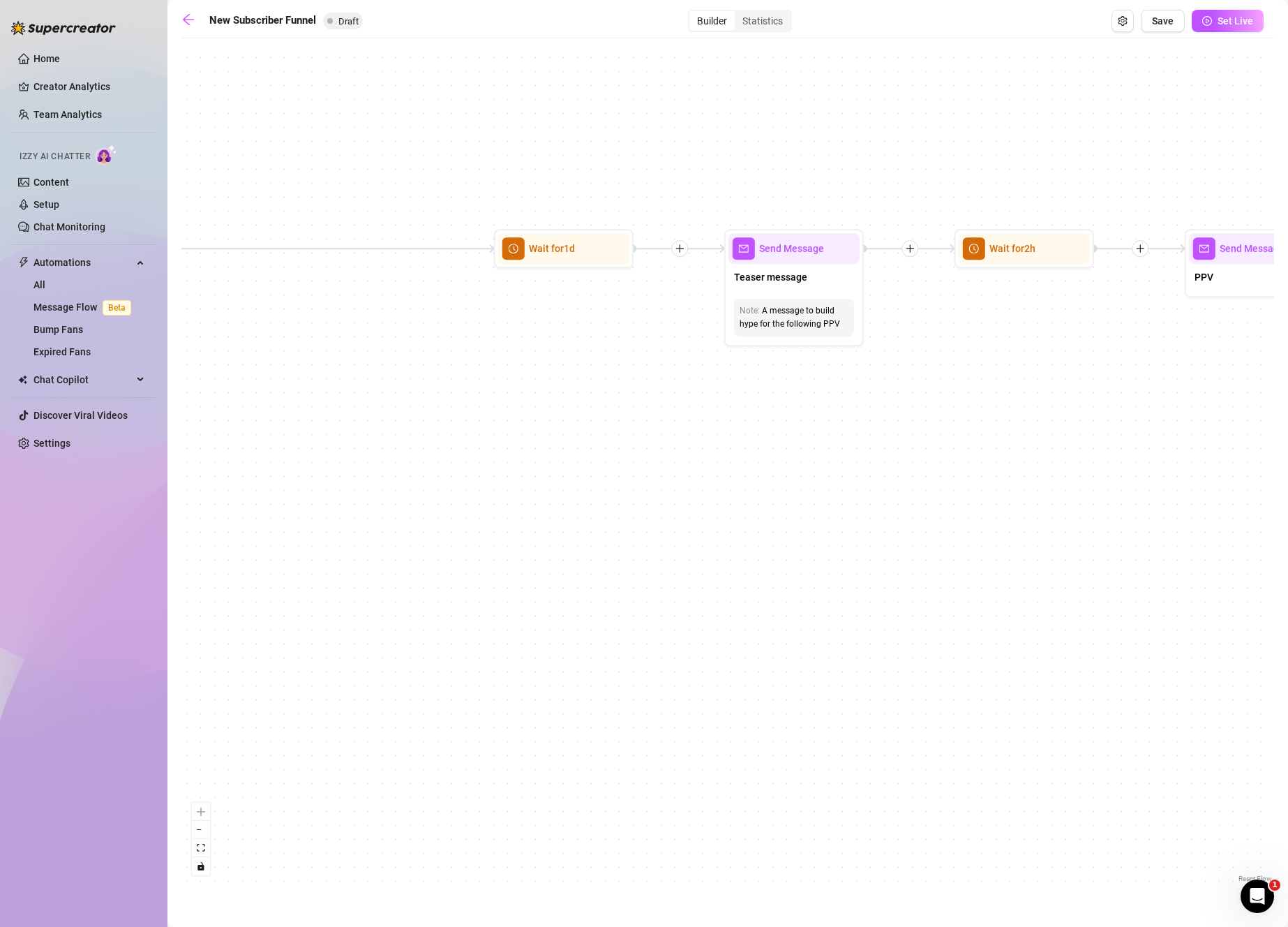
drag, startPoint x: 1151, startPoint y: 333, endPoint x: 1052, endPoint y: 381, distance: 110.0
click at [1052, 381] on div "If True If True If False If False If True If False Merge Merge Send Message Reg…" at bounding box center [728, 465] width 1093 height 840
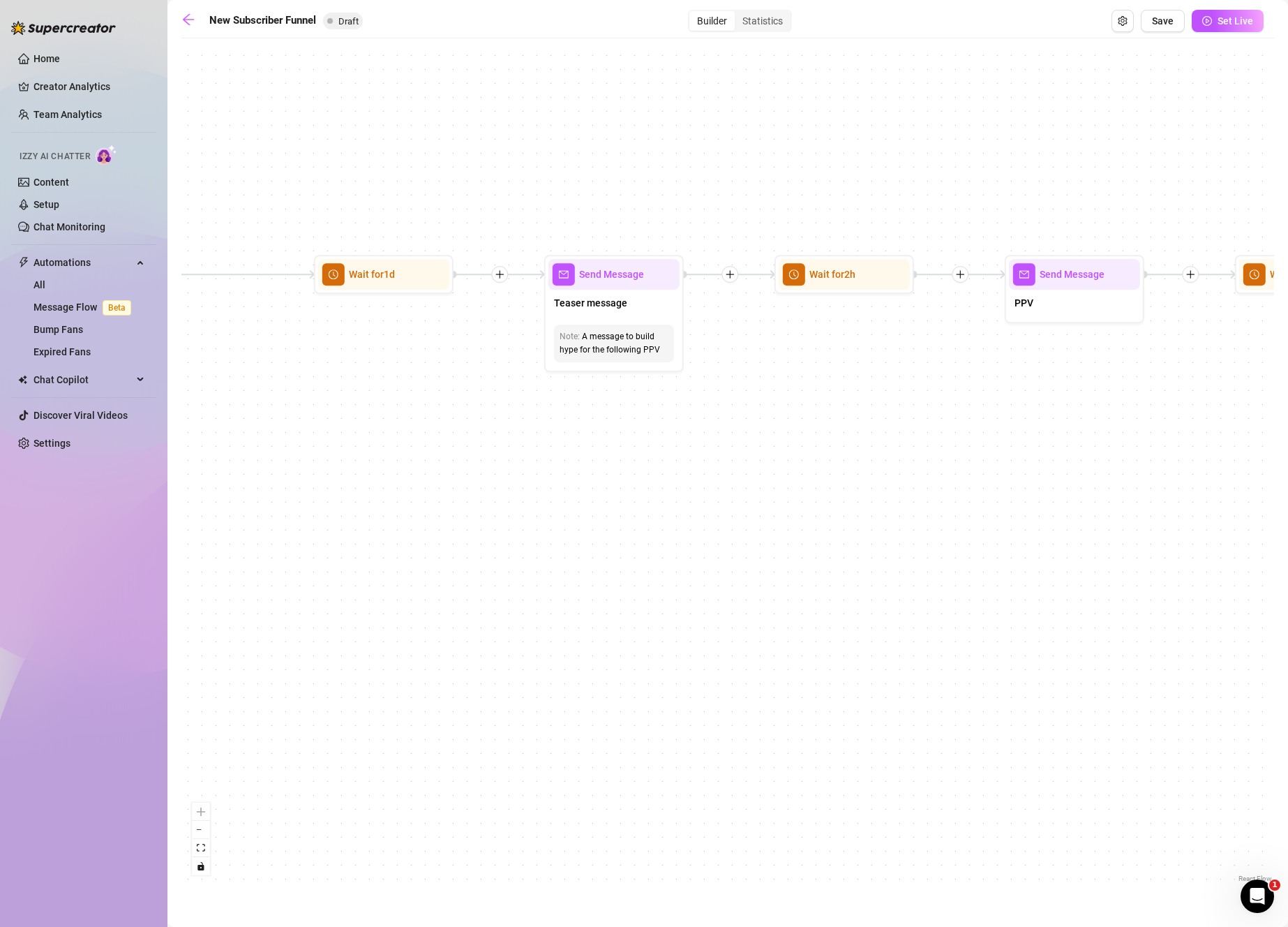
drag, startPoint x: 1017, startPoint y: 378, endPoint x: 715, endPoint y: 389, distance: 302.2
click at [715, 389] on div "If True If True If False If False If True If False Merge Merge Send Message Reg…" at bounding box center [728, 465] width 1093 height 840
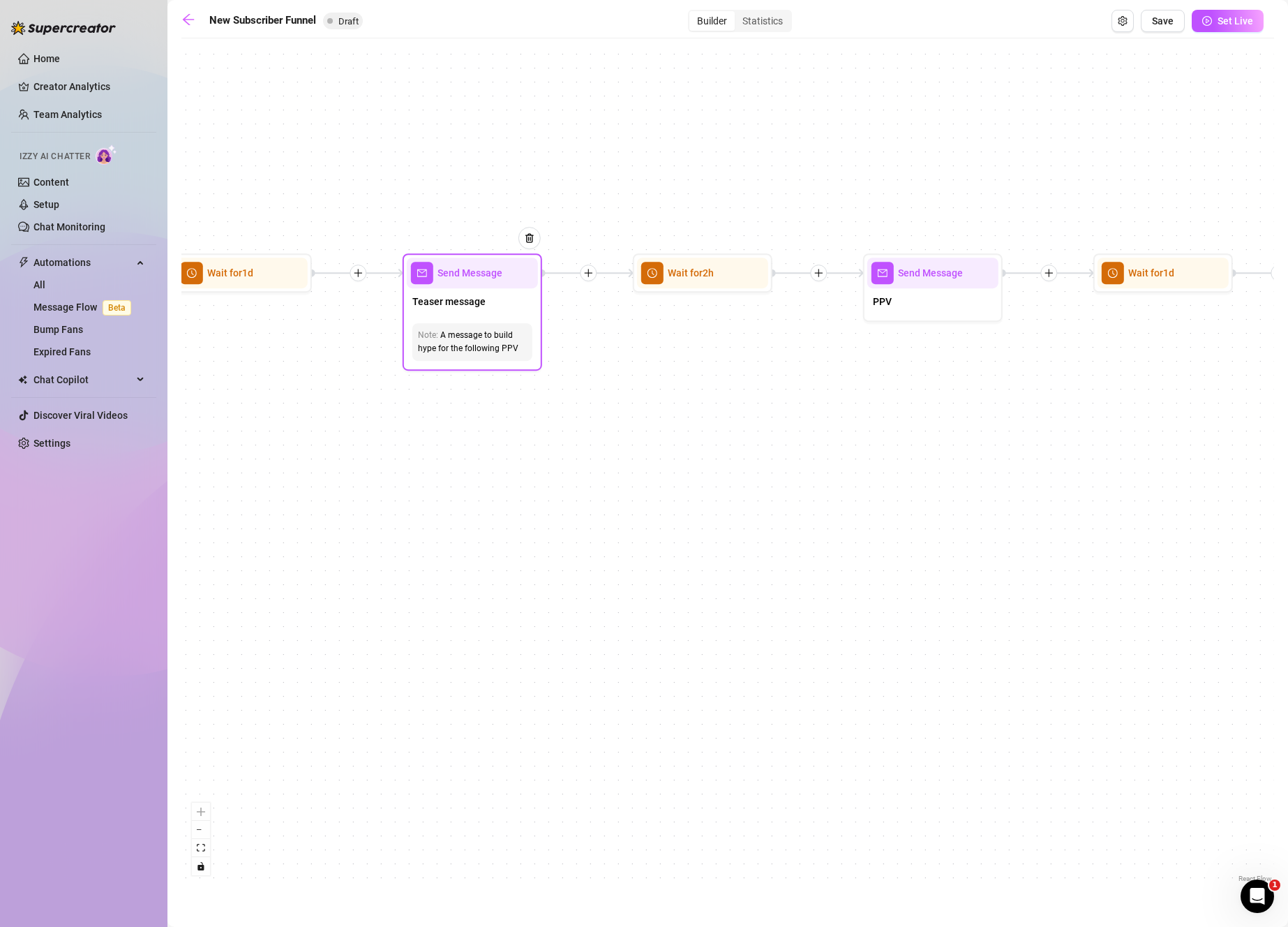
click at [525, 267] on div at bounding box center [522, 248] width 36 height 71
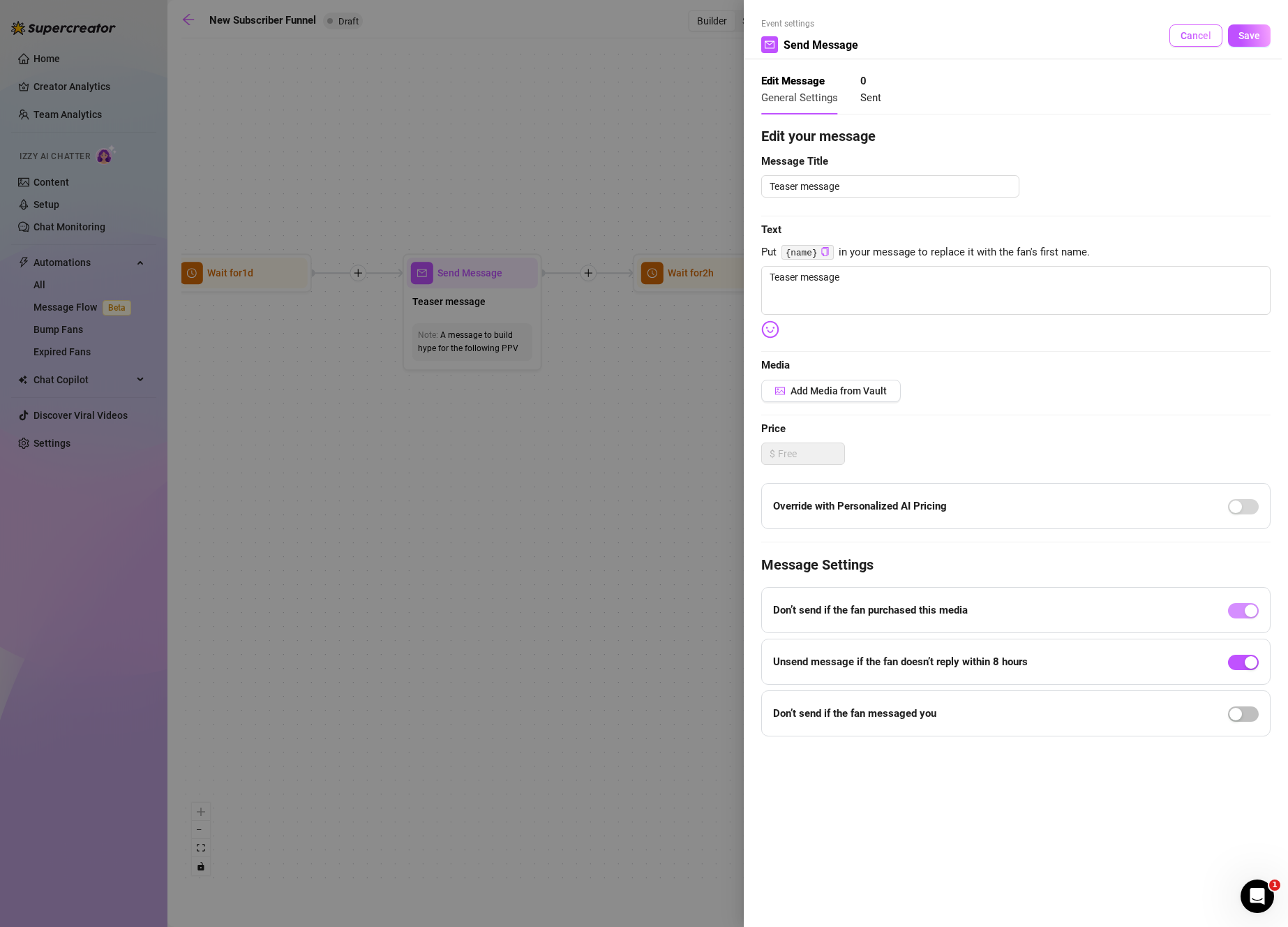
click at [1200, 36] on span "Cancel" at bounding box center [1195, 35] width 30 height 11
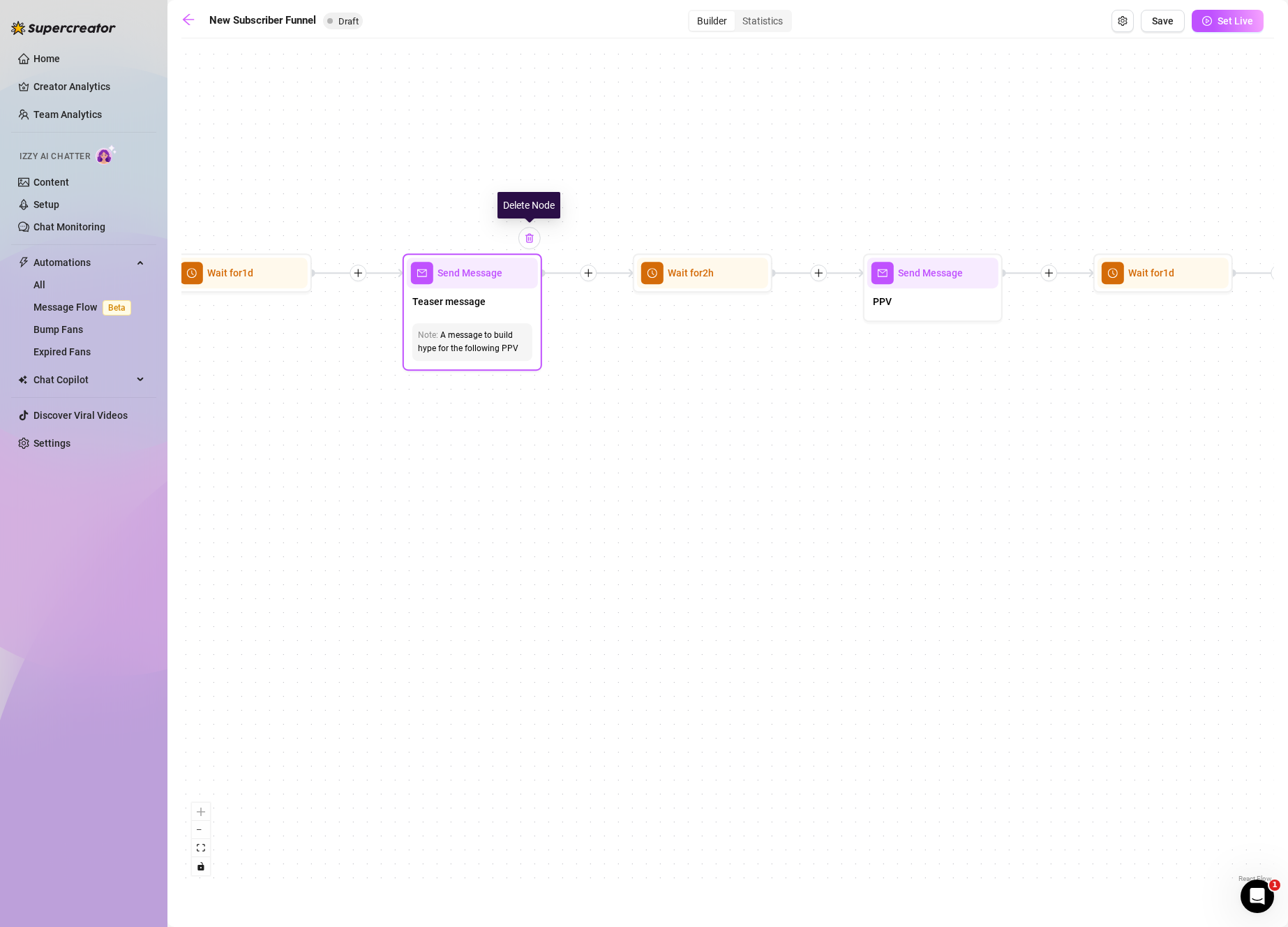
click at [529, 242] on img at bounding box center [529, 238] width 11 height 11
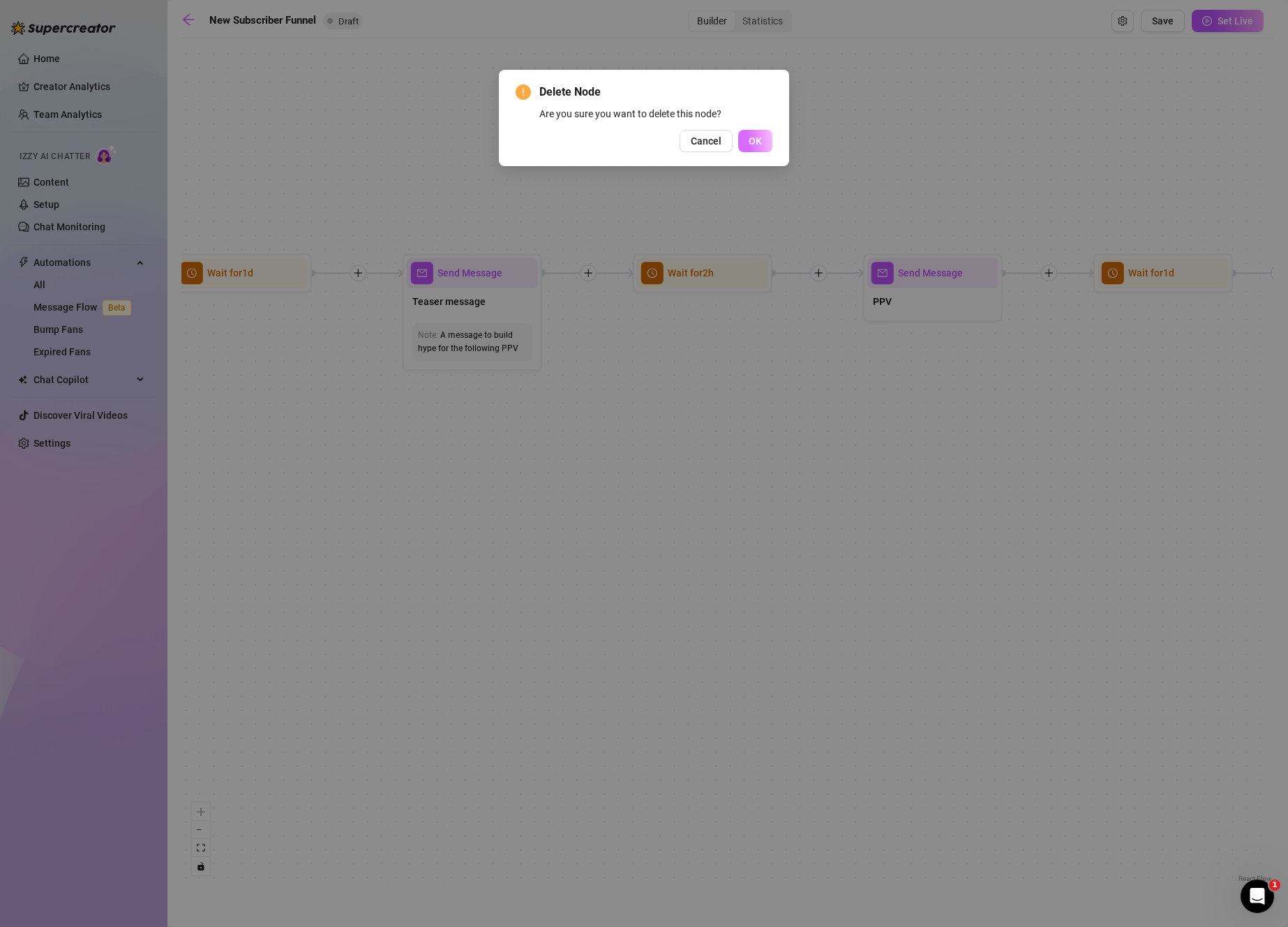
click at [759, 140] on span "OK" at bounding box center [755, 140] width 13 height 11
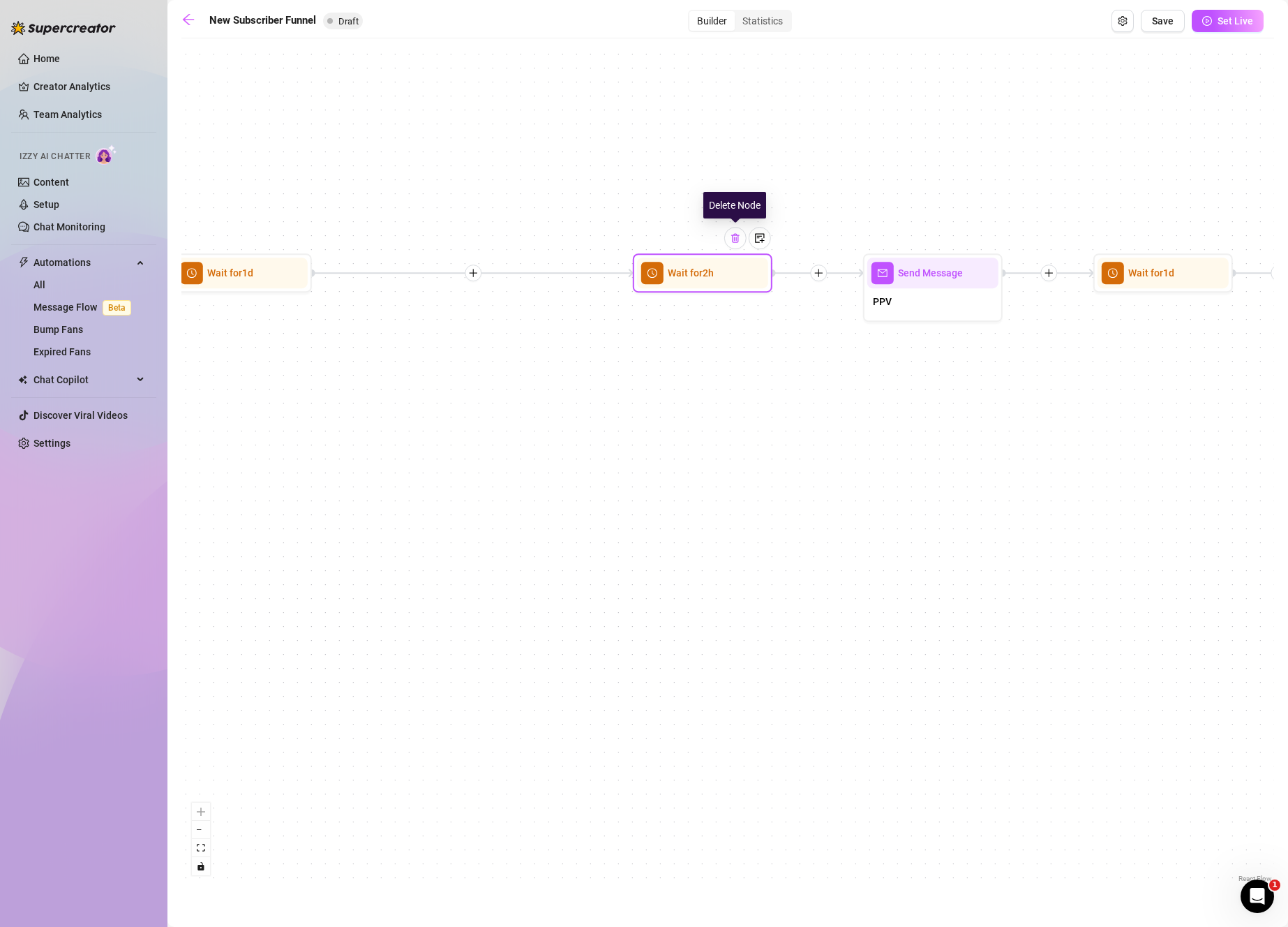
click at [736, 239] on img at bounding box center [735, 238] width 11 height 11
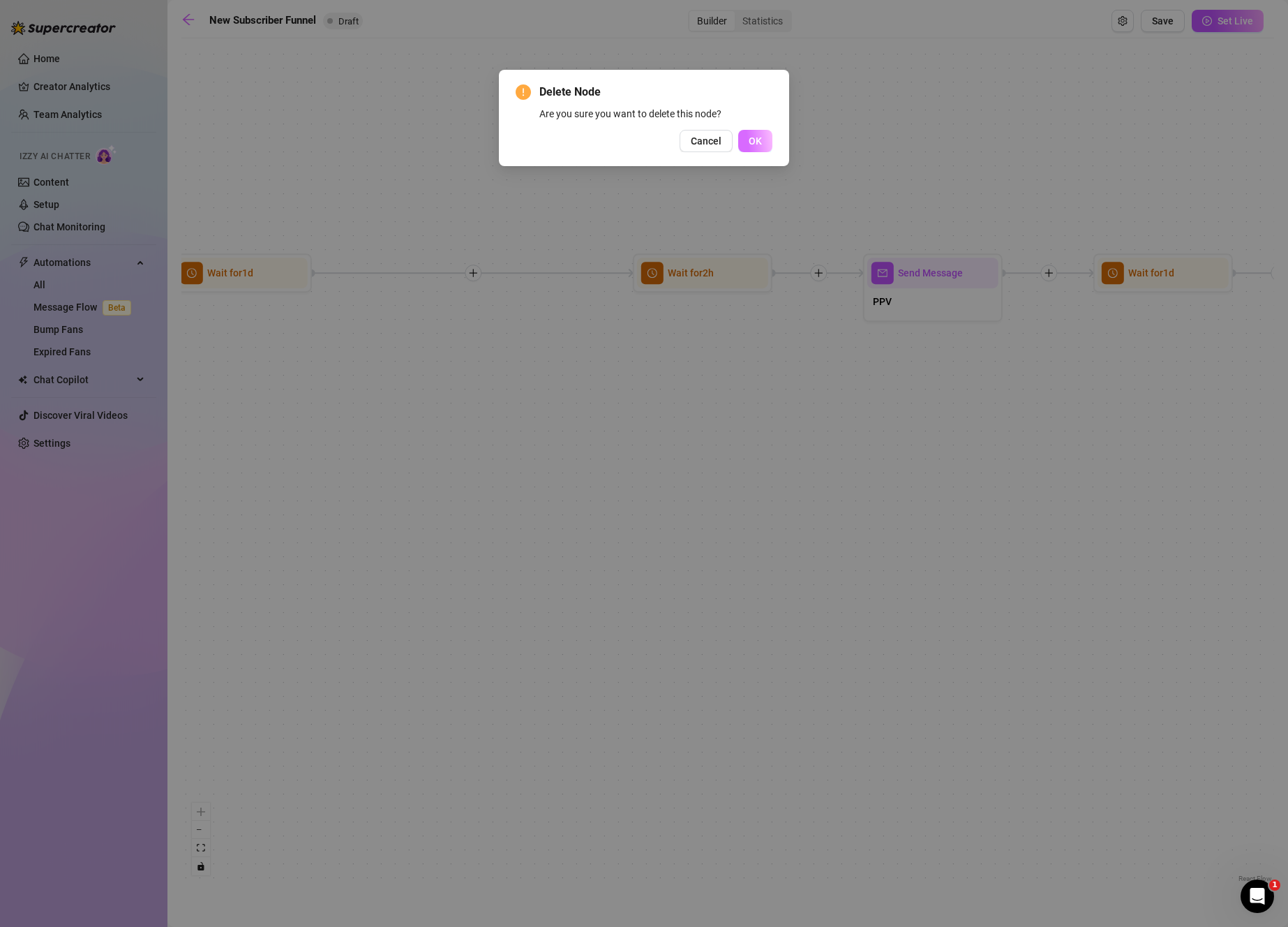
click at [754, 140] on span "OK" at bounding box center [755, 140] width 13 height 11
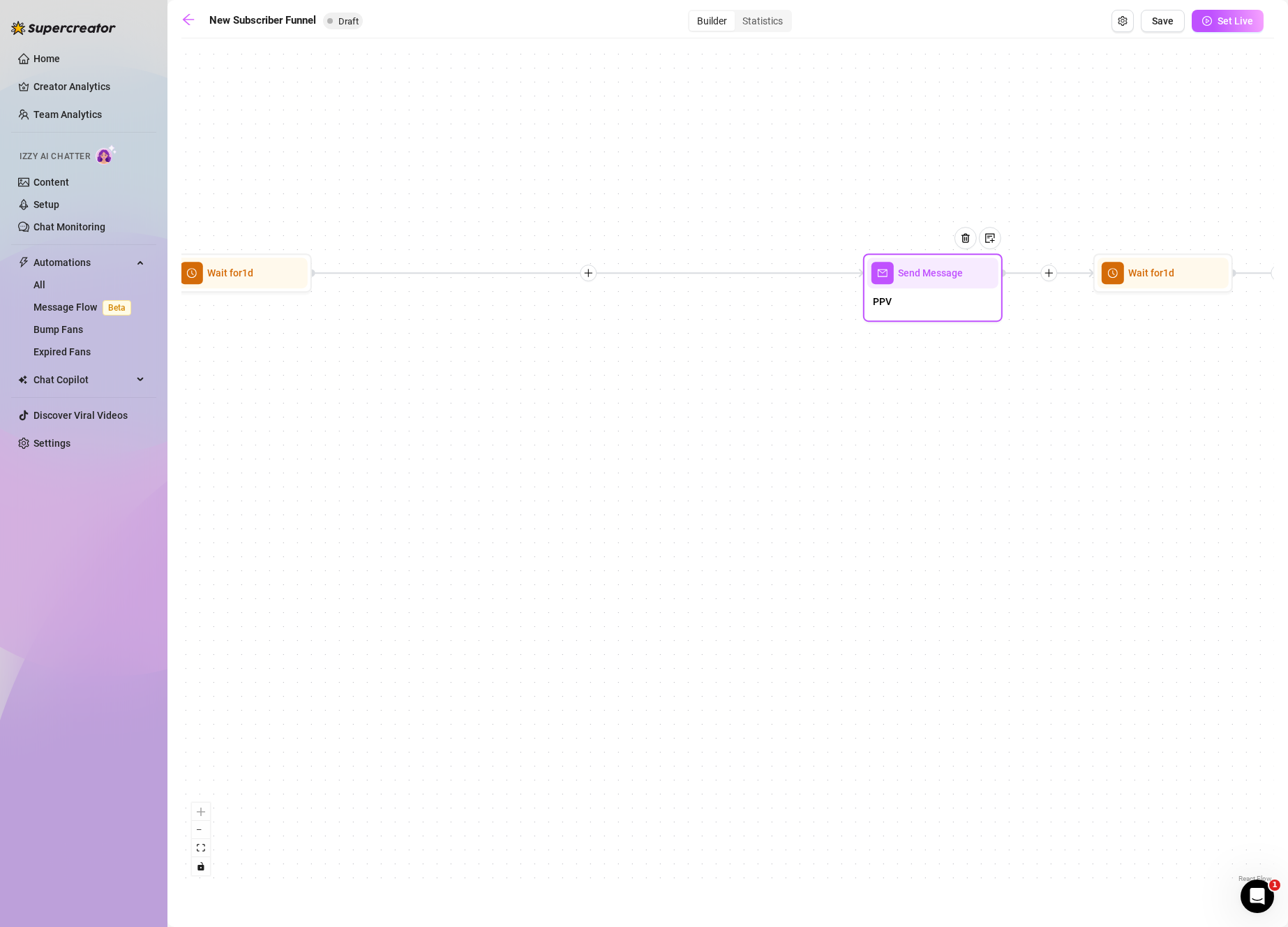
click at [926, 296] on div "PPV" at bounding box center [933, 303] width 131 height 29
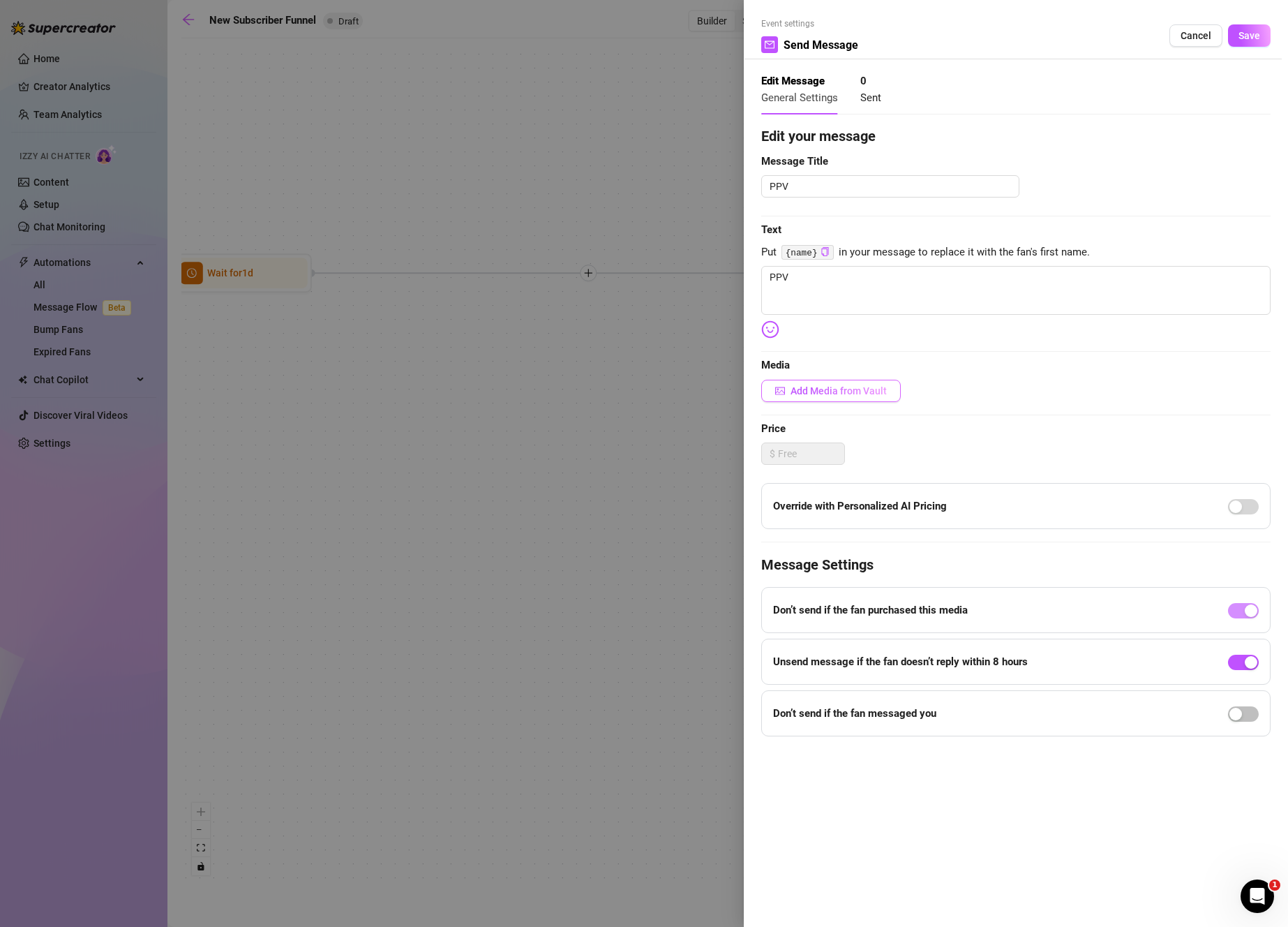
click at [884, 394] on span "Add Media from Vault" at bounding box center [839, 390] width 97 height 11
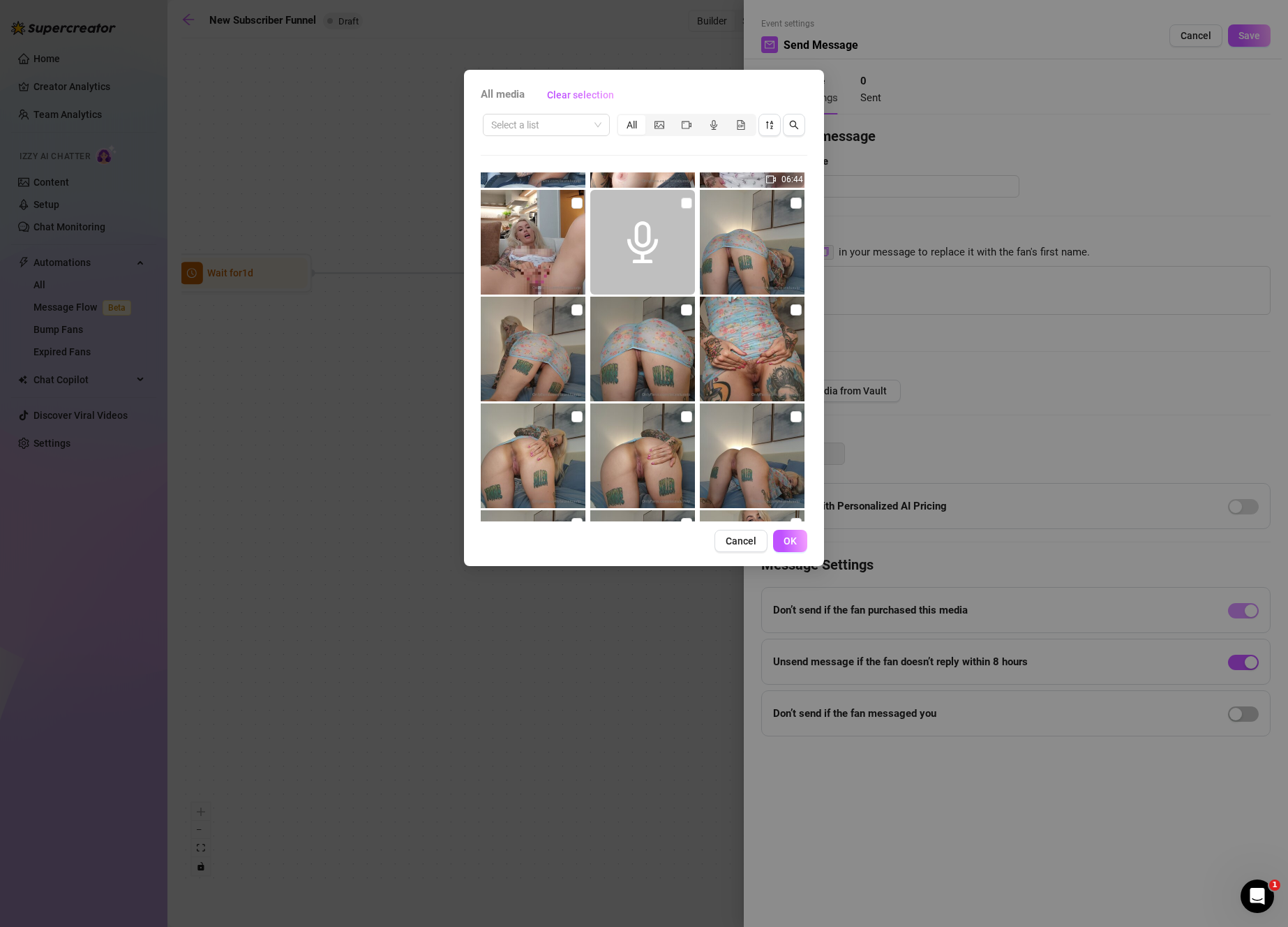
scroll to position [1572, 0]
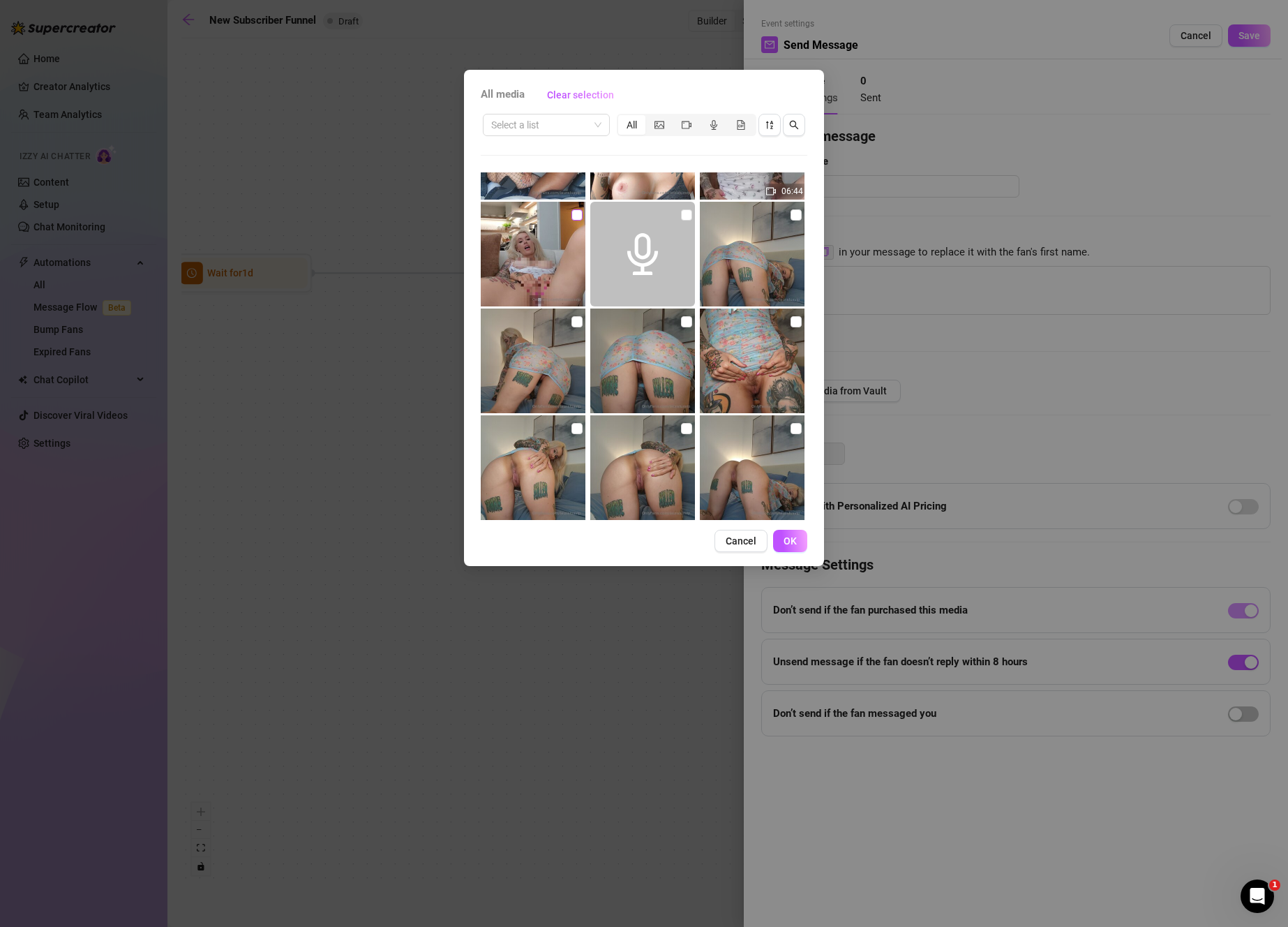
click at [572, 211] on input "checkbox" at bounding box center [577, 215] width 11 height 11
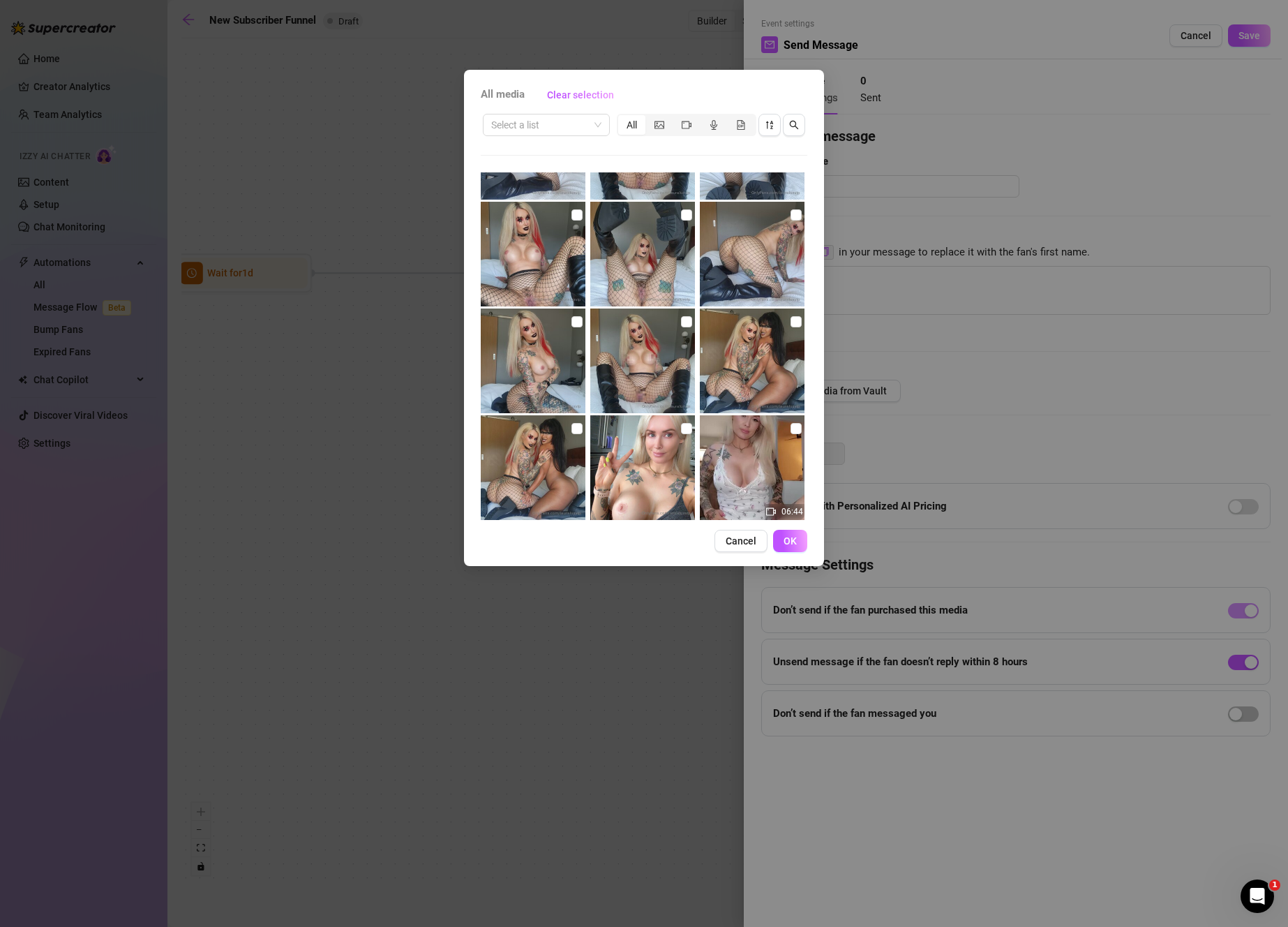
scroll to position [1389, 0]
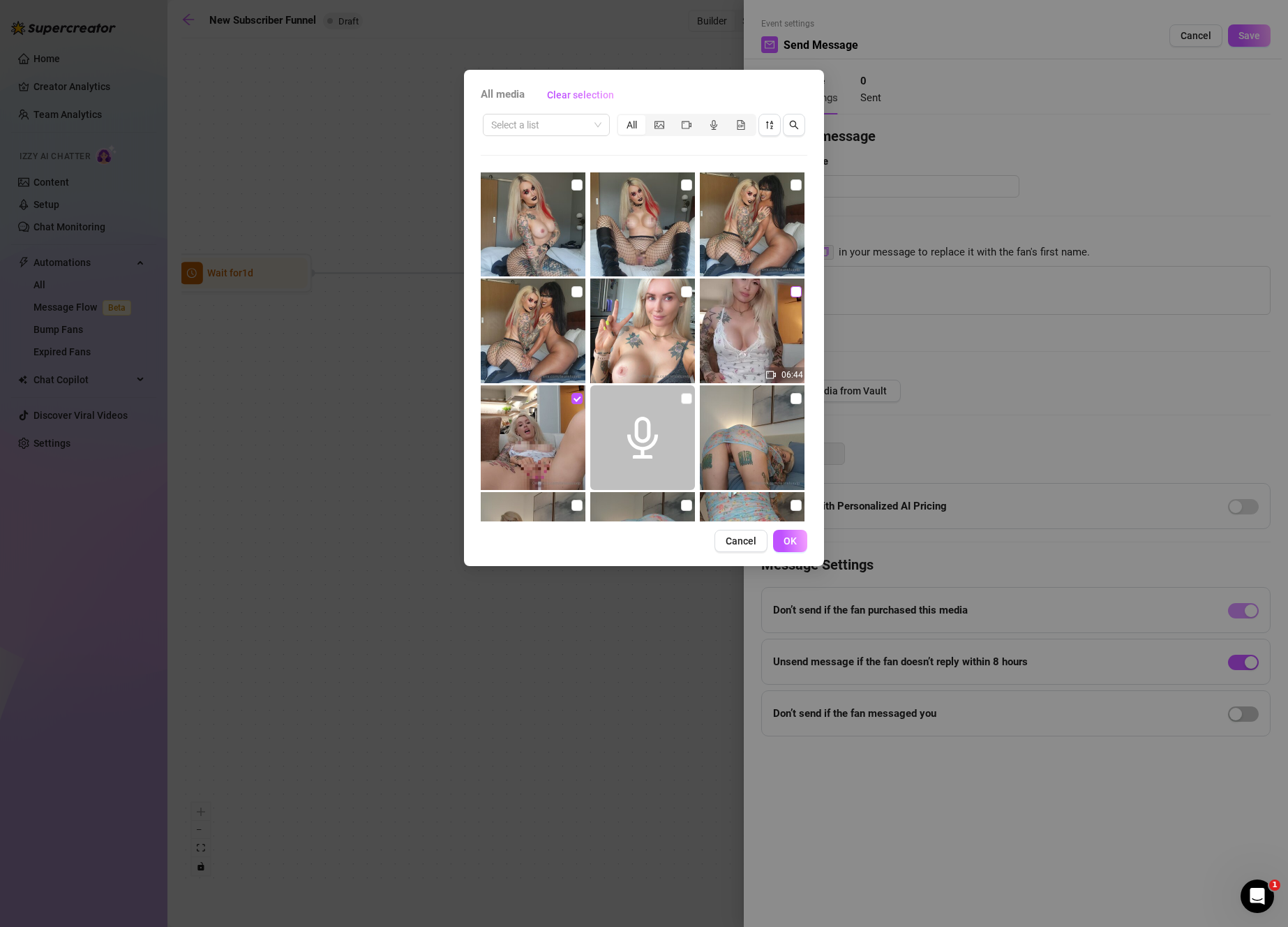
click at [791, 294] on input "checkbox" at bounding box center [796, 291] width 11 height 11
click at [782, 533] on button "OK" at bounding box center [790, 540] width 34 height 22
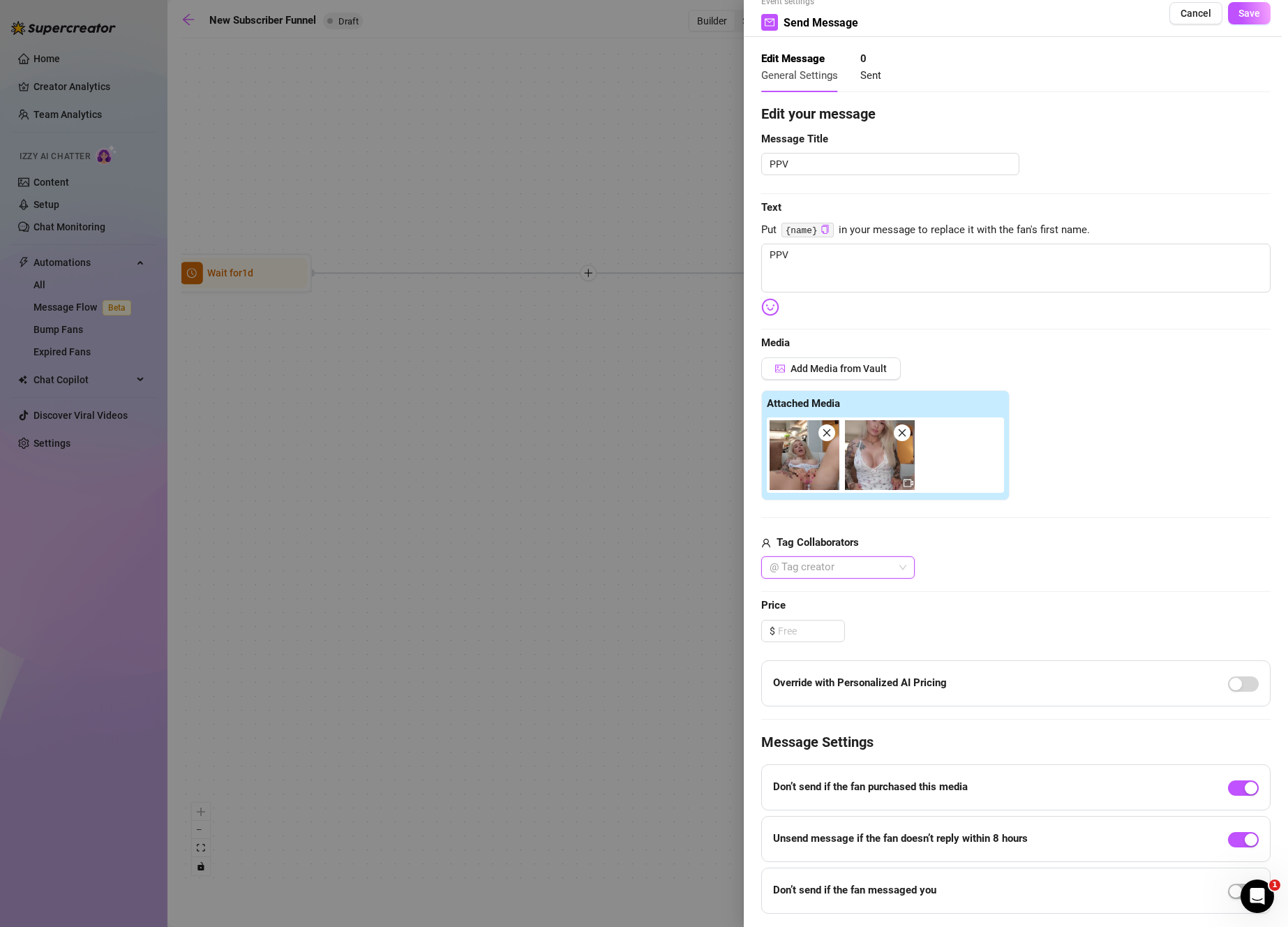
scroll to position [62, 0]
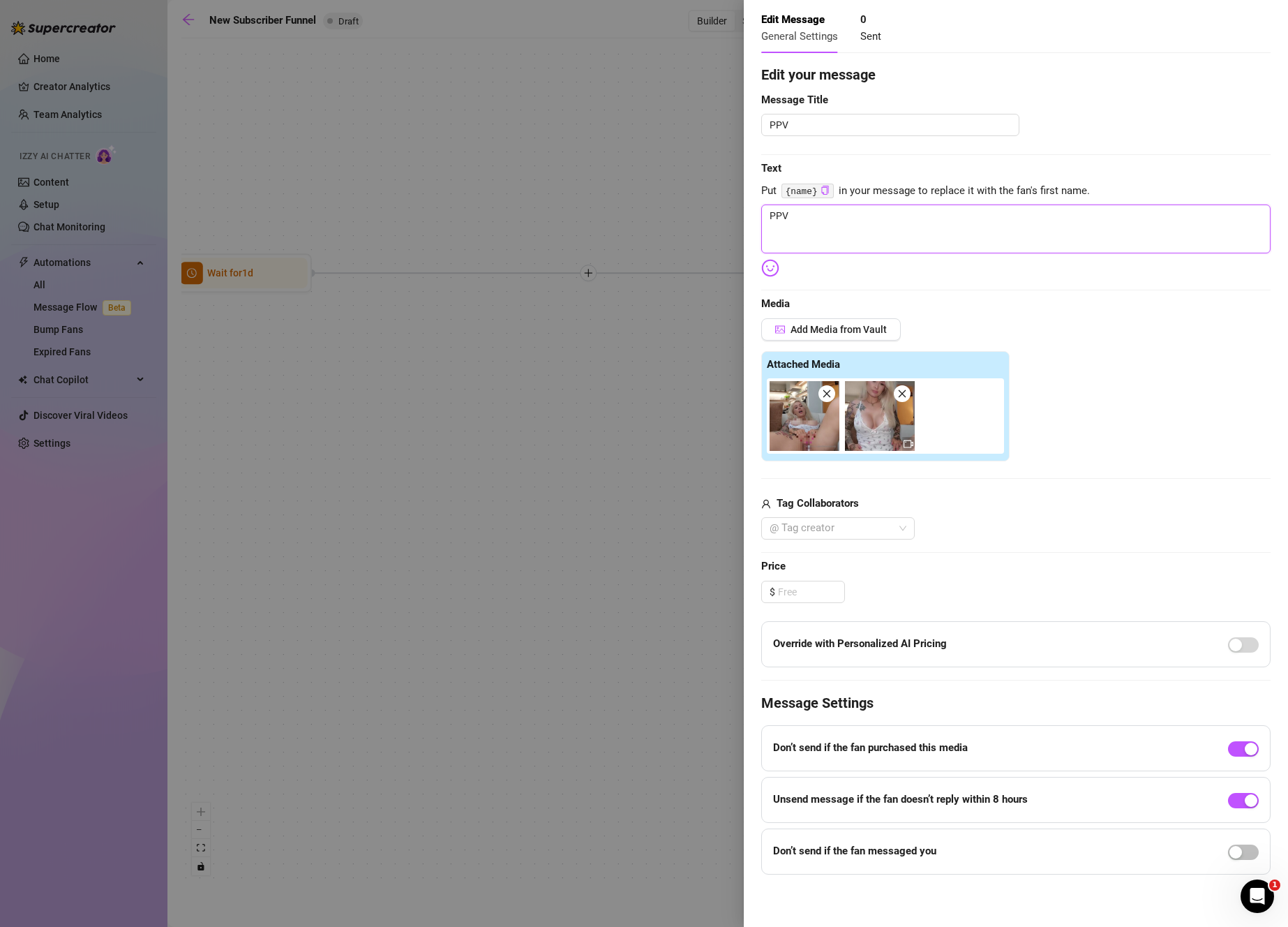
click at [927, 236] on textarea "PPV" at bounding box center [1015, 229] width 509 height 49
drag, startPoint x: 719, startPoint y: 215, endPoint x: 620, endPoint y: 211, distance: 99.1
click at [620, 211] on div "Event settings Send Message Cancel Save Edit Message General Settings 0 Sent Ed…" at bounding box center [644, 463] width 1288 height 927
paste textarea "6+ minutes of FINGERING! 💦 Can I finger fuck my pretty little pussy right in fr…"
drag, startPoint x: 888, startPoint y: 216, endPoint x: 716, endPoint y: 205, distance: 172.4
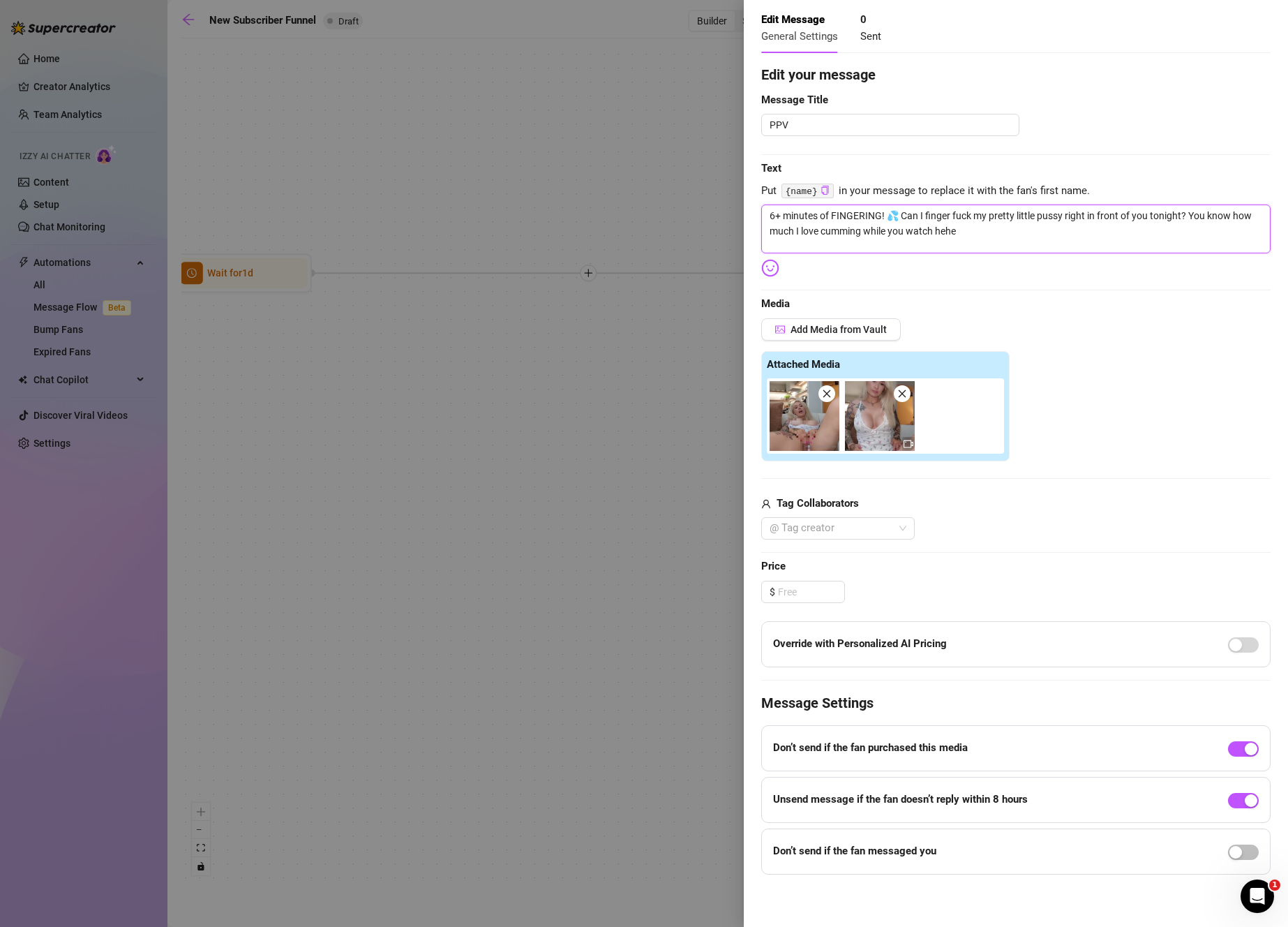
click at [716, 205] on div "Event settings Send Message Cancel Save Edit Message General Settings 0 Sent Ed…" at bounding box center [644, 463] width 1288 height 927
drag, startPoint x: 808, startPoint y: 129, endPoint x: 688, endPoint y: 117, distance: 120.6
click at [688, 117] on div "Event settings Send Message Cancel Save Edit Message General Settings 0 Sent Ed…" at bounding box center [644, 463] width 1288 height 927
paste textarea "6+ minutes of FINGERING!"
click at [812, 593] on input at bounding box center [811, 592] width 66 height 21
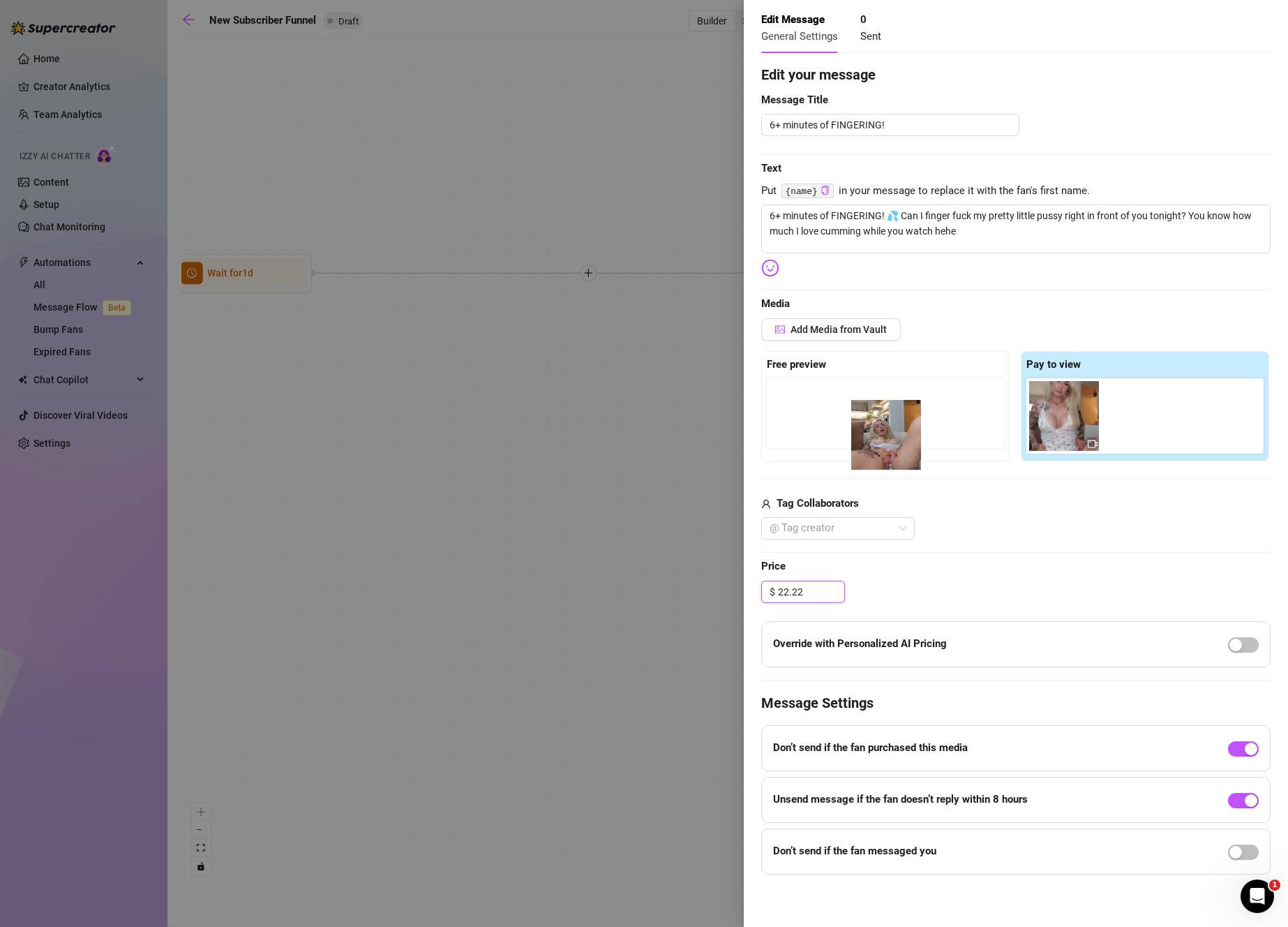
drag, startPoint x: 1046, startPoint y: 418, endPoint x: 844, endPoint y: 435, distance: 202.7
click at [844, 435] on div "Free preview Pay to view" at bounding box center [1015, 406] width 509 height 110
drag, startPoint x: 1053, startPoint y: 416, endPoint x: 783, endPoint y: 381, distance: 272.3
click at [783, 381] on div "Free preview Pay to view" at bounding box center [1015, 406] width 509 height 110
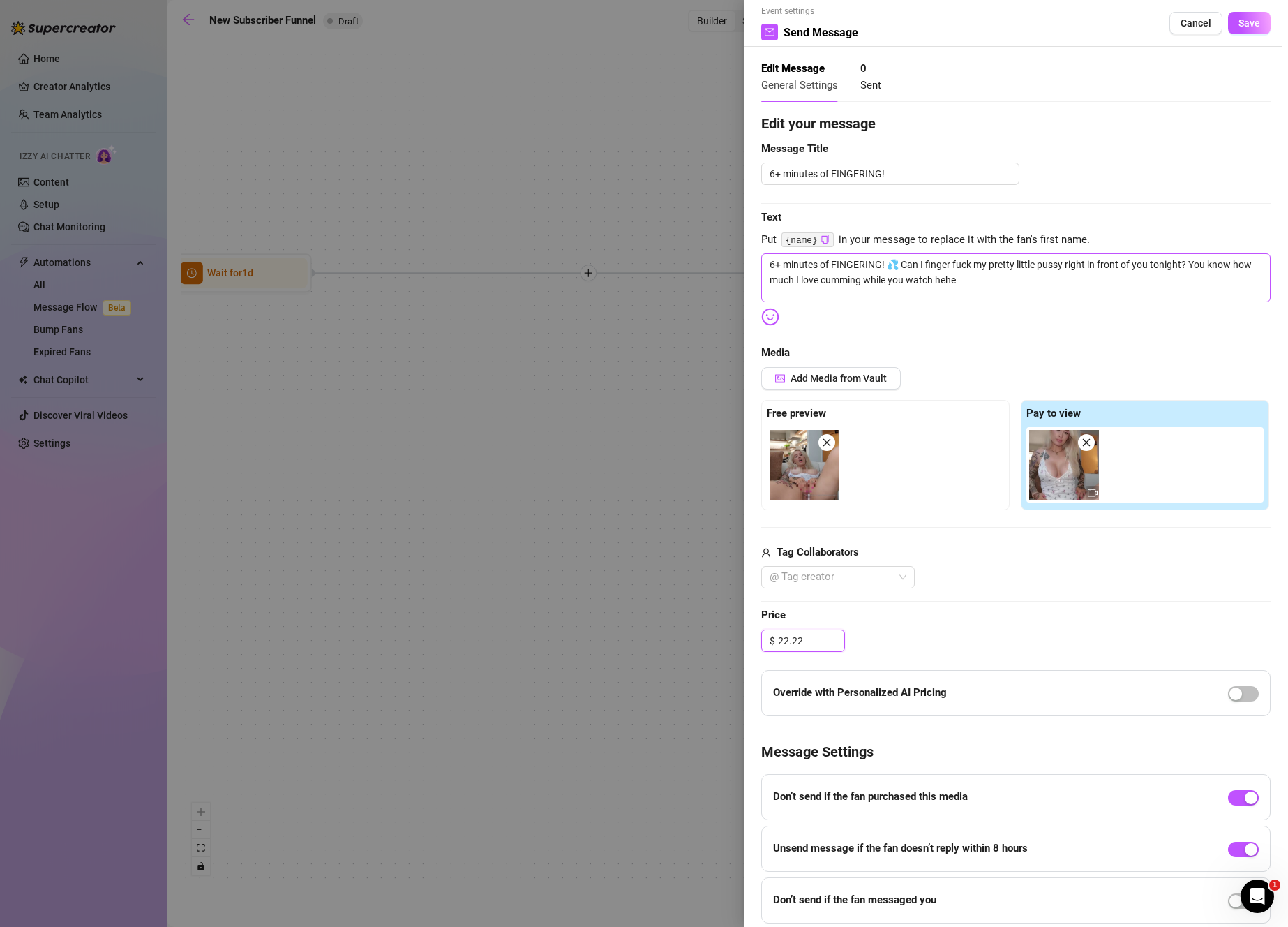
scroll to position [0, 0]
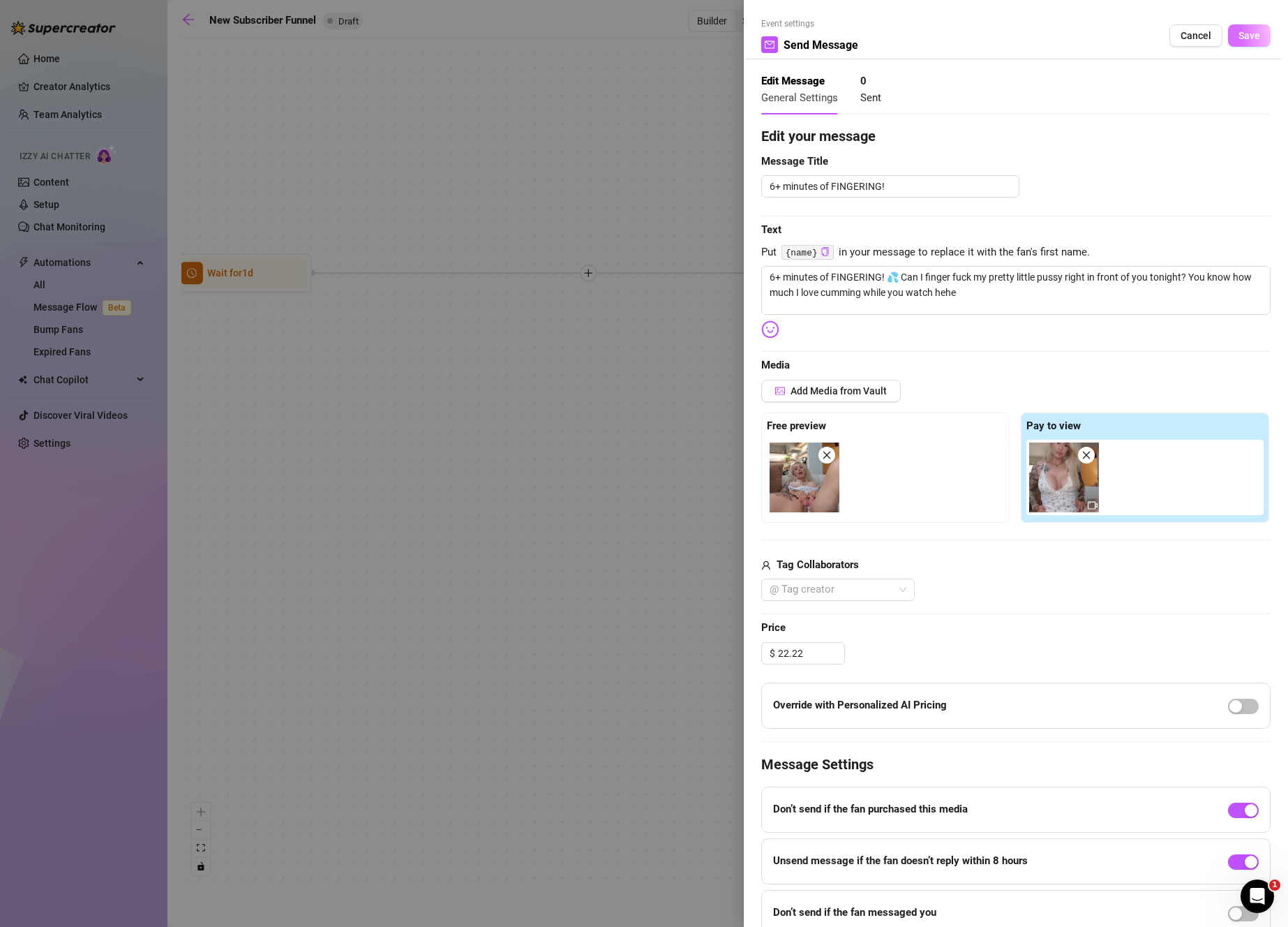
click at [1243, 37] on span "Save" at bounding box center [1249, 35] width 22 height 11
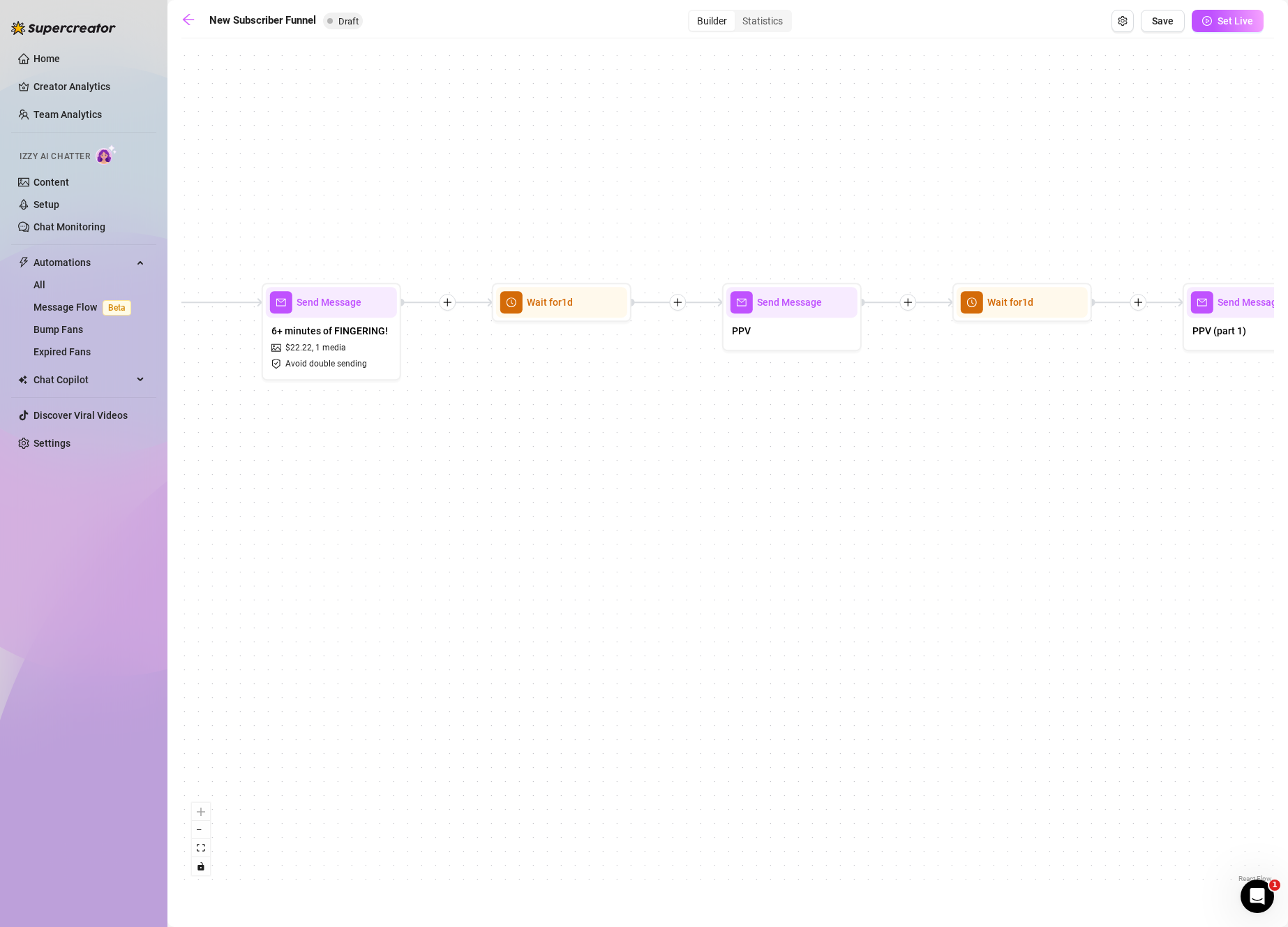
drag, startPoint x: 1167, startPoint y: 466, endPoint x: 569, endPoint y: 495, distance: 598.7
click at [569, 495] on div "If True If True If False If False If True If False Merge Merge Send Message Reg…" at bounding box center [728, 465] width 1093 height 840
click at [808, 326] on div "PPV" at bounding box center [792, 332] width 131 height 29
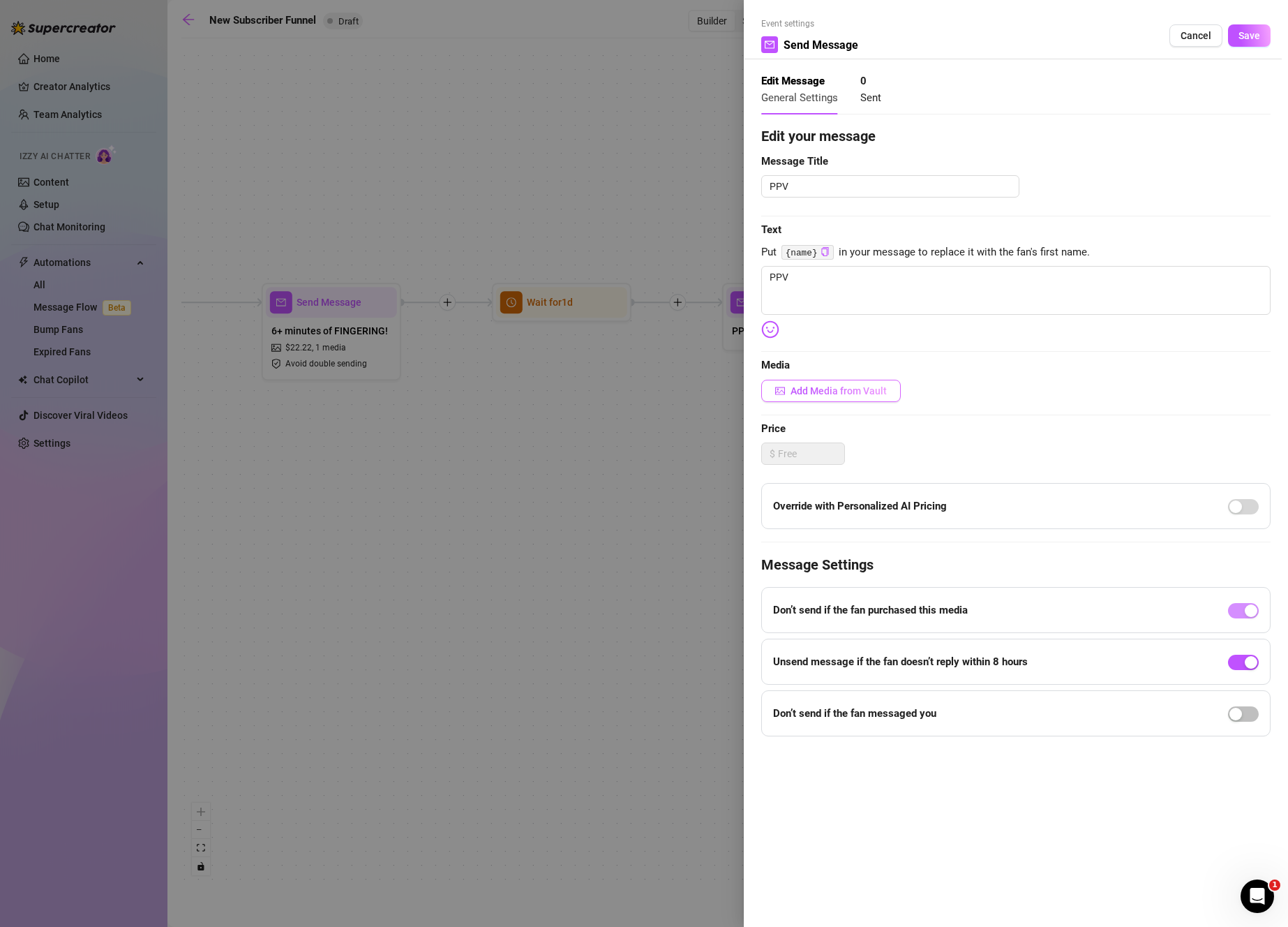
click at [859, 385] on span "Add Media from Vault" at bounding box center [839, 390] width 97 height 11
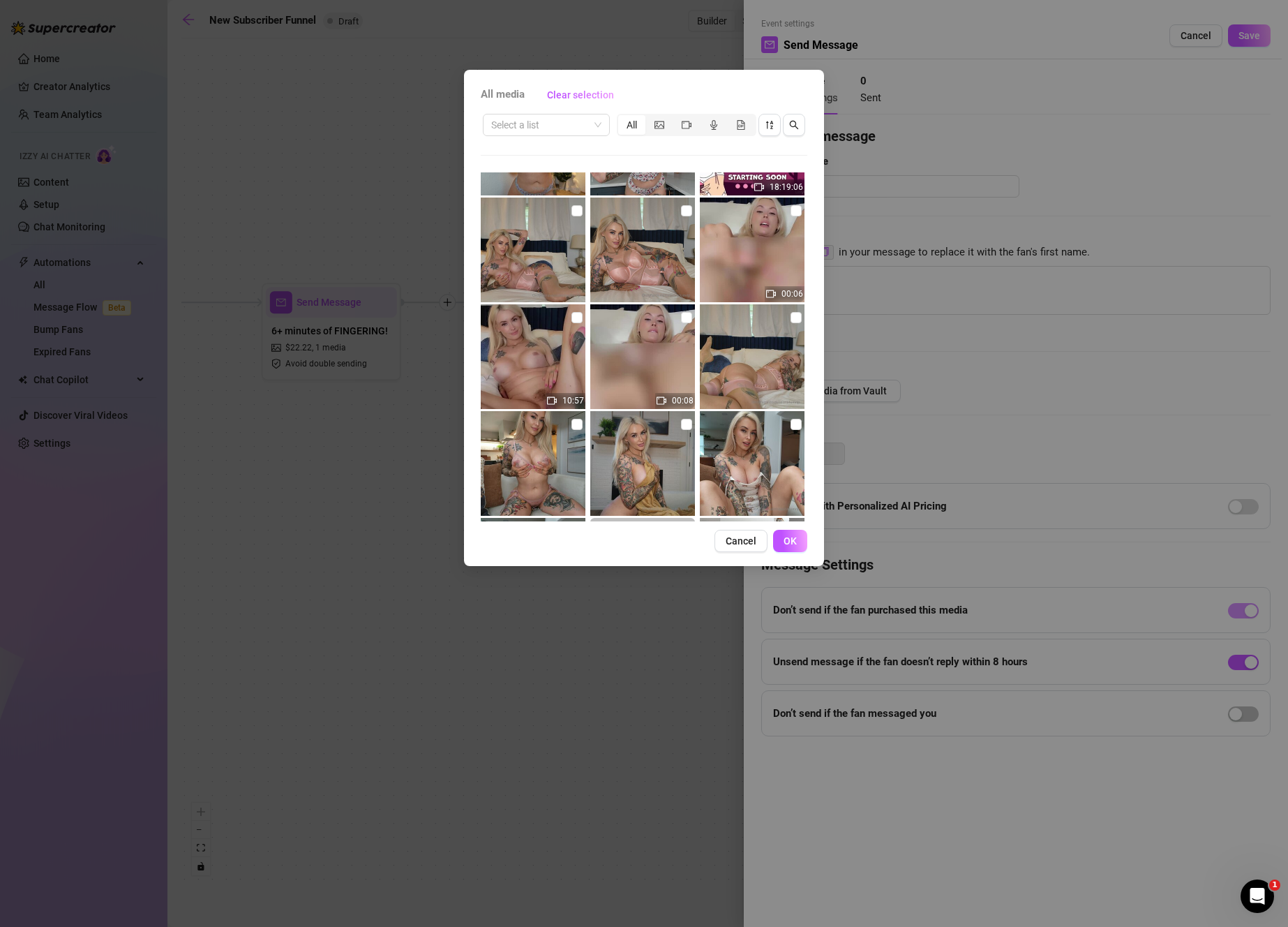
scroll to position [3194, 0]
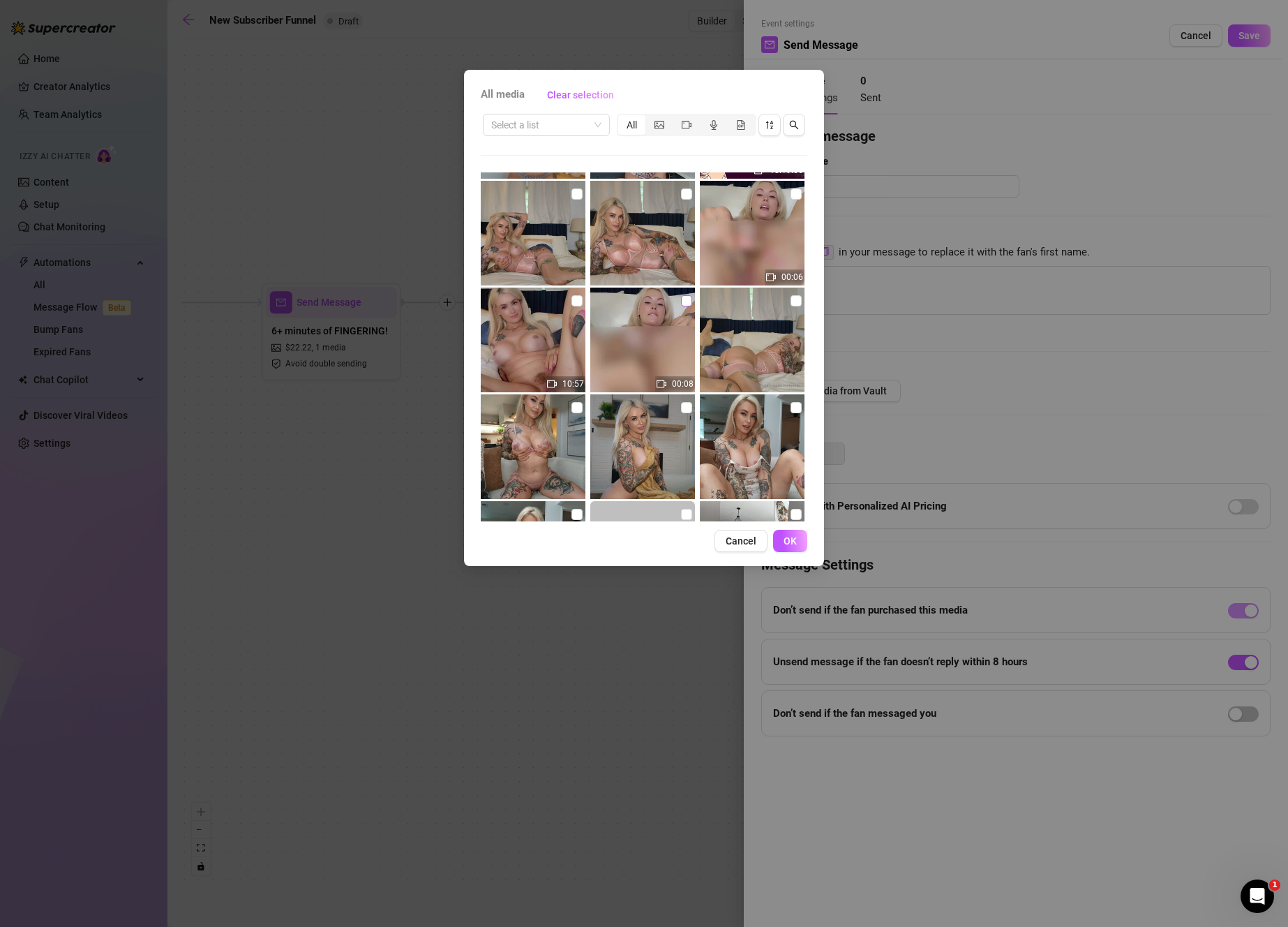
click at [681, 293] on label at bounding box center [686, 300] width 11 height 16
click at [681, 295] on input "checkbox" at bounding box center [686, 300] width 11 height 11
click at [575, 302] on input "checkbox" at bounding box center [577, 300] width 11 height 11
click at [794, 534] on button "OK" at bounding box center [790, 540] width 34 height 22
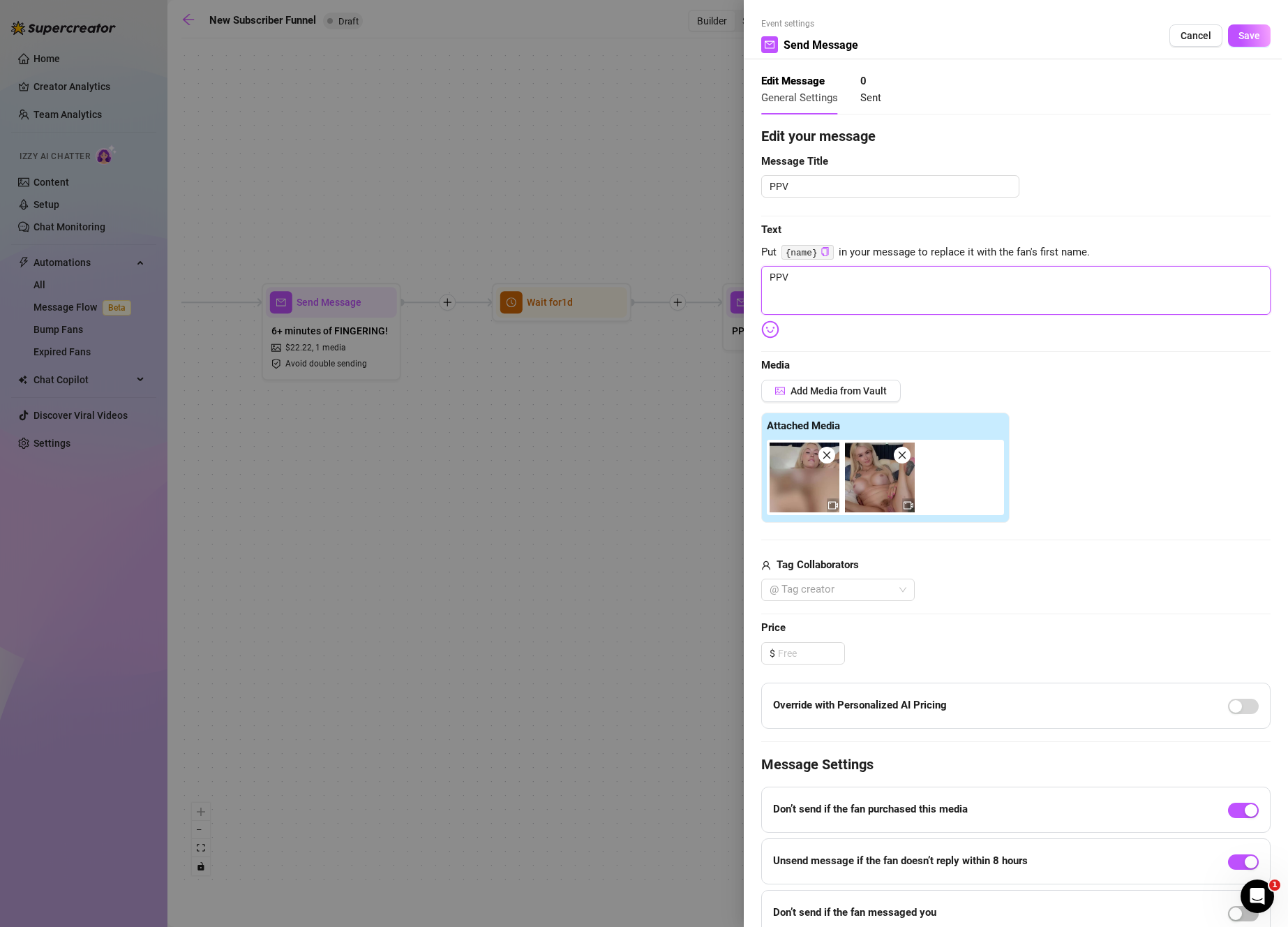
drag, startPoint x: 871, startPoint y: 290, endPoint x: 754, endPoint y: 260, distance: 120.8
click at [870, 290] on textarea "PPV" at bounding box center [1015, 291] width 509 height 49
drag, startPoint x: 754, startPoint y: 260, endPoint x: 747, endPoint y: 259, distance: 7.1
click at [747, 259] on div "Event settings Send Message Cancel Save Edit Message General Settings 0 Sent Ed…" at bounding box center [1016, 463] width 544 height 927
paste textarea "INTENSE CLOSE UP GLASS DILDO FUCKING! 💦 Over 10 minutes of the creamiest glass …"
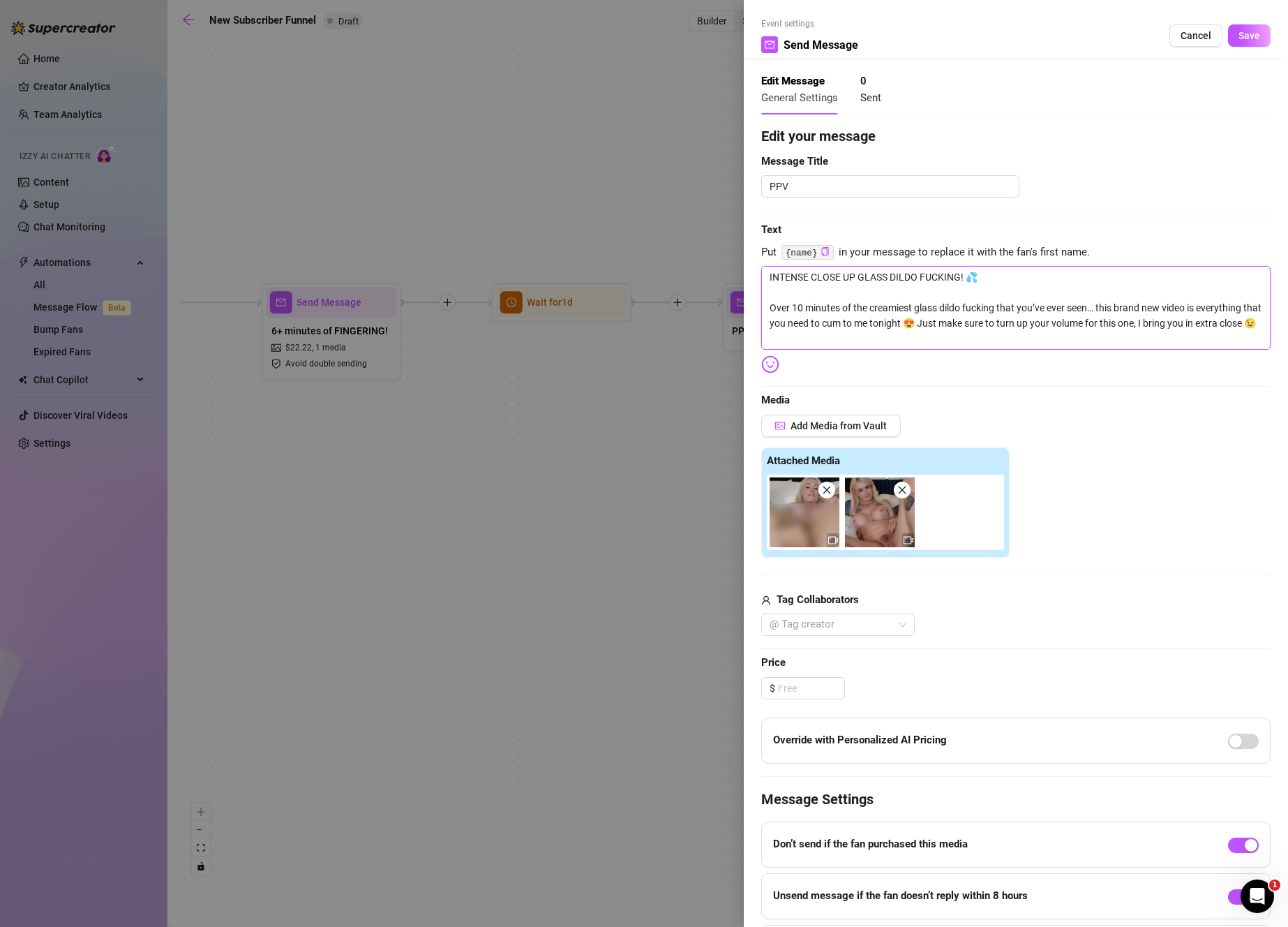
scroll to position [0, 0]
drag, startPoint x: 979, startPoint y: 281, endPoint x: 646, endPoint y: 250, distance: 334.4
click at [646, 250] on div "Event settings Send Message Cancel Save Edit Message General Settings 0 Sent Ed…" at bounding box center [644, 463] width 1288 height 927
drag, startPoint x: 814, startPoint y: 193, endPoint x: 661, endPoint y: 169, distance: 154.9
click at [661, 169] on div "Event settings Send Message Cancel Save Edit Message General Settings 0 Sent Ed…" at bounding box center [644, 463] width 1288 height 927
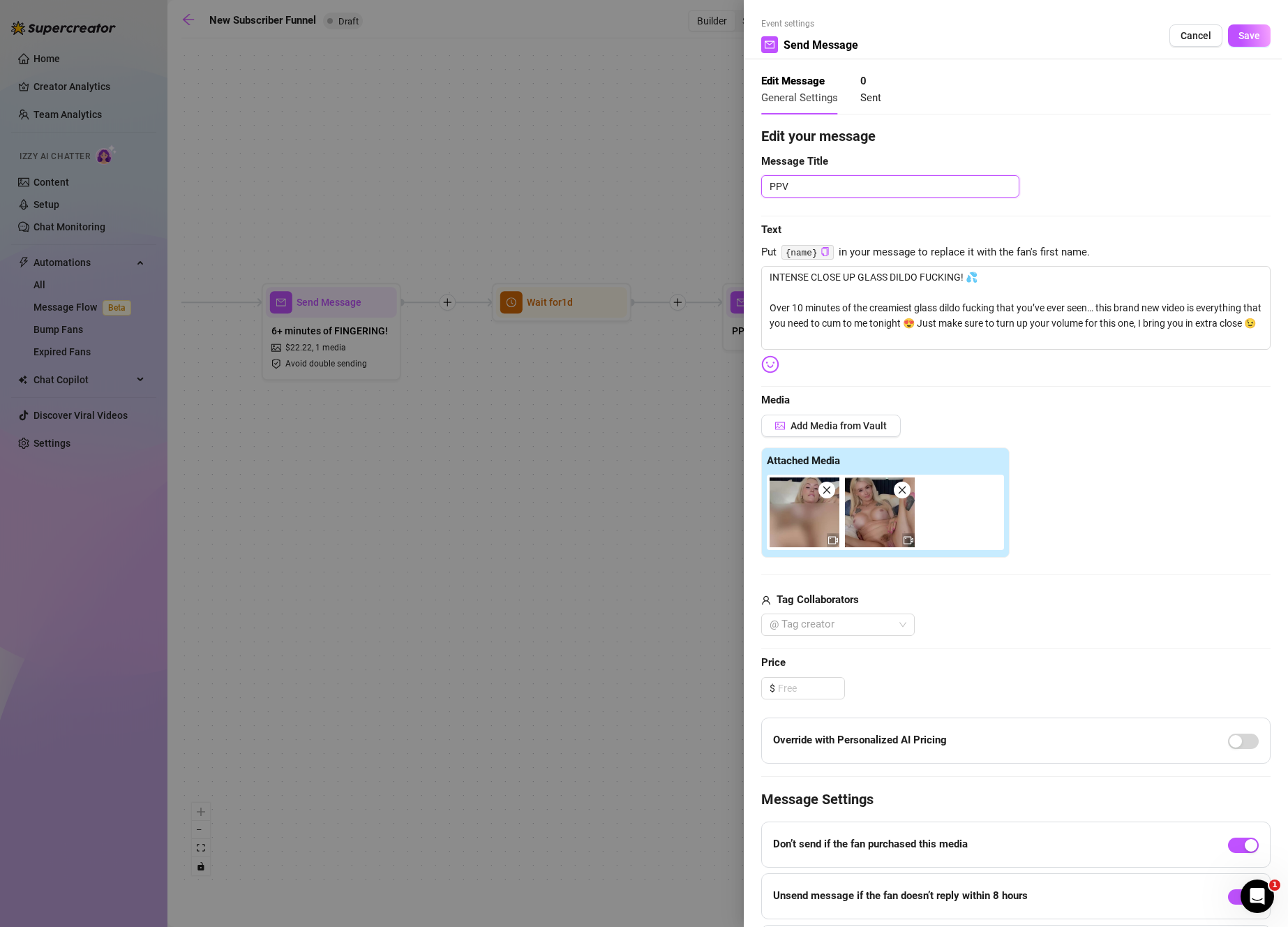
paste textarea "INTENSE CLOSE UP GLASS DILDO FUCKING! 💦"
click at [806, 683] on input at bounding box center [811, 688] width 66 height 21
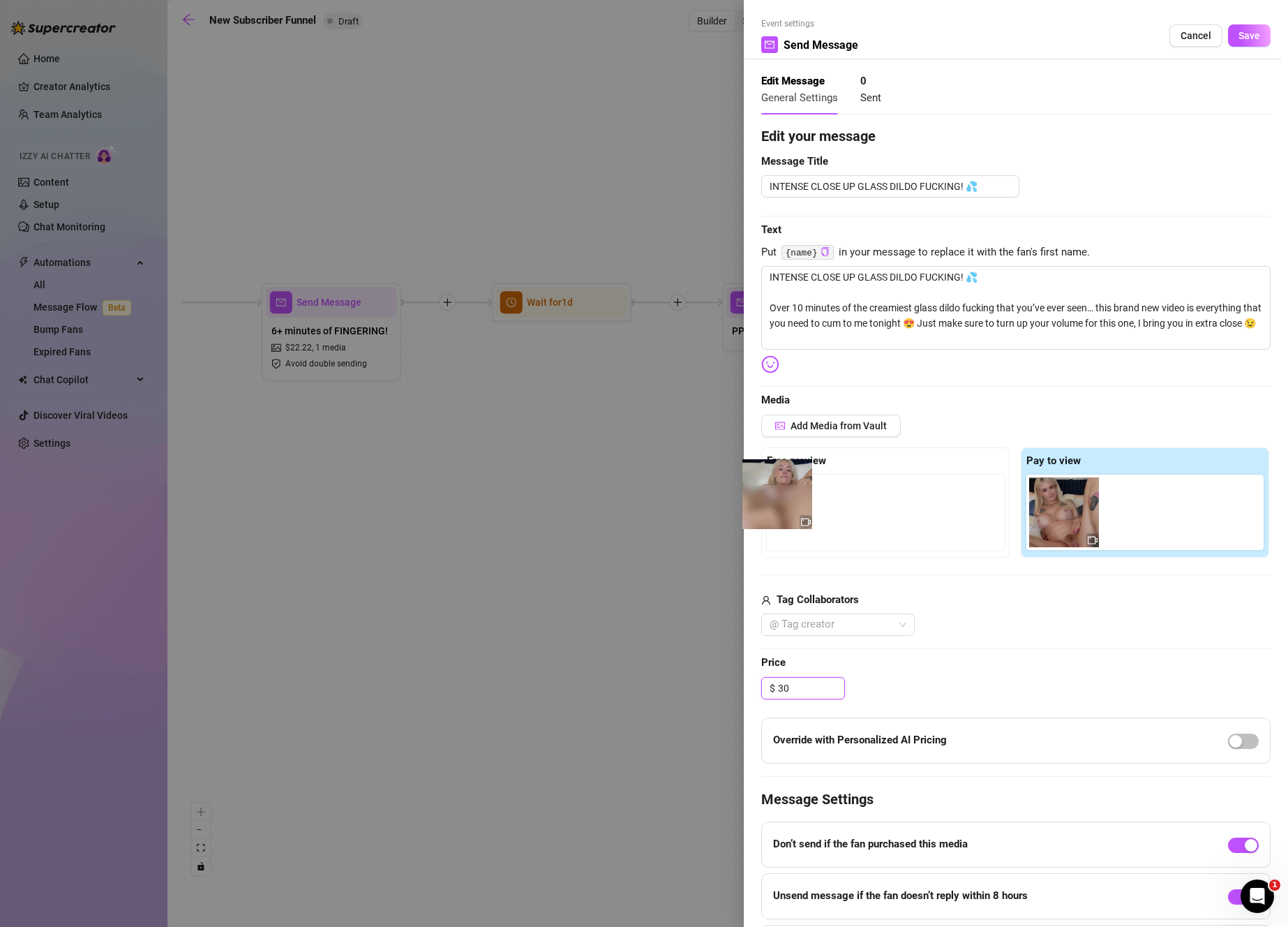
drag, startPoint x: 1034, startPoint y: 526, endPoint x: 785, endPoint y: 506, distance: 249.8
click at [785, 506] on div "Free preview Pay to view" at bounding box center [1015, 503] width 509 height 110
click at [1240, 19] on div "Event settings Send Message Cancel Save" at bounding box center [1015, 38] width 509 height 42
click at [1243, 32] on span "Save" at bounding box center [1249, 35] width 22 height 11
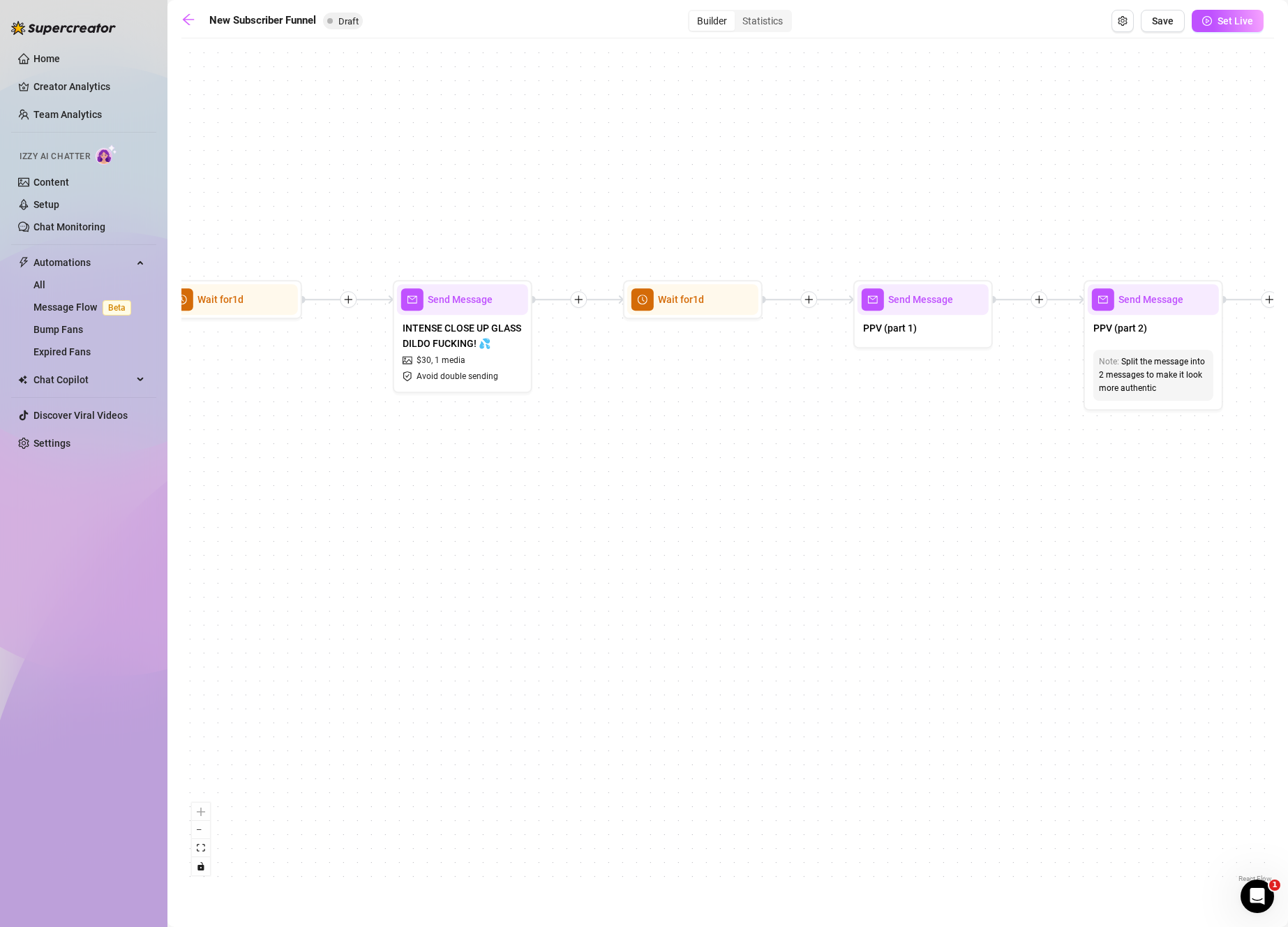
drag, startPoint x: 1107, startPoint y: 444, endPoint x: 713, endPoint y: 439, distance: 394.0
click at [713, 439] on div "If True If True If False If False If True If False Merge Merge Send Message Reg…" at bounding box center [728, 465] width 1093 height 840
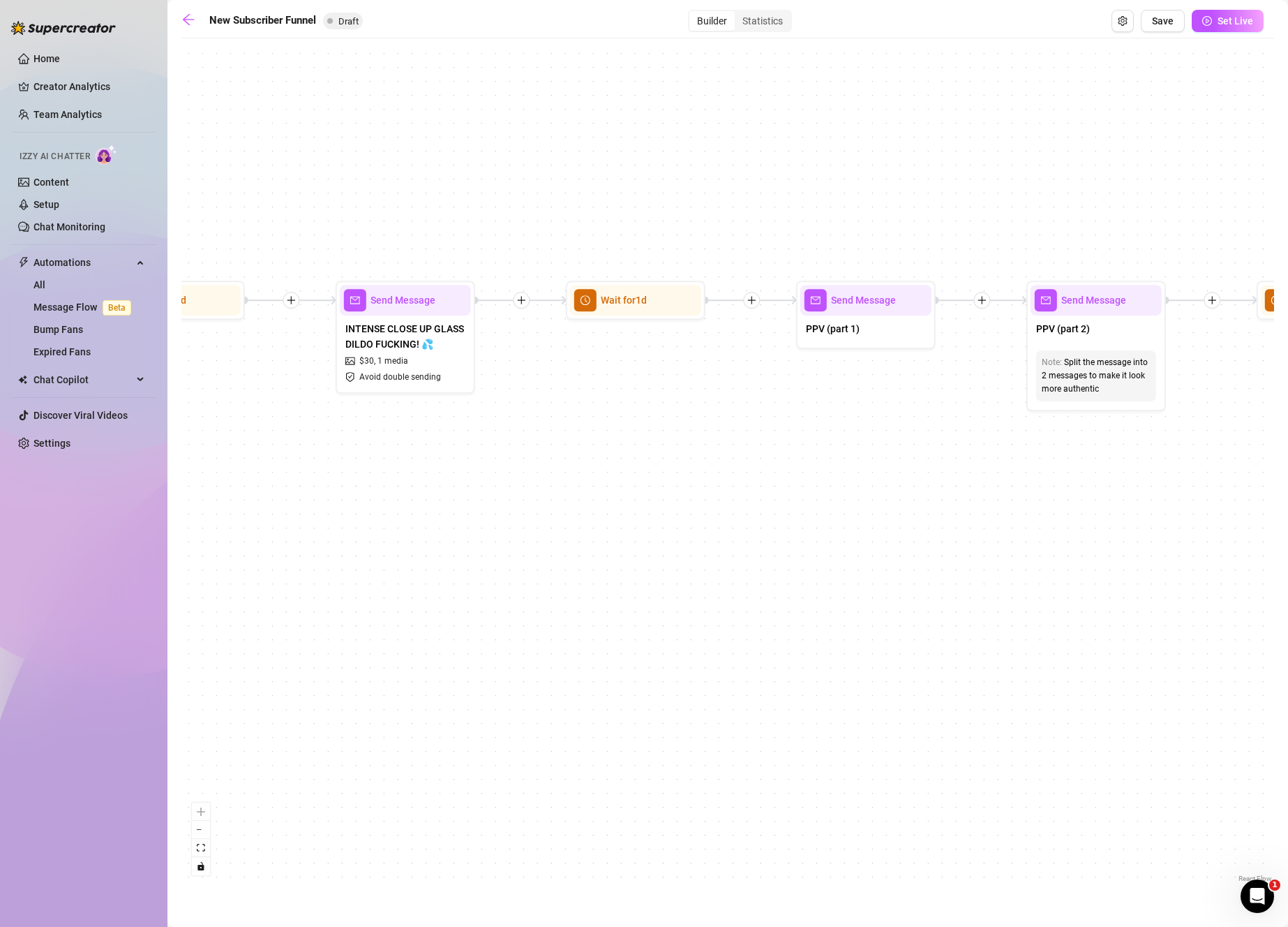
drag, startPoint x: 1010, startPoint y: 471, endPoint x: 513, endPoint y: 474, distance: 497.0
click at [501, 474] on div "If True If True If False If False If True If False Merge Merge Send Message Reg…" at bounding box center [728, 465] width 1093 height 840
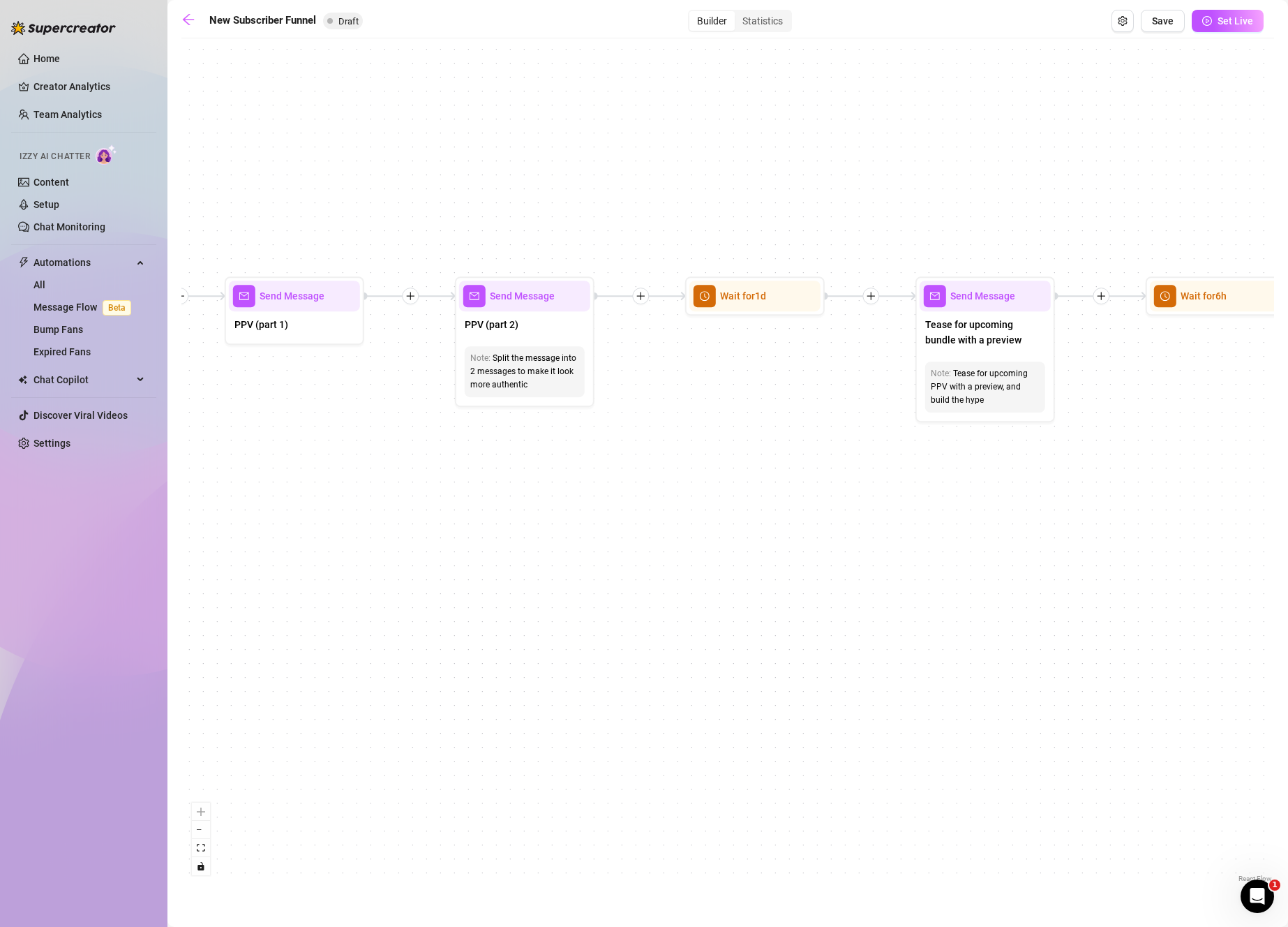
drag, startPoint x: 1053, startPoint y: 505, endPoint x: 456, endPoint y: 472, distance: 597.9
click at [473, 474] on div "If True If True If False If False If True If False Merge Merge Send Message Reg…" at bounding box center [728, 465] width 1093 height 840
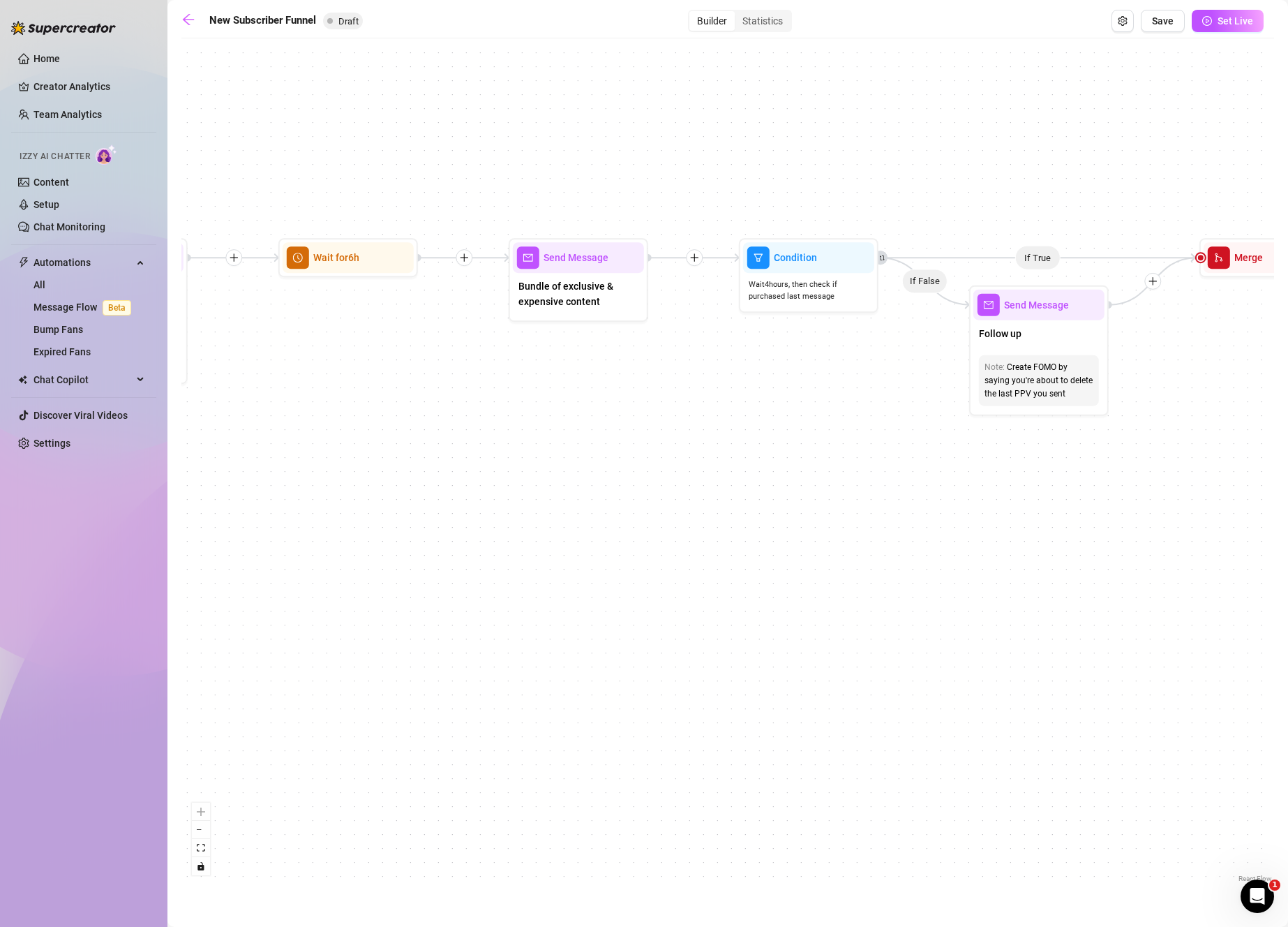
drag, startPoint x: 990, startPoint y: 485, endPoint x: 388, endPoint y: 465, distance: 602.3
click at [386, 465] on div "If True If True If False If False If True If False Merge Merge Send Message Reg…" at bounding box center [728, 465] width 1093 height 840
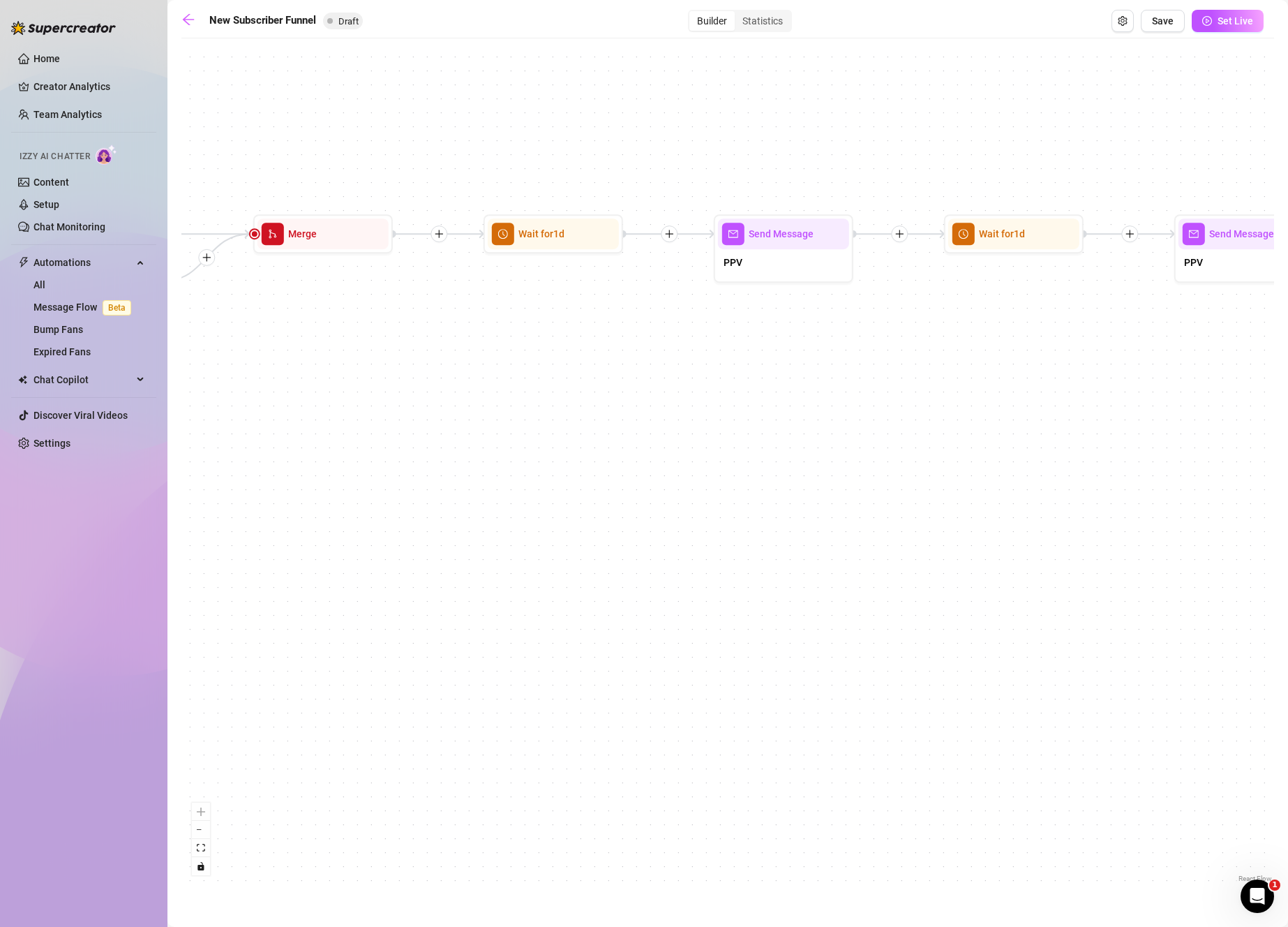
drag, startPoint x: 685, startPoint y: 474, endPoint x: 406, endPoint y: 481, distance: 279.1
click at [292, 468] on div "If True If True If False If False If True If False Merge Merge Send Message Reg…" at bounding box center [728, 465] width 1093 height 840
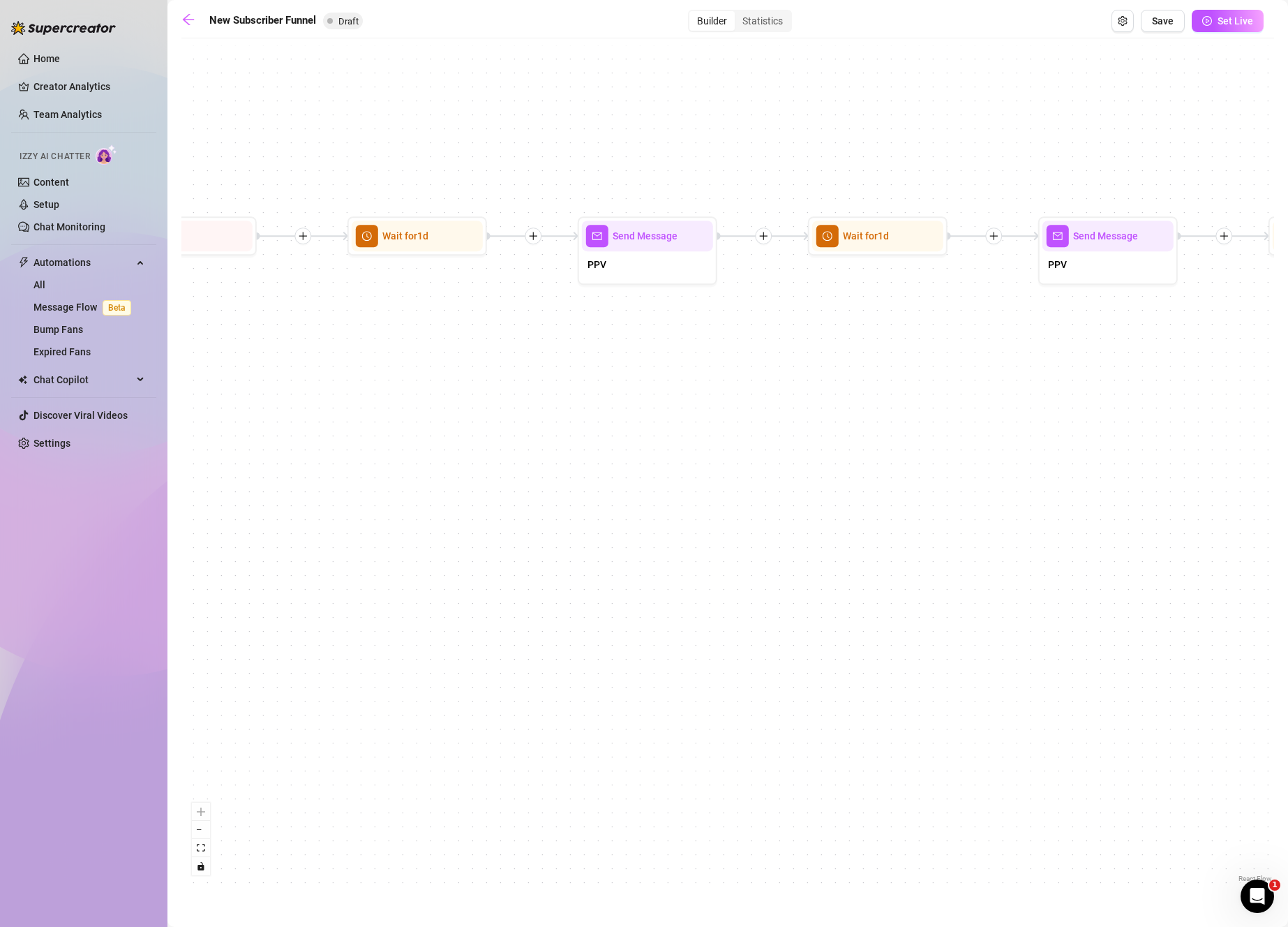
drag, startPoint x: 687, startPoint y: 472, endPoint x: 610, endPoint y: 471, distance: 77.0
click at [607, 469] on div "If True If True If False If False If True If False Merge Merge Send Message Reg…" at bounding box center [728, 465] width 1093 height 840
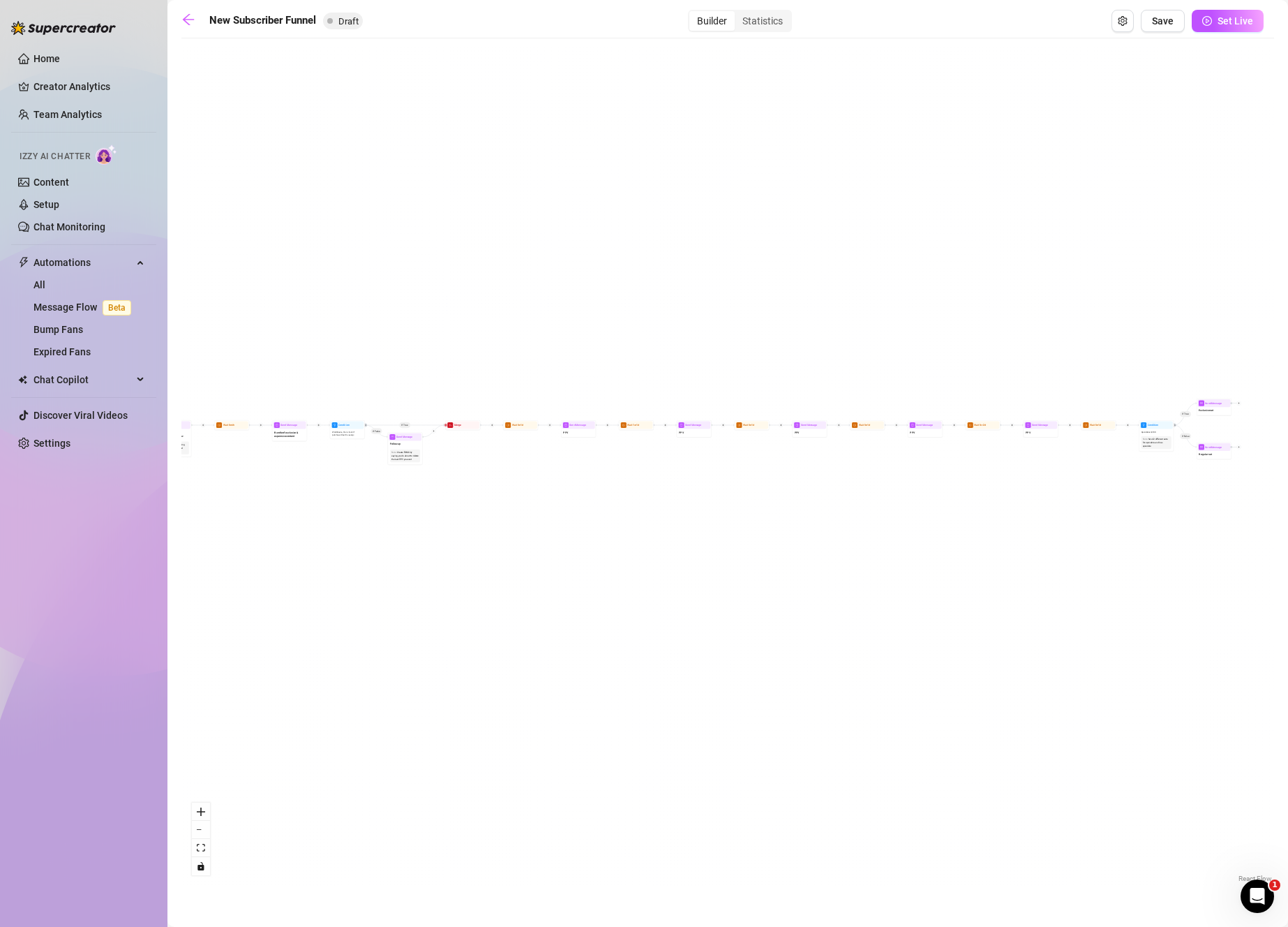
drag, startPoint x: 1111, startPoint y: 507, endPoint x: 572, endPoint y: 461, distance: 541.0
click at [572, 461] on div "If True If True If False If False If True If False Merge Merge Send Message Reg…" at bounding box center [728, 465] width 1093 height 840
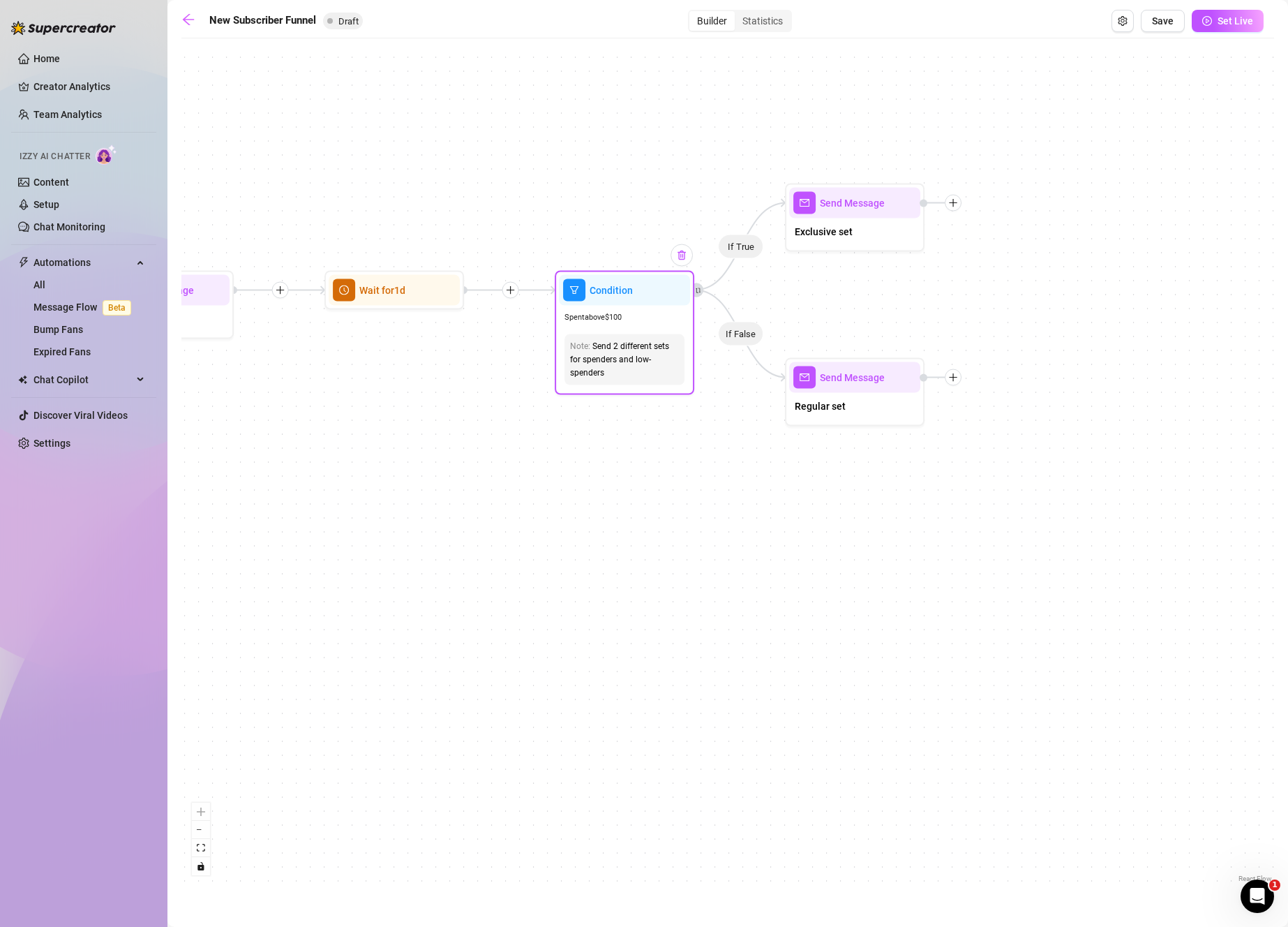
click at [685, 253] on img at bounding box center [682, 255] width 11 height 11
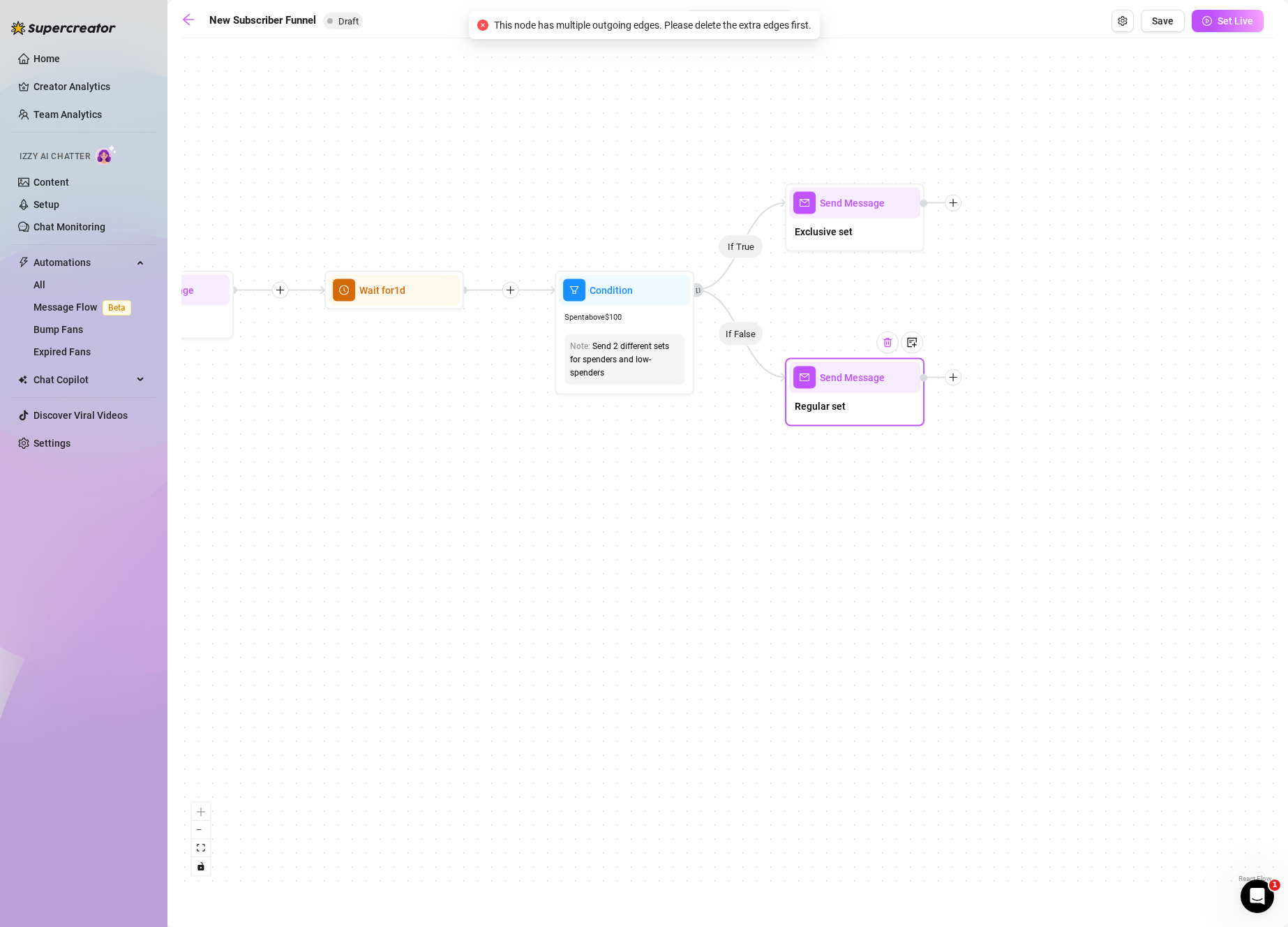
click at [887, 346] on img at bounding box center [887, 342] width 11 height 11
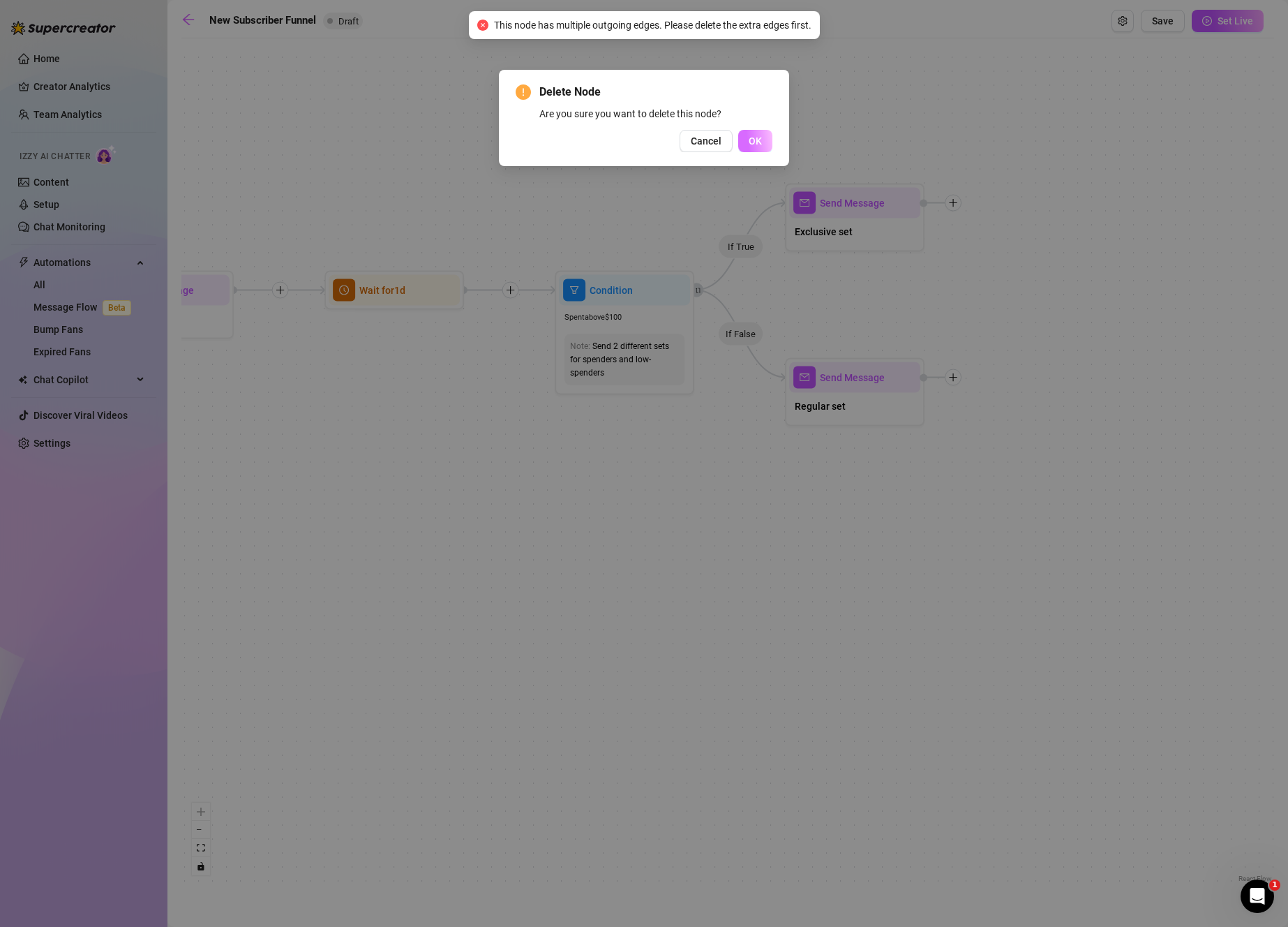
click at [755, 147] on button "OK" at bounding box center [755, 141] width 34 height 22
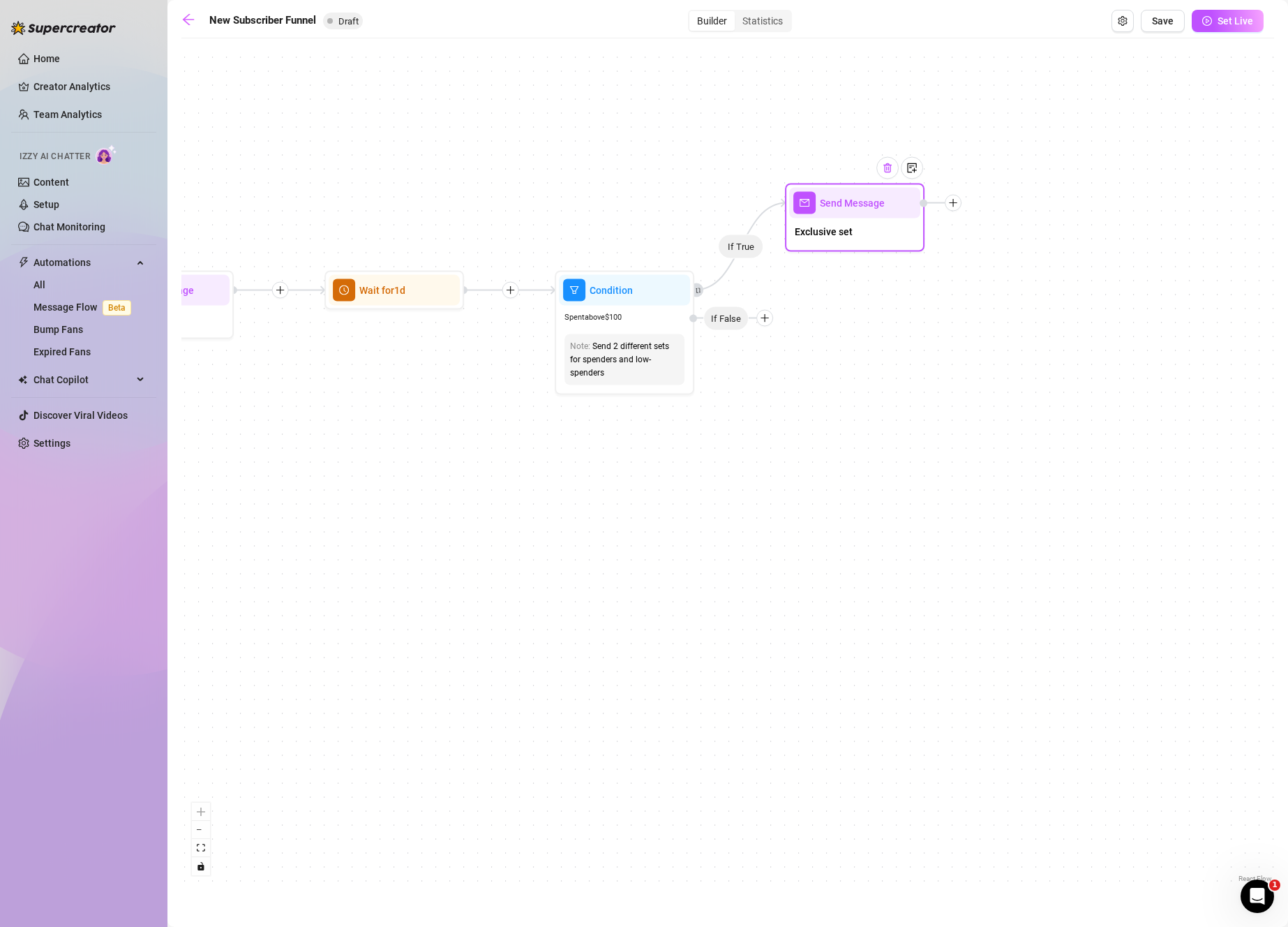
click at [893, 169] on img at bounding box center [887, 168] width 11 height 11
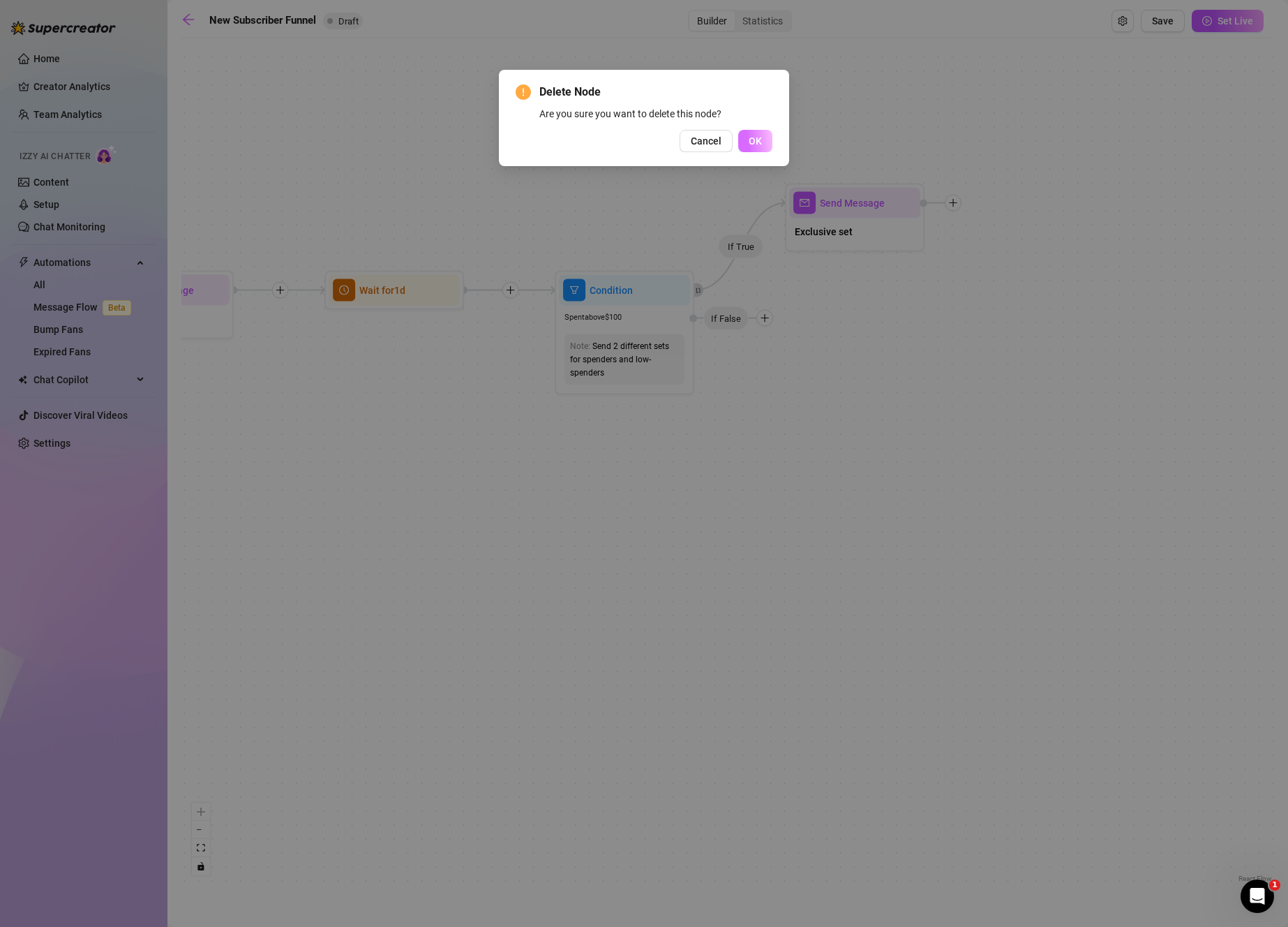
click at [752, 148] on button "OK" at bounding box center [755, 141] width 34 height 22
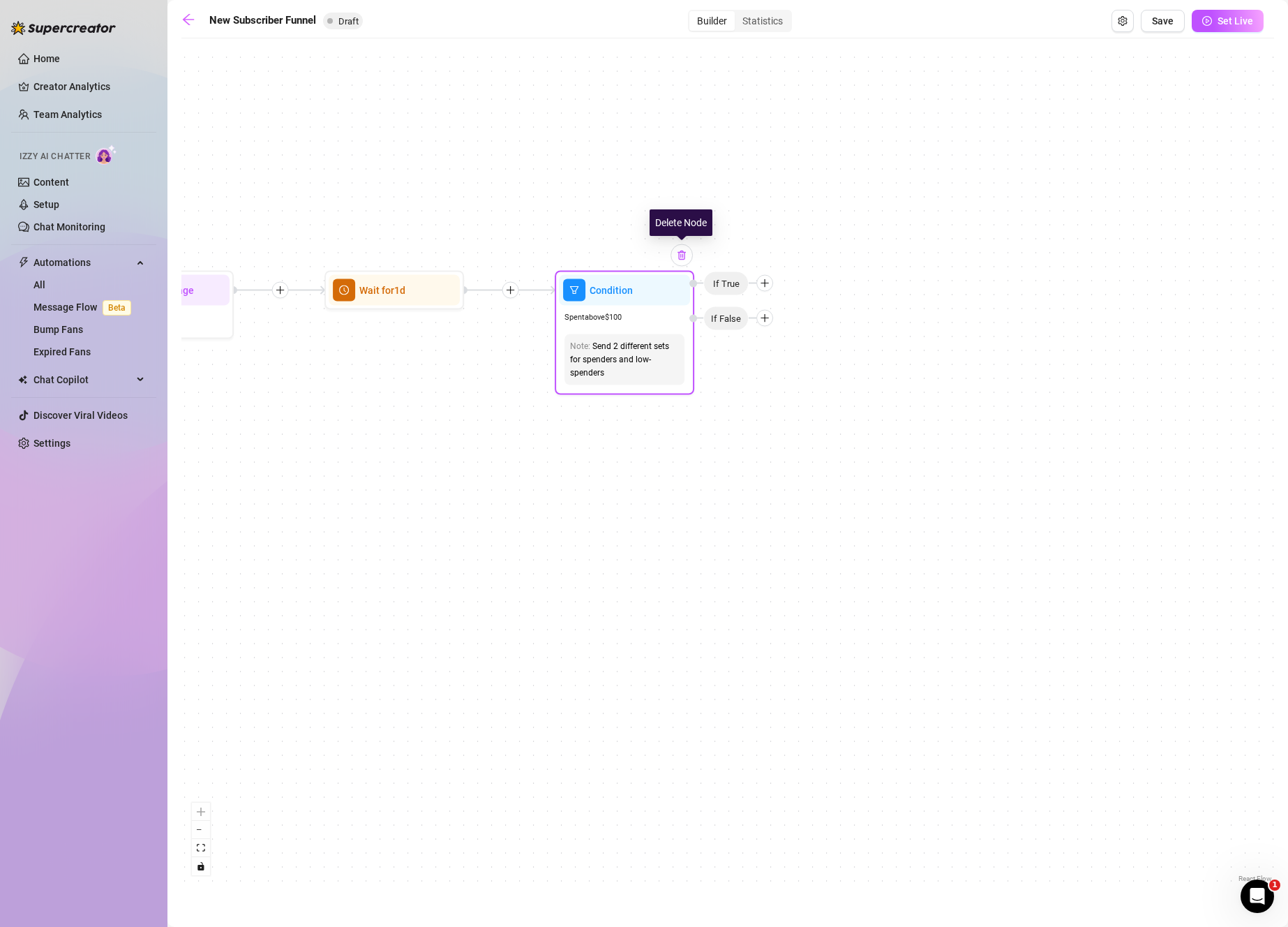
click at [685, 257] on img at bounding box center [682, 255] width 11 height 11
click at [685, 258] on div "If True If True If False If False Merge Merge Condition Spent above $ 100 Note:…" at bounding box center [728, 465] width 1093 height 840
click at [680, 259] on img at bounding box center [682, 256] width 11 height 11
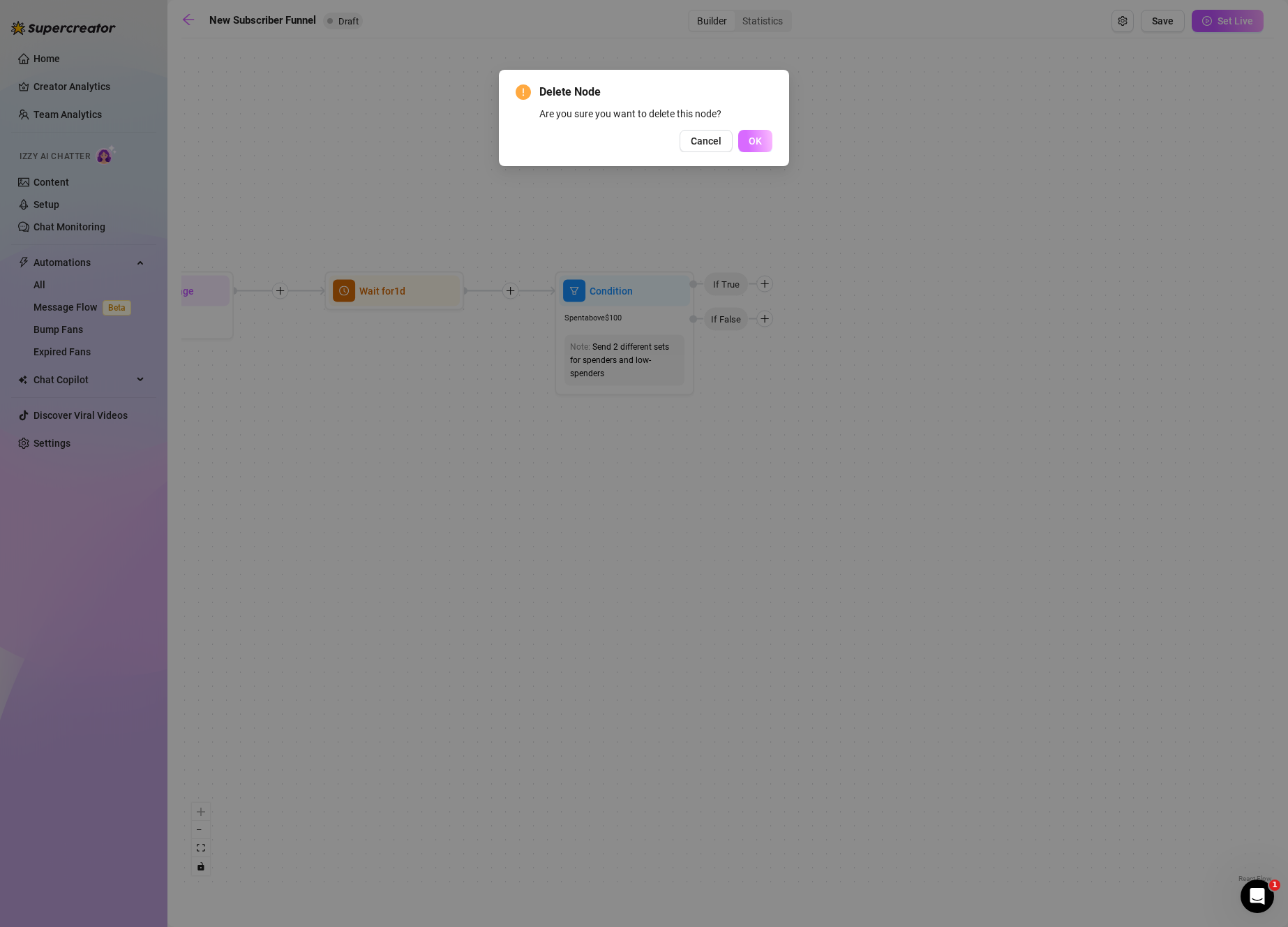
click at [755, 143] on span "OK" at bounding box center [755, 140] width 13 height 11
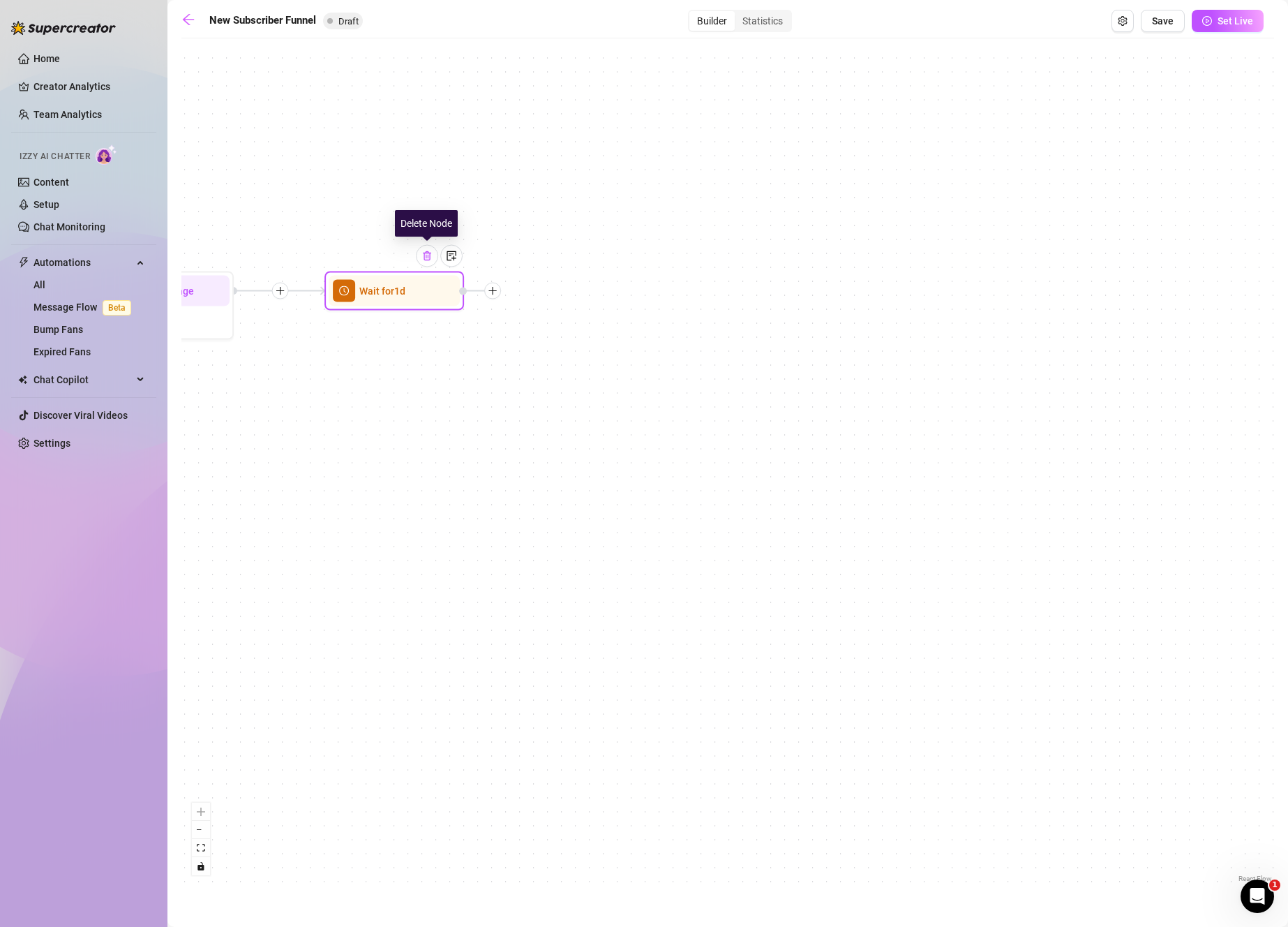
click at [435, 257] on div at bounding box center [427, 256] width 22 height 22
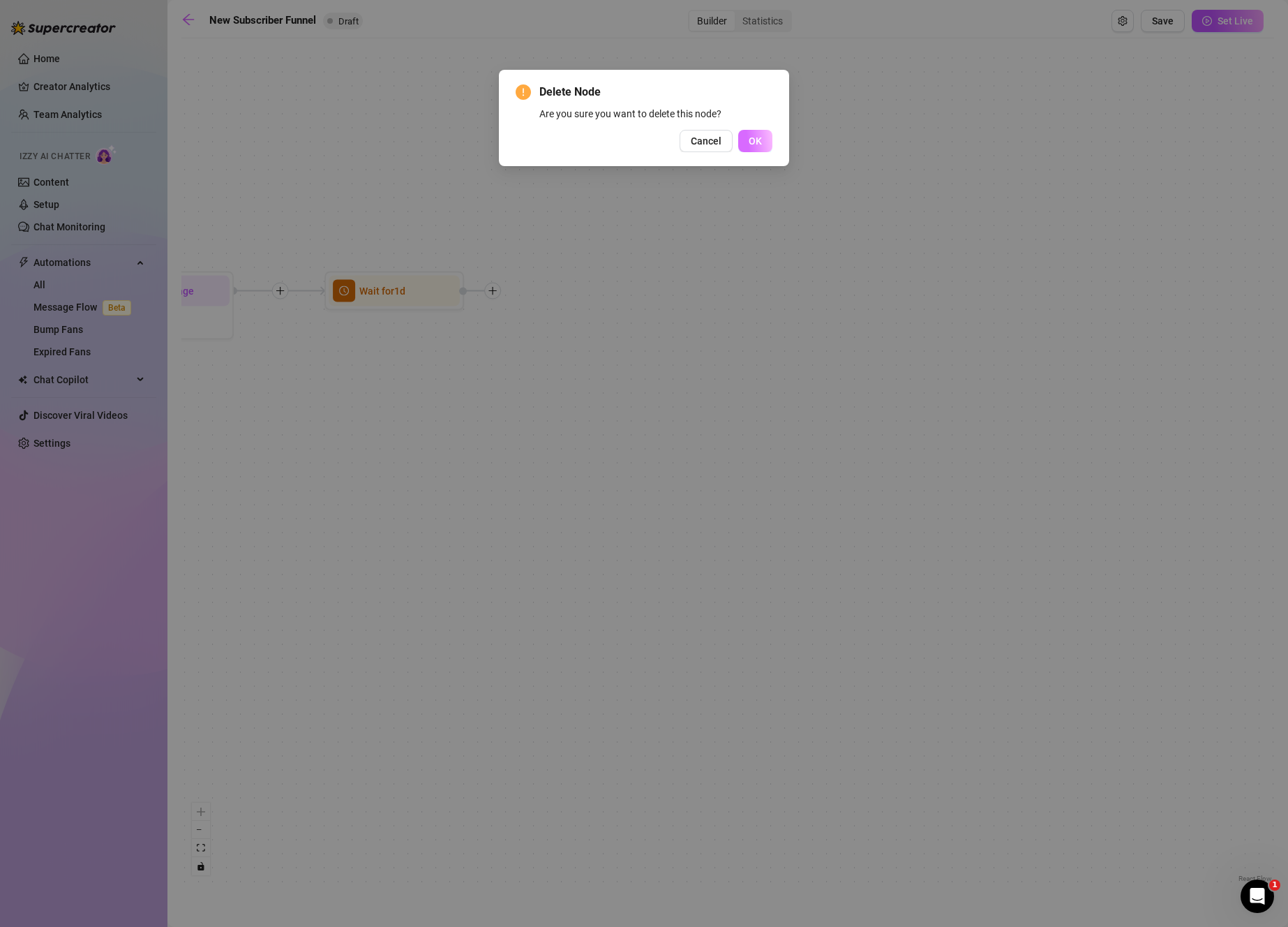
click at [756, 132] on button "OK" at bounding box center [755, 141] width 34 height 22
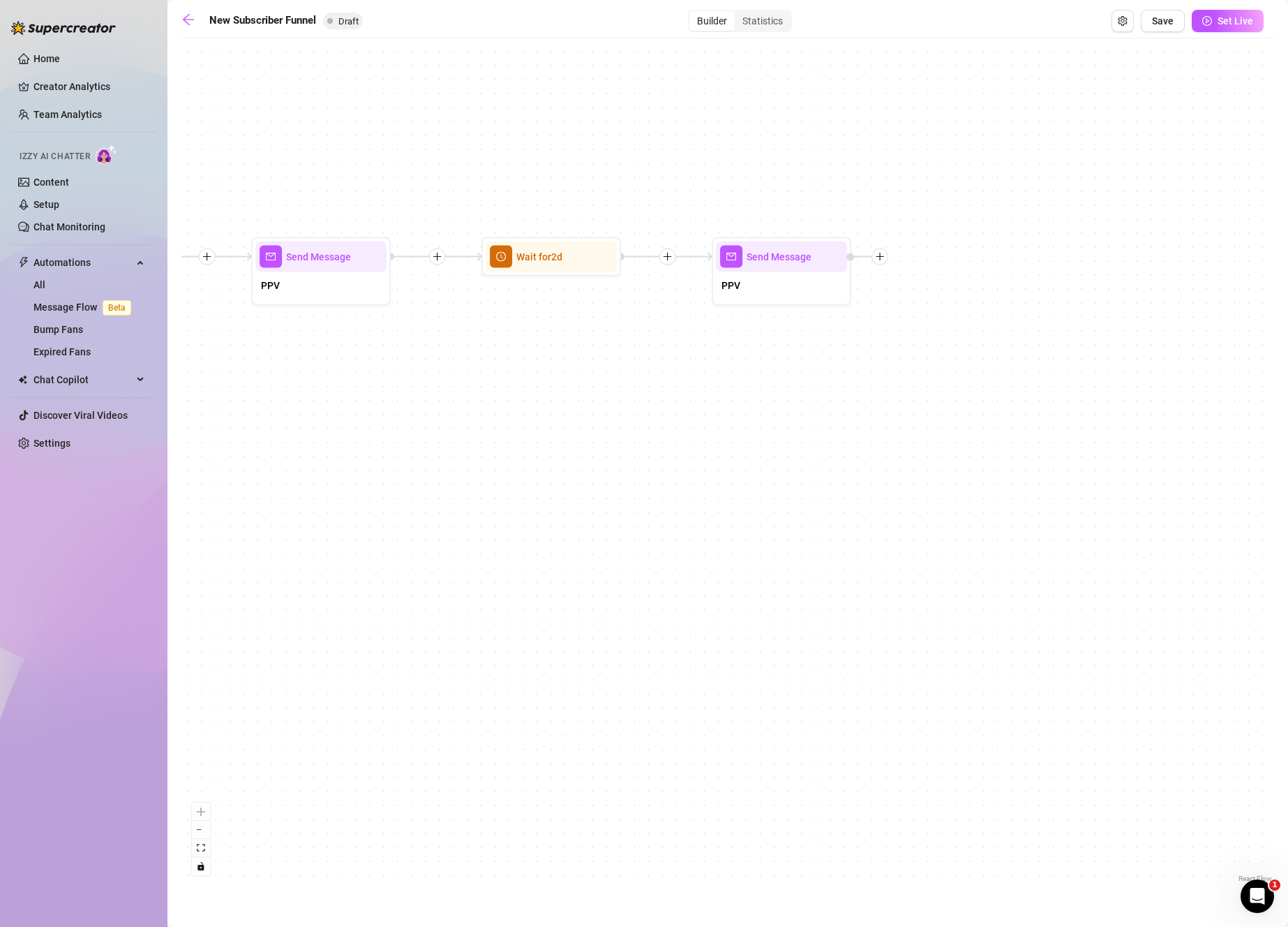
drag, startPoint x: 557, startPoint y: 393, endPoint x: 1200, endPoint y: 377, distance: 643.2
click at [1200, 377] on div "If True If True If False If False Merge Merge Send Message PPV Wait for 2d Send…" at bounding box center [728, 465] width 1093 height 840
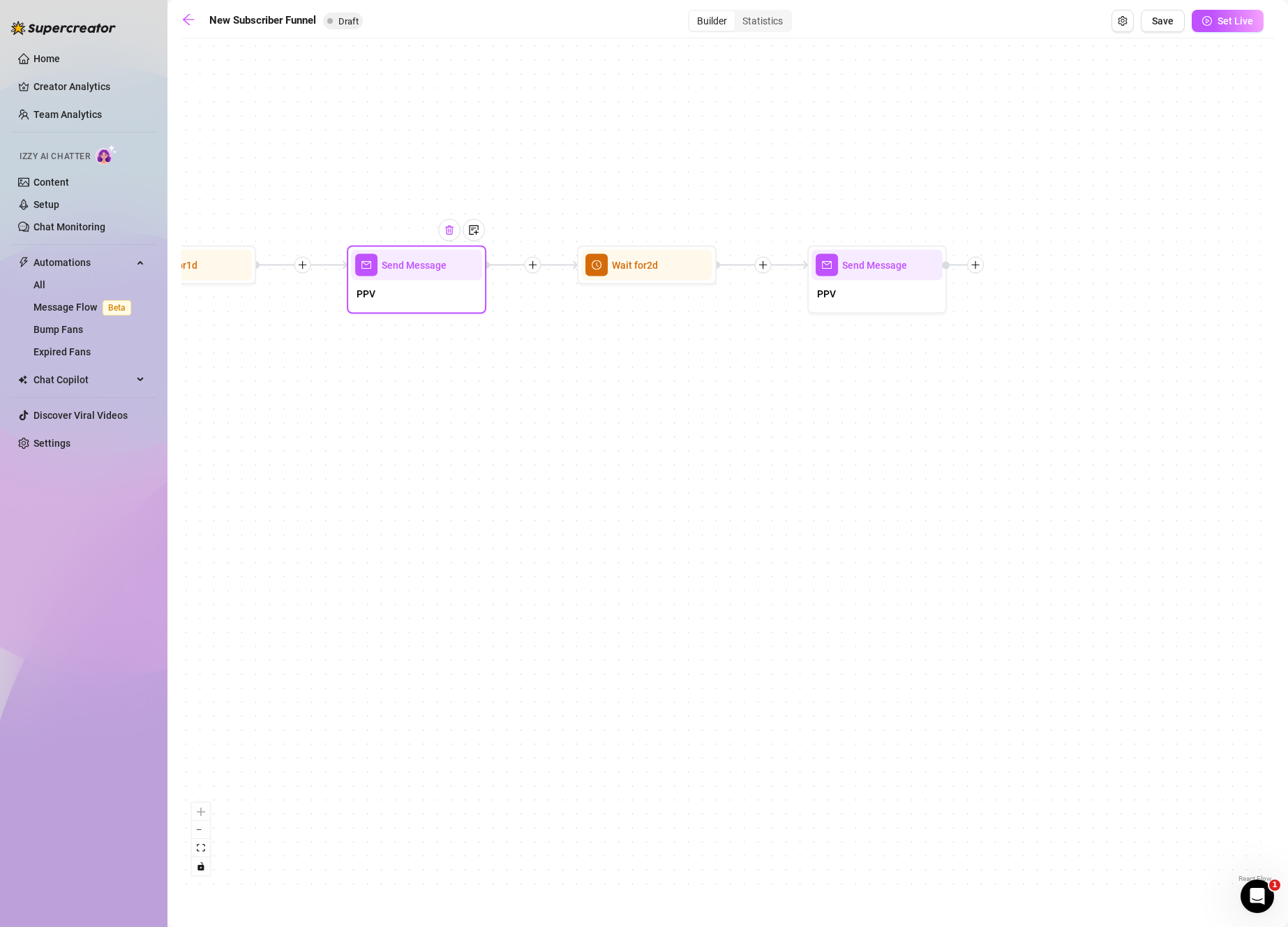
click at [445, 232] on img at bounding box center [449, 230] width 11 height 11
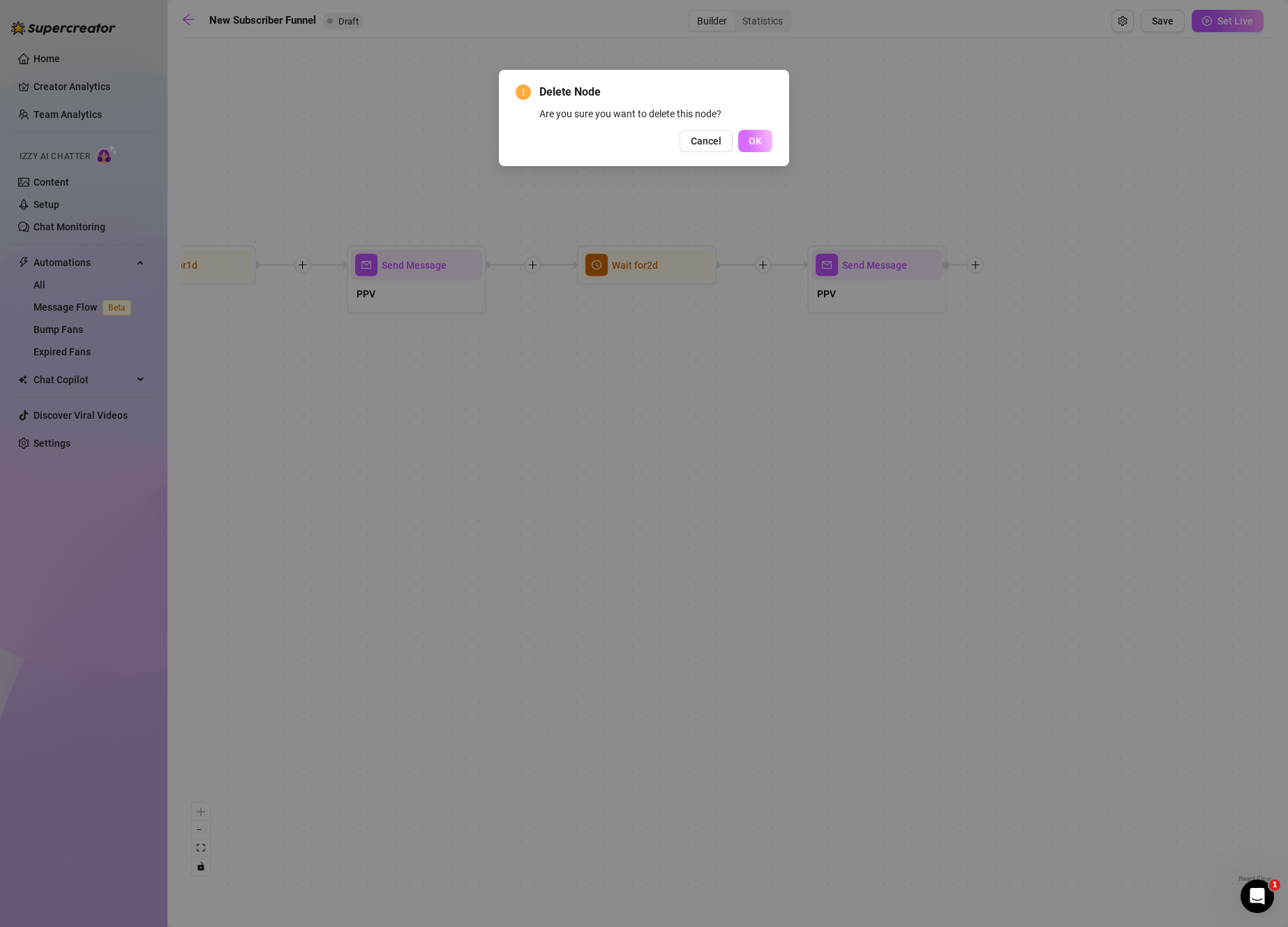
click at [748, 142] on span "OK" at bounding box center [755, 140] width 13 height 11
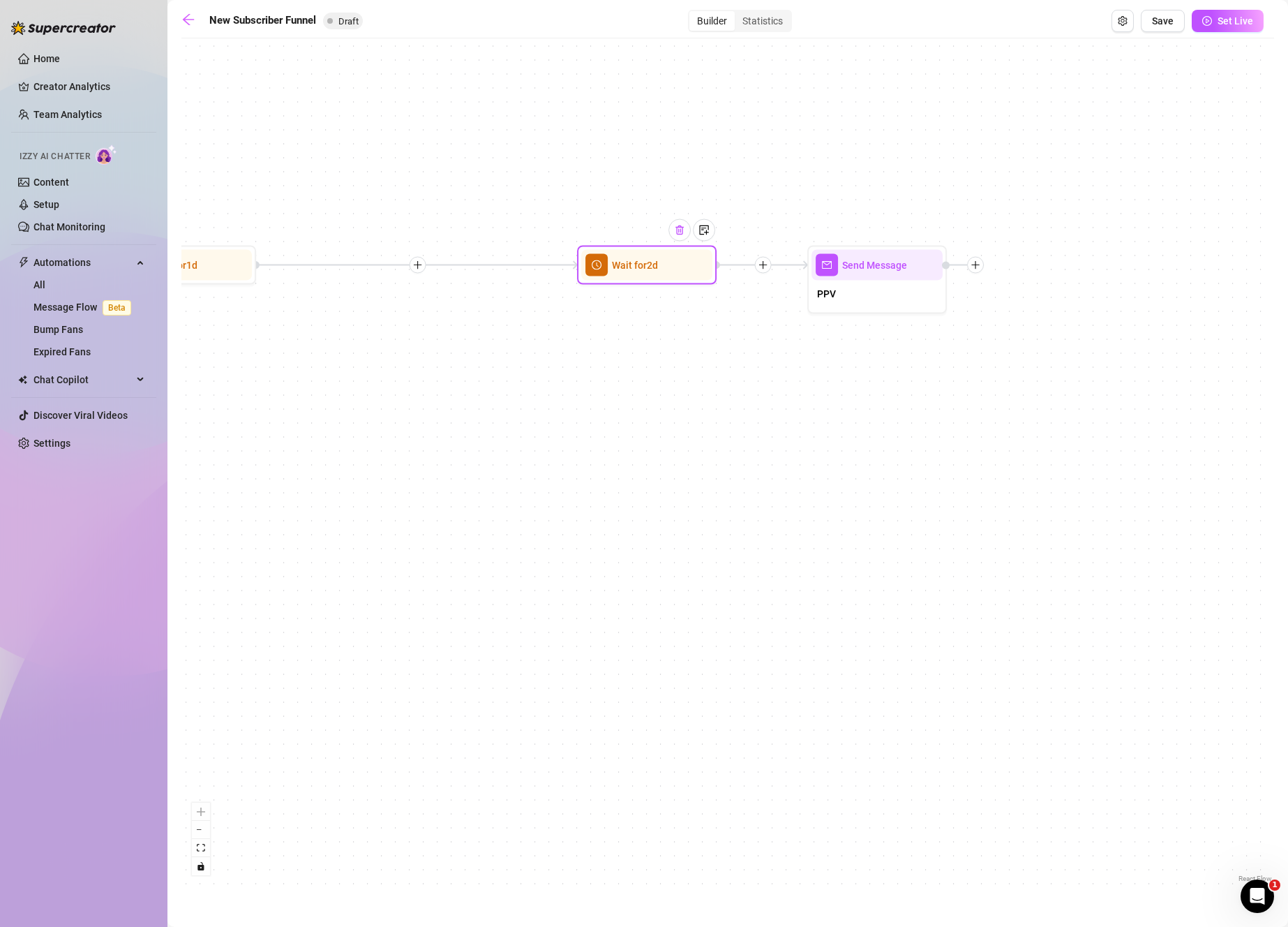
click at [682, 229] on img at bounding box center [679, 230] width 11 height 11
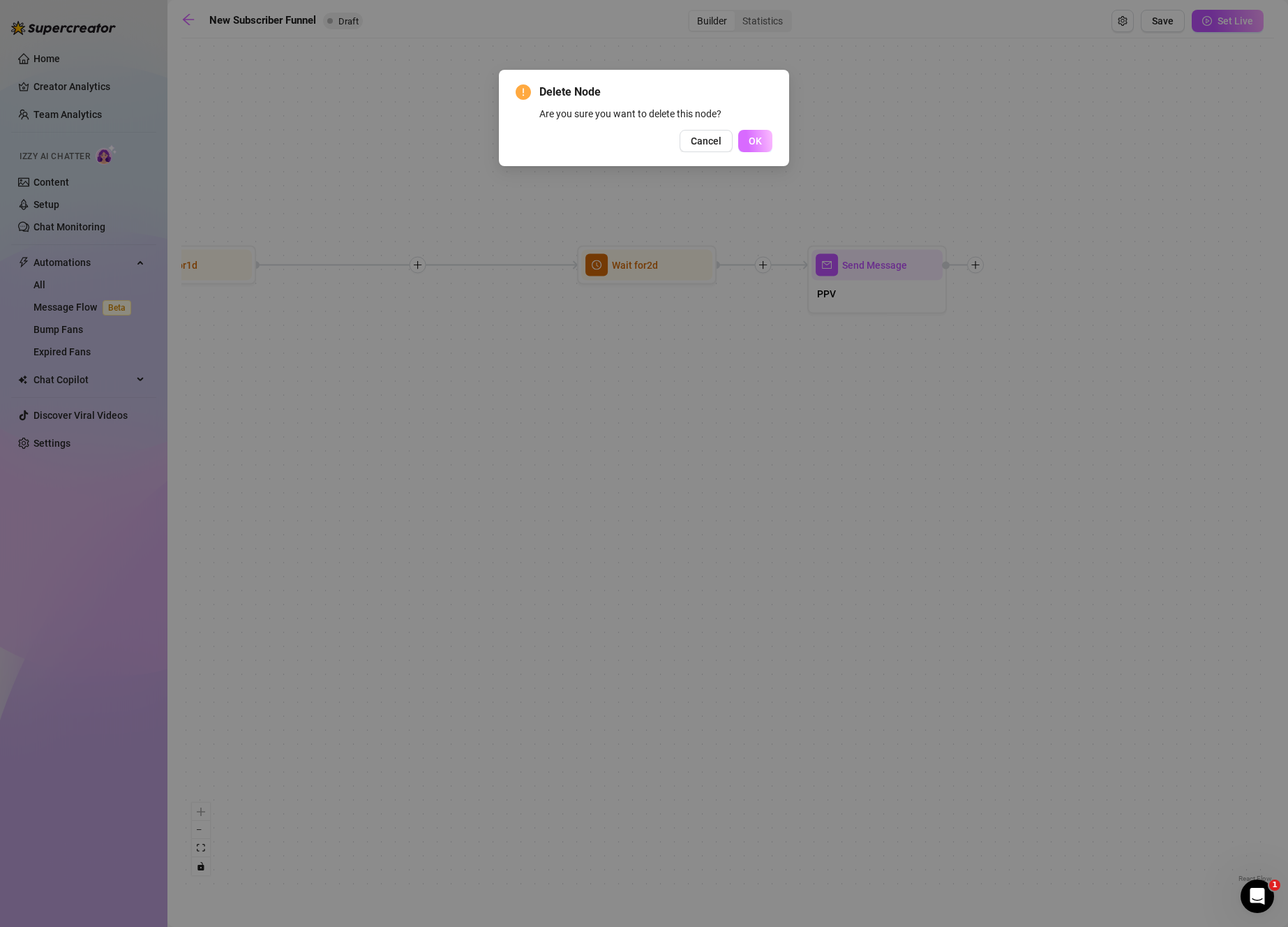
click at [739, 142] on button "OK" at bounding box center [755, 141] width 34 height 22
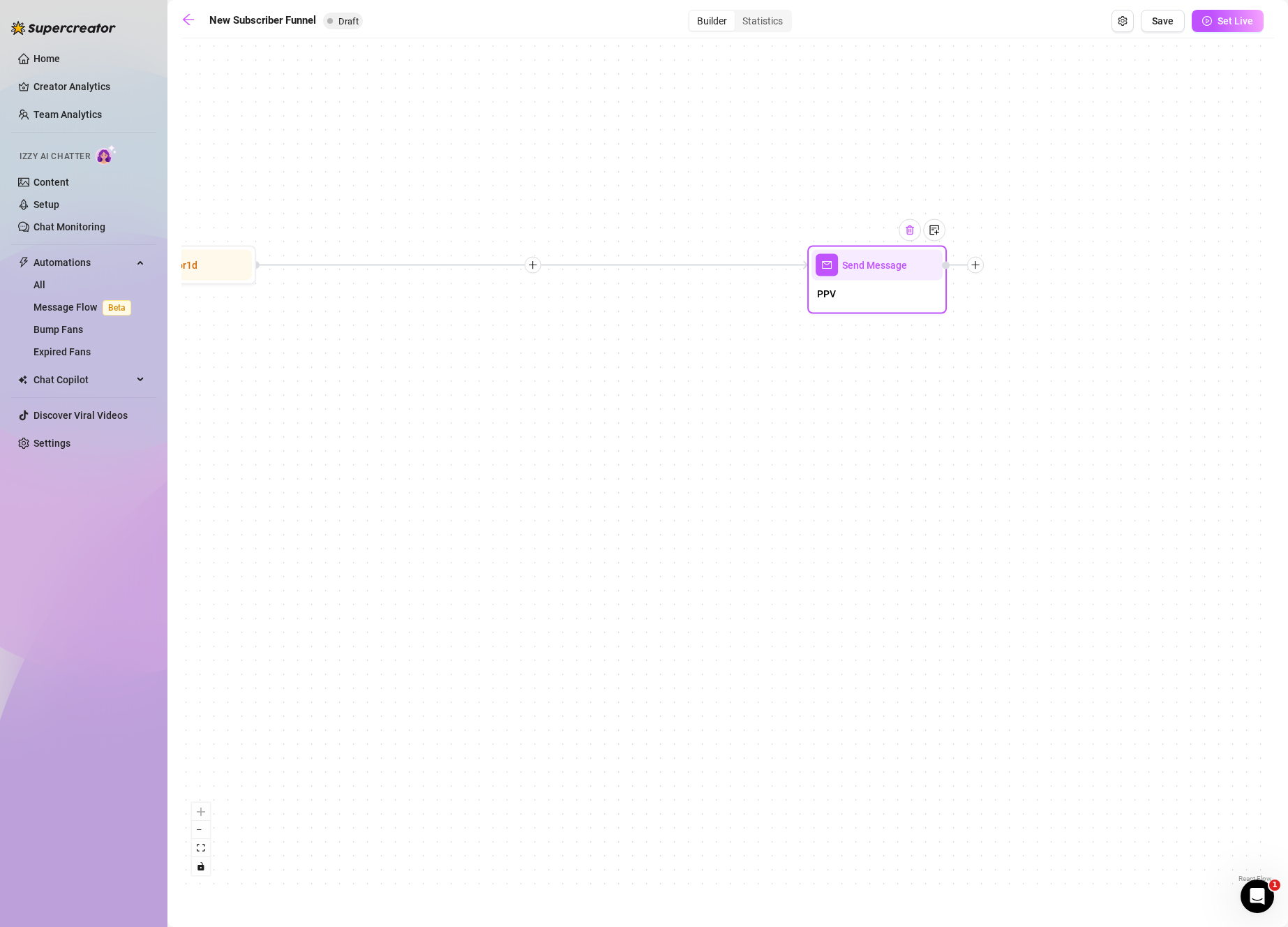
click at [913, 235] on div at bounding box center [910, 230] width 22 height 22
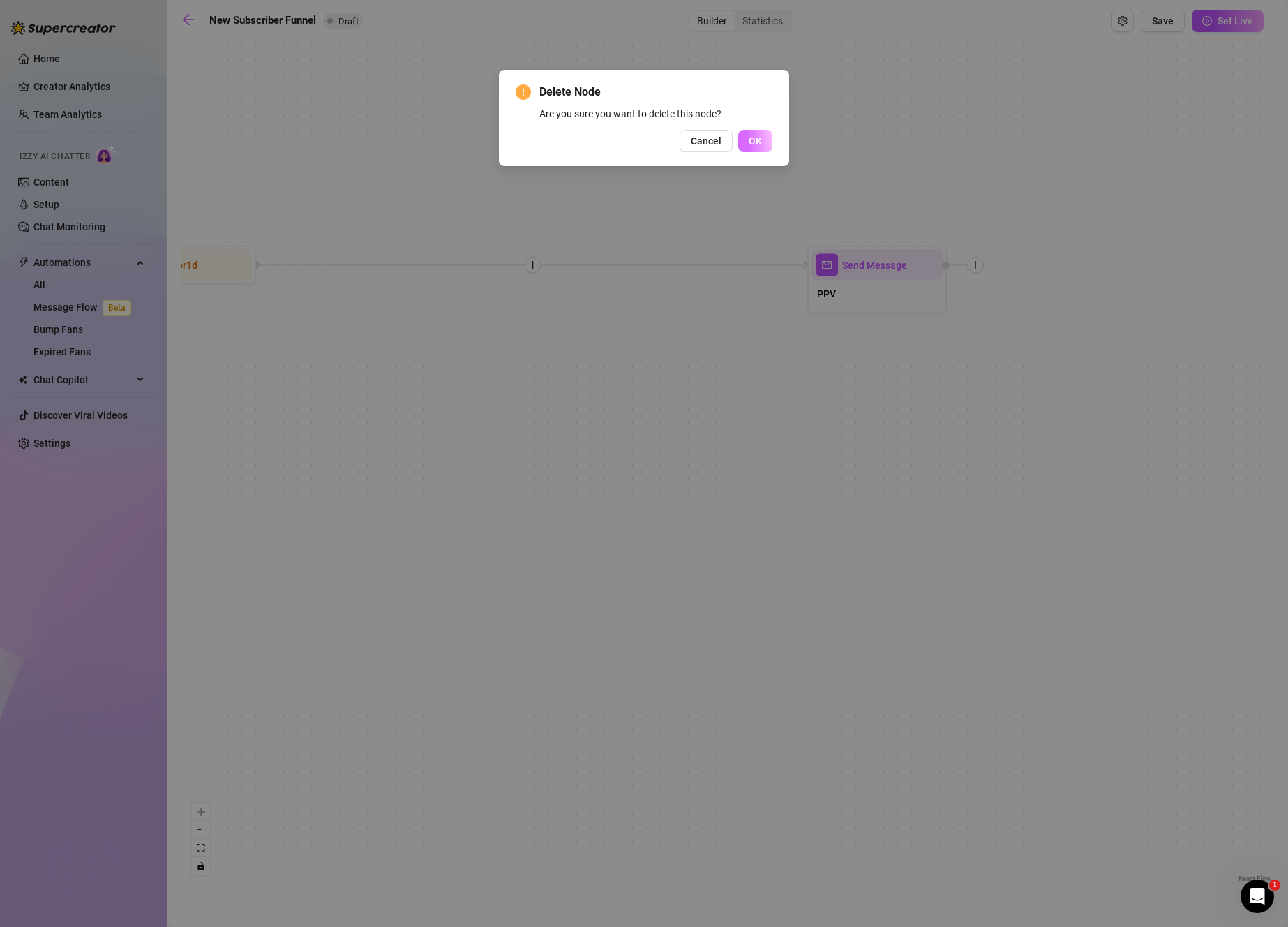
click at [756, 142] on span "OK" at bounding box center [755, 140] width 13 height 11
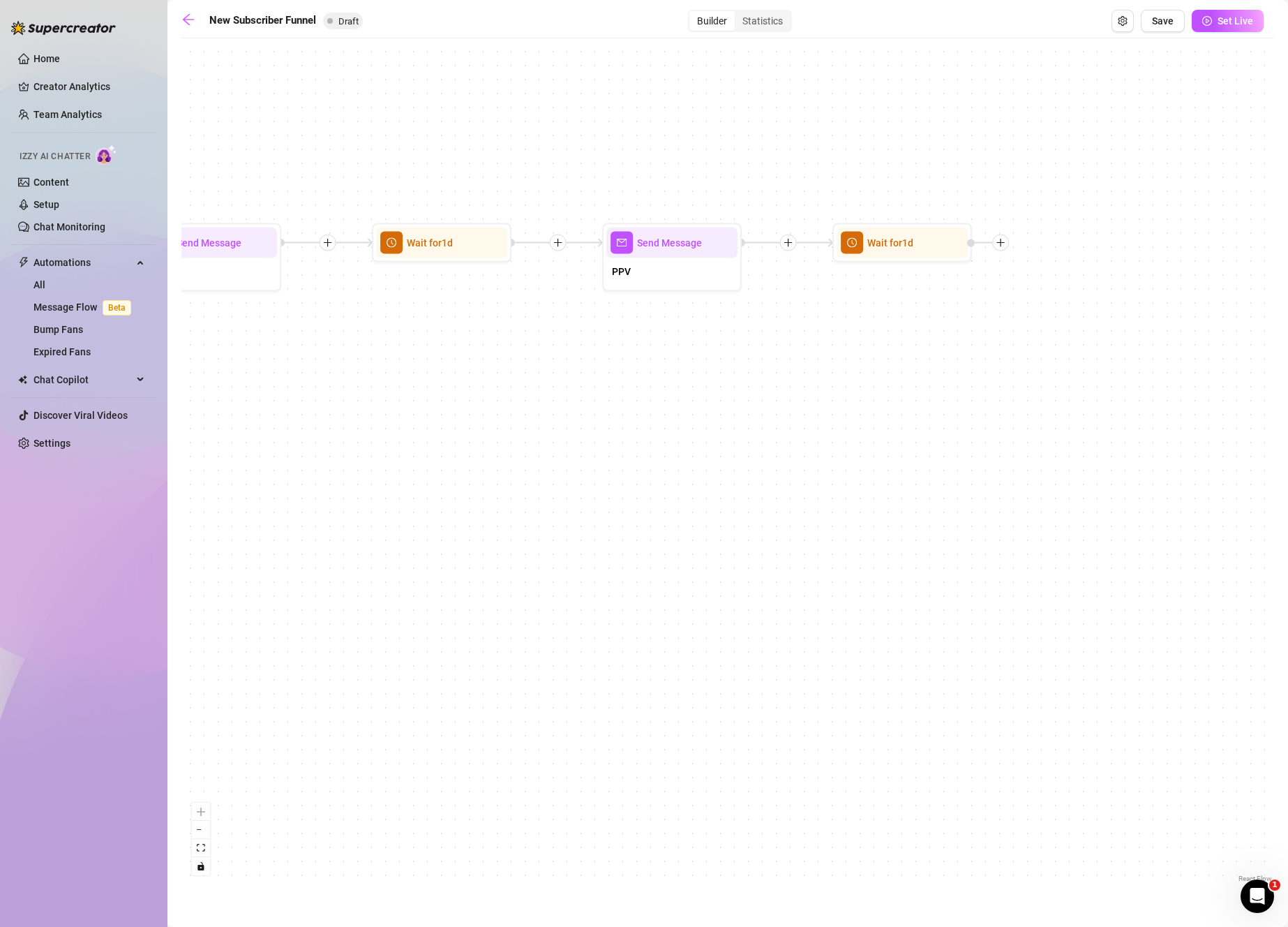
drag, startPoint x: 612, startPoint y: 329, endPoint x: 1309, endPoint y: 325, distance: 697.0
click at [1287, 325] on html "Home Creator Analytics Team Analytics Izzy AI Chatter Content Setup Chat Monito…" at bounding box center [644, 463] width 1288 height 927
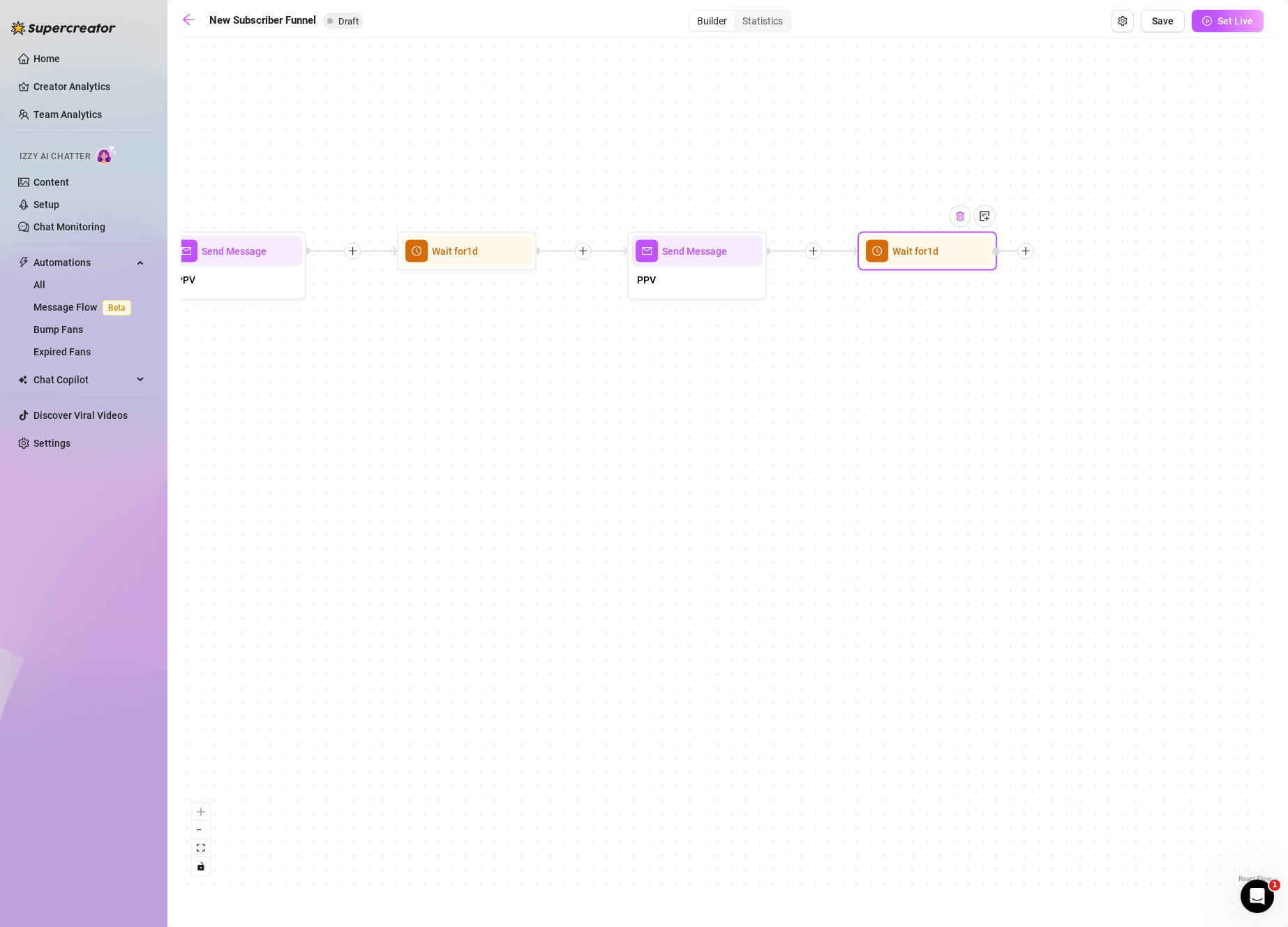
click at [965, 214] on img at bounding box center [959, 216] width 11 height 11
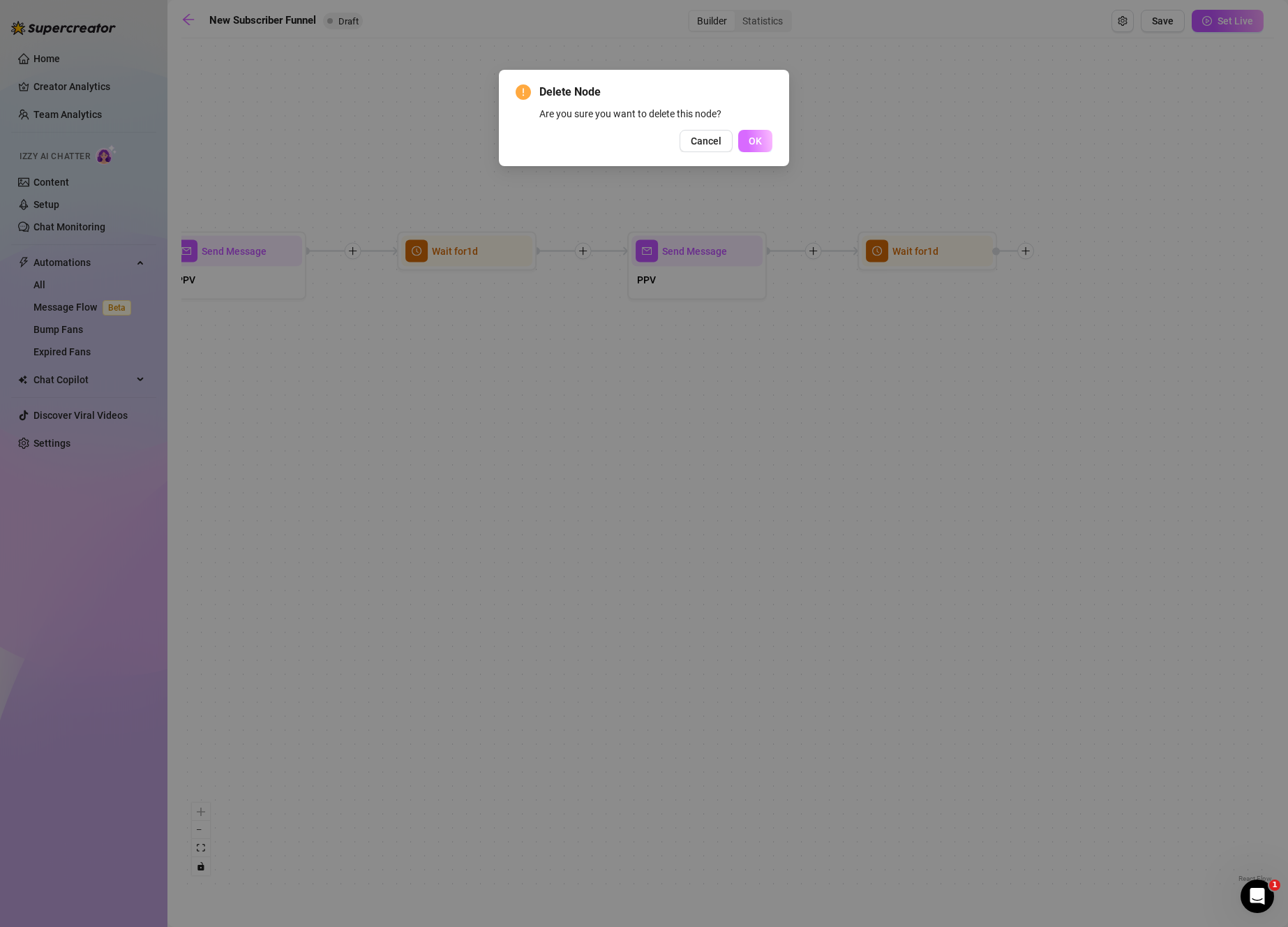
click at [756, 151] on button "OK" at bounding box center [755, 141] width 34 height 22
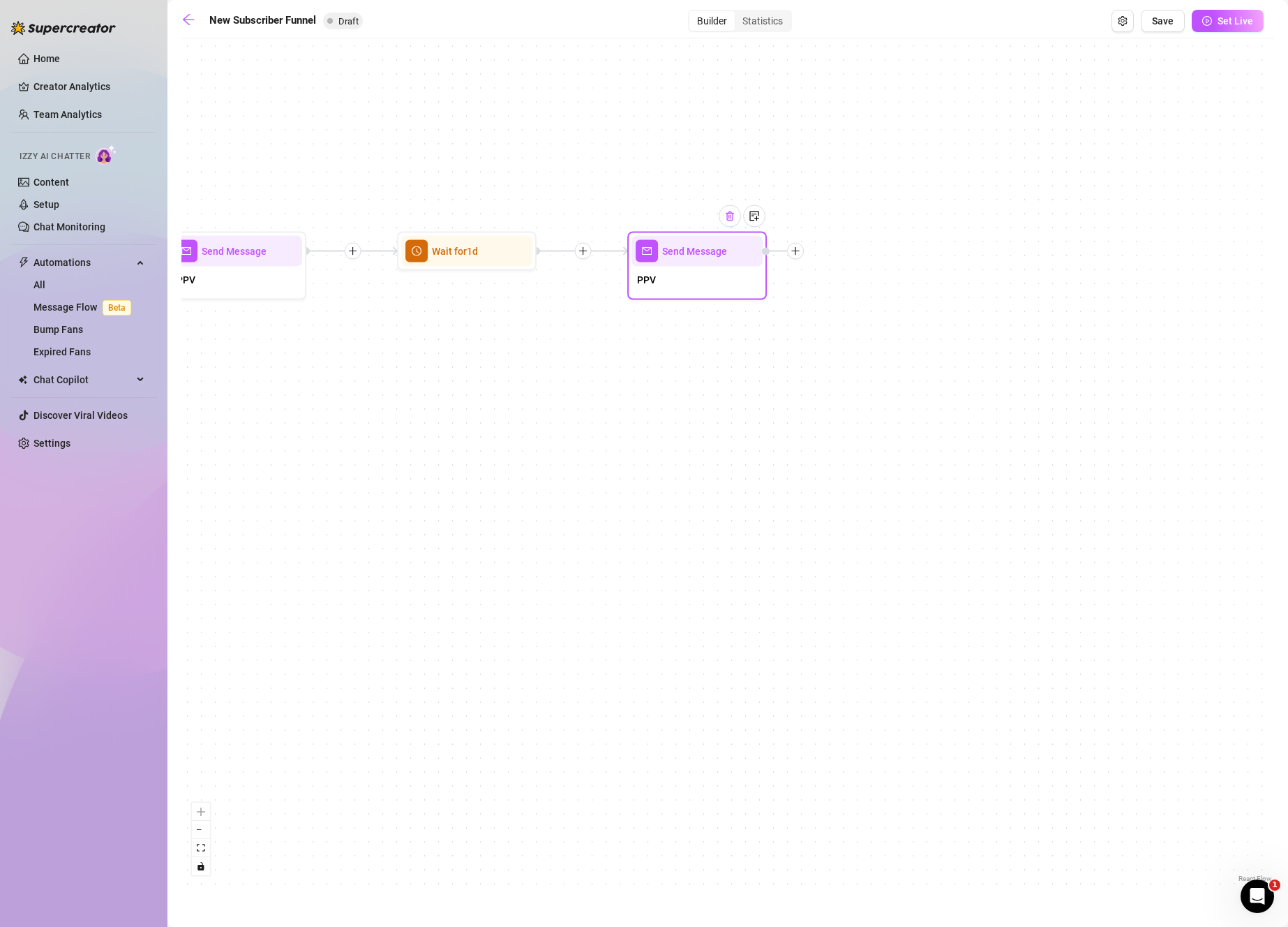
click at [731, 222] on div at bounding box center [730, 216] width 22 height 22
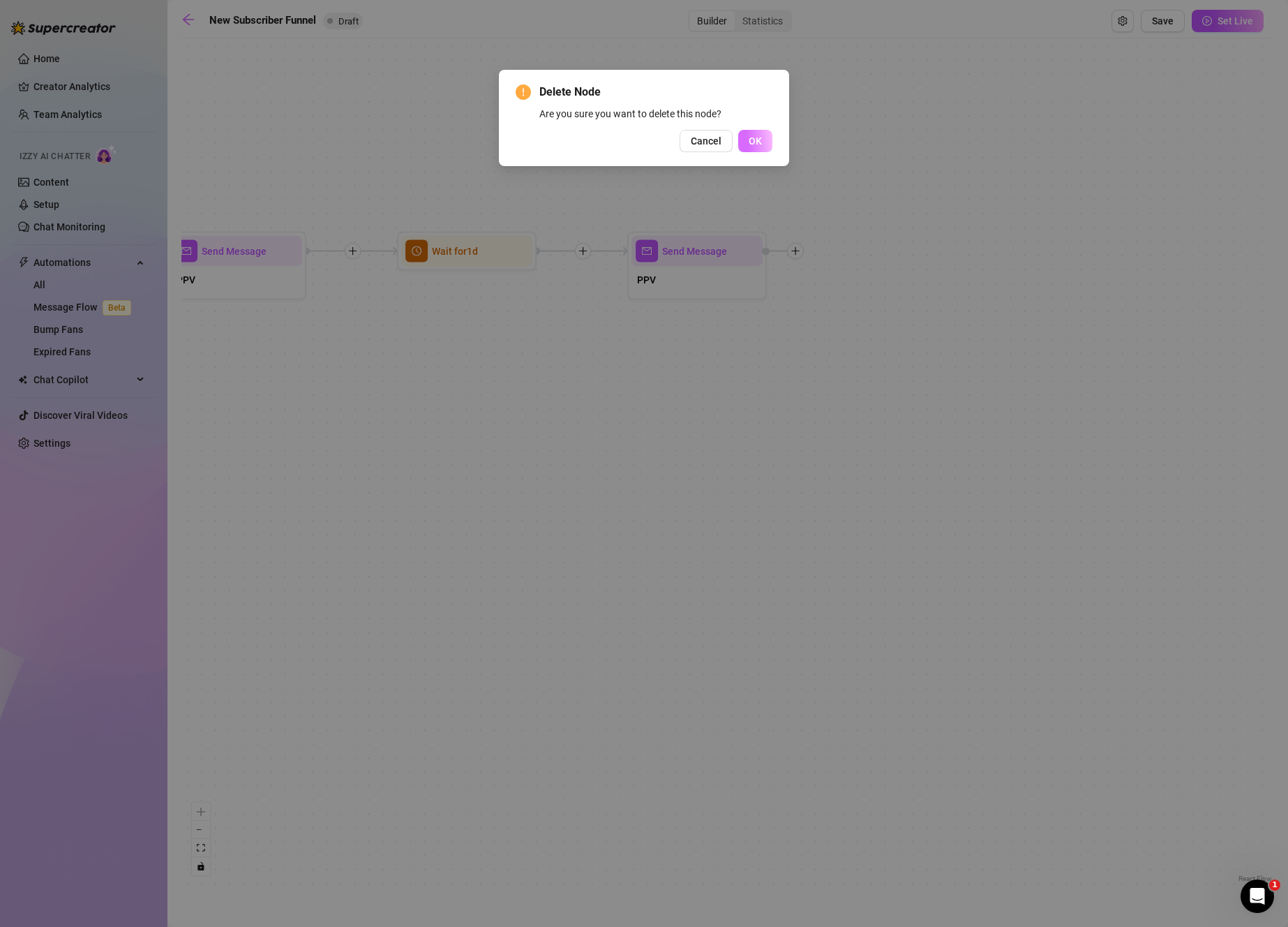
click at [757, 142] on span "OK" at bounding box center [755, 140] width 13 height 11
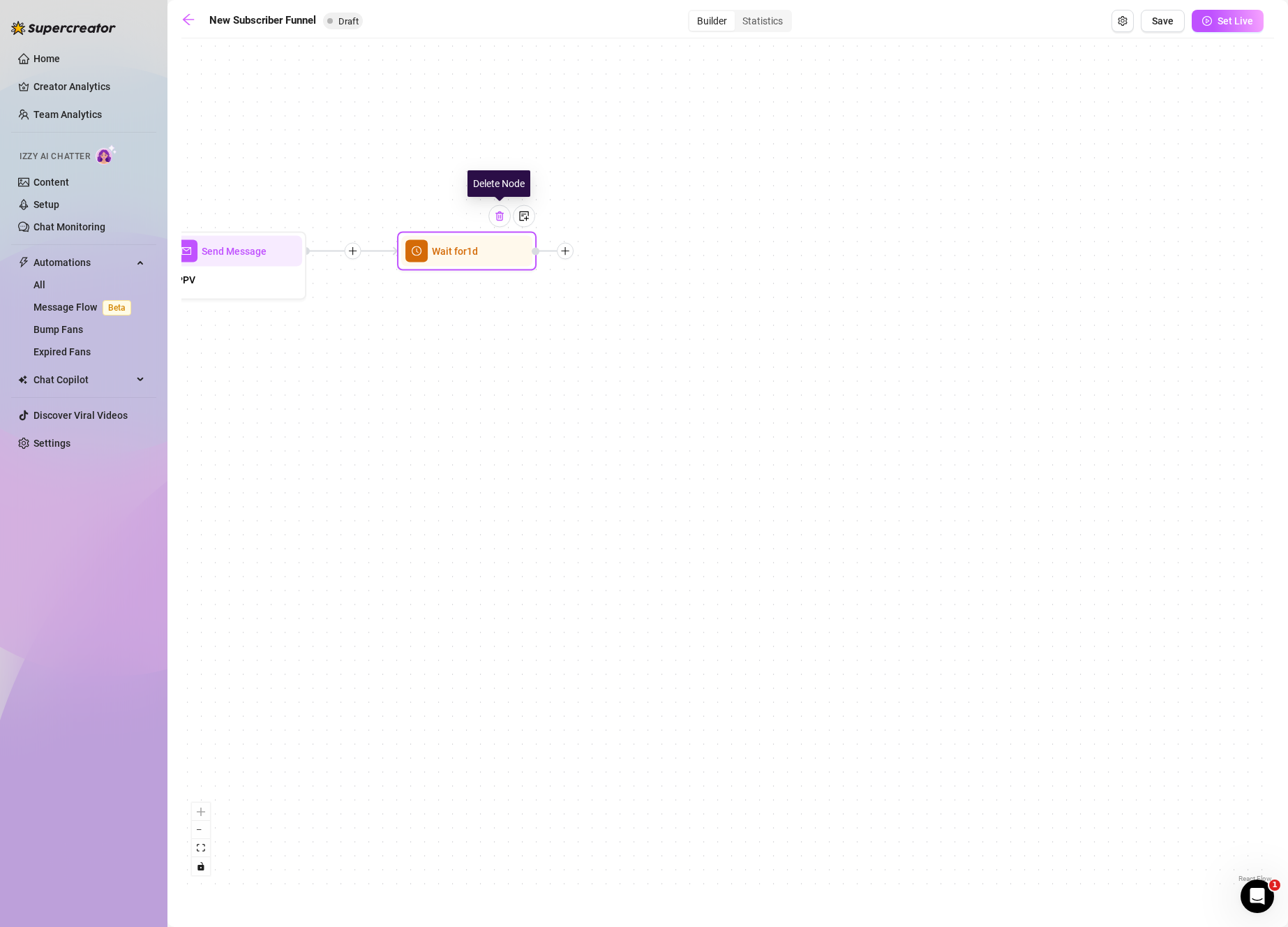
click at [502, 222] on div at bounding box center [499, 216] width 22 height 22
click at [498, 218] on img at bounding box center [499, 216] width 11 height 11
click at [499, 220] on img at bounding box center [499, 216] width 11 height 11
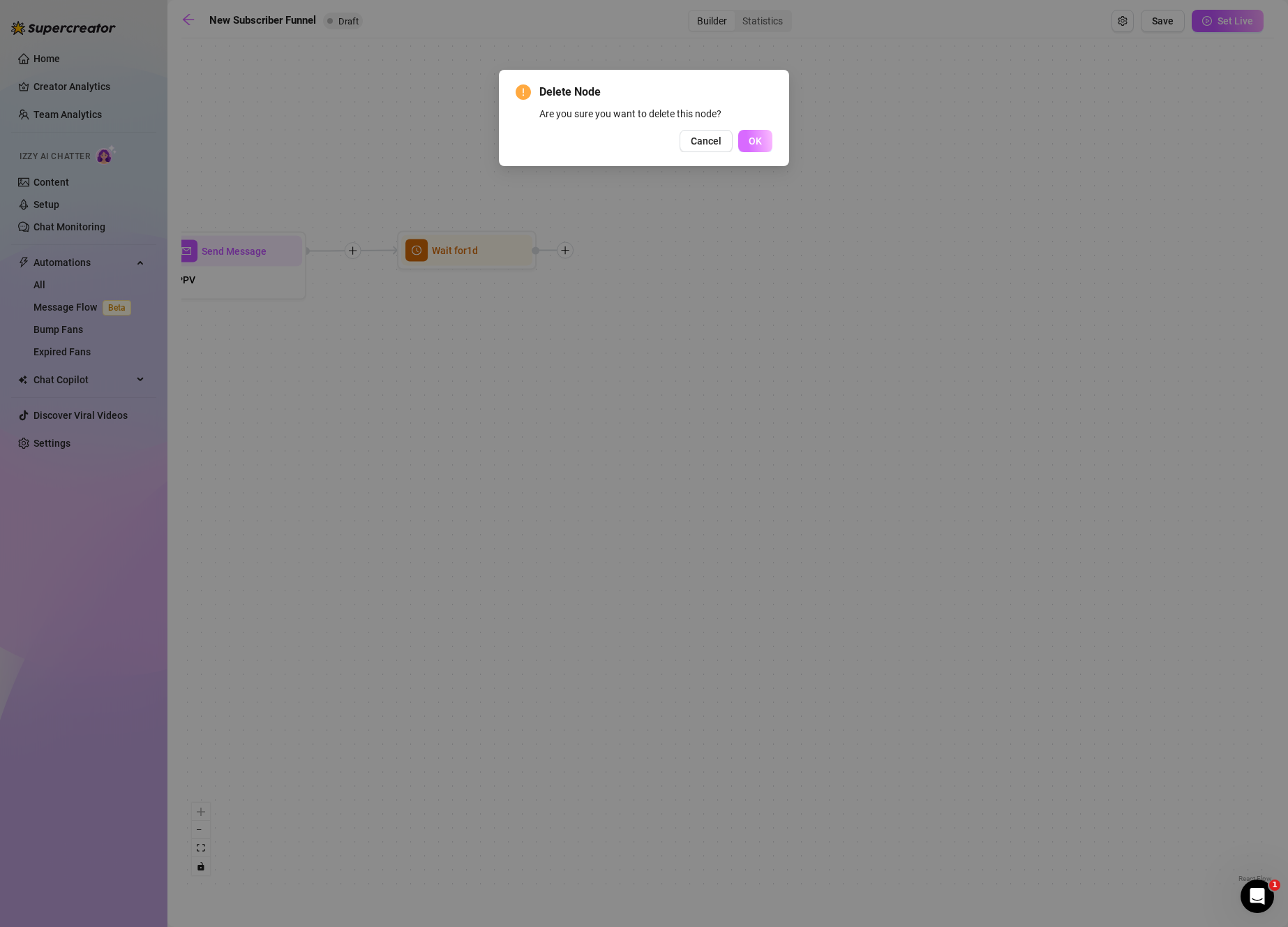
click at [755, 139] on span "OK" at bounding box center [755, 140] width 13 height 11
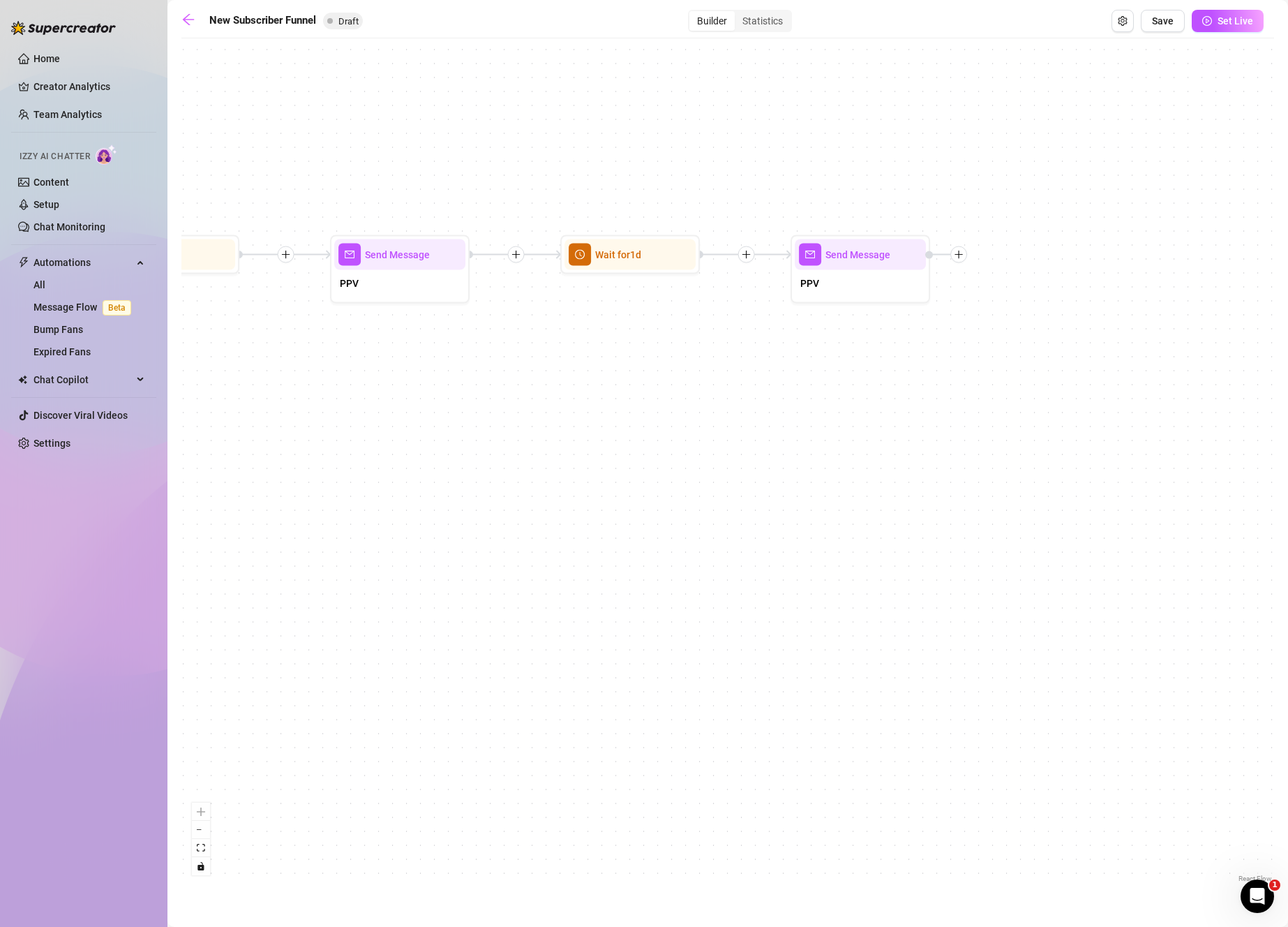
drag, startPoint x: 392, startPoint y: 400, endPoint x: 995, endPoint y: 403, distance: 603.0
click at [995, 403] on div "If True If True If False If False Merge Merge Send Message PPV Wait for 1d Send…" at bounding box center [728, 465] width 1093 height 840
click at [897, 220] on img at bounding box center [893, 219] width 11 height 11
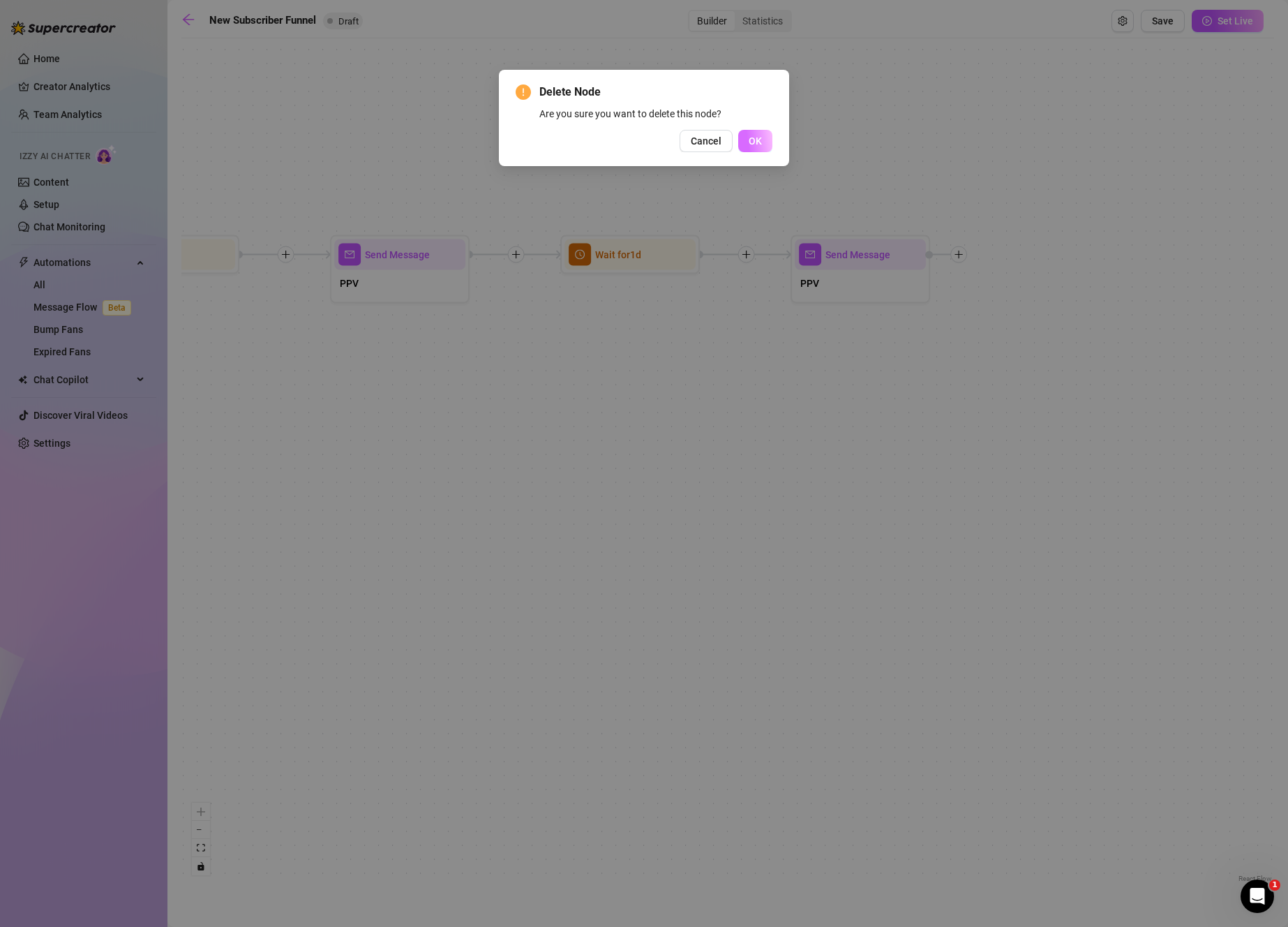
click at [757, 148] on button "OK" at bounding box center [755, 141] width 34 height 22
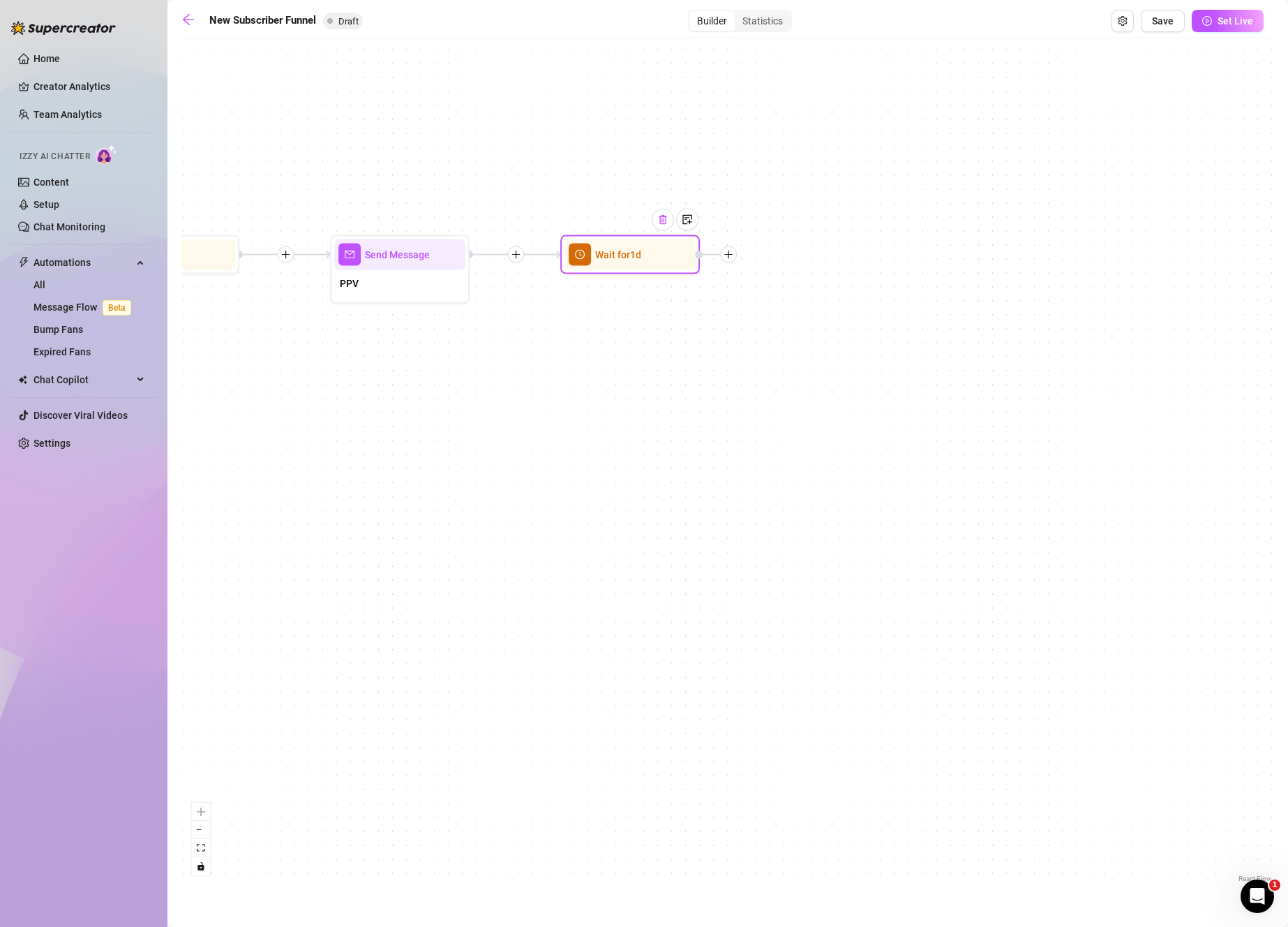
click at [665, 224] on img at bounding box center [662, 219] width 11 height 11
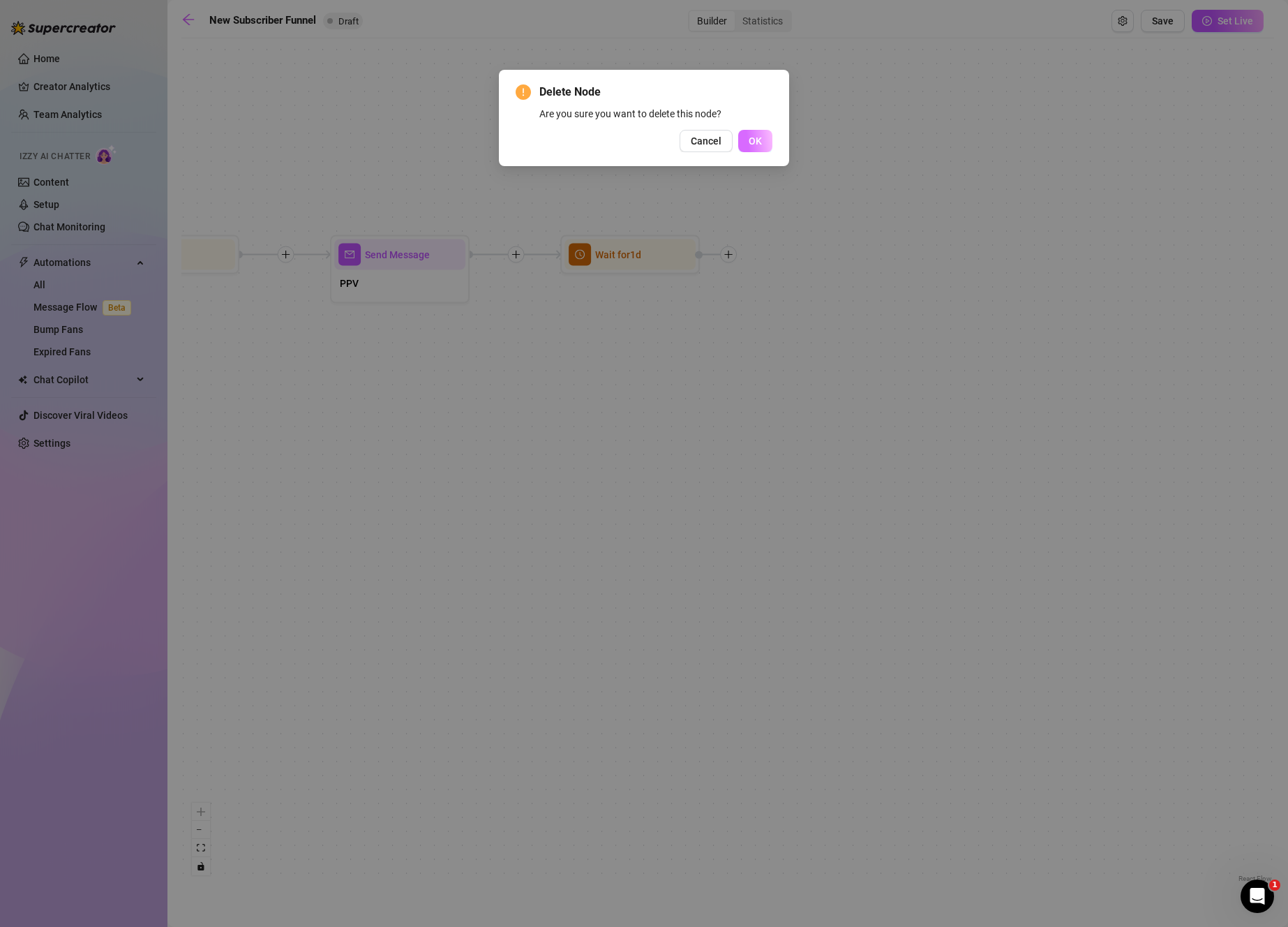
click at [755, 145] on span "OK" at bounding box center [755, 140] width 13 height 11
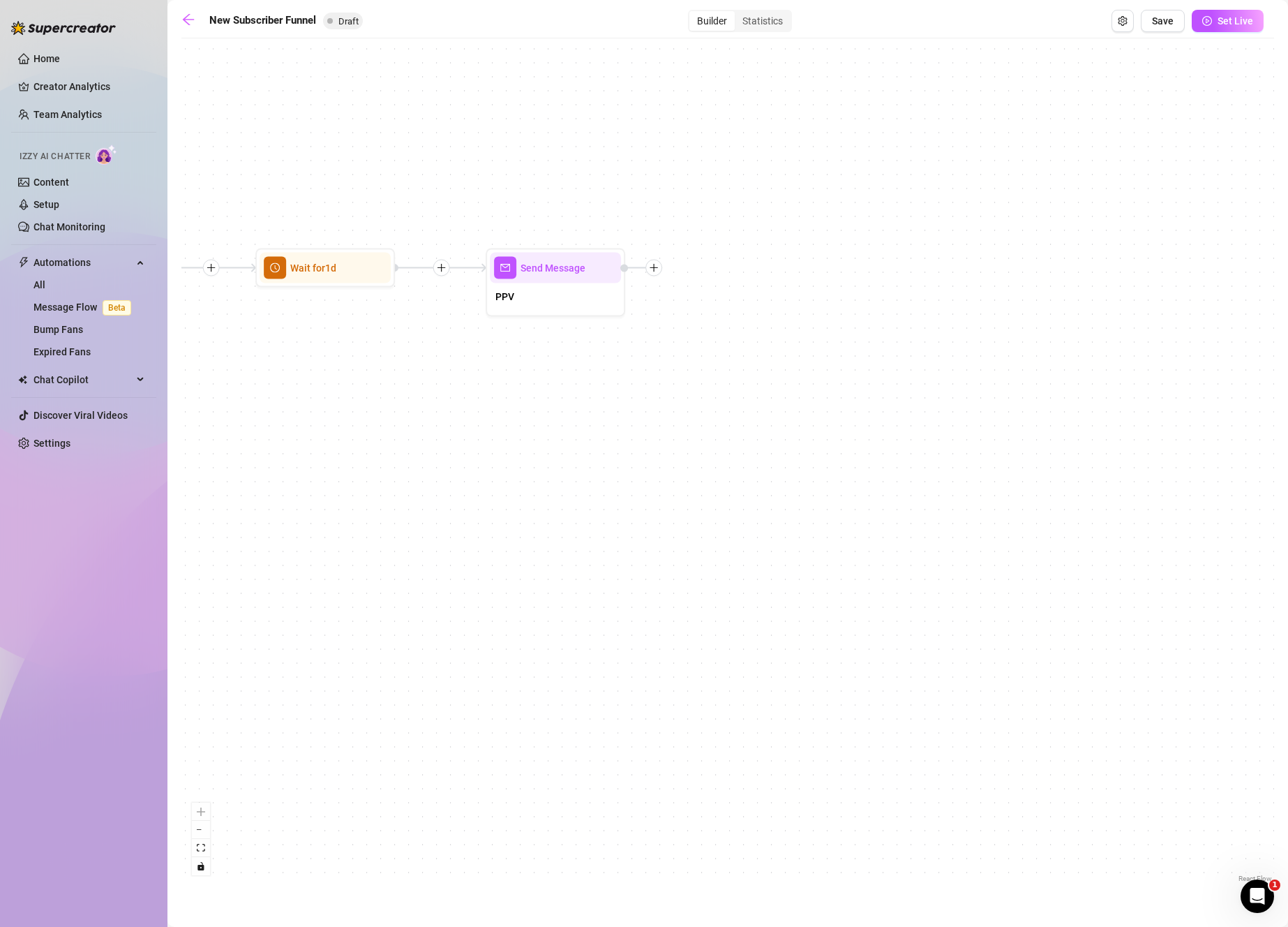
drag, startPoint x: 472, startPoint y: 330, endPoint x: 821, endPoint y: 364, distance: 350.7
click at [821, 364] on div "If True If True If False If False Merge Merge Send Message PPV Send Message Fol…" at bounding box center [728, 465] width 1093 height 840
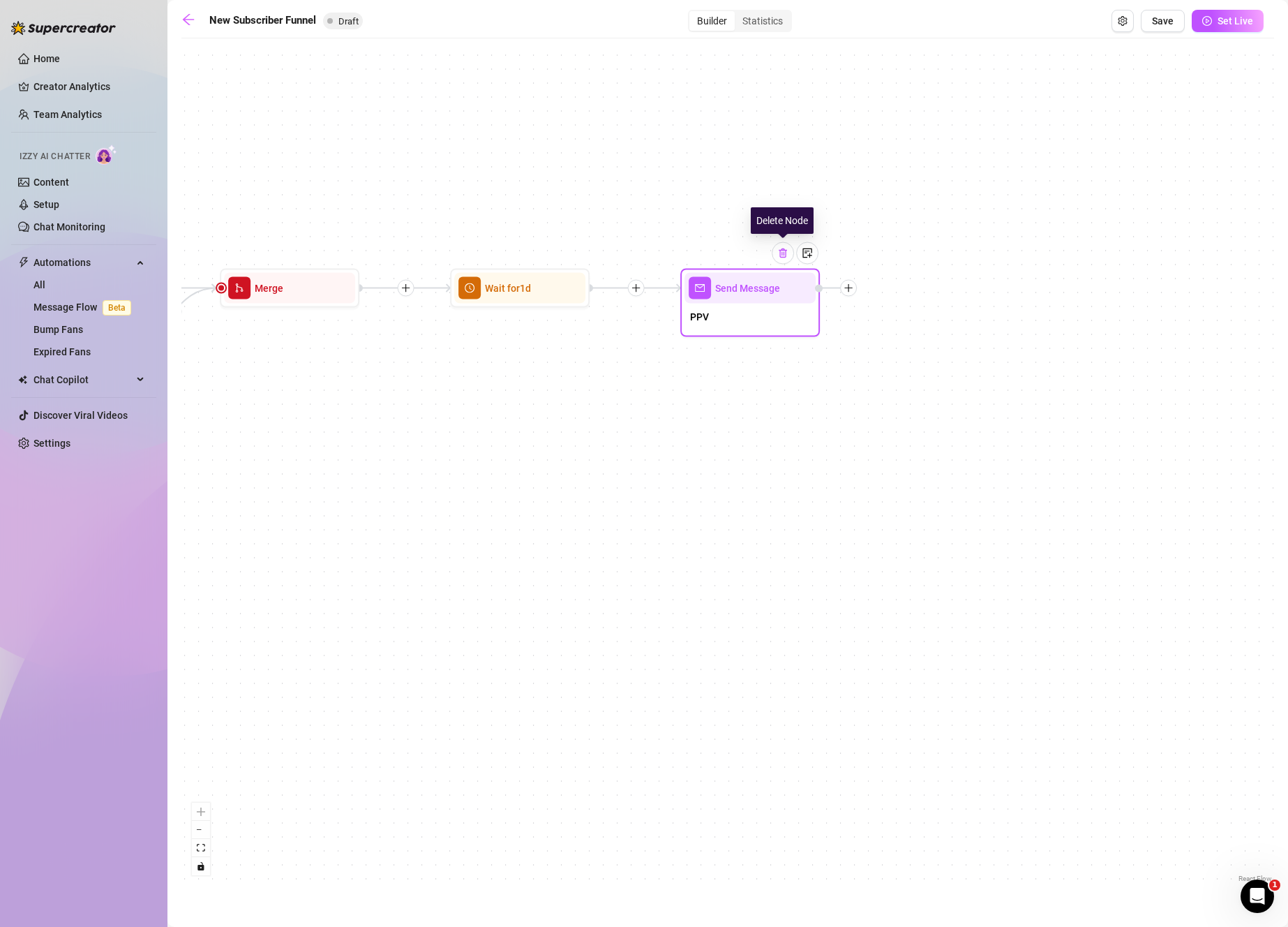
click at [784, 254] on img at bounding box center [783, 253] width 11 height 11
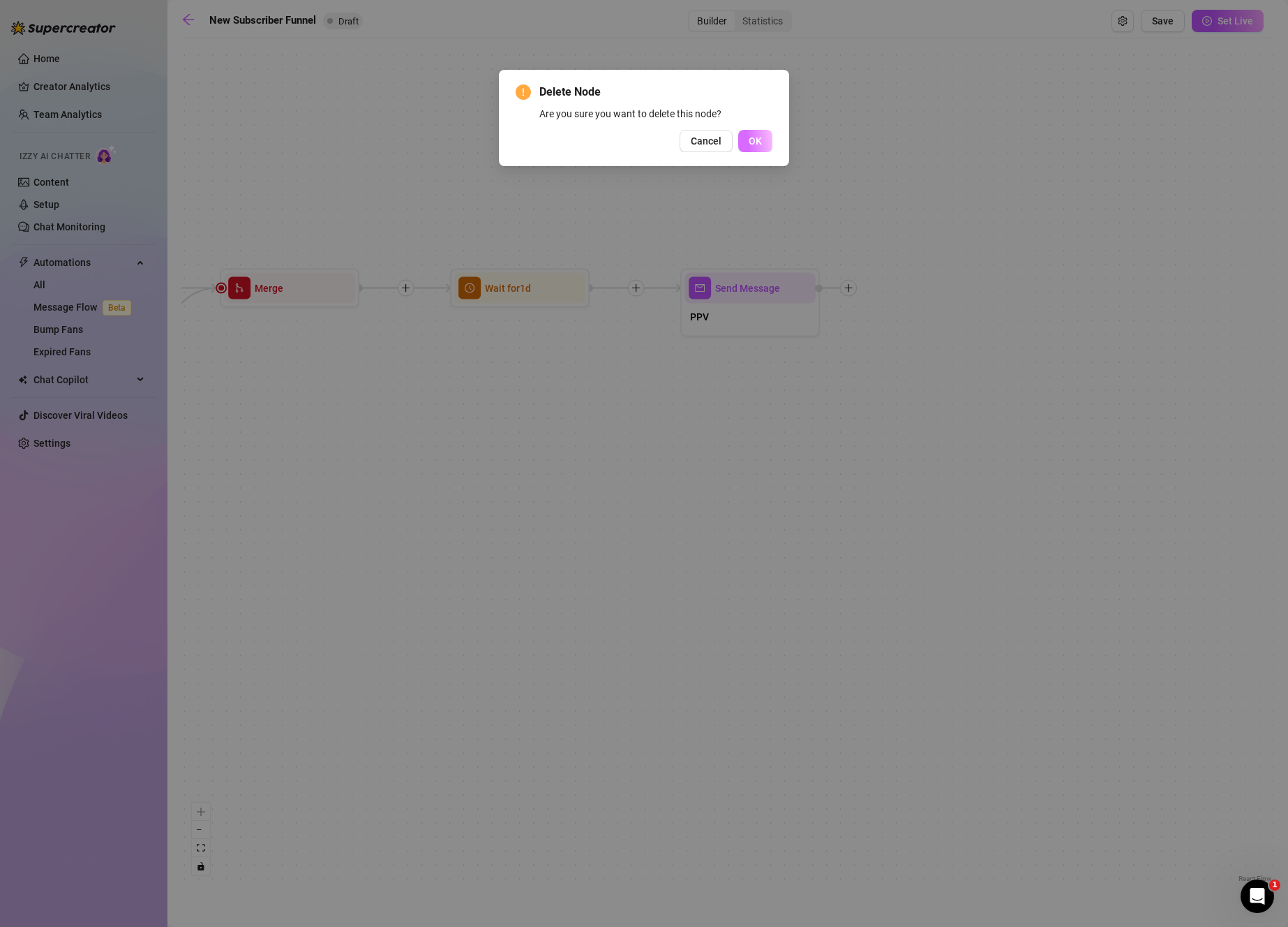
click at [760, 133] on button "OK" at bounding box center [755, 141] width 34 height 22
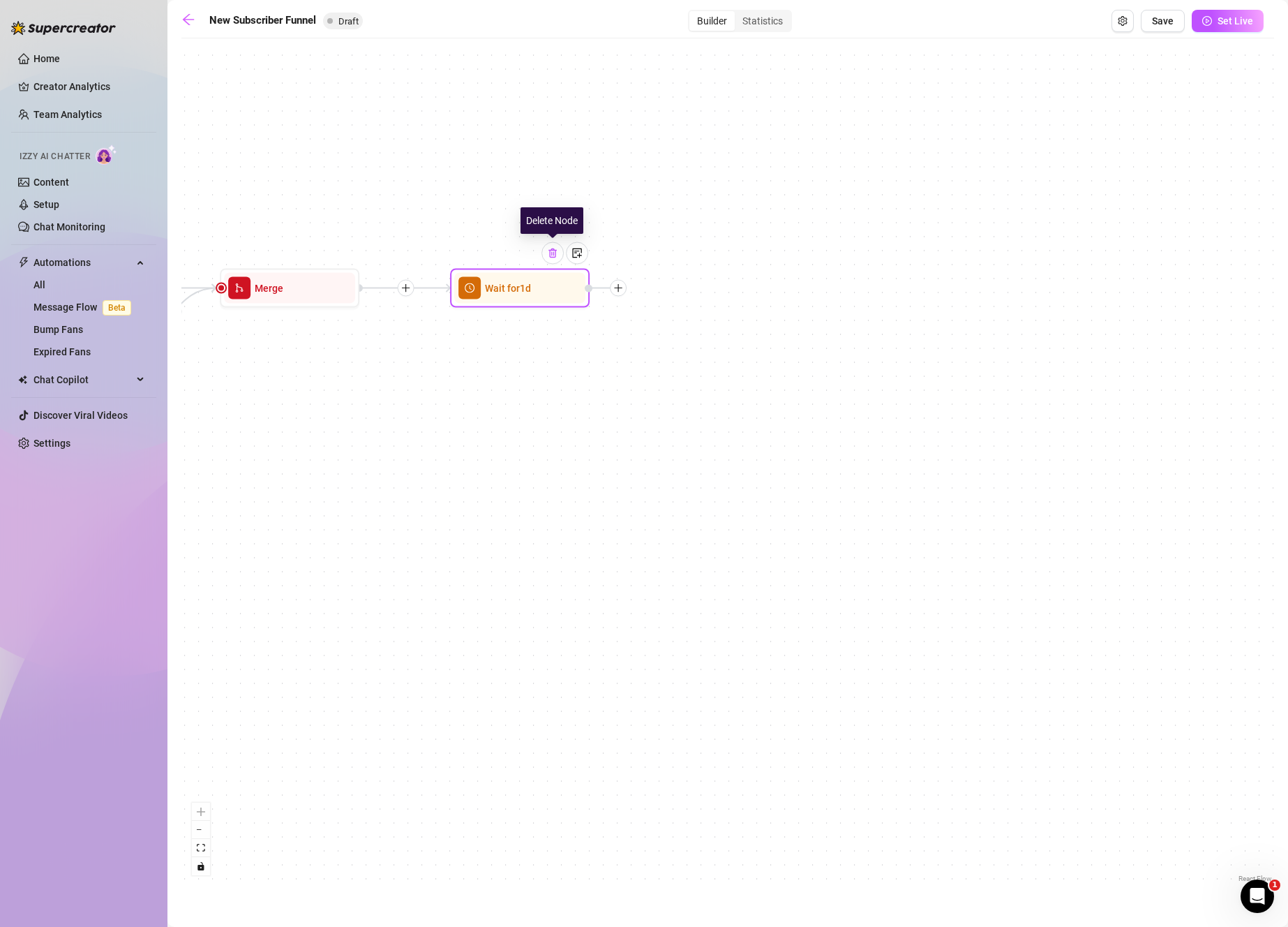
click at [556, 253] on img at bounding box center [552, 253] width 11 height 11
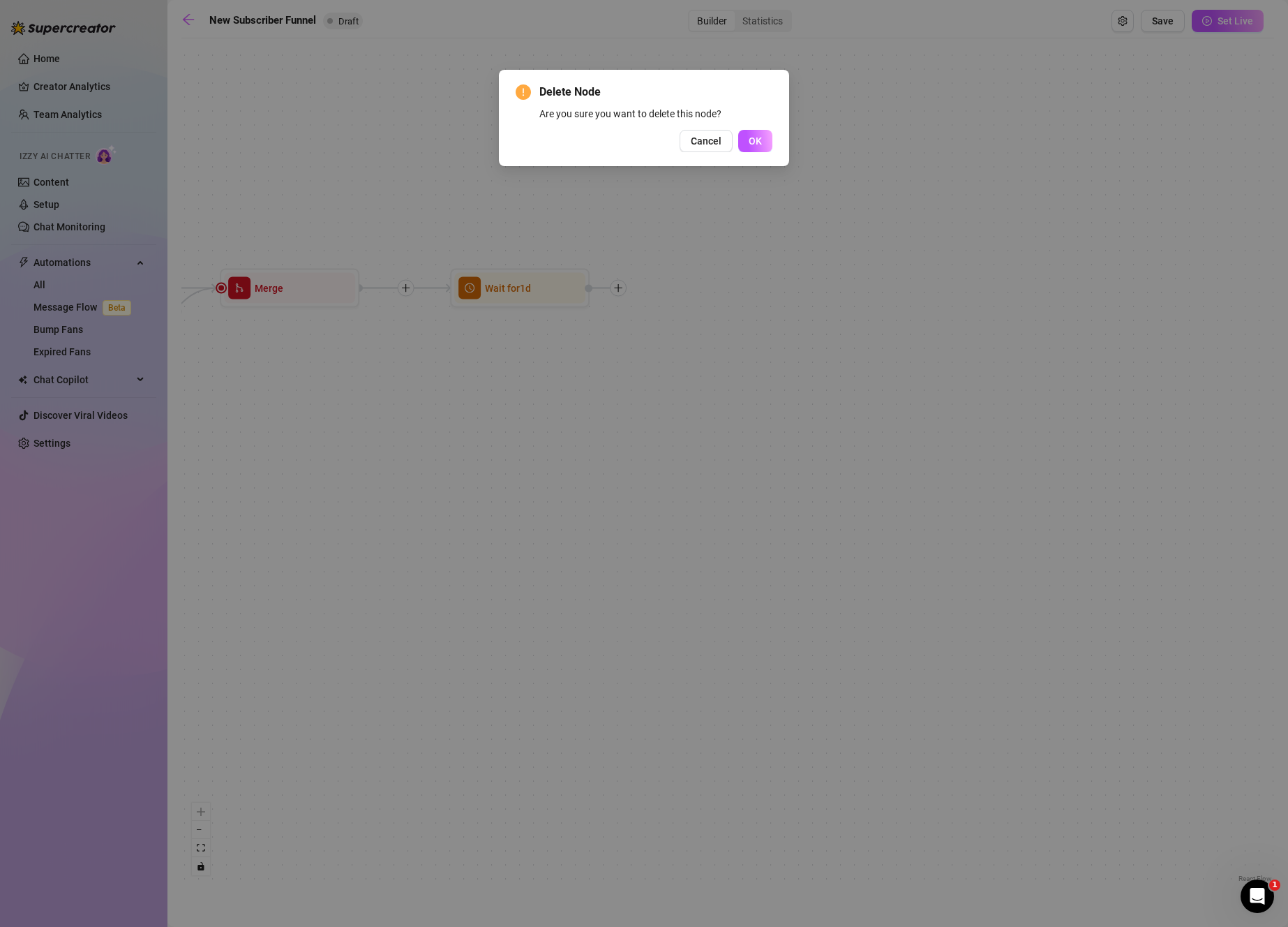
click at [766, 138] on button "OK" at bounding box center [755, 141] width 34 height 22
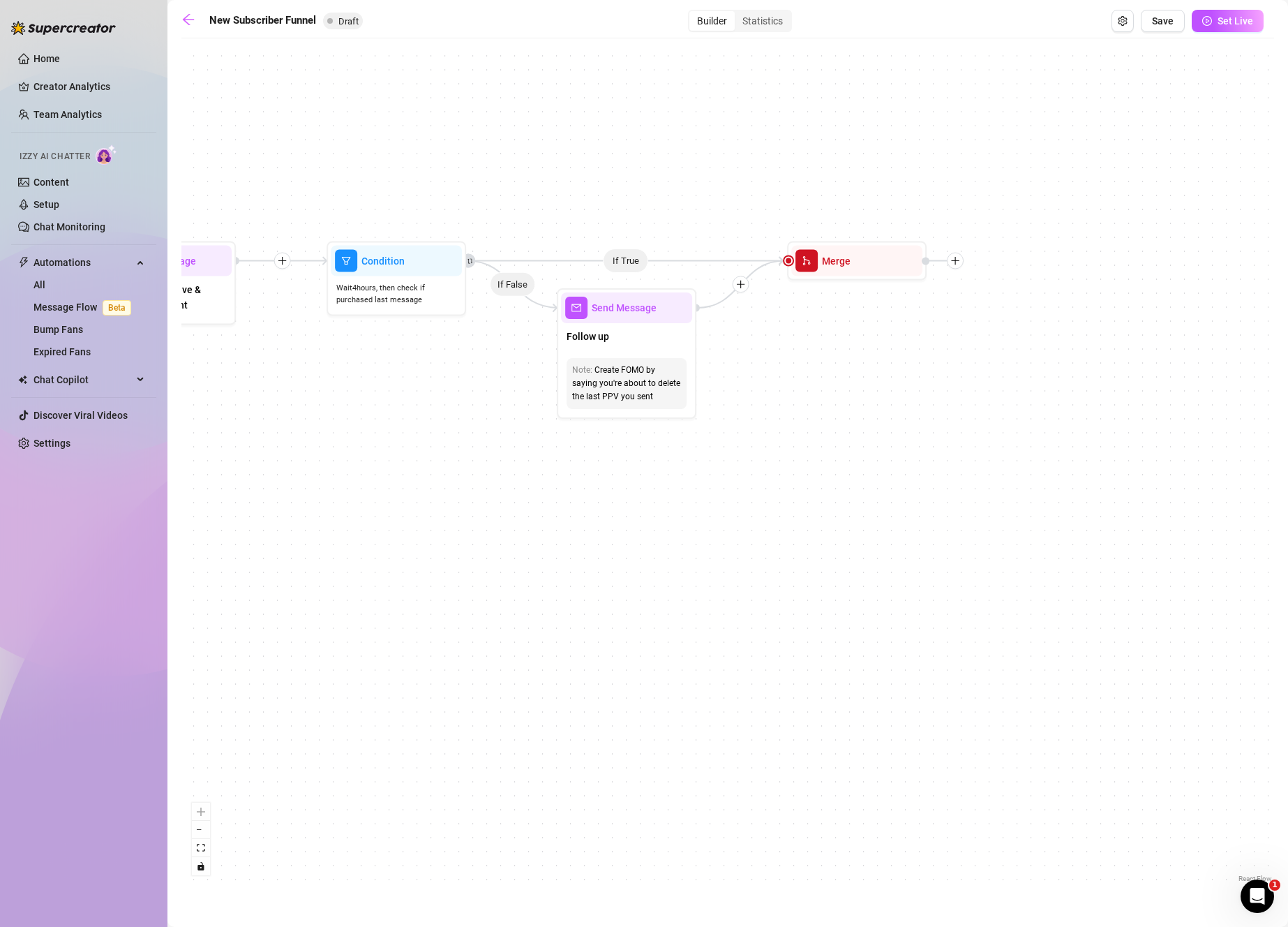
drag, startPoint x: 362, startPoint y: 561, endPoint x: 933, endPoint y: 535, distance: 571.6
click at [930, 536] on div "If True If True If False If False Merge Merge Send Message Follow up Note: Crea…" at bounding box center [728, 465] width 1093 height 840
click at [887, 230] on img at bounding box center [890, 227] width 11 height 11
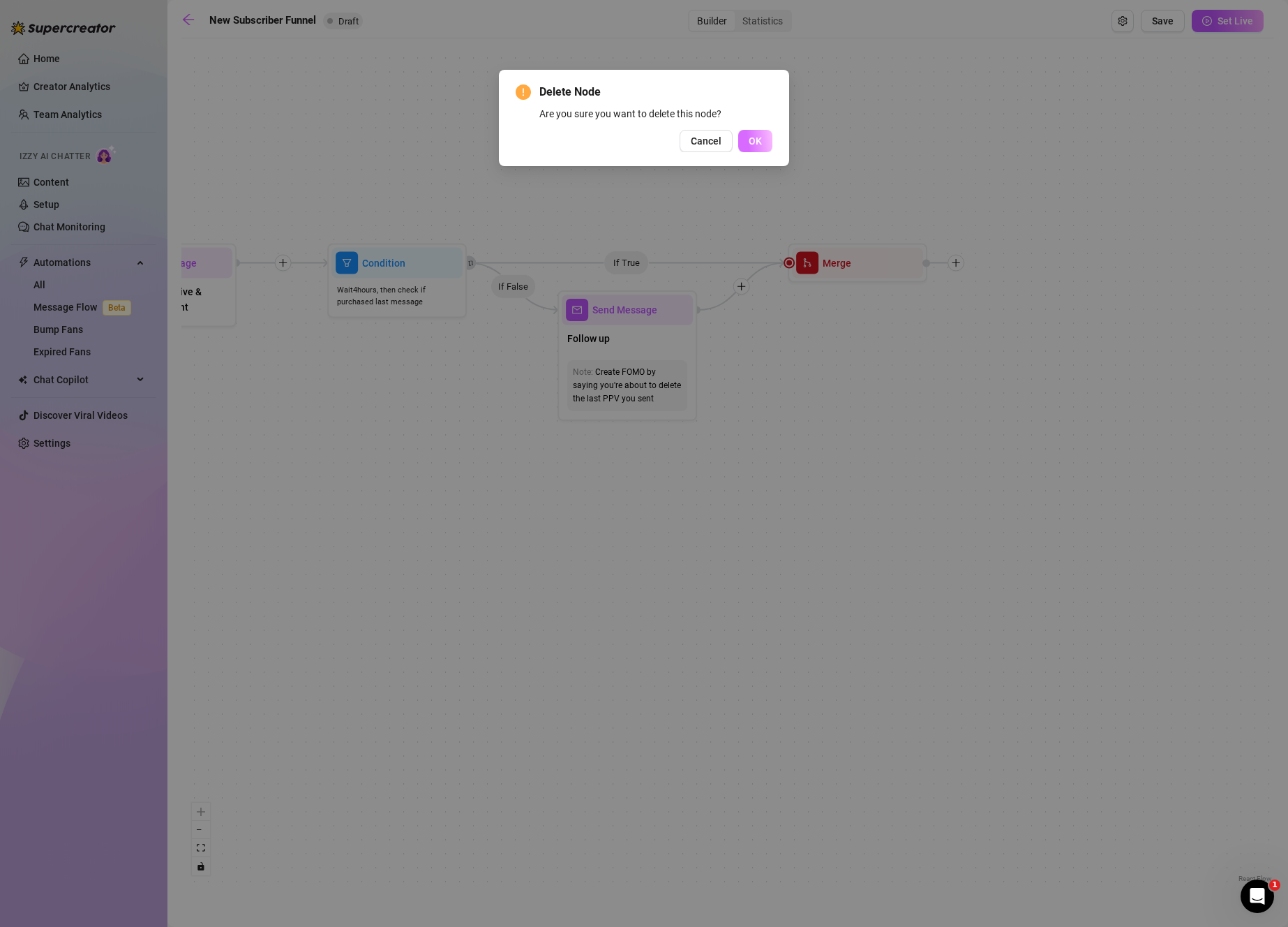
click at [764, 136] on button "OK" at bounding box center [755, 141] width 34 height 22
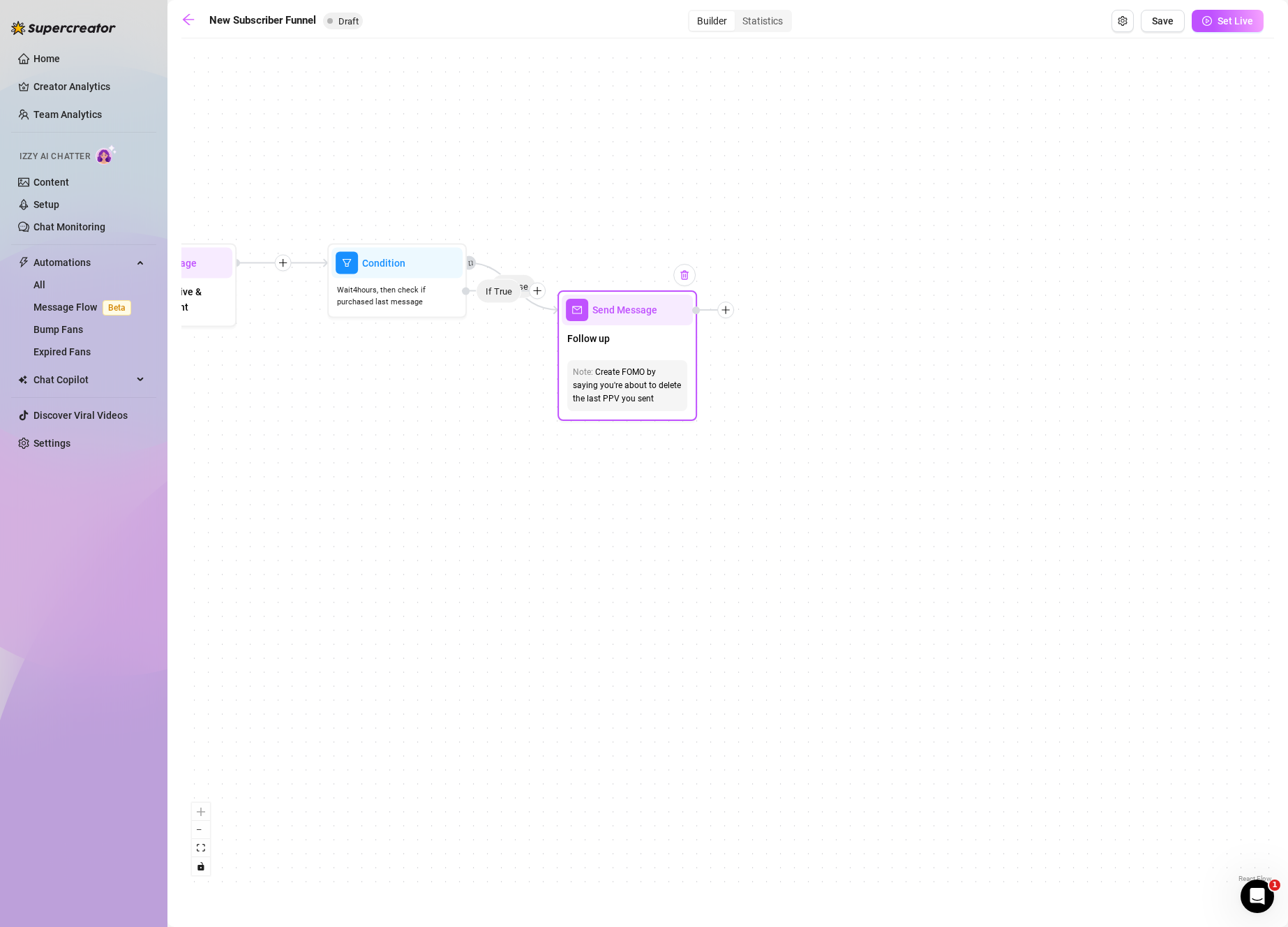
click at [686, 283] on div at bounding box center [685, 275] width 22 height 22
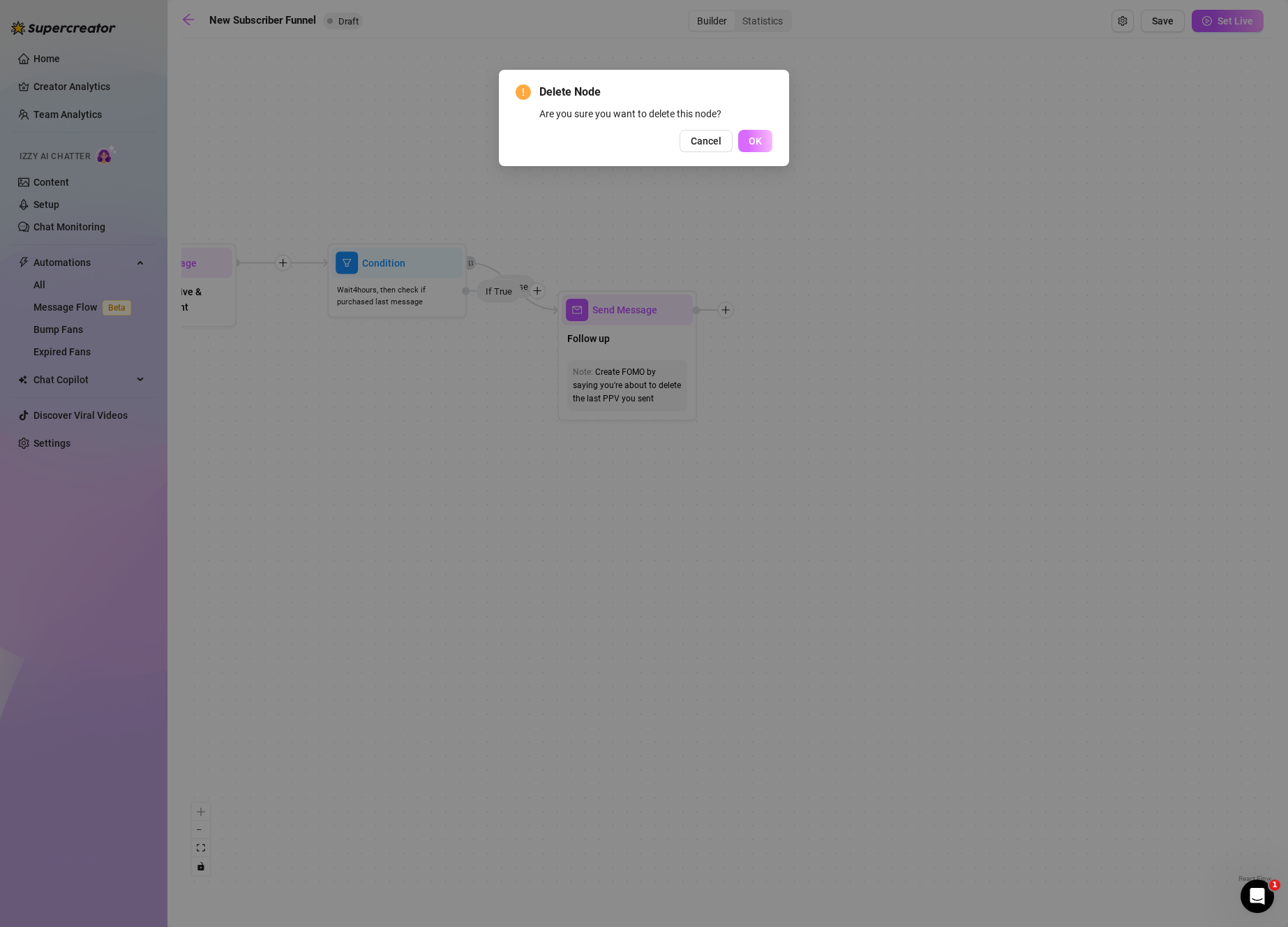
click at [750, 148] on button "OK" at bounding box center [755, 141] width 34 height 22
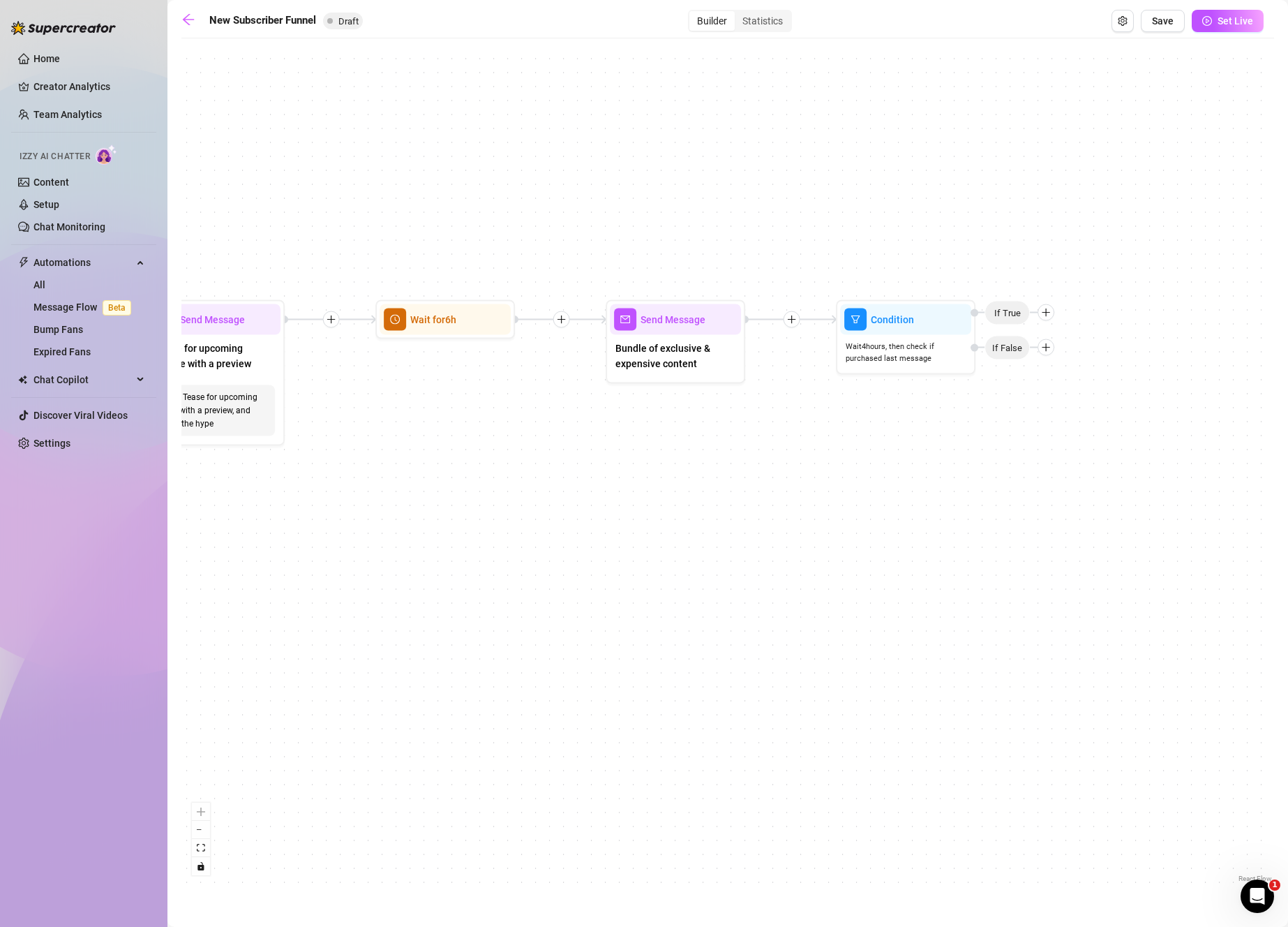
drag, startPoint x: 674, startPoint y: 297, endPoint x: 1185, endPoint y: 358, distance: 514.6
click at [1189, 353] on div "If True If False Merge Condition Wait 4 hours, then check if purchased last mes…" at bounding box center [728, 465] width 1093 height 840
click at [947, 290] on div at bounding box center [945, 285] width 22 height 22
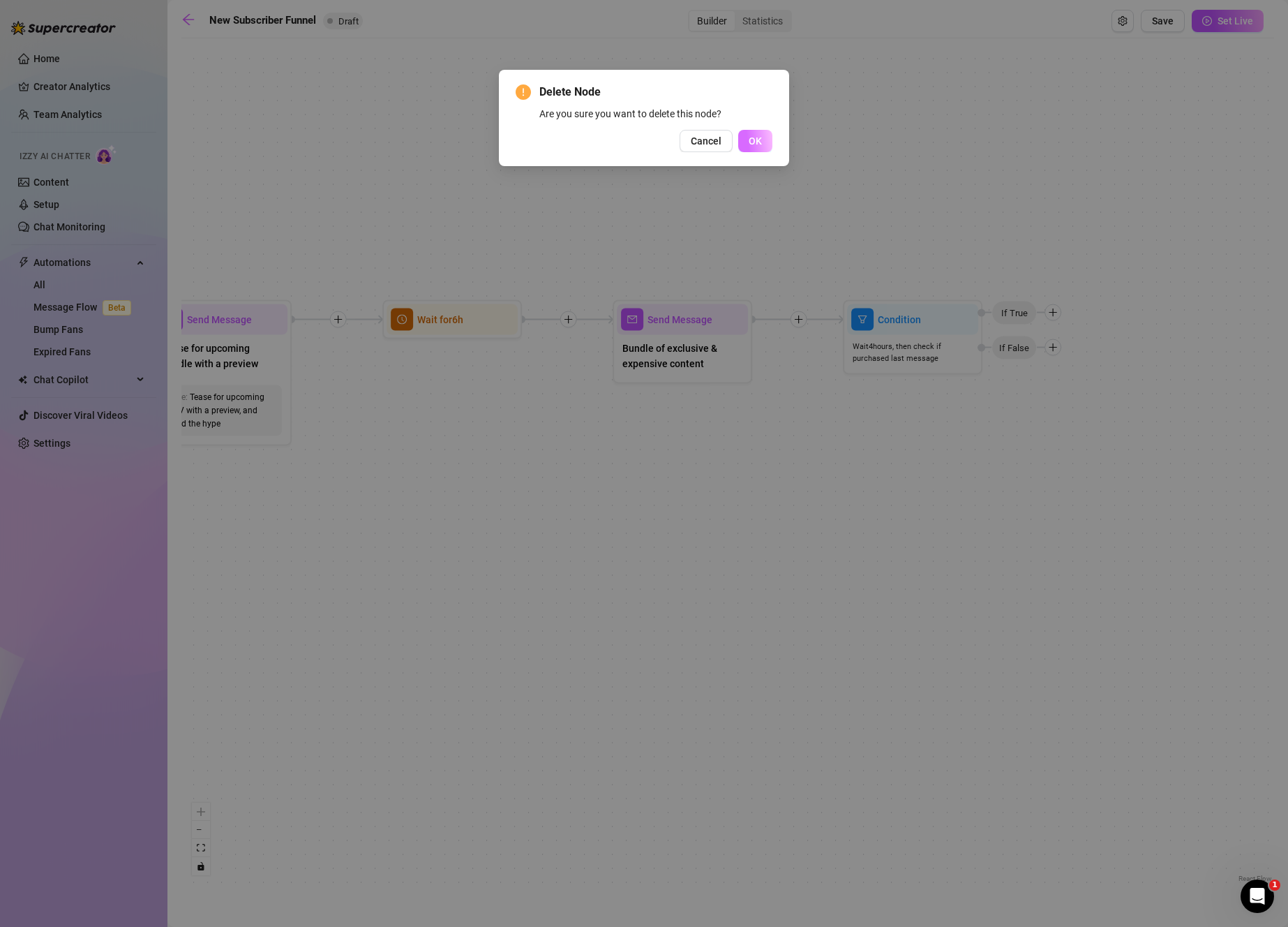
click at [763, 137] on button "OK" at bounding box center [755, 141] width 34 height 22
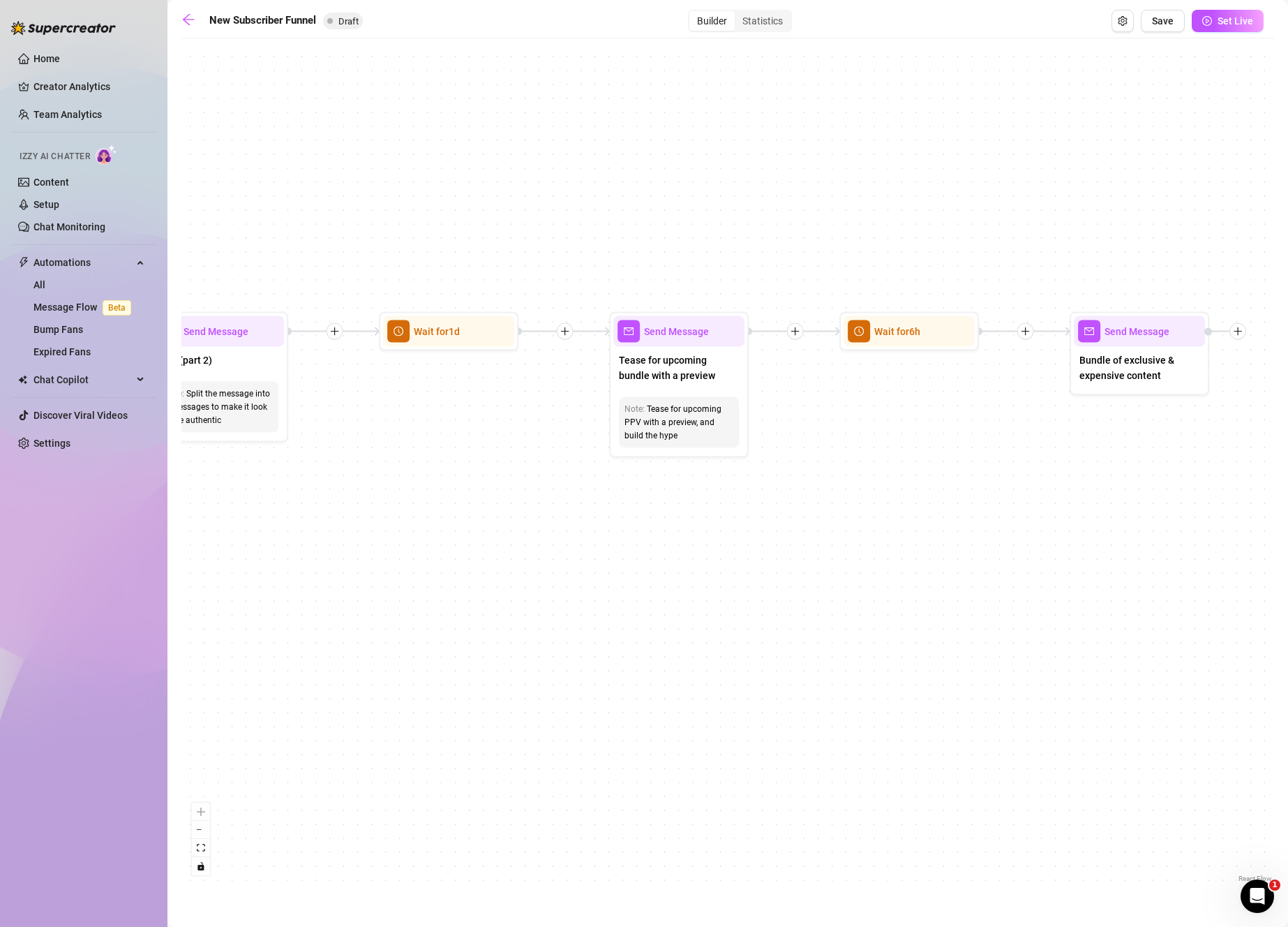
drag, startPoint x: 757, startPoint y: 233, endPoint x: 1026, endPoint y: 233, distance: 269.0
click at [1026, 233] on div "If True If False Merge Send Message PPV (part 2) Note: Split the message into 2…" at bounding box center [728, 465] width 1093 height 840
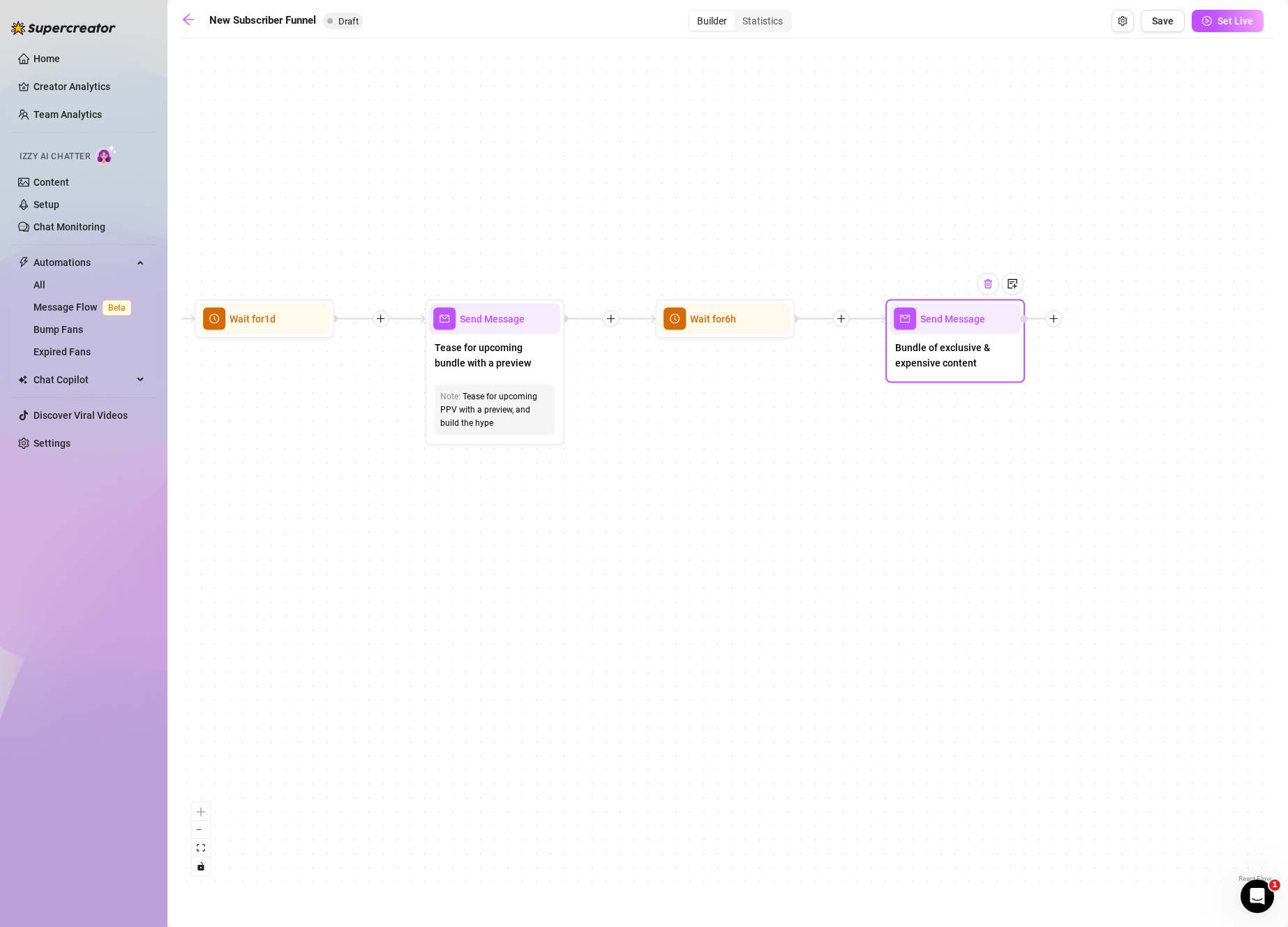
click at [989, 285] on img at bounding box center [988, 284] width 11 height 11
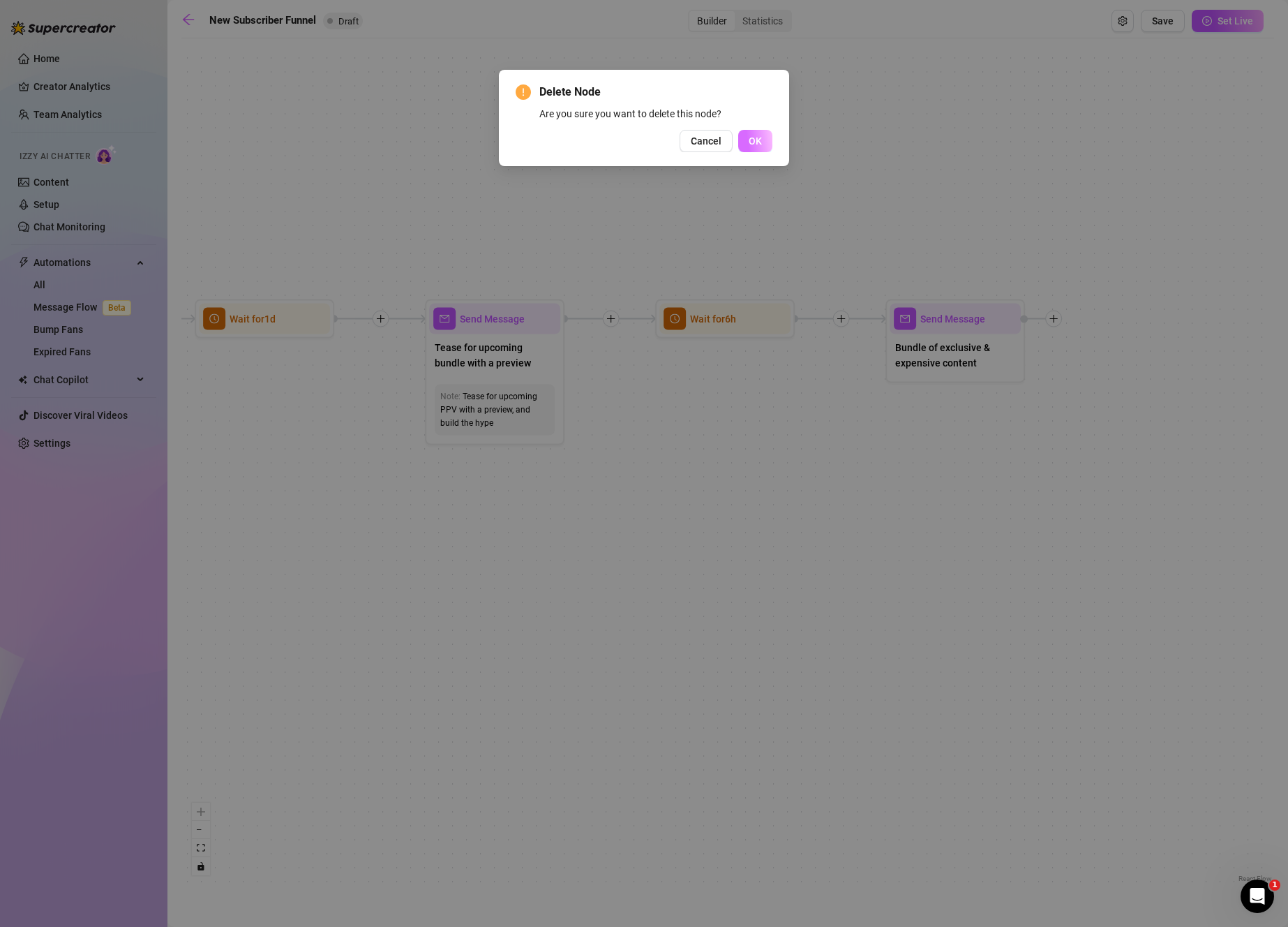
click at [765, 140] on button "OK" at bounding box center [755, 141] width 34 height 22
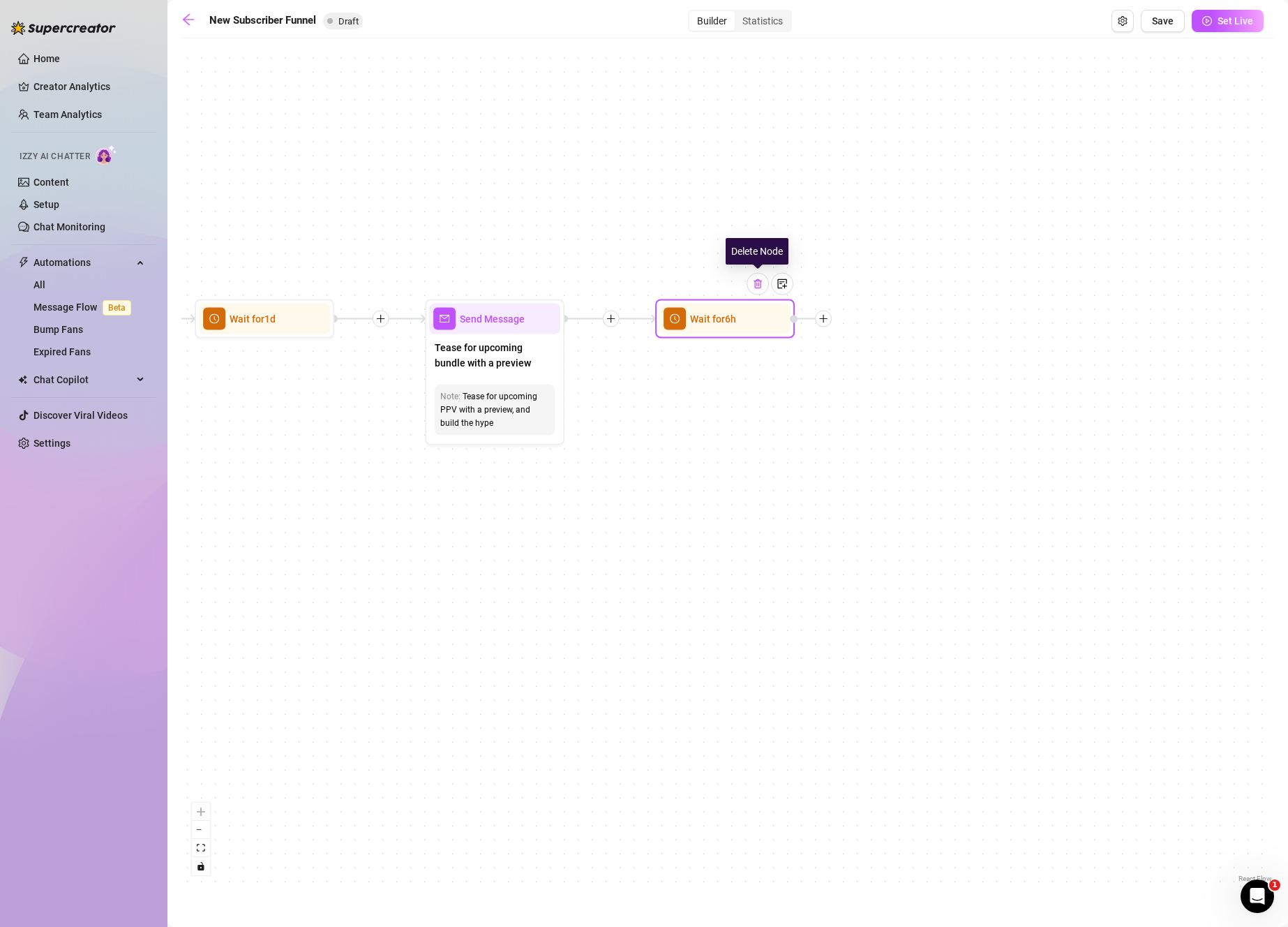
click at [755, 284] on img at bounding box center [757, 284] width 11 height 11
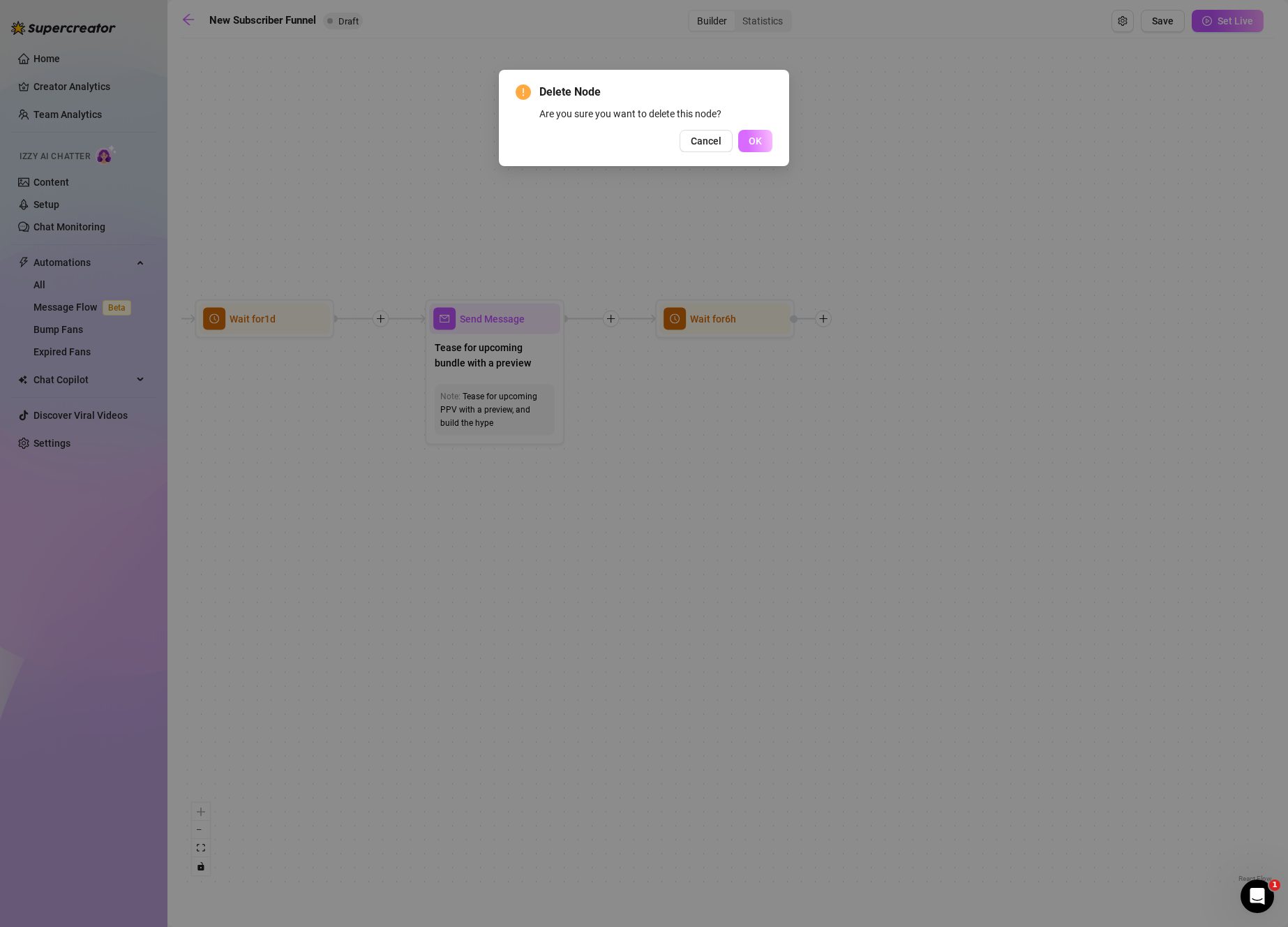
click at [760, 142] on span "OK" at bounding box center [755, 140] width 13 height 11
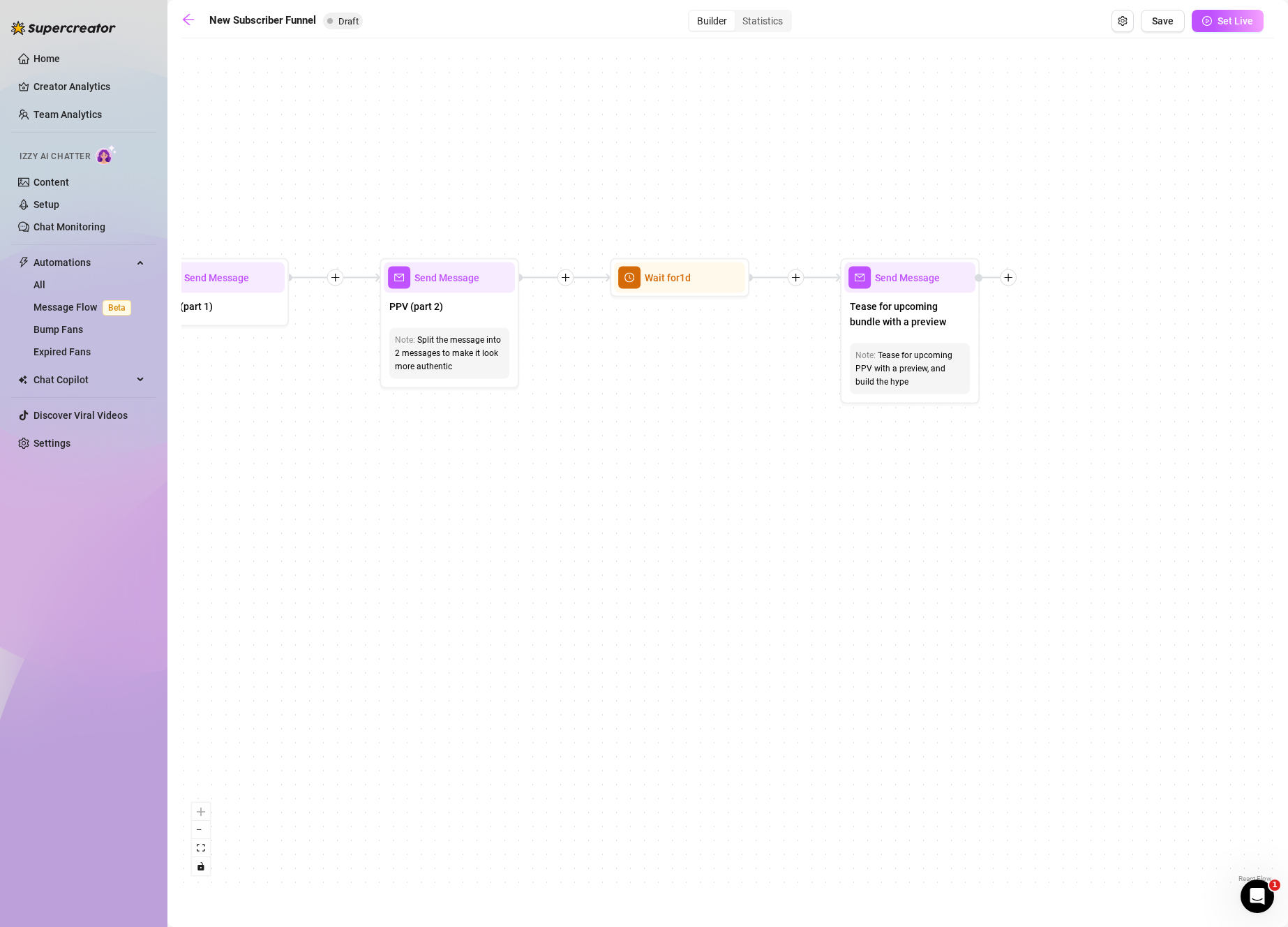
drag, startPoint x: 612, startPoint y: 482, endPoint x: 1023, endPoint y: 439, distance: 413.2
click at [1023, 439] on div "If True If False Merge Send Message PPV (part 2) Note: Split the message into 2…" at bounding box center [728, 465] width 1093 height 840
click at [978, 246] on img at bounding box center [975, 243] width 11 height 11
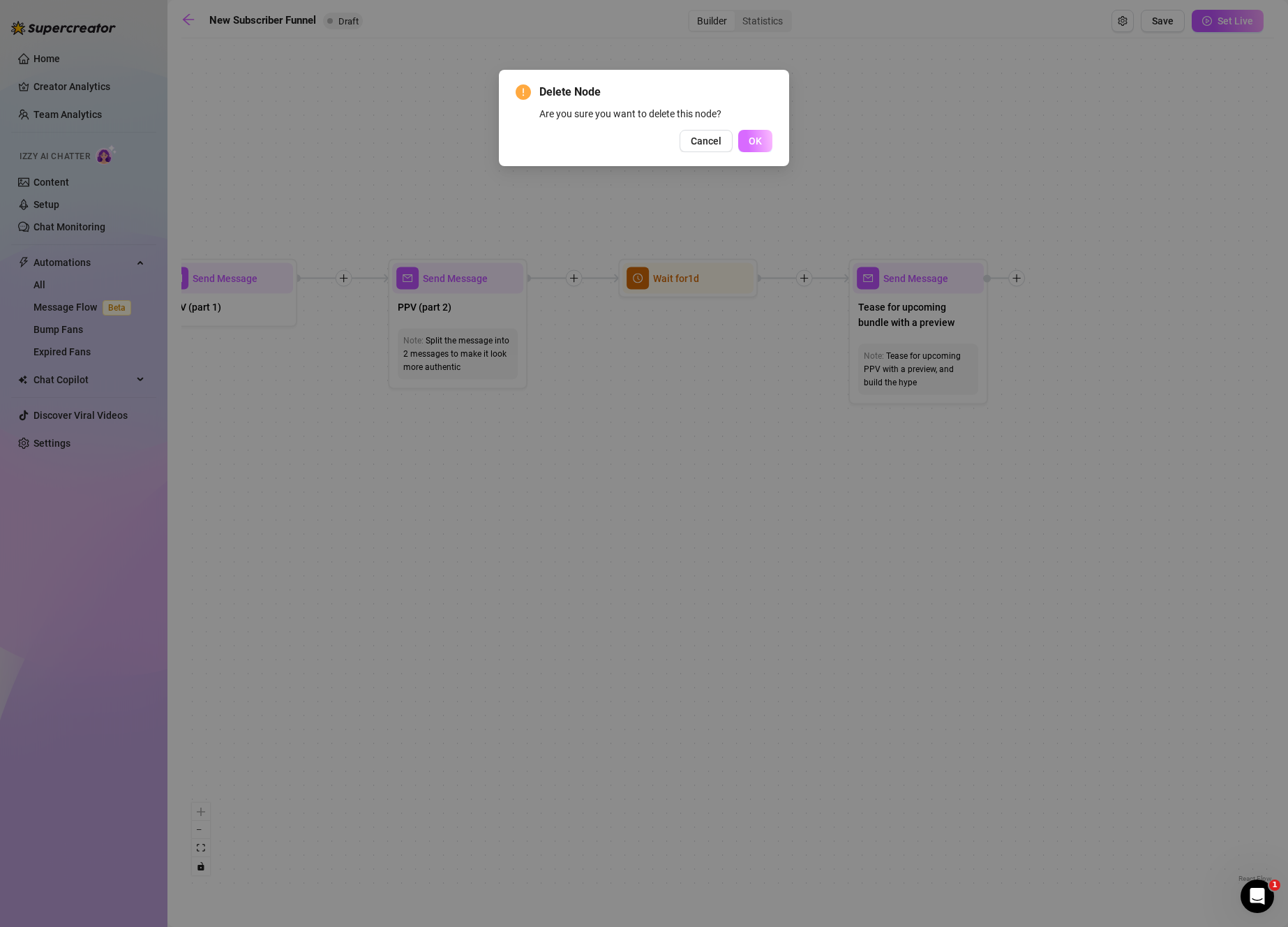
click at [755, 143] on span "OK" at bounding box center [755, 140] width 13 height 11
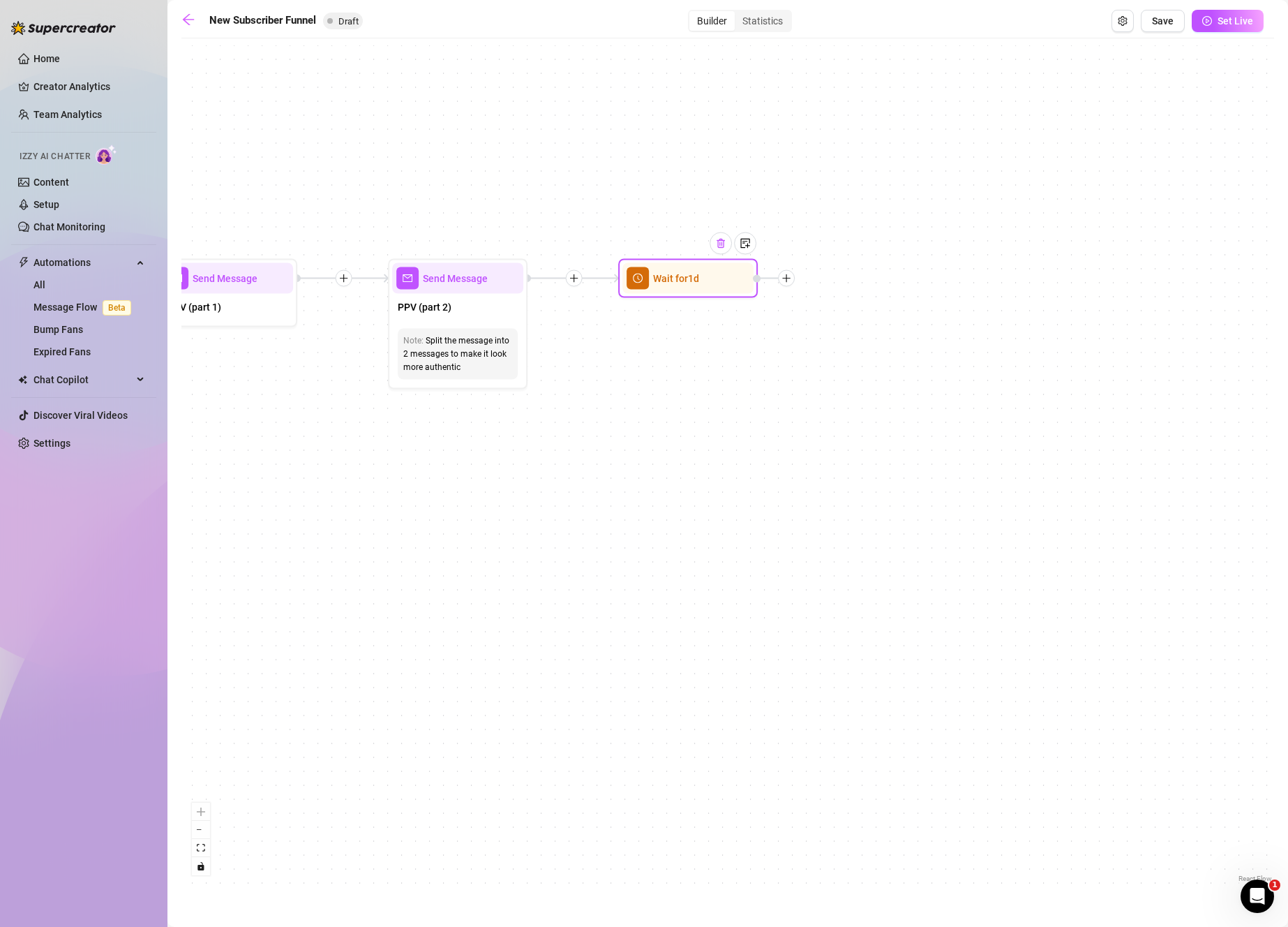
click at [723, 241] on img at bounding box center [720, 243] width 11 height 11
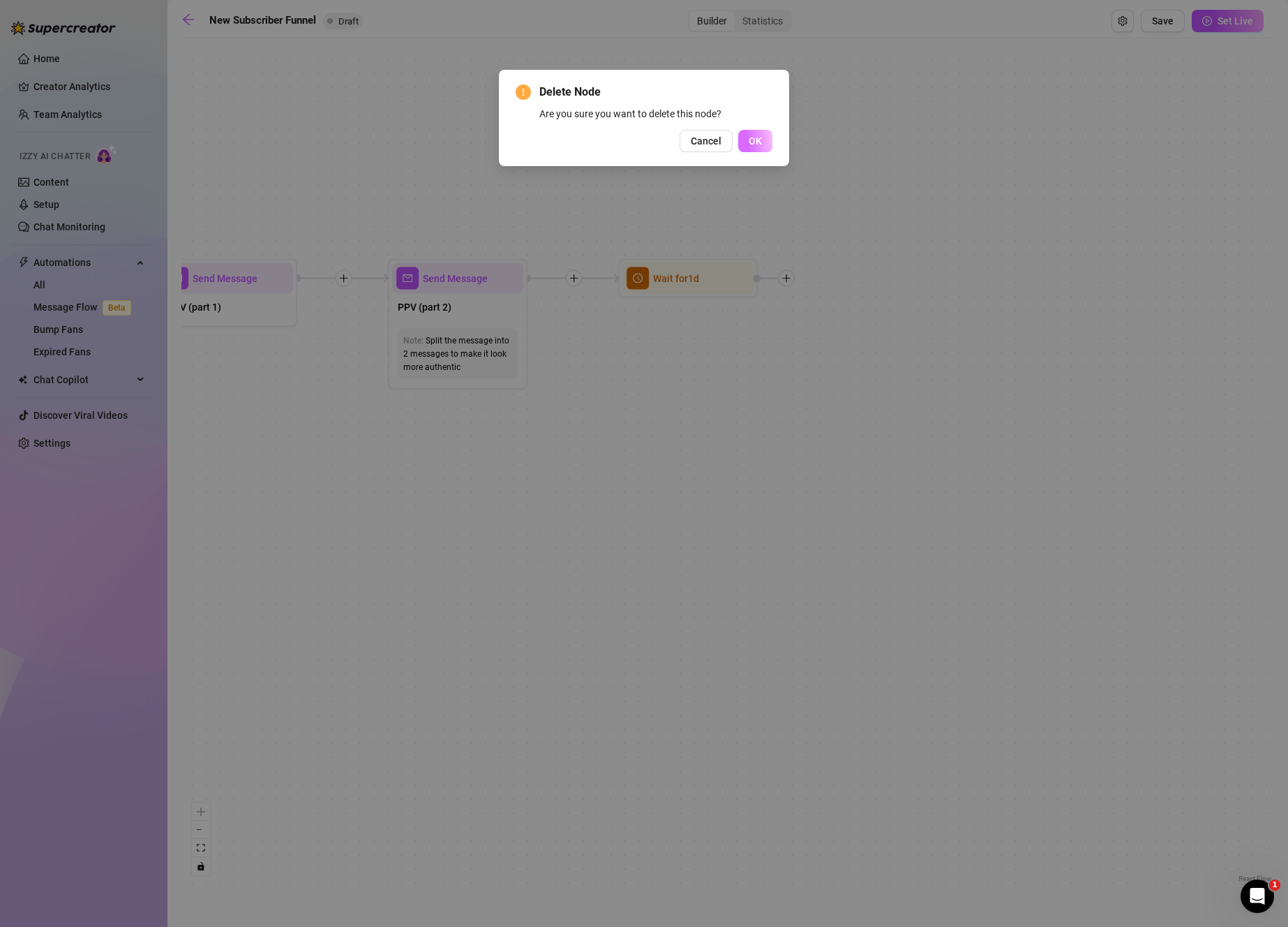
click at [751, 142] on span "OK" at bounding box center [755, 140] width 13 height 11
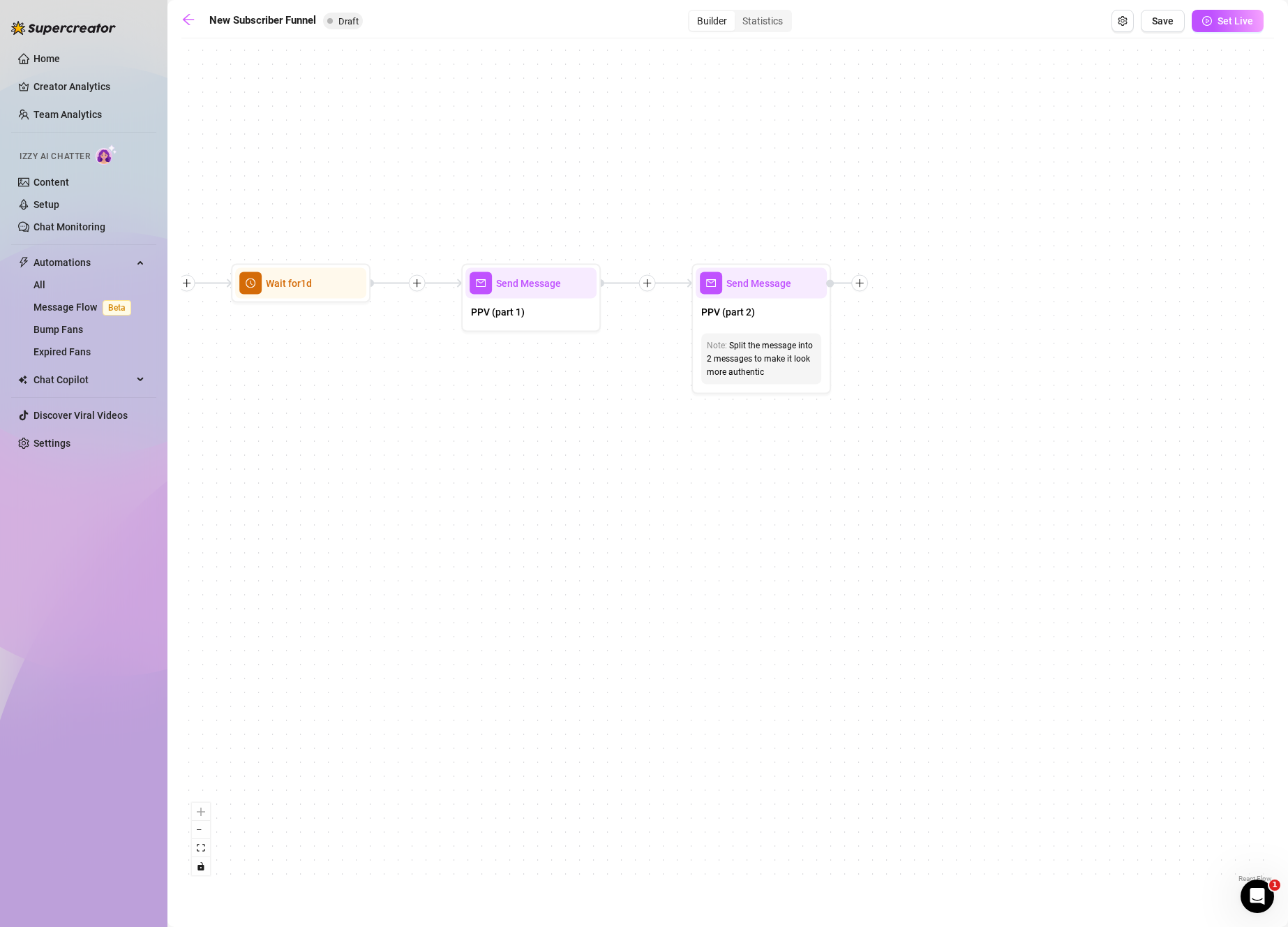
drag, startPoint x: 620, startPoint y: 433, endPoint x: 976, endPoint y: 434, distance: 356.0
click at [976, 434] on div "If True If False Merge Send Message PPV (part 2) Note: Split the message into 2…" at bounding box center [728, 465] width 1093 height 840
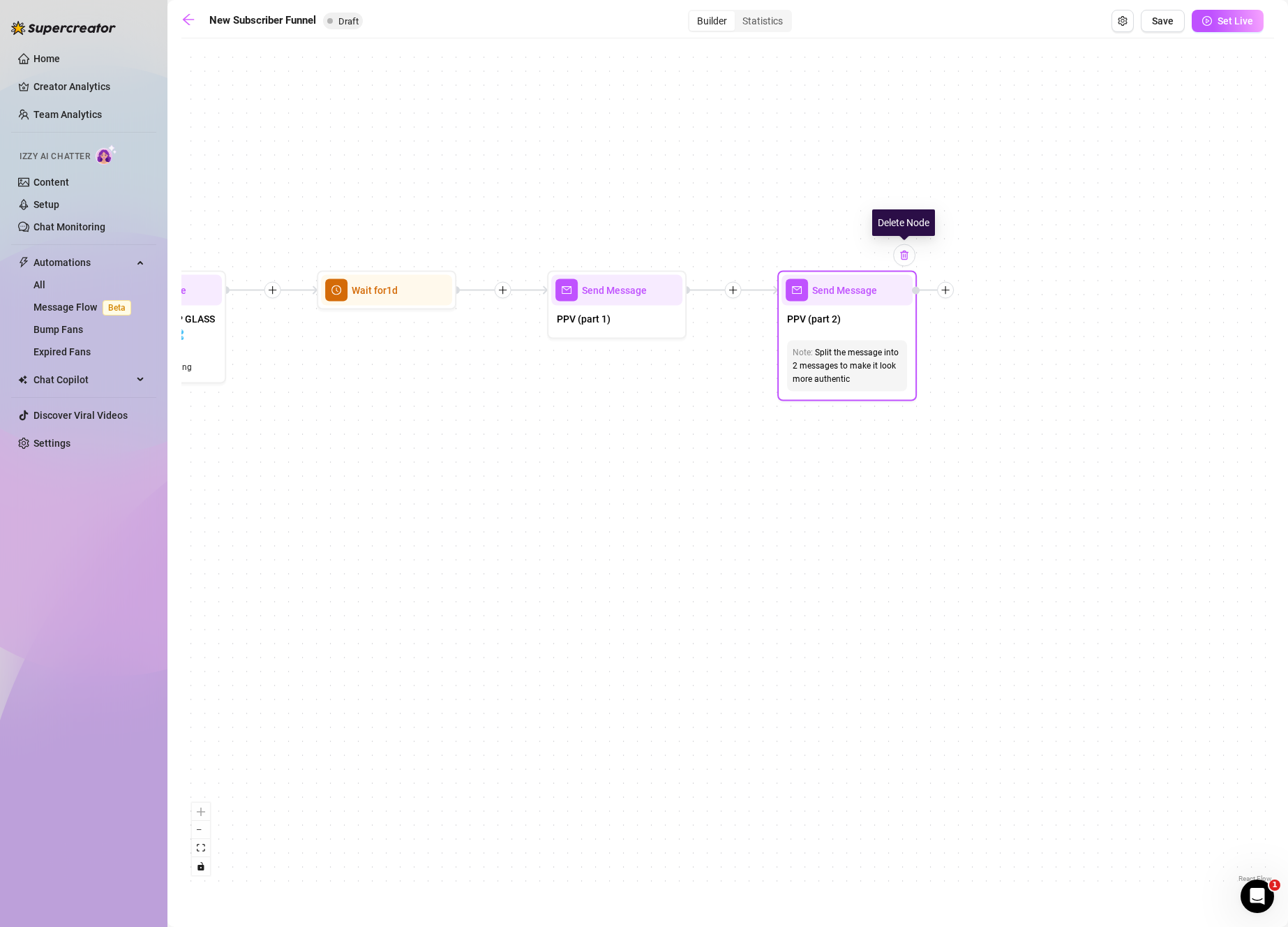
click at [905, 256] on img at bounding box center [904, 255] width 11 height 11
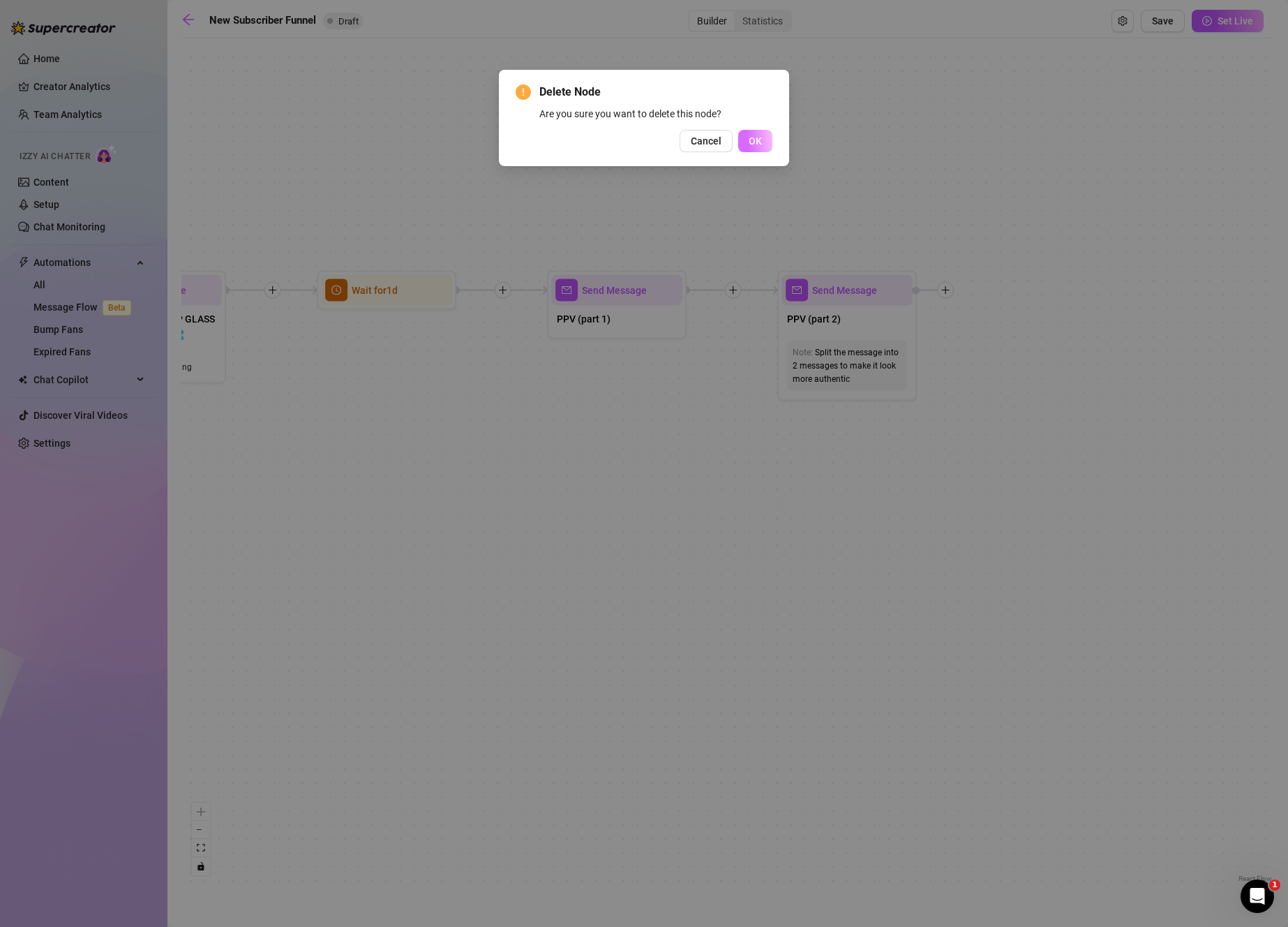
click at [757, 142] on span "OK" at bounding box center [755, 140] width 13 height 11
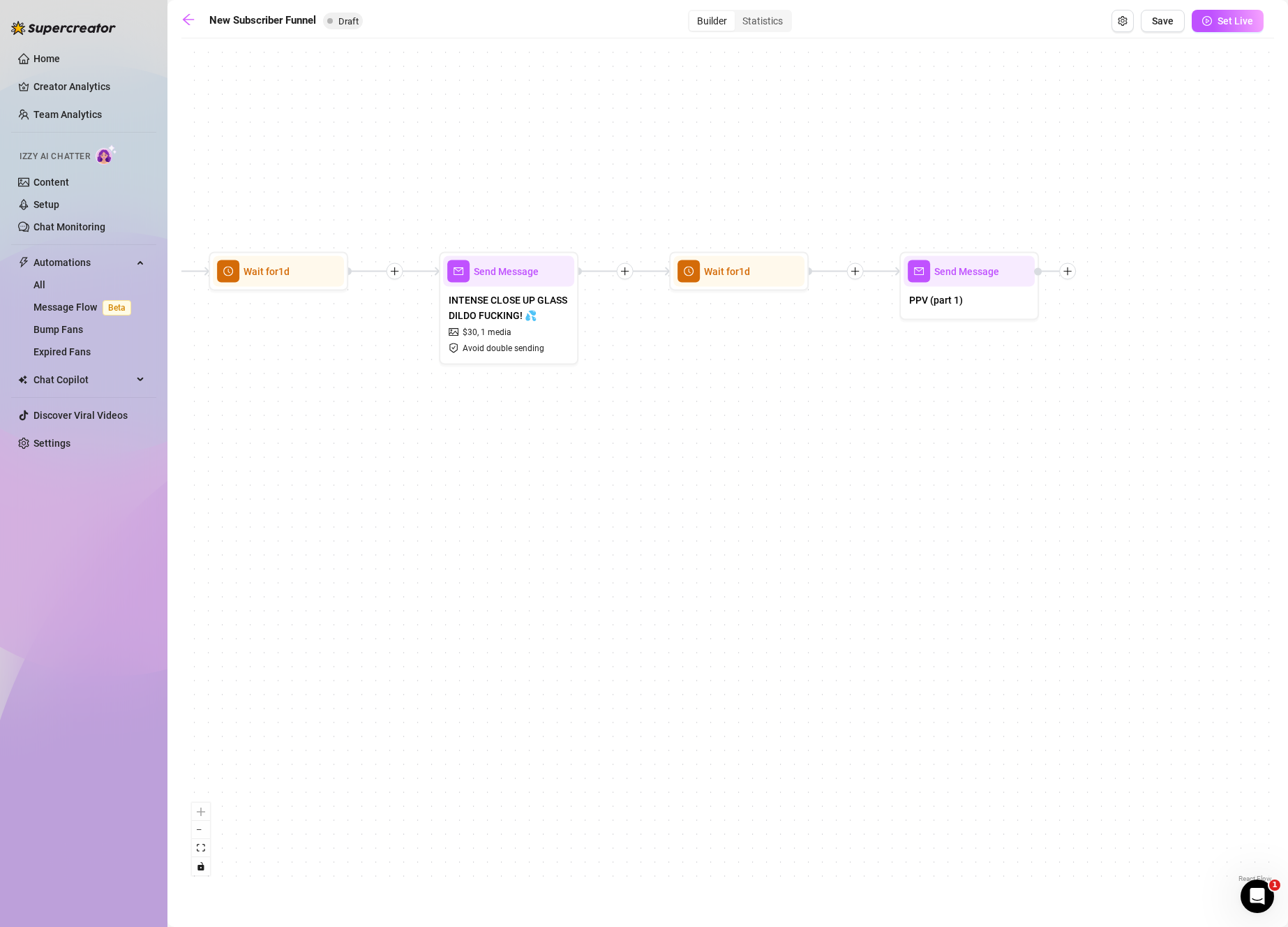
drag, startPoint x: 581, startPoint y: 499, endPoint x: 904, endPoint y: 465, distance: 324.8
click at [902, 495] on div "If True If False Merge Send Message Follow up message 1 media Avoid double send…" at bounding box center [728, 465] width 1093 height 840
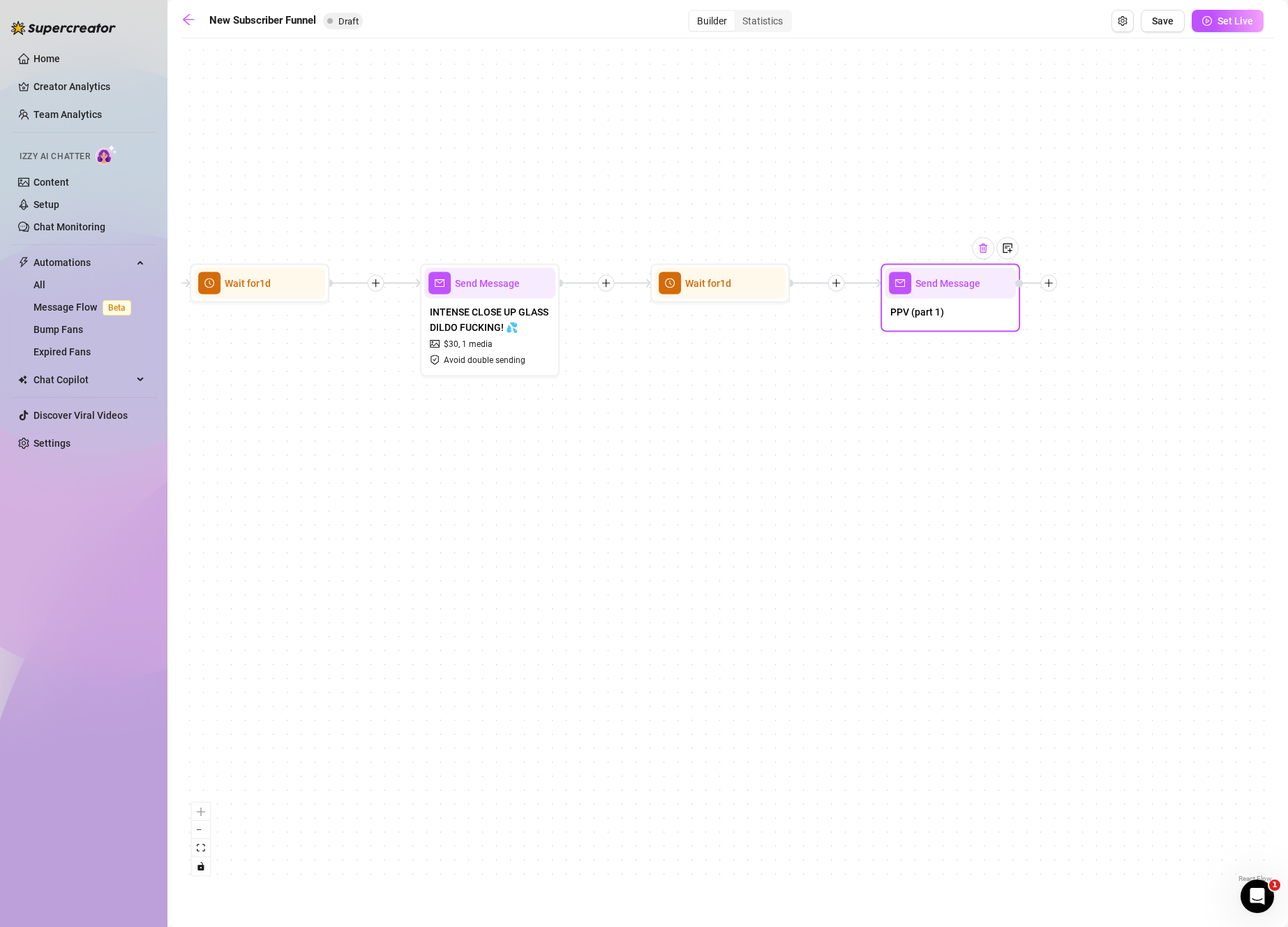
click at [984, 250] on img at bounding box center [983, 248] width 11 height 11
click at [988, 253] on img at bounding box center [983, 248] width 11 height 11
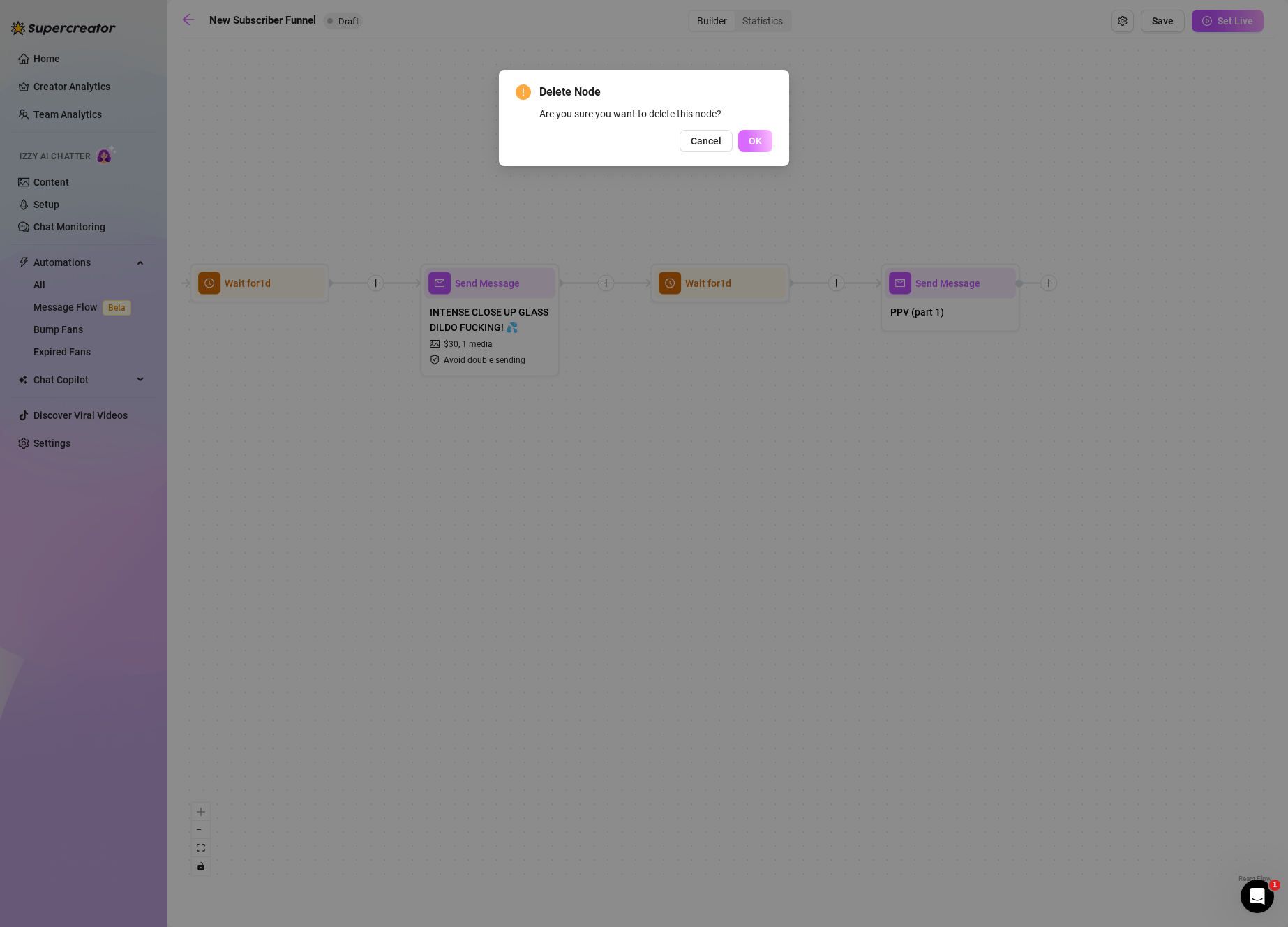
click at [771, 146] on div "Delete Node Are you sure you want to delete this node? Cancel OK" at bounding box center [644, 118] width 290 height 97
click at [756, 132] on button "OK" at bounding box center [755, 141] width 34 height 22
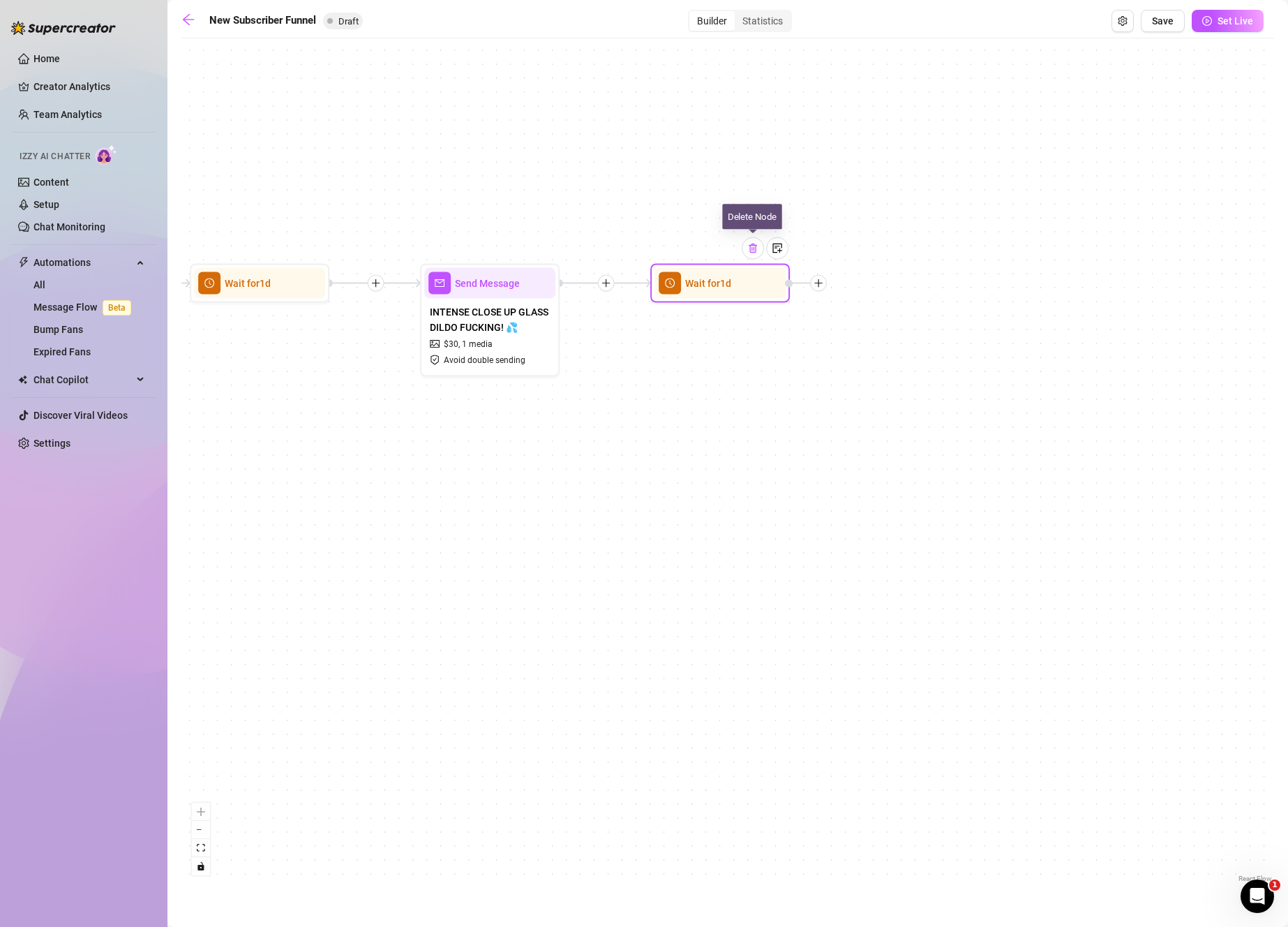
click at [754, 251] on img at bounding box center [752, 248] width 11 height 11
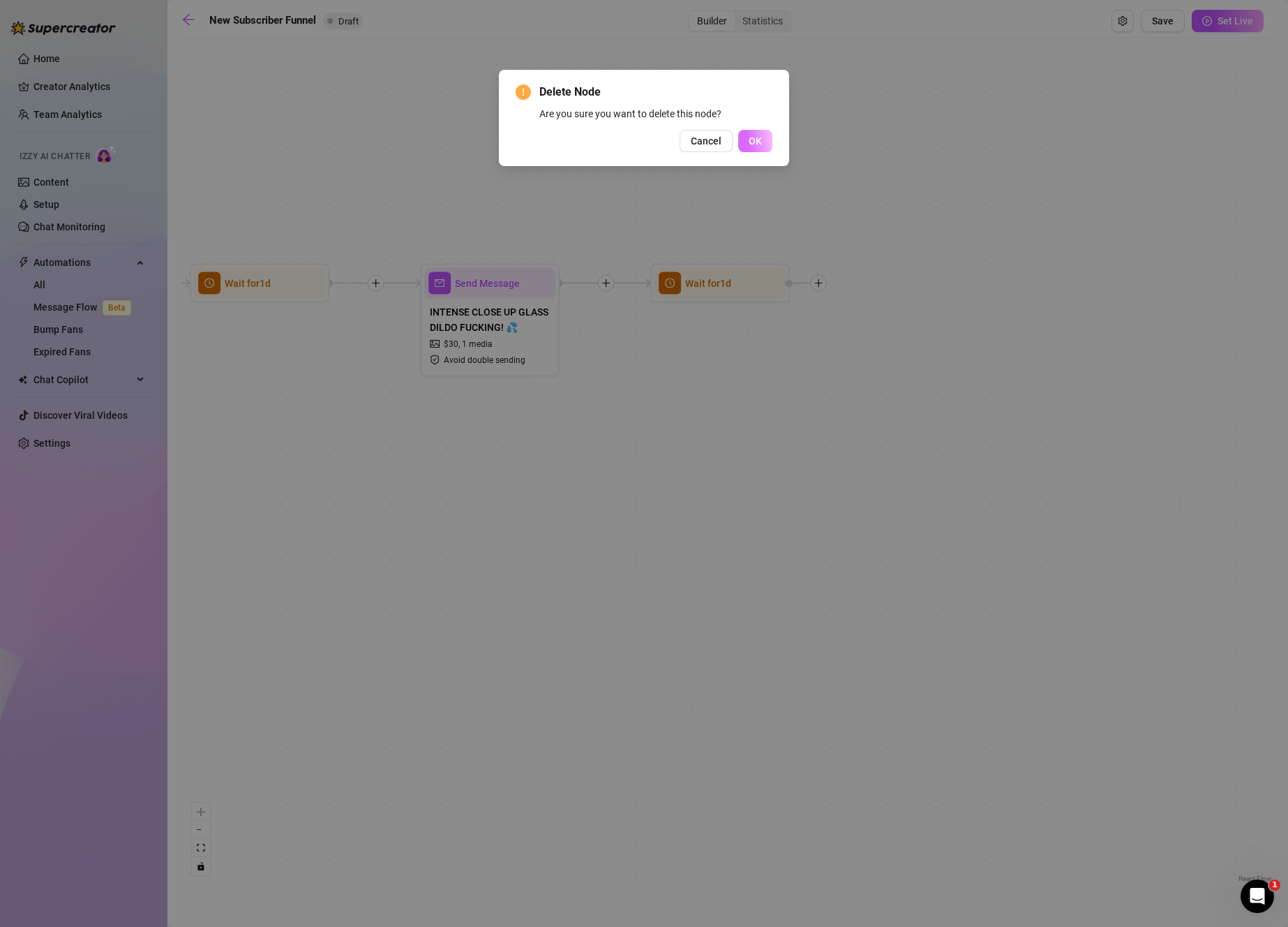
click at [751, 147] on button "OK" at bounding box center [755, 141] width 34 height 22
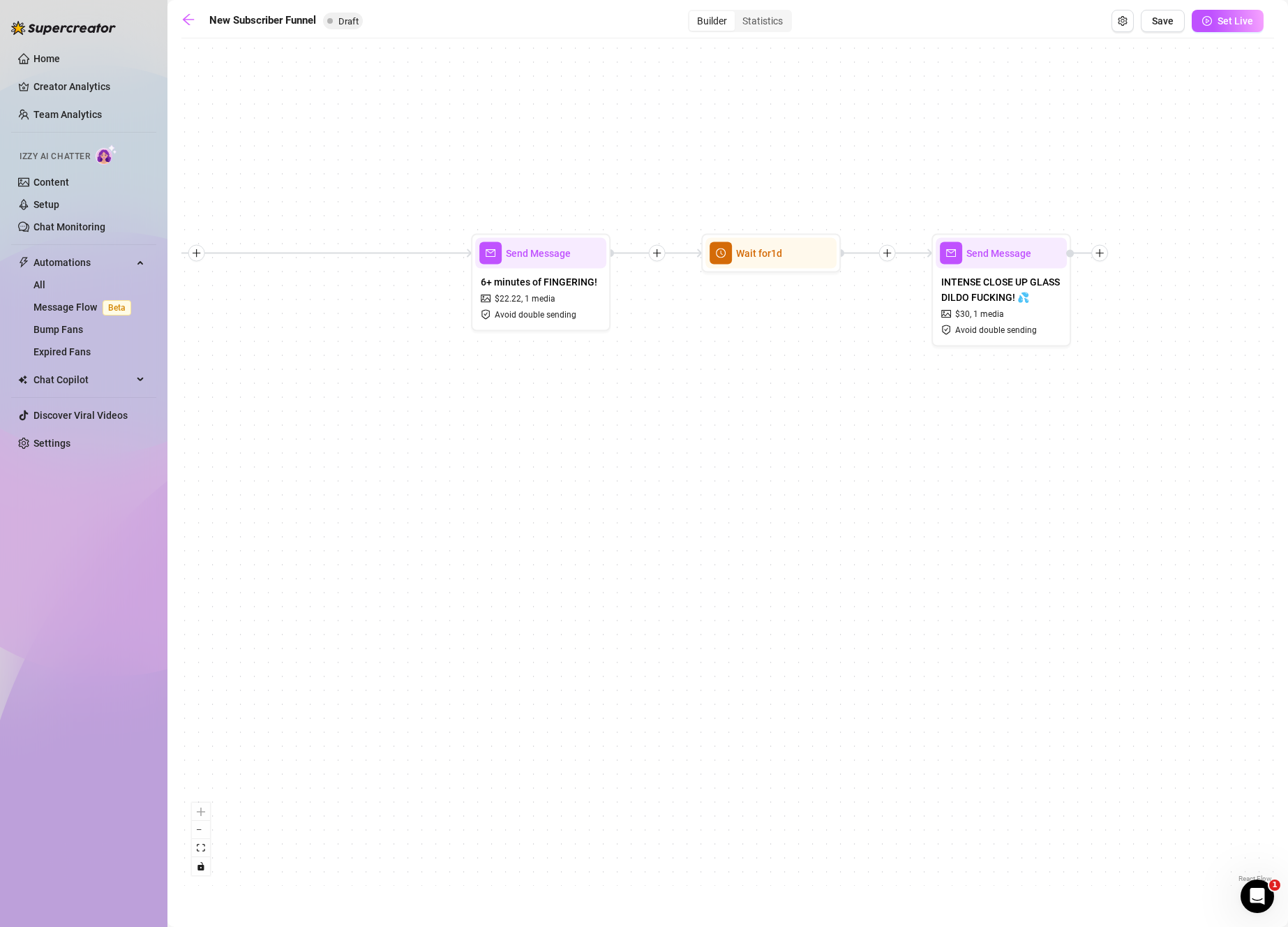
drag, startPoint x: 699, startPoint y: 482, endPoint x: 1202, endPoint y: 455, distance: 503.7
click at [1202, 455] on div "If True If False Merge Send Message Follow up message 1 media Avoid double send…" at bounding box center [728, 465] width 1093 height 840
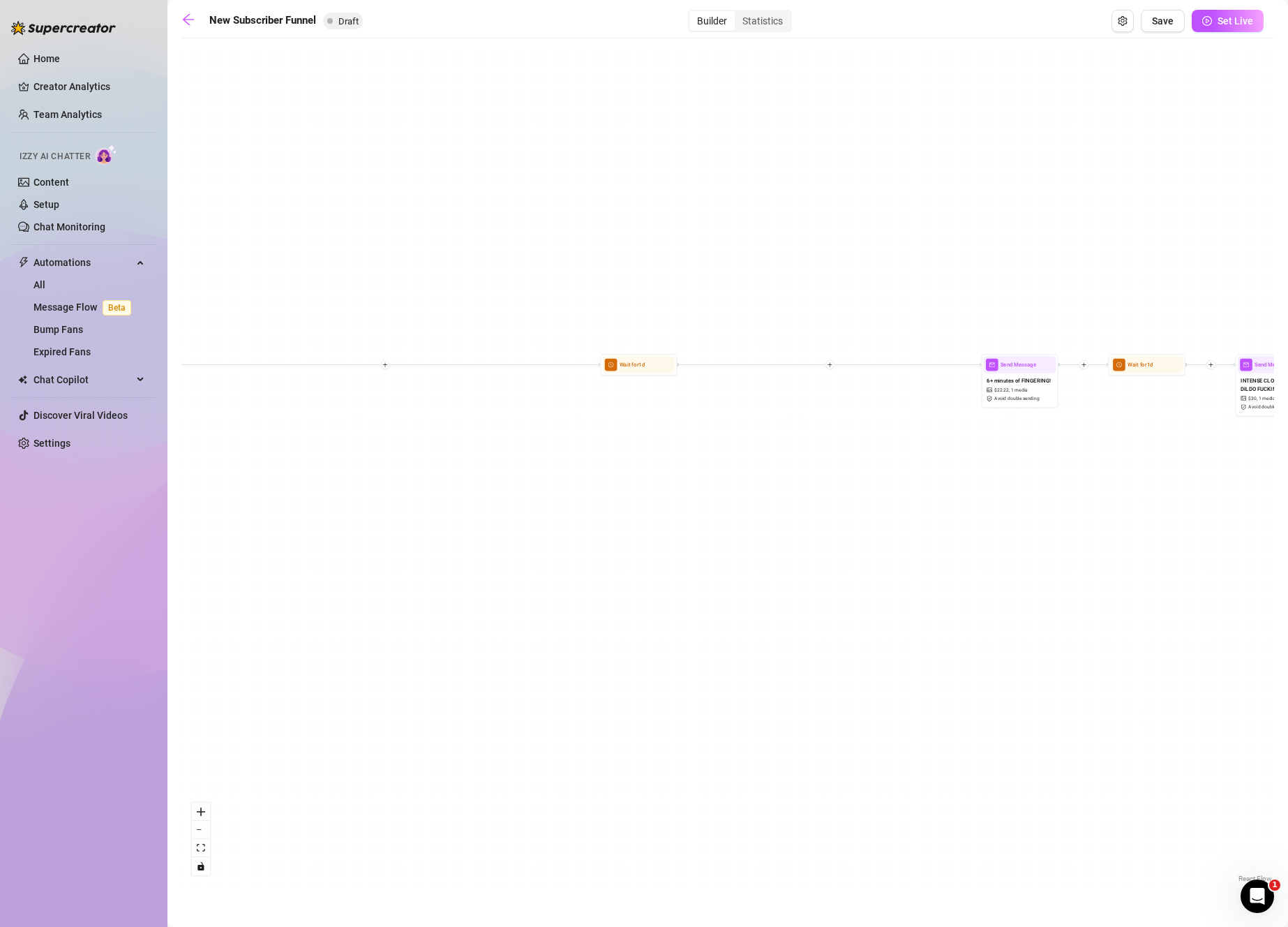
drag, startPoint x: 566, startPoint y: 584, endPoint x: 884, endPoint y: 529, distance: 322.7
click at [884, 529] on div "If True If False Merge Send Message Follow up message 1 media Avoid double send…" at bounding box center [728, 465] width 1093 height 840
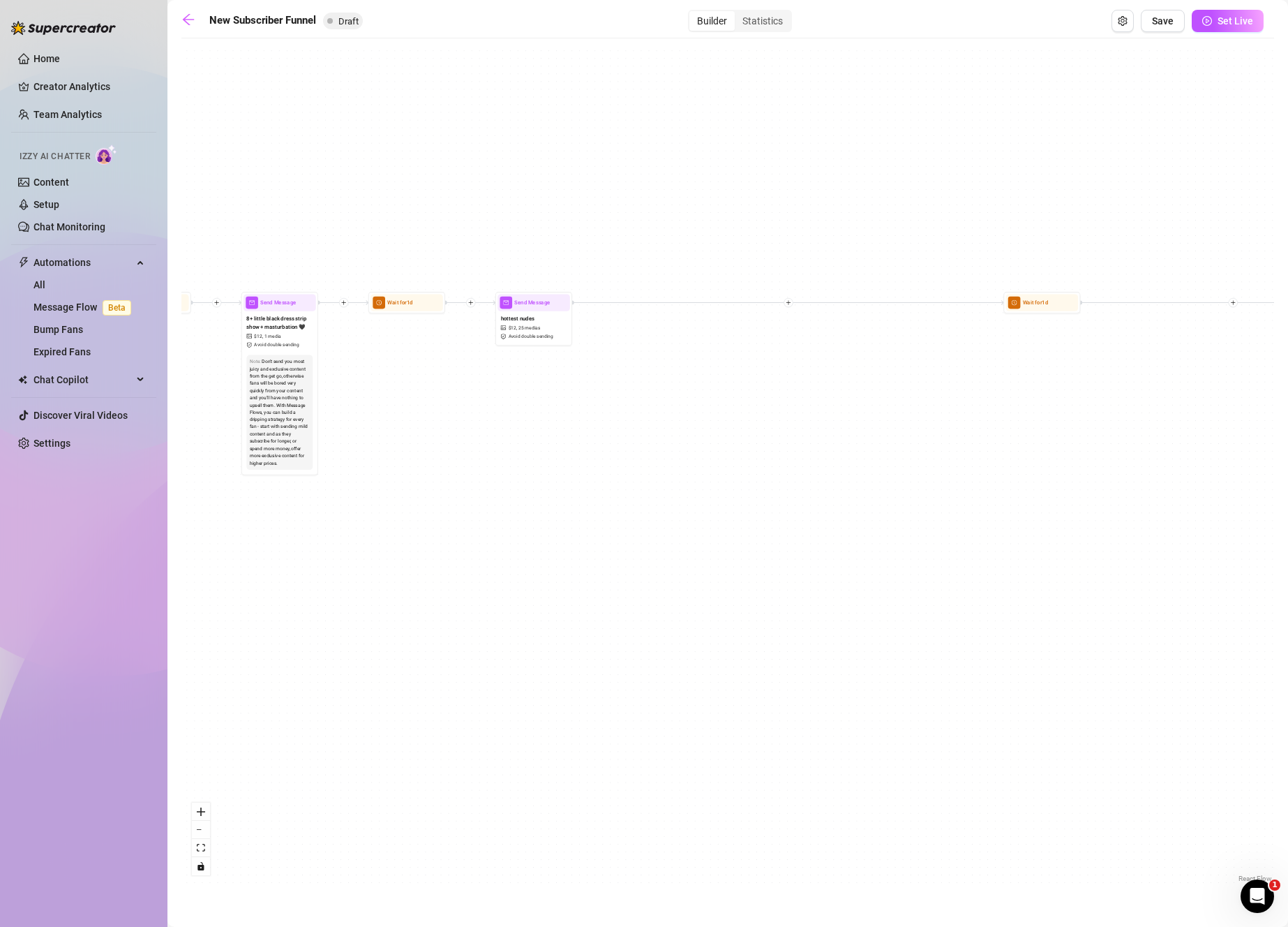
drag, startPoint x: 916, startPoint y: 529, endPoint x: 1026, endPoint y: 476, distance: 122.1
click at [1030, 477] on div "If True If False Merge Send Message Follow up message 1 media Avoid double send…" at bounding box center [728, 465] width 1093 height 840
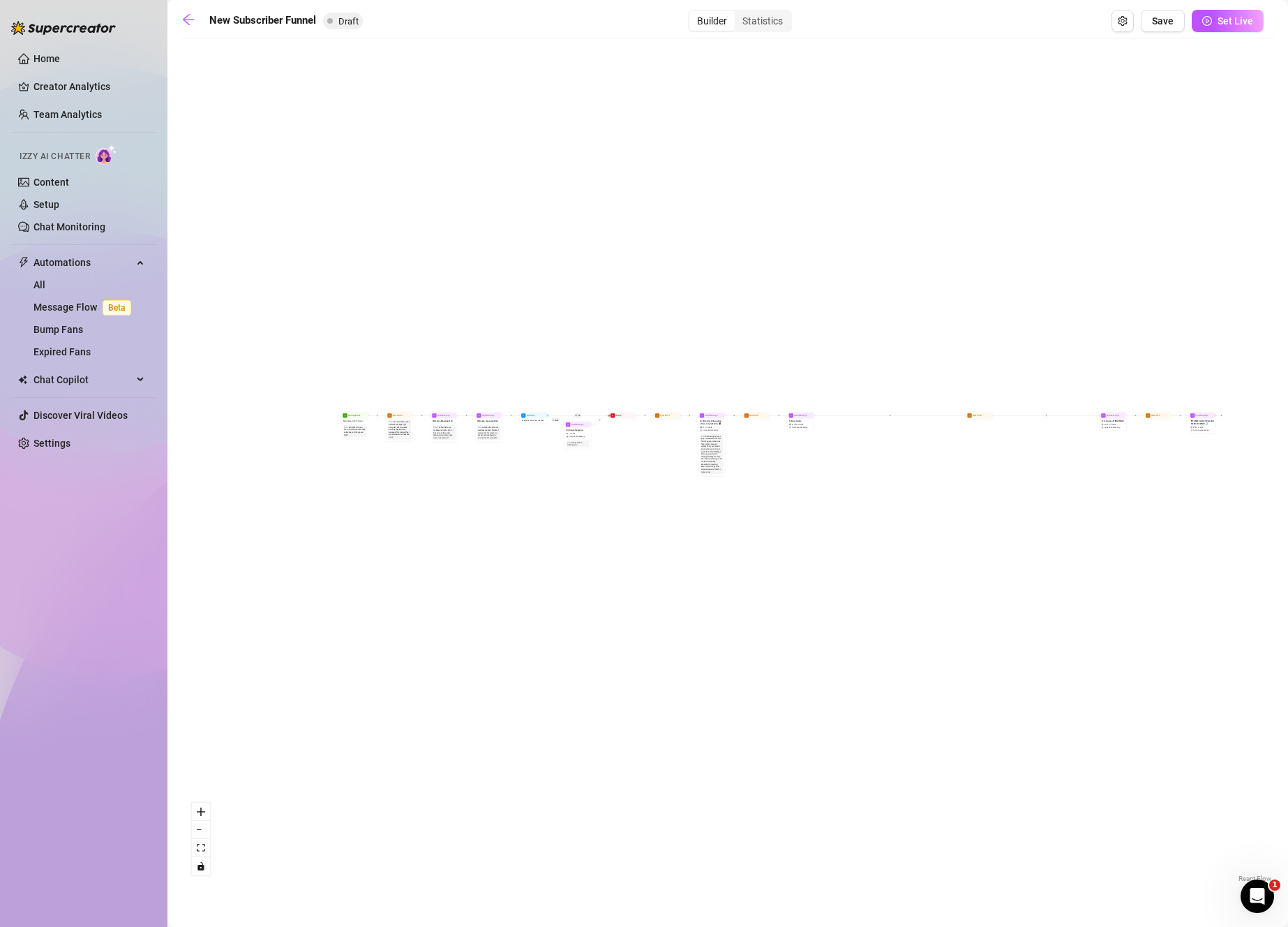
drag, startPoint x: 1122, startPoint y: 243, endPoint x: 1155, endPoint y: 182, distance: 69.4
click at [1155, 184] on div "If True If False Merge Send Message Follow up message 1 media Avoid double send…" at bounding box center [728, 465] width 1093 height 840
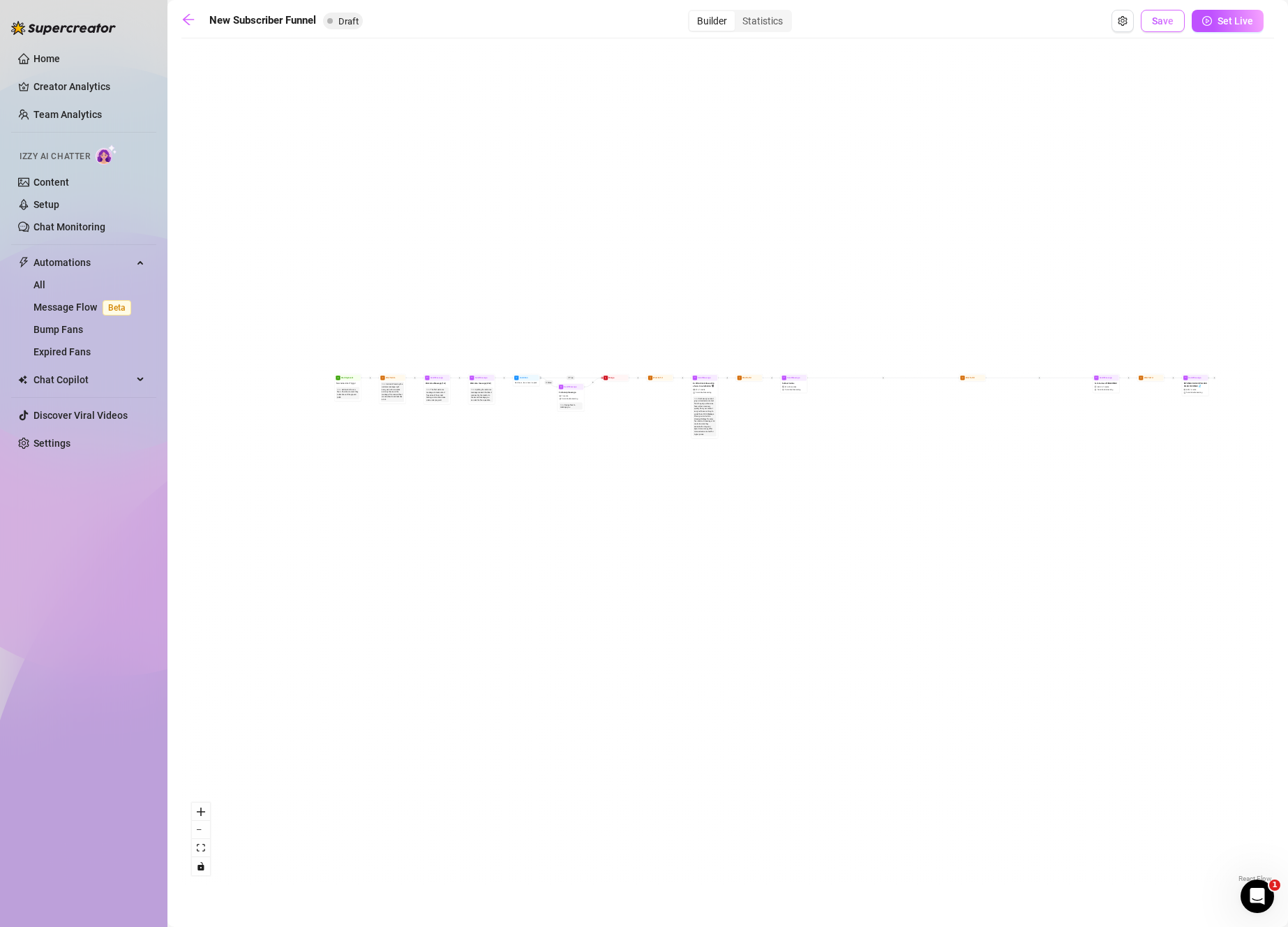
click at [1168, 13] on button "Save" at bounding box center [1162, 21] width 44 height 22
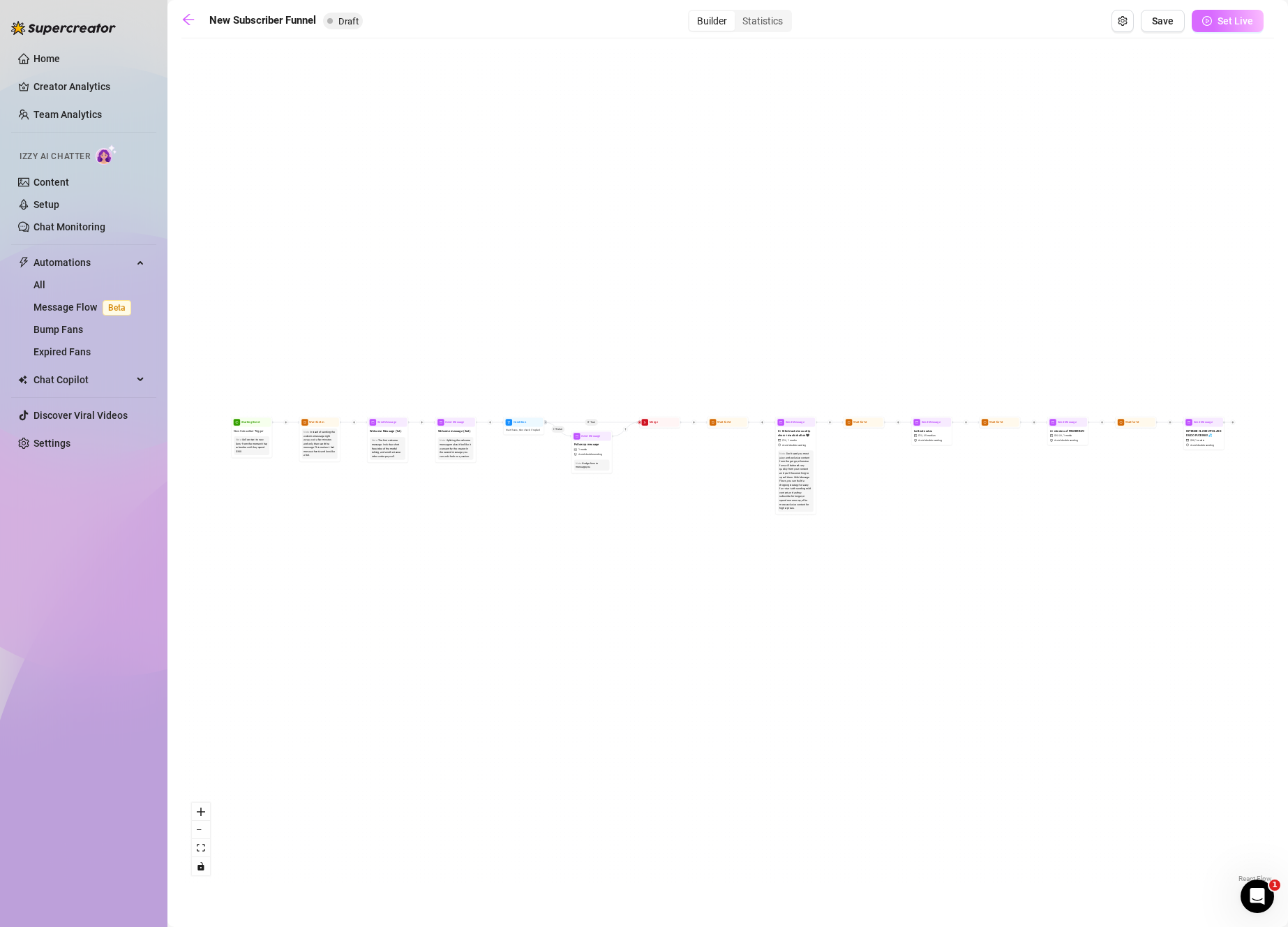
click at [1229, 20] on span "Set Live" at bounding box center [1235, 21] width 36 height 11
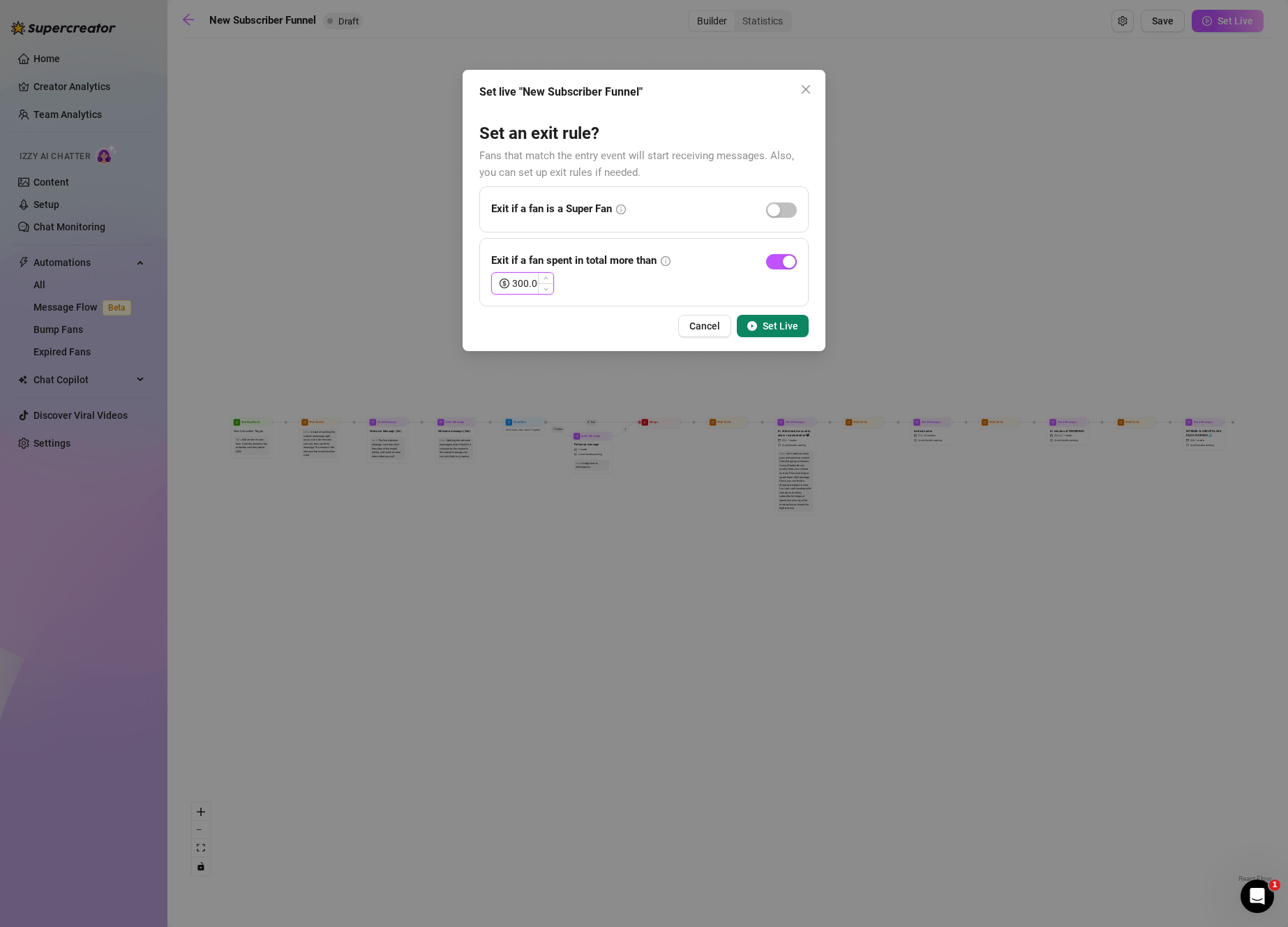
click at [537, 285] on input "300.00" at bounding box center [532, 283] width 41 height 21
click at [783, 201] on div at bounding box center [781, 209] width 30 height 16
click at [774, 210] on div "button" at bounding box center [774, 210] width 13 height 13
click at [786, 332] on button "Set Live" at bounding box center [772, 326] width 72 height 22
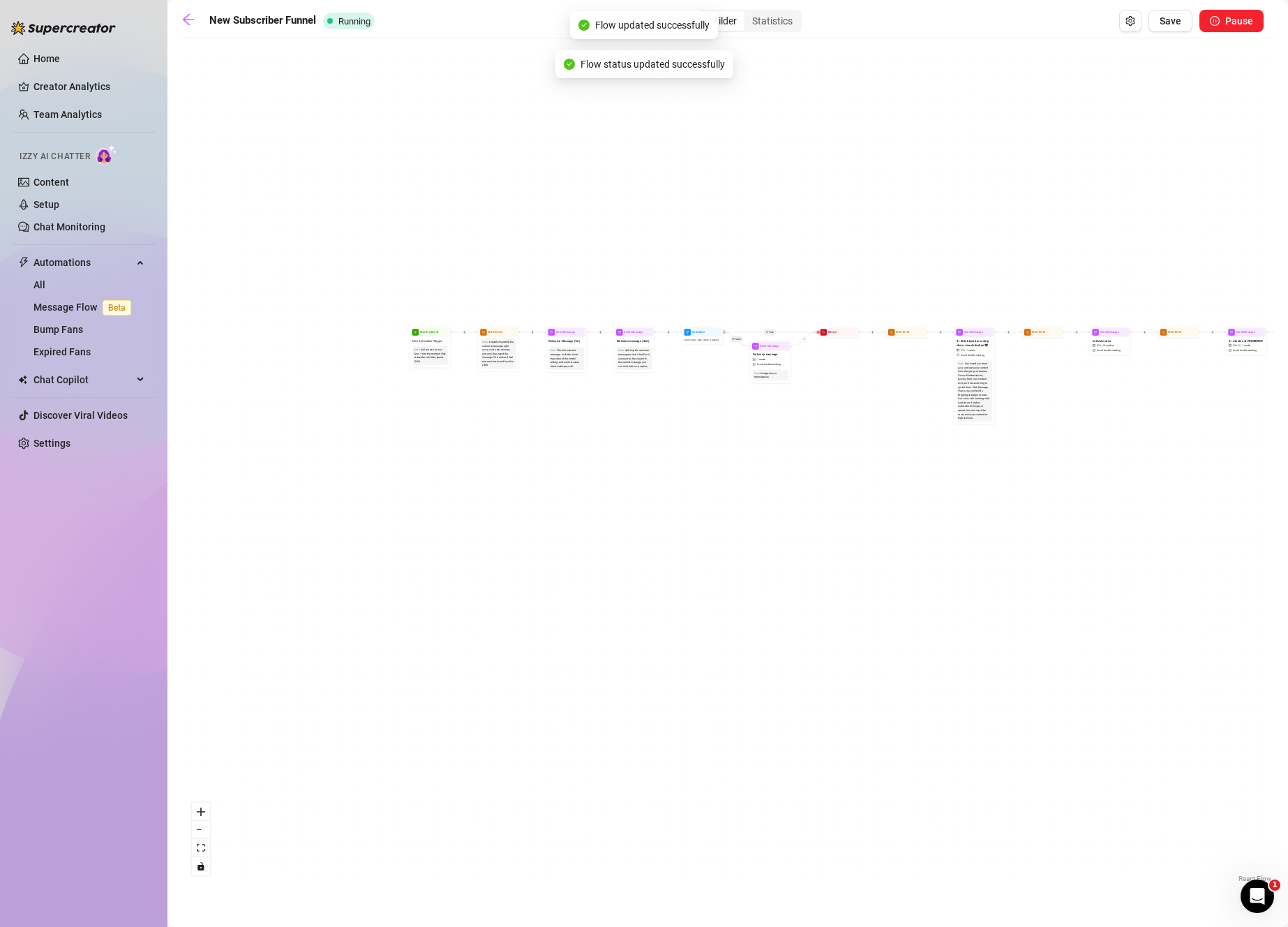
drag, startPoint x: 703, startPoint y: 380, endPoint x: 880, endPoint y: 290, distance: 198.6
click at [880, 290] on div "If True If False Merge Send Message Follow up message 1 media Avoid double send…" at bounding box center [728, 465] width 1093 height 840
click at [195, 16] on icon "arrow-left" at bounding box center [188, 19] width 14 height 14
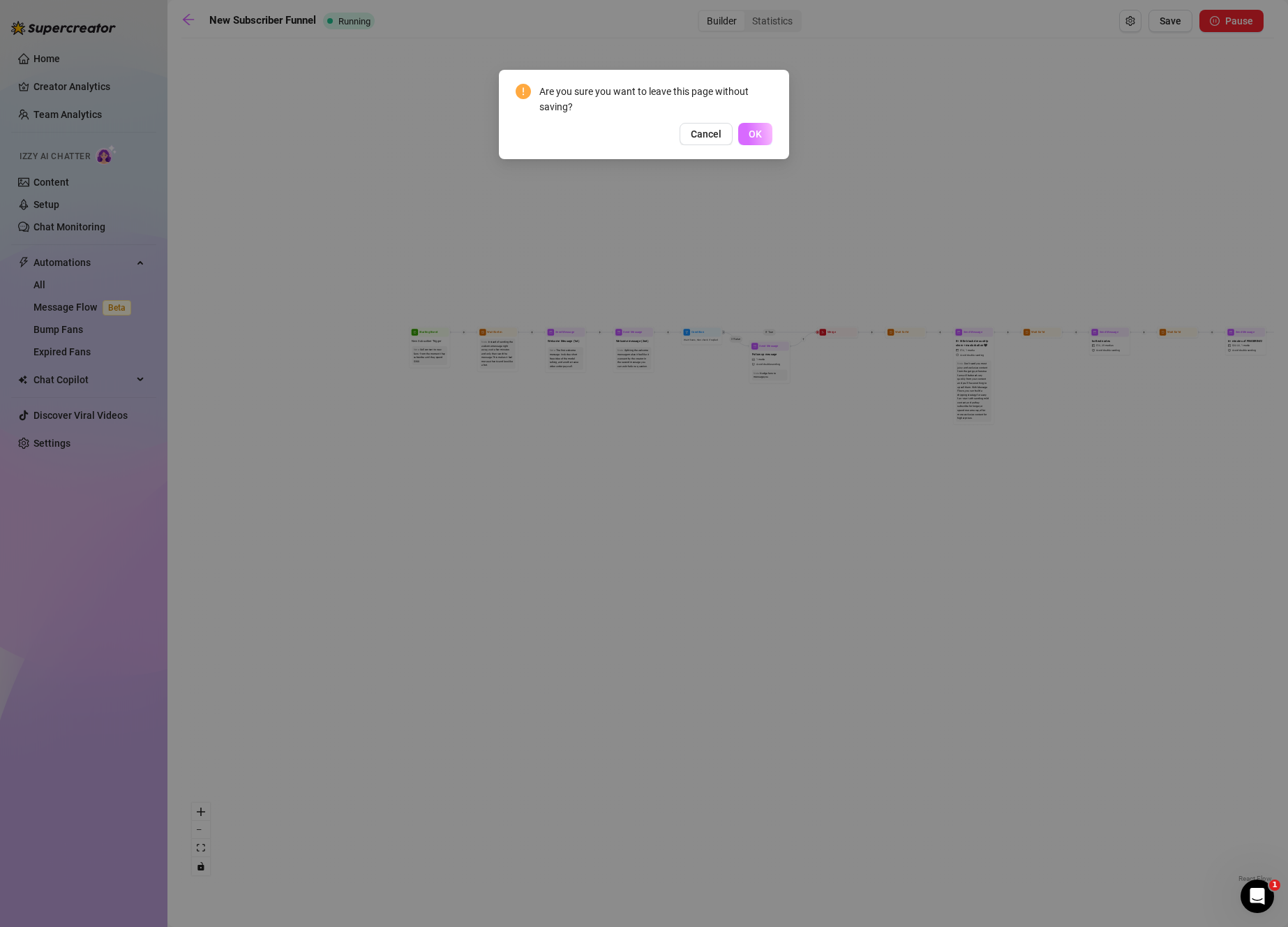
click at [757, 132] on span "OK" at bounding box center [755, 134] width 13 height 11
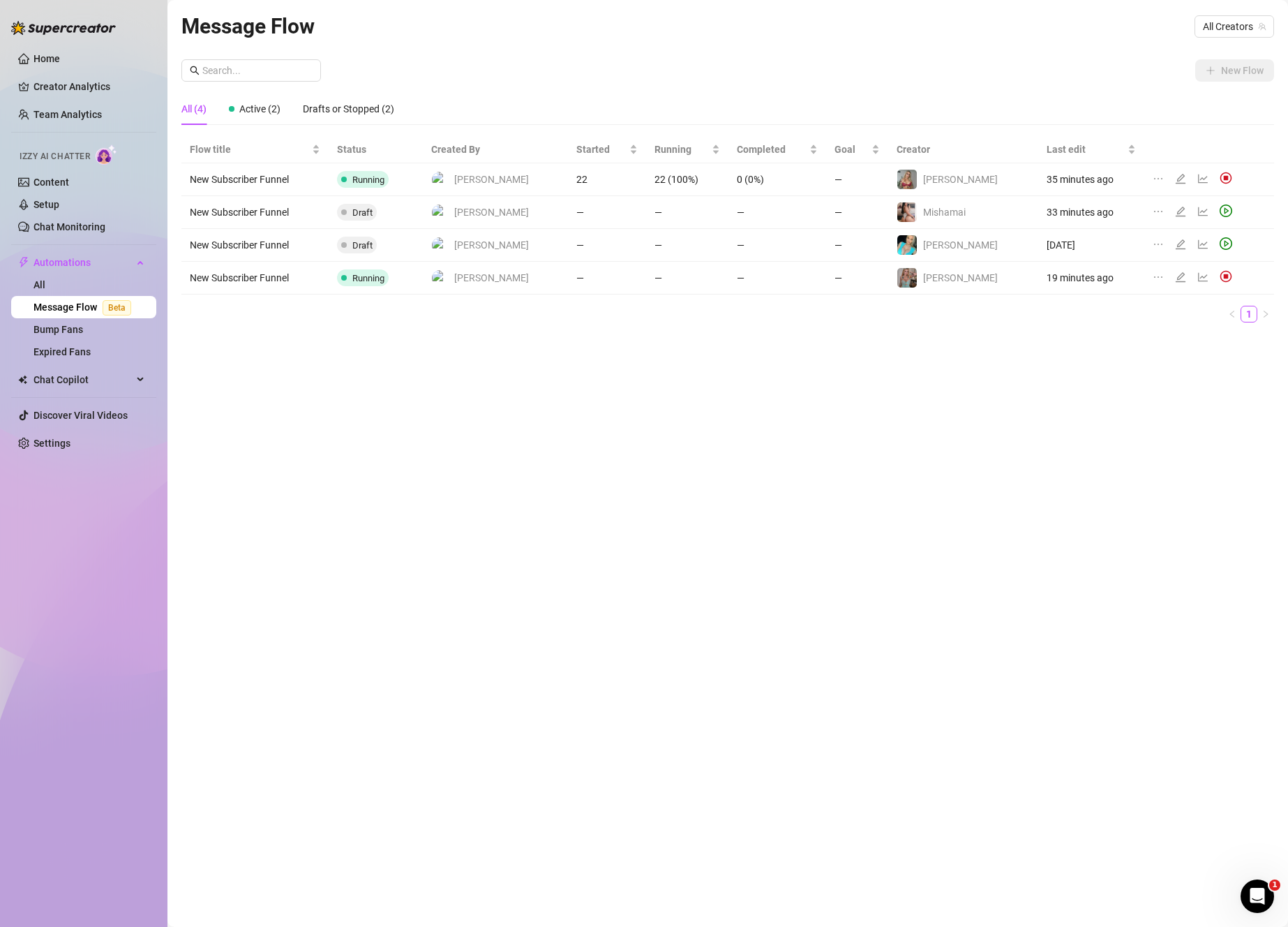
click at [985, 288] on td "[PERSON_NAME]" at bounding box center [963, 278] width 150 height 33
click at [1176, 275] on icon "edit" at bounding box center [1180, 277] width 10 height 10
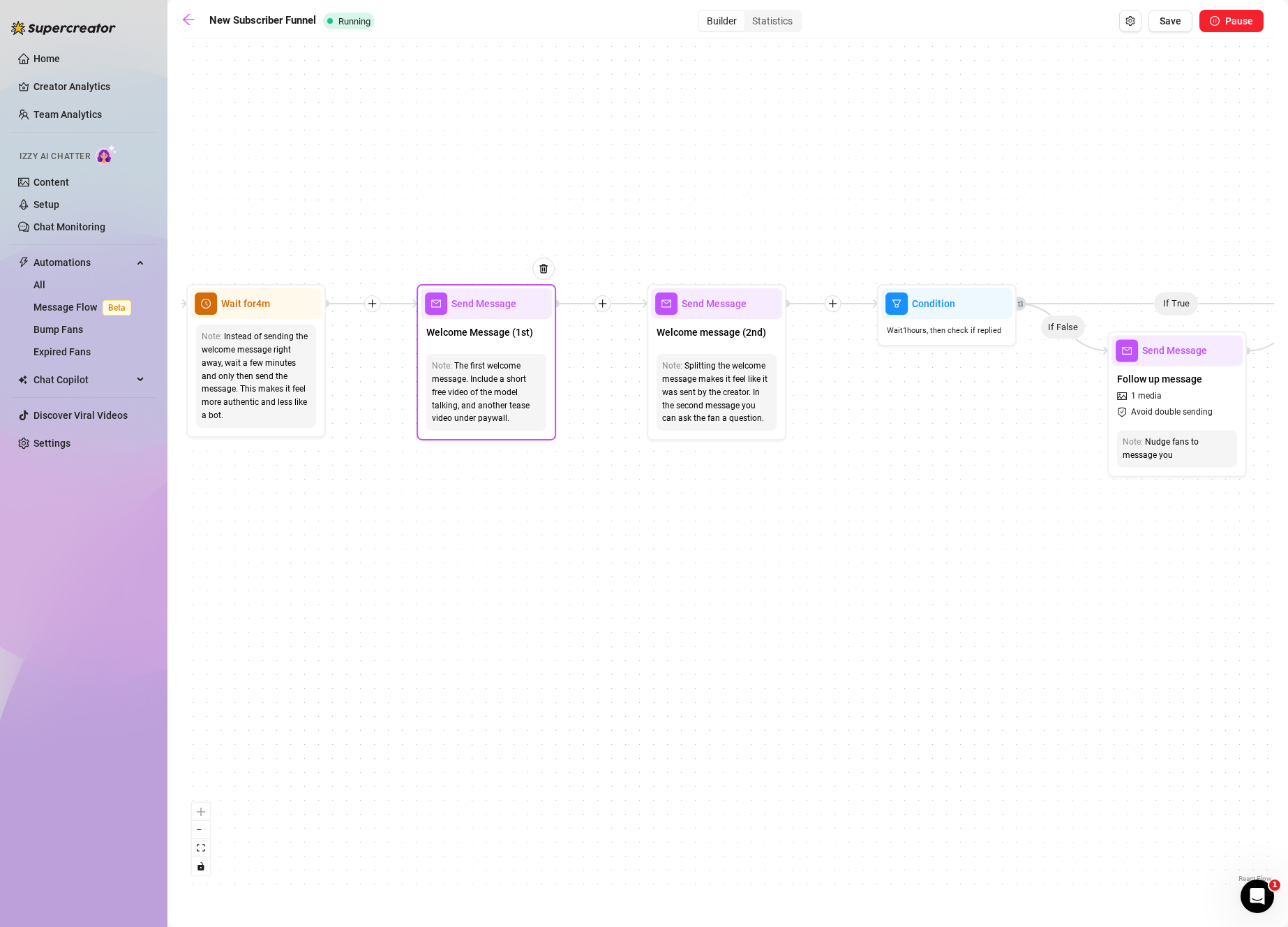
click at [498, 414] on div "The first welcome message. Include a short free video of the model talking, and…" at bounding box center [486, 392] width 109 height 65
click at [511, 344] on div "Welcome Message (1st)" at bounding box center [486, 333] width 131 height 29
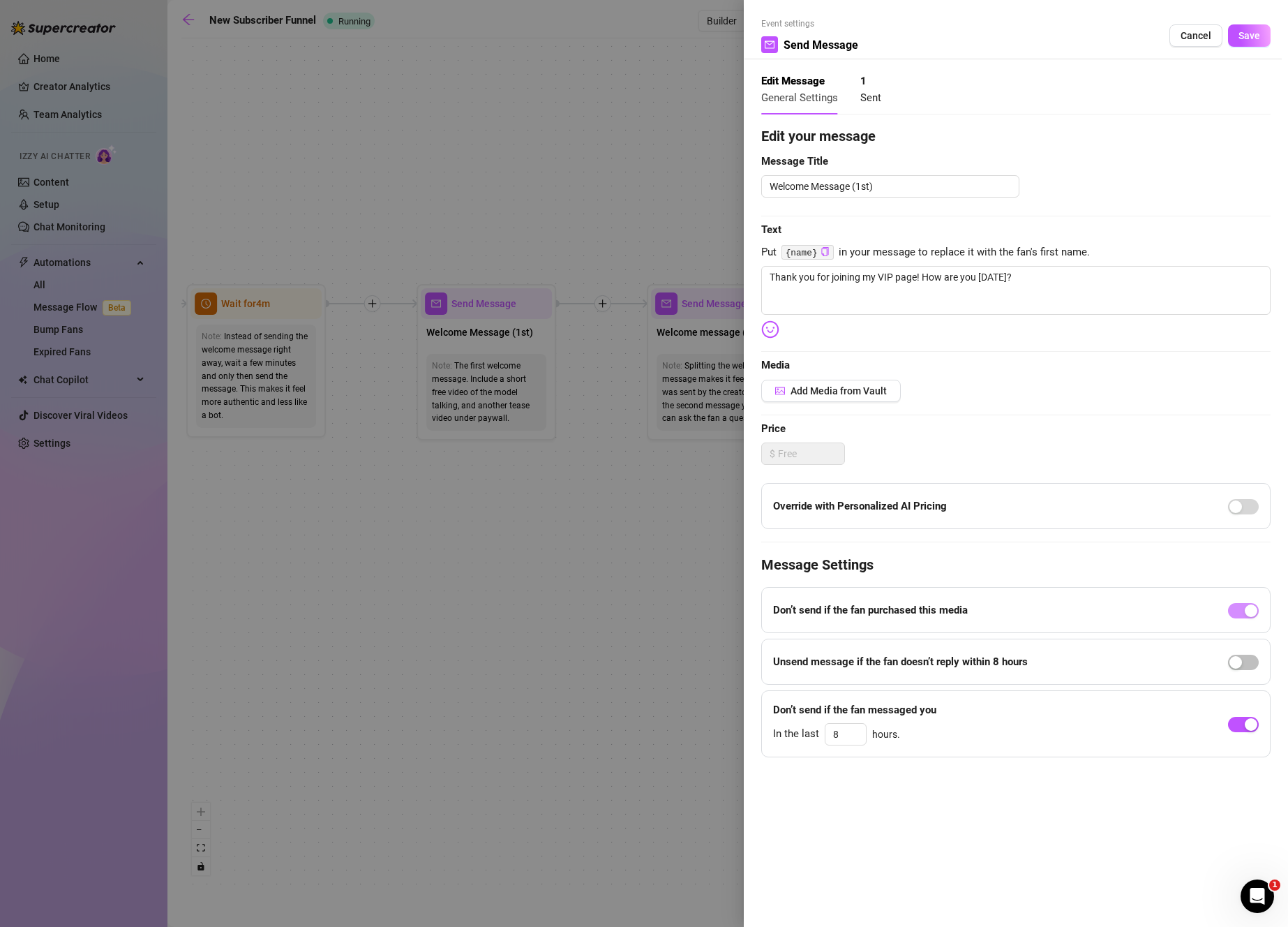
click at [661, 351] on div at bounding box center [644, 463] width 1288 height 927
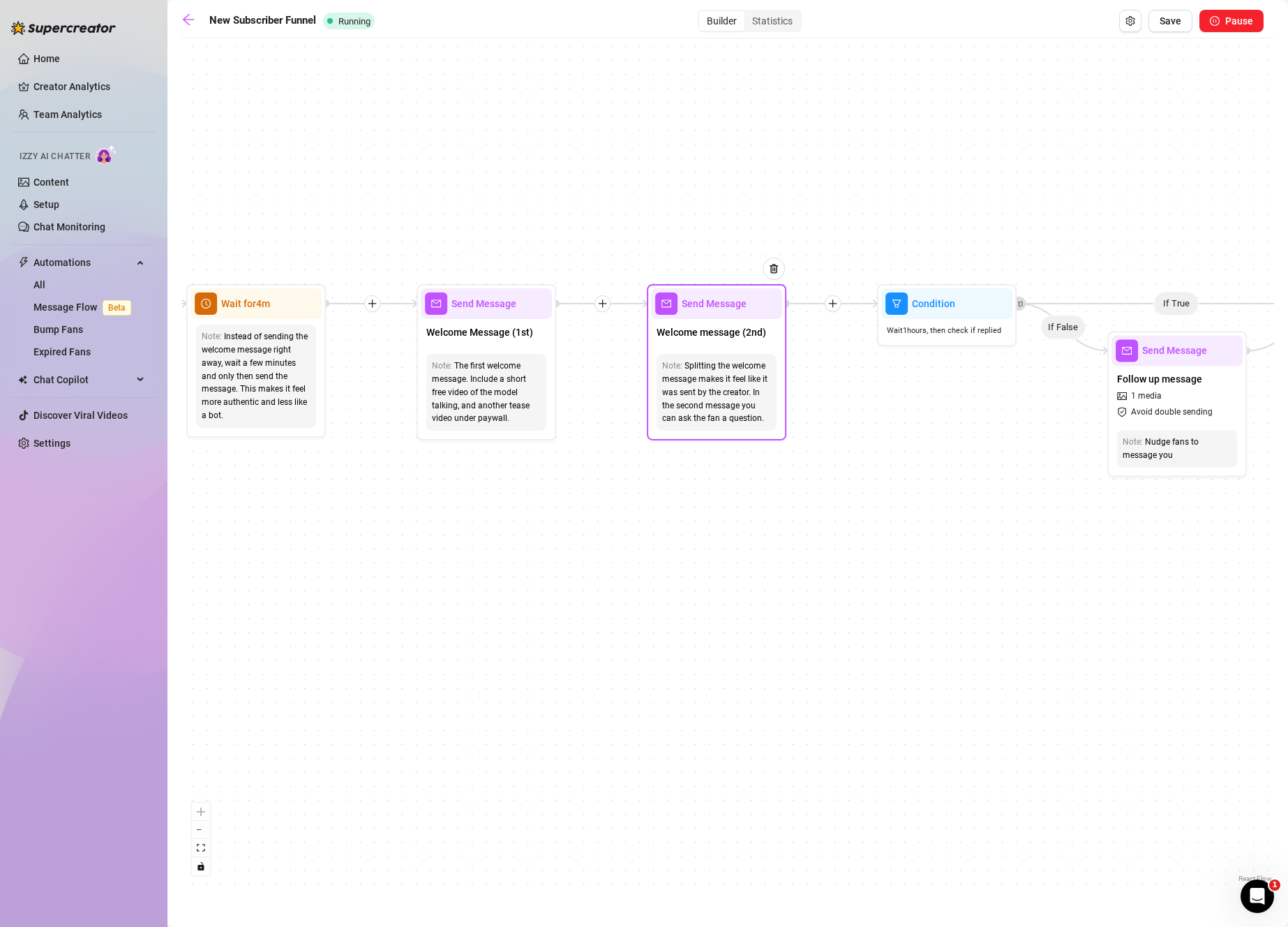
click at [697, 335] on span "Welcome message (2nd)" at bounding box center [711, 332] width 109 height 16
click at [706, 387] on div "Splitting the welcome message makes it feel like it was sent by the creator. In…" at bounding box center [716, 392] width 109 height 65
click at [704, 340] on div "Welcome message (2nd)" at bounding box center [716, 333] width 131 height 29
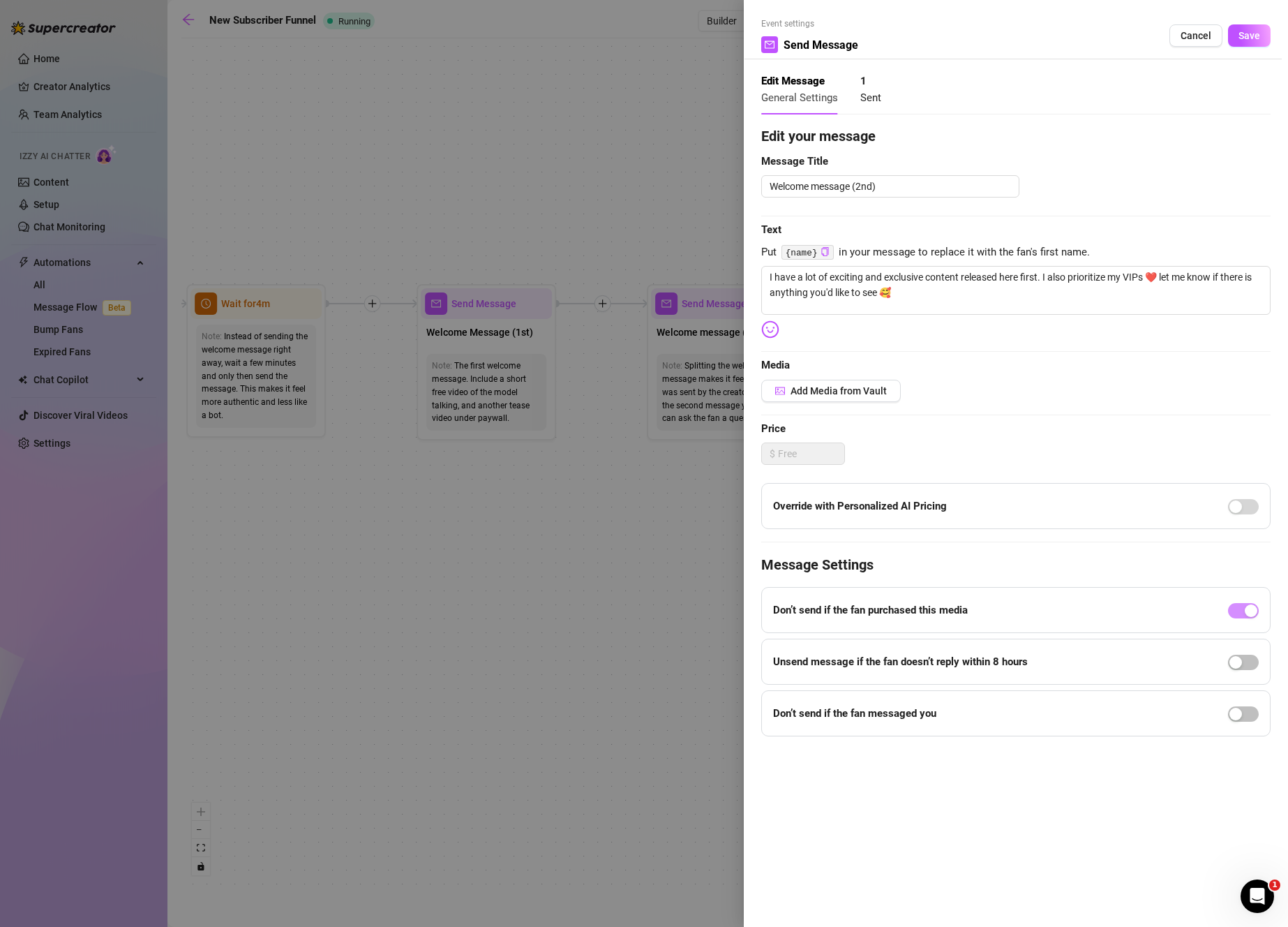
click at [578, 590] on div at bounding box center [644, 463] width 1288 height 927
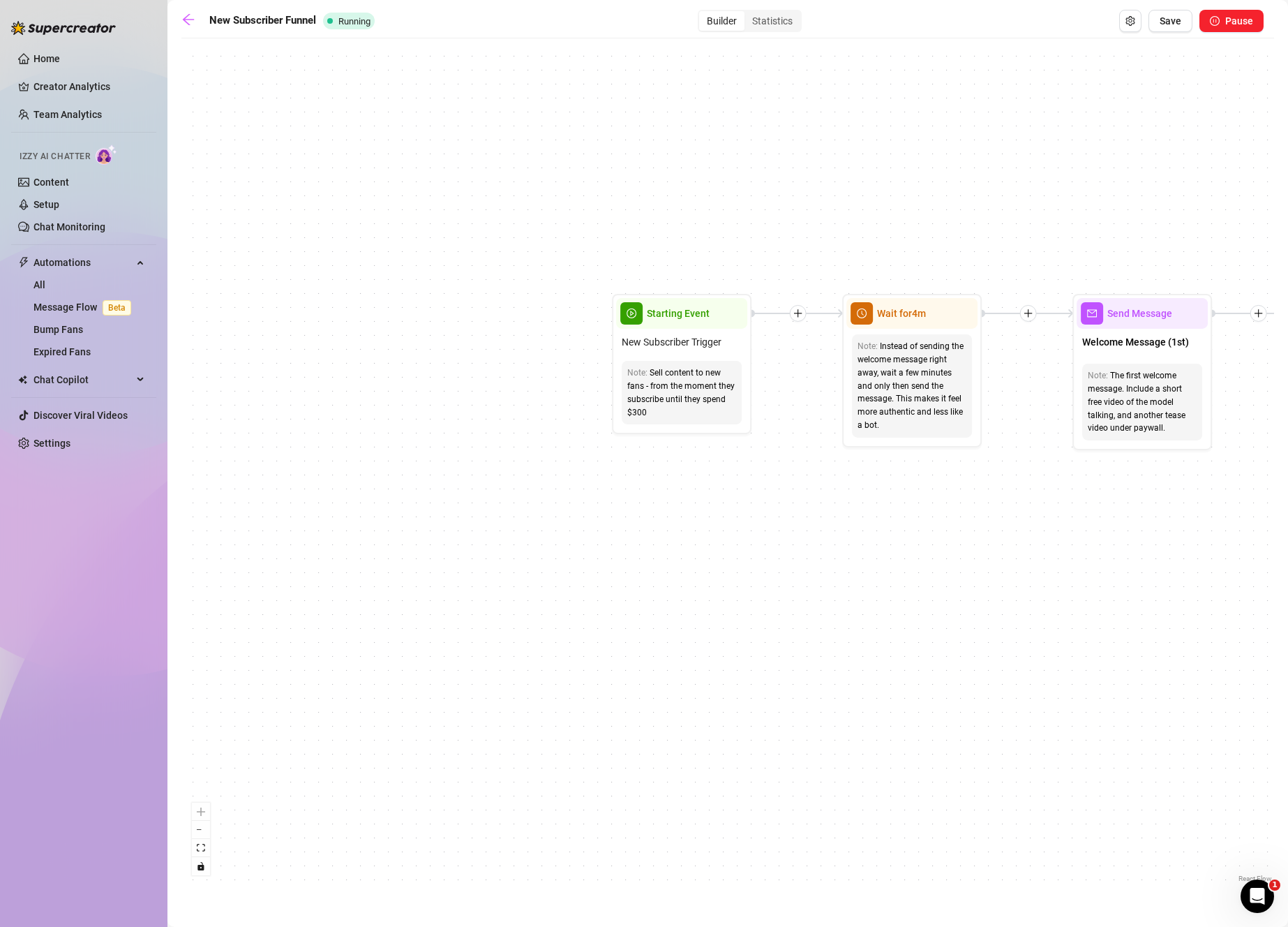
drag, startPoint x: 247, startPoint y: 474, endPoint x: 918, endPoint y: 484, distance: 671.1
click at [918, 484] on div "If True If False Merge Send Message Follow up message 1 media Avoid double send…" at bounding box center [728, 465] width 1093 height 840
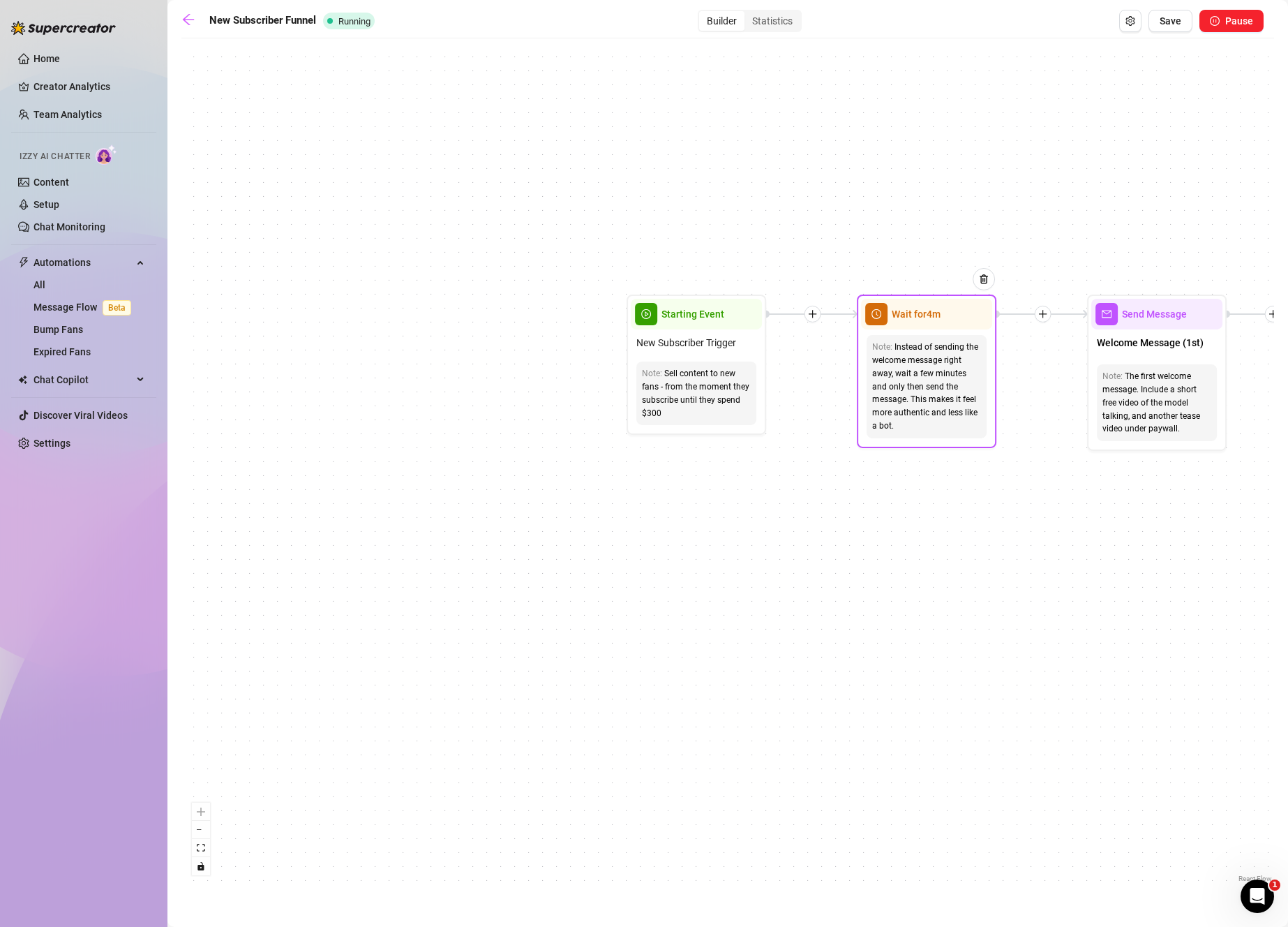
click at [962, 372] on div "Instead of sending the welcome message right away, wait a few minutes and only …" at bounding box center [926, 387] width 109 height 92
click at [936, 323] on div "Wait for 4m" at bounding box center [926, 314] width 131 height 30
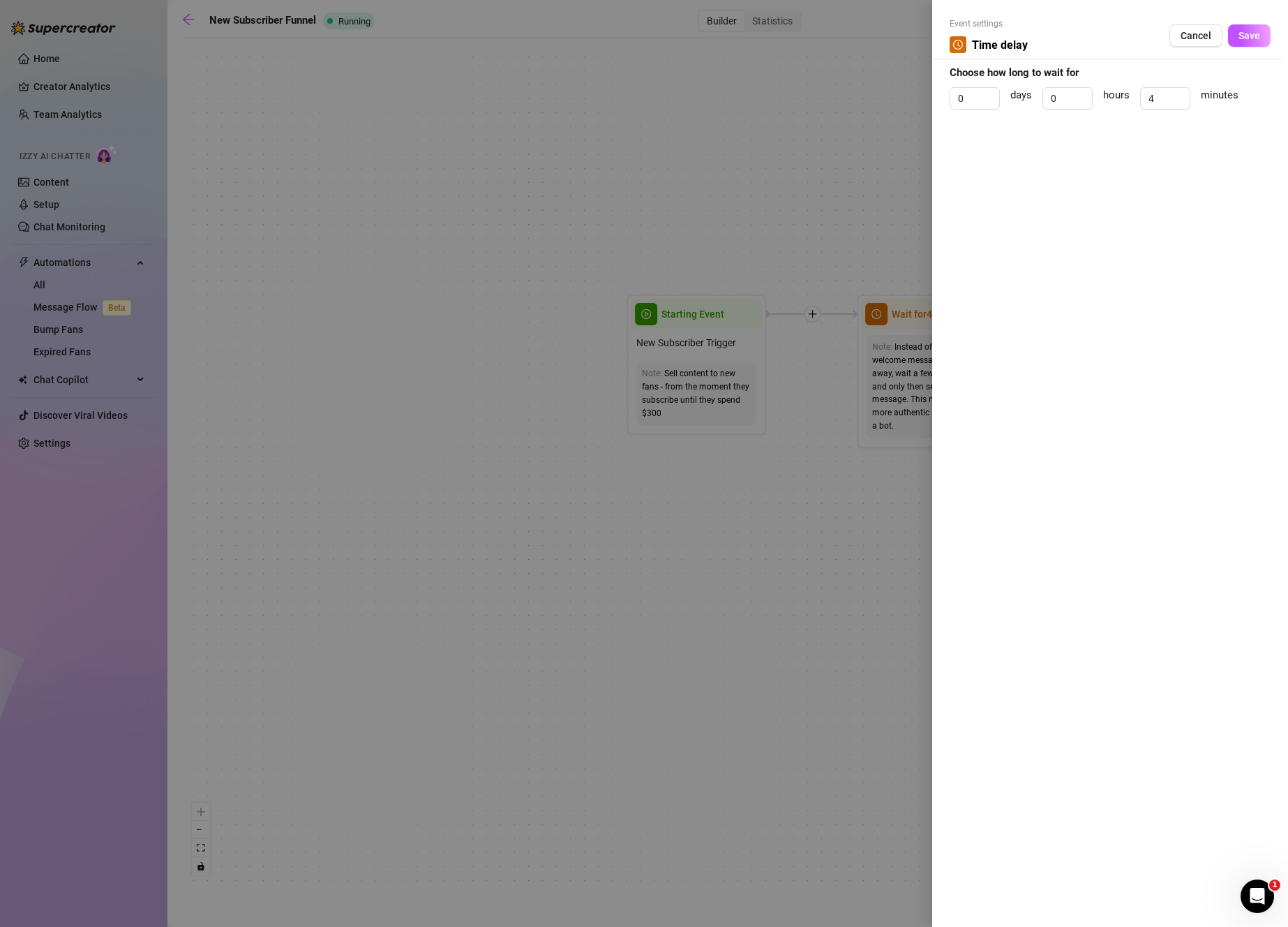
click at [841, 390] on div at bounding box center [644, 463] width 1288 height 927
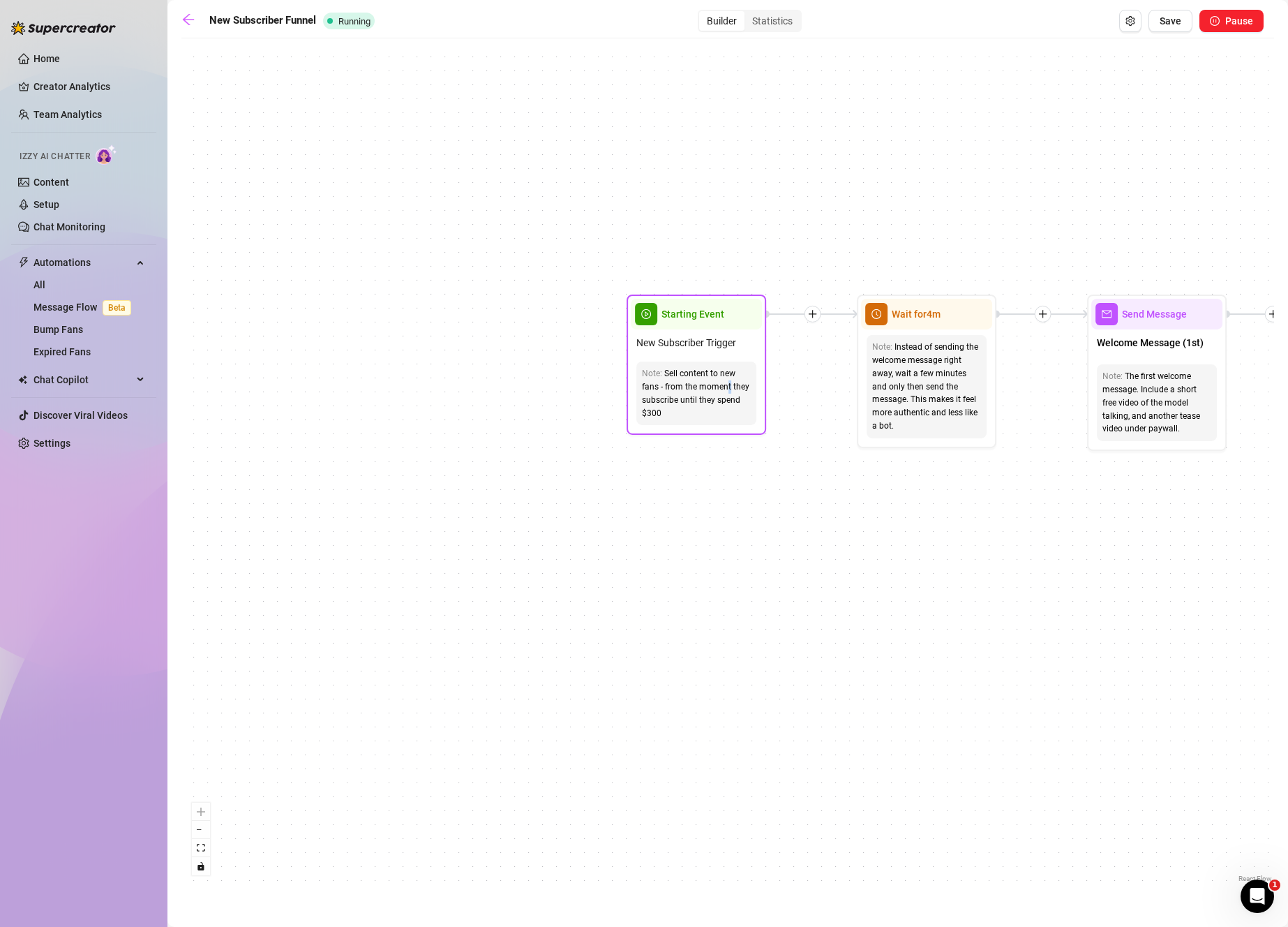
click at [727, 381] on div "Sell content to new fans - from the moment they subscribe until they spend $300" at bounding box center [696, 393] width 109 height 52
click at [708, 346] on span "New Subscriber Trigger" at bounding box center [686, 343] width 100 height 16
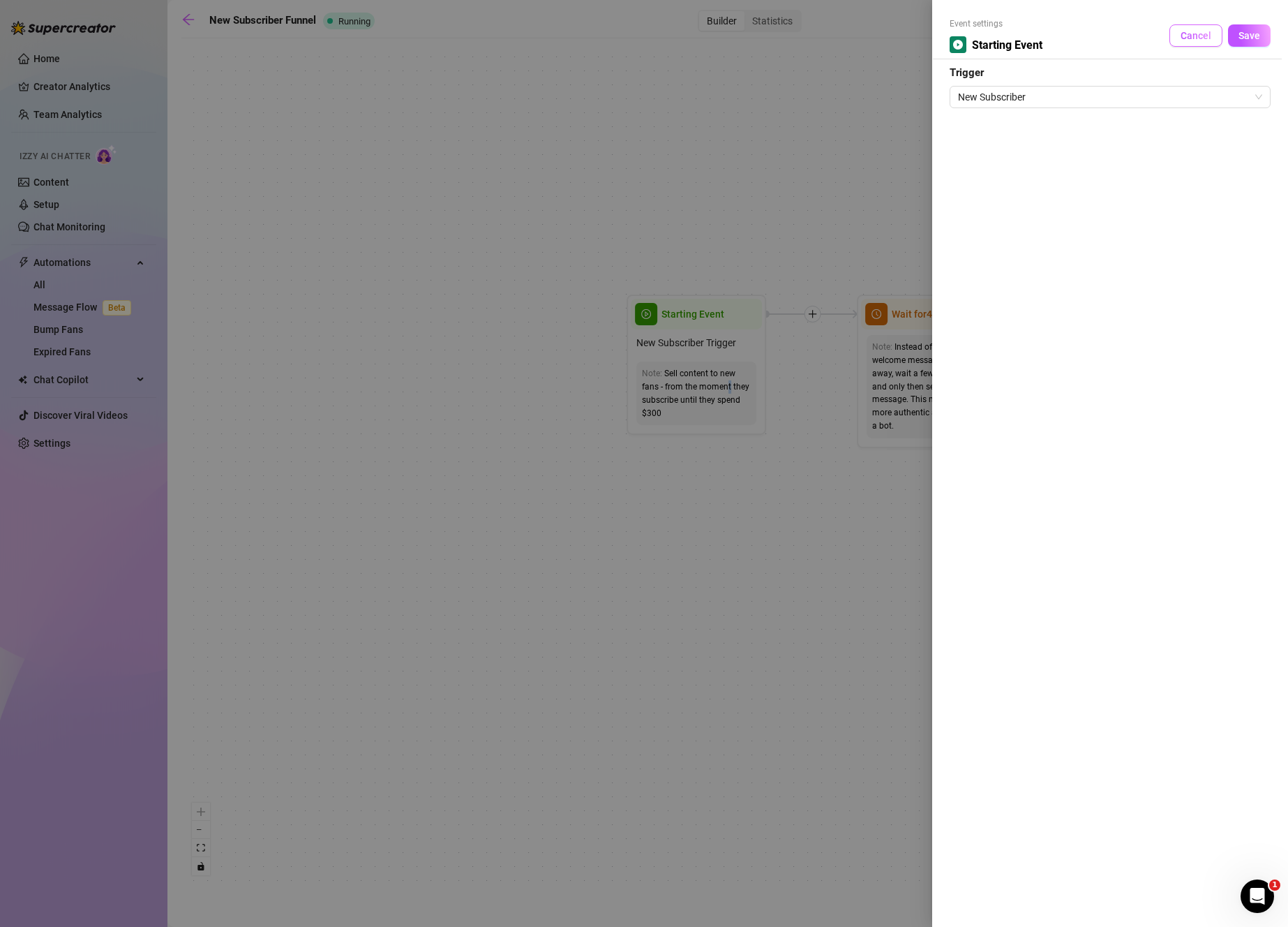
click at [1200, 36] on span "Cancel" at bounding box center [1195, 35] width 30 height 11
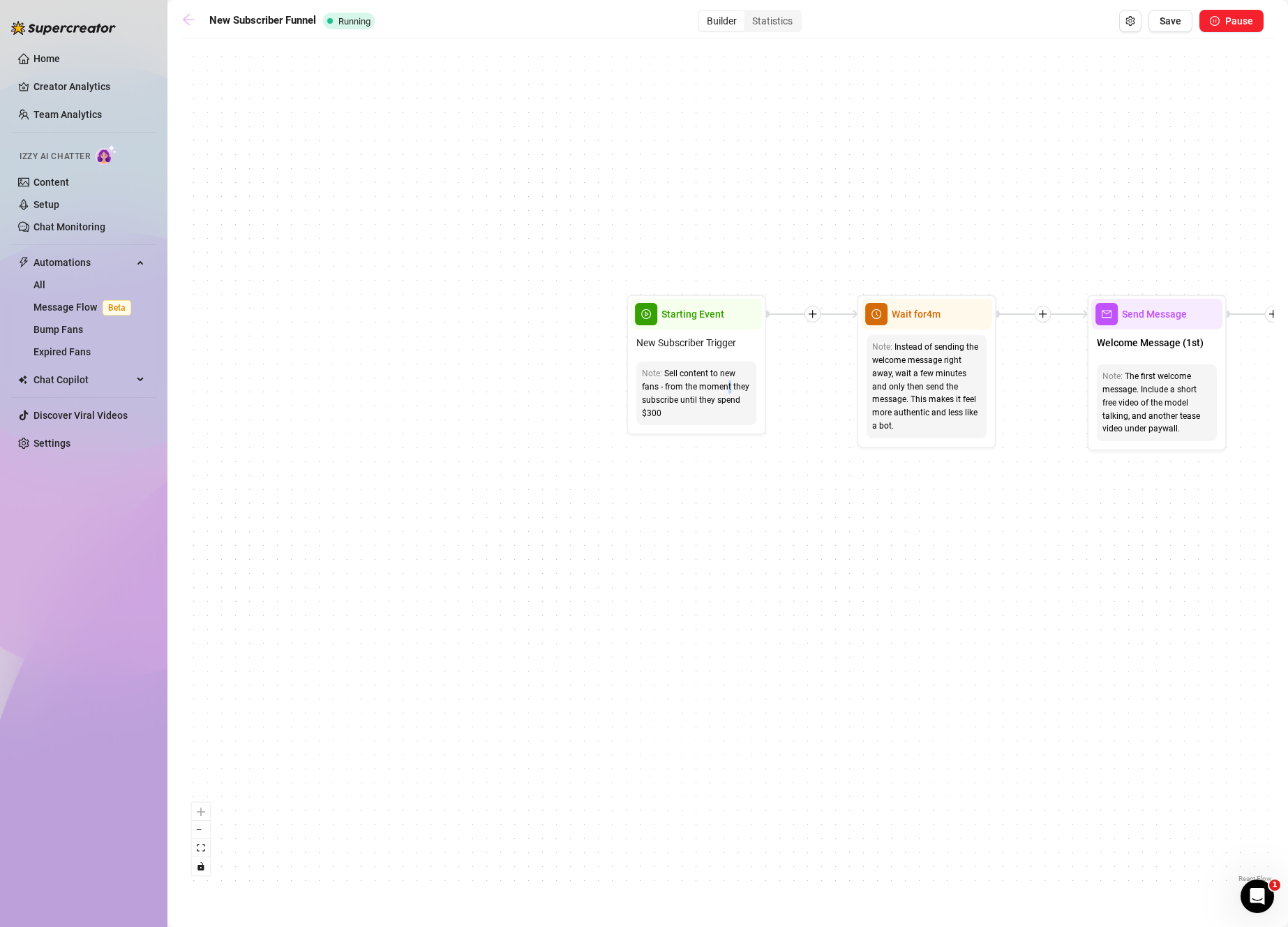
click at [191, 16] on icon "arrow-left" at bounding box center [188, 19] width 14 height 14
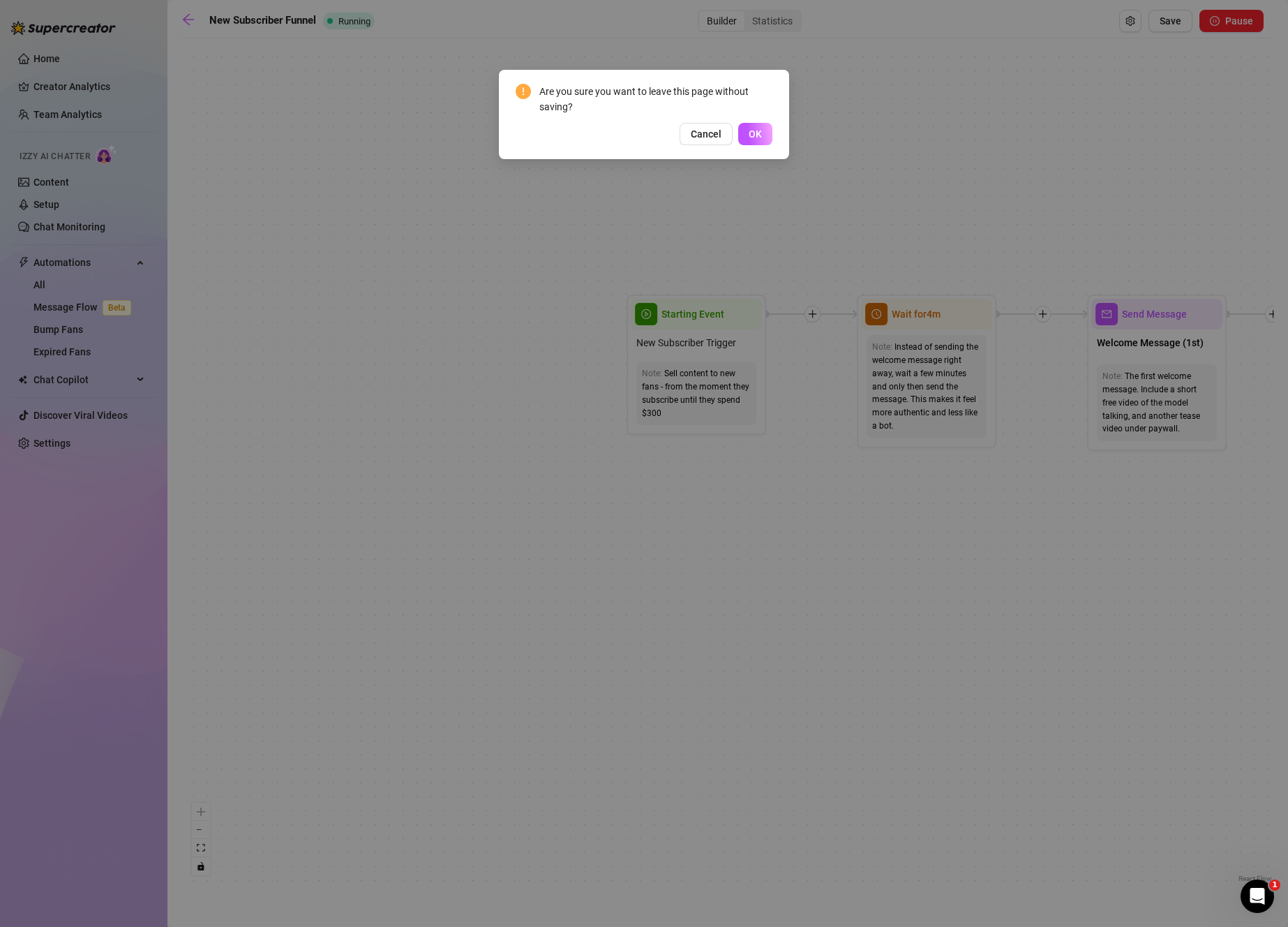
click at [771, 146] on div "Are you sure you want to leave this page without saving? Cancel OK" at bounding box center [644, 114] width 290 height 89
click at [768, 139] on button "OK" at bounding box center [755, 134] width 34 height 22
